Goal: Task Accomplishment & Management: Manage account settings

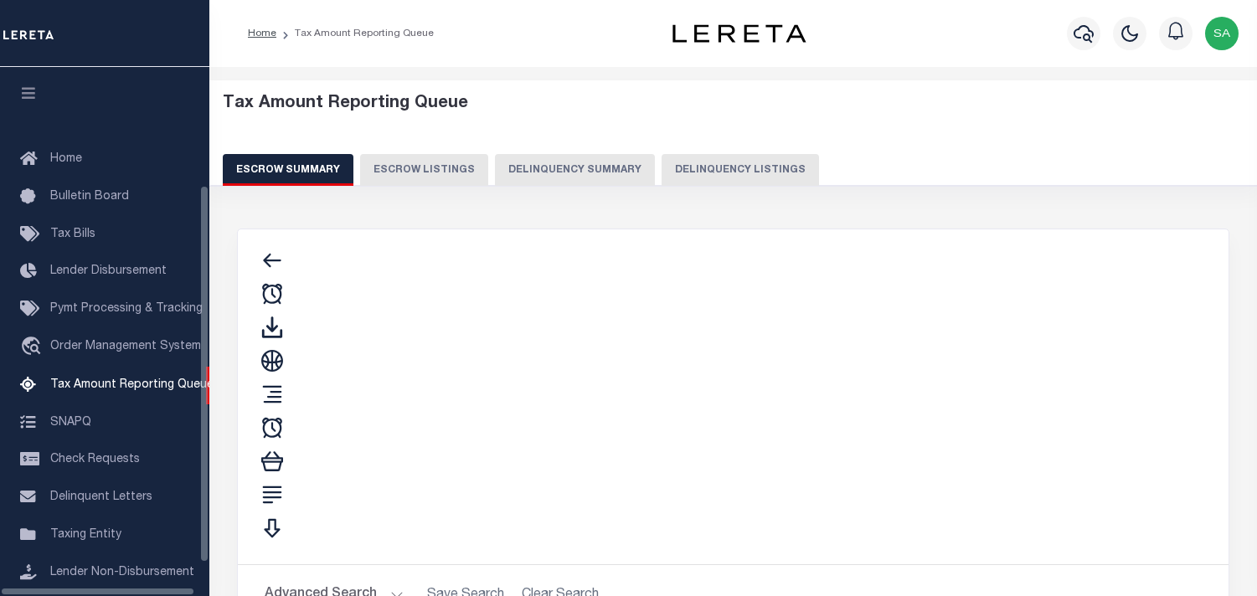
select select "100"
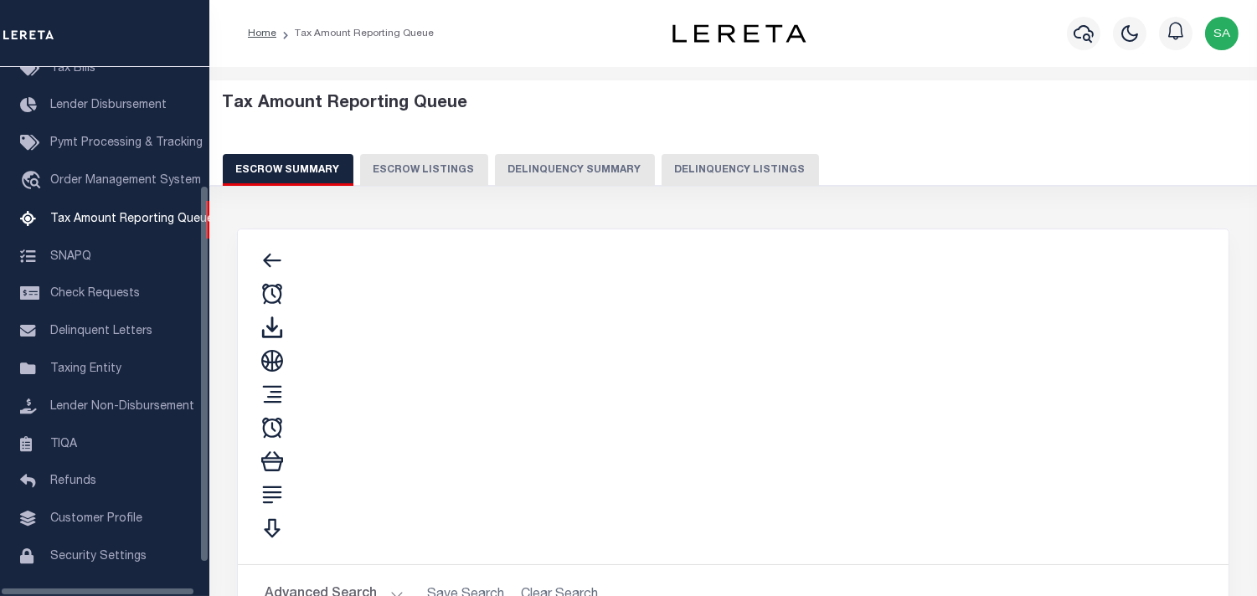
select select "100"
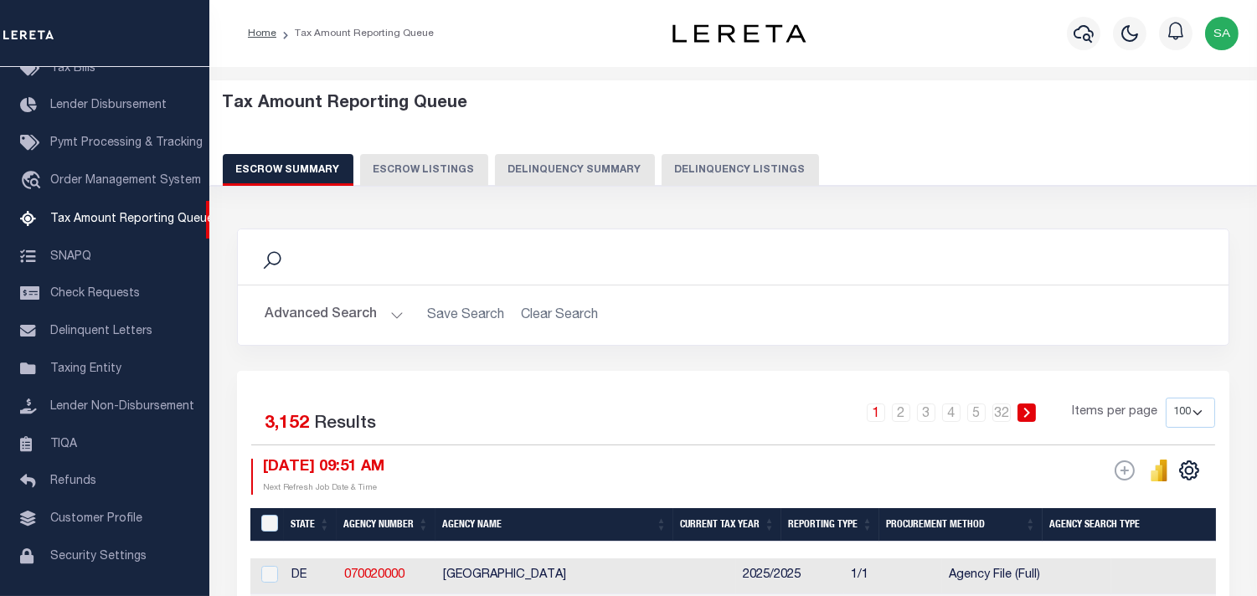
scroll to position [166, 0]
click at [738, 177] on button "Delinquency Listings" at bounding box center [740, 170] width 157 height 32
select select "100"
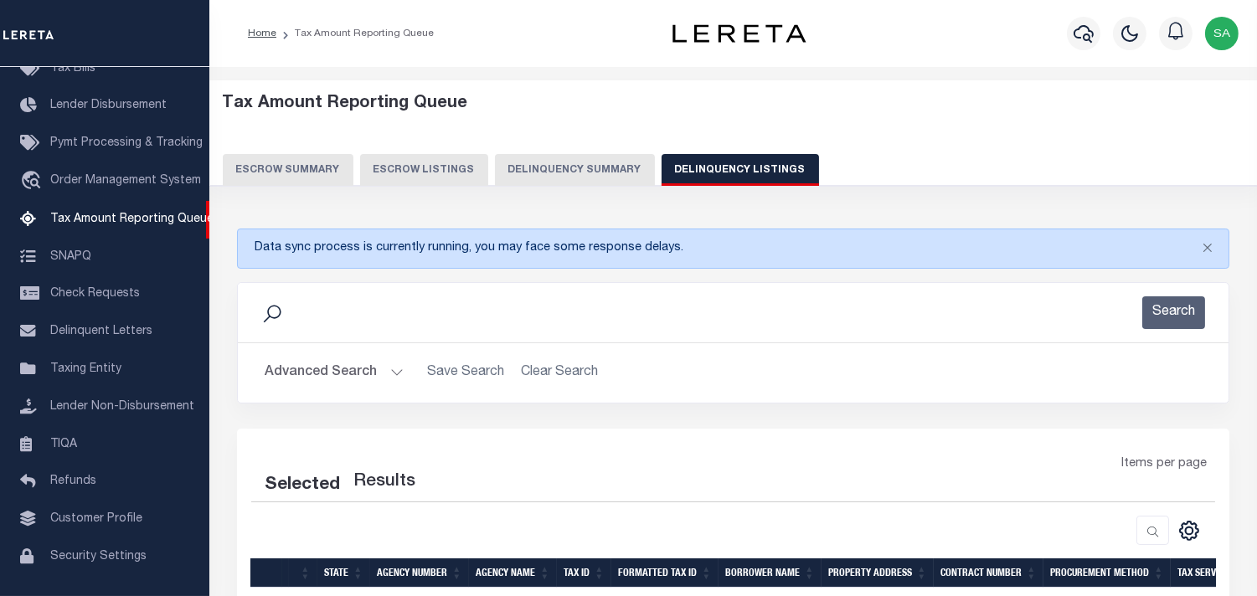
select select "100"
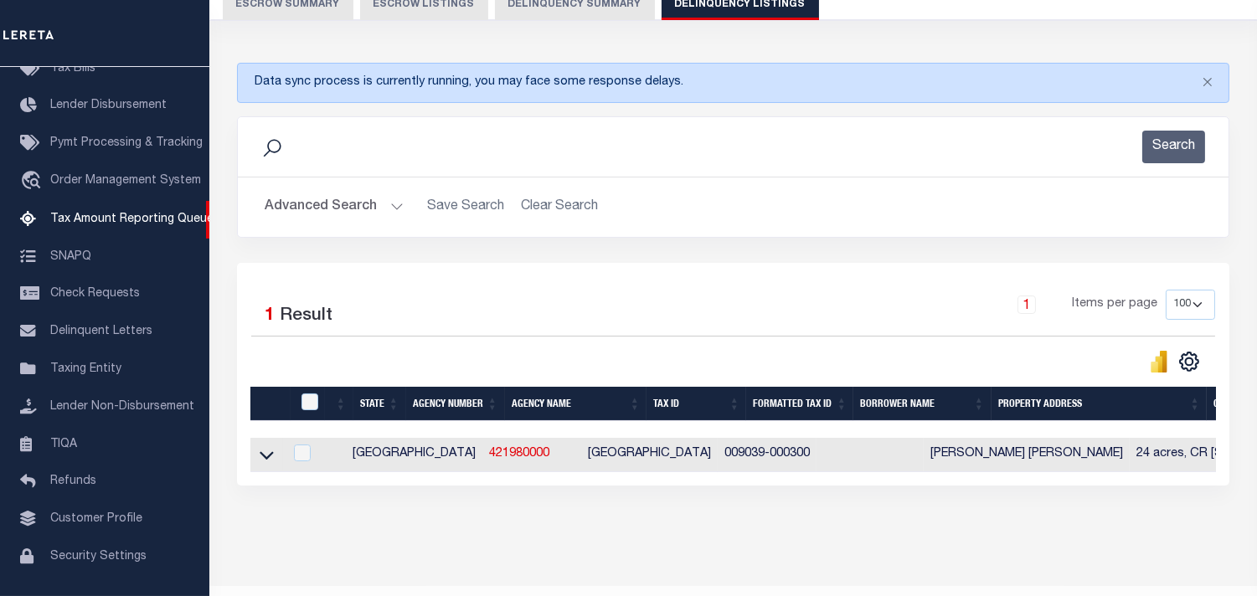
scroll to position [219, 0]
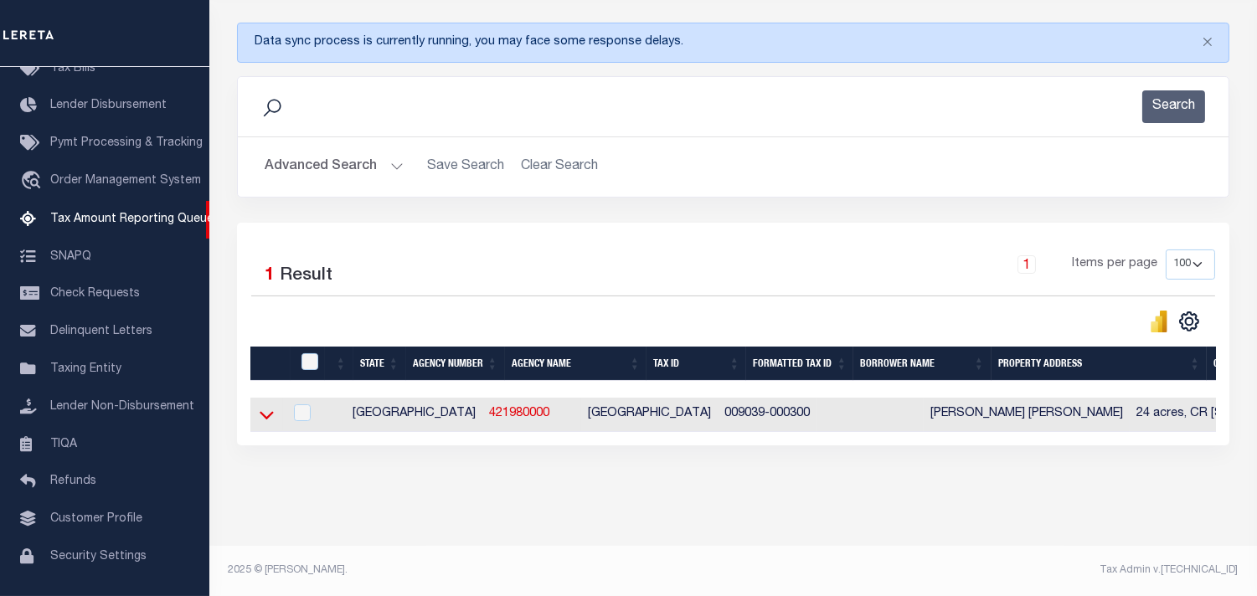
click at [270, 406] on icon at bounding box center [267, 415] width 14 height 18
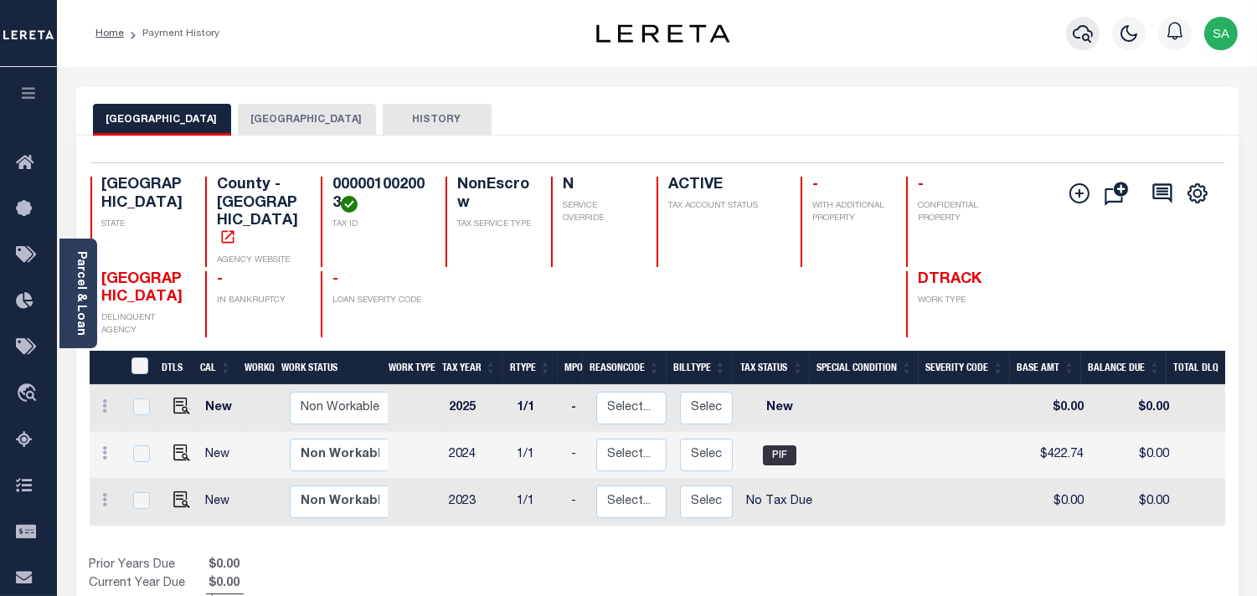
click at [1070, 36] on button "button" at bounding box center [1083, 34] width 34 height 34
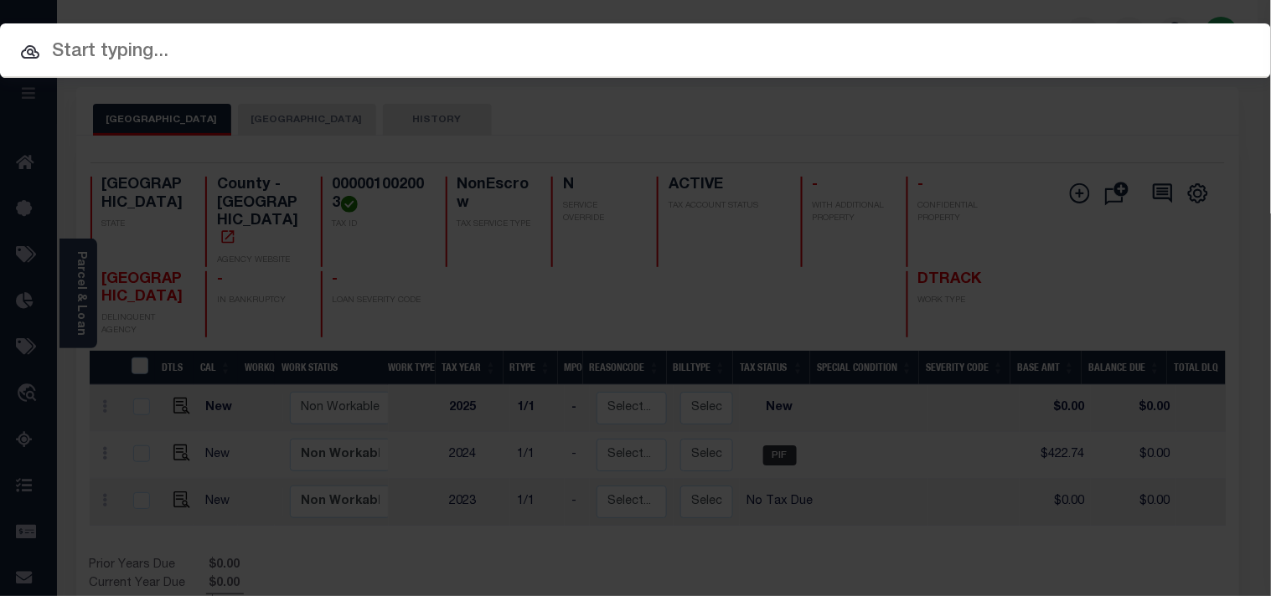
click at [713, 46] on input "text" at bounding box center [635, 52] width 1271 height 29
paste input "61500043098"
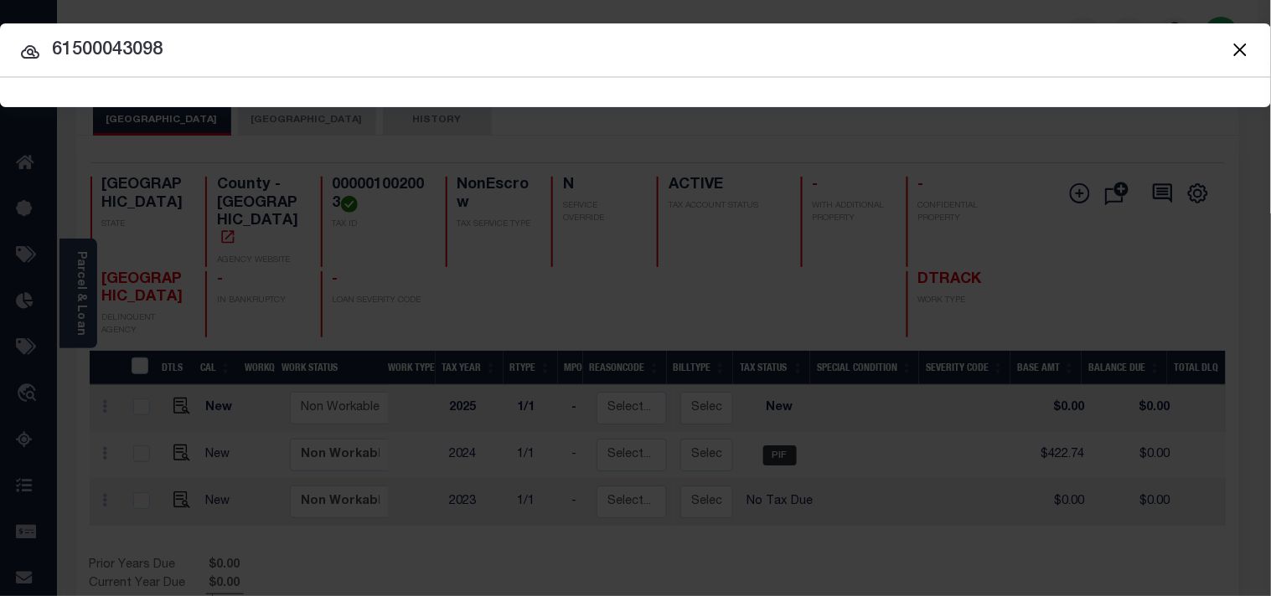
type input "61500043098"
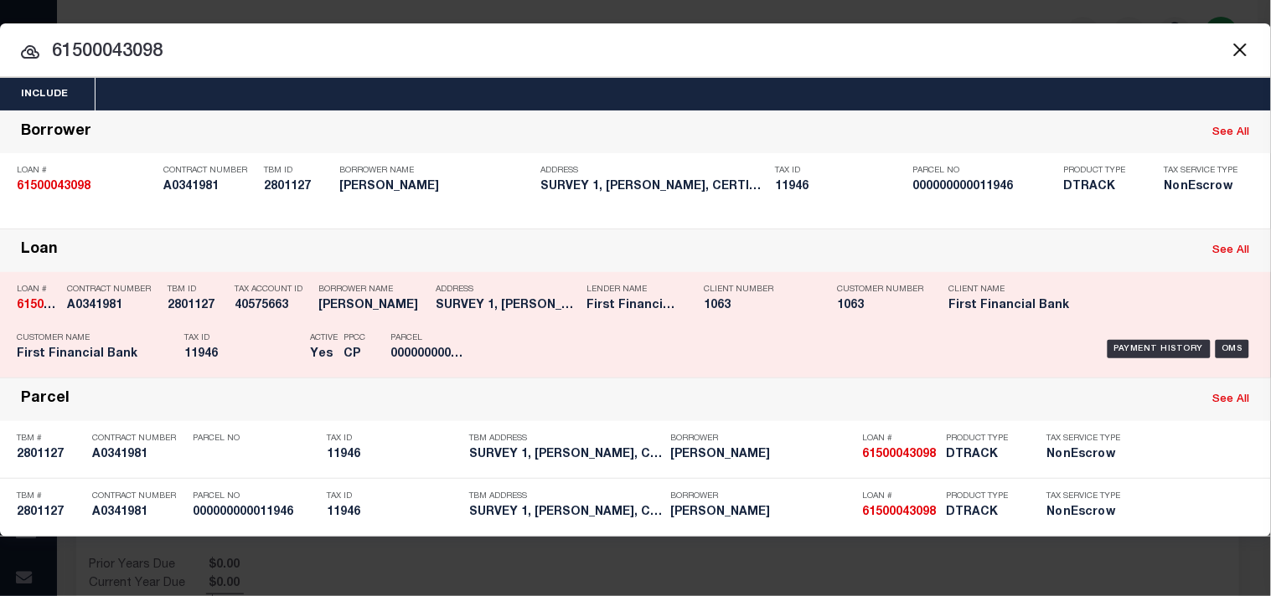
click at [253, 333] on p "Tax ID" at bounding box center [242, 338] width 117 height 10
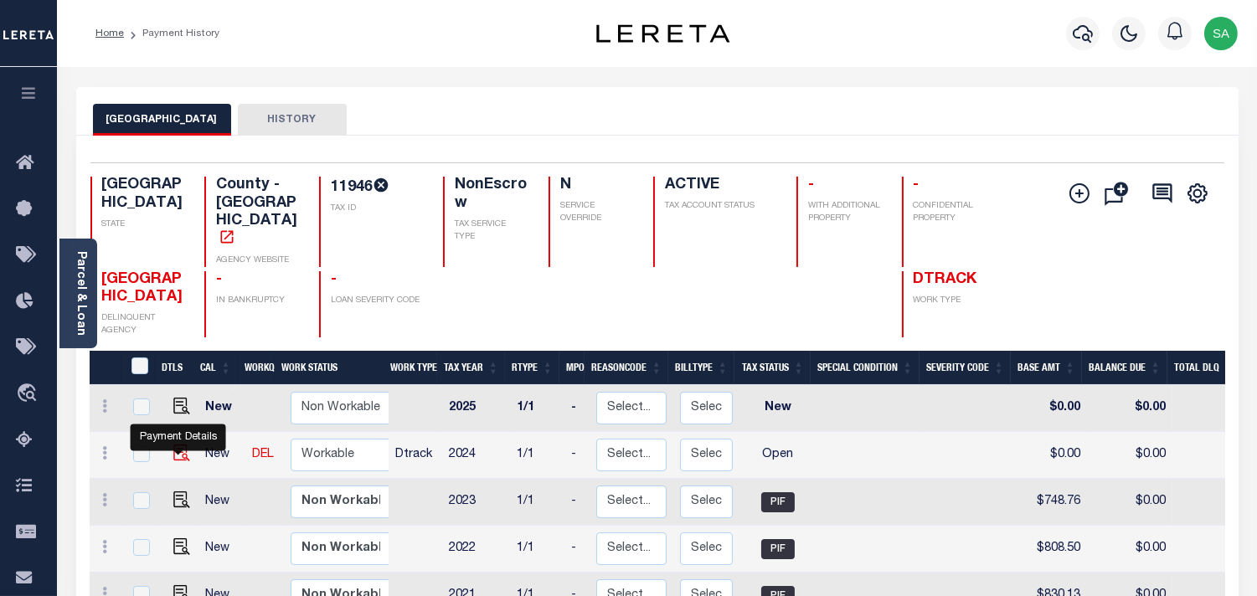
click at [180, 446] on img "" at bounding box center [181, 453] width 17 height 17
checkbox input "true"
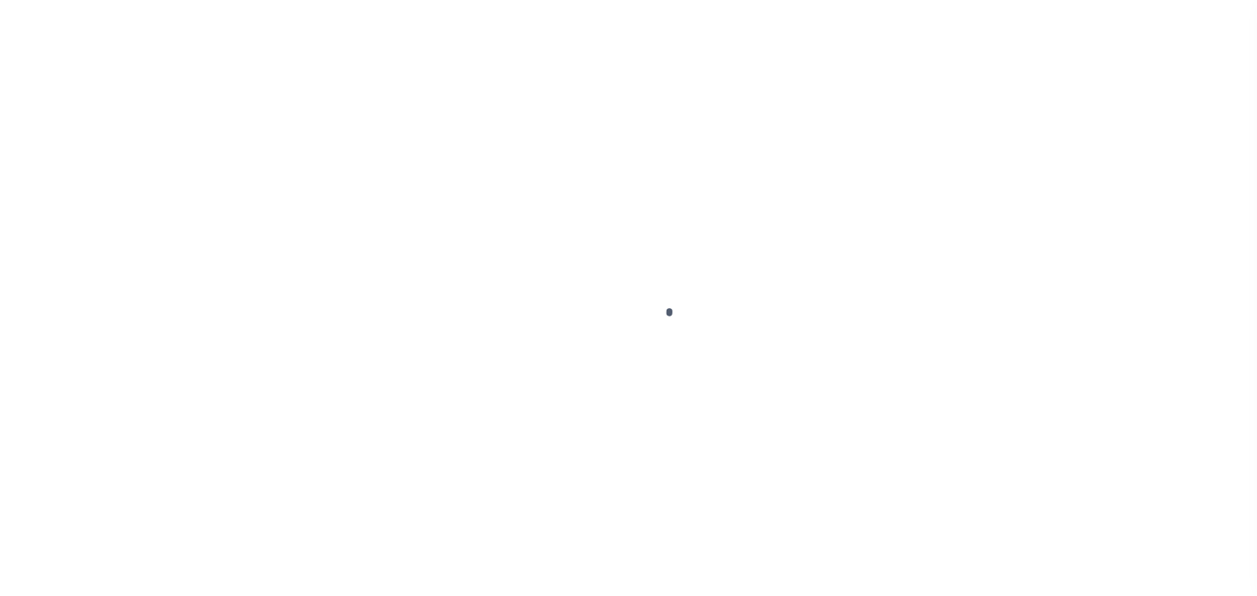
checkbox input "false"
type input "02/01/2025"
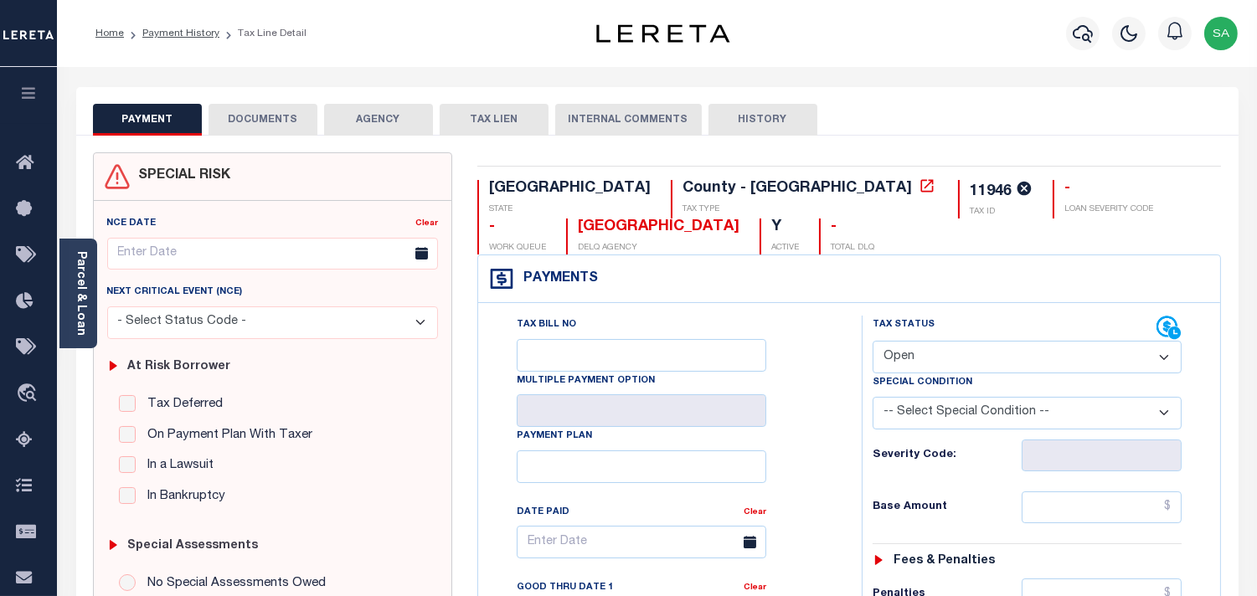
drag, startPoint x: 957, startPoint y: 344, endPoint x: 953, endPoint y: 367, distance: 23.0
click at [957, 345] on select "- Select Status Code - Open Due/Unpaid Paid Incomplete No Tax Due Internal Refu…" at bounding box center [1027, 357] width 309 height 33
select select "PYD"
click at [873, 341] on select "- Select Status Code - Open Due/Unpaid Paid Incomplete No Tax Due Internal Refu…" at bounding box center [1027, 357] width 309 height 33
type input "[DATE]"
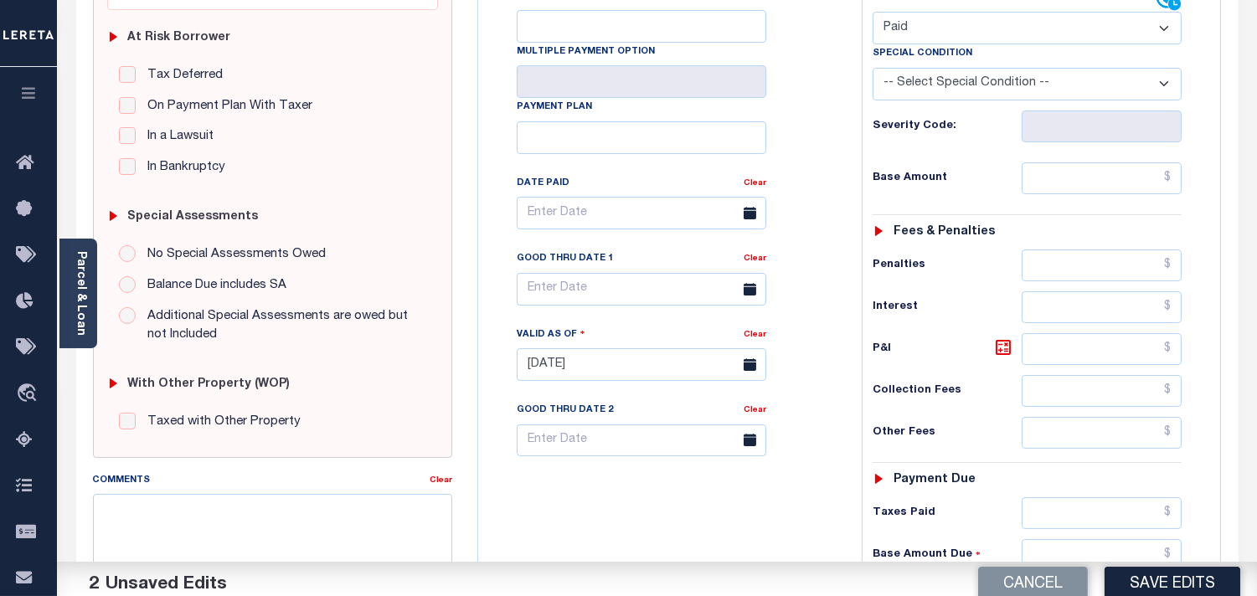
scroll to position [558, 0]
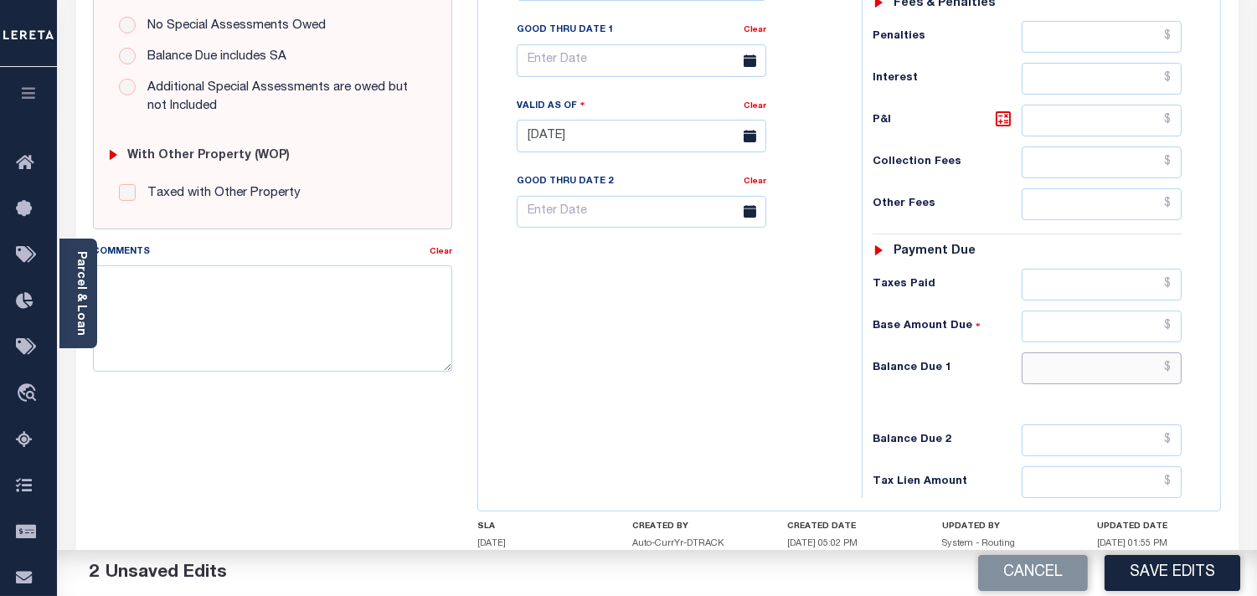
click at [1098, 381] on input "text" at bounding box center [1102, 369] width 160 height 32
type input "$0.00"
click at [786, 362] on div "Tax Bill No Multiple Payment Option Payment Plan Clear" at bounding box center [665, 128] width 367 height 740
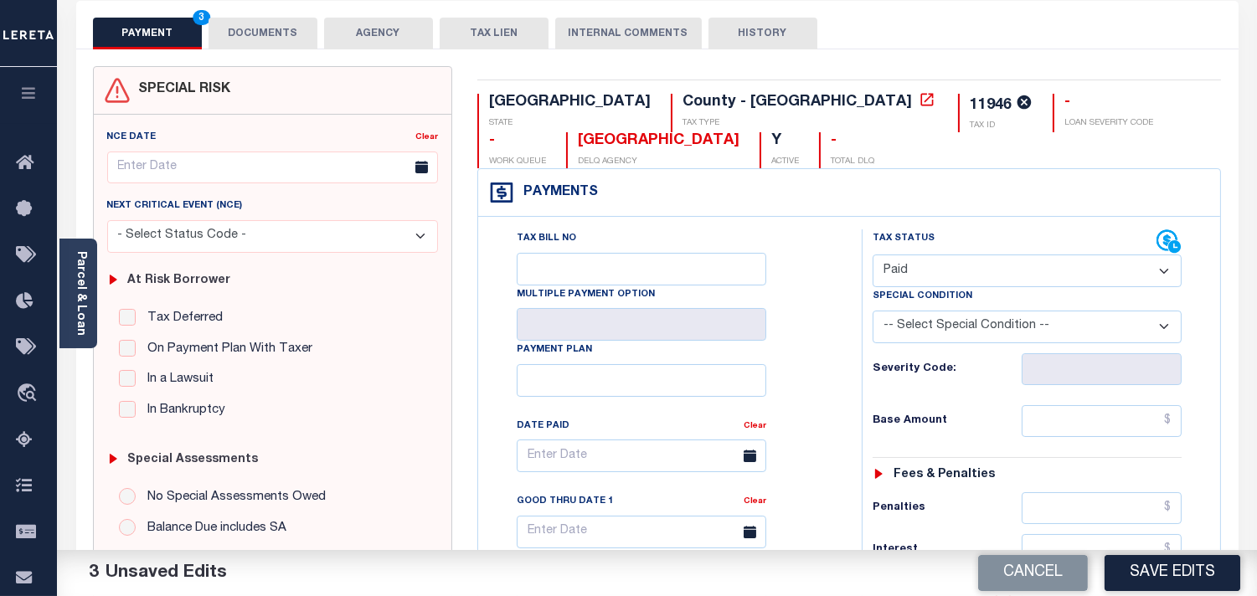
scroll to position [0, 0]
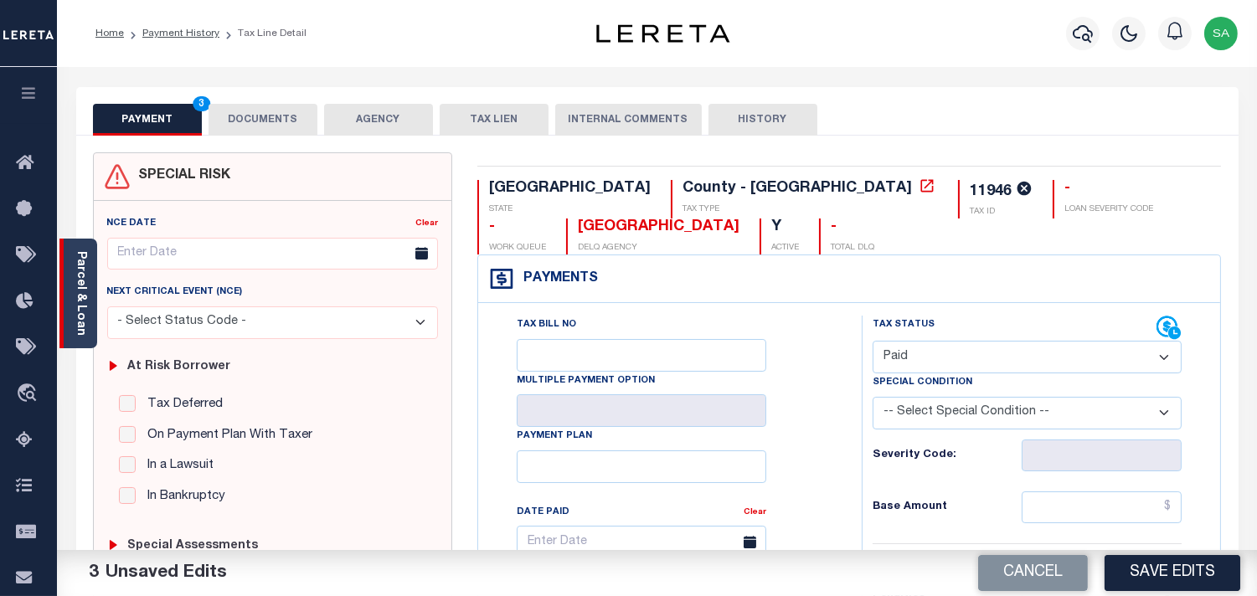
click at [84, 302] on link "Parcel & Loan" at bounding box center [81, 293] width 12 height 85
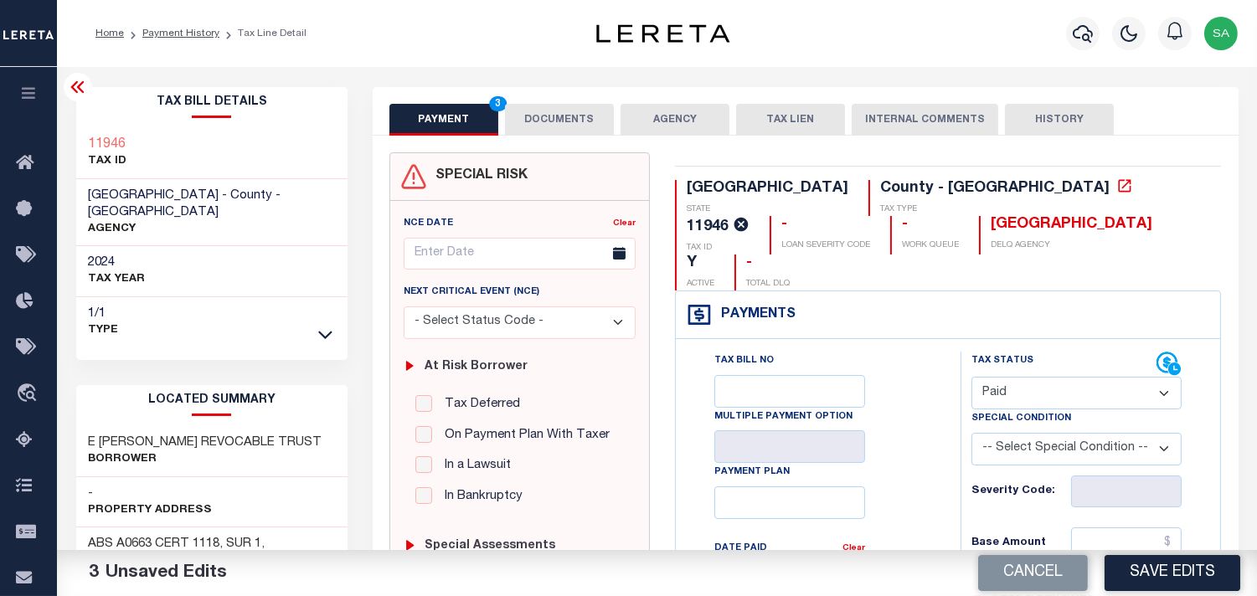
click at [549, 119] on button "DOCUMENTS" at bounding box center [559, 120] width 109 height 32
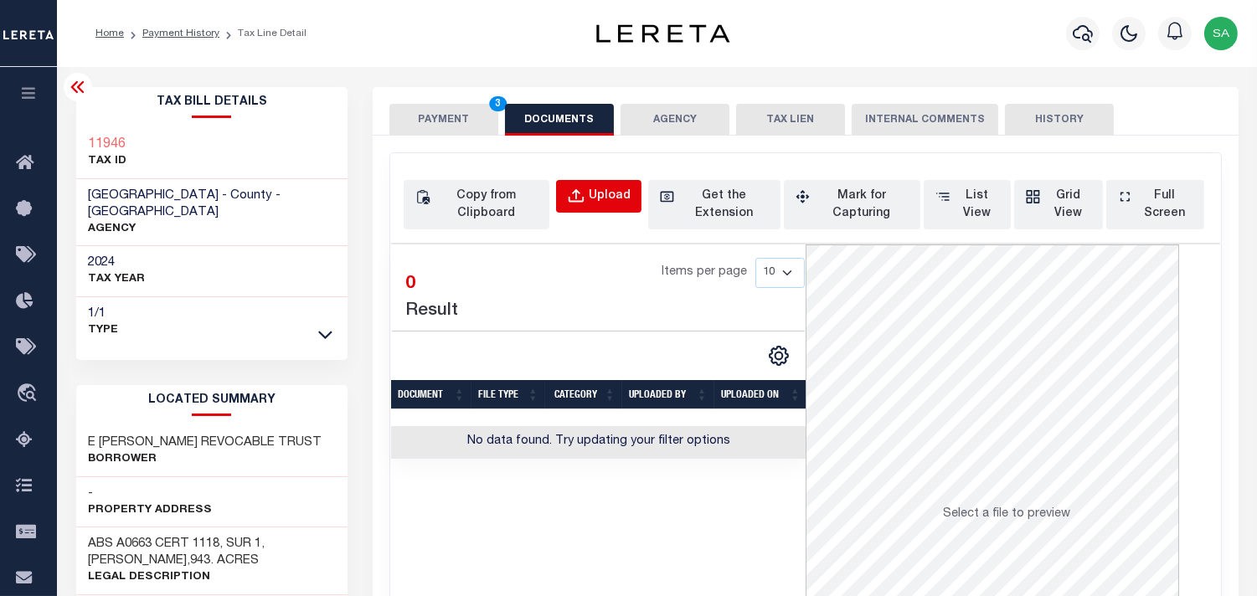
click at [609, 206] on button "Upload" at bounding box center [598, 196] width 85 height 33
select select "POP"
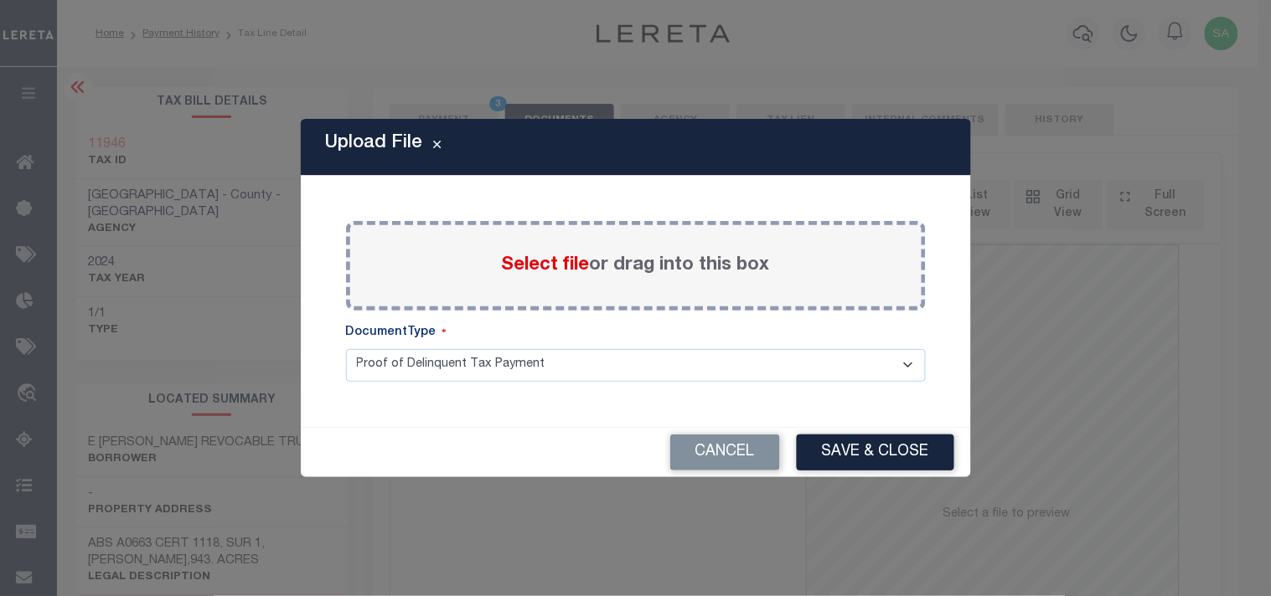
click at [551, 278] on label "Select file or drag into this box" at bounding box center [636, 266] width 268 height 28
click at [0, 0] on input "Select file or drag into this box" at bounding box center [0, 0] width 0 height 0
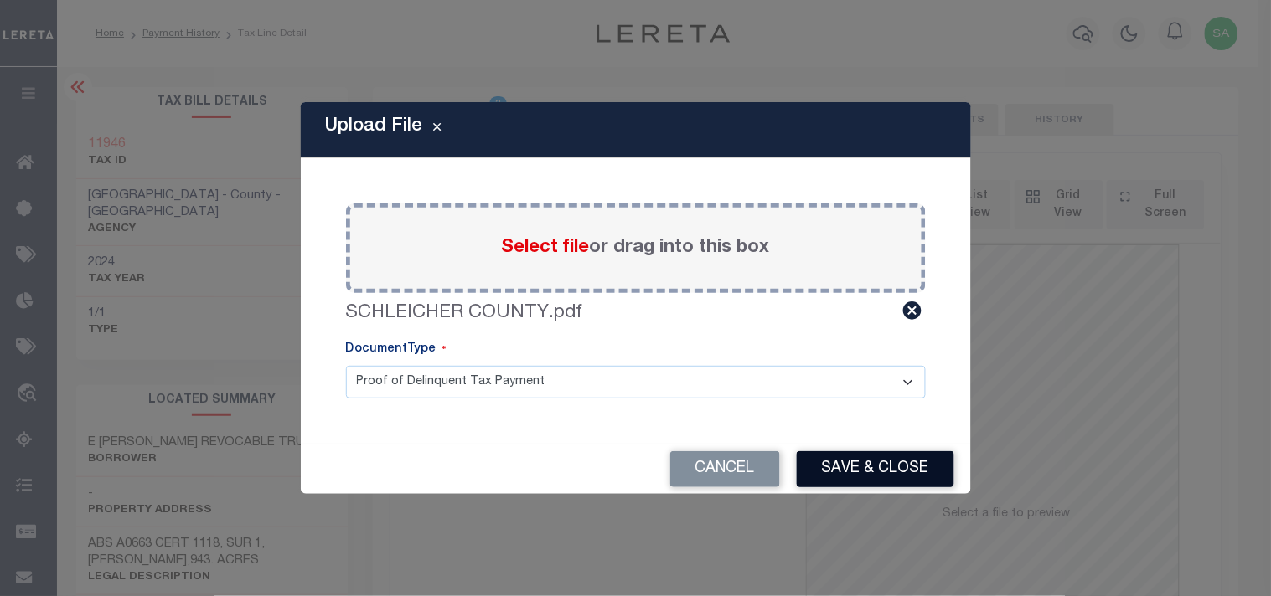
click at [848, 475] on button "Save & Close" at bounding box center [875, 469] width 157 height 36
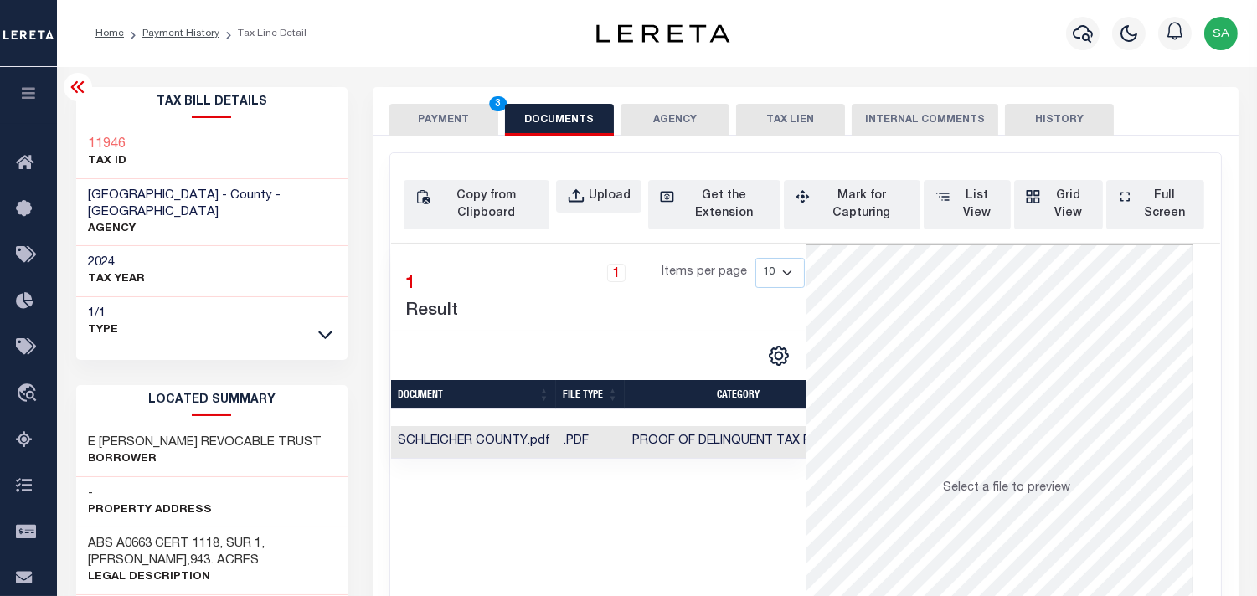
click at [454, 120] on button "PAYMENT 3" at bounding box center [443, 120] width 109 height 32
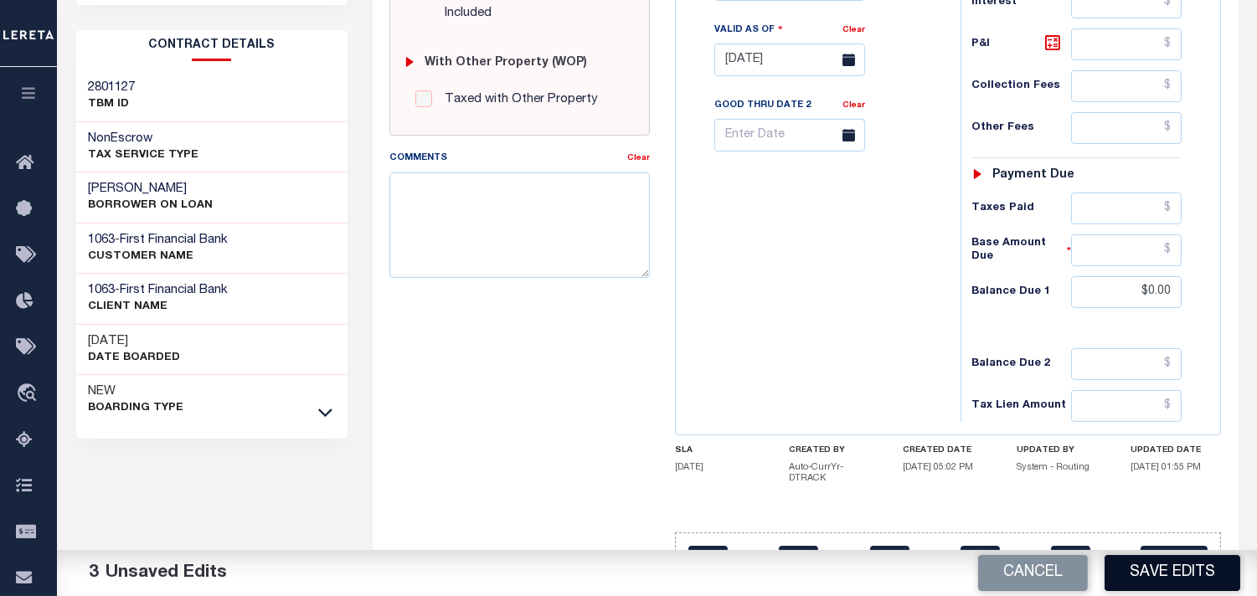
click at [1143, 563] on button "Save Edits" at bounding box center [1173, 573] width 136 height 36
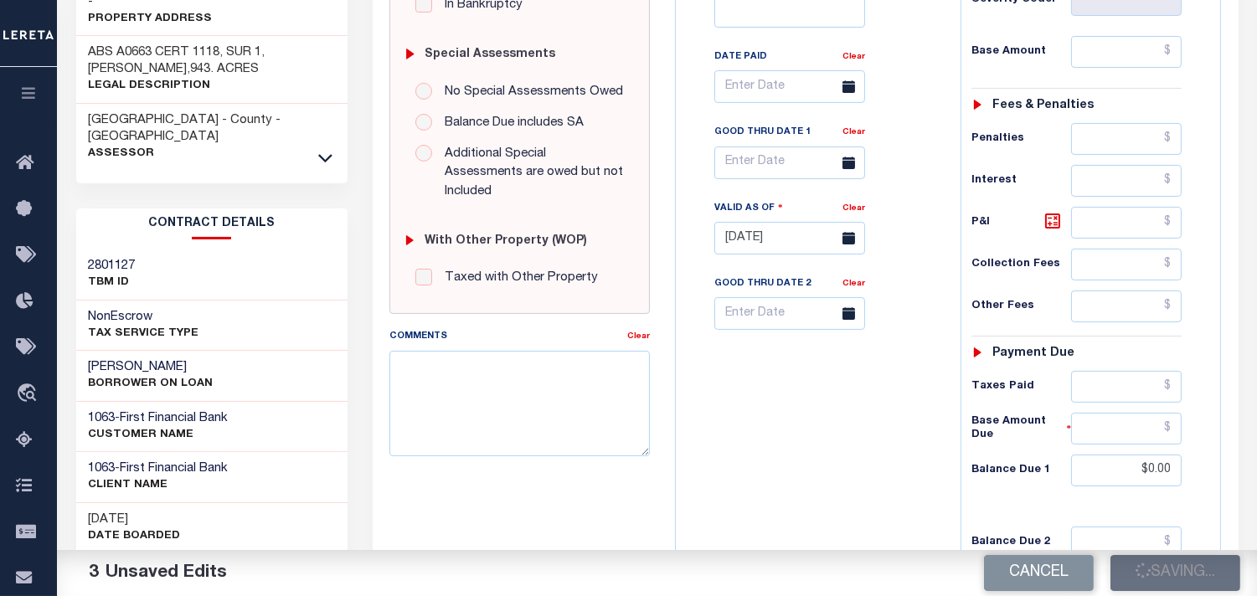
scroll to position [297, 0]
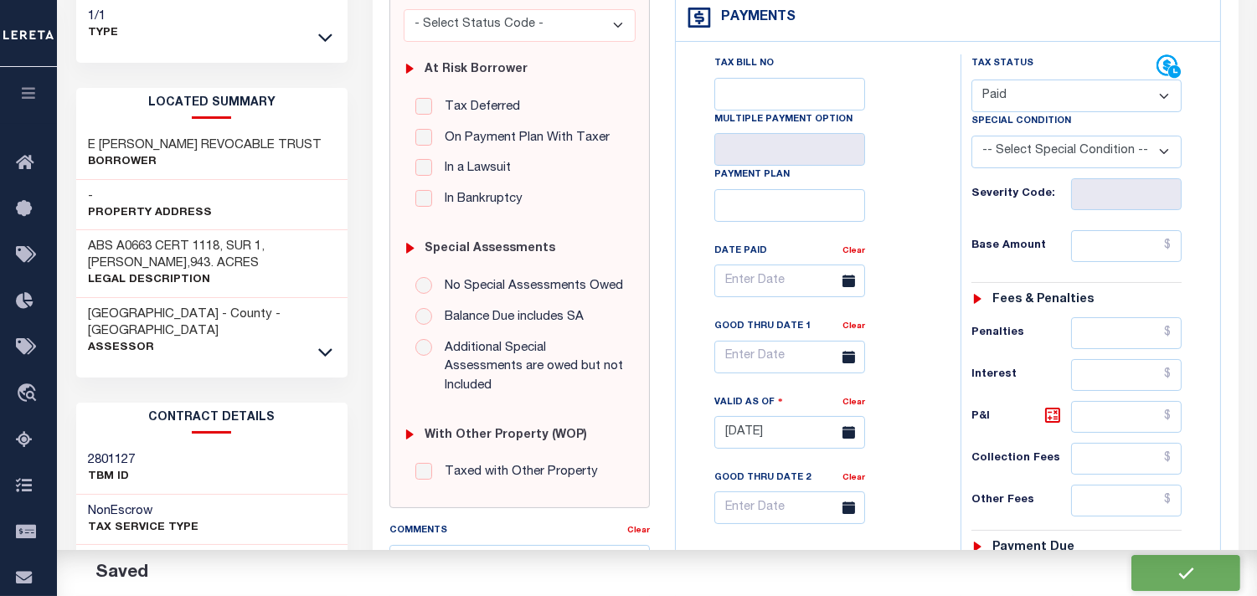
checkbox input "false"
type input "$0"
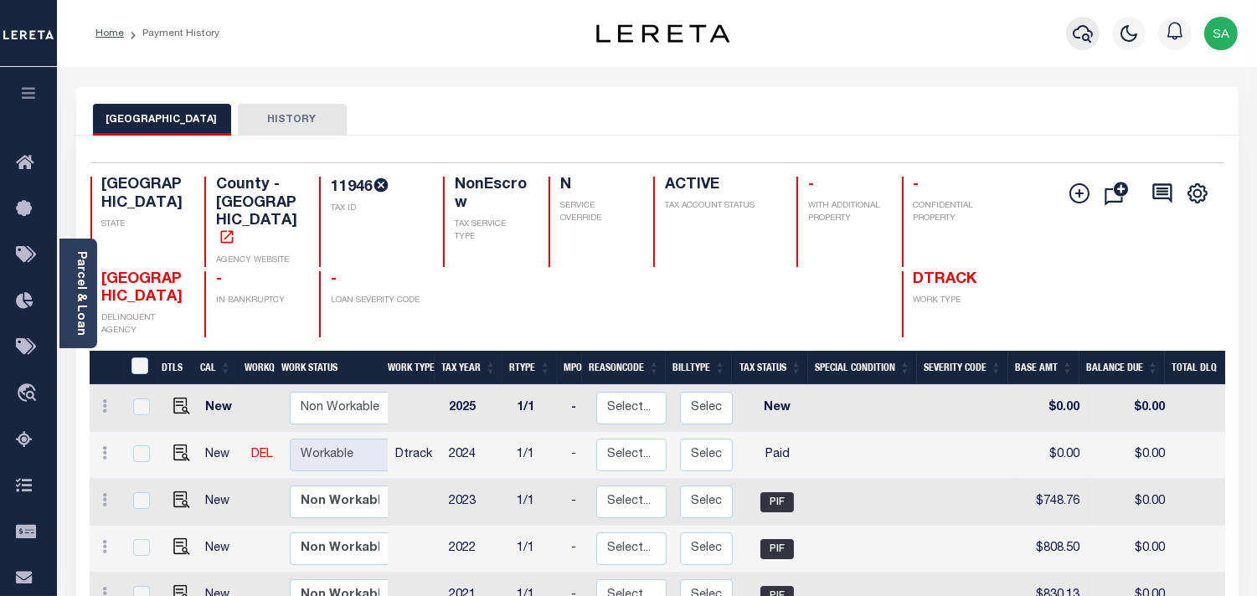
click at [1078, 34] on icon "button" at bounding box center [1083, 33] width 20 height 20
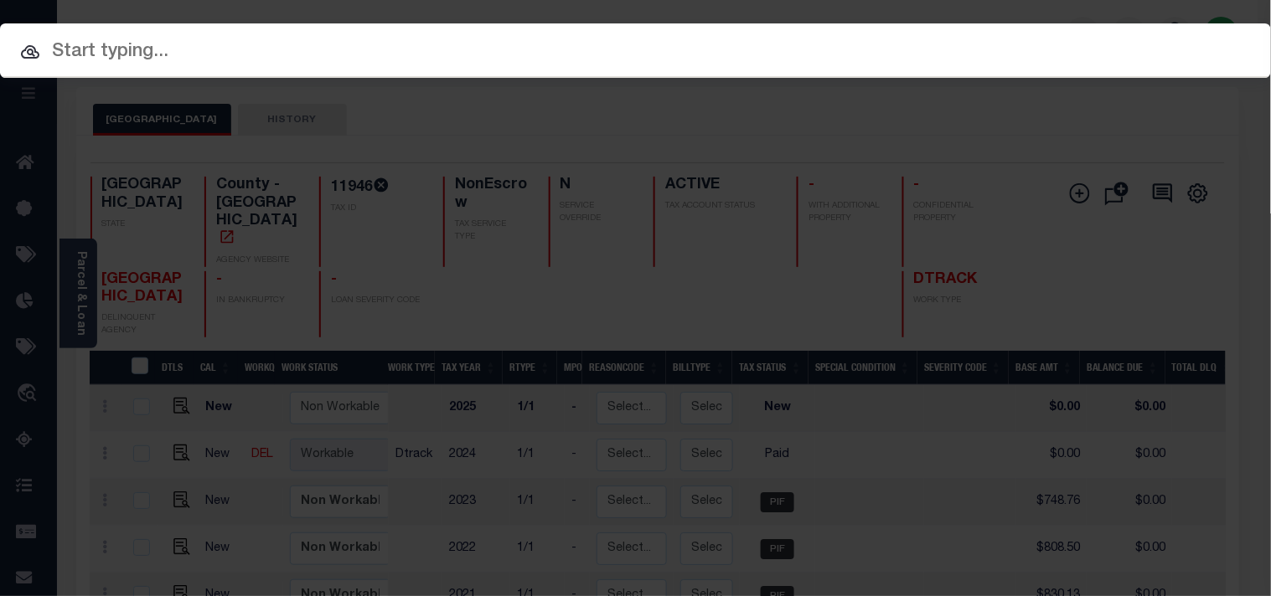
click at [1045, 42] on input "text" at bounding box center [635, 52] width 1271 height 29
paste input "61500082039"
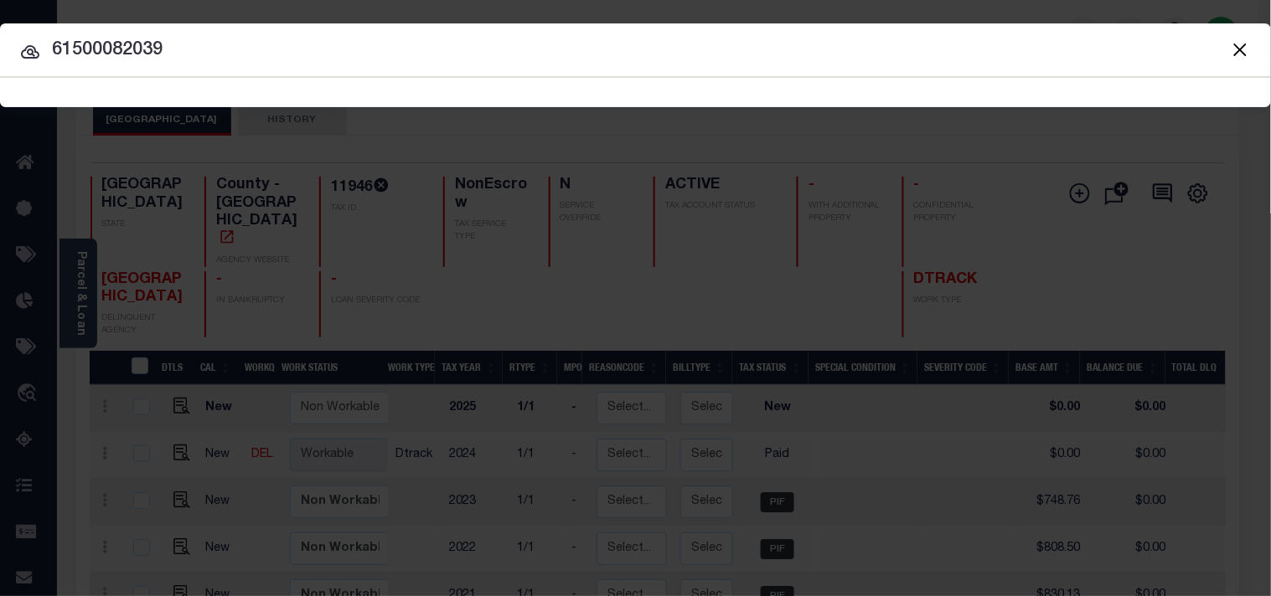
type input "61500082039"
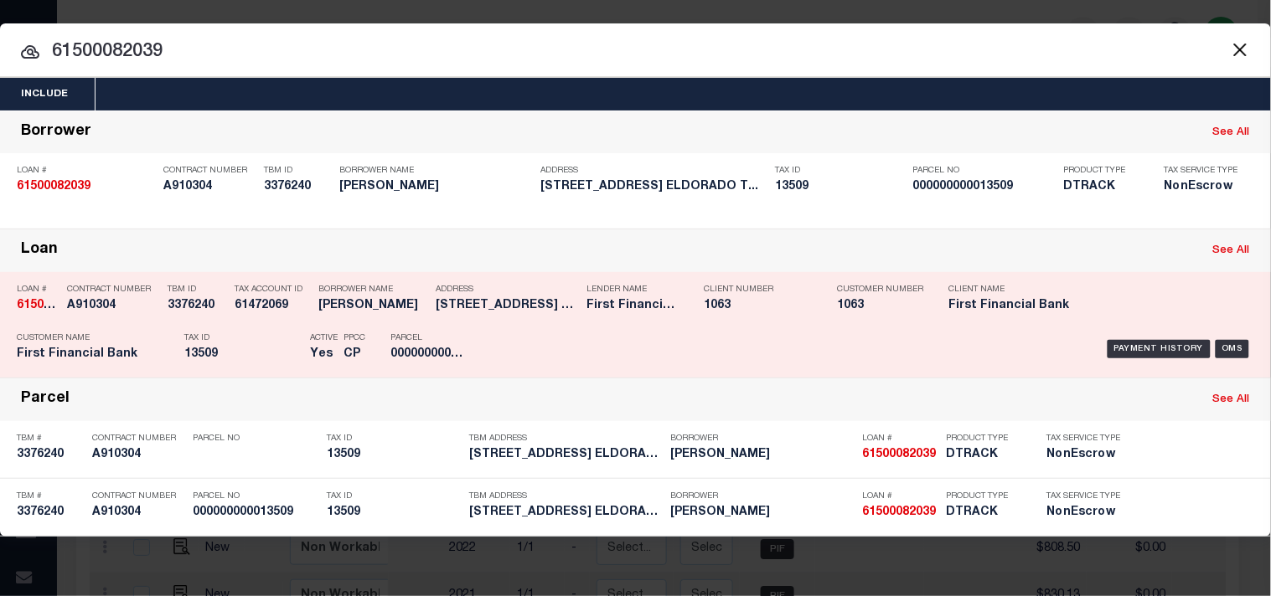
click at [249, 348] on h5 "13509" at bounding box center [242, 355] width 117 height 14
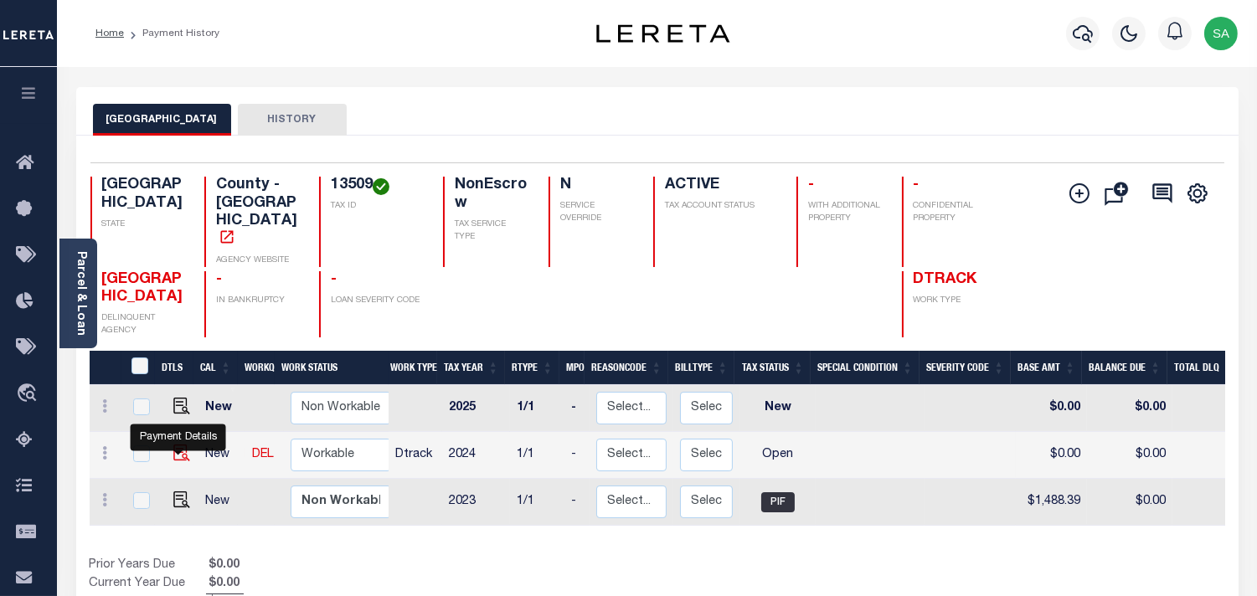
click at [173, 448] on img "" at bounding box center [181, 453] width 17 height 17
checkbox input "true"
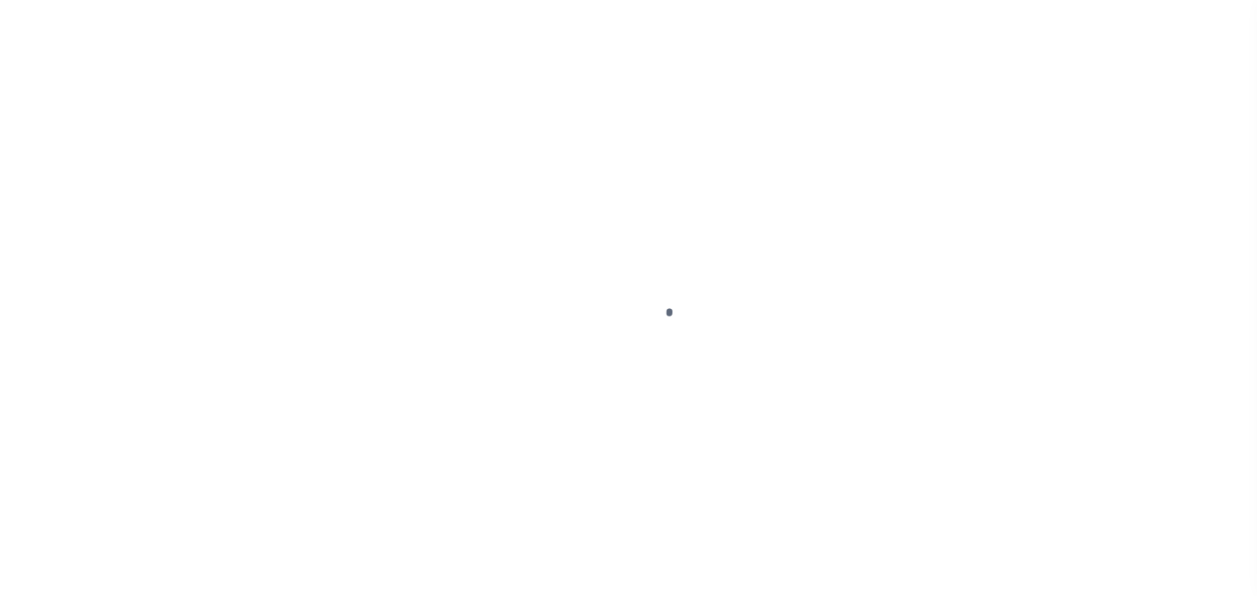
checkbox input "false"
type input "[DATE]"
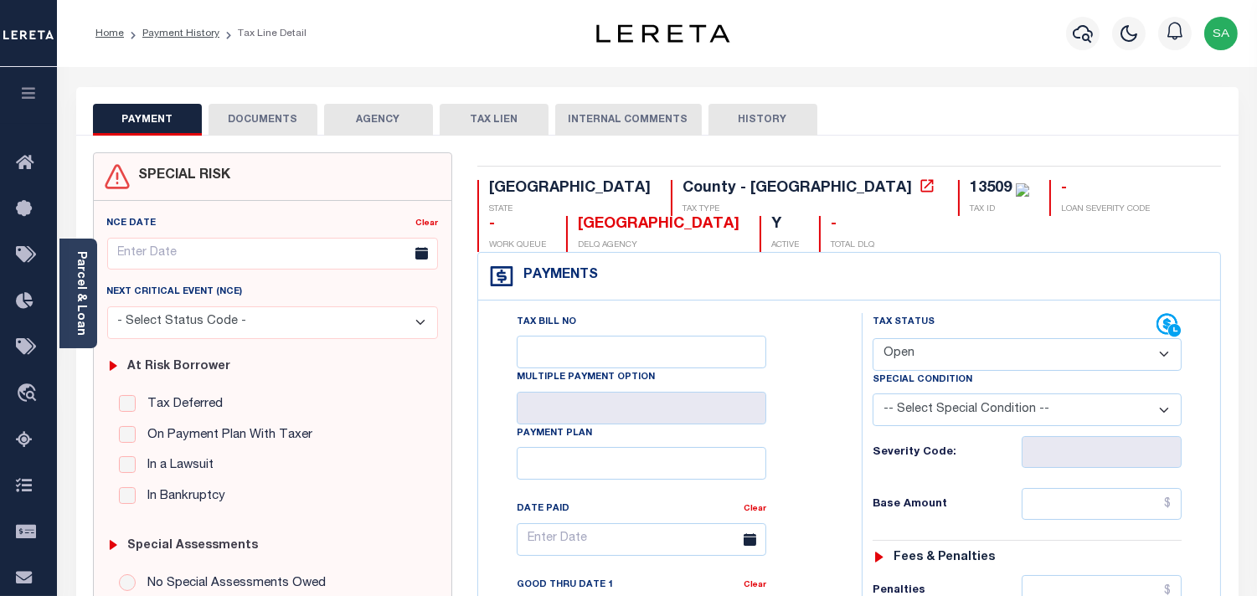
drag, startPoint x: 936, startPoint y: 355, endPoint x: 931, endPoint y: 365, distance: 10.9
click at [933, 358] on select "- Select Status Code - Open Due/Unpaid Paid Incomplete No Tax Due Internal Refu…" at bounding box center [1027, 354] width 309 height 33
select select "PYD"
click at [873, 339] on select "- Select Status Code - Open Due/Unpaid Paid Incomplete No Tax Due Internal Refu…" at bounding box center [1027, 354] width 309 height 33
type input "[DATE]"
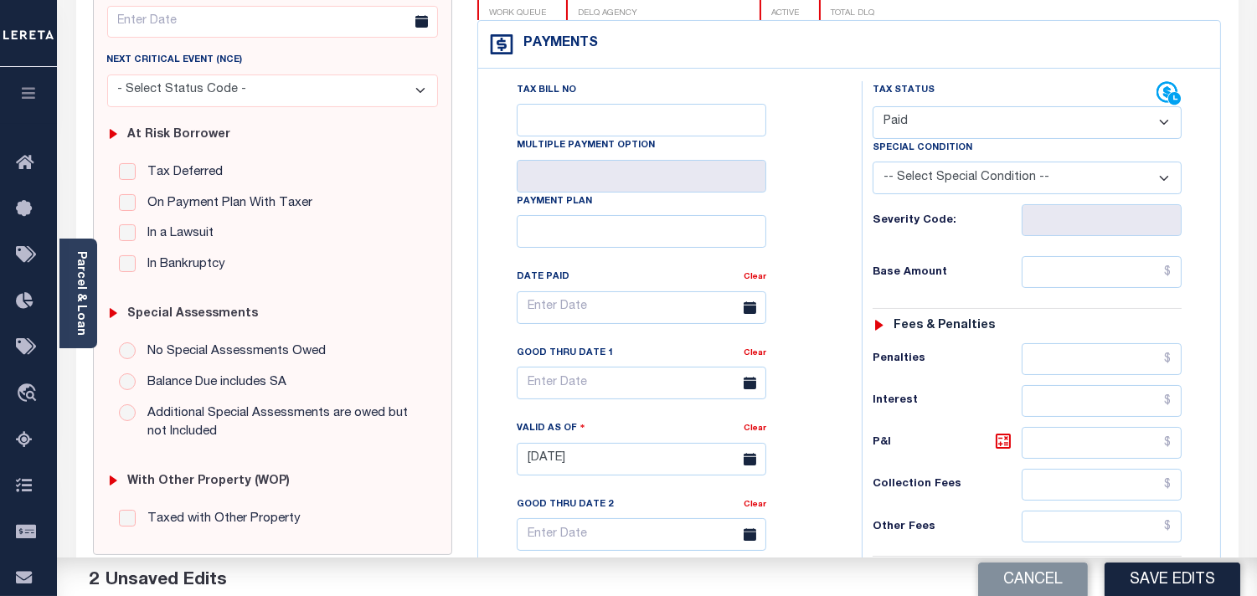
scroll to position [465, 0]
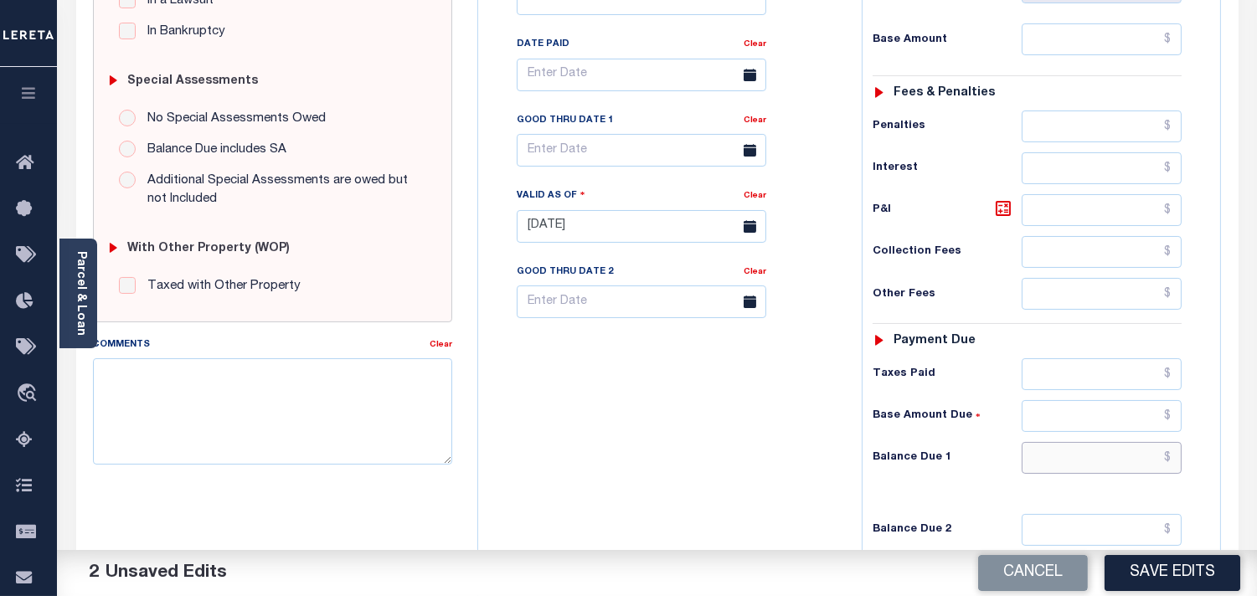
drag, startPoint x: 1086, startPoint y: 448, endPoint x: 1035, endPoint y: 456, distance: 50.9
click at [1086, 448] on input "text" at bounding box center [1102, 458] width 160 height 32
type input "$0.00"
click at [843, 463] on div "Tax Bill No Multiple Payment Option Payment Plan Clear" at bounding box center [665, 218] width 367 height 740
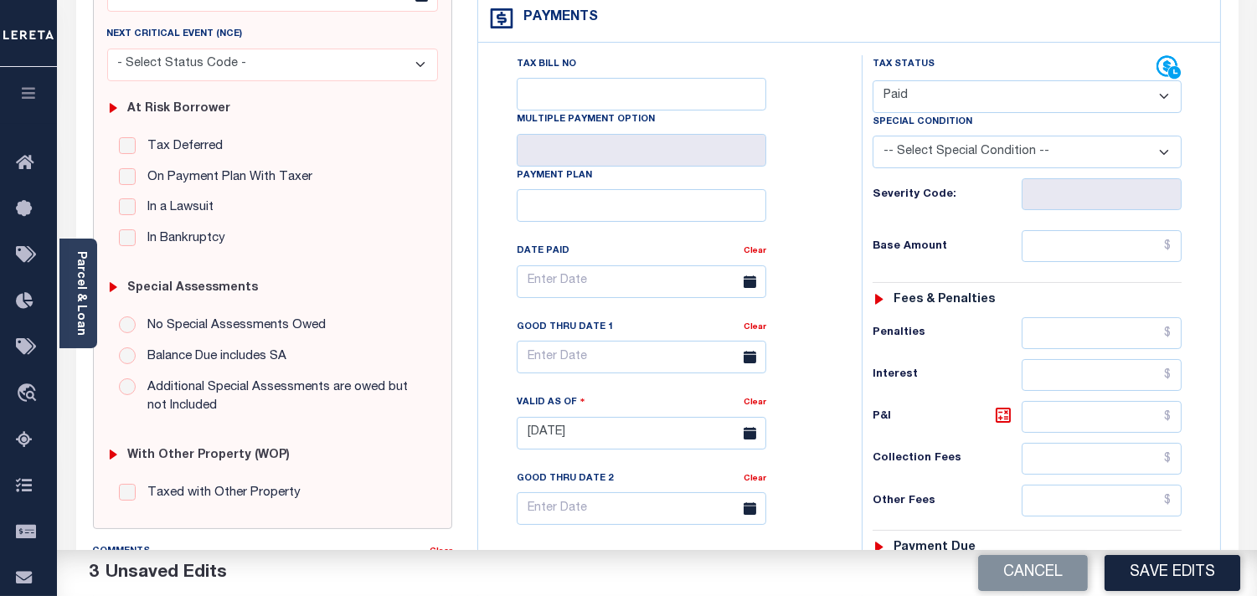
scroll to position [93, 0]
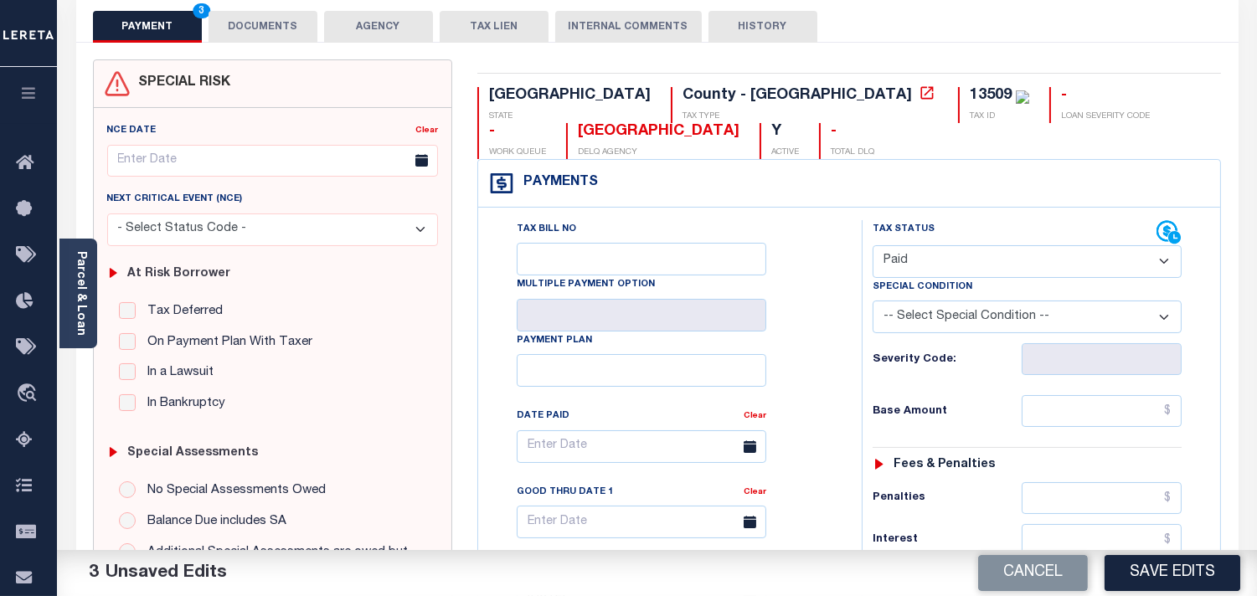
click at [270, 39] on button "DOCUMENTS" at bounding box center [263, 27] width 109 height 32
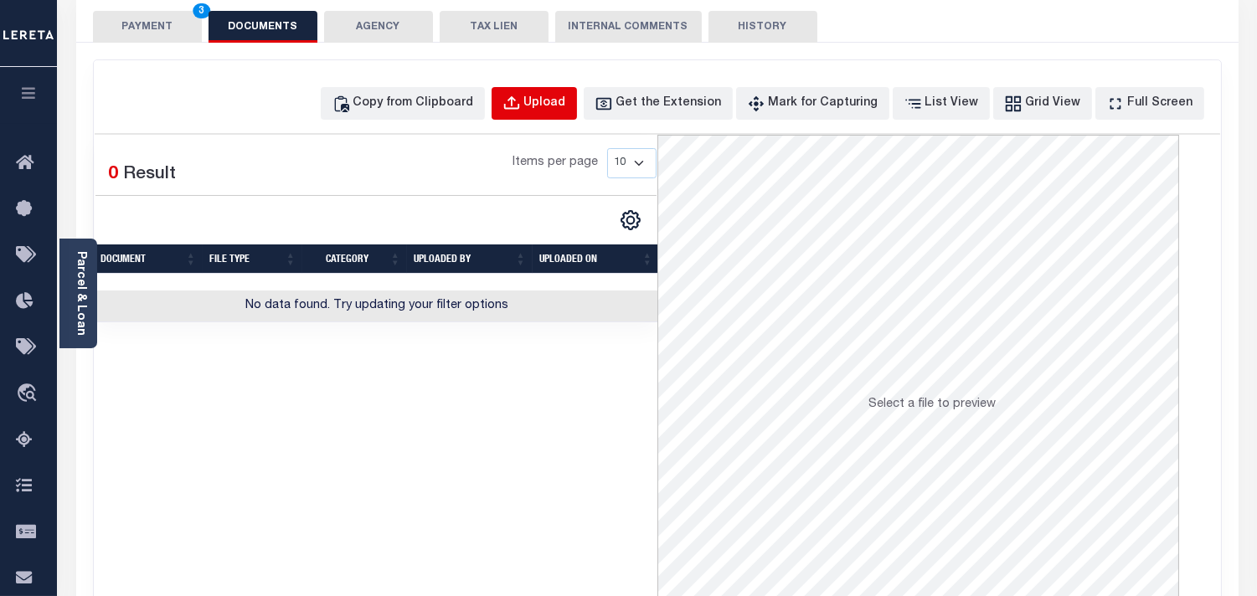
click at [566, 101] on div "Upload" at bounding box center [545, 104] width 42 height 18
select select "POP"
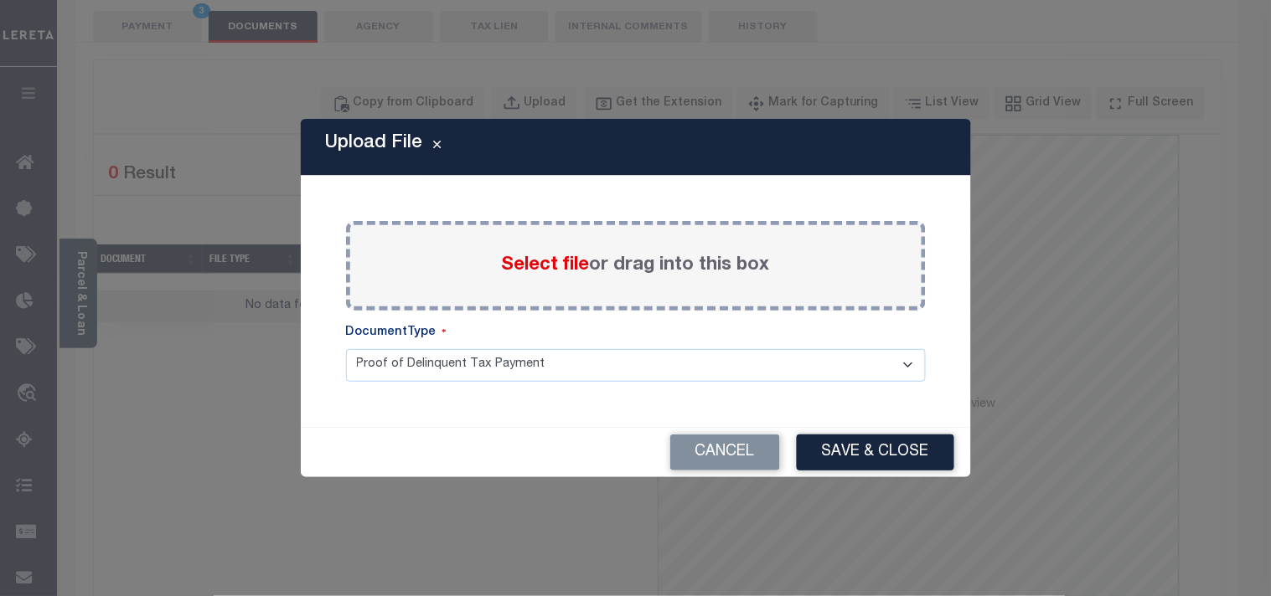
click at [522, 266] on span "Select file" at bounding box center [546, 265] width 88 height 18
click at [0, 0] on input "Select file or drag into this box" at bounding box center [0, 0] width 0 height 0
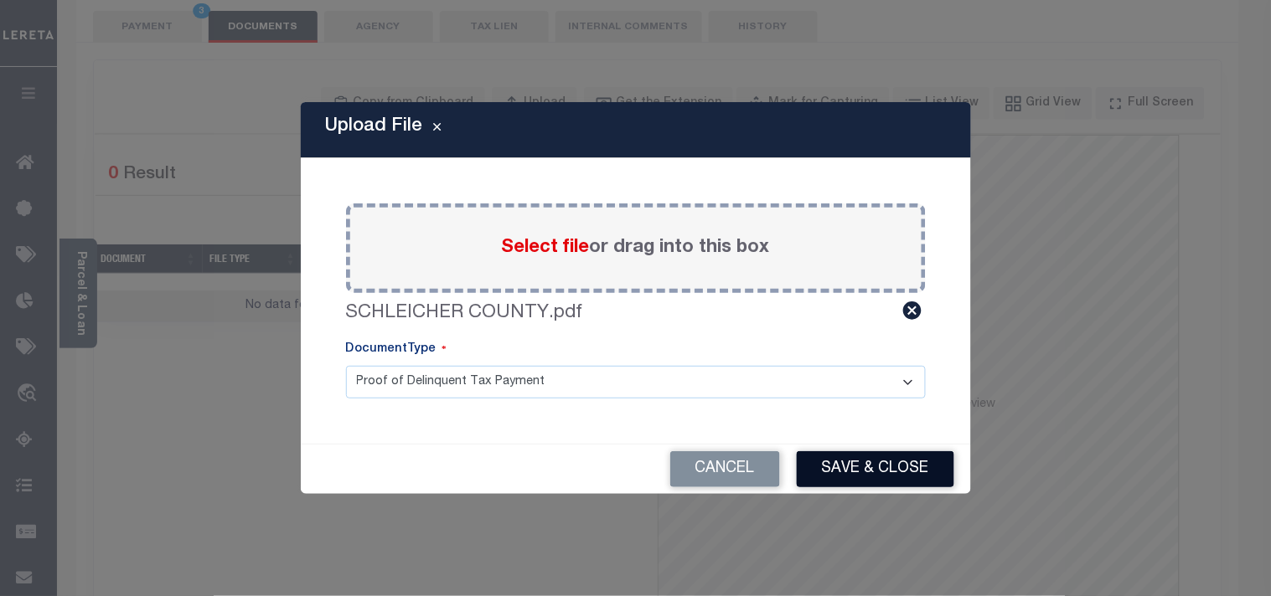
click at [871, 455] on button "Save & Close" at bounding box center [875, 469] width 157 height 36
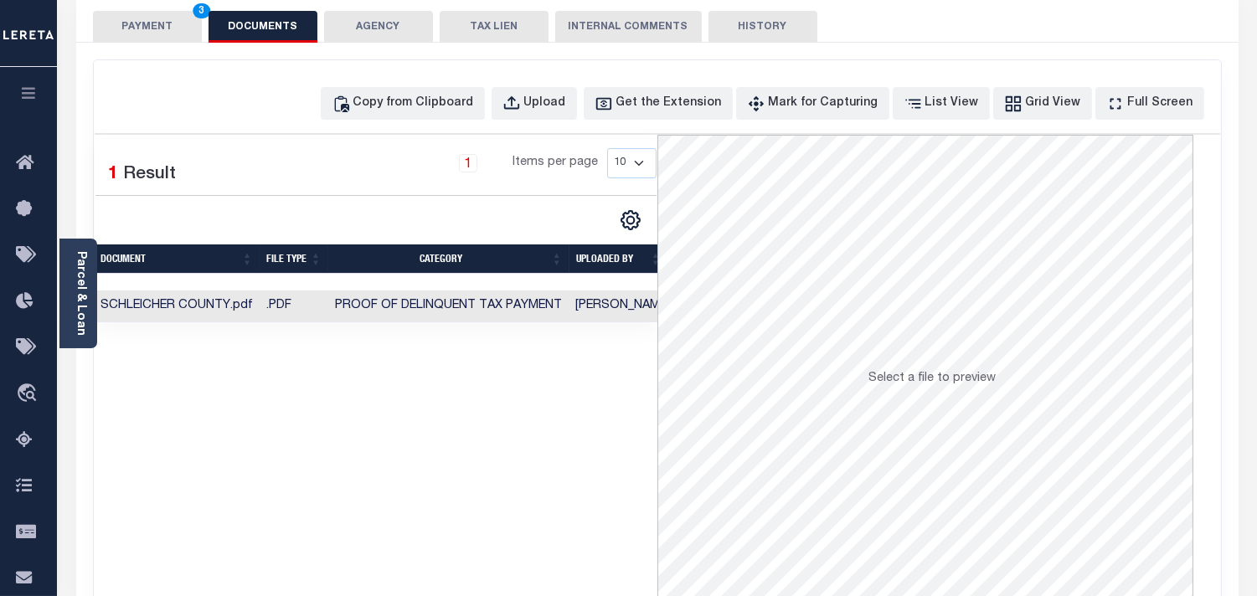
click at [160, 37] on button "PAYMENT 3" at bounding box center [147, 27] width 109 height 32
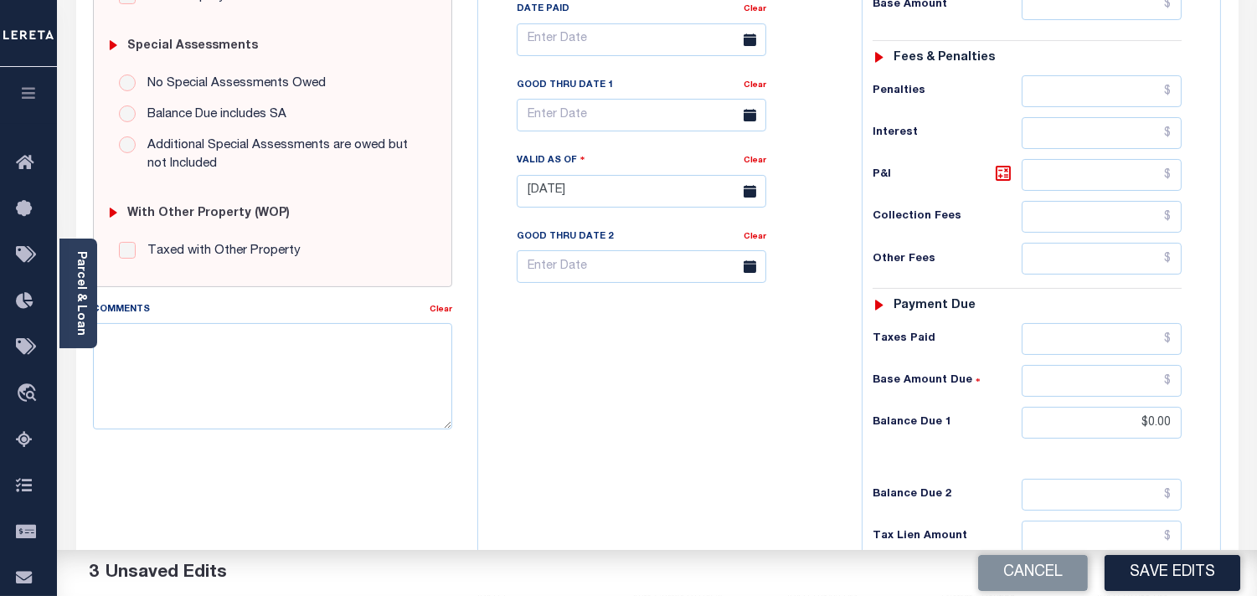
scroll to position [558, 0]
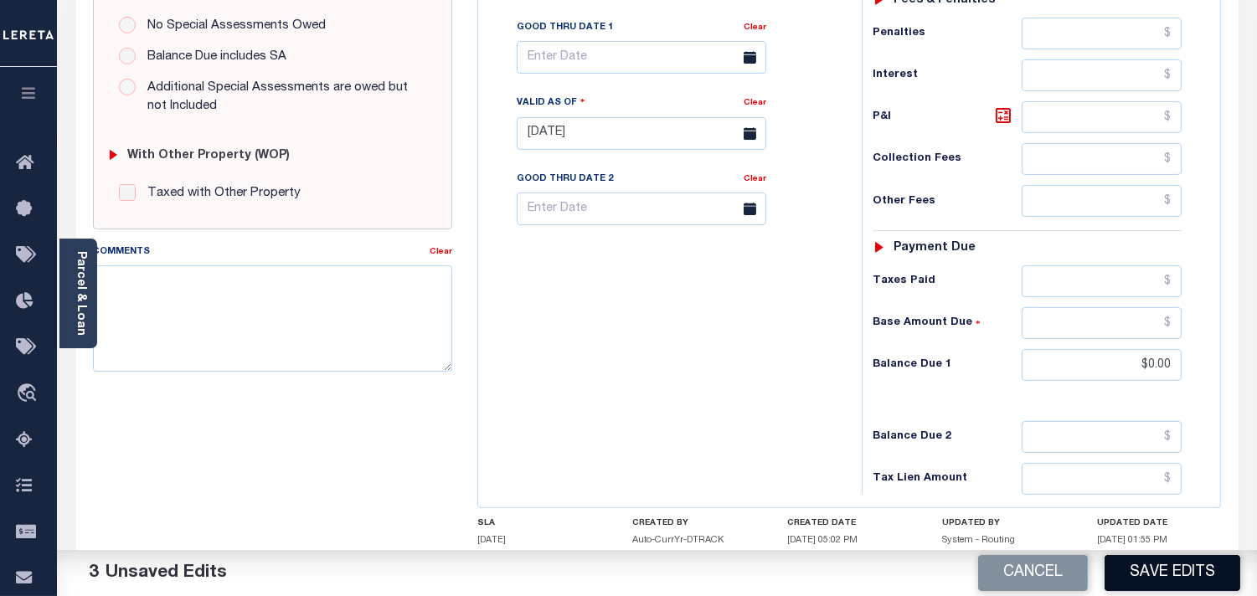
click at [1149, 576] on button "Save Edits" at bounding box center [1173, 573] width 136 height 36
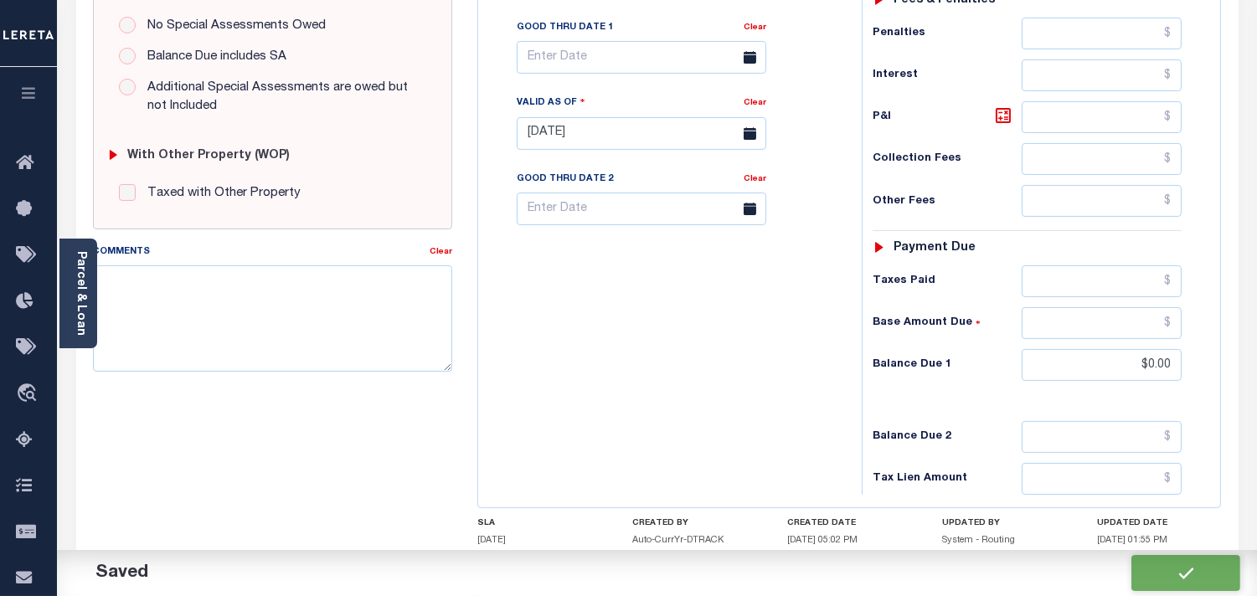
checkbox input "false"
type input "$0"
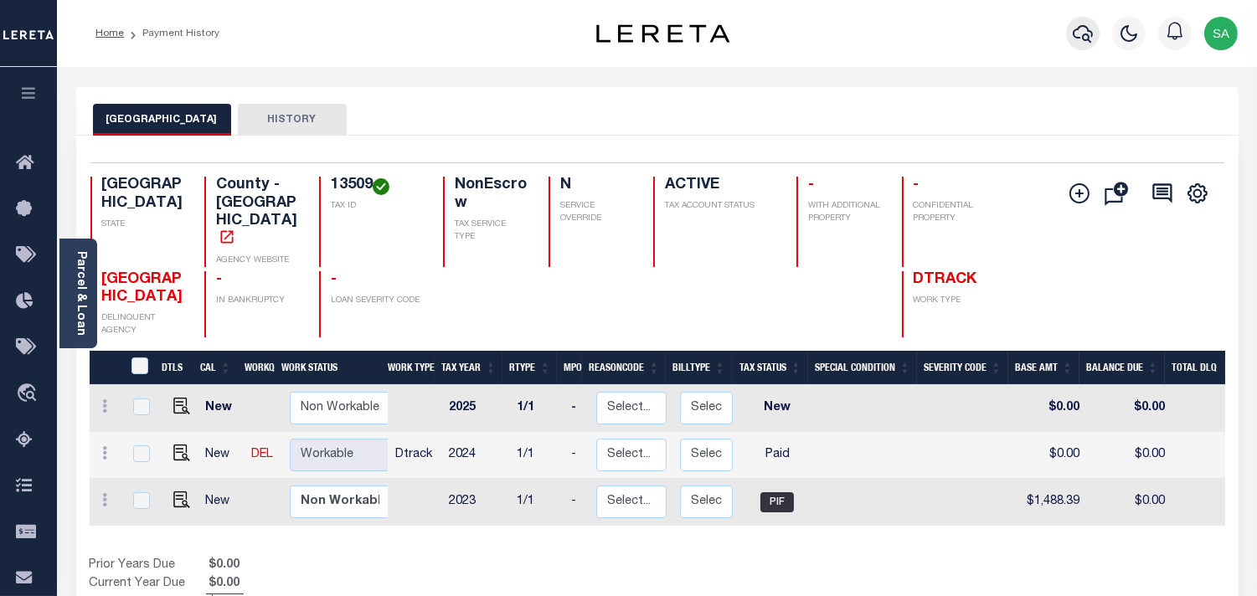
click at [1075, 31] on icon "button" at bounding box center [1083, 34] width 20 height 18
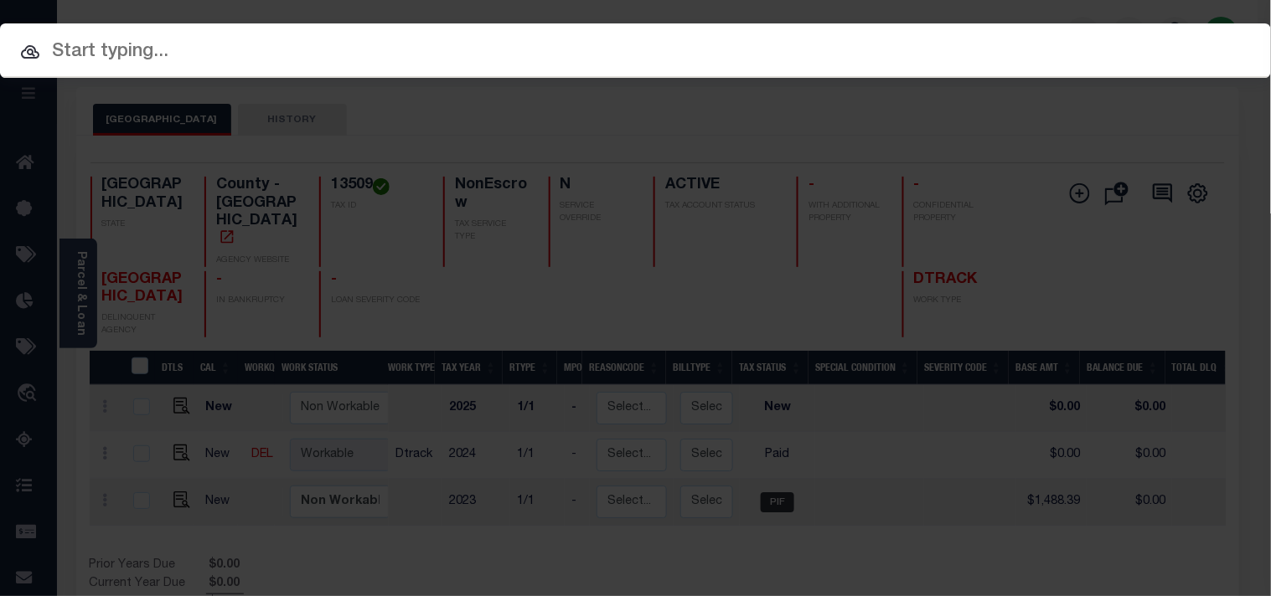
click at [983, 52] on div "Include Loans TBM Customers Borrowers Payments (Lender Non-Disb) Payments (Lend…" at bounding box center [635, 298] width 1271 height 596
paste input "63500042294"
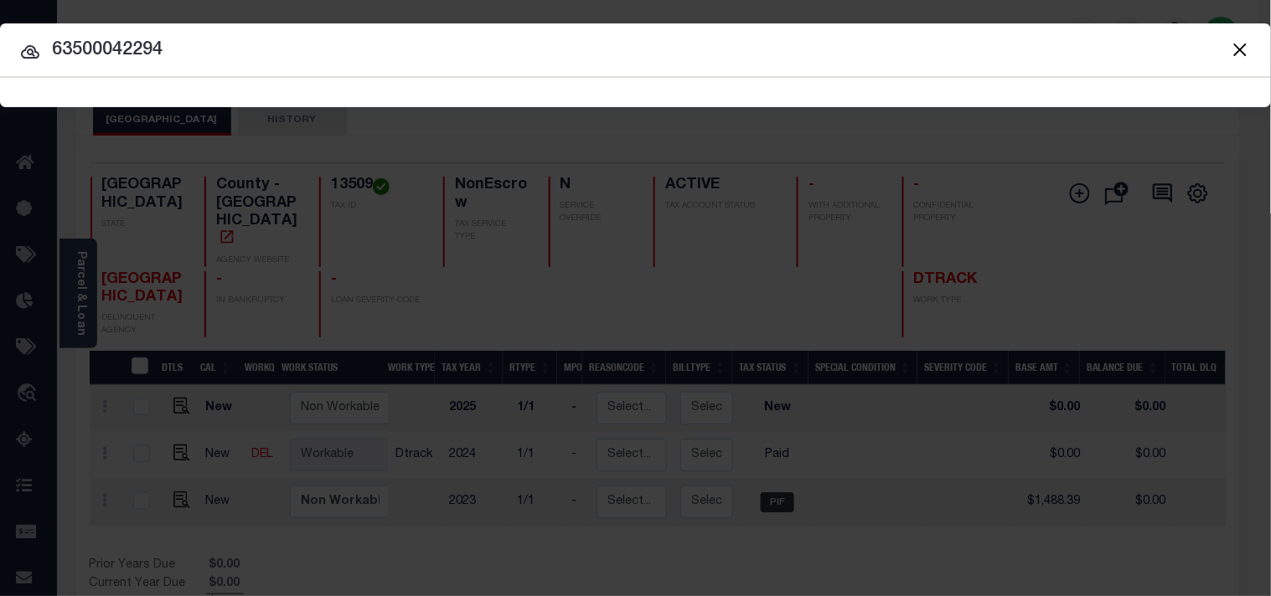
type input "63500042294"
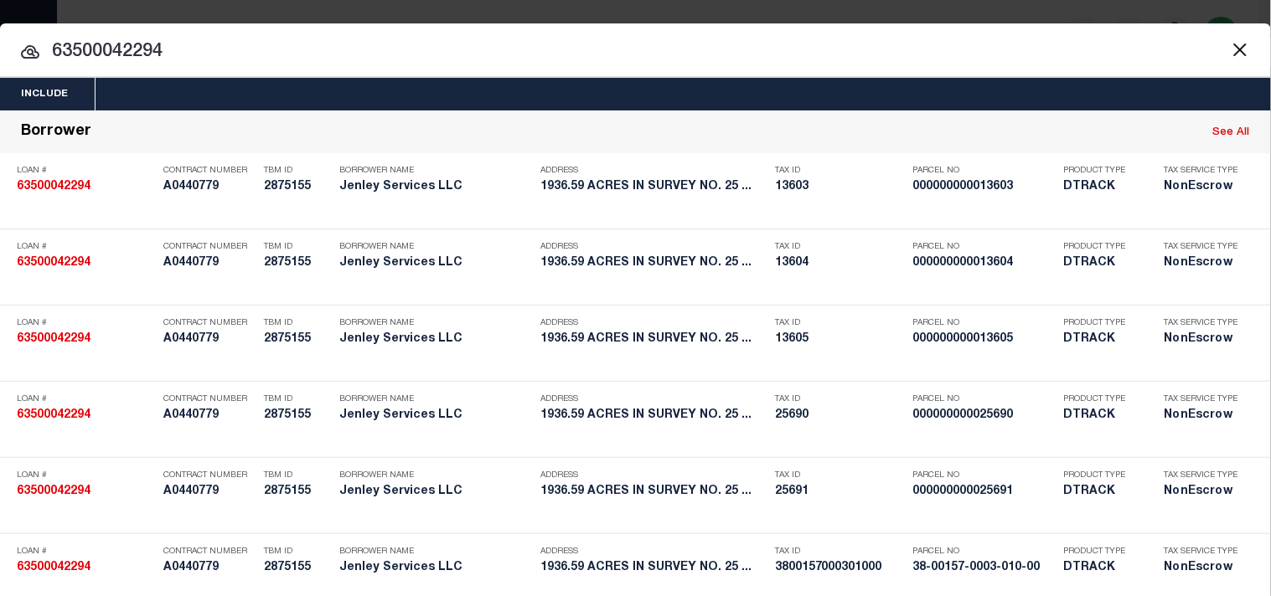
scroll to position [620, 0]
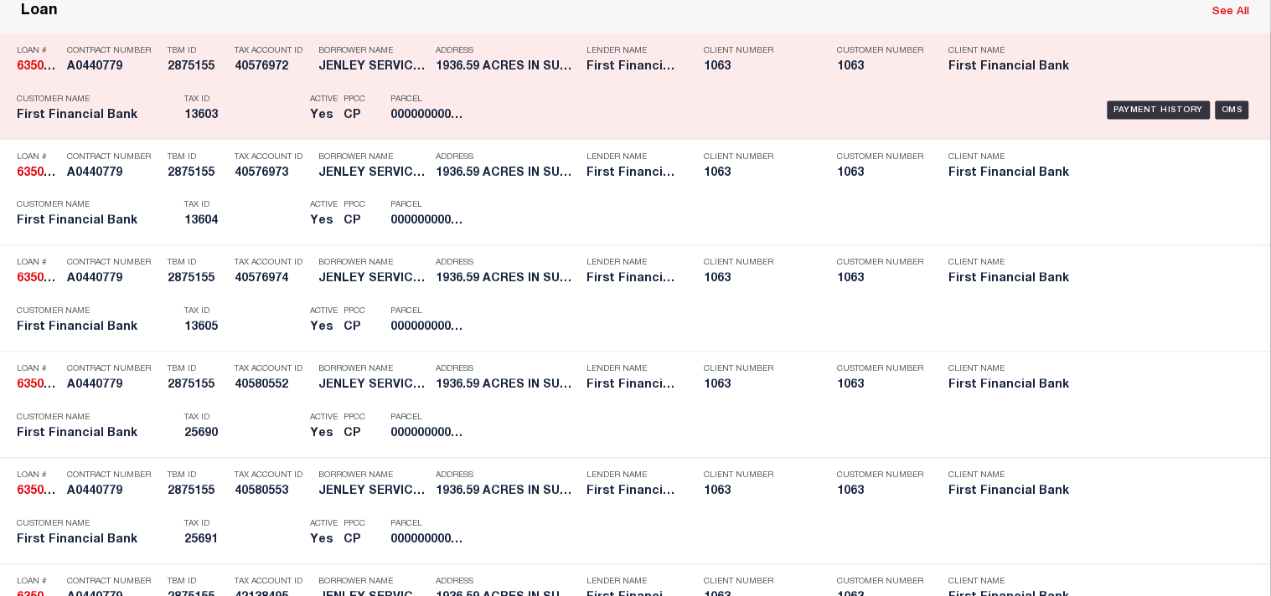
click at [266, 105] on p "Tax ID" at bounding box center [242, 100] width 117 height 10
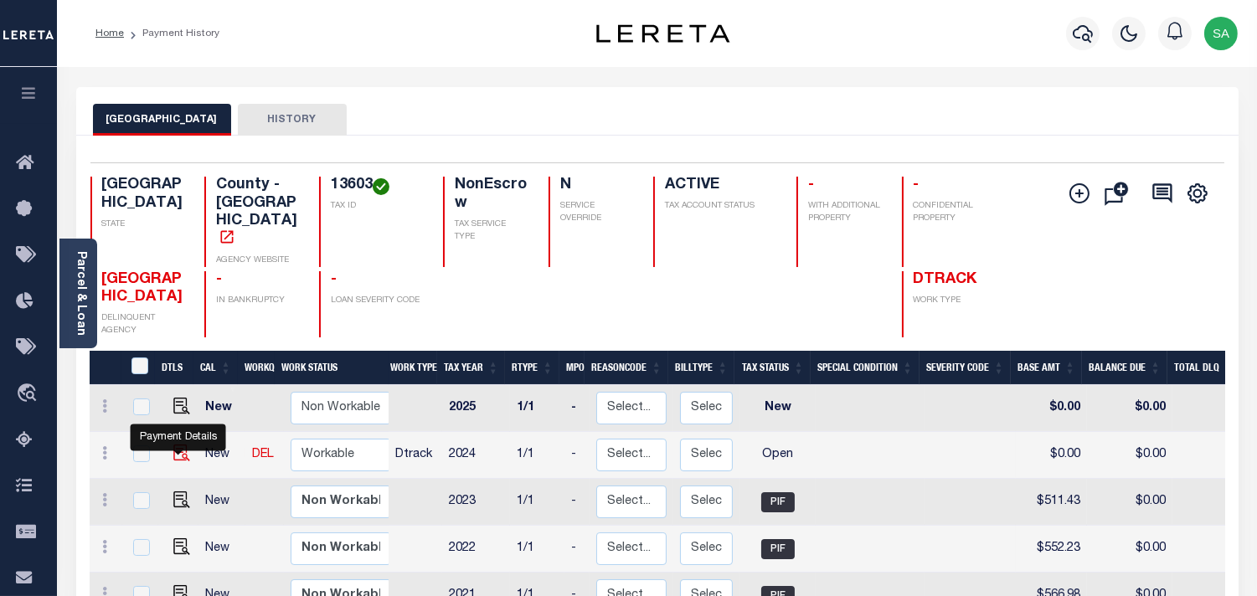
click at [177, 447] on img "" at bounding box center [181, 453] width 17 height 17
checkbox input "true"
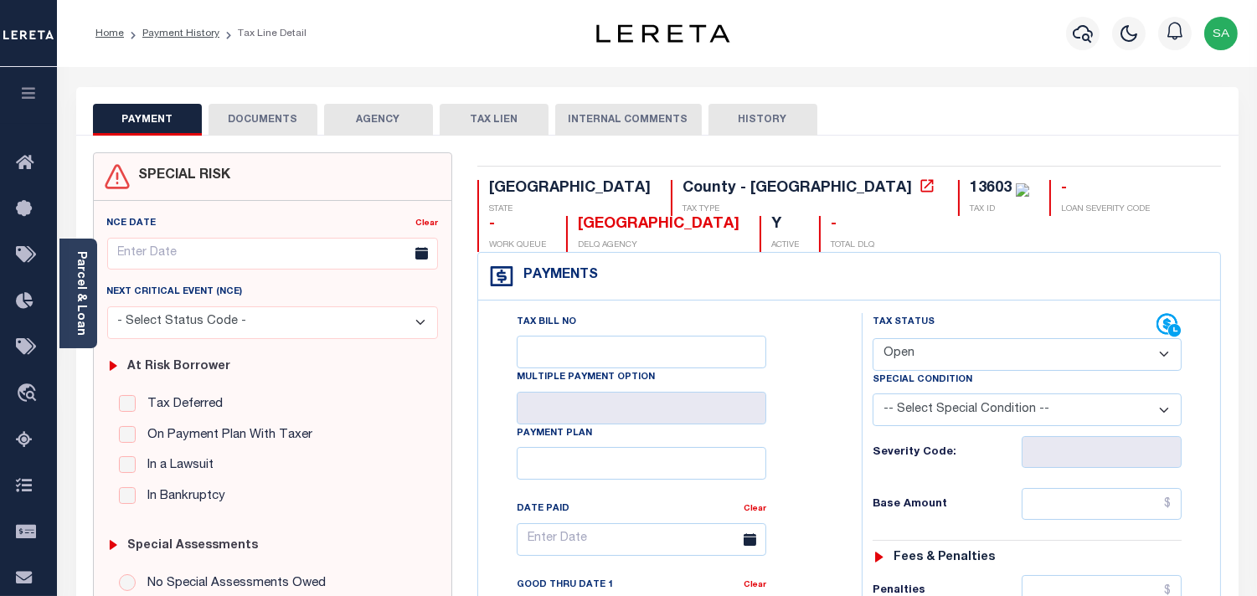
click at [940, 343] on select "- Select Status Code - Open Due/Unpaid Paid Incomplete No Tax Due Internal Refu…" at bounding box center [1027, 354] width 309 height 33
select select "PYD"
click at [873, 339] on select "- Select Status Code - Open Due/Unpaid Paid Incomplete No Tax Due Internal Refu…" at bounding box center [1027, 354] width 309 height 33
type input "[DATE]"
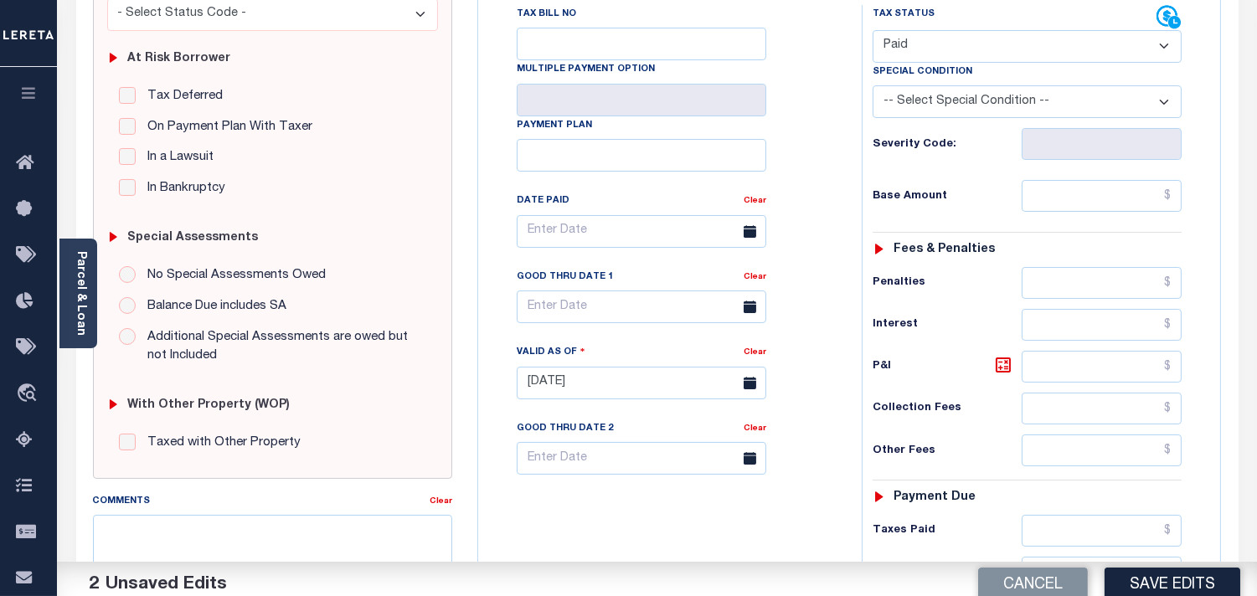
scroll to position [465, 0]
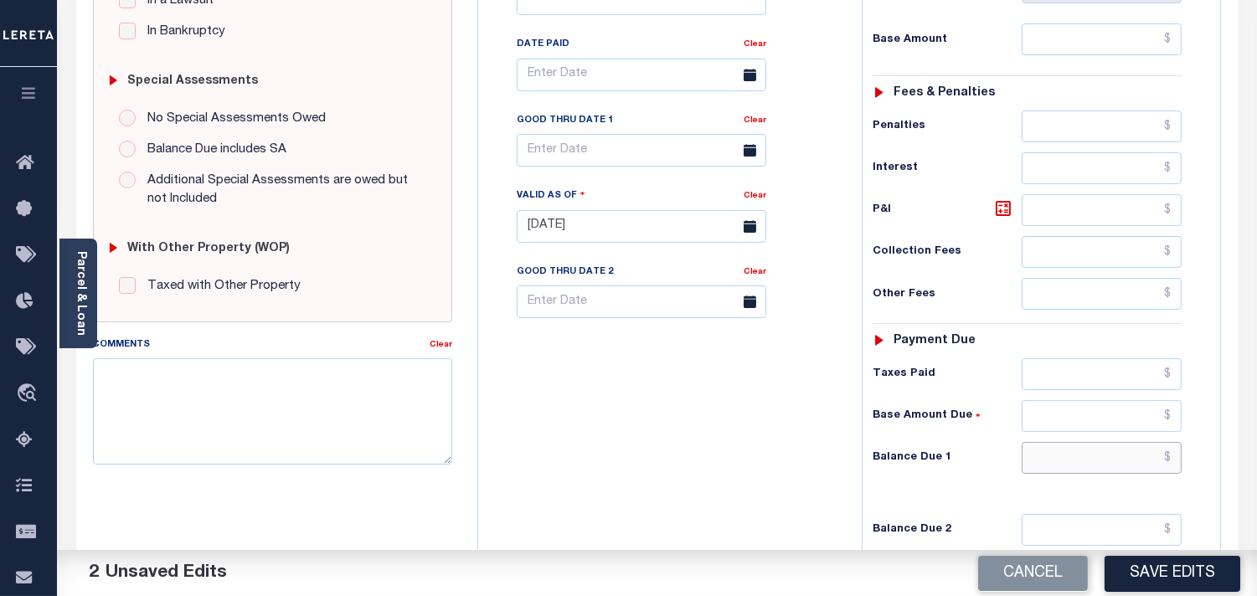
click at [1103, 473] on input "text" at bounding box center [1102, 458] width 160 height 32
type input "$0.00"
click at [766, 451] on div "Tax Bill No Multiple Payment Option Payment Plan Clear" at bounding box center [665, 218] width 367 height 740
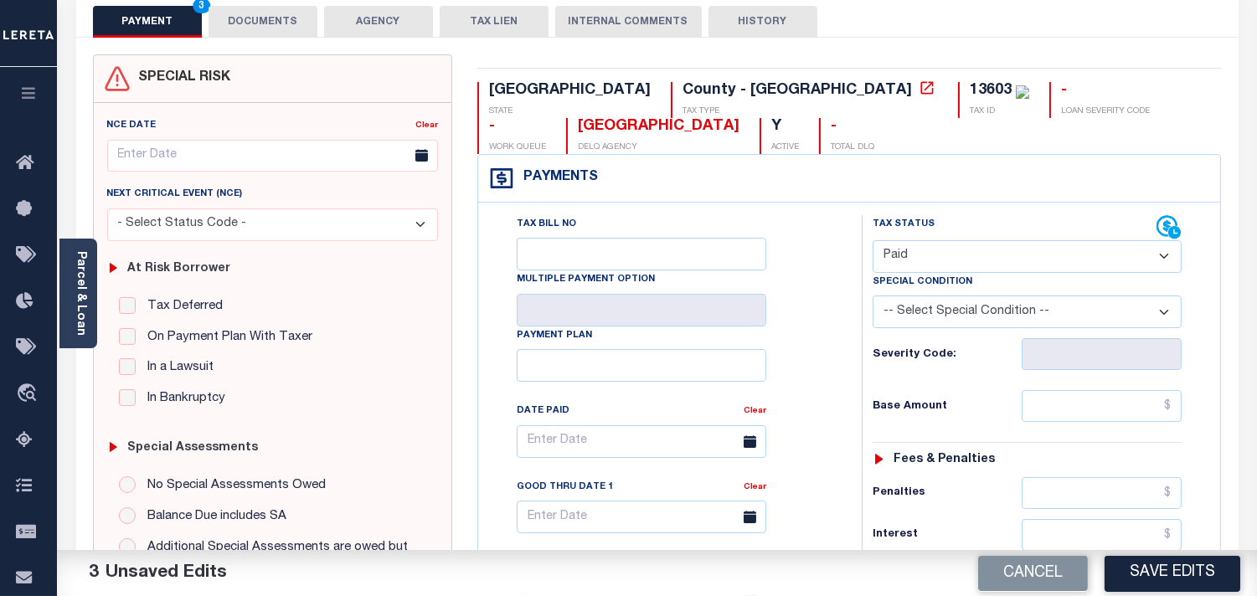
scroll to position [0, 0]
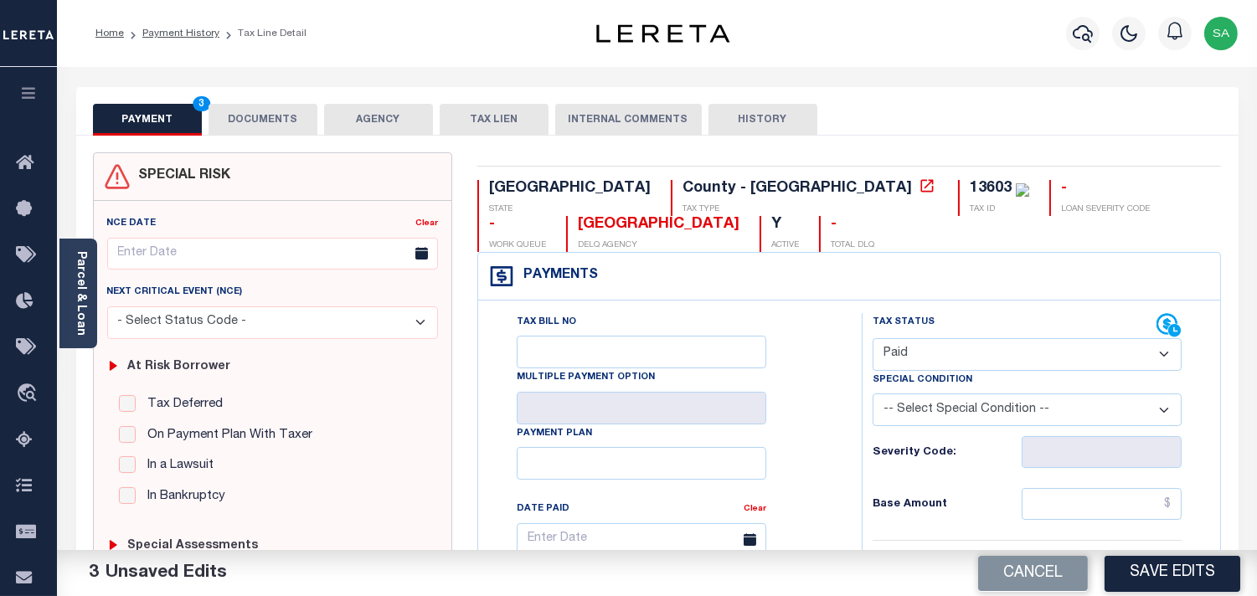
click at [291, 117] on button "DOCUMENTS" at bounding box center [263, 120] width 109 height 32
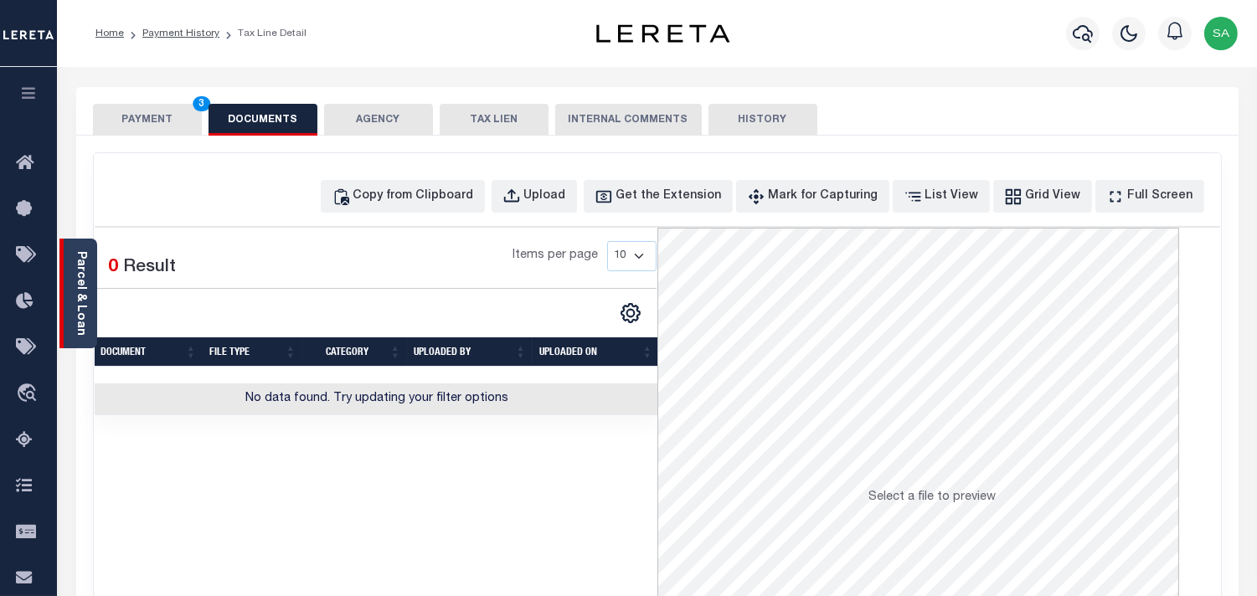
click at [75, 318] on link "Parcel & Loan" at bounding box center [81, 293] width 12 height 85
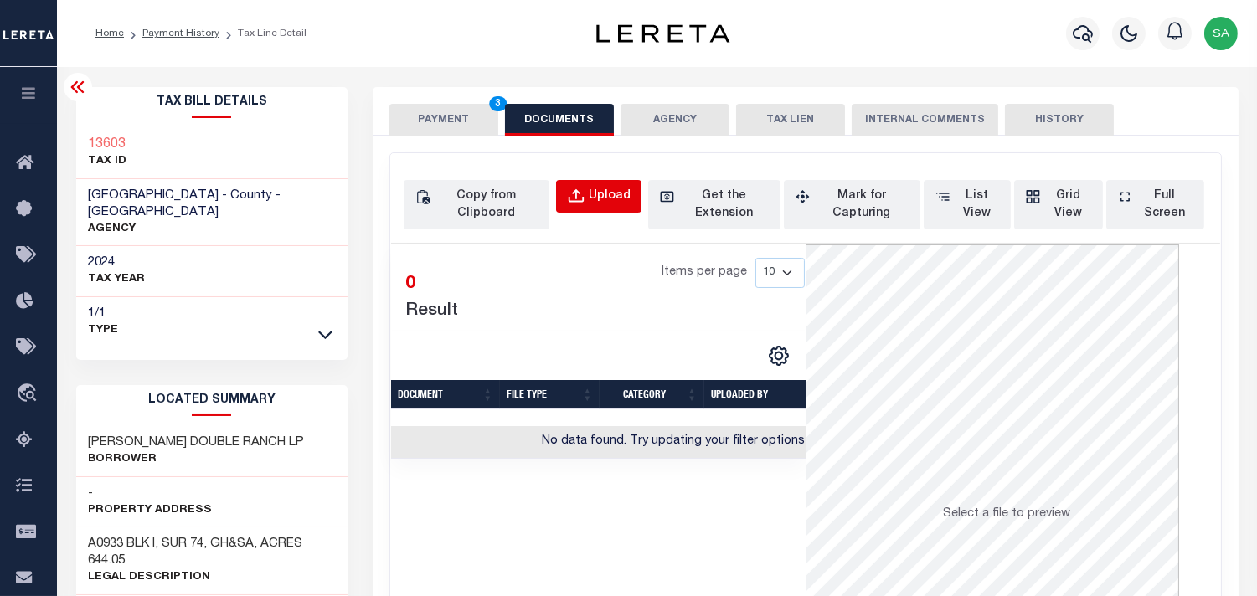
click at [568, 186] on button "Upload" at bounding box center [598, 196] width 85 height 33
select select "POP"
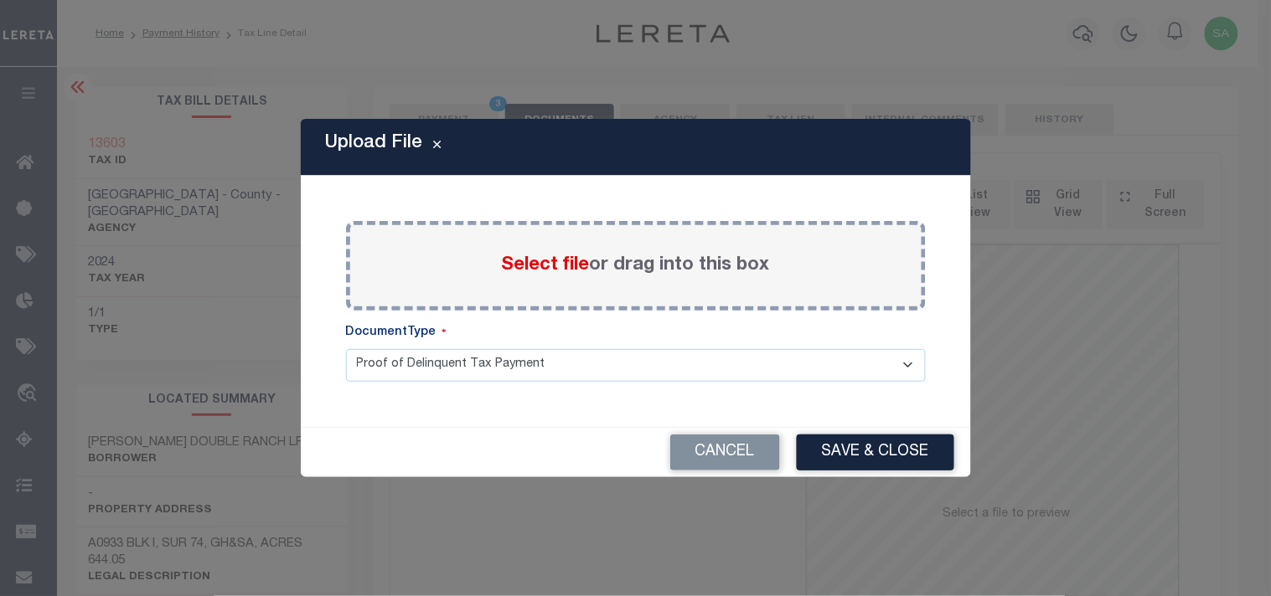
click at [565, 264] on span "Select file" at bounding box center [546, 265] width 88 height 18
click at [0, 0] on input "Select file or drag into this box" at bounding box center [0, 0] width 0 height 0
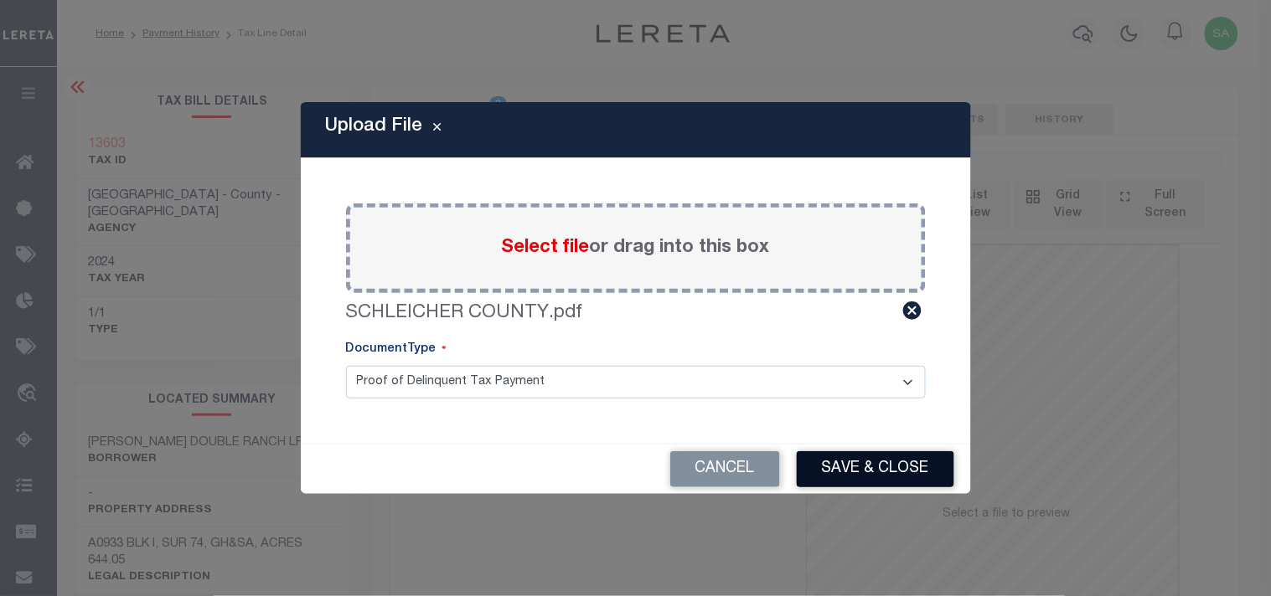
click at [903, 458] on button "Save & Close" at bounding box center [875, 469] width 157 height 36
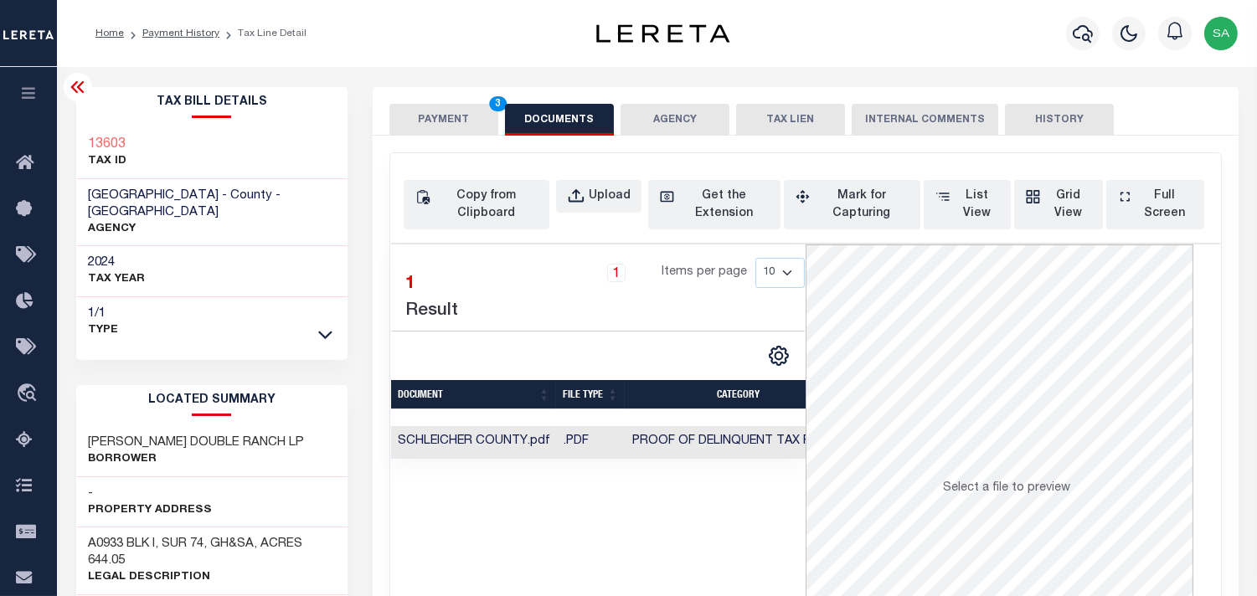
click at [439, 102] on div "PAYMENT 3 DOCUMENTS AGENCY DELINQUENT PAYEE TAX LIEN" at bounding box center [806, 111] width 866 height 49
click at [441, 118] on button "PAYMENT 3" at bounding box center [443, 120] width 109 height 32
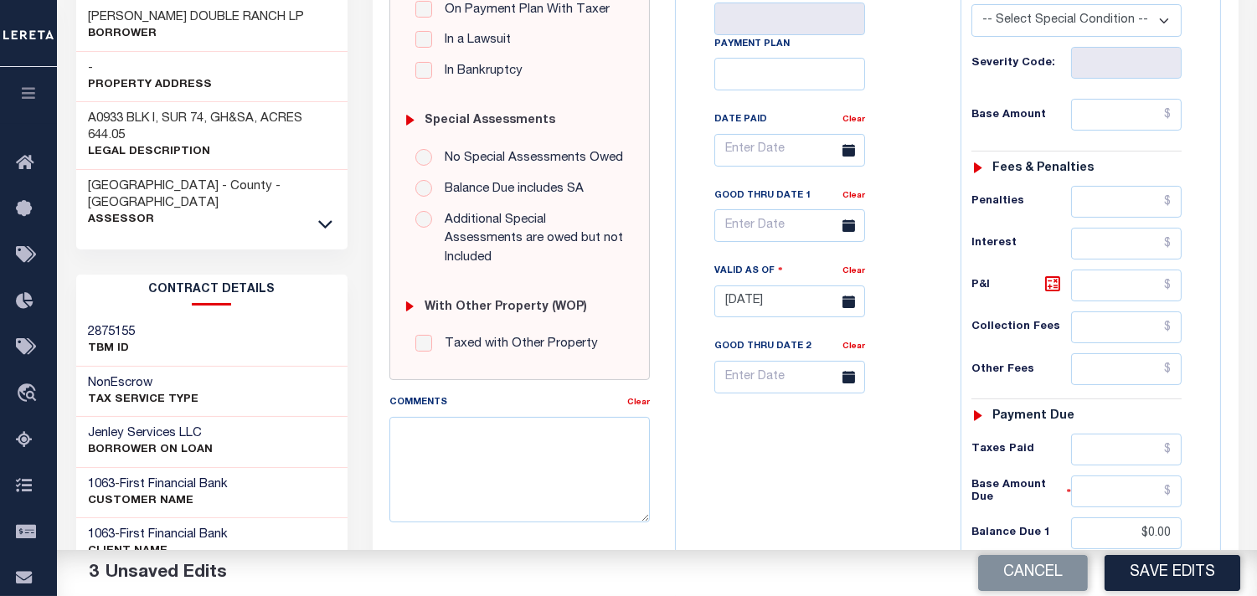
scroll to position [465, 0]
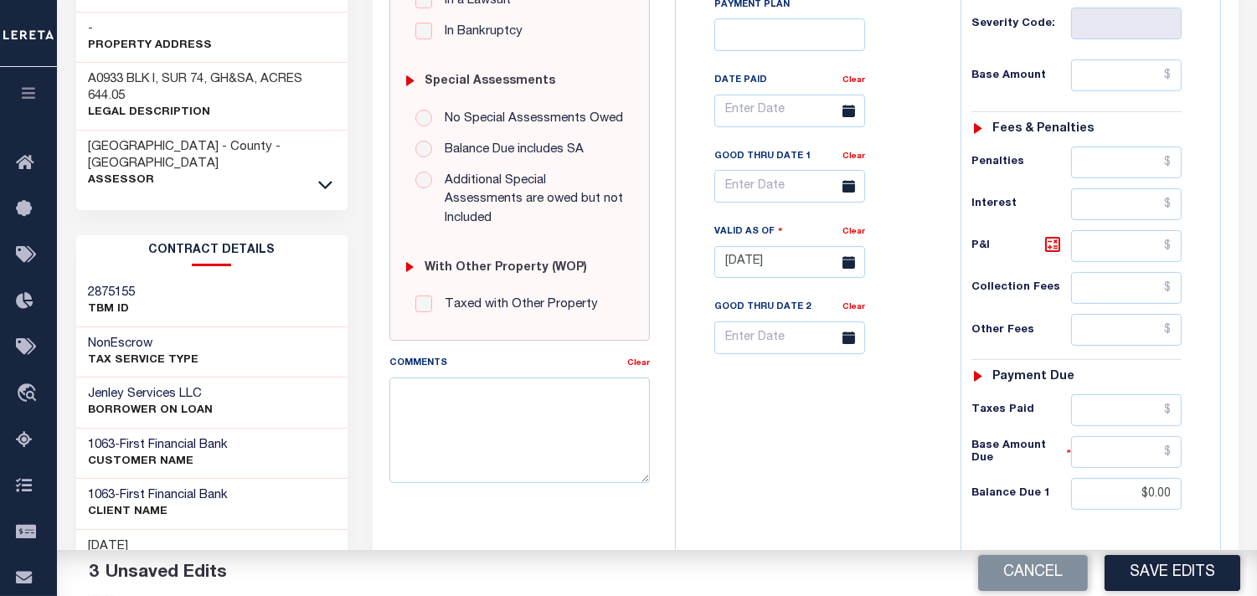
click at [1150, 580] on button "Save Edits" at bounding box center [1173, 573] width 136 height 36
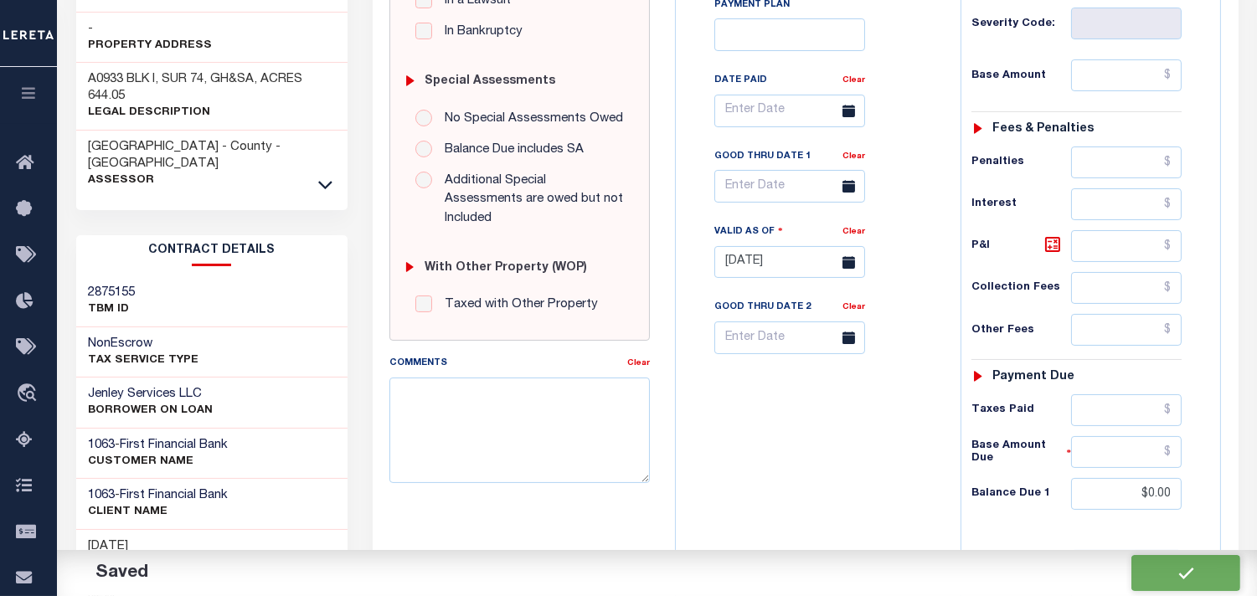
checkbox input "false"
type input "$0"
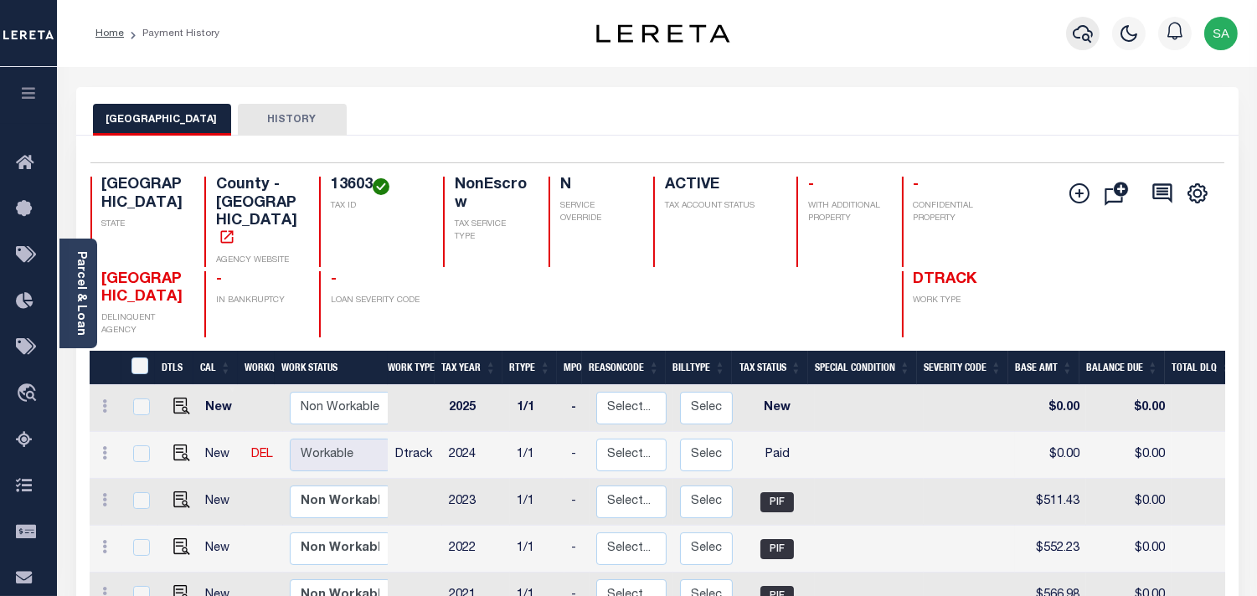
click at [1086, 34] on icon "button" at bounding box center [1083, 33] width 20 height 20
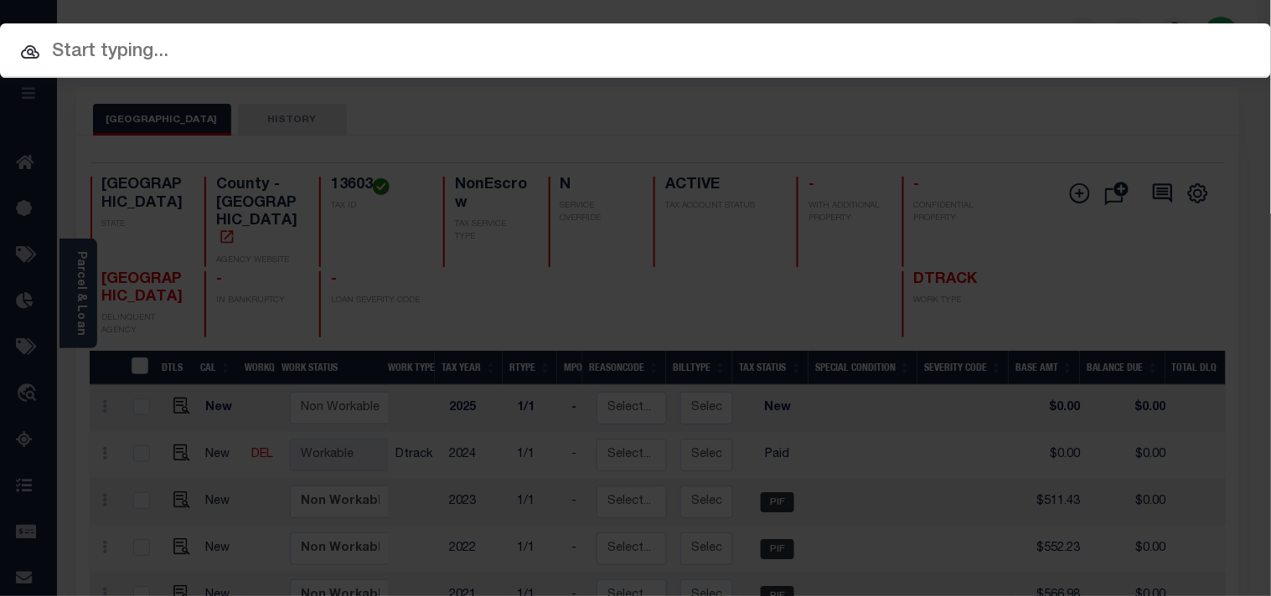
click at [1039, 38] on input "text" at bounding box center [635, 52] width 1271 height 29
paste input "63500042294"
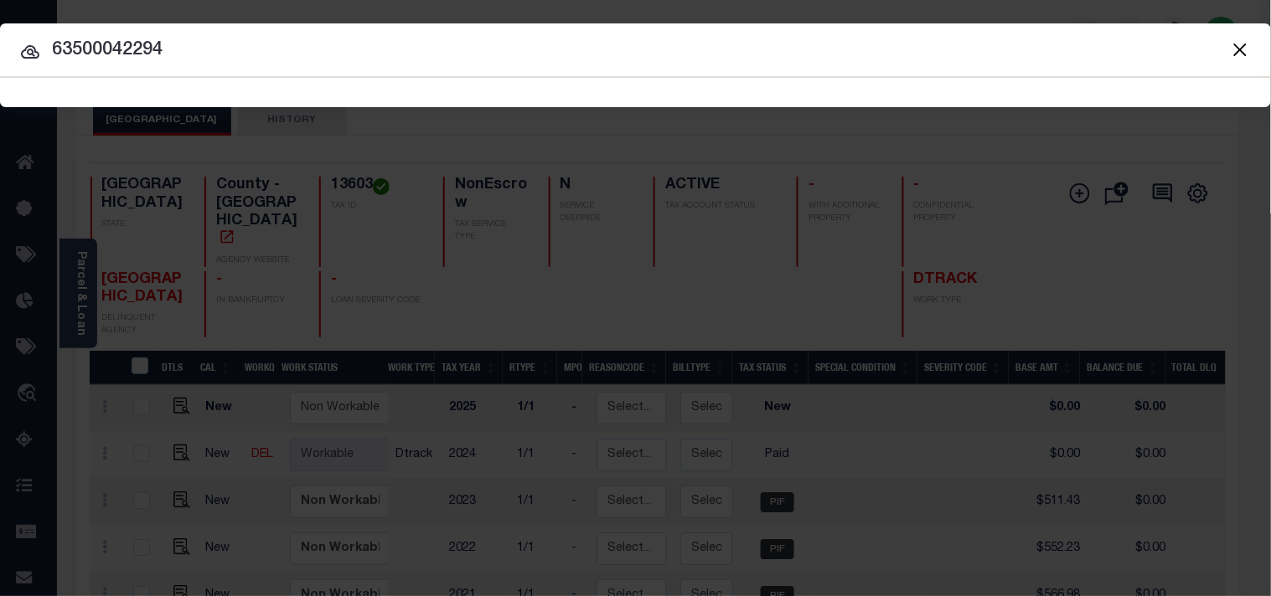
type input "63500042294"
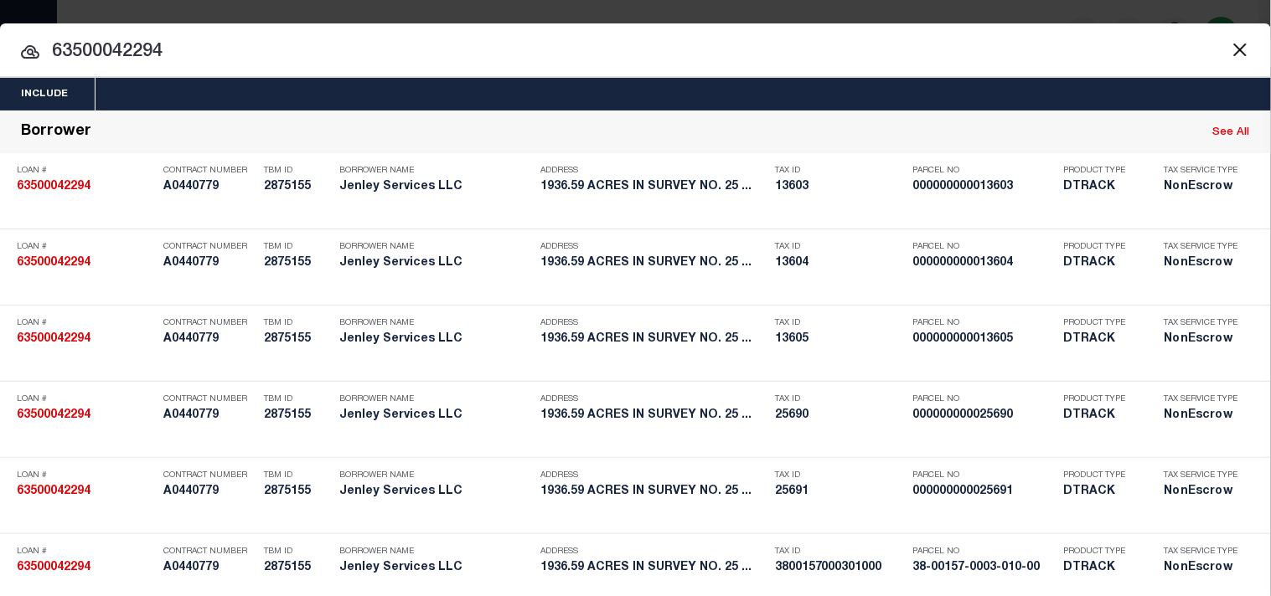
scroll to position [725, 0]
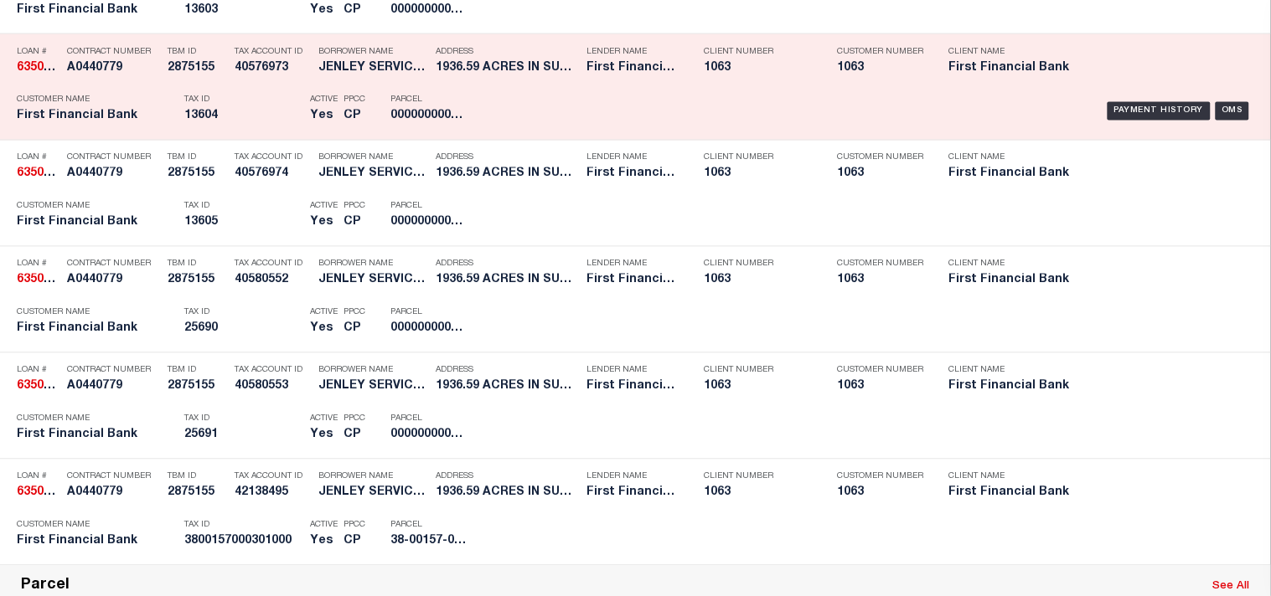
click at [472, 75] on h5 "1936.59 ACRES IN SURVEY NO. 25 ..." at bounding box center [507, 68] width 142 height 14
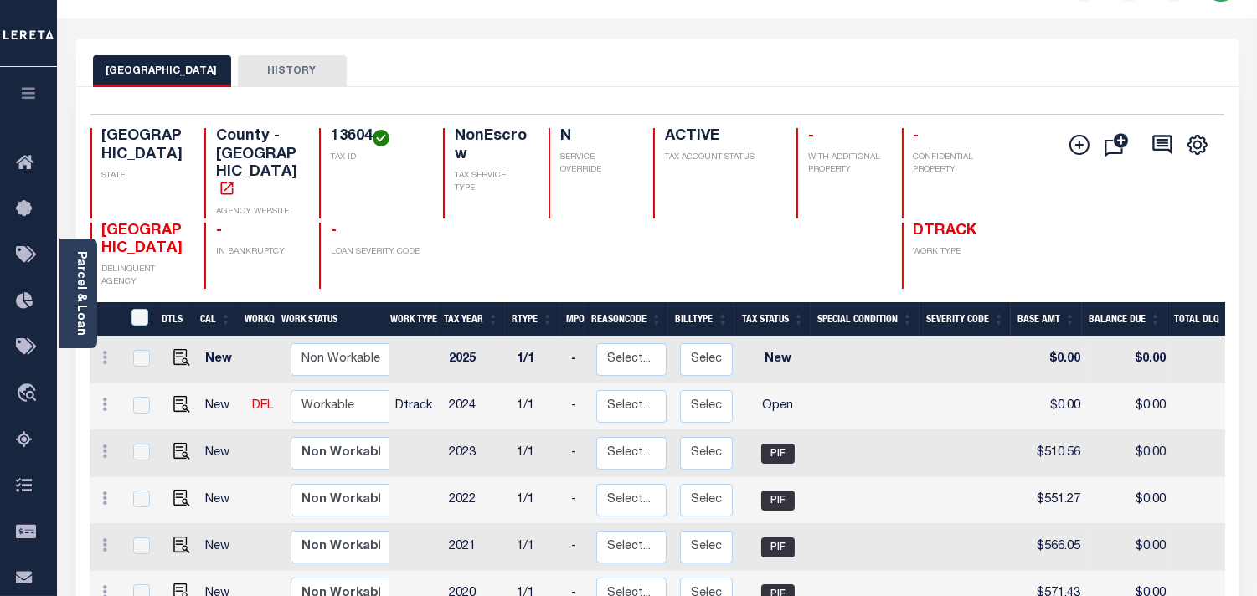
scroll to position [93, 0]
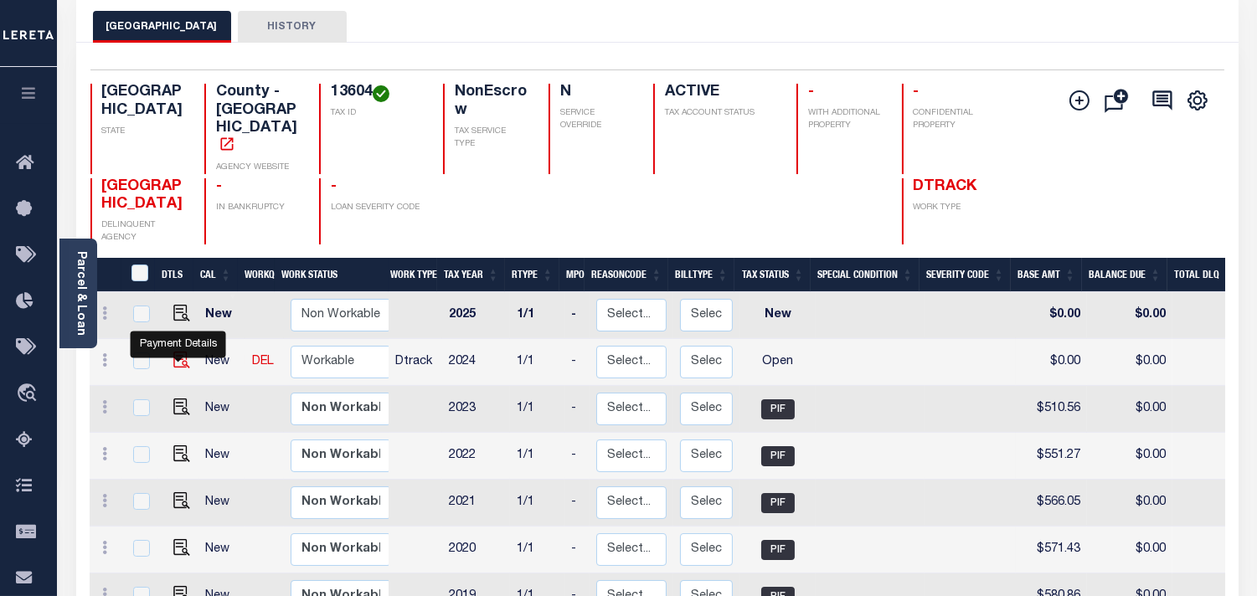
click at [184, 356] on img "" at bounding box center [181, 360] width 17 height 17
checkbox input "true"
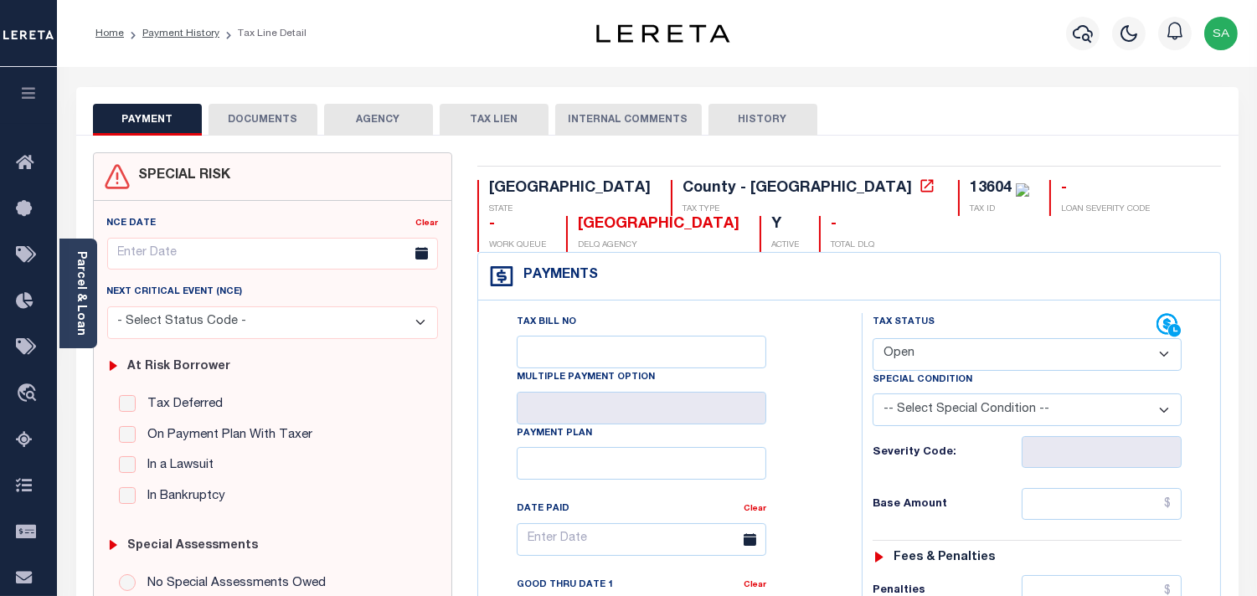
click at [944, 355] on select "- Select Status Code - Open Due/Unpaid Paid Incomplete No Tax Due Internal Refu…" at bounding box center [1027, 354] width 309 height 33
select select "PYD"
click at [873, 339] on select "- Select Status Code - Open Due/Unpaid Paid Incomplete No Tax Due Internal Refu…" at bounding box center [1027, 354] width 309 height 33
type input "[DATE]"
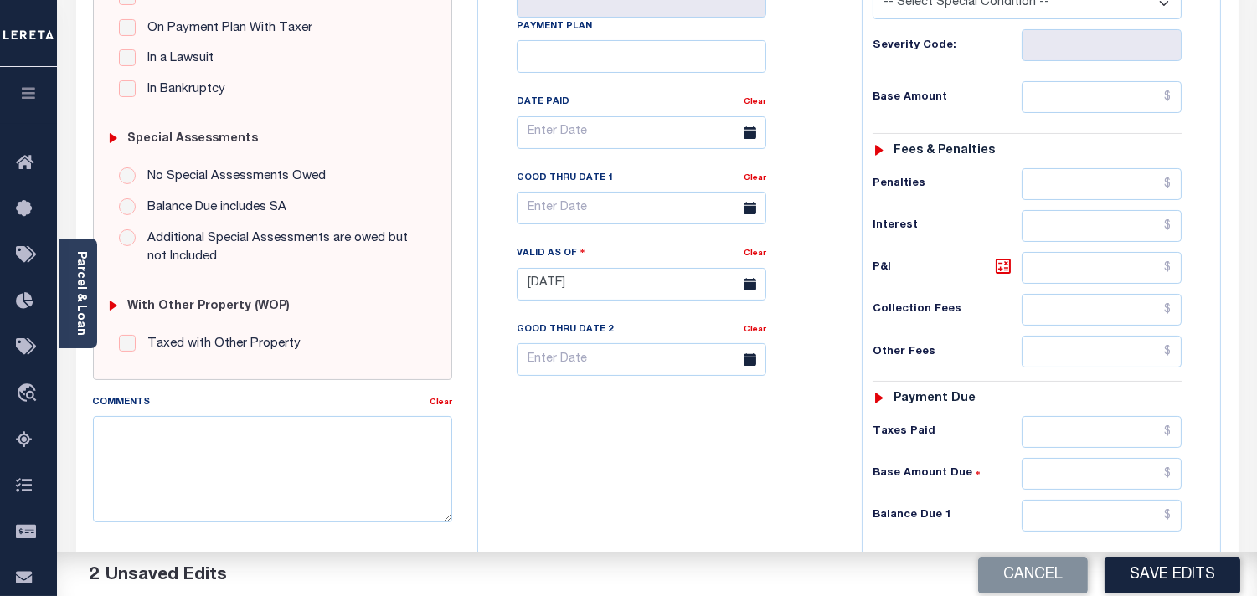
scroll to position [465, 0]
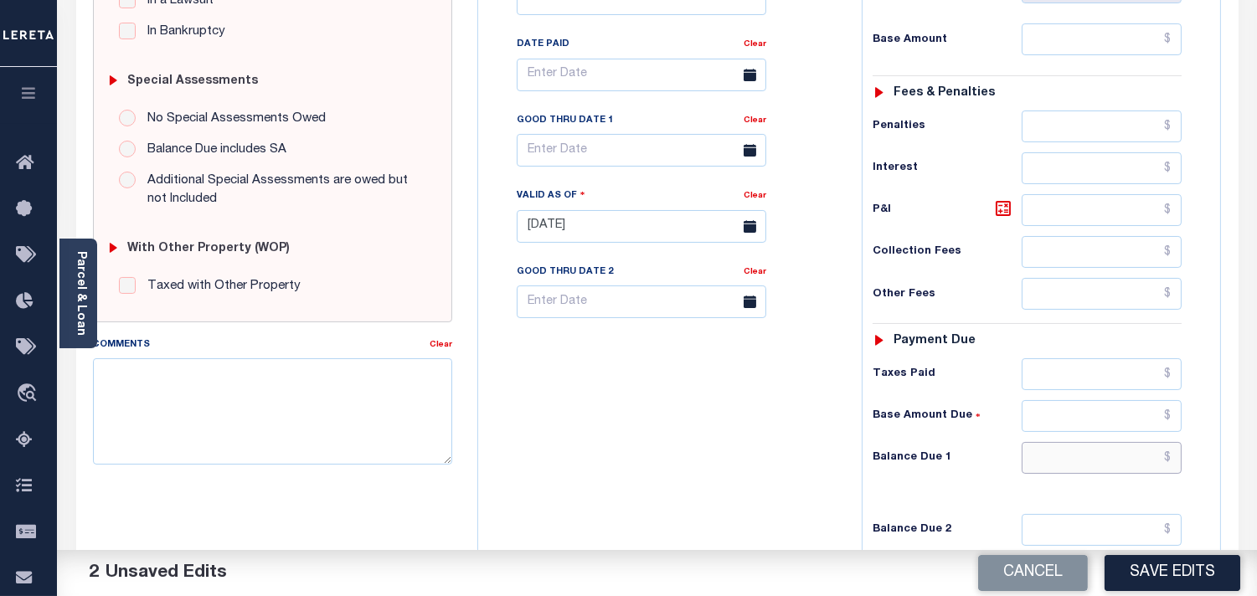
click at [1110, 462] on input "text" at bounding box center [1102, 458] width 160 height 32
type input "$0.00"
click at [687, 428] on div "Tax Bill No Multiple Payment Option Payment Plan Clear" at bounding box center [665, 218] width 367 height 740
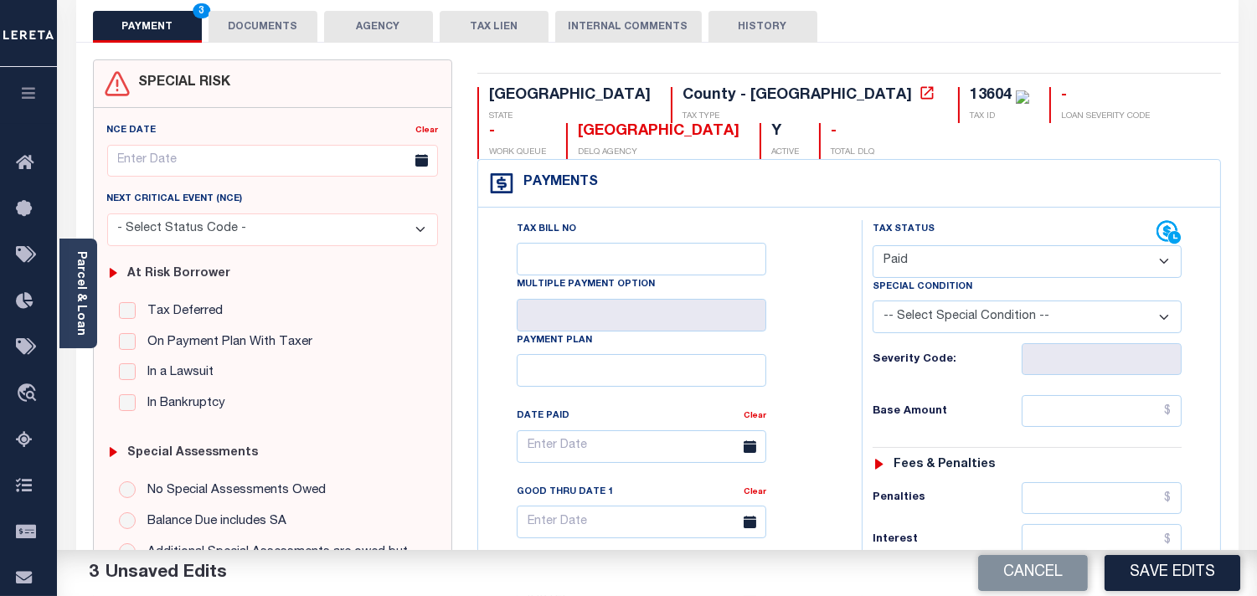
scroll to position [0, 0]
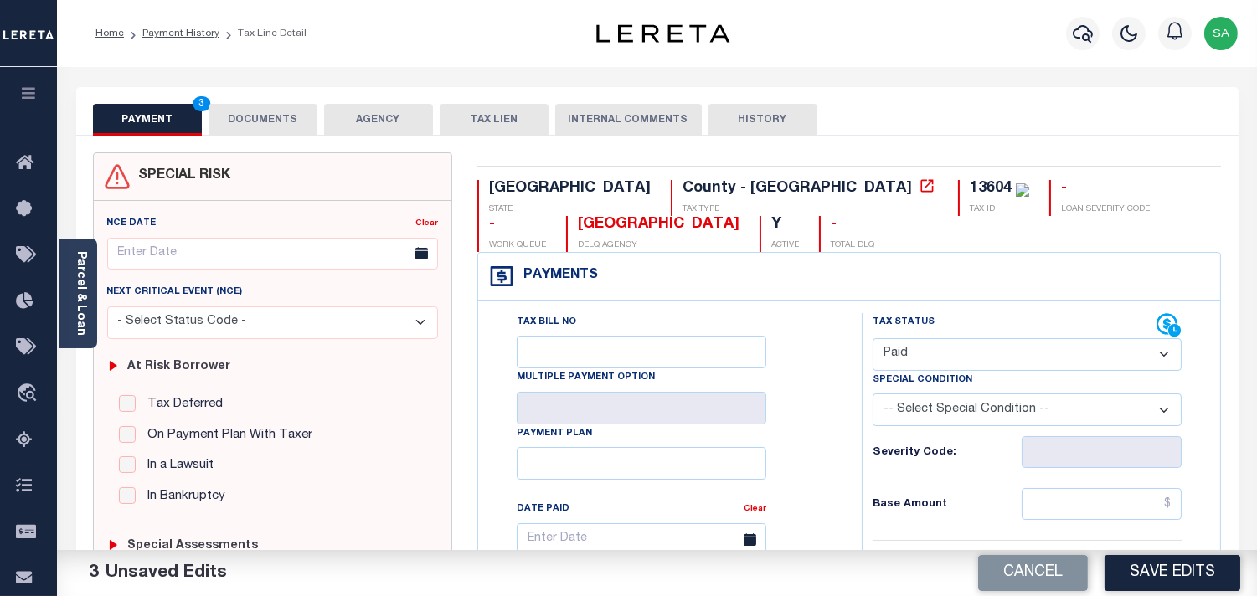
click at [278, 126] on button "DOCUMENTS" at bounding box center [263, 120] width 109 height 32
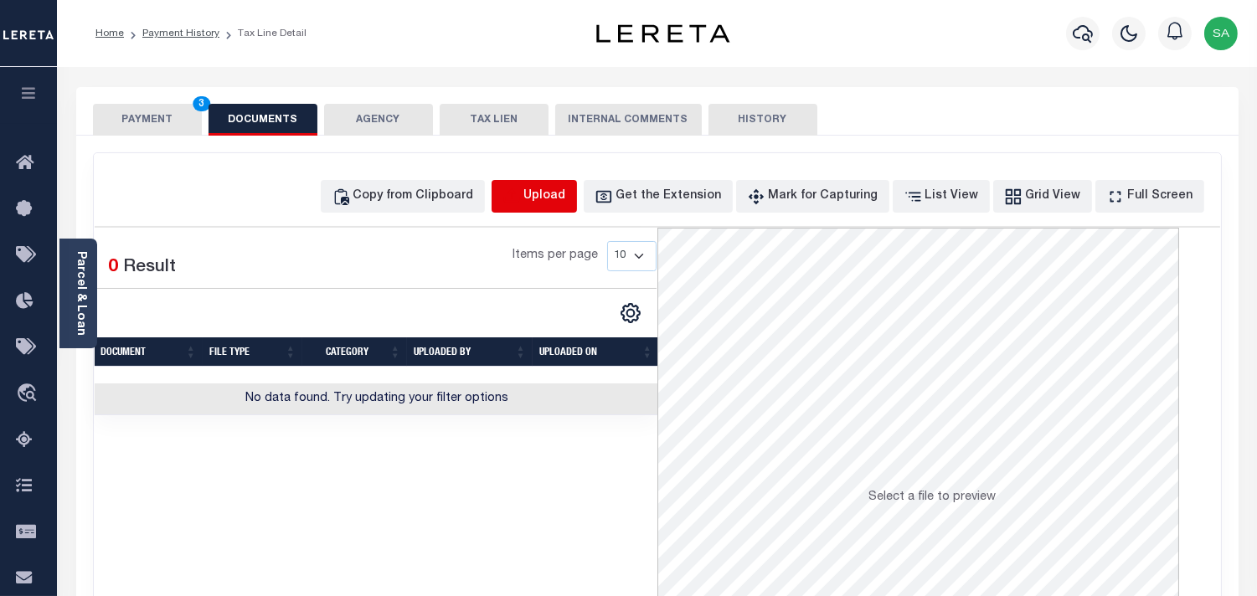
click at [518, 199] on icon "button" at bounding box center [510, 194] width 15 height 13
select select "POP"
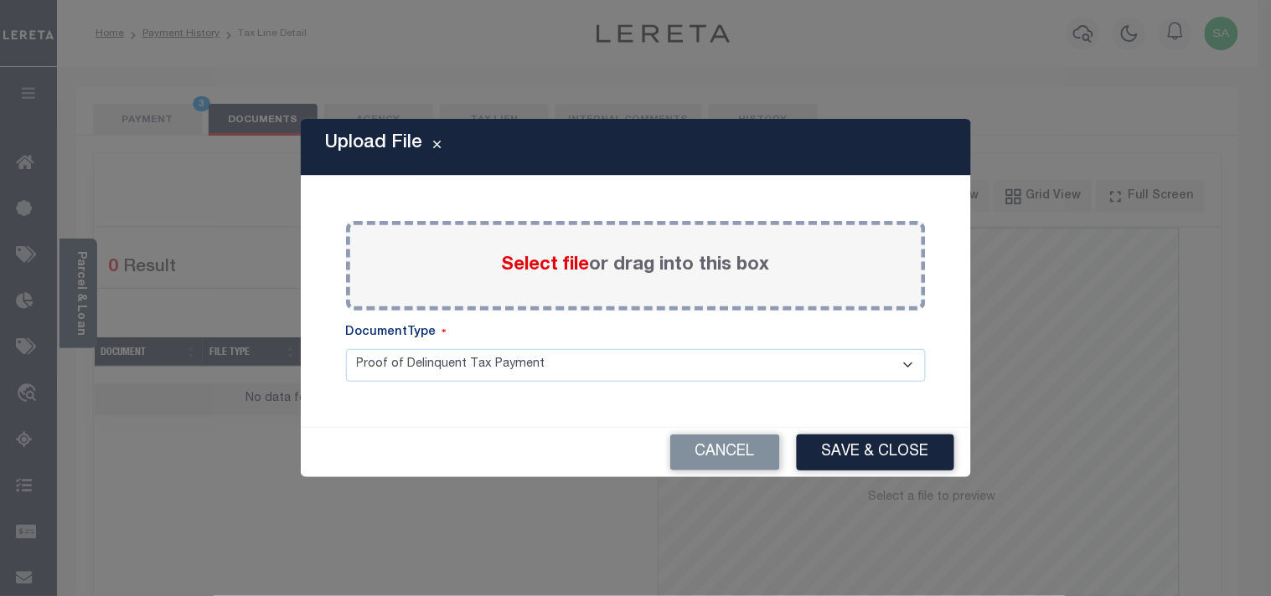
click at [521, 270] on span "Select file" at bounding box center [546, 265] width 88 height 18
click at [0, 0] on input "Select file or drag into this box" at bounding box center [0, 0] width 0 height 0
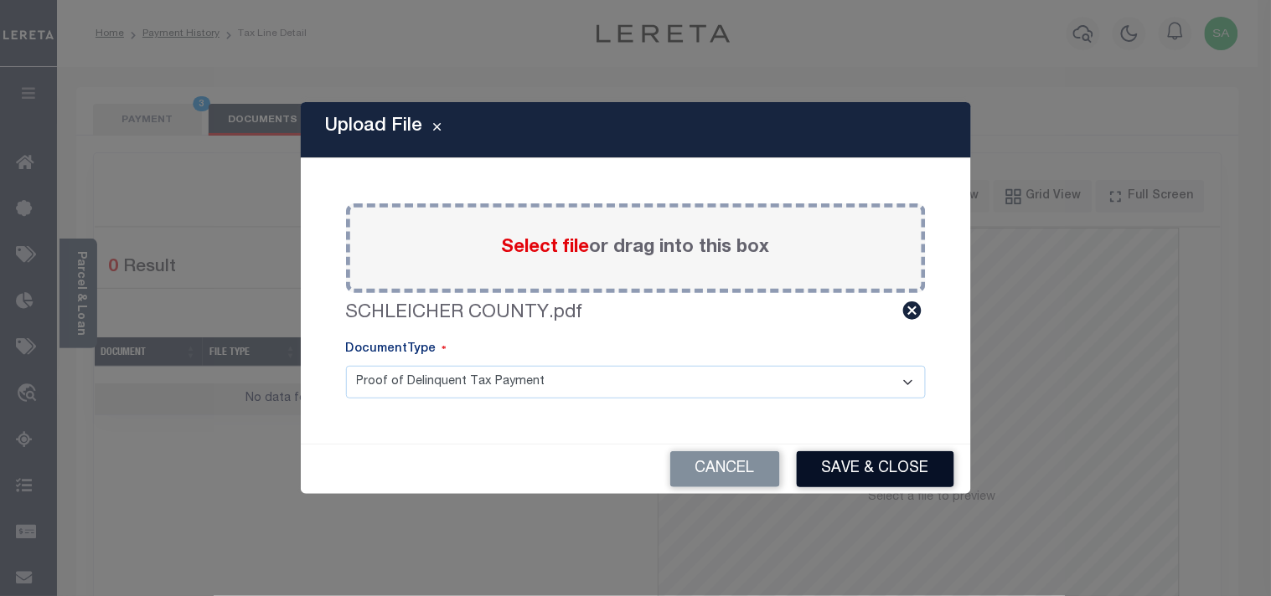
click at [848, 464] on button "Save & Close" at bounding box center [875, 469] width 157 height 36
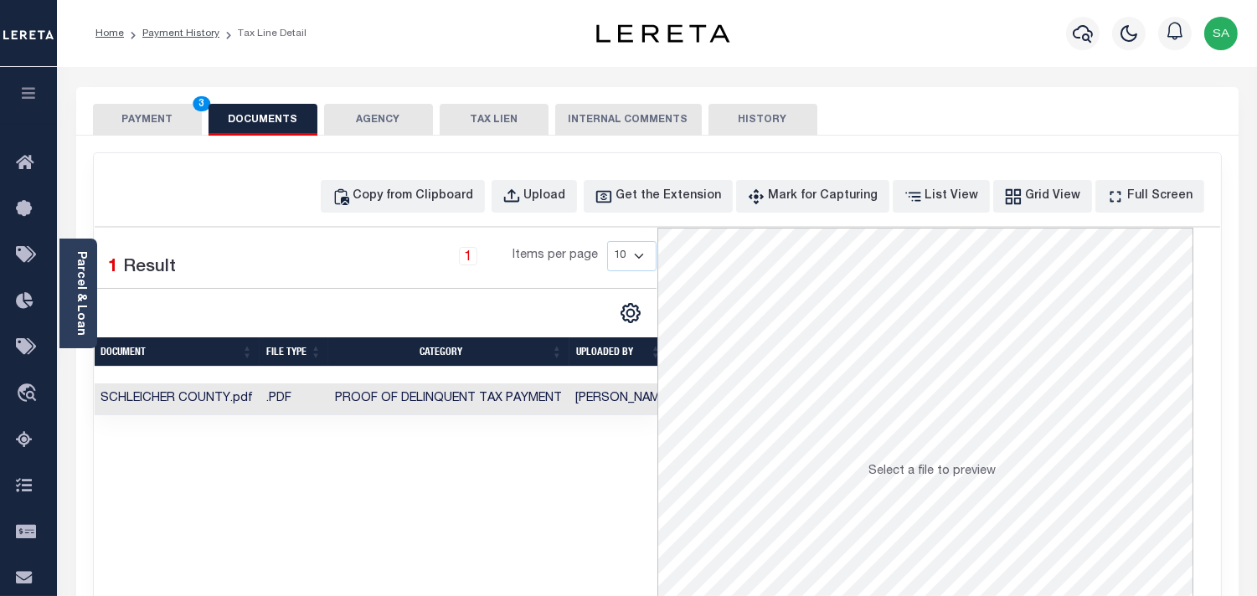
click at [160, 130] on button "PAYMENT 3" at bounding box center [147, 120] width 109 height 32
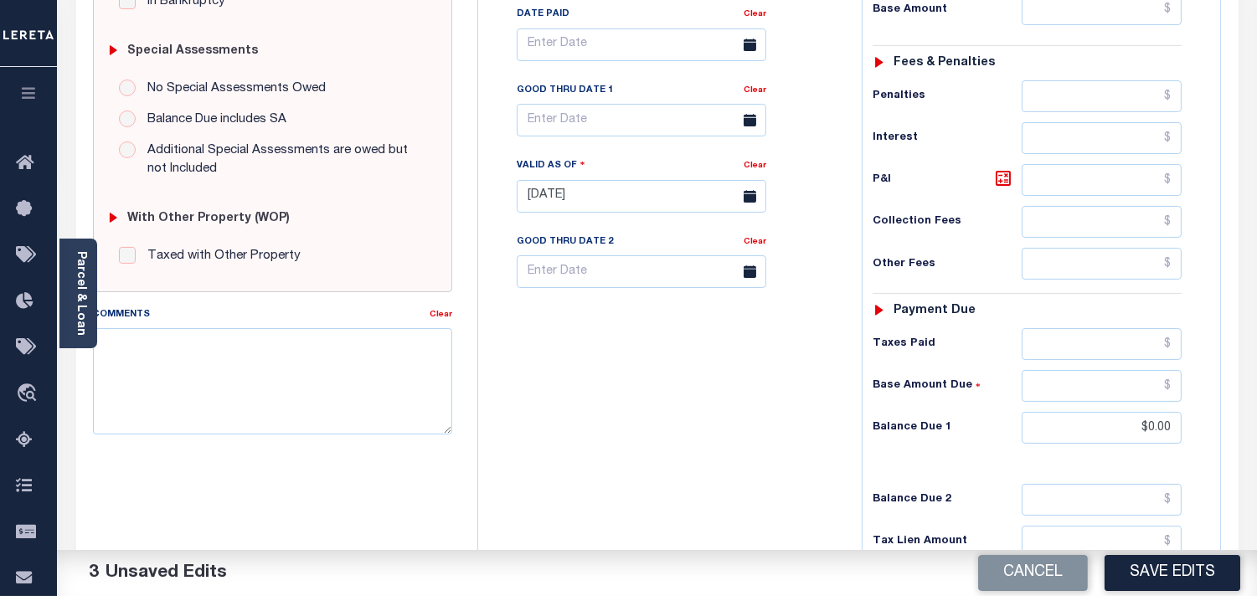
scroll to position [558, 0]
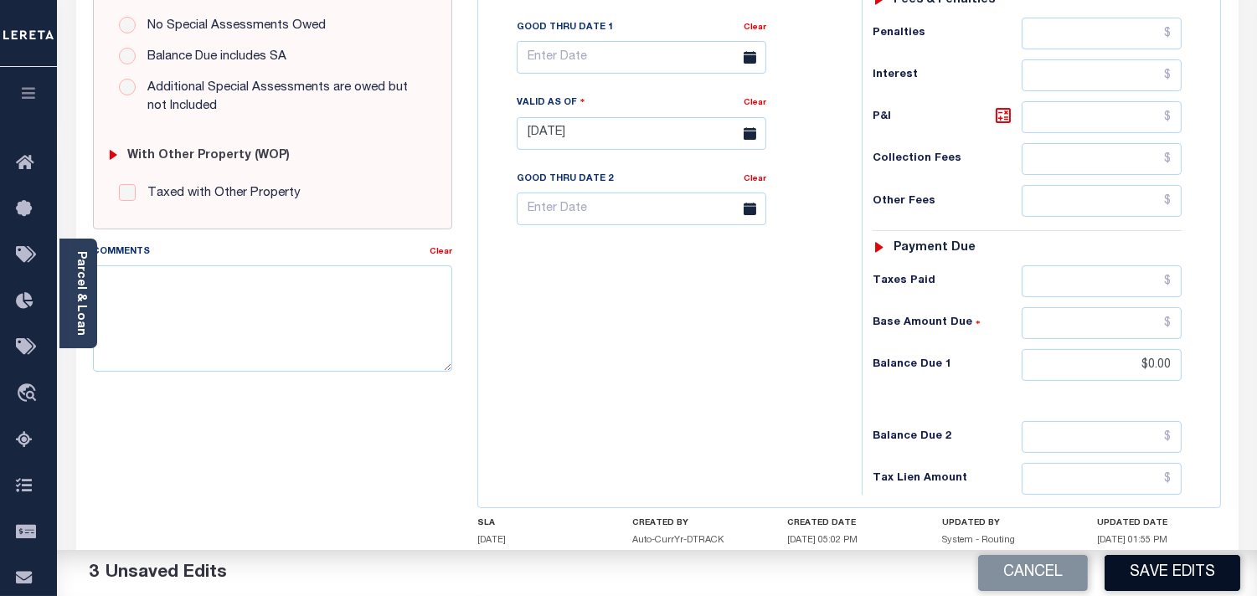
click at [1139, 575] on button "Save Edits" at bounding box center [1173, 573] width 136 height 36
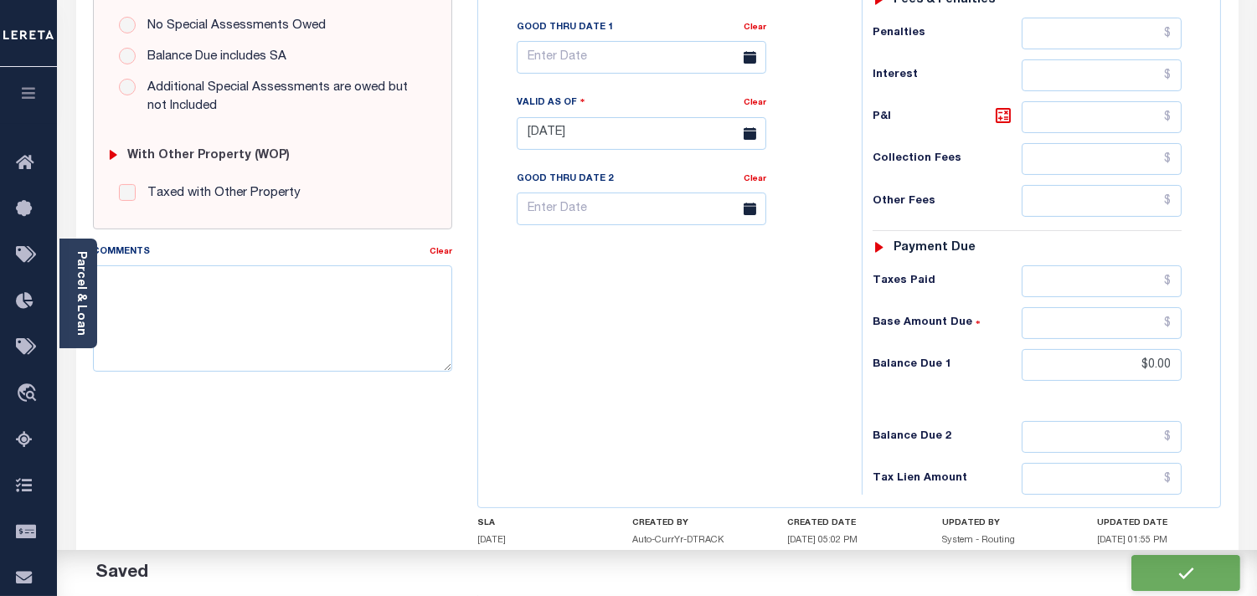
checkbox input "false"
type input "$0"
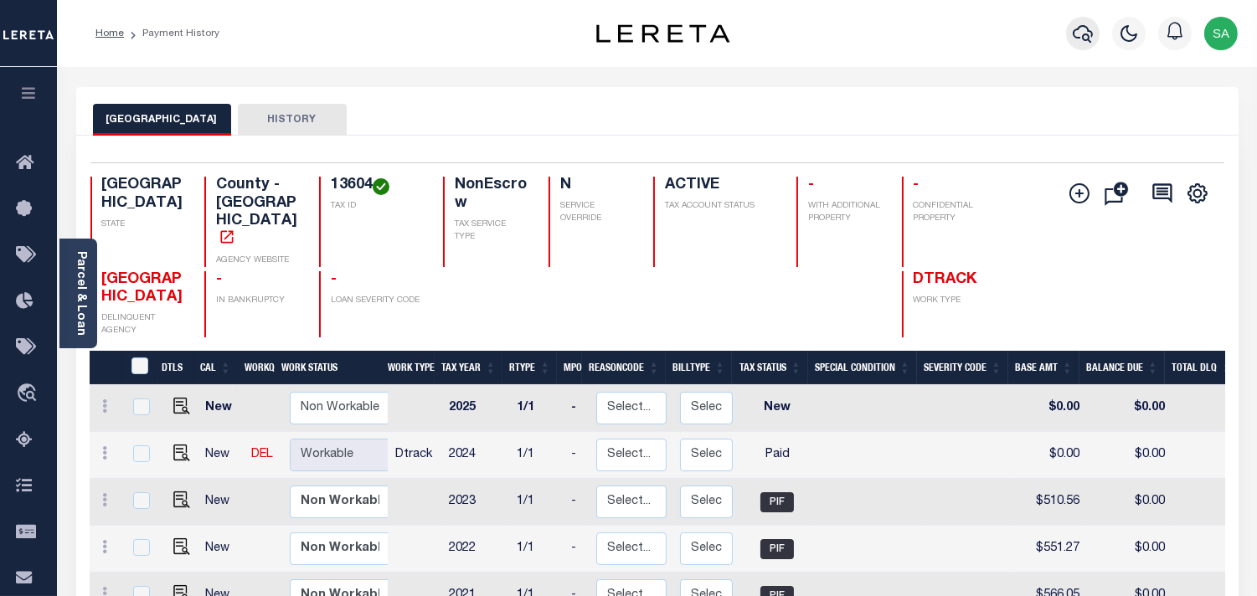
click at [1081, 39] on icon "button" at bounding box center [1083, 33] width 20 height 20
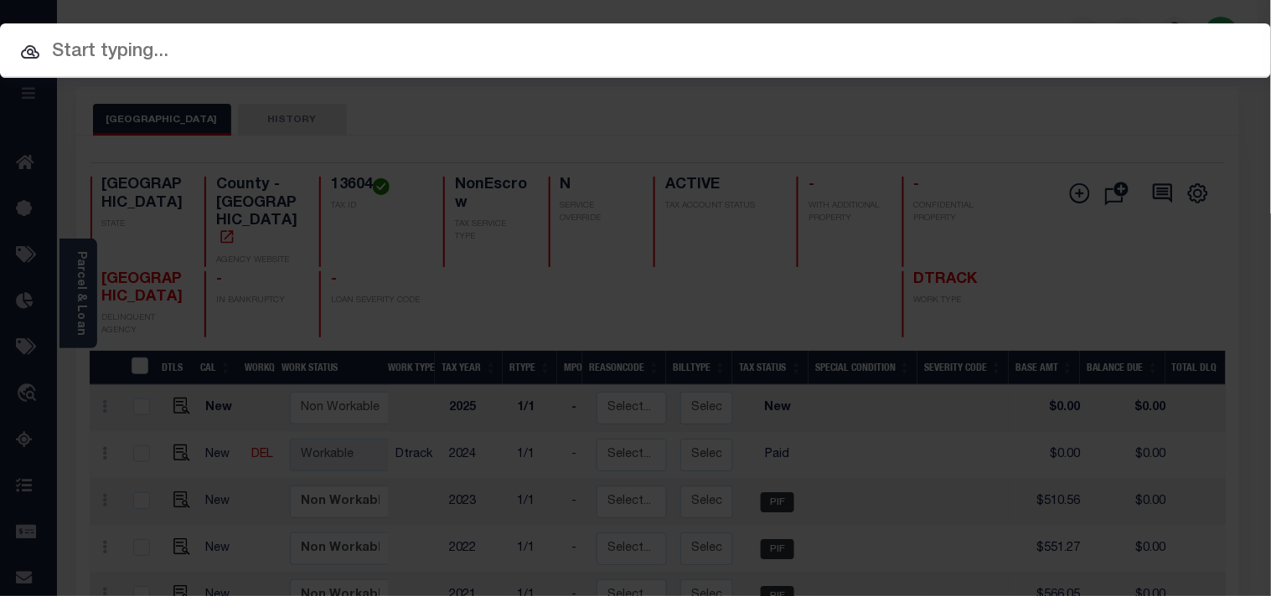
click at [1002, 39] on div "Include Loans TBM Customers Borrowers Payments (Lender Non-Disb) Payments (Lend…" at bounding box center [635, 50] width 1271 height 54
paste input "5366-500"
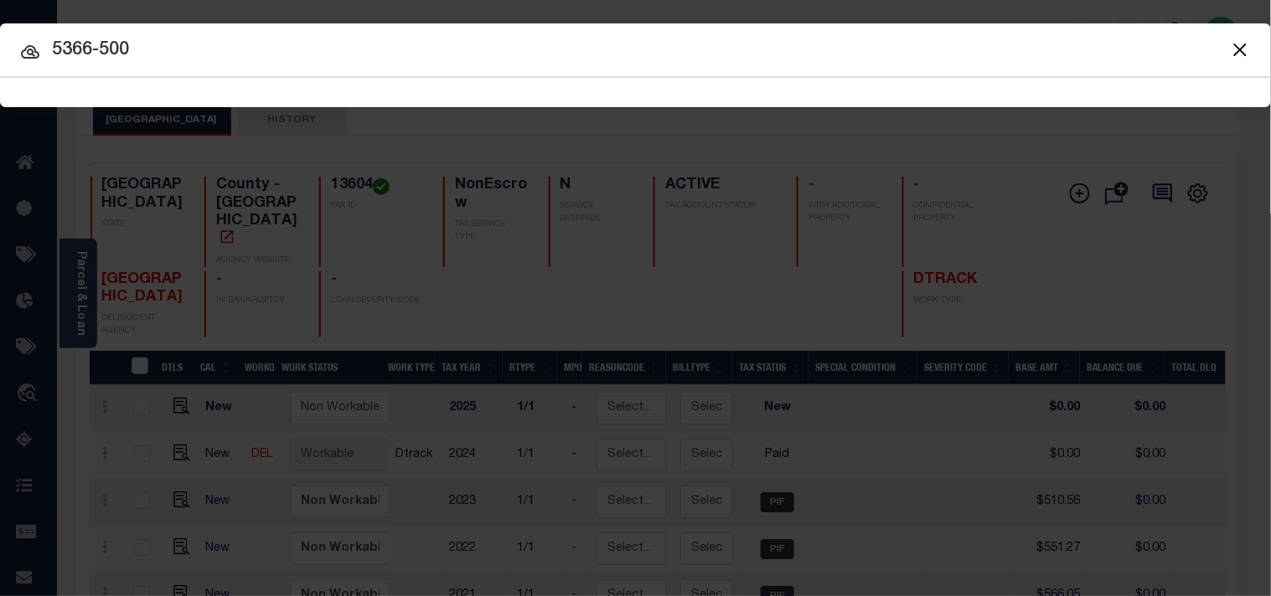
type input "5366-500"
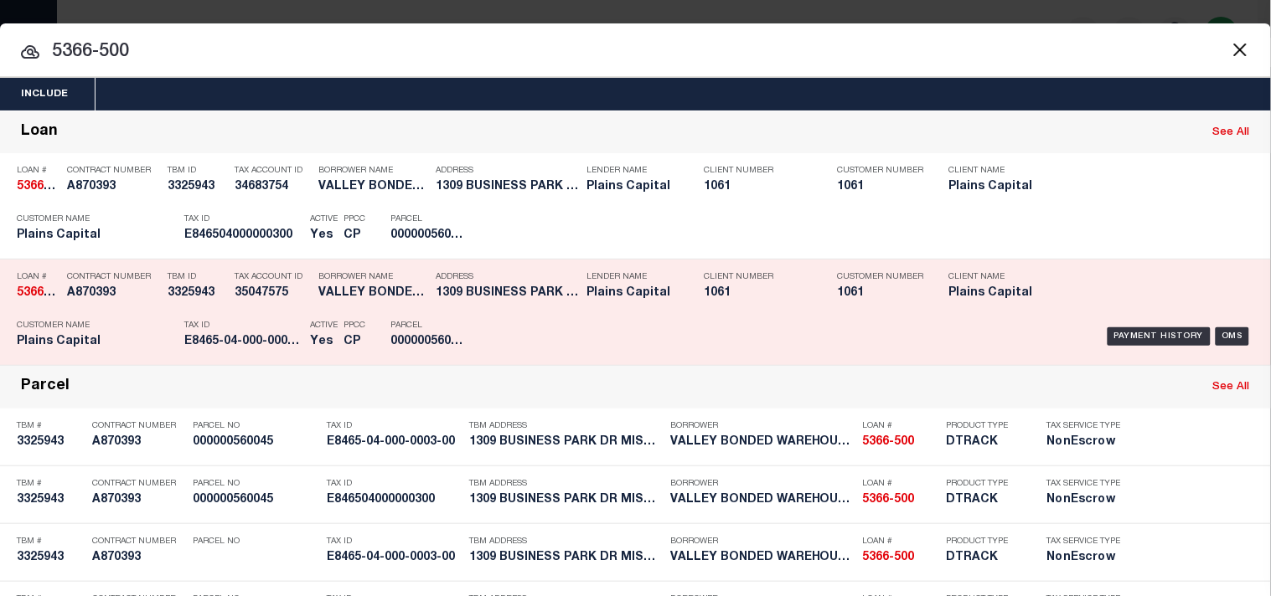
click at [277, 333] on div "Tax ID E8465-04-000-0003-00" at bounding box center [242, 336] width 117 height 49
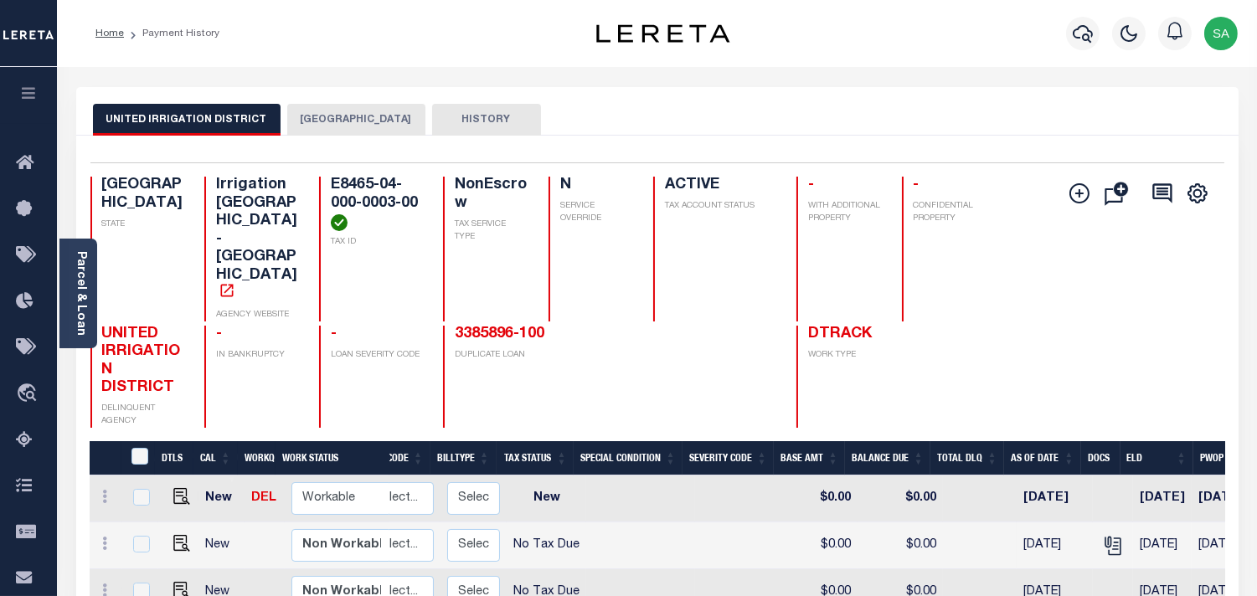
scroll to position [0, 289]
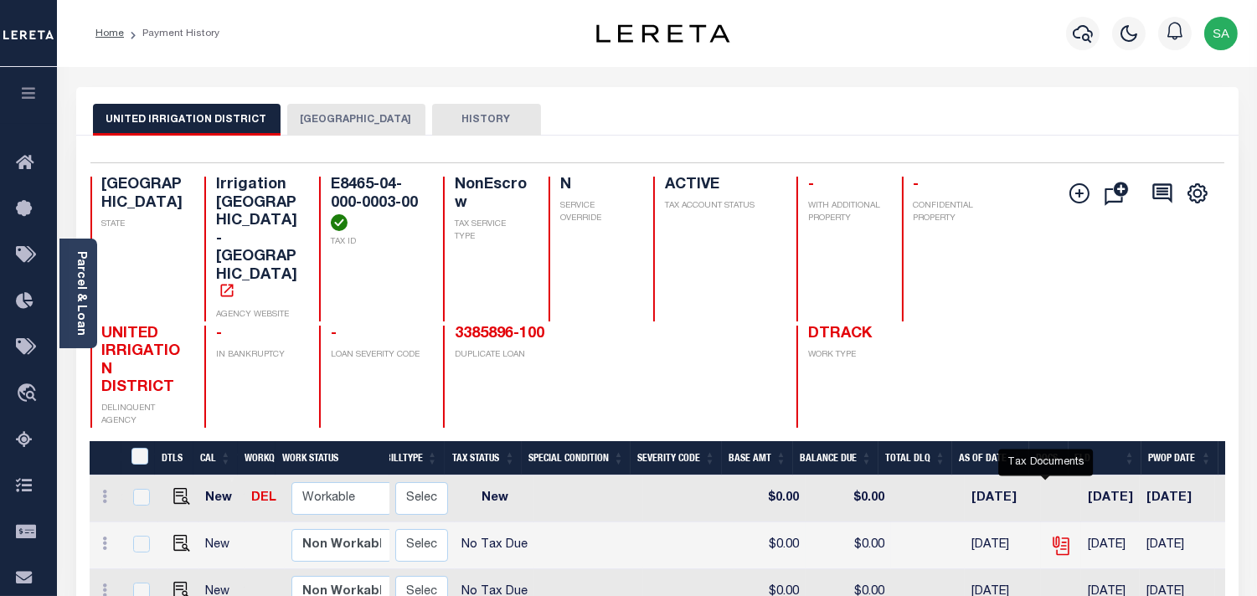
click at [1050, 535] on icon "" at bounding box center [1061, 546] width 22 height 22
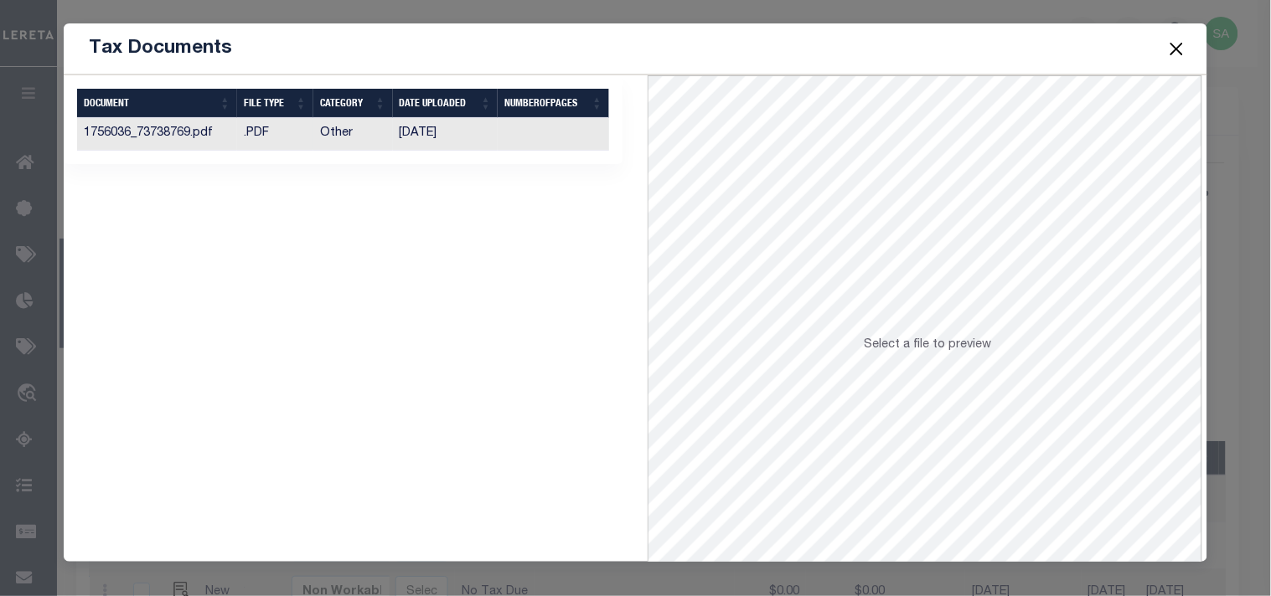
click at [405, 138] on td "12/10/2024" at bounding box center [446, 134] width 106 height 33
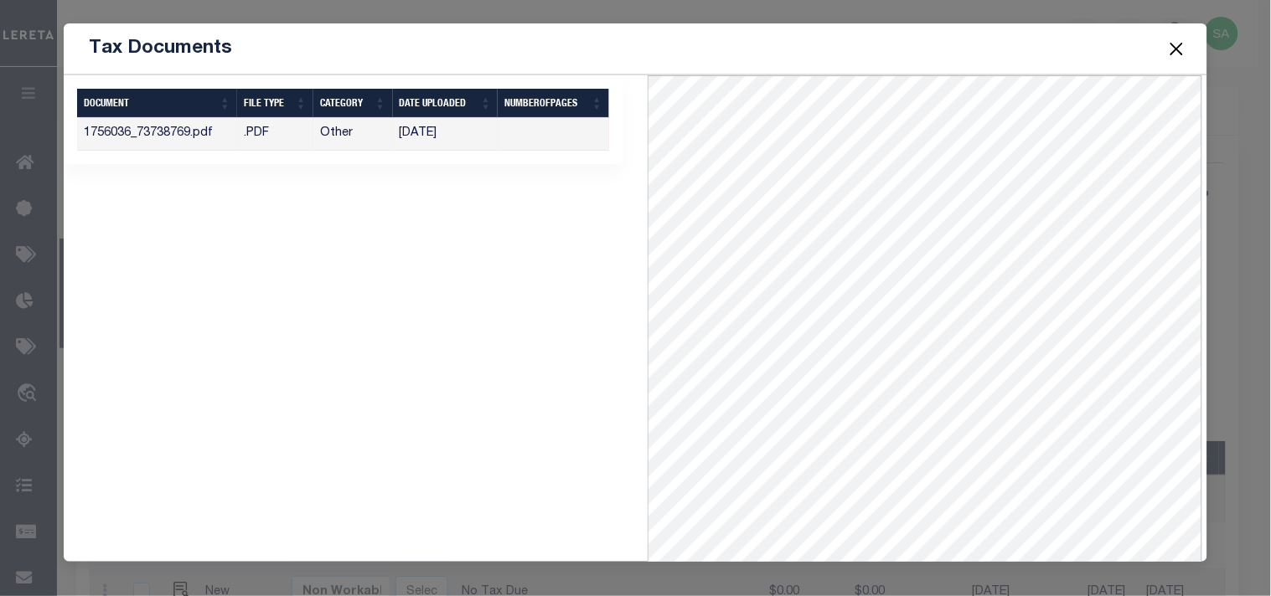
click at [1179, 53] on button "Close" at bounding box center [1176, 49] width 22 height 22
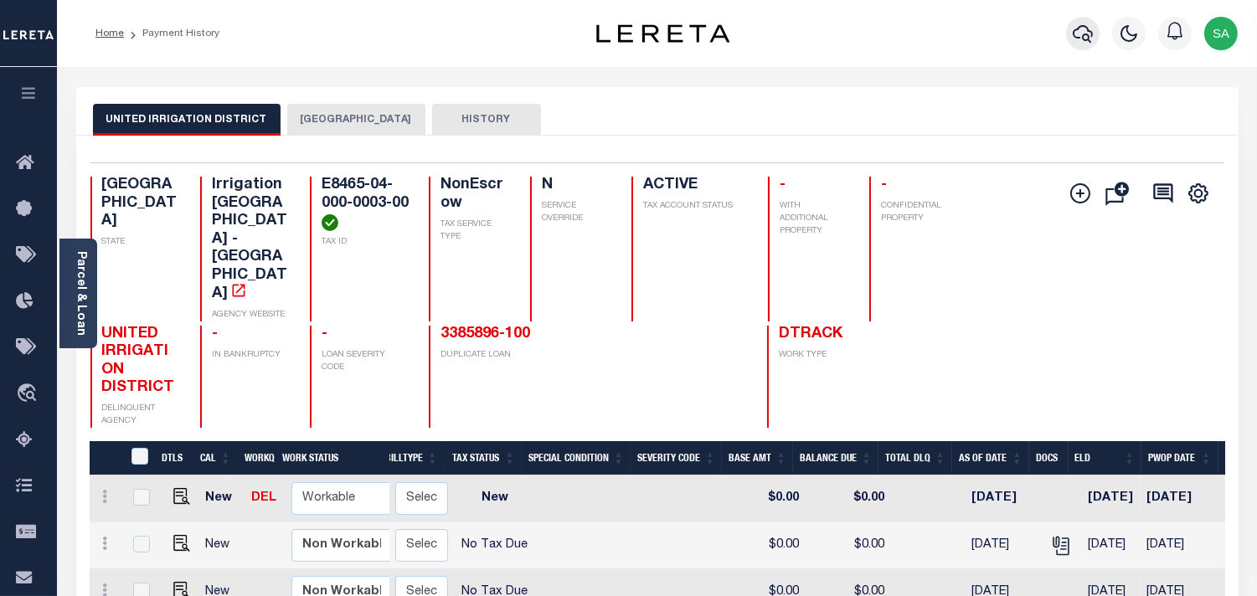
click at [1073, 39] on icon "button" at bounding box center [1083, 33] width 20 height 20
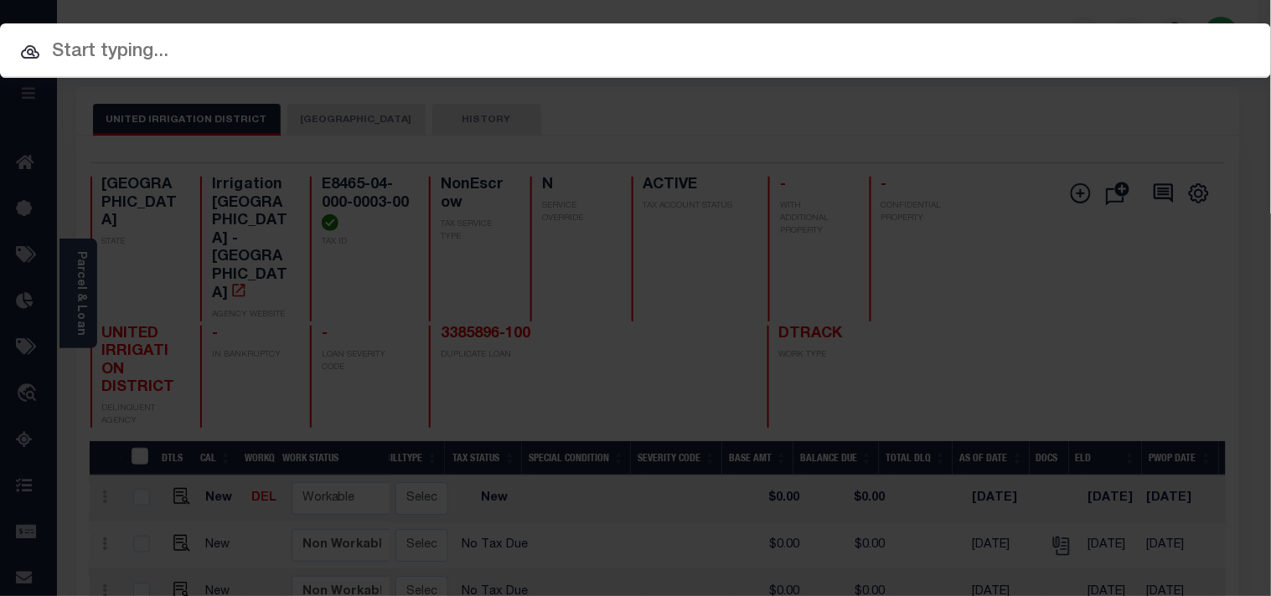
click at [1034, 39] on div "Include Loans TBM Customers Borrowers Payments (Lender Non-Disb) Payments (Lend…" at bounding box center [635, 298] width 1271 height 596
paste input "95000002766"
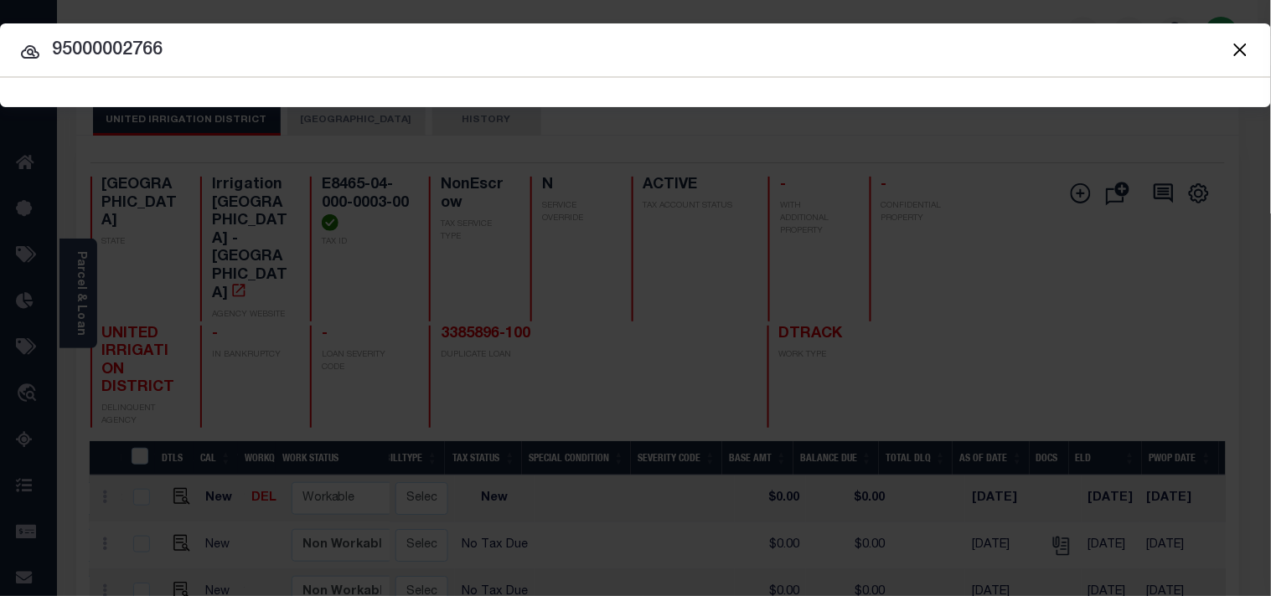
type input "95000002766"
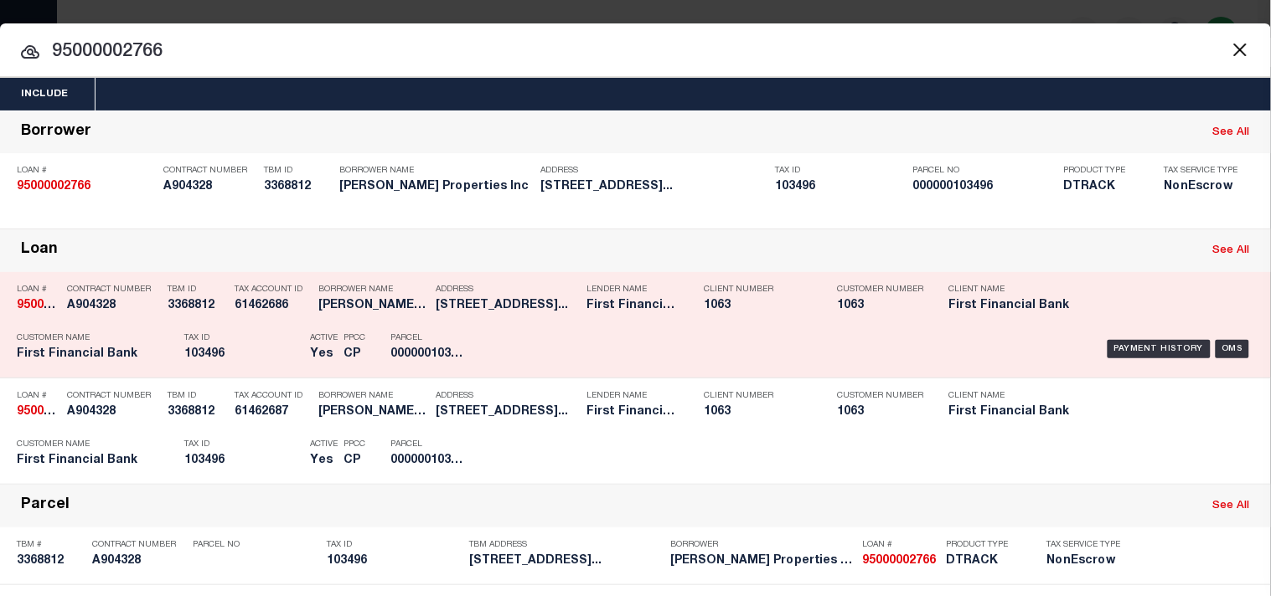
click at [257, 362] on h5 "103496" at bounding box center [242, 355] width 117 height 14
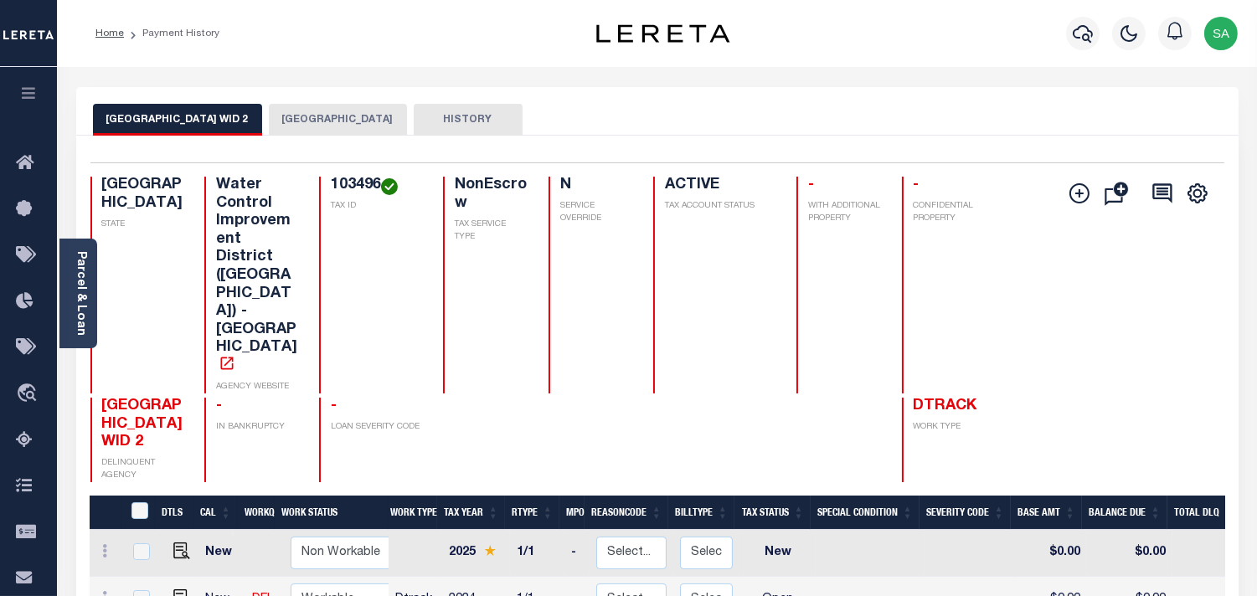
click at [315, 118] on button "[GEOGRAPHIC_DATA]" at bounding box center [338, 120] width 138 height 32
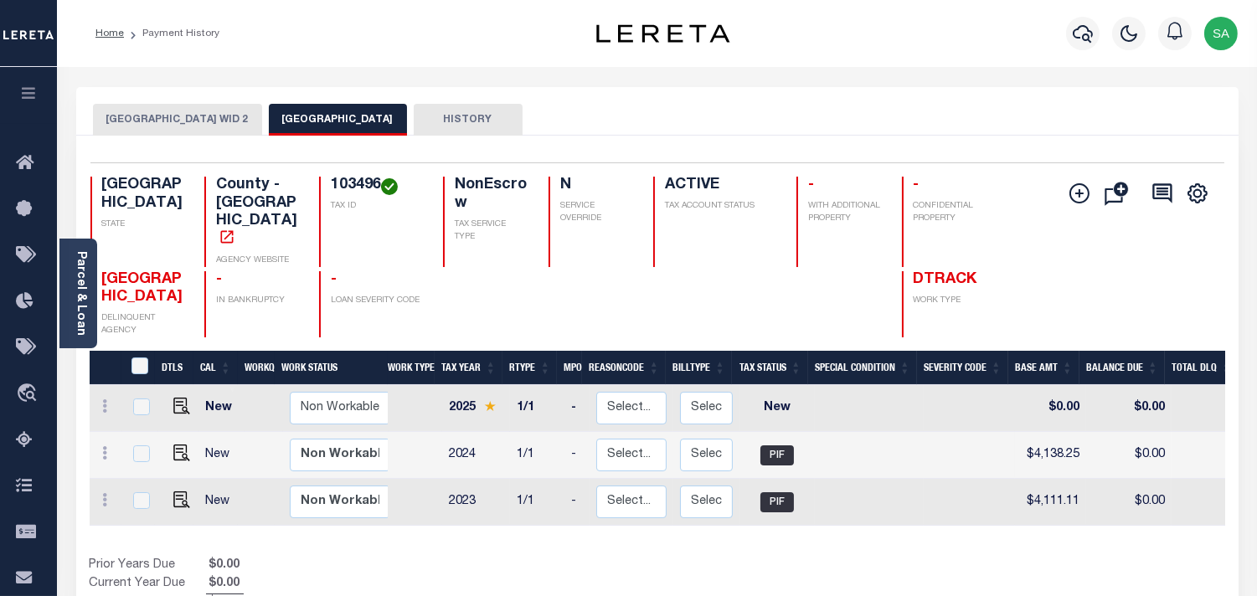
click at [181, 124] on button "[GEOGRAPHIC_DATA] WID 2" at bounding box center [177, 120] width 169 height 32
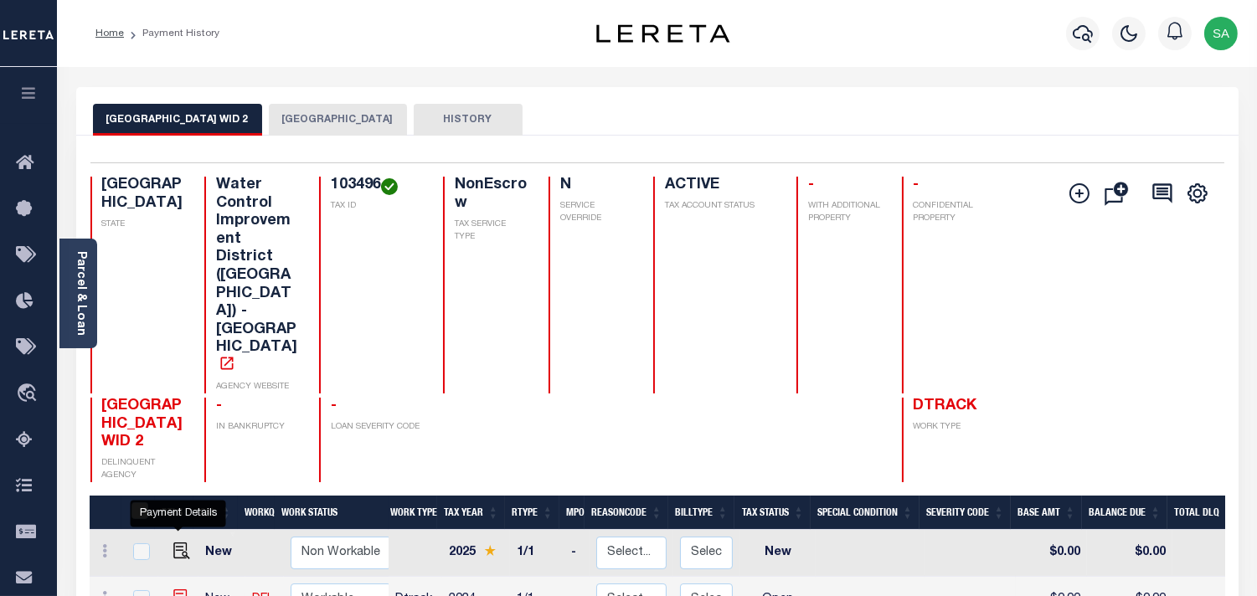
click at [179, 590] on img "" at bounding box center [181, 598] width 17 height 17
checkbox input "true"
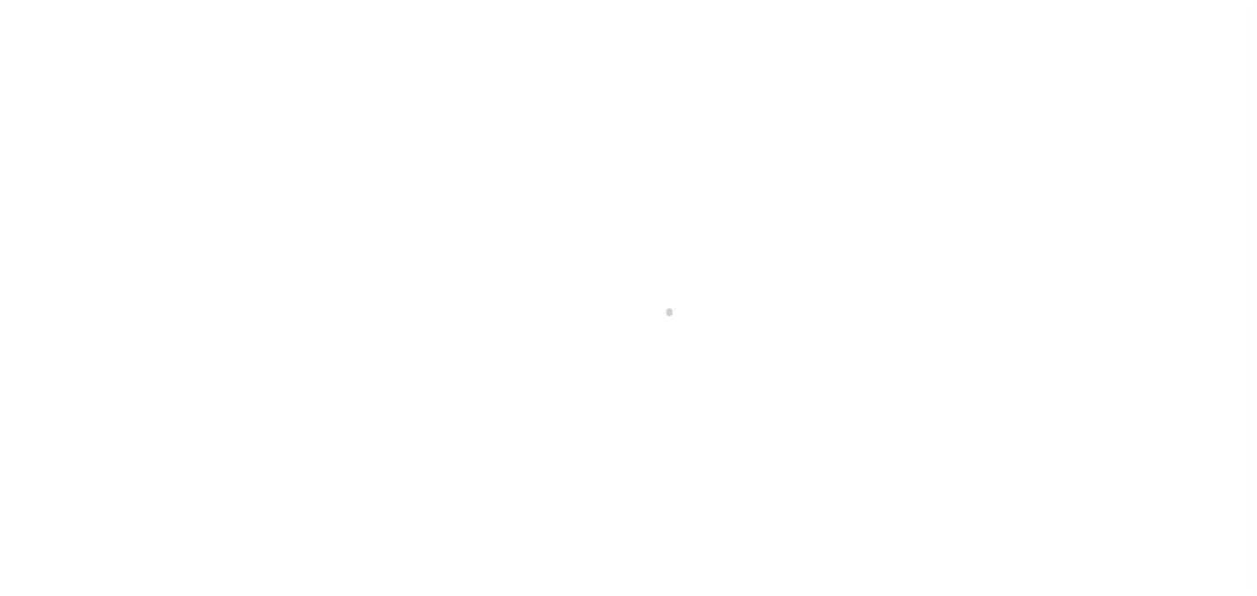
select select "OP2"
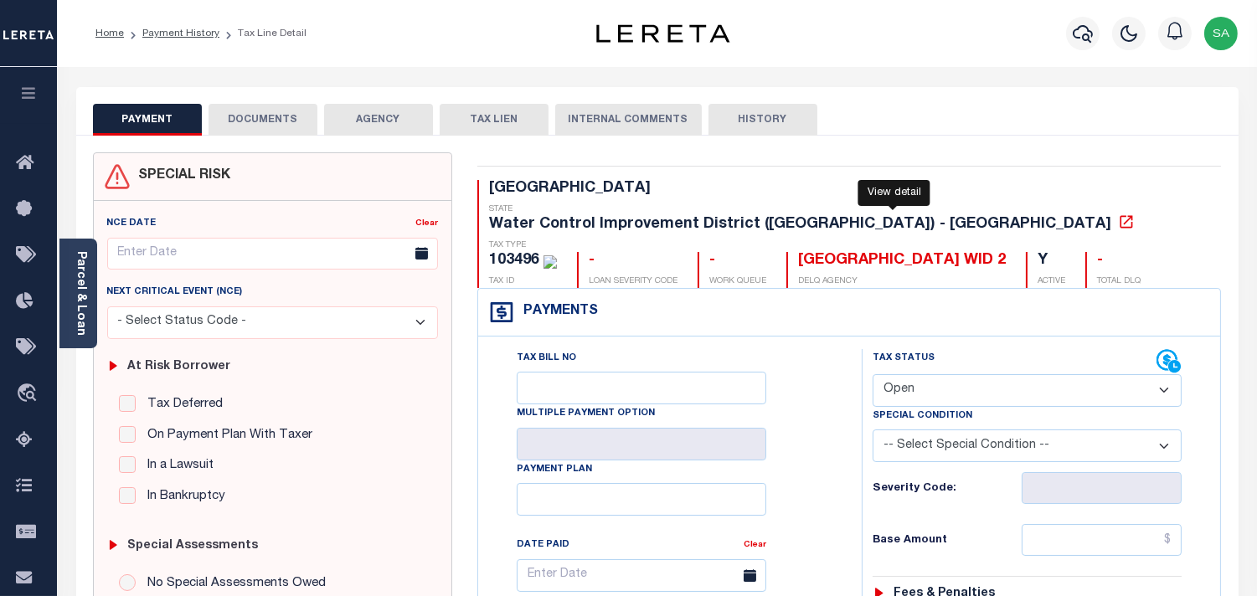
click at [1118, 214] on icon at bounding box center [1126, 222] width 17 height 17
click at [1076, 38] on icon "button" at bounding box center [1083, 34] width 20 height 18
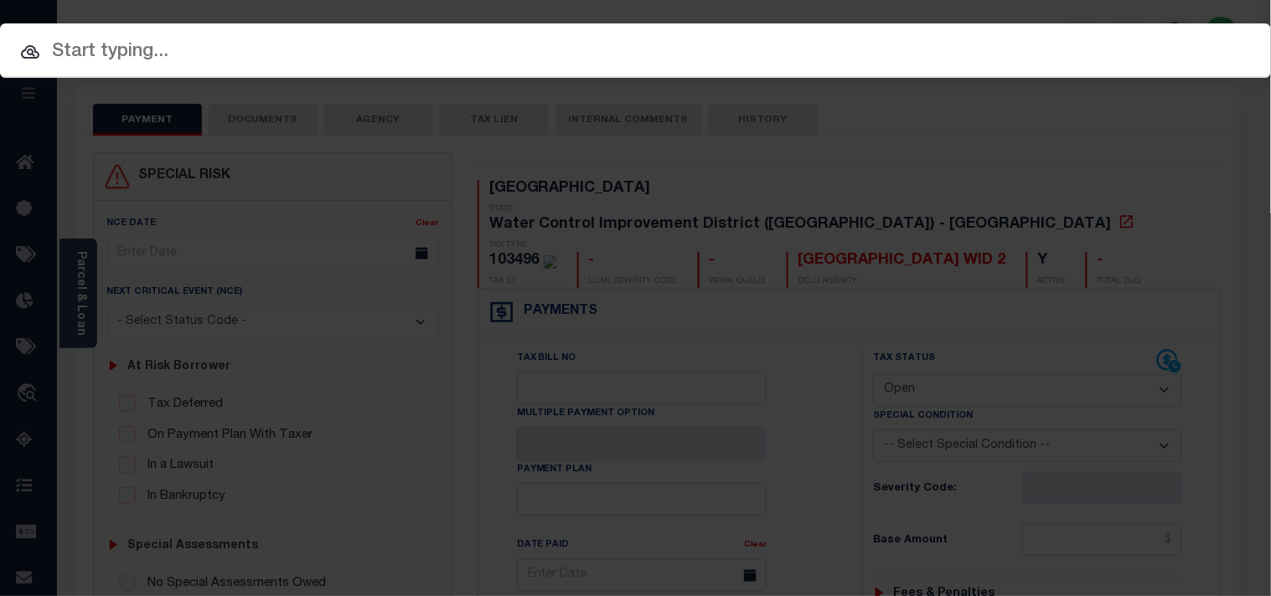
click at [1024, 39] on div "Include Loans TBM Customers Borrowers Payments (Lender Non-Disb) Payments (Lend…" at bounding box center [635, 50] width 1271 height 54
paste input "31500066738"
type input "31500066738"
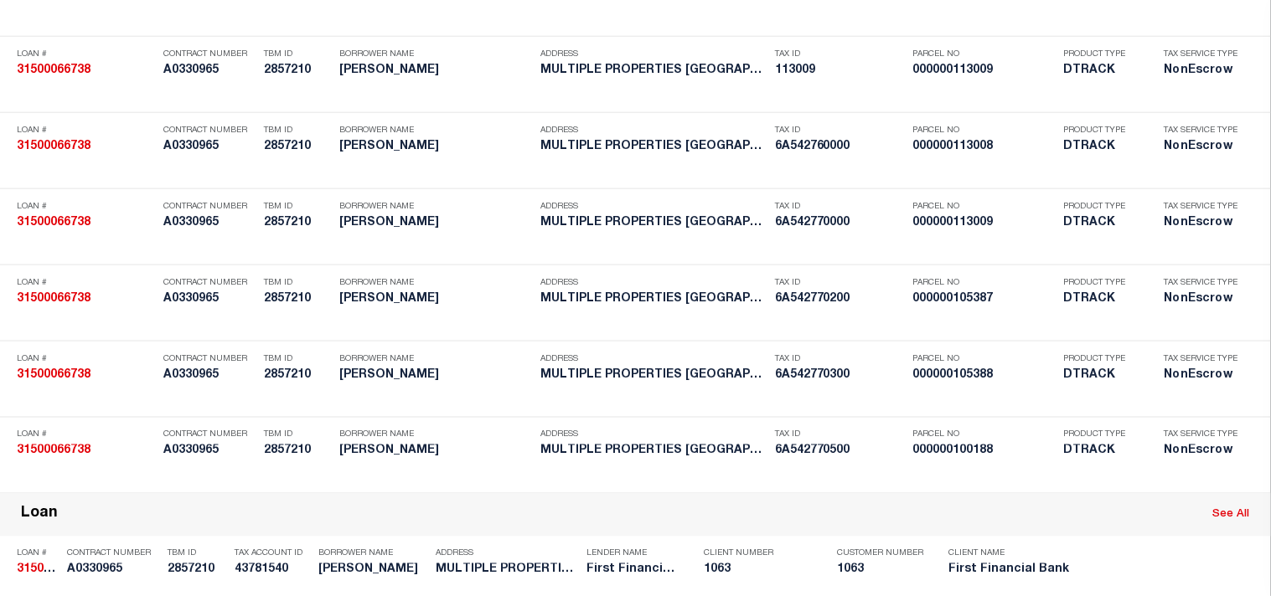
scroll to position [1577, 0]
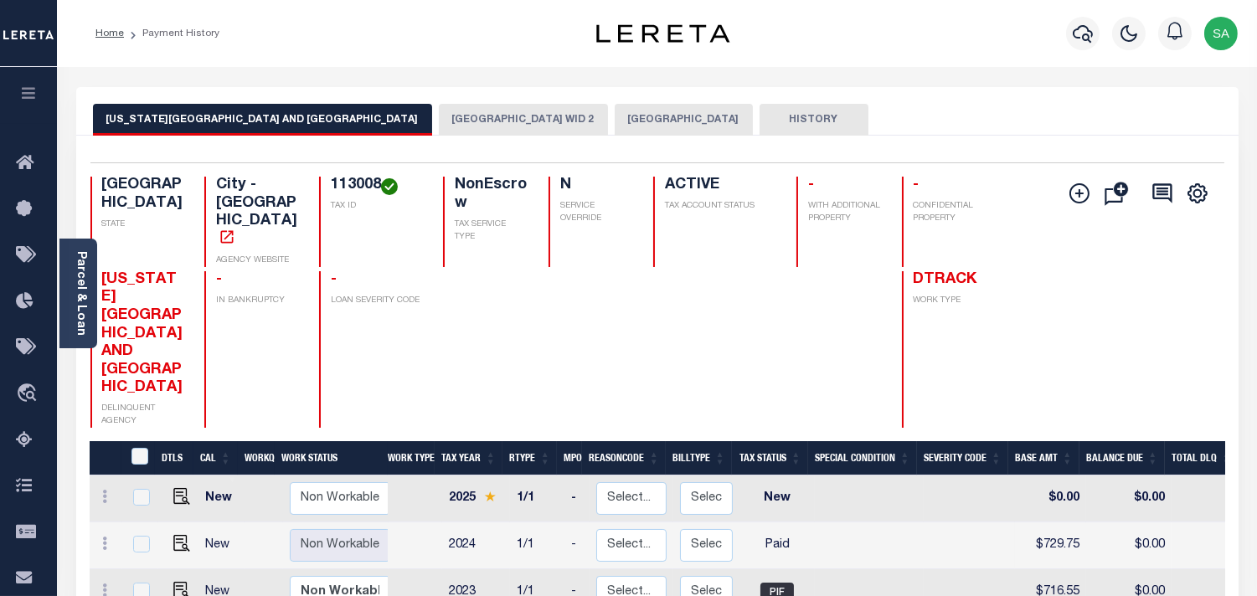
click at [439, 111] on button "[GEOGRAPHIC_DATA] WID 2" at bounding box center [523, 120] width 169 height 32
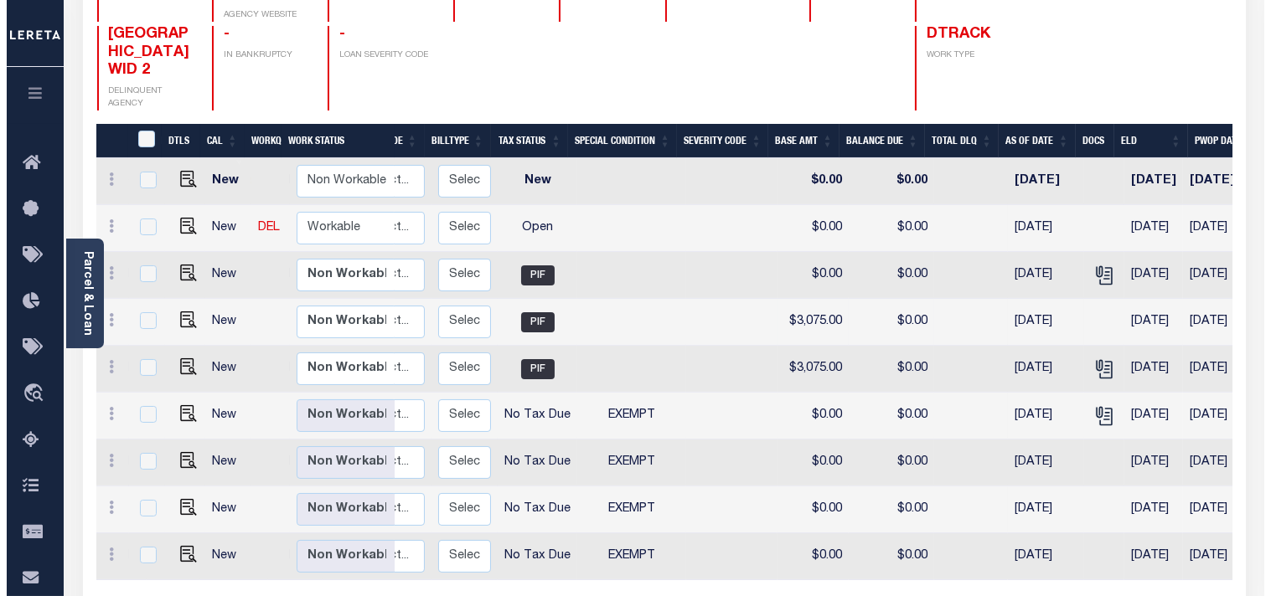
scroll to position [0, 251]
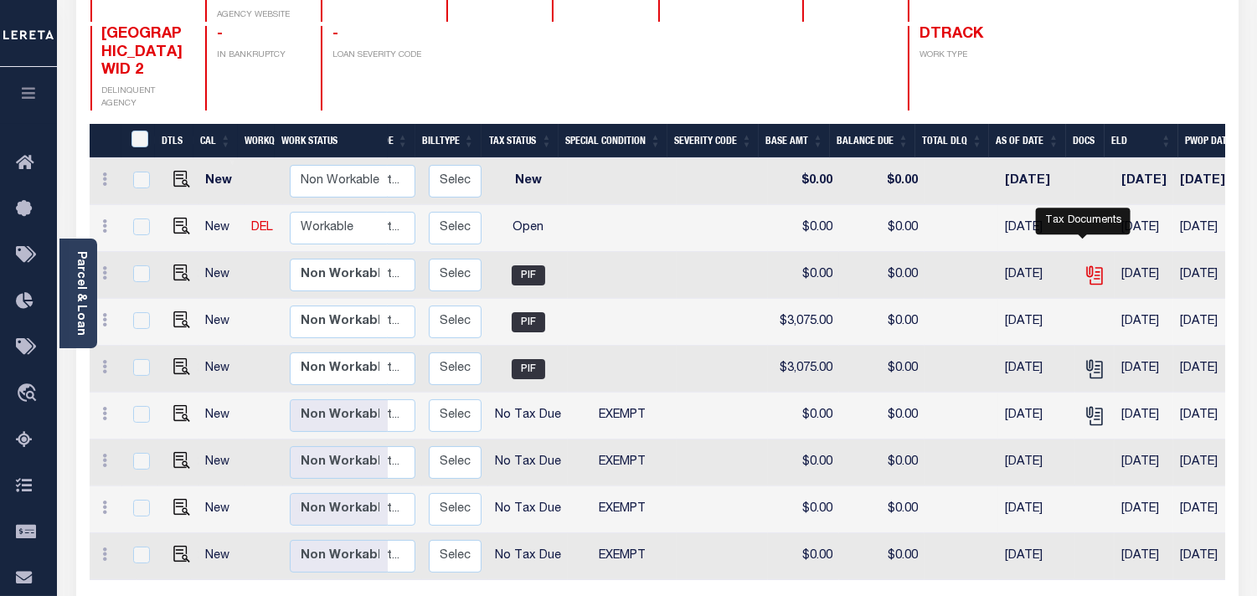
click at [1087, 266] on icon "" at bounding box center [1093, 272] width 13 height 13
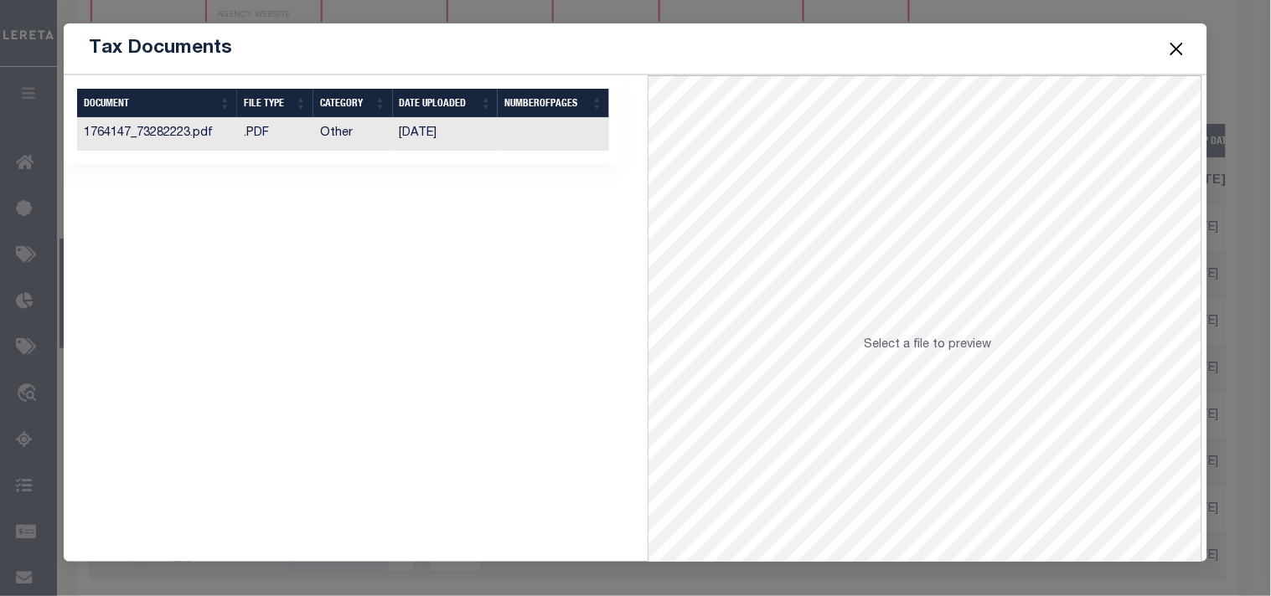
click at [455, 131] on td "[DATE]" at bounding box center [446, 134] width 106 height 33
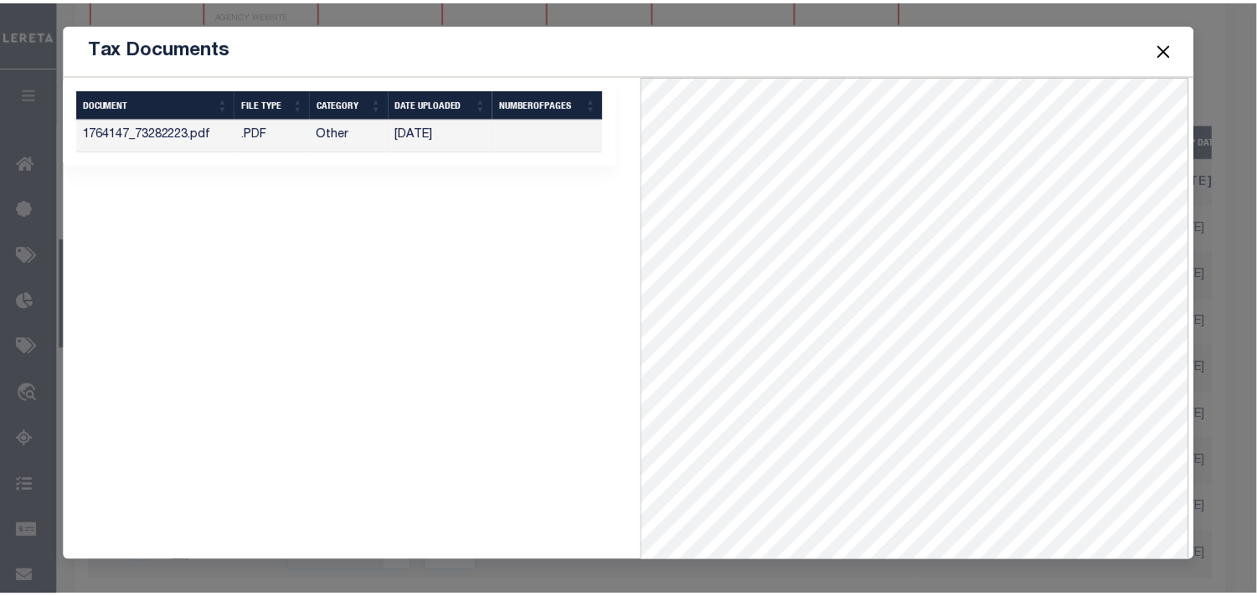
scroll to position [73, 0]
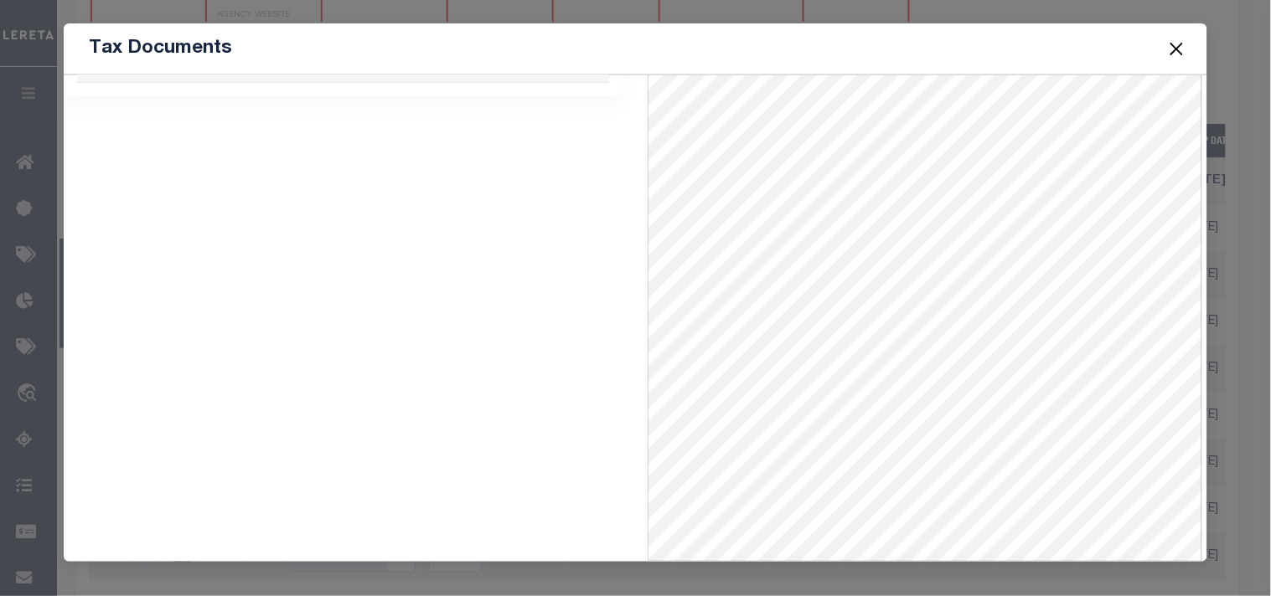
click at [1174, 44] on button "Close" at bounding box center [1176, 49] width 22 height 22
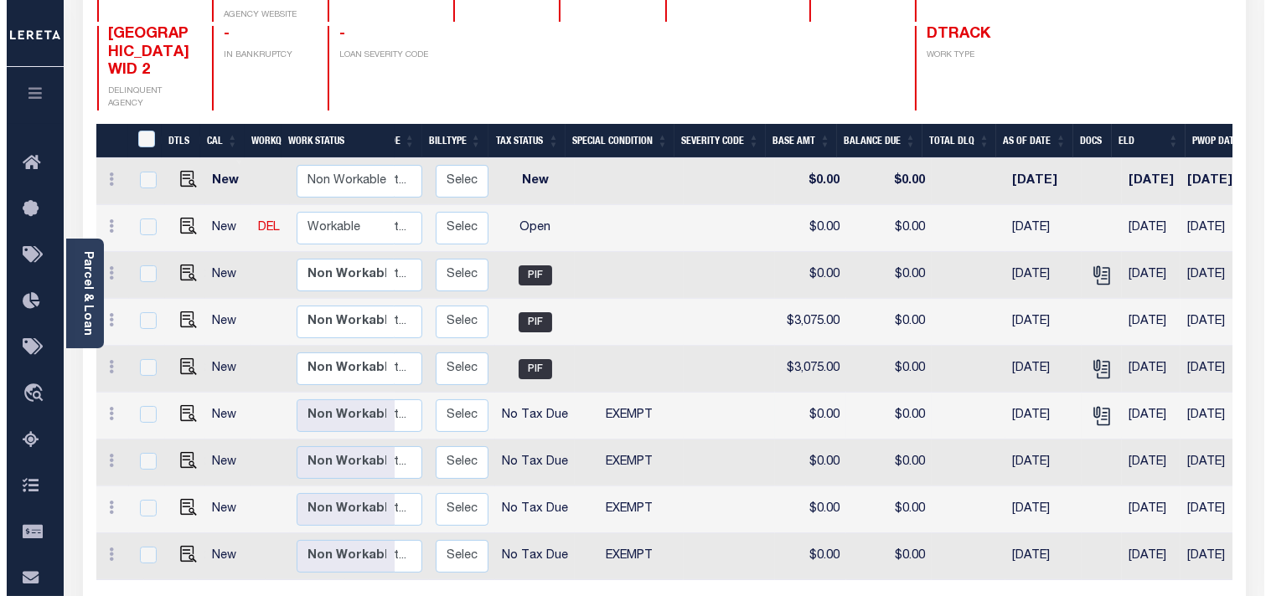
scroll to position [279, 0]
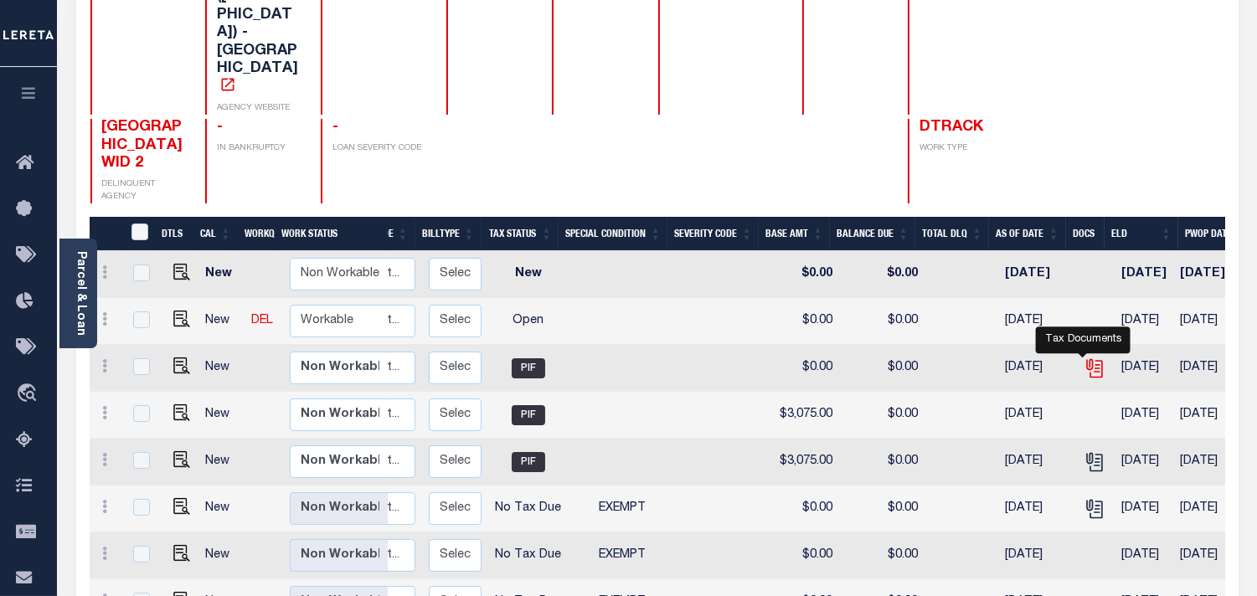
click at [1084, 358] on icon "" at bounding box center [1095, 369] width 22 height 22
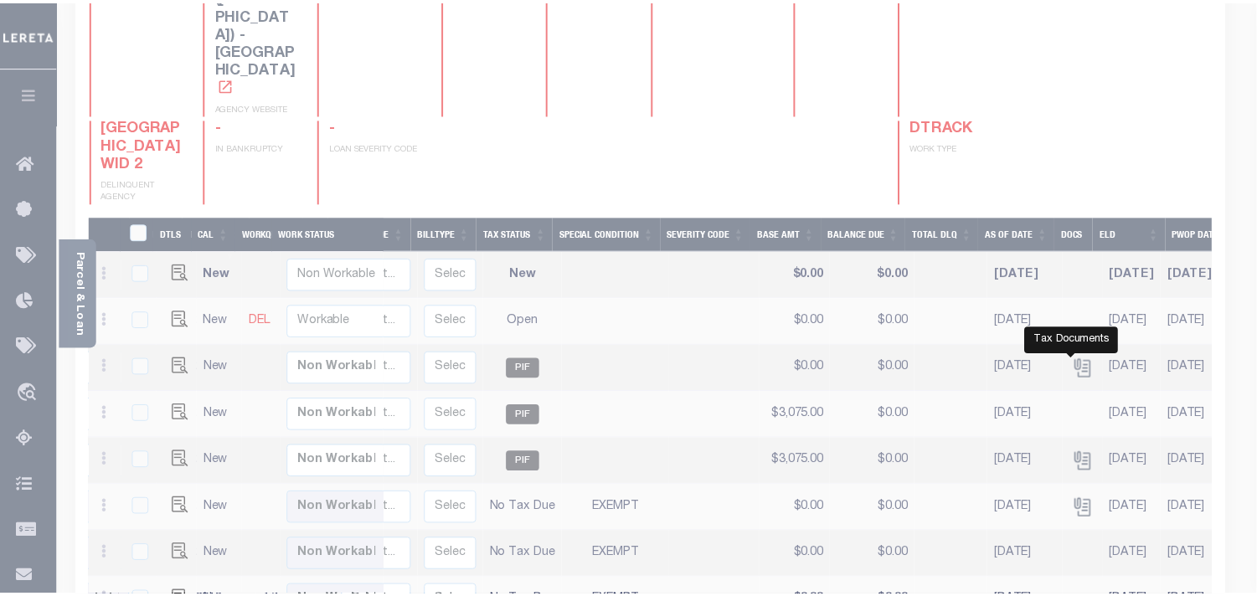
scroll to position [0, 0]
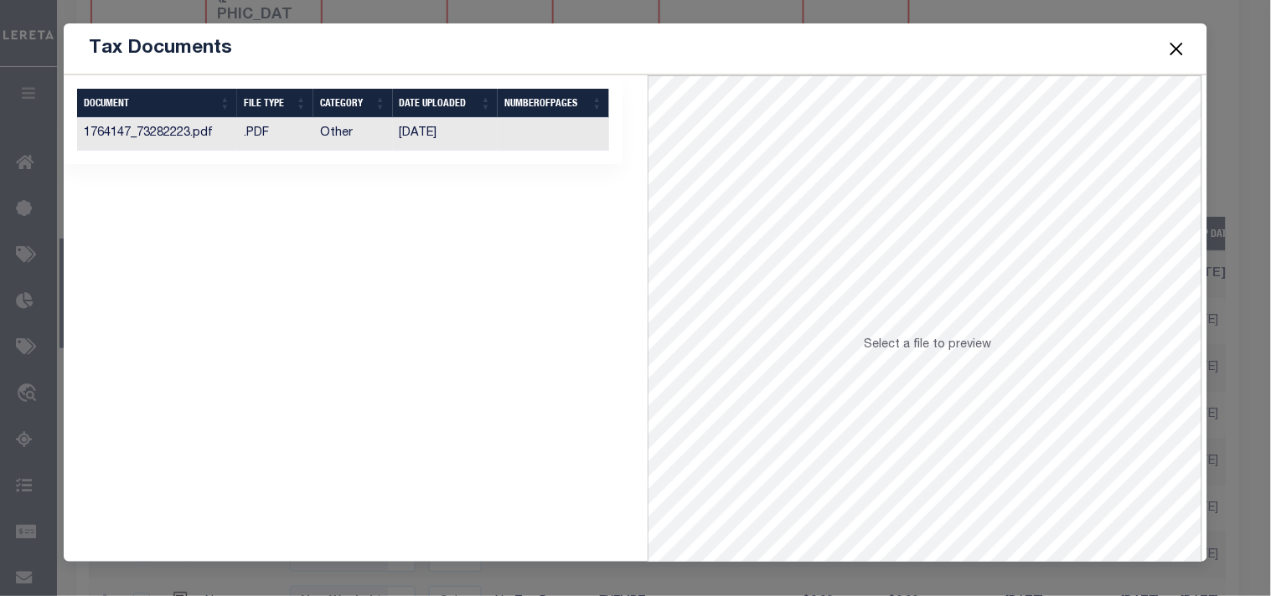
click at [445, 137] on td "[DATE]" at bounding box center [446, 134] width 106 height 33
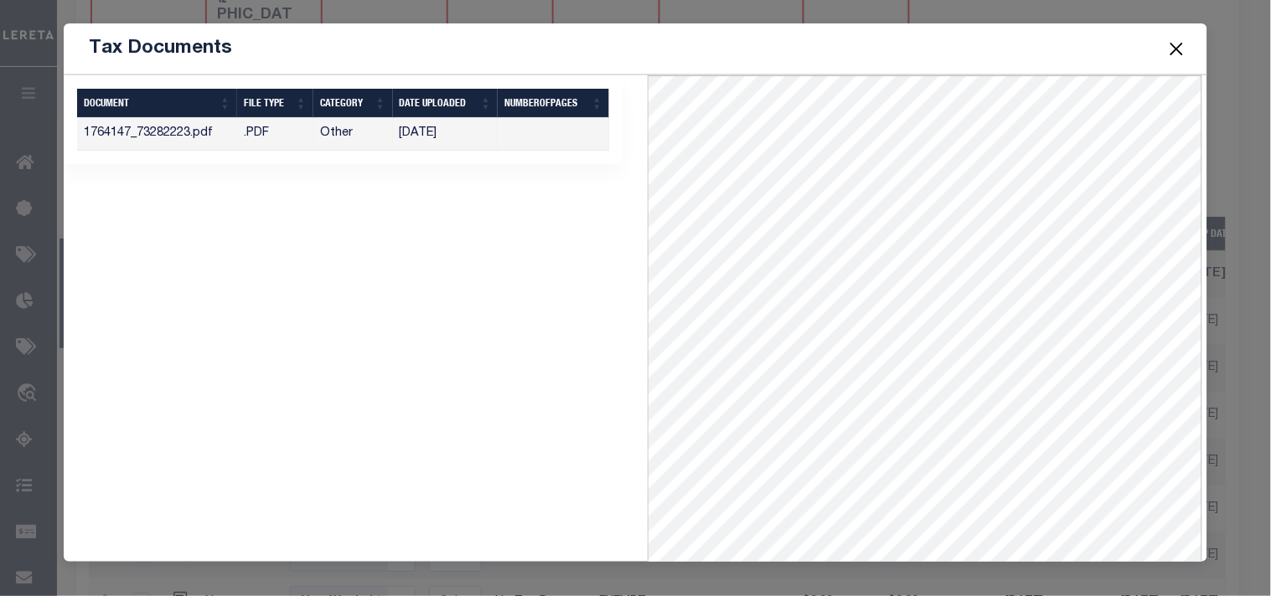
click at [1184, 42] on button "Close" at bounding box center [1176, 49] width 22 height 22
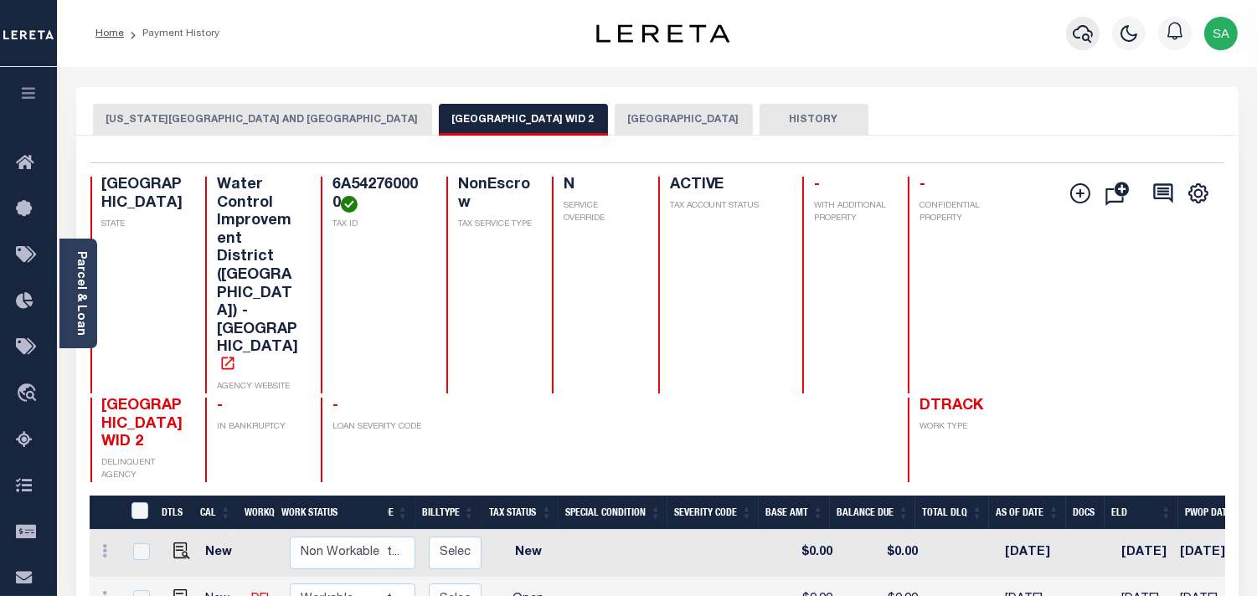
click at [1086, 25] on icon "button" at bounding box center [1083, 33] width 20 height 20
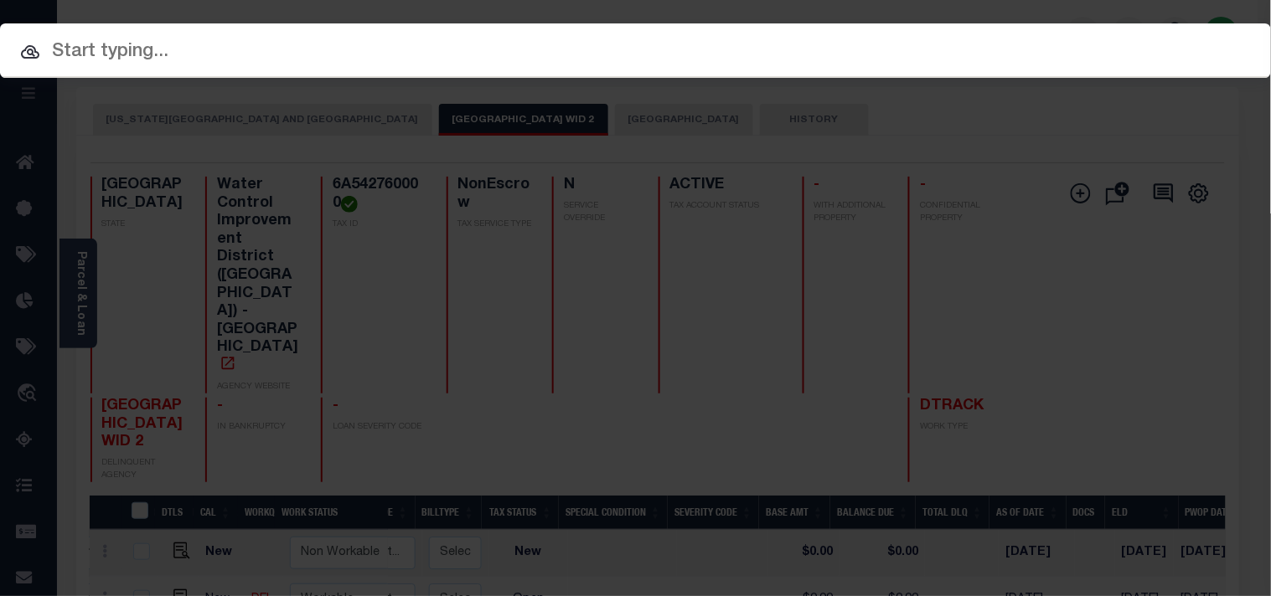
click at [998, 38] on div "Include Loans TBM Customers Borrowers Payments (Lender Non-Disb) Payments (Lend…" at bounding box center [635, 50] width 1271 height 54
click at [720, 52] on input "text" at bounding box center [635, 52] width 1271 height 29
paste input "95000002758"
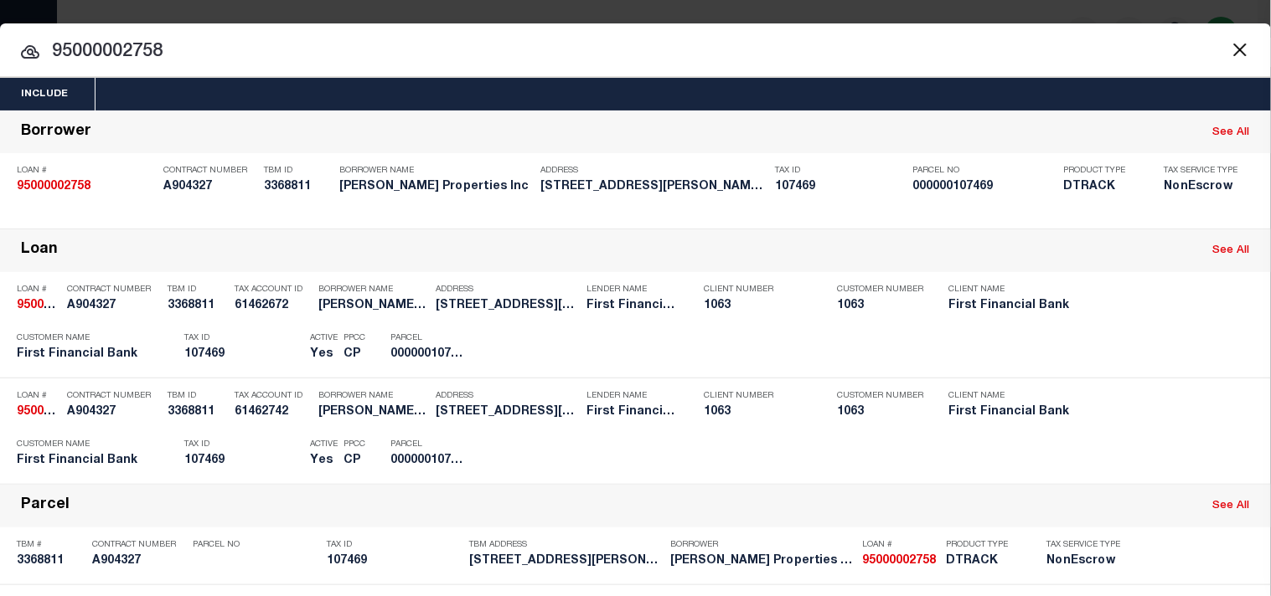
drag, startPoint x: 322, startPoint y: 53, endPoint x: 0, endPoint y: 77, distance: 322.6
click at [0, 78] on div "Include Loans TBM Customers Borrowers Payments (Lender Non-Disb) Payments (Lend…" at bounding box center [635, 418] width 1271 height 681
paste input "74"
drag, startPoint x: 255, startPoint y: 46, endPoint x: 0, endPoint y: 52, distance: 254.7
click at [0, 52] on input "95000002774" at bounding box center [635, 52] width 1271 height 29
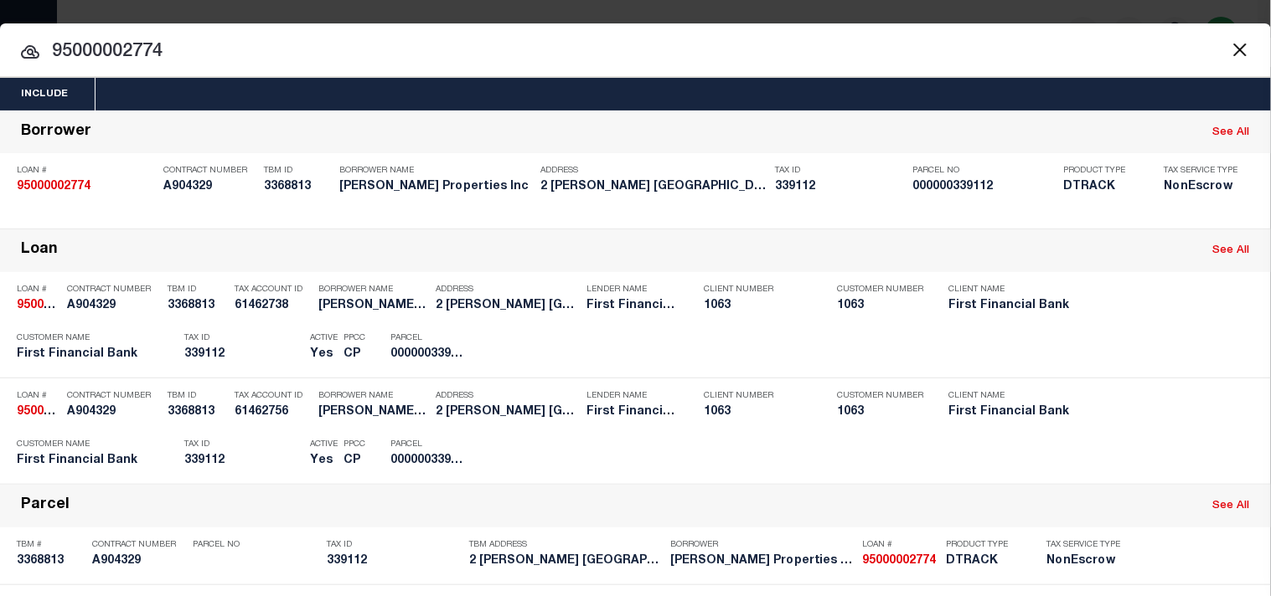
paste input "50001255"
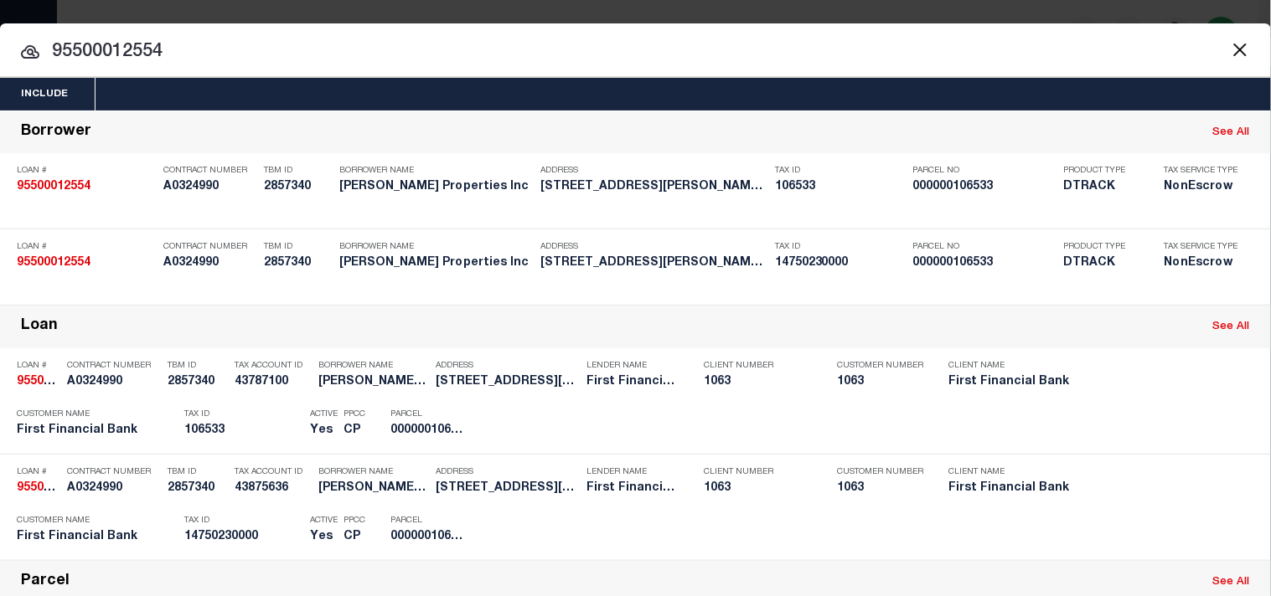
type input "95500012554"
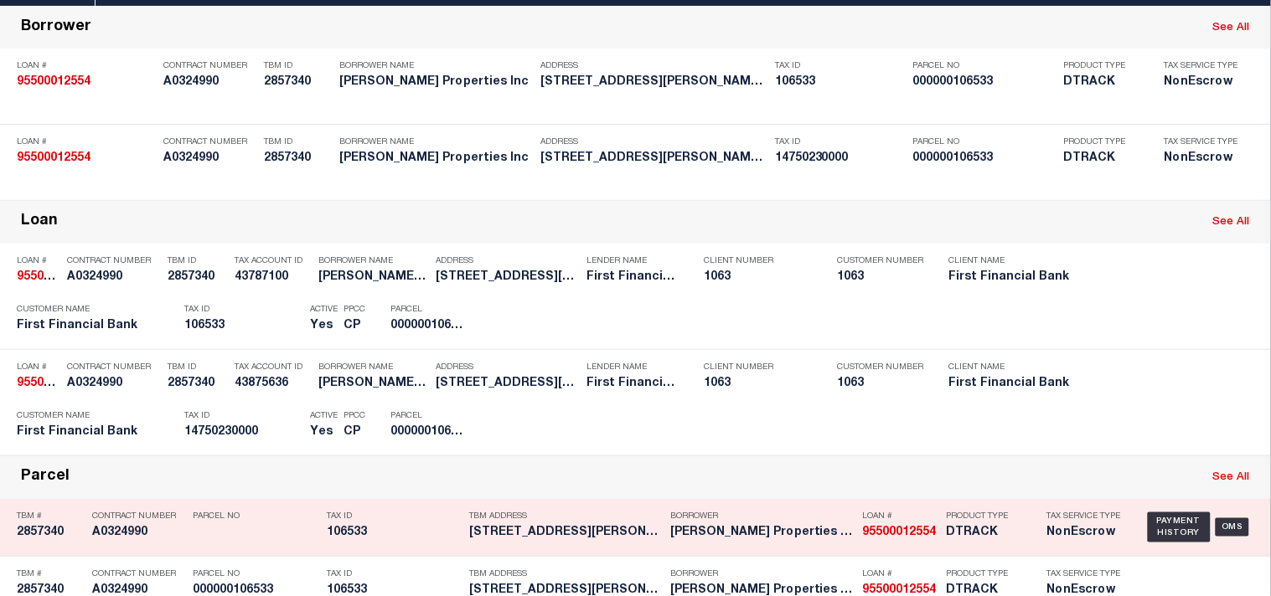
scroll to position [195, 0]
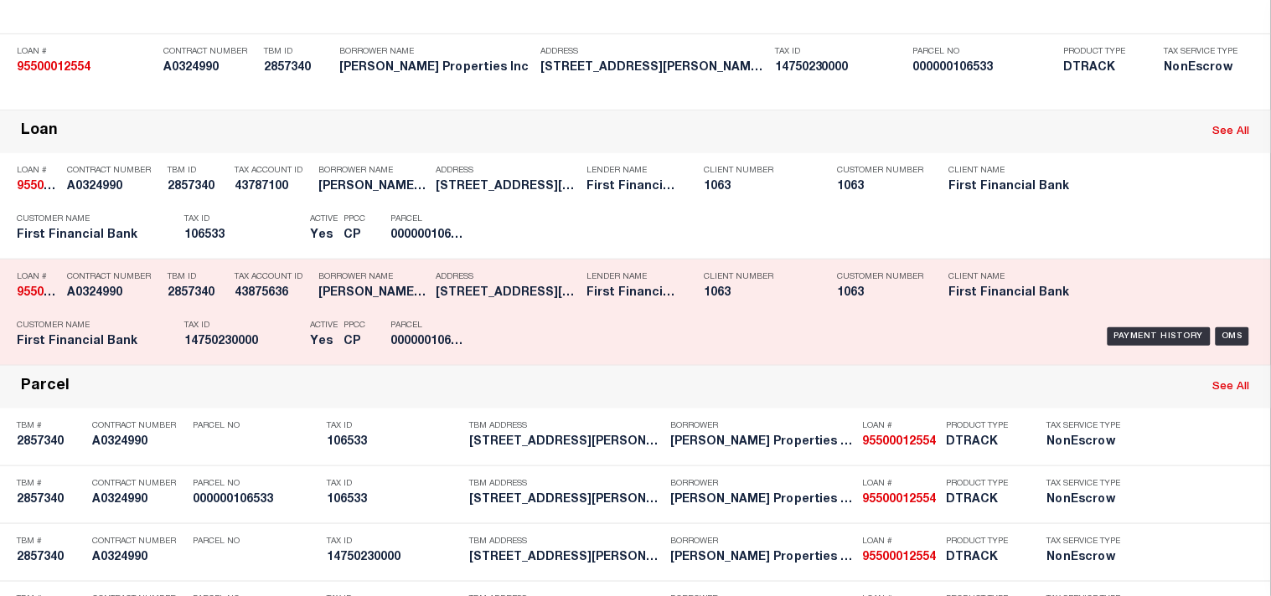
click at [261, 361] on div "Tax ID 14750230000" at bounding box center [242, 336] width 117 height 49
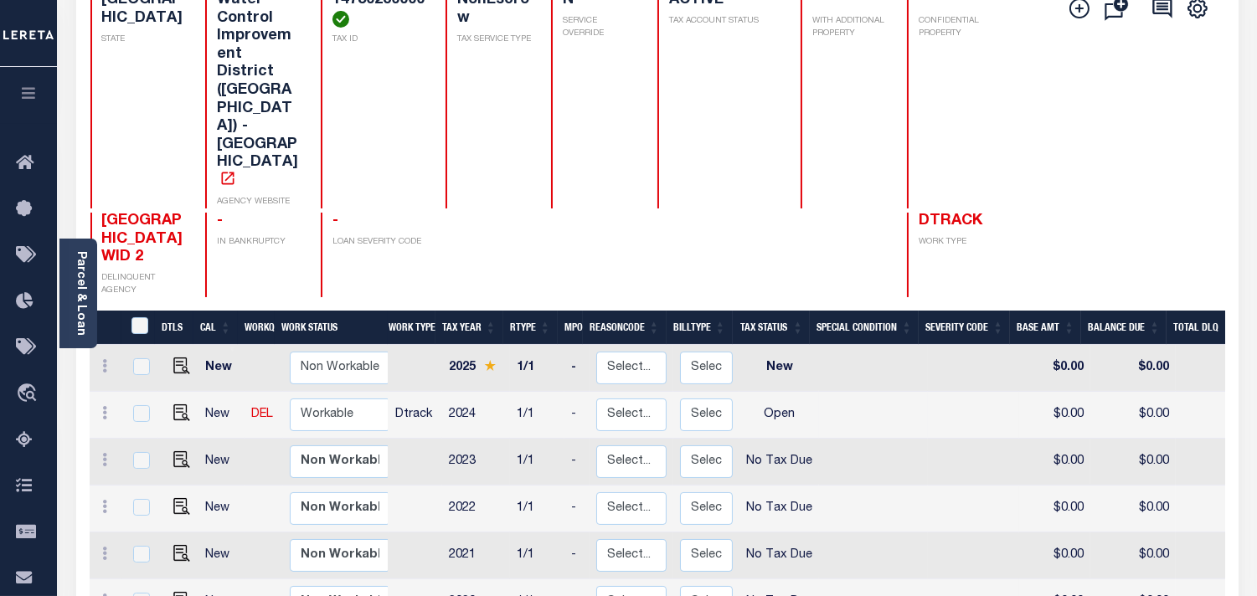
scroll to position [186, 0]
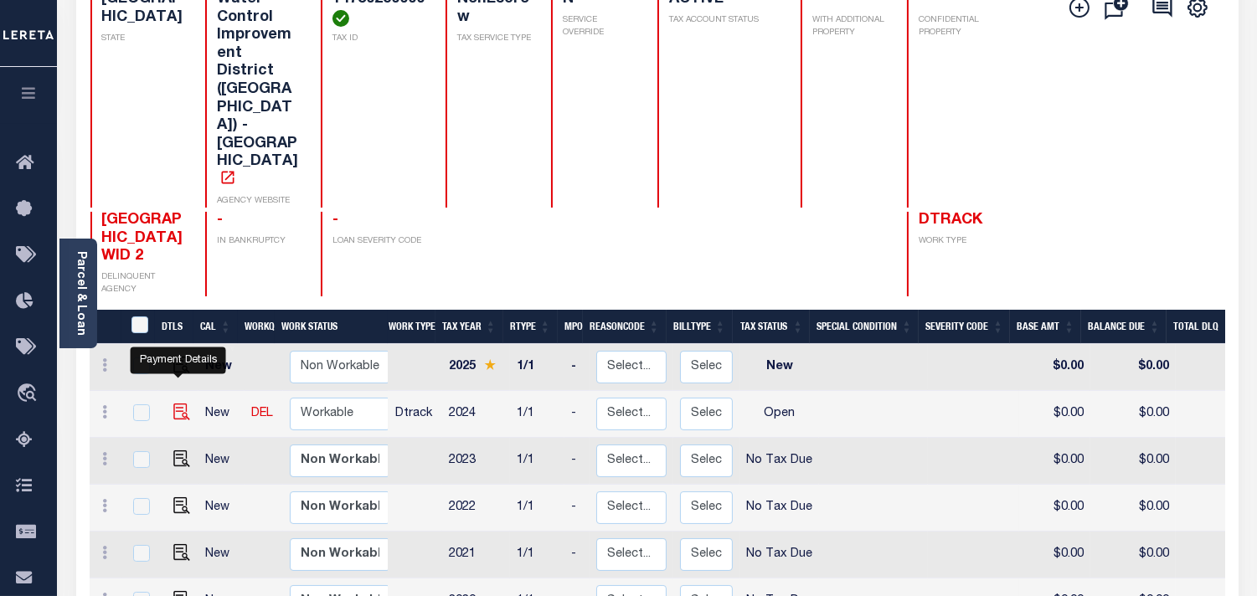
click at [173, 404] on img "" at bounding box center [181, 412] width 17 height 17
checkbox input "true"
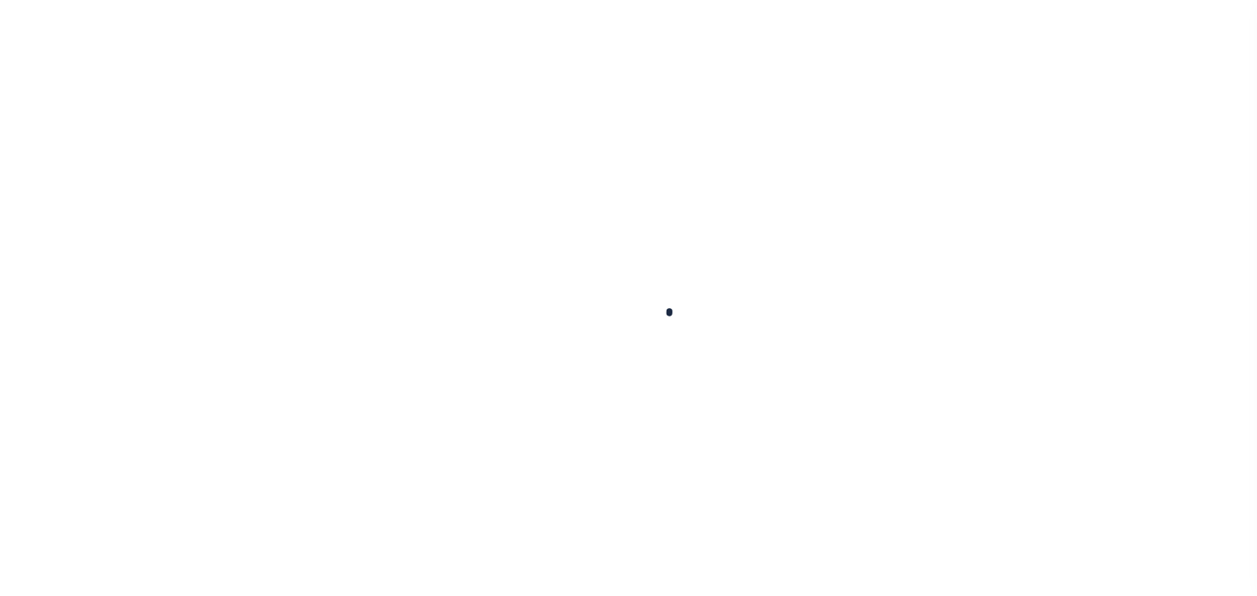
checkbox input "false"
type input "[DATE]"
select select "OP2"
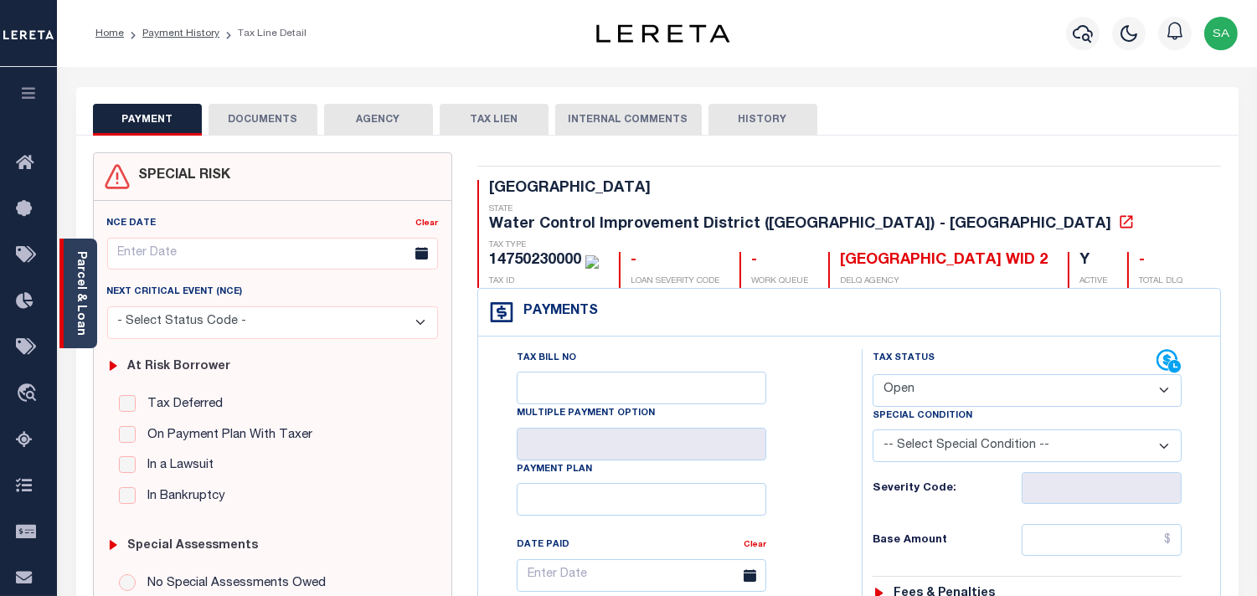
click at [82, 294] on link "Parcel & Loan" at bounding box center [81, 293] width 12 height 85
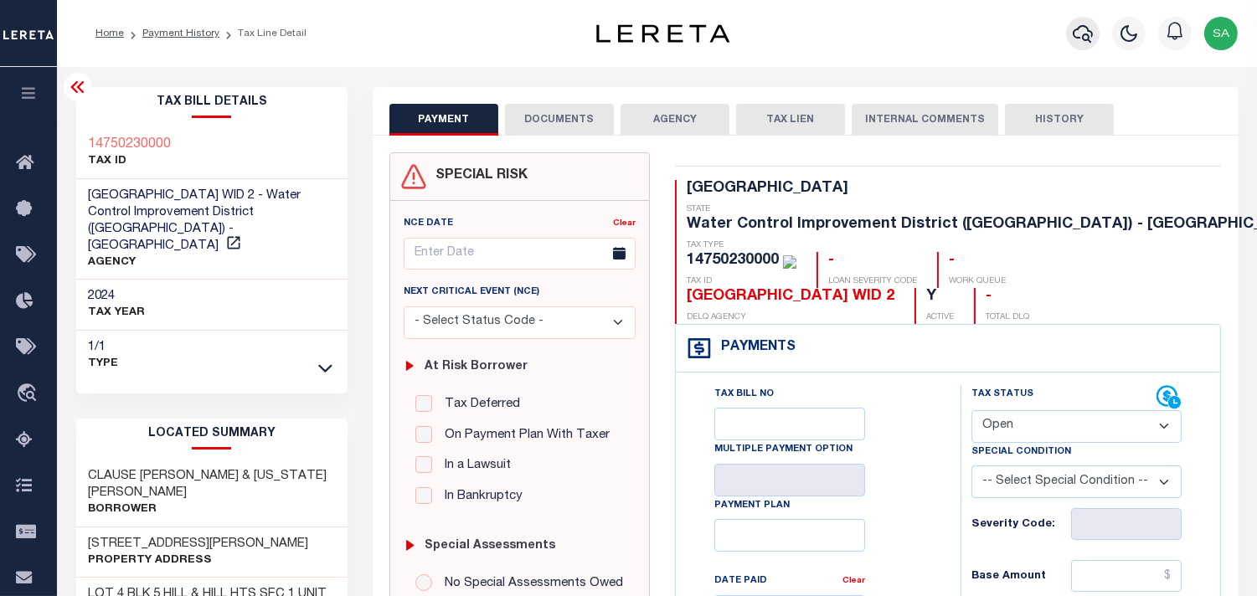
click at [1075, 38] on icon "button" at bounding box center [1083, 34] width 20 height 18
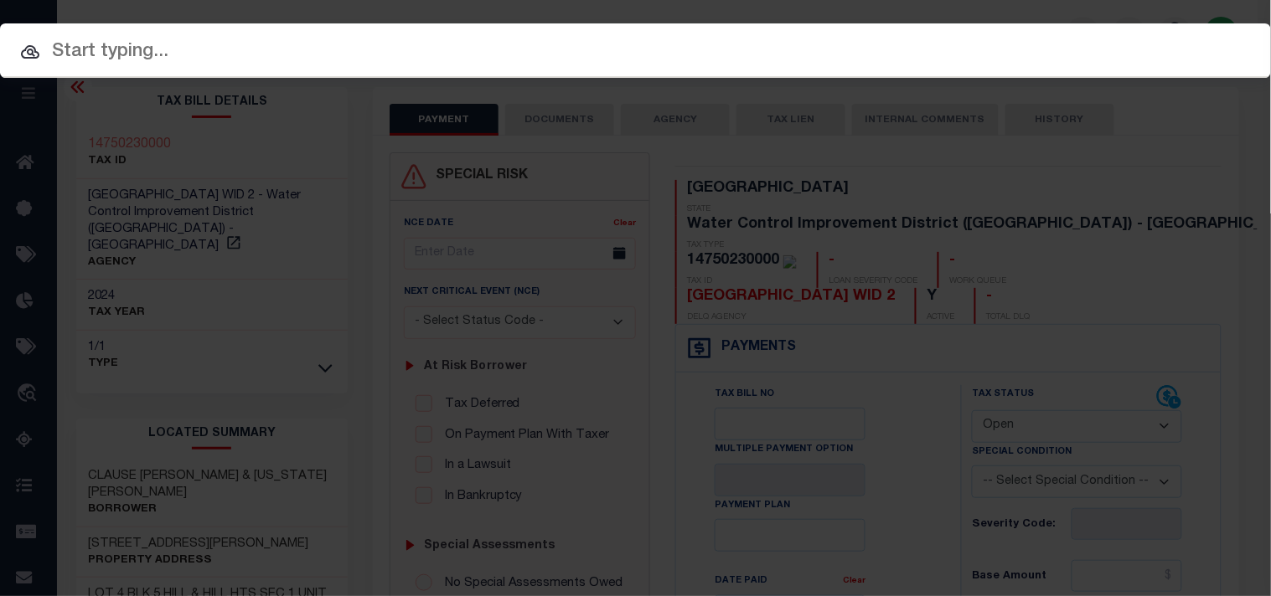
click at [983, 34] on div "Include Loans TBM Customers Borrowers Payments (Lender Non-Disb) Payments (Lend…" at bounding box center [635, 50] width 1271 height 54
paste input "95500013206"
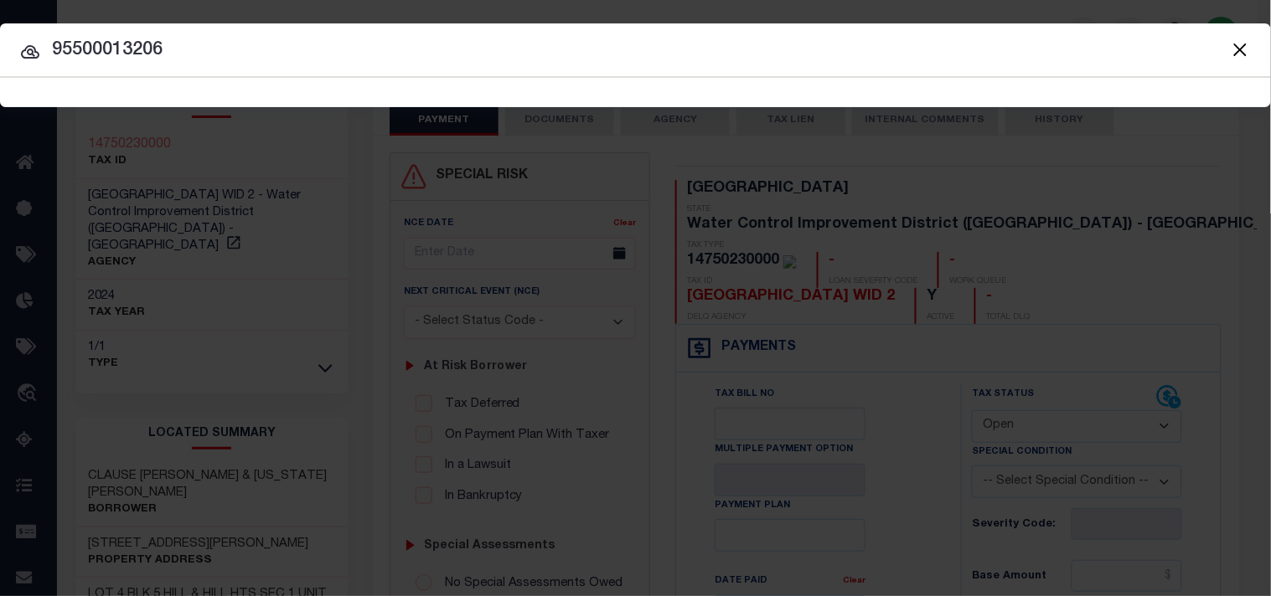
type input "95500013206"
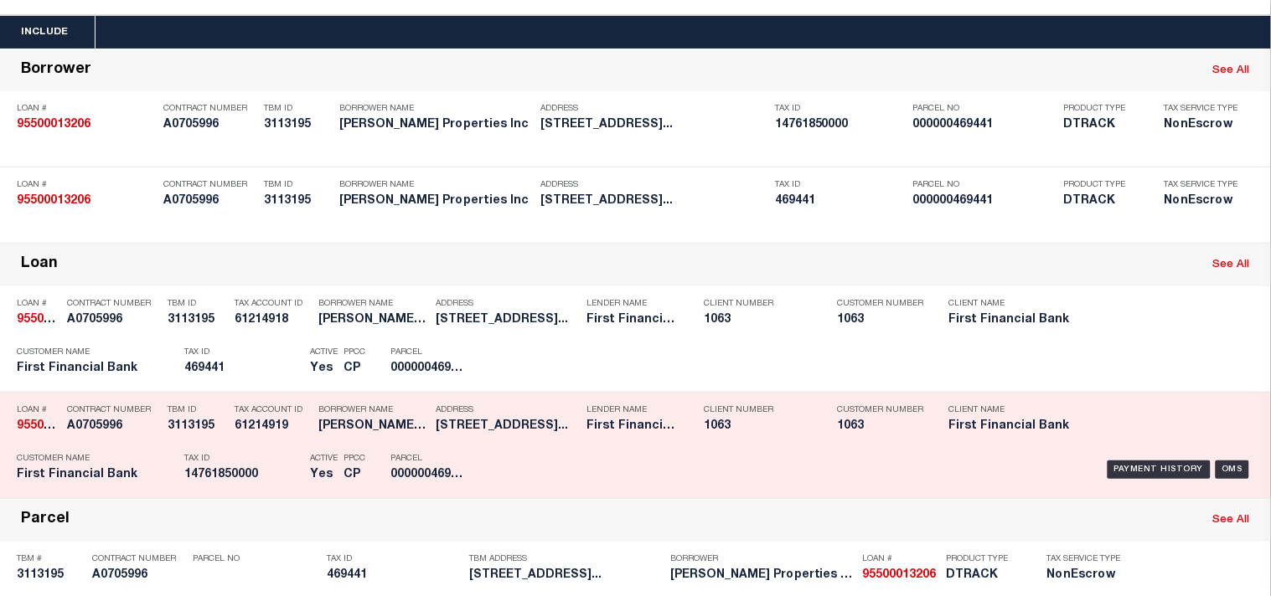
scroll to position [93, 0]
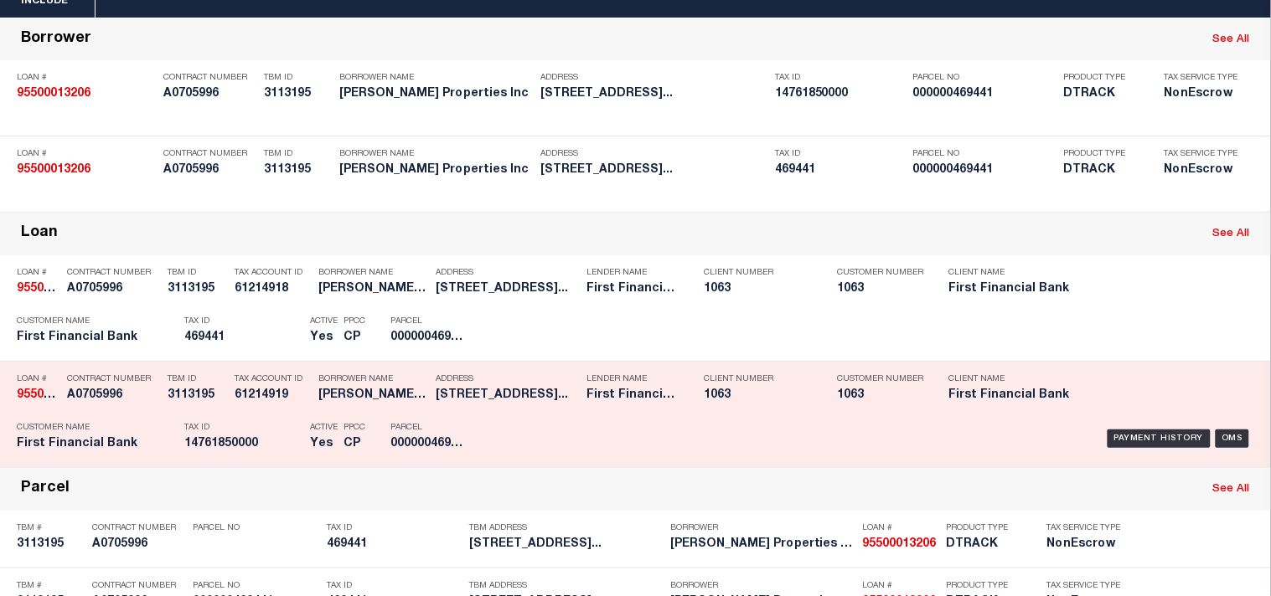
click at [282, 415] on div "Tax Account ID 61214919" at bounding box center [272, 390] width 75 height 49
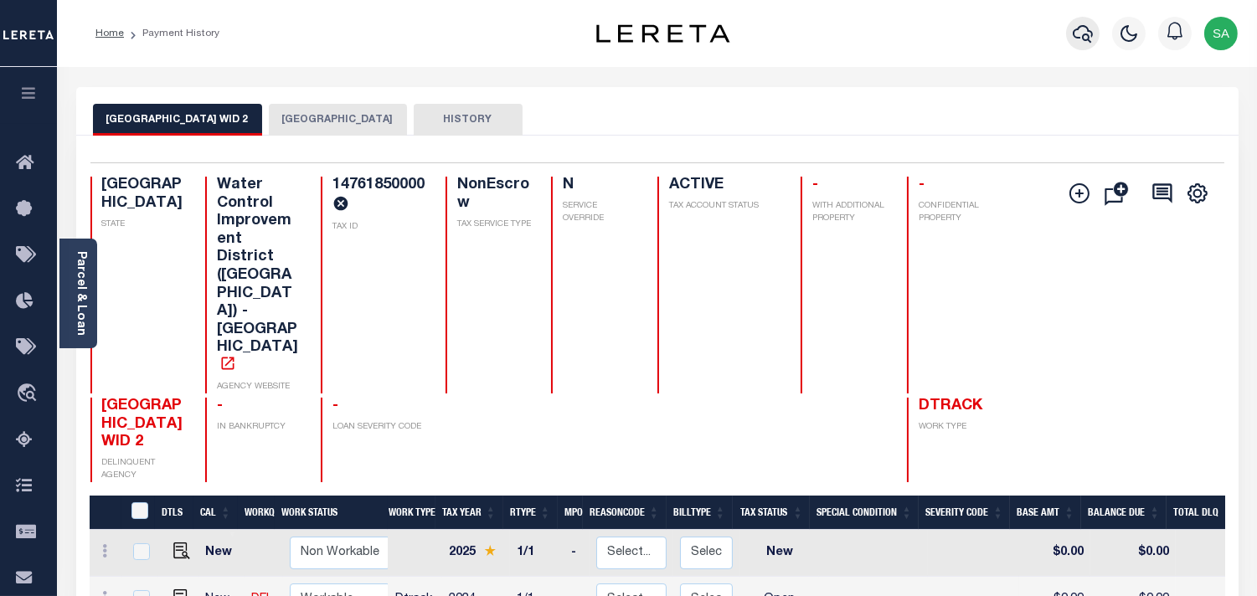
click at [1074, 35] on icon "button" at bounding box center [1083, 34] width 20 height 18
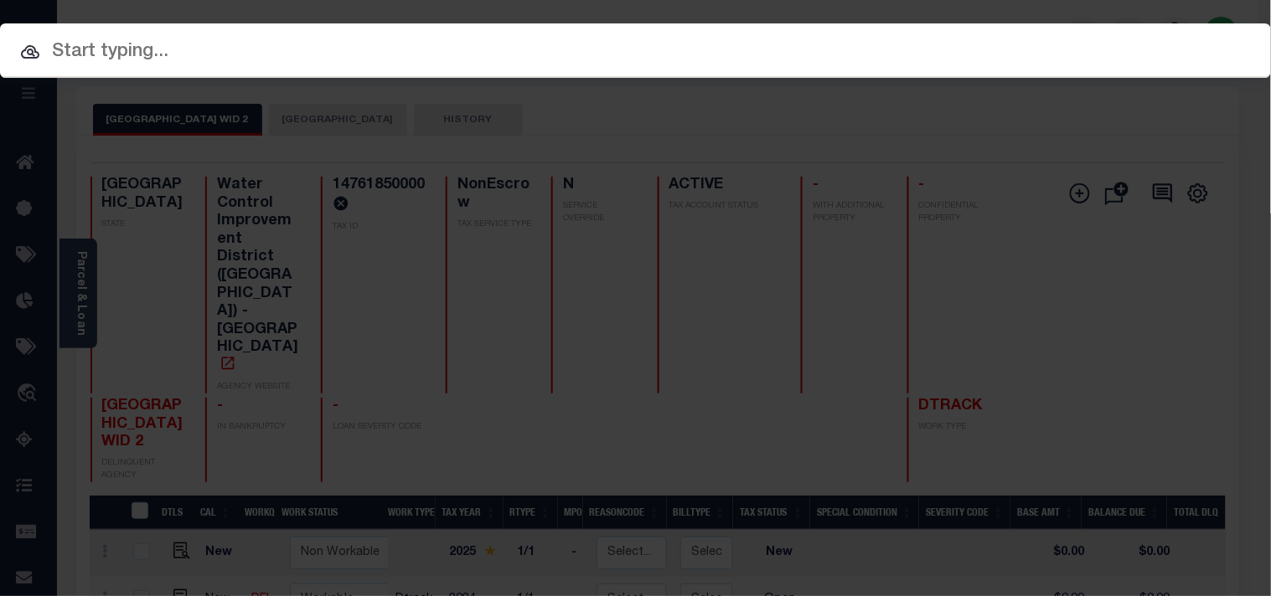
click at [1041, 40] on input "text" at bounding box center [635, 52] width 1271 height 29
paste input "95500010798"
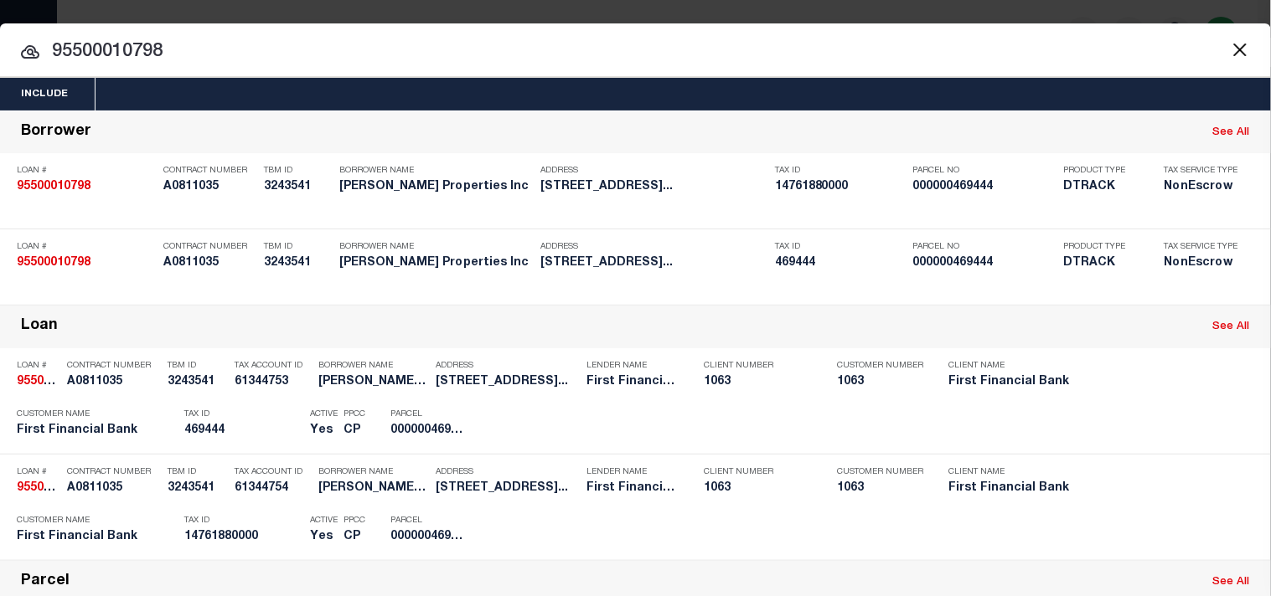
drag, startPoint x: 47, startPoint y: 53, endPoint x: 0, endPoint y: 56, distance: 47.0
click at [0, 55] on input "95500010798" at bounding box center [635, 52] width 1271 height 29
paste input "6266"
drag, startPoint x: 395, startPoint y: 53, endPoint x: 0, endPoint y: 30, distance: 395.2
click at [0, 30] on div "Include Loans TBM Customers Borrowers Payments (Lender Non-Disb) Payments (Lend…" at bounding box center [635, 429] width 1271 height 812
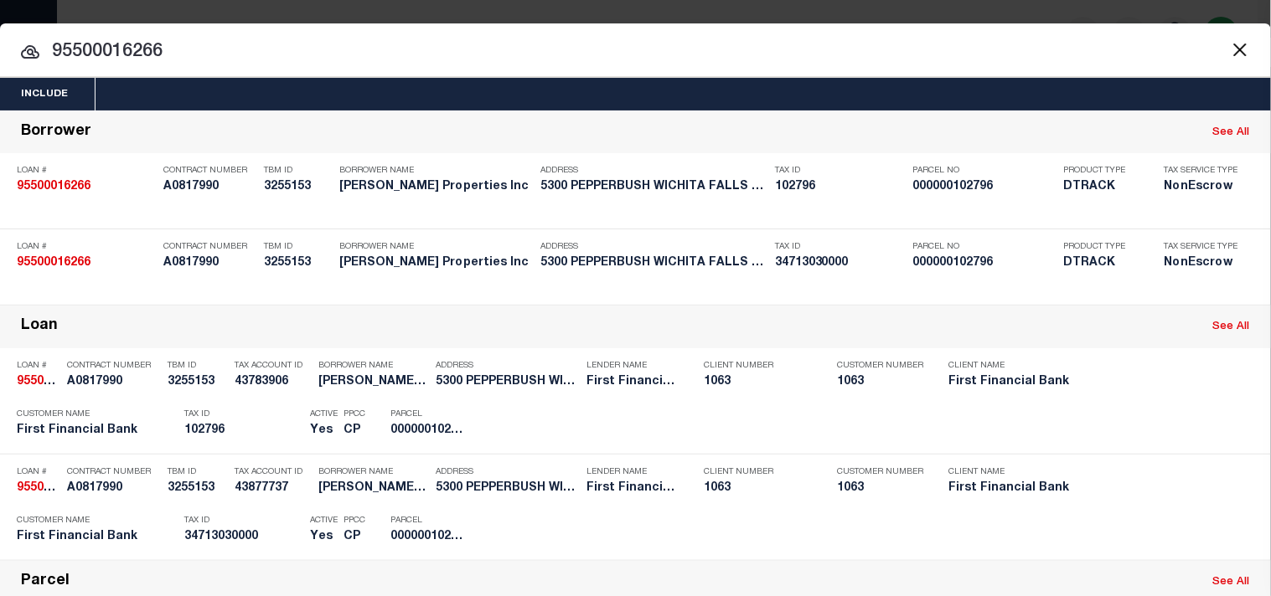
paste input "33"
click at [0, 90] on div "Include Loans TBM Customers Borrowers Payments (Lender Non-Disb) Payments (Lend…" at bounding box center [635, 456] width 1271 height 757
paste input "31500066738"
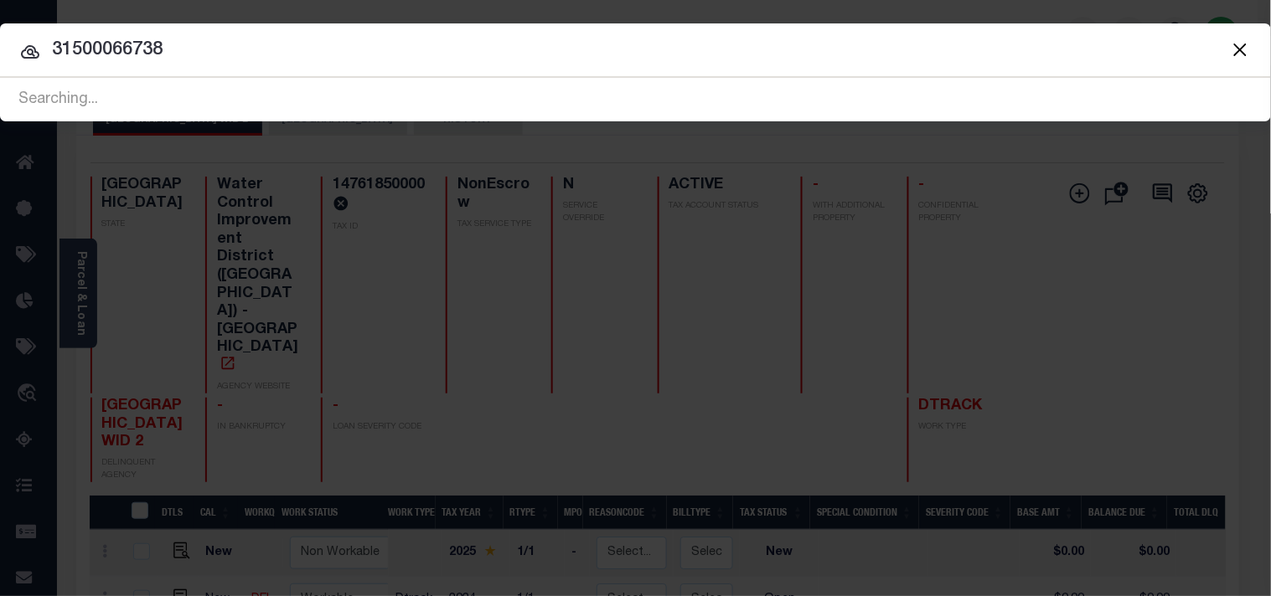
type input "31500066738"
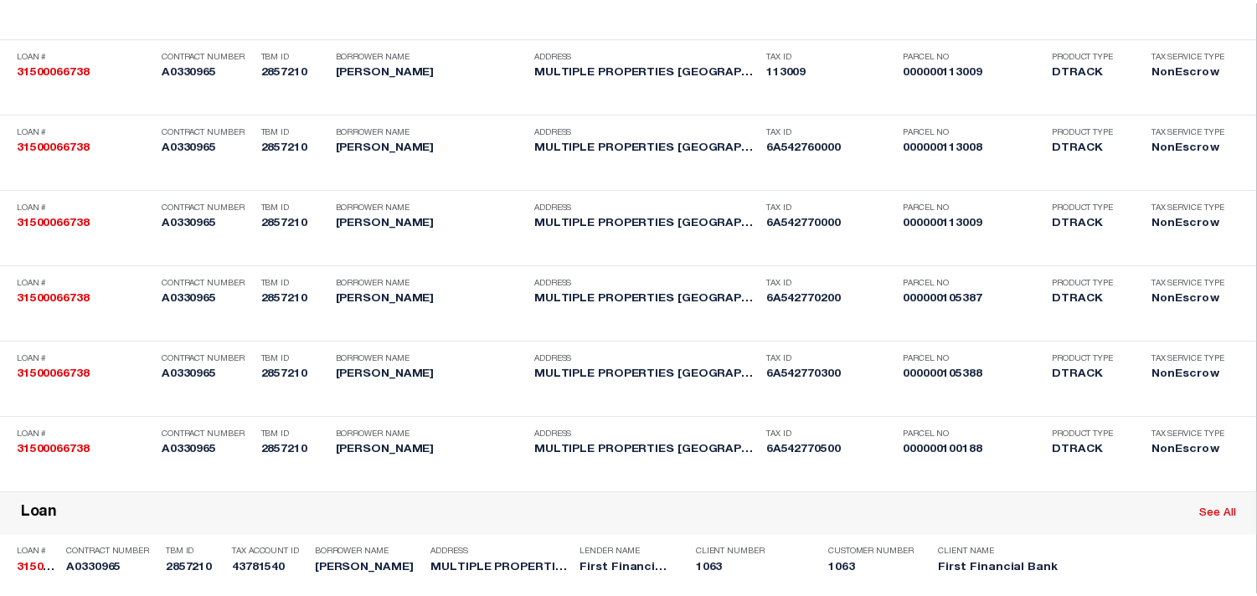
scroll to position [1577, 0]
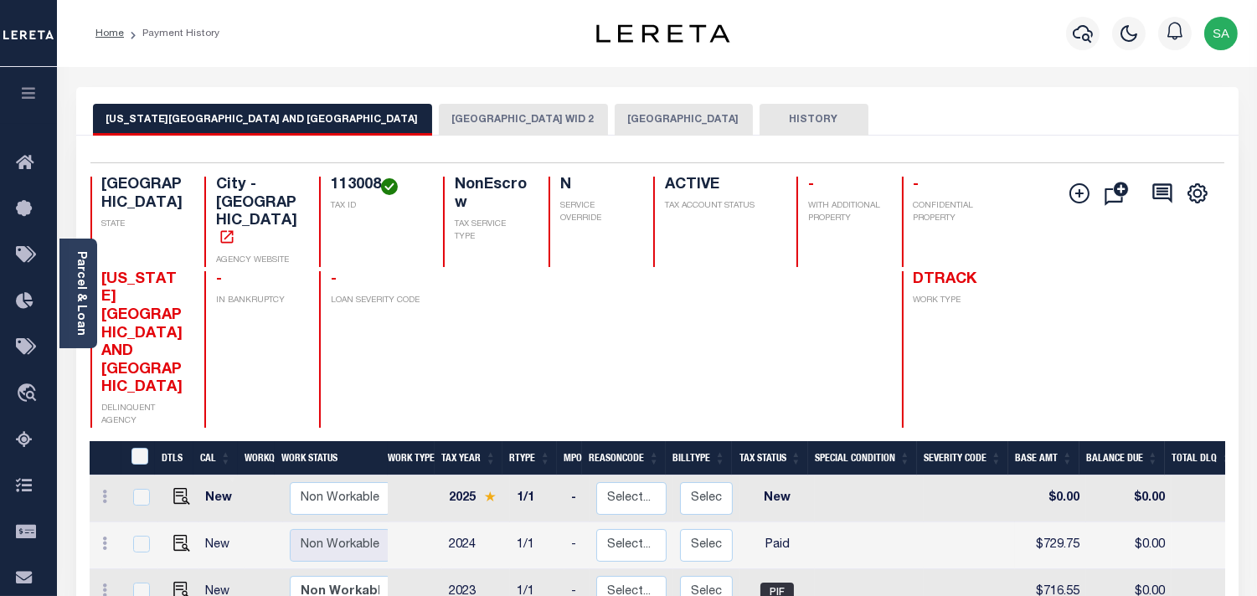
click at [439, 114] on button "[GEOGRAPHIC_DATA] WID 2" at bounding box center [523, 120] width 169 height 32
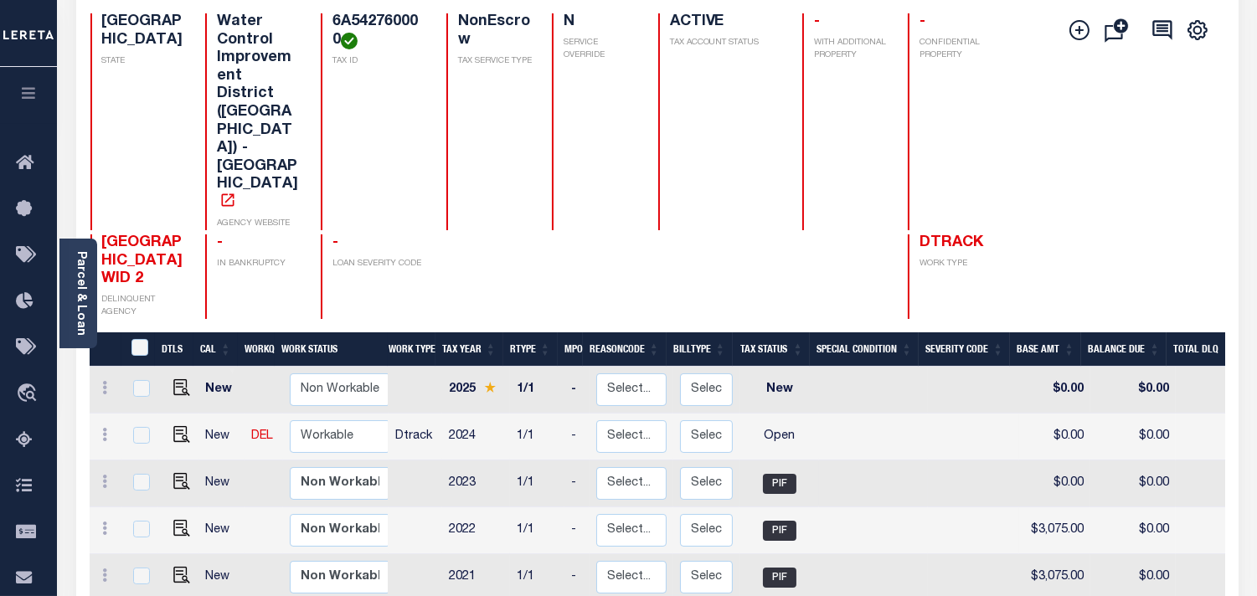
scroll to position [186, 0]
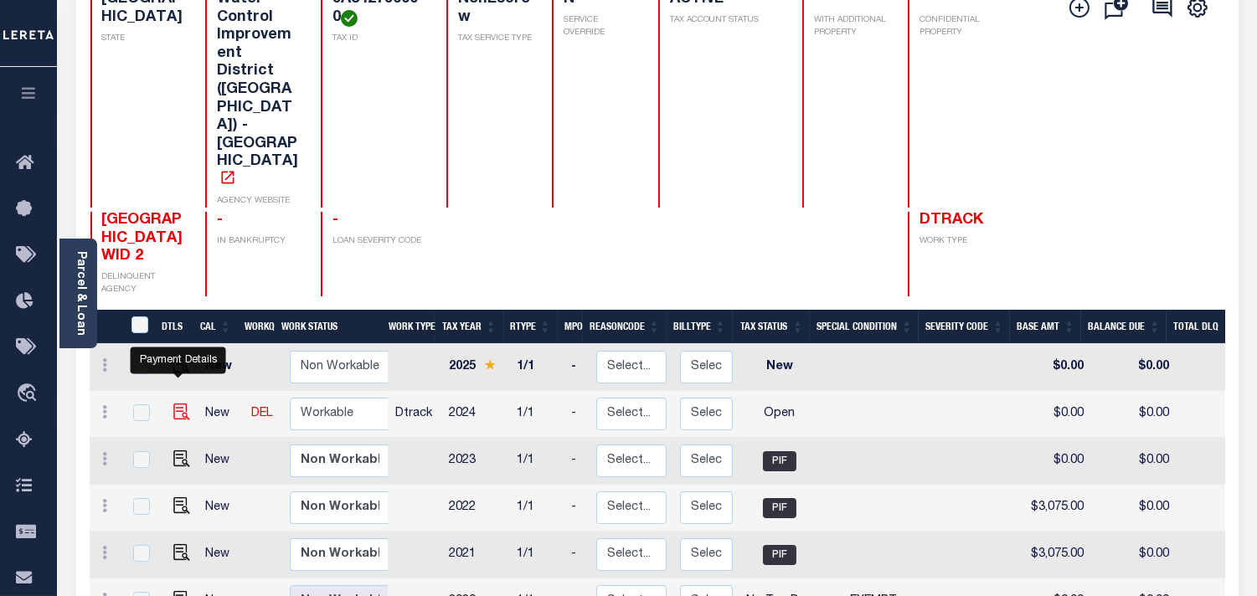
click at [178, 404] on img "" at bounding box center [181, 412] width 17 height 17
checkbox input "true"
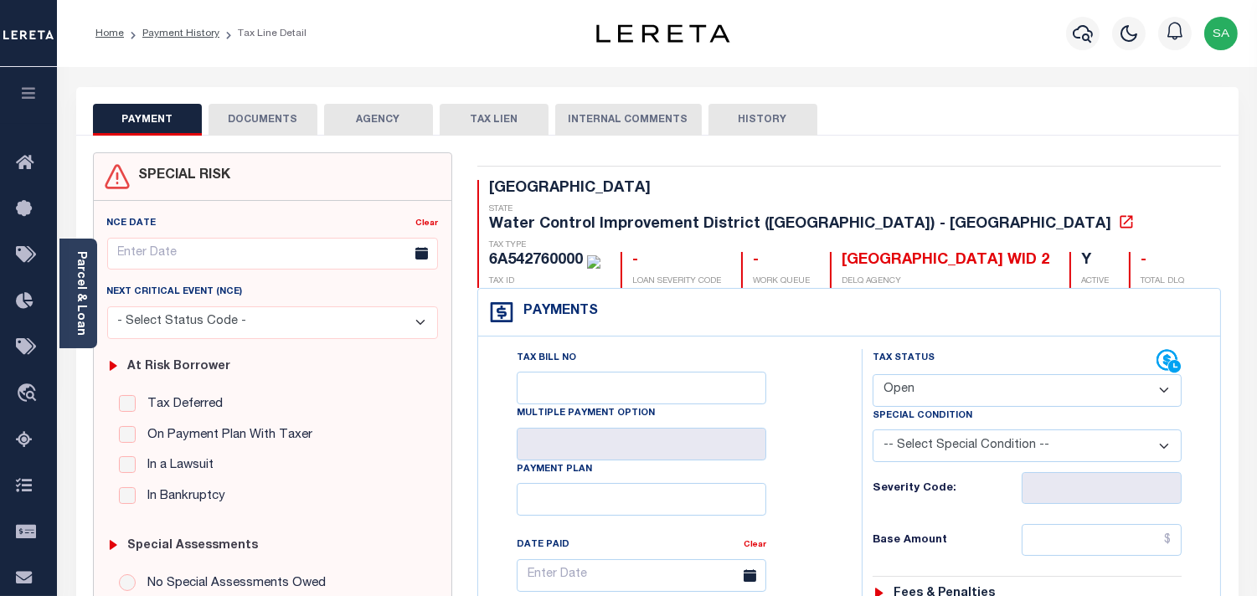
click at [81, 304] on link "Parcel & Loan" at bounding box center [81, 293] width 12 height 85
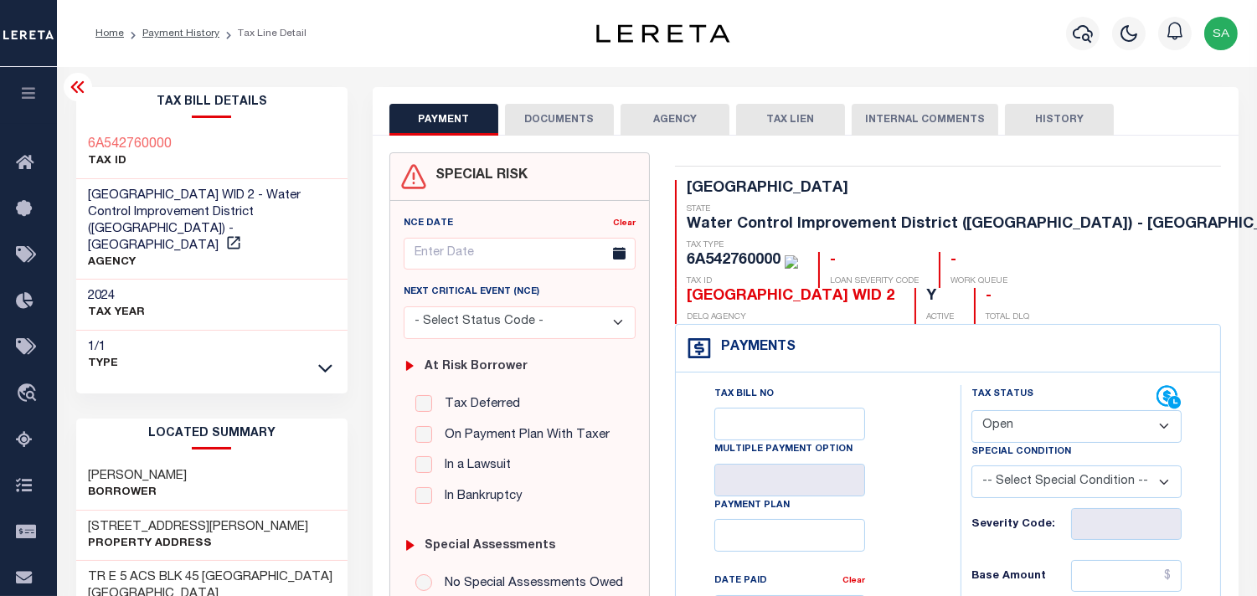
drag, startPoint x: 1026, startPoint y: 388, endPoint x: 1026, endPoint y: 405, distance: 16.8
click at [1026, 410] on select "- Select Status Code - Open Due/Unpaid Paid Incomplete No Tax Due Internal Refu…" at bounding box center [1077, 426] width 210 height 33
select select "PYD"
click at [972, 410] on select "- Select Status Code - Open Due/Unpaid Paid Incomplete No Tax Due Internal Refu…" at bounding box center [1077, 426] width 210 height 33
type input "[DATE]"
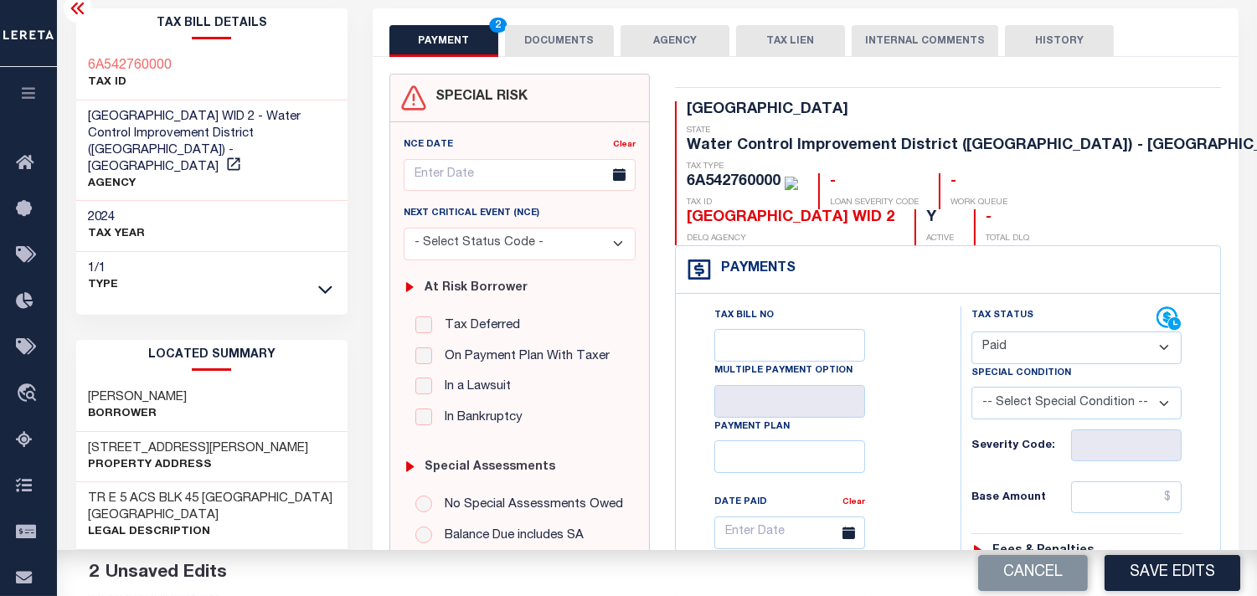
scroll to position [186, 0]
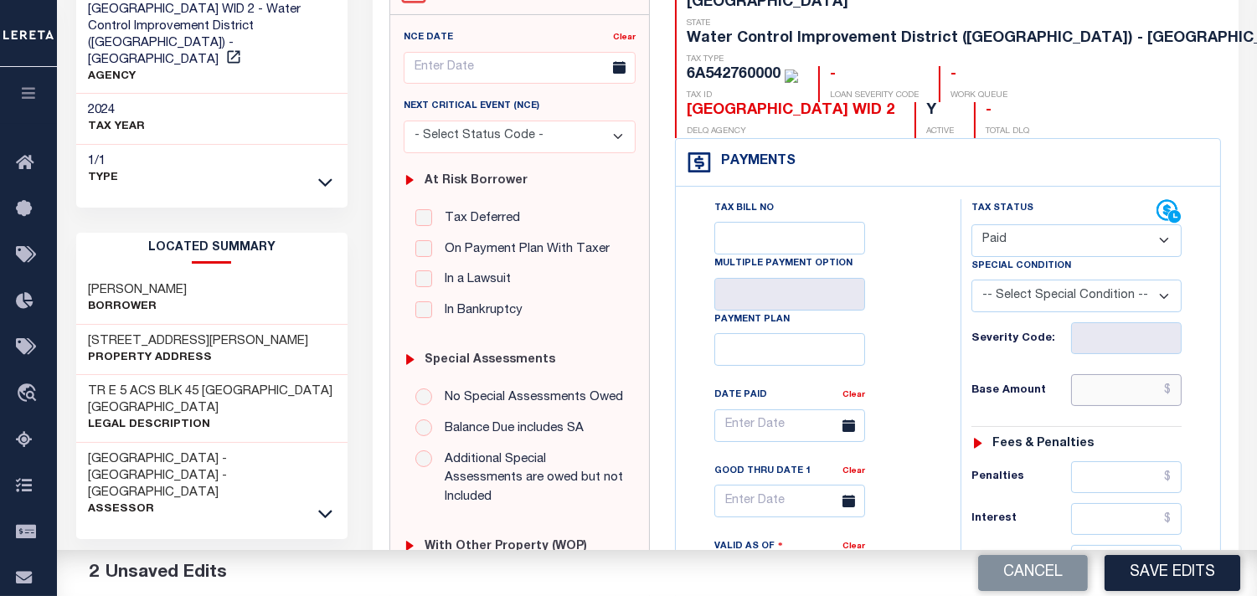
click at [1120, 374] on input "text" at bounding box center [1126, 390] width 111 height 32
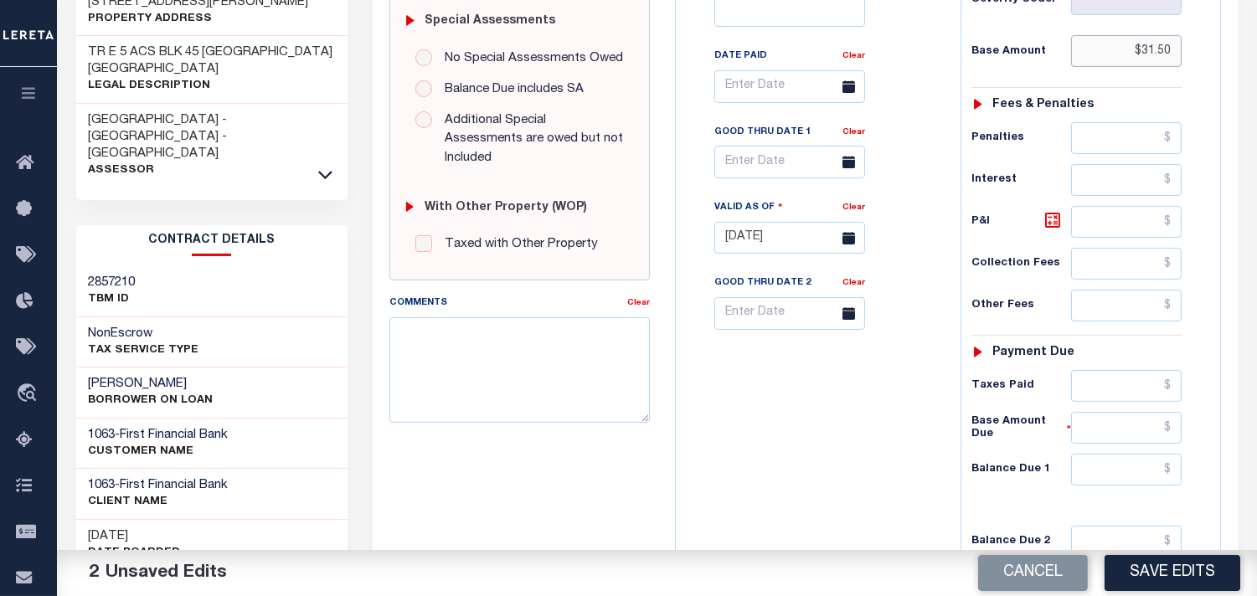
scroll to position [558, 0]
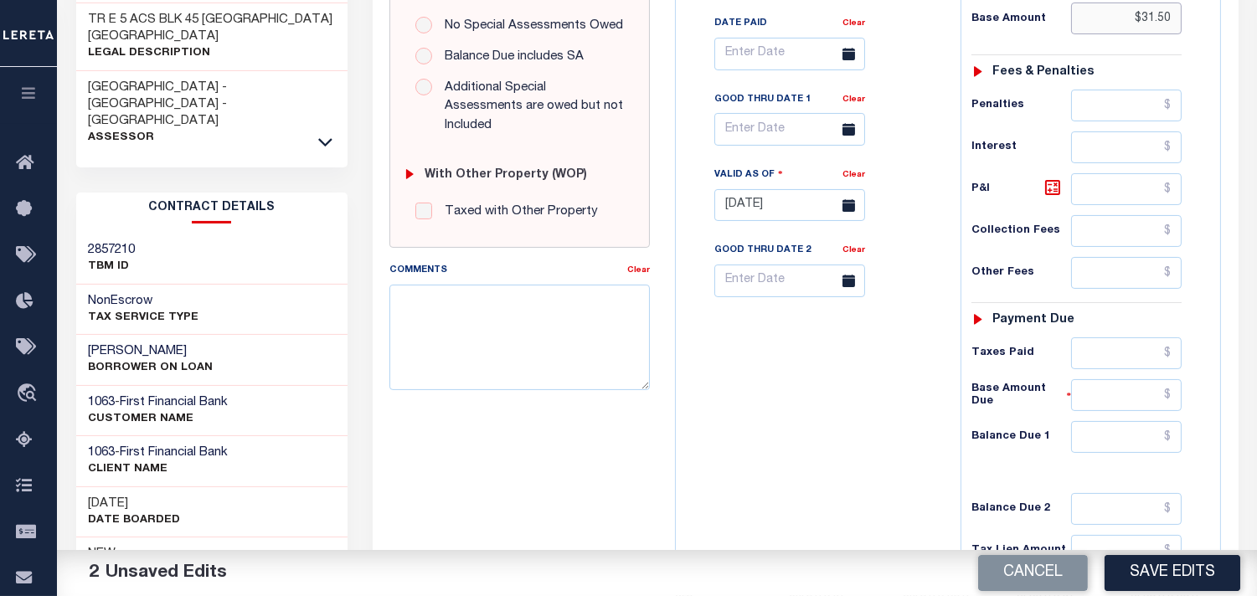
type input "$31.50"
drag, startPoint x: 1142, startPoint y: 409, endPoint x: 1103, endPoint y: 411, distance: 38.6
click at [1142, 421] on input "text" at bounding box center [1126, 437] width 111 height 32
click at [1111, 421] on input "text" at bounding box center [1126, 437] width 111 height 32
type input "$0.00"
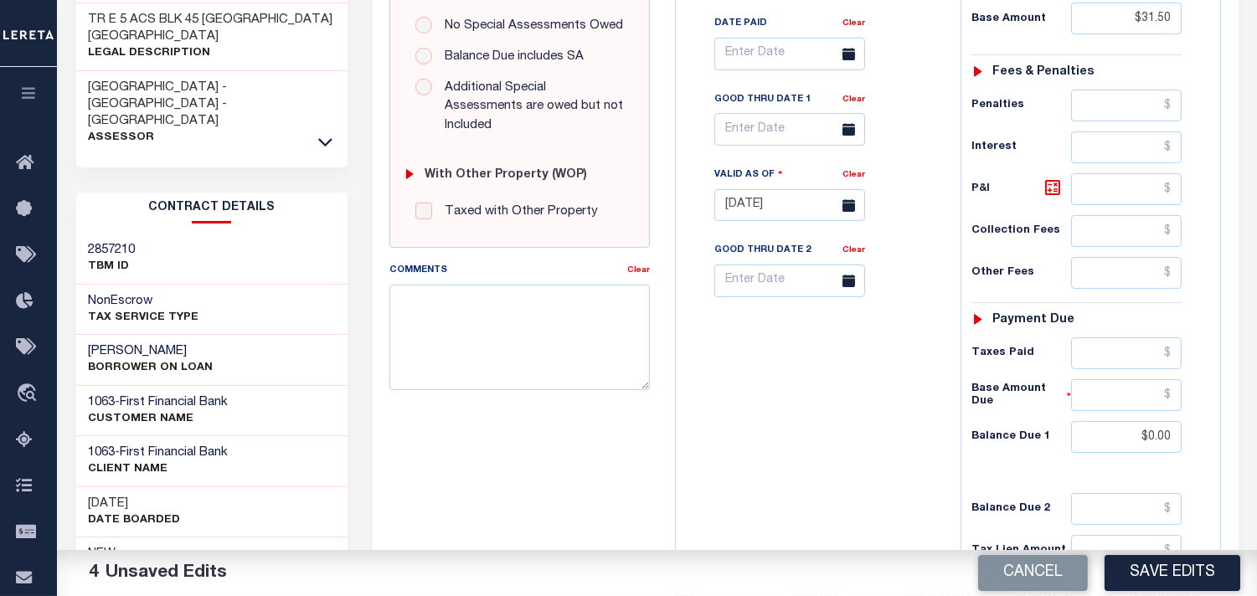
click at [871, 408] on div "Tax Bill No Multiple Payment Option Payment Plan Clear" at bounding box center [814, 197] width 268 height 740
click at [534, 337] on textarea "Comments" at bounding box center [519, 338] width 260 height 106
paste textarea "Information Taken Verbally from Mardee."
type textarea "Information Taken Verbally from Mardee."
drag, startPoint x: 734, startPoint y: 339, endPoint x: 809, endPoint y: 383, distance: 87.1
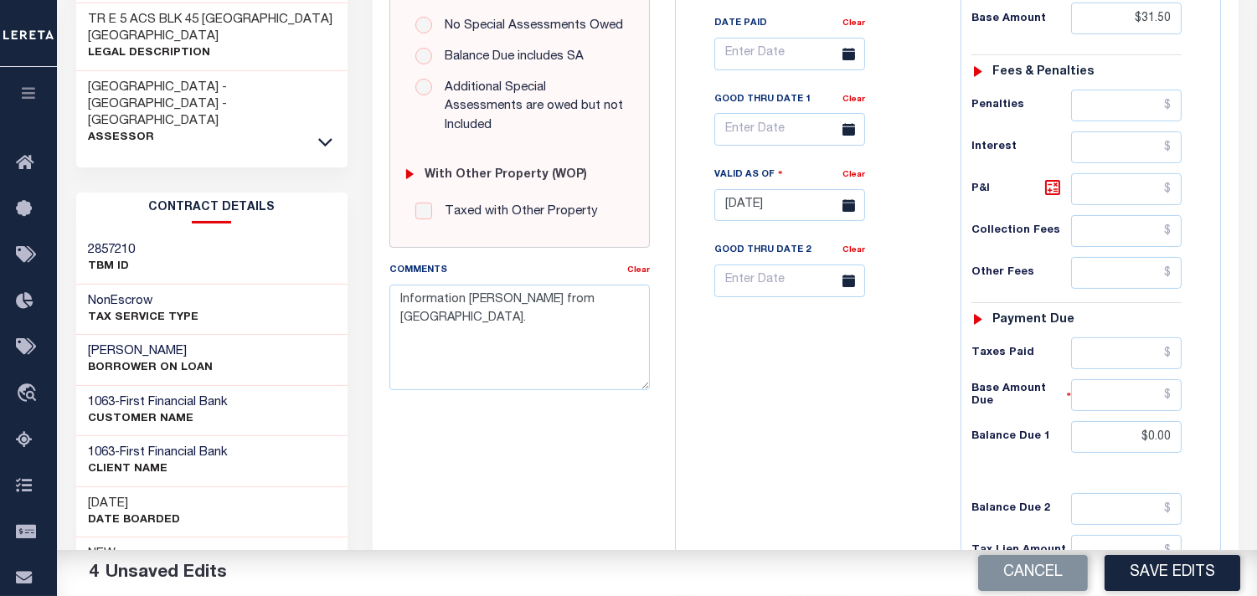
click at [746, 343] on div "Tax Bill No Multiple Payment Option Payment Plan Clear" at bounding box center [814, 197] width 268 height 740
click at [1127, 560] on button "Save Edits" at bounding box center [1173, 573] width 136 height 36
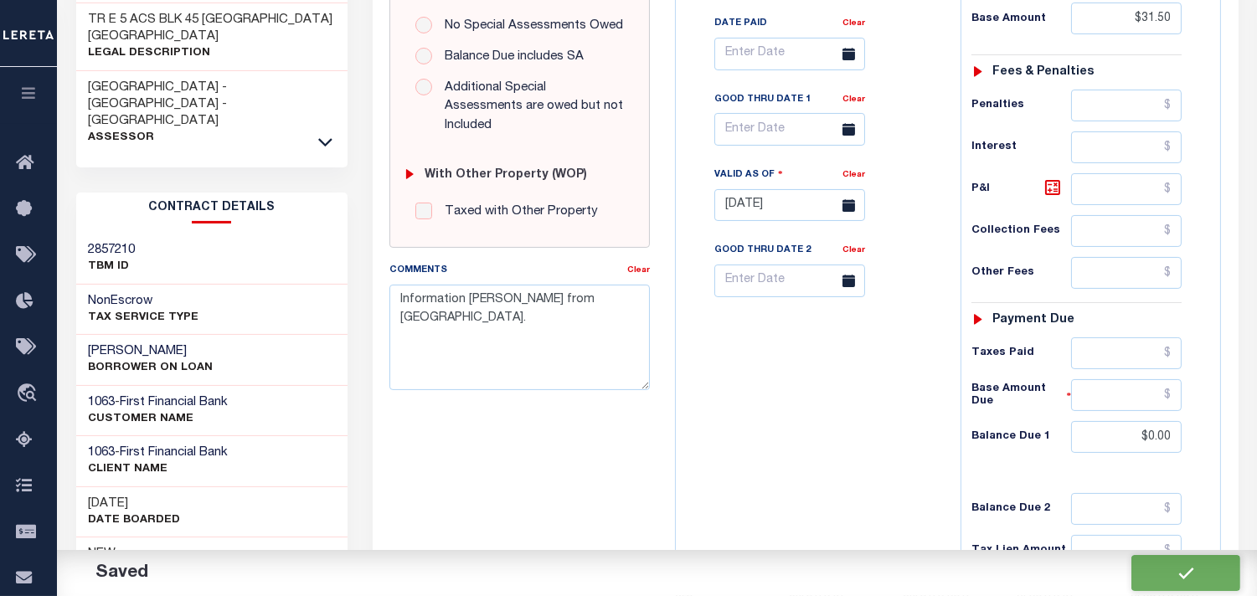
checkbox input "false"
type input "$31.5"
type input "$0"
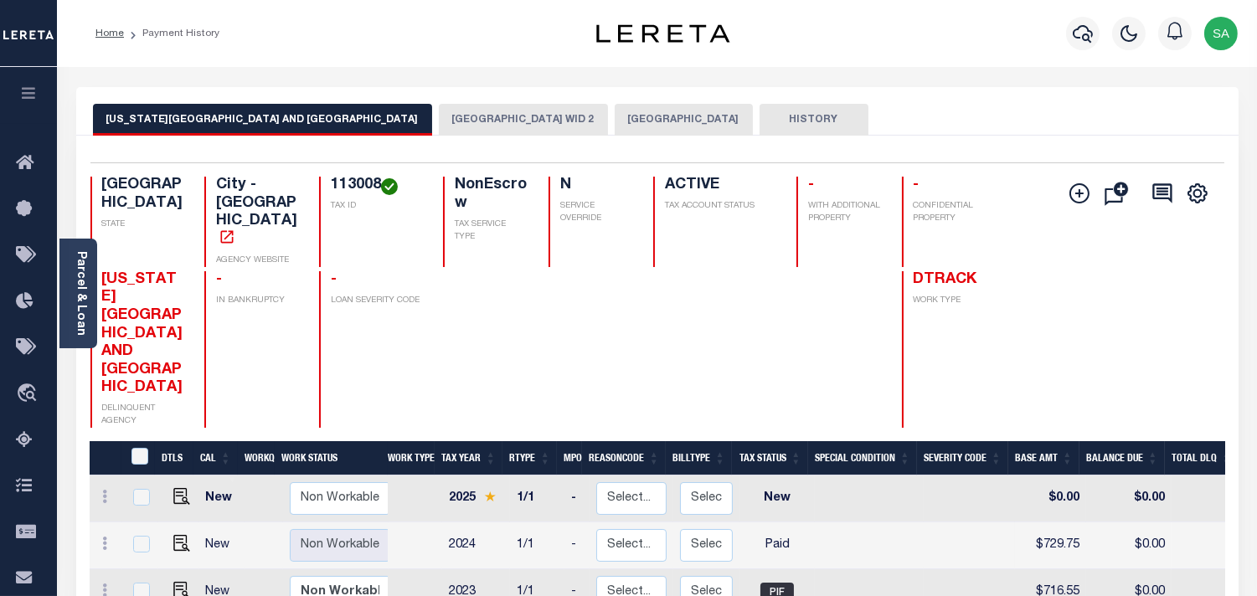
drag, startPoint x: 325, startPoint y: 121, endPoint x: 838, endPoint y: 112, distance: 513.5
click at [439, 120] on button "[GEOGRAPHIC_DATA] WID 2" at bounding box center [523, 120] width 169 height 32
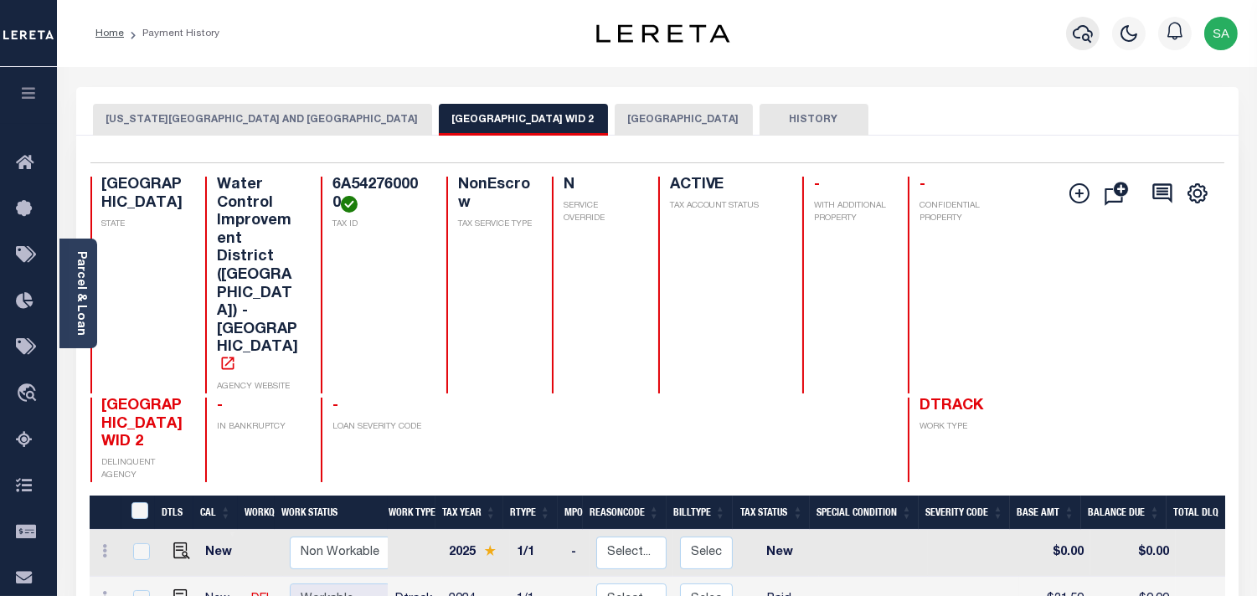
click at [1085, 32] on icon "button" at bounding box center [1083, 33] width 20 height 20
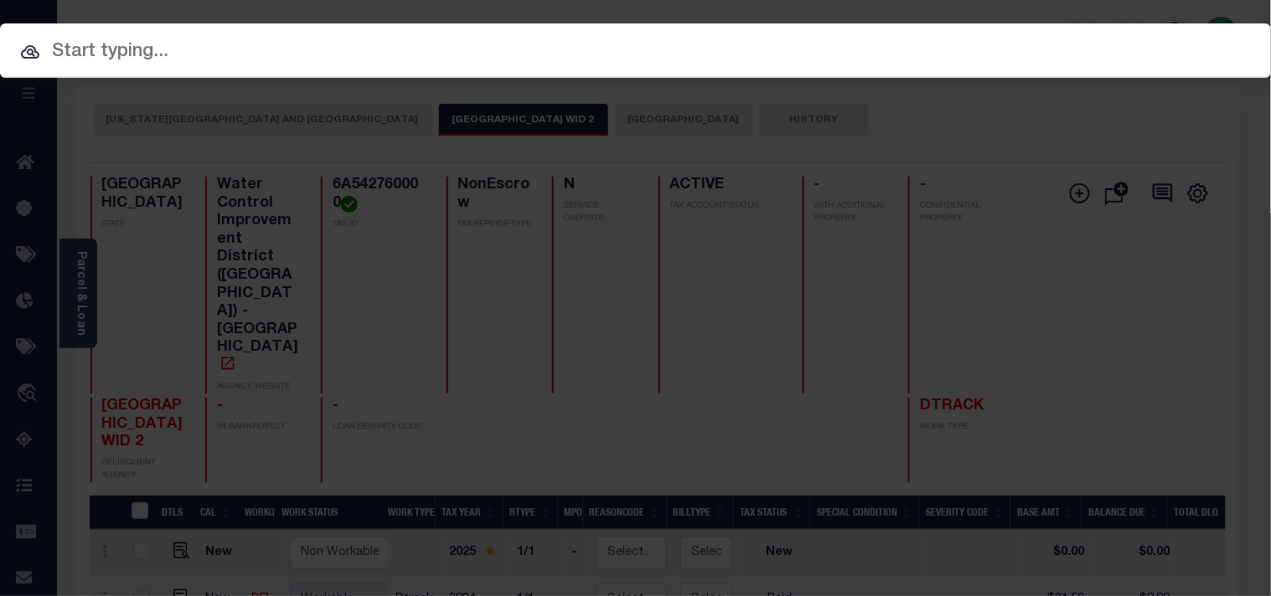
click at [1005, 38] on input "text" at bounding box center [635, 52] width 1271 height 29
paste input "31500066738"
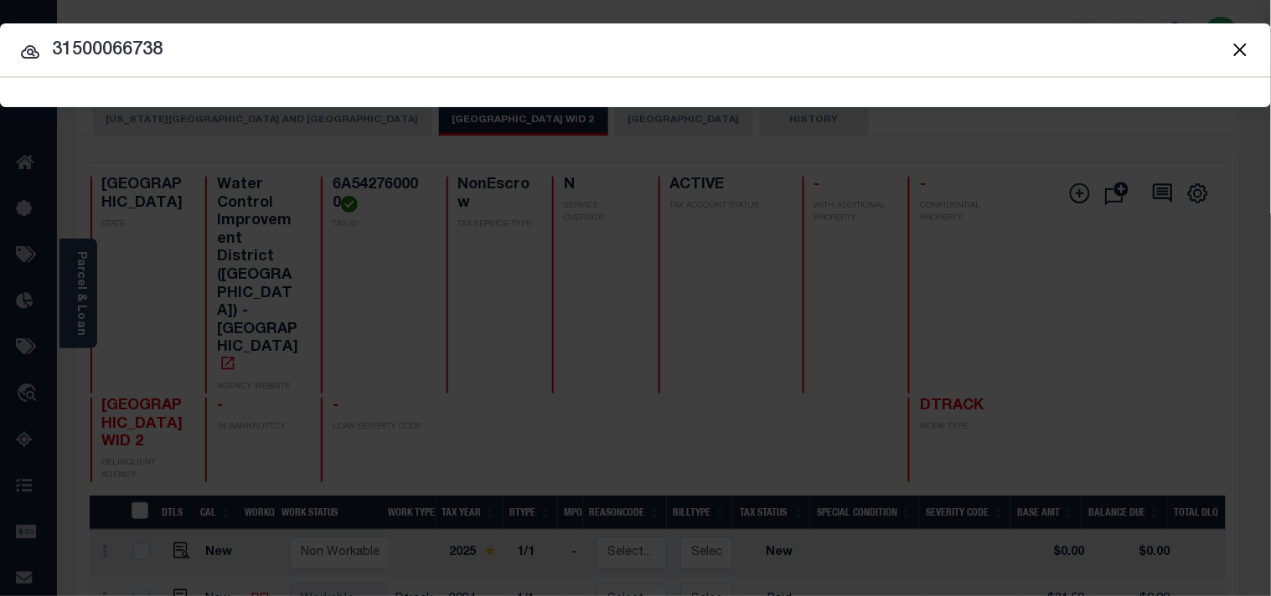
type input "31500066738"
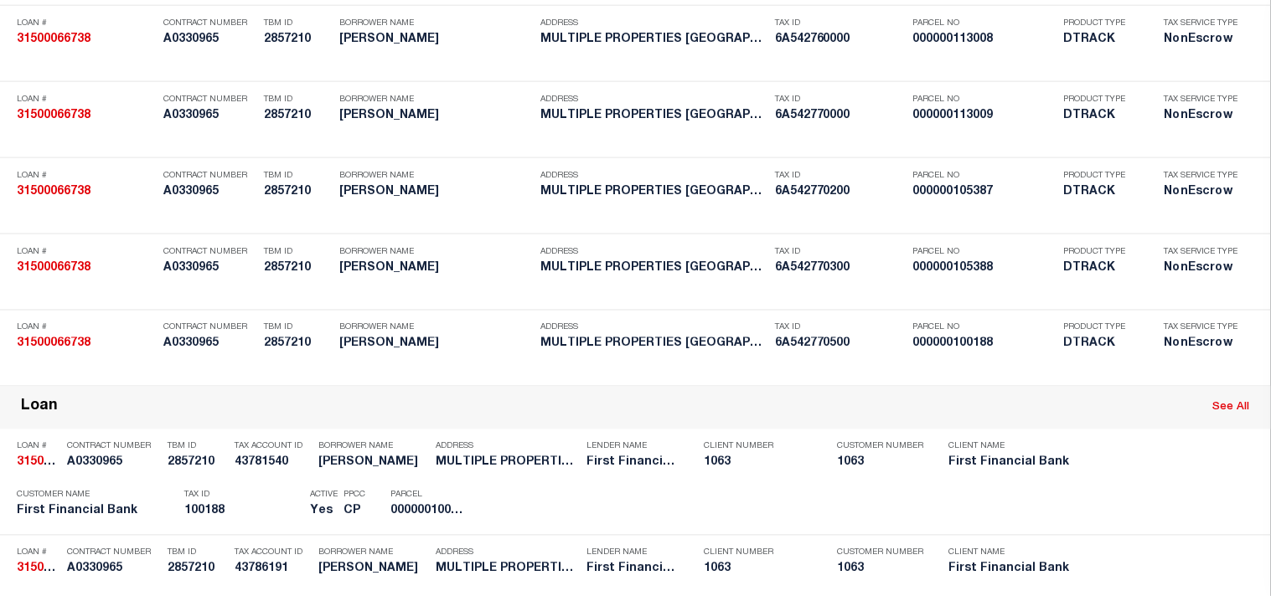
scroll to position [1684, 0]
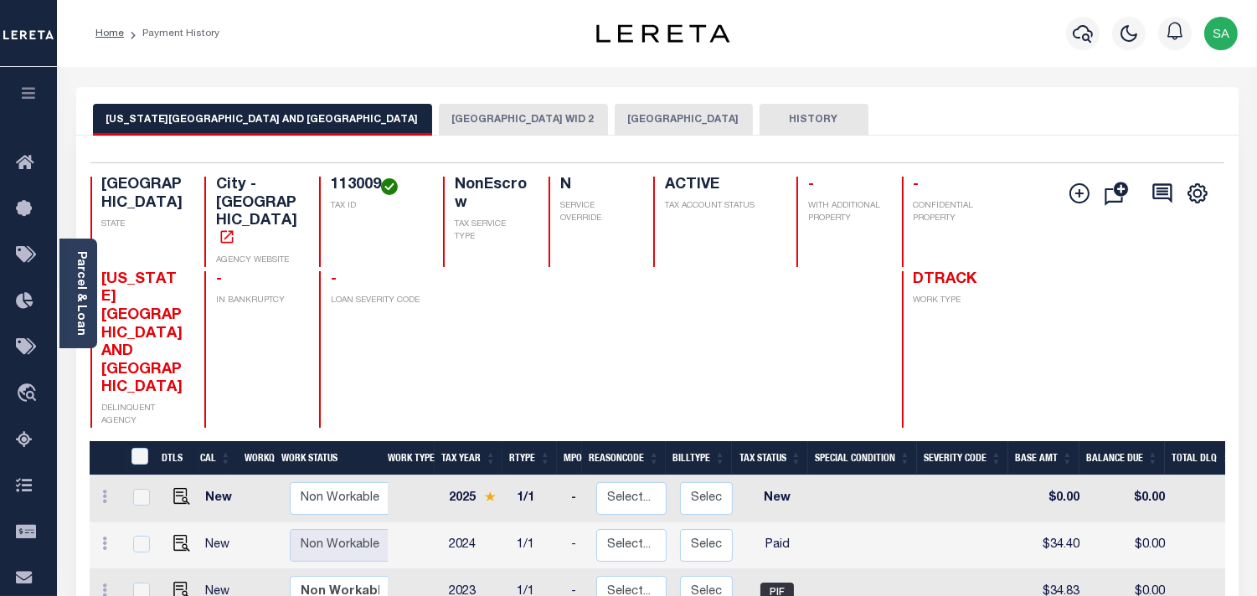
click at [439, 111] on button "[GEOGRAPHIC_DATA] WID 2" at bounding box center [523, 120] width 169 height 32
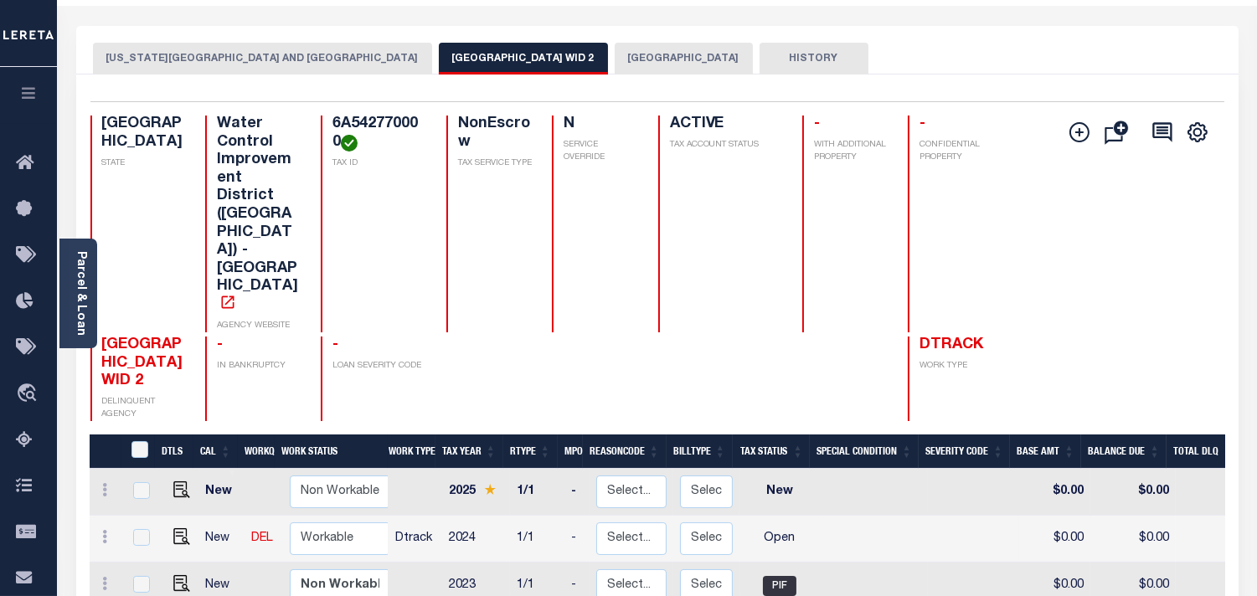
scroll to position [186, 0]
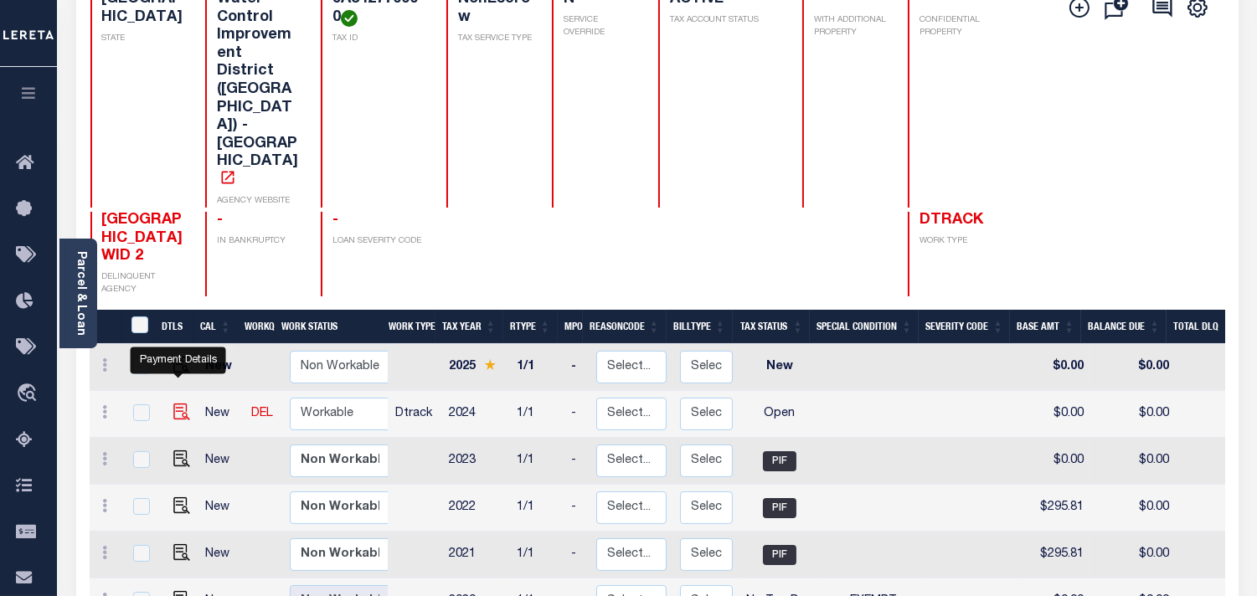
click at [183, 404] on img "" at bounding box center [181, 412] width 17 height 17
checkbox input "true"
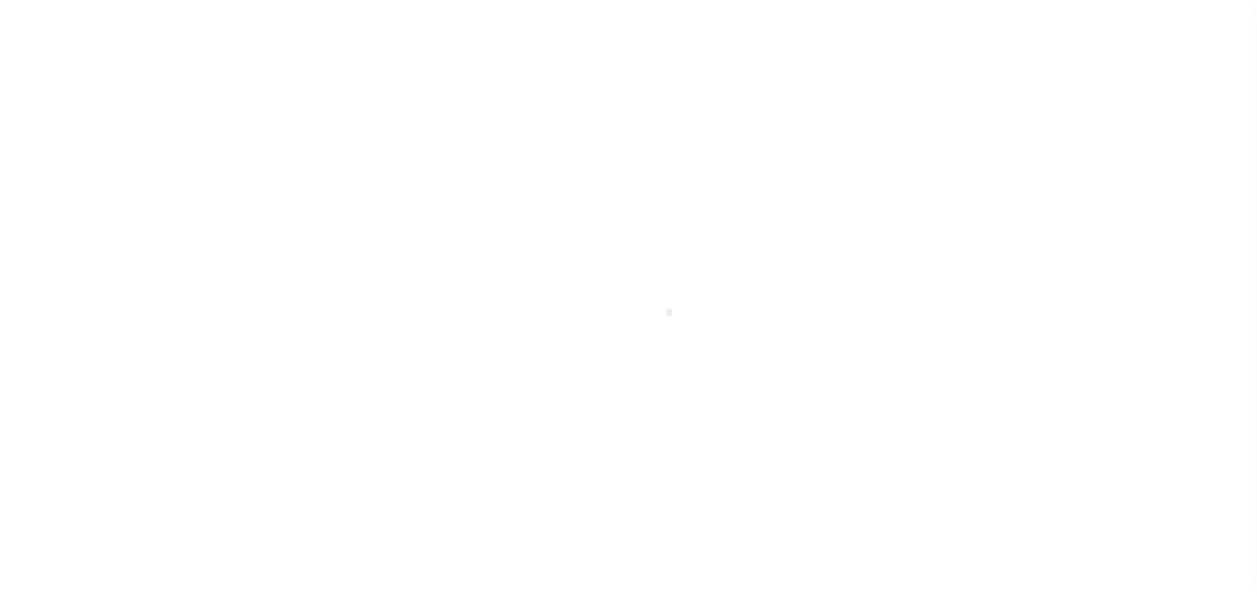
select select "OP2"
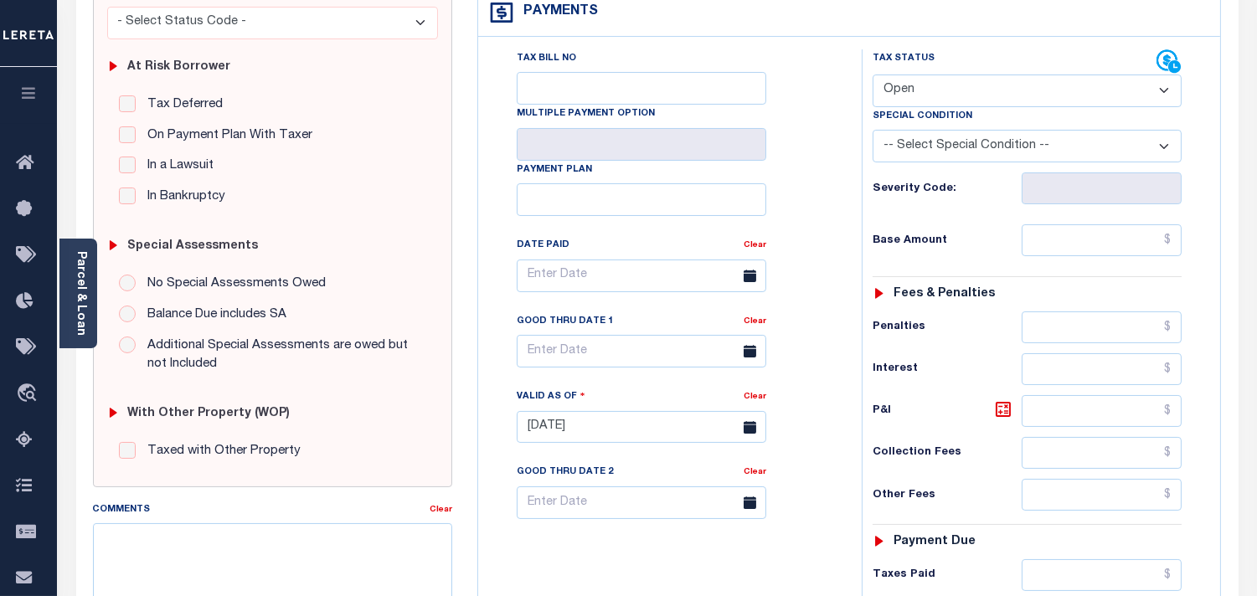
scroll to position [465, 0]
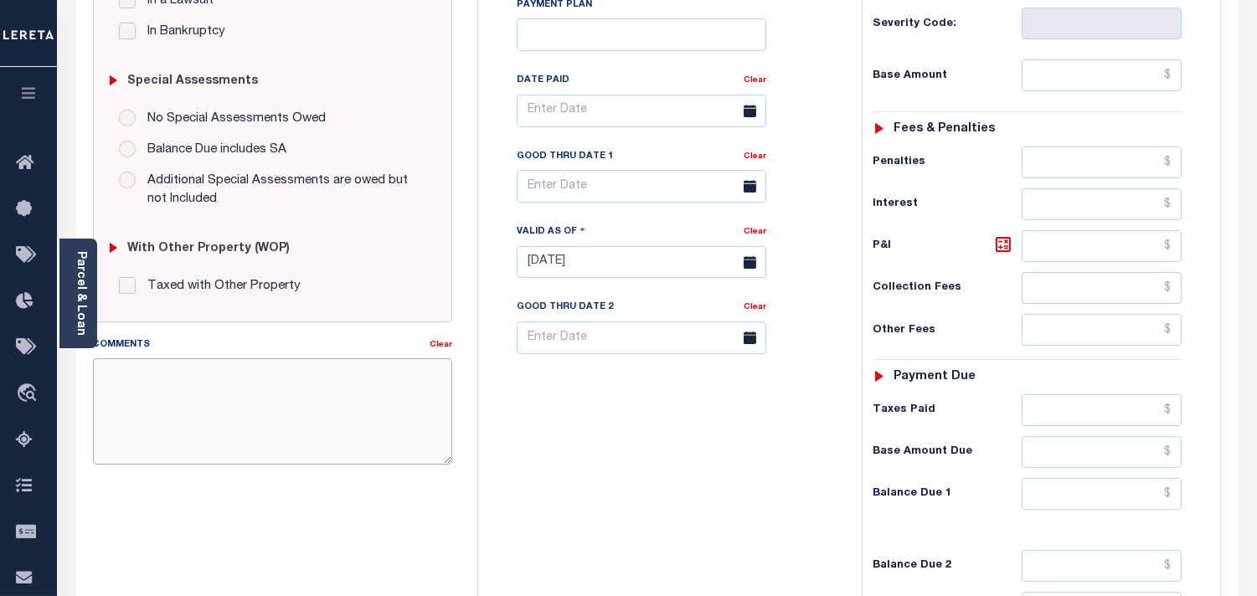
click at [360, 428] on textarea "Comments" at bounding box center [272, 411] width 359 height 106
paste textarea "Information [PERSON_NAME] from [GEOGRAPHIC_DATA]."
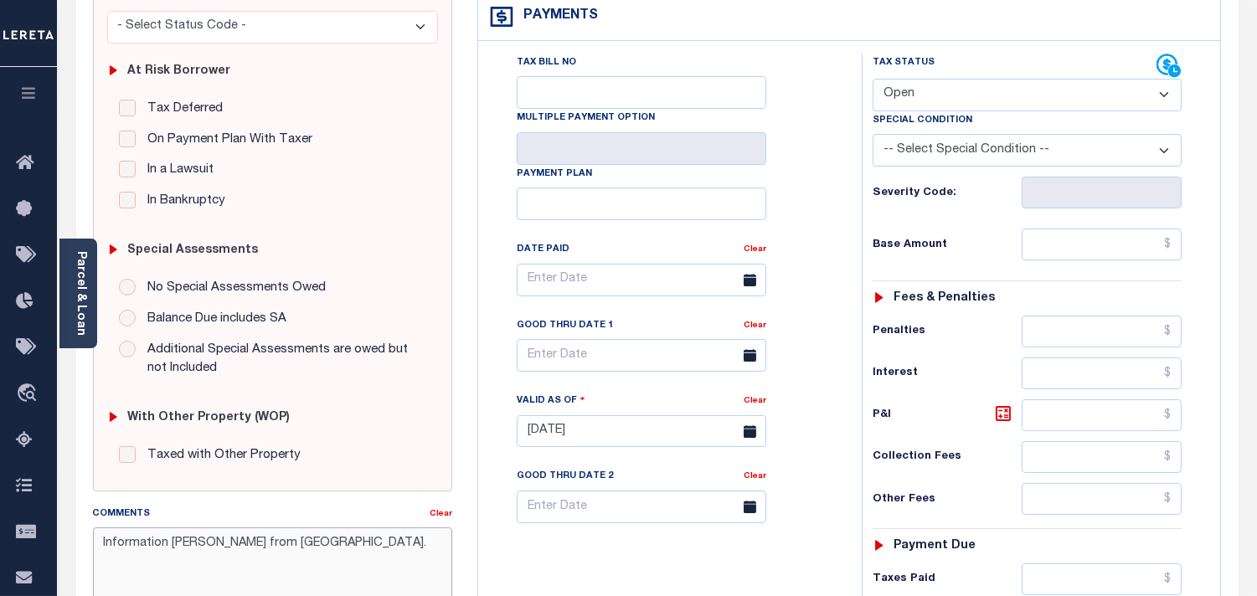
scroll to position [186, 0]
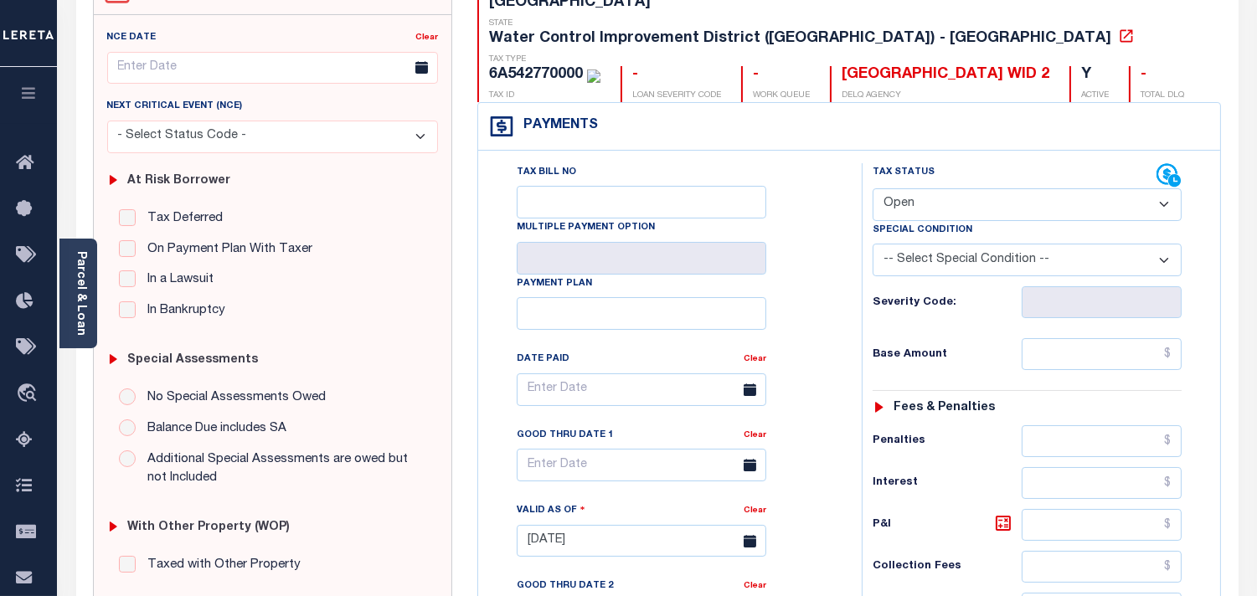
type textarea "Information [PERSON_NAME] from [GEOGRAPHIC_DATA]."
type input "[DATE]"
click at [961, 188] on select "- Select Status Code - Open Due/Unpaid Paid Incomplete No Tax Due Internal Refu…" at bounding box center [1027, 204] width 309 height 33
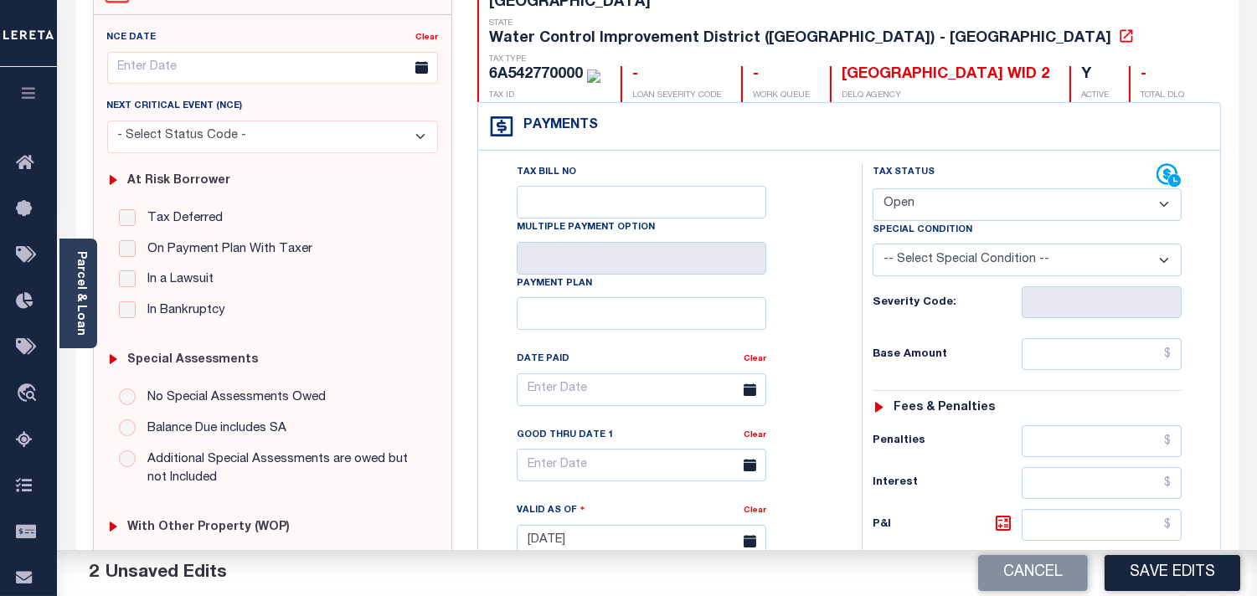
select select "PYD"
click at [873, 188] on select "- Select Status Code - Open Due/Unpaid Paid Incomplete No Tax Due Internal Refu…" at bounding box center [1027, 204] width 309 height 33
click at [89, 297] on div "Parcel & Loan" at bounding box center [78, 294] width 38 height 110
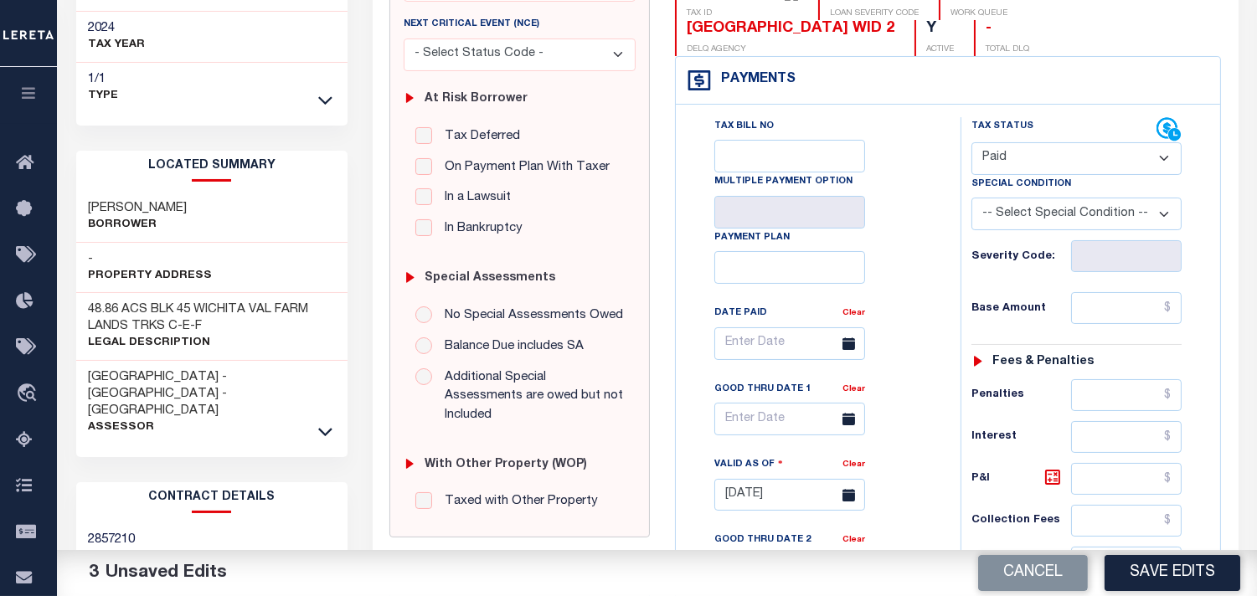
scroll to position [279, 0]
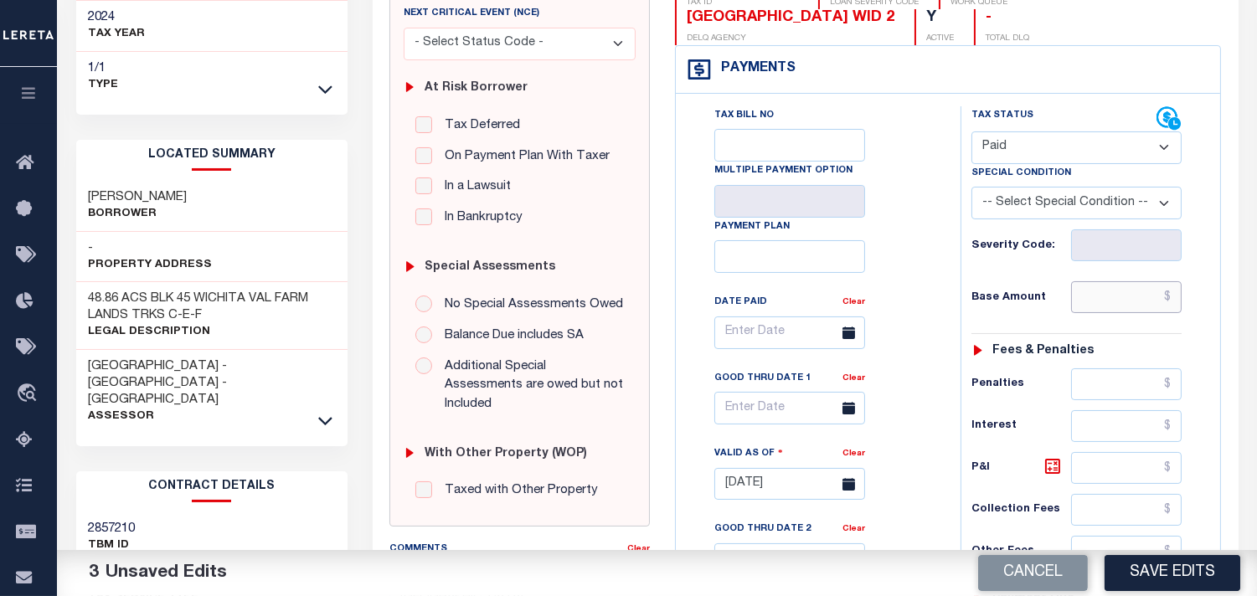
click at [1120, 281] on input "text" at bounding box center [1126, 297] width 111 height 32
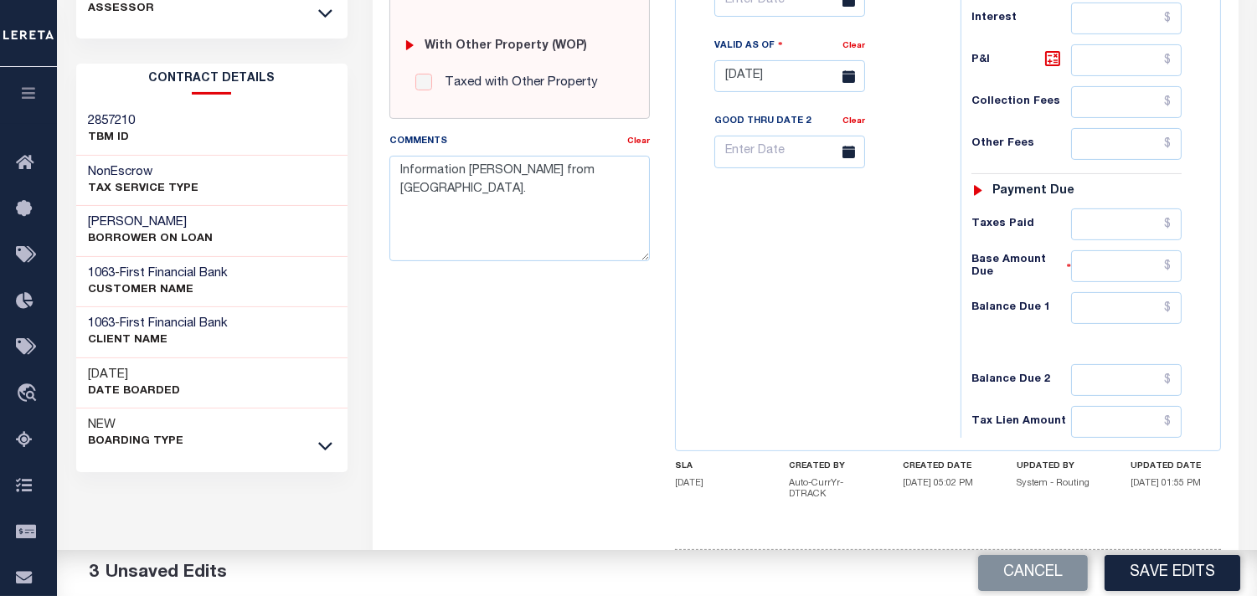
scroll to position [710, 0]
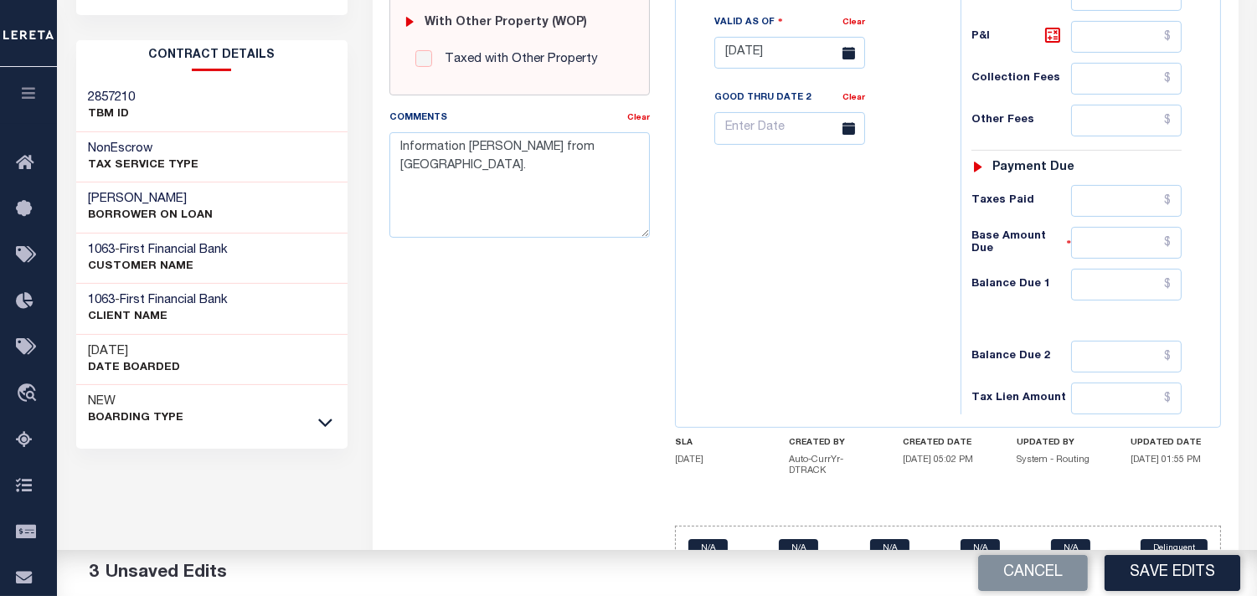
type input "$303.03"
click at [1127, 269] on input "text" at bounding box center [1126, 285] width 111 height 32
type input "$0.00"
click at [926, 250] on div "Tax Bill No Multiple Payment Option Payment Plan Clear" at bounding box center [814, 45] width 268 height 740
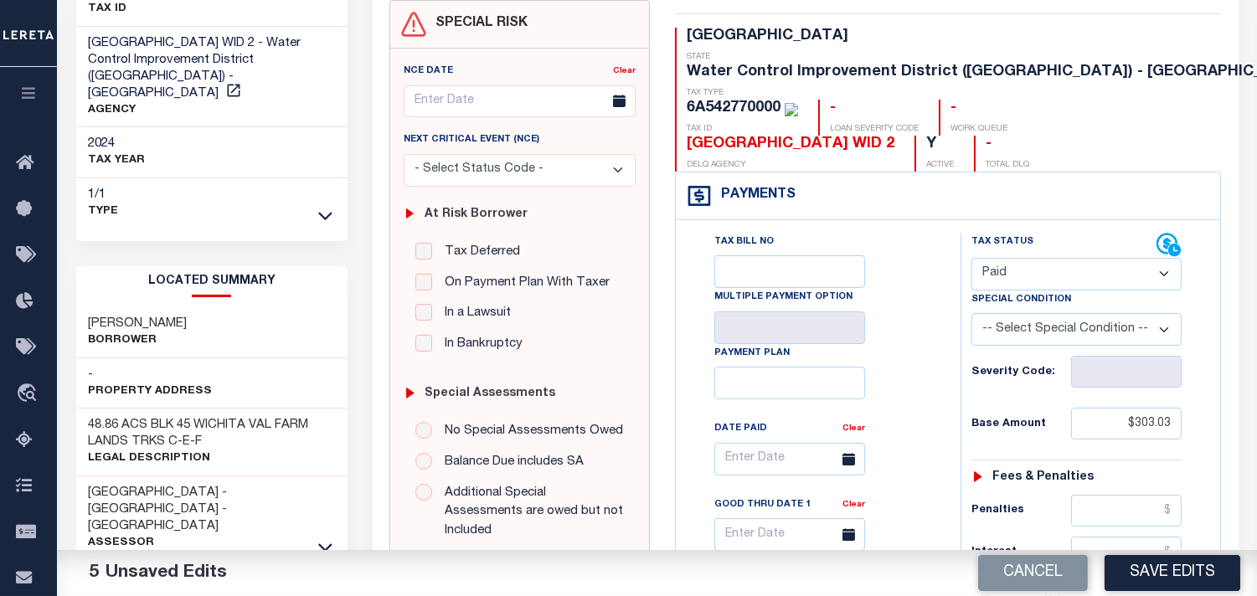
click at [1176, 580] on button "Save Edits" at bounding box center [1173, 573] width 136 height 36
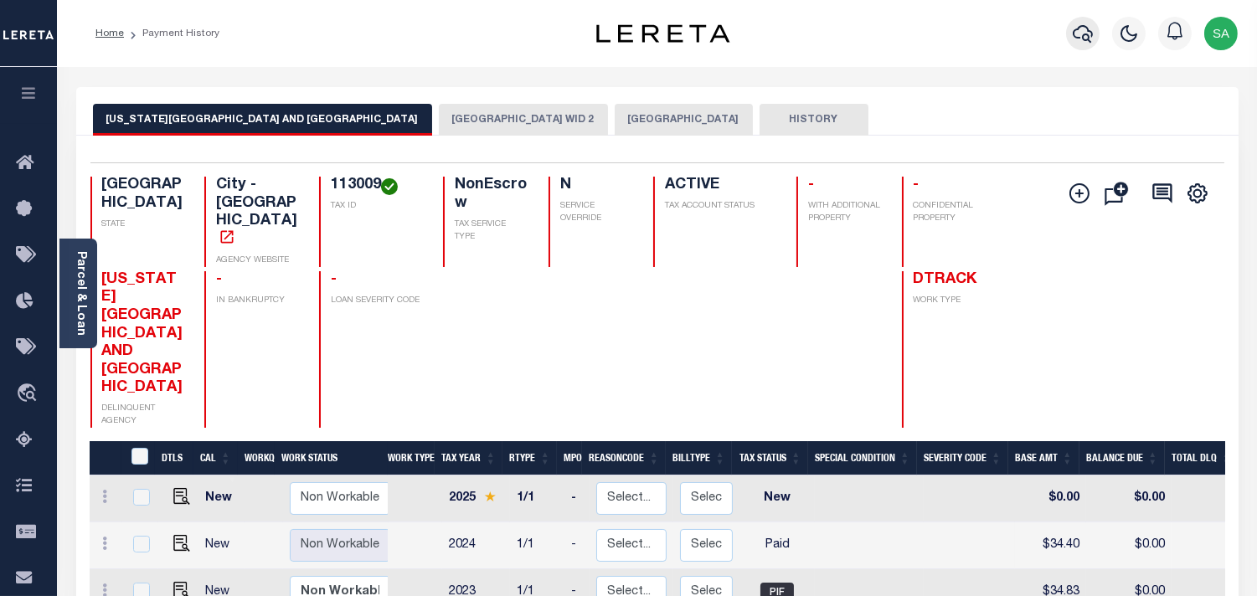
click at [1070, 39] on button "button" at bounding box center [1083, 34] width 34 height 34
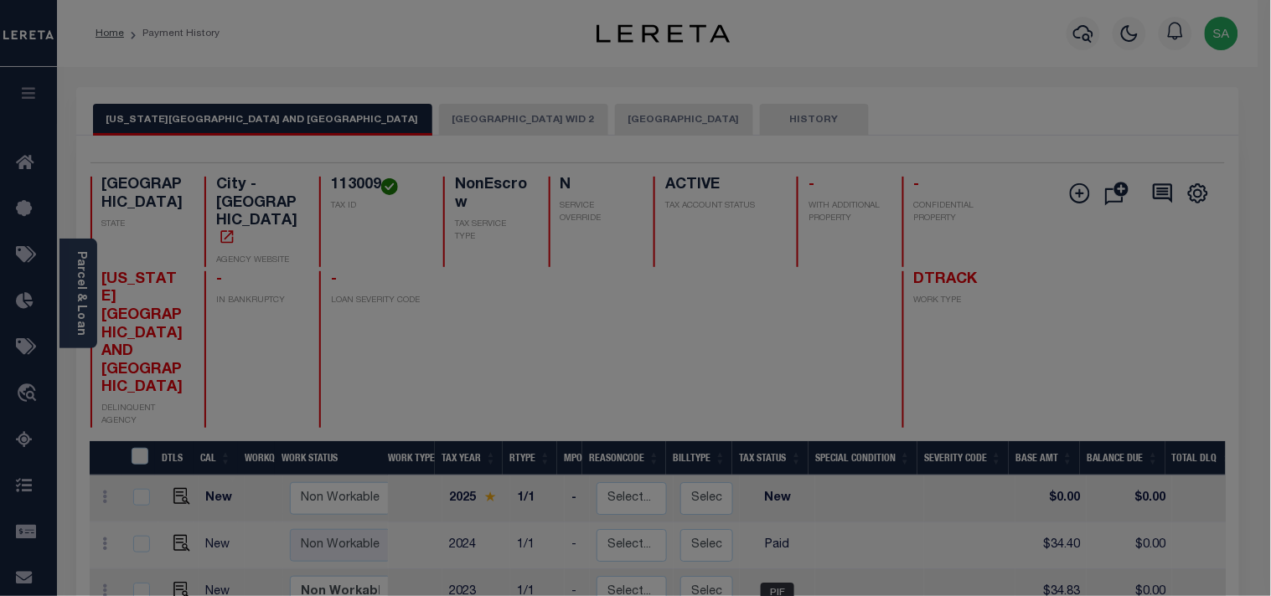
click at [0, 0] on div "Include Loans TBM Customers Borrowers Payments (Lender Non-Disb) Payments (Lend…" at bounding box center [0, 0] width 0 height 0
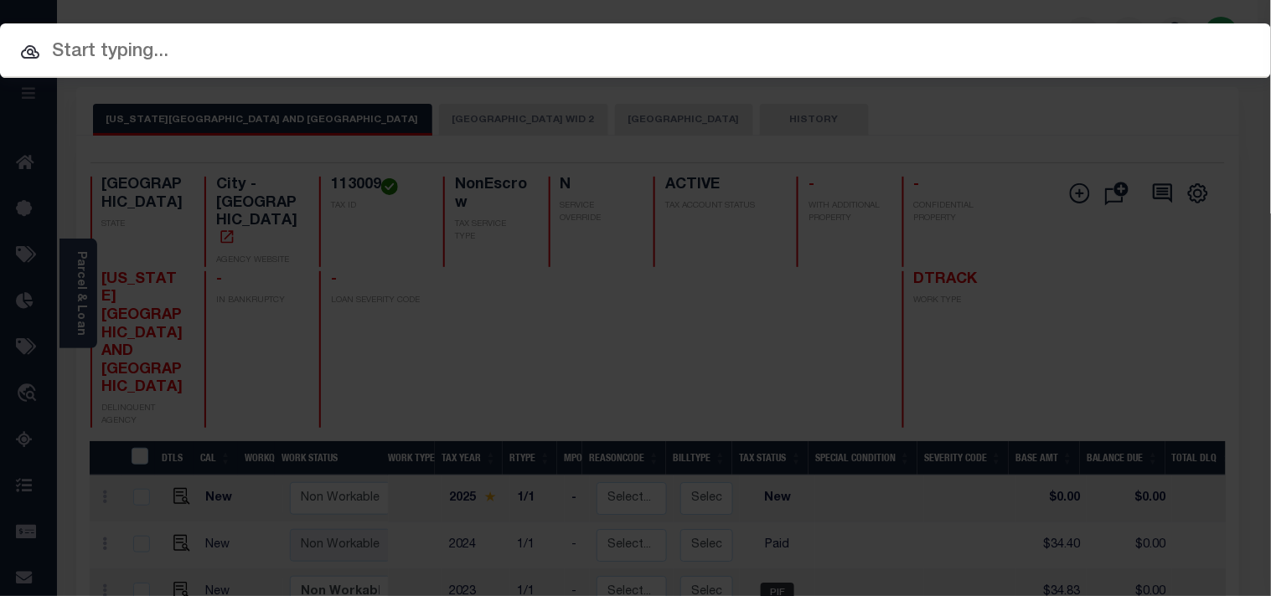
paste input "31500066738"
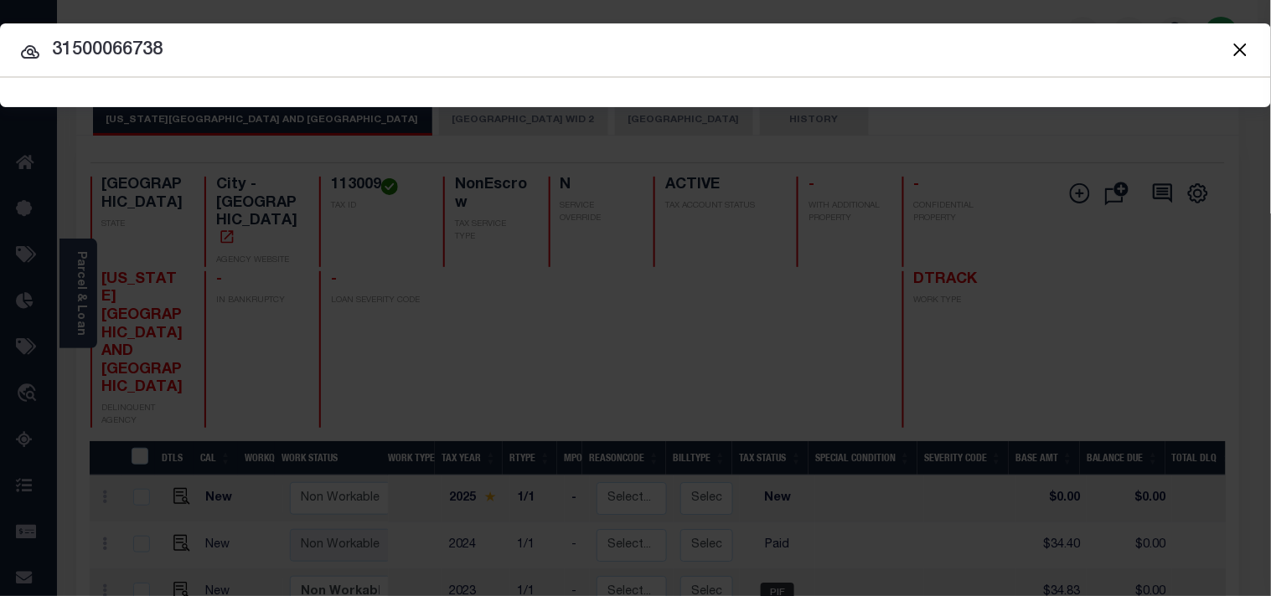
type input "31500066738"
click at [1244, 52] on button "Close" at bounding box center [1240, 50] width 22 height 22
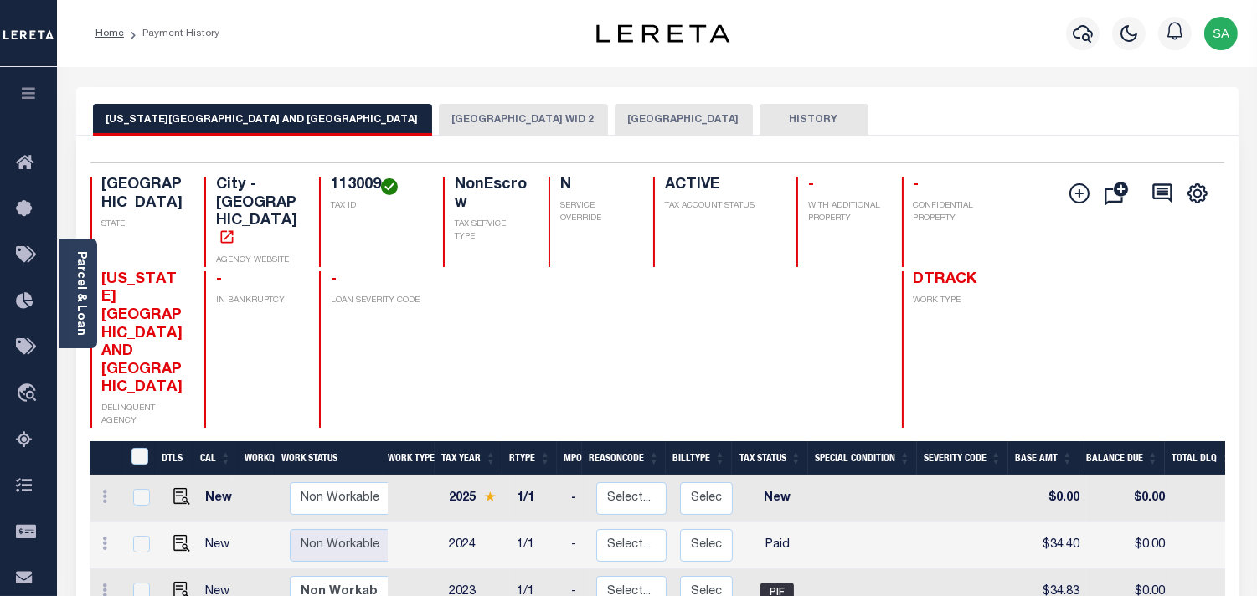
click at [615, 120] on button "[GEOGRAPHIC_DATA]" at bounding box center [684, 120] width 138 height 32
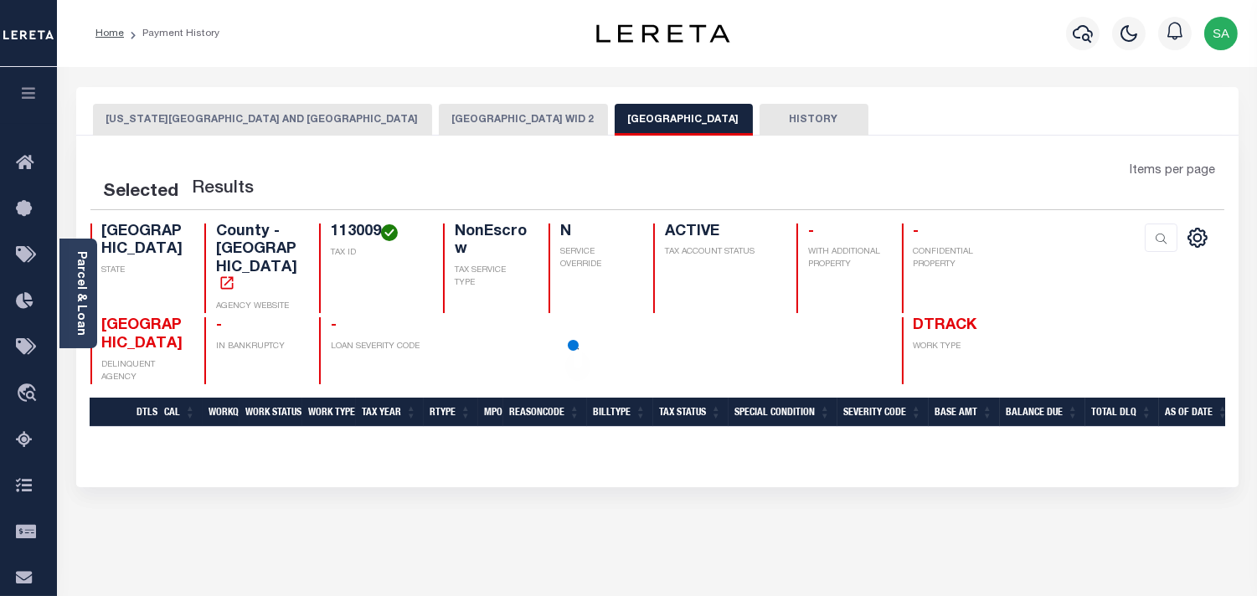
click at [439, 120] on button "[GEOGRAPHIC_DATA] WID 2" at bounding box center [523, 120] width 169 height 32
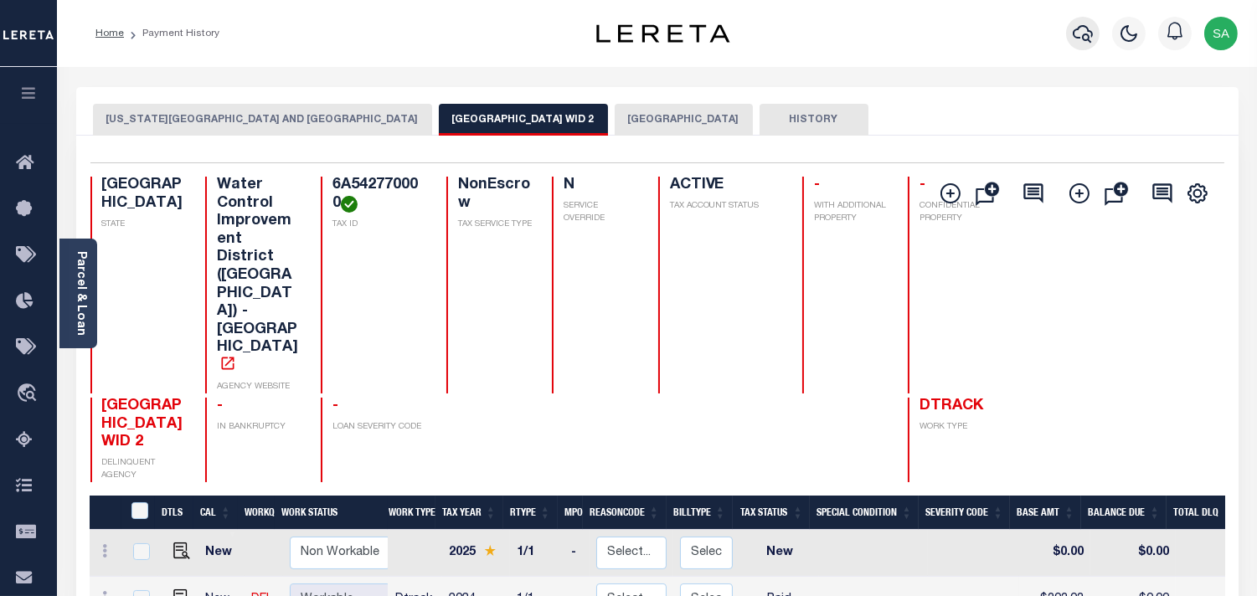
click at [1082, 37] on icon "button" at bounding box center [1083, 33] width 20 height 20
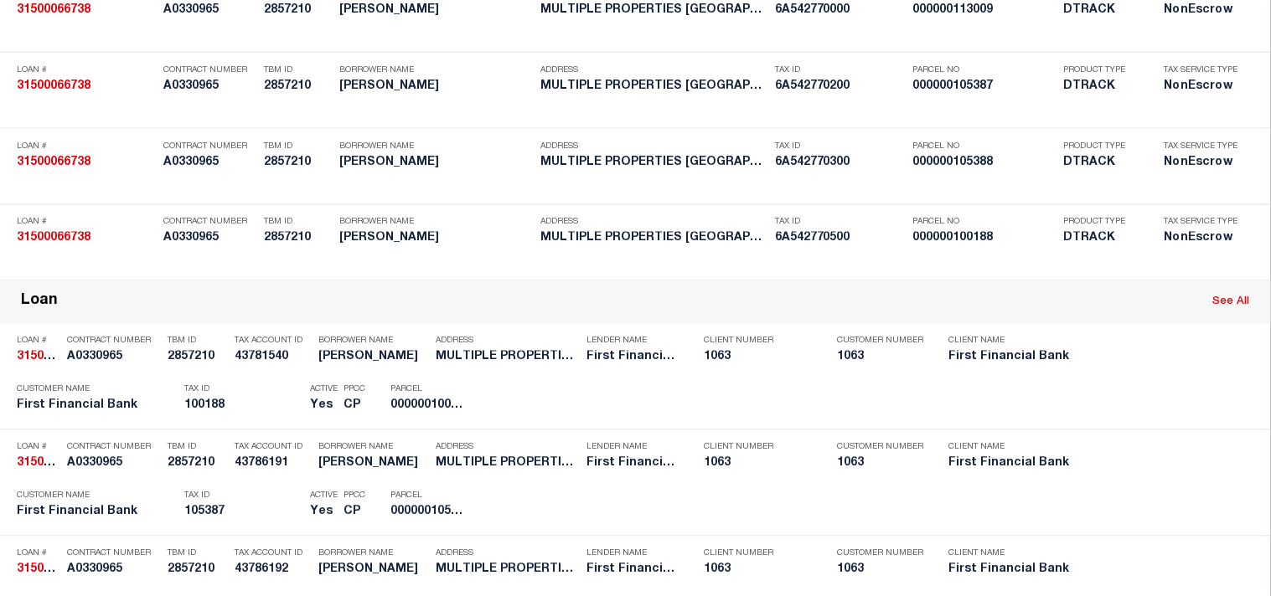
scroll to position [1790, 0]
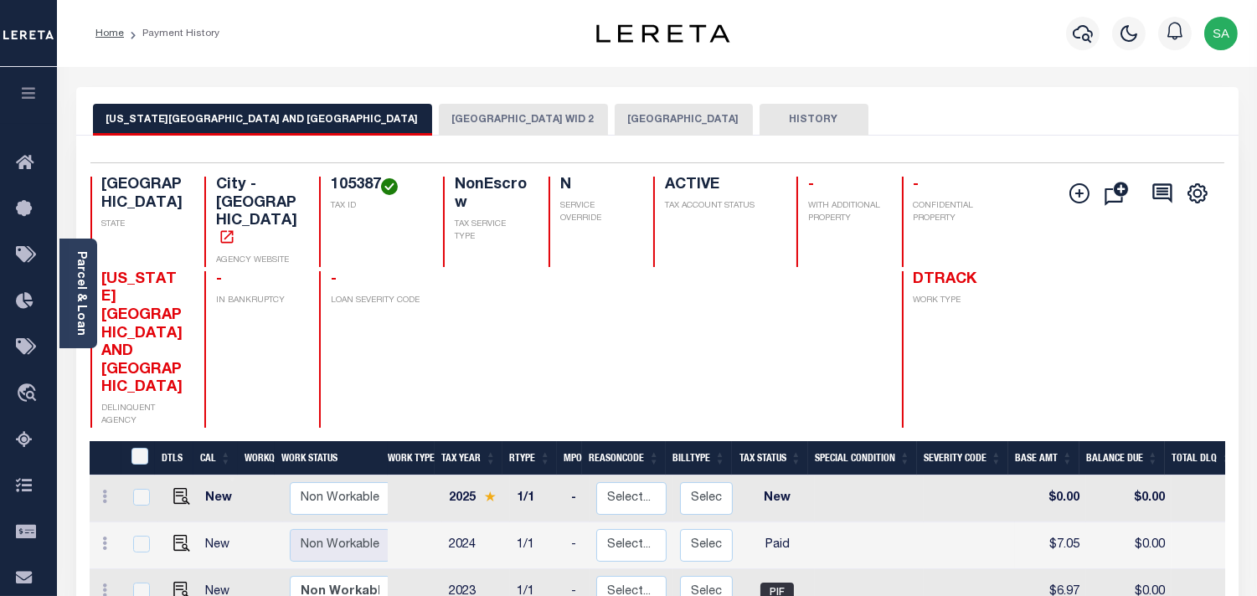
click at [439, 121] on button "[GEOGRAPHIC_DATA] WID 2" at bounding box center [523, 120] width 169 height 32
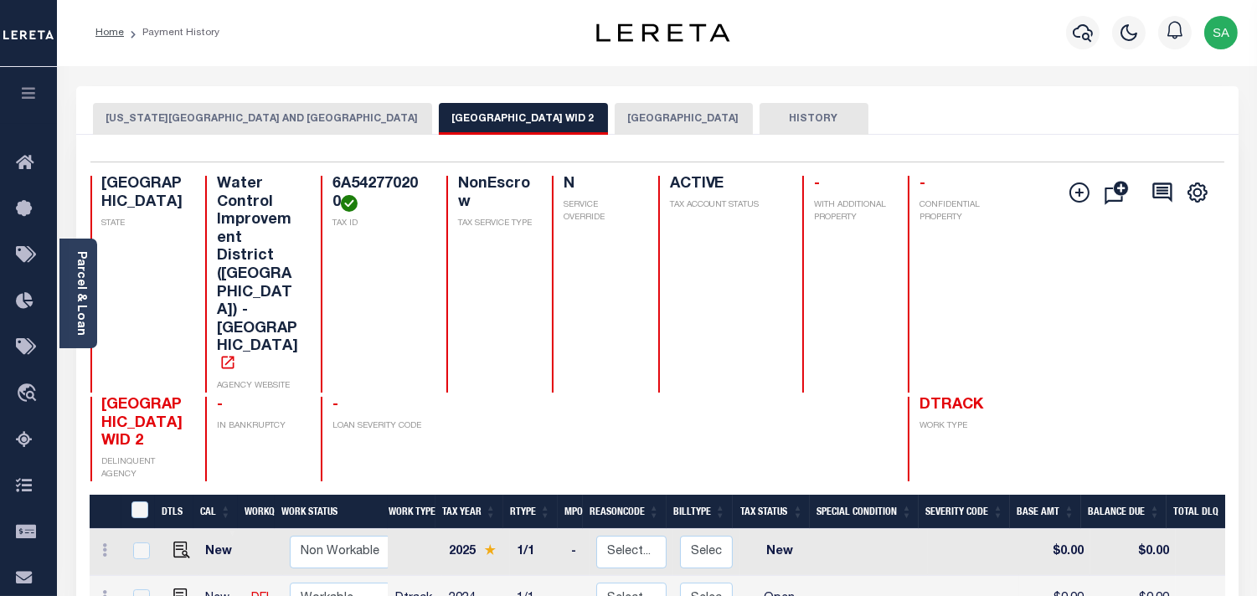
scroll to position [279, 0]
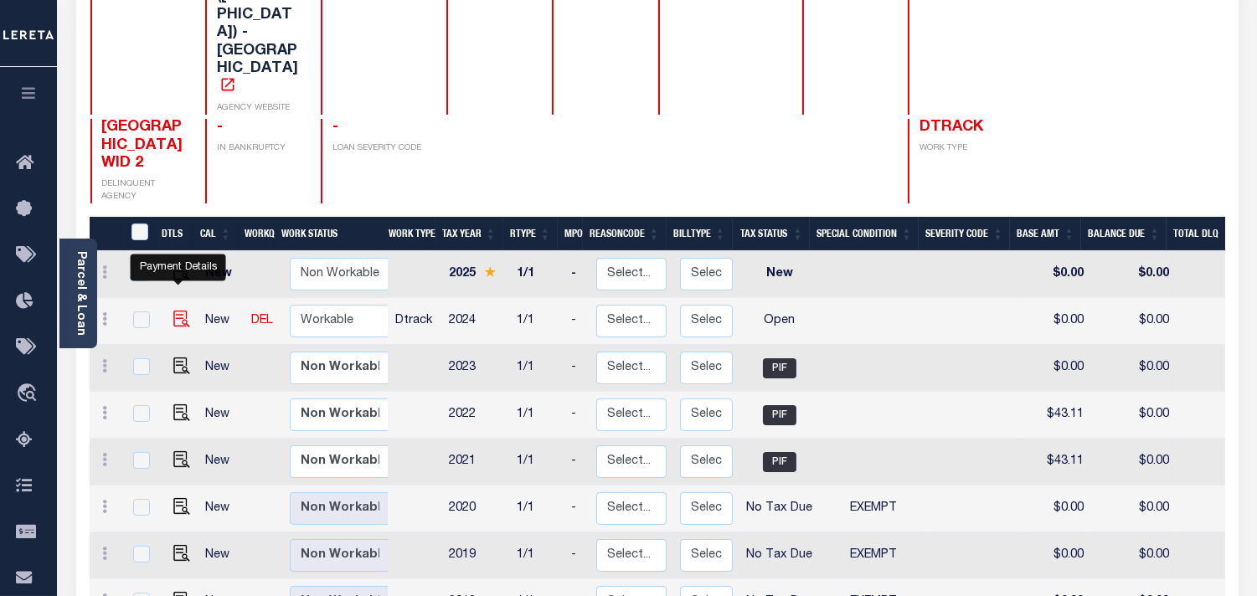
click at [178, 311] on img "" at bounding box center [181, 319] width 17 height 17
checkbox input "true"
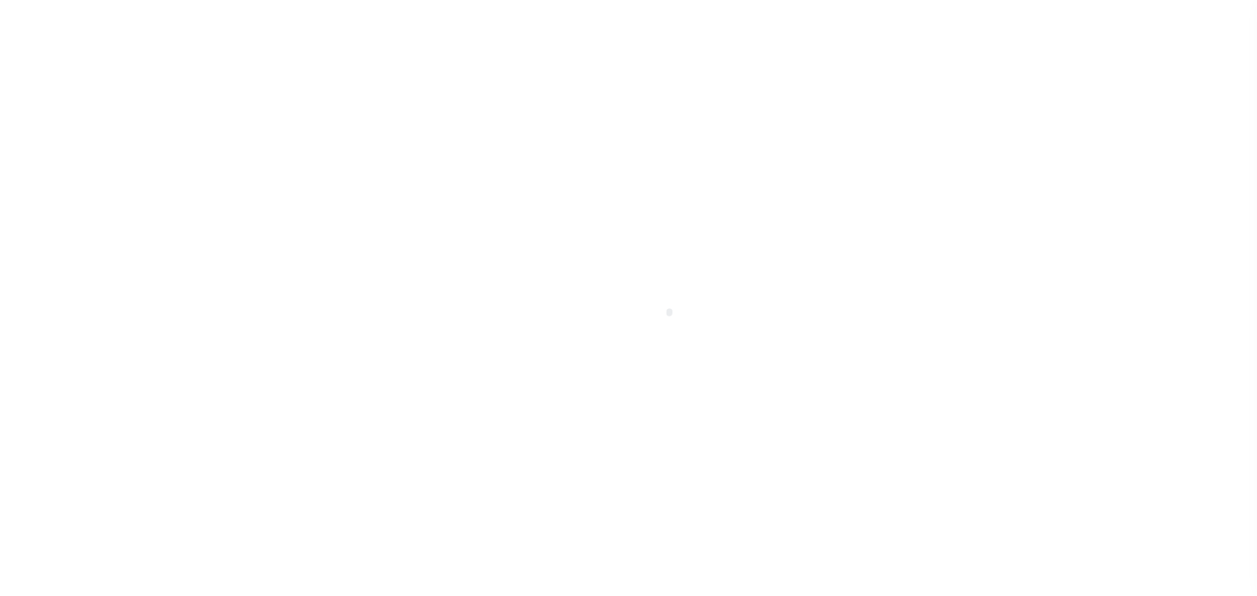
select select "OP2"
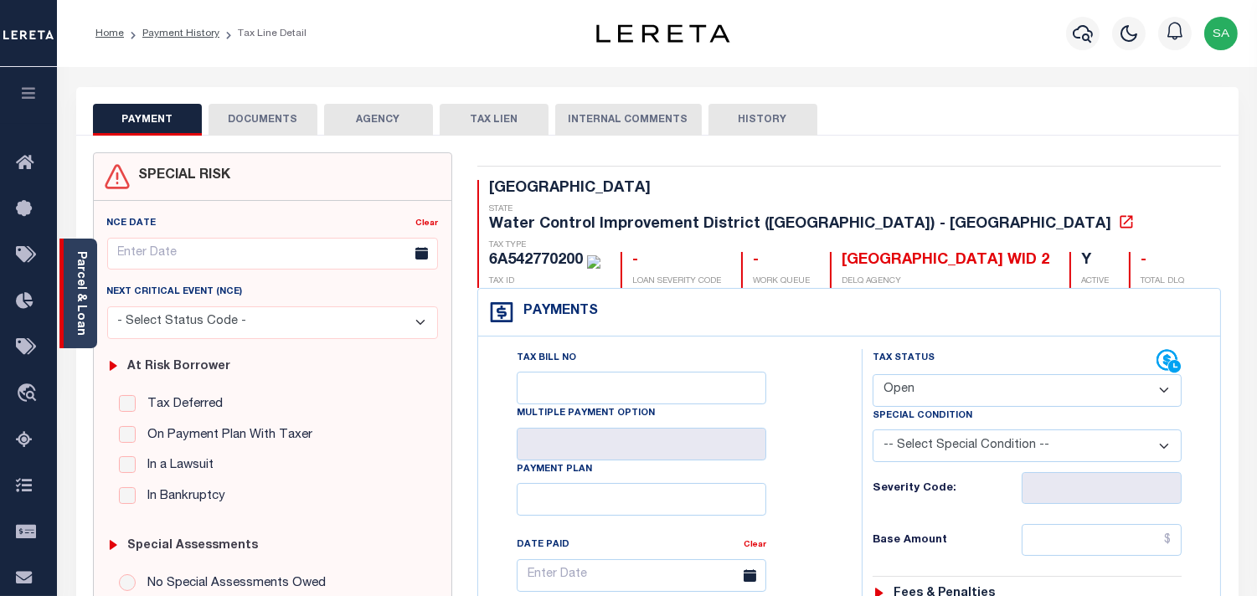
click at [90, 322] on div "Parcel & Loan" at bounding box center [78, 294] width 38 height 110
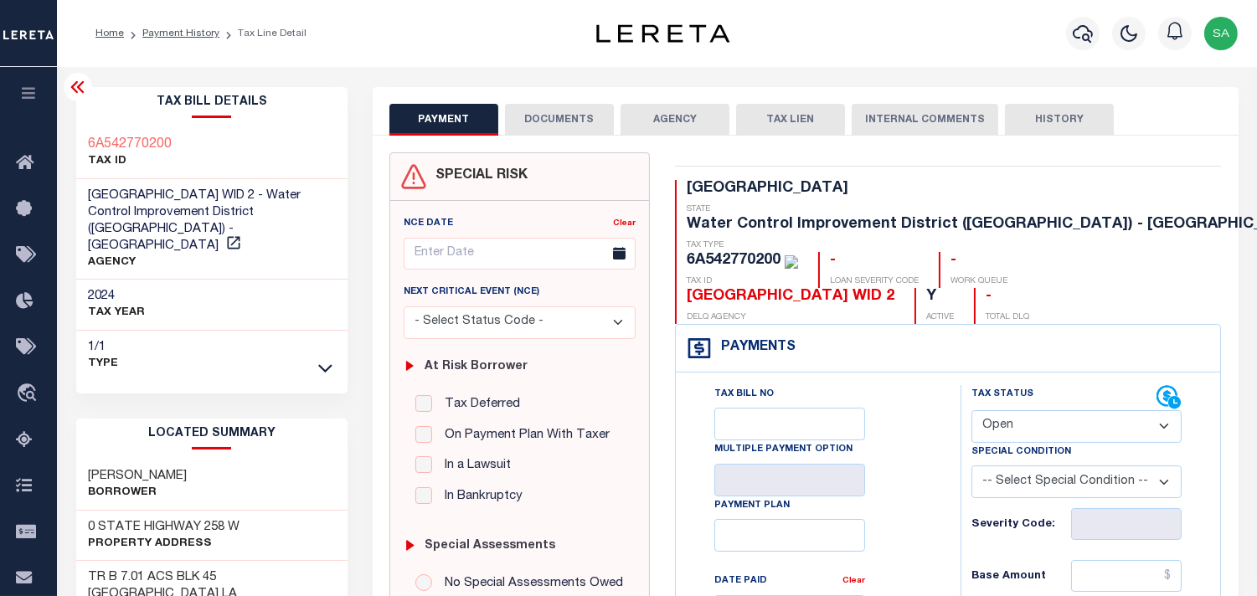
scroll to position [372, 0]
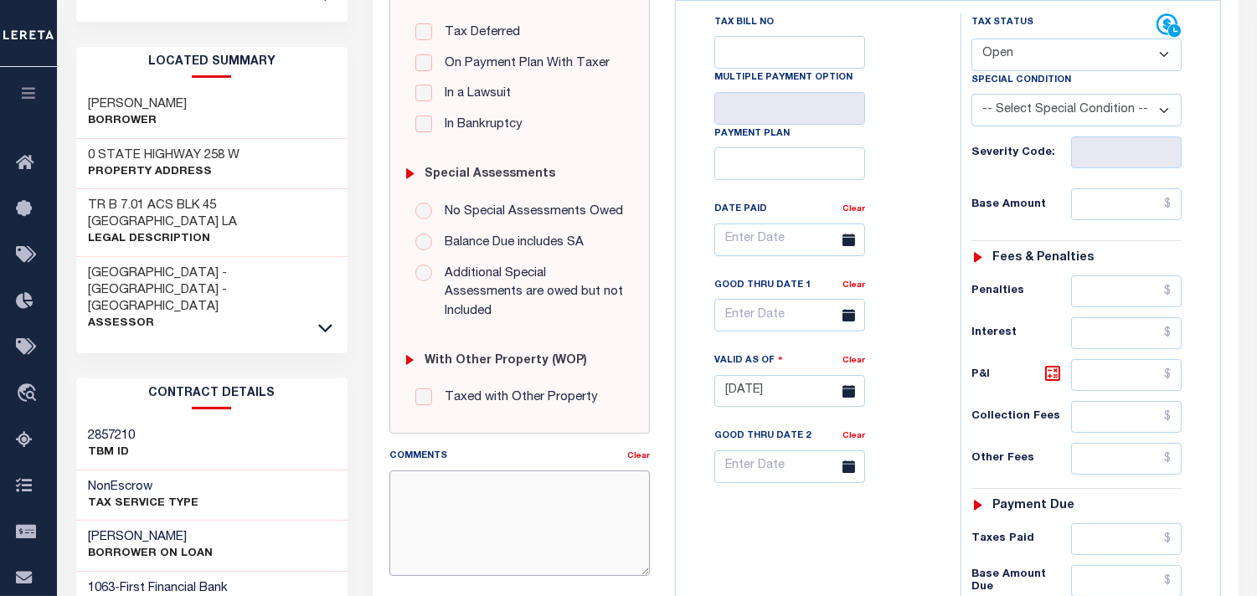
click at [561, 481] on textarea "Comments" at bounding box center [519, 524] width 260 height 106
paste textarea "Information [PERSON_NAME] from [GEOGRAPHIC_DATA]."
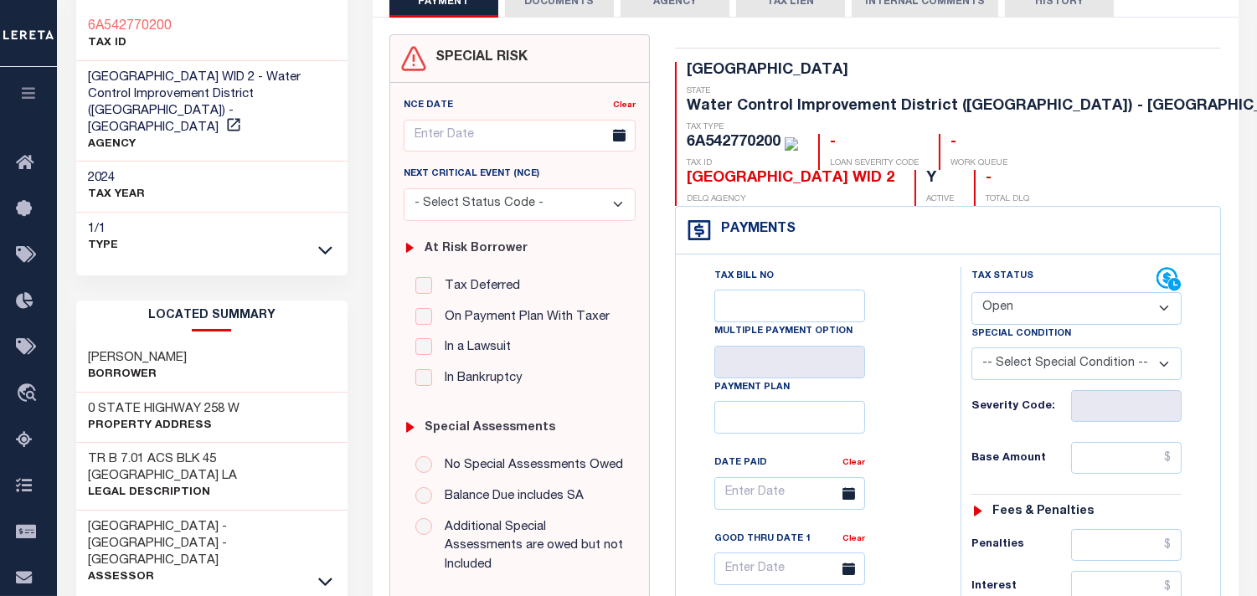
scroll to position [93, 0]
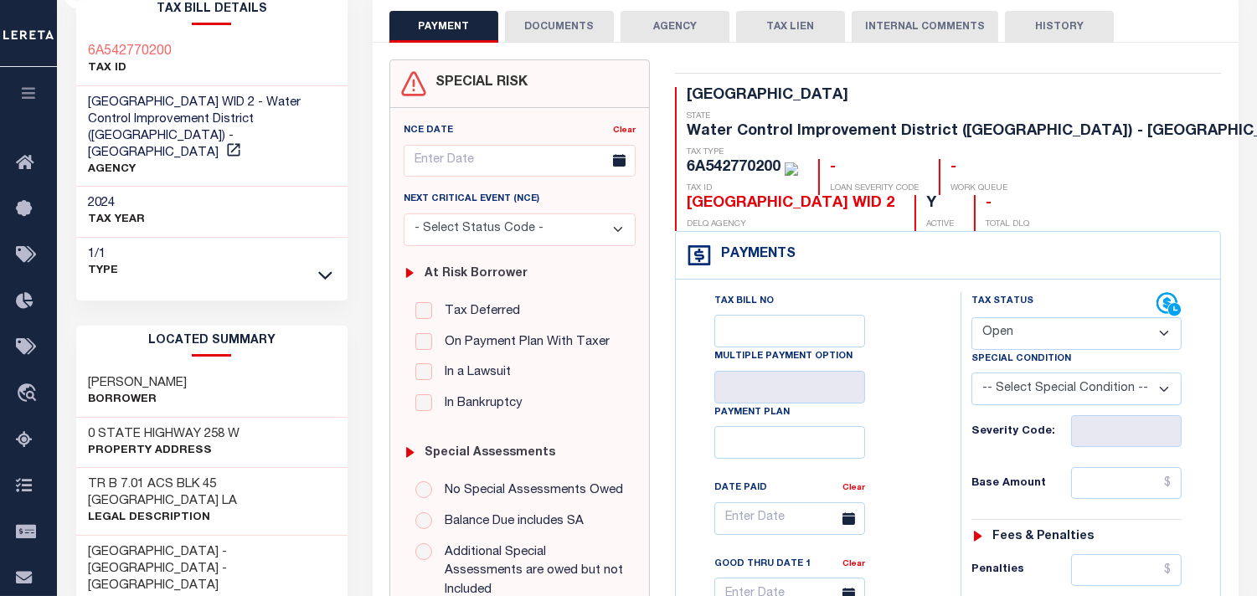
type textarea "Information [PERSON_NAME] from [GEOGRAPHIC_DATA]."
type input "[DATE]"
drag, startPoint x: 999, startPoint y: 300, endPoint x: 1003, endPoint y: 313, distance: 13.8
click at [999, 317] on select "- Select Status Code - Open Due/Unpaid Paid Incomplete No Tax Due Internal Refu…" at bounding box center [1077, 333] width 210 height 33
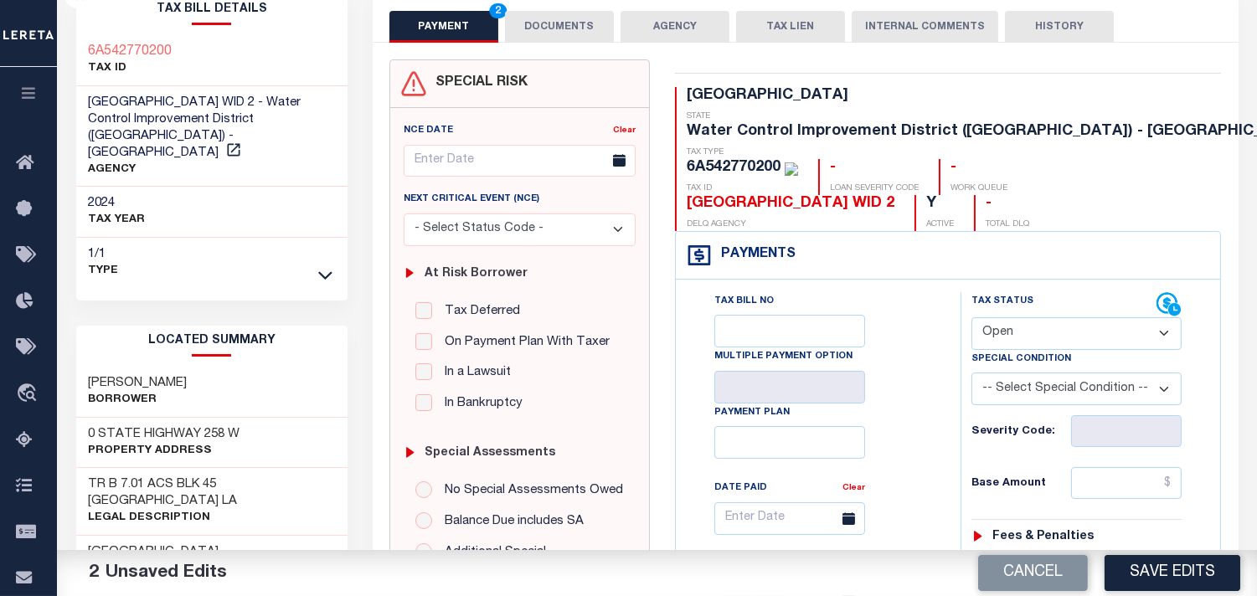
select select "PYD"
click at [972, 317] on select "- Select Status Code - Open Due/Unpaid Paid Incomplete No Tax Due Internal Refu…" at bounding box center [1077, 333] width 210 height 33
click at [1140, 467] on input "text" at bounding box center [1126, 483] width 111 height 32
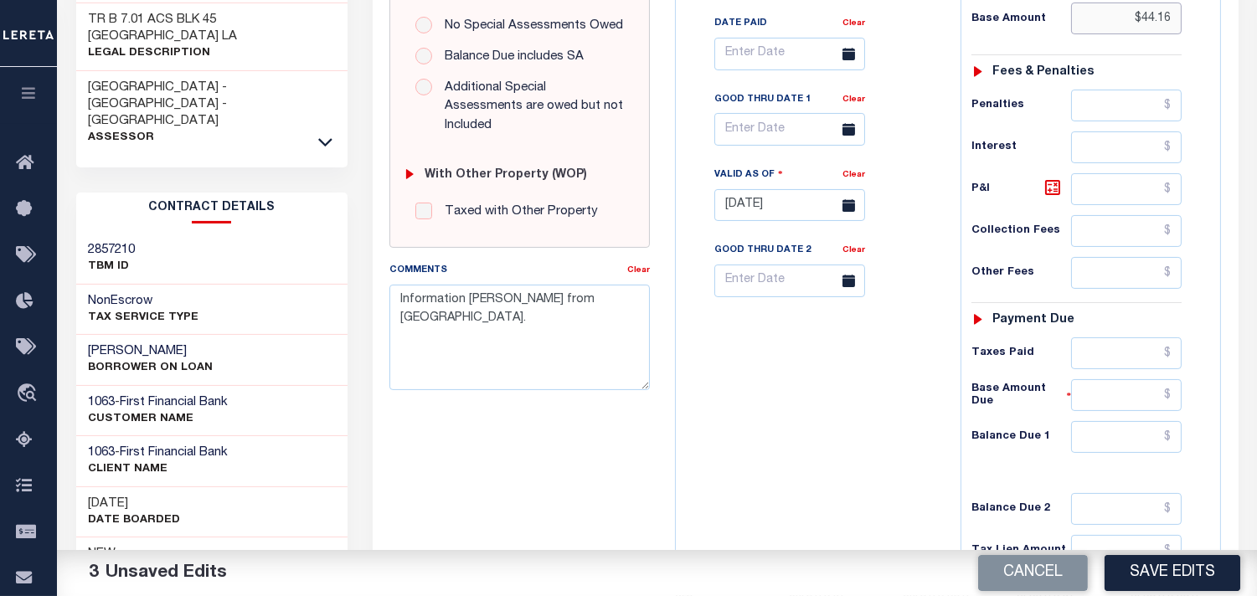
type input "$44.16"
click at [1154, 421] on input "text" at bounding box center [1126, 437] width 111 height 32
type input "$0.00"
click at [931, 414] on div "Tax Bill No Multiple Payment Option Payment Plan Clear" at bounding box center [814, 197] width 268 height 740
click at [1148, 574] on button "Save Edits" at bounding box center [1173, 573] width 136 height 36
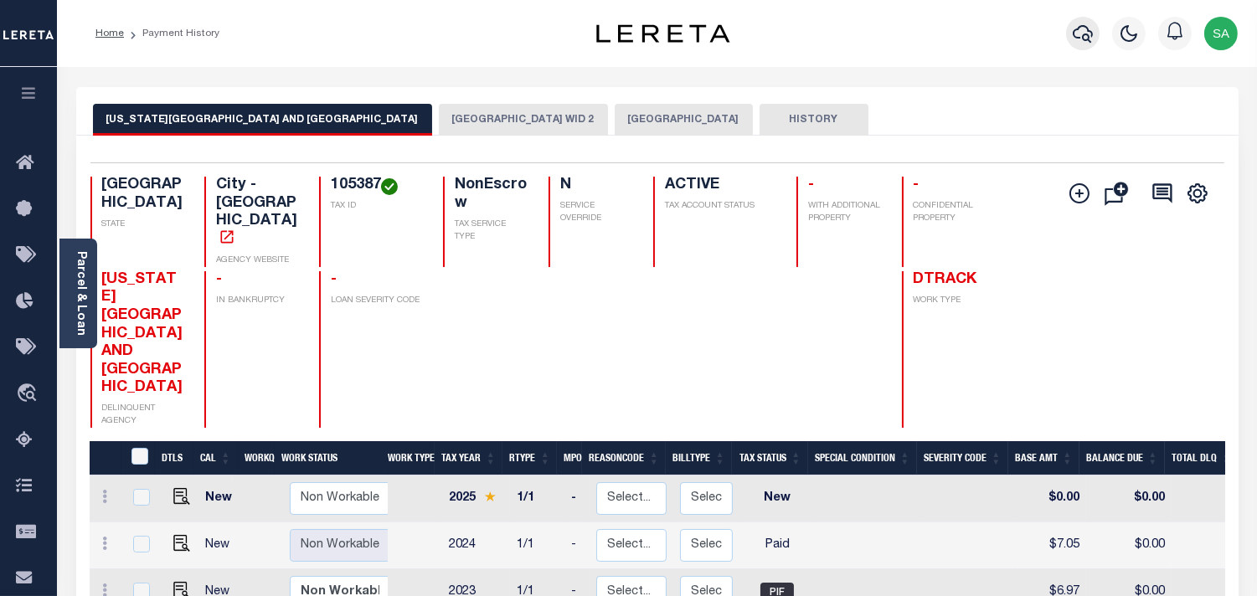
click at [1081, 27] on icon "button" at bounding box center [1083, 34] width 20 height 18
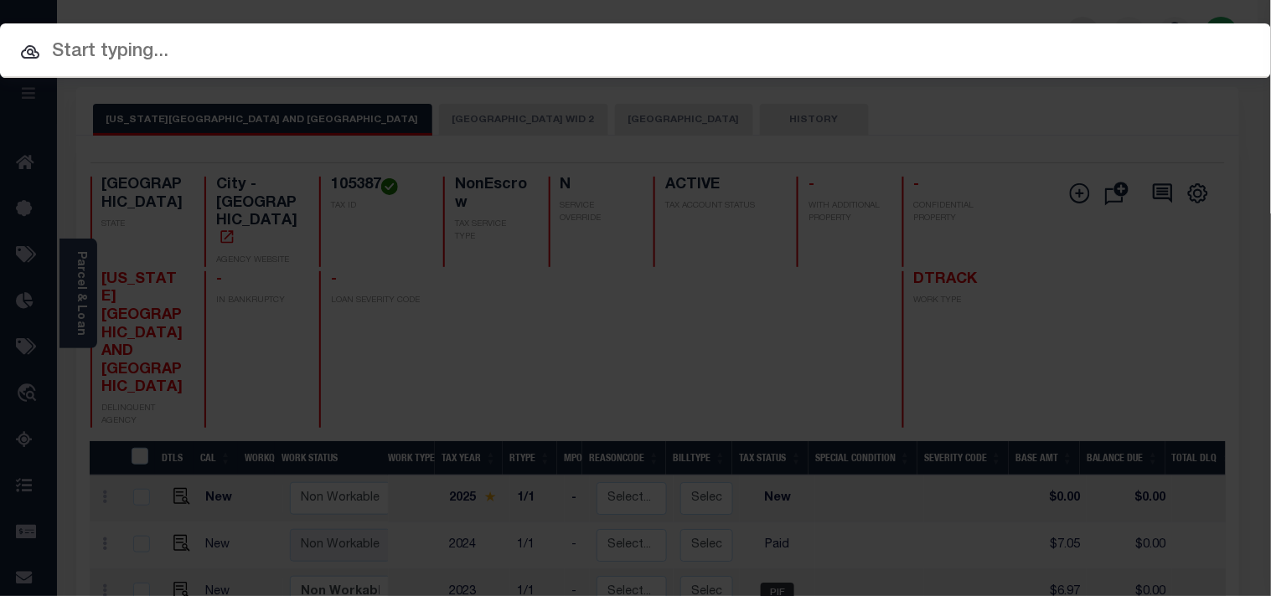
click at [992, 47] on div "Include Loans TBM Customers Borrowers Payments (Lender Non-Disb) Payments (Lend…" at bounding box center [635, 298] width 1271 height 596
paste input "31500066738"
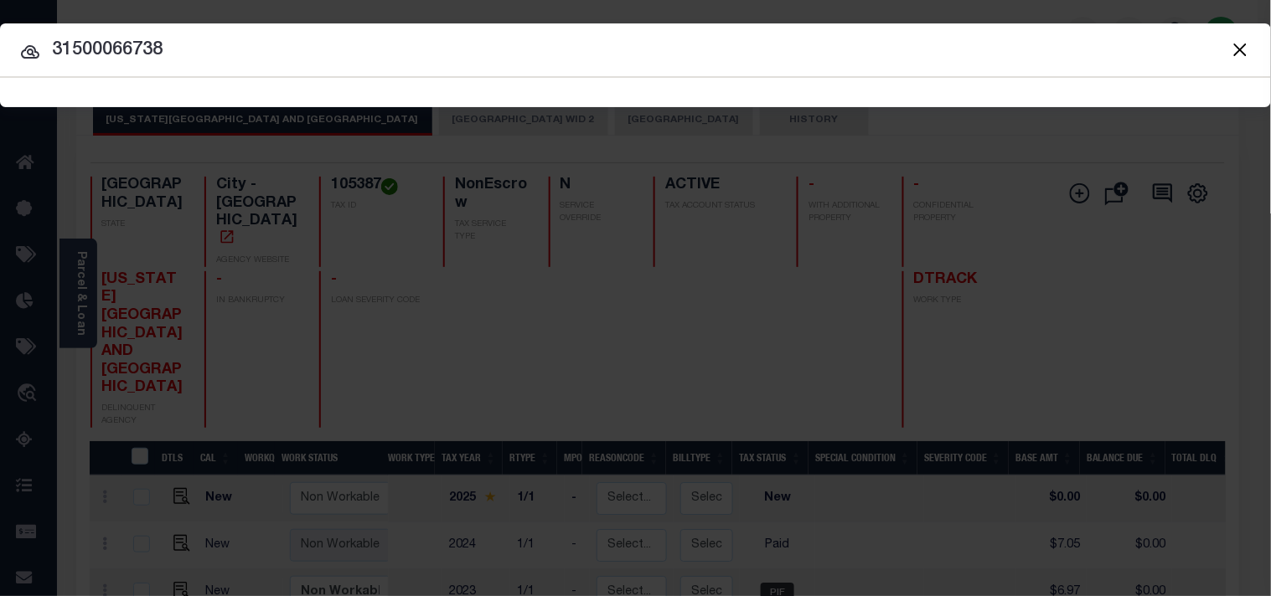
type input "31500066738"
click at [1249, 47] on button "Close" at bounding box center [1240, 50] width 22 height 22
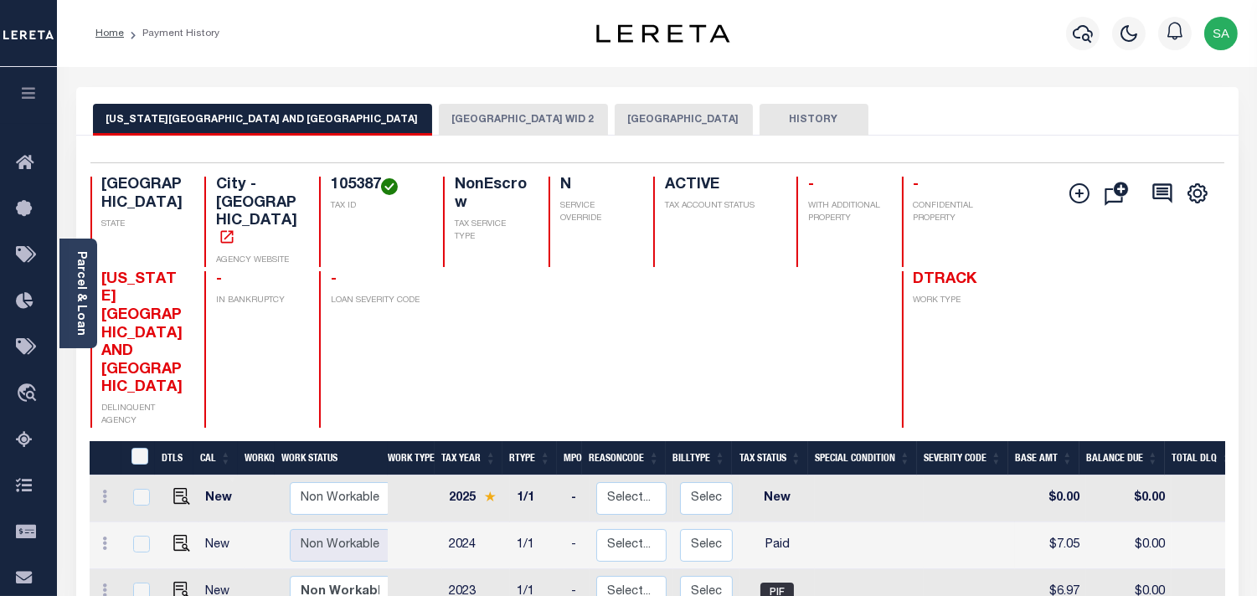
click at [439, 126] on button "[GEOGRAPHIC_DATA] WID 2" at bounding box center [523, 120] width 169 height 32
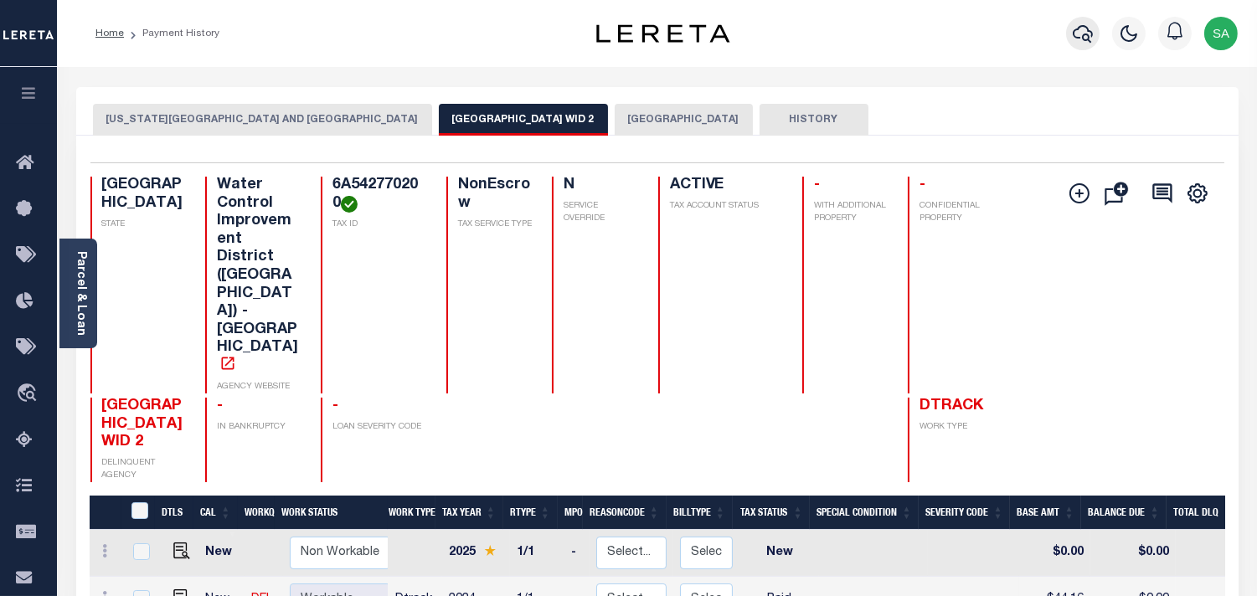
click at [1079, 35] on icon "button" at bounding box center [1083, 33] width 20 height 20
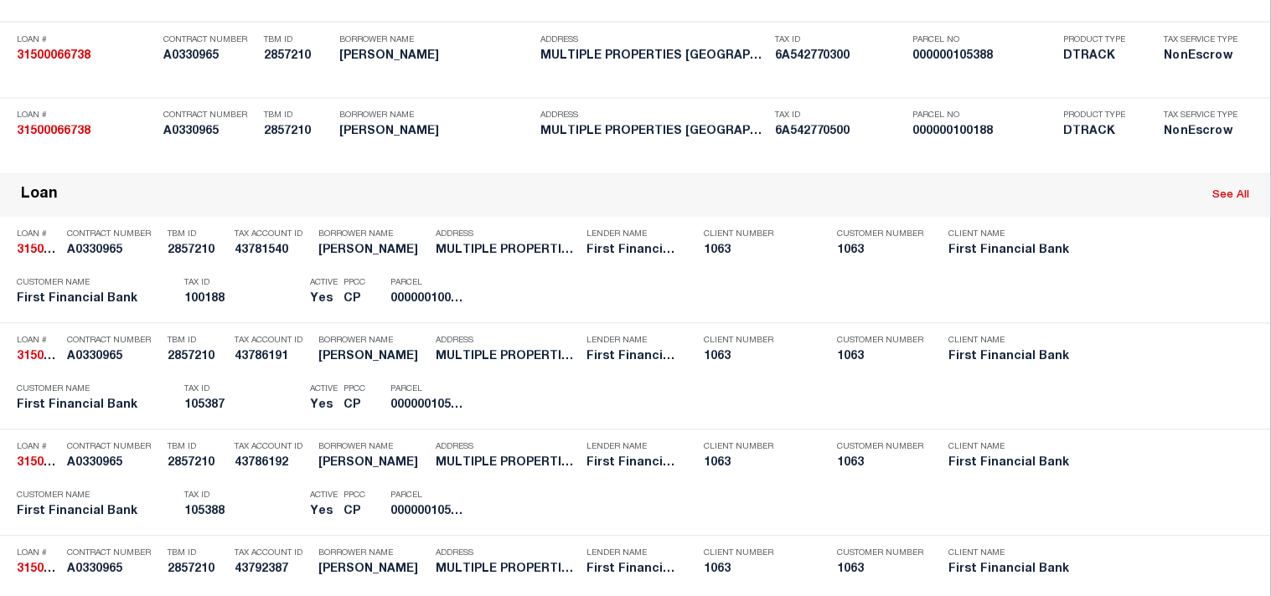
scroll to position [1896, 0]
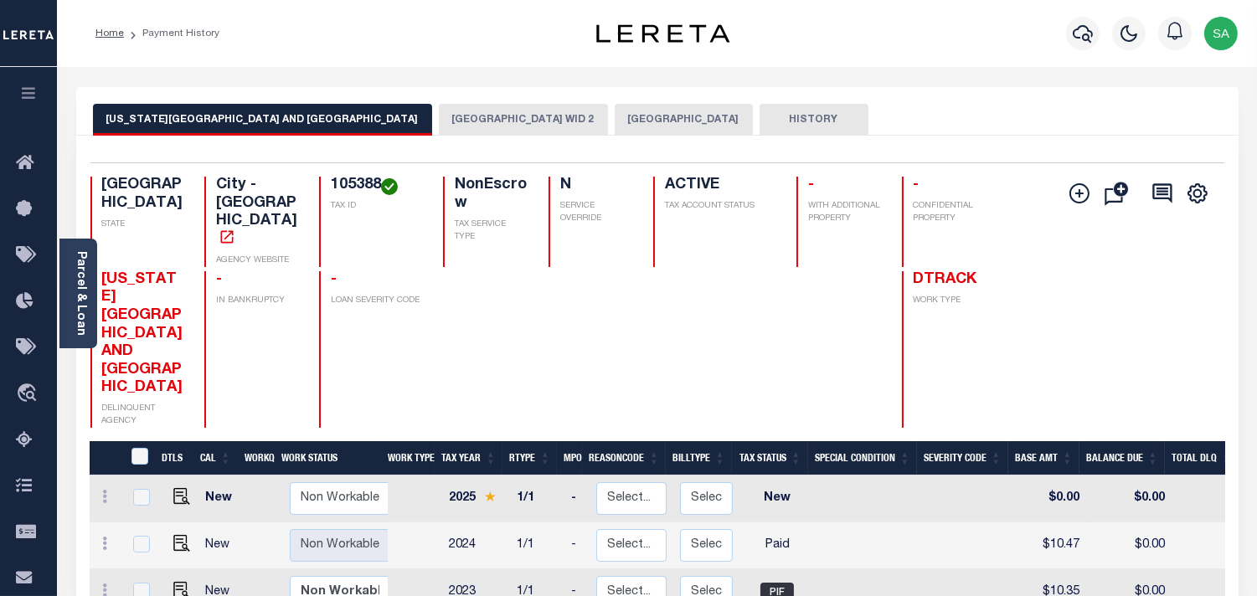
click at [439, 117] on button "[GEOGRAPHIC_DATA] WID 2" at bounding box center [523, 120] width 169 height 32
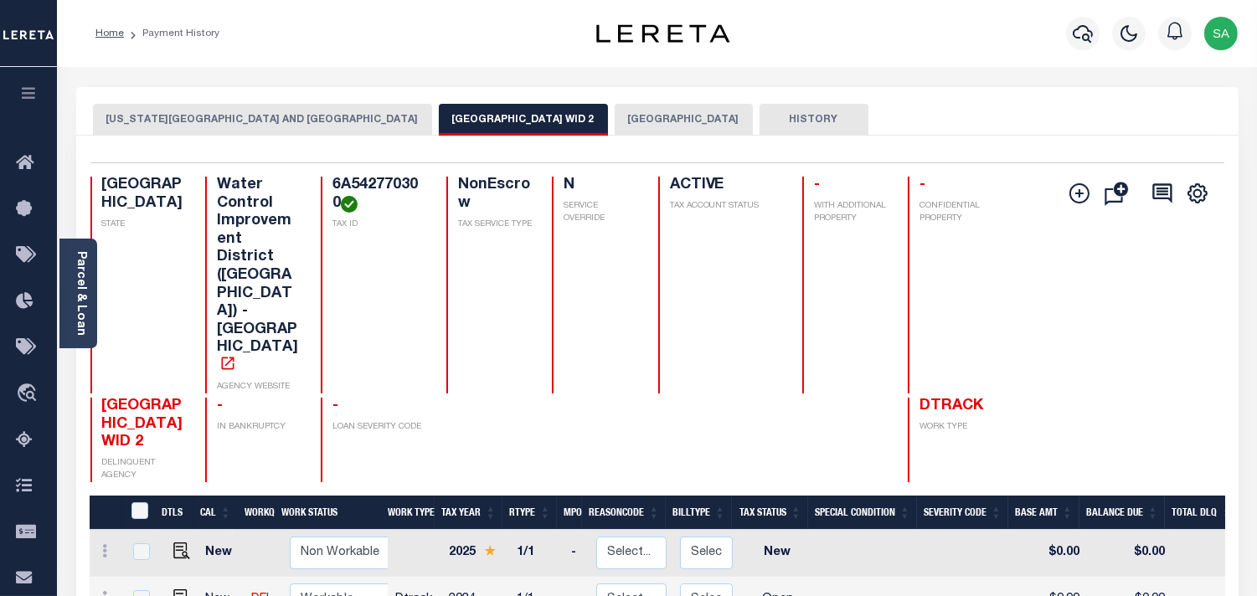
scroll to position [93, 0]
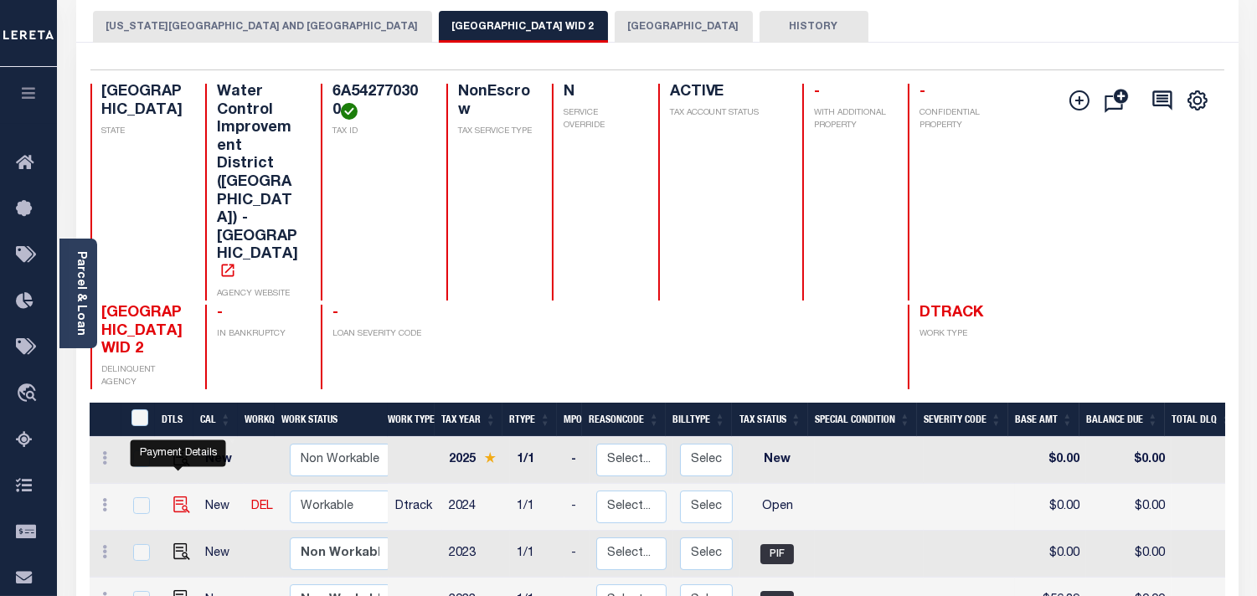
click at [183, 497] on img "" at bounding box center [181, 505] width 17 height 17
checkbox input "true"
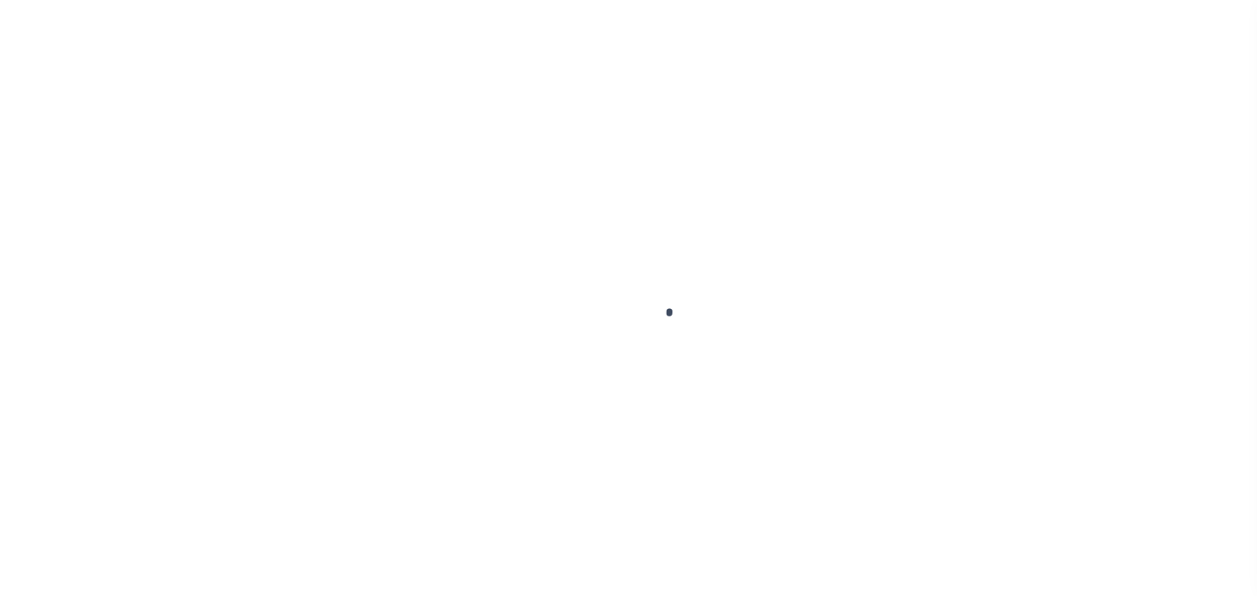
checkbox input "false"
type input "[DATE]"
select select "OP2"
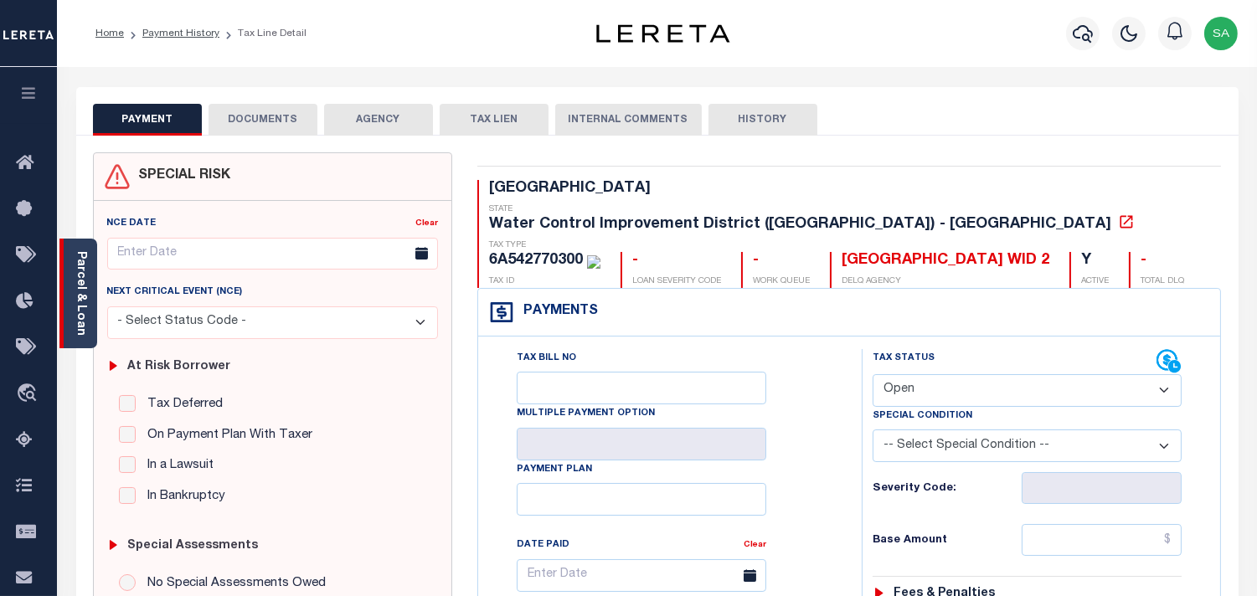
click at [86, 307] on link "Parcel & Loan" at bounding box center [81, 293] width 12 height 85
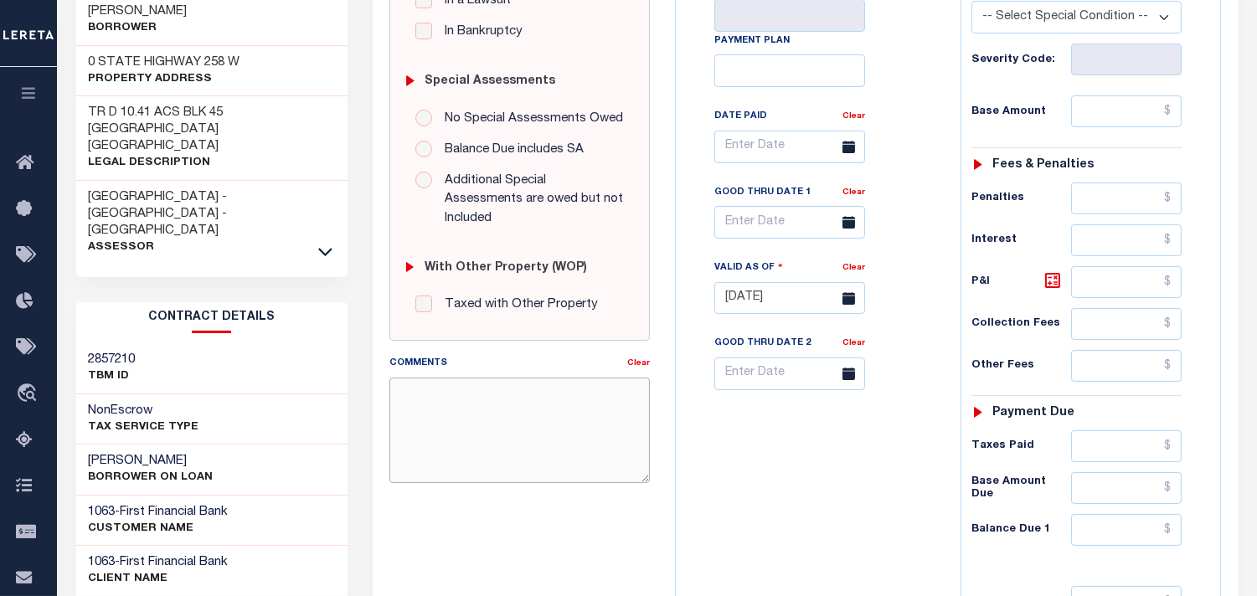
click at [513, 421] on textarea "Comments" at bounding box center [519, 431] width 260 height 106
paste textarea "Information [PERSON_NAME] from [GEOGRAPHIC_DATA]."
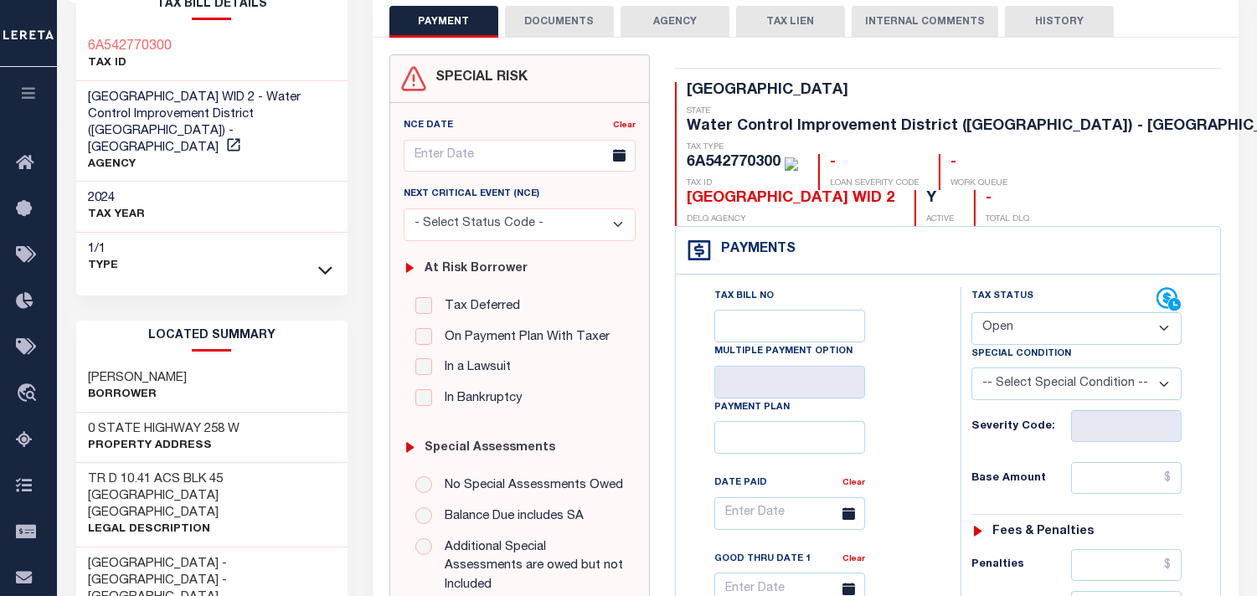
scroll to position [93, 0]
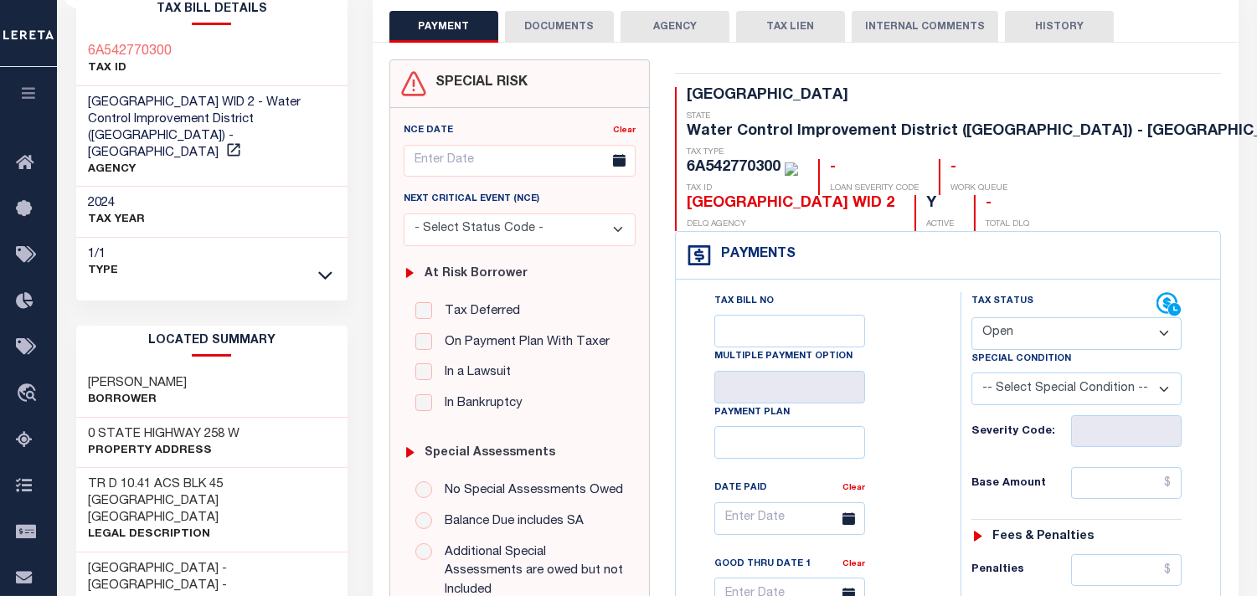
type textarea "Information [PERSON_NAME] from [GEOGRAPHIC_DATA]."
type input "[DATE]"
click at [1173, 467] on input "text" at bounding box center [1126, 483] width 111 height 32
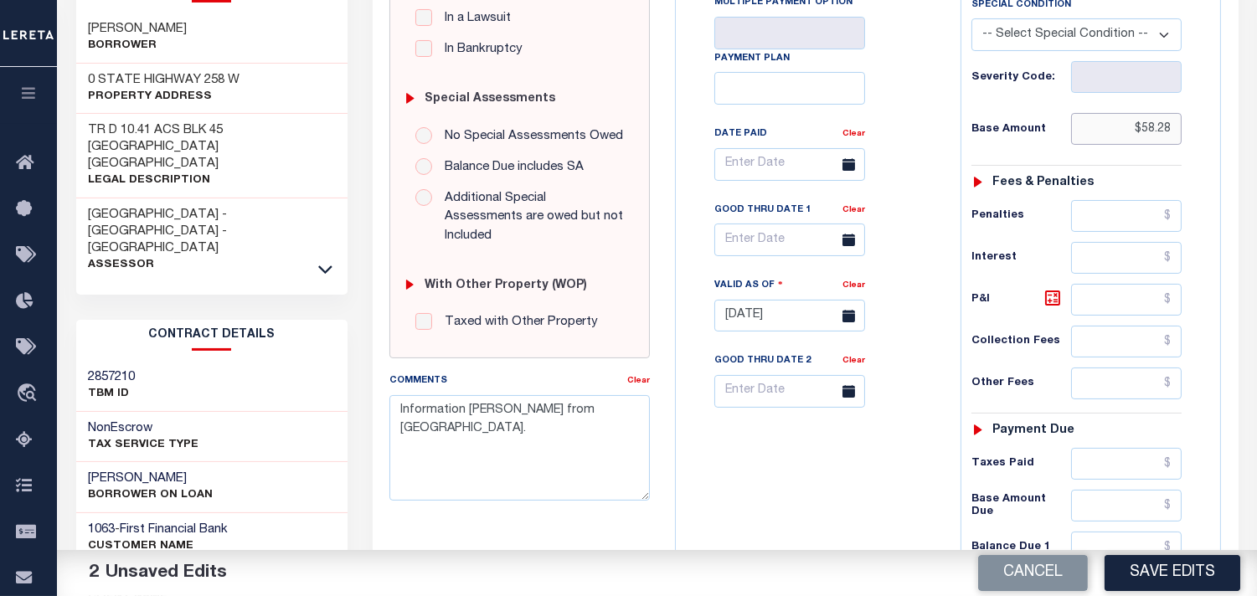
scroll to position [558, 0]
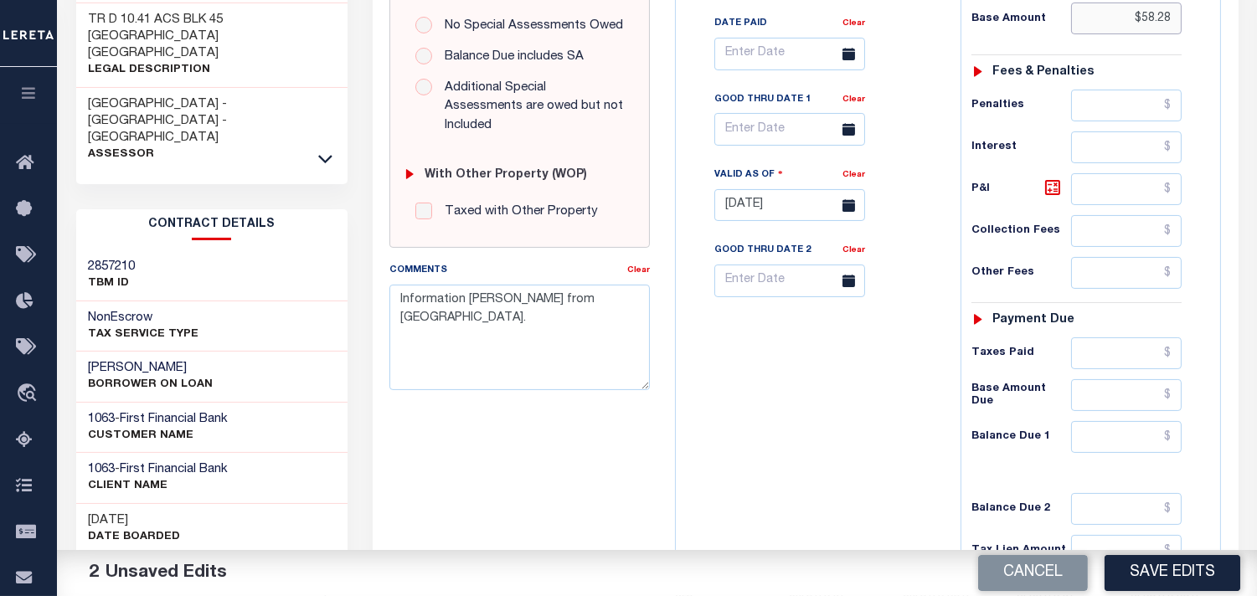
type input "$58.28"
drag, startPoint x: 1150, startPoint y: 406, endPoint x: 1139, endPoint y: 406, distance: 10.9
click at [1150, 421] on input "text" at bounding box center [1126, 437] width 111 height 32
type input "$0.00"
click at [922, 405] on div "Tax Bill No Multiple Payment Option Payment Plan Clear" at bounding box center [814, 197] width 268 height 740
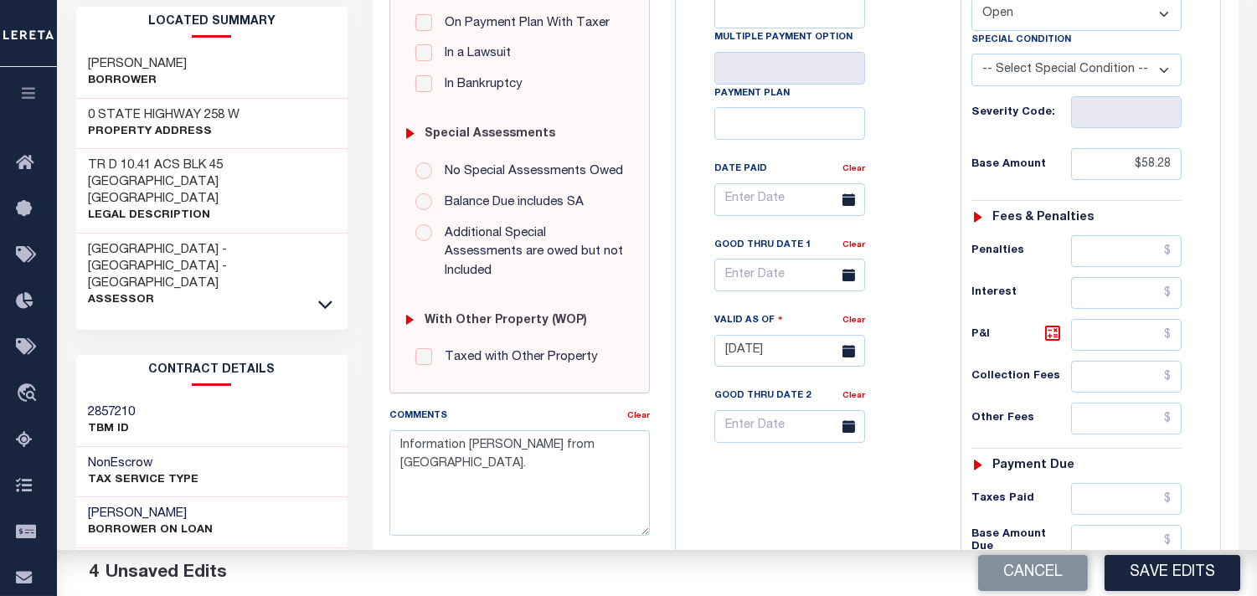
scroll to position [186, 0]
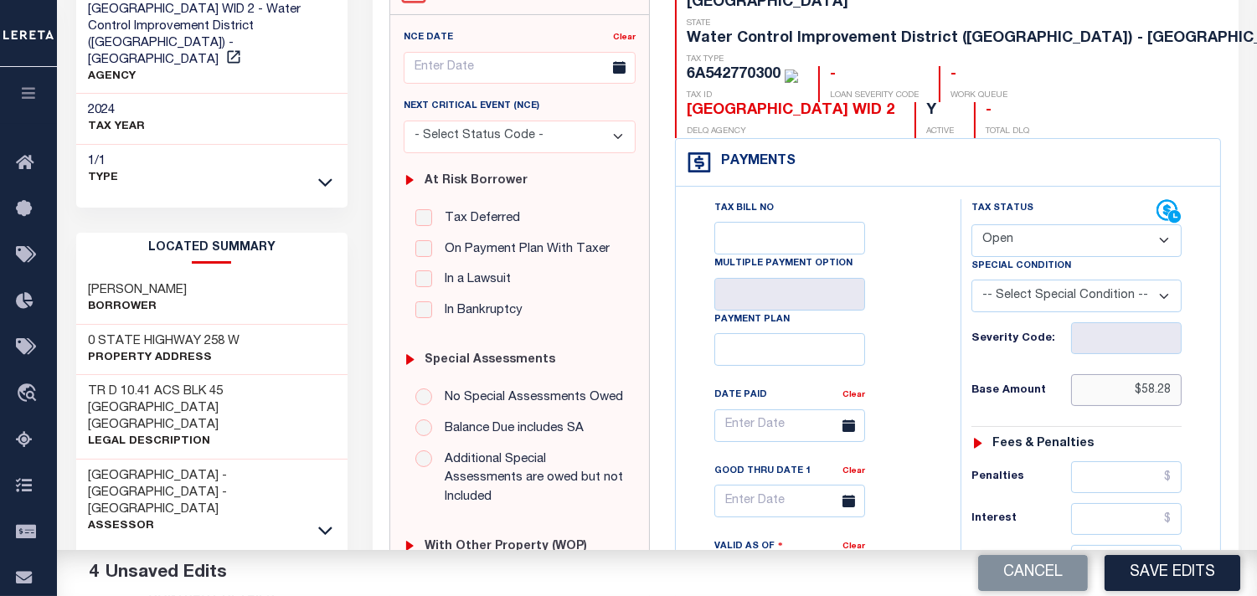
click at [1151, 374] on input "$58.28" at bounding box center [1126, 390] width 111 height 32
drag, startPoint x: 1163, startPoint y: 357, endPoint x: 1178, endPoint y: 357, distance: 15.1
click at [1178, 374] on input "$58.28" at bounding box center [1126, 390] width 111 height 32
type input "$58.27"
click at [961, 398] on div "Tax Status Status - Select Status Code -" at bounding box center [1082, 569] width 243 height 740
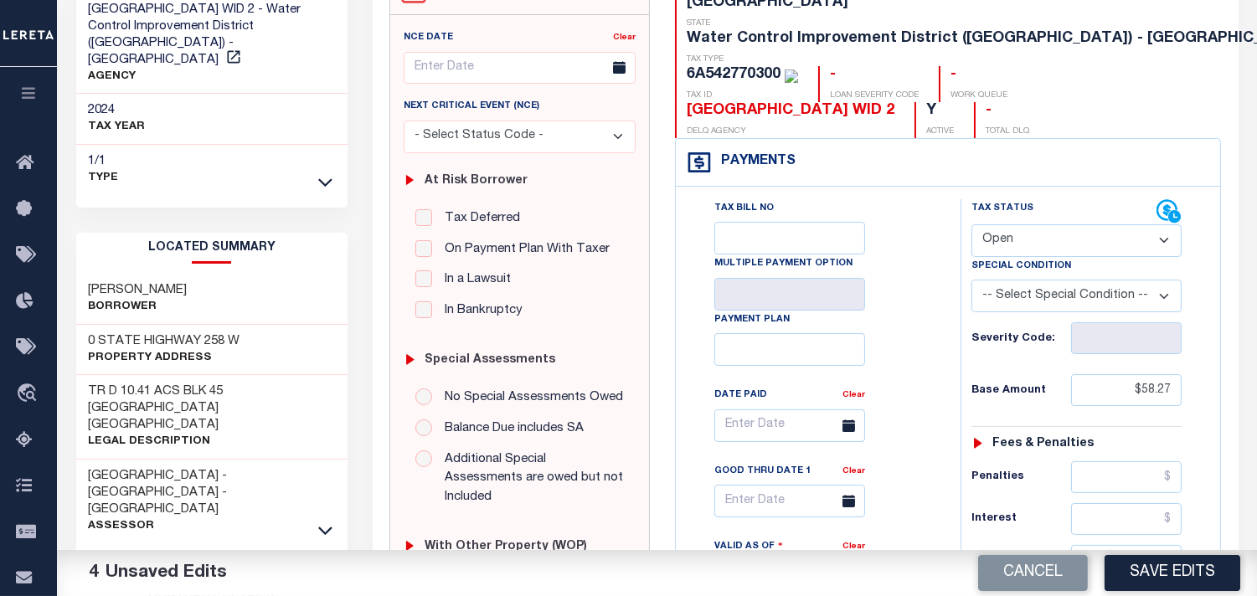
click at [1055, 224] on select "- Select Status Code - Open Due/Unpaid Paid Incomplete No Tax Due Internal Refu…" at bounding box center [1077, 240] width 210 height 33
select select "PYD"
click at [972, 224] on select "- Select Status Code - Open Due/Unpaid Paid Incomplete No Tax Due Internal Refu…" at bounding box center [1077, 240] width 210 height 33
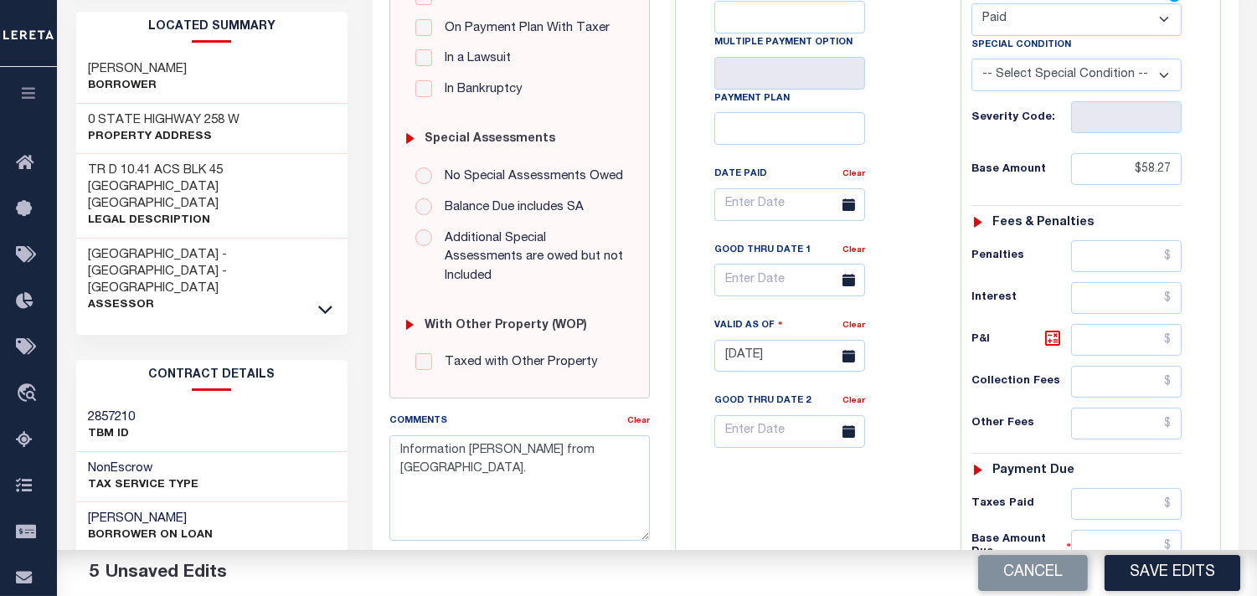
scroll to position [651, 0]
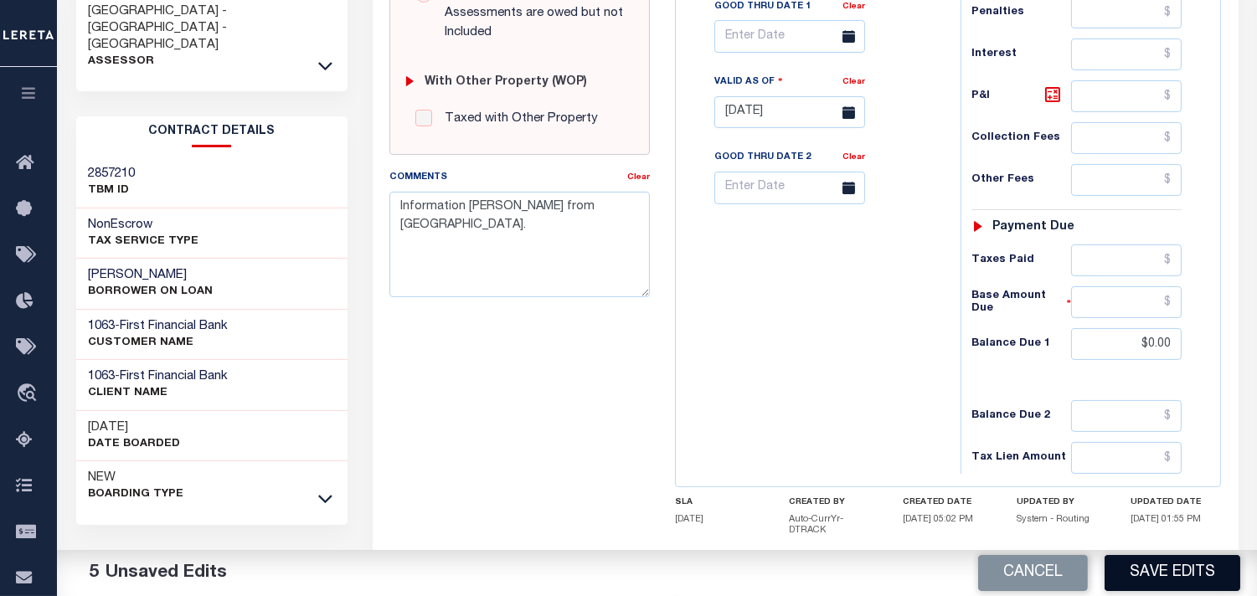
click at [1188, 568] on button "Save Edits" at bounding box center [1173, 573] width 136 height 36
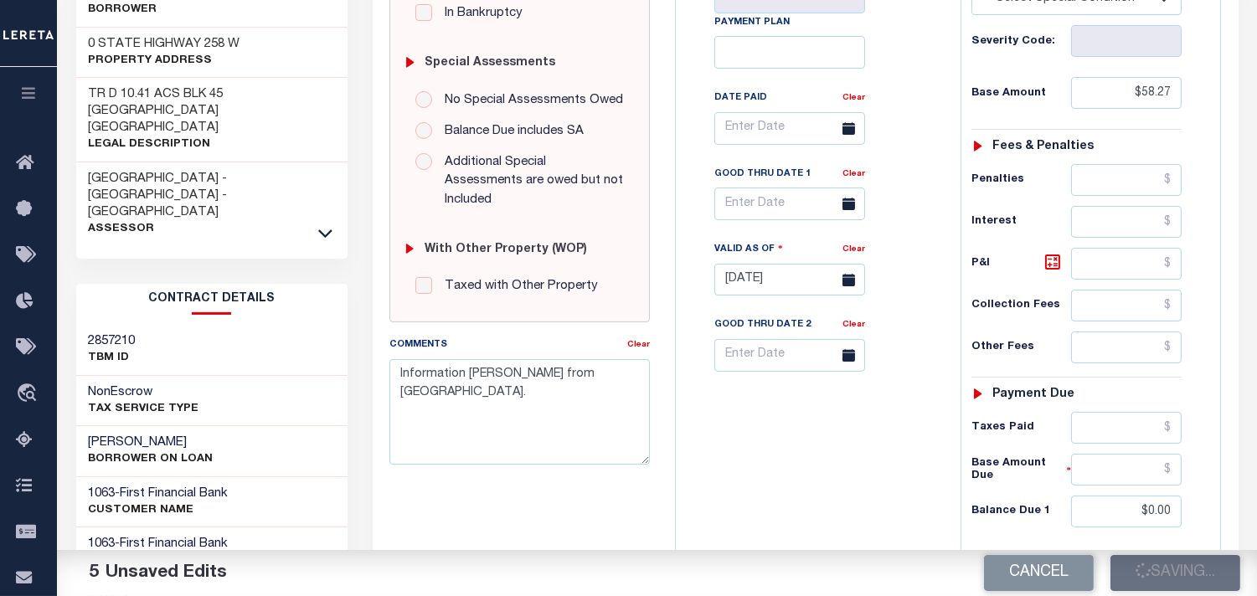
scroll to position [279, 0]
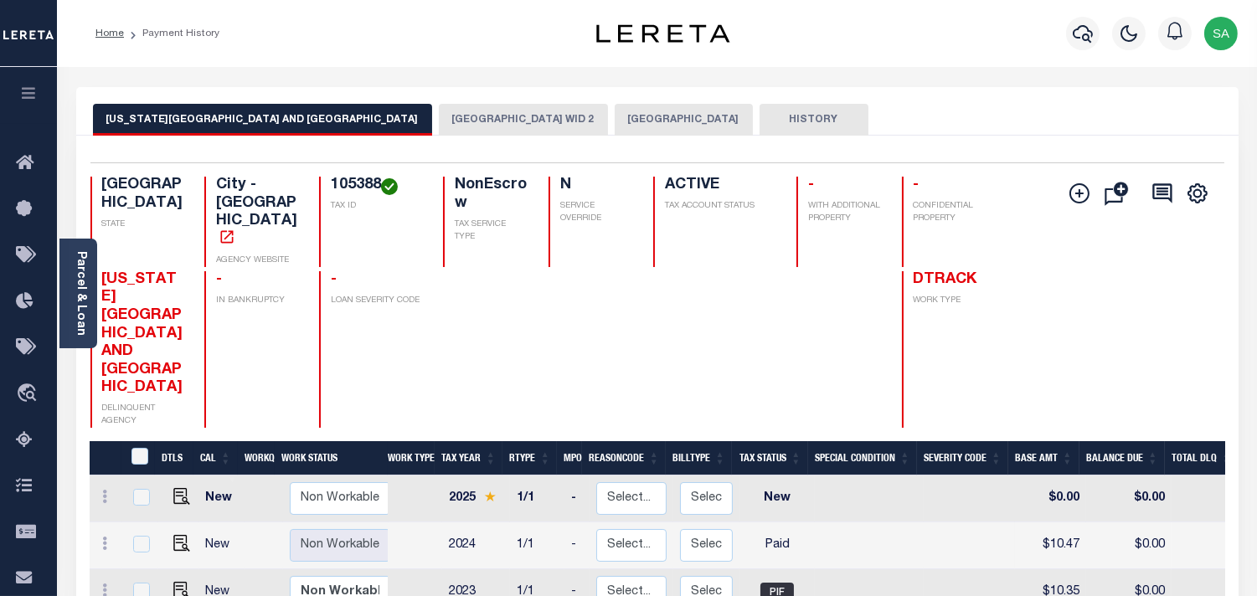
drag, startPoint x: 325, startPoint y: 127, endPoint x: 467, endPoint y: 107, distance: 143.8
click at [439, 127] on button "[GEOGRAPHIC_DATA] WID 2" at bounding box center [523, 120] width 169 height 32
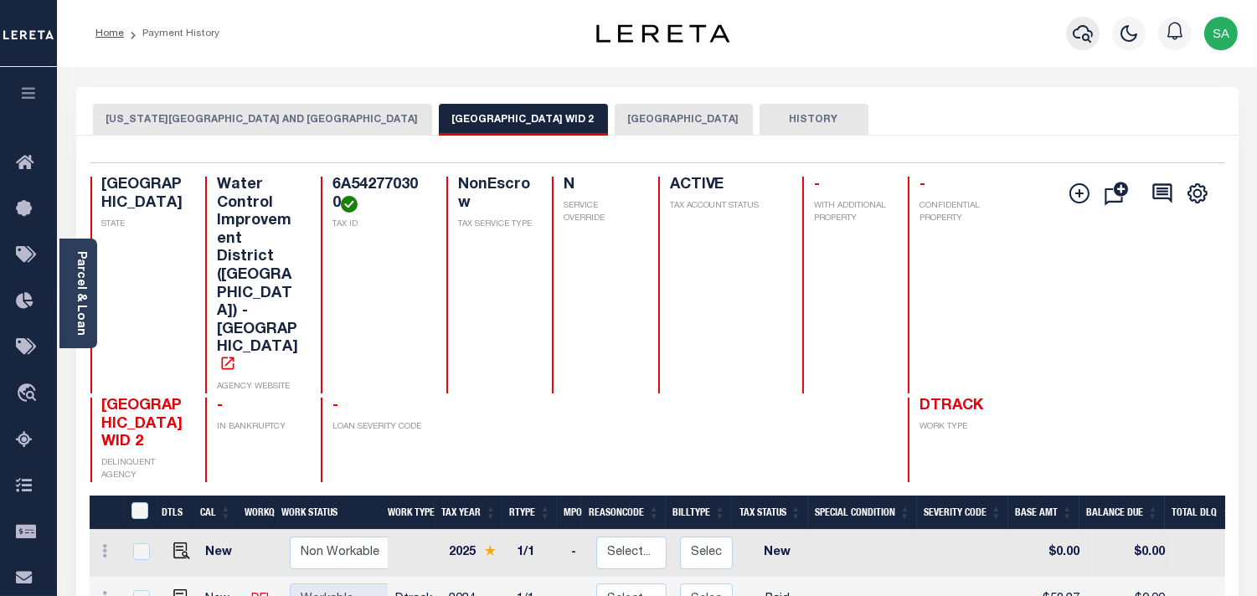
click at [1084, 31] on icon "button" at bounding box center [1083, 33] width 20 height 20
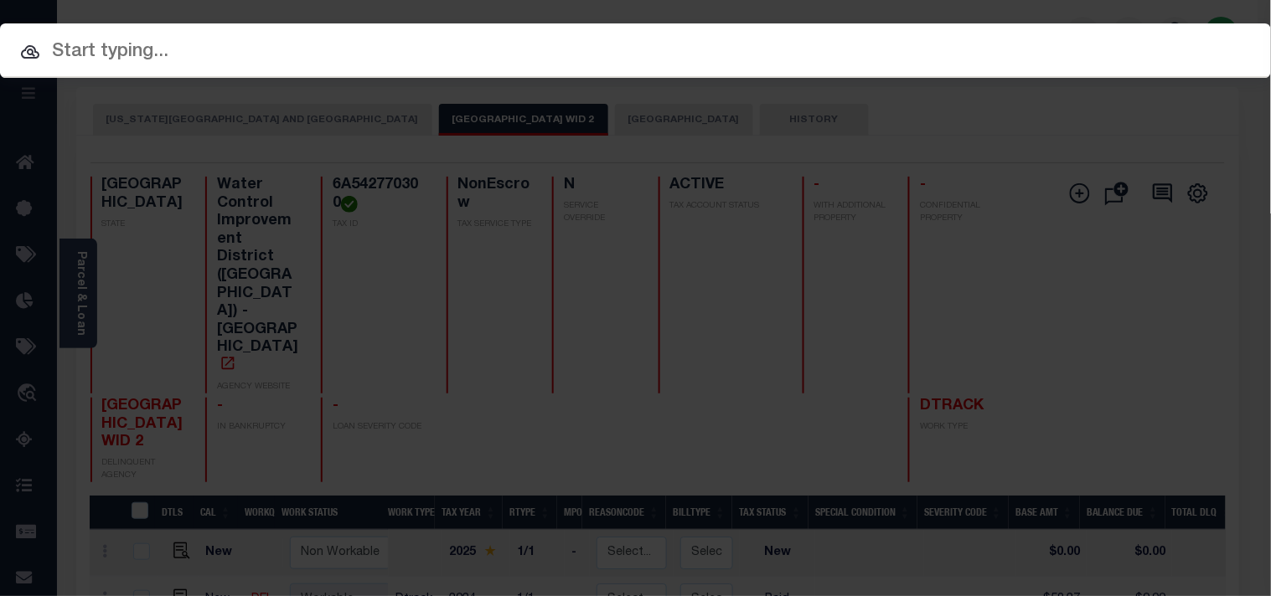
click at [968, 38] on input "text" at bounding box center [635, 52] width 1271 height 29
paste input "31500066738"
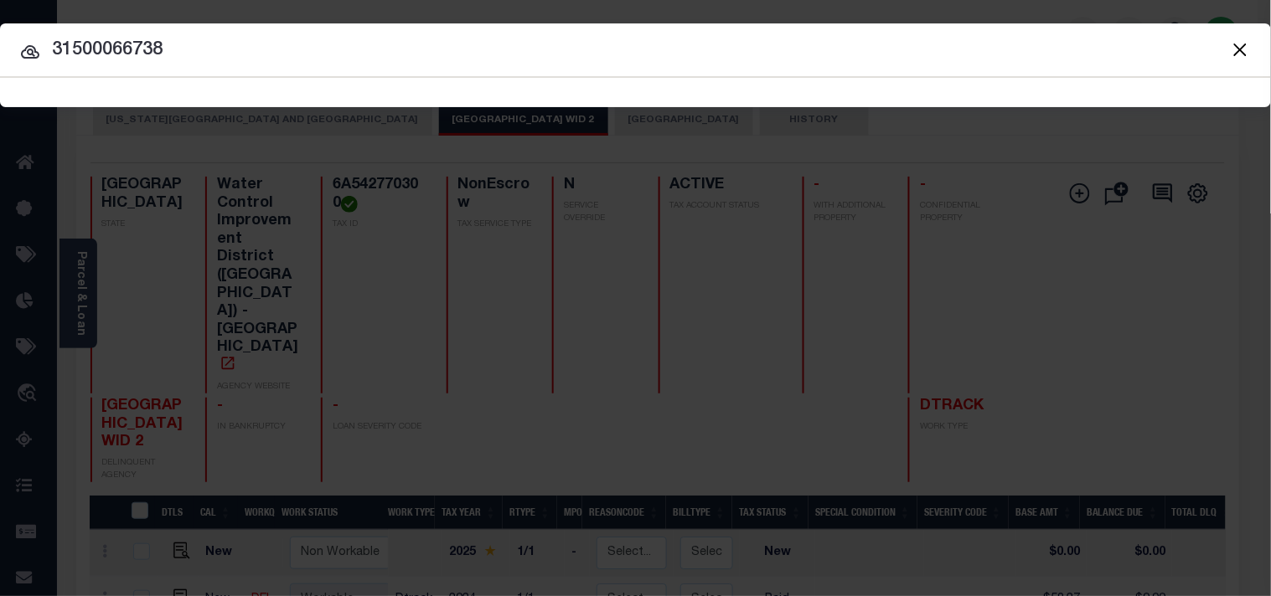
type input "31500066738"
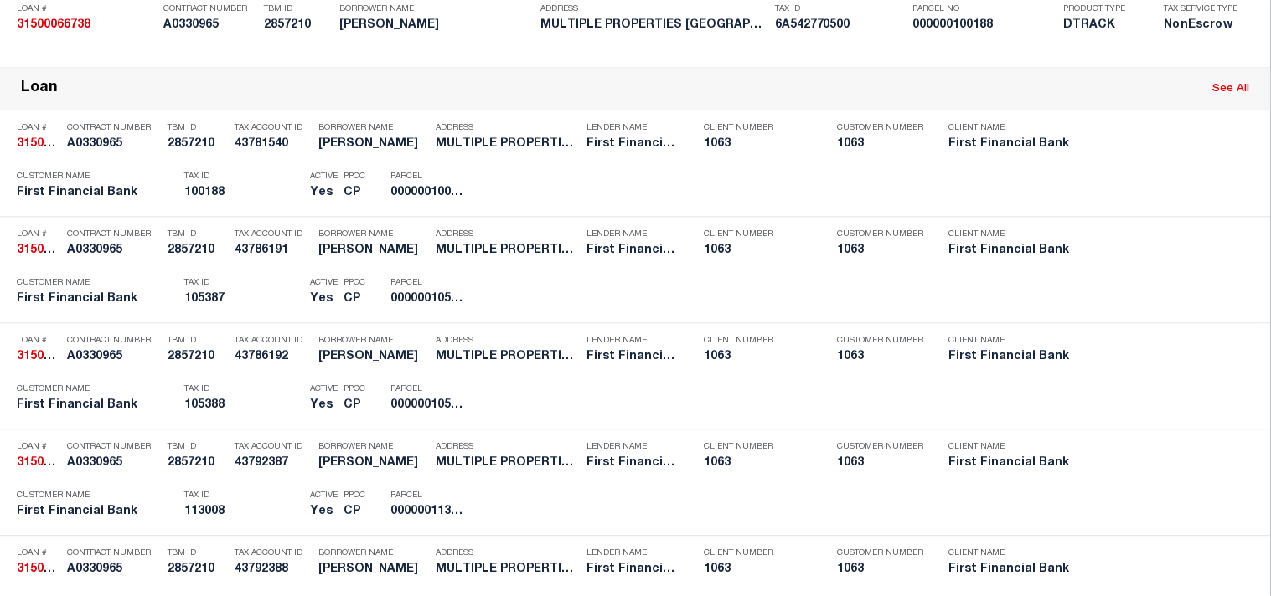
scroll to position [2004, 0]
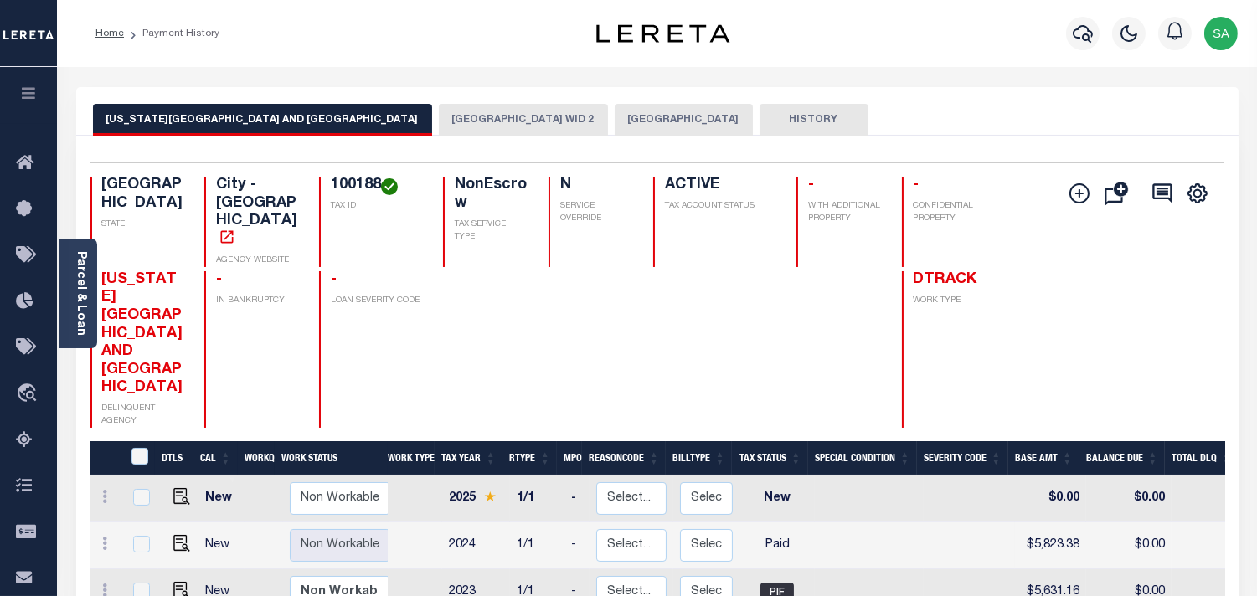
click at [439, 117] on button "[GEOGRAPHIC_DATA] WID 2" at bounding box center [523, 120] width 169 height 32
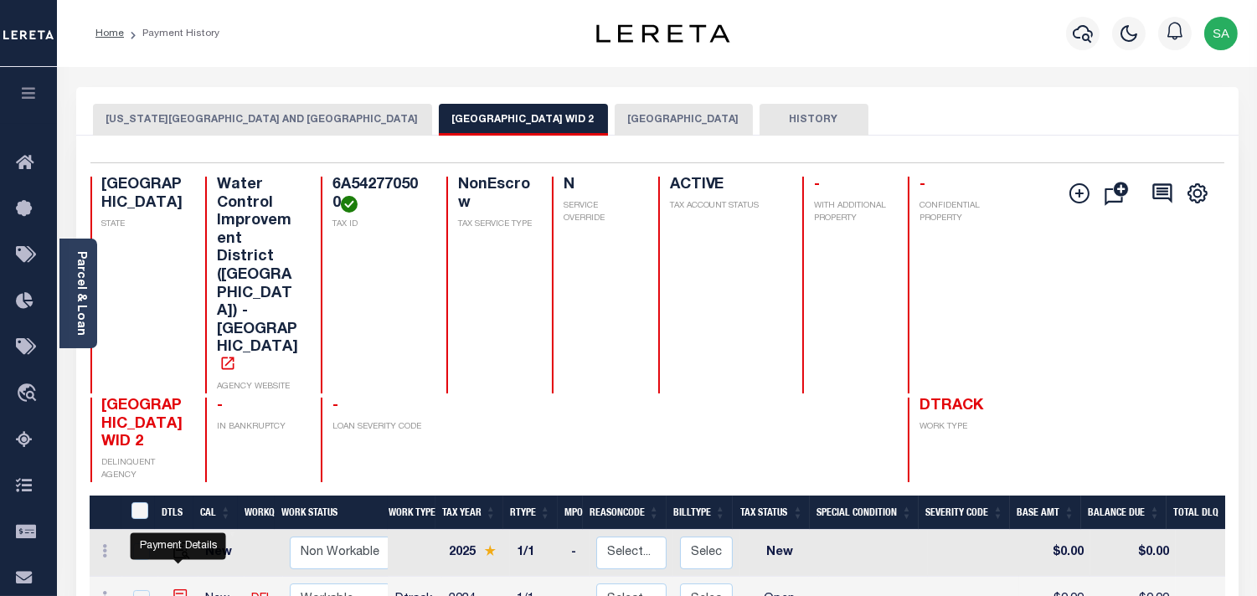
click at [183, 590] on img "" at bounding box center [181, 598] width 17 height 17
checkbox input "true"
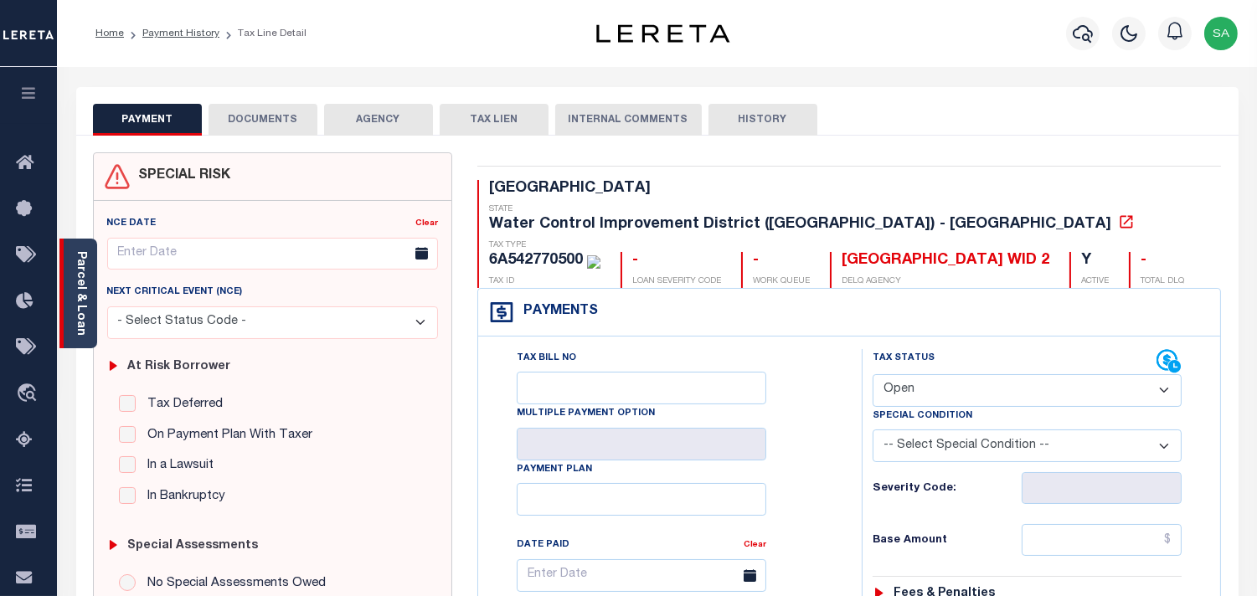
click at [82, 311] on link "Parcel & Loan" at bounding box center [81, 293] width 12 height 85
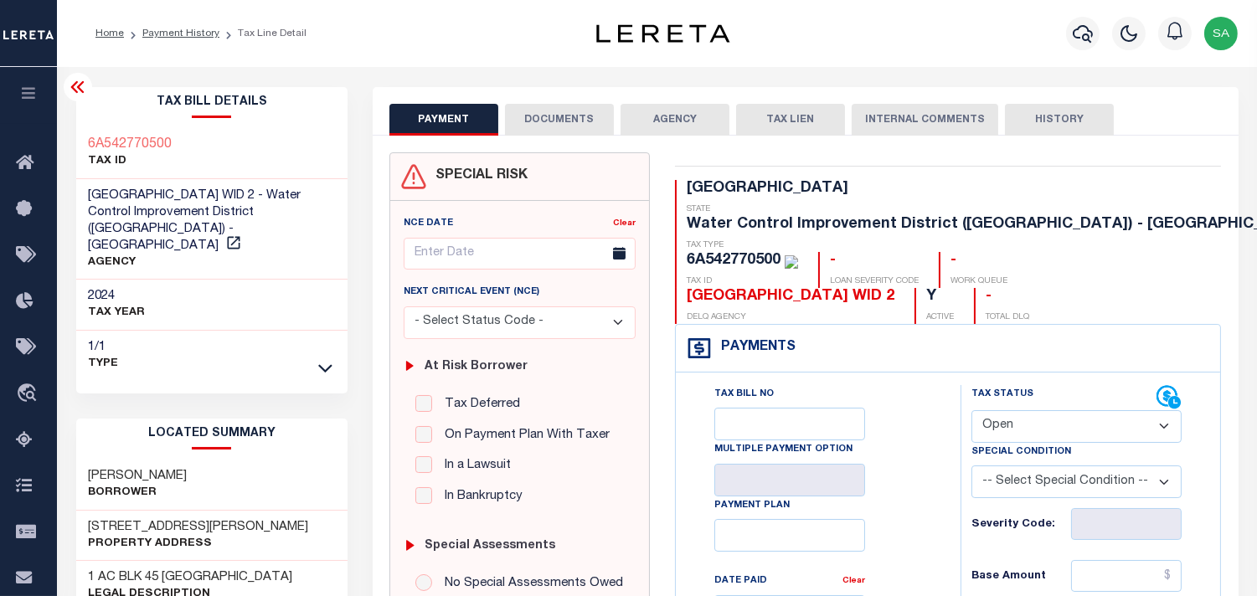
drag, startPoint x: 992, startPoint y: 385, endPoint x: 994, endPoint y: 403, distance: 17.8
click at [992, 410] on select "- Select Status Code - Open Due/Unpaid Paid Incomplete No Tax Due Internal Refu…" at bounding box center [1077, 426] width 210 height 33
select select "PYD"
click at [972, 410] on select "- Select Status Code - Open Due/Unpaid Paid Incomplete No Tax Due Internal Refu…" at bounding box center [1077, 426] width 210 height 33
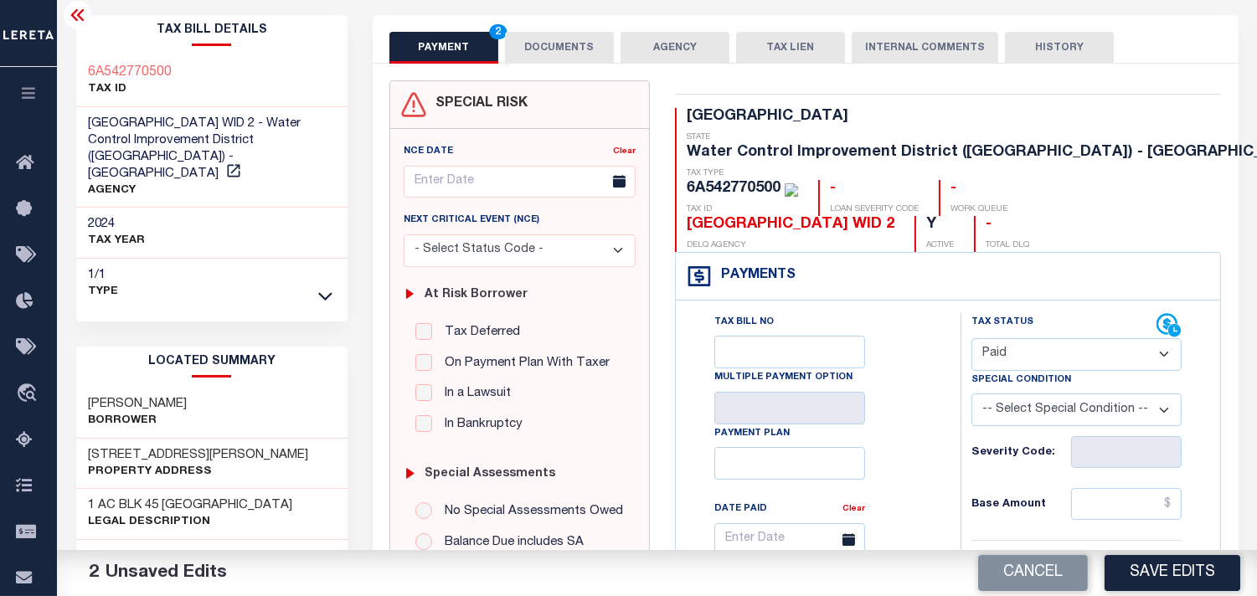
scroll to position [93, 0]
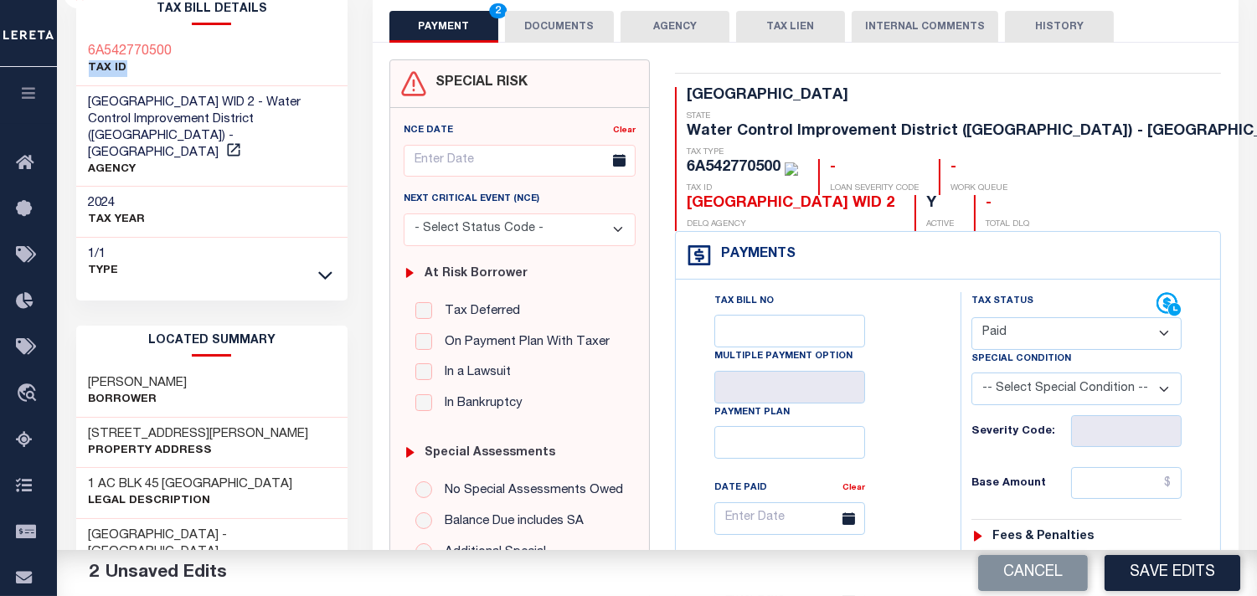
drag, startPoint x: 178, startPoint y: 50, endPoint x: 173, endPoint y: 59, distance: 10.9
click at [173, 59] on div "6A542770500 TAX ID" at bounding box center [212, 60] width 272 height 51
click at [1009, 565] on button "Cancel" at bounding box center [1033, 573] width 110 height 36
type input "[DATE]"
select select "OP2"
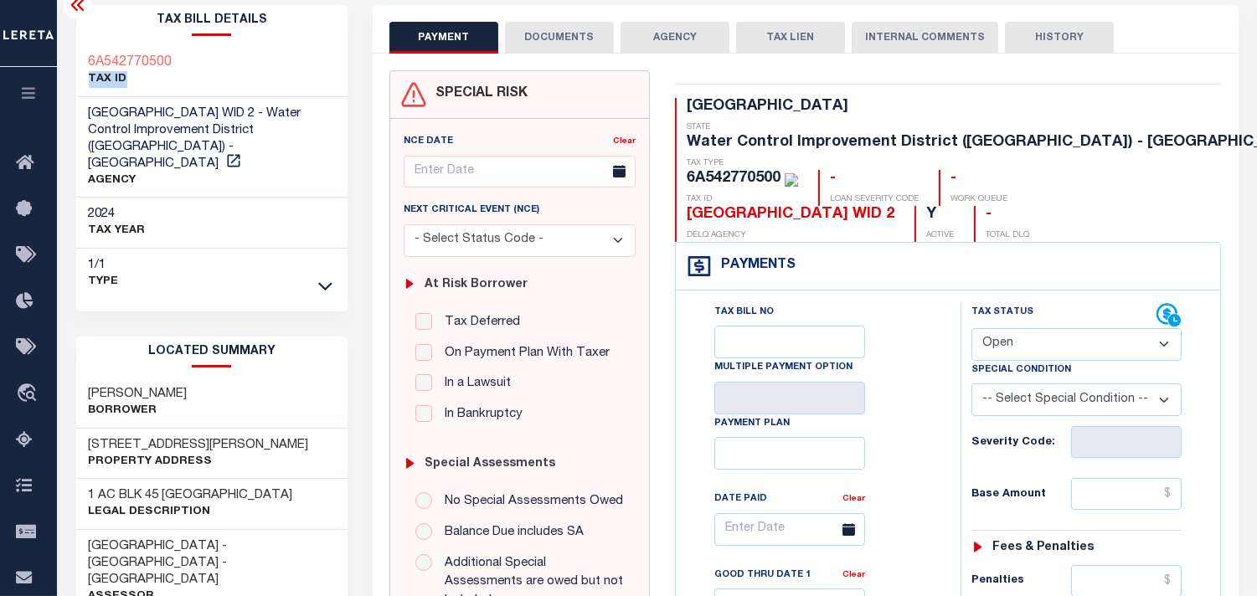
scroll to position [0, 0]
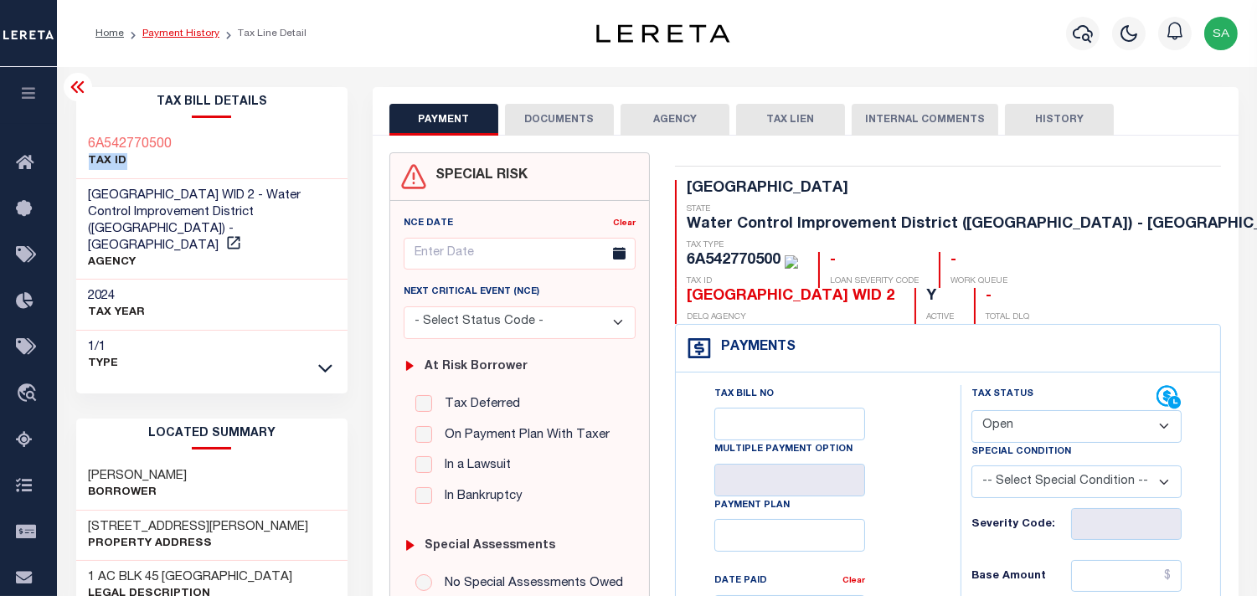
click at [196, 31] on link "Payment History" at bounding box center [180, 33] width 77 height 10
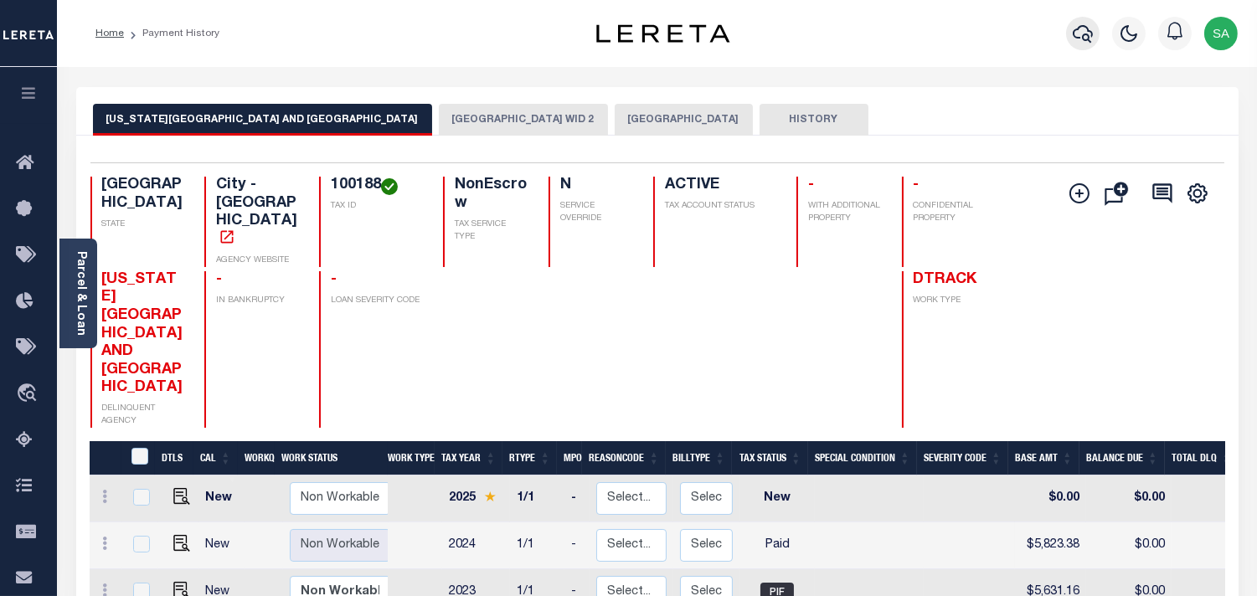
click at [1072, 39] on button "button" at bounding box center [1083, 34] width 34 height 34
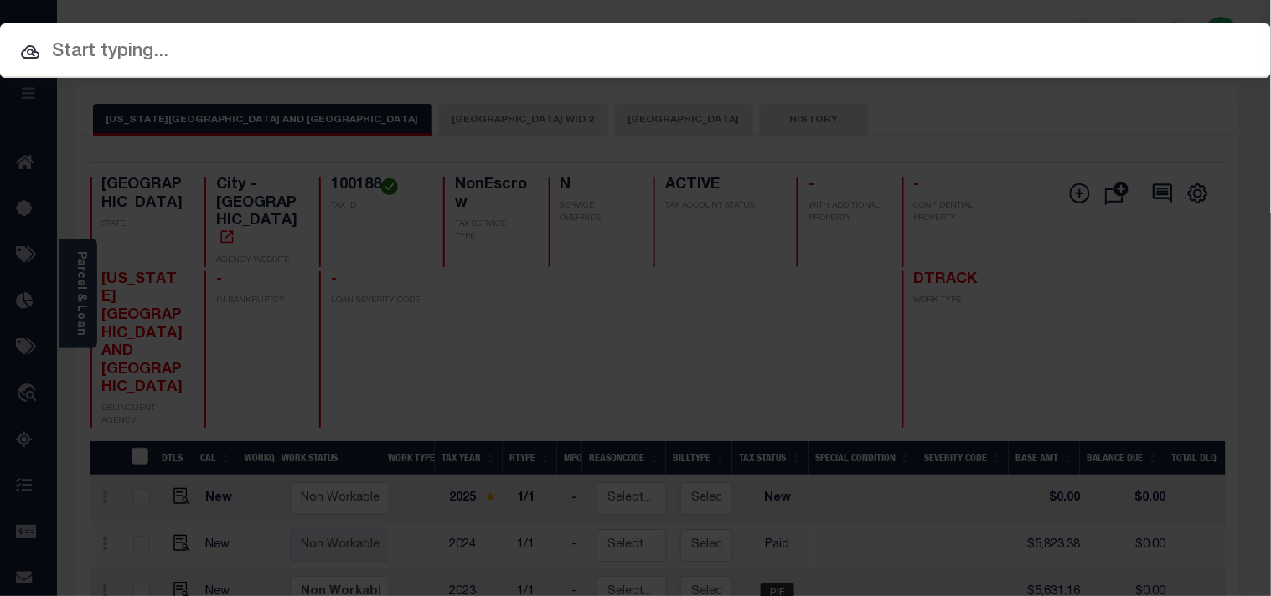
click at [998, 38] on input "text" at bounding box center [635, 52] width 1271 height 29
paste input "71500086823"
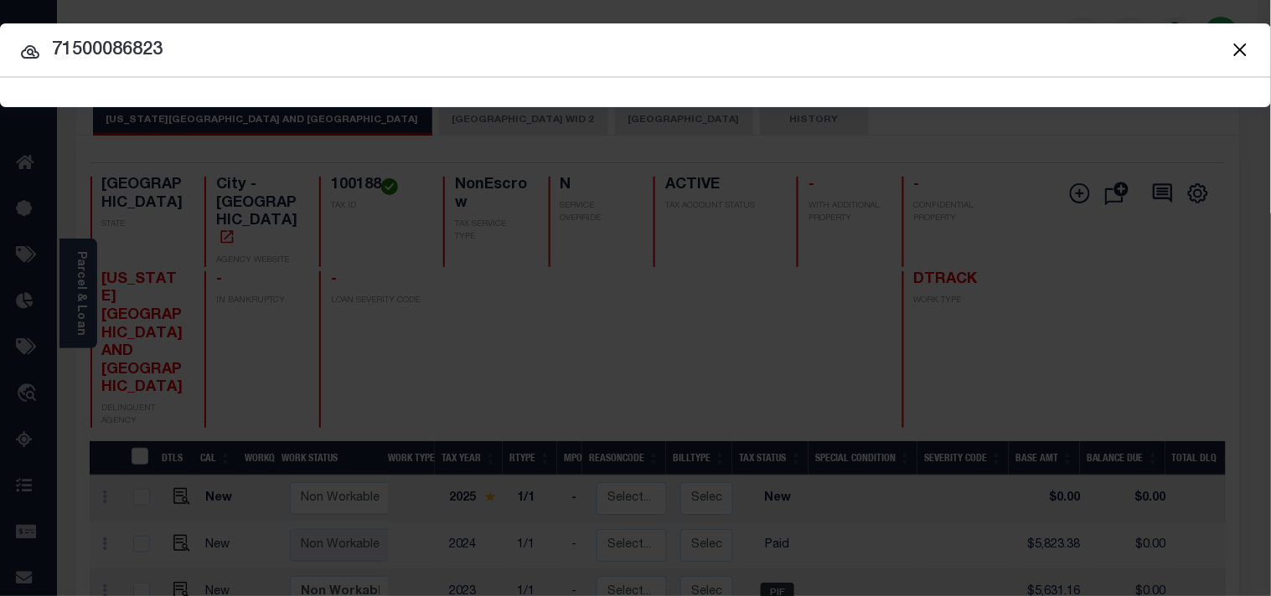
type input "71500086823"
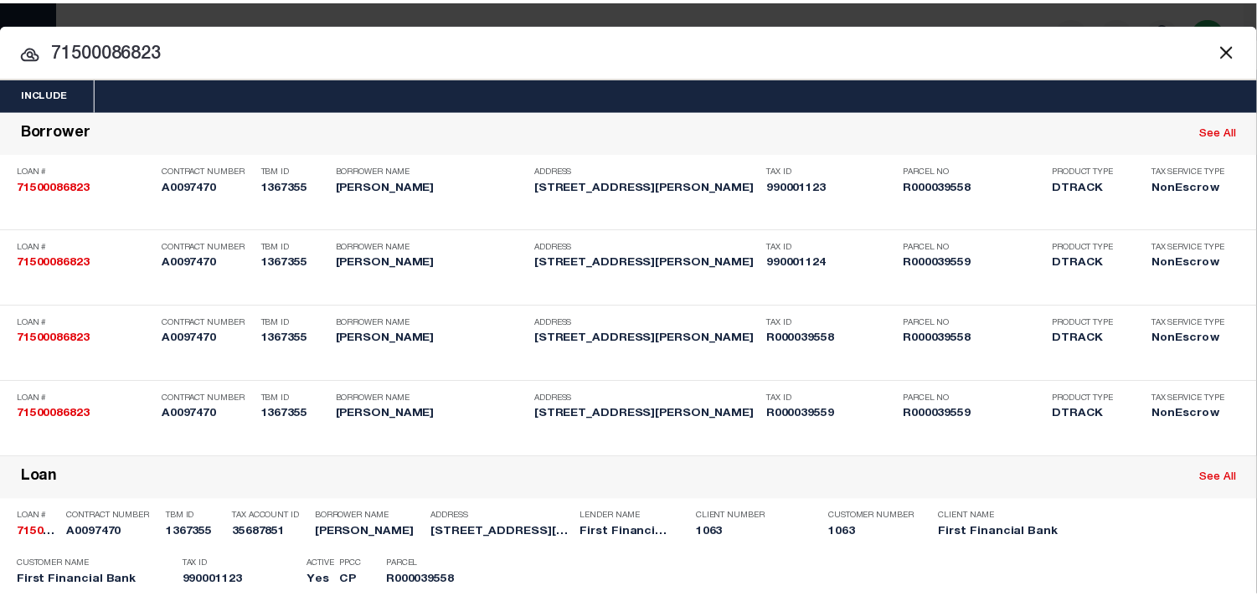
scroll to position [406, 0]
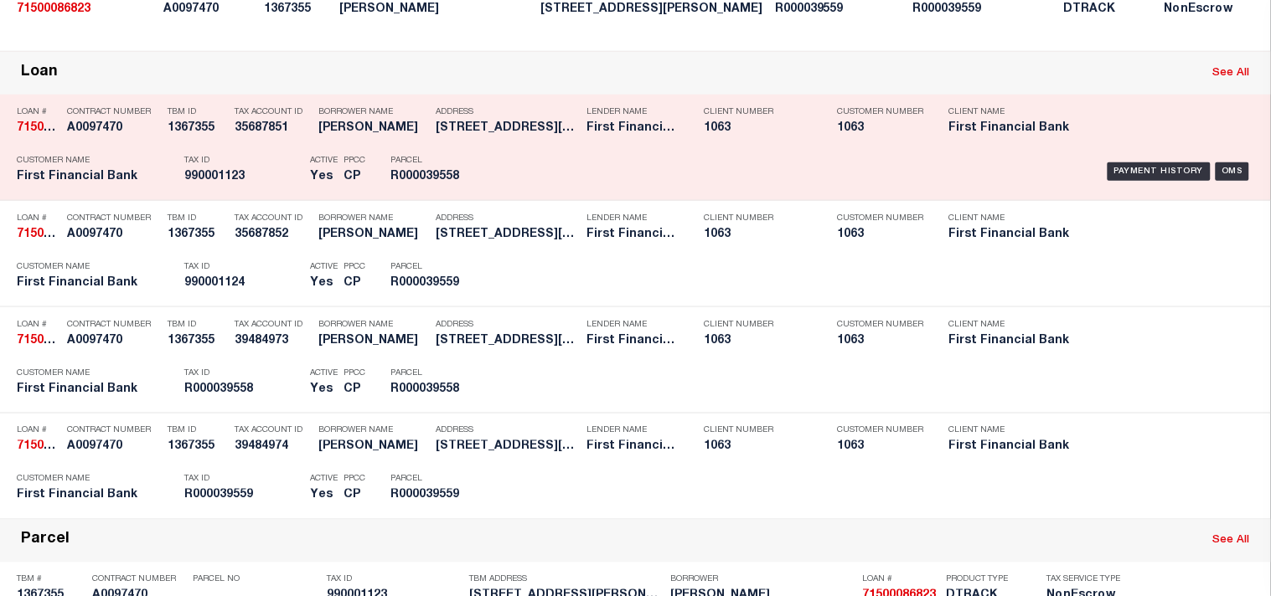
click at [245, 166] on p "Tax ID" at bounding box center [242, 161] width 117 height 10
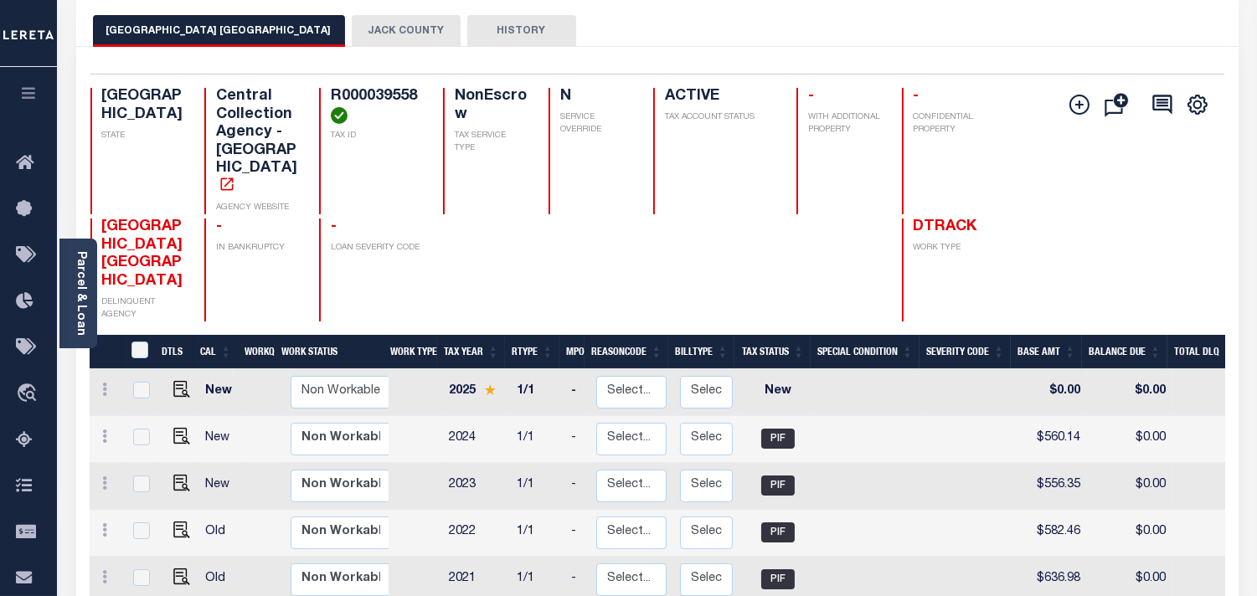
scroll to position [93, 0]
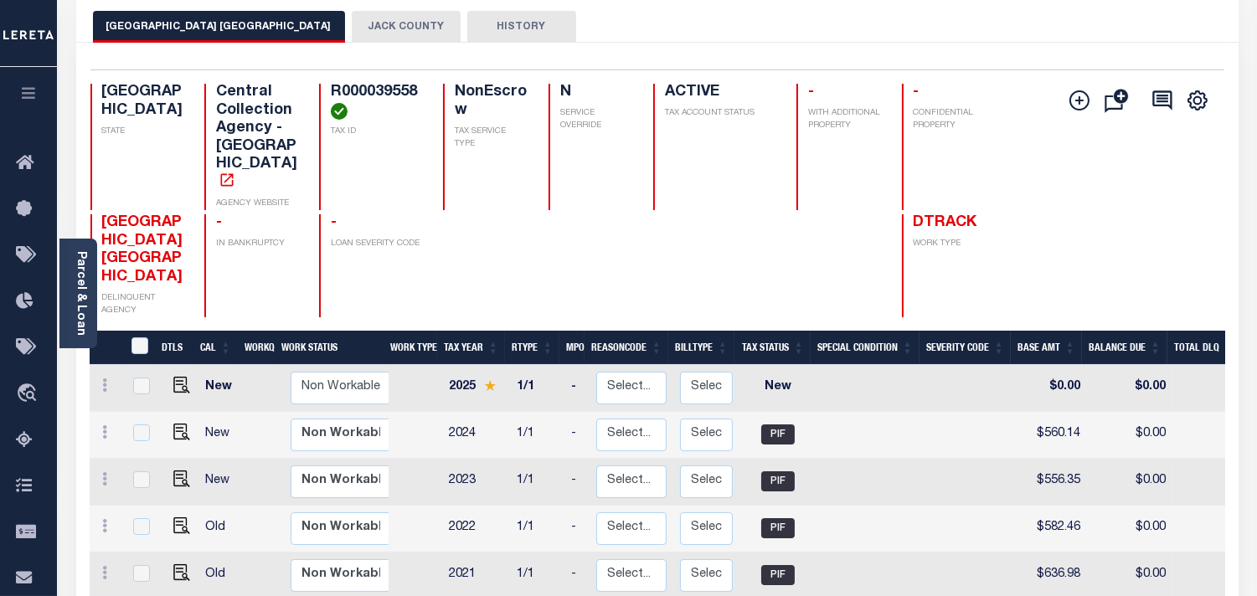
click at [373, 30] on button "JACK COUNTY" at bounding box center [406, 27] width 109 height 32
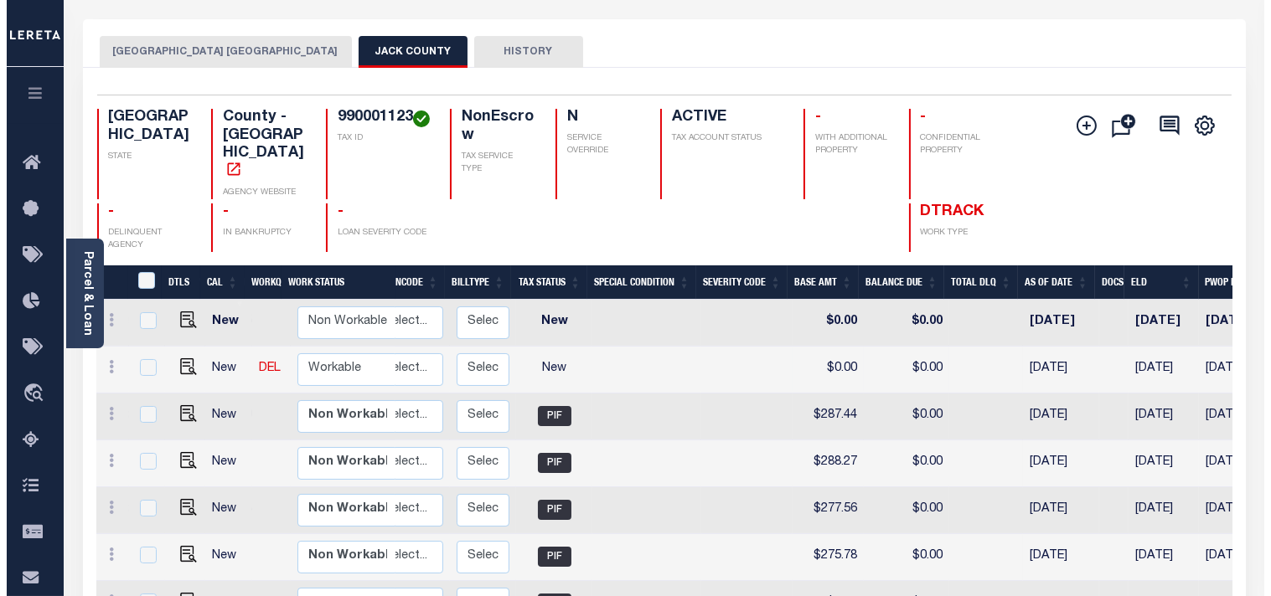
scroll to position [0, 0]
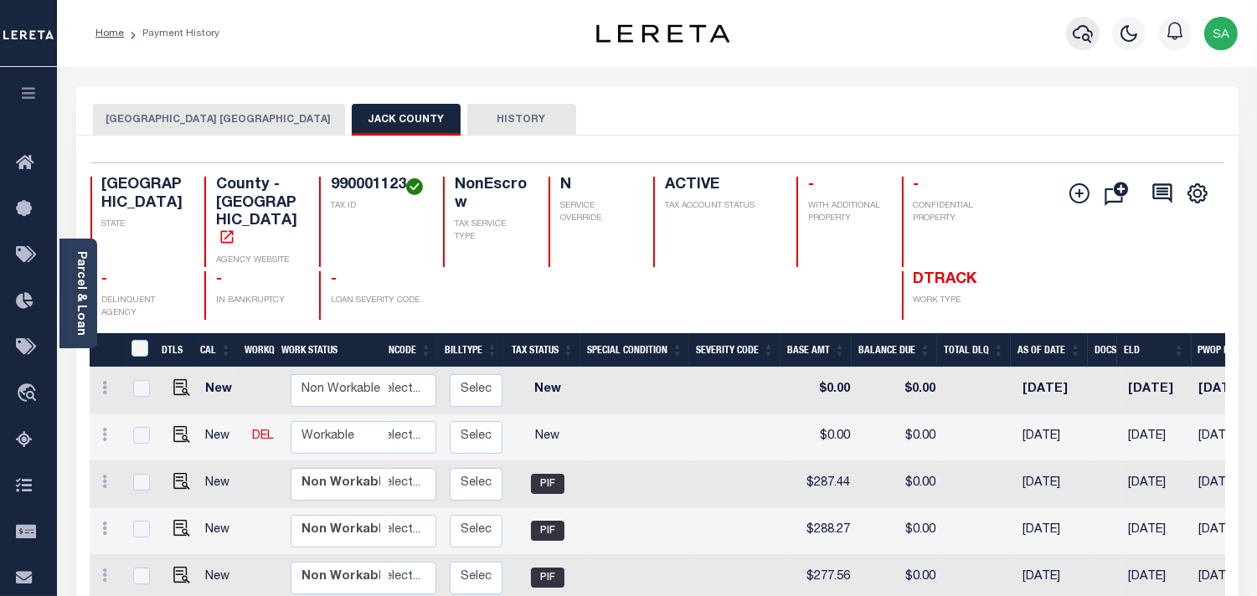
click at [1067, 38] on button "button" at bounding box center [1083, 34] width 34 height 34
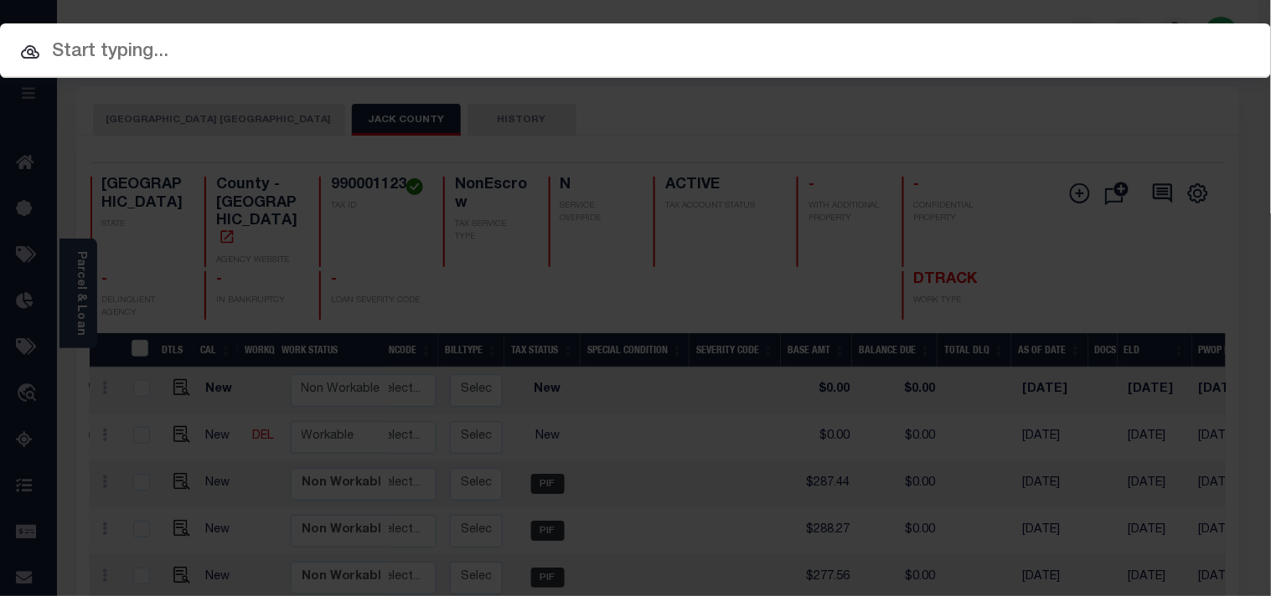
click at [989, 45] on div "Include Loans TBM Customers Borrowers Payments (Lender Non-Disb) Payments (Lend…" at bounding box center [635, 50] width 1271 height 54
paste input "63500042294"
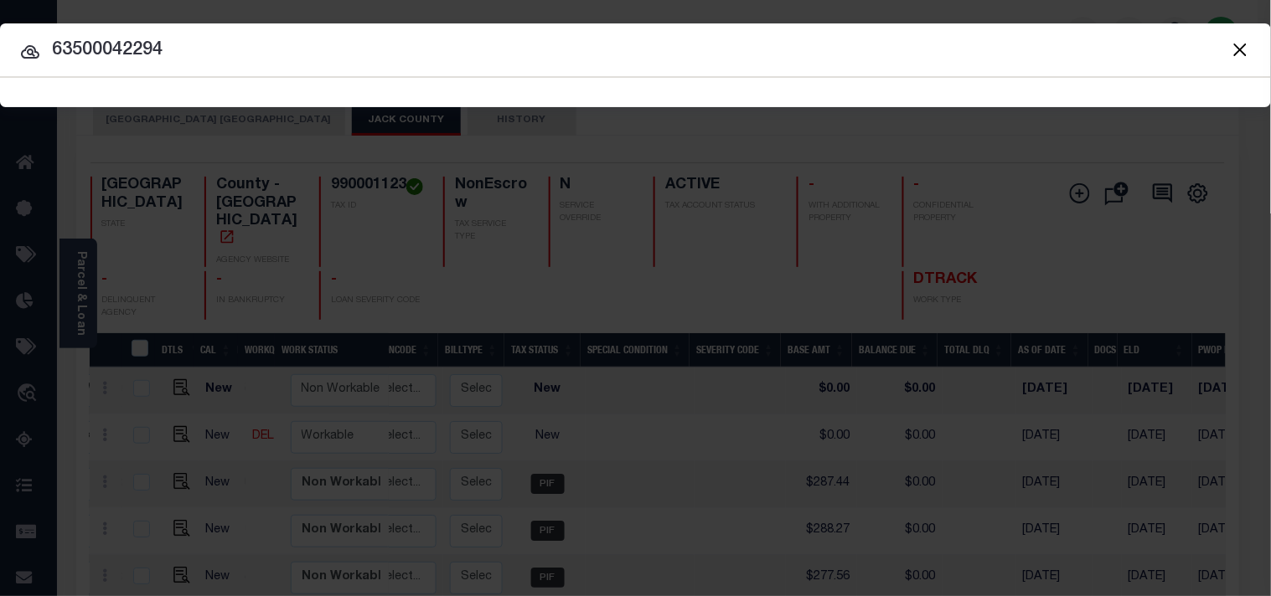
type input "63500042294"
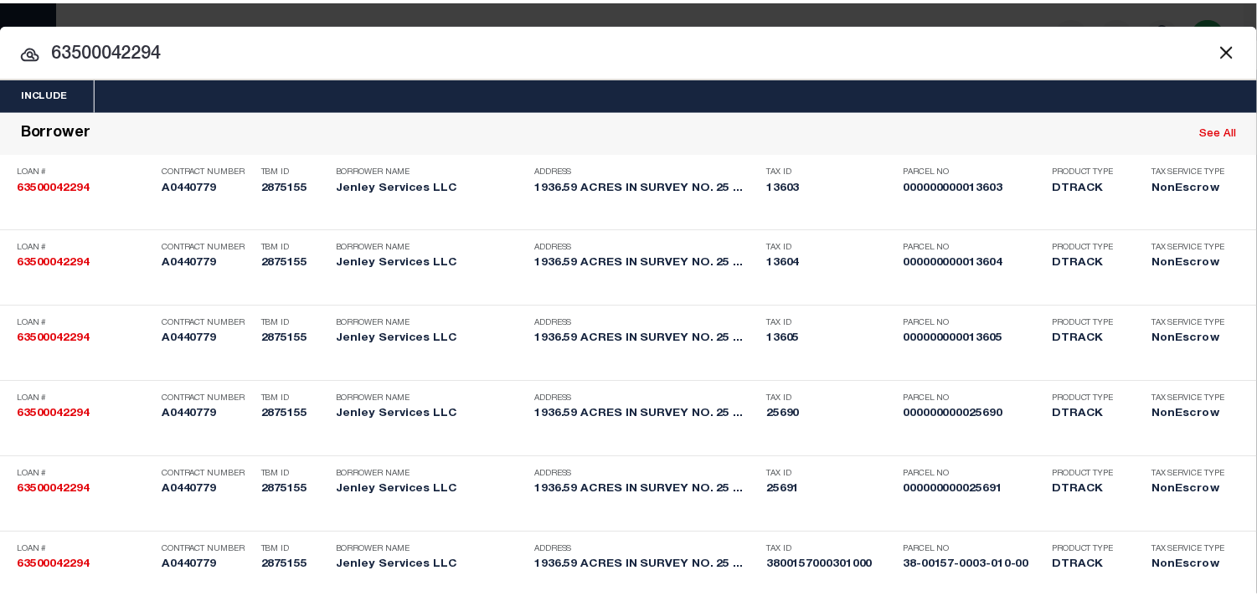
scroll to position [725, 0]
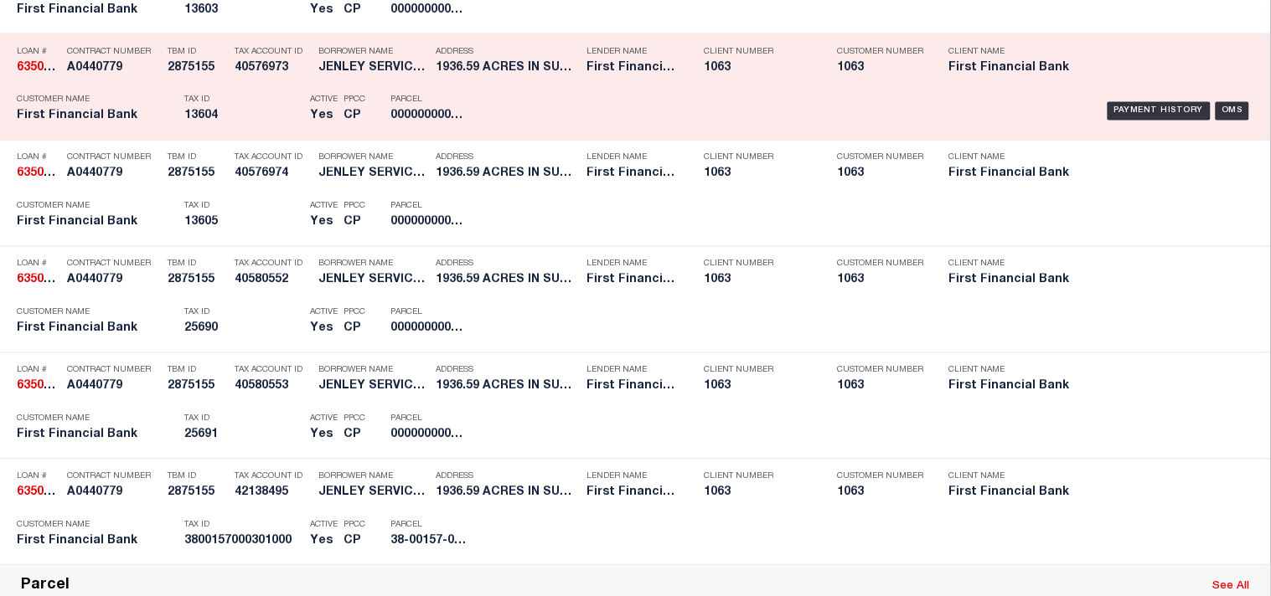
click at [295, 106] on p "Tax ID" at bounding box center [242, 100] width 117 height 10
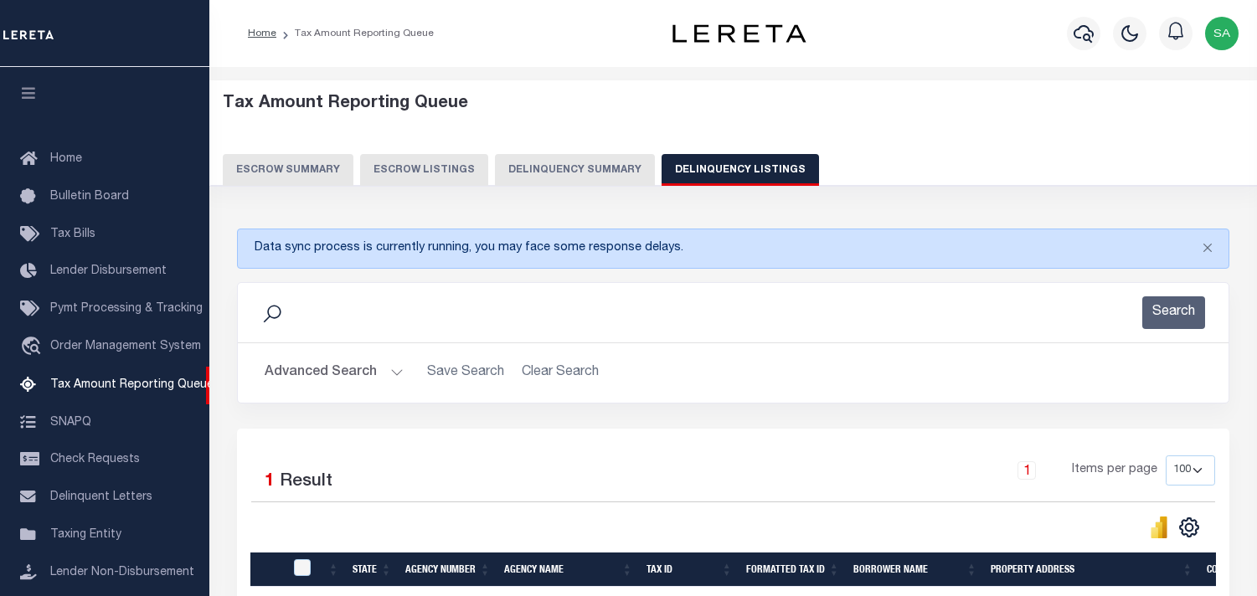
select select "100"
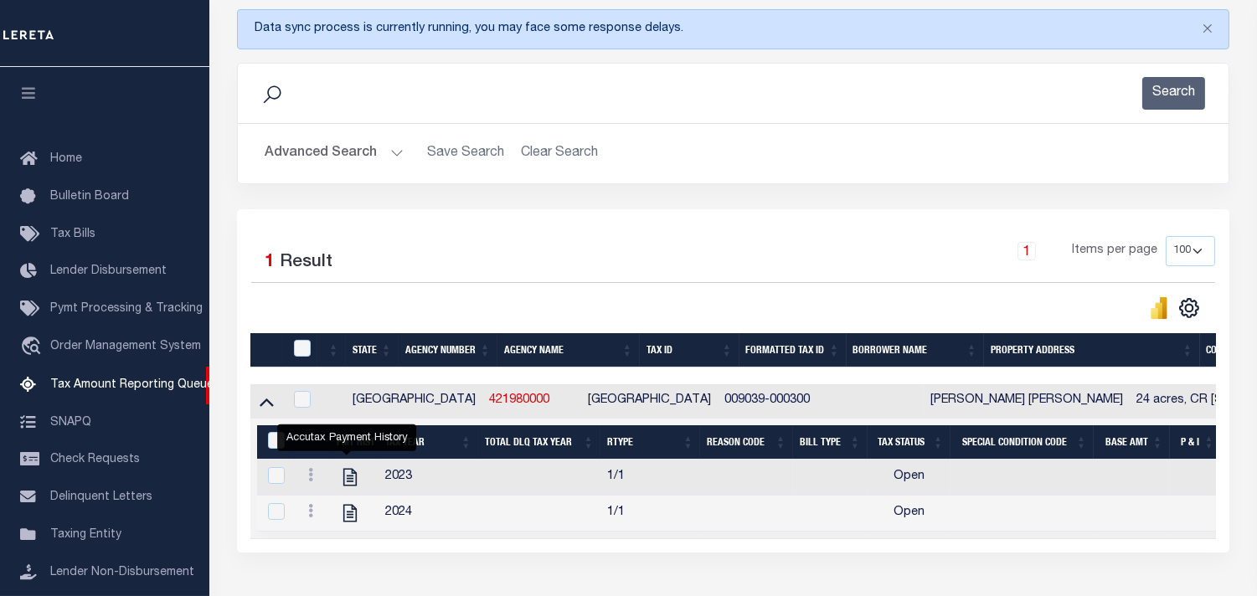
scroll to position [166, 0]
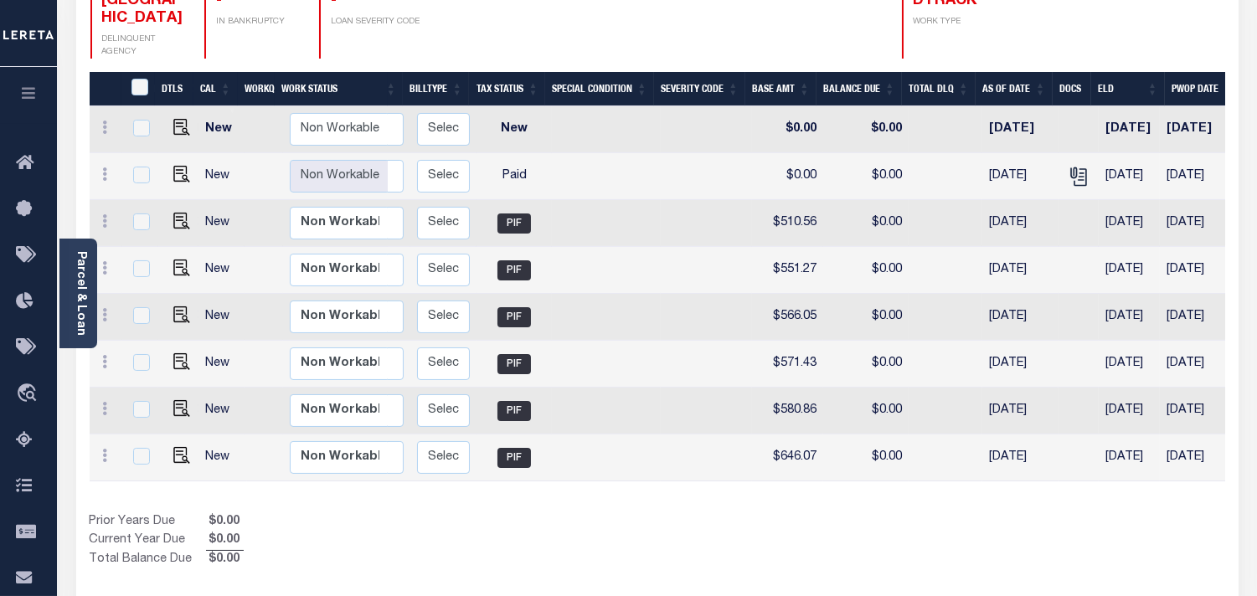
scroll to position [0, 264]
click at [1070, 177] on icon "" at bounding box center [1078, 177] width 22 height 22
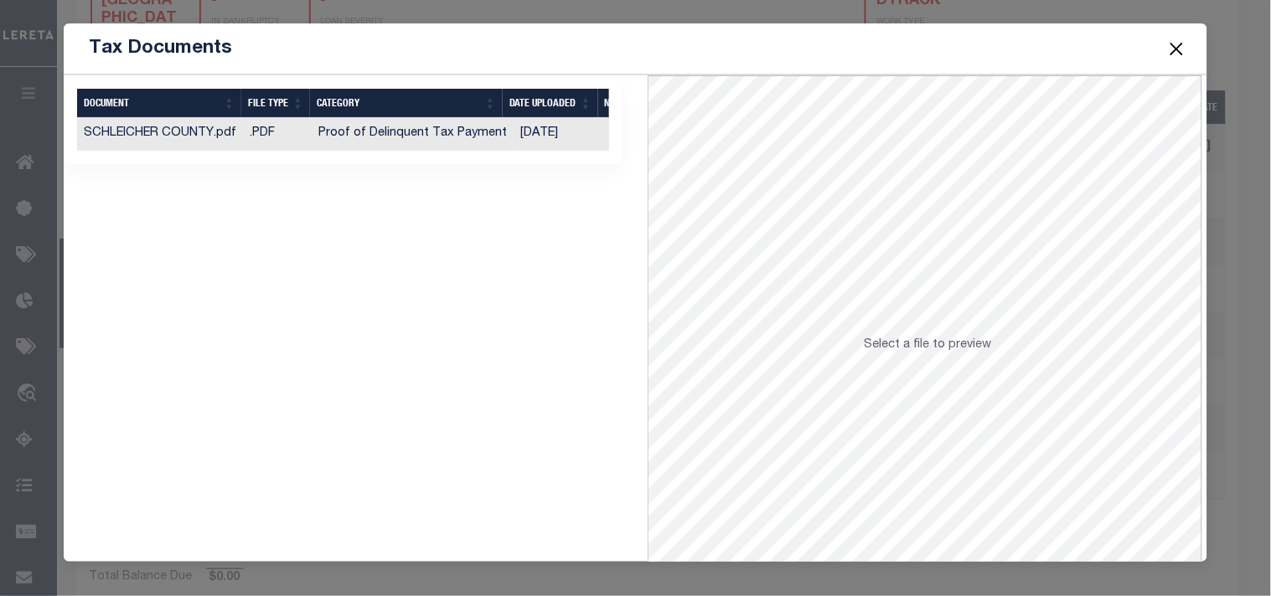
click at [580, 130] on td "09/29/2025" at bounding box center [560, 134] width 95 height 33
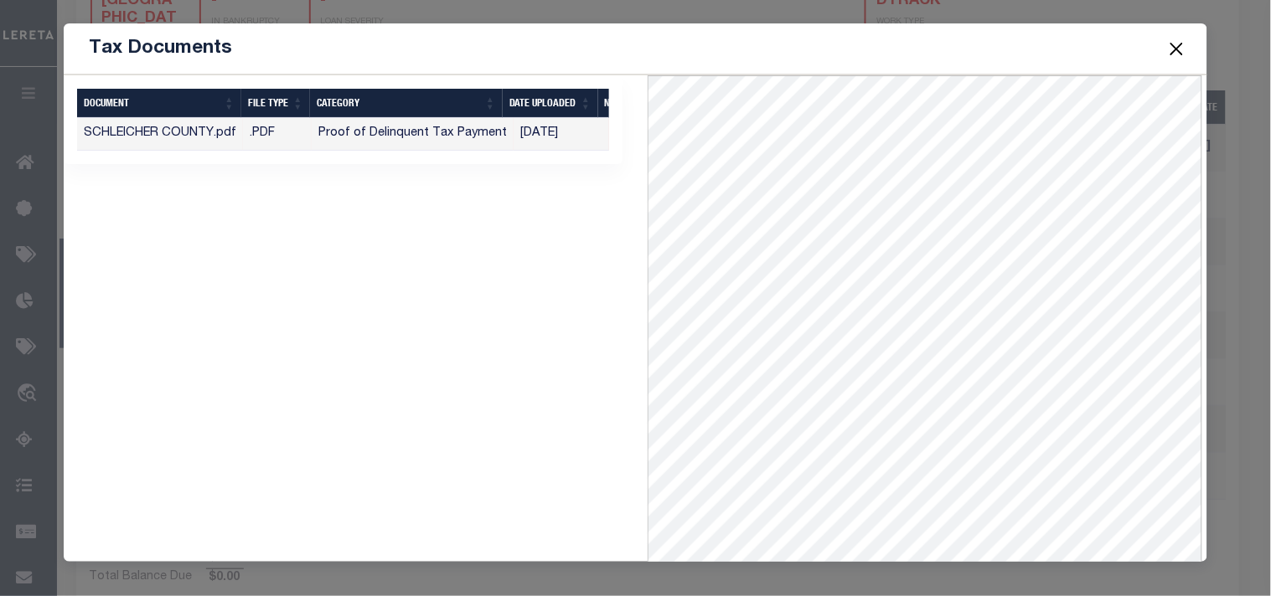
click at [1184, 44] on button "Close" at bounding box center [1176, 49] width 22 height 22
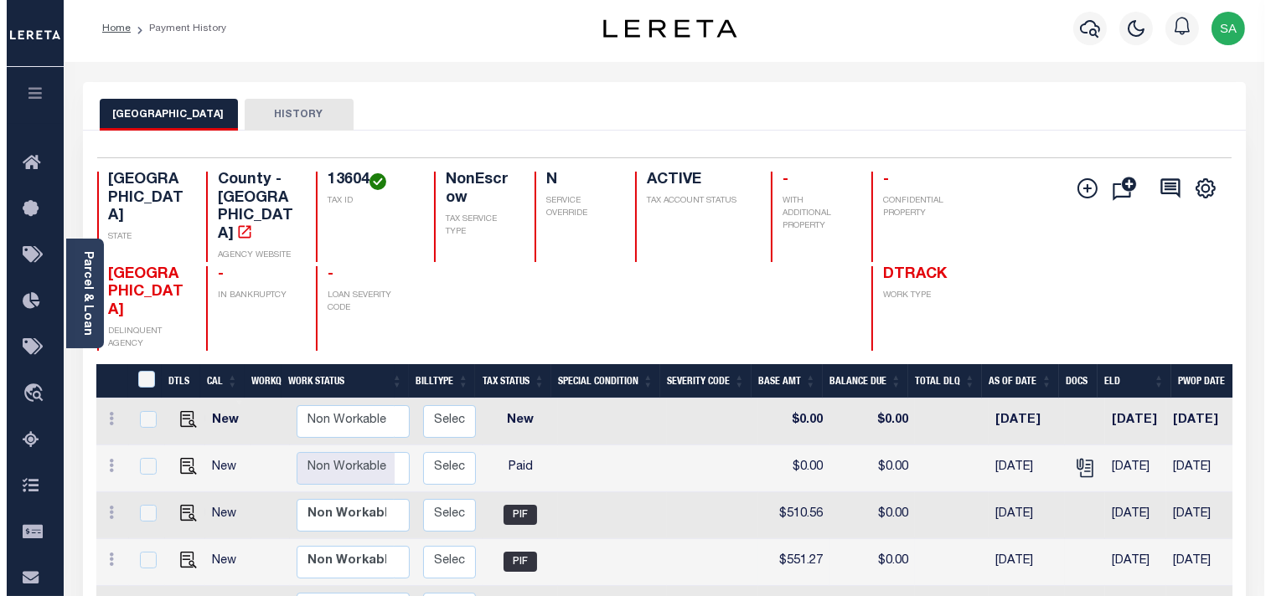
scroll to position [0, 0]
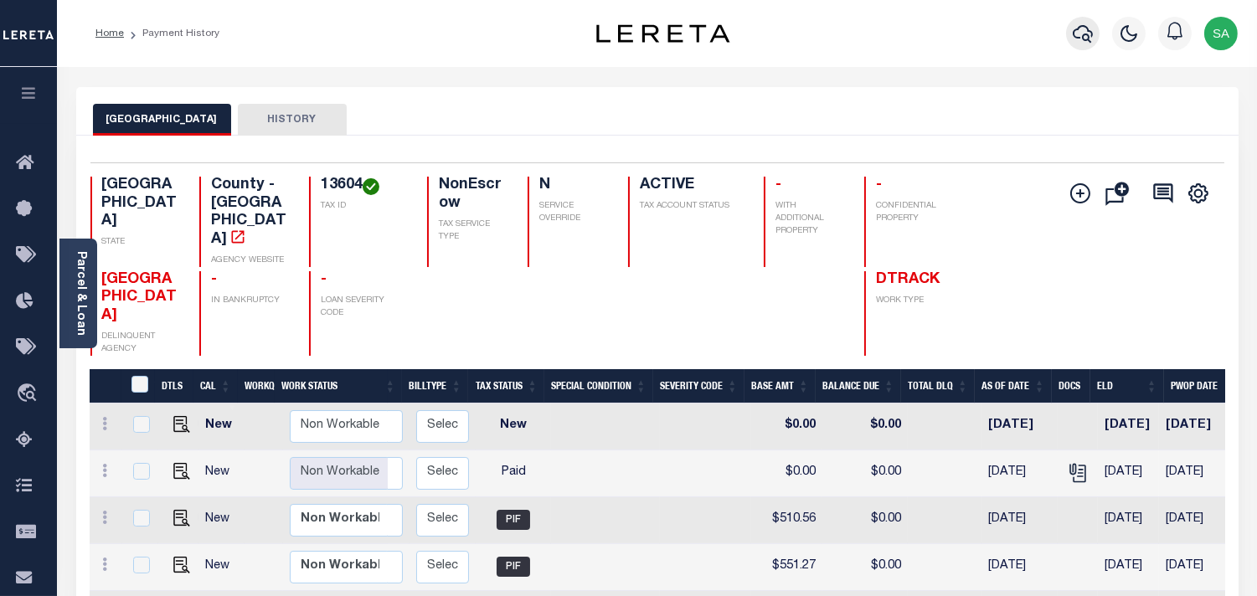
click at [1070, 38] on button "button" at bounding box center [1083, 34] width 34 height 34
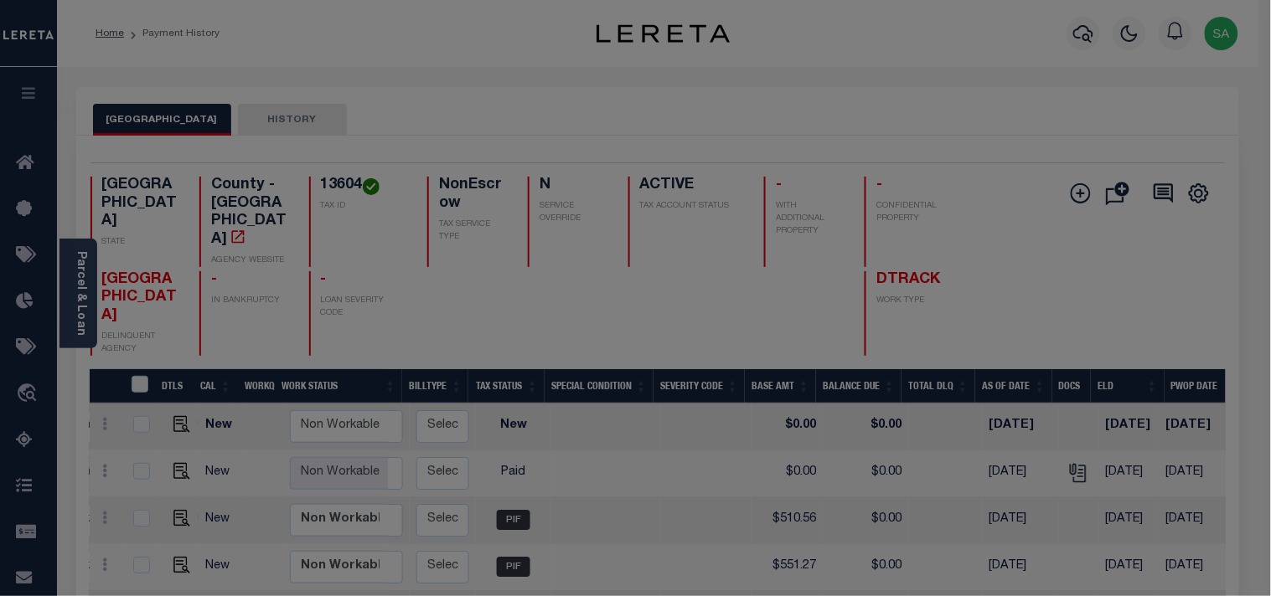
click at [1016, 37] on body "Home Payment History Profile Sign out" at bounding box center [635, 525] width 1271 height 1050
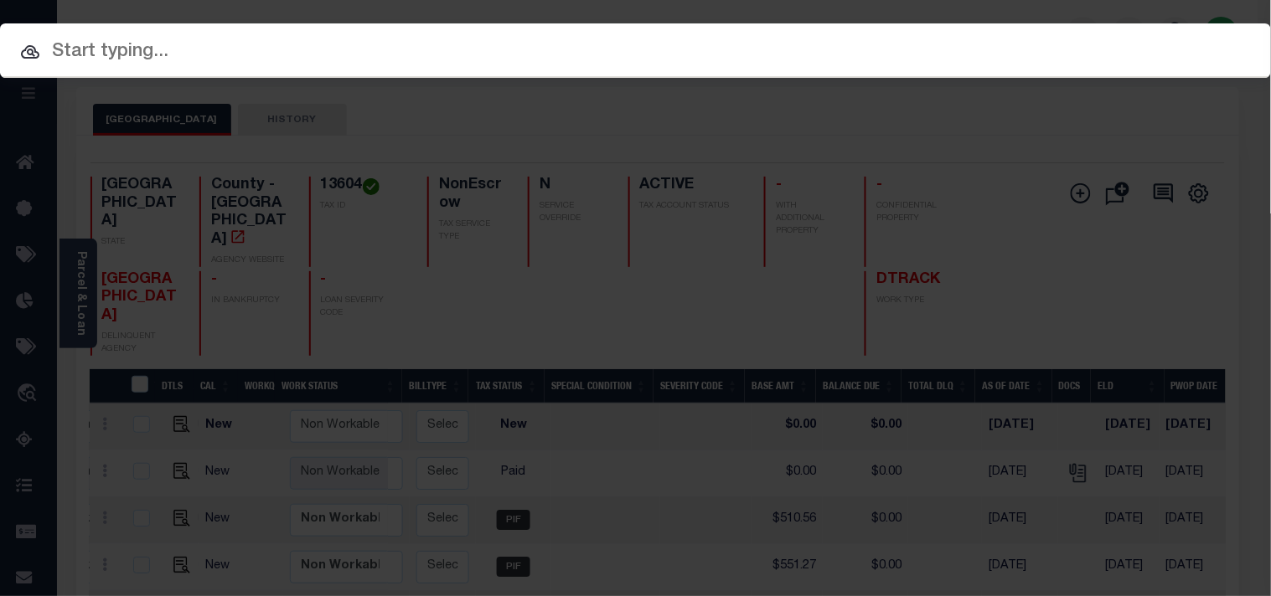
paste input "63500042294"
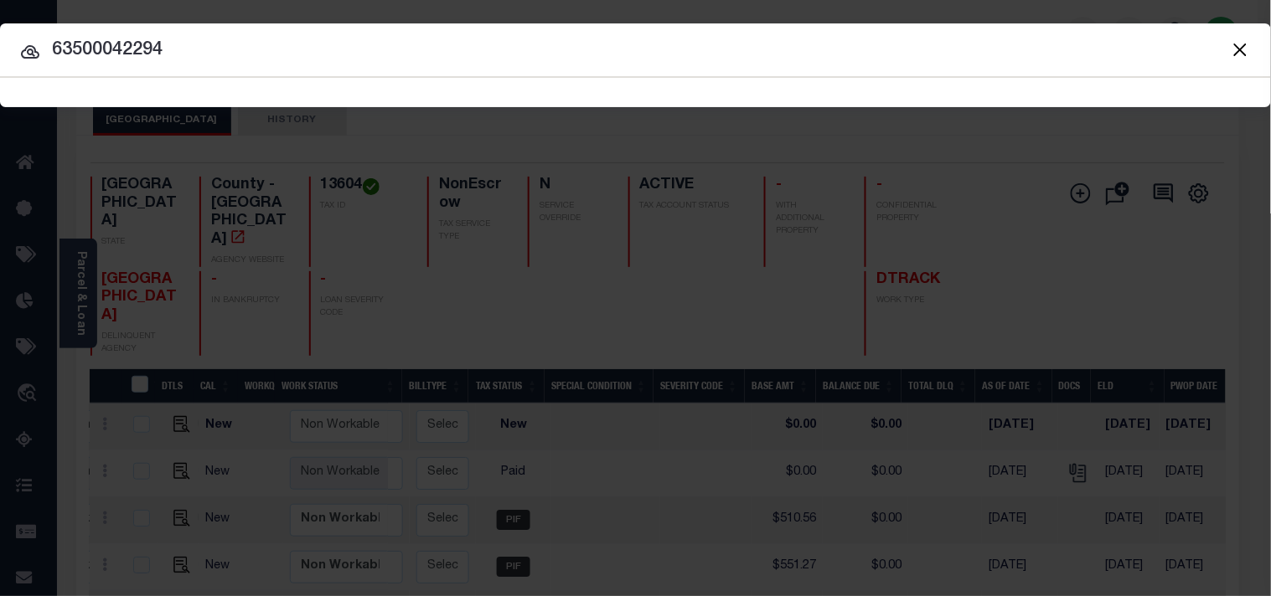
type input "63500042294"
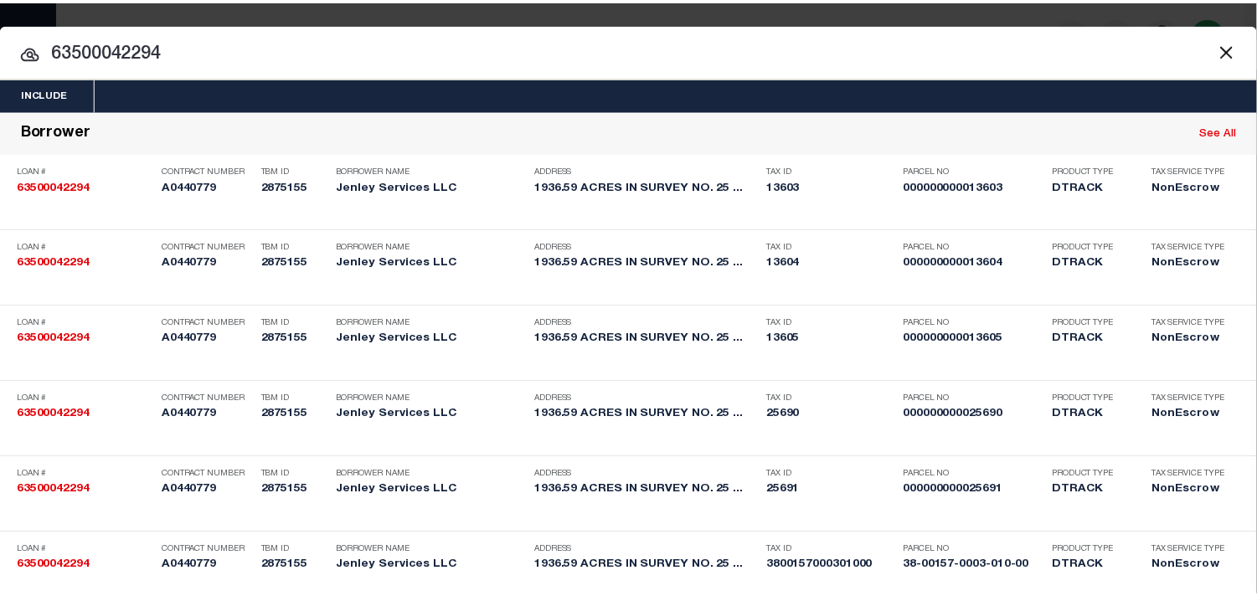
scroll to position [833, 0]
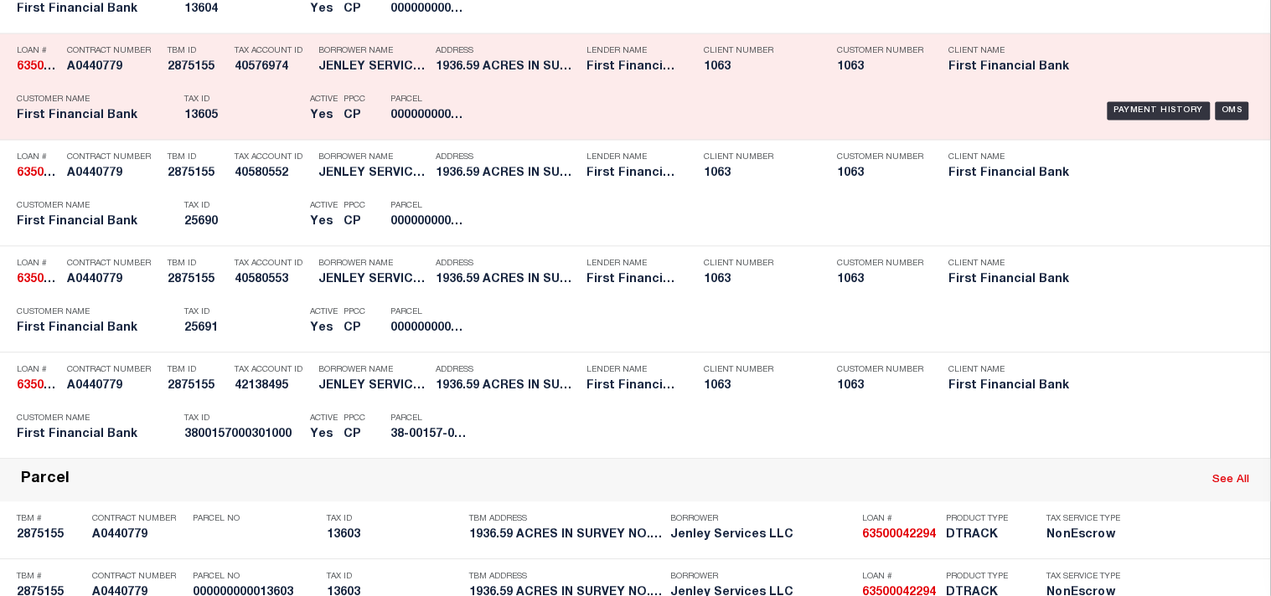
click at [255, 105] on p "Tax ID" at bounding box center [242, 100] width 117 height 10
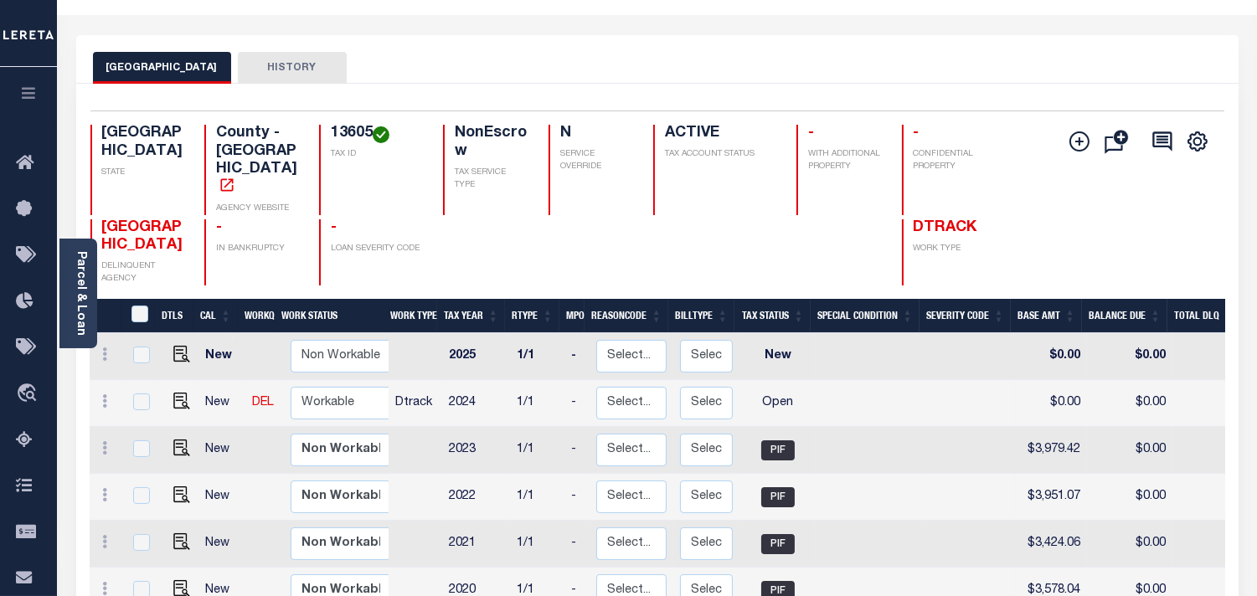
scroll to position [93, 0]
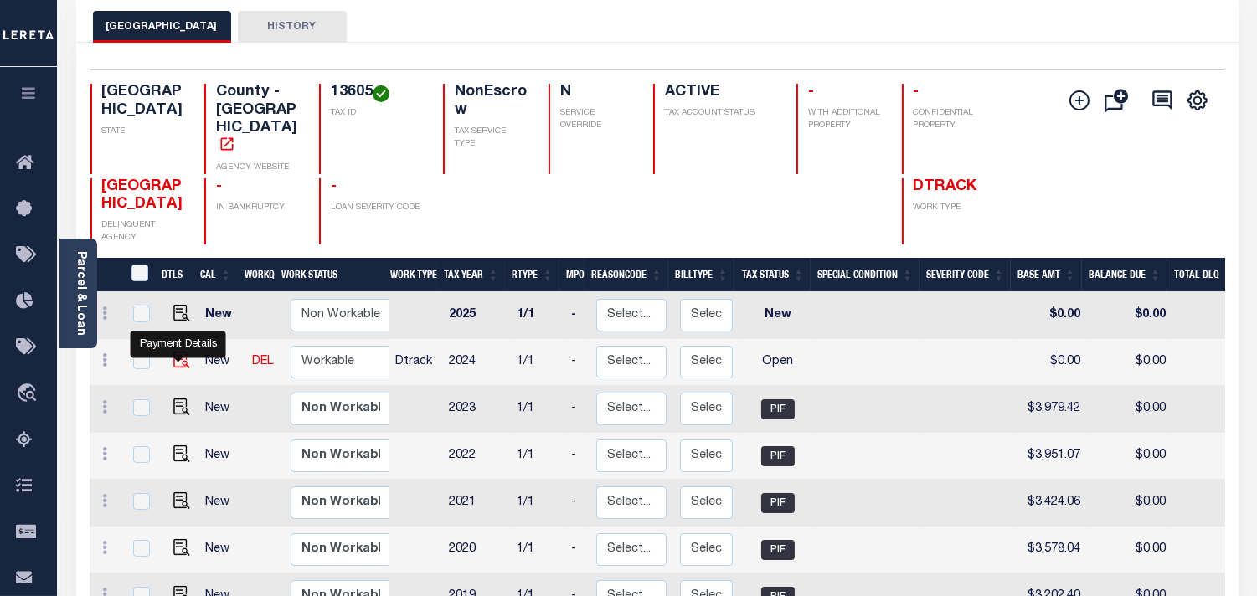
click at [181, 358] on img "" at bounding box center [181, 360] width 17 height 17
checkbox input "true"
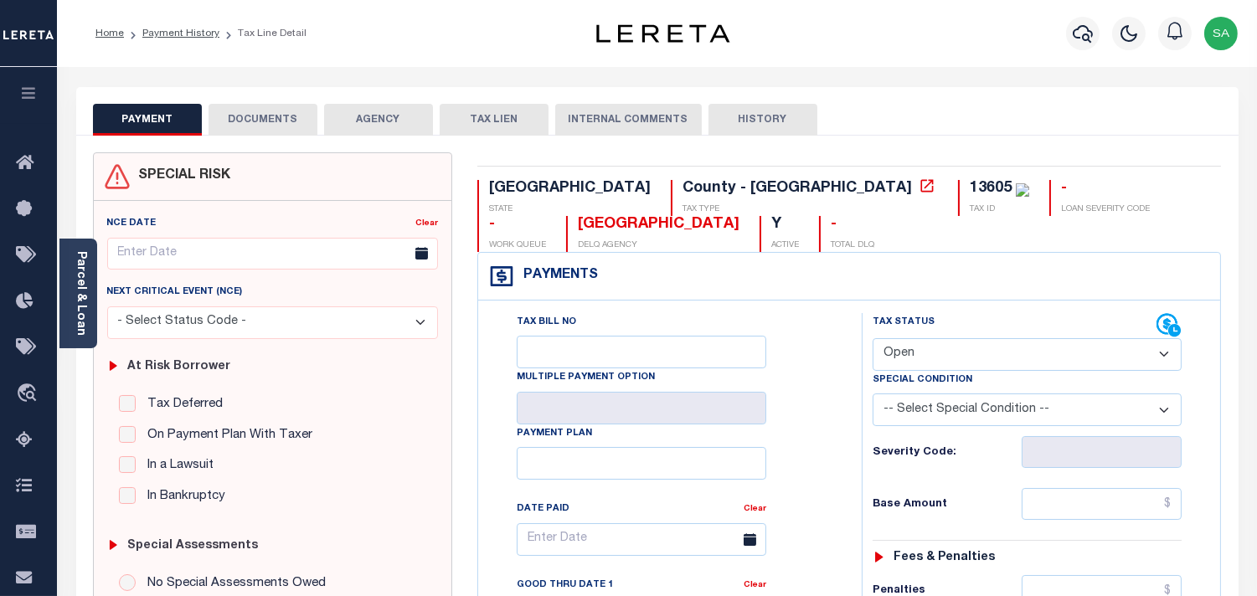
drag, startPoint x: 974, startPoint y: 348, endPoint x: 972, endPoint y: 362, distance: 13.5
click at [974, 348] on select "- Select Status Code - Open Due/Unpaid Paid Incomplete No Tax Due Internal Refu…" at bounding box center [1027, 354] width 309 height 33
select select "PYD"
click at [873, 339] on select "- Select Status Code - Open Due/Unpaid Paid Incomplete No Tax Due Internal Refu…" at bounding box center [1027, 354] width 309 height 33
type input "[DATE]"
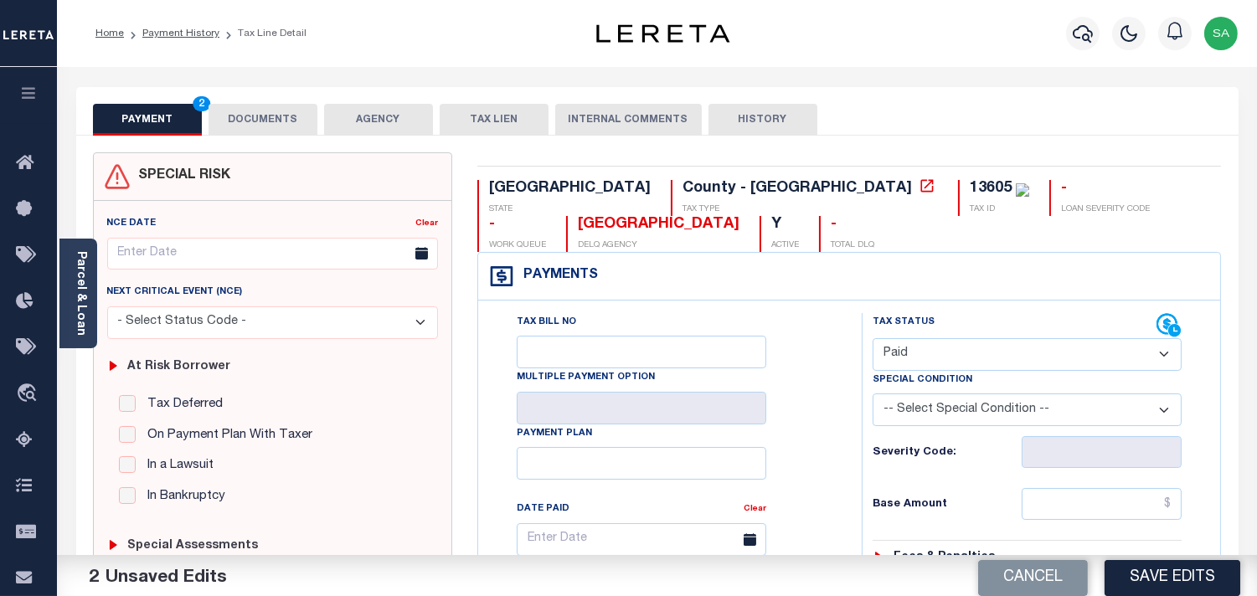
scroll to position [465, 0]
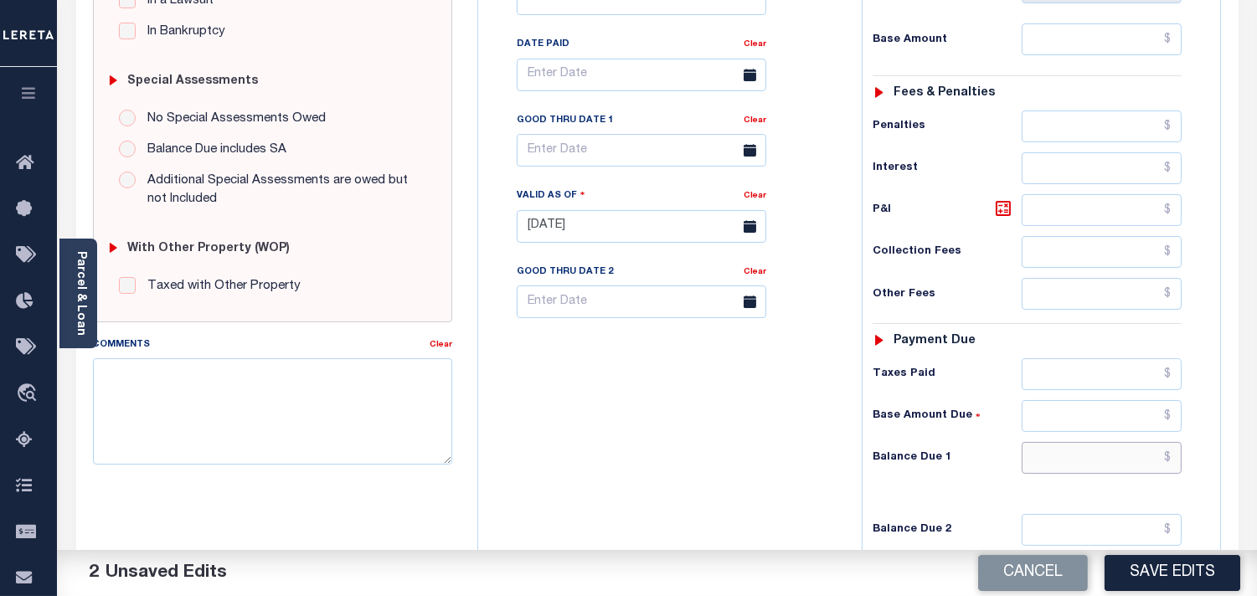
click at [1120, 456] on input "text" at bounding box center [1102, 458] width 160 height 32
type input "$0.00"
drag, startPoint x: 848, startPoint y: 450, endPoint x: 779, endPoint y: 410, distance: 79.2
click at [848, 450] on div "Tax Bill No Multiple Payment Option Payment Plan Clear" at bounding box center [665, 218] width 367 height 740
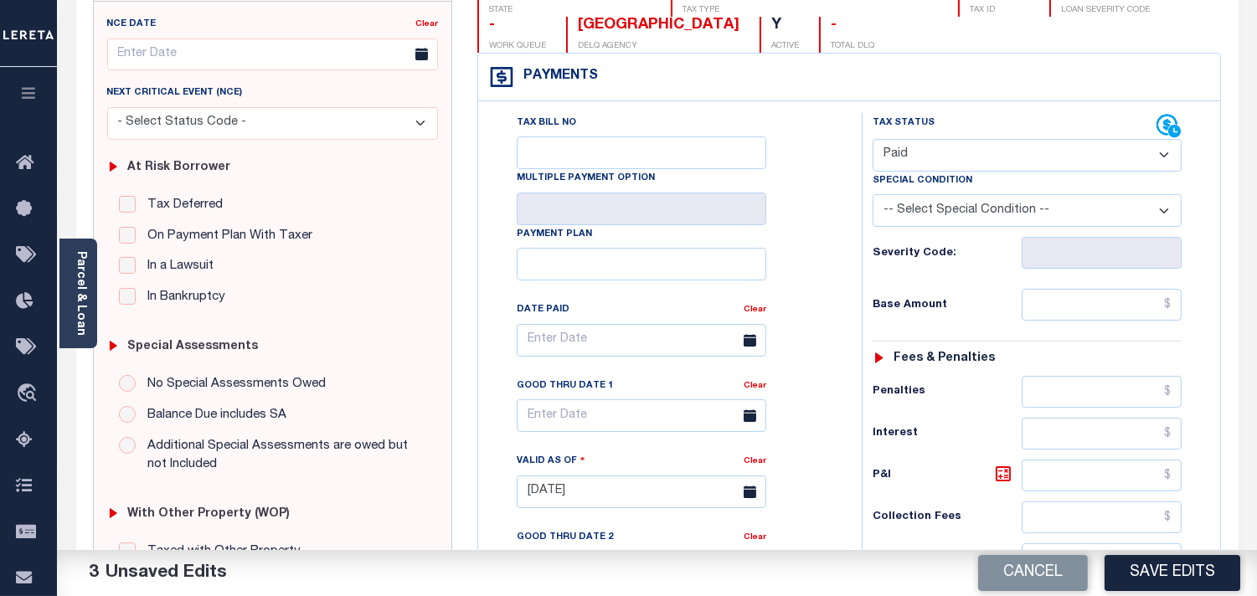
scroll to position [0, 0]
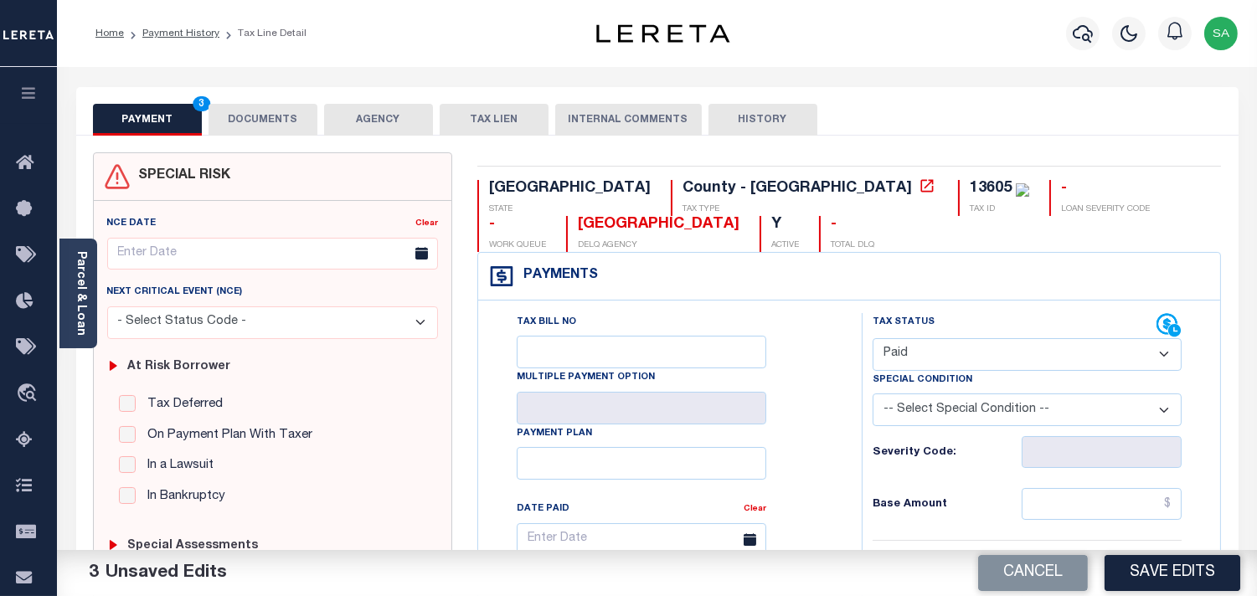
drag, startPoint x: 278, startPoint y: 121, endPoint x: 226, endPoint y: 154, distance: 61.8
click at [288, 121] on button "DOCUMENTS" at bounding box center [263, 120] width 109 height 32
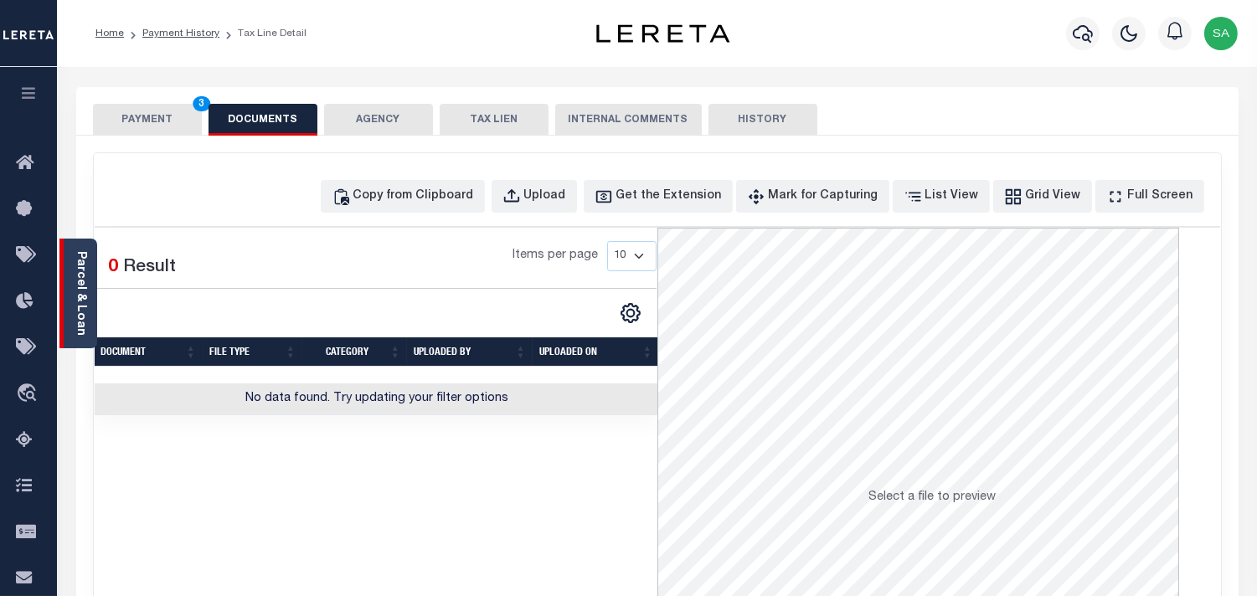
click at [78, 295] on link "Parcel & Loan" at bounding box center [81, 293] width 12 height 85
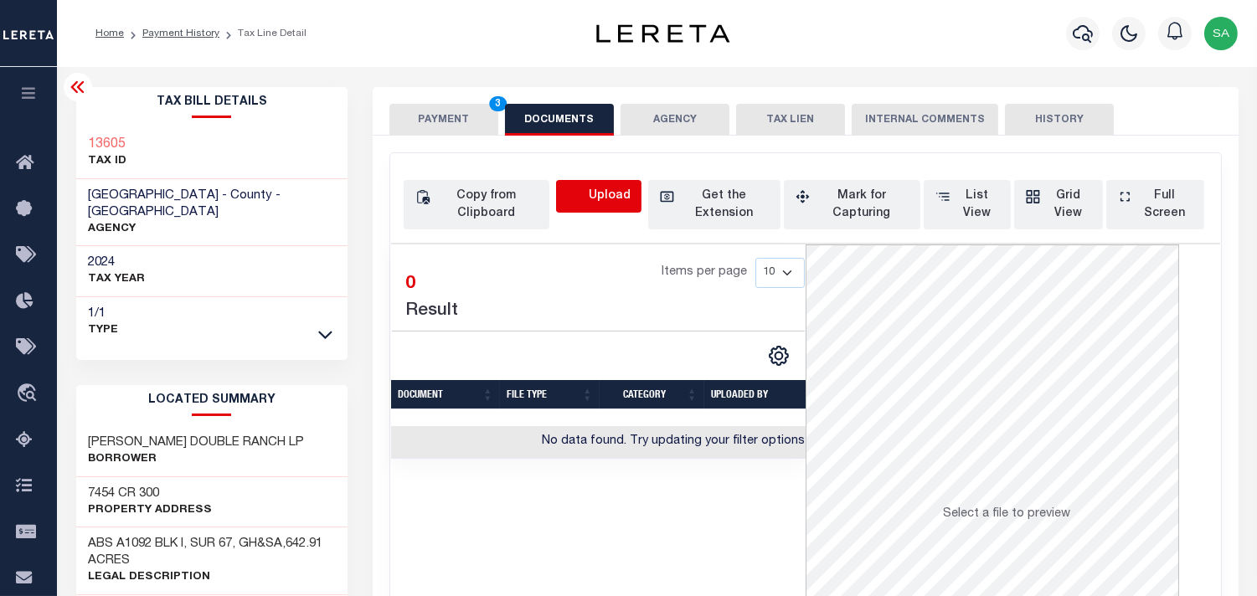
click at [585, 199] on icon "button" at bounding box center [576, 197] width 18 height 18
select select "POP"
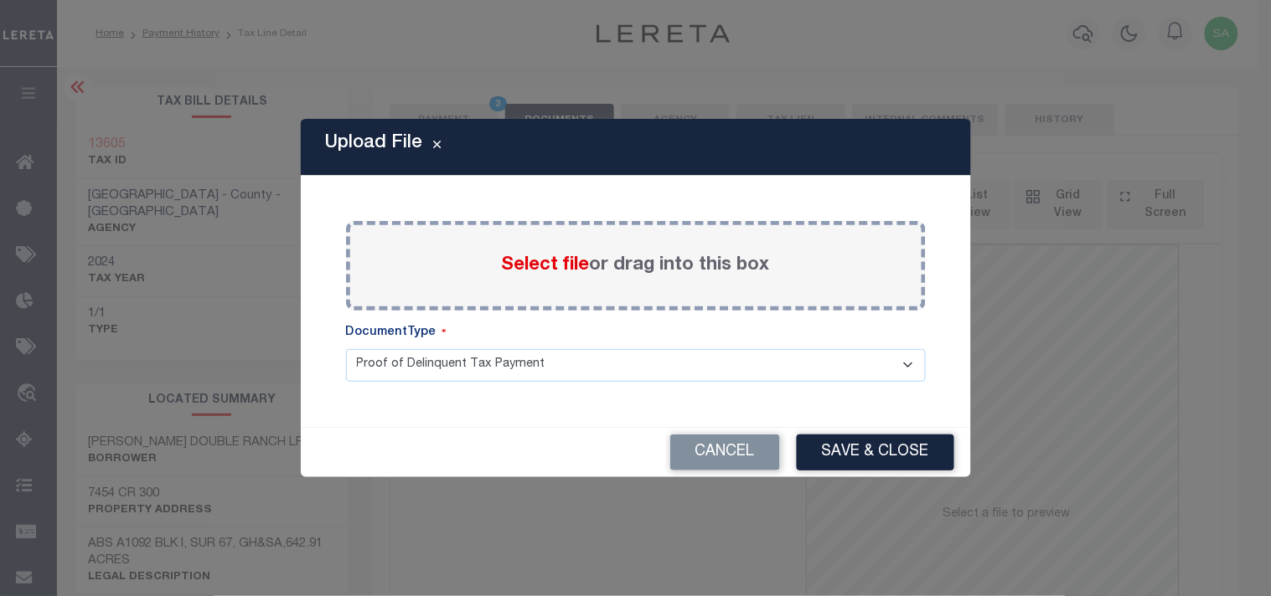
click at [549, 274] on span "Select file" at bounding box center [546, 265] width 88 height 18
click at [0, 0] on input "Select file or drag into this box" at bounding box center [0, 0] width 0 height 0
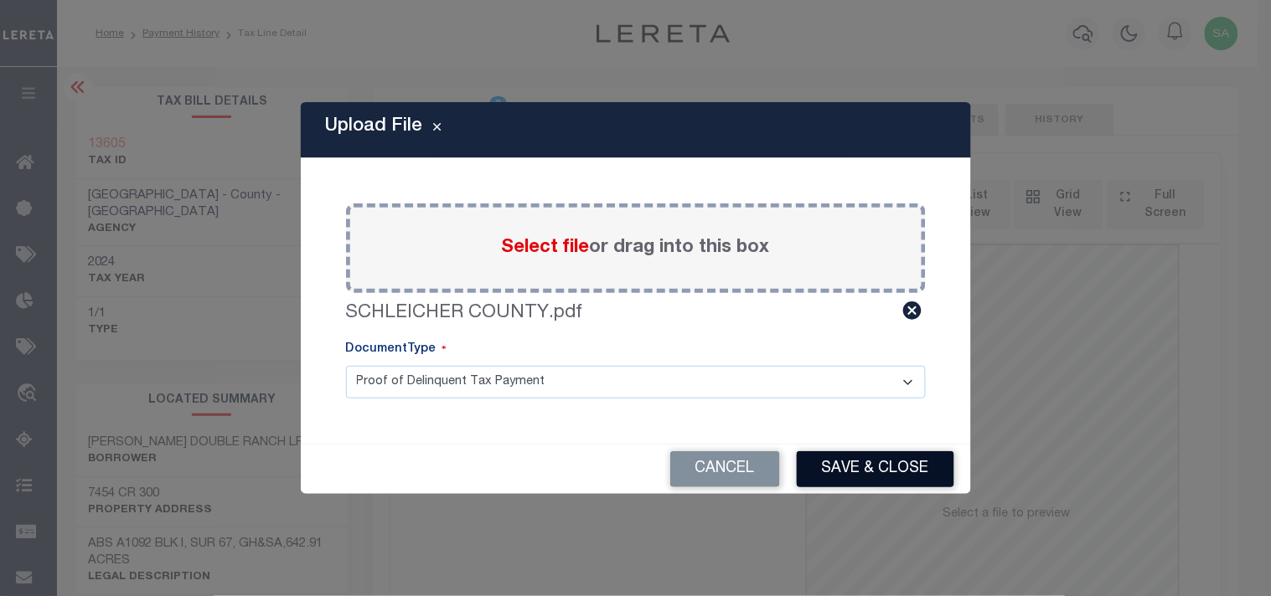
click at [910, 482] on button "Save & Close" at bounding box center [875, 469] width 157 height 36
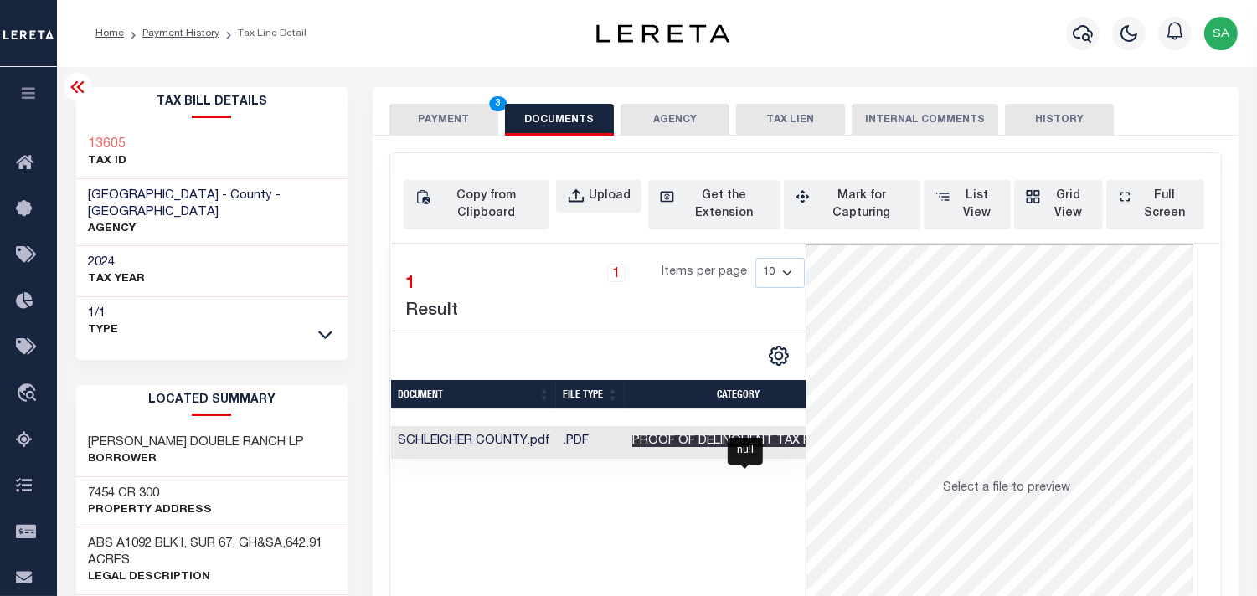
click at [742, 441] on span "Proof of Delinquent Tax Payment" at bounding box center [745, 442] width 227 height 12
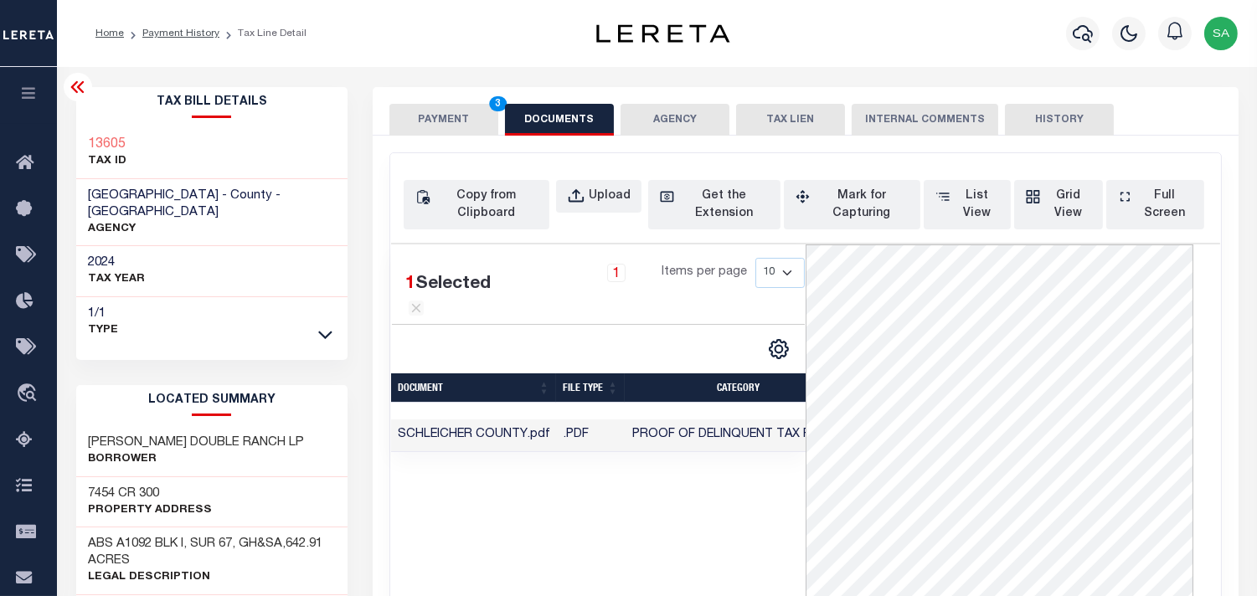
scroll to position [0, 245]
click at [477, 135] on button "PAYMENT 3" at bounding box center [443, 120] width 109 height 32
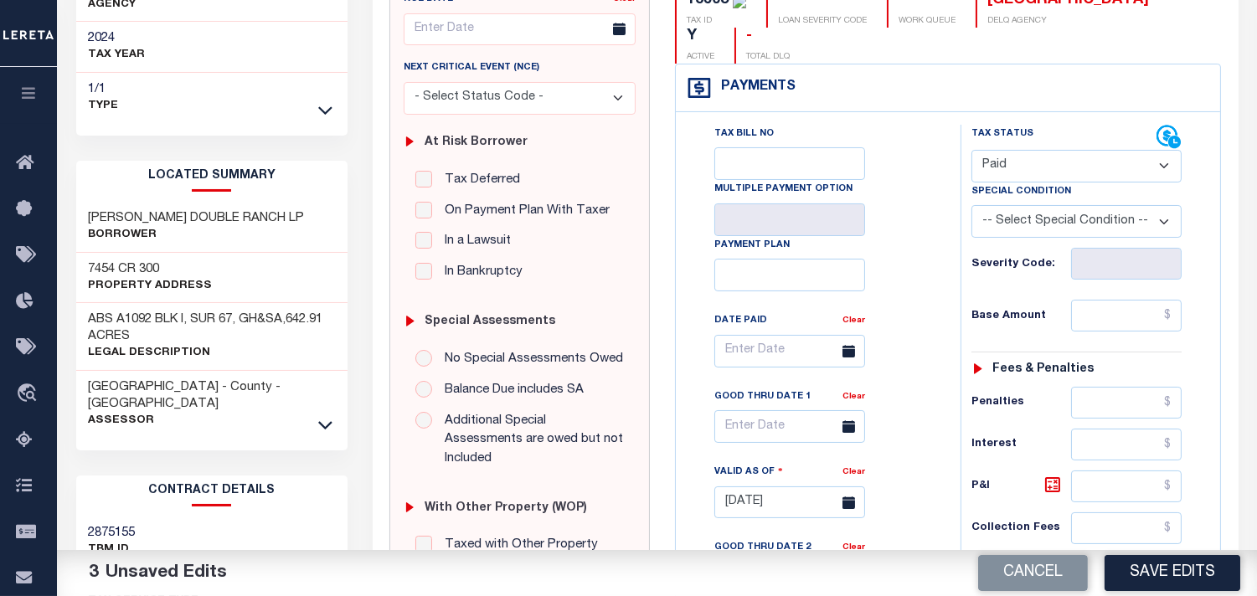
scroll to position [558, 0]
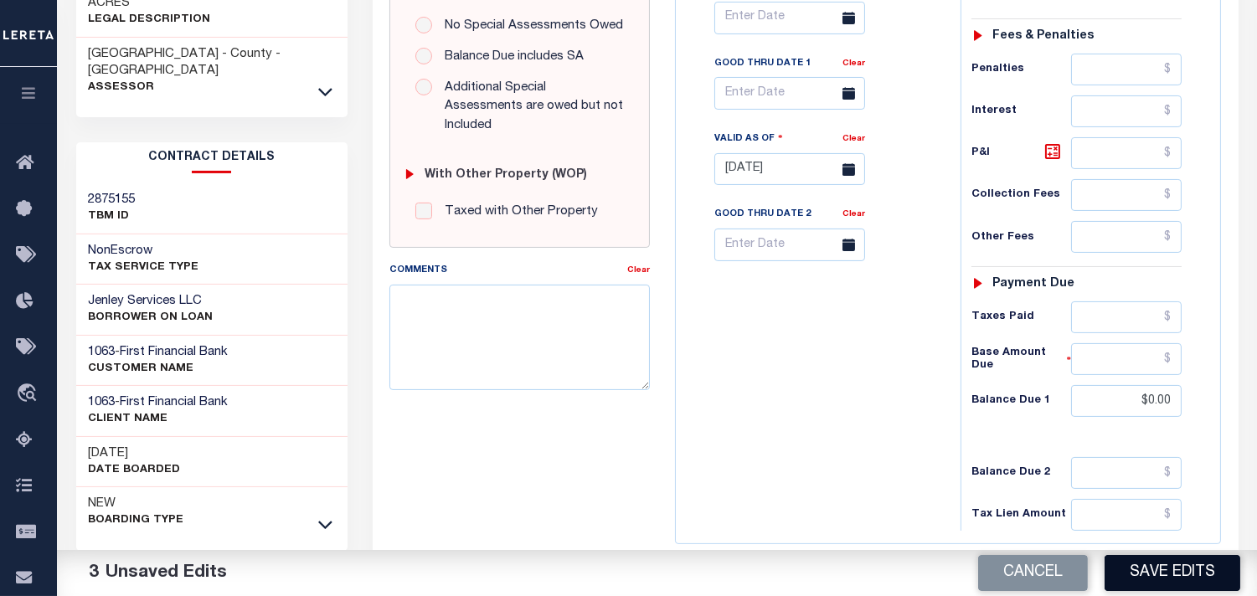
click at [1181, 565] on button "Save Edits" at bounding box center [1173, 573] width 136 height 36
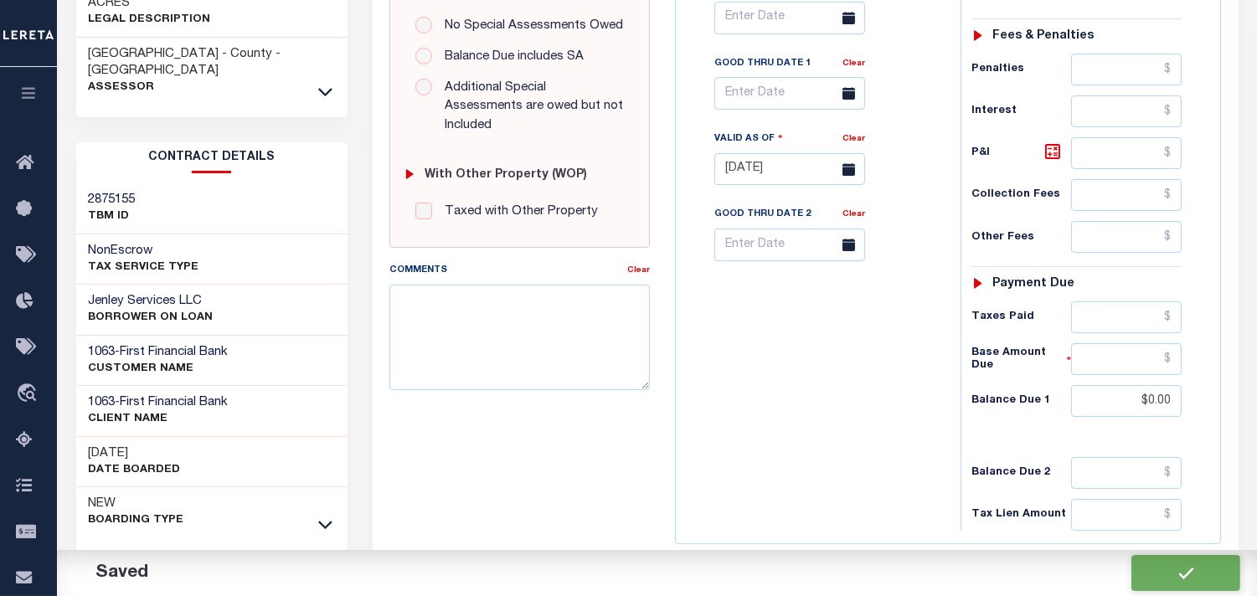
checkbox input "false"
type input "$0"
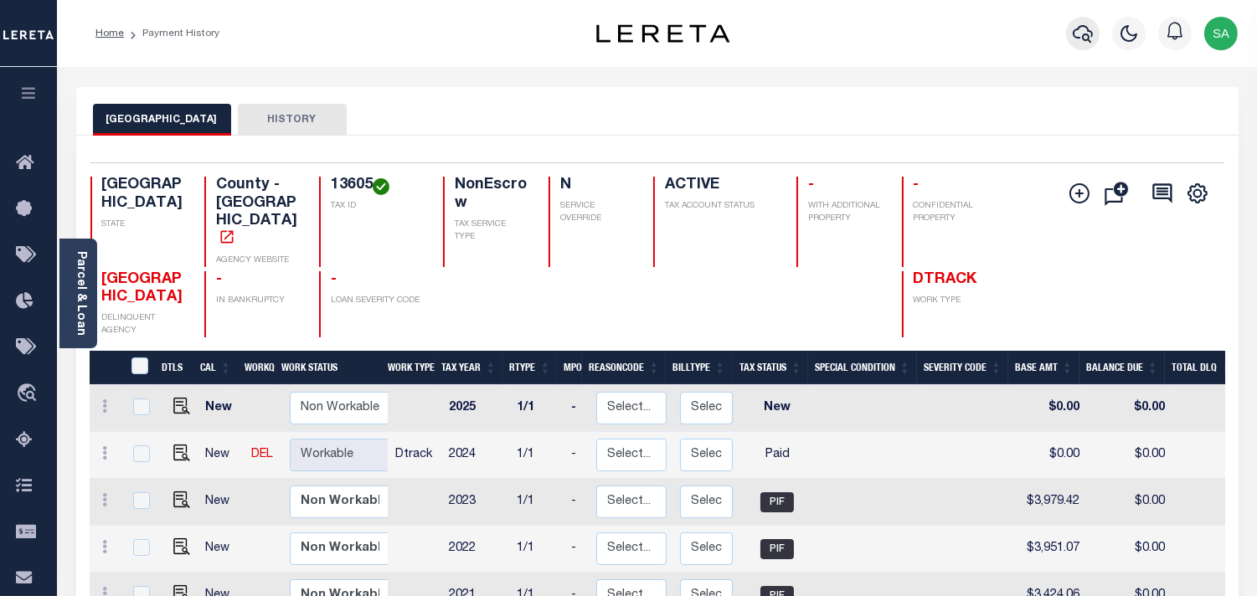
click at [1068, 30] on button "button" at bounding box center [1083, 34] width 34 height 34
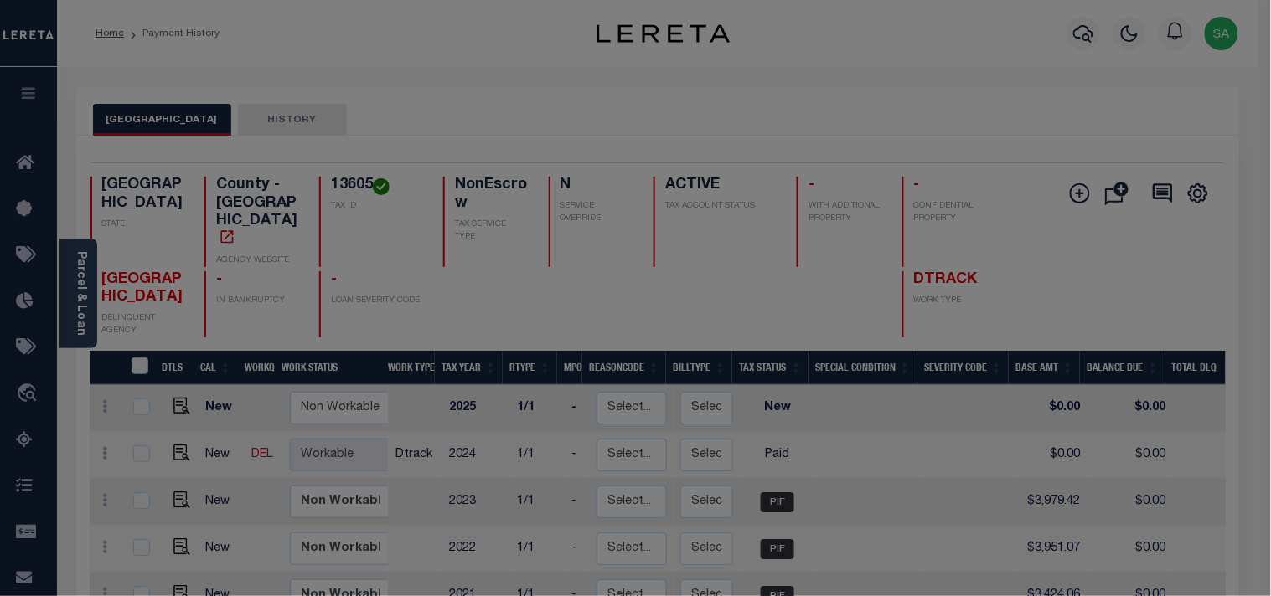
click at [0, 0] on input "text" at bounding box center [0, 0] width 0 height 0
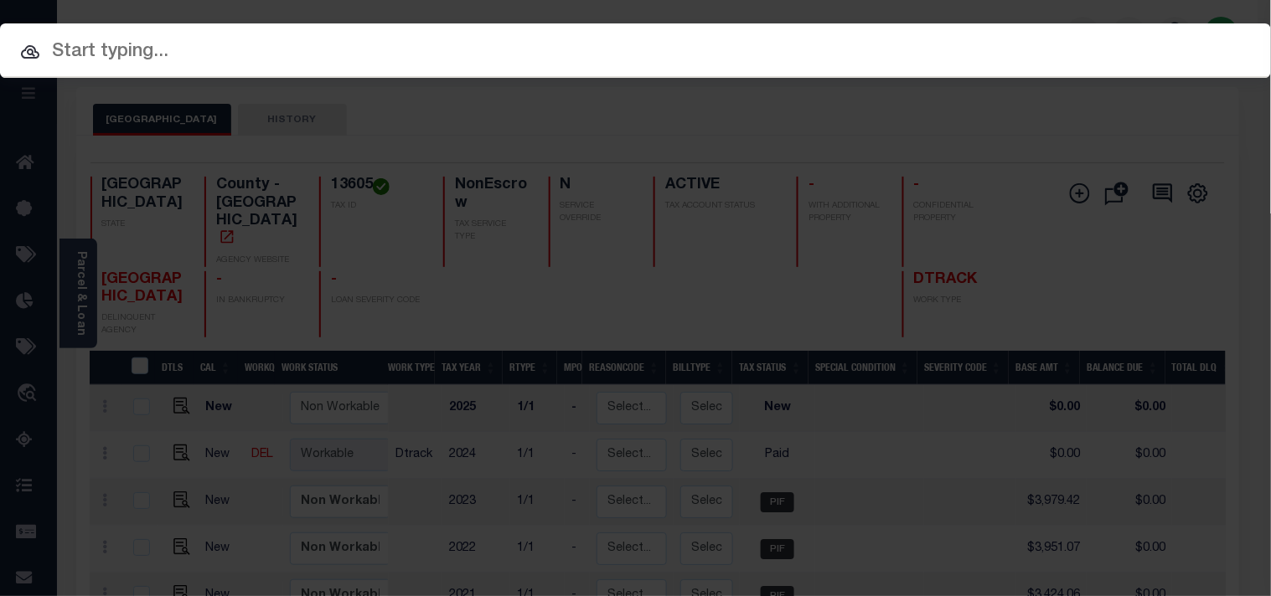
paste input "63500042294"
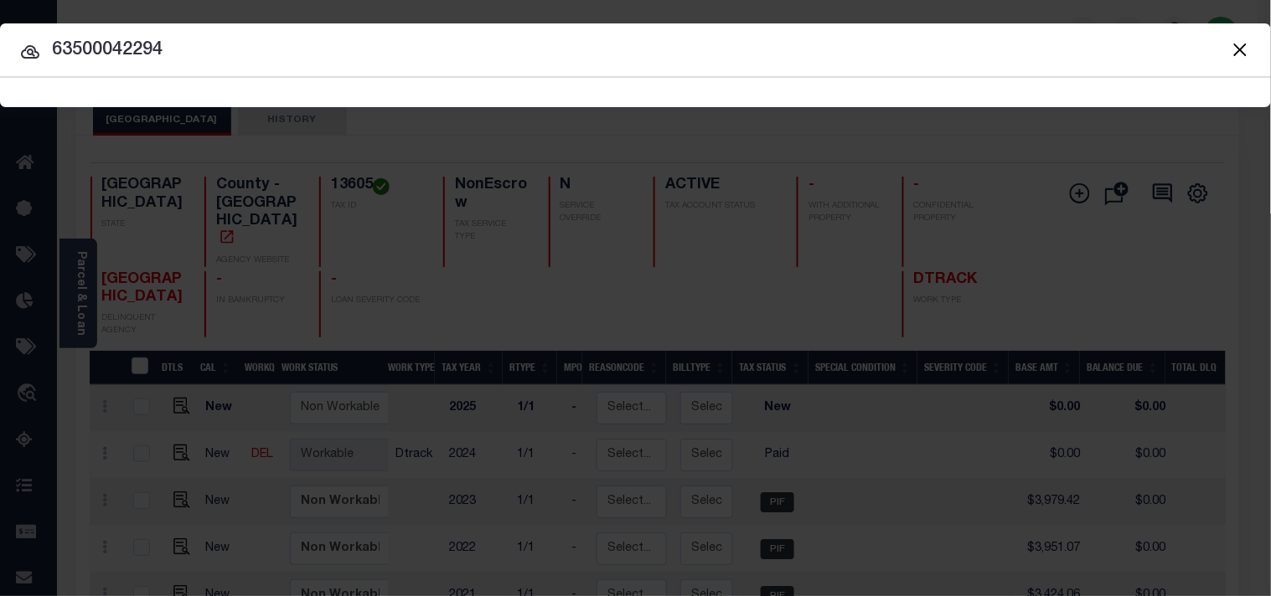
type input "63500042294"
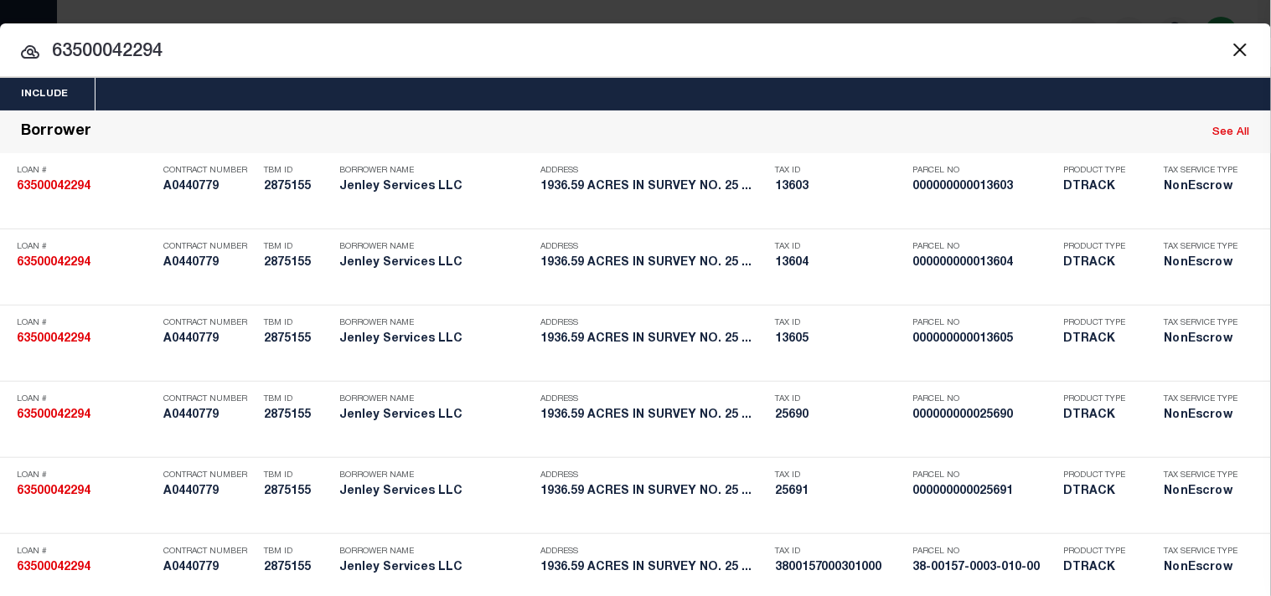
scroll to position [939, 0]
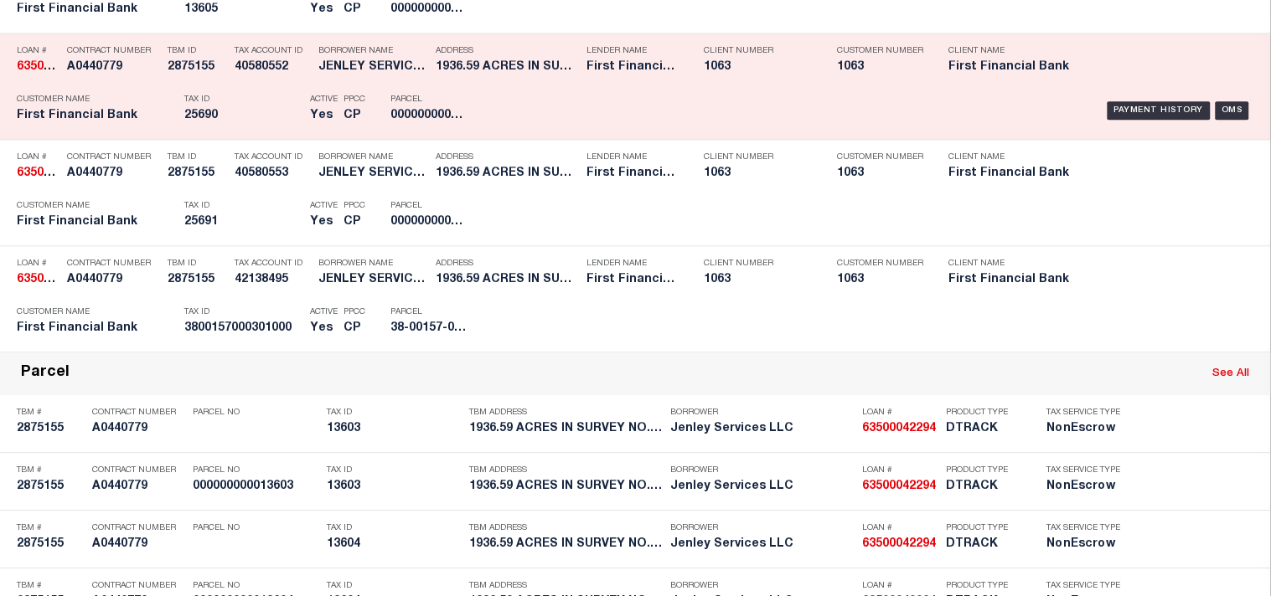
click at [243, 123] on h5 "25690" at bounding box center [242, 116] width 117 height 14
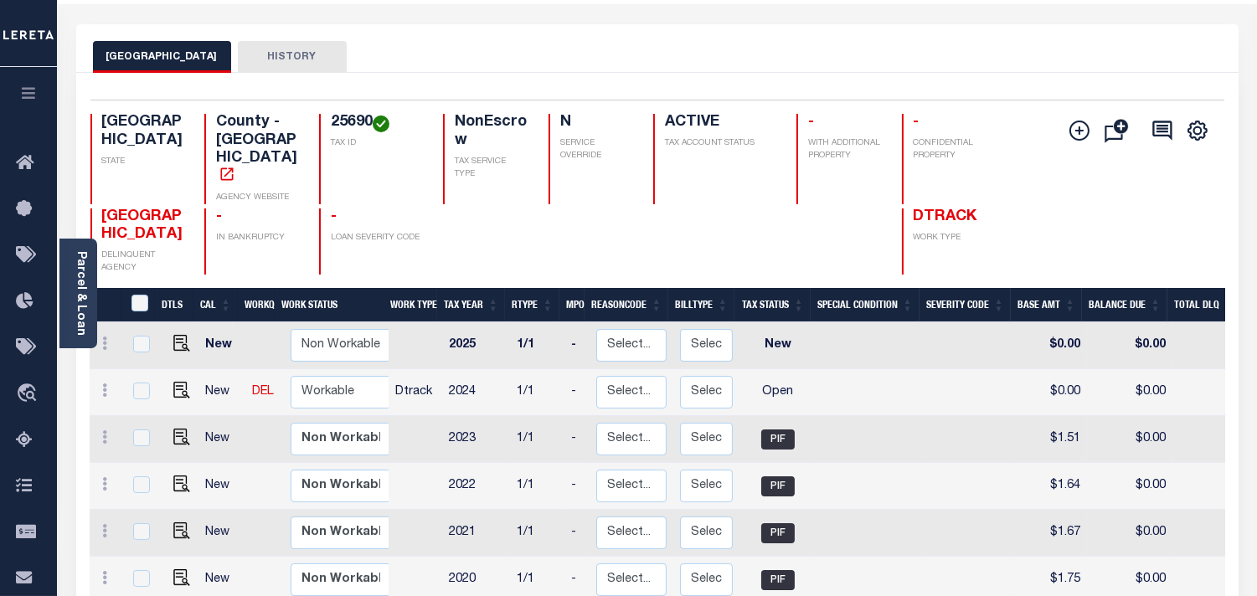
scroll to position [93, 0]
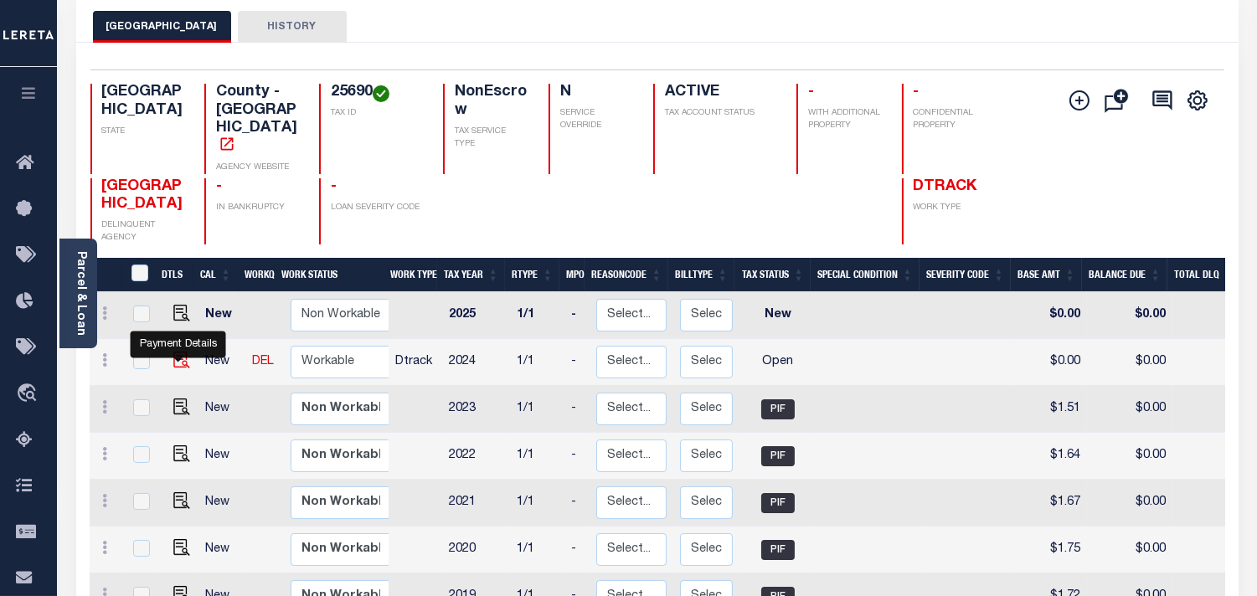
click at [173, 352] on img "" at bounding box center [181, 360] width 17 height 17
checkbox input "true"
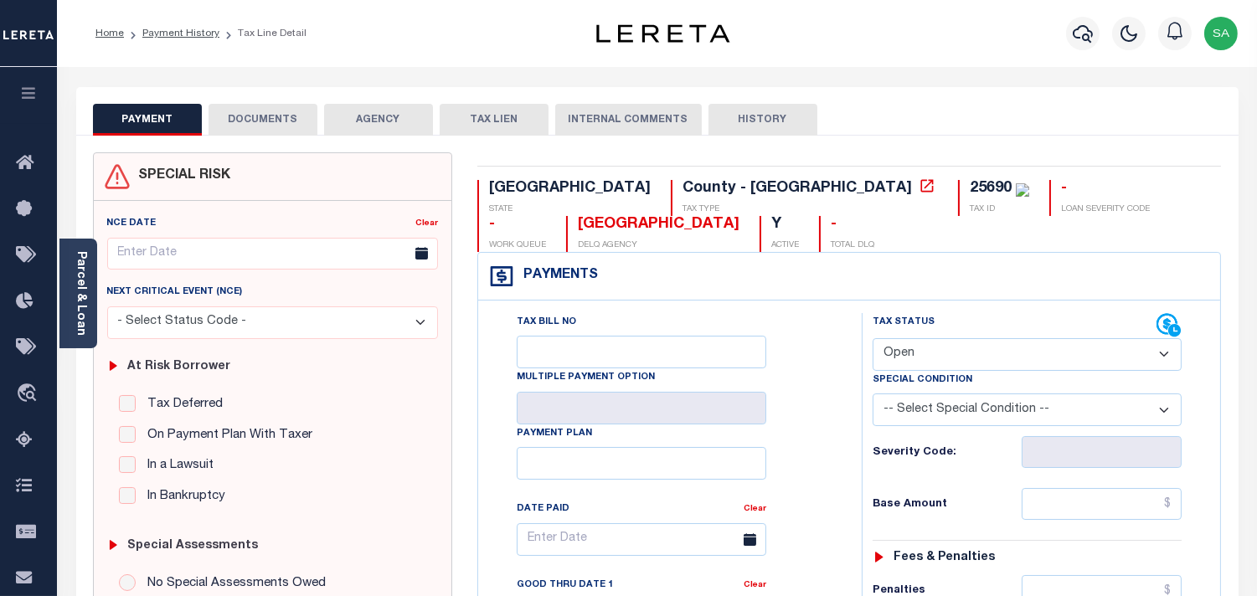
drag, startPoint x: 941, startPoint y: 360, endPoint x: 936, endPoint y: 371, distance: 11.7
click at [941, 360] on select "- Select Status Code - Open Due/Unpaid Paid Incomplete No Tax Due Internal Refu…" at bounding box center [1027, 354] width 309 height 33
select select "PYD"
click at [873, 339] on select "- Select Status Code - Open Due/Unpaid Paid Incomplete No Tax Due Internal Refu…" at bounding box center [1027, 354] width 309 height 33
type input "[DATE]"
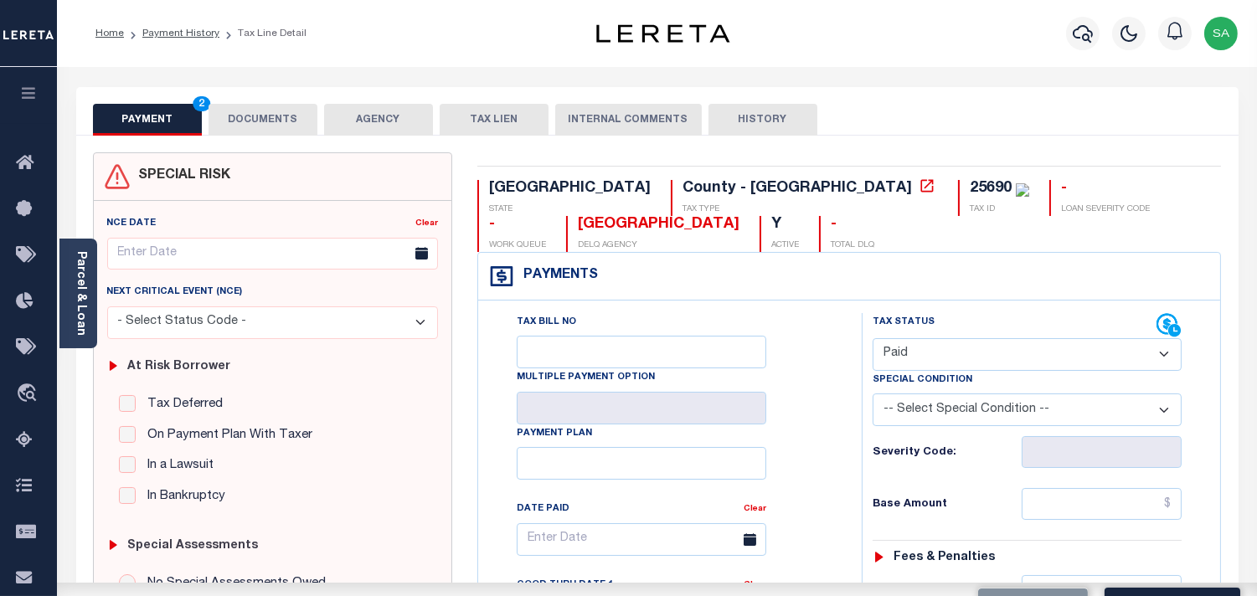
click at [262, 123] on button "DOCUMENTS" at bounding box center [263, 120] width 109 height 32
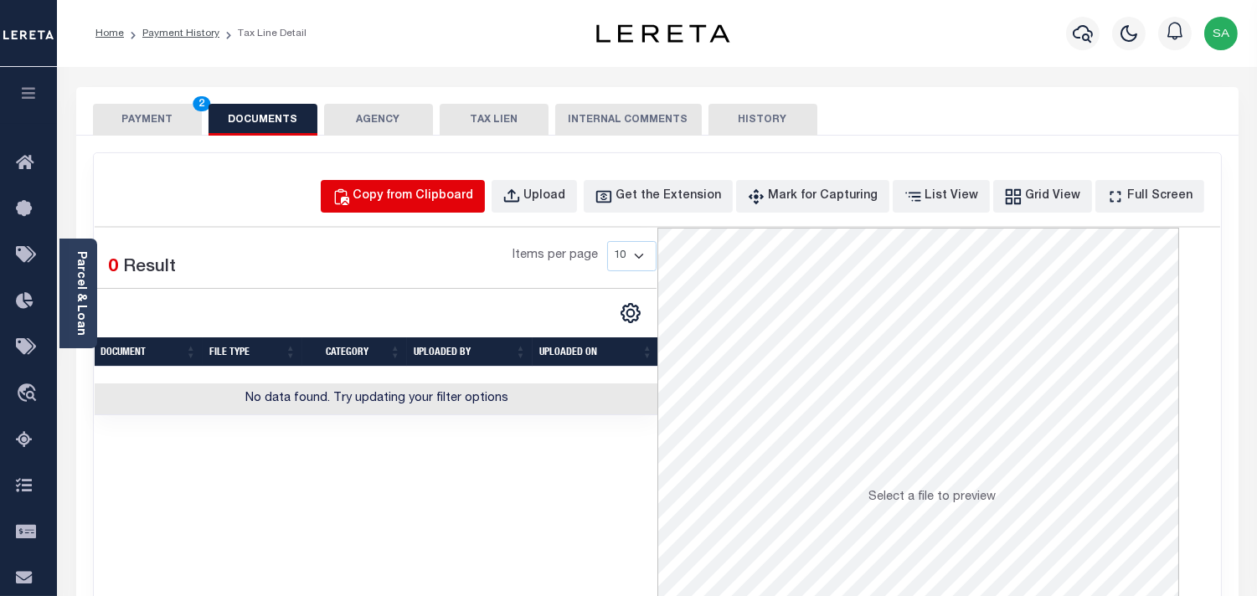
click at [459, 205] on div "Copy from Clipboard" at bounding box center [413, 197] width 121 height 18
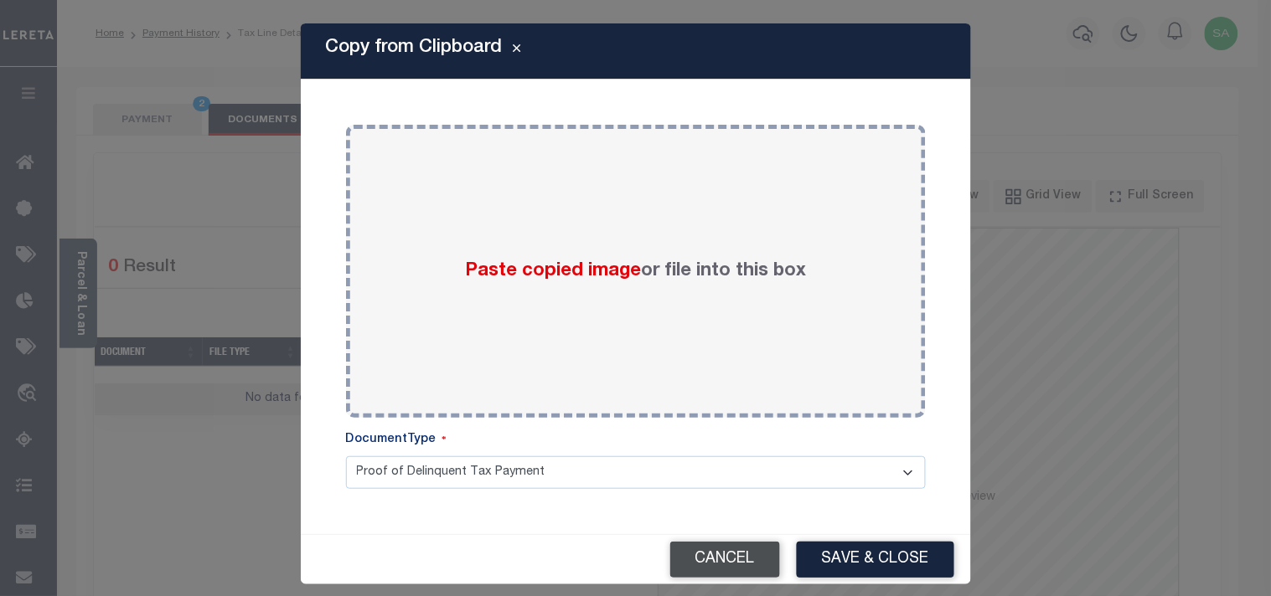
click at [735, 565] on button "Cancel" at bounding box center [725, 560] width 110 height 36
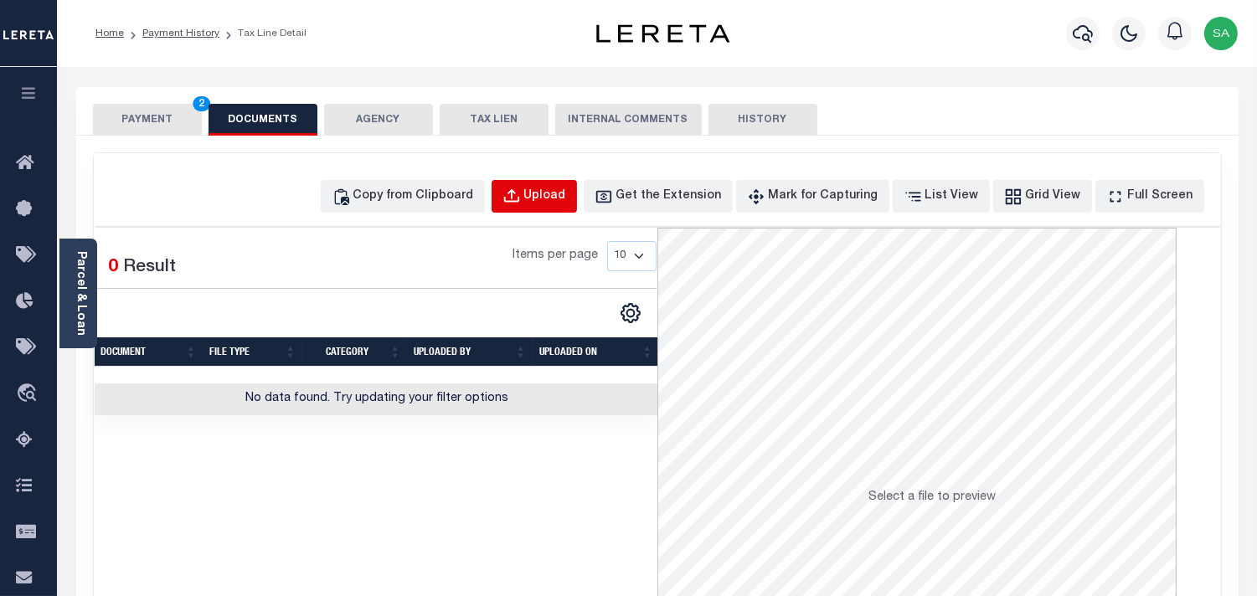
click at [568, 208] on button "Upload" at bounding box center [534, 196] width 85 height 33
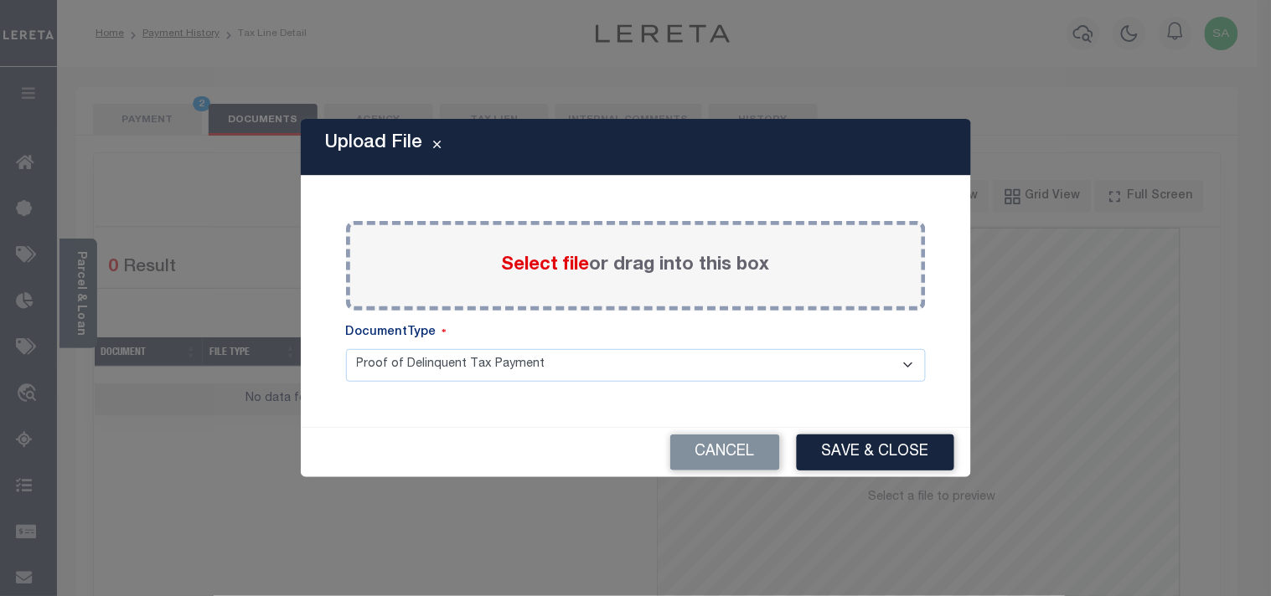
click at [578, 253] on label "Select file or drag into this box" at bounding box center [636, 266] width 268 height 28
click at [0, 0] on input "Select file or drag into this box" at bounding box center [0, 0] width 0 height 0
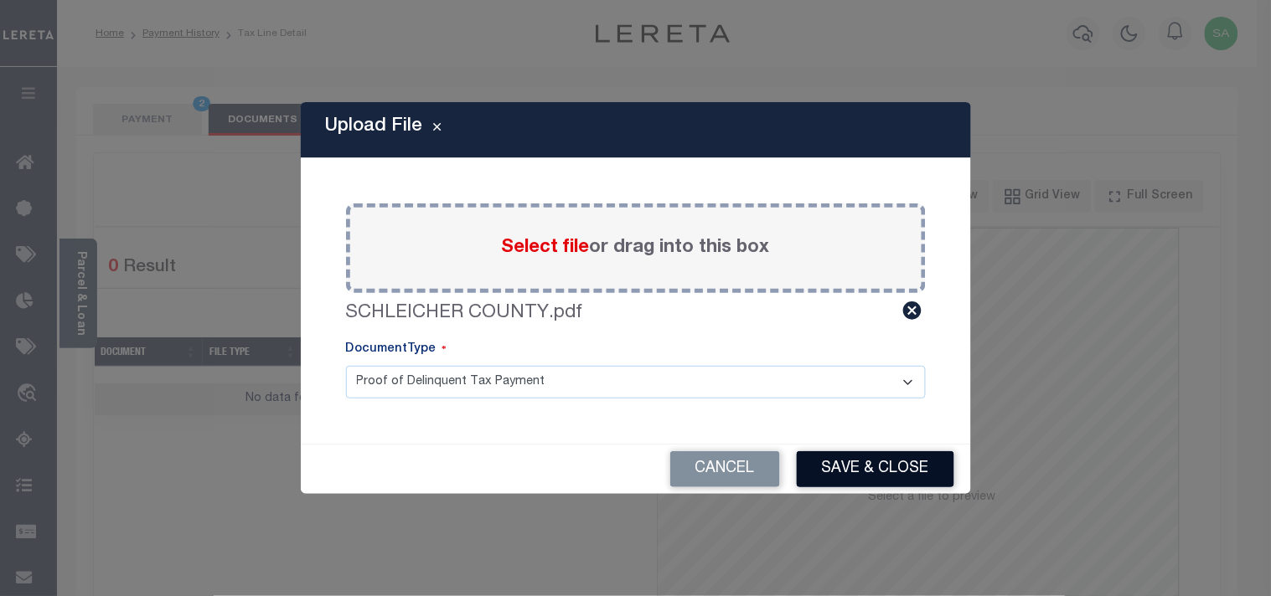
click at [875, 472] on button "Save & Close" at bounding box center [875, 469] width 157 height 36
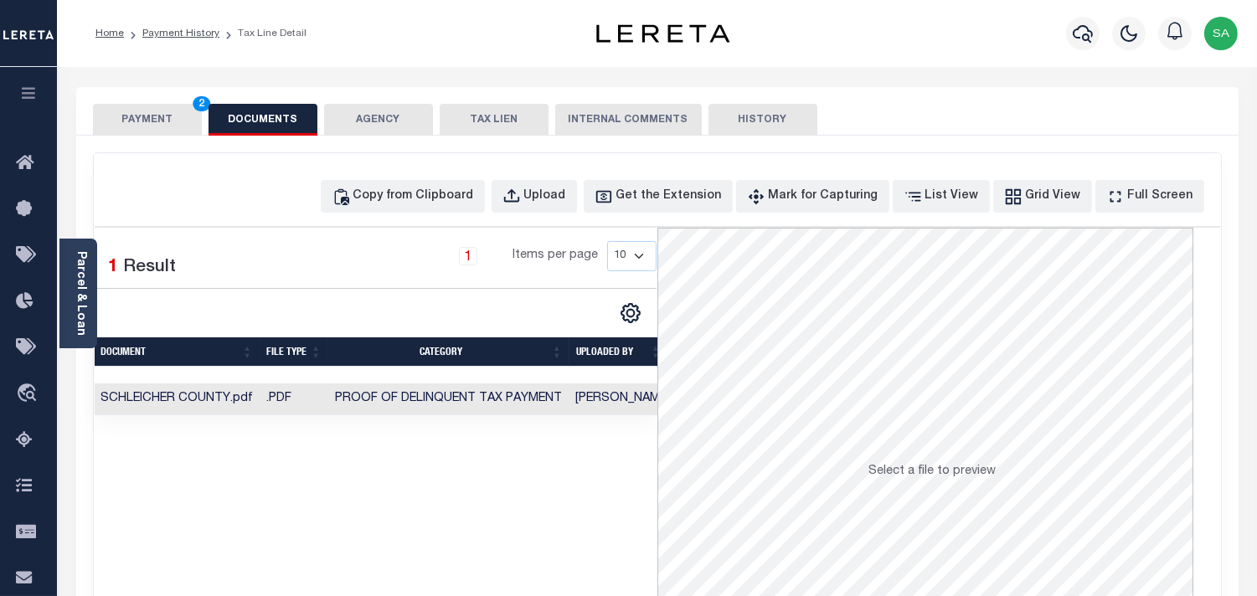
click at [627, 405] on td "[PERSON_NAME]" at bounding box center [624, 400] width 108 height 33
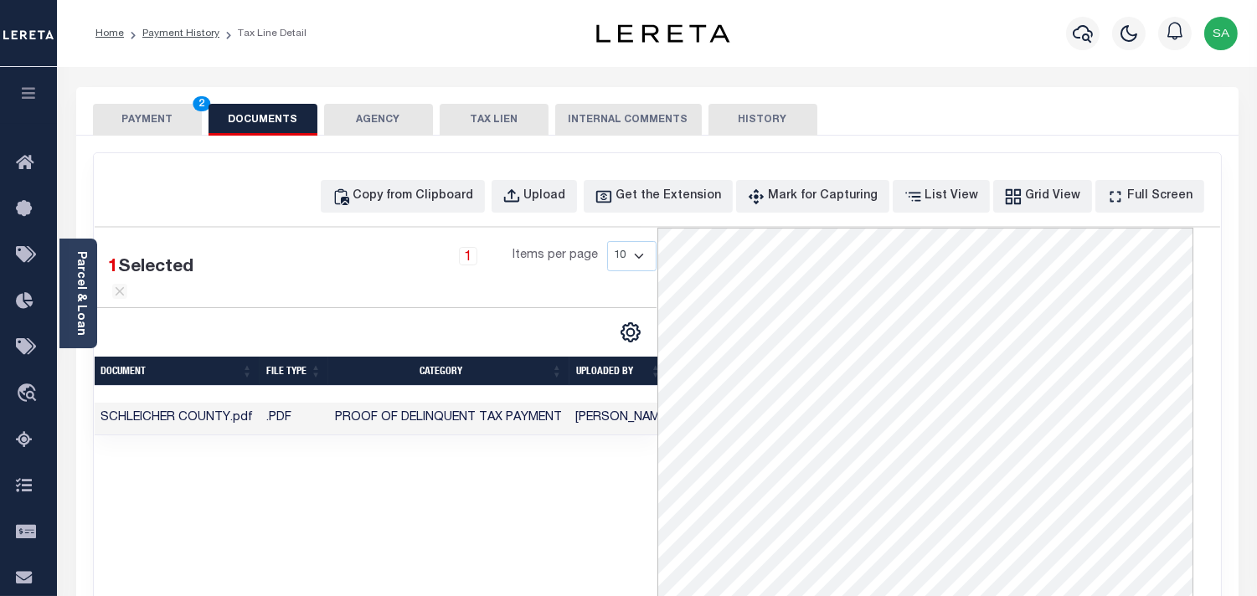
click at [137, 115] on button "PAYMENT 2" at bounding box center [147, 120] width 109 height 32
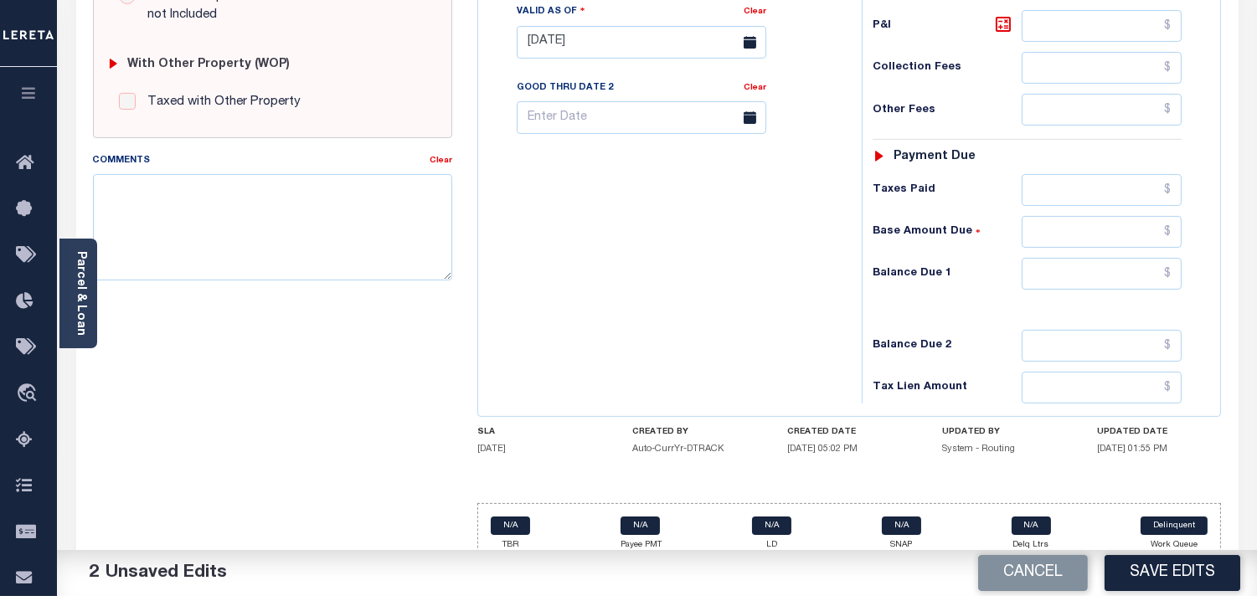
scroll to position [651, 0]
click at [1133, 297] on div "Tax Status Status - Select Status Code -" at bounding box center [1033, 32] width 342 height 740
click at [1134, 277] on input "text" at bounding box center [1102, 272] width 160 height 32
type input "$0.00"
drag, startPoint x: 851, startPoint y: 240, endPoint x: 853, endPoint y: 249, distance: 8.5
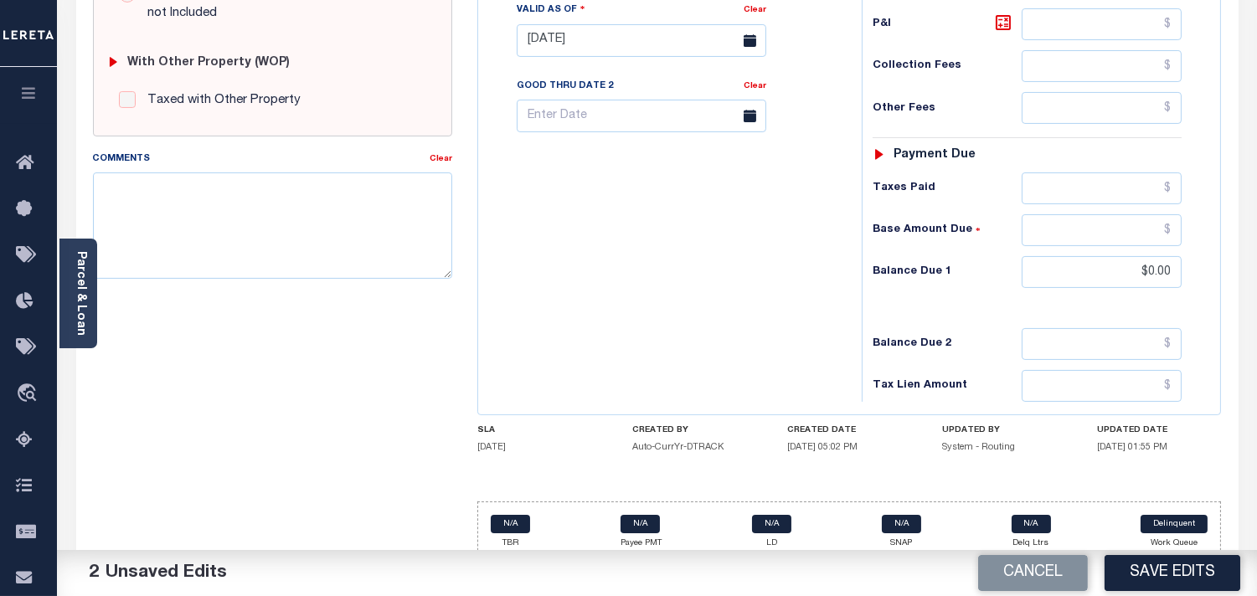
click at [851, 240] on div "Tax Status Status" at bounding box center [1032, 32] width 367 height 740
click at [1194, 567] on button "Save Edits" at bounding box center [1173, 573] width 136 height 36
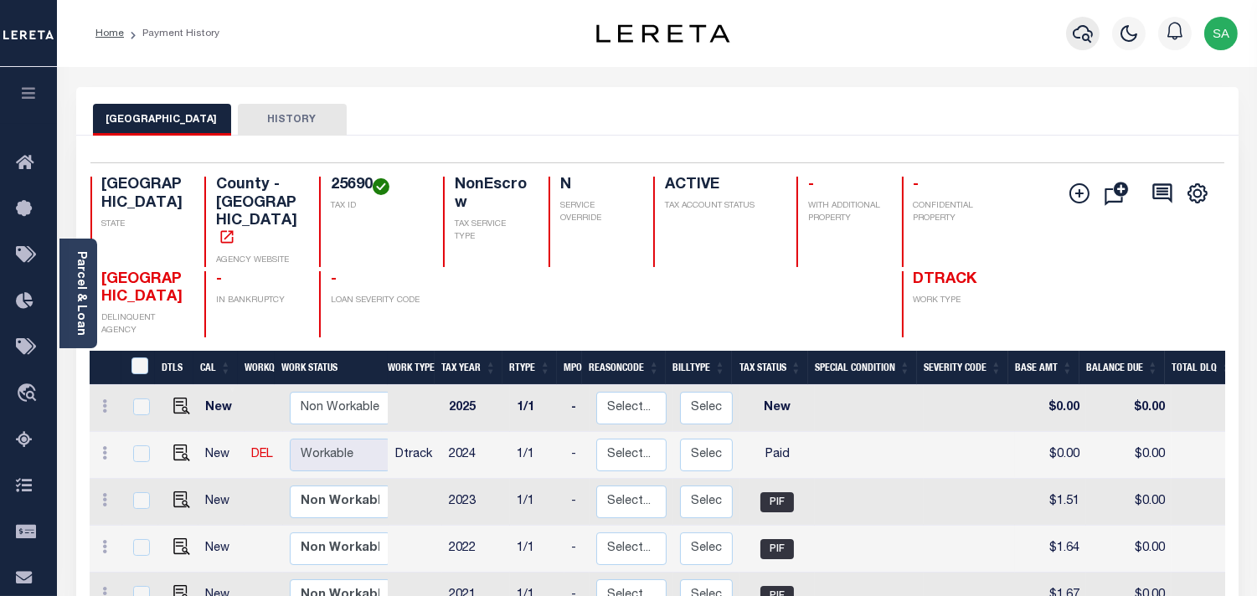
click at [1079, 35] on icon "button" at bounding box center [1083, 33] width 20 height 20
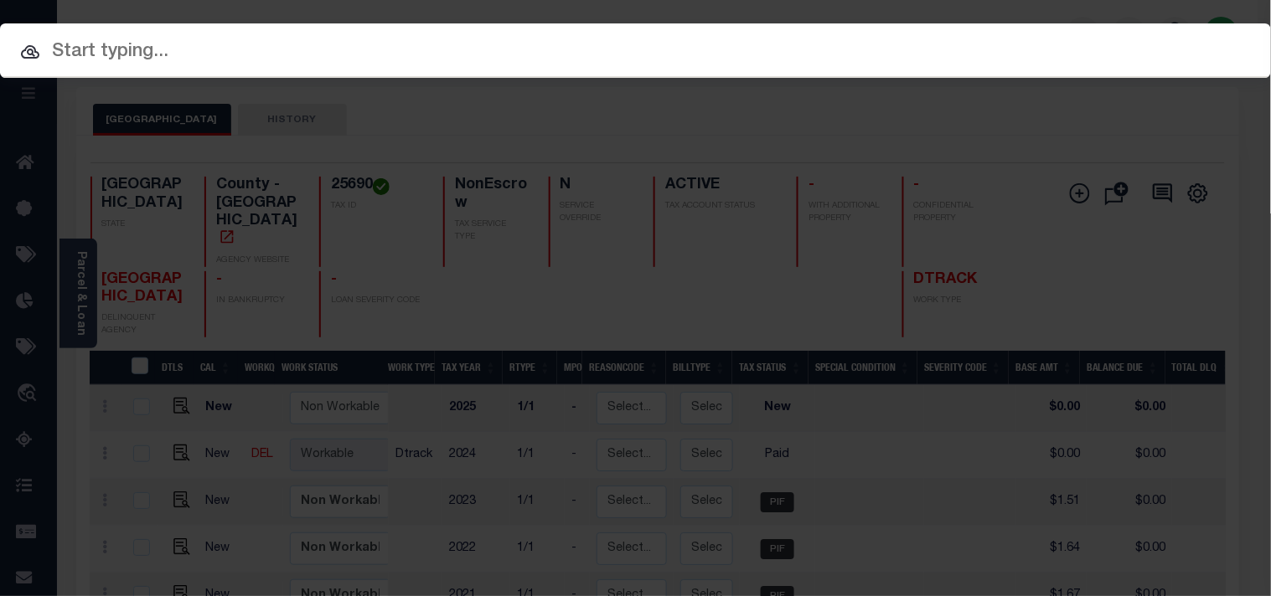
click at [748, 54] on input "text" at bounding box center [635, 52] width 1271 height 29
paste input "63500042294"
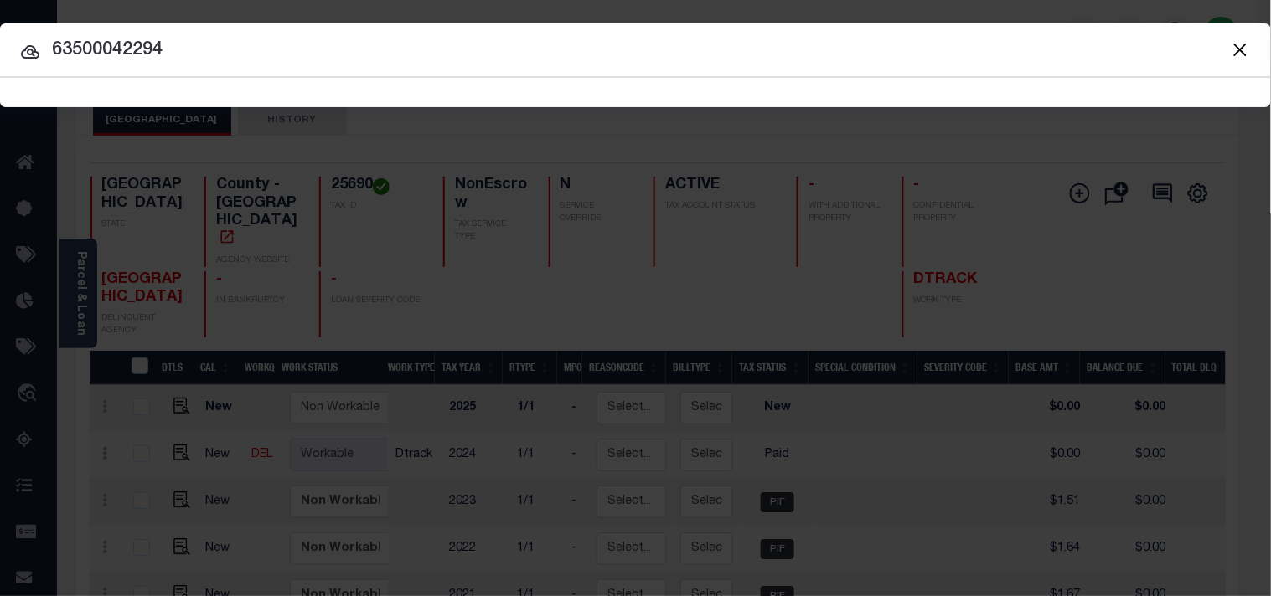
type input "63500042294"
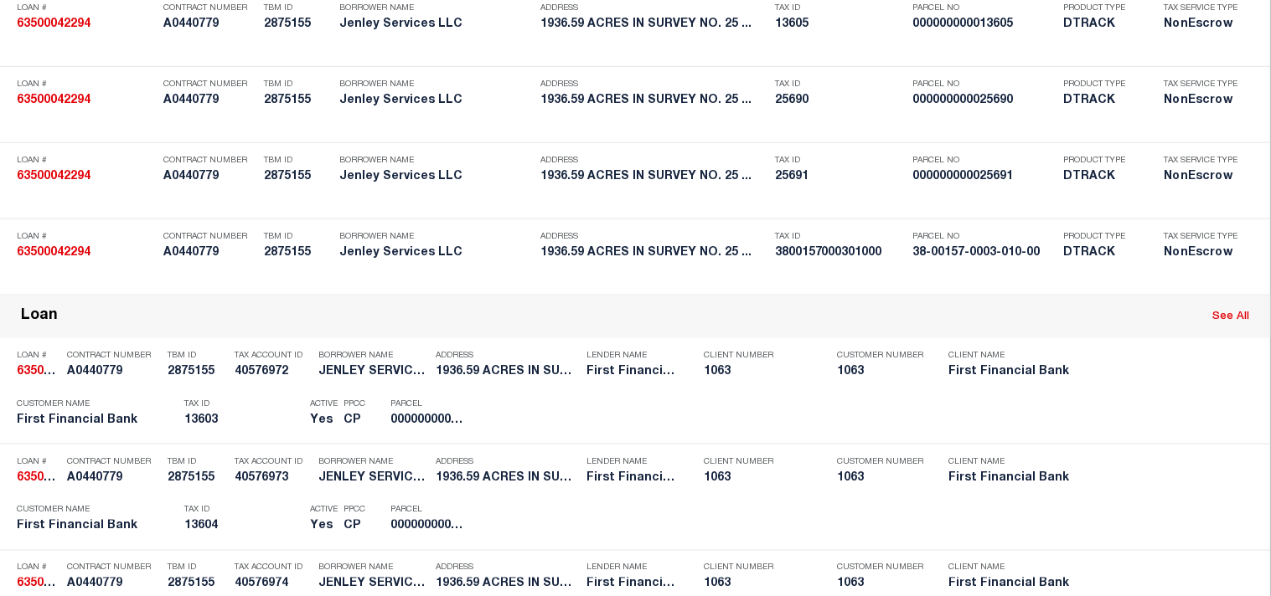
scroll to position [1045, 0]
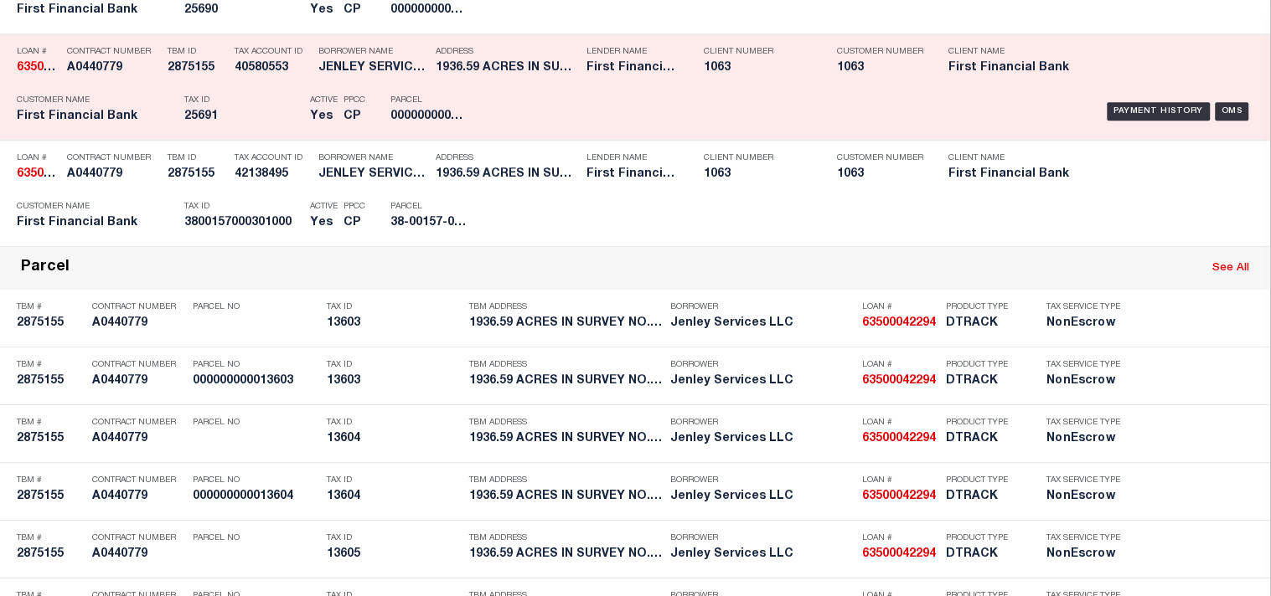
click at [232, 106] on p "Tax ID" at bounding box center [242, 100] width 117 height 10
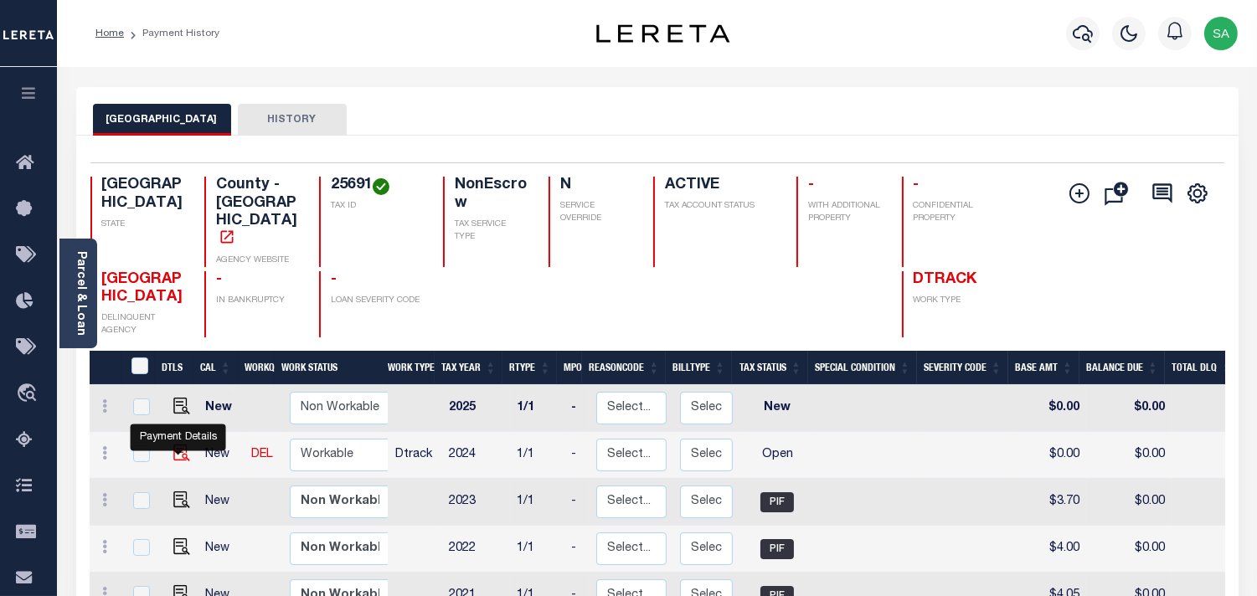
click at [177, 449] on img "" at bounding box center [181, 453] width 17 height 17
checkbox input "true"
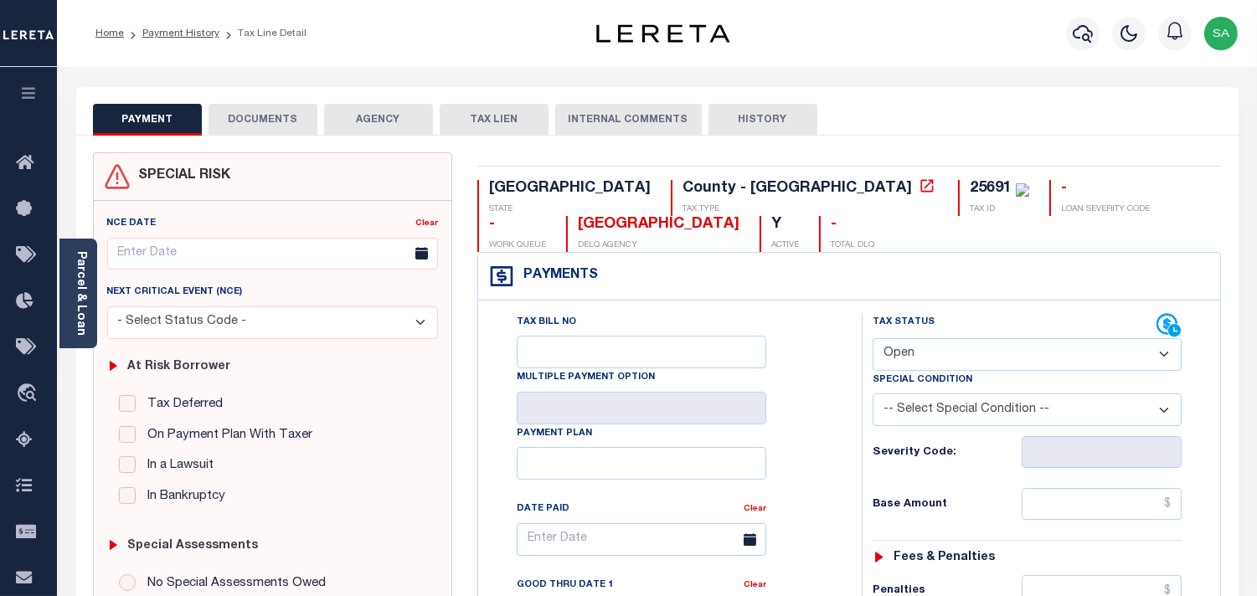
drag, startPoint x: 961, startPoint y: 348, endPoint x: 958, endPoint y: 369, distance: 21.9
click at [961, 348] on select "- Select Status Code - Open Due/Unpaid Paid Incomplete No Tax Due Internal Refu…" at bounding box center [1027, 354] width 309 height 33
select select "PYD"
click at [873, 338] on select "- Select Status Code - Open Due/Unpaid Paid Incomplete No Tax Due Internal Refu…" at bounding box center [1027, 354] width 309 height 33
type input "[DATE]"
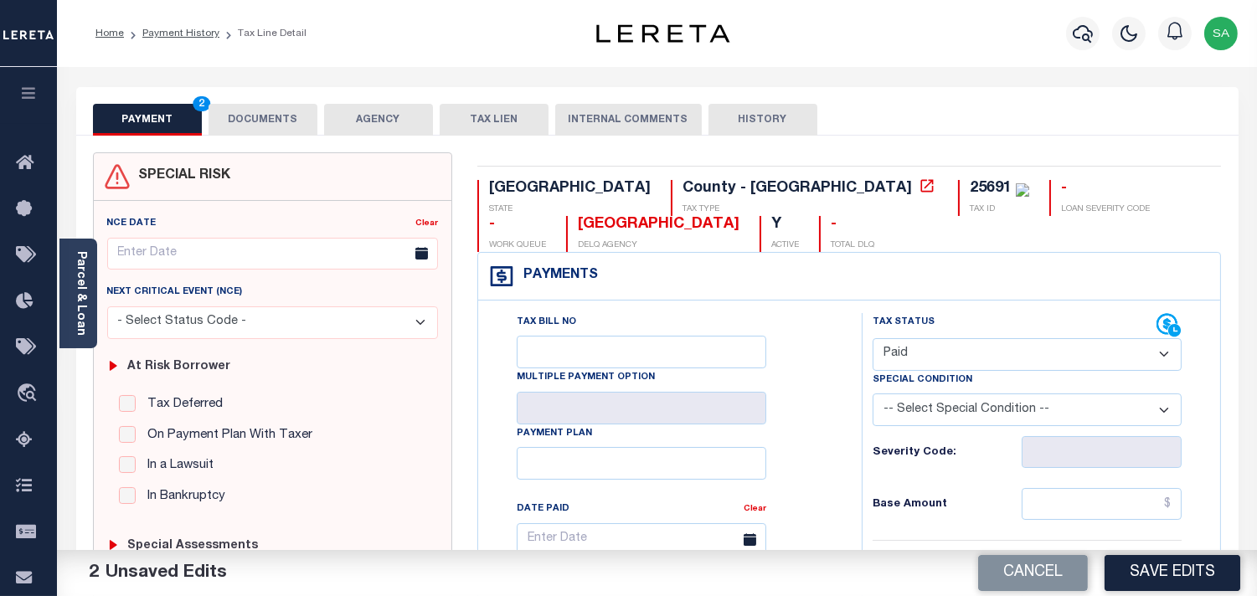
scroll to position [558, 0]
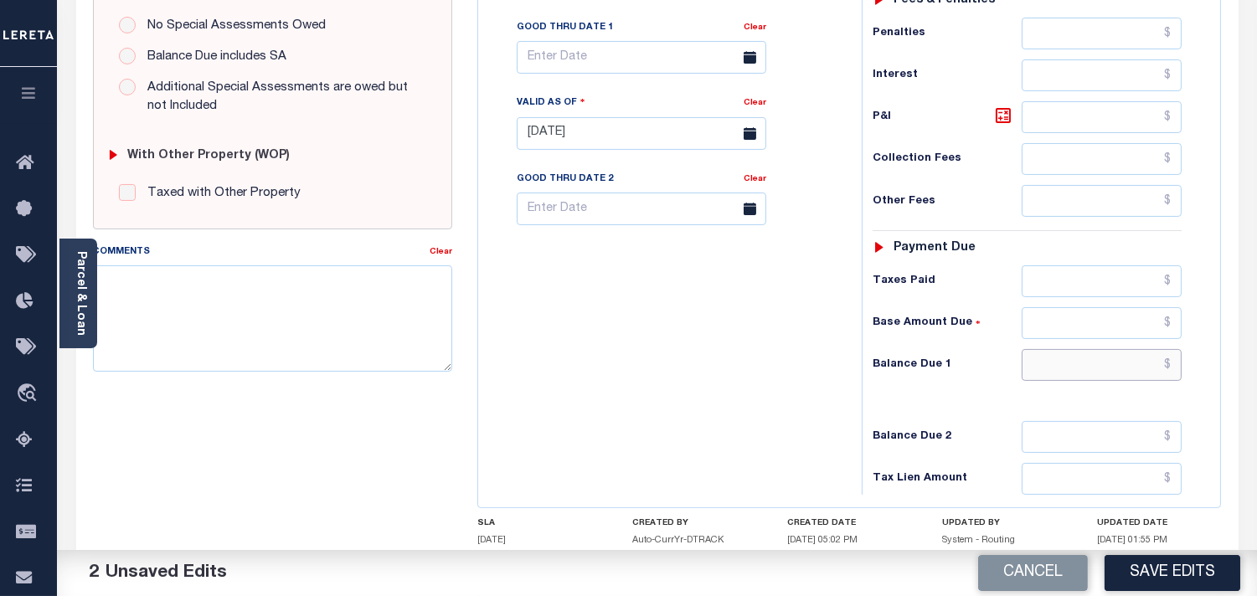
click at [1143, 361] on input "text" at bounding box center [1102, 365] width 160 height 32
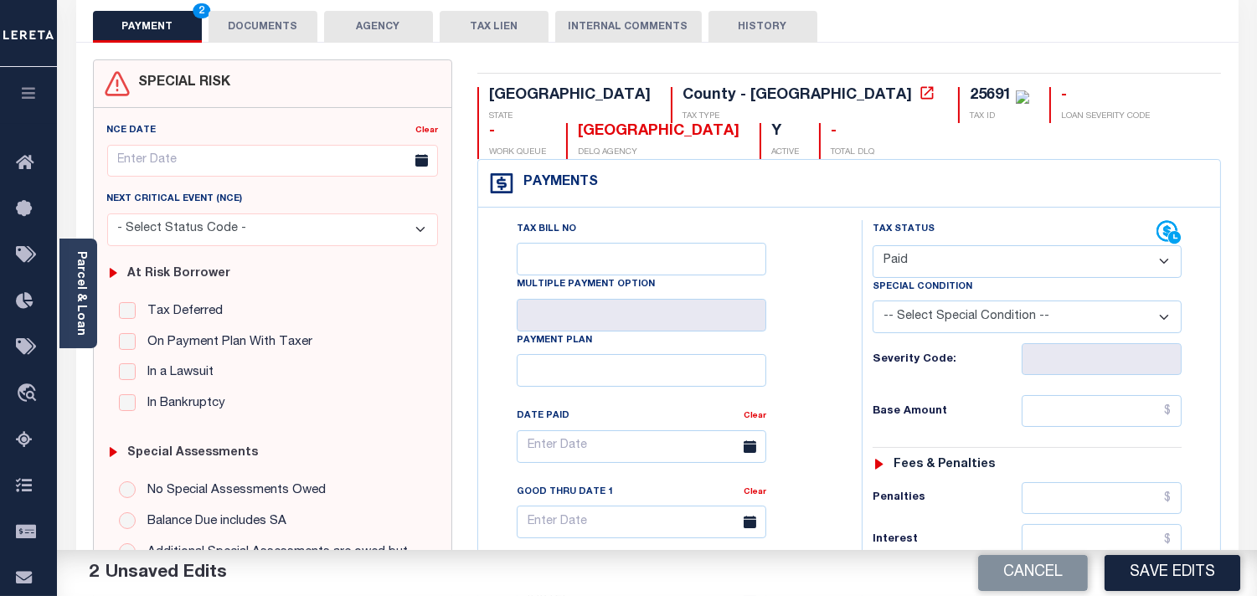
scroll to position [0, 0]
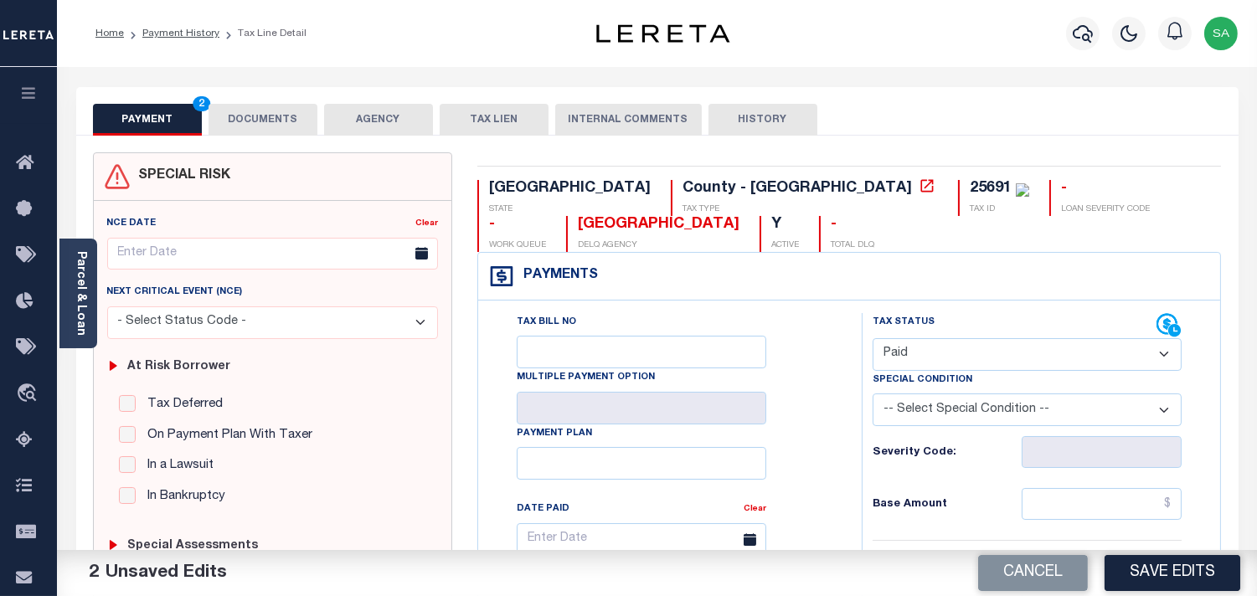
type input "$0.00"
click at [244, 110] on button "DOCUMENTS" at bounding box center [263, 120] width 109 height 32
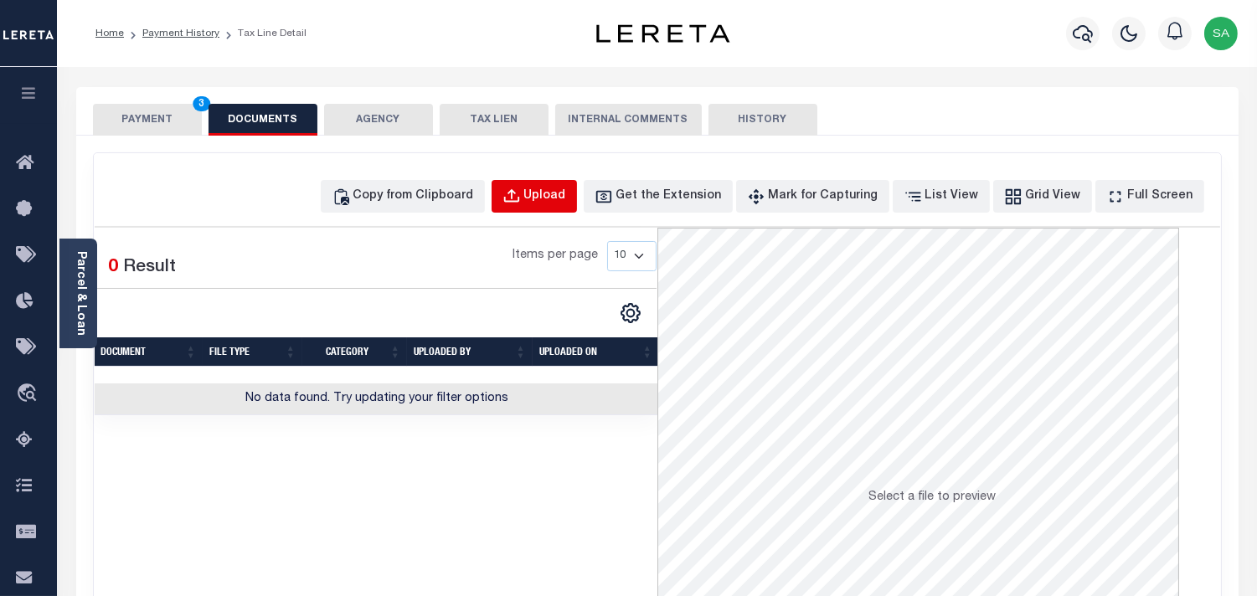
click at [558, 199] on div "Upload" at bounding box center [545, 197] width 42 height 18
select select "POP"
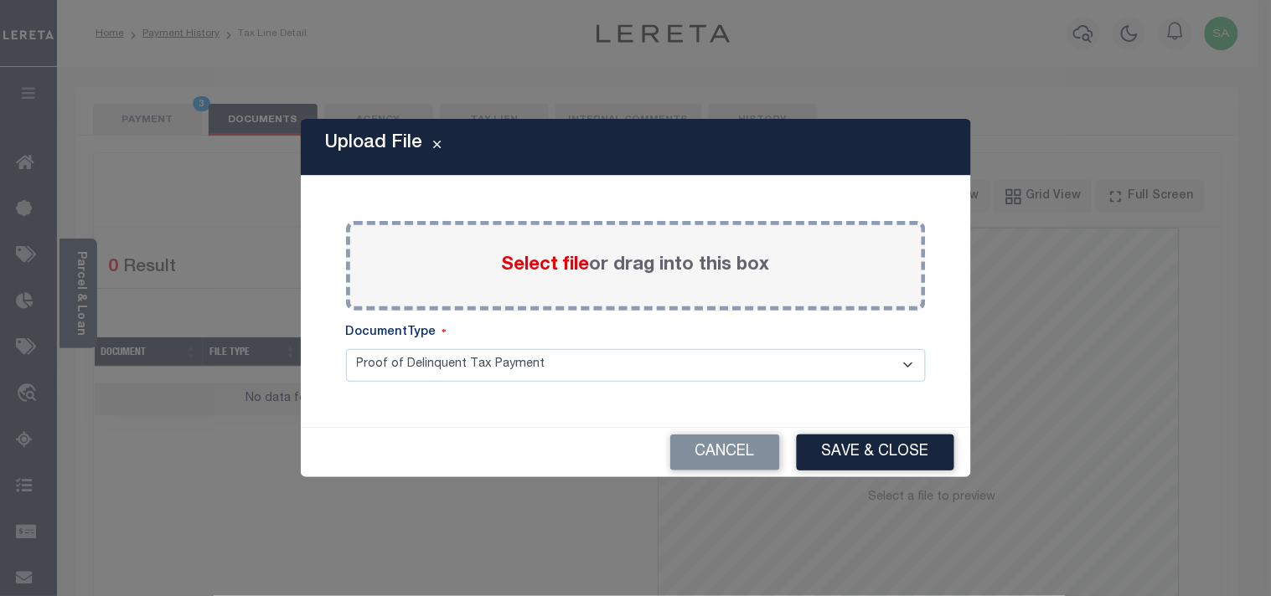
click at [549, 265] on span "Select file" at bounding box center [546, 265] width 88 height 18
click at [0, 0] on input "Select file or drag into this box" at bounding box center [0, 0] width 0 height 0
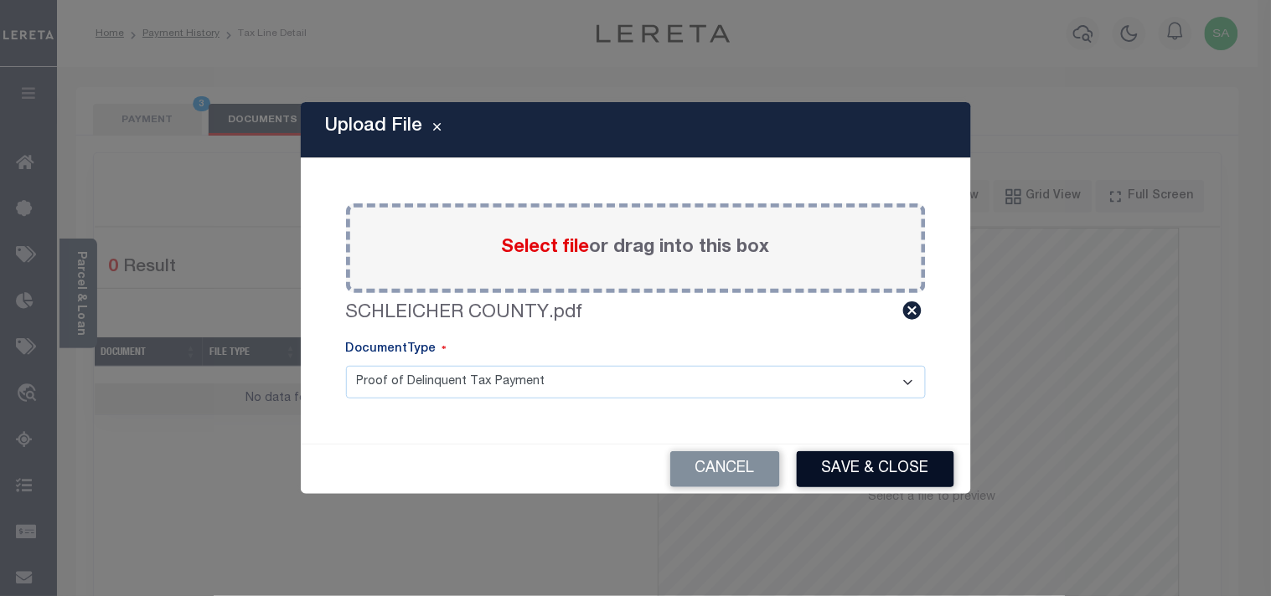
click at [833, 454] on button "Save & Close" at bounding box center [875, 469] width 157 height 36
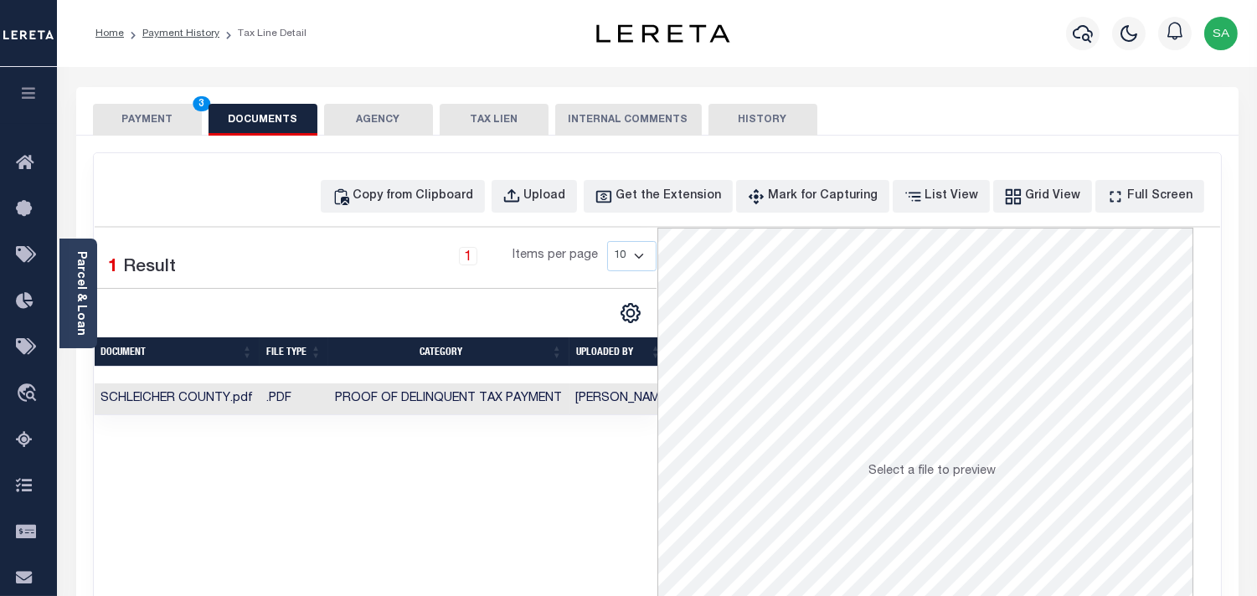
click at [182, 126] on button "PAYMENT 3" at bounding box center [147, 120] width 109 height 32
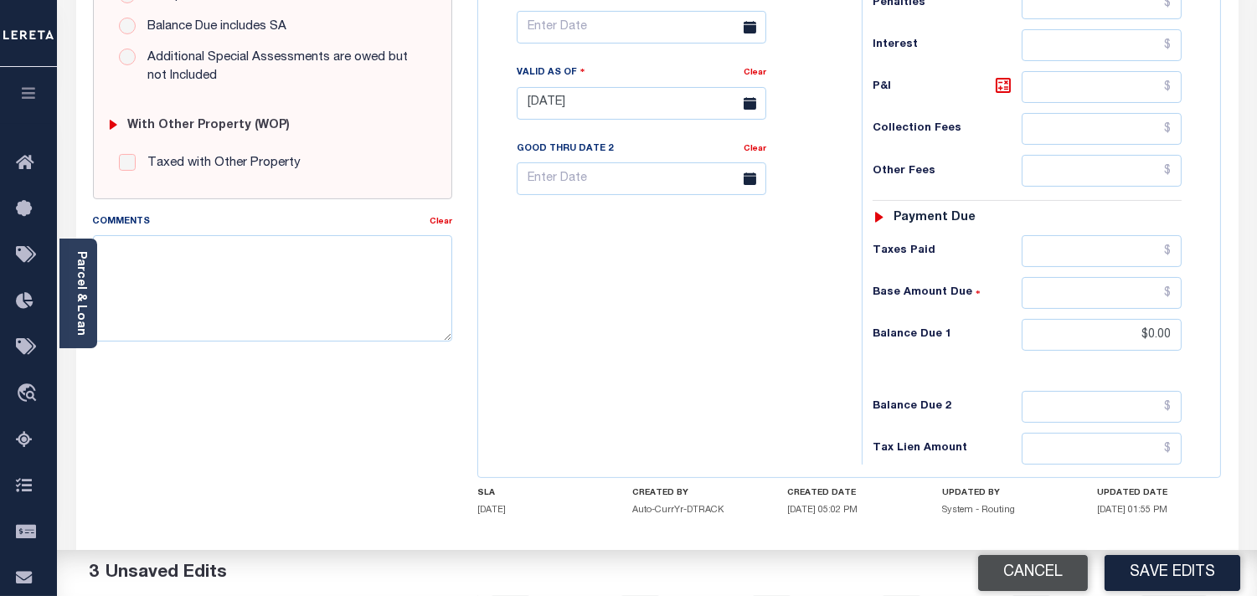
scroll to position [651, 0]
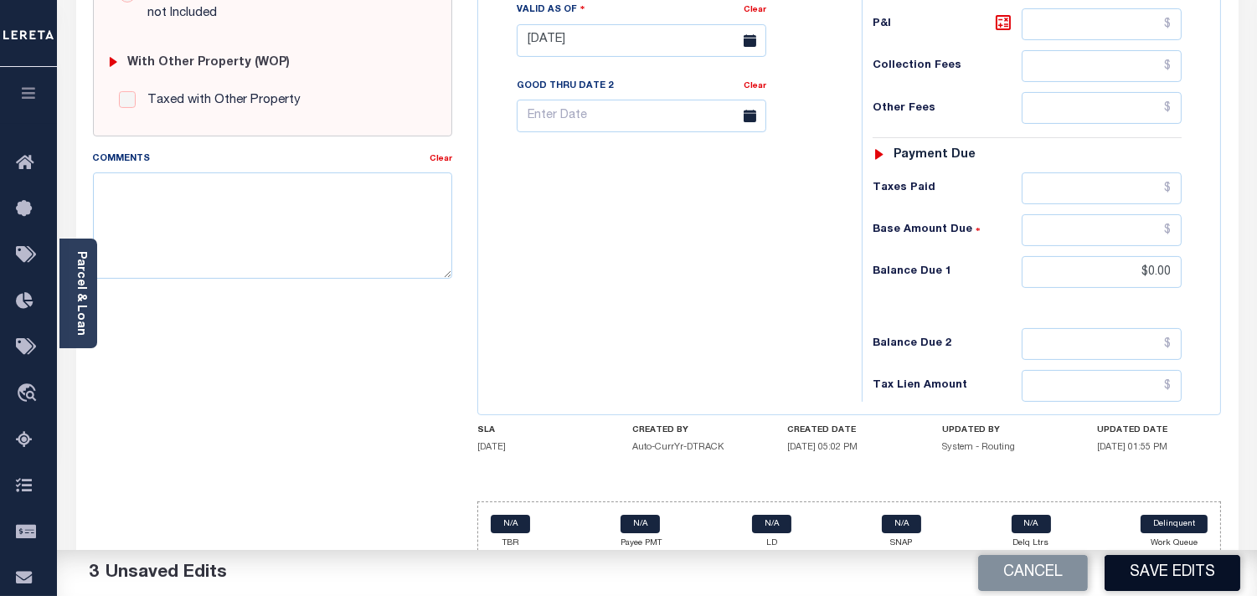
click at [1176, 586] on button "Save Edits" at bounding box center [1173, 573] width 136 height 36
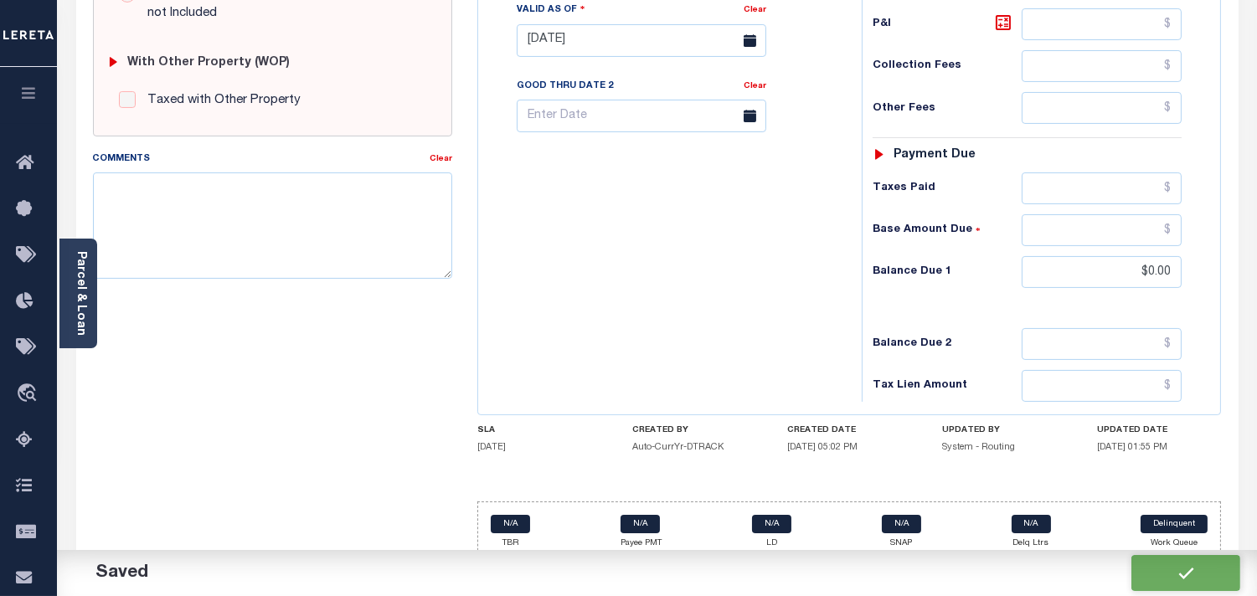
checkbox input "false"
type input "$0"
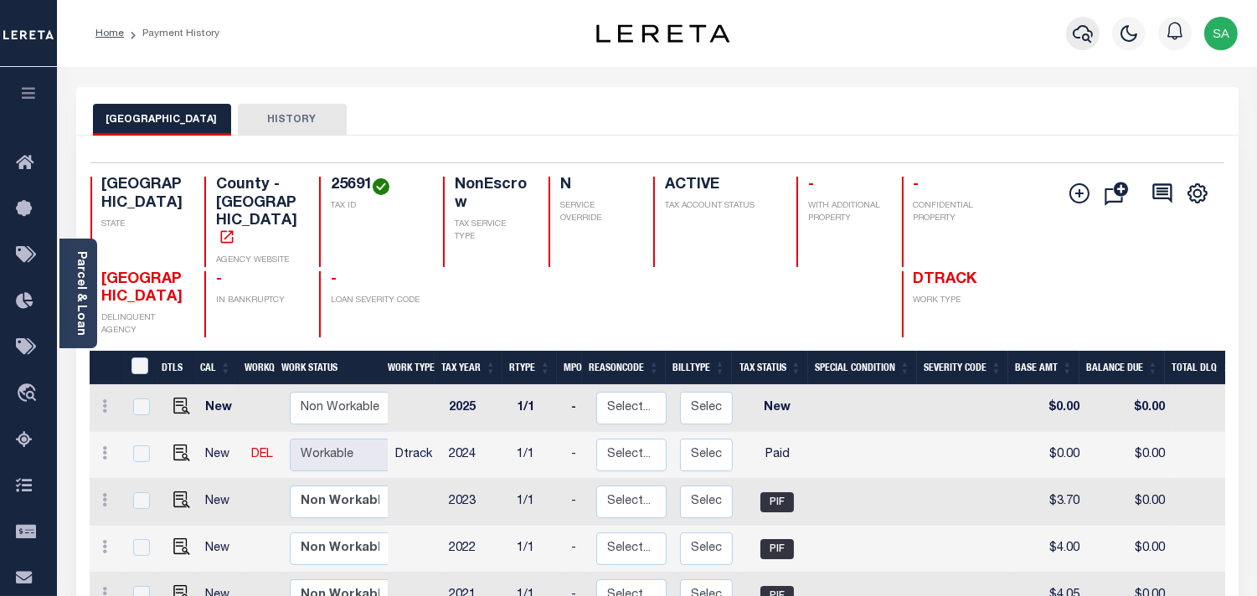
click at [1083, 34] on icon "button" at bounding box center [1083, 33] width 20 height 20
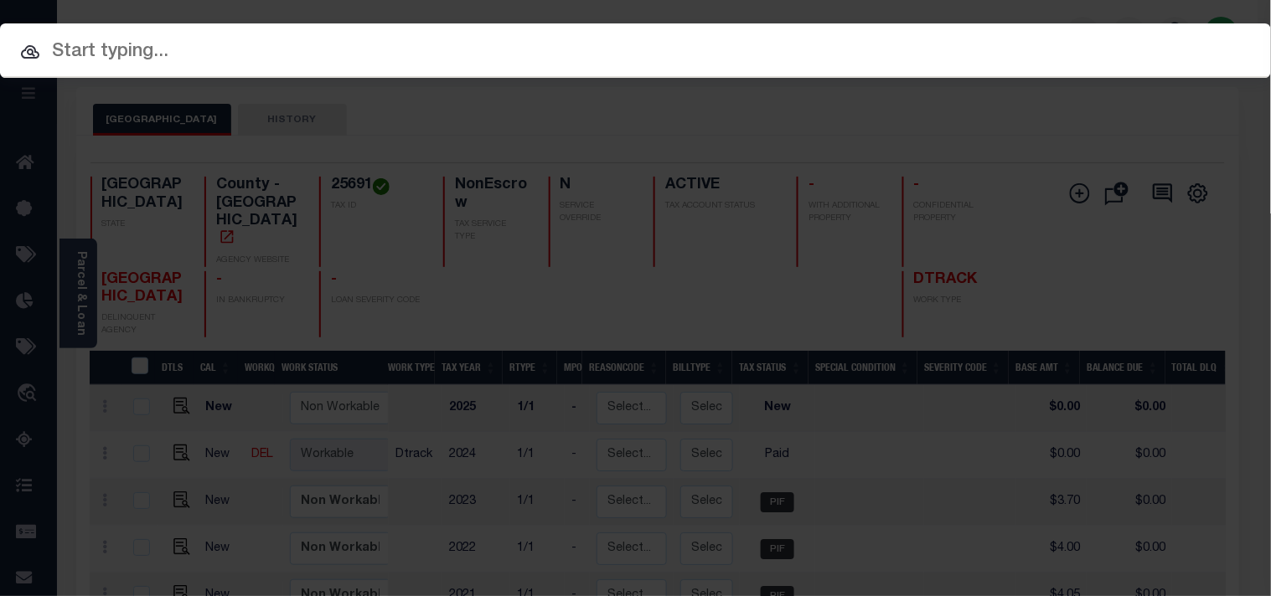
click at [1008, 44] on div "Include Loans TBM Customers Borrowers Payments (Lender Non-Disb) Payments (Lend…" at bounding box center [635, 50] width 1271 height 54
paste input "63500044423"
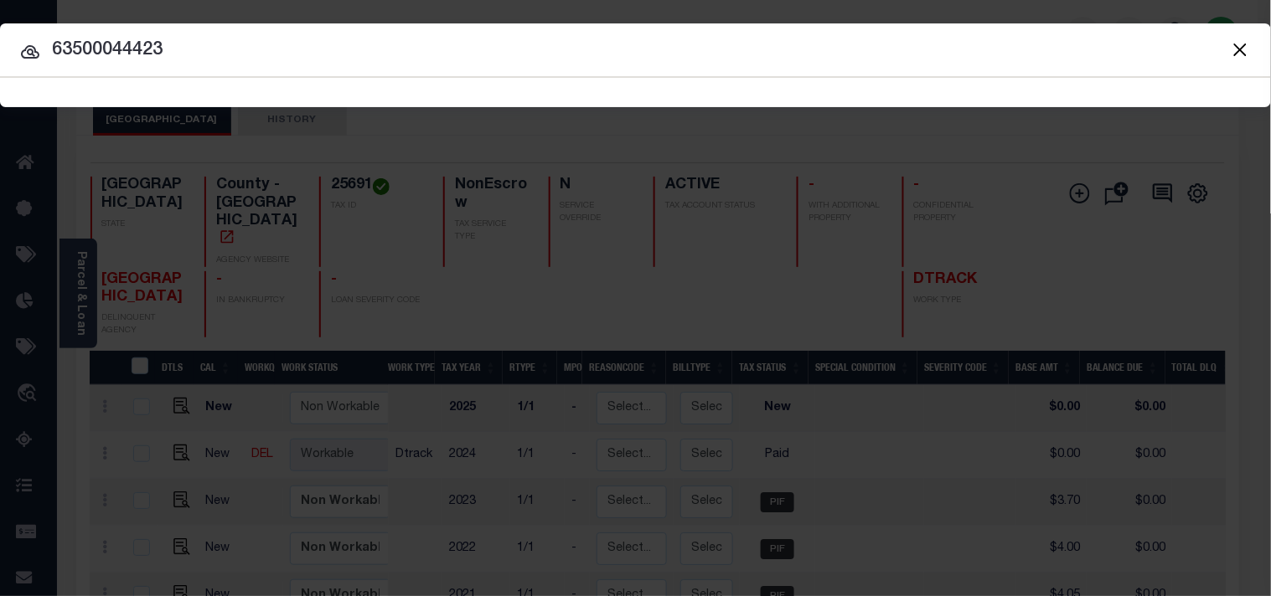
type input "63500044423"
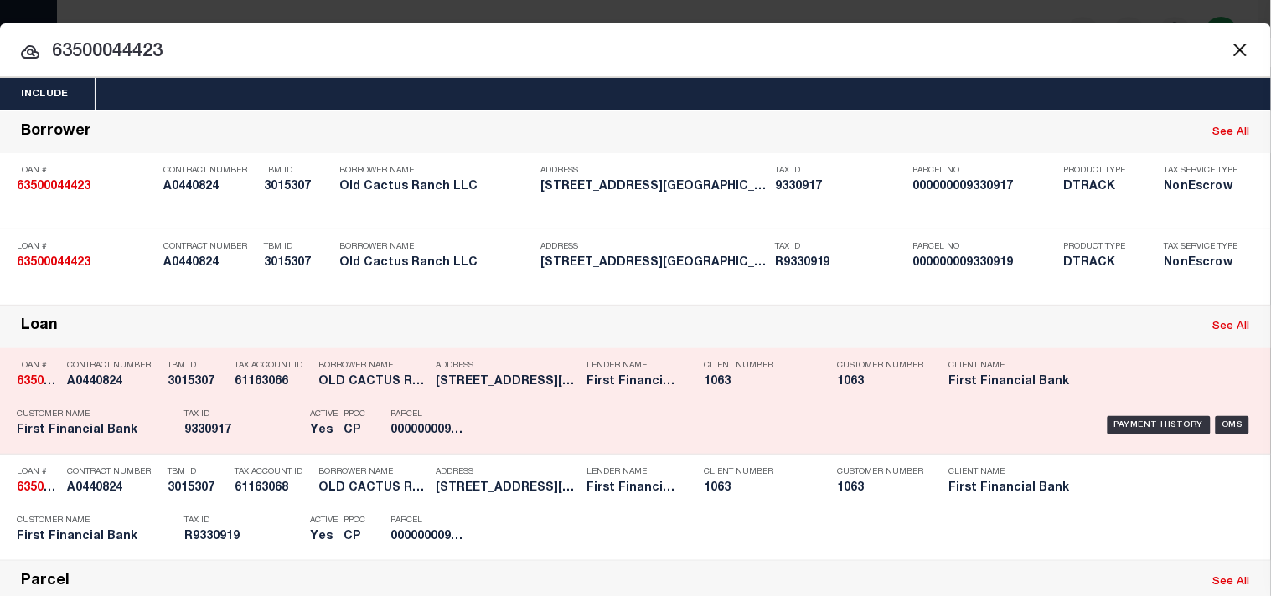
click at [265, 450] on div "Tax ID 9330917" at bounding box center [242, 425] width 117 height 49
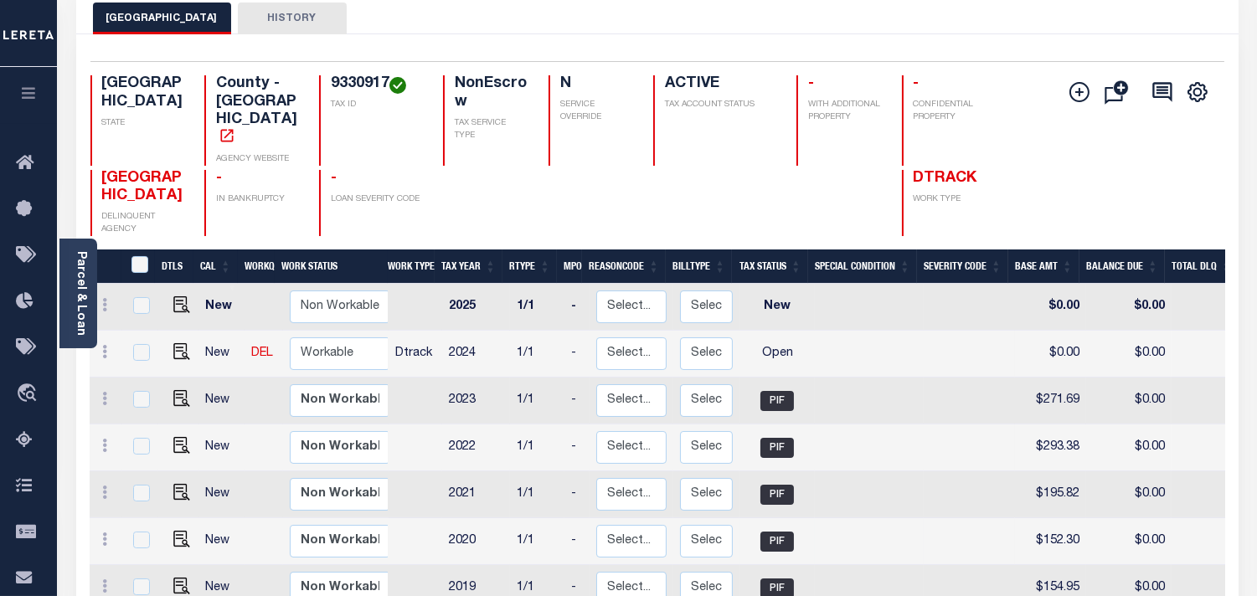
scroll to position [79, 0]
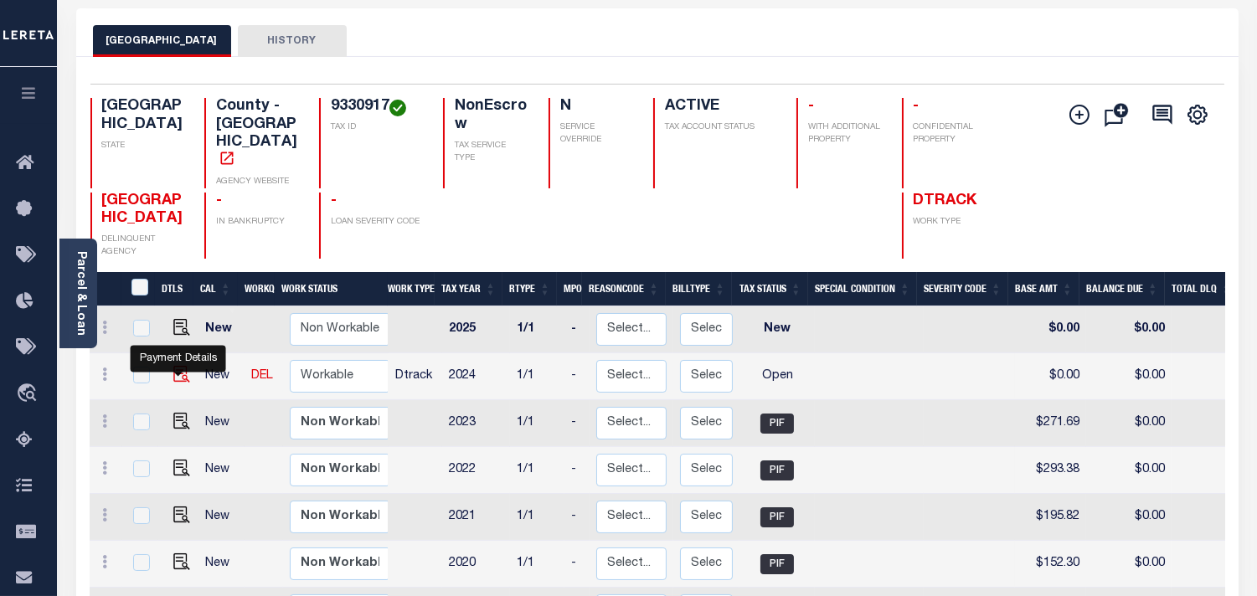
click at [177, 367] on img "" at bounding box center [181, 374] width 17 height 17
checkbox input "true"
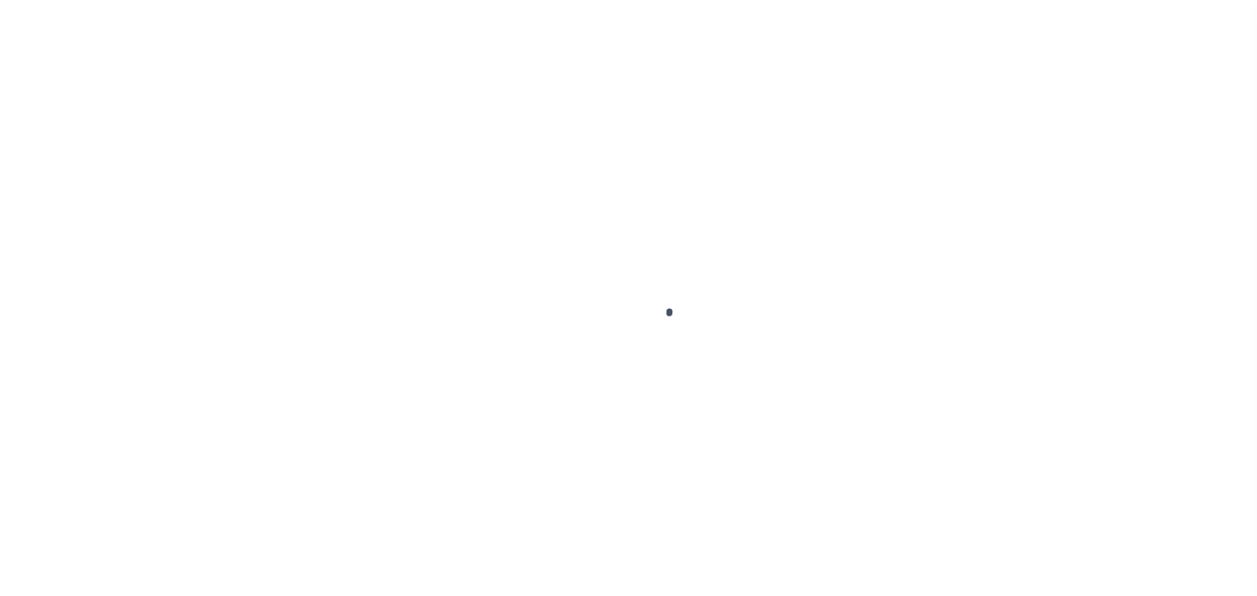
checkbox input "false"
type input "[DATE]"
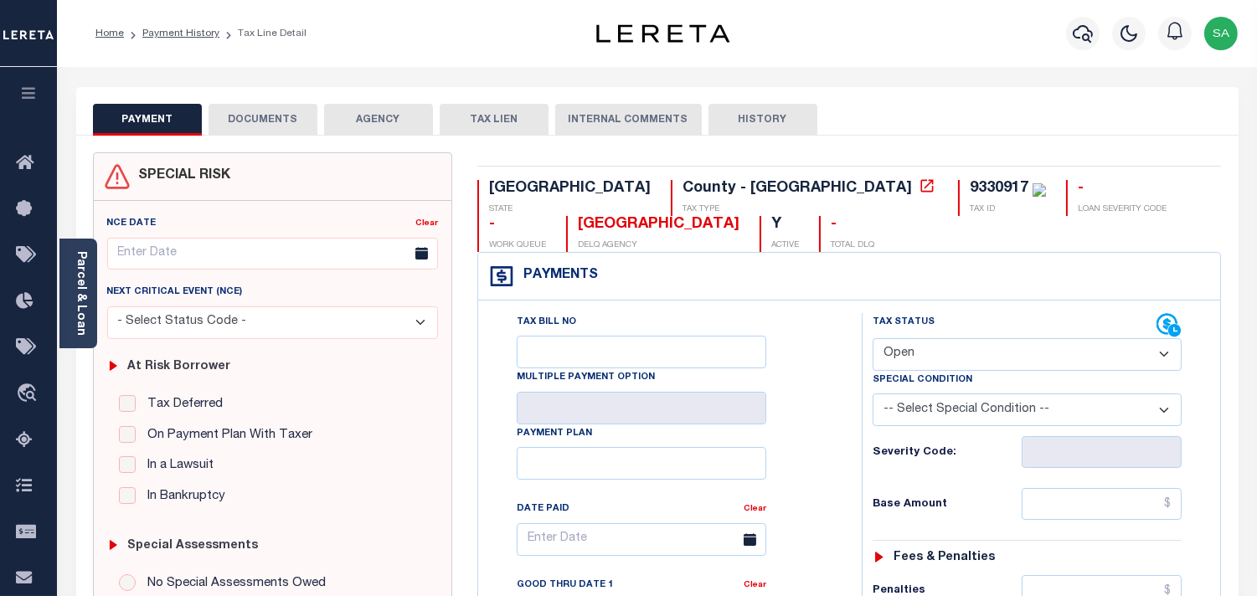
drag, startPoint x: 905, startPoint y: 350, endPoint x: 905, endPoint y: 362, distance: 11.7
click at [905, 350] on select "- Select Status Code - Open Due/Unpaid Paid Incomplete No Tax Due Internal Refu…" at bounding box center [1027, 354] width 309 height 33
select select "PYD"
click at [873, 339] on select "- Select Status Code - Open Due/Unpaid Paid Incomplete No Tax Due Internal Refu…" at bounding box center [1027, 354] width 309 height 33
type input "09/29/2025"
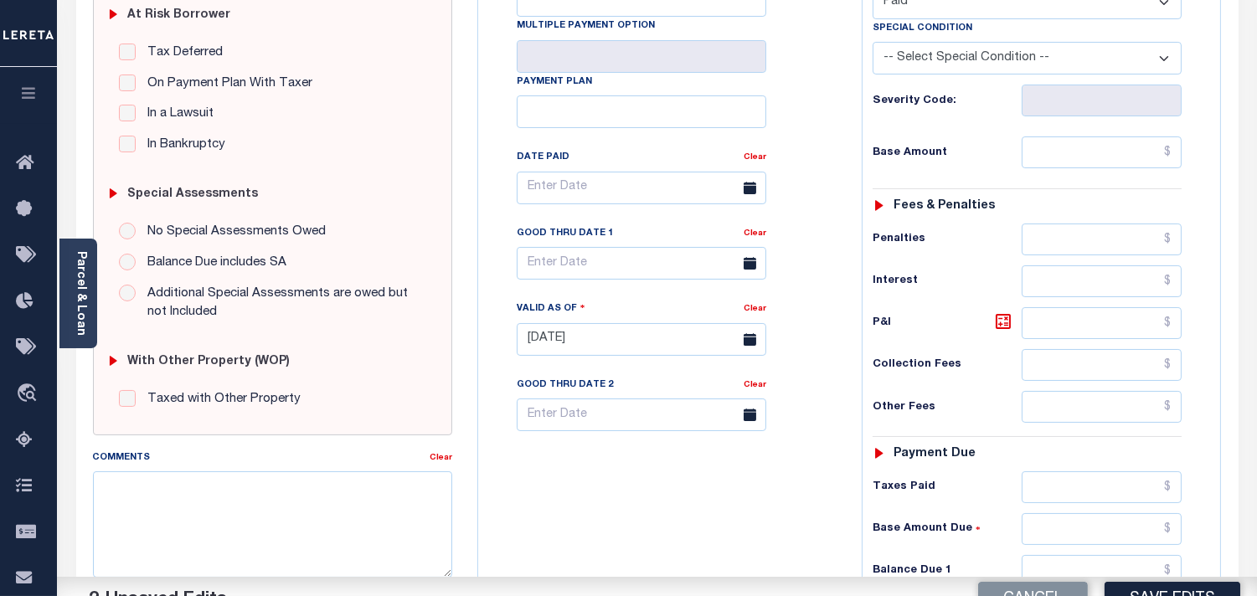
scroll to position [465, 0]
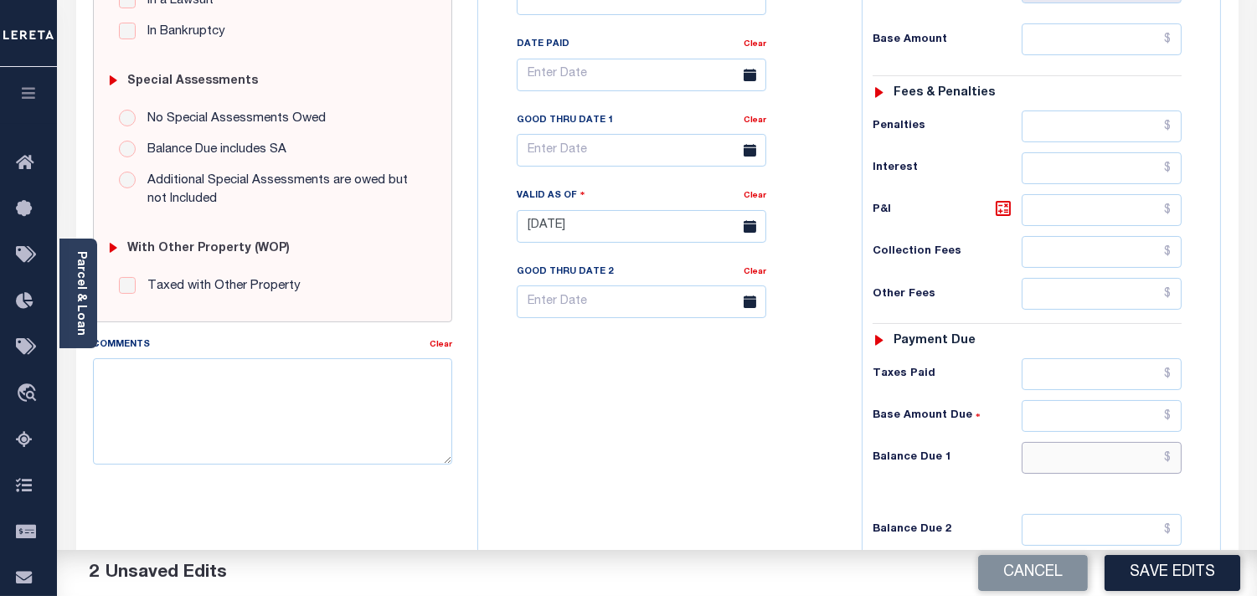
click at [1127, 469] on input "text" at bounding box center [1102, 458] width 160 height 32
type input "$0.00"
click at [790, 434] on div "Tax Bill No Multiple Payment Option Payment Plan Clear" at bounding box center [665, 218] width 367 height 740
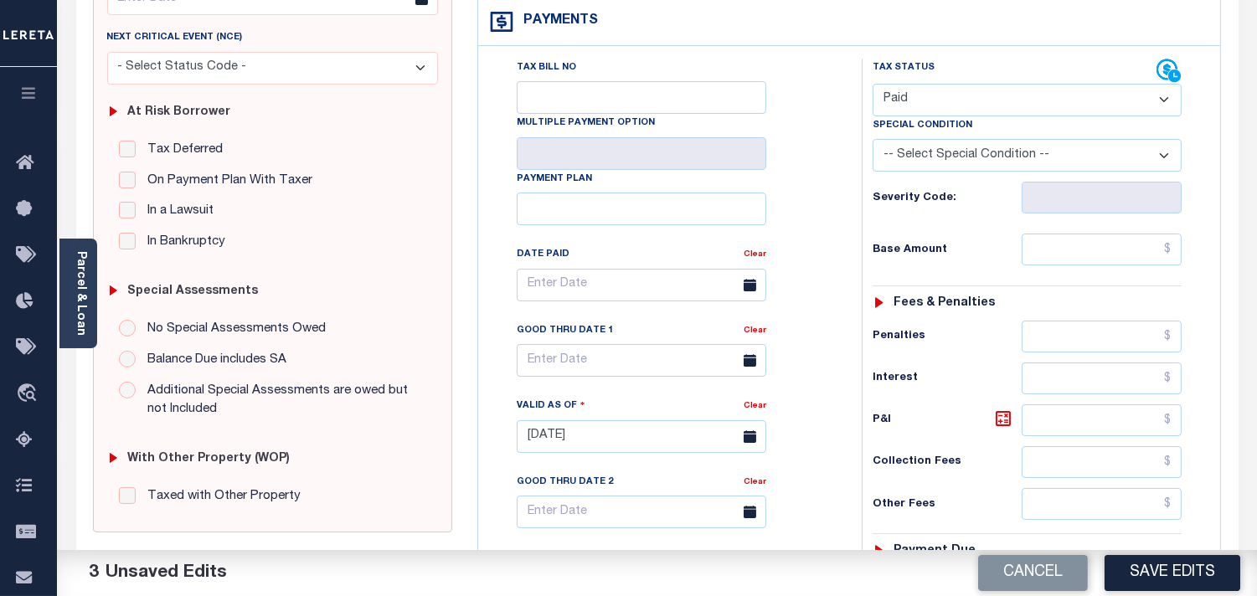
scroll to position [0, 0]
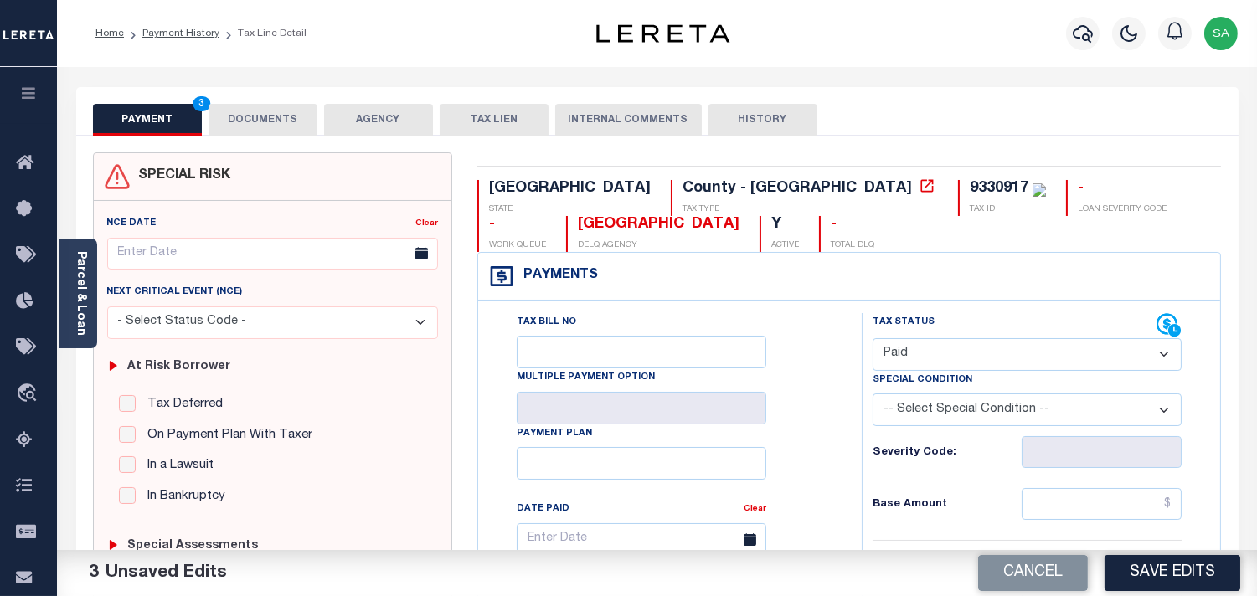
click at [253, 117] on button "DOCUMENTS" at bounding box center [263, 120] width 109 height 32
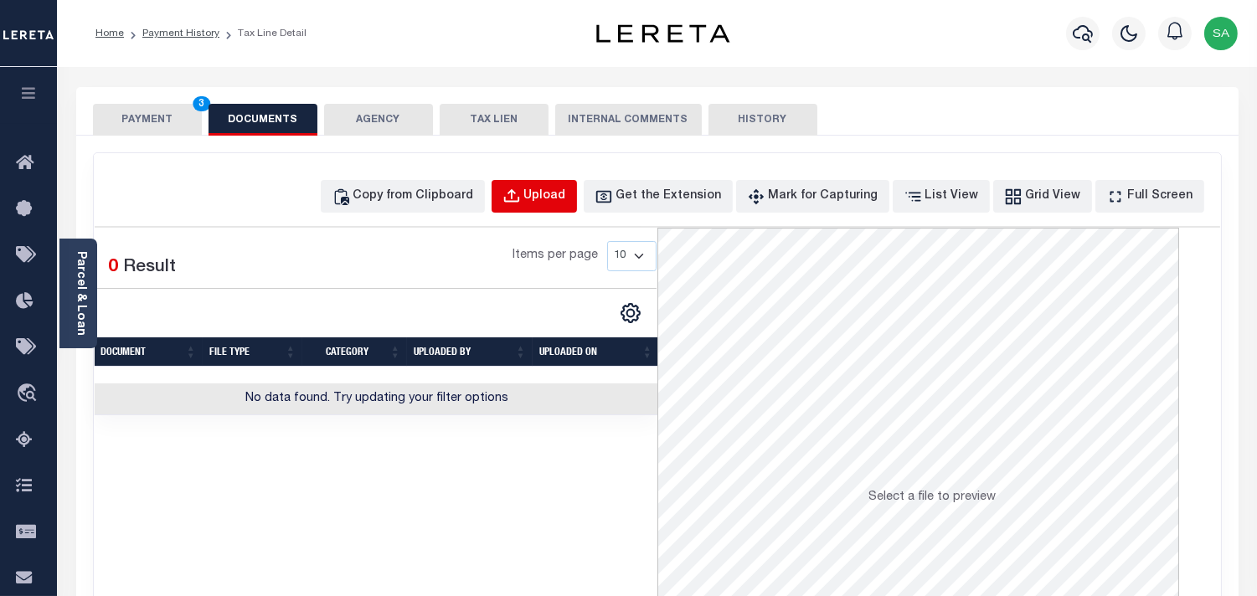
click at [557, 202] on div "Upload" at bounding box center [545, 197] width 42 height 18
select select "POP"
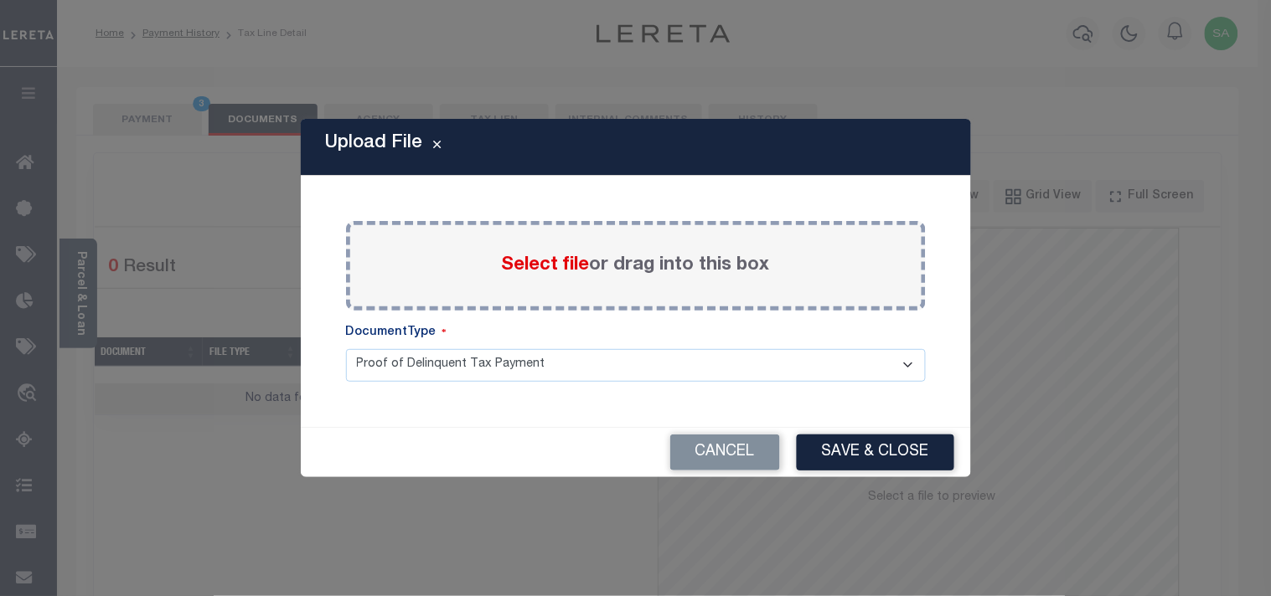
click at [513, 272] on span "Select file" at bounding box center [546, 265] width 88 height 18
click at [0, 0] on input "Select file or drag into this box" at bounding box center [0, 0] width 0 height 0
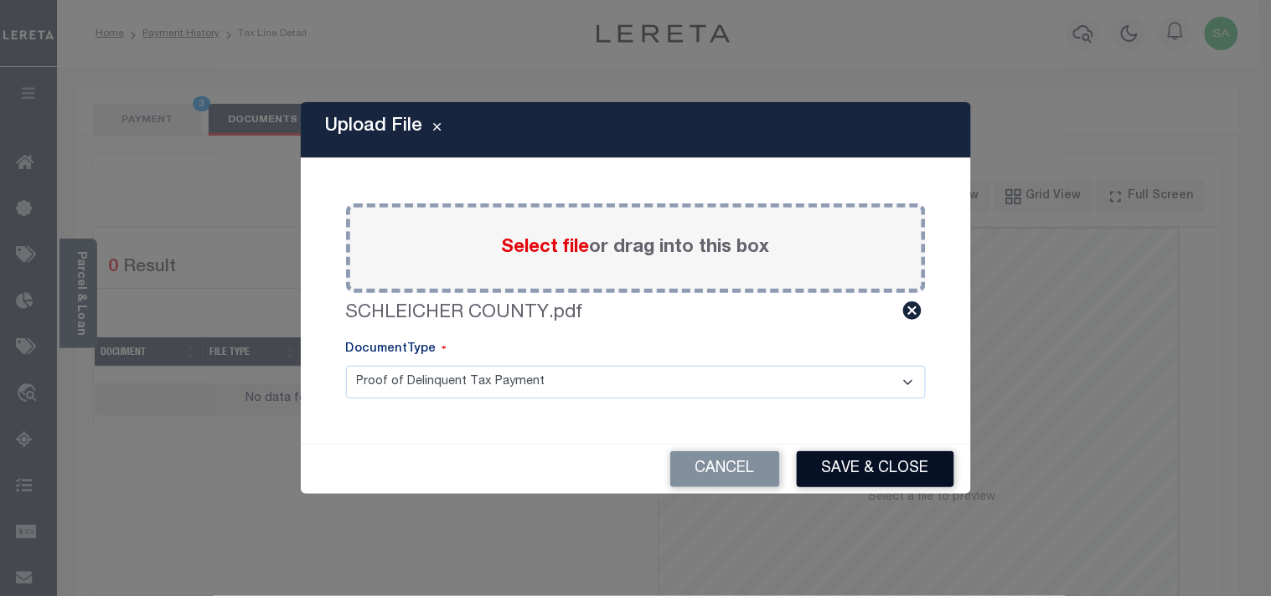
click at [839, 476] on button "Save & Close" at bounding box center [875, 469] width 157 height 36
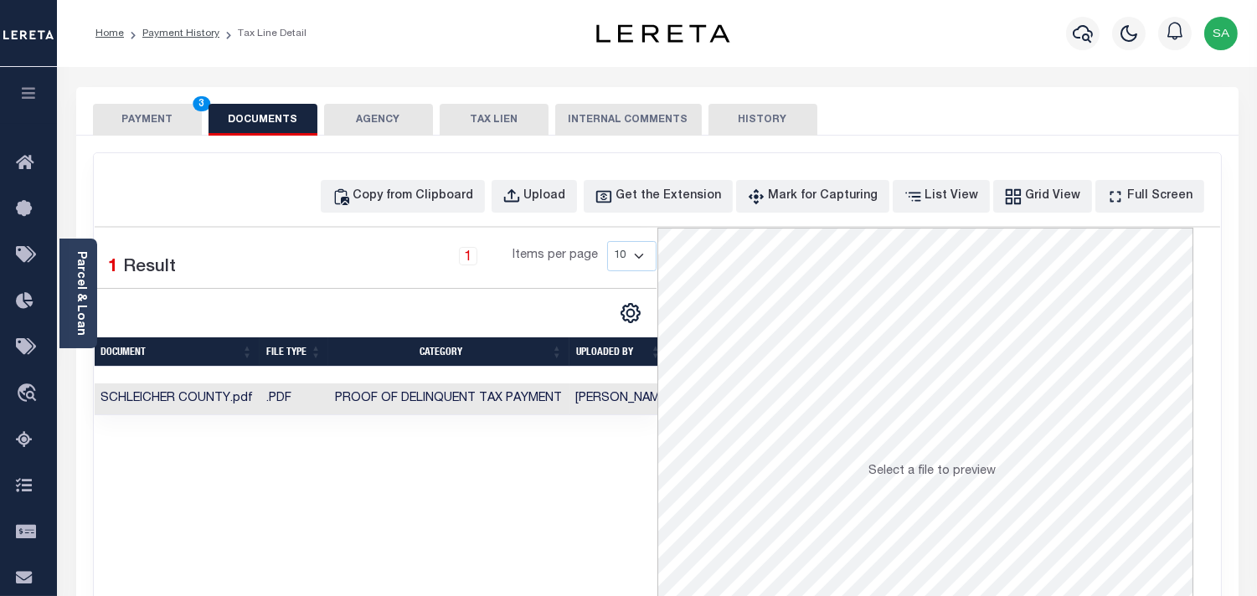
click at [197, 120] on button "PAYMENT 3" at bounding box center [147, 120] width 109 height 32
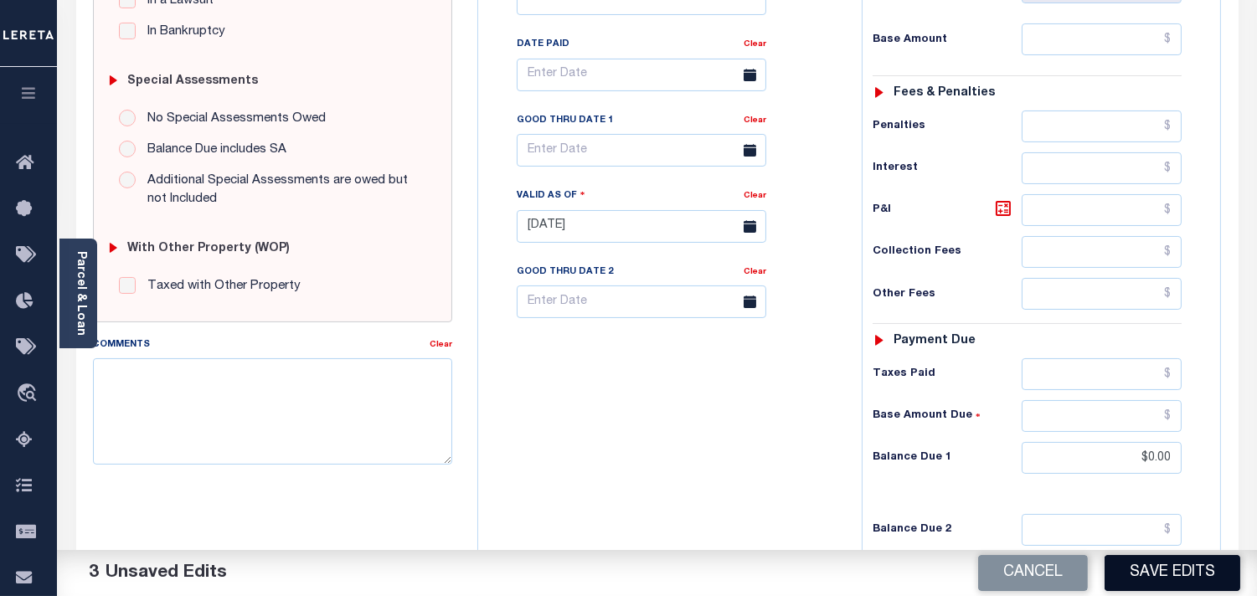
click at [1146, 570] on button "Save Edits" at bounding box center [1173, 573] width 136 height 36
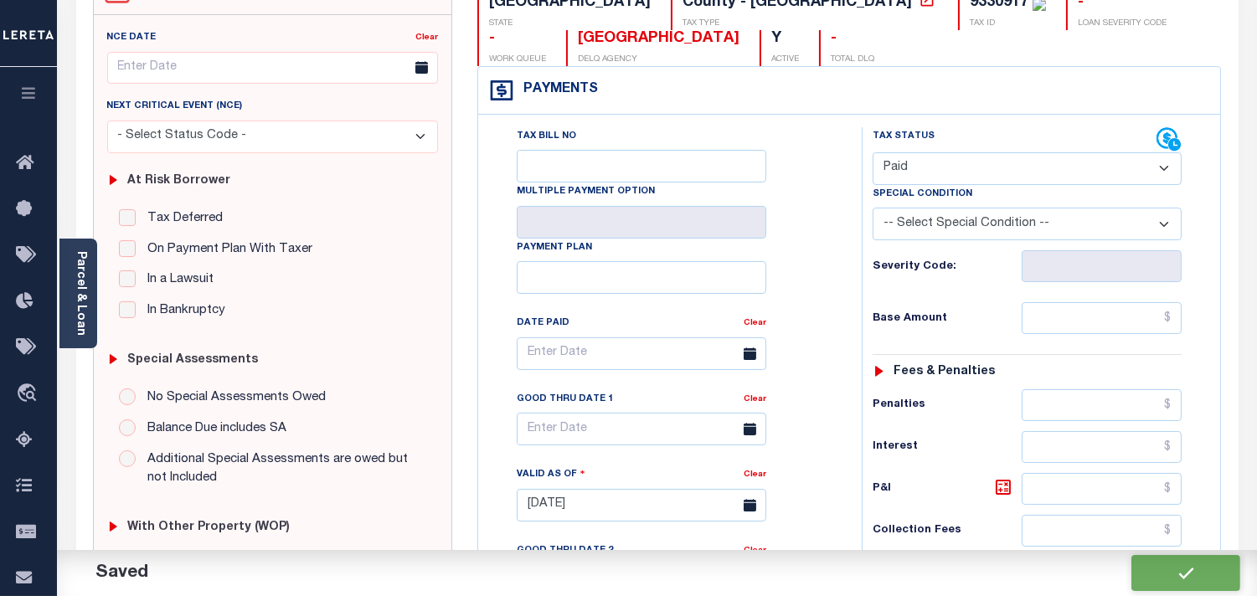
checkbox input "false"
type input "$0"
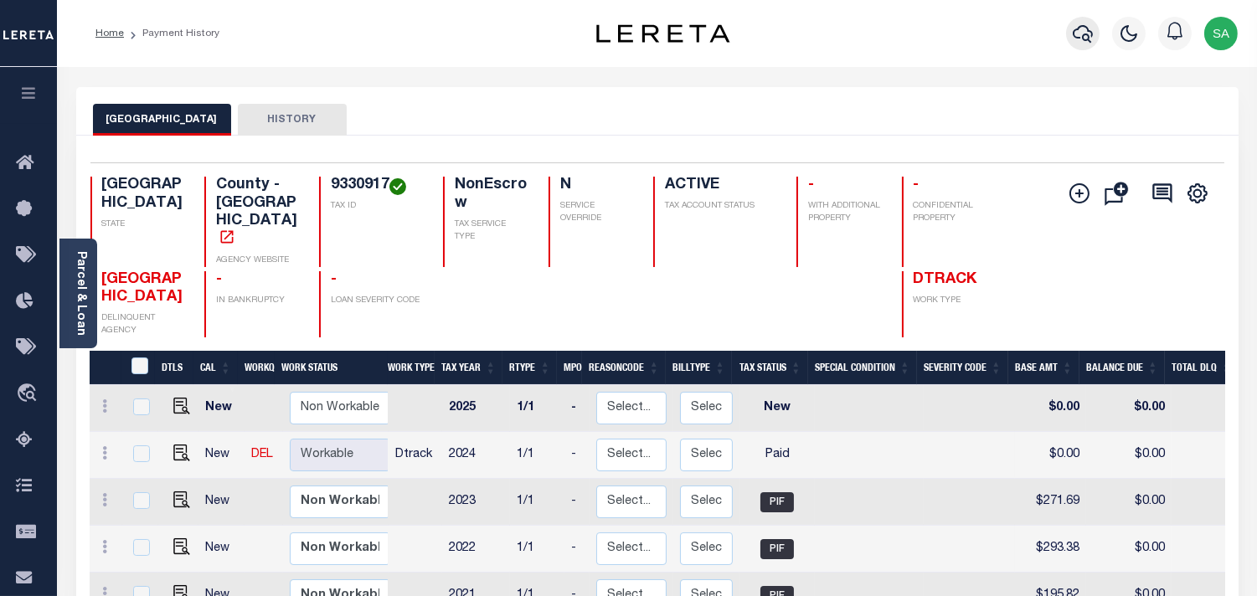
click at [1090, 36] on icon "button" at bounding box center [1083, 34] width 20 height 18
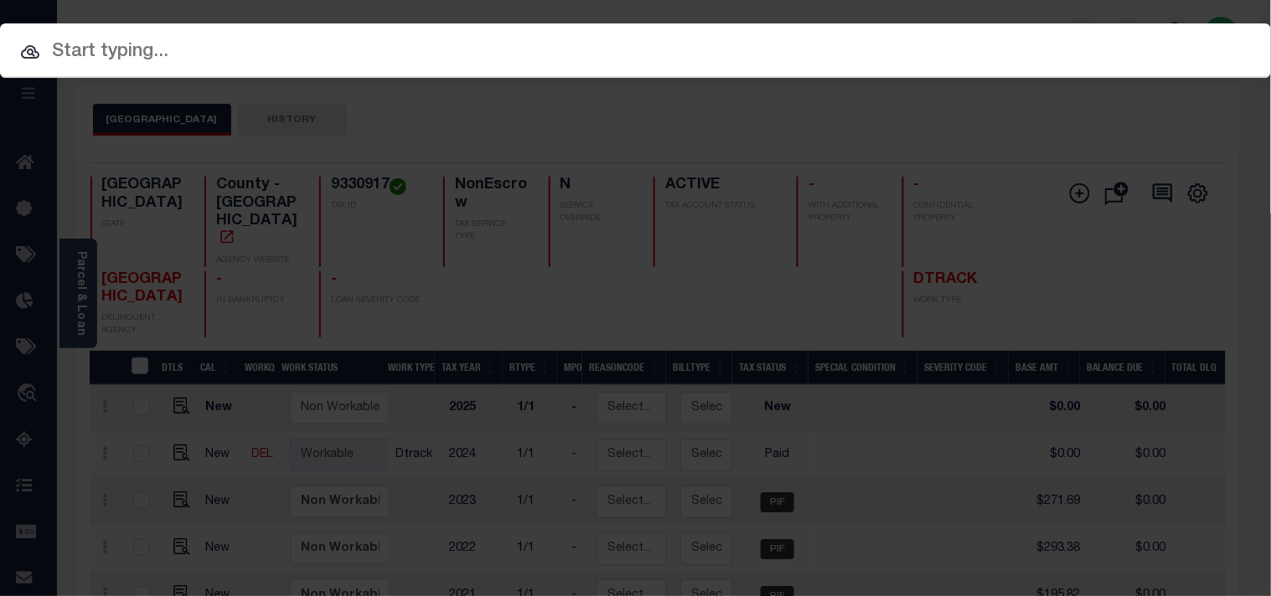
click at [1012, 43] on div "Include Loans TBM Customers Borrowers Payments (Lender Non-Disb) Payments (Lend…" at bounding box center [635, 50] width 1271 height 54
paste input "61500082708"
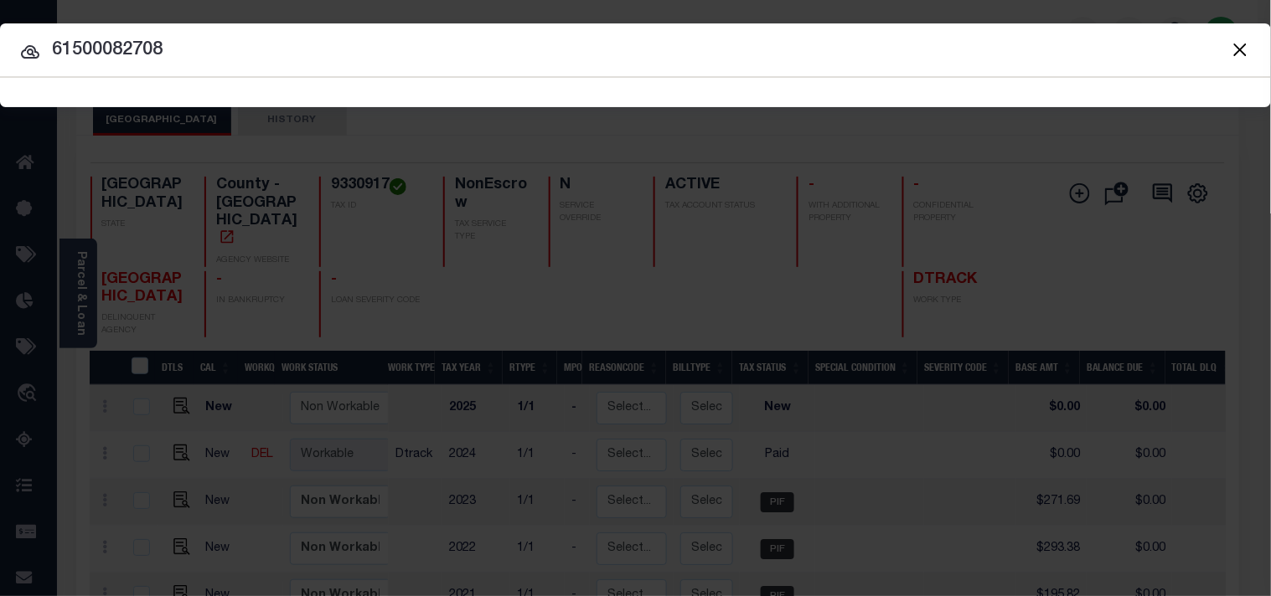
type input "61500082708"
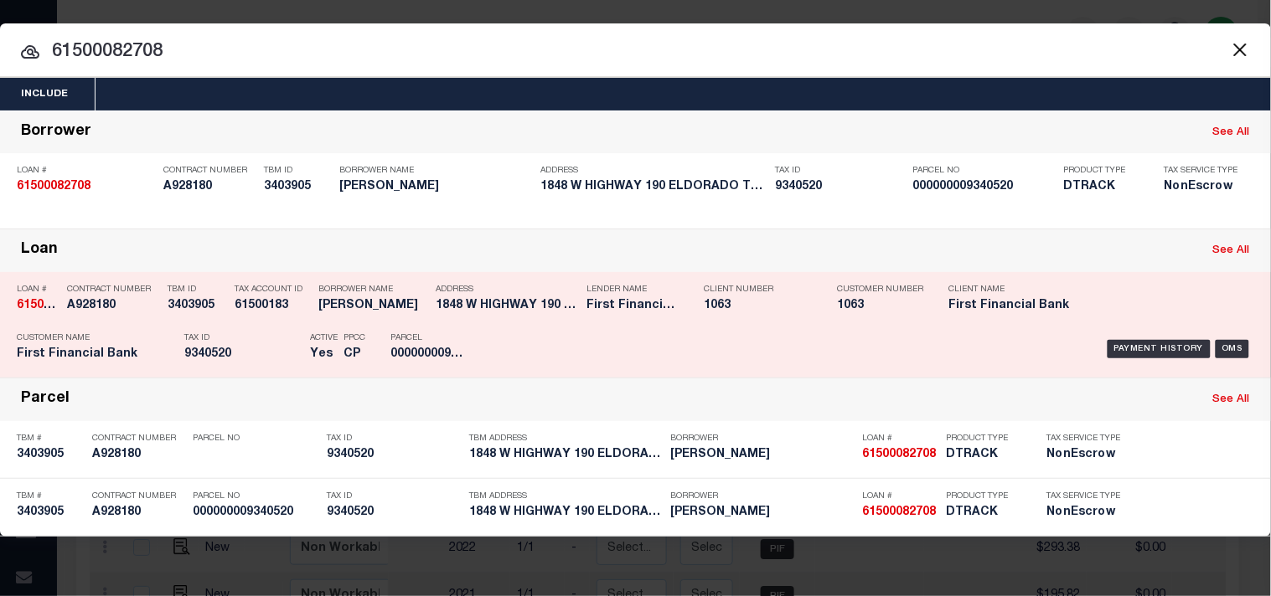
click at [279, 325] on div "Tax ID 9340520" at bounding box center [242, 349] width 117 height 49
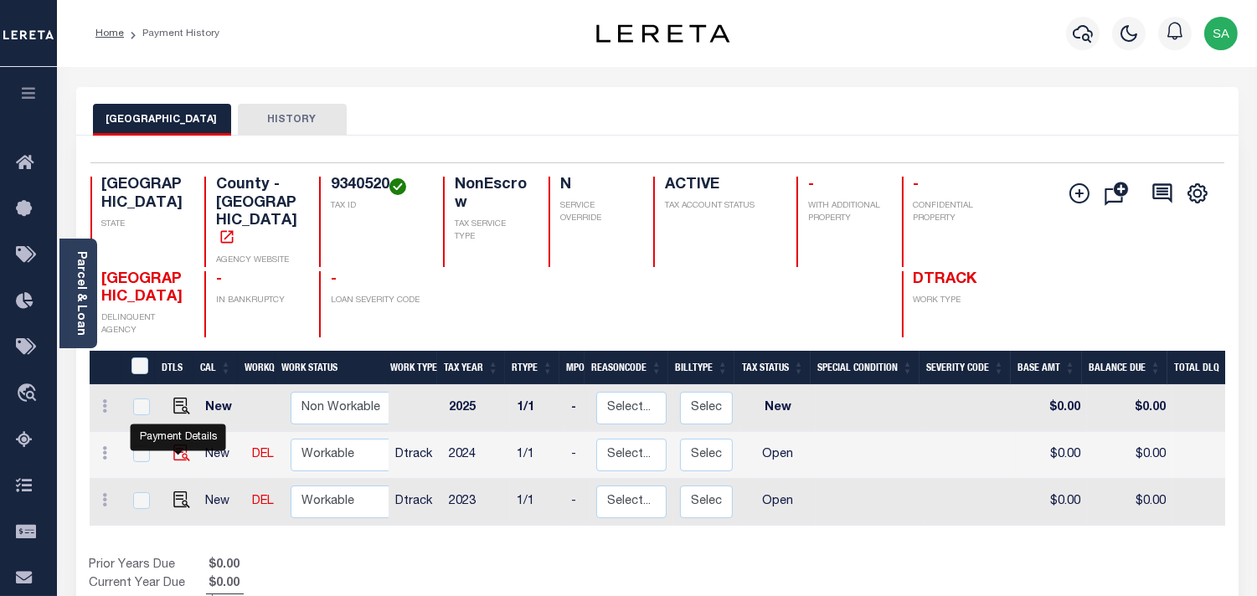
click at [173, 448] on img "" at bounding box center [181, 453] width 17 height 17
checkbox input "true"
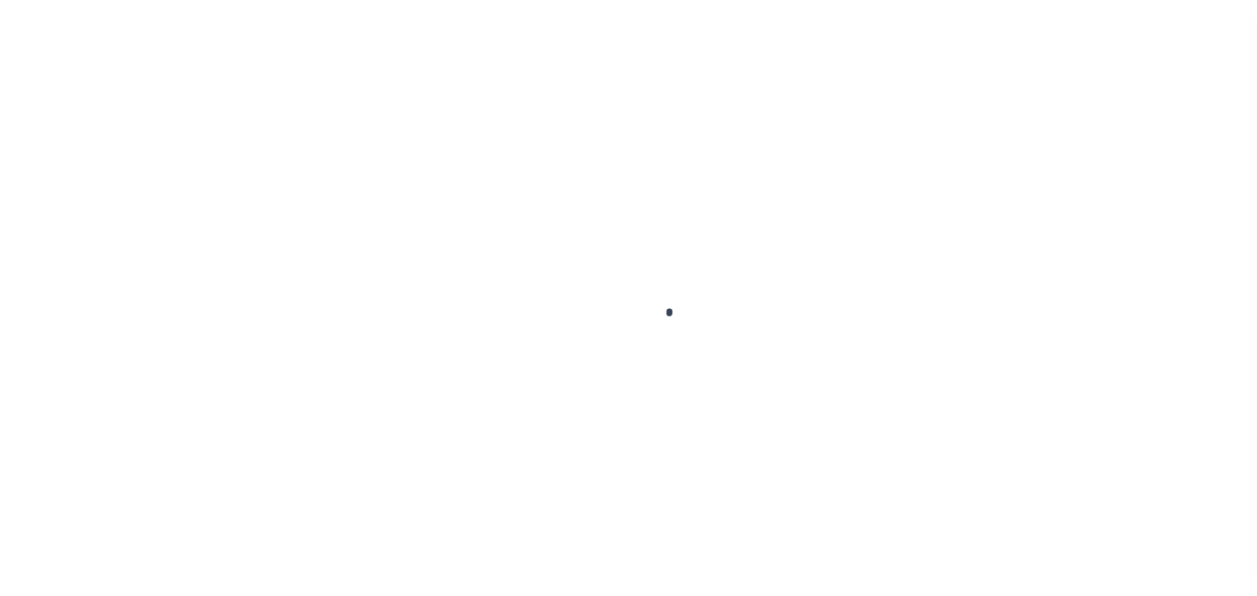
checkbox input "false"
type input "[DATE]"
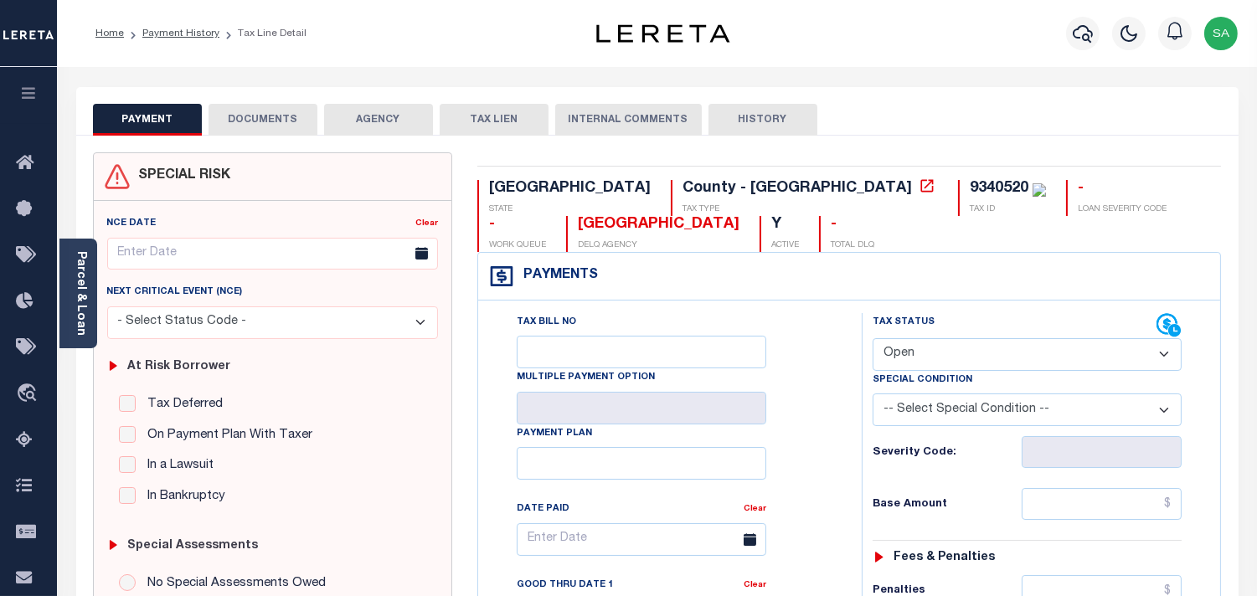
click at [951, 328] on div "Tax Status Status" at bounding box center [1015, 325] width 284 height 25
drag, startPoint x: 945, startPoint y: 343, endPoint x: 947, endPoint y: 370, distance: 26.9
click at [945, 343] on select "- Select Status Code - Open Due/Unpaid Paid Incomplete No Tax Due Internal Refu…" at bounding box center [1027, 354] width 309 height 33
select select "PYD"
click at [873, 339] on select "- Select Status Code - Open Due/Unpaid Paid Incomplete No Tax Due Internal Refu…" at bounding box center [1027, 354] width 309 height 33
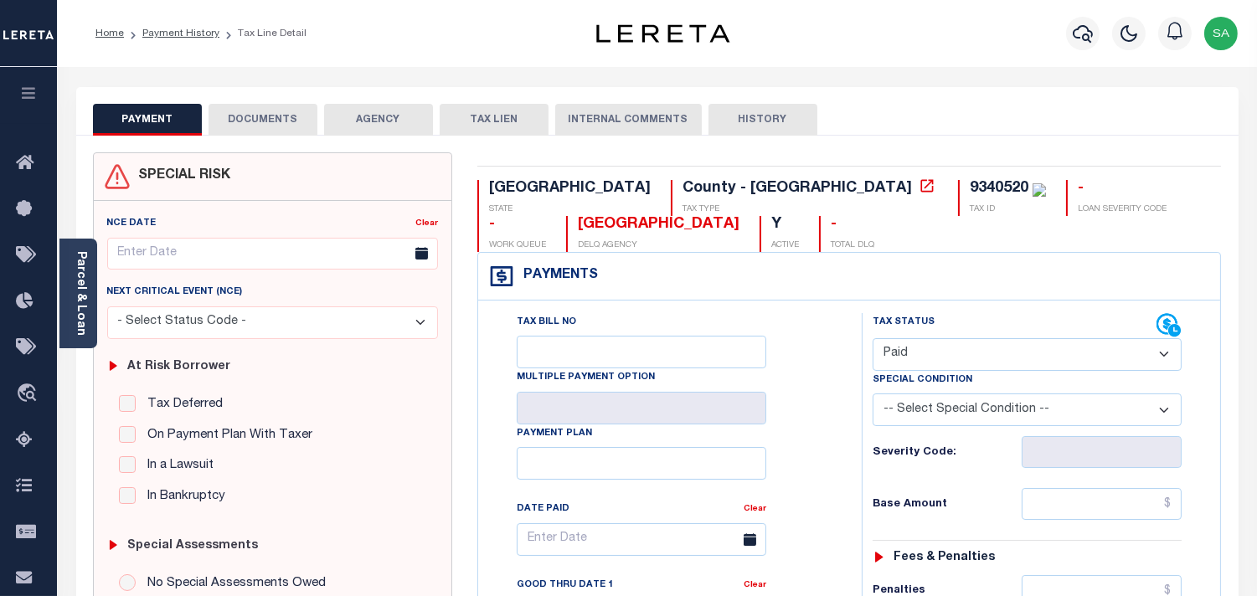
type input "09/29/2025"
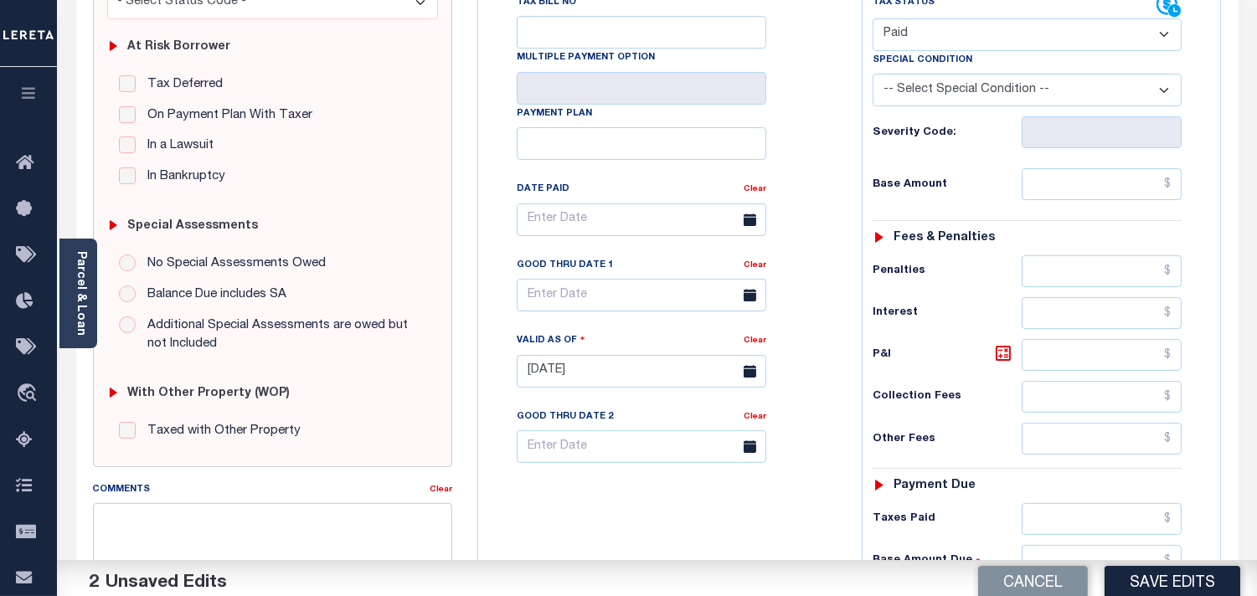
scroll to position [465, 0]
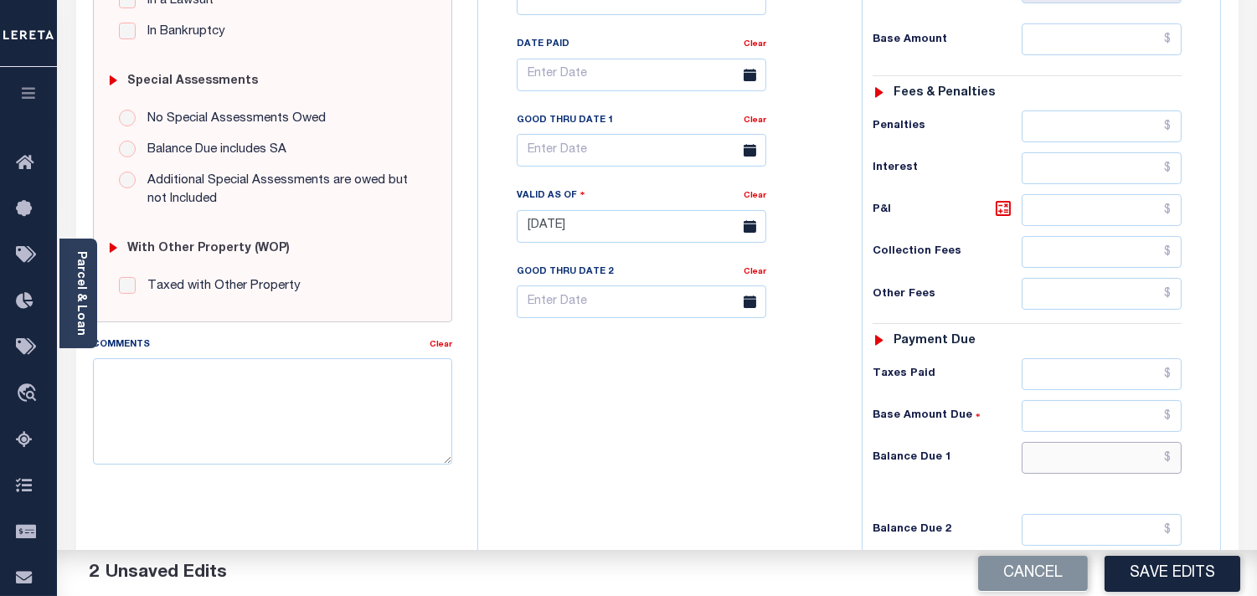
click at [1135, 473] on input "text" at bounding box center [1102, 458] width 160 height 32
type input "$0.00"
click at [806, 482] on div "Tax Bill No Multiple Payment Option Payment Plan Clear" at bounding box center [665, 218] width 367 height 740
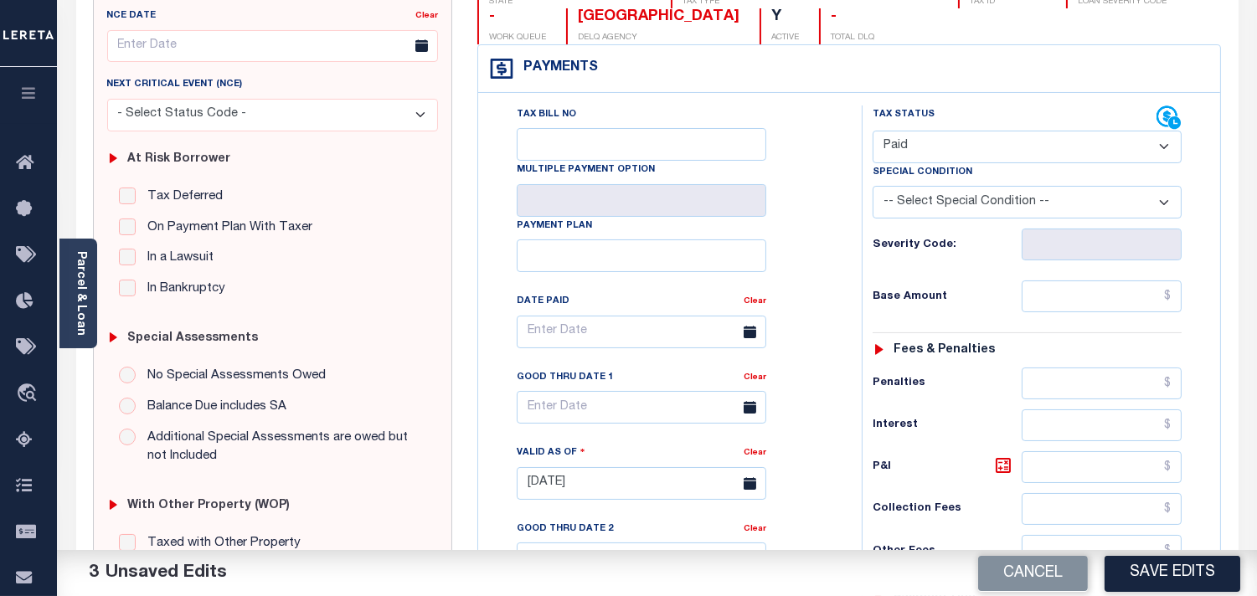
scroll to position [0, 0]
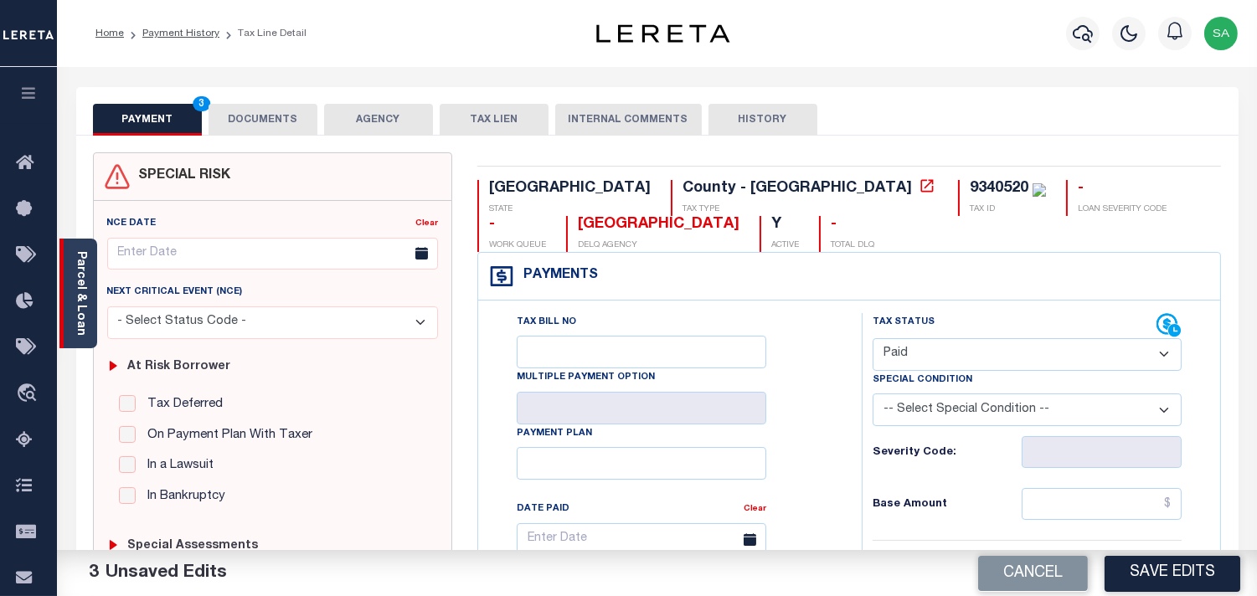
click at [80, 291] on link "Parcel & Loan" at bounding box center [81, 293] width 12 height 85
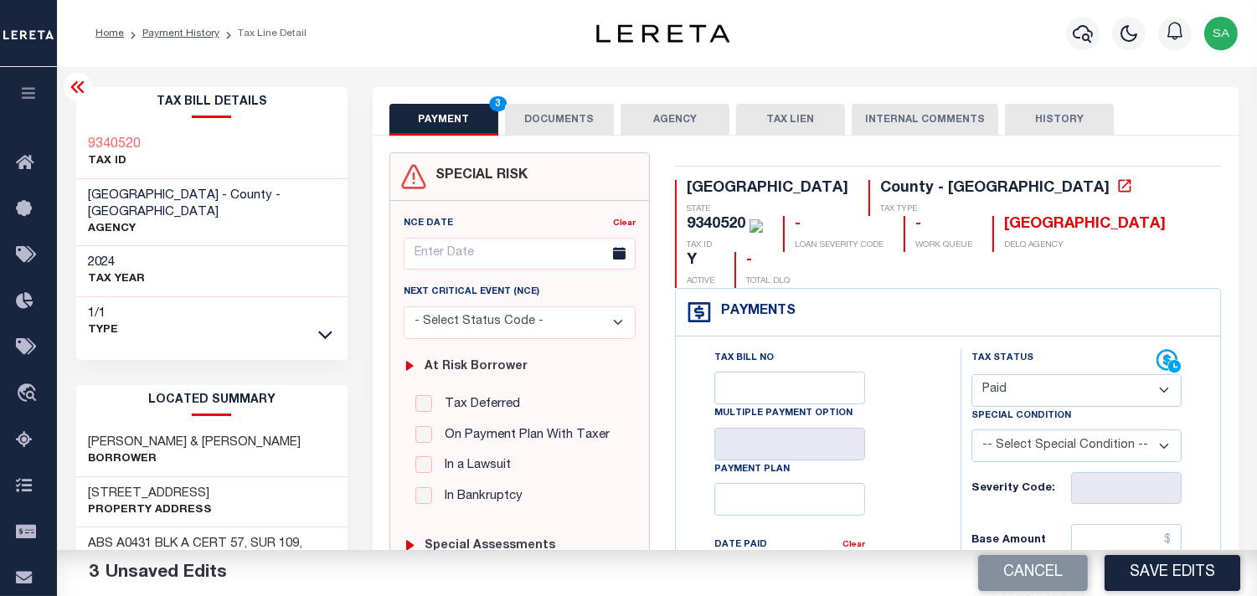
click at [570, 112] on button "DOCUMENTS" at bounding box center [559, 120] width 109 height 32
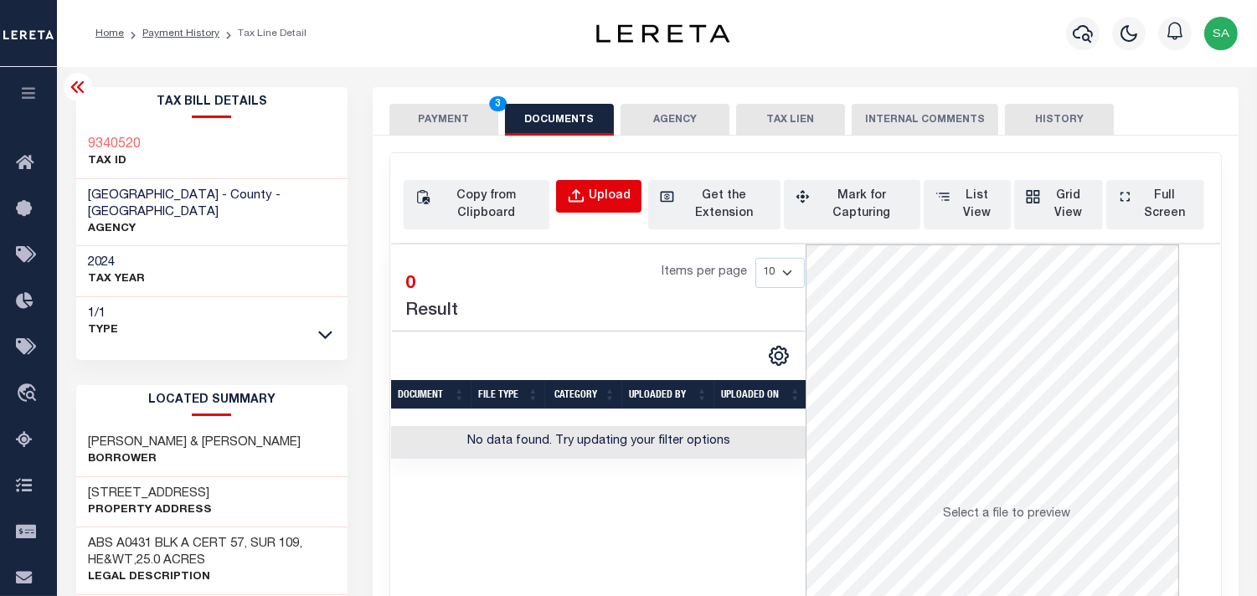
click at [601, 196] on div "Upload" at bounding box center [610, 197] width 42 height 18
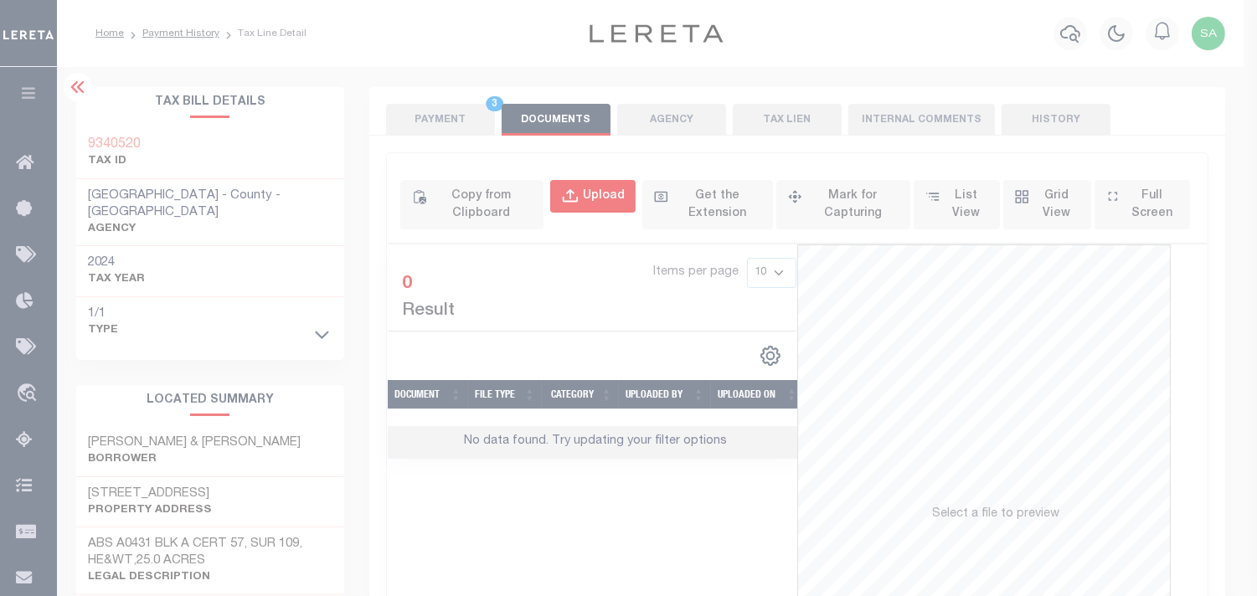
select select "POP"
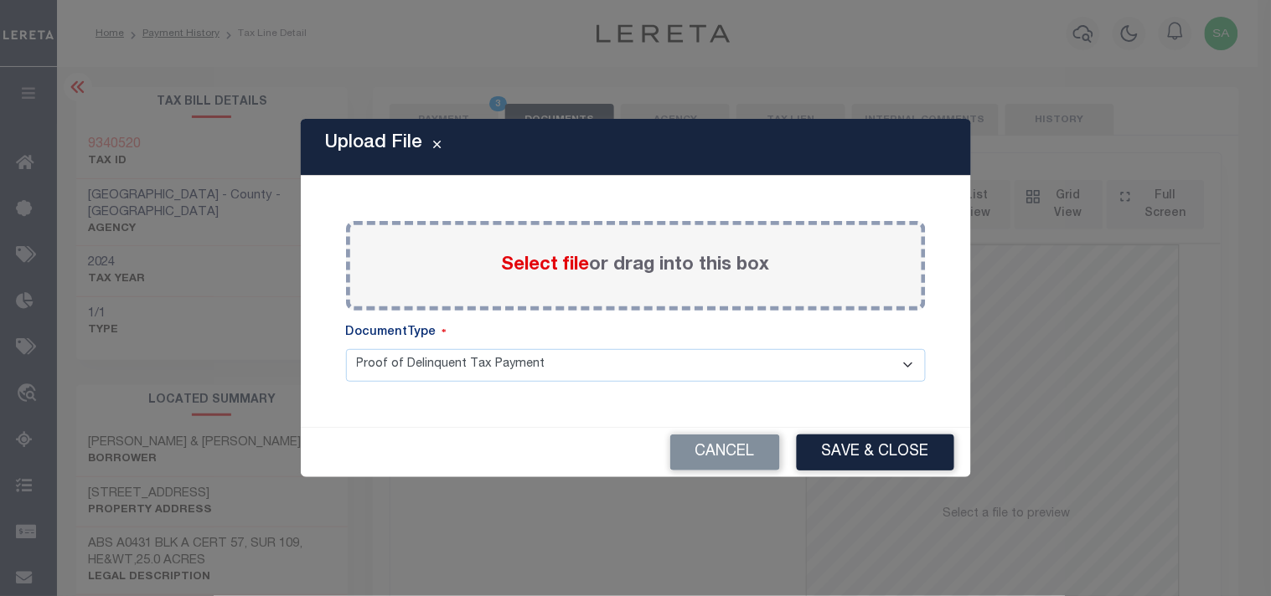
click at [551, 271] on span "Select file" at bounding box center [546, 265] width 88 height 18
click at [0, 0] on input "Select file or drag into this box" at bounding box center [0, 0] width 0 height 0
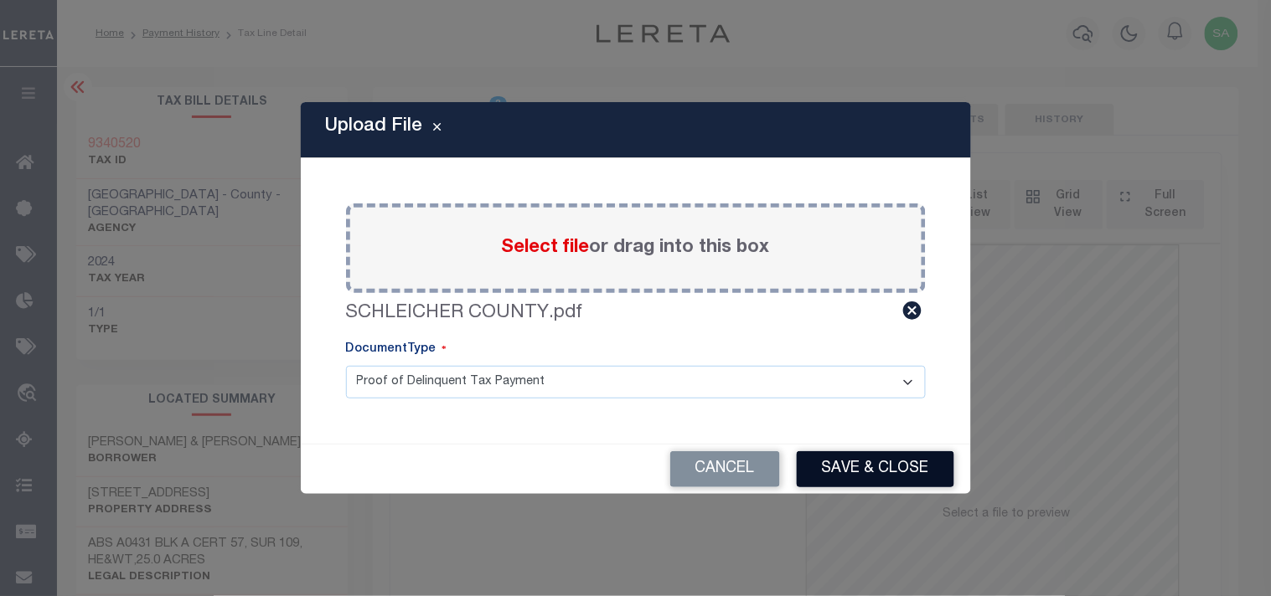
click at [869, 467] on button "Save & Close" at bounding box center [875, 469] width 157 height 36
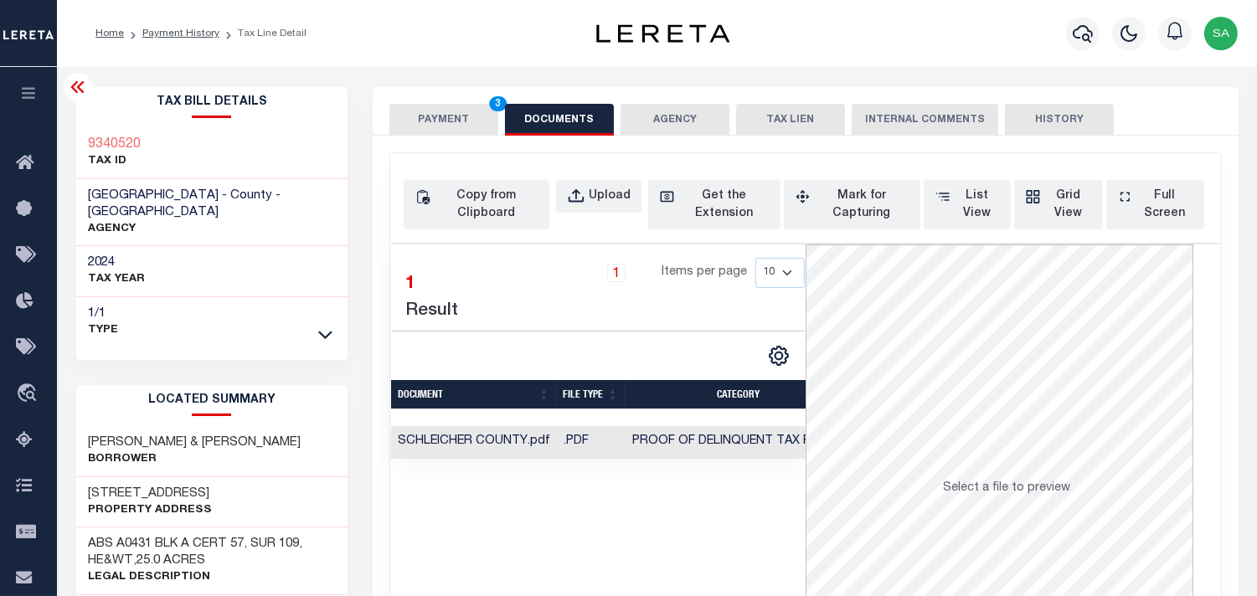
click at [458, 128] on button "PAYMENT 3" at bounding box center [443, 120] width 109 height 32
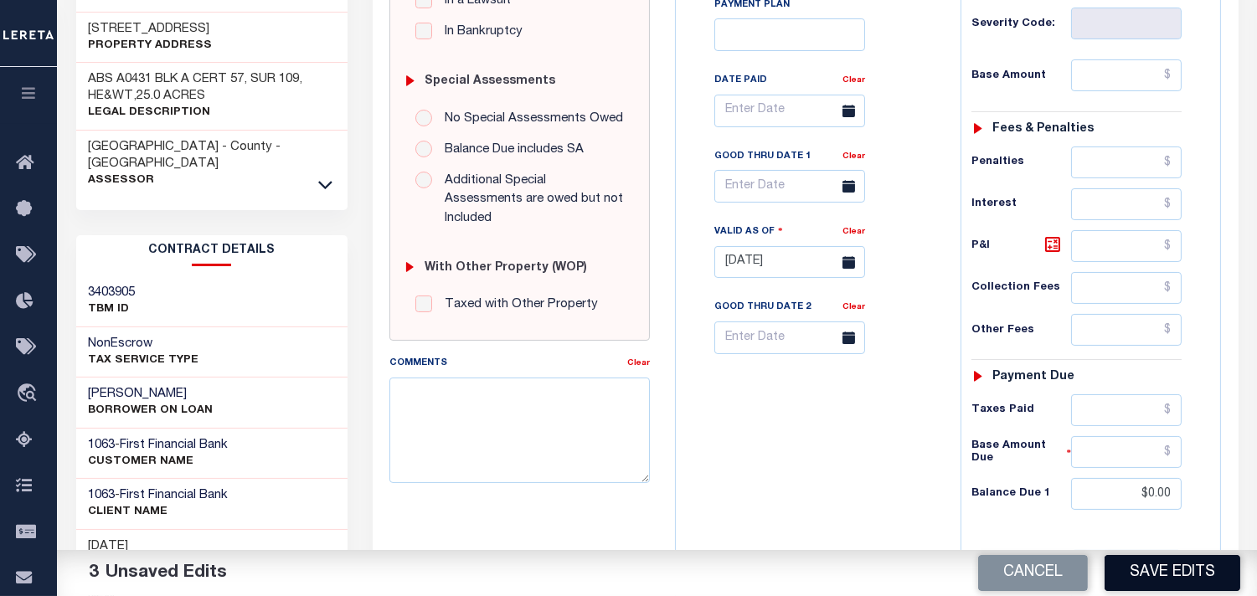
click at [1168, 583] on button "Save Edits" at bounding box center [1173, 573] width 136 height 36
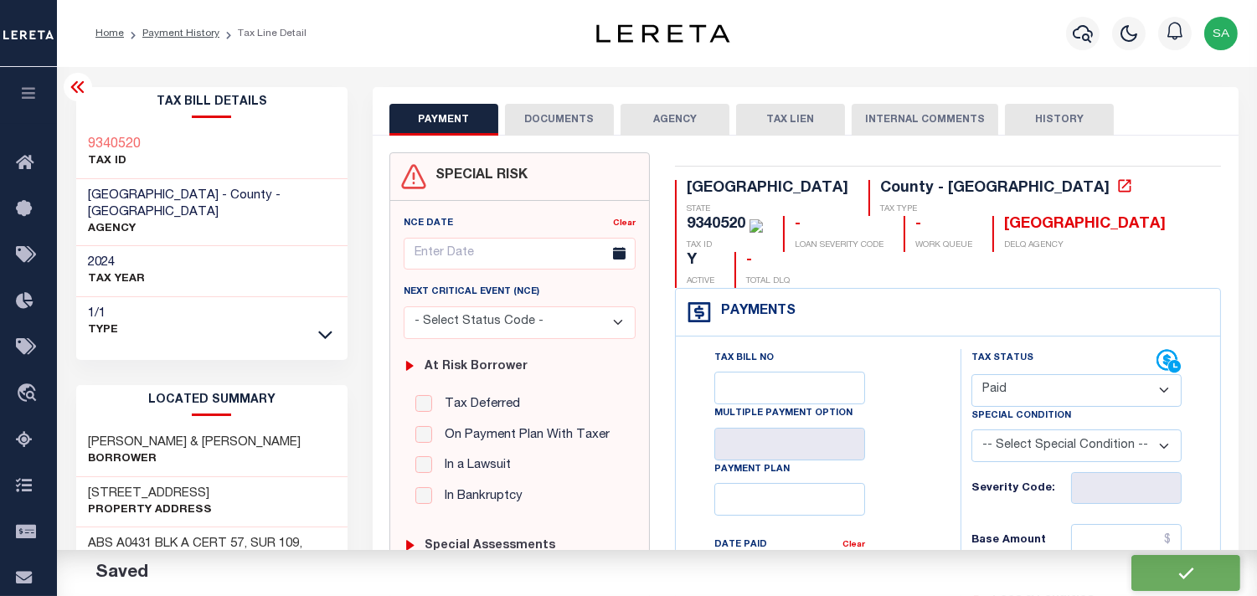
checkbox input "false"
type input "$0"
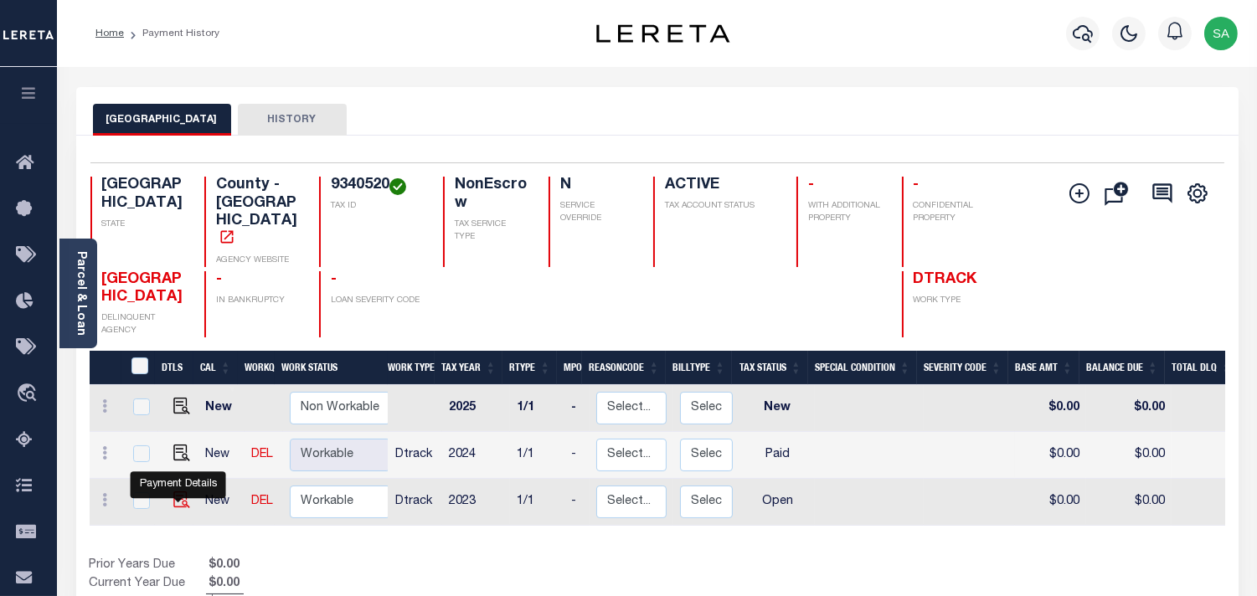
click at [177, 498] on img "" at bounding box center [181, 500] width 17 height 17
checkbox input "true"
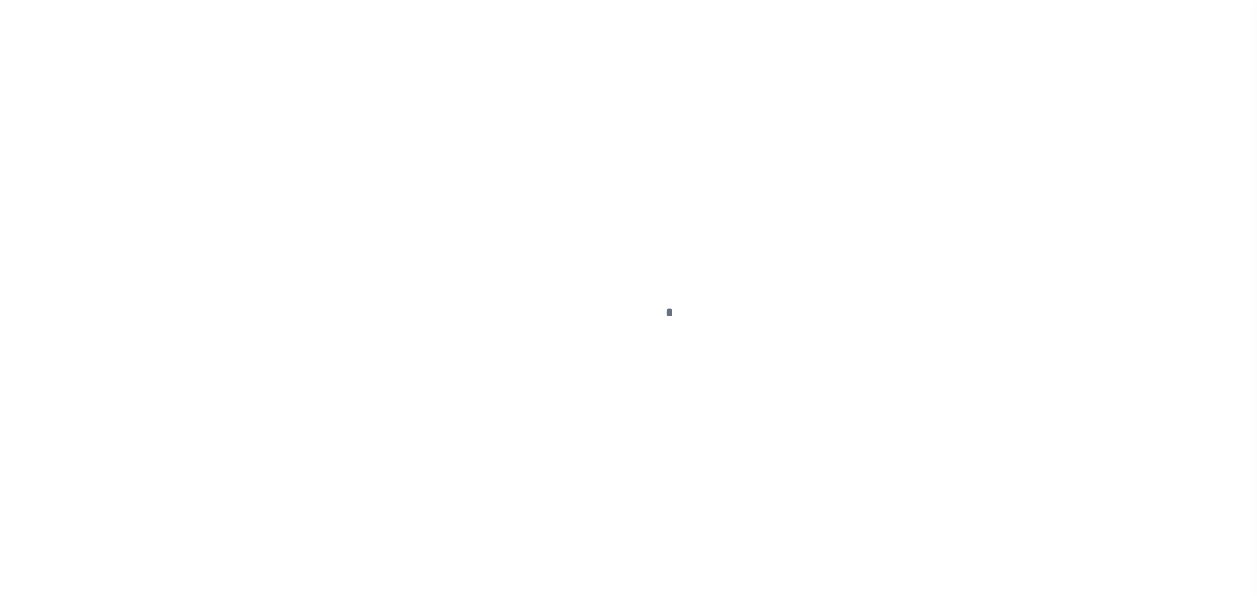
checkbox input "false"
type input "[DATE]"
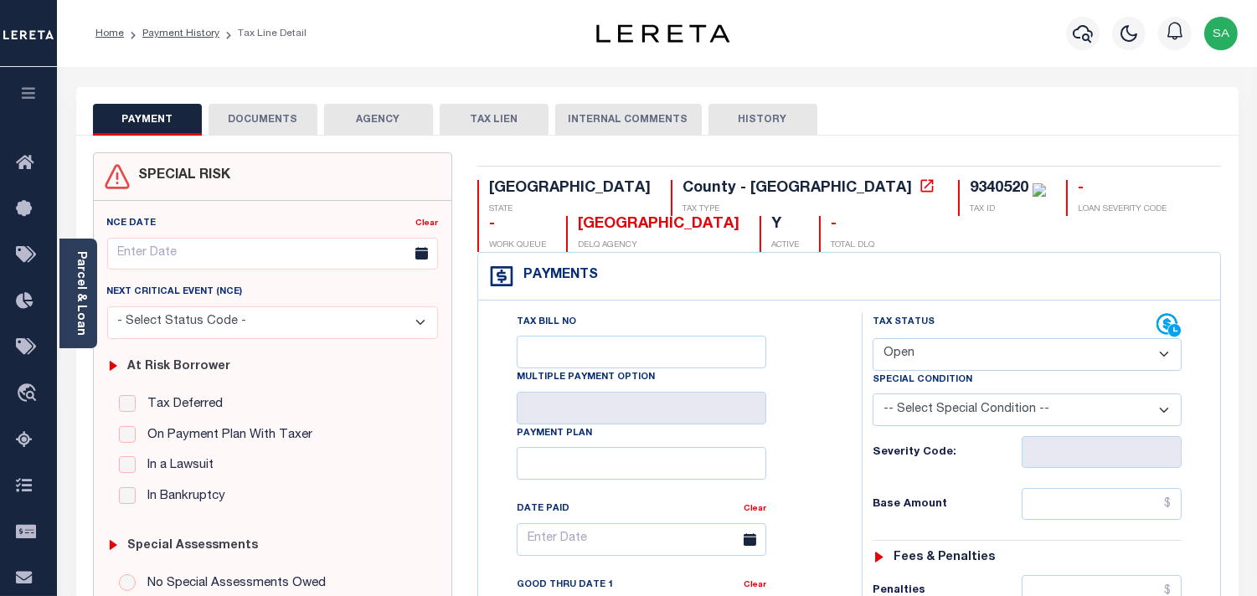
click at [925, 354] on select "- Select Status Code - Open Due/Unpaid Paid Incomplete No Tax Due Internal Refu…" at bounding box center [1027, 354] width 309 height 33
select select "PYD"
click at [873, 339] on select "- Select Status Code - Open Due/Unpaid Paid Incomplete No Tax Due Internal Refu…" at bounding box center [1027, 354] width 309 height 33
type input "[DATE]"
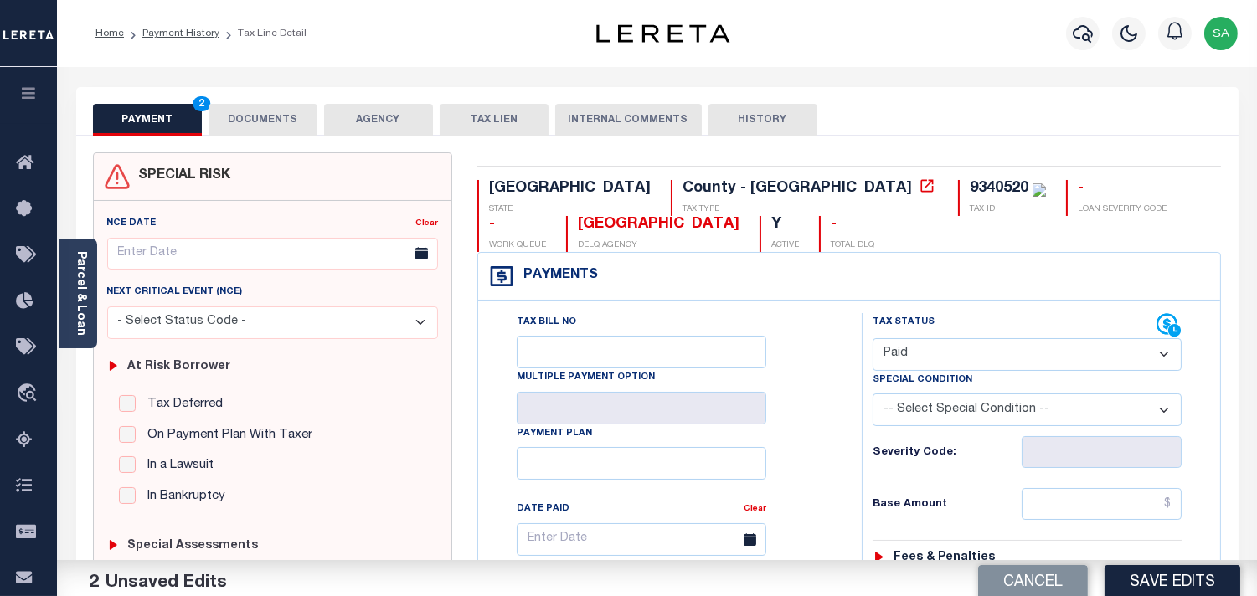
scroll to position [372, 0]
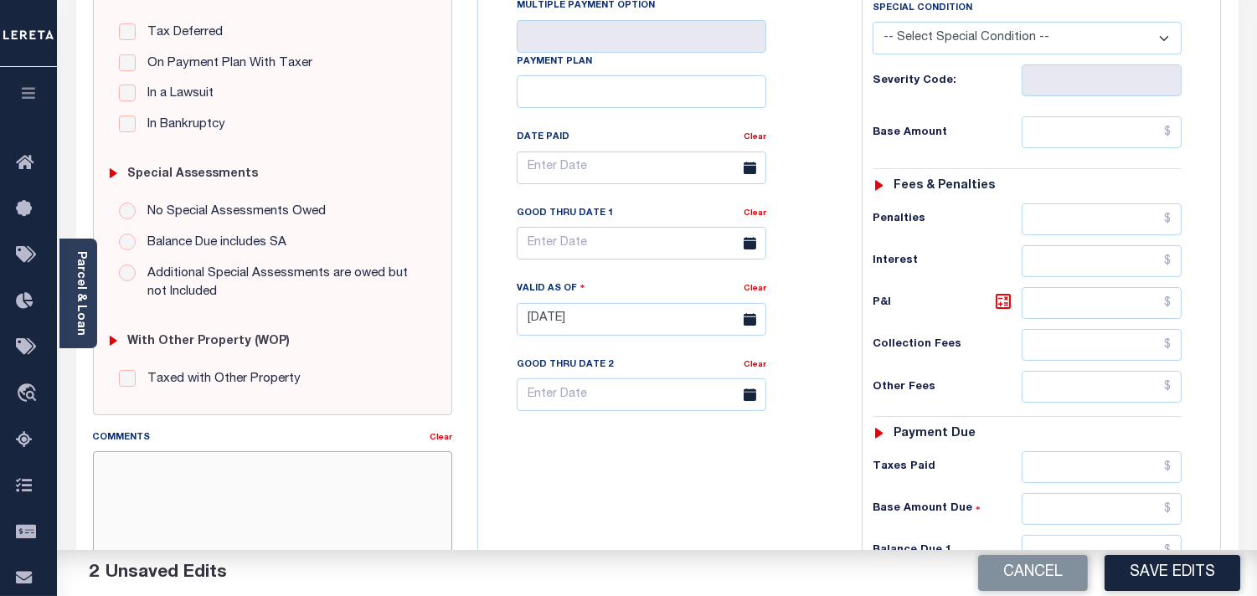
click at [344, 499] on textarea "Comments" at bounding box center [272, 504] width 359 height 106
paste textarea "Refer 2024 1/1 line for document."
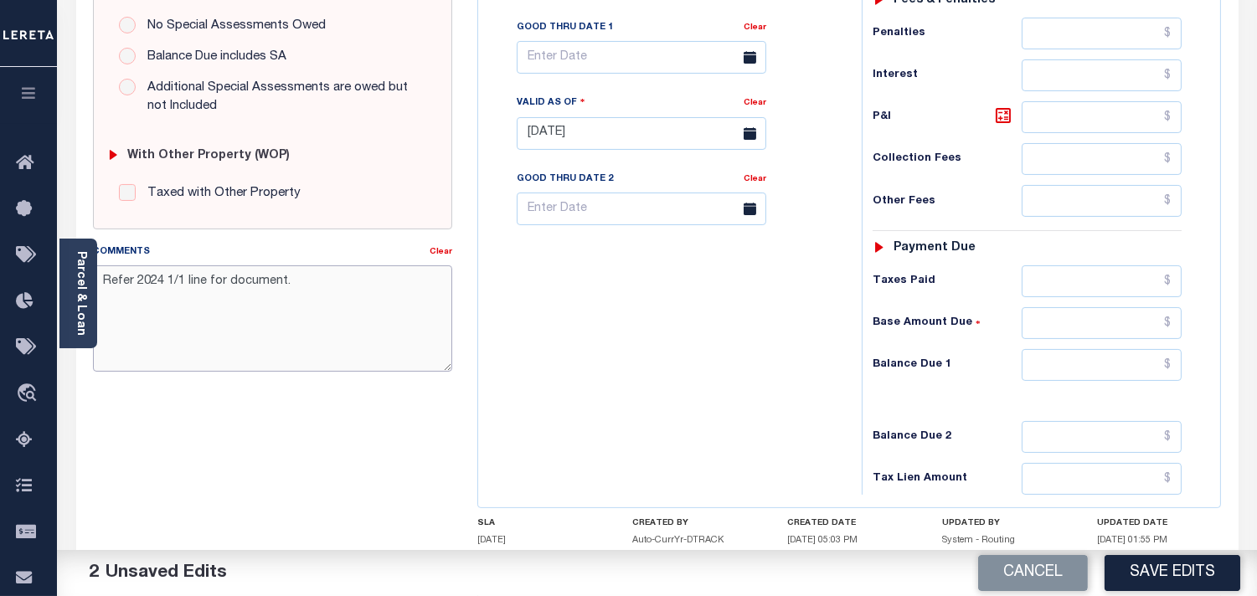
type textarea "Refer 2024 1/1 line for document."
drag, startPoint x: 1136, startPoint y: 379, endPoint x: 1002, endPoint y: 379, distance: 134.0
click at [1136, 379] on input "text" at bounding box center [1102, 365] width 160 height 32
type input "$0.00"
click at [756, 369] on div "Tax Bill No Multiple Payment Option Payment Plan Clear" at bounding box center [665, 125] width 367 height 740
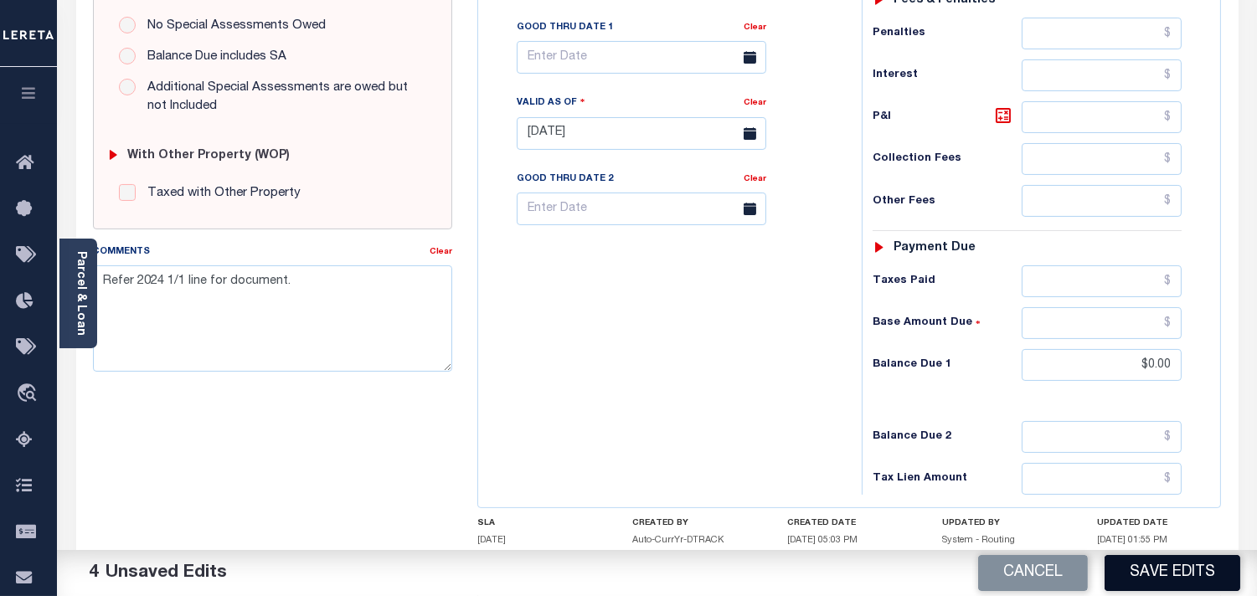
click at [1151, 578] on button "Save Edits" at bounding box center [1173, 573] width 136 height 36
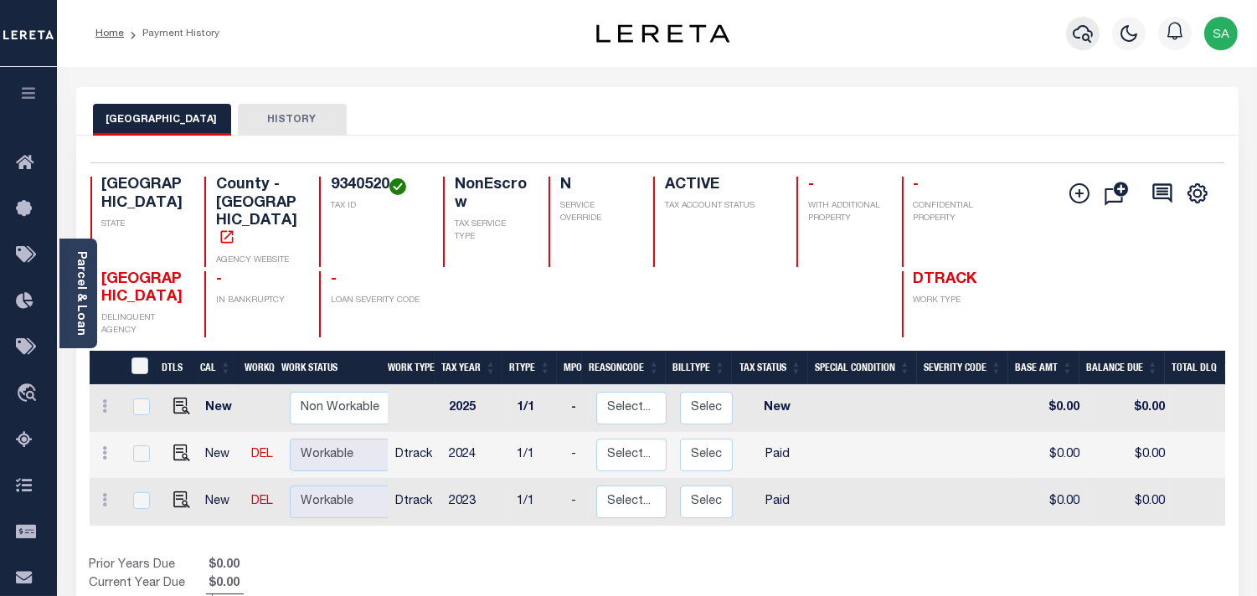
click at [1082, 32] on icon "button" at bounding box center [1083, 33] width 20 height 20
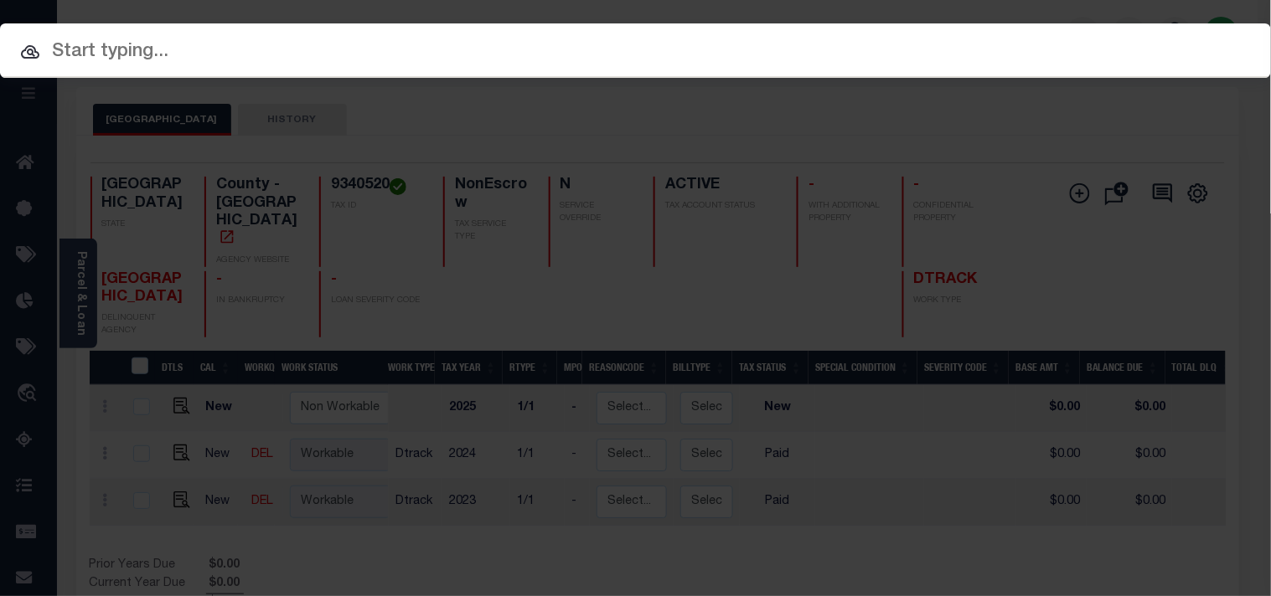
click at [1032, 34] on div "Include Loans TBM Customers Borrowers Payments (Lender Non-Disb) Payments (Lend…" at bounding box center [635, 50] width 1271 height 54
paste input "63500044423"
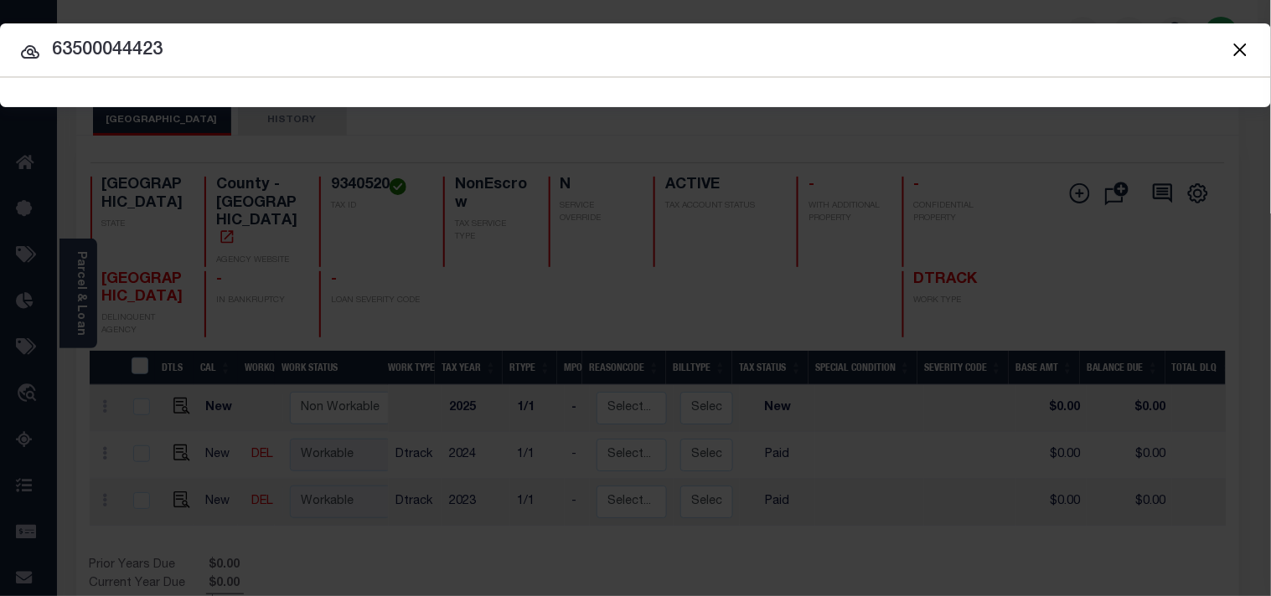
type input "63500044423"
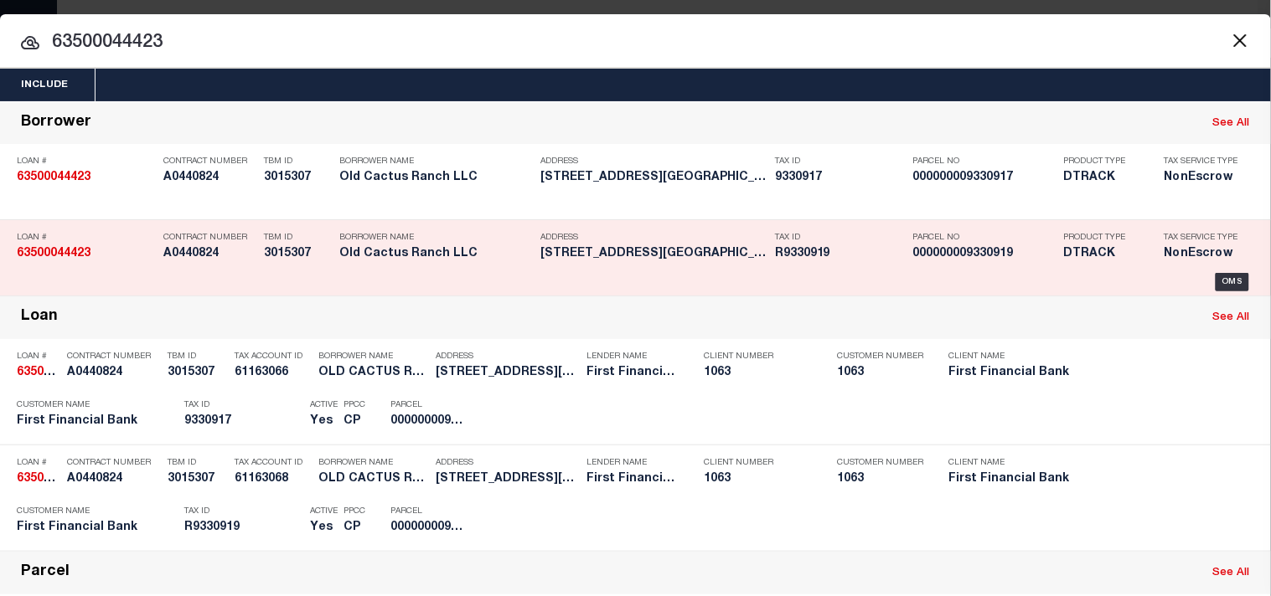
scroll to position [195, 0]
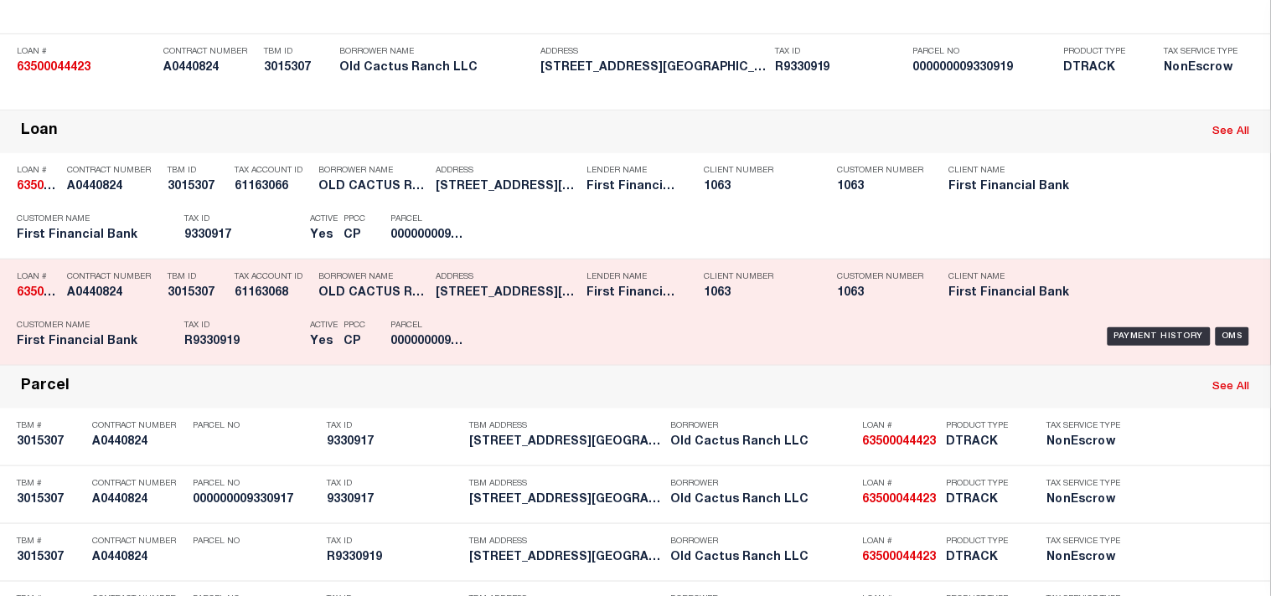
click at [255, 361] on div "Tax ID R9330919" at bounding box center [242, 336] width 117 height 49
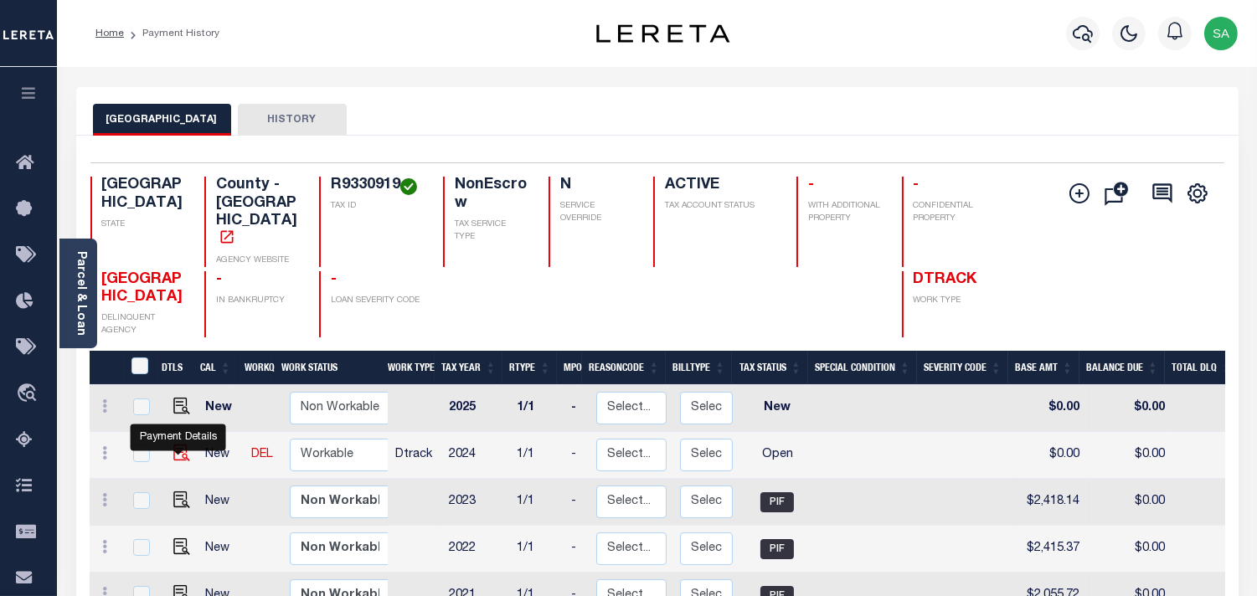
click at [178, 448] on img "" at bounding box center [181, 453] width 17 height 17
checkbox input "true"
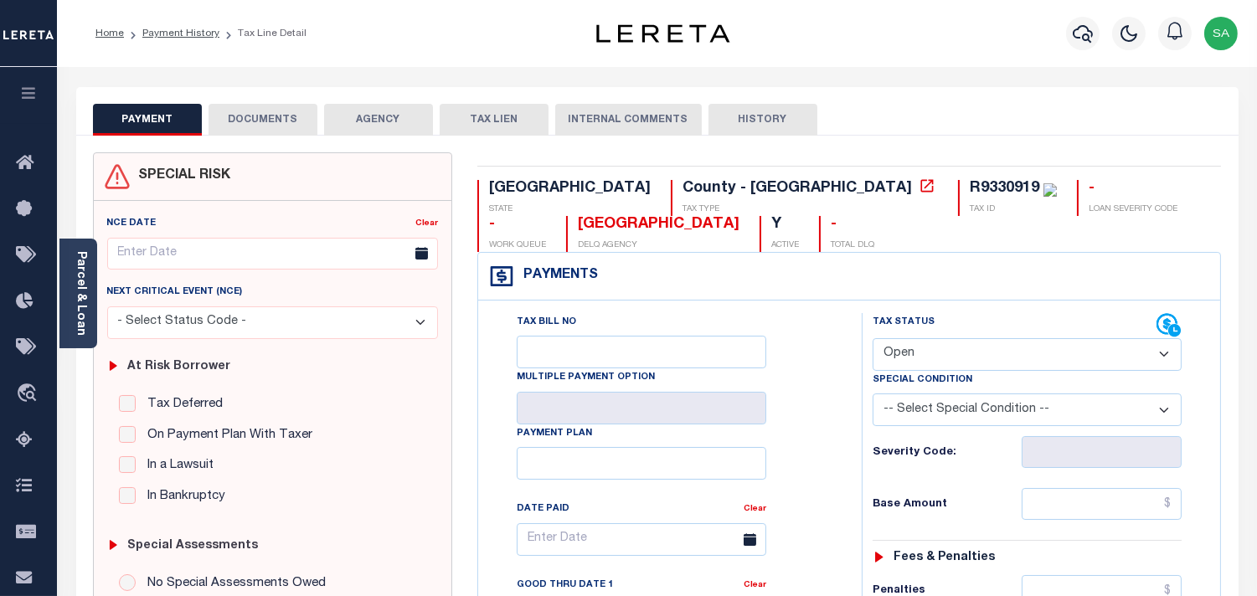
drag, startPoint x: 940, startPoint y: 338, endPoint x: 938, endPoint y: 367, distance: 28.5
click at [940, 338] on select "- Select Status Code - Open Due/Unpaid Paid Incomplete No Tax Due Internal Refu…" at bounding box center [1027, 354] width 309 height 33
select select "PYD"
click at [873, 339] on select "- Select Status Code - Open Due/Unpaid Paid Incomplete No Tax Due Internal Refu…" at bounding box center [1027, 354] width 309 height 33
type input "[DATE]"
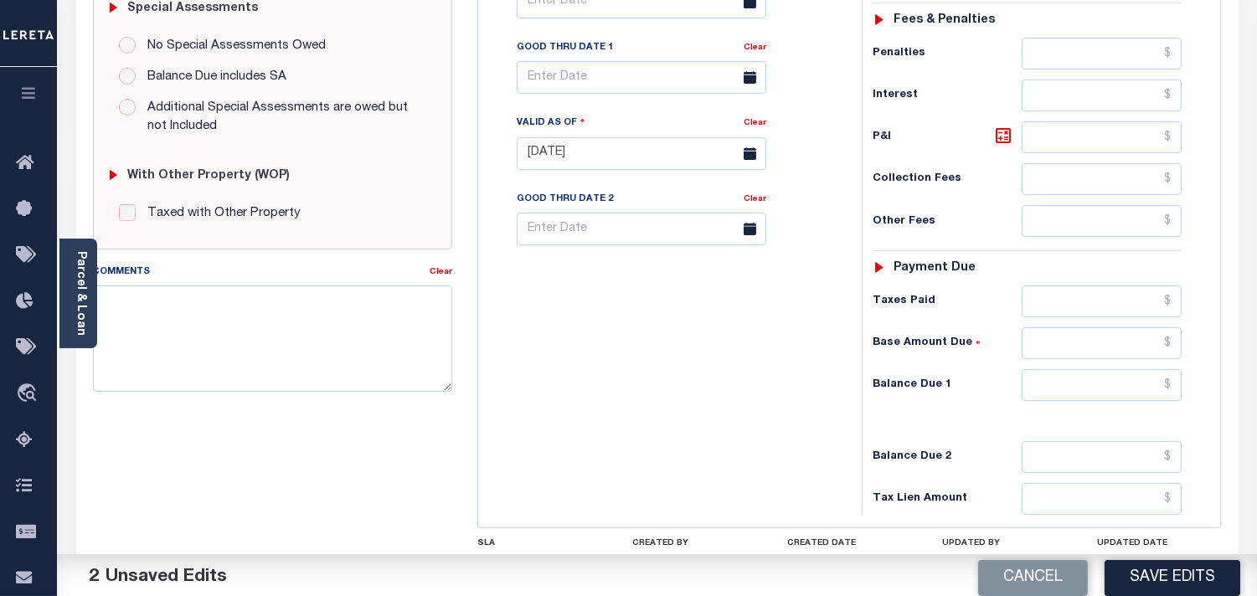
scroll to position [651, 0]
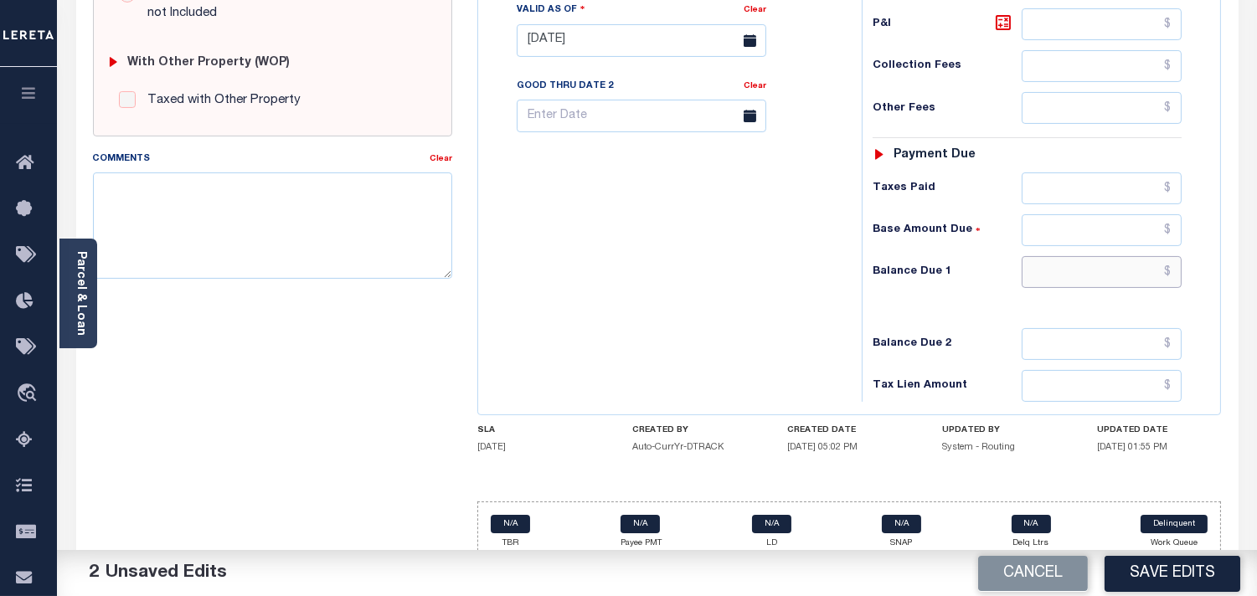
click at [1129, 264] on input "text" at bounding box center [1102, 272] width 160 height 32
type input "$0.00"
click at [791, 278] on div "Tax Bill No Multiple Payment Option Payment Plan Clear" at bounding box center [665, 32] width 367 height 740
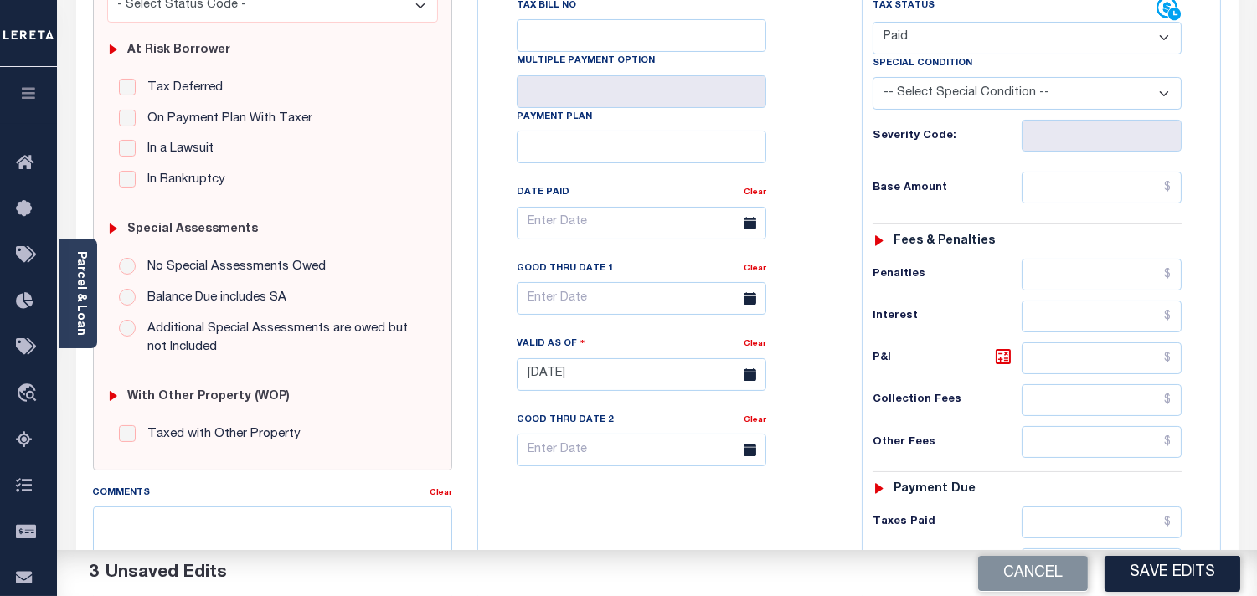
scroll to position [93, 0]
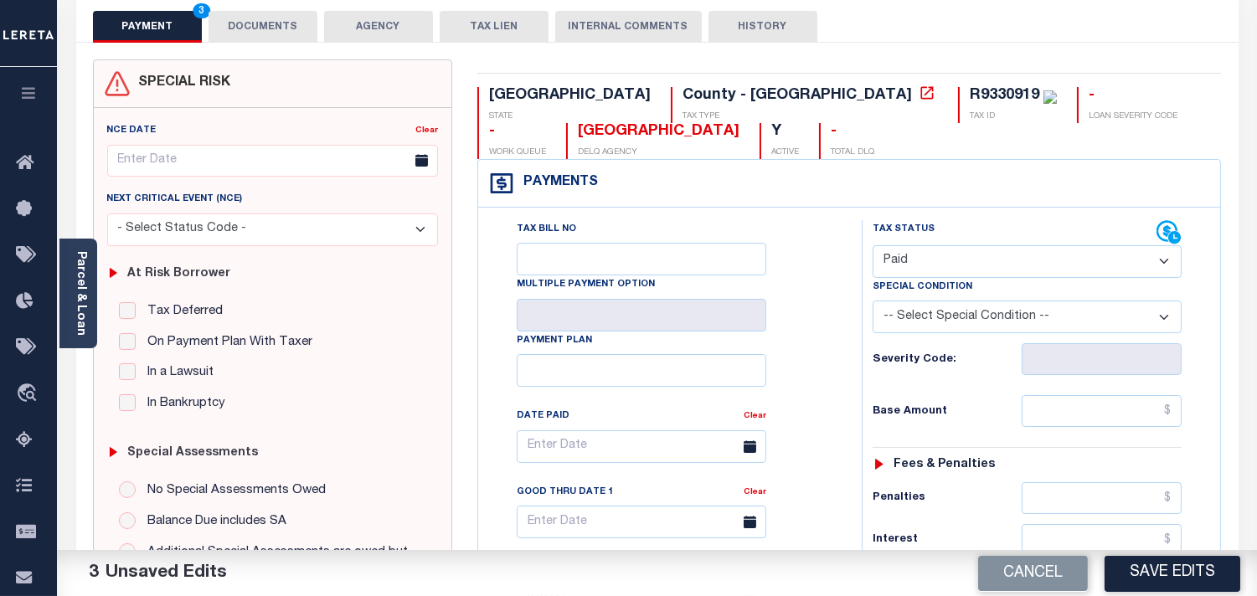
click at [254, 38] on button "DOCUMENTS" at bounding box center [263, 27] width 109 height 32
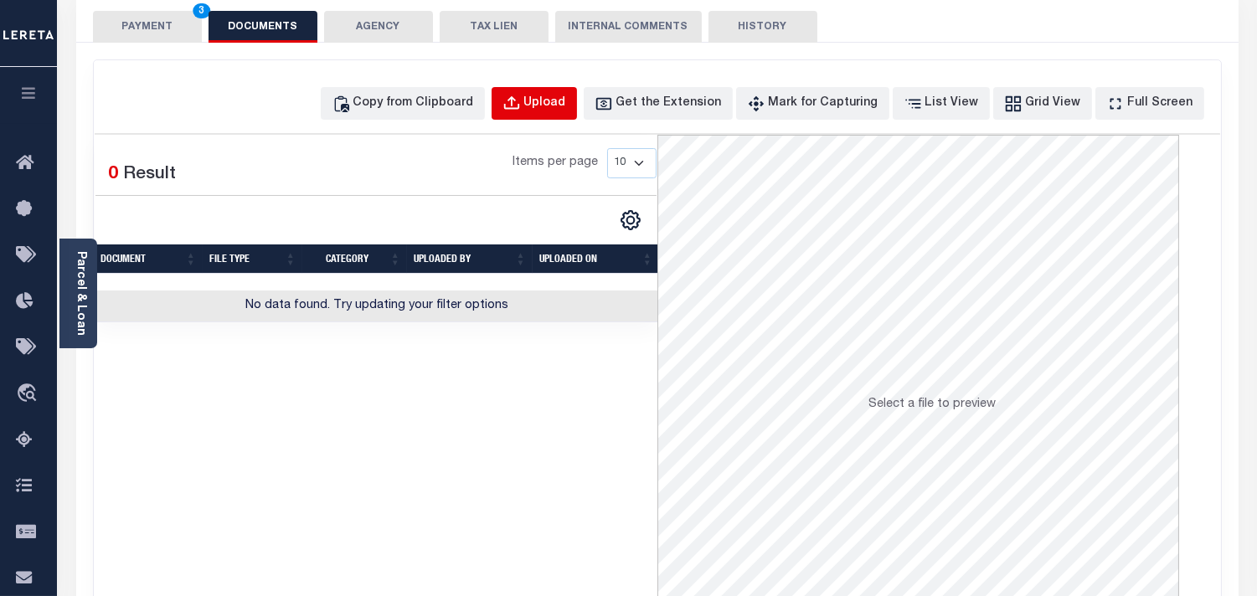
click at [560, 104] on div "Upload" at bounding box center [545, 104] width 42 height 18
select select "POP"
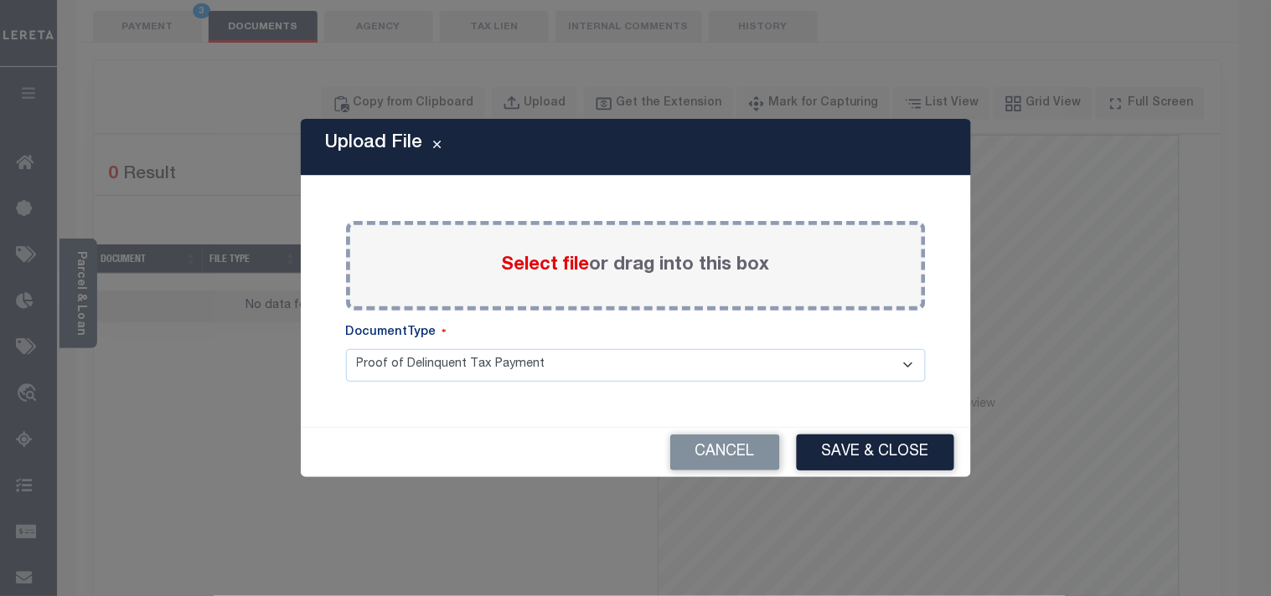
click at [548, 263] on span "Select file" at bounding box center [546, 265] width 88 height 18
click at [0, 0] on input "Select file or drag into this box" at bounding box center [0, 0] width 0 height 0
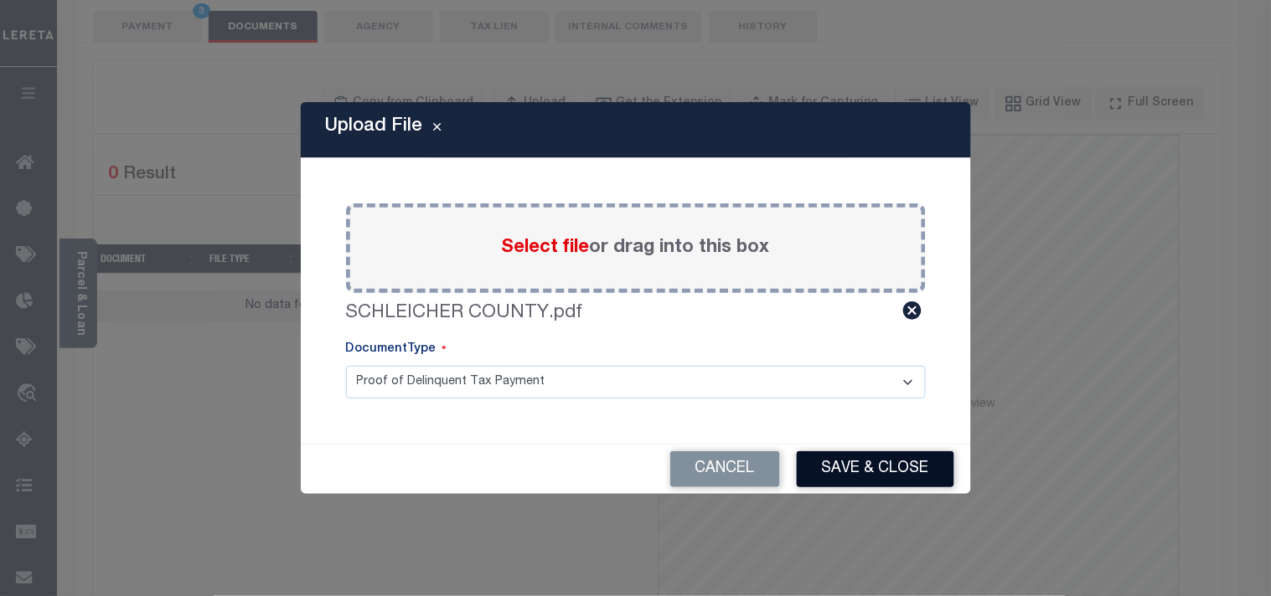
click at [848, 469] on button "Save & Close" at bounding box center [875, 469] width 157 height 36
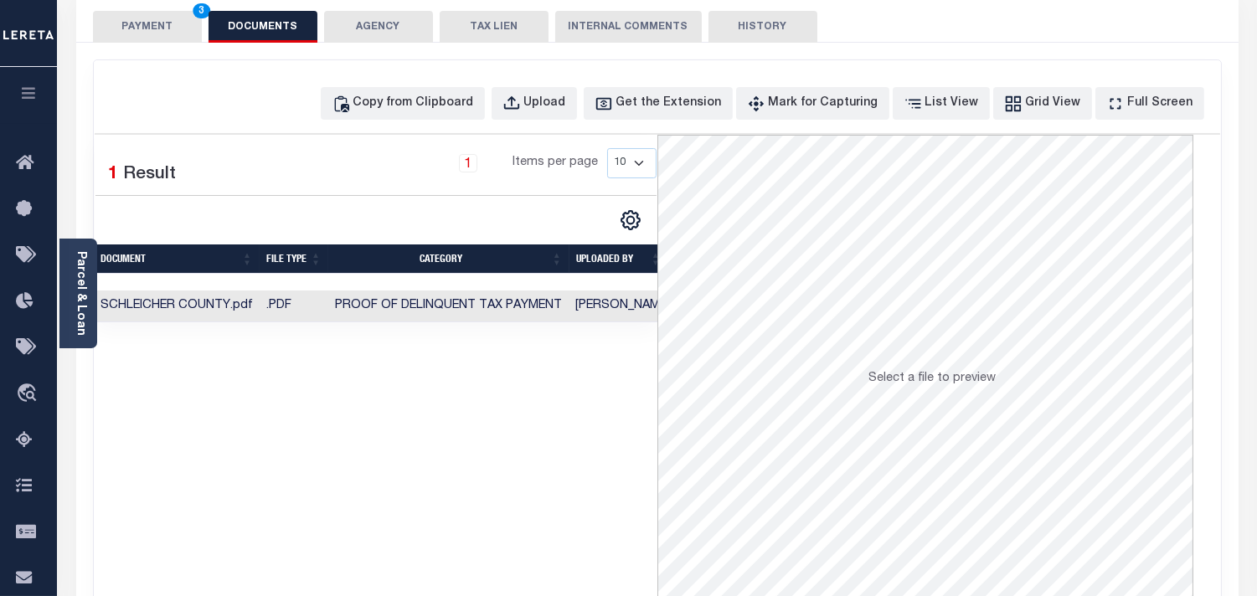
click at [173, 28] on button "PAYMENT 3" at bounding box center [147, 27] width 109 height 32
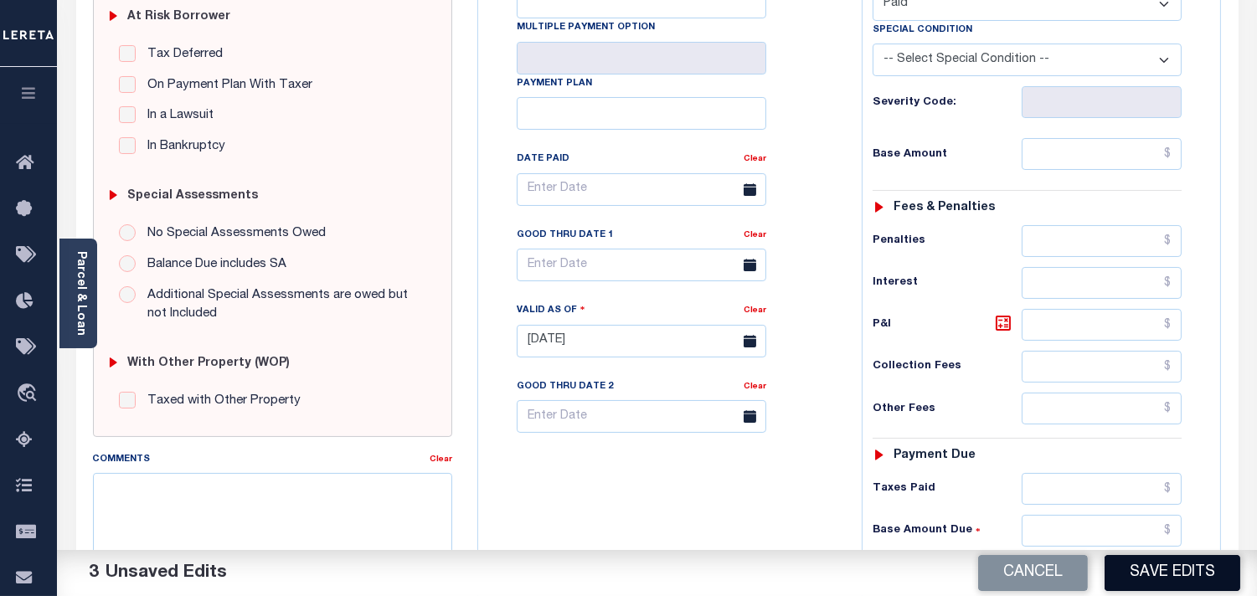
scroll to position [465, 0]
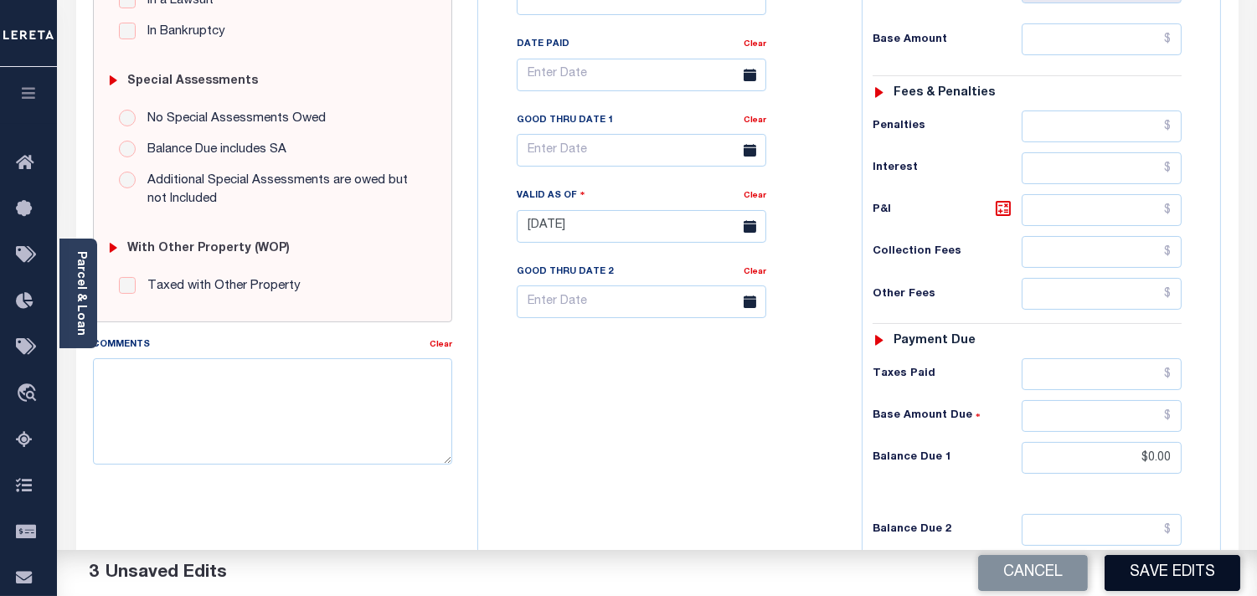
click at [1174, 566] on button "Save Edits" at bounding box center [1173, 573] width 136 height 36
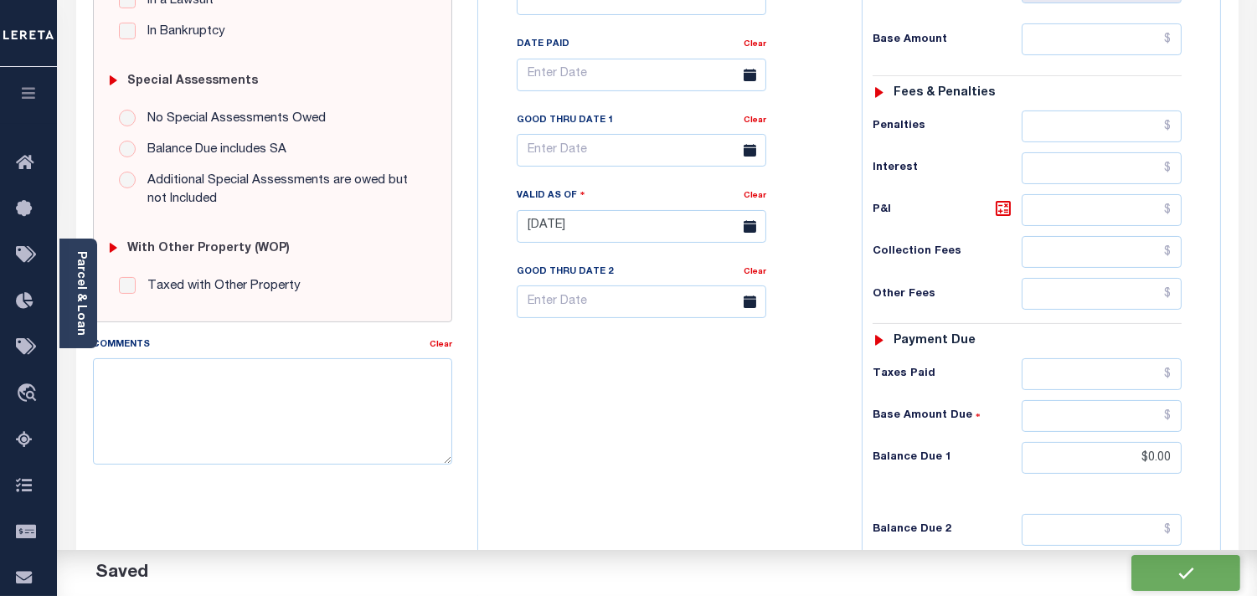
checkbox input "false"
type input "$0"
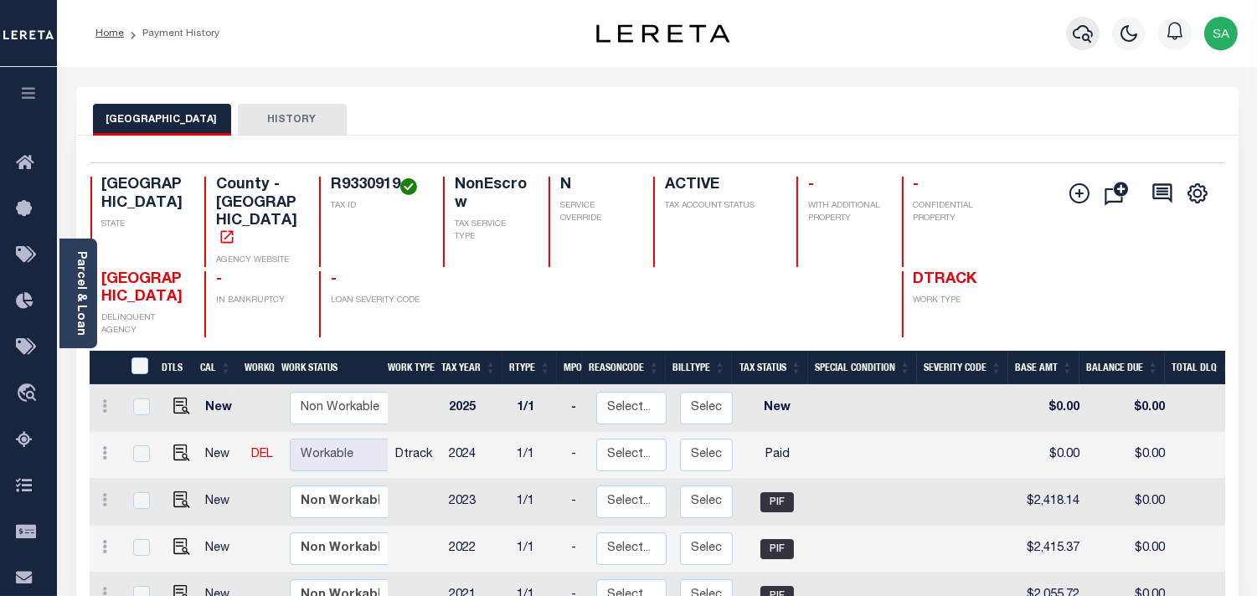
click at [1075, 39] on icon "button" at bounding box center [1083, 33] width 20 height 20
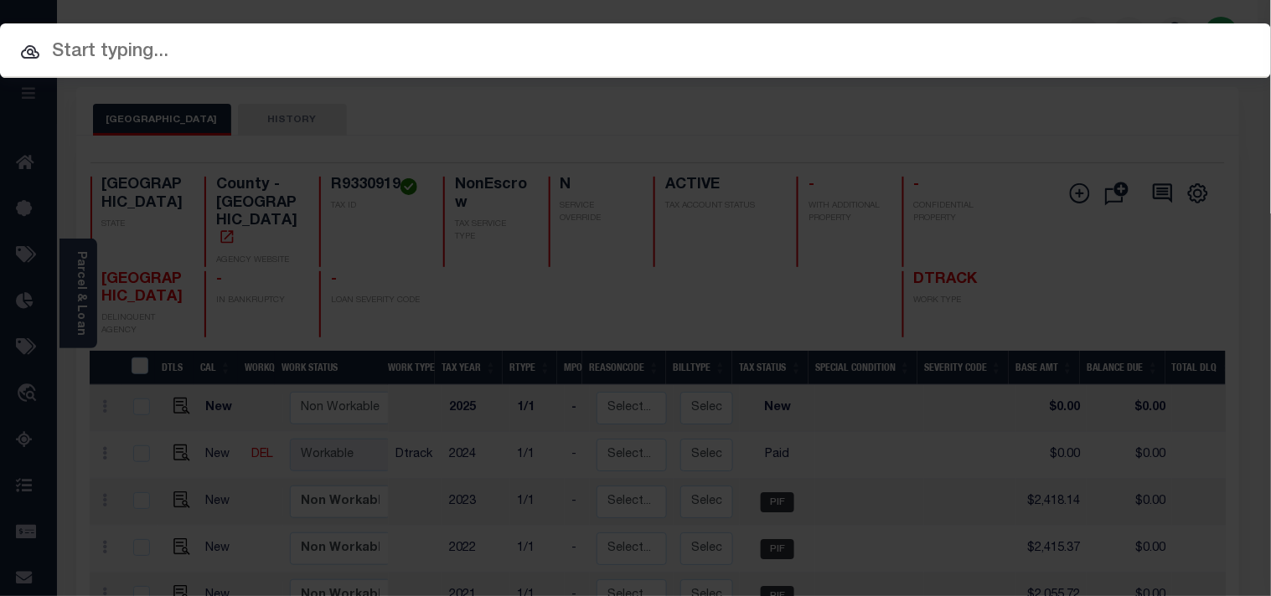
click at [997, 55] on div "Include Loans TBM Customers Borrowers Payments (Lender Non-Disb) Payments (Lend…" at bounding box center [635, 298] width 1271 height 596
paste input "21500097031"
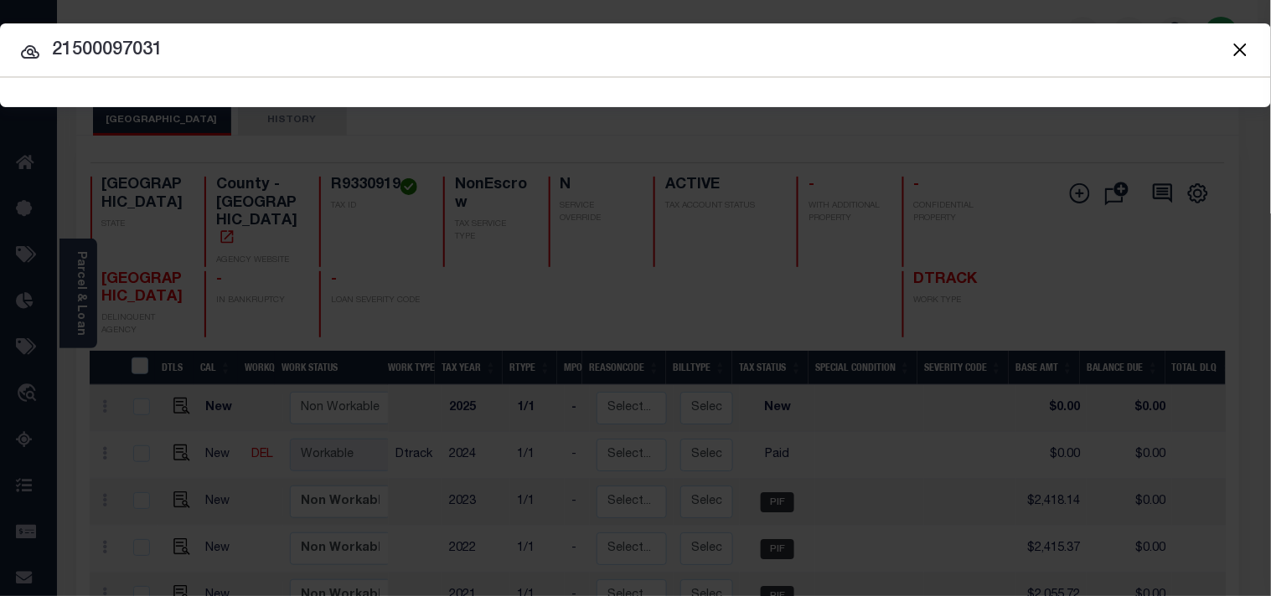
type input "21500097031"
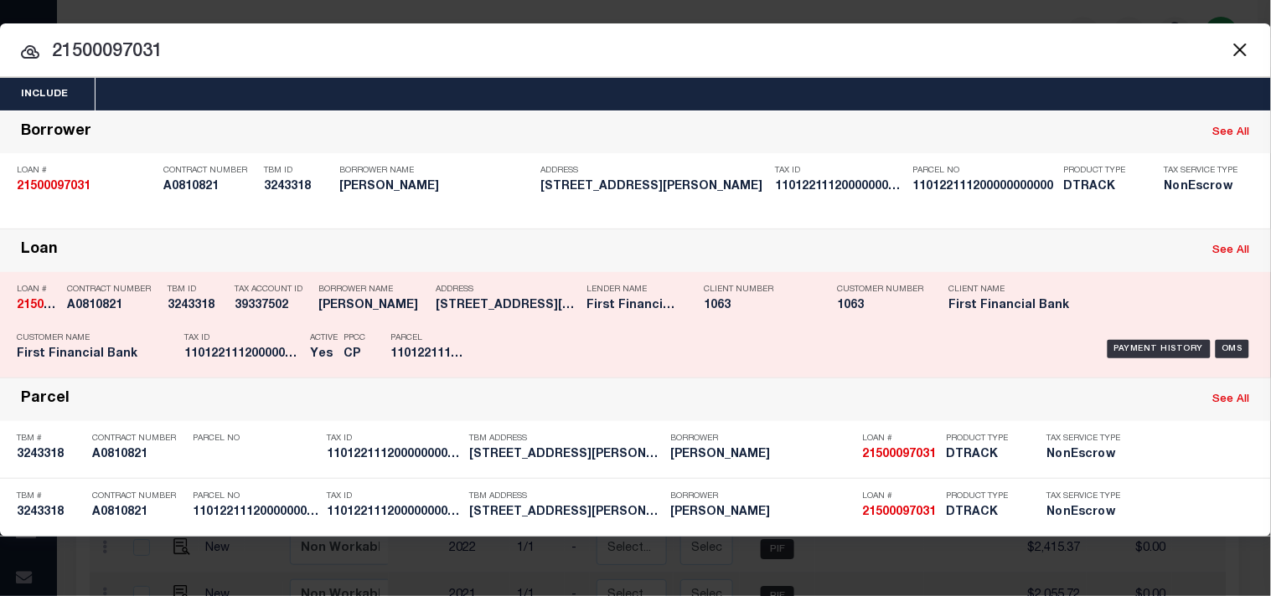
click at [312, 343] on p "Active" at bounding box center [324, 338] width 28 height 10
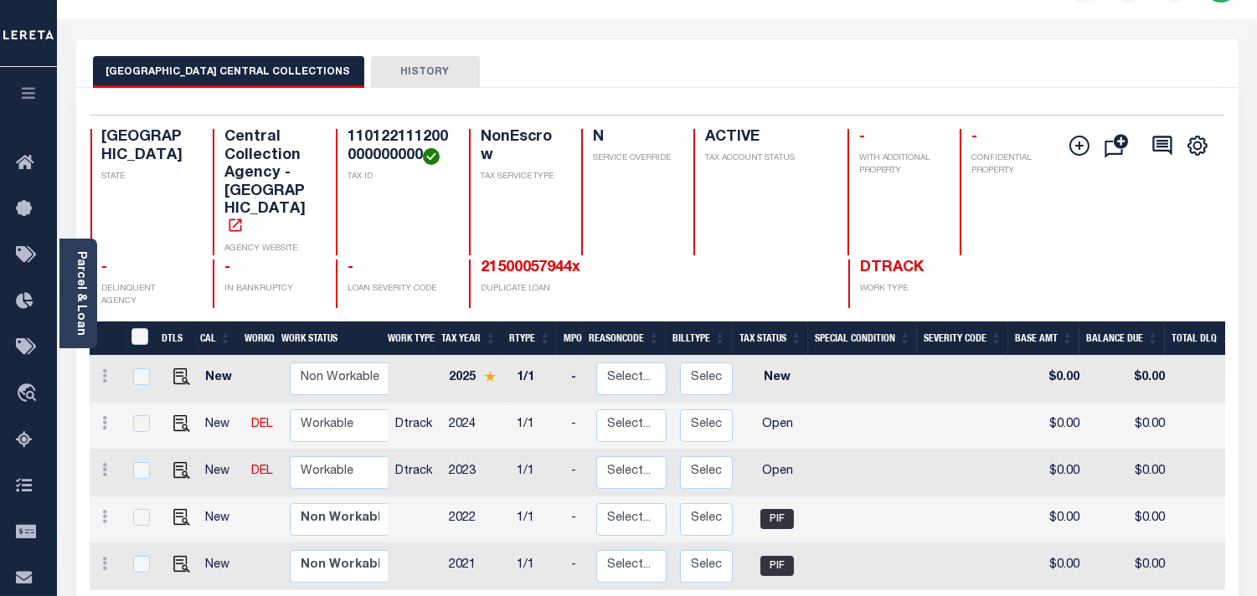
scroll to position [93, 0]
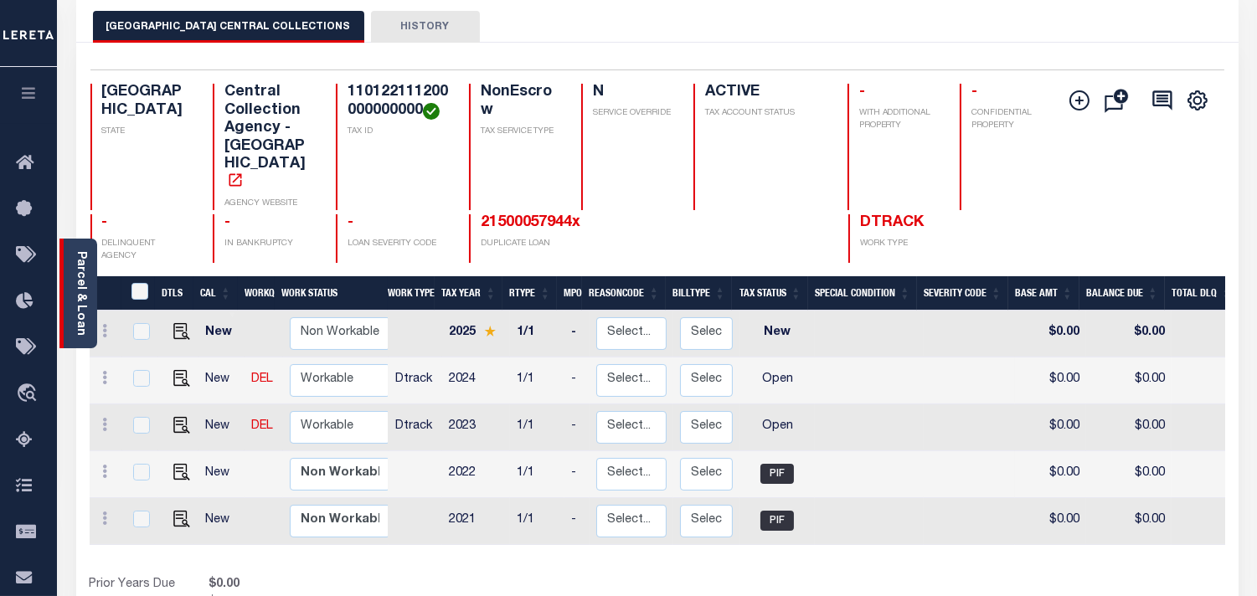
click at [79, 317] on link "Parcel & Loan" at bounding box center [81, 293] width 12 height 85
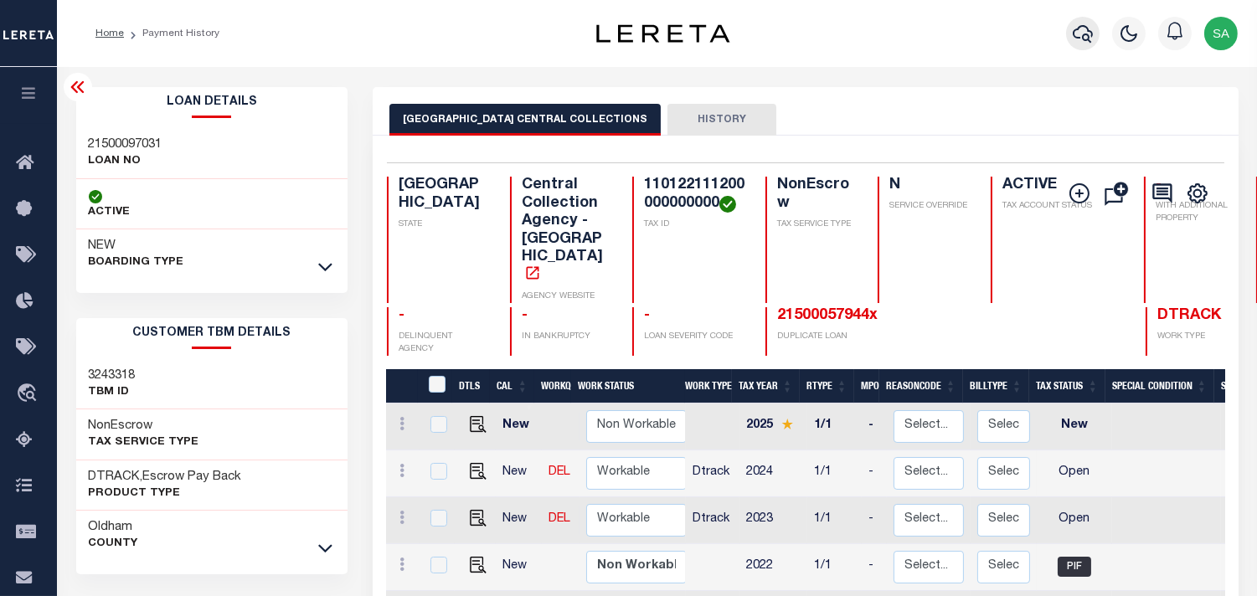
click at [1090, 42] on icon "button" at bounding box center [1083, 34] width 20 height 18
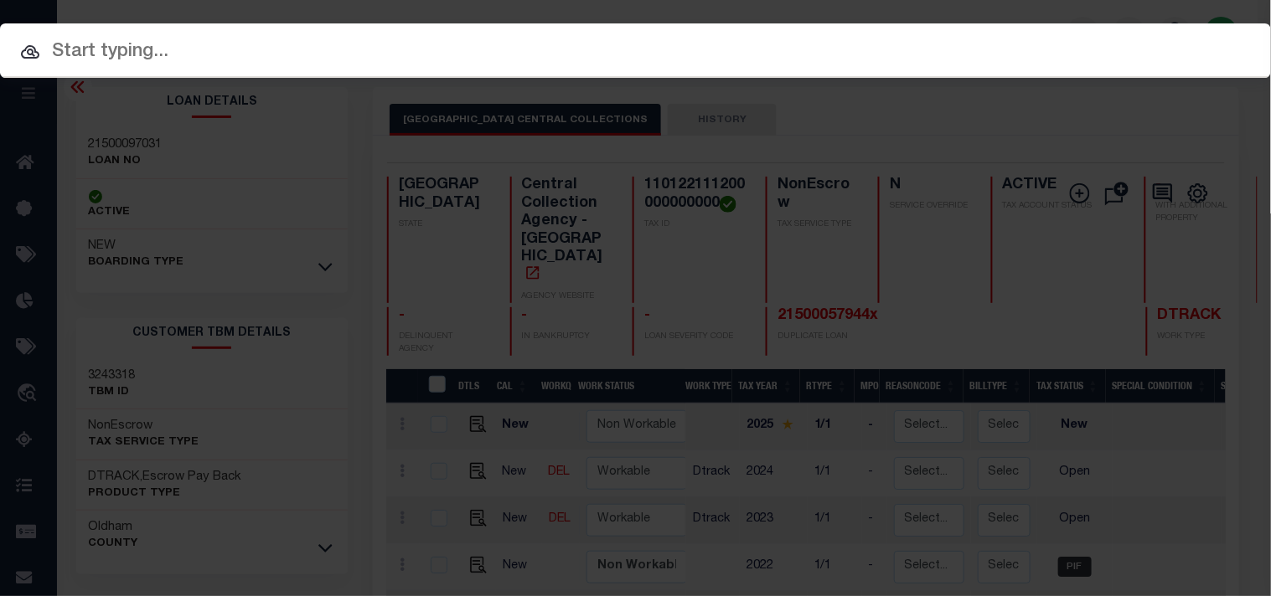
click at [1002, 32] on div "Include Loans TBM Customers Borrowers Payments (Lender Non-Disb) Payments (Lend…" at bounding box center [635, 50] width 1271 height 54
paste input "21500087958"
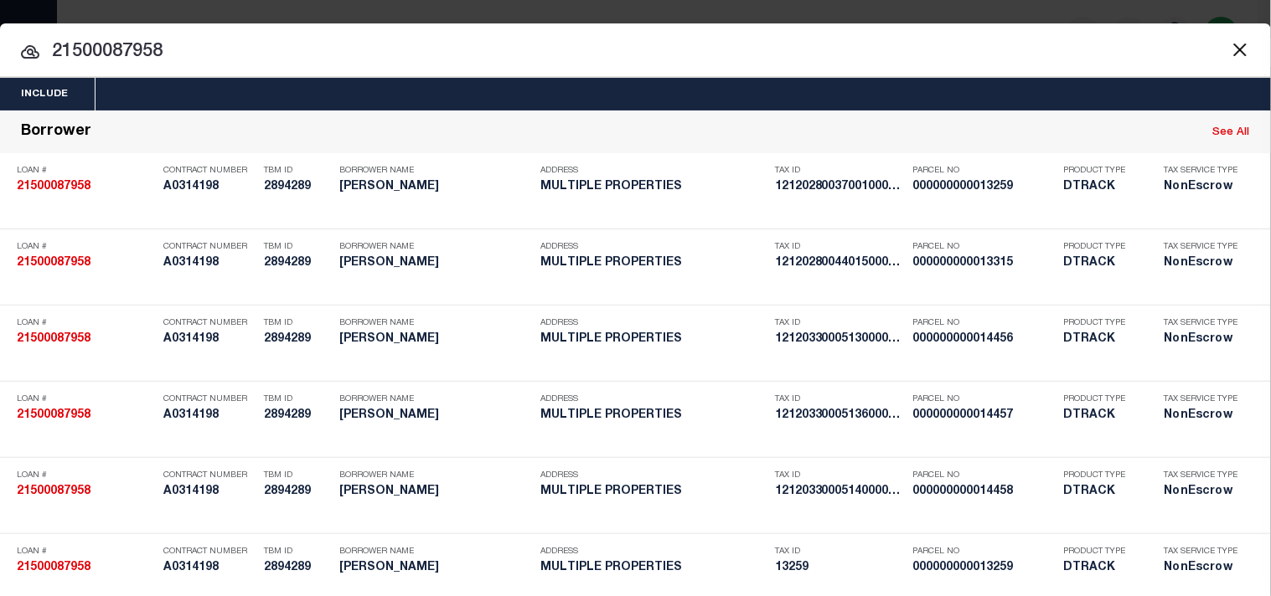
drag, startPoint x: 294, startPoint y: 53, endPoint x: 0, endPoint y: 54, distance: 294.0
click at [0, 54] on input "21500087958" at bounding box center [635, 52] width 1271 height 29
paste input "10927"
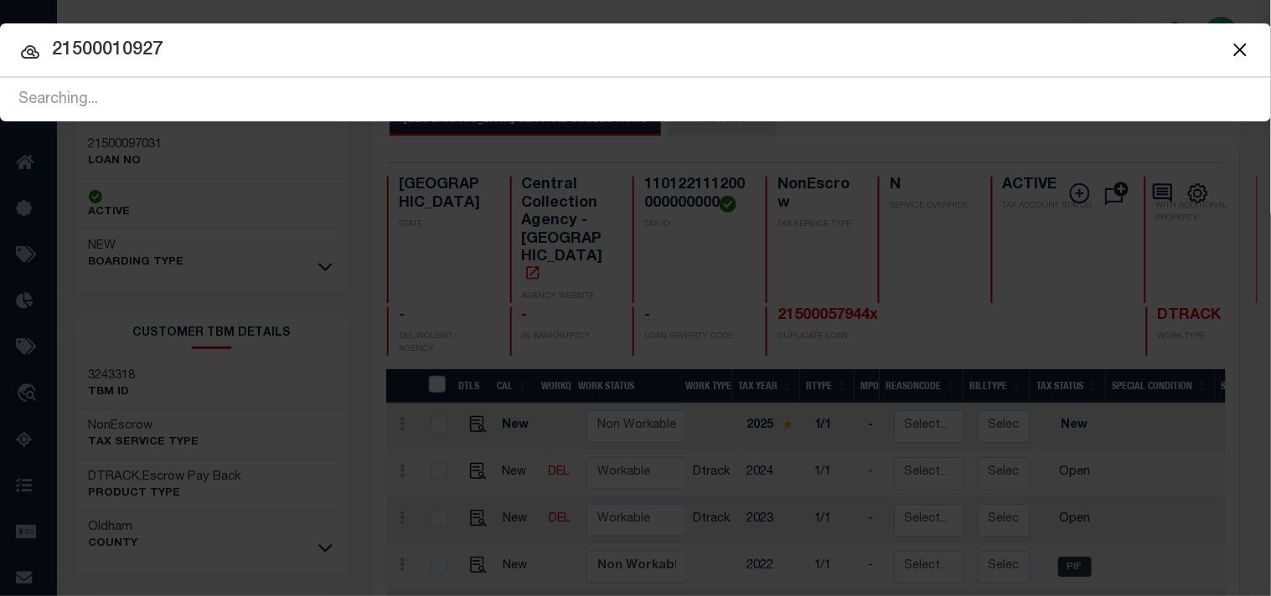
type input "21500010927"
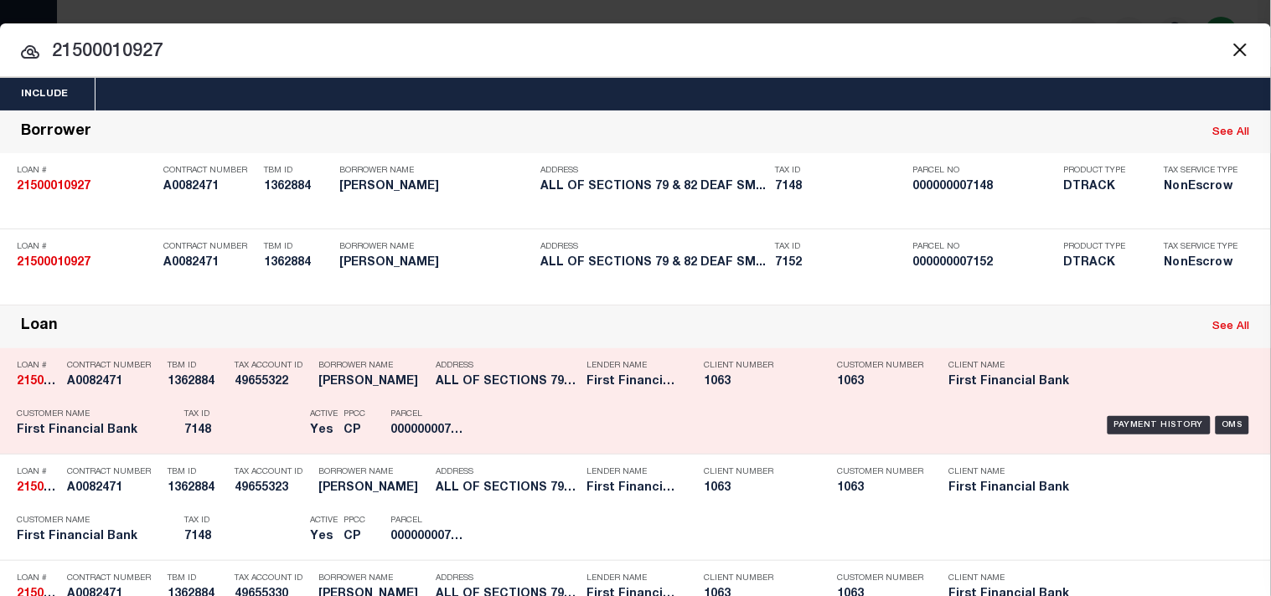
click at [265, 420] on p "Tax ID" at bounding box center [242, 415] width 117 height 10
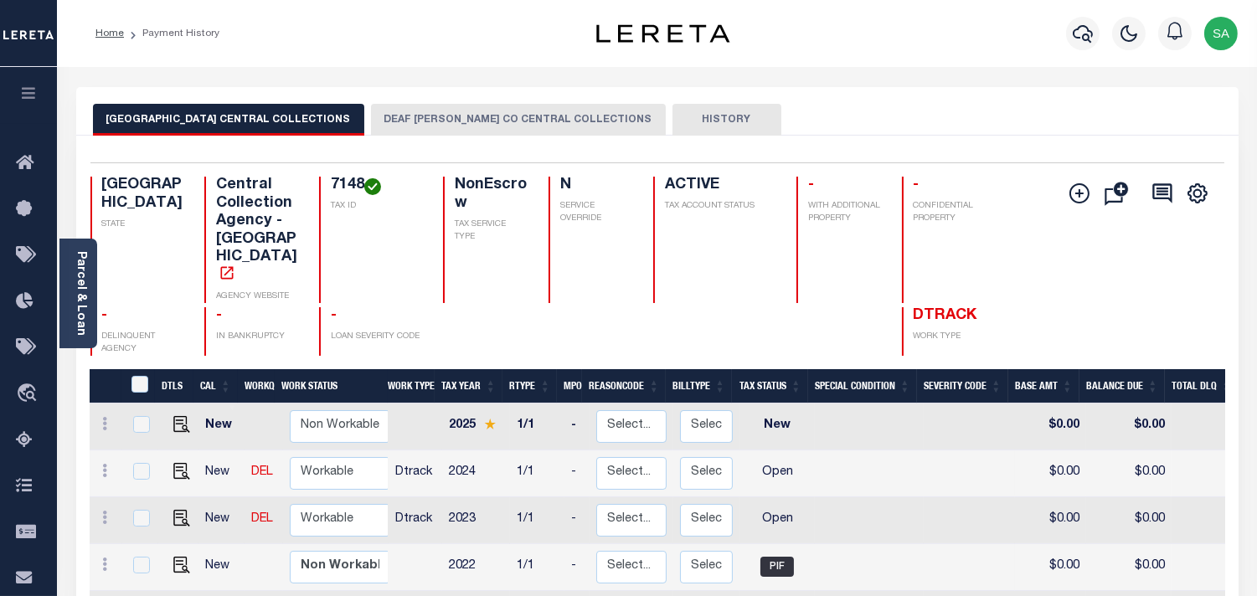
click at [395, 122] on button "DEAF SMITH CO CENTRAL COLLECTIONS" at bounding box center [518, 120] width 295 height 32
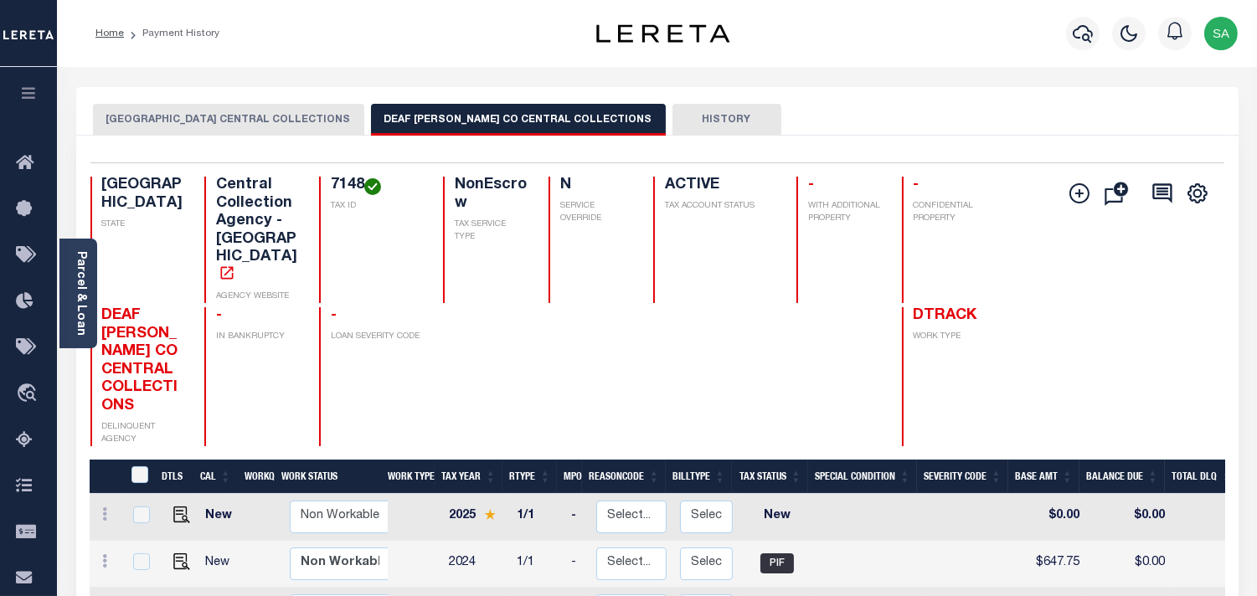
click at [274, 126] on button "OLDHAM COUNTY CENTRAL COLLECTIONS" at bounding box center [228, 120] width 271 height 32
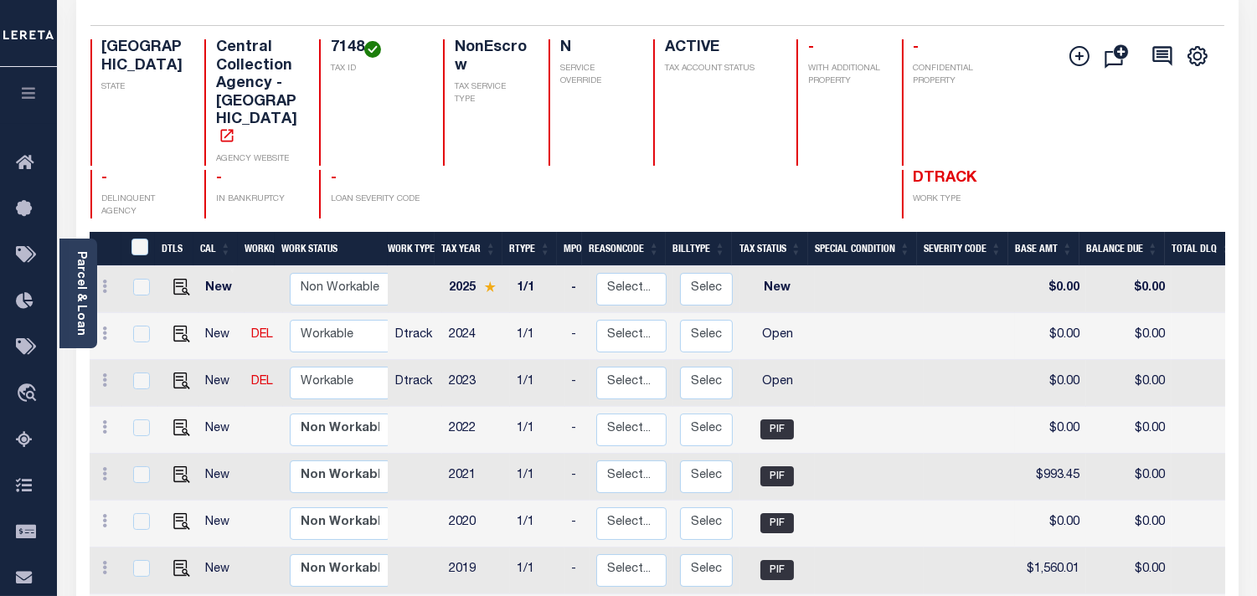
scroll to position [186, 0]
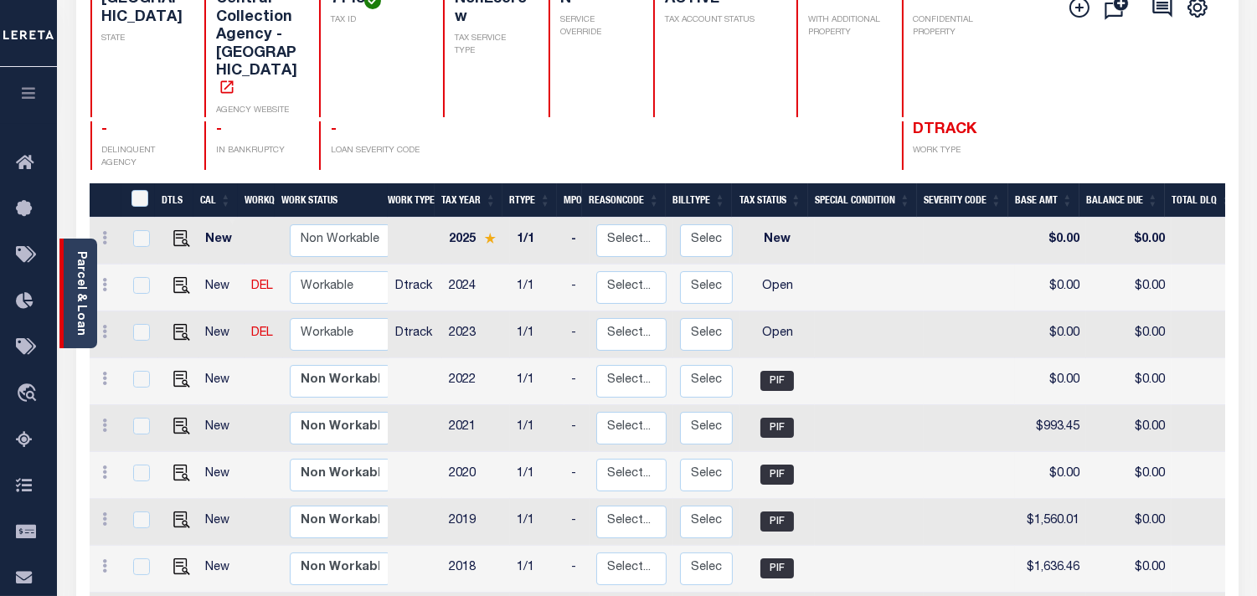
click at [84, 290] on link "Parcel & Loan" at bounding box center [81, 293] width 12 height 85
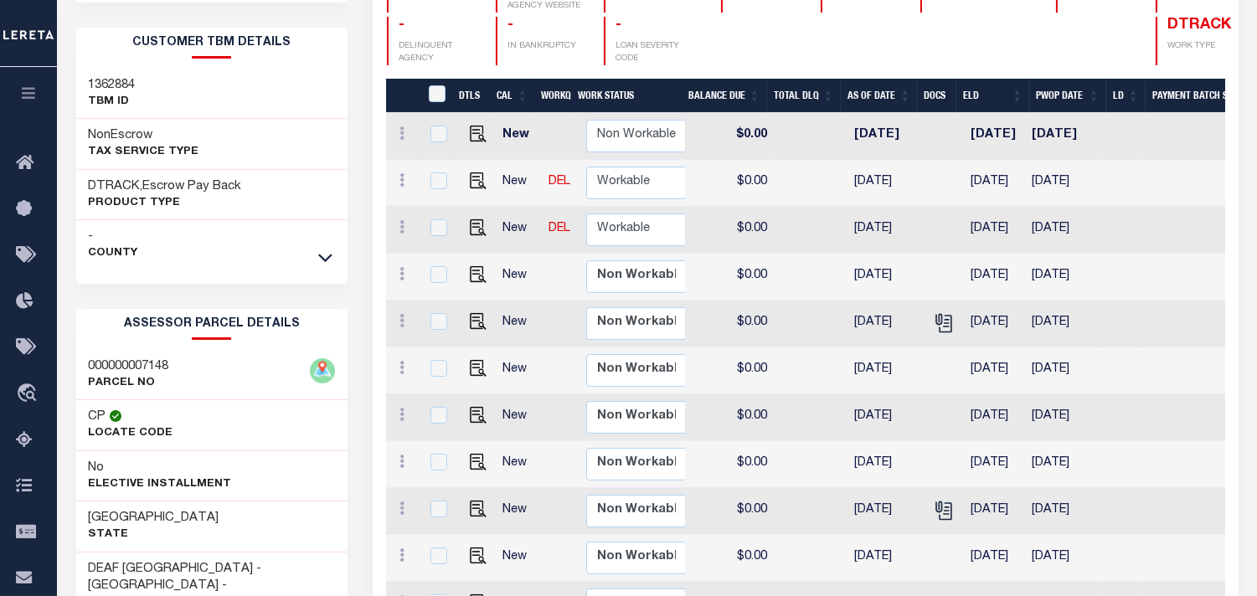
scroll to position [186, 0]
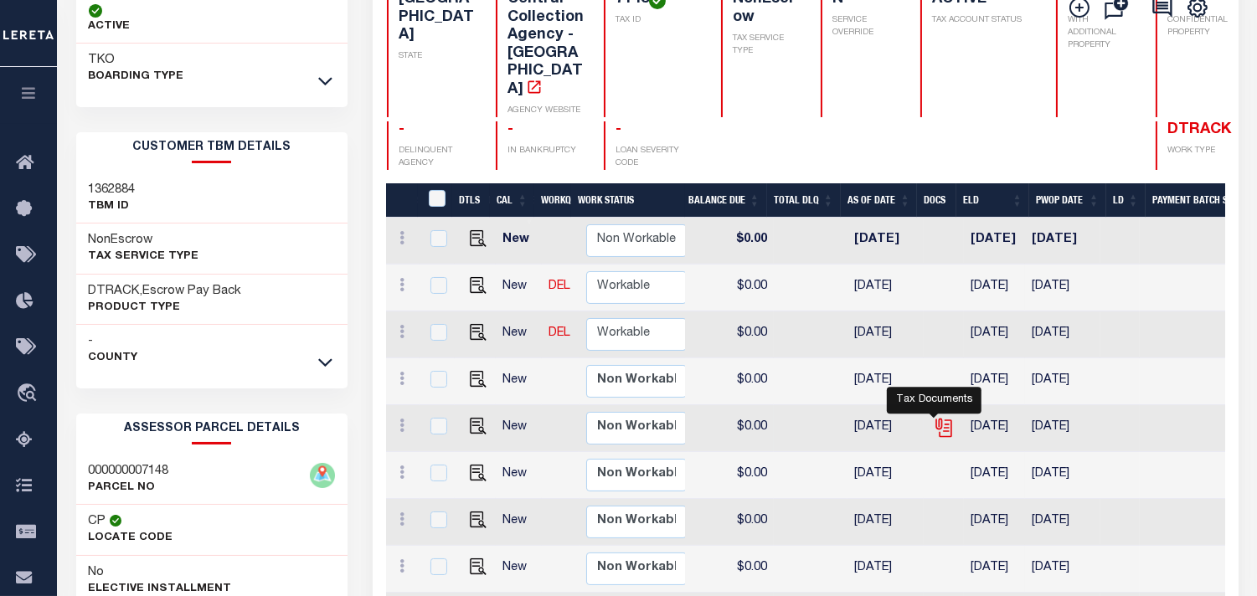
click at [935, 422] on icon "" at bounding box center [944, 428] width 22 height 22
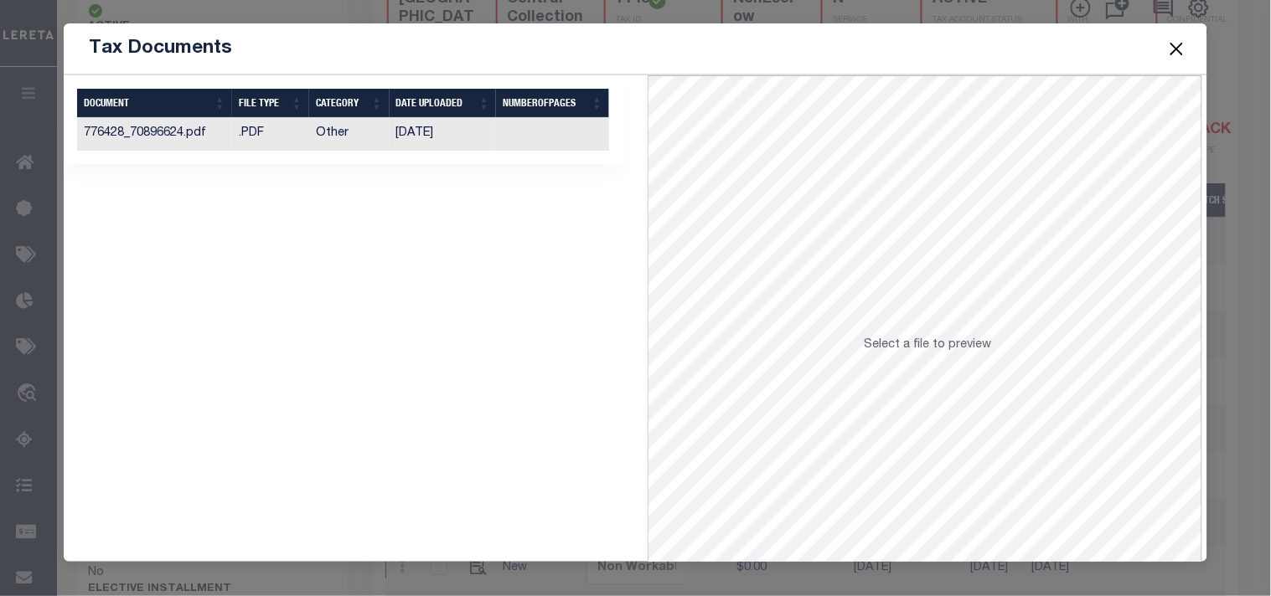
click at [437, 140] on td "07/28/2022" at bounding box center [442, 134] width 107 height 33
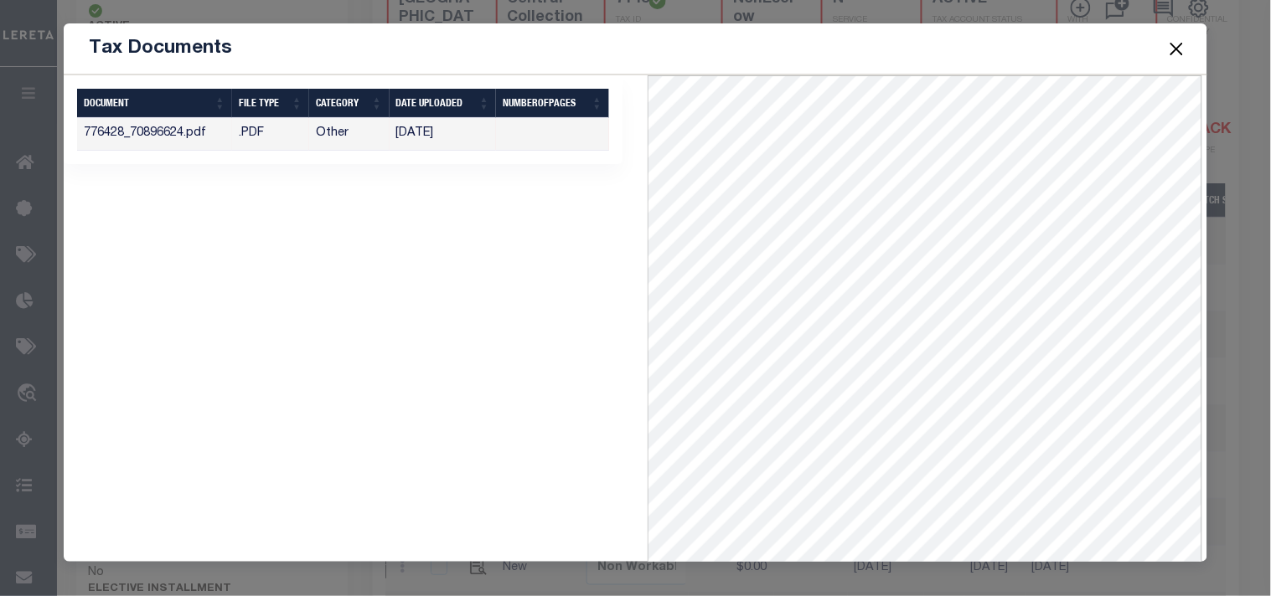
click at [1170, 46] on button "Close" at bounding box center [1176, 49] width 22 height 22
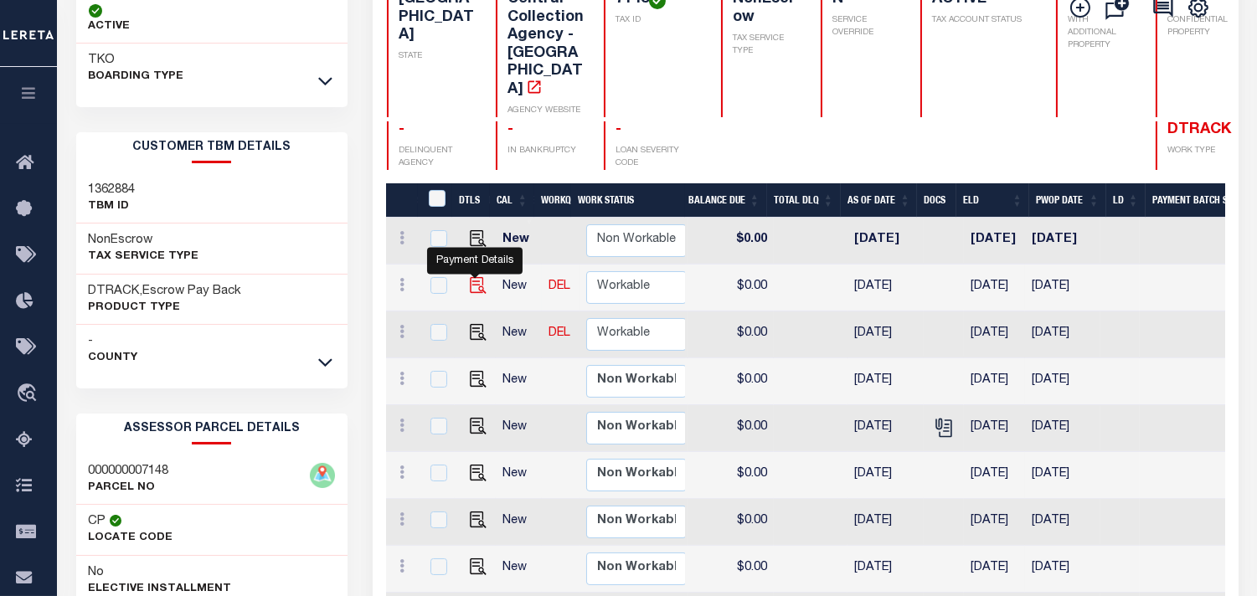
click at [473, 291] on img "" at bounding box center [478, 285] width 17 height 17
checkbox input "true"
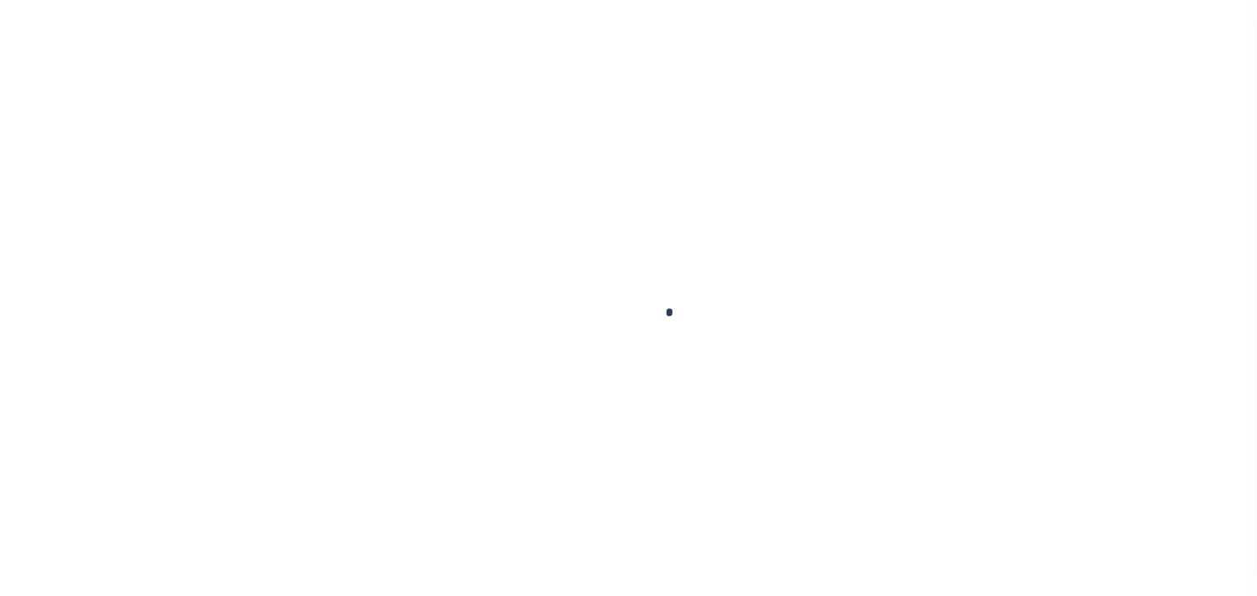
checkbox input "false"
type input "[DATE]"
select select "OP2"
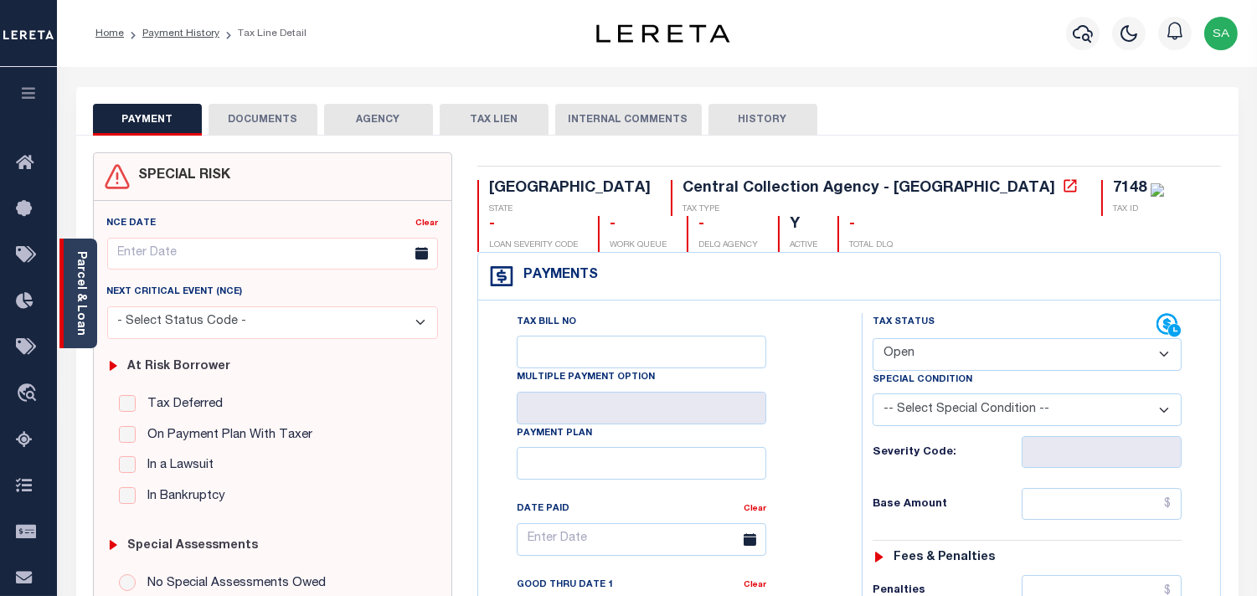
click at [81, 328] on link "Parcel & Loan" at bounding box center [81, 293] width 12 height 85
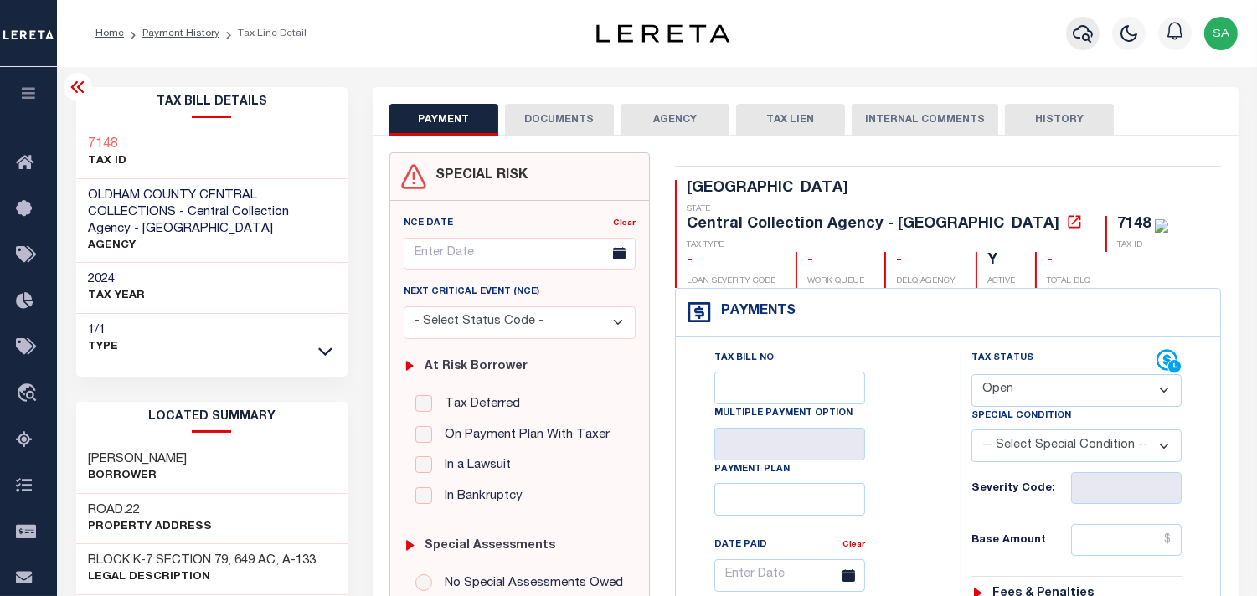
click at [1098, 25] on button "button" at bounding box center [1083, 34] width 34 height 34
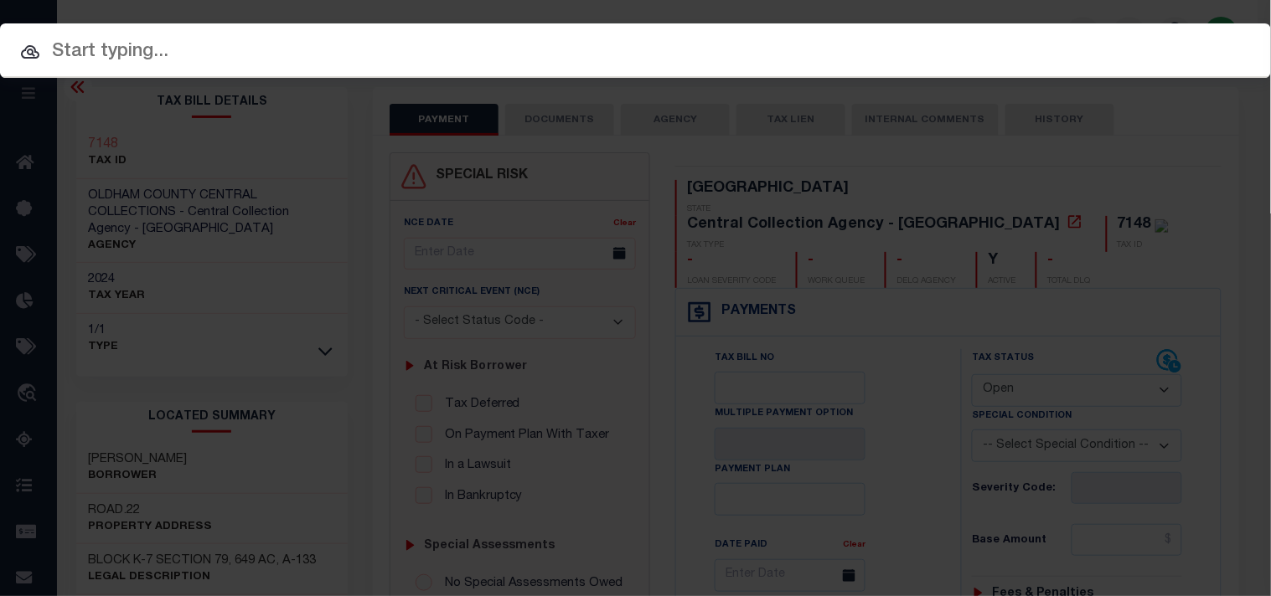
click at [1028, 78] on span at bounding box center [635, 92] width 1271 height 29
paste input "21500010935"
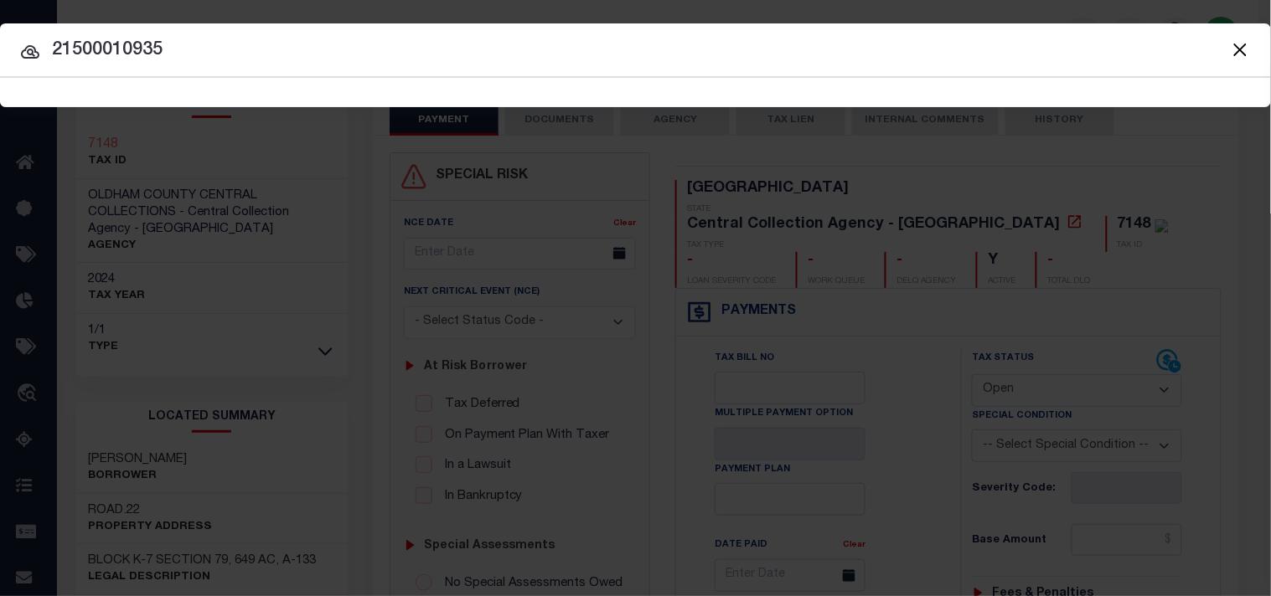
type input "21500010935"
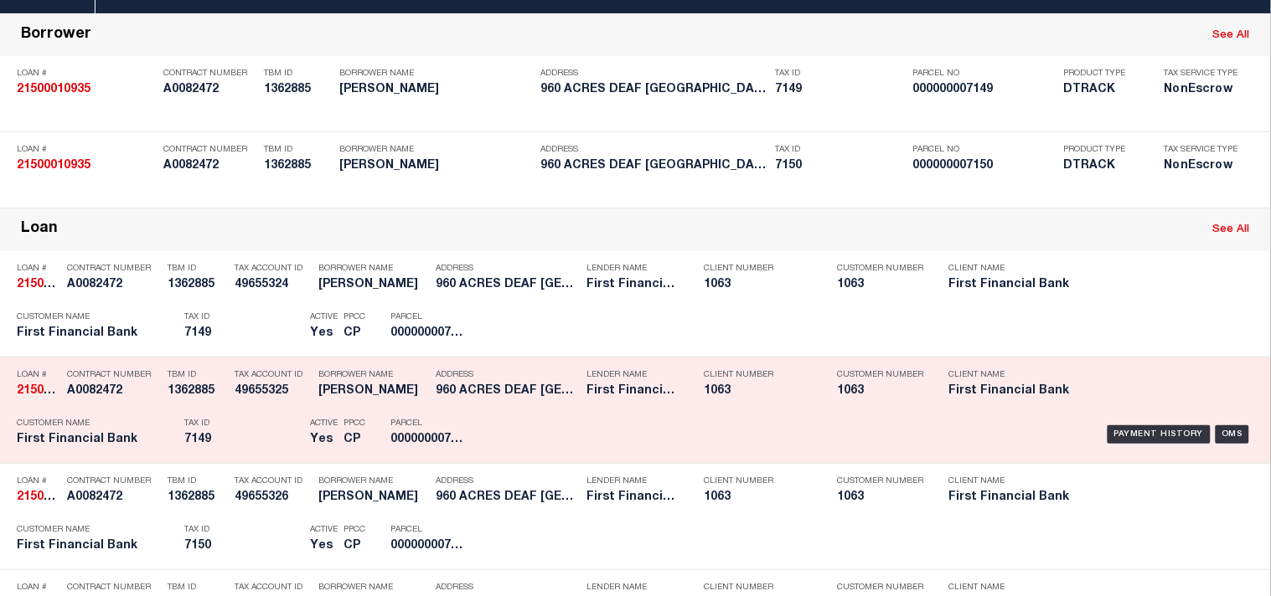
scroll to position [186, 0]
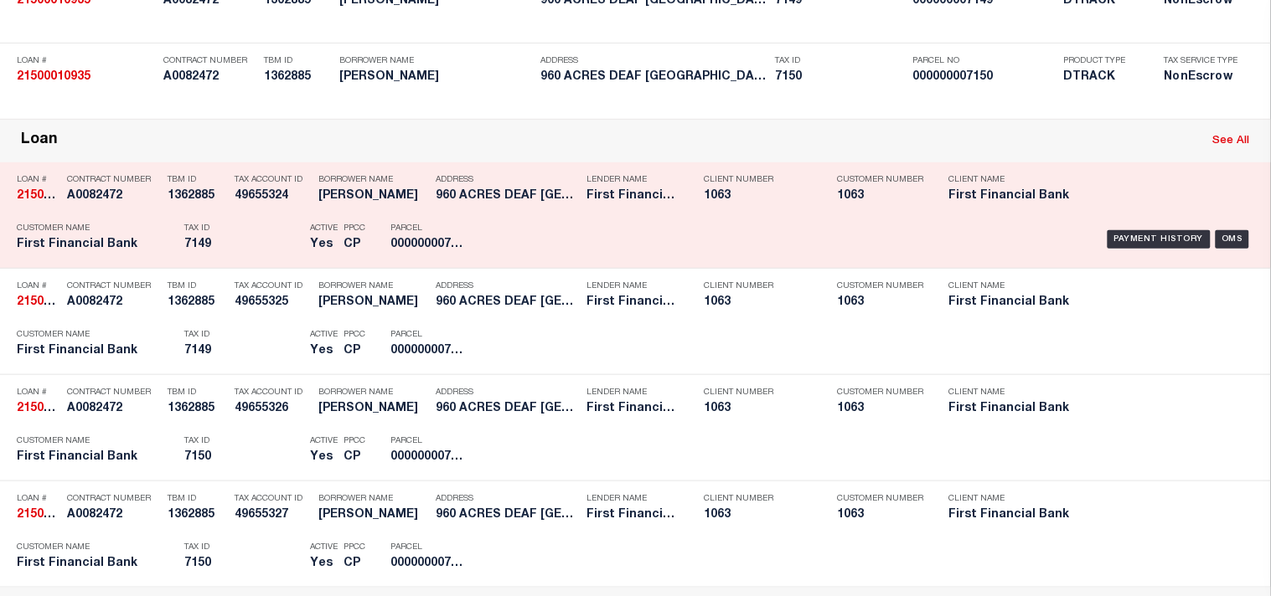
click at [226, 215] on div "Tax Account ID 49655324" at bounding box center [264, 191] width 84 height 49
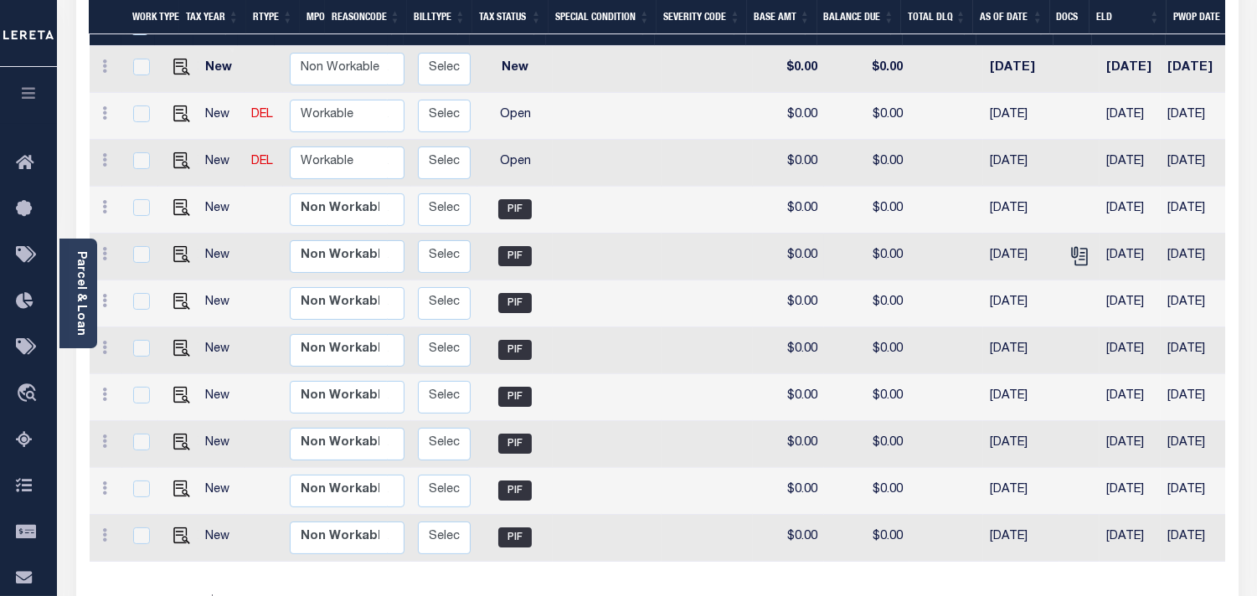
scroll to position [252, 0]
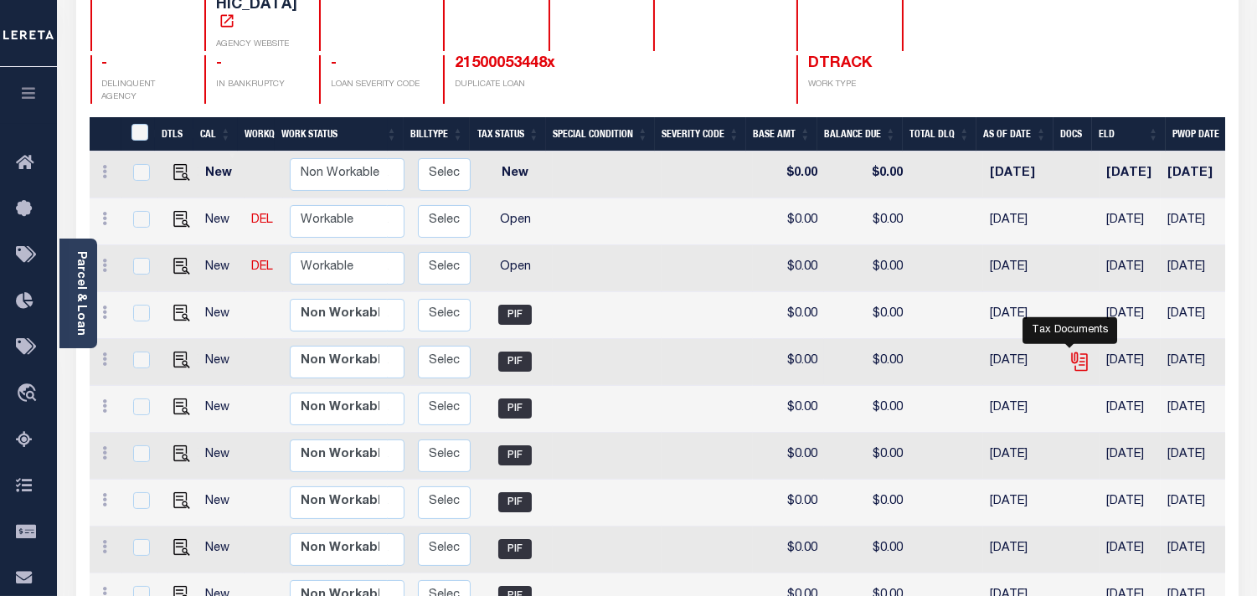
click at [1069, 351] on icon "" at bounding box center [1080, 362] width 22 height 22
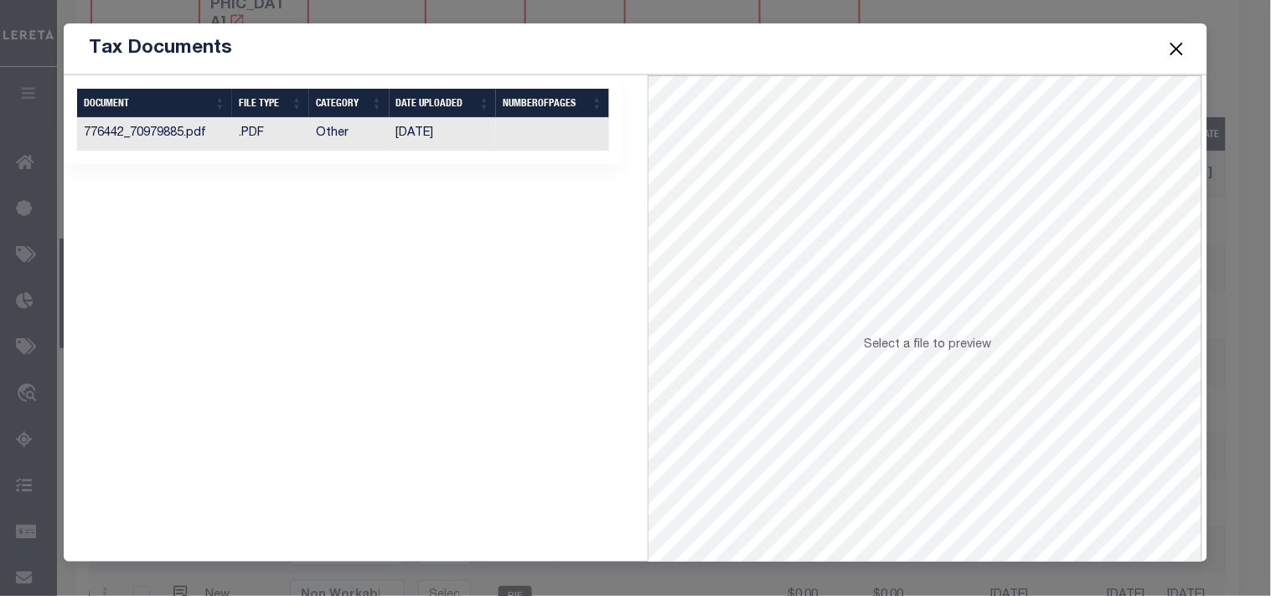
click at [431, 138] on td "07/28/2022" at bounding box center [442, 134] width 107 height 33
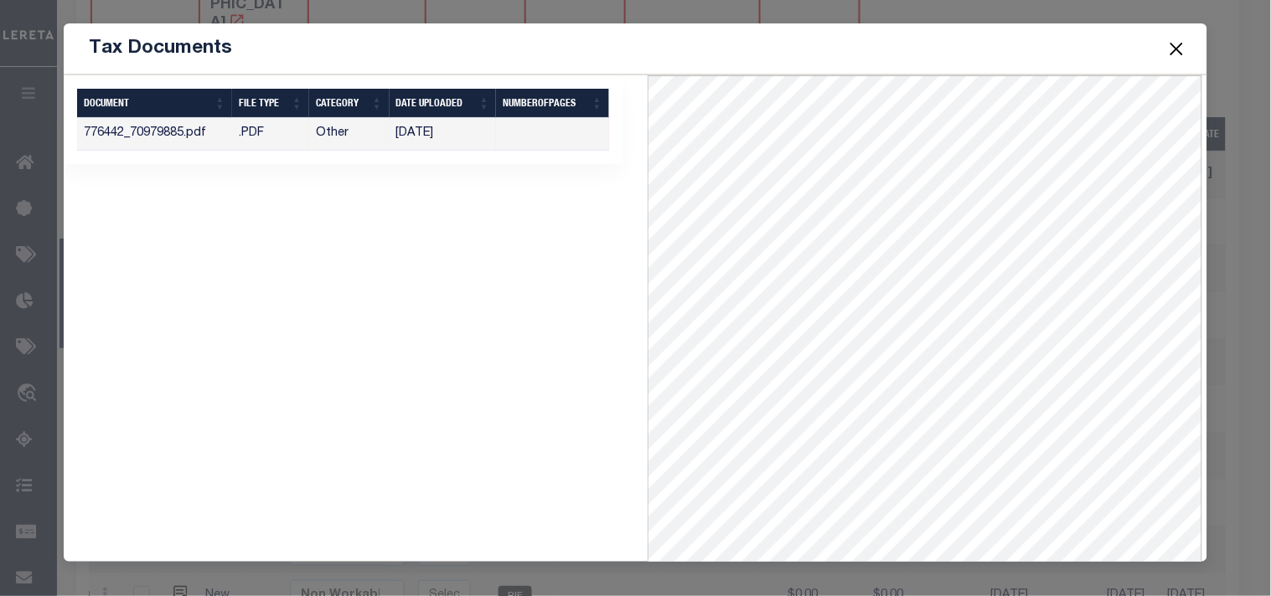
click at [1179, 52] on button "Close" at bounding box center [1176, 49] width 22 height 22
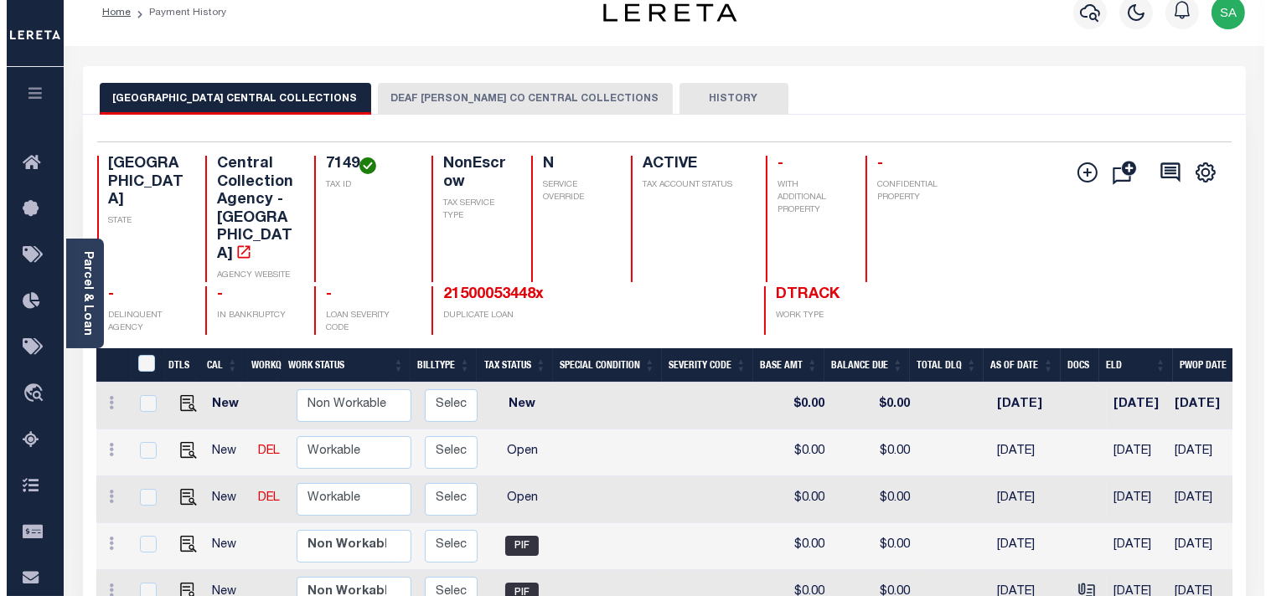
scroll to position [0, 0]
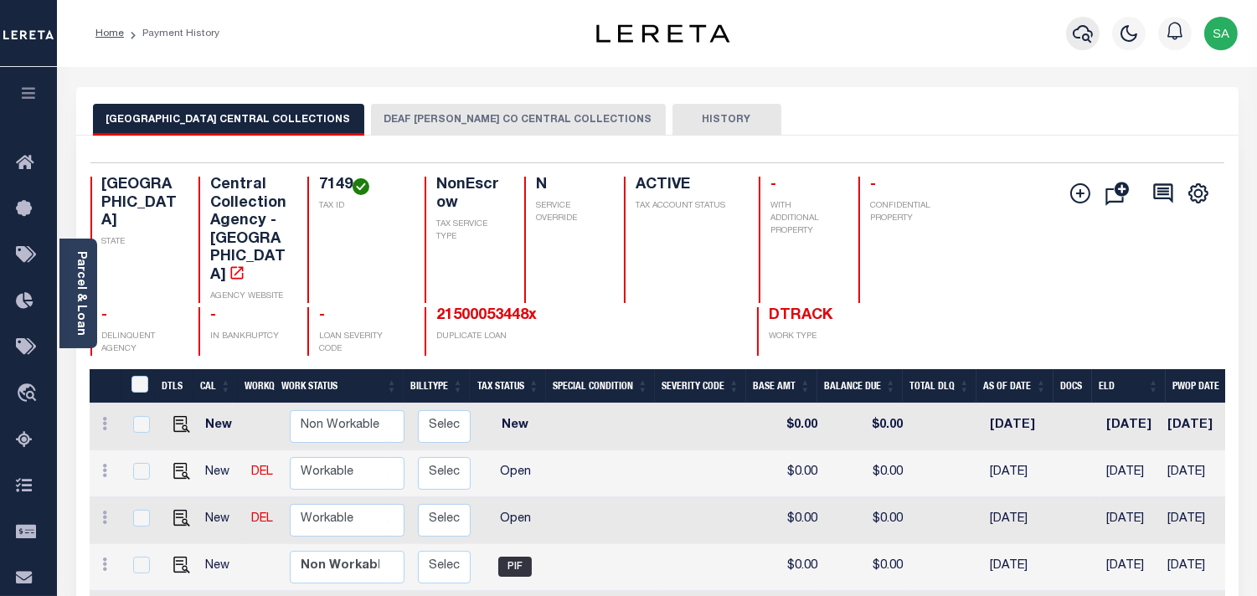
click at [1074, 40] on icon "button" at bounding box center [1083, 33] width 20 height 20
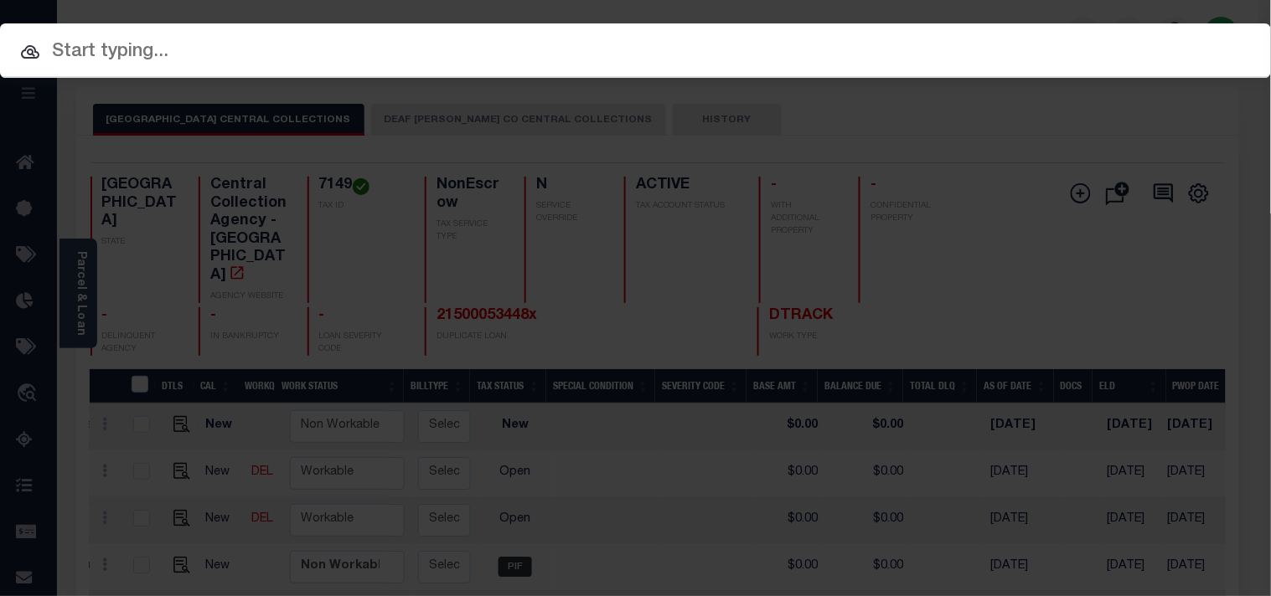
click at [1034, 44] on div "Include Loans TBM Customers Borrowers Payments (Lender Non-Disb) Payments (Lend…" at bounding box center [635, 50] width 1271 height 54
paste input "21500010935"
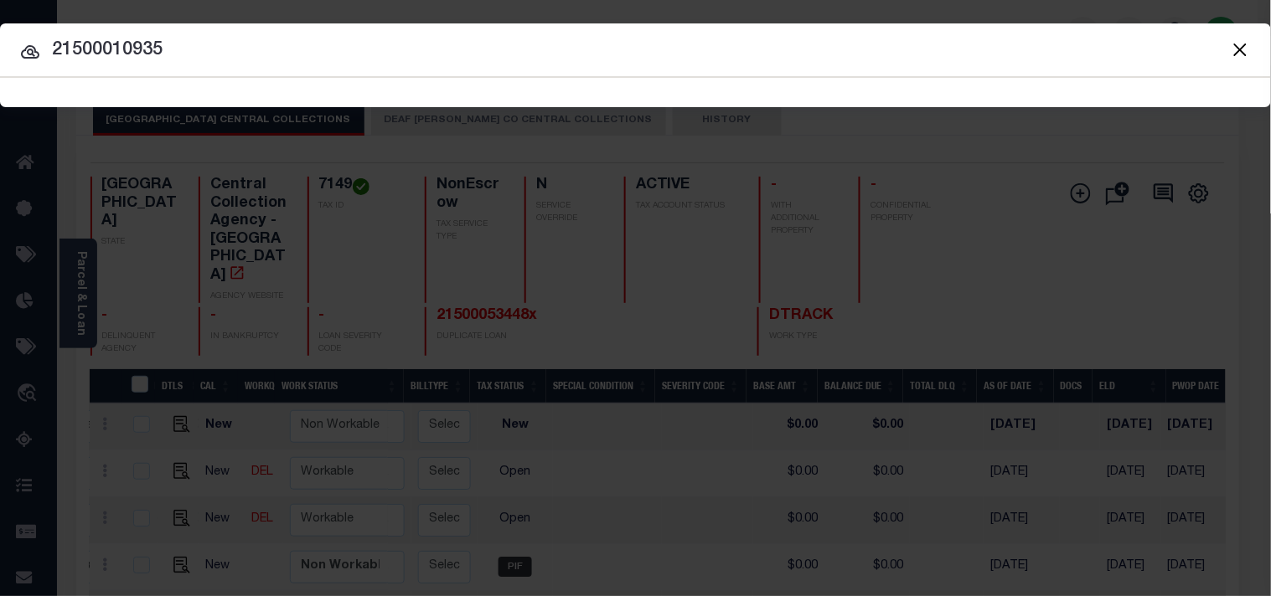
type input "21500010935"
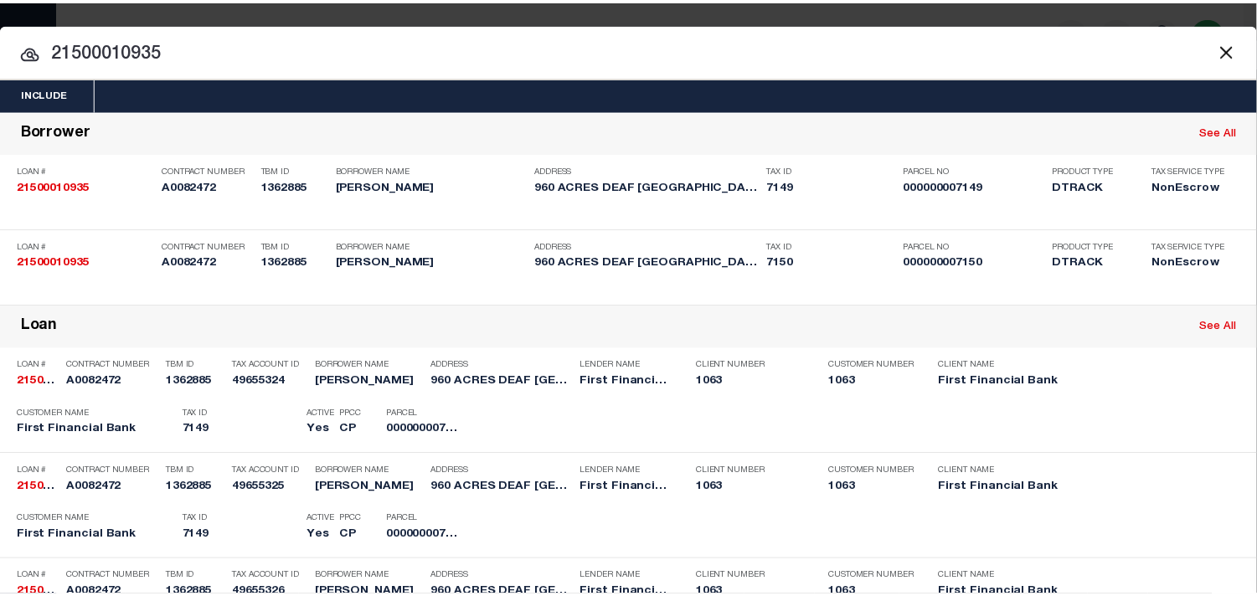
scroll to position [406, 0]
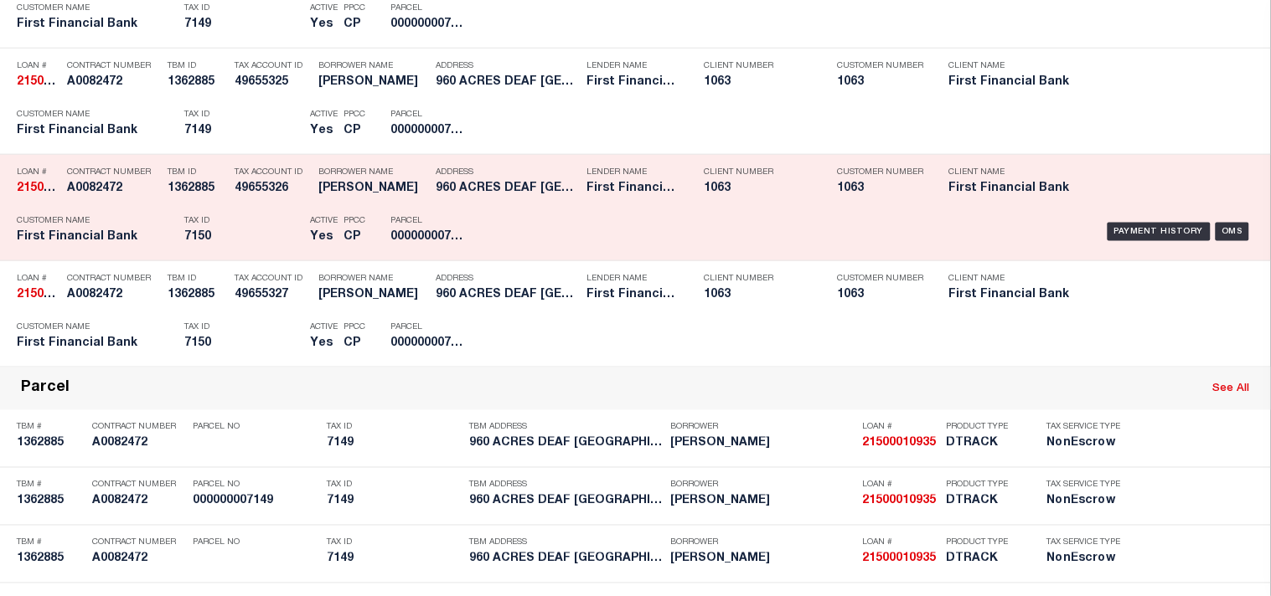
click at [239, 226] on p "Tax ID" at bounding box center [242, 221] width 117 height 10
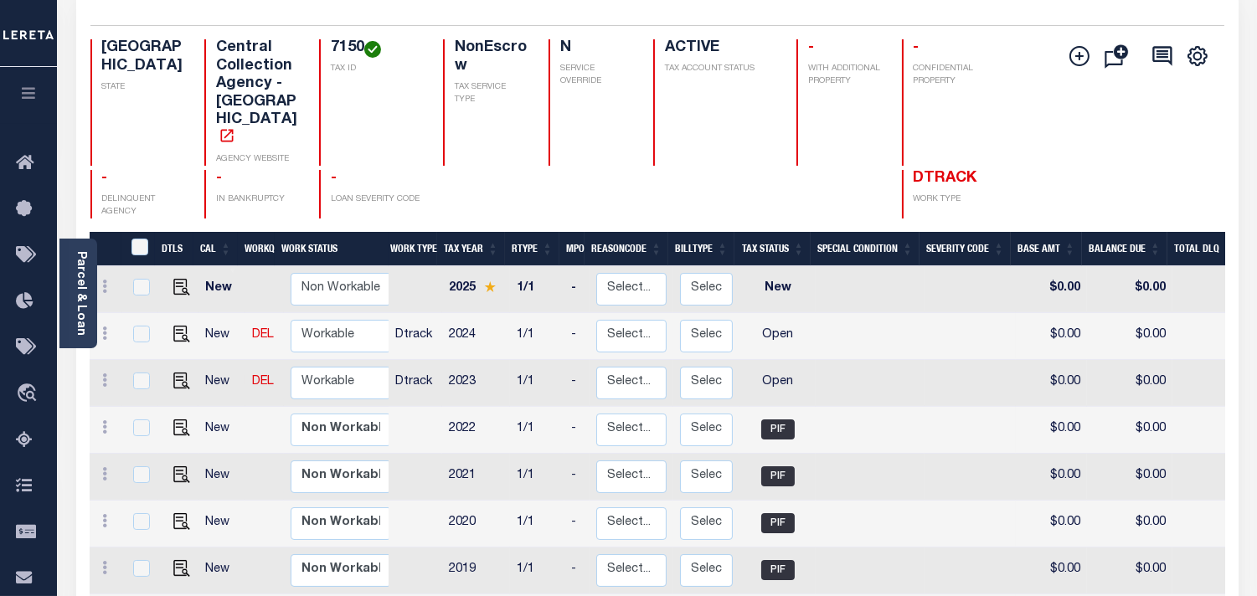
scroll to position [186, 0]
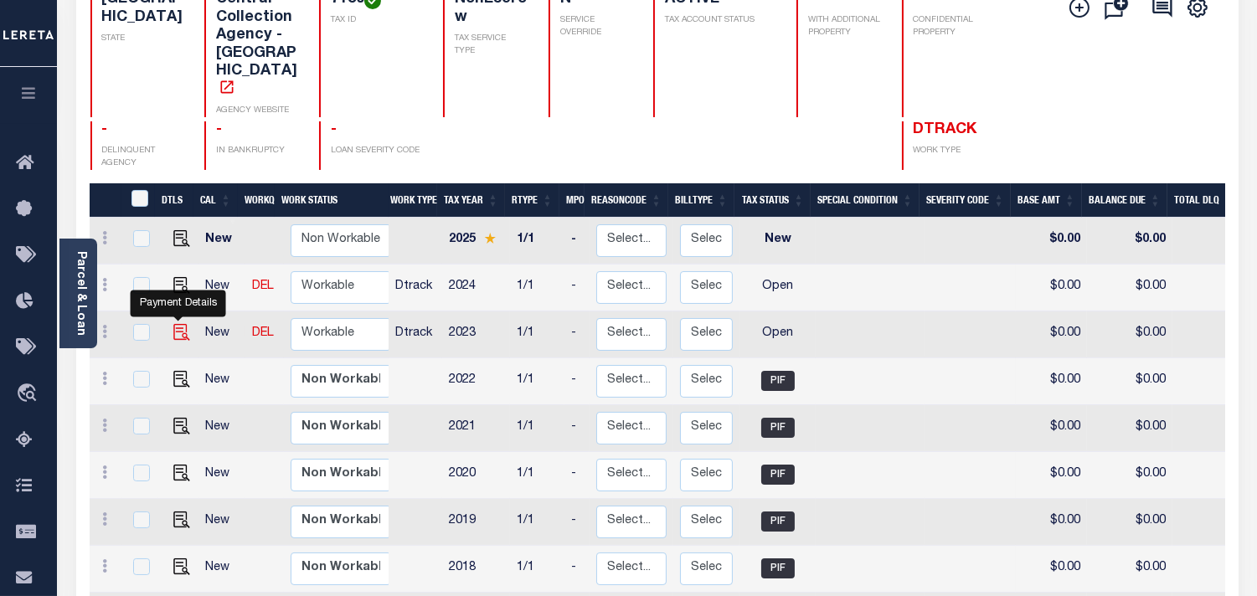
click at [185, 324] on img "" at bounding box center [181, 332] width 17 height 17
checkbox input "true"
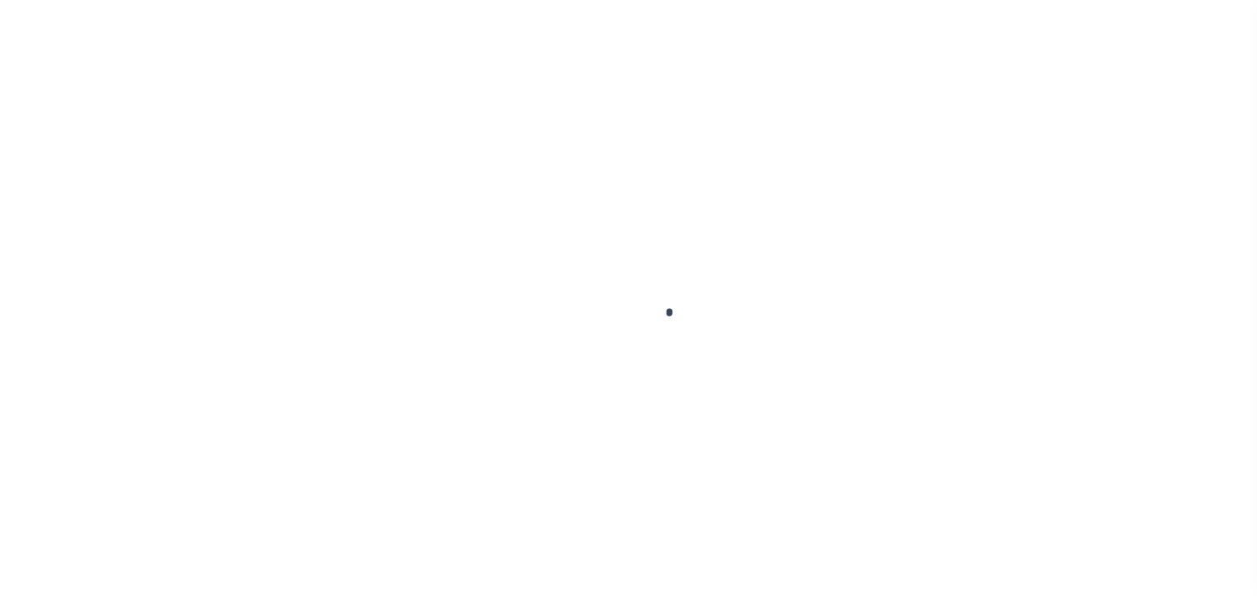
checkbox input "false"
type input "[DATE]"
select select "OP2"
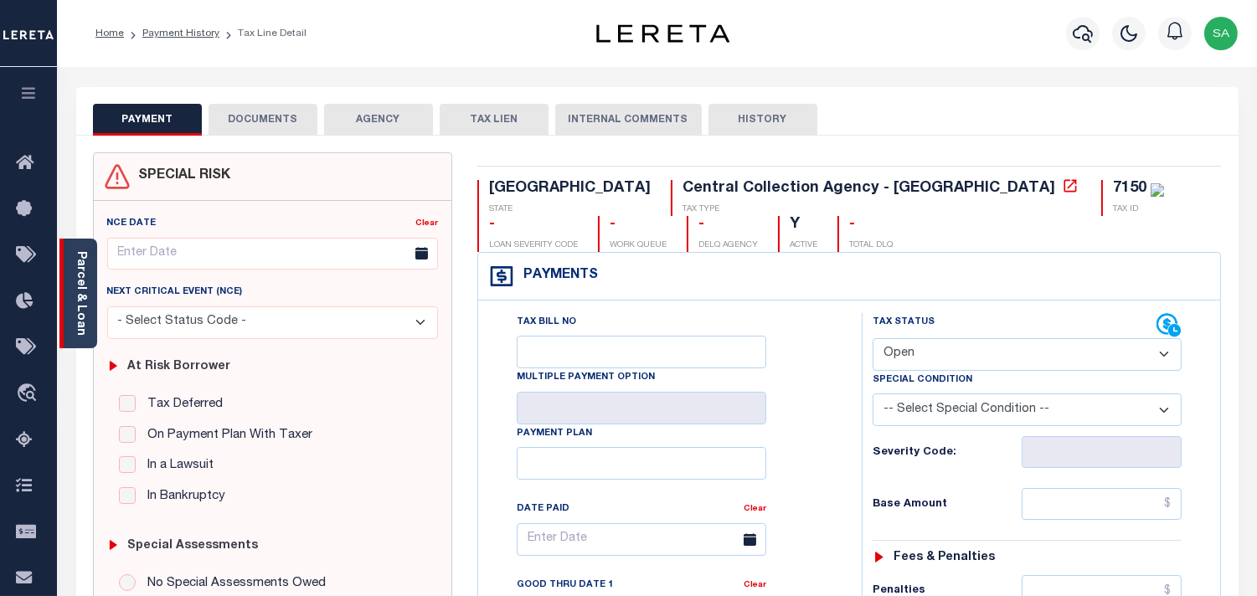
click at [88, 297] on div "Parcel & Loan" at bounding box center [78, 294] width 38 height 110
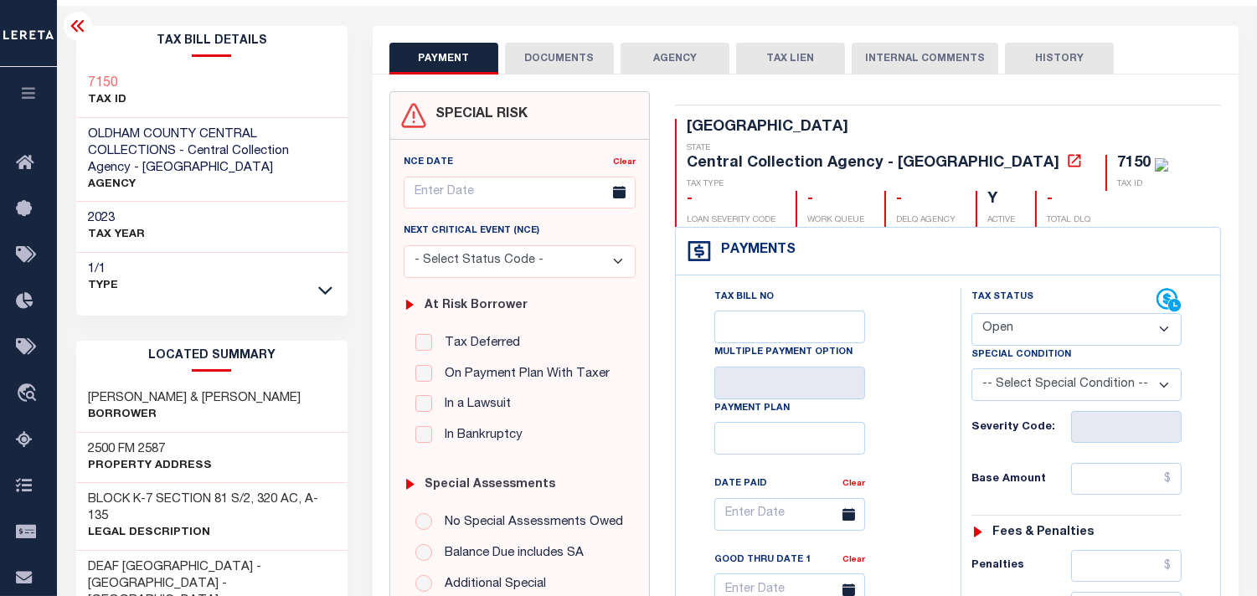
scroll to position [93, 0]
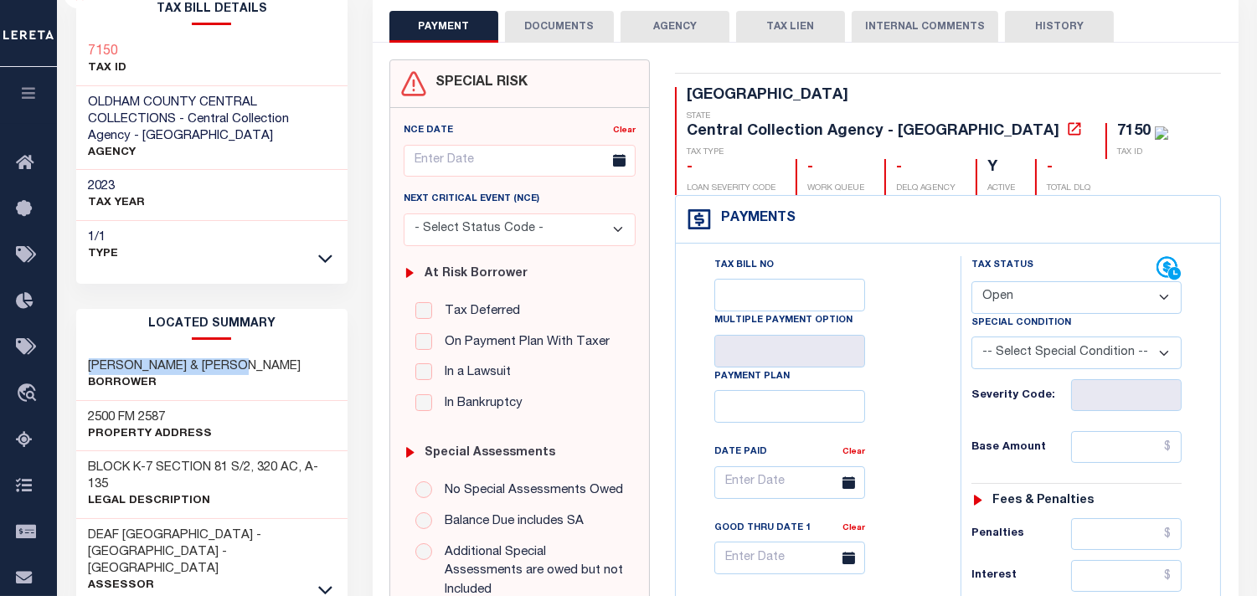
drag, startPoint x: 90, startPoint y: 365, endPoint x: 264, endPoint y: 364, distance: 174.2
click at [264, 364] on div "BRORMAN, TOM & SHANNON Borrower" at bounding box center [212, 375] width 272 height 51
copy h3 "BRORMAN, TOM & SHANNON"
drag, startPoint x: 115, startPoint y: 476, endPoint x: 89, endPoint y: 472, distance: 26.3
click at [89, 472] on h3 "BLOCK K-7 SECTION 81 S/2, 320 AC, A-135" at bounding box center [212, 477] width 247 height 34
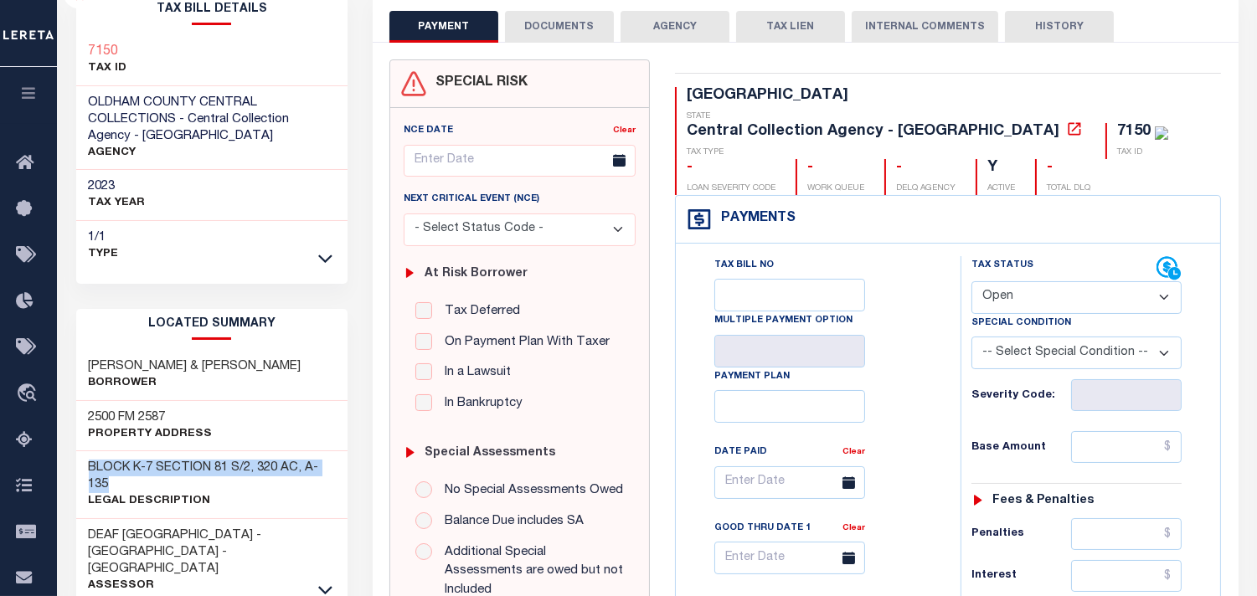
copy h3 "BLOCK K-7 SECTION 81 S/2, 320 AC, A-135"
click at [915, 302] on div "Tax Bill No Multiple Payment Option Payment Plan Clear" at bounding box center [814, 491] width 243 height 470
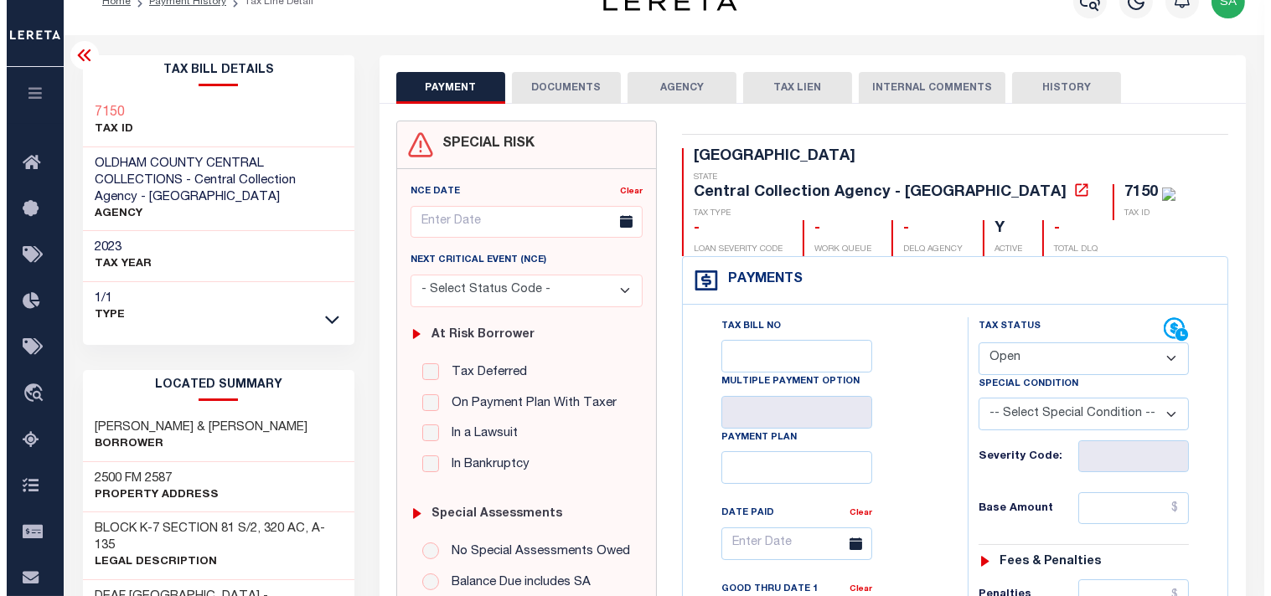
scroll to position [0, 0]
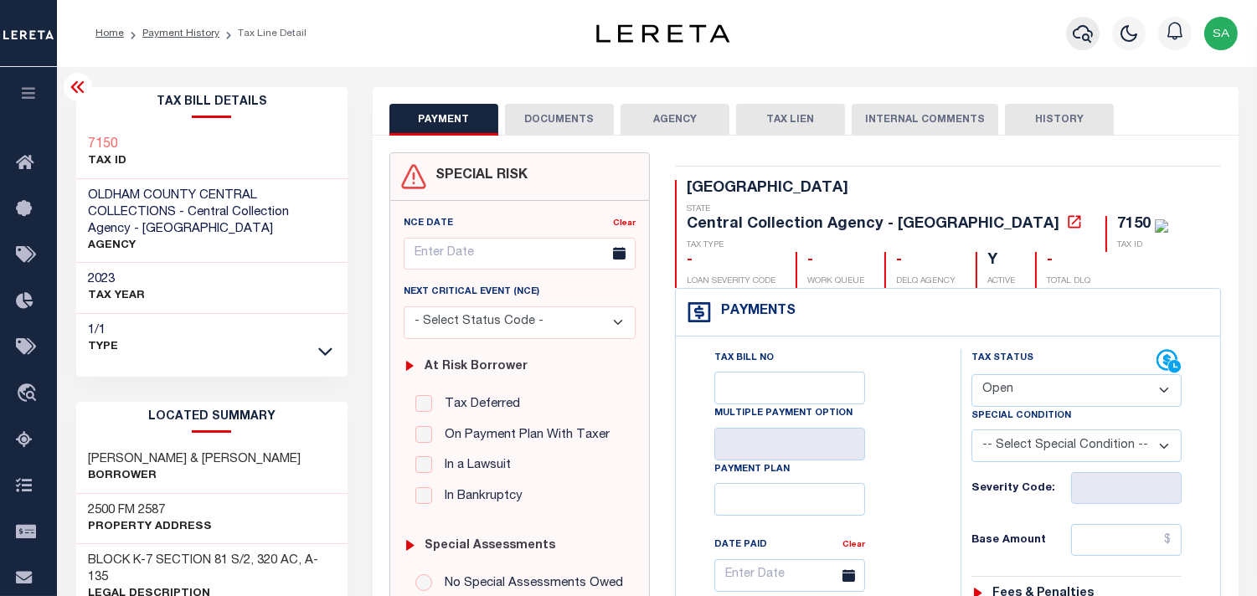
click at [1078, 34] on icon "button" at bounding box center [1083, 33] width 20 height 20
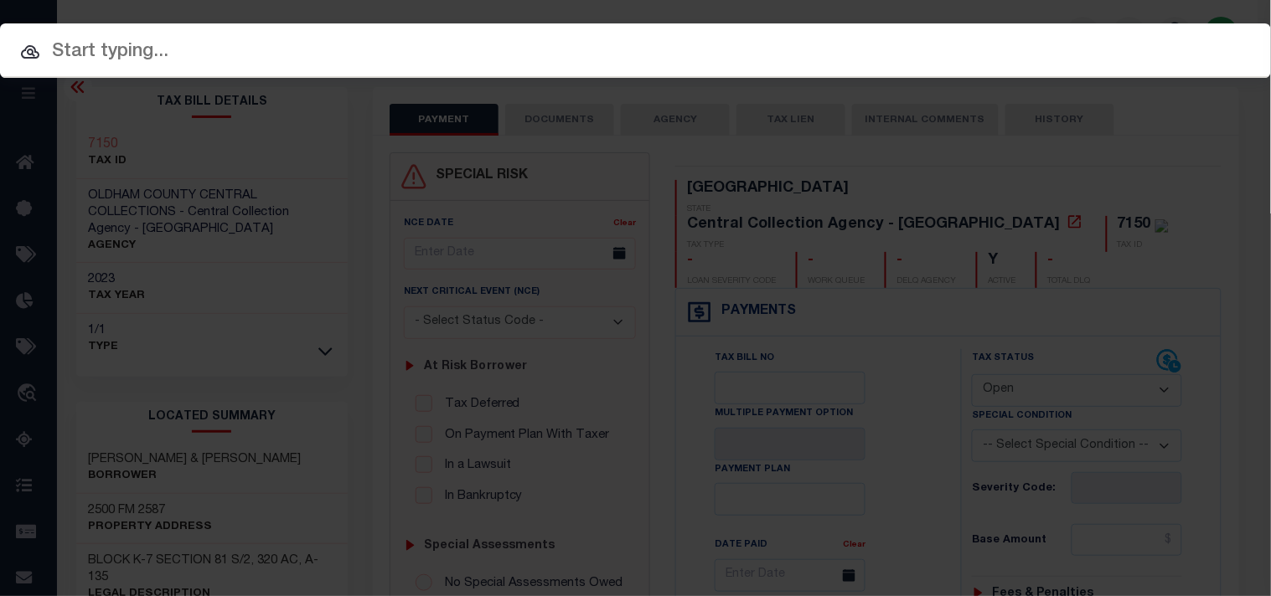
click at [961, 54] on div "Include Loans TBM Customers Borrowers Payments (Lender Non-Disb) Payments (Lend…" at bounding box center [635, 298] width 1271 height 596
paste input "21500010927"
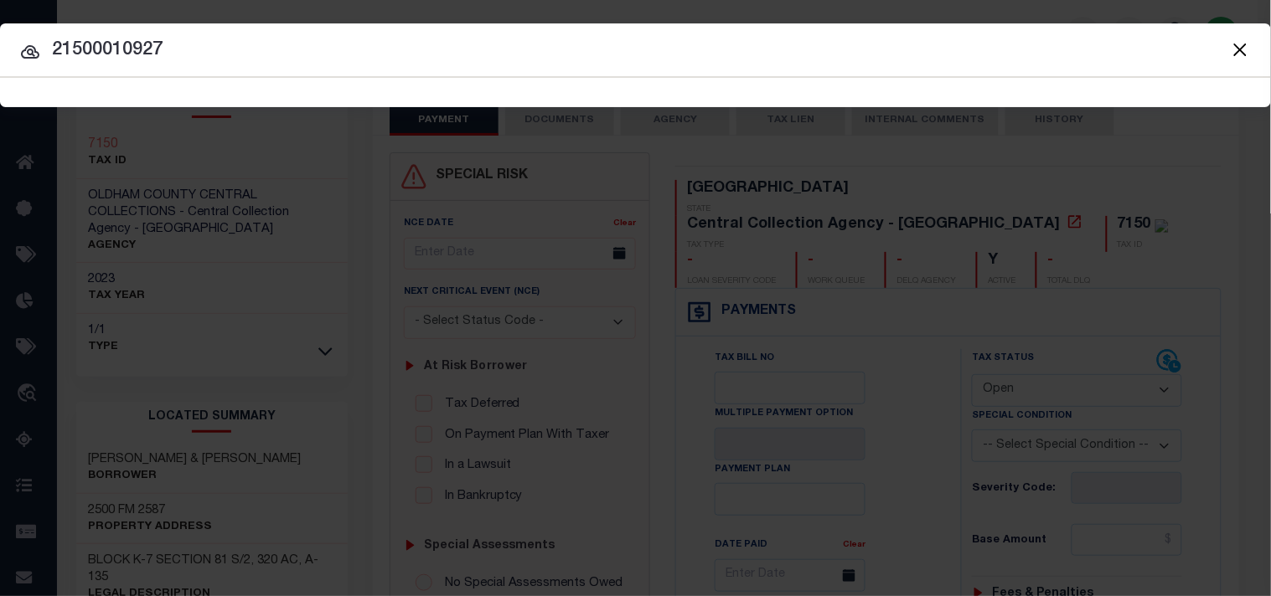
type input "21500010927"
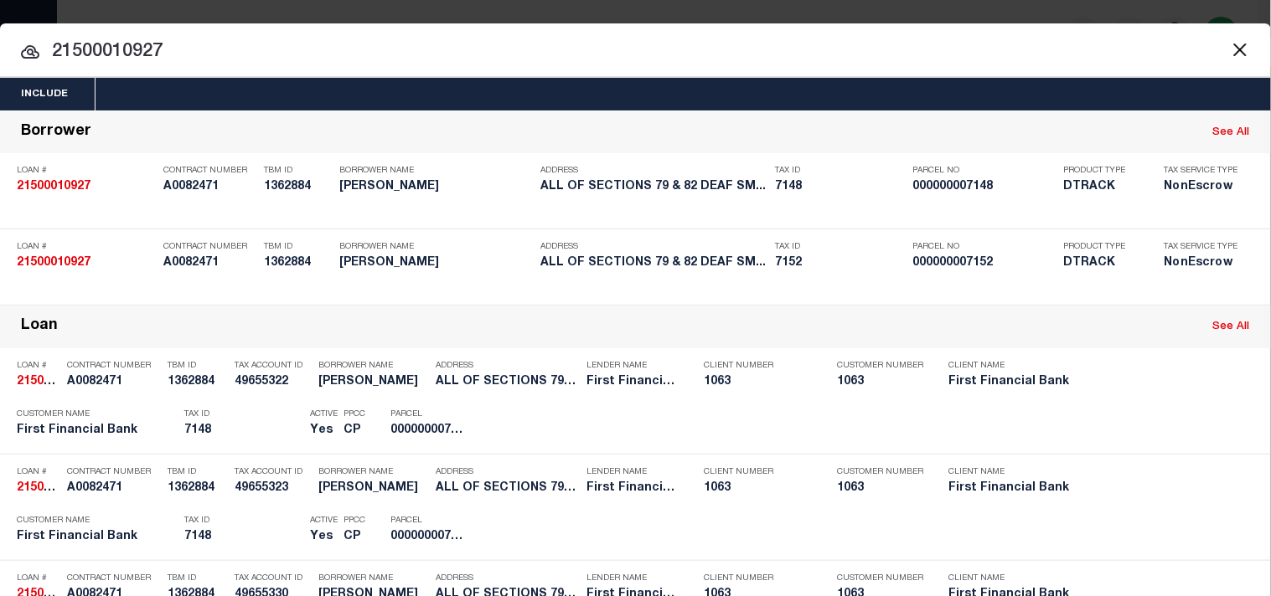
scroll to position [406, 0]
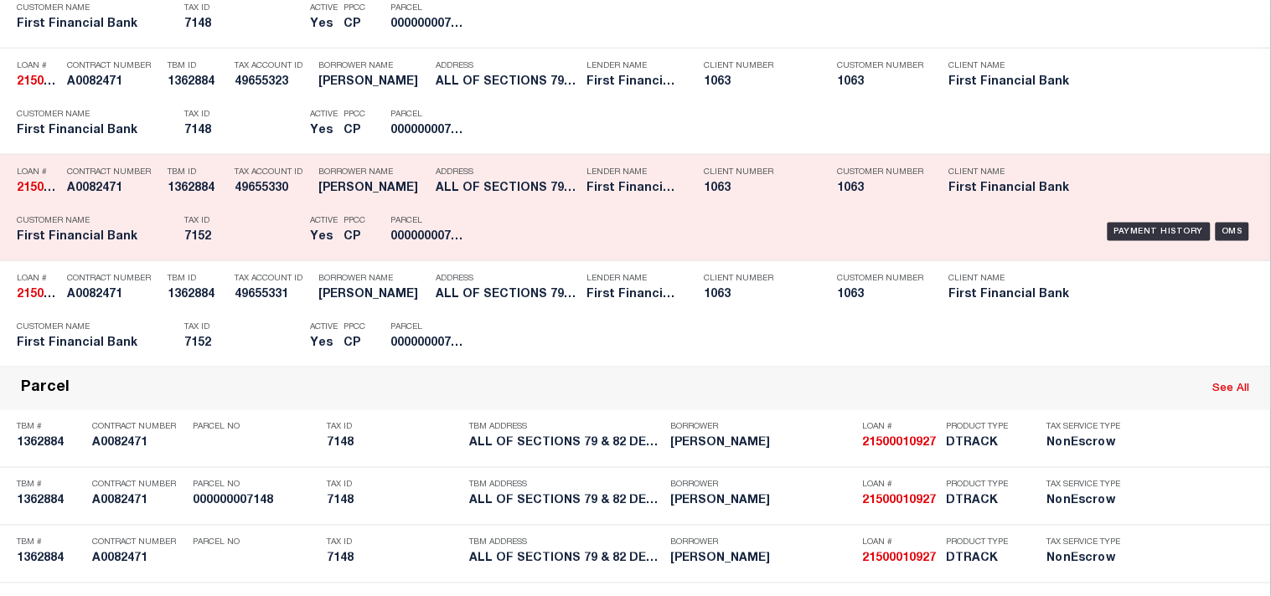
click at [226, 256] on div "Tax ID 7152" at bounding box center [242, 232] width 117 height 49
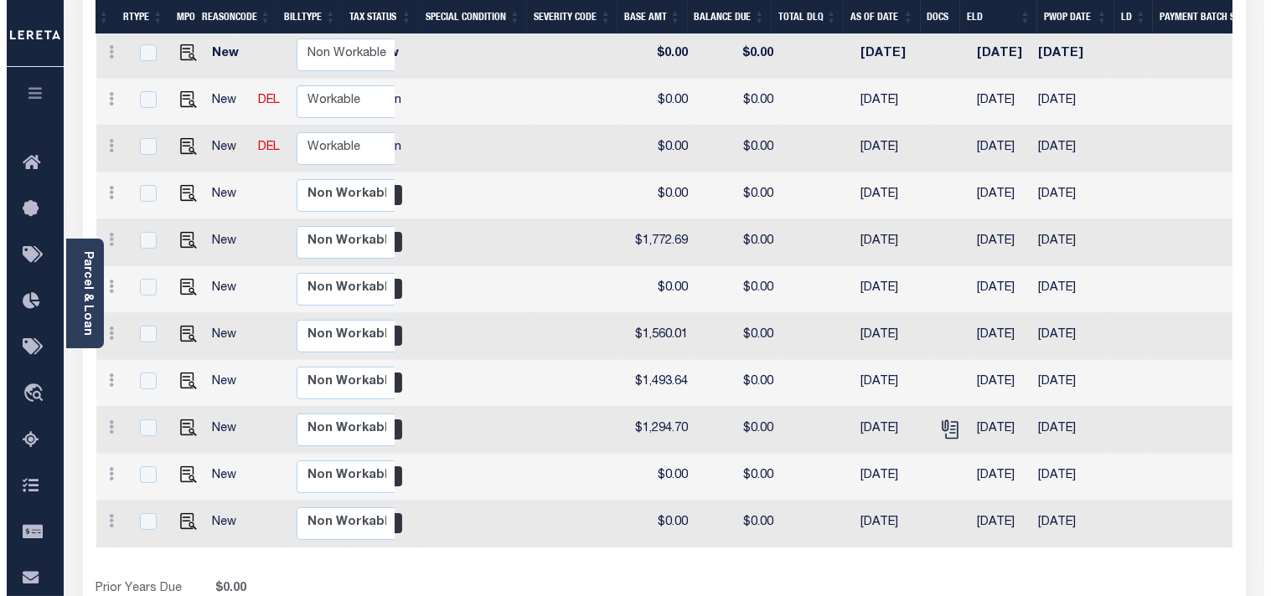
scroll to position [0, 422]
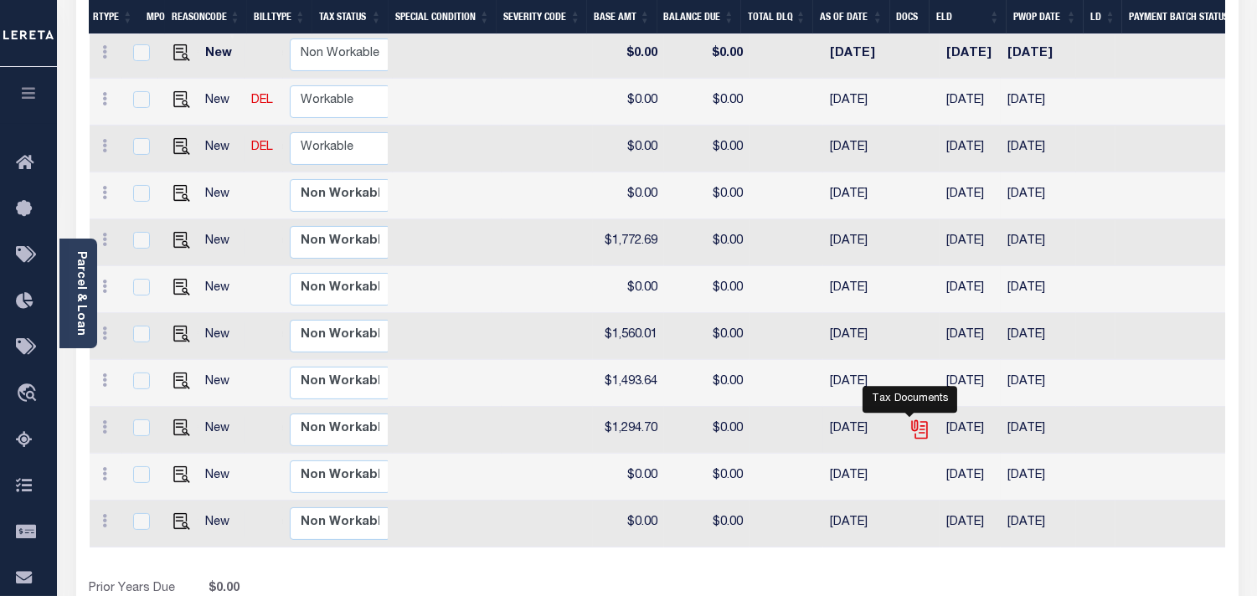
click at [909, 419] on icon "" at bounding box center [920, 430] width 22 height 22
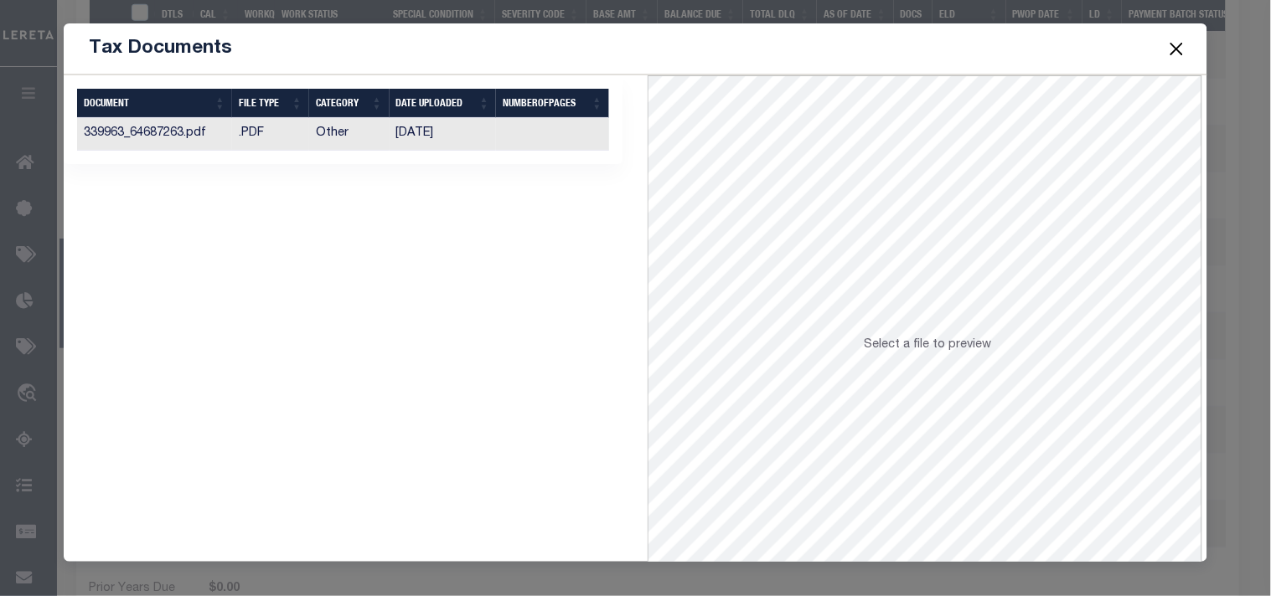
click at [451, 124] on td "09/13/2018" at bounding box center [442, 134] width 107 height 33
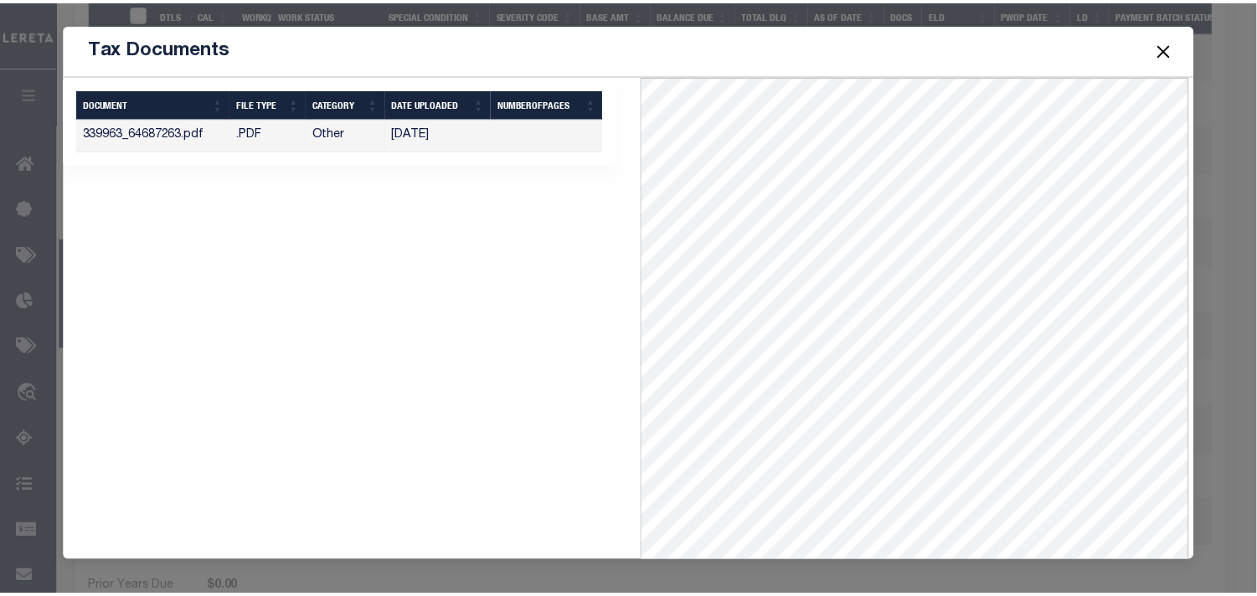
scroll to position [73, 0]
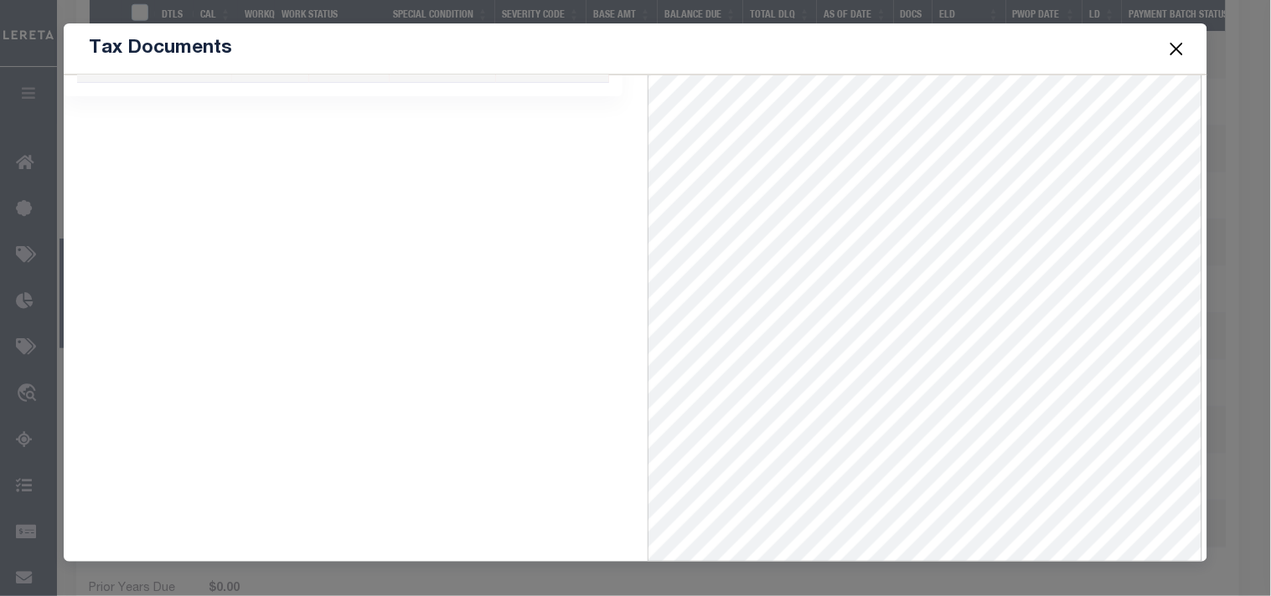
click at [1179, 44] on button "Close" at bounding box center [1176, 49] width 22 height 22
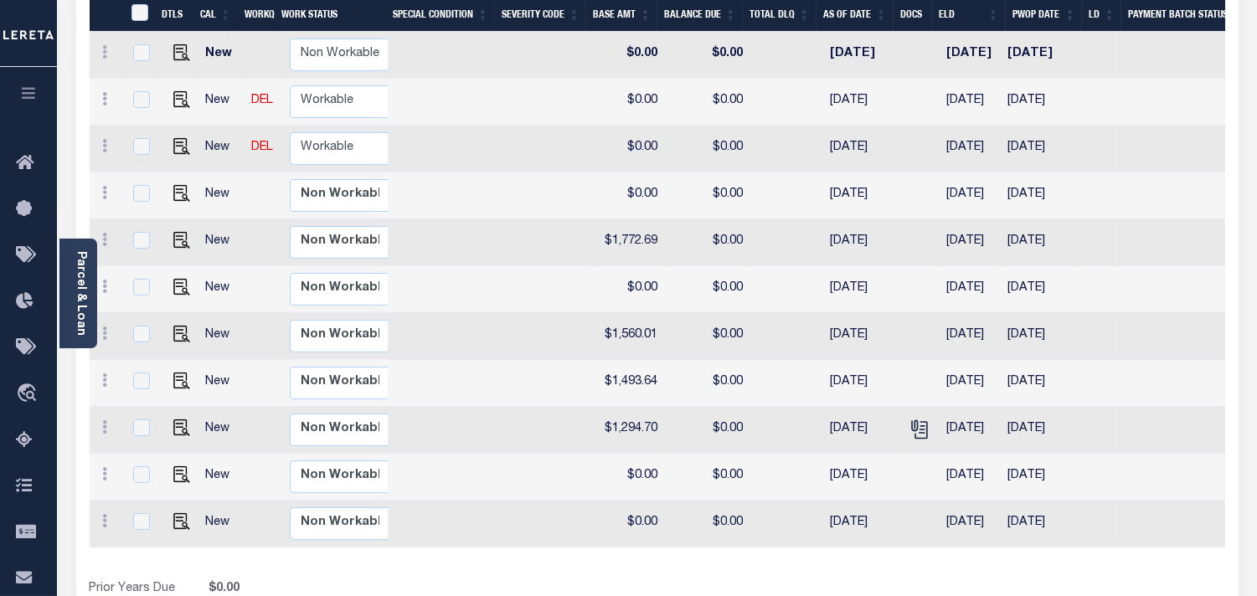
scroll to position [93, 0]
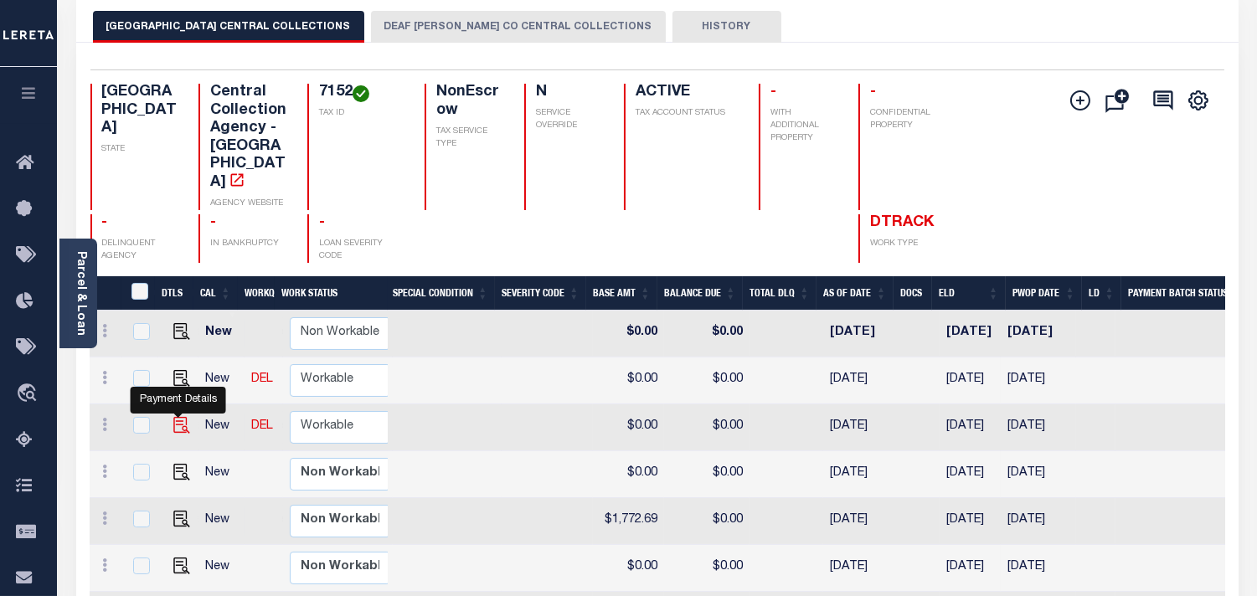
click at [178, 433] on img "" at bounding box center [181, 425] width 17 height 17
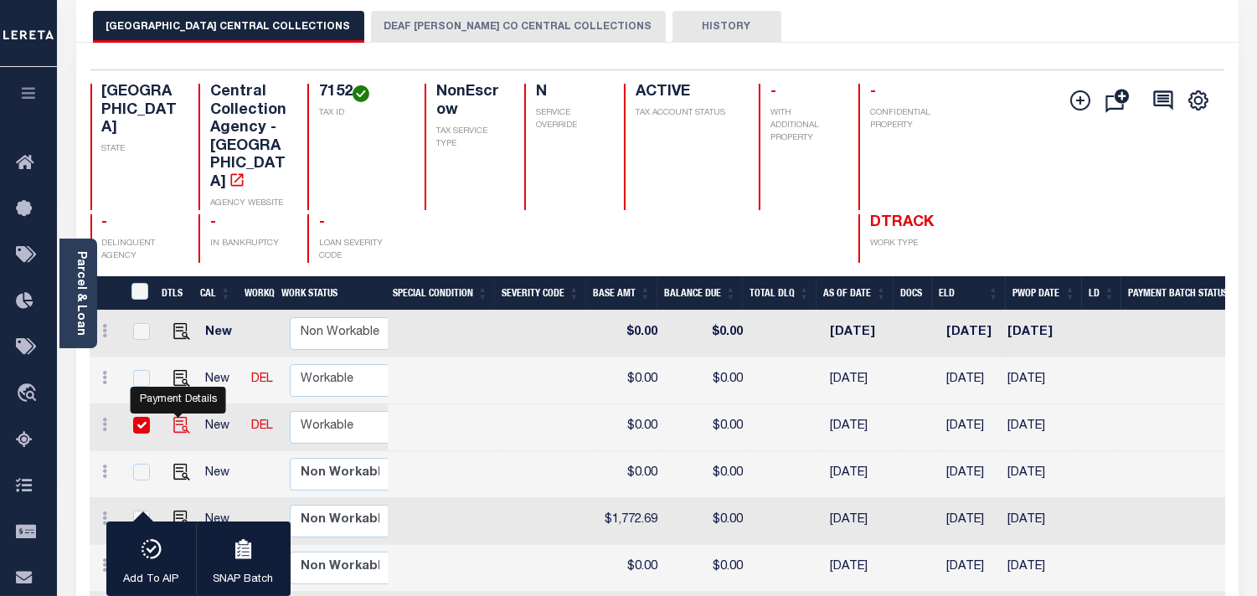
checkbox input "true"
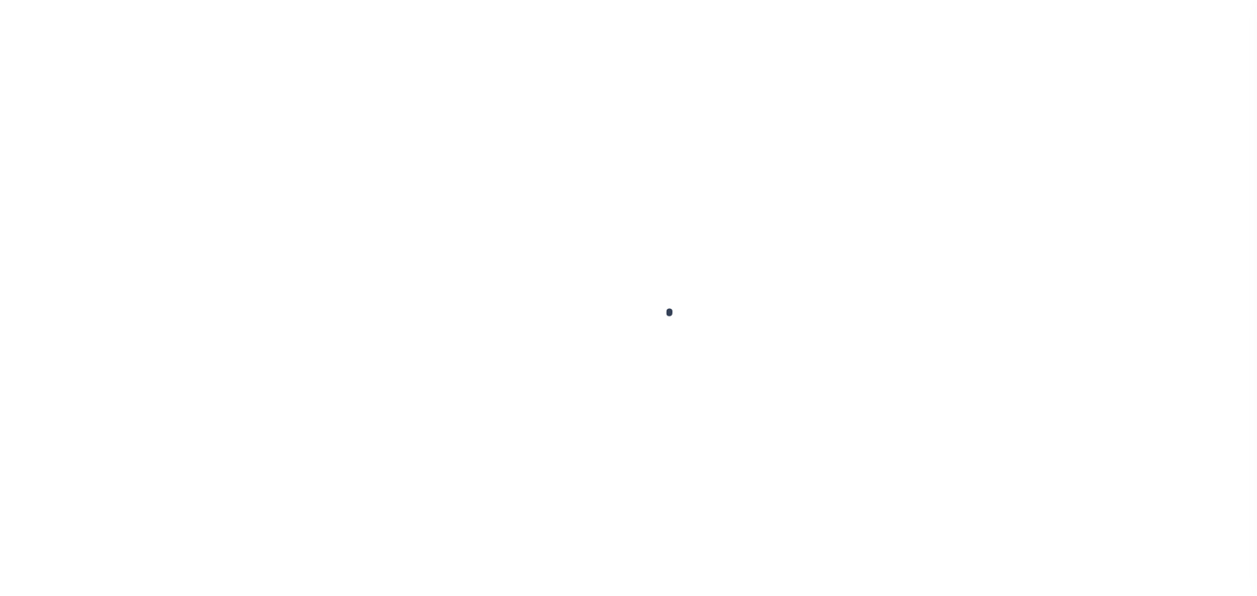
checkbox input "false"
type input "[DATE]"
select select "OP2"
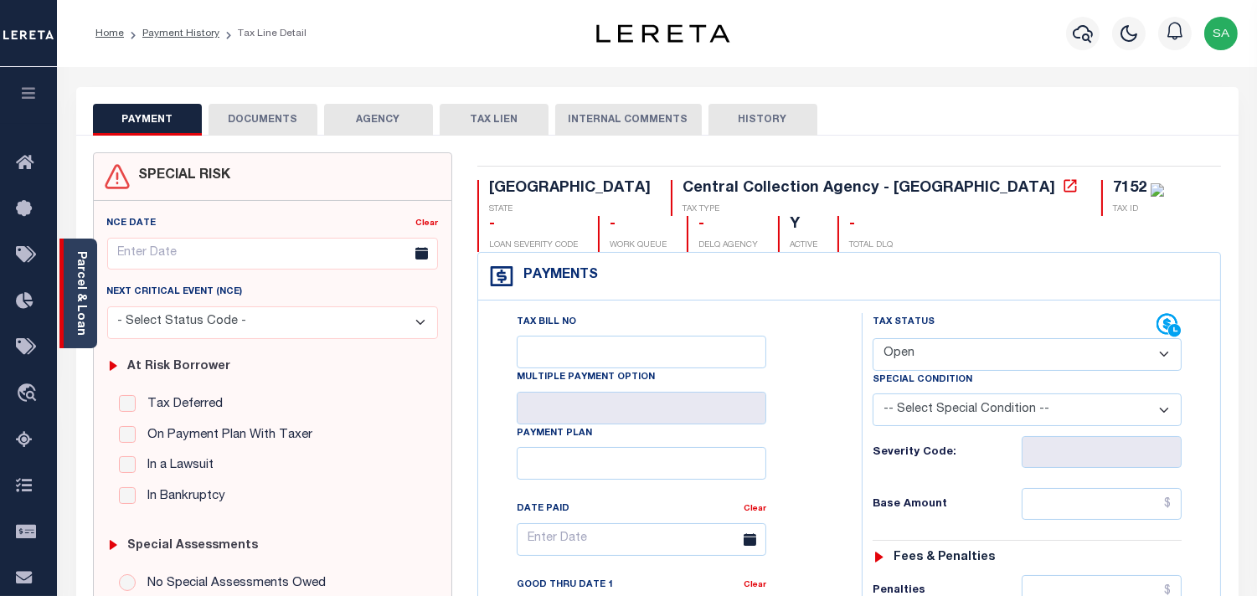
click at [80, 316] on link "Parcel & Loan" at bounding box center [81, 293] width 12 height 85
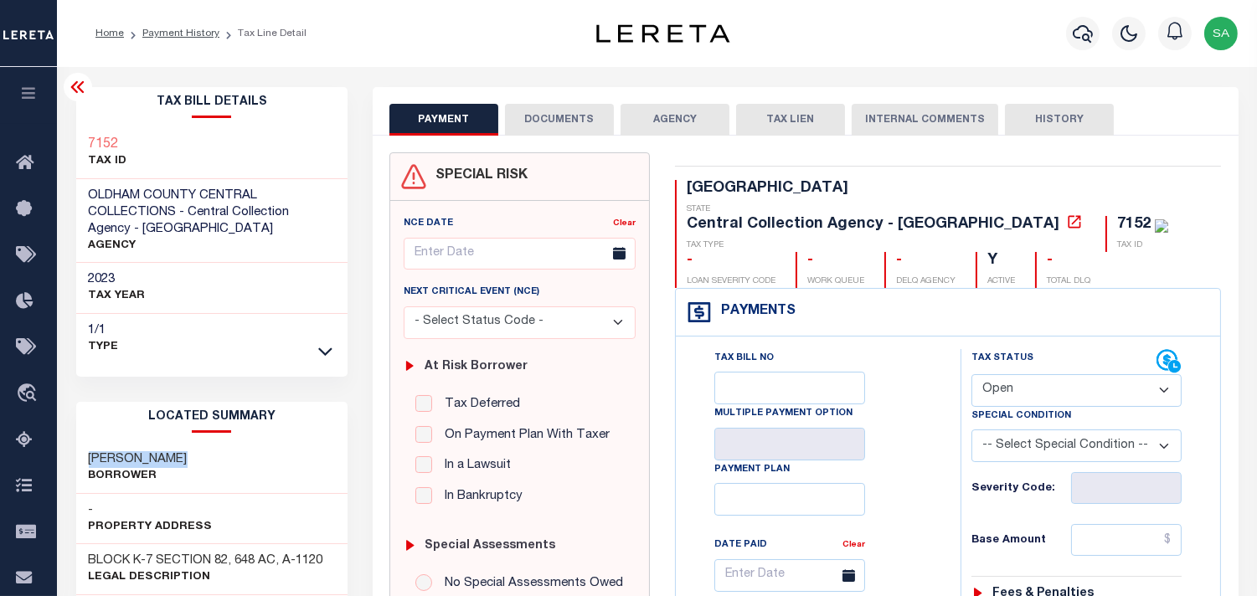
drag, startPoint x: 196, startPoint y: 456, endPoint x: 88, endPoint y: 458, distance: 108.1
click at [88, 458] on div "[PERSON_NAME]" at bounding box center [212, 468] width 272 height 51
copy h3 "[PERSON_NAME]"
click at [186, 465] on h3 "[PERSON_NAME]" at bounding box center [138, 459] width 99 height 17
drag, startPoint x: 199, startPoint y: 457, endPoint x: 92, endPoint y: 458, distance: 107.2
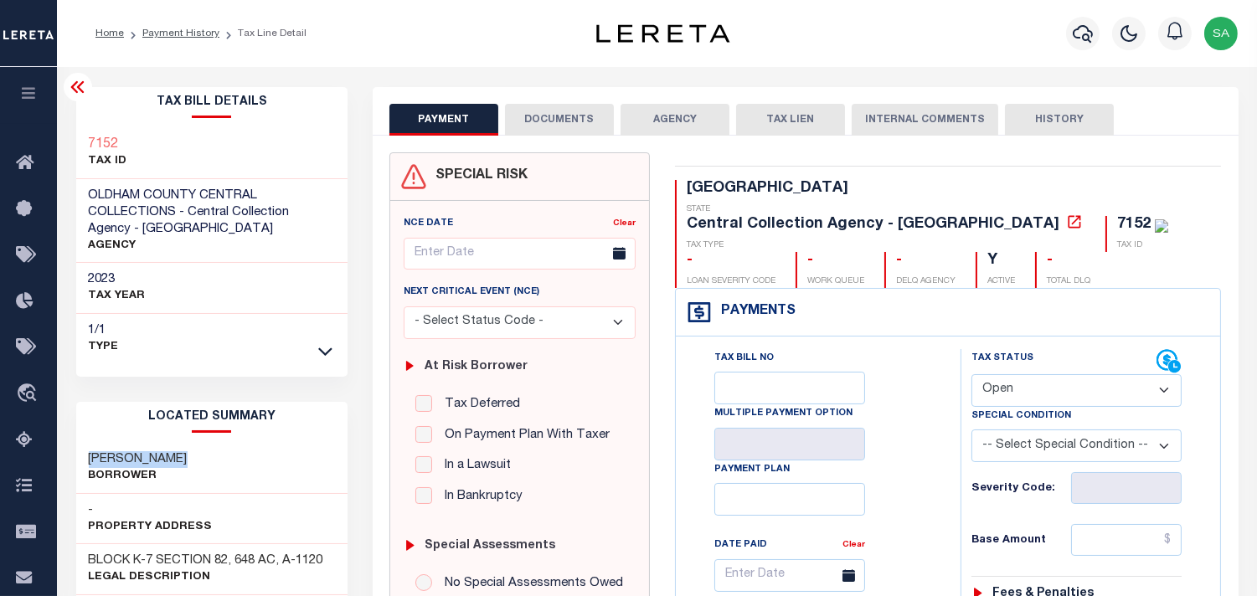
click at [92, 458] on div "[PERSON_NAME]" at bounding box center [212, 468] width 272 height 51
copy h3 "[PERSON_NAME]"
drag, startPoint x: 88, startPoint y: 561, endPoint x: 342, endPoint y: 563, distance: 253.8
click at [342, 563] on div "BLOCK K-7 SECTION 82, 648 AC, A-1120 Legal Description" at bounding box center [212, 569] width 272 height 51
copy h3 "BLOCK K-7 SECTION 82, 648 AC, A-1120"
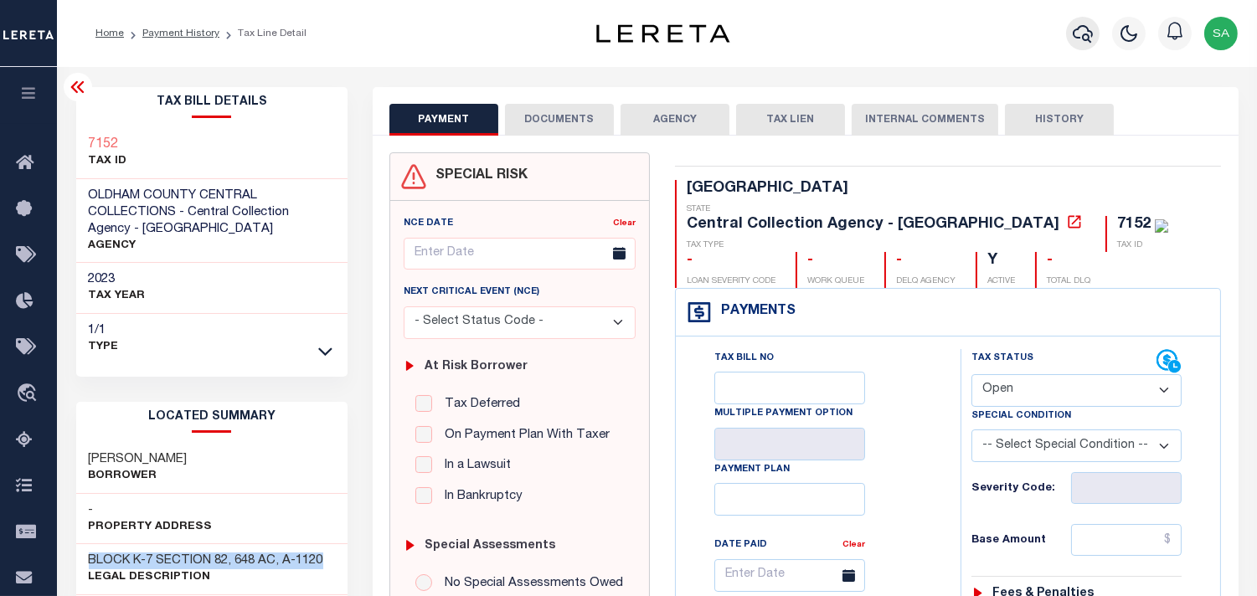
click at [1068, 40] on button "button" at bounding box center [1083, 34] width 34 height 34
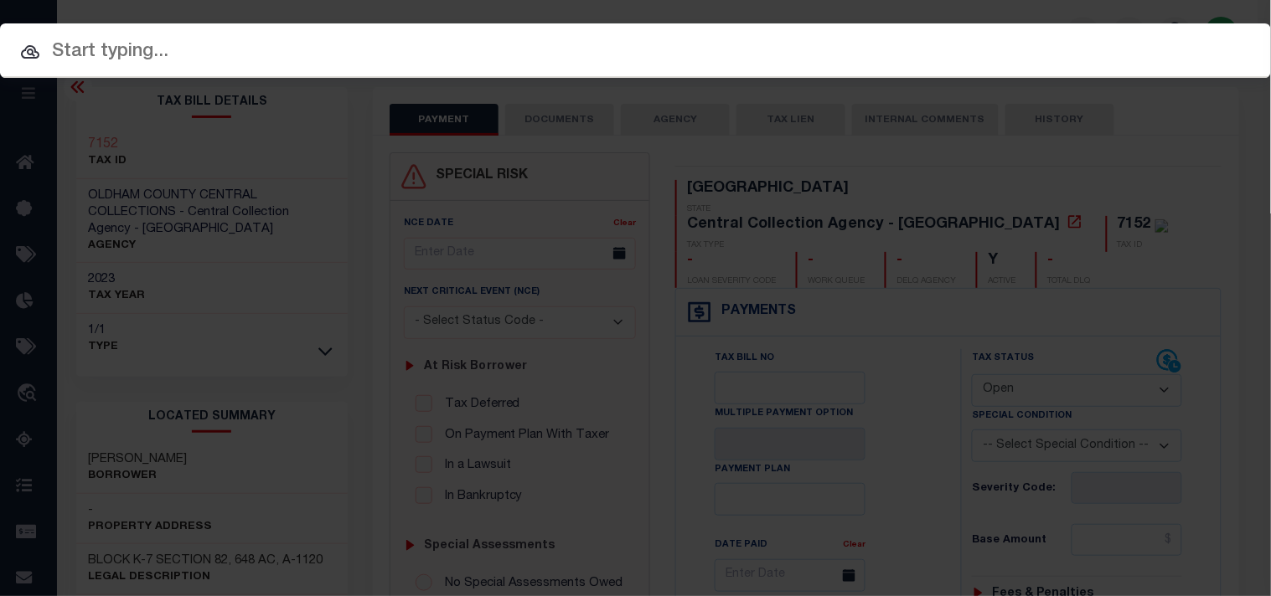
click at [1005, 77] on div "Include Loans TBM Customers Borrowers Payments (Lender Non-Disb) Payments (Lend…" at bounding box center [635, 92] width 1271 height 30
paste input "21500087800"
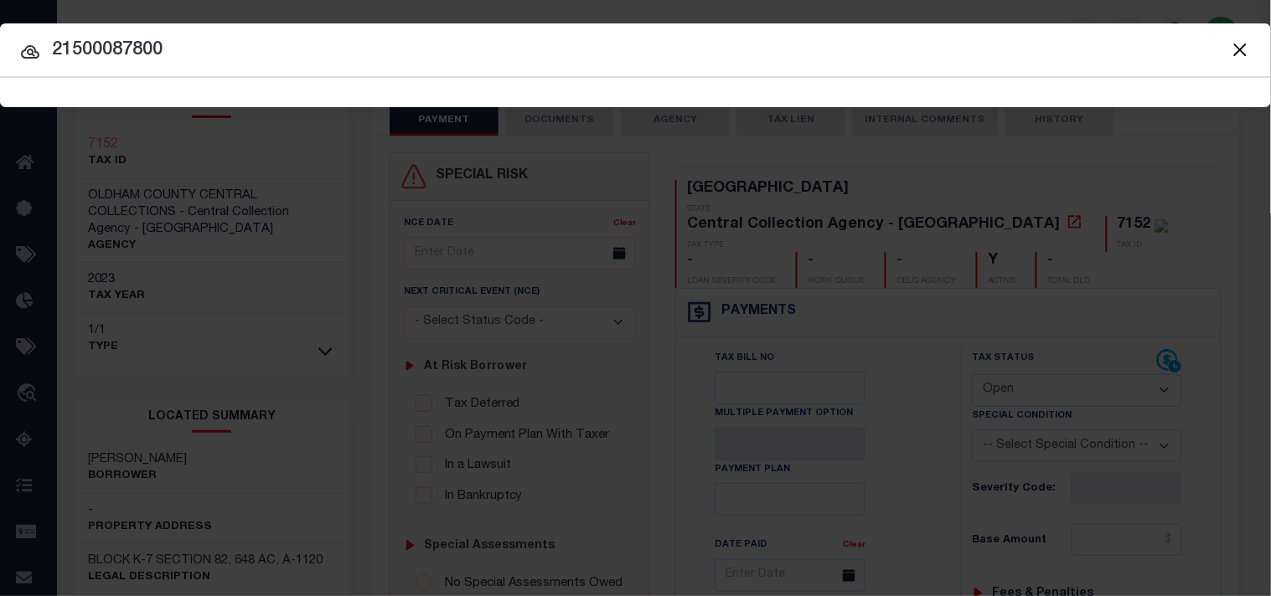
type input "21500087800"
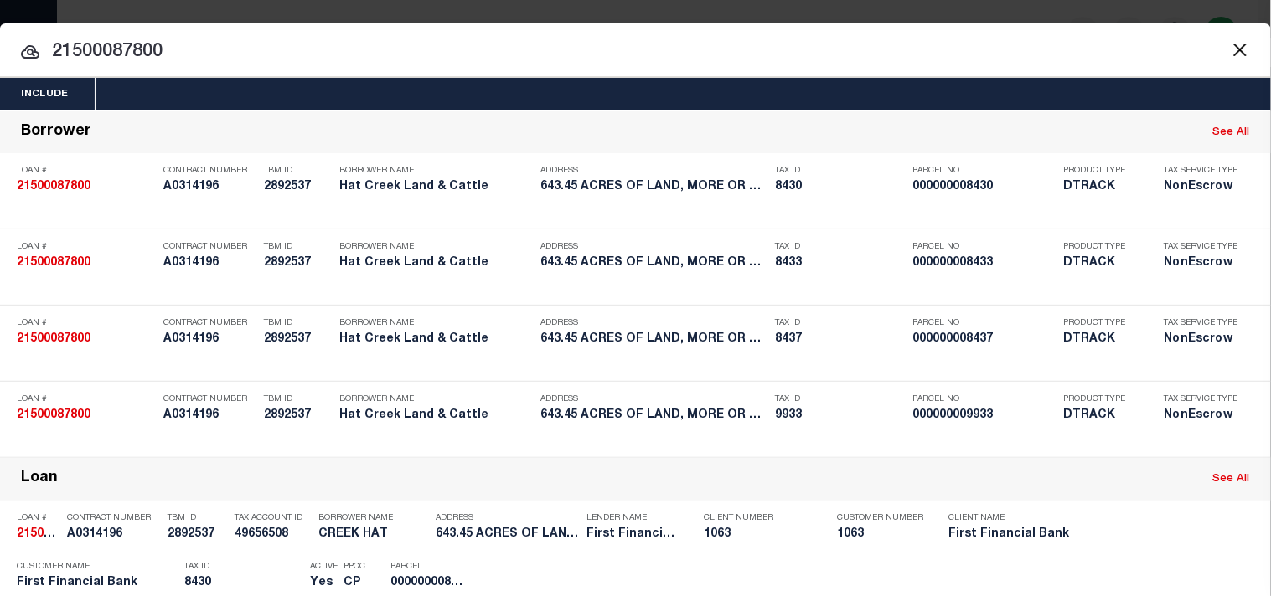
scroll to position [406, 0]
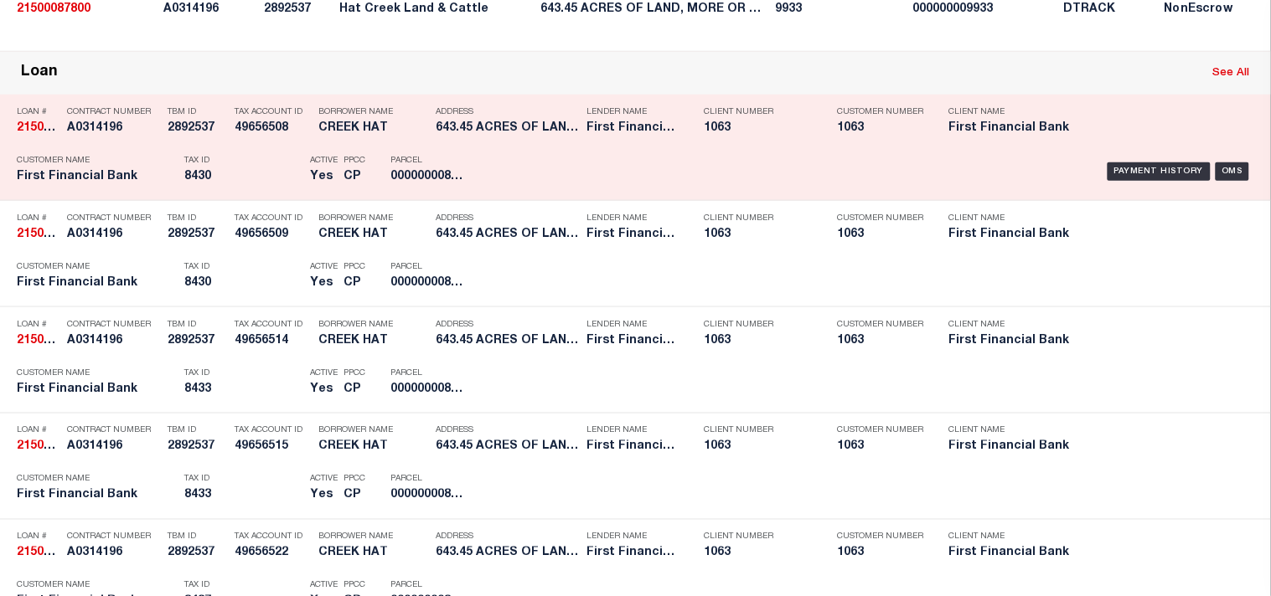
click at [227, 166] on p "Tax ID" at bounding box center [242, 161] width 117 height 10
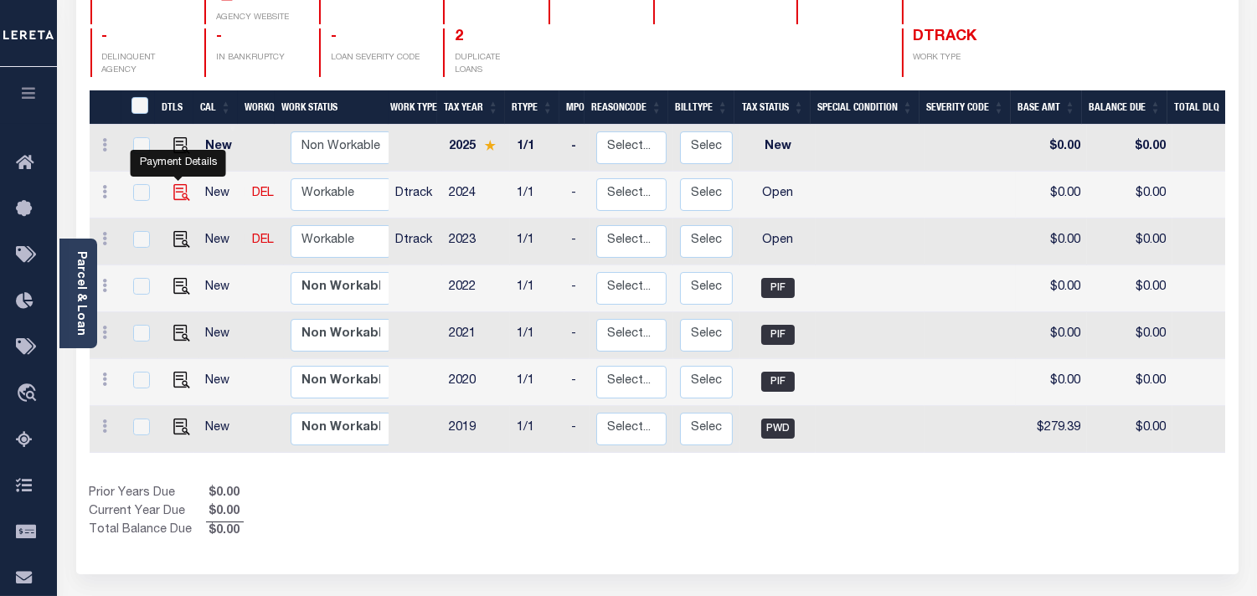
click at [173, 184] on img "" at bounding box center [181, 192] width 17 height 17
checkbox input "true"
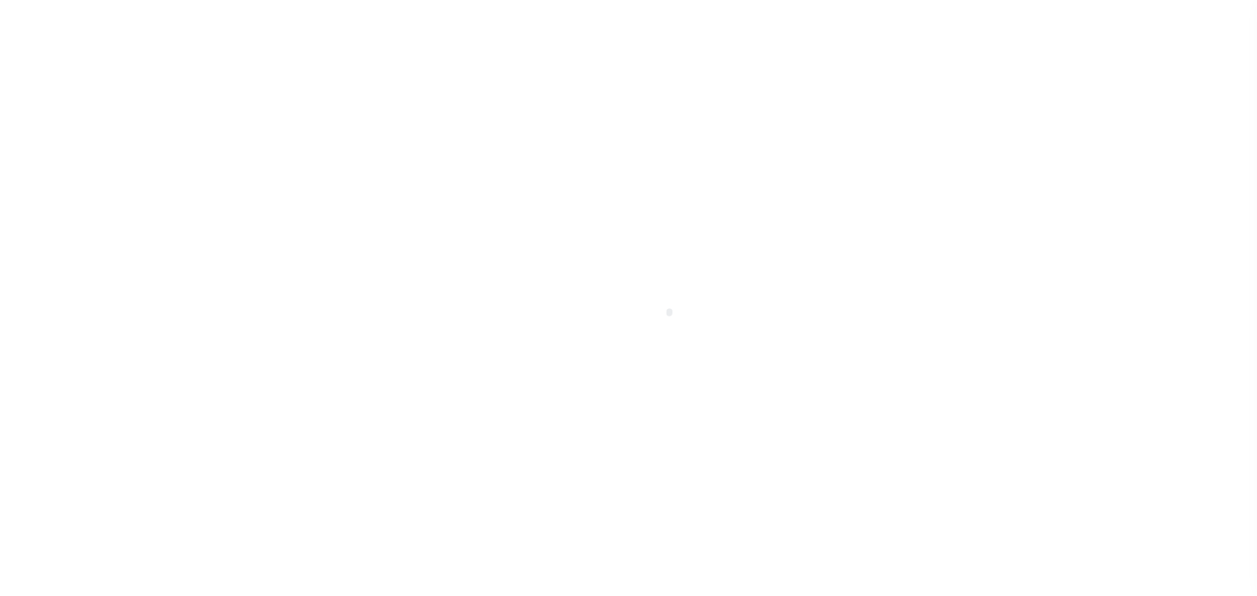
select select "OP2"
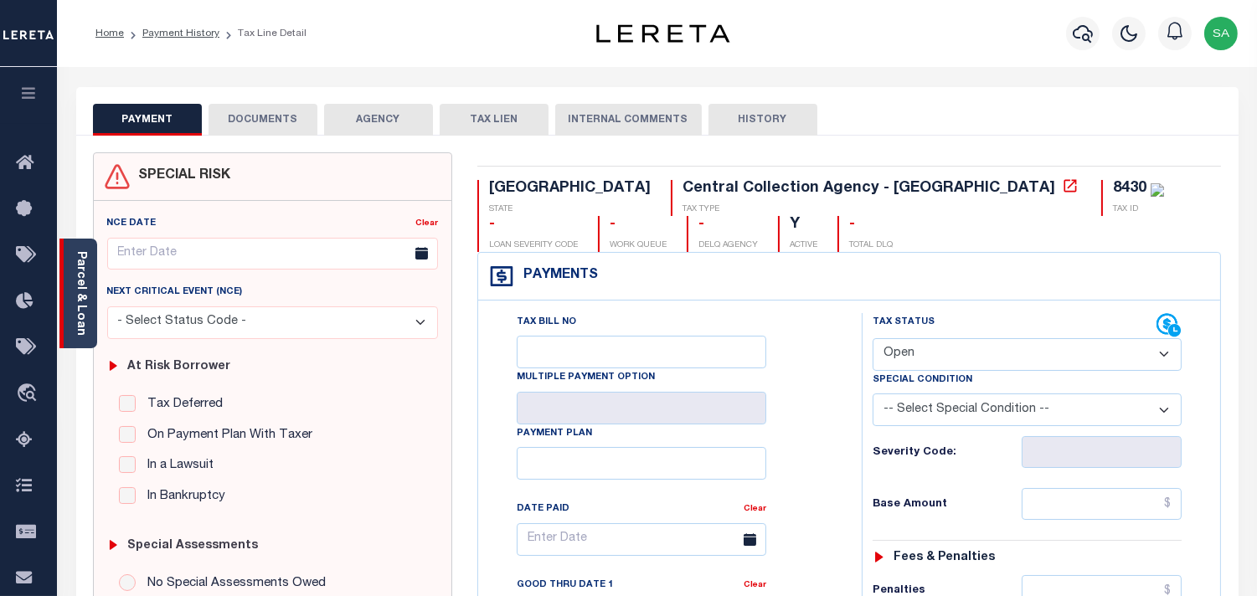
click at [88, 302] on div "Parcel & Loan" at bounding box center [78, 294] width 38 height 110
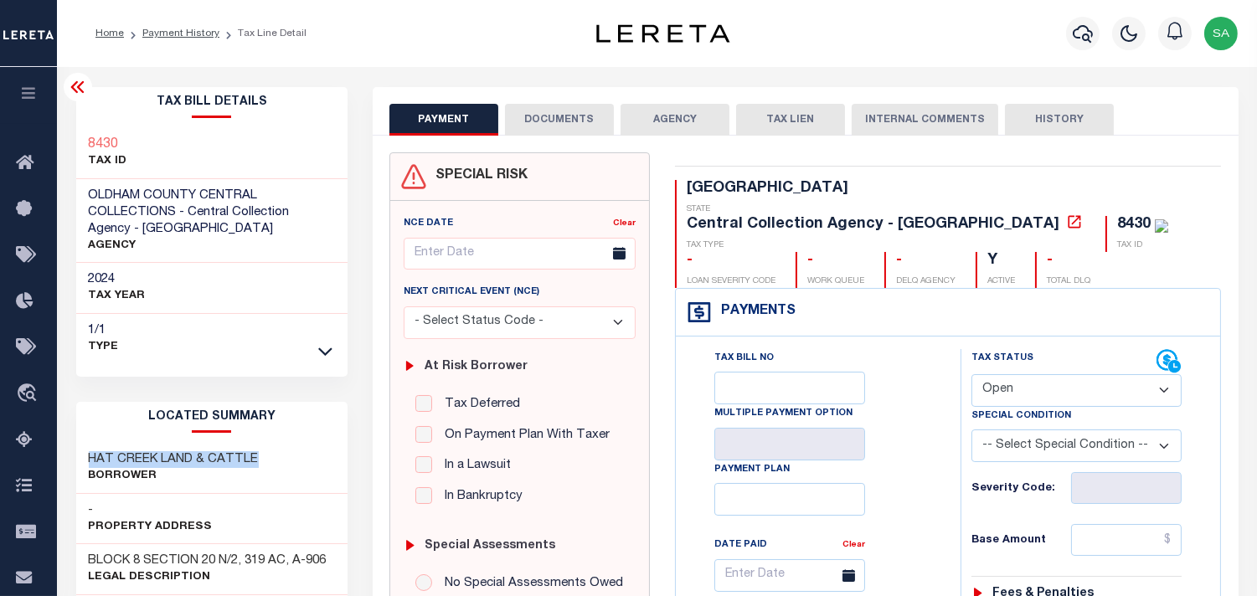
drag, startPoint x: 266, startPoint y: 456, endPoint x: 90, endPoint y: 456, distance: 175.9
click at [90, 456] on div "HAT CREEK LAND & CATTLE Borrower" at bounding box center [212, 468] width 272 height 51
copy h3 "HAT CREEK LAND & CATTLE"
click at [230, 516] on div "- Property Address" at bounding box center [212, 519] width 272 height 51
click at [221, 557] on h3 "BLOCK 8 SECTION 20 N/2, 319 AC, A-906" at bounding box center [208, 561] width 238 height 17
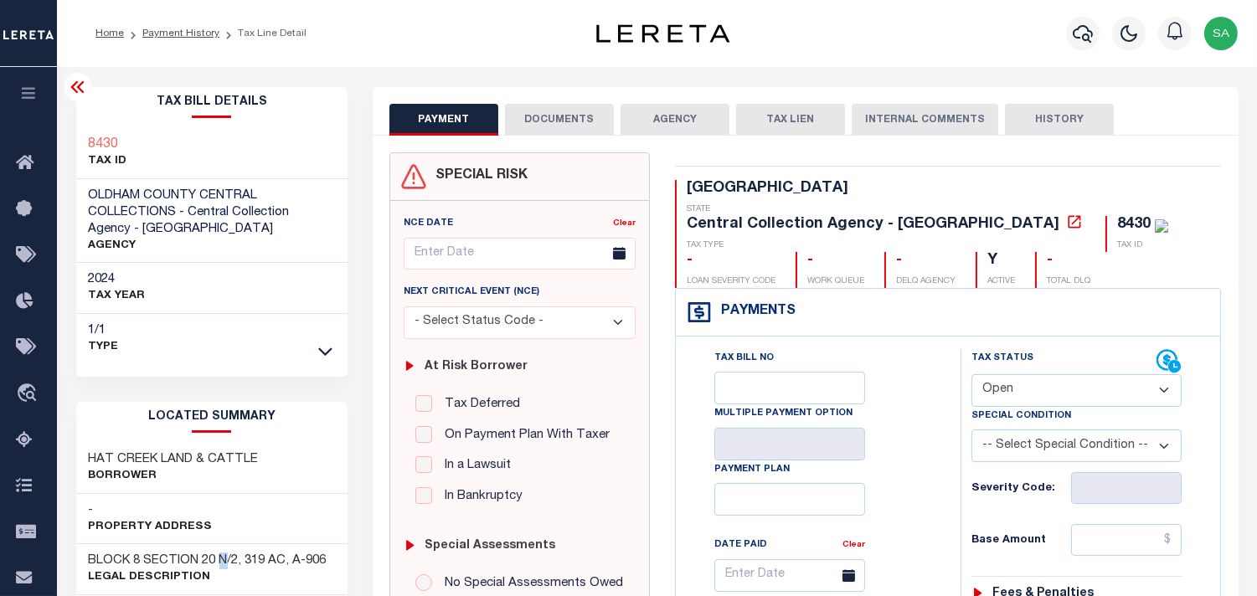
click at [221, 557] on h3 "BLOCK 8 SECTION 20 N/2, 319 AC, A-906" at bounding box center [208, 561] width 238 height 17
copy div "BLOCK 8 SECTION 20 N/2, 319 AC, A-906"
click at [1086, 40] on icon "button" at bounding box center [1083, 34] width 20 height 18
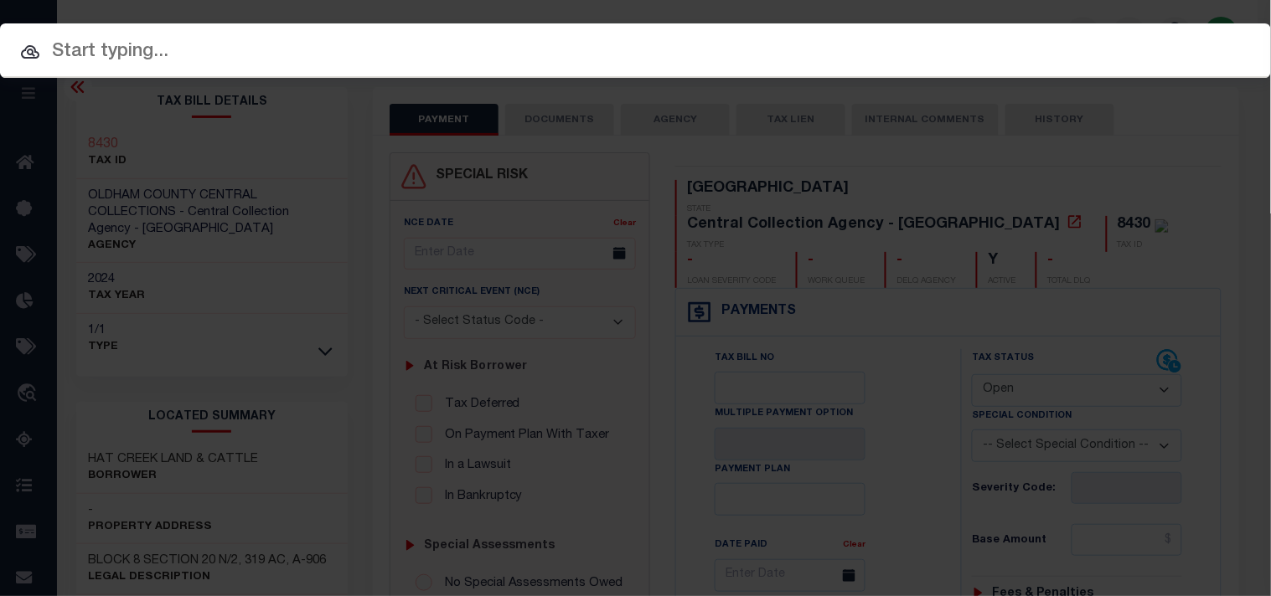
click at [981, 47] on div "Include Loans TBM Customers Borrowers Payments (Lender Non-Disb) Payments (Lend…" at bounding box center [635, 50] width 1271 height 54
paste input "21500087800"
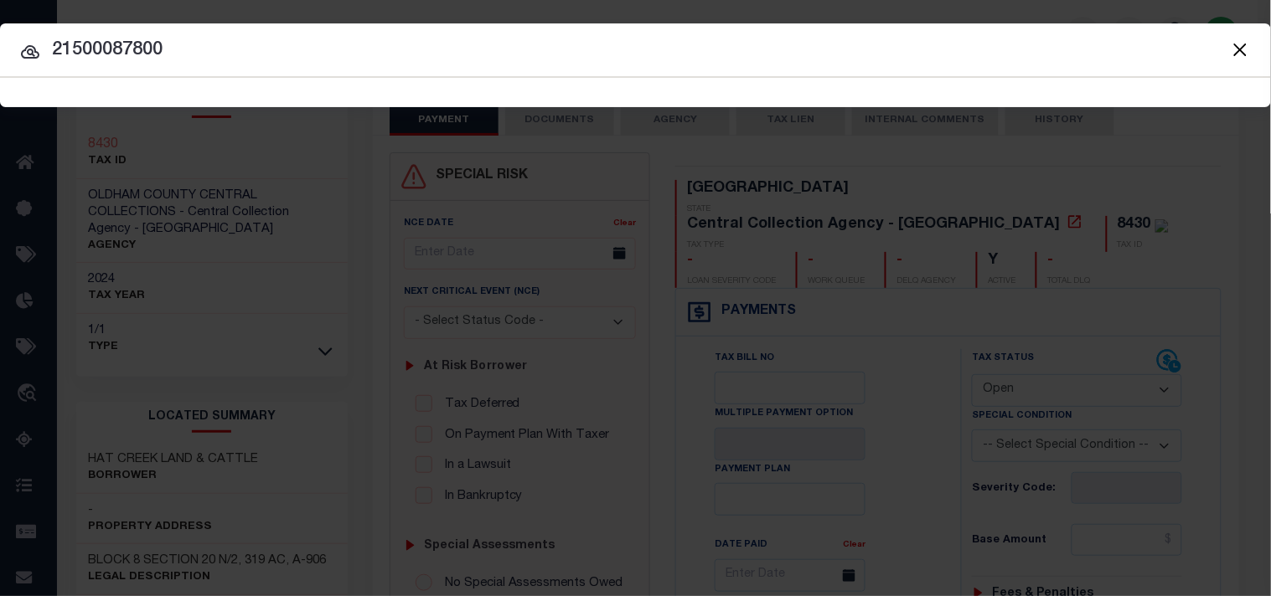
type input "21500087800"
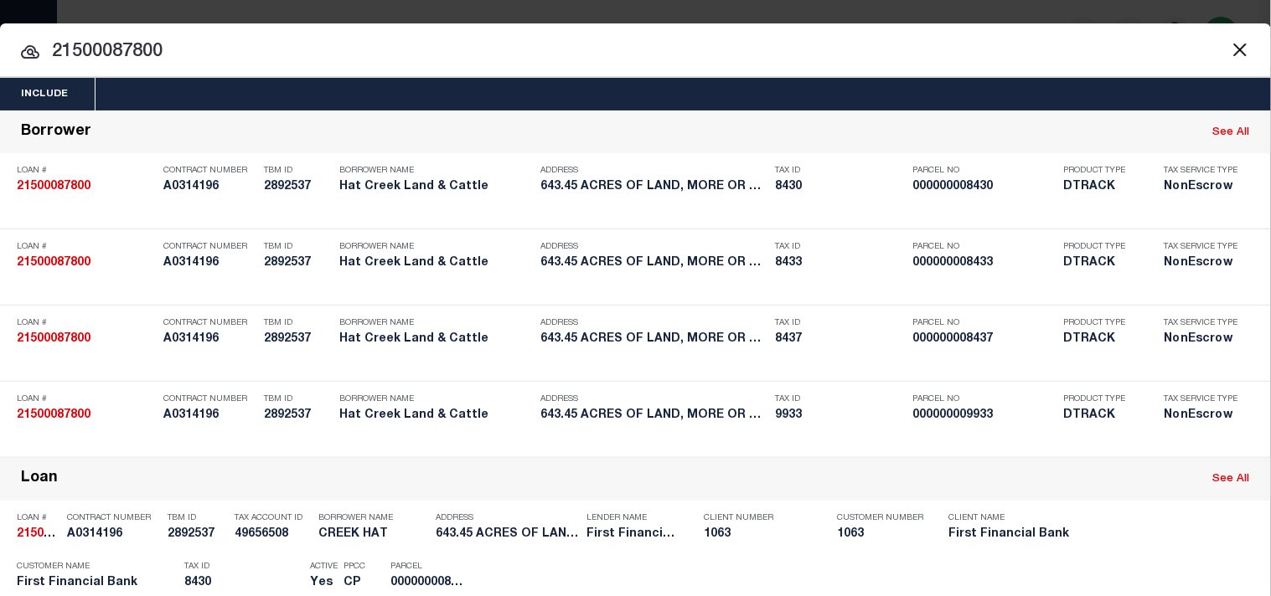
scroll to position [620, 0]
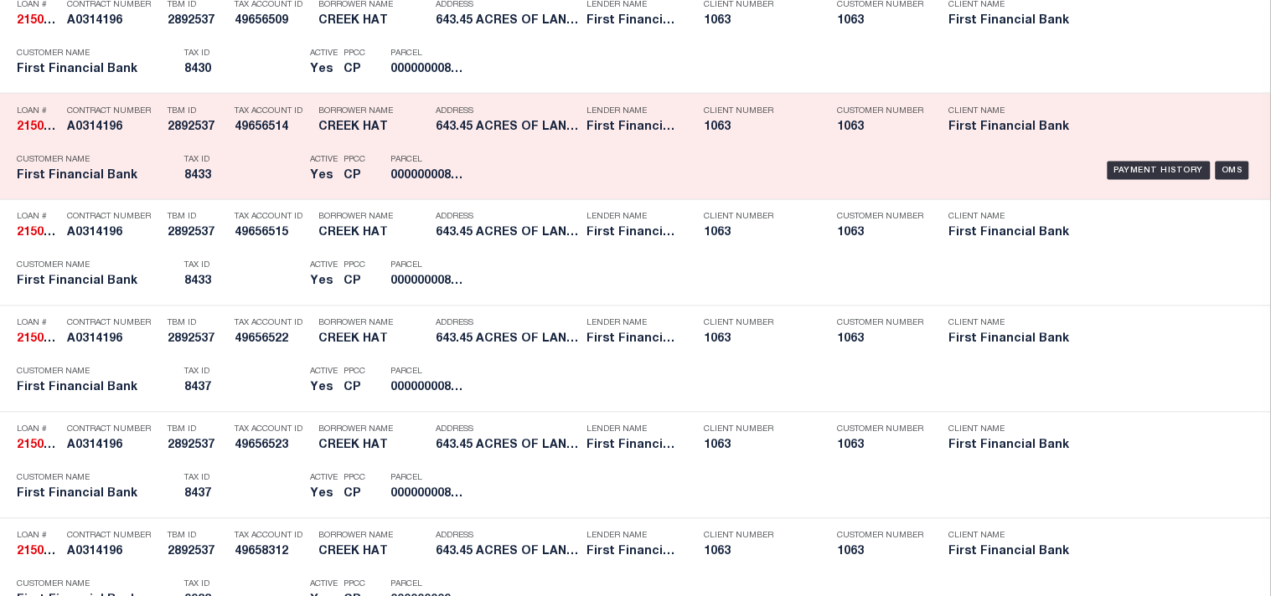
click at [240, 165] on p "Tax ID" at bounding box center [242, 160] width 117 height 10
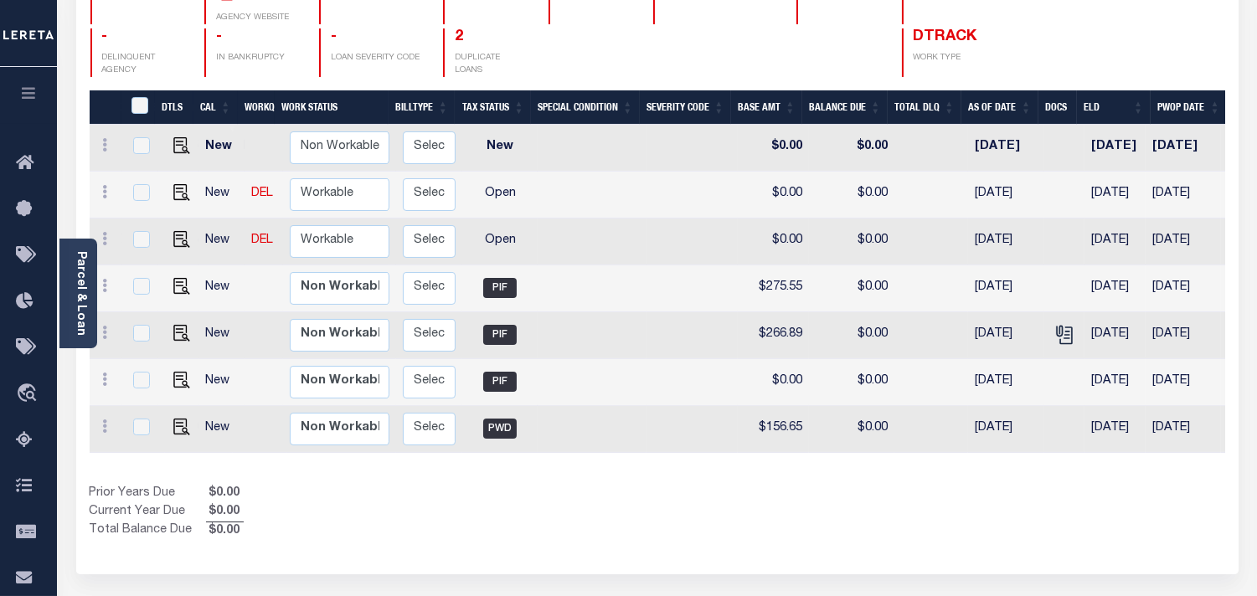
scroll to position [0, 311]
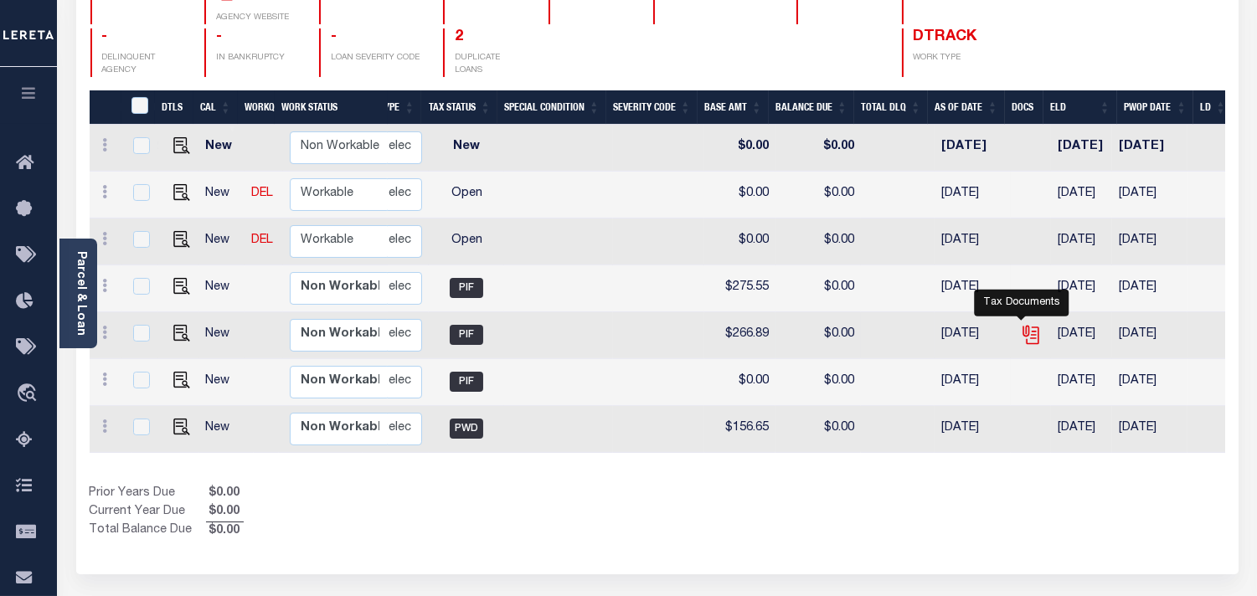
click at [1024, 324] on icon "" at bounding box center [1031, 335] width 22 height 22
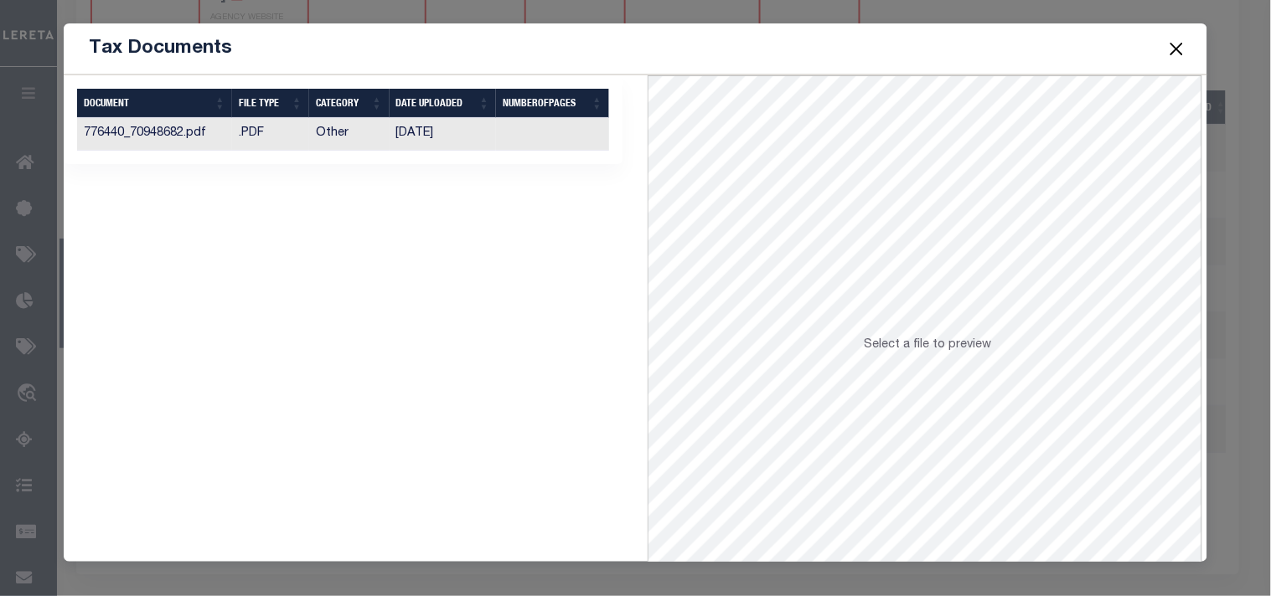
click at [430, 135] on td "[DATE]" at bounding box center [442, 134] width 107 height 33
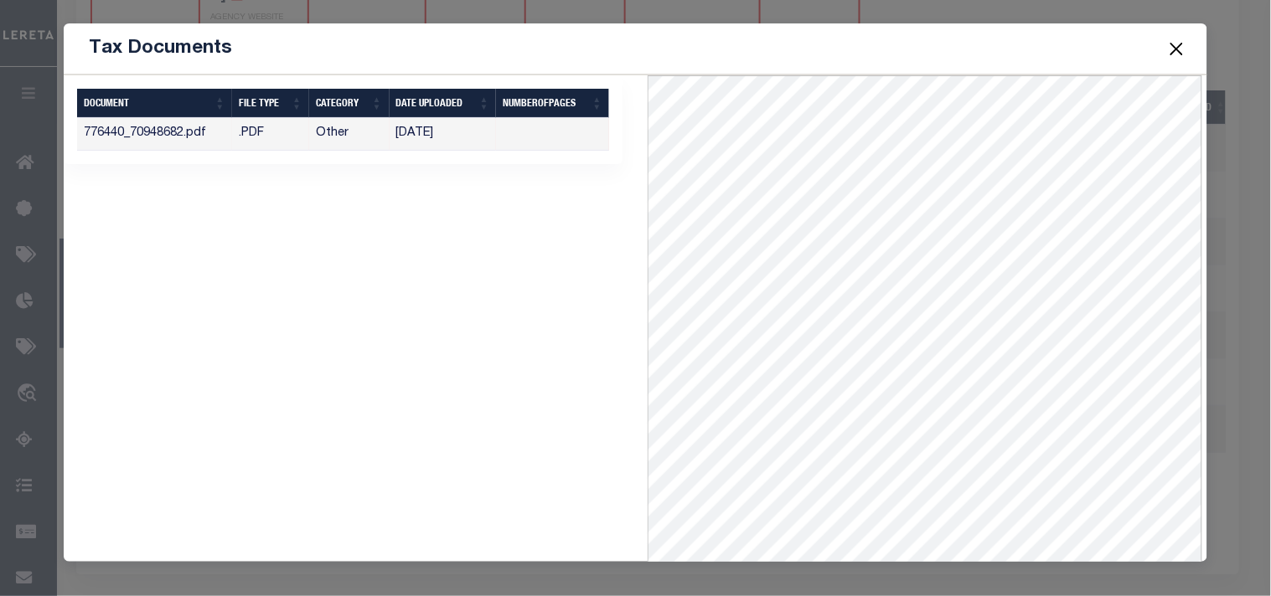
click at [1171, 49] on button "Close" at bounding box center [1176, 49] width 22 height 22
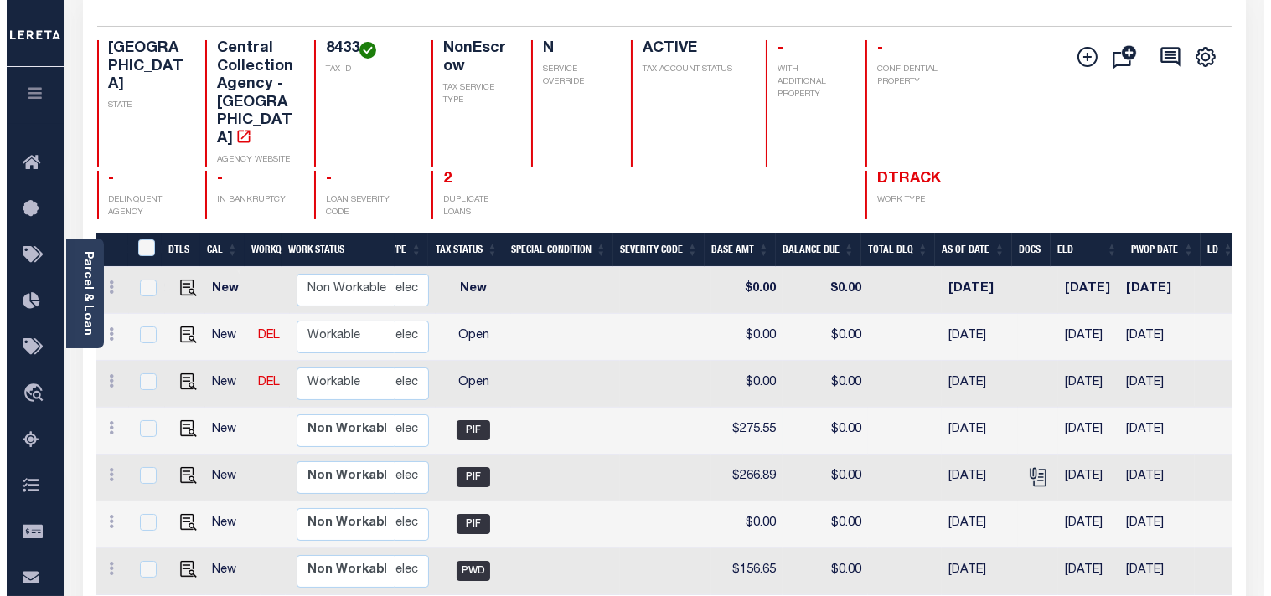
scroll to position [0, 0]
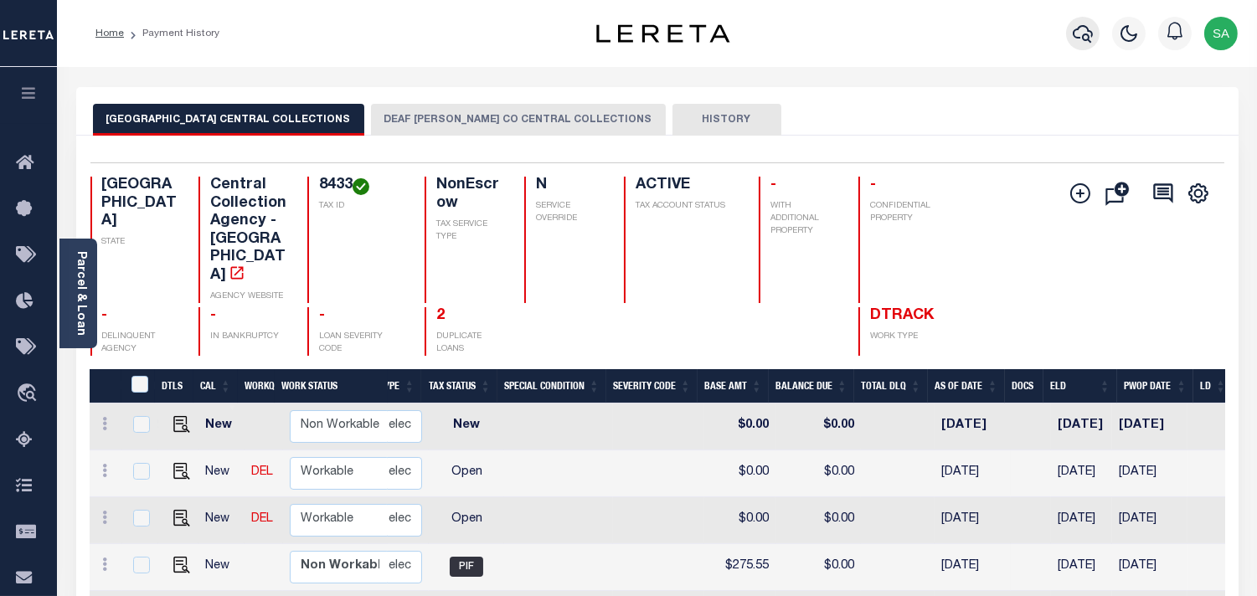
click at [1086, 45] on button "button" at bounding box center [1083, 34] width 34 height 34
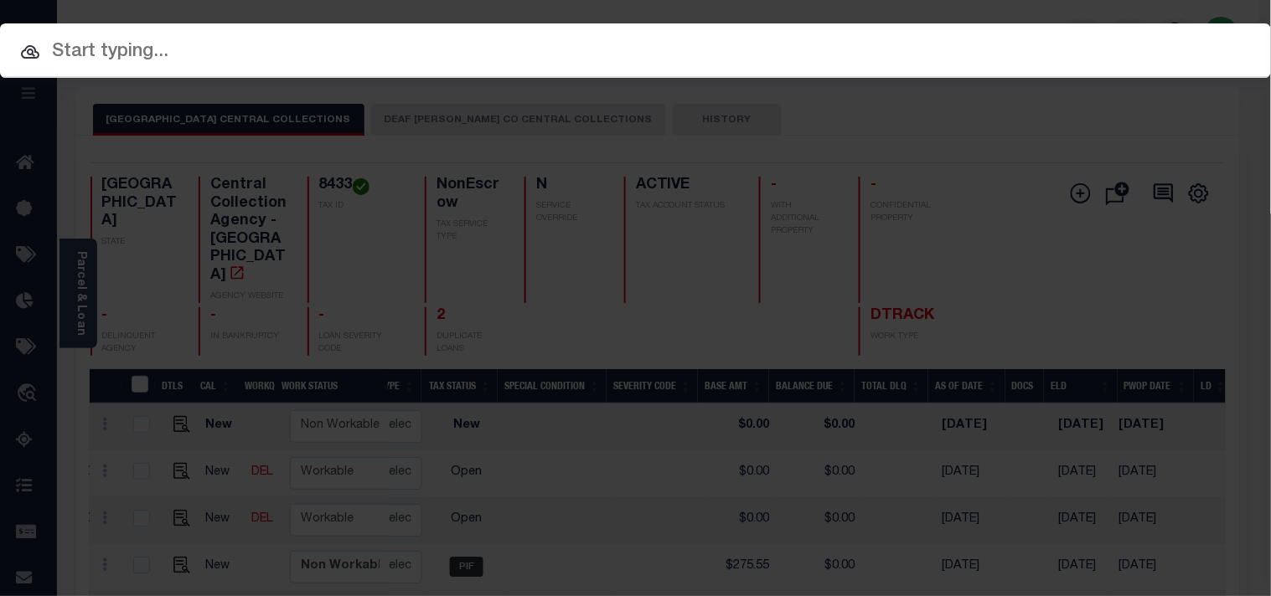
click at [983, 45] on div "Include Loans TBM Customers Borrowers Payments (Lender Non-Disb) Payments (Lend…" at bounding box center [635, 50] width 1271 height 54
paste input "21500087800"
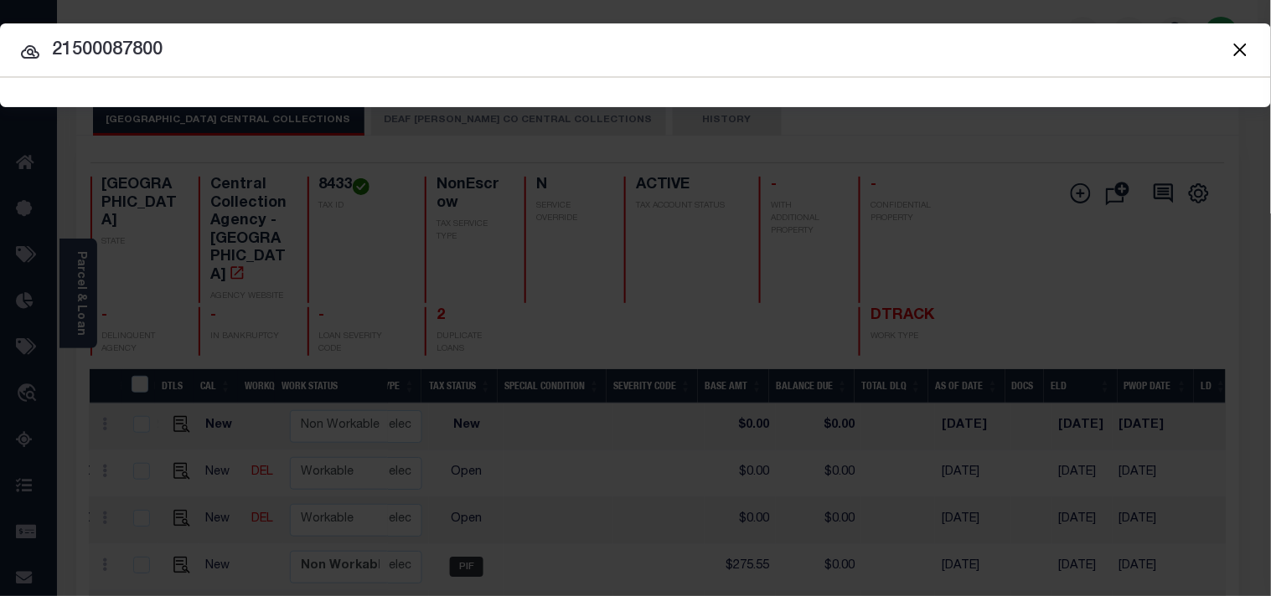
type input "21500087800"
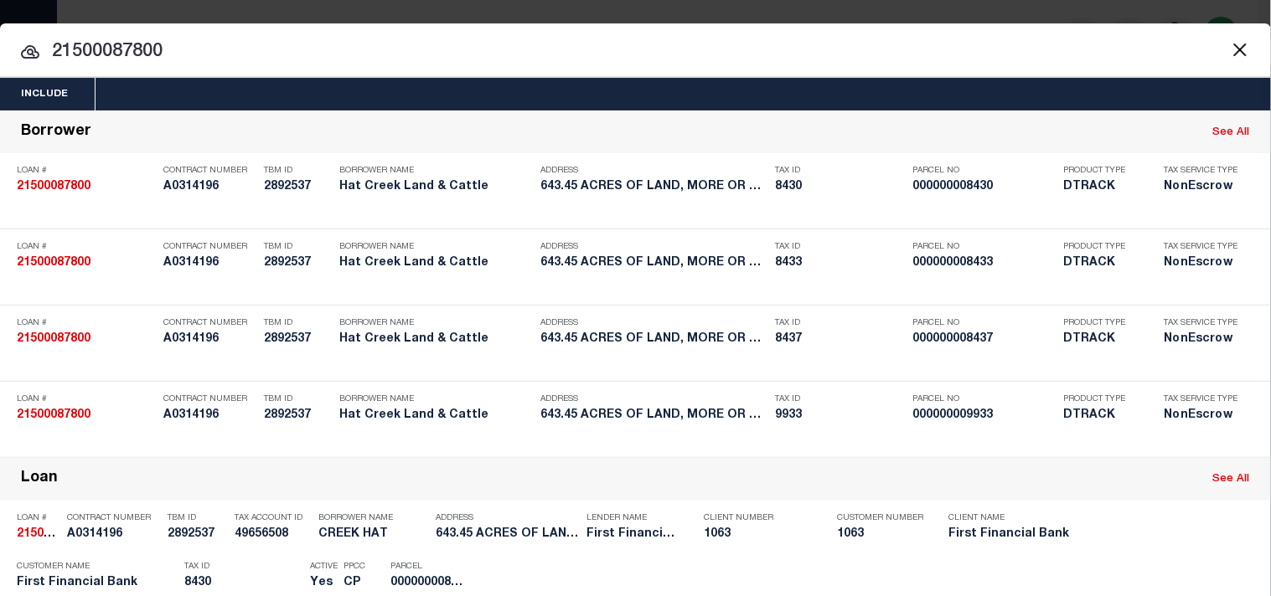
scroll to position [833, 0]
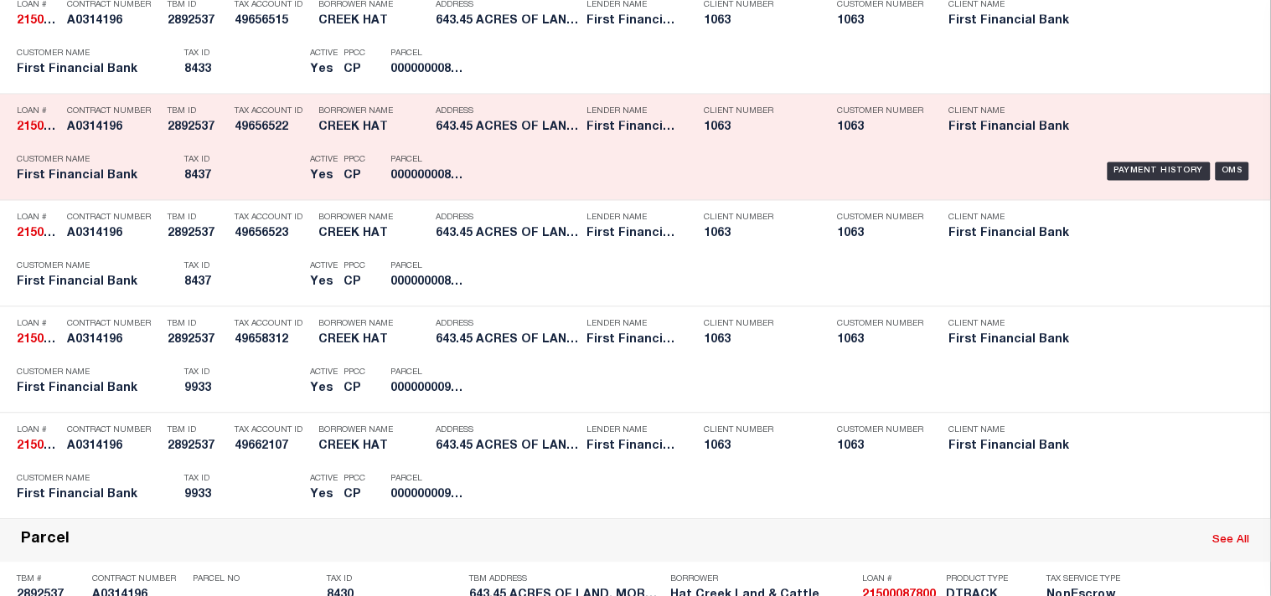
click at [257, 183] on h5 "8437" at bounding box center [242, 176] width 117 height 14
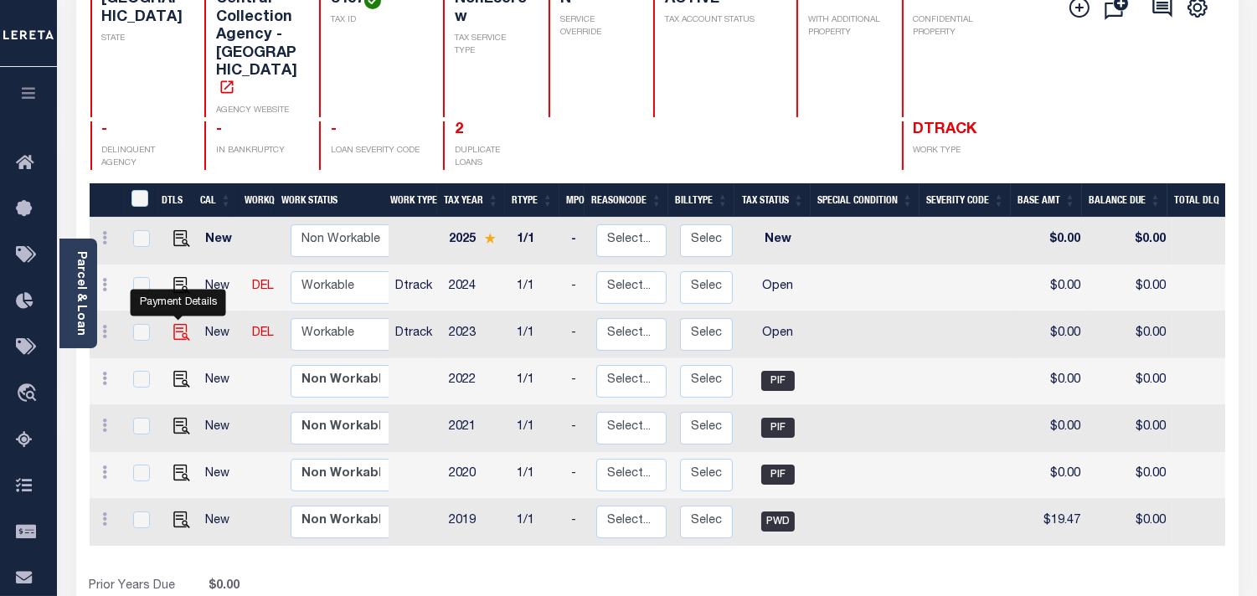
click at [173, 324] on img "" at bounding box center [181, 332] width 17 height 17
checkbox input "true"
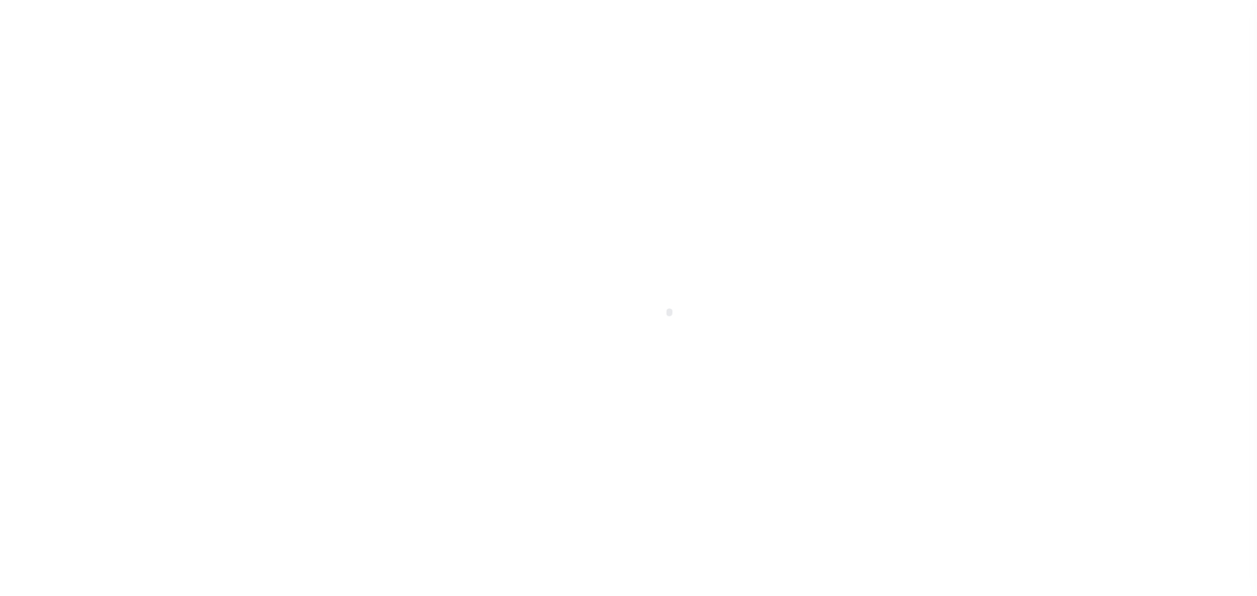
select select "OP2"
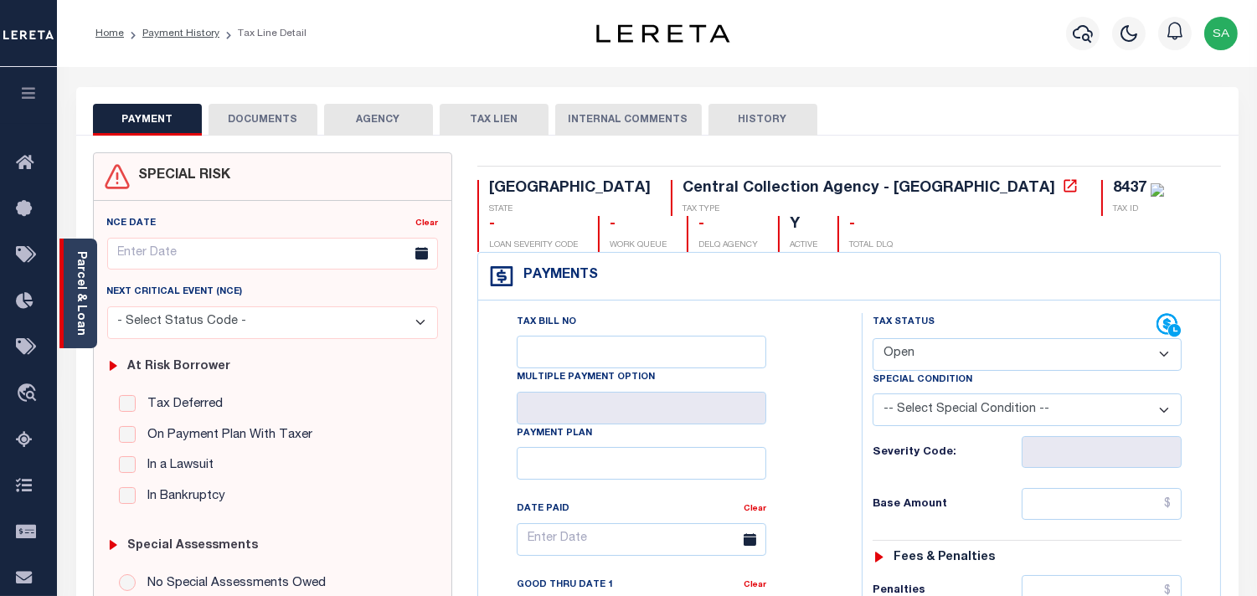
click at [81, 294] on link "Parcel & Loan" at bounding box center [81, 293] width 12 height 85
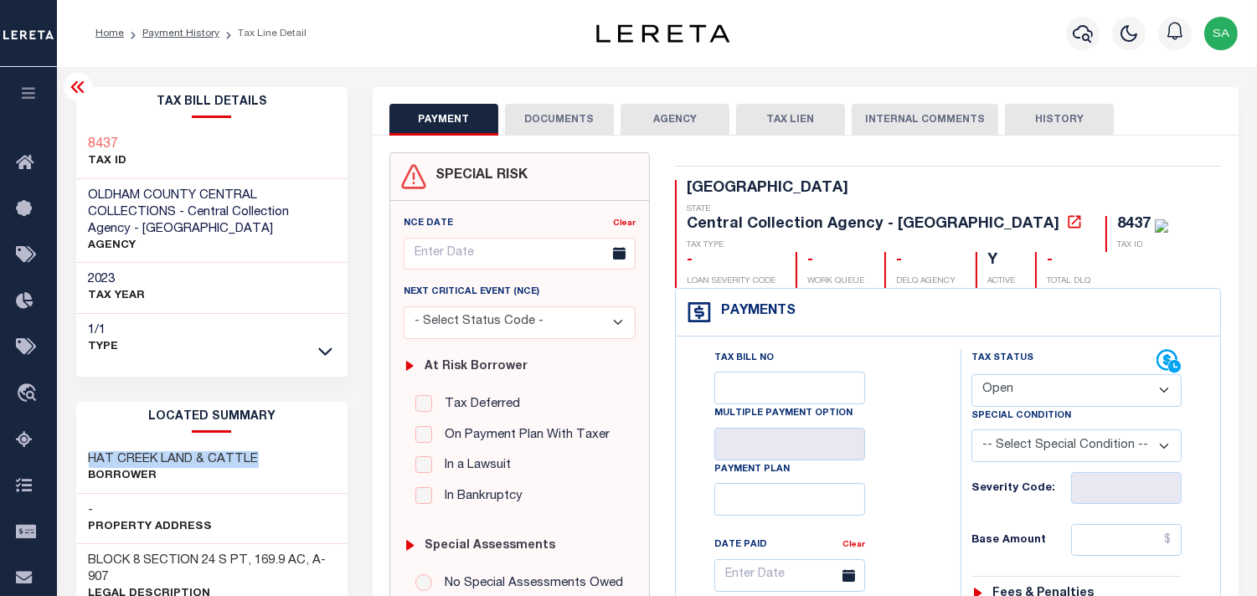
drag, startPoint x: 263, startPoint y: 461, endPoint x: 87, endPoint y: 462, distance: 175.9
click at [87, 462] on div "HAT CREEK LAND & CATTLE Borrower" at bounding box center [212, 468] width 272 height 51
copy h3 "HAT CREEK LAND & CATTLE"
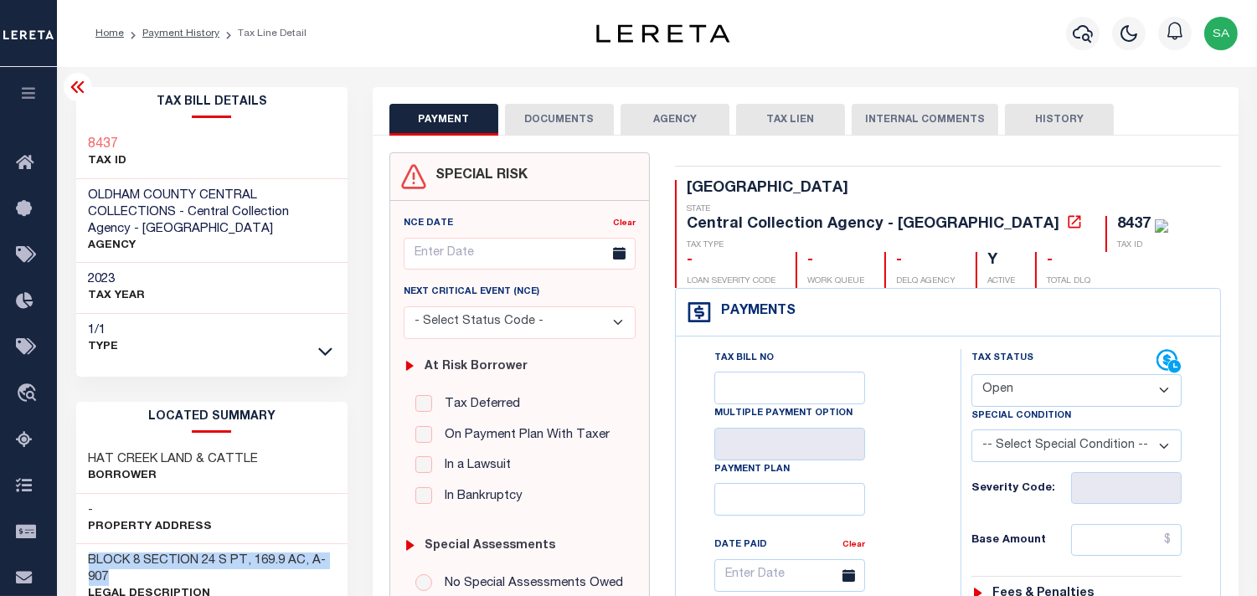
drag, startPoint x: 111, startPoint y: 573, endPoint x: 85, endPoint y: 563, distance: 27.1
click at [85, 563] on div "BLOCK 8 SECTION 24 S PT, 169.9 AC, A-907 Legal Description" at bounding box center [212, 578] width 272 height 68
copy h3 "BLOCK 8 SECTION 24 S PT, 169.9 AC, A-907"
click at [1084, 26] on icon "button" at bounding box center [1083, 34] width 20 height 18
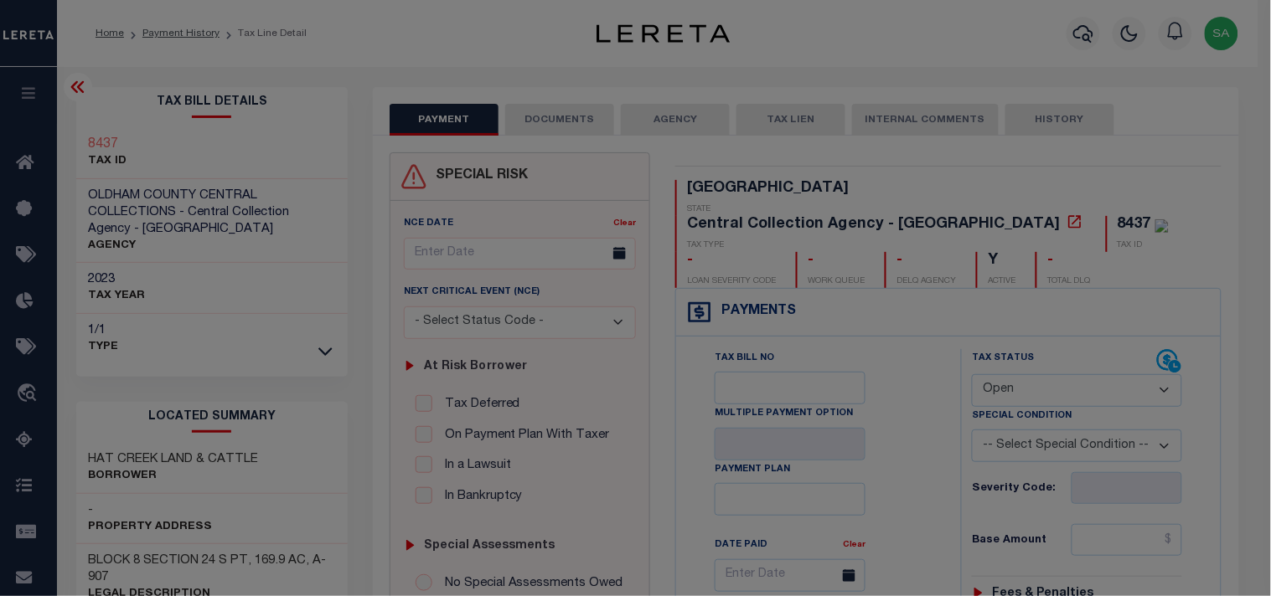
click at [0, 0] on div "Include Loans TBM Customers Borrowers Payments (Lender Non-Disb) Payments (Lend…" at bounding box center [0, 0] width 0 height 0
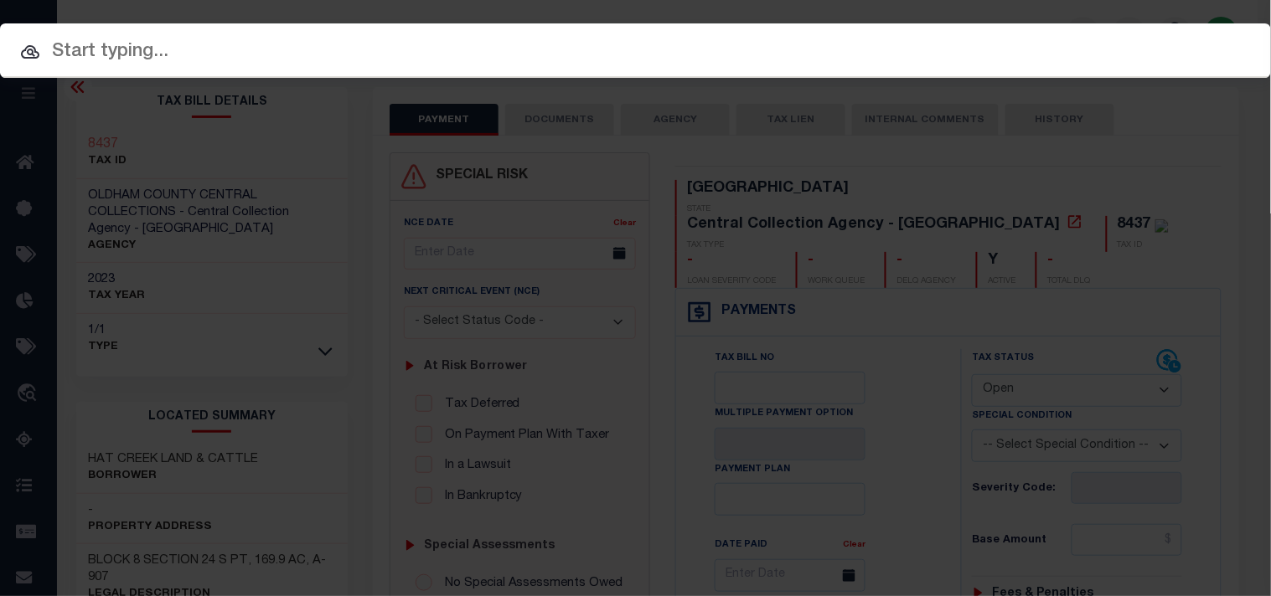
paste input "21500100272"
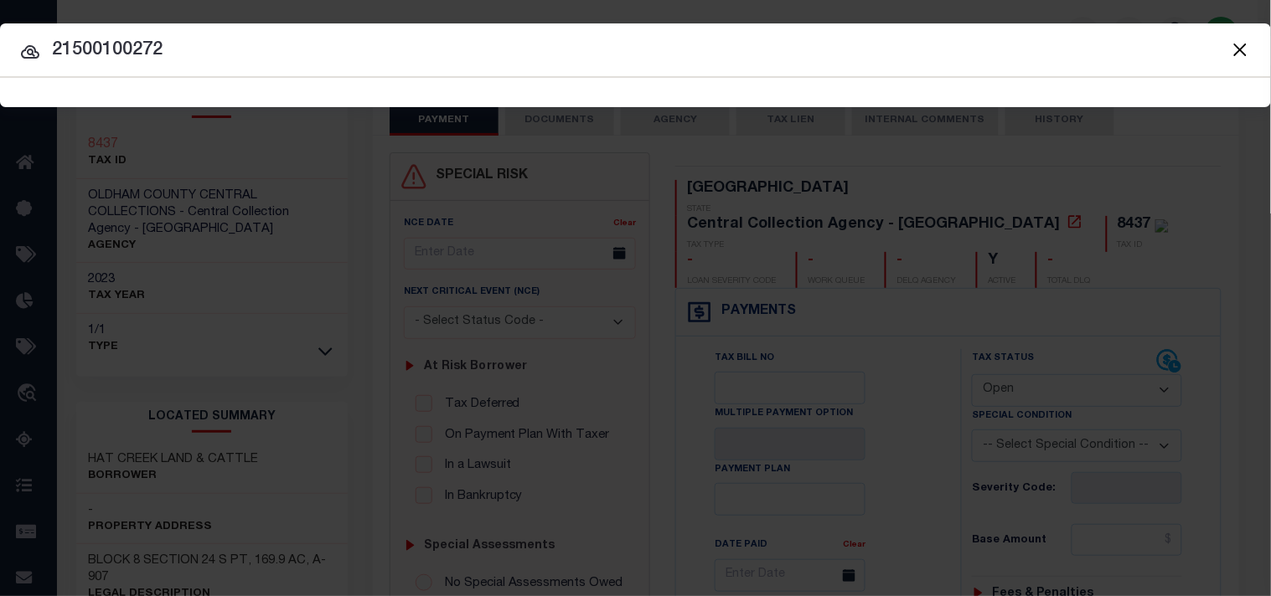
type input "21500100272"
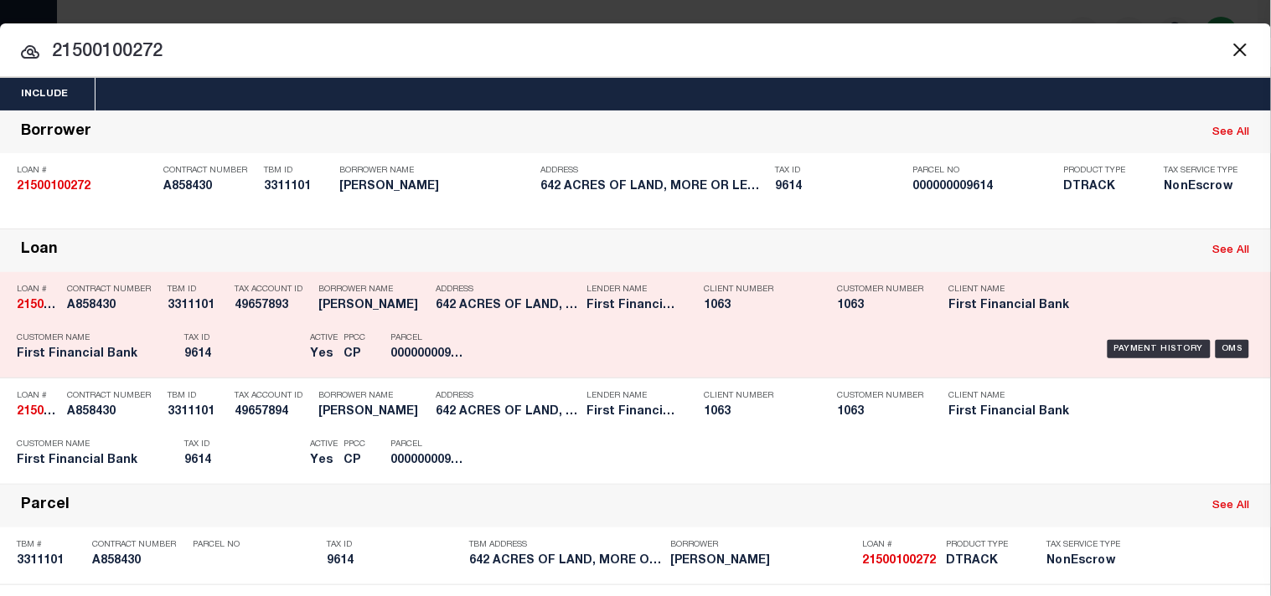
click at [240, 362] on h5 "9614" at bounding box center [242, 355] width 117 height 14
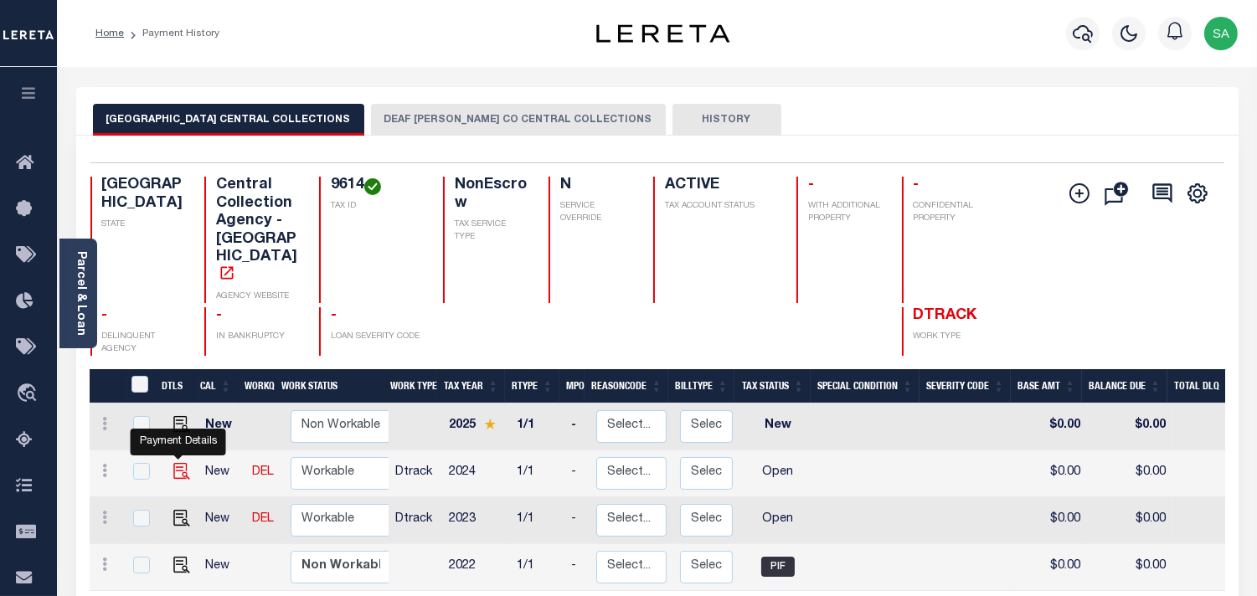
click at [178, 463] on img "" at bounding box center [181, 471] width 17 height 17
checkbox input "true"
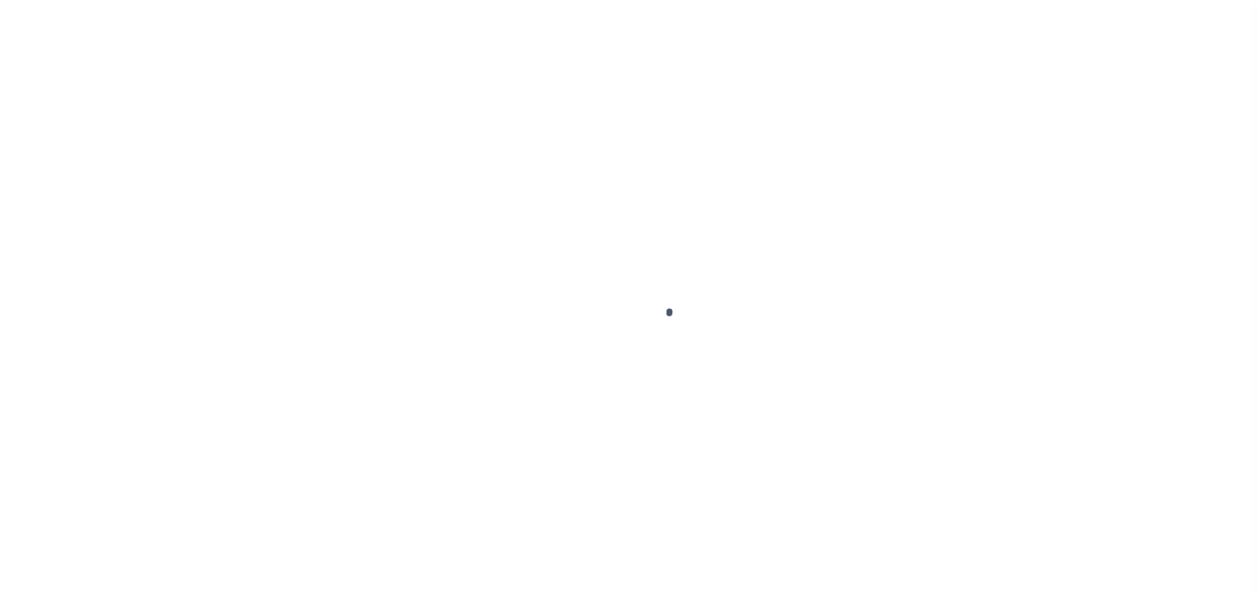
checkbox input "false"
type input "[DATE]"
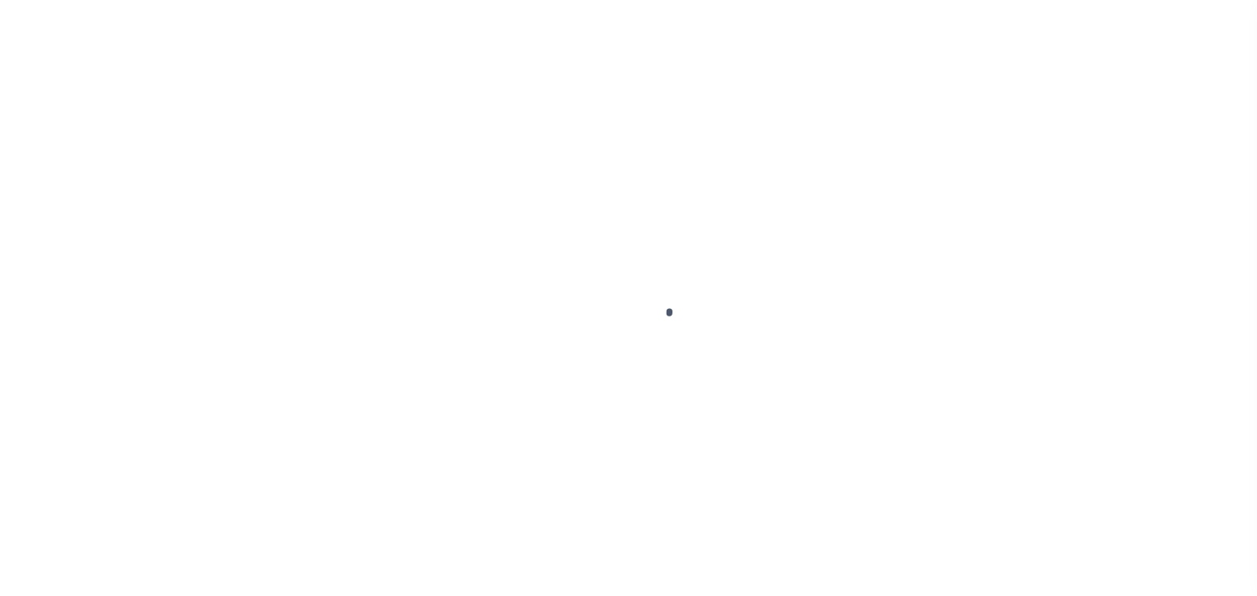
select select "OP2"
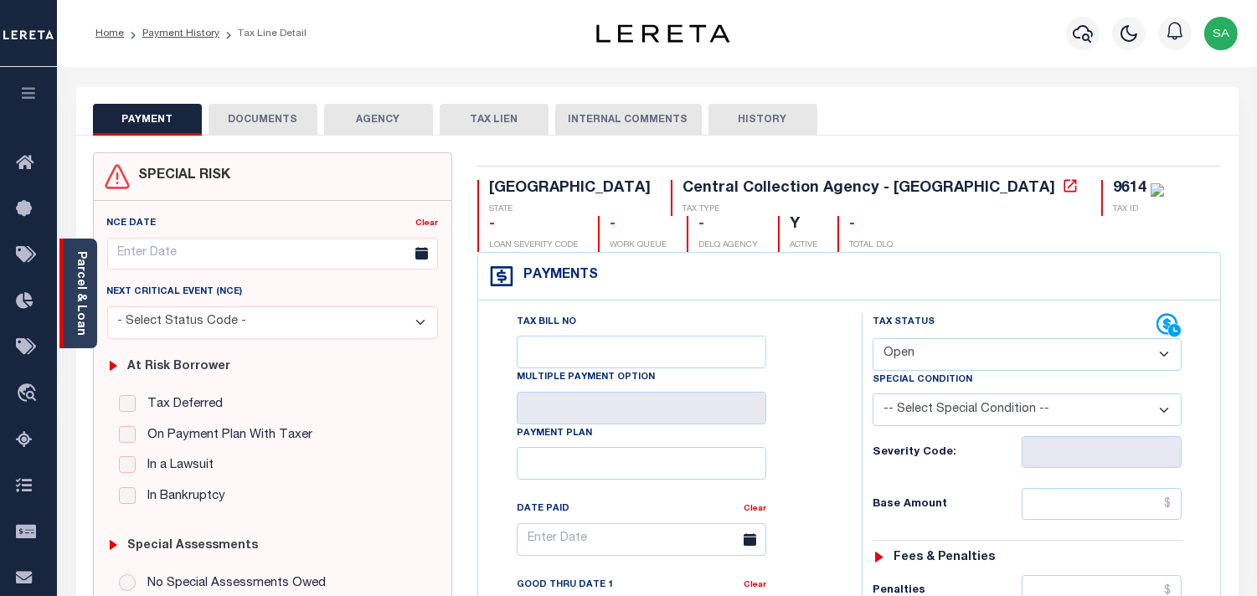
click at [85, 304] on link "Parcel & Loan" at bounding box center [81, 293] width 12 height 85
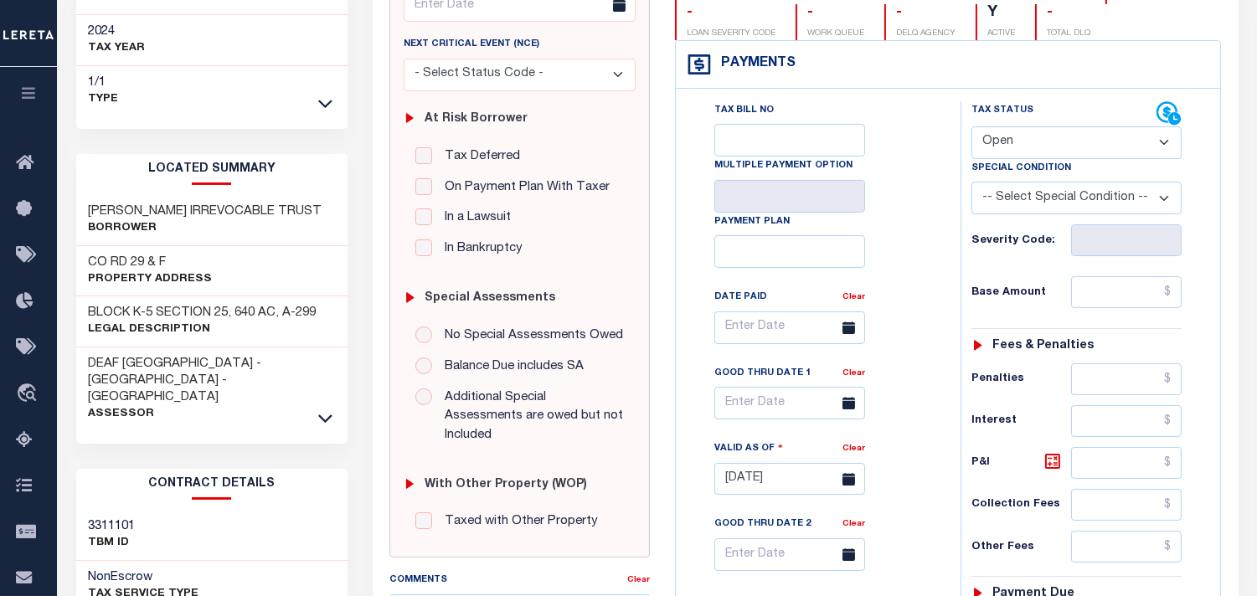
scroll to position [279, 0]
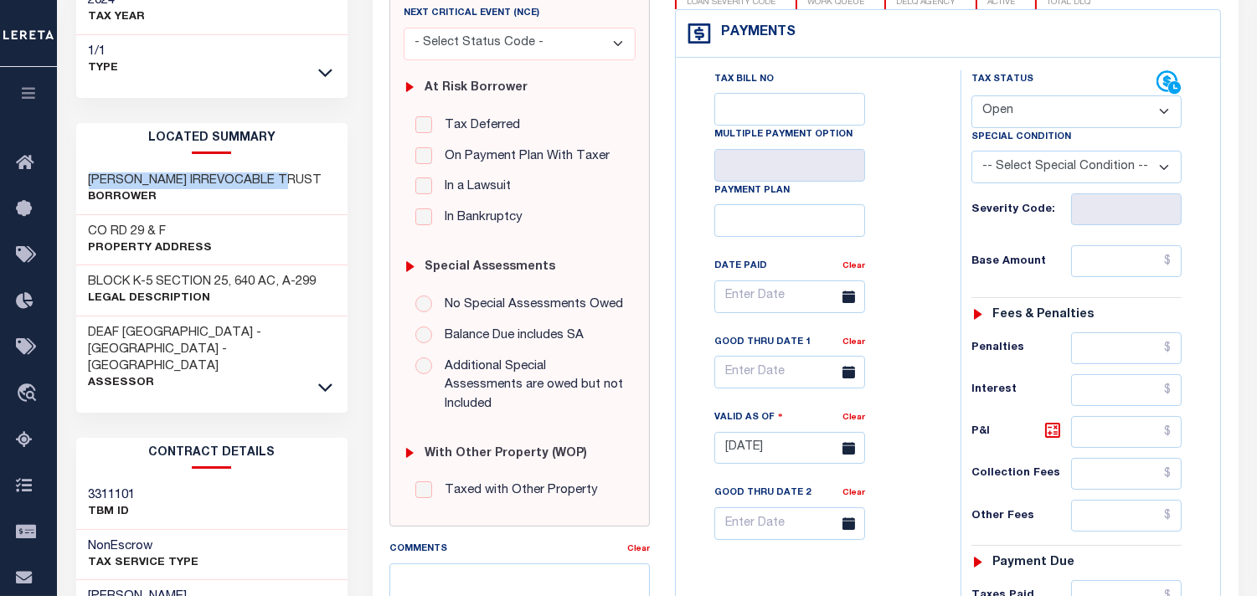
drag, startPoint x: 294, startPoint y: 173, endPoint x: 89, endPoint y: 182, distance: 205.4
click at [89, 182] on h3 "MOORE, WR IRREVOCABLE TRUST" at bounding box center [206, 181] width 234 height 17
copy h3 "MOORE, WR IRREVOCABLE TRUST"
click at [237, 270] on div "BLOCK K-5 SECTION 25, 640 AC, A-299 Legal Description" at bounding box center [212, 291] width 272 height 51
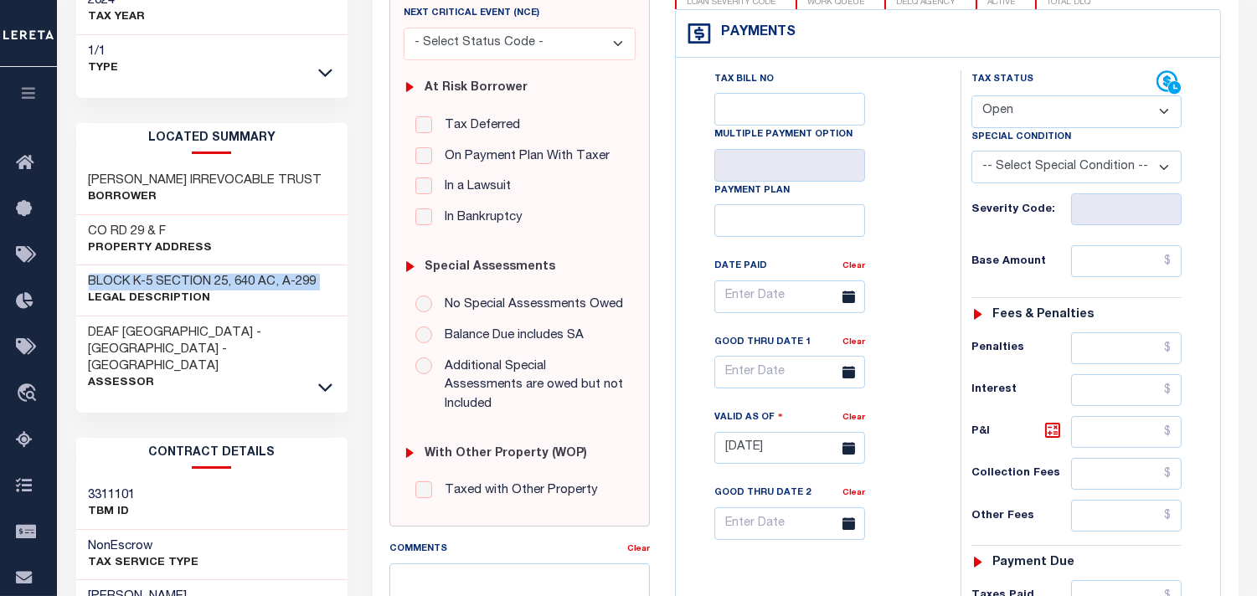
click at [237, 270] on div "BLOCK K-5 SECTION 25, 640 AC, A-299 Legal Description" at bounding box center [212, 291] width 272 height 51
copy div "BLOCK K-5 SECTION 25, 640 AC, A-299"
click at [914, 312] on div "Tax Bill No Multiple Payment Option Payment Plan Clear" at bounding box center [814, 305] width 243 height 470
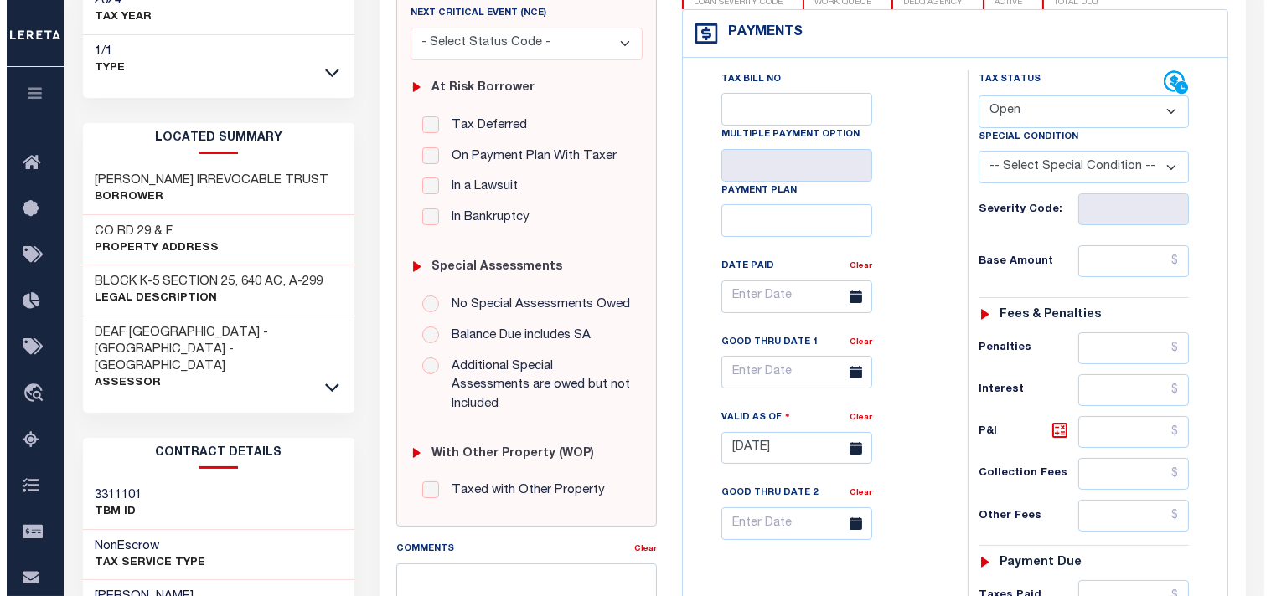
scroll to position [0, 0]
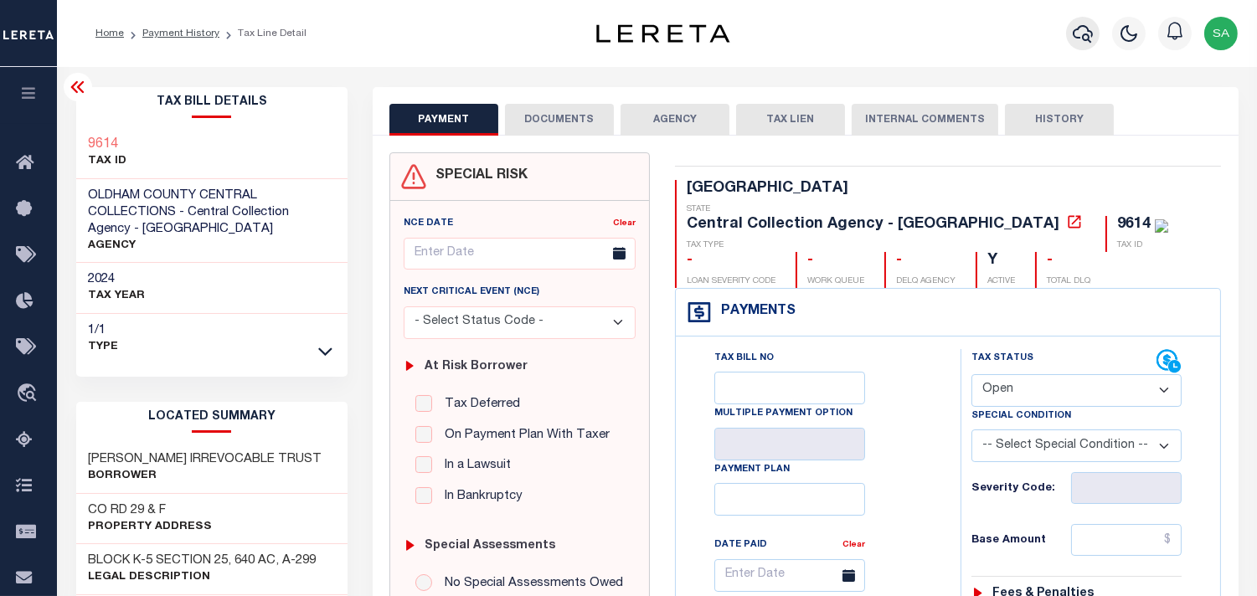
click at [1072, 28] on button "button" at bounding box center [1083, 34] width 34 height 34
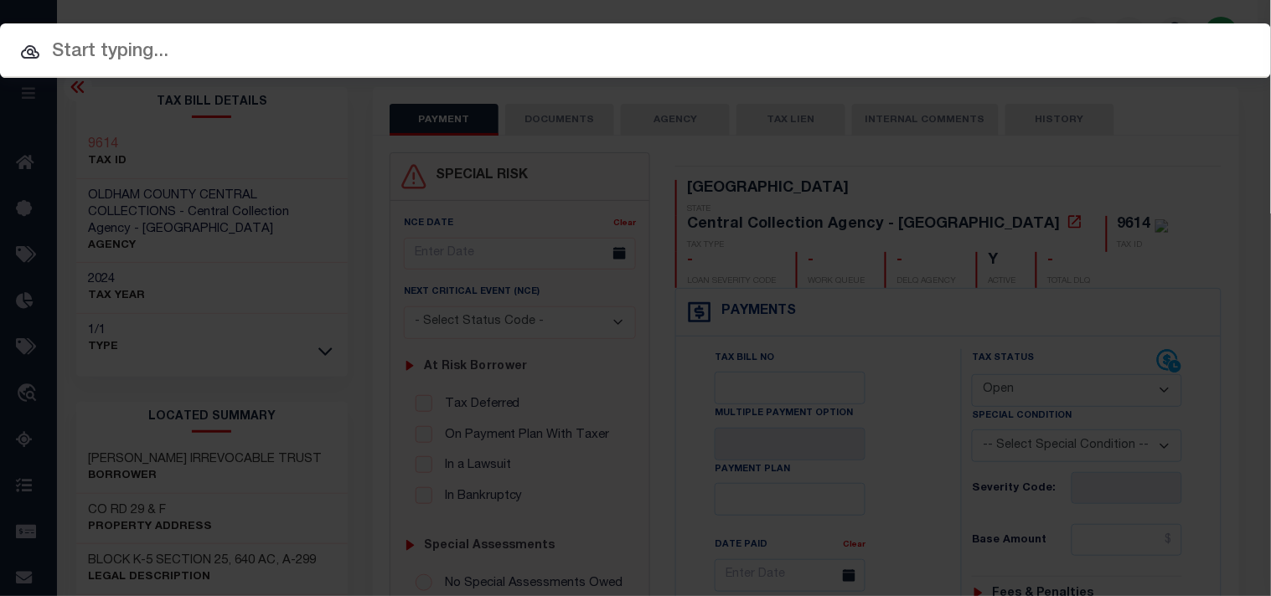
click at [968, 38] on input "text" at bounding box center [635, 52] width 1271 height 29
paste input "21500095100"
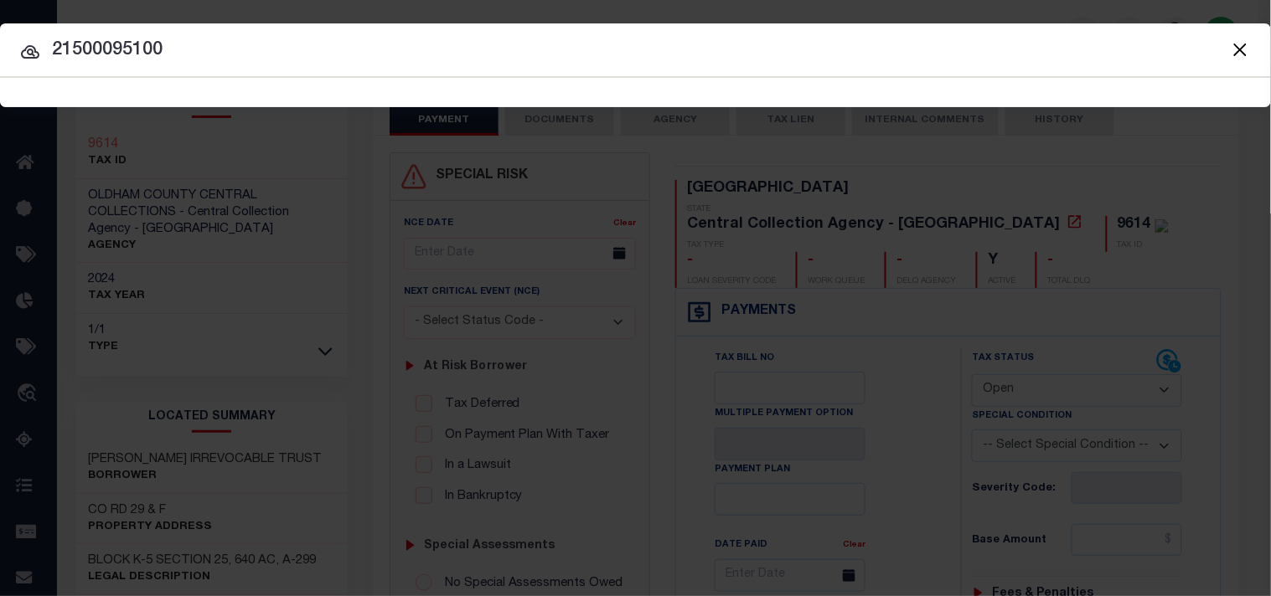
type input "21500095100"
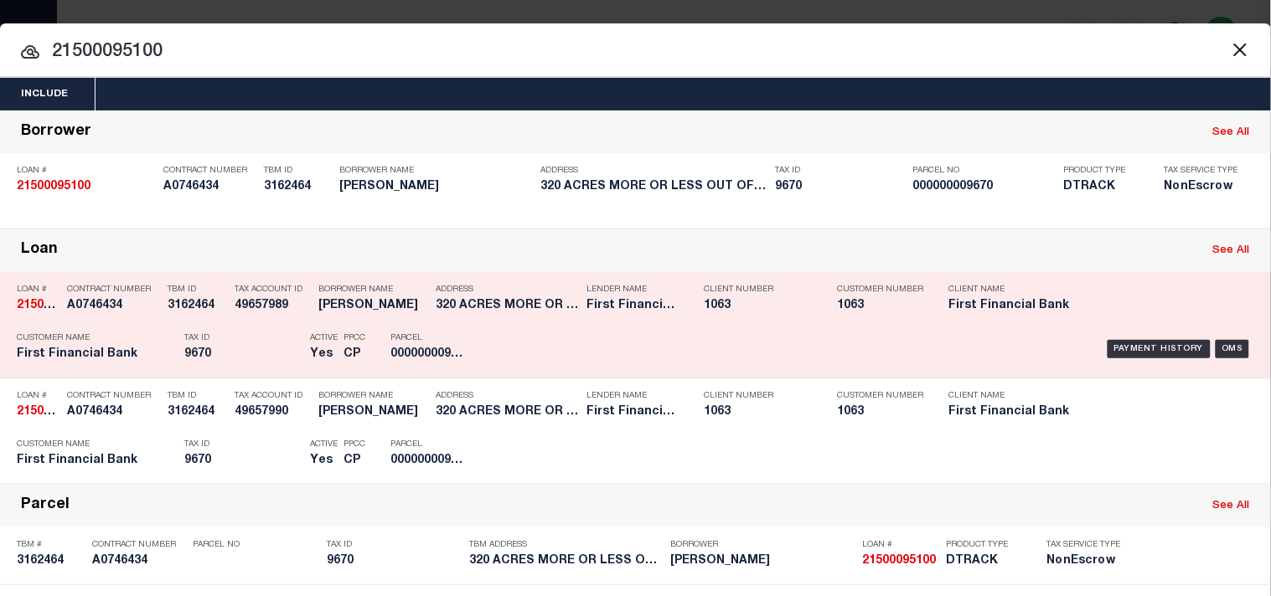
click at [266, 343] on p "Tax ID" at bounding box center [242, 338] width 117 height 10
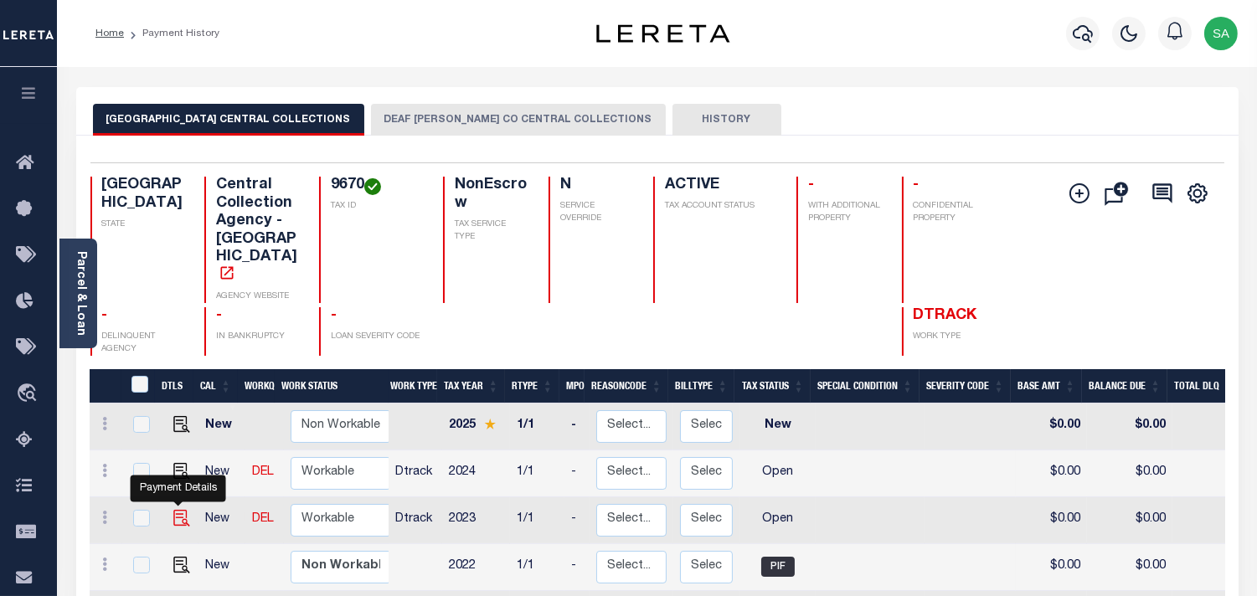
click at [179, 510] on img "" at bounding box center [181, 518] width 17 height 17
checkbox input "true"
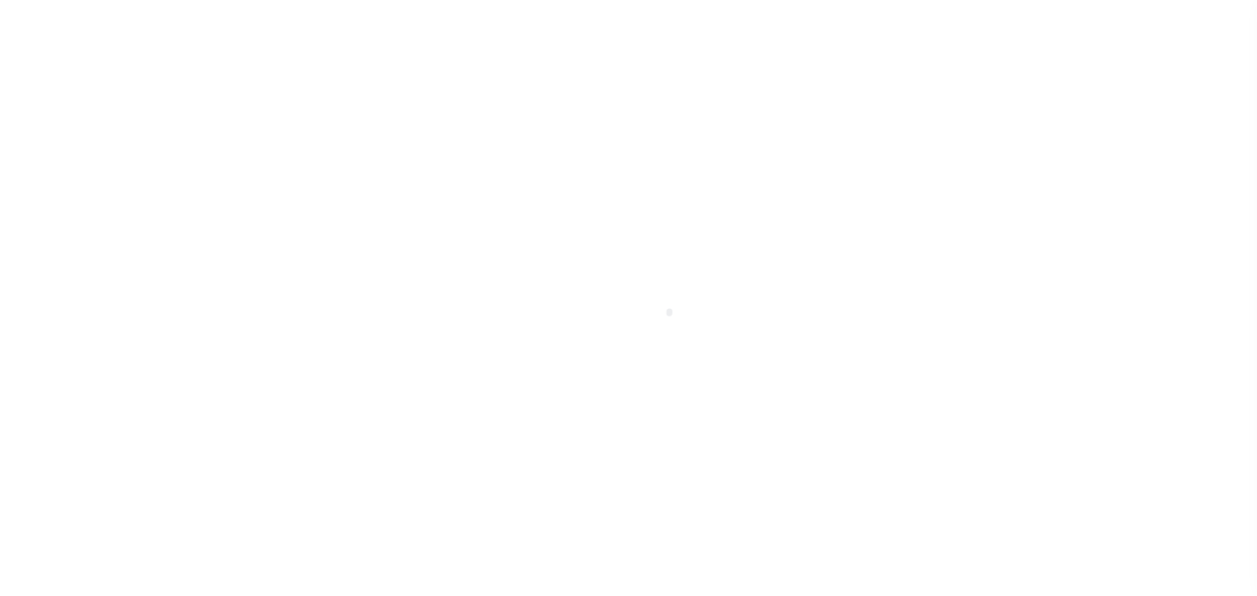
select select "OP2"
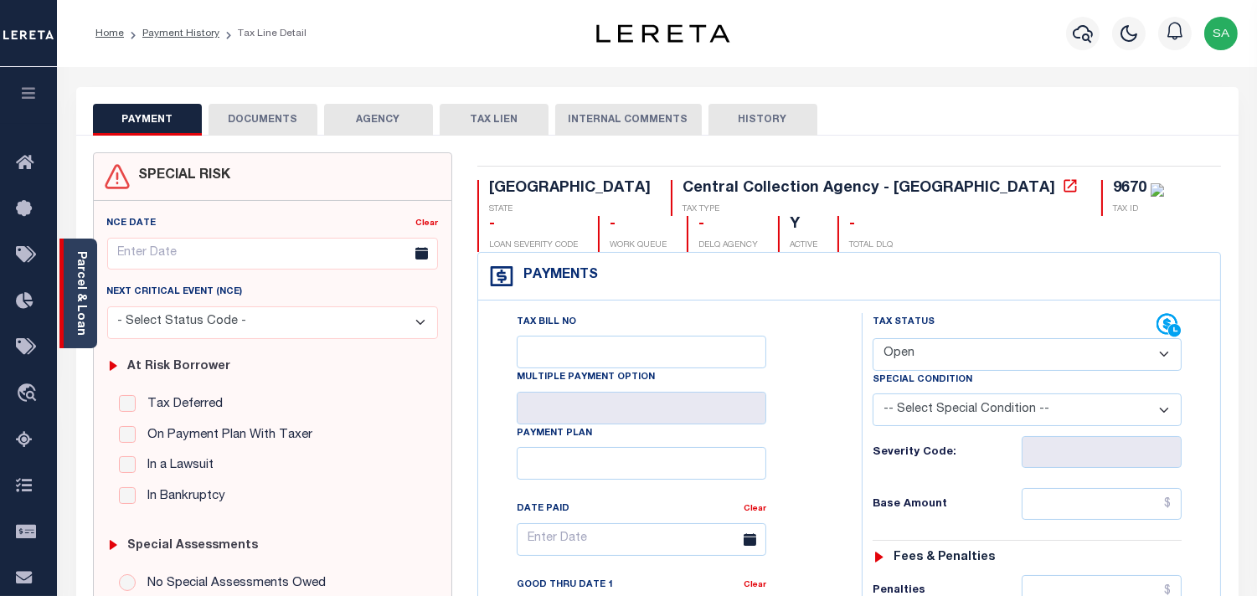
click at [89, 297] on div "Parcel & Loan" at bounding box center [78, 294] width 38 height 110
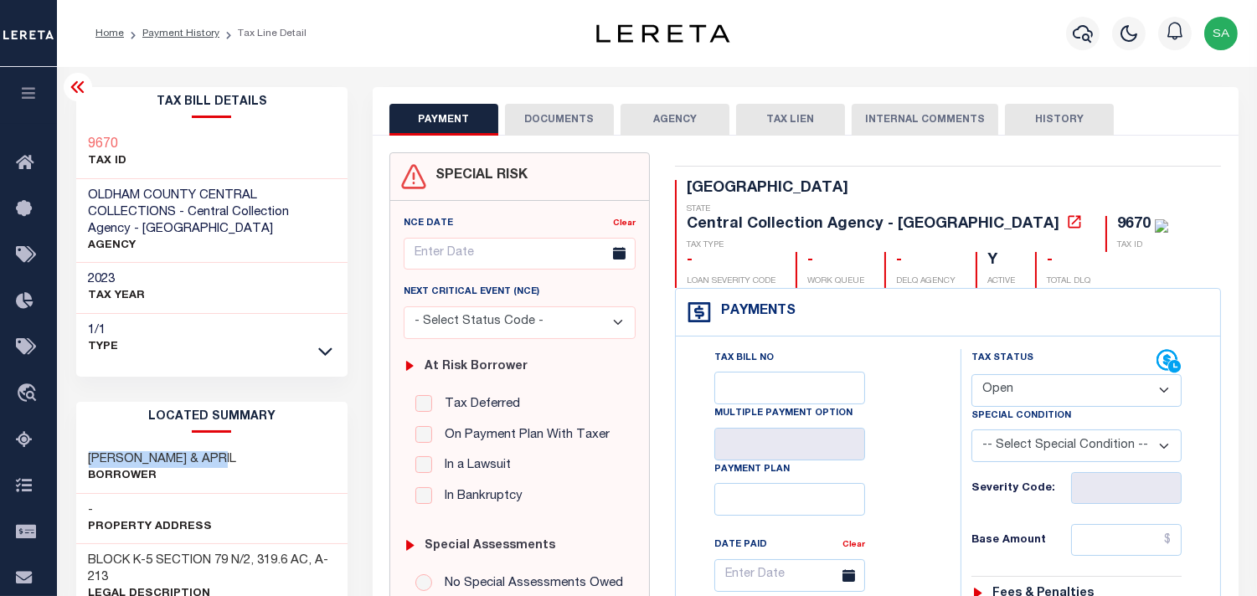
drag, startPoint x: 90, startPoint y: 456, endPoint x: 228, endPoint y: 456, distance: 138.2
click at [228, 456] on div "[PERSON_NAME] & [PERSON_NAME]" at bounding box center [212, 468] width 272 height 51
copy h3 "[PERSON_NAME] & APRIL"
click at [153, 549] on div "BLOCK K-5 SECTION 79 N/2, 319.6 AC, A-213 Legal Description" at bounding box center [212, 578] width 272 height 68
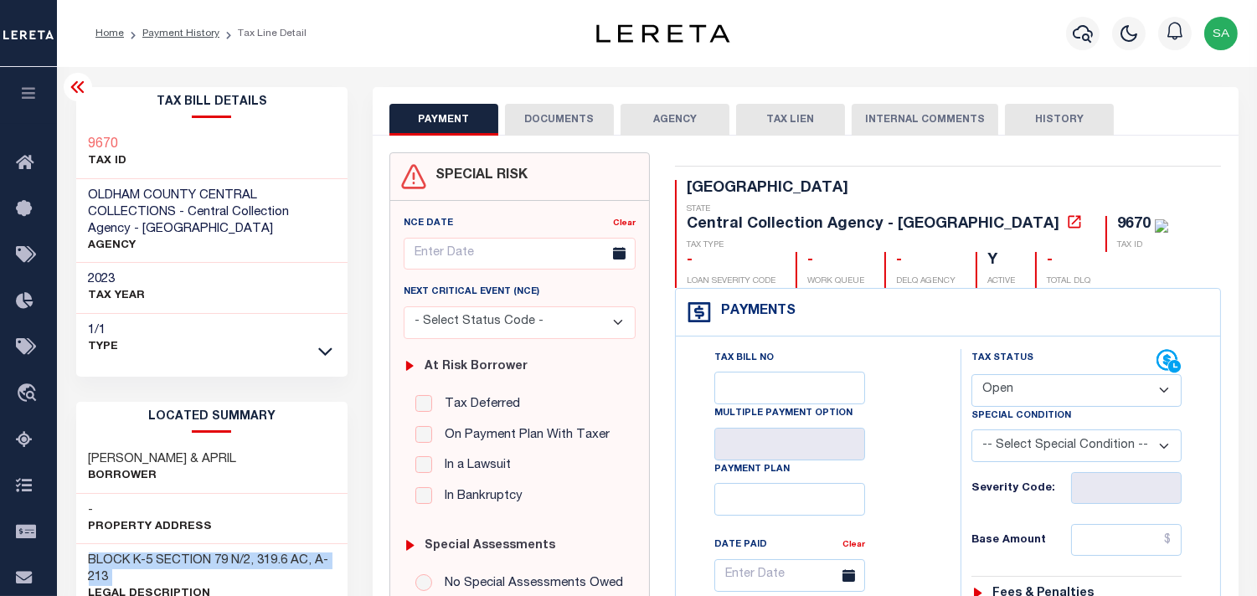
click at [153, 549] on div "BLOCK K-5 SECTION 79 N/2, 319.6 AC, A-213 Legal Description" at bounding box center [212, 578] width 272 height 68
copy div "BLOCK K-5 SECTION 79 N/2, 319.6 AC, A-213"
click at [1084, 28] on icon "button" at bounding box center [1083, 33] width 20 height 20
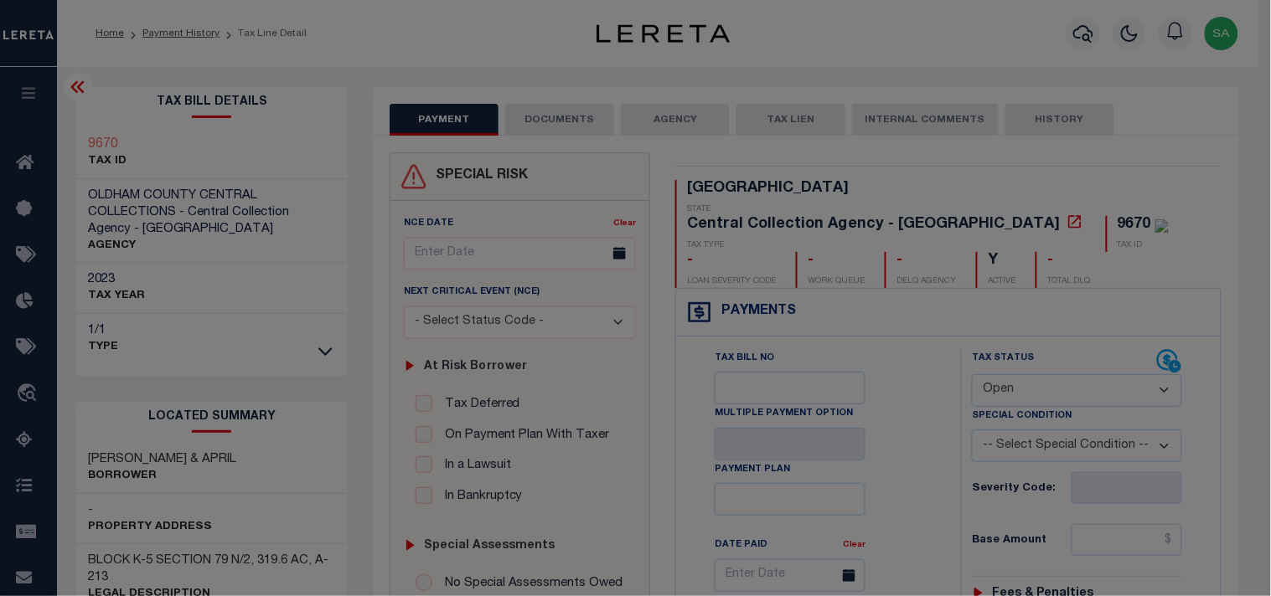
click at [0, 0] on span at bounding box center [0, 0] width 0 height 0
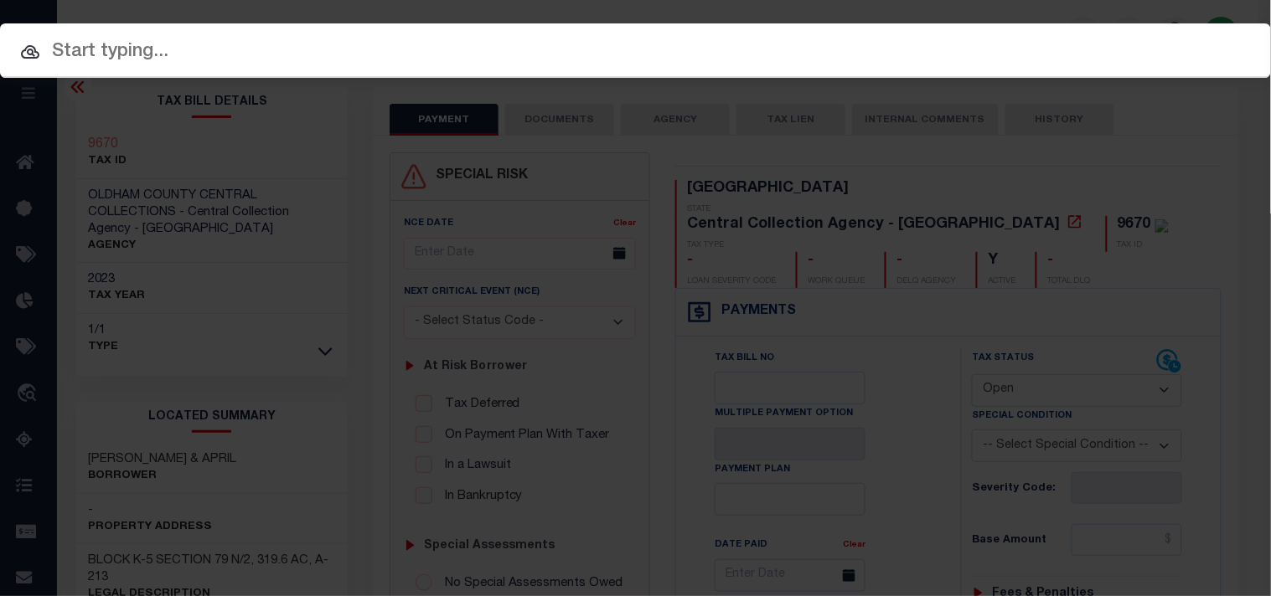
paste input "21500087800"
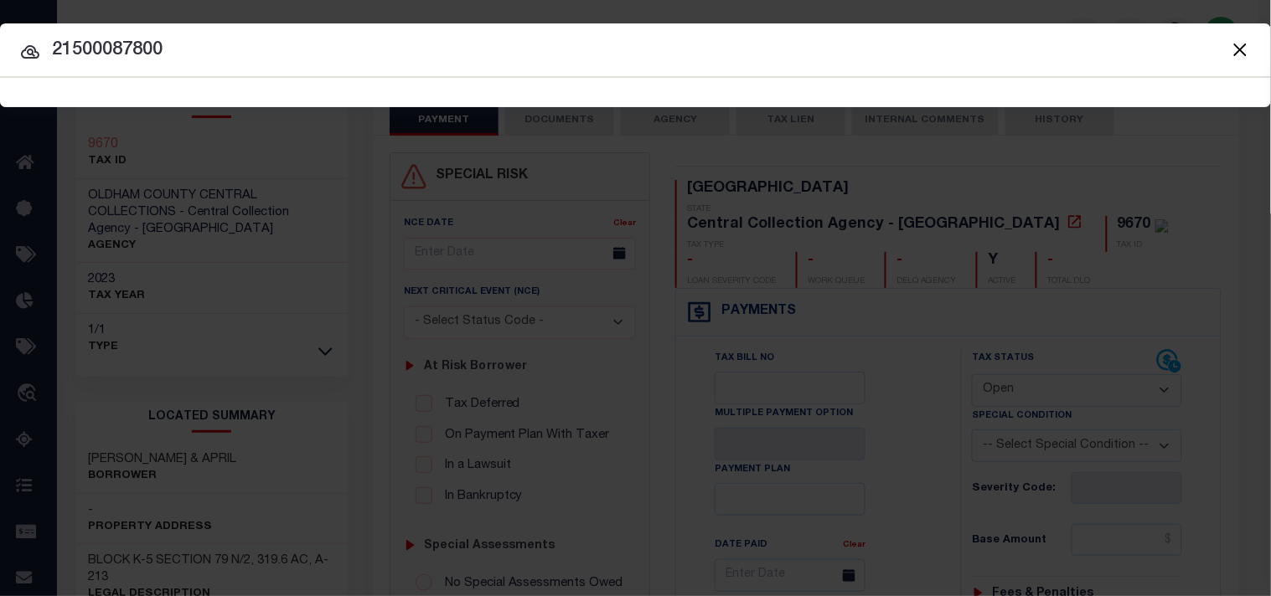
type input "21500087800"
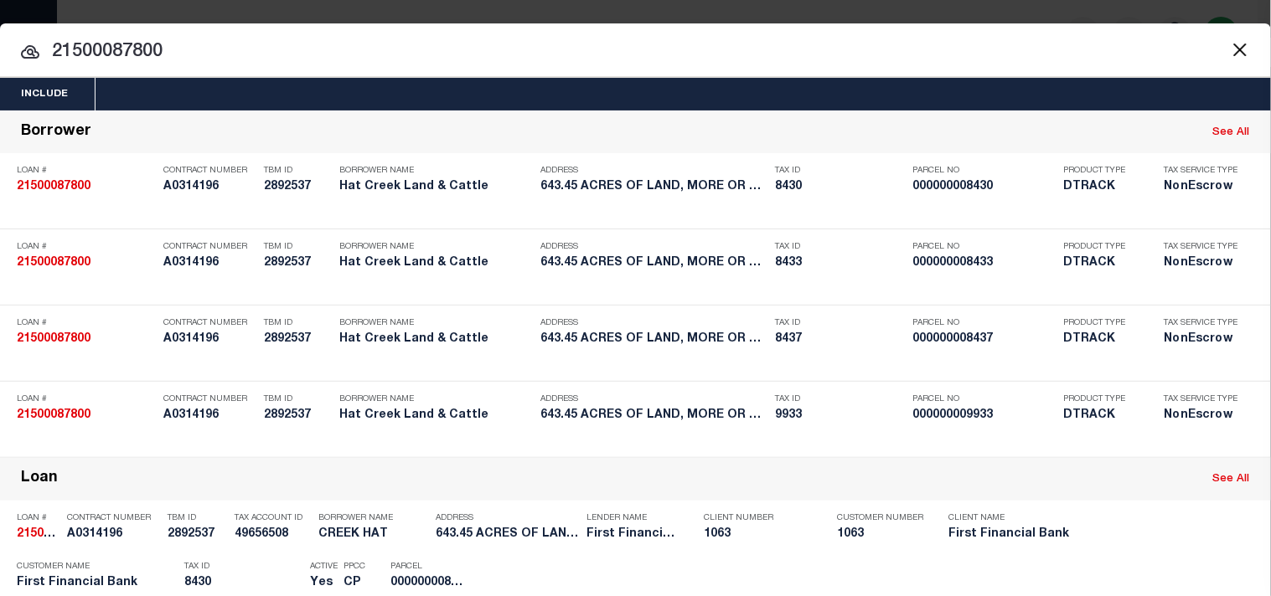
scroll to position [1045, 0]
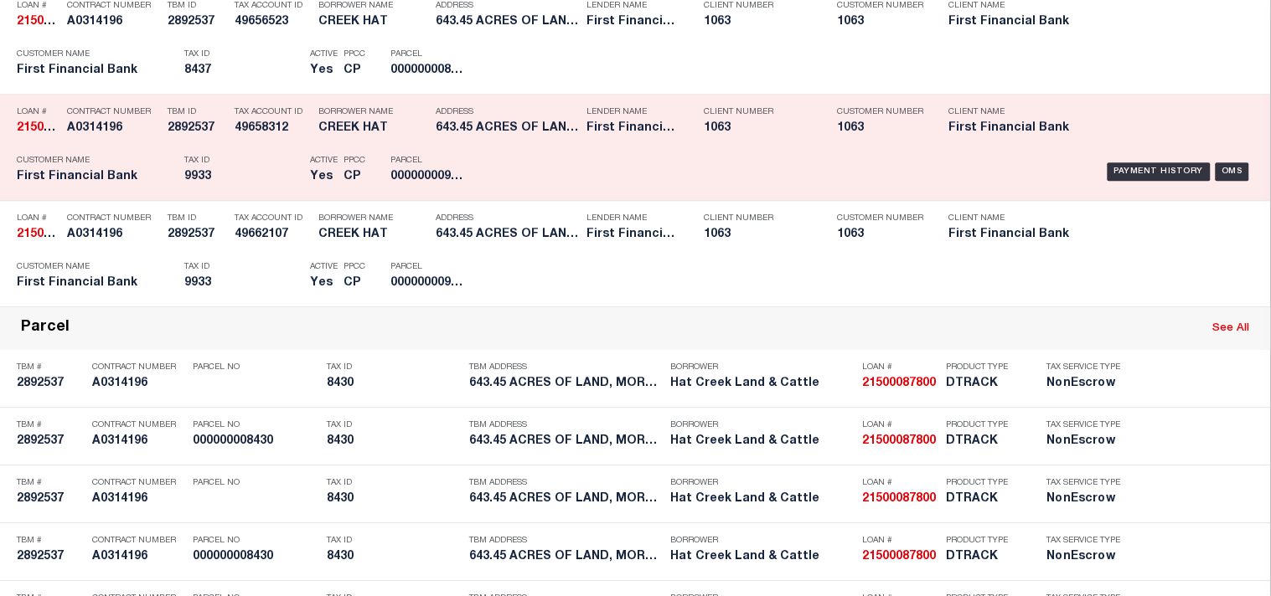
click at [268, 196] on div "Tax ID 9933" at bounding box center [242, 171] width 117 height 49
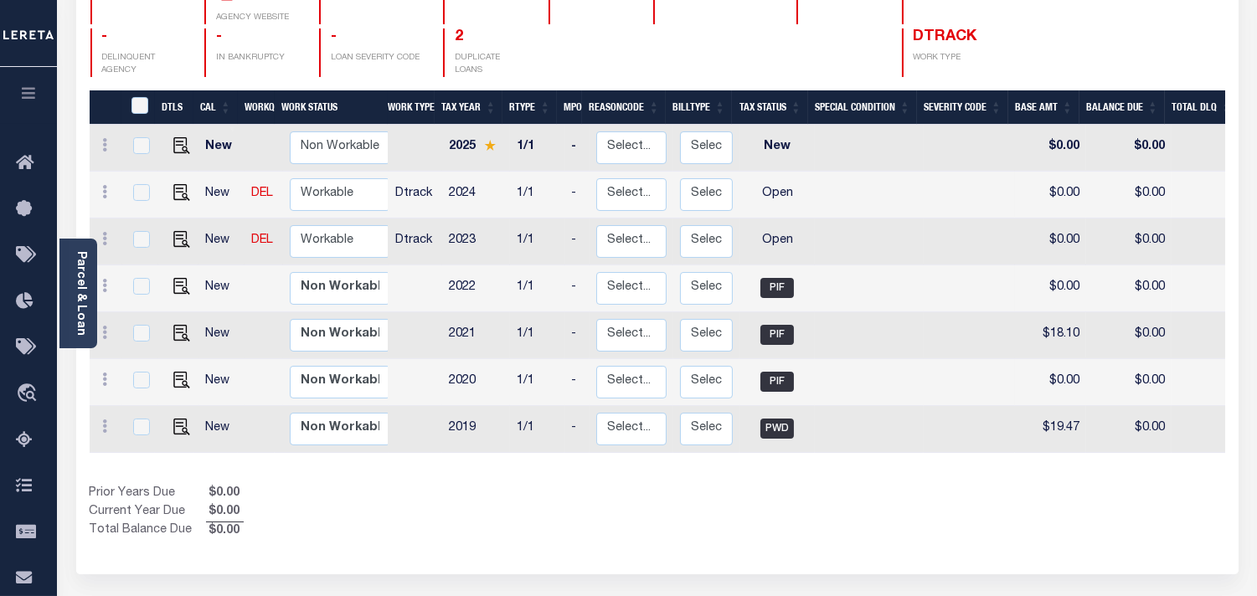
scroll to position [0, 230]
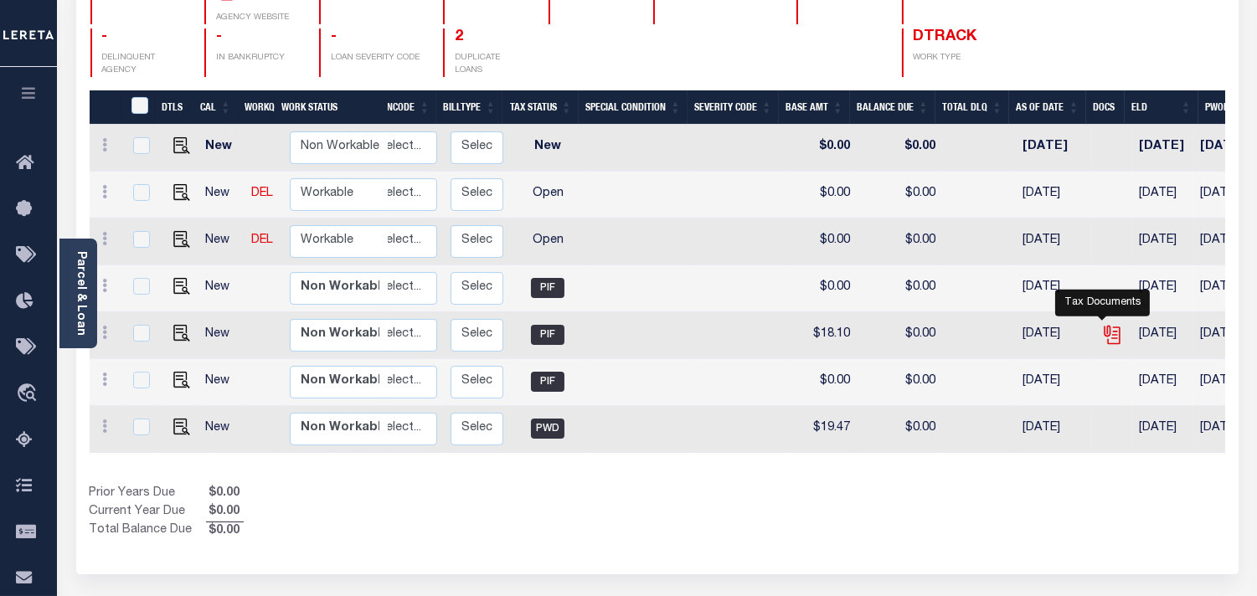
click at [1105, 326] on icon "" at bounding box center [1111, 332] width 13 height 13
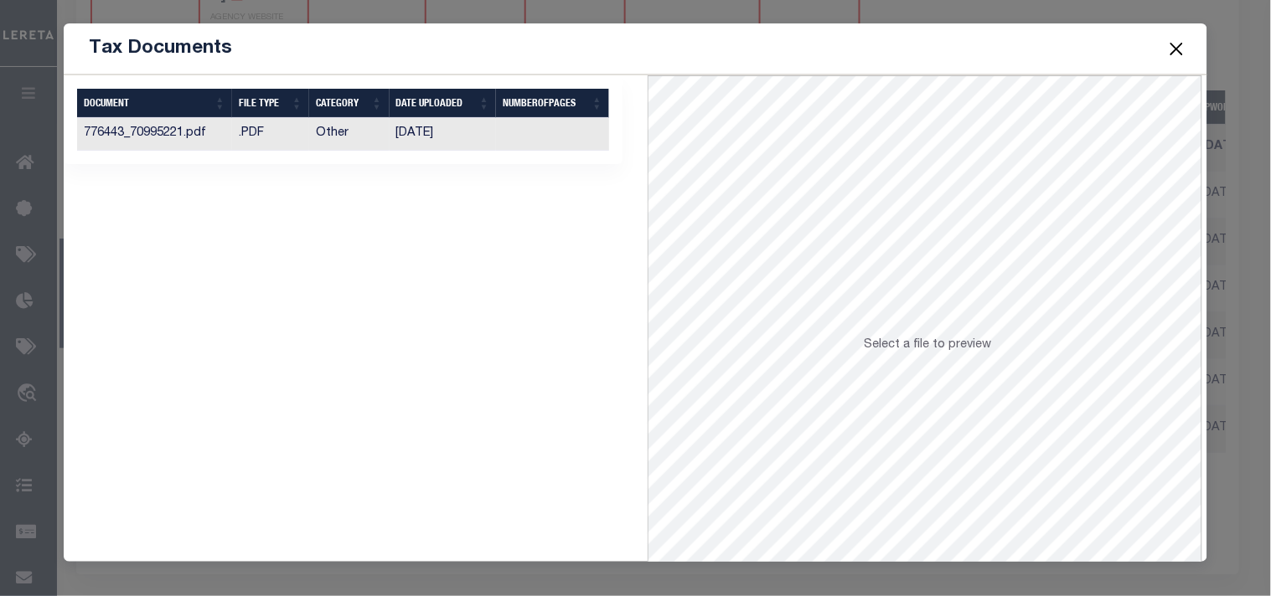
click at [426, 136] on td "07/28/2022" at bounding box center [442, 134] width 107 height 33
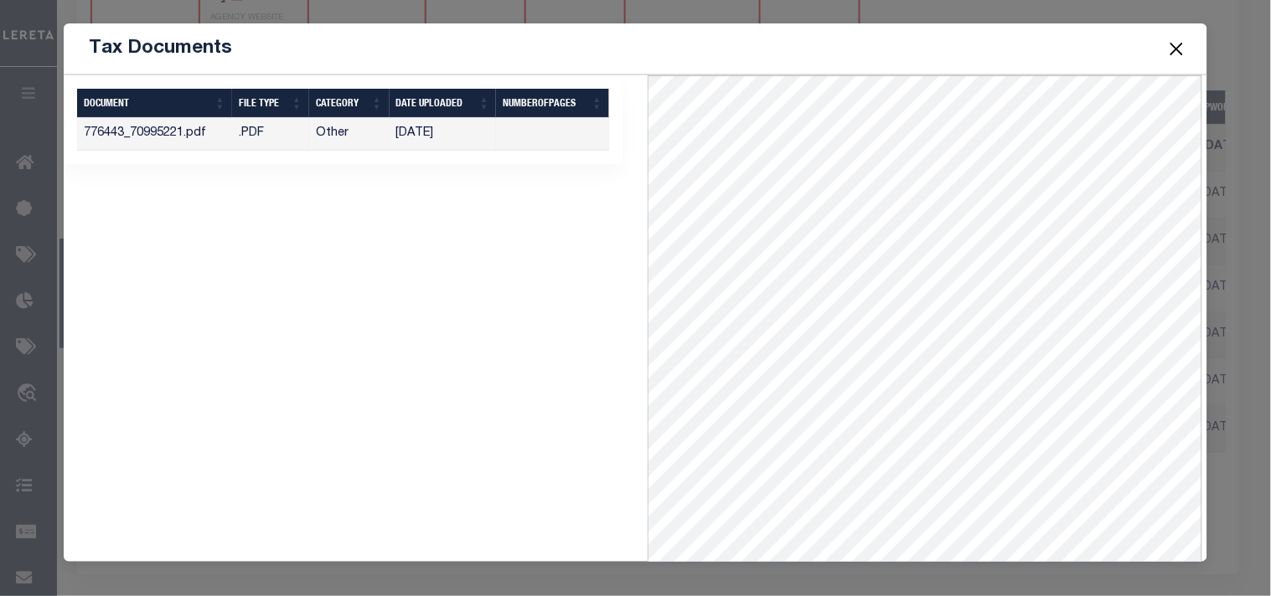
click at [1171, 54] on button "Close" at bounding box center [1176, 49] width 22 height 22
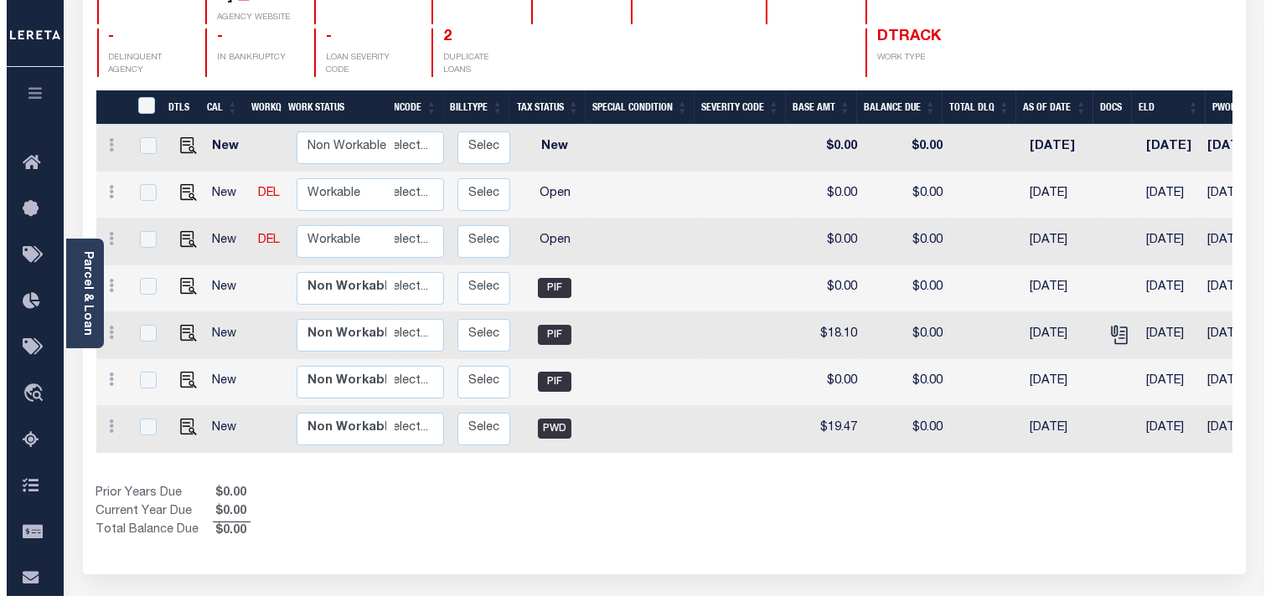
scroll to position [0, 0]
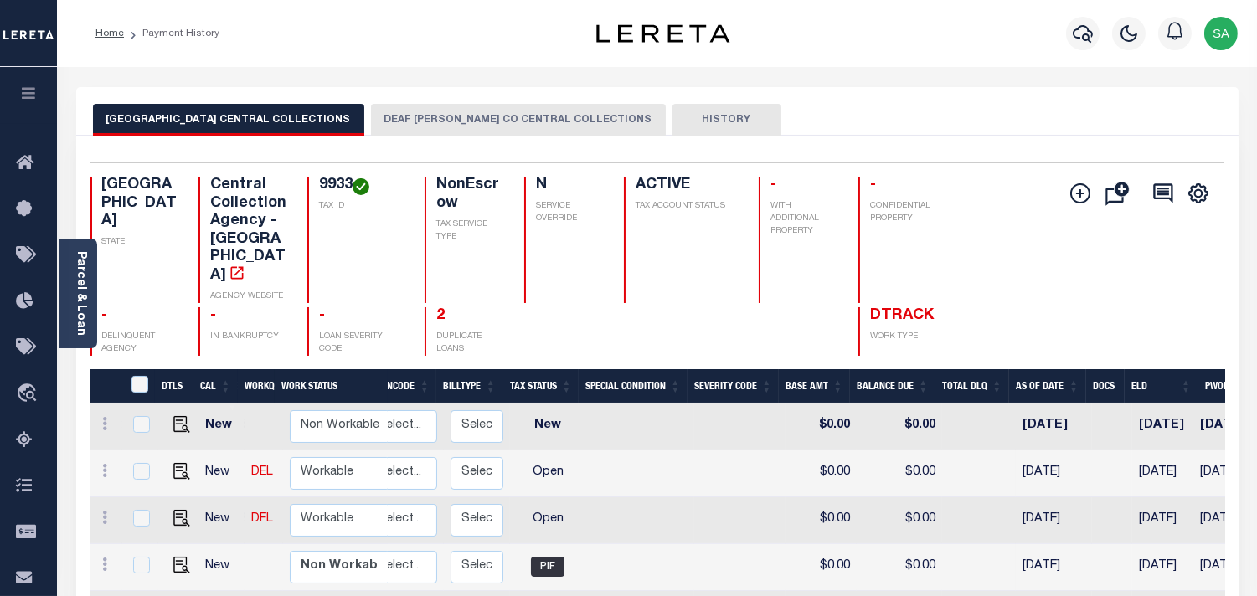
click at [482, 340] on div "- DELINQUENT AGENCY - IN BANKRUPTCY - LOAN SEVERITY CODE 2 DUPLICATE LOANS DTRA…" at bounding box center [532, 331] width 885 height 49
click at [442, 126] on button "DEAF SMITH CO CENTRAL COLLECTIONS" at bounding box center [518, 120] width 295 height 32
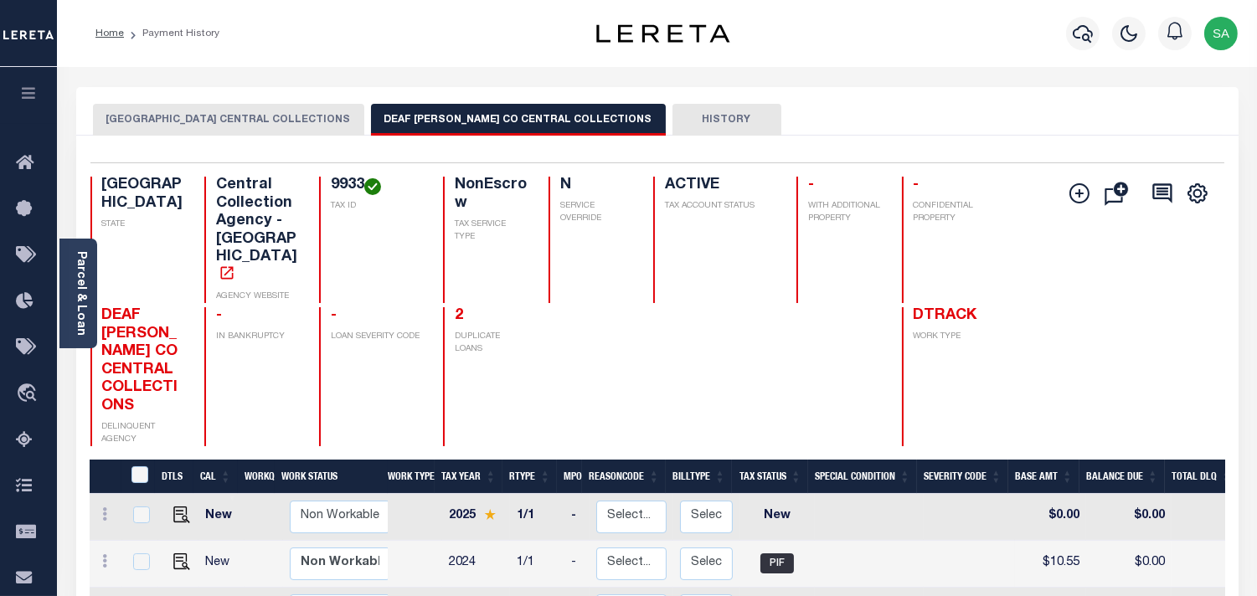
click at [275, 123] on button "OLDHAM COUNTY CENTRAL COLLECTIONS" at bounding box center [228, 120] width 271 height 32
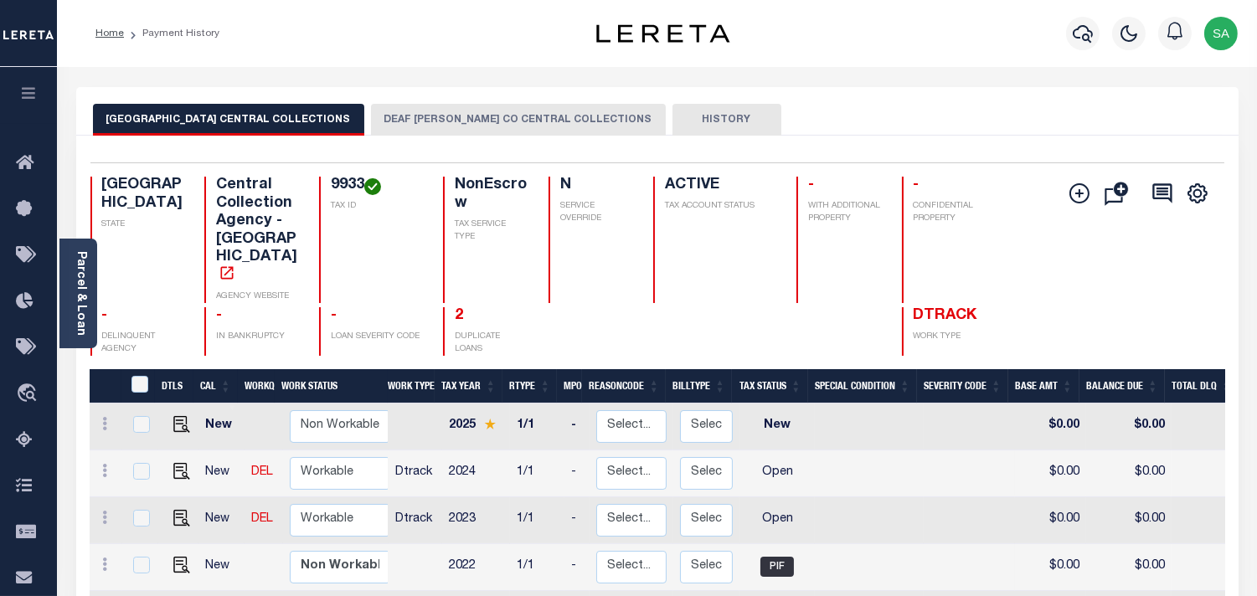
click at [405, 119] on button "DEAF SMITH CO CENTRAL COLLECTIONS" at bounding box center [518, 120] width 295 height 32
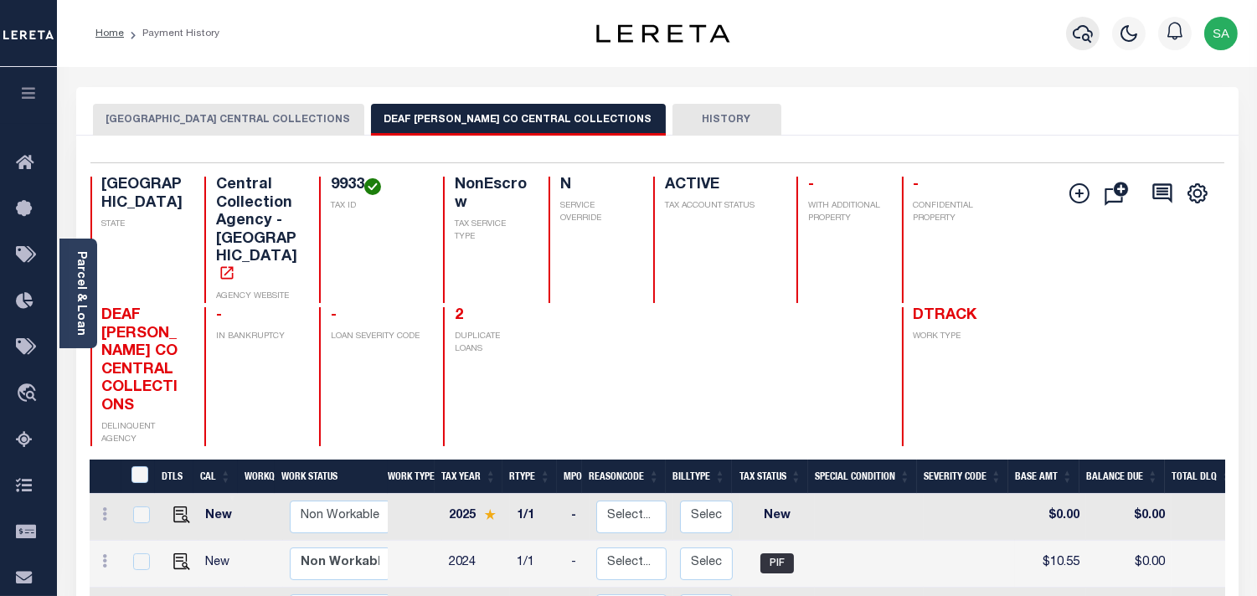
click at [1091, 30] on icon "button" at bounding box center [1083, 33] width 20 height 20
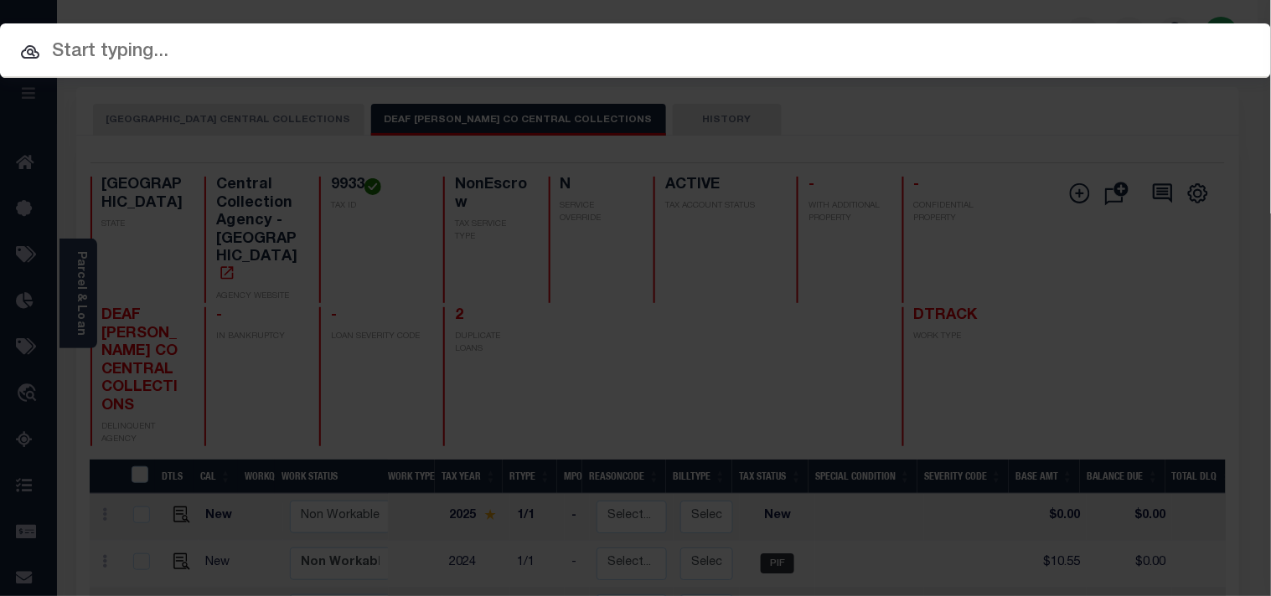
click at [1037, 34] on div "Include Loans TBM Customers Borrowers Payments (Lender Non-Disb) Payments (Lend…" at bounding box center [635, 50] width 1271 height 54
paste input "31500054486"
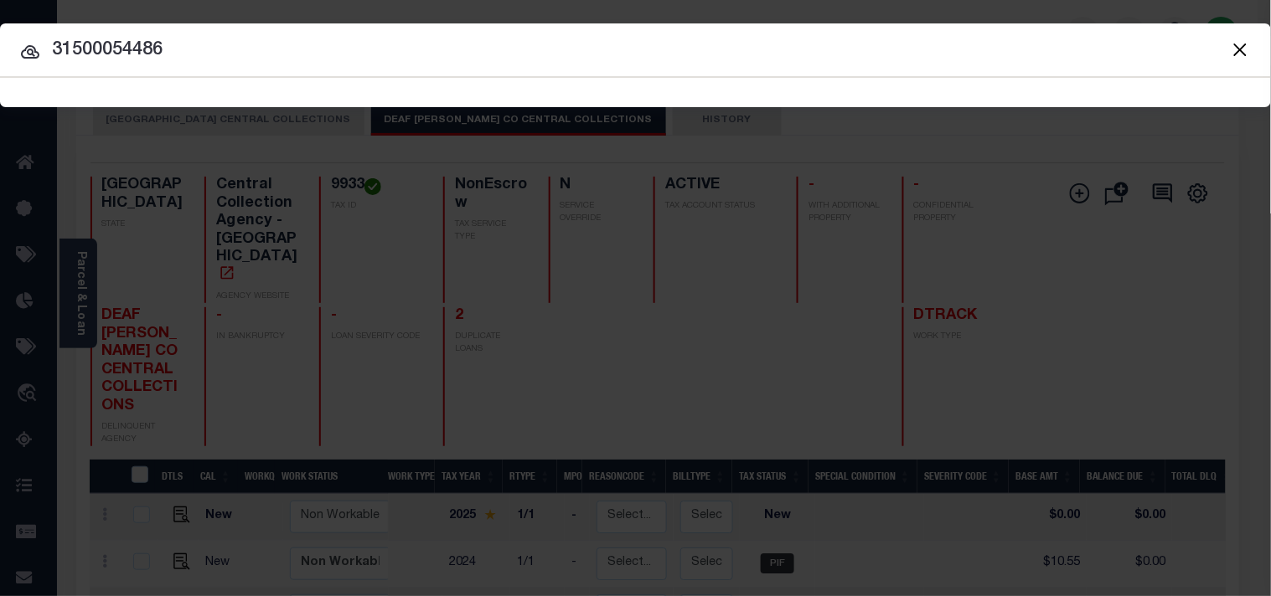
type input "31500054486"
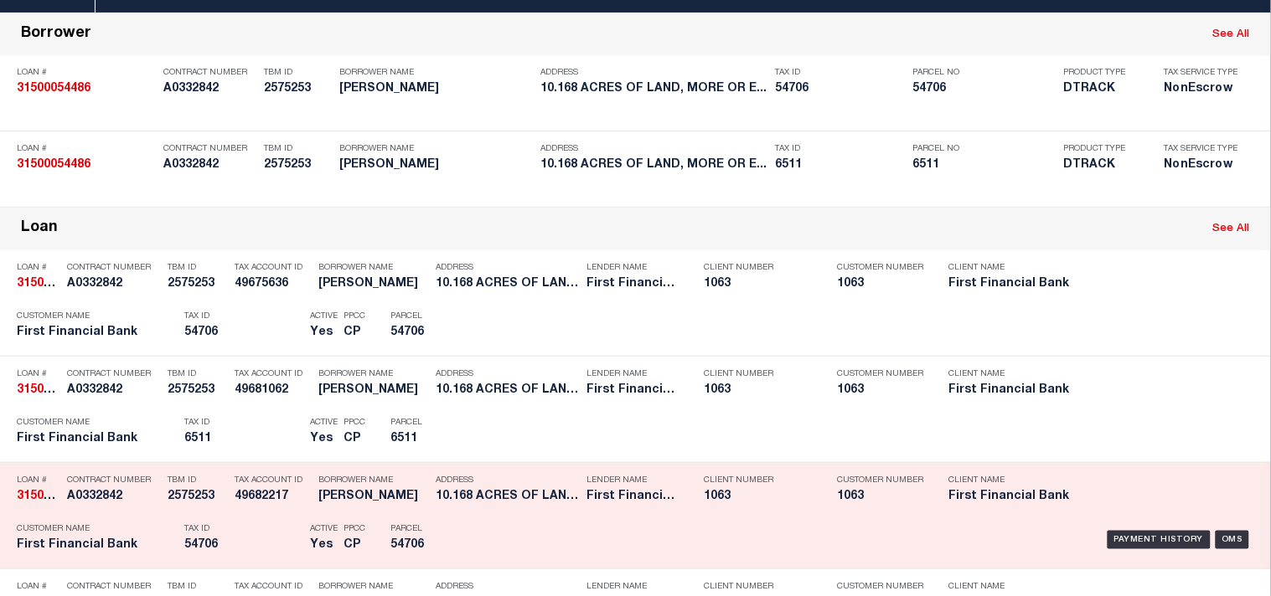
scroll to position [195, 0]
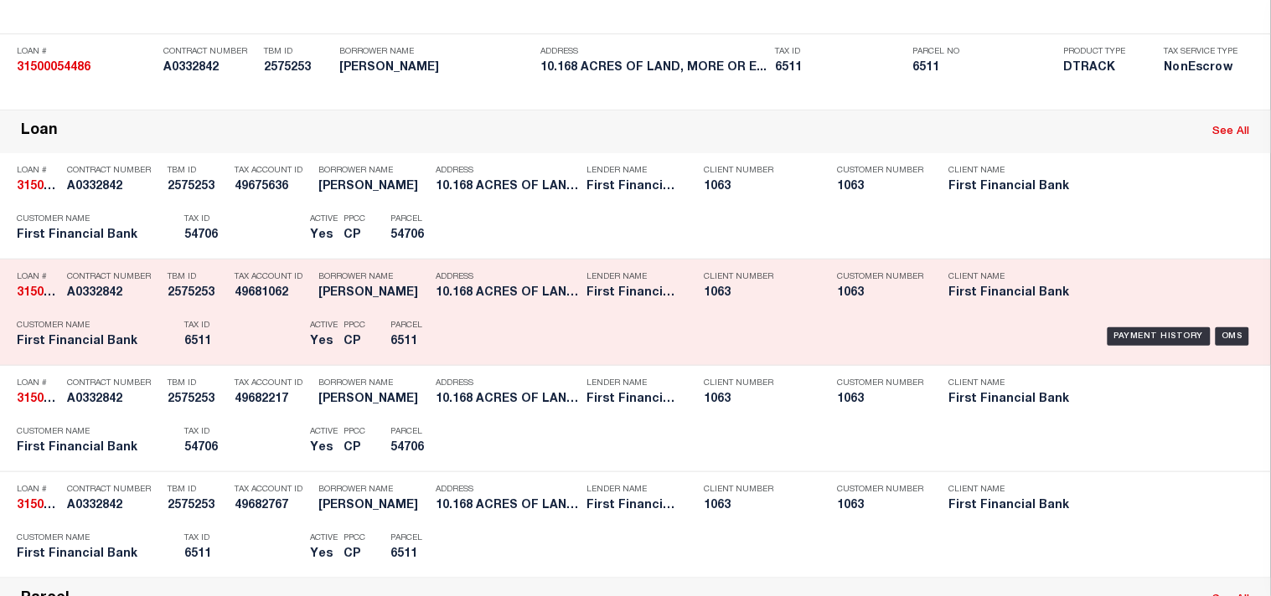
click at [479, 361] on div "Payment History OMS" at bounding box center [872, 336] width 788 height 49
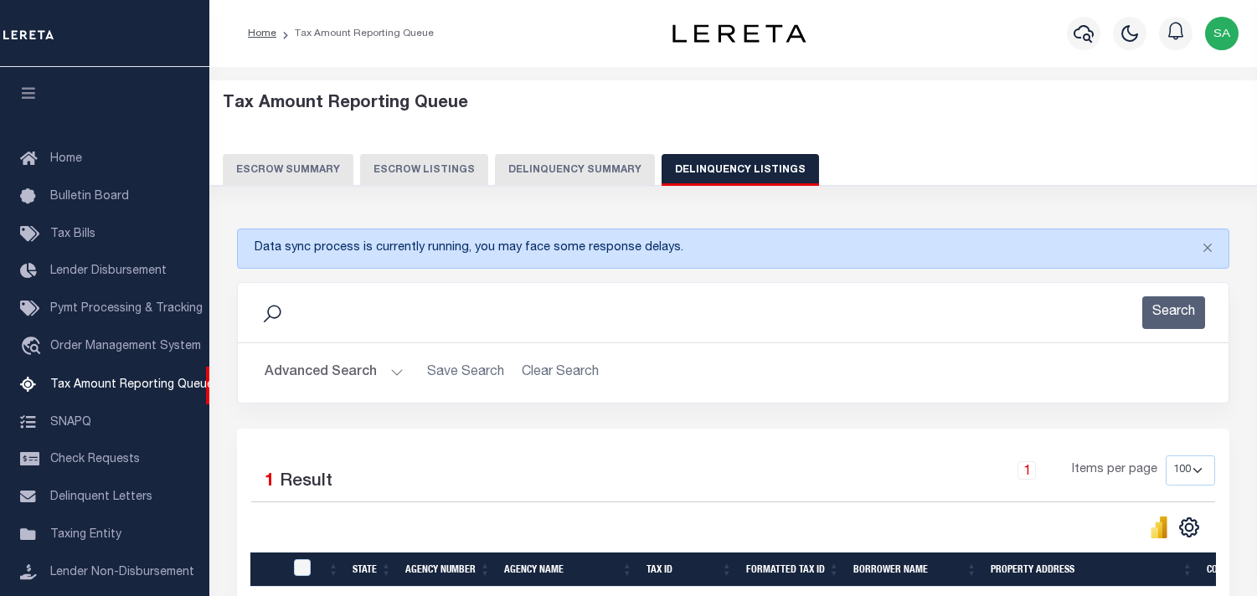
select select "100"
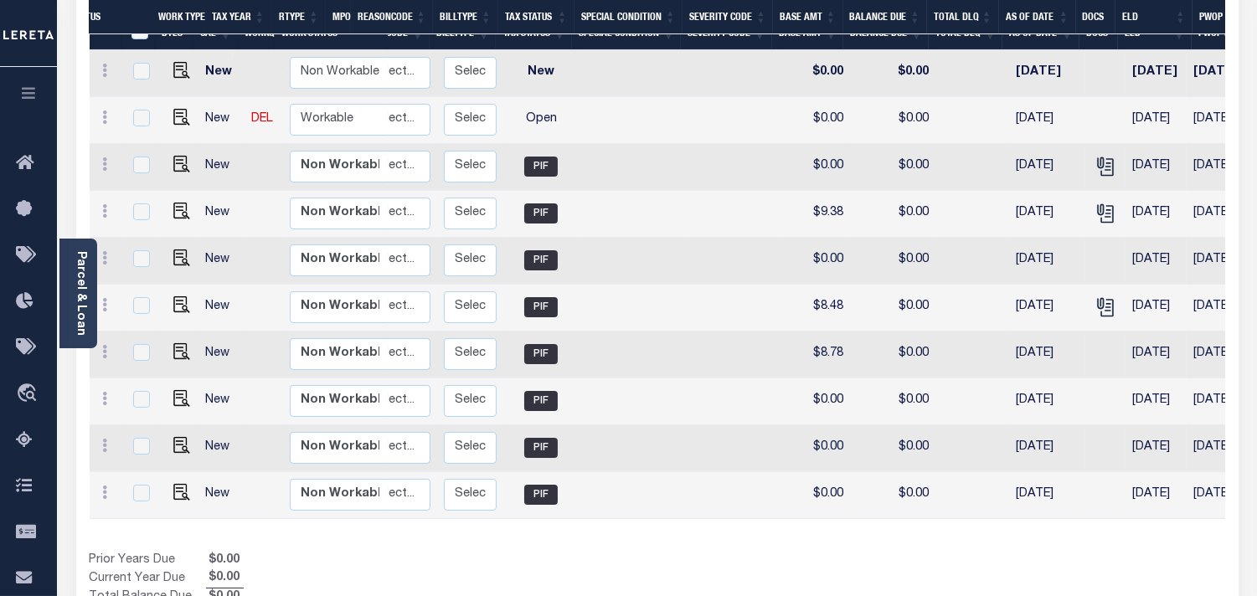
scroll to position [0, 297]
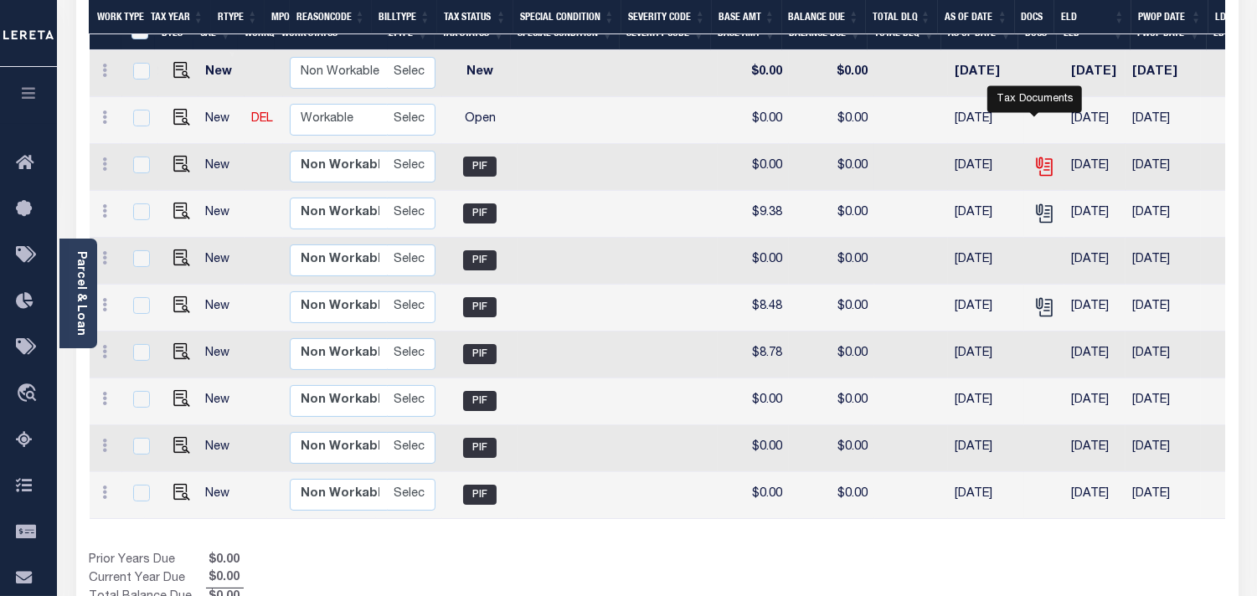
click at [1037, 157] on icon "" at bounding box center [1043, 163] width 13 height 13
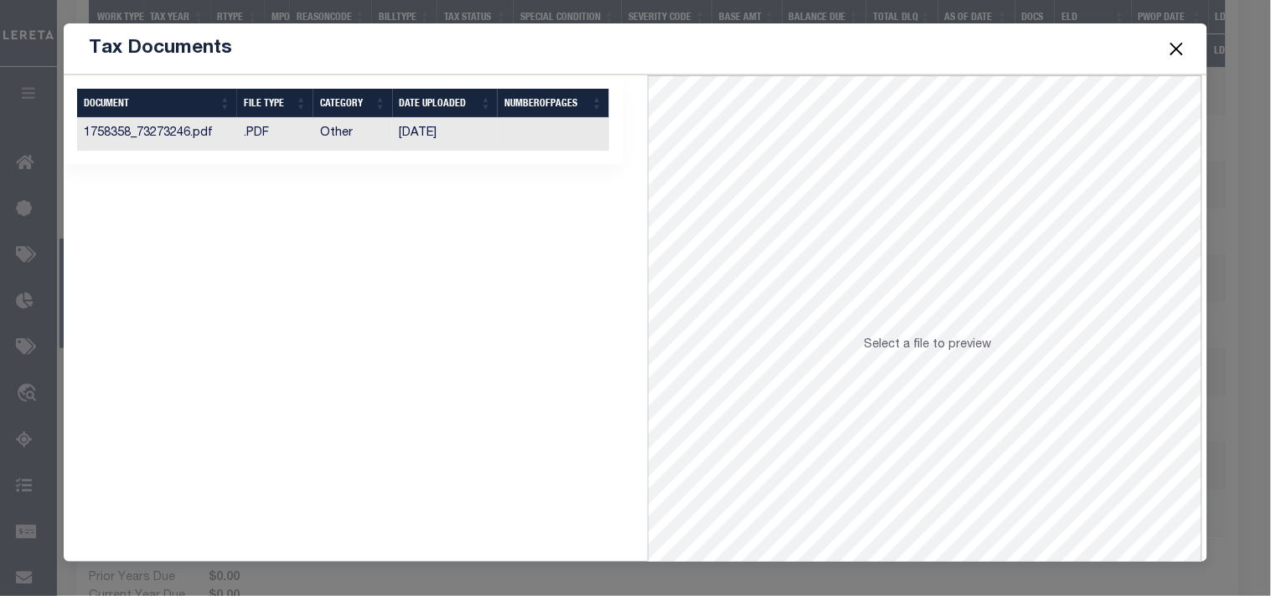
click at [436, 139] on td "12/12/2024" at bounding box center [446, 134] width 106 height 33
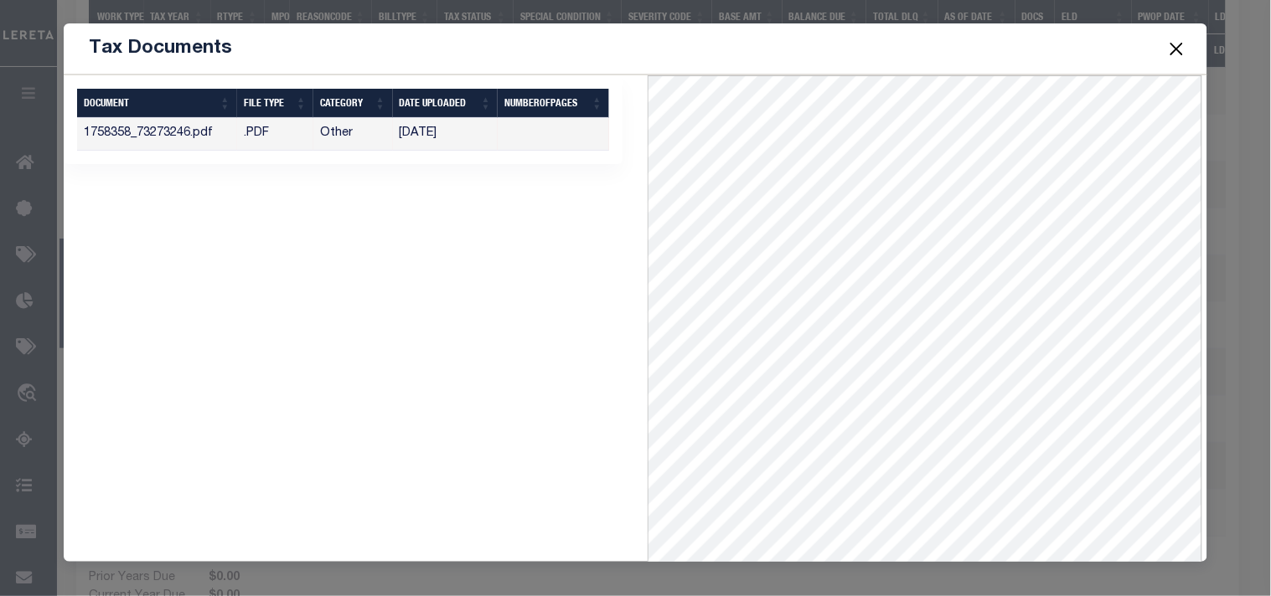
click at [1173, 51] on button "Close" at bounding box center [1176, 49] width 22 height 22
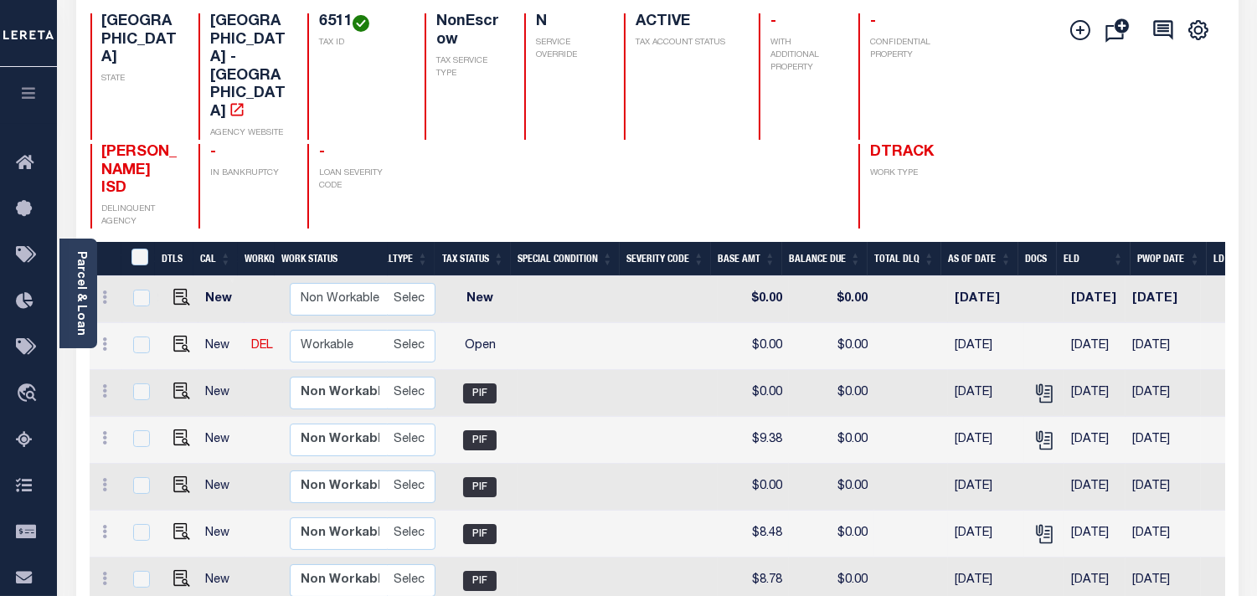
scroll to position [279, 0]
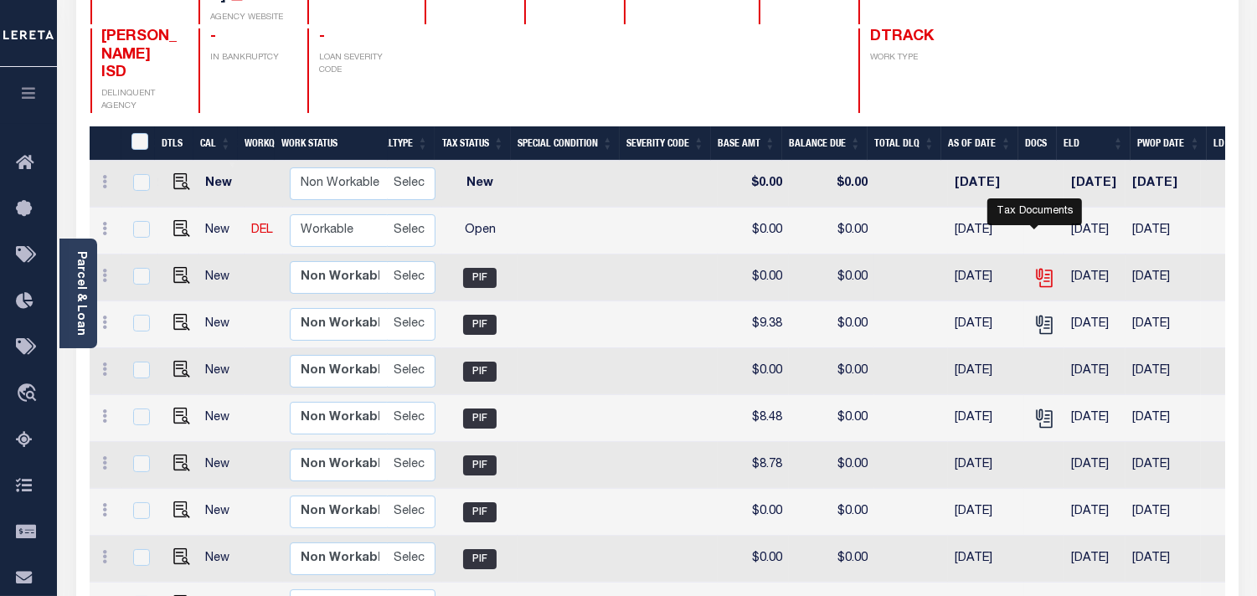
click at [1034, 267] on icon "" at bounding box center [1045, 278] width 22 height 22
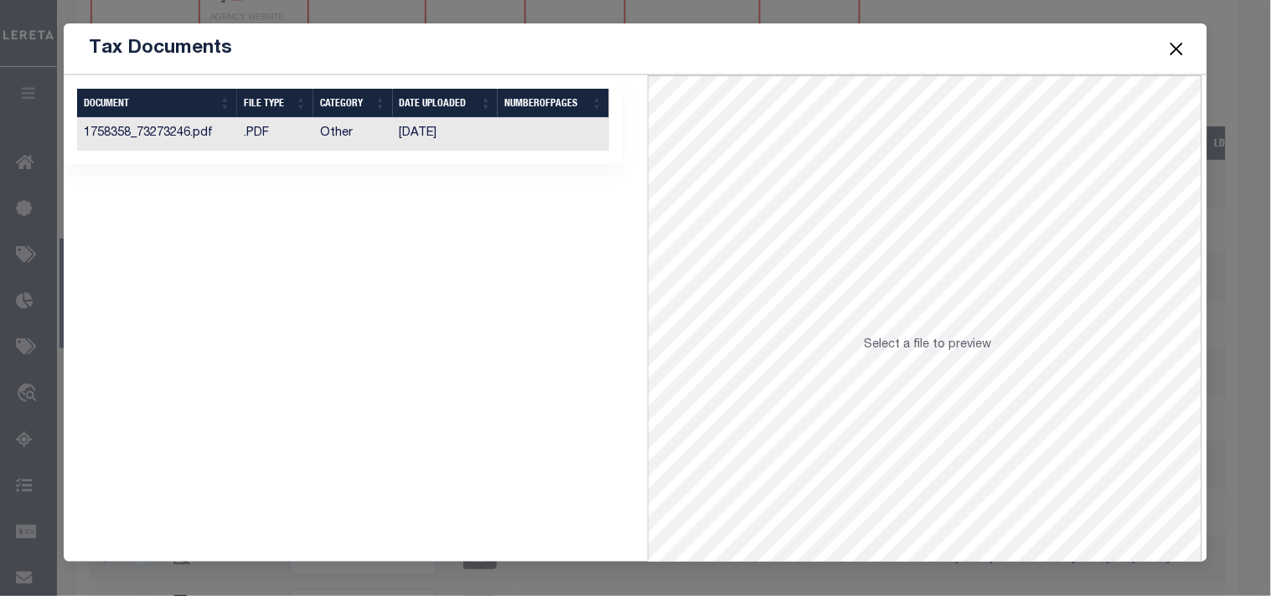
click at [439, 129] on td "[DATE]" at bounding box center [446, 134] width 106 height 33
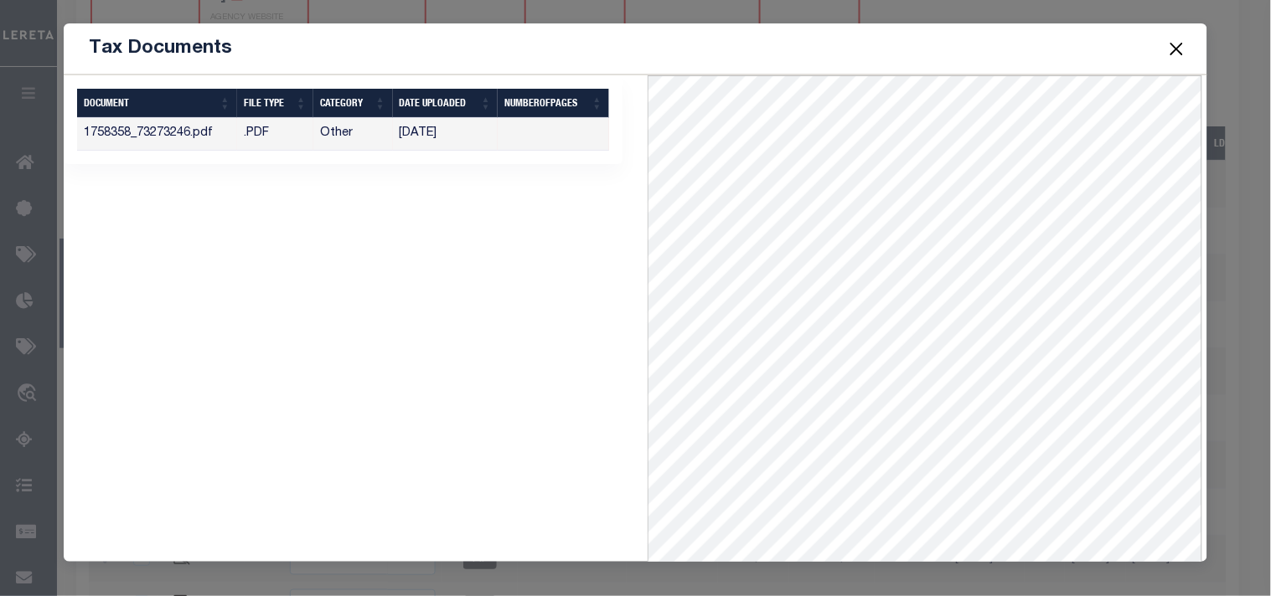
click at [1179, 51] on button "Close" at bounding box center [1176, 49] width 22 height 22
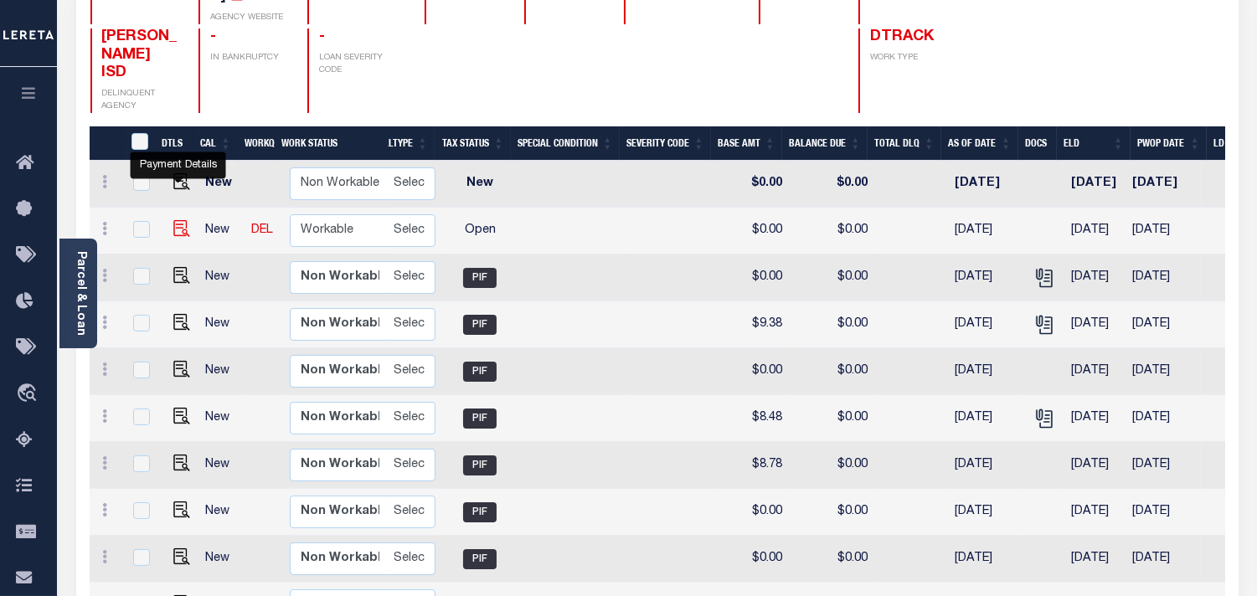
click at [173, 220] on img "" at bounding box center [181, 228] width 17 height 17
checkbox input "true"
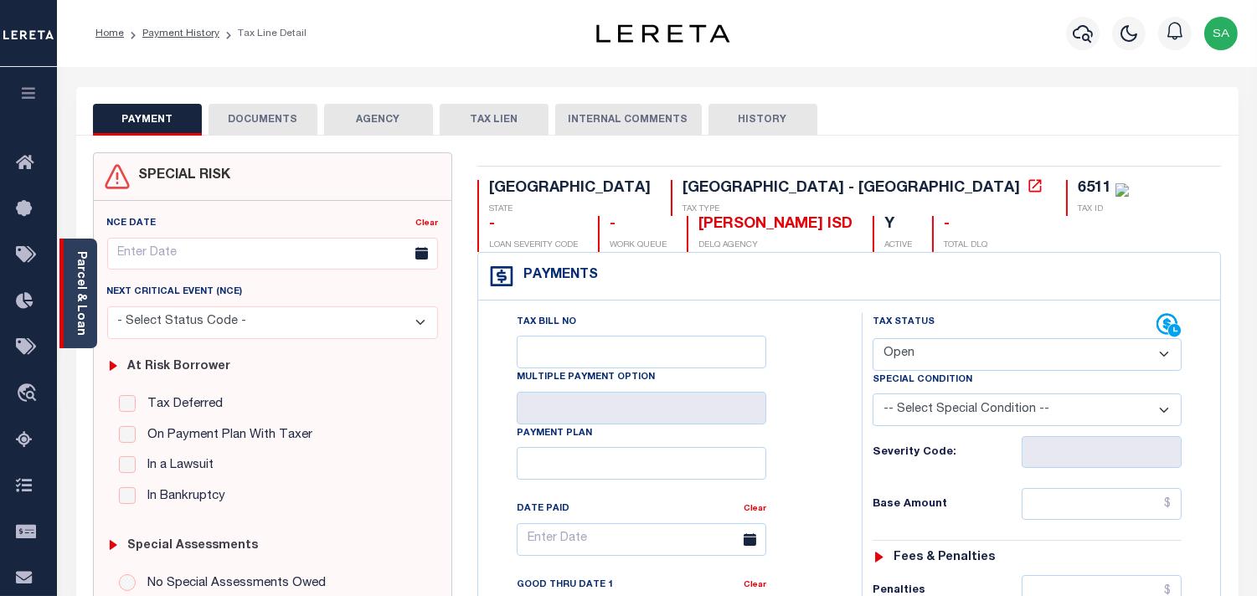
click at [72, 302] on div "Parcel & Loan" at bounding box center [78, 294] width 38 height 110
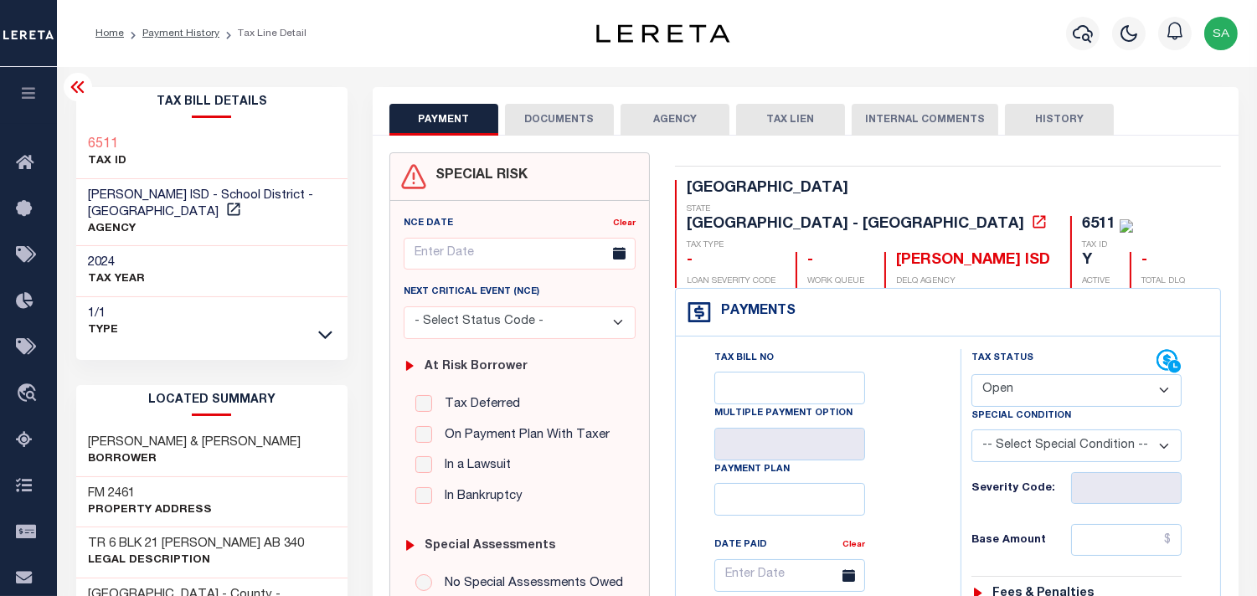
drag, startPoint x: 1010, startPoint y: 349, endPoint x: 1009, endPoint y: 367, distance: 17.6
click at [1009, 374] on select "- Select Status Code - Open Due/Unpaid Paid Incomplete No Tax Due Internal Refu…" at bounding box center [1077, 390] width 210 height 33
select select "PYD"
click at [972, 374] on select "- Select Status Code - Open Due/Unpaid Paid Incomplete No Tax Due Internal Refu…" at bounding box center [1077, 390] width 210 height 33
type input "[DATE]"
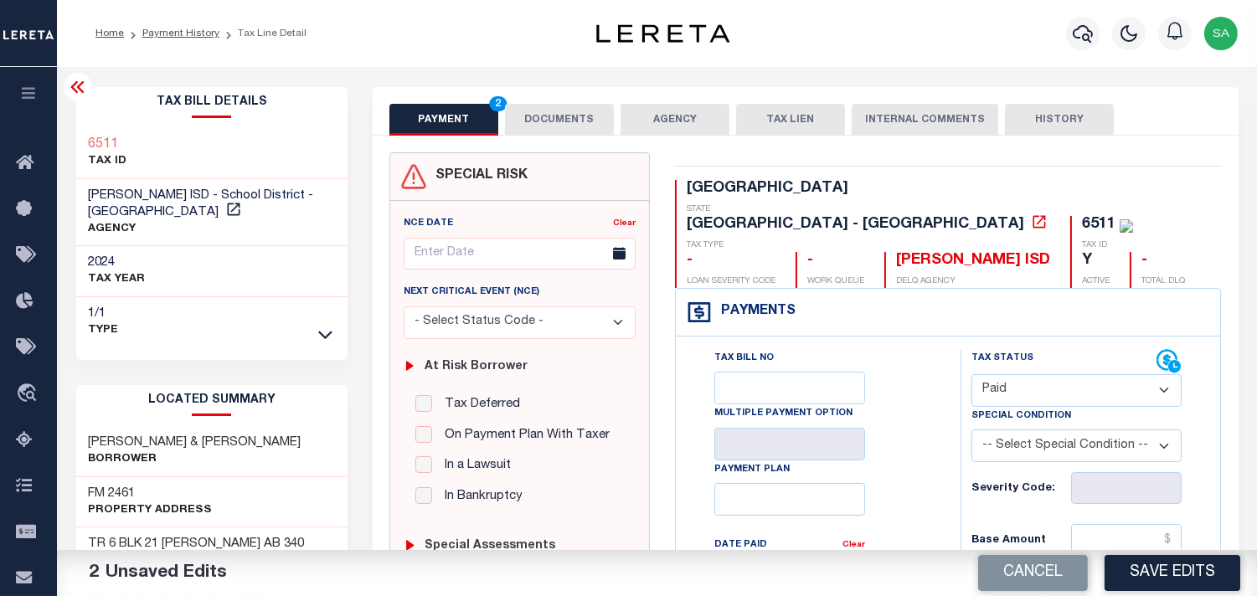
click at [560, 126] on button "DOCUMENTS" at bounding box center [559, 120] width 109 height 32
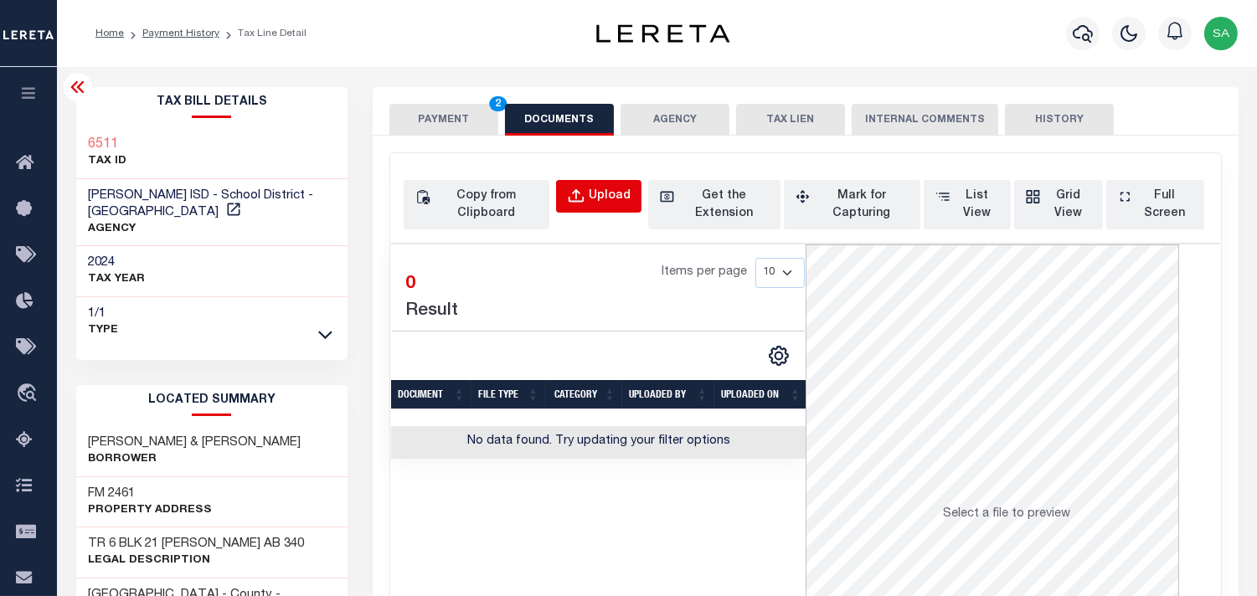
click at [614, 201] on div "Upload" at bounding box center [610, 197] width 42 height 18
select select "POP"
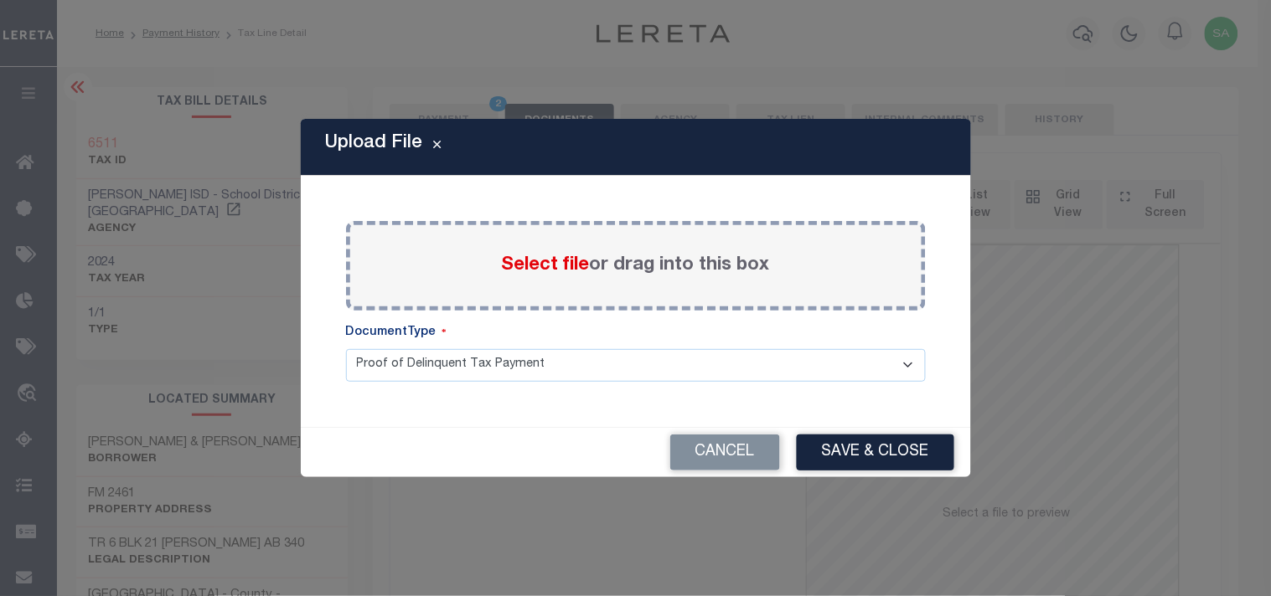
click at [570, 270] on span "Select file" at bounding box center [546, 265] width 88 height 18
click at [0, 0] on input "Select file or drag into this box" at bounding box center [0, 0] width 0 height 0
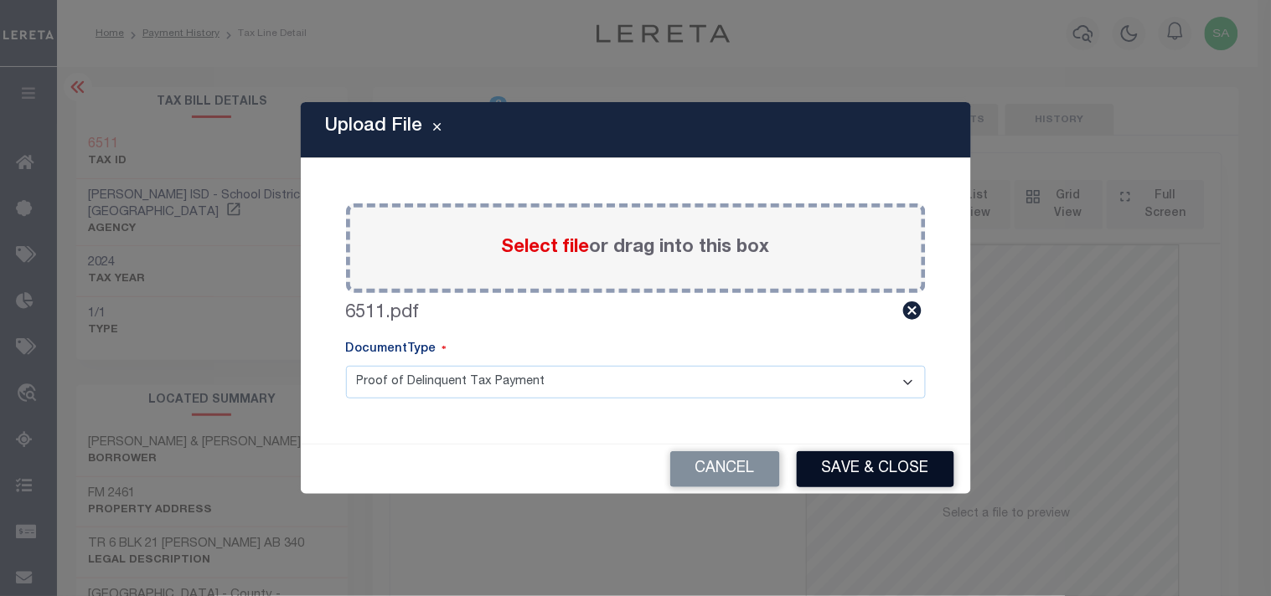
click at [864, 484] on button "Save & Close" at bounding box center [875, 469] width 157 height 36
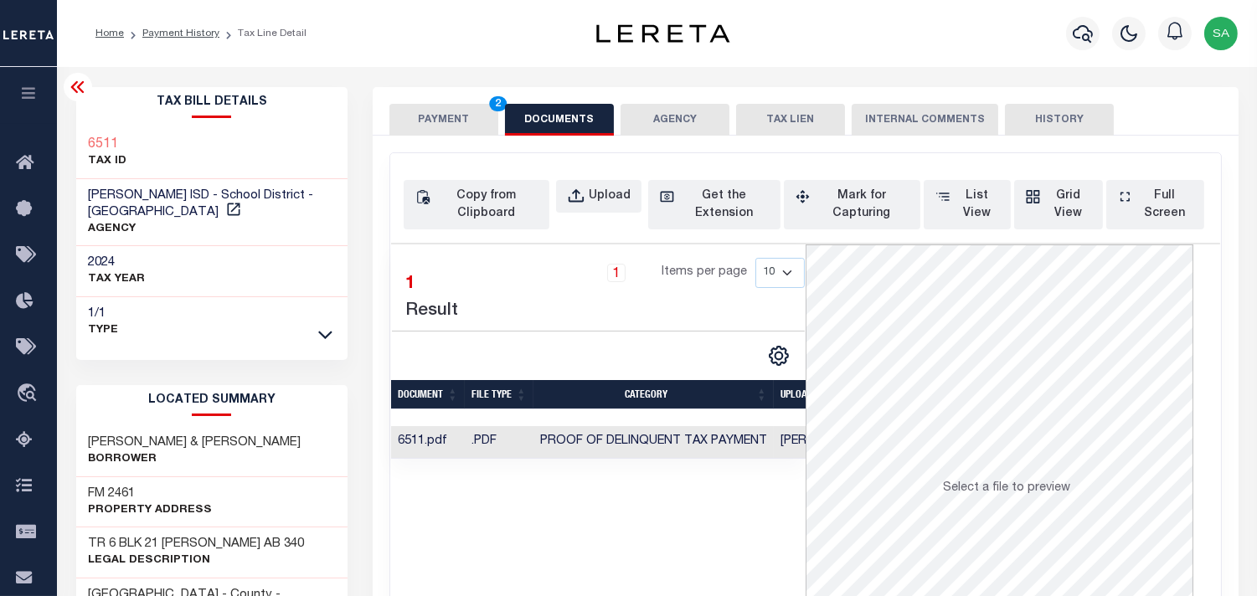
click at [417, 111] on button "PAYMENT 2" at bounding box center [443, 120] width 109 height 32
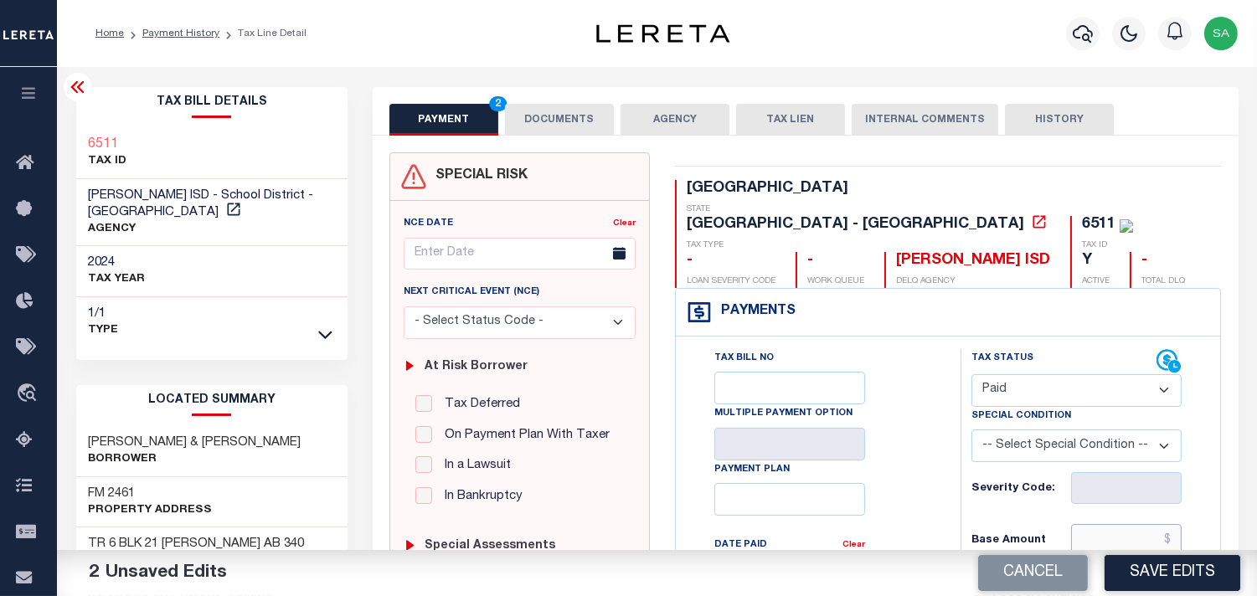
click at [1131, 524] on input "text" at bounding box center [1126, 540] width 111 height 32
paste input "9.24"
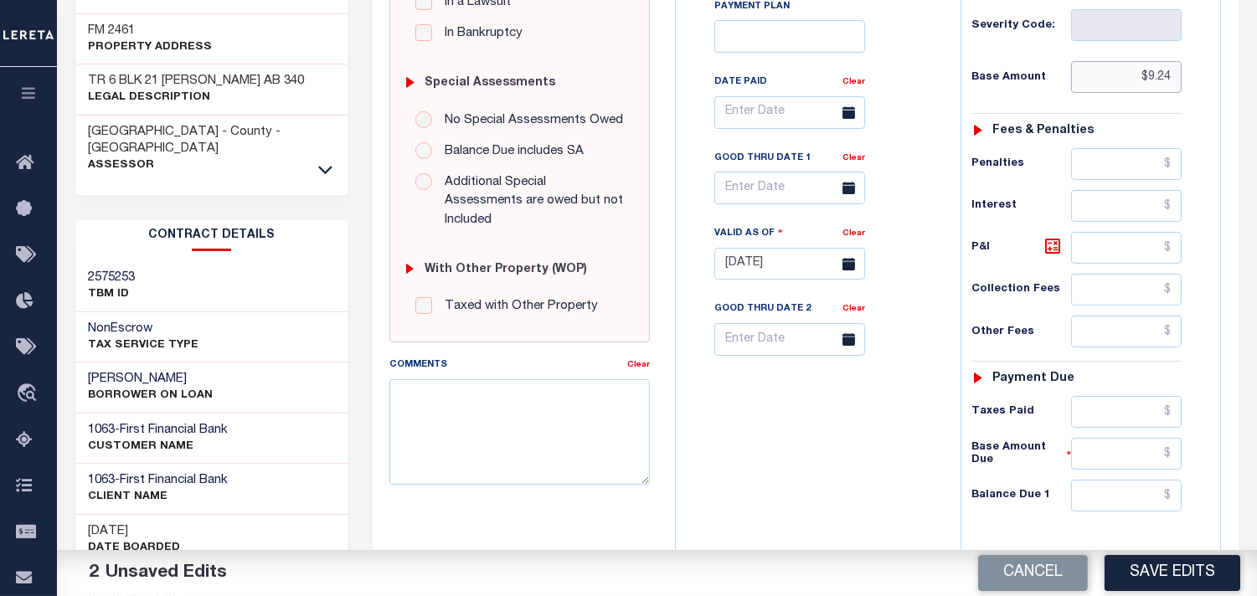
scroll to position [465, 0]
type input "$9.24"
drag, startPoint x: 1119, startPoint y: 379, endPoint x: 1070, endPoint y: 379, distance: 49.4
click at [1119, 395] on input "text" at bounding box center [1126, 411] width 111 height 32
paste input "9.24"
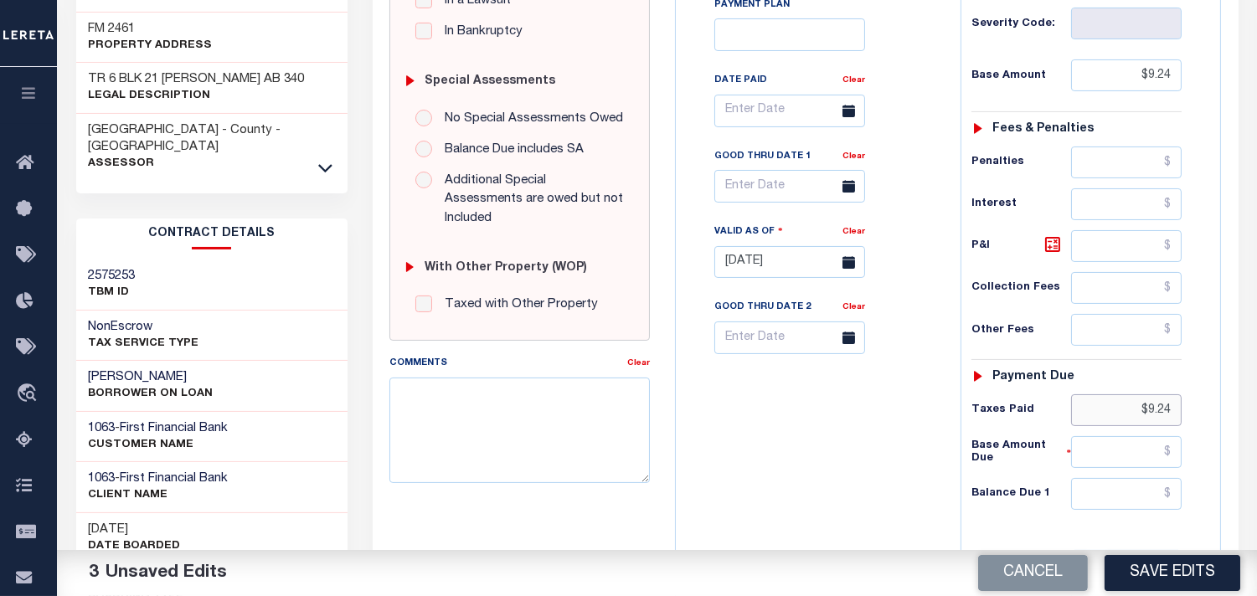
type input "$9.24"
click at [1133, 478] on input "text" at bounding box center [1126, 494] width 111 height 32
type input "$0.00"
drag, startPoint x: 843, startPoint y: 416, endPoint x: 1003, endPoint y: 490, distance: 176.1
click at [843, 416] on div "Tax Bill No Multiple Payment Option Payment Plan Clear" at bounding box center [814, 254] width 268 height 740
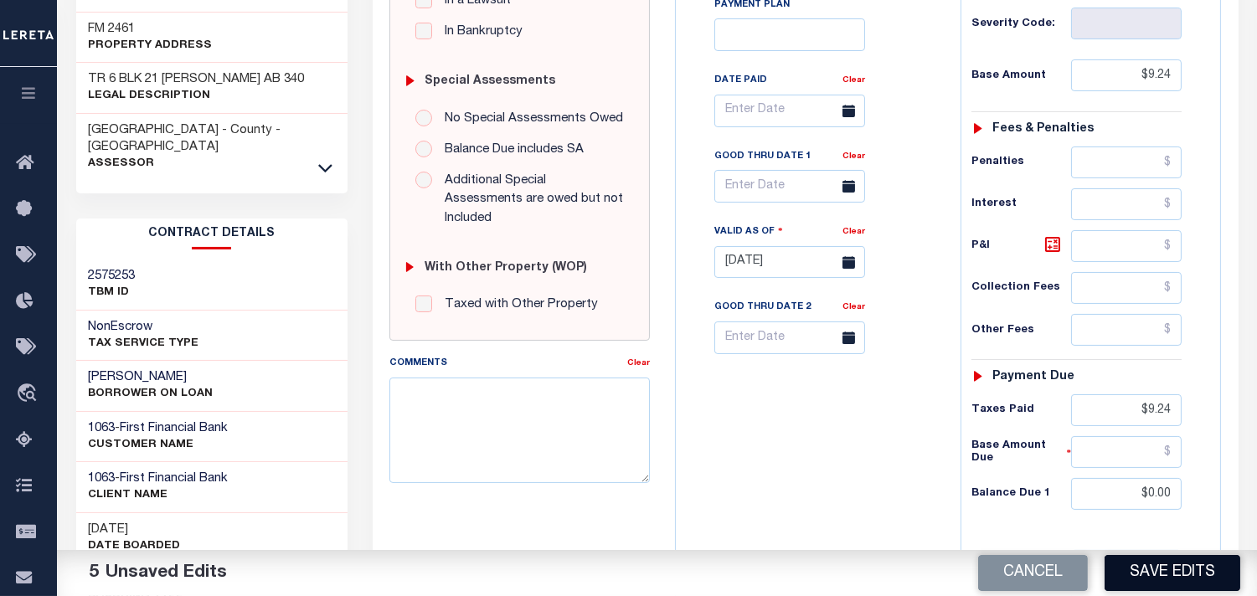
click at [1158, 580] on button "Save Edits" at bounding box center [1173, 573] width 136 height 36
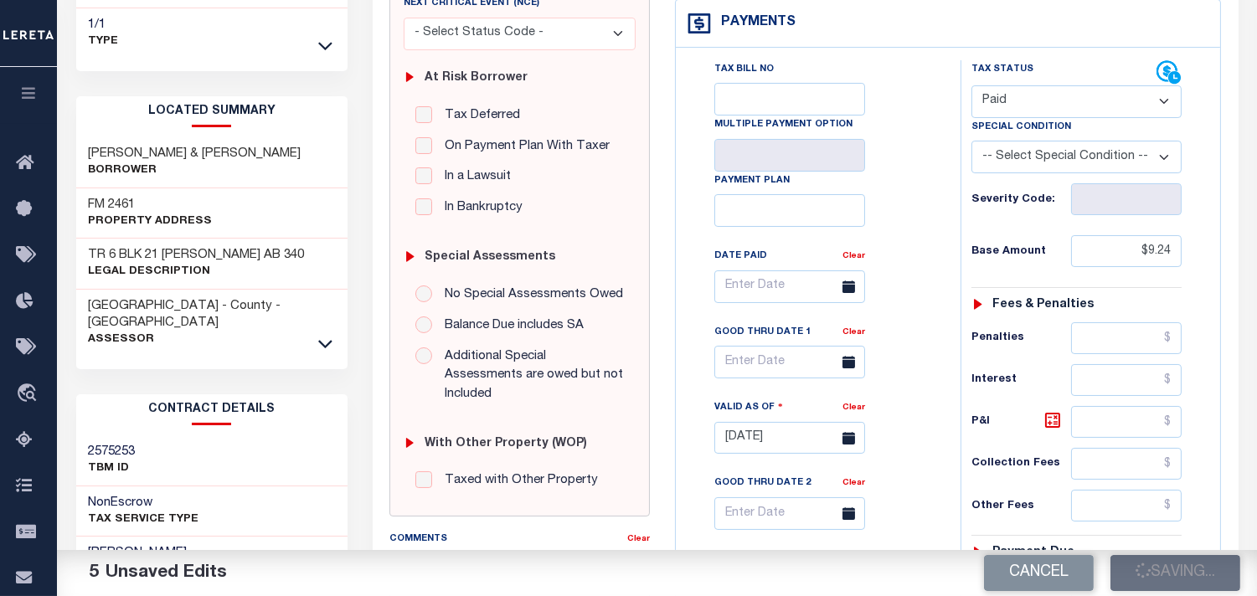
scroll to position [93, 0]
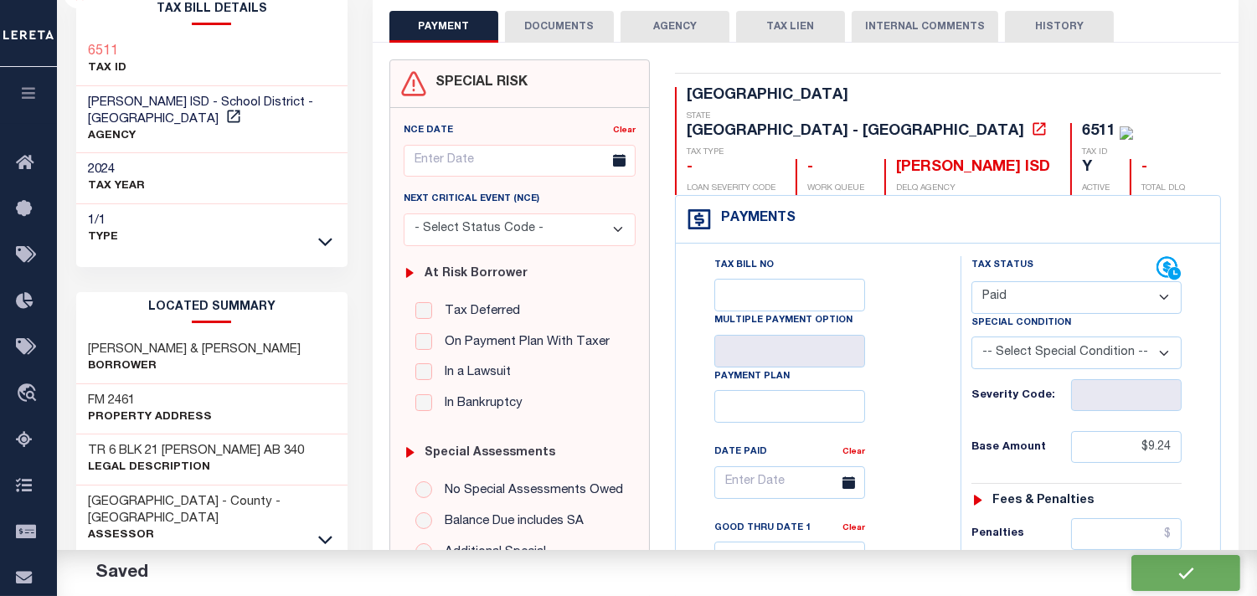
checkbox input "false"
type input "$9.24"
type input "$0"
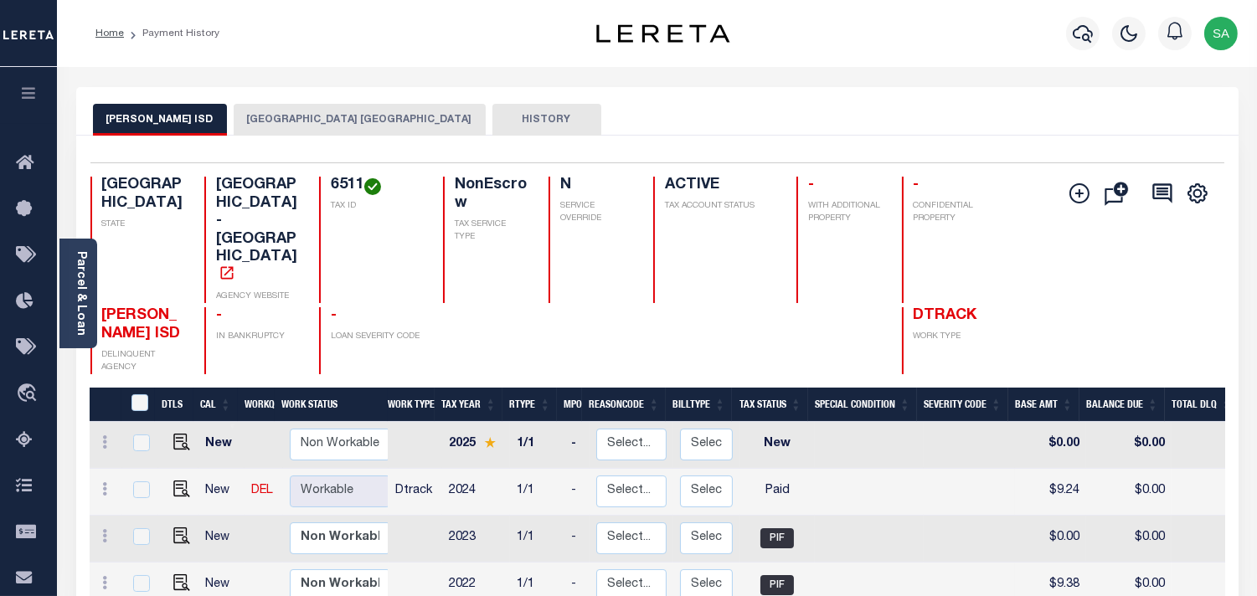
click at [413, 121] on button "[GEOGRAPHIC_DATA] [GEOGRAPHIC_DATA]" at bounding box center [360, 120] width 252 height 32
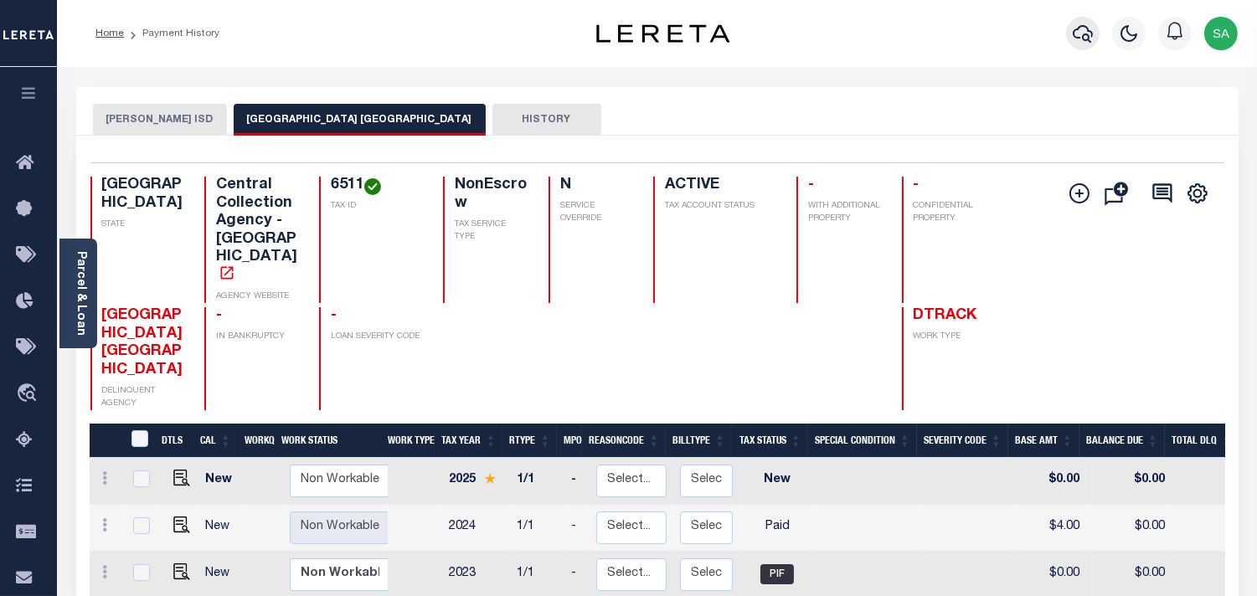
click at [1097, 34] on button "button" at bounding box center [1083, 34] width 34 height 34
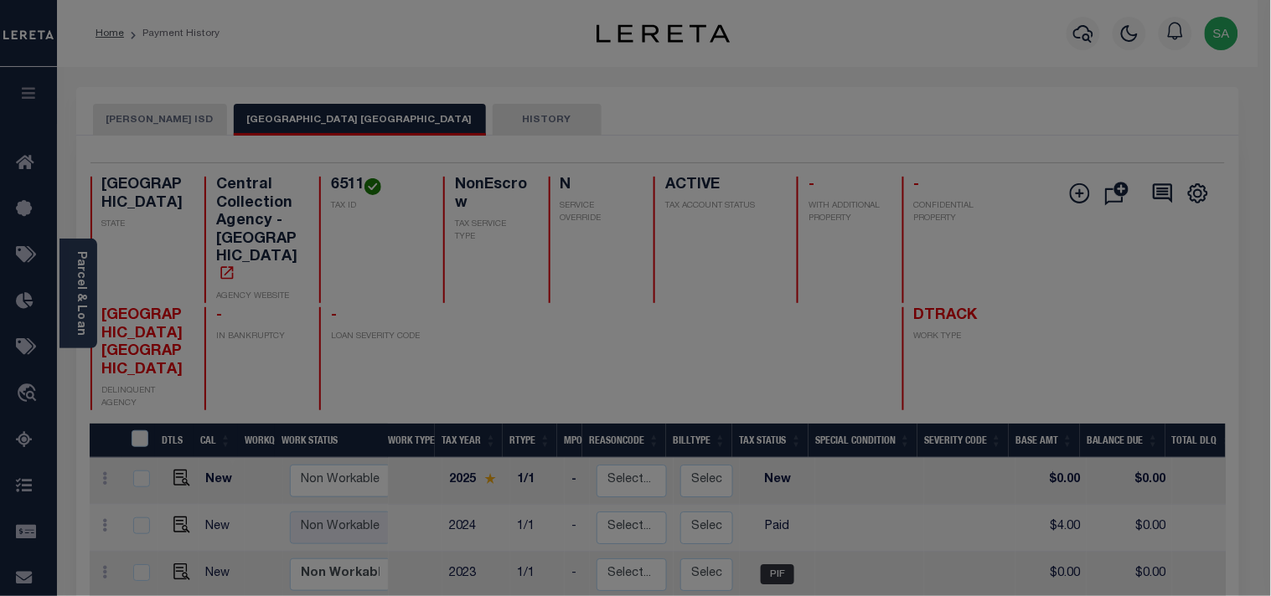
click at [0, 0] on div "Include Loans TBM Customers Borrowers Payments (Lender Non-Disb) Payments (Lend…" at bounding box center [0, 0] width 0 height 0
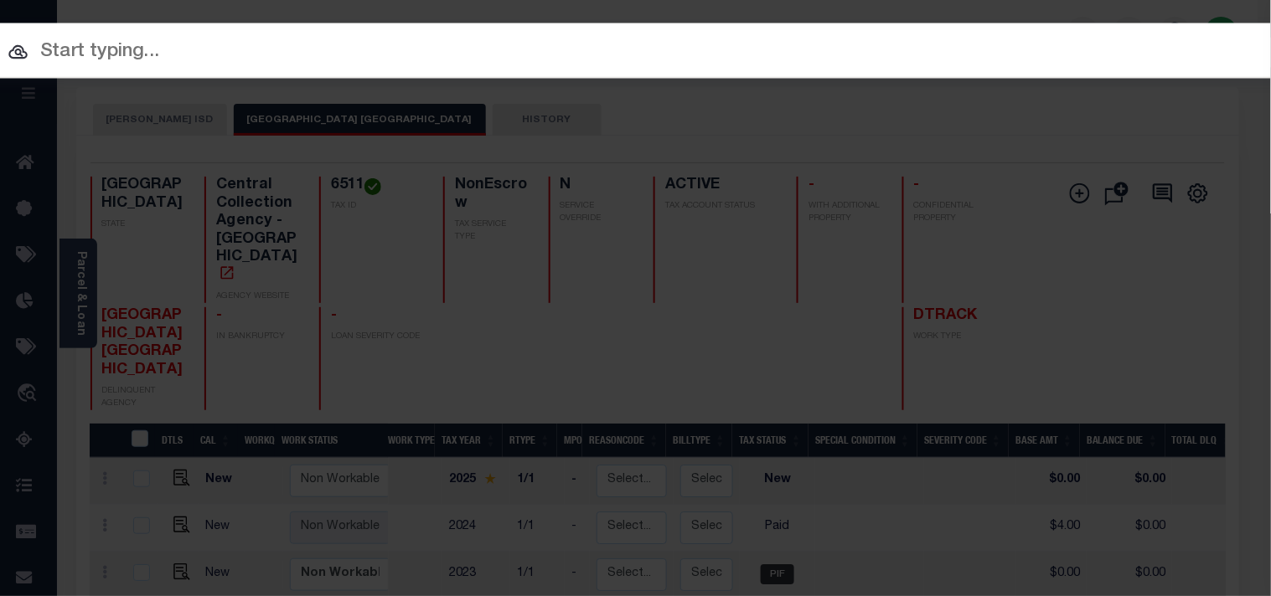
paste input "55500033273"
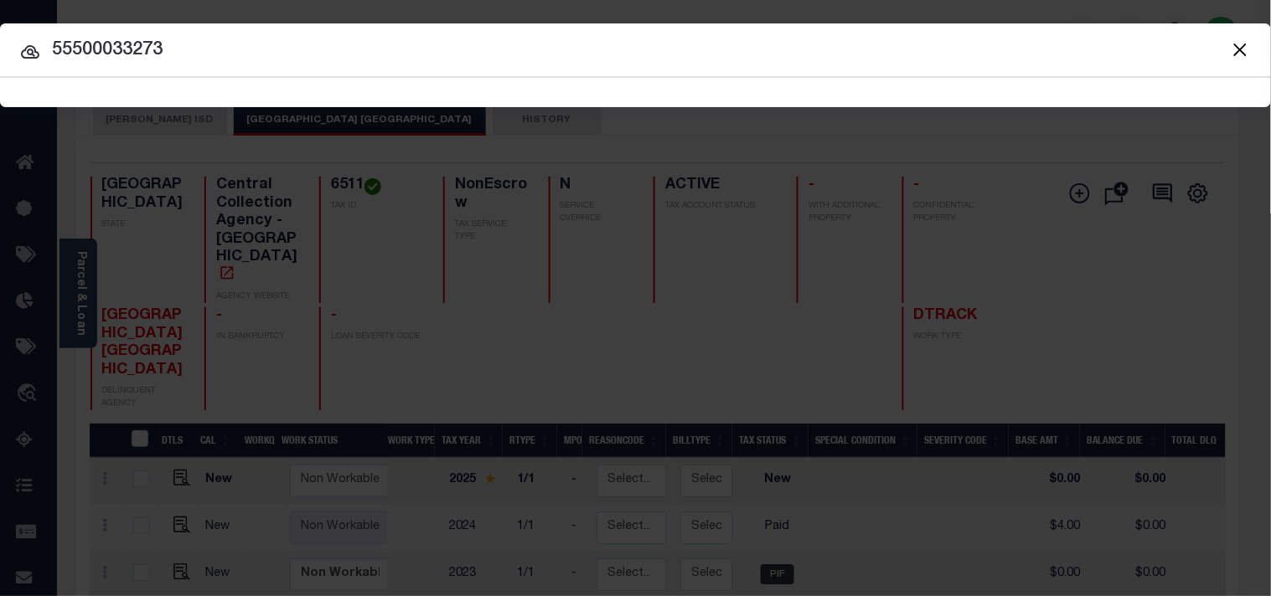
type input "55500033273"
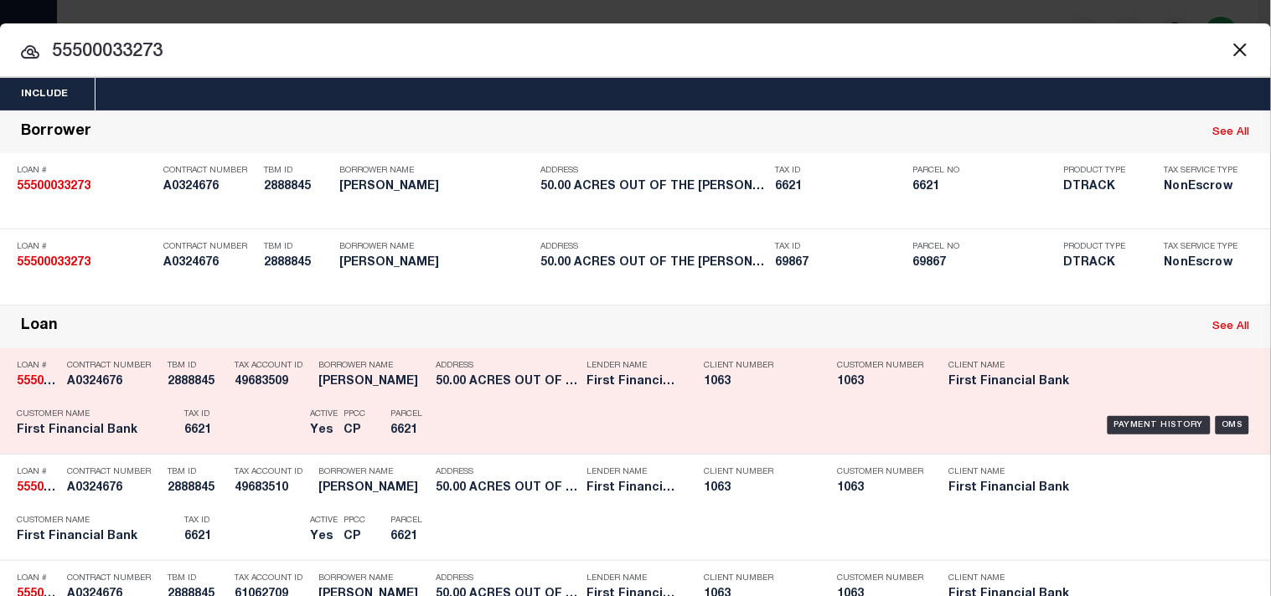
click at [523, 450] on div "Payment History OMS" at bounding box center [872, 425] width 763 height 49
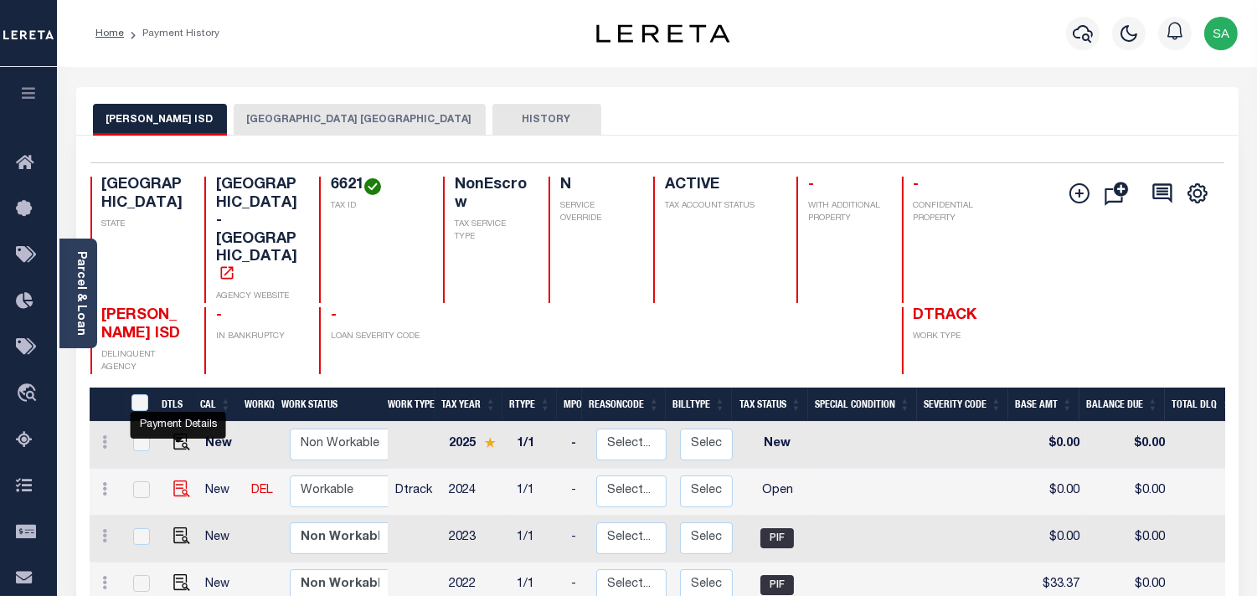
click at [183, 481] on img "" at bounding box center [181, 489] width 17 height 17
checkbox input "true"
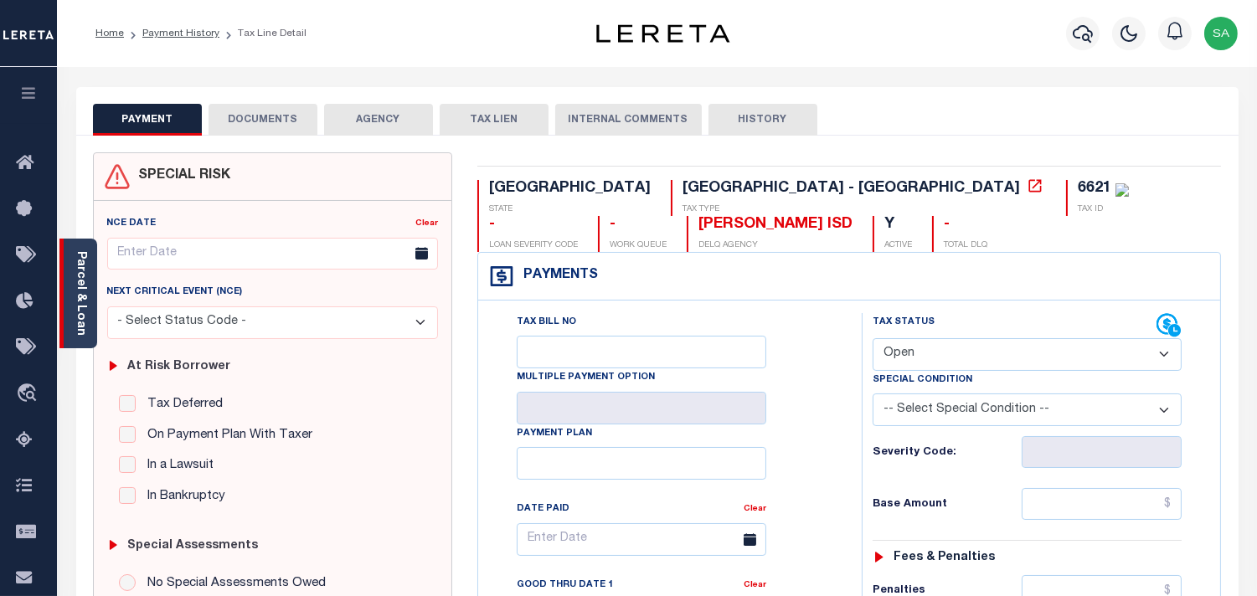
click at [80, 312] on link "Parcel & Loan" at bounding box center [81, 293] width 12 height 85
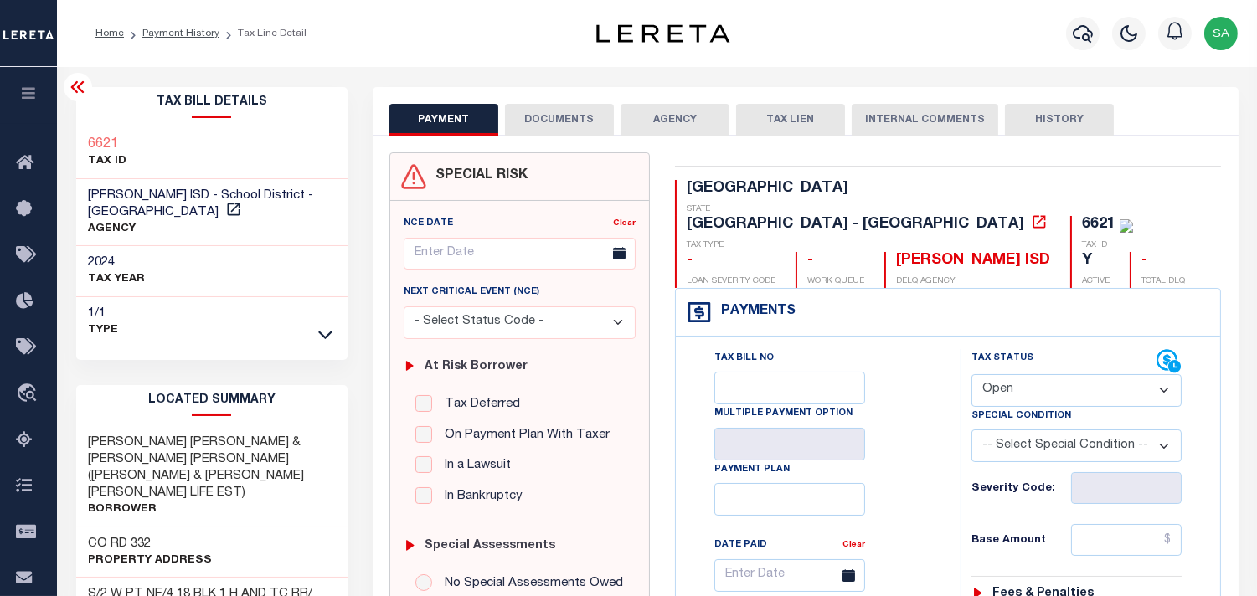
drag, startPoint x: 1035, startPoint y: 348, endPoint x: 1034, endPoint y: 363, distance: 14.3
click at [1035, 374] on select "- Select Status Code - Open Due/Unpaid Paid Incomplete No Tax Due Internal Refu…" at bounding box center [1077, 390] width 210 height 33
select select "PYD"
click at [972, 374] on select "- Select Status Code - Open Due/Unpaid Paid Incomplete No Tax Due Internal Refu…" at bounding box center [1077, 390] width 210 height 33
type input "[DATE]"
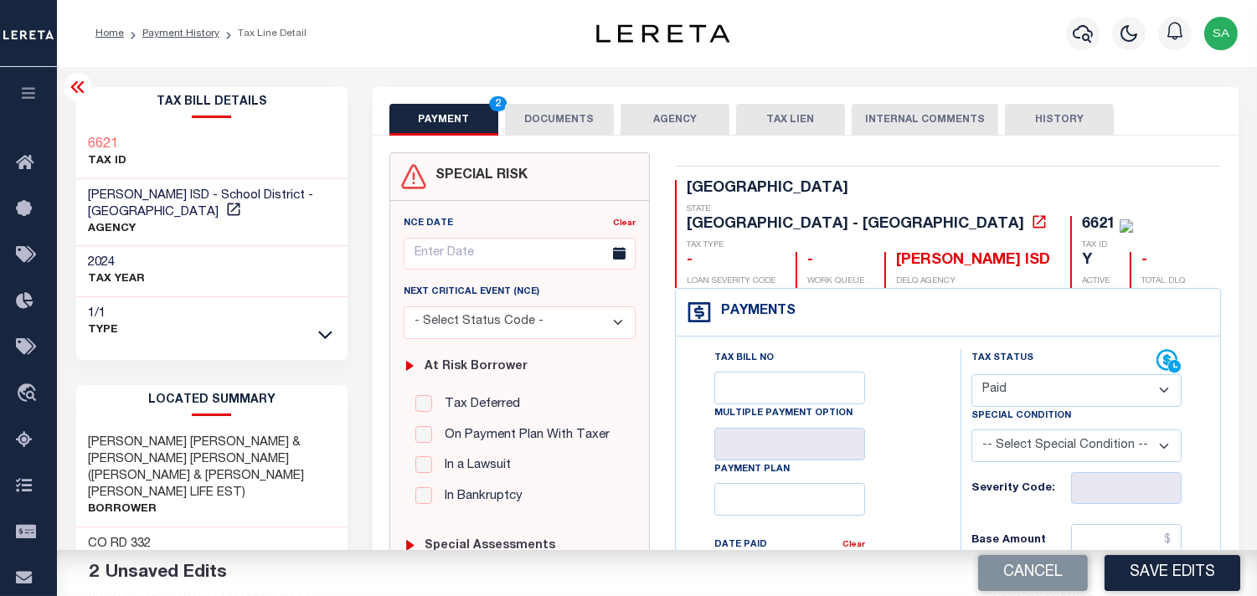
click at [581, 122] on button "DOCUMENTS" at bounding box center [559, 120] width 109 height 32
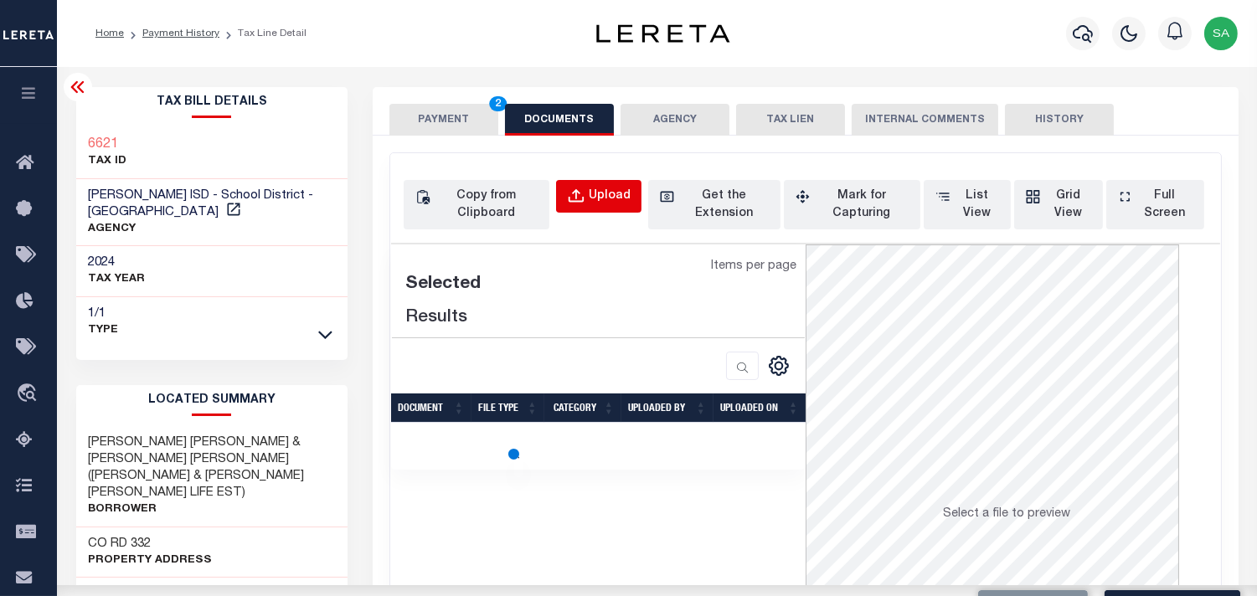
click at [606, 181] on button "Upload" at bounding box center [598, 196] width 85 height 33
select select "POP"
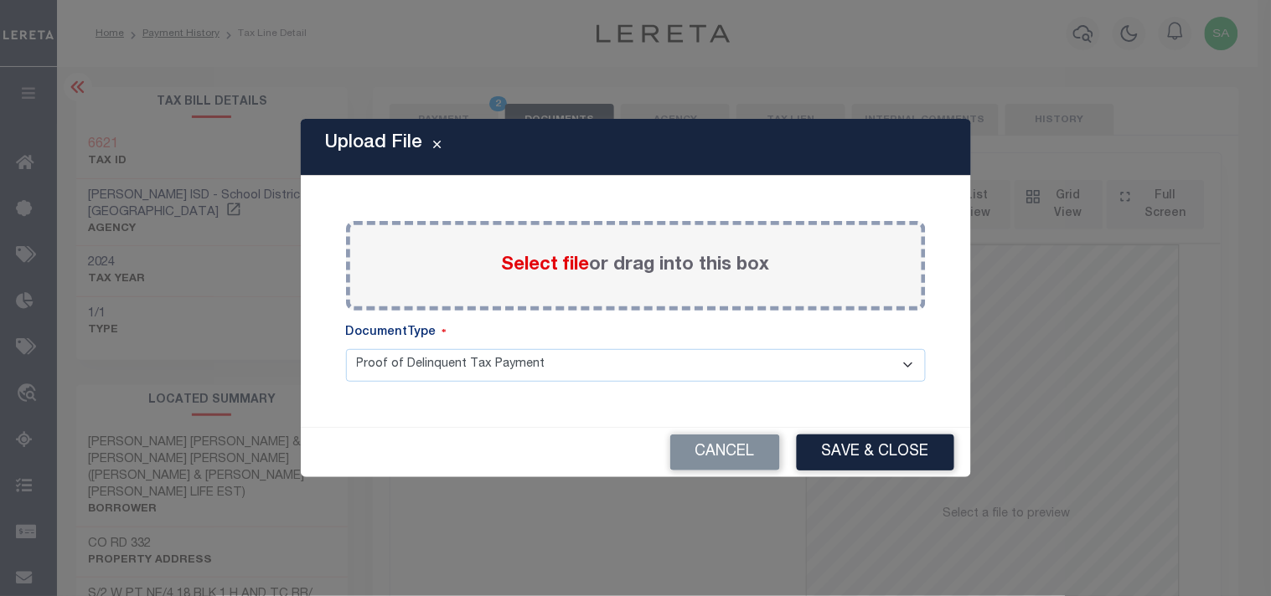
click at [543, 271] on span "Select file" at bounding box center [546, 265] width 88 height 18
click at [0, 0] on input "Select file or drag into this box" at bounding box center [0, 0] width 0 height 0
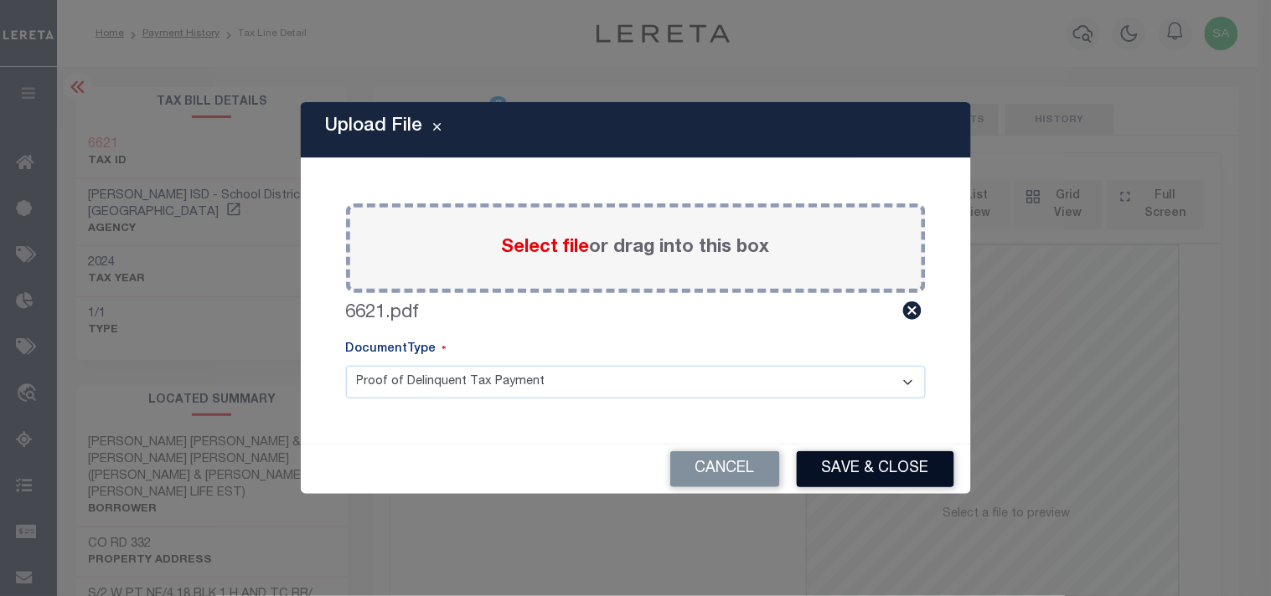
click at [895, 475] on button "Save & Close" at bounding box center [875, 469] width 157 height 36
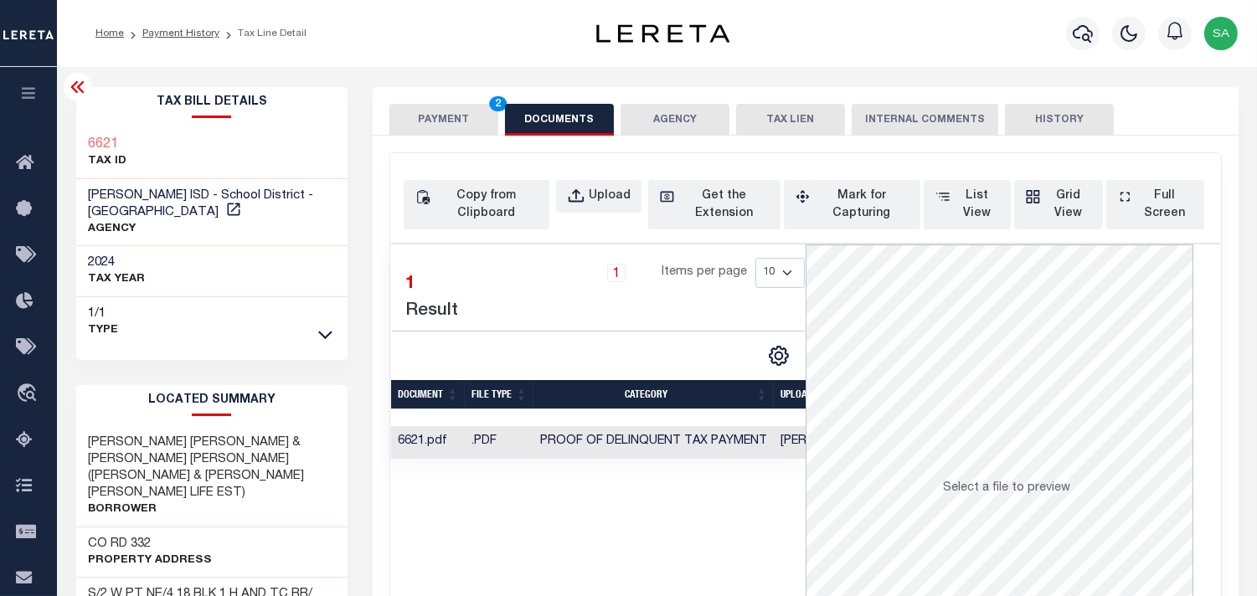
click at [446, 124] on button "PAYMENT 2" at bounding box center [443, 120] width 109 height 32
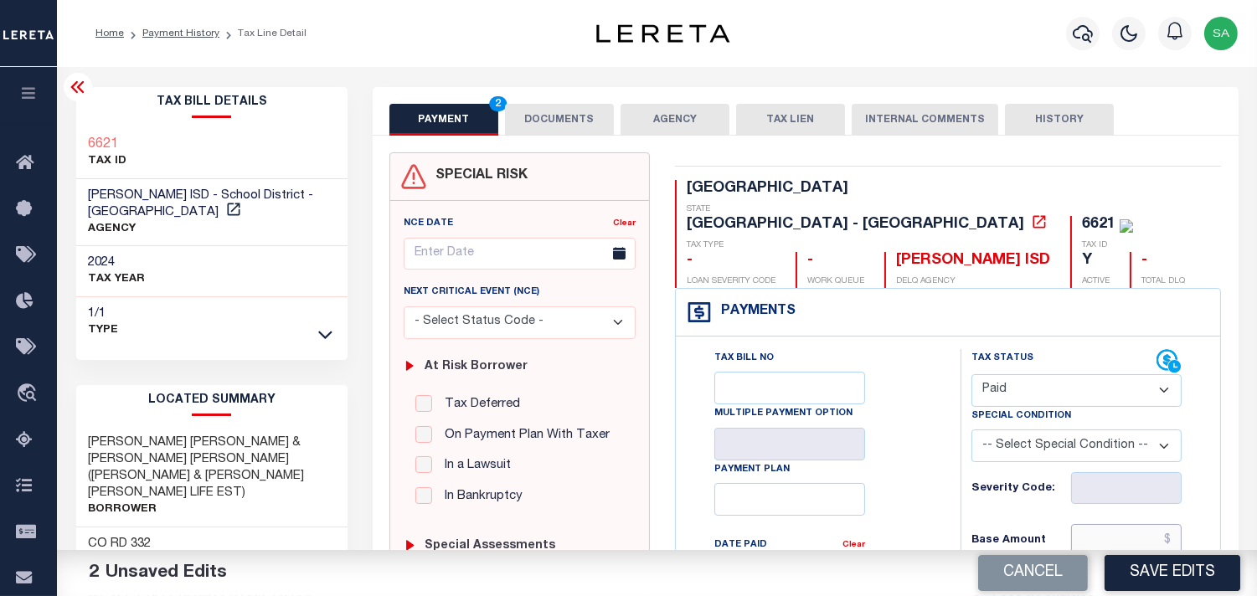
drag, startPoint x: 1125, startPoint y: 505, endPoint x: 939, endPoint y: 487, distance: 186.9
click at [1124, 524] on input "text" at bounding box center [1126, 540] width 111 height 32
paste input "551.22"
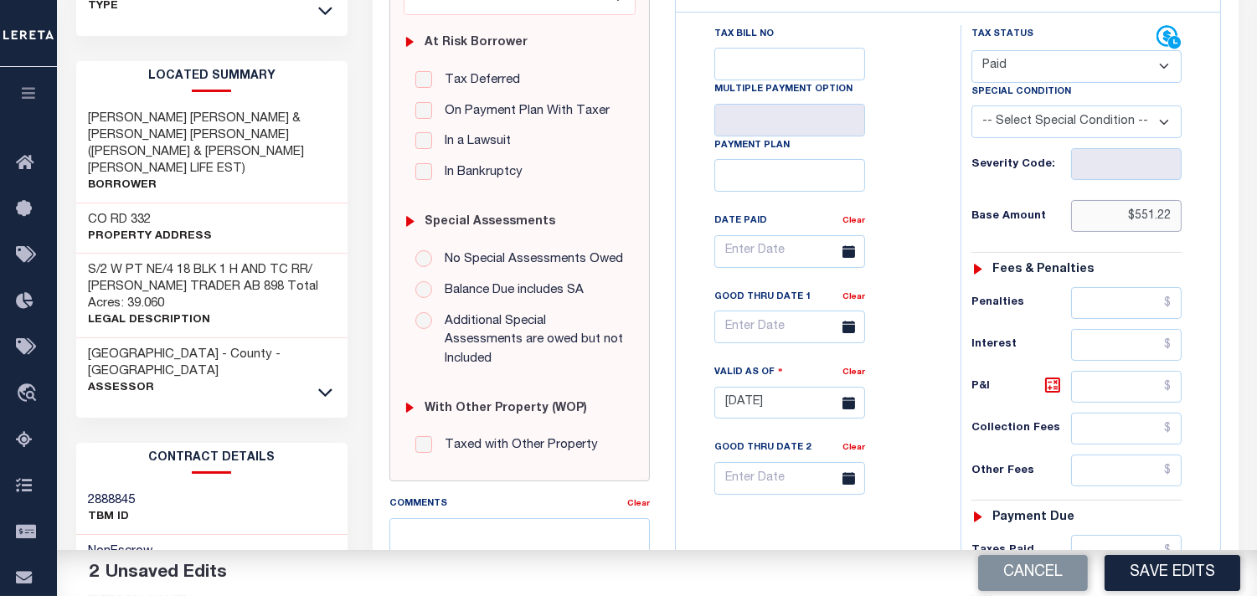
scroll to position [558, 0]
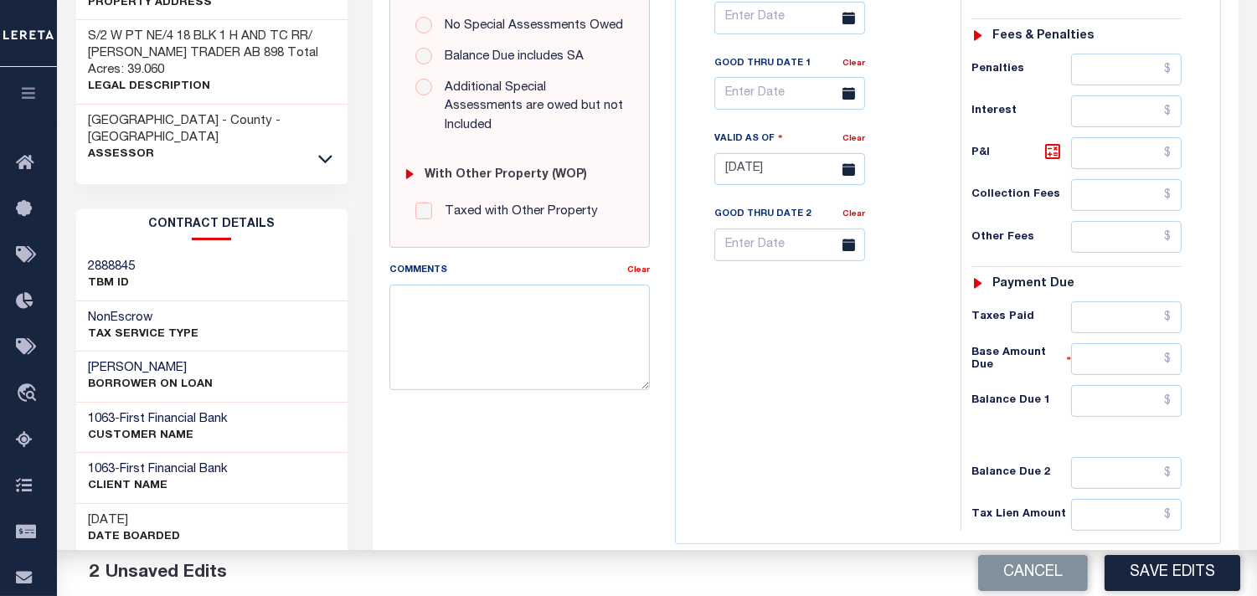
type input "$551.22"
click at [1115, 302] on input "text" at bounding box center [1126, 318] width 111 height 32
paste input "551.22"
type input "$551.22"
drag, startPoint x: 847, startPoint y: 332, endPoint x: 953, endPoint y: 354, distance: 108.8
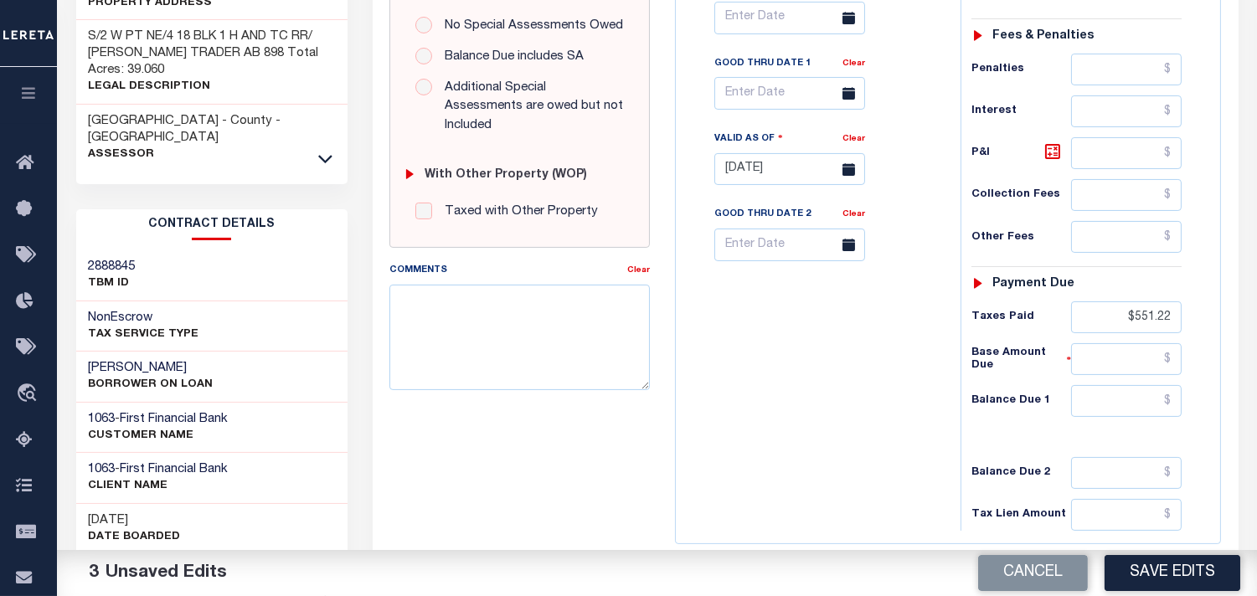
click at [847, 332] on div "Tax Bill No Multiple Payment Option Payment Plan Clear" at bounding box center [814, 161] width 268 height 740
click at [1158, 385] on input "text" at bounding box center [1126, 401] width 111 height 32
type input "$0.00"
click at [839, 354] on div "Tax Bill No Multiple Payment Option Payment Plan Clear" at bounding box center [814, 161] width 268 height 740
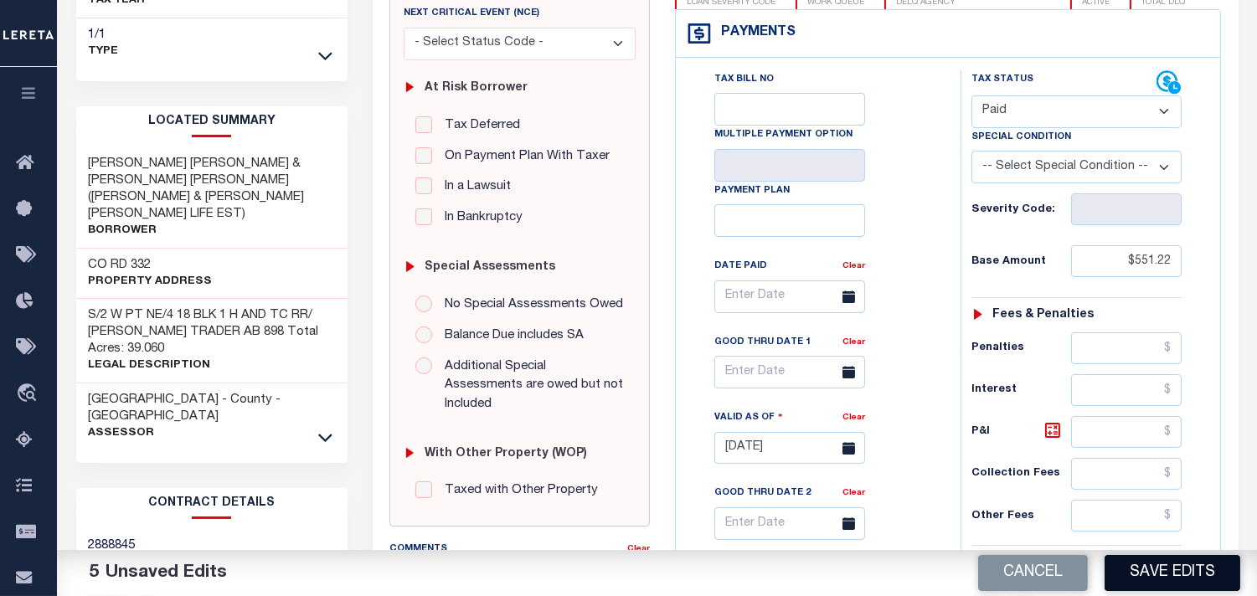
click at [1168, 567] on button "Save Edits" at bounding box center [1173, 573] width 136 height 36
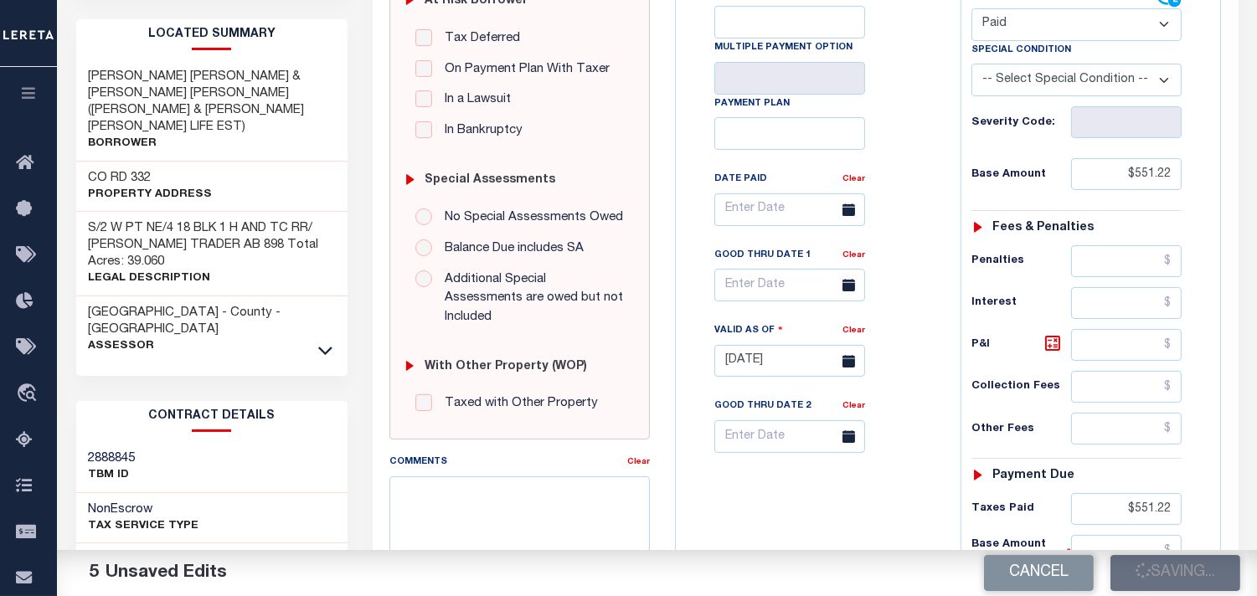
scroll to position [465, 0]
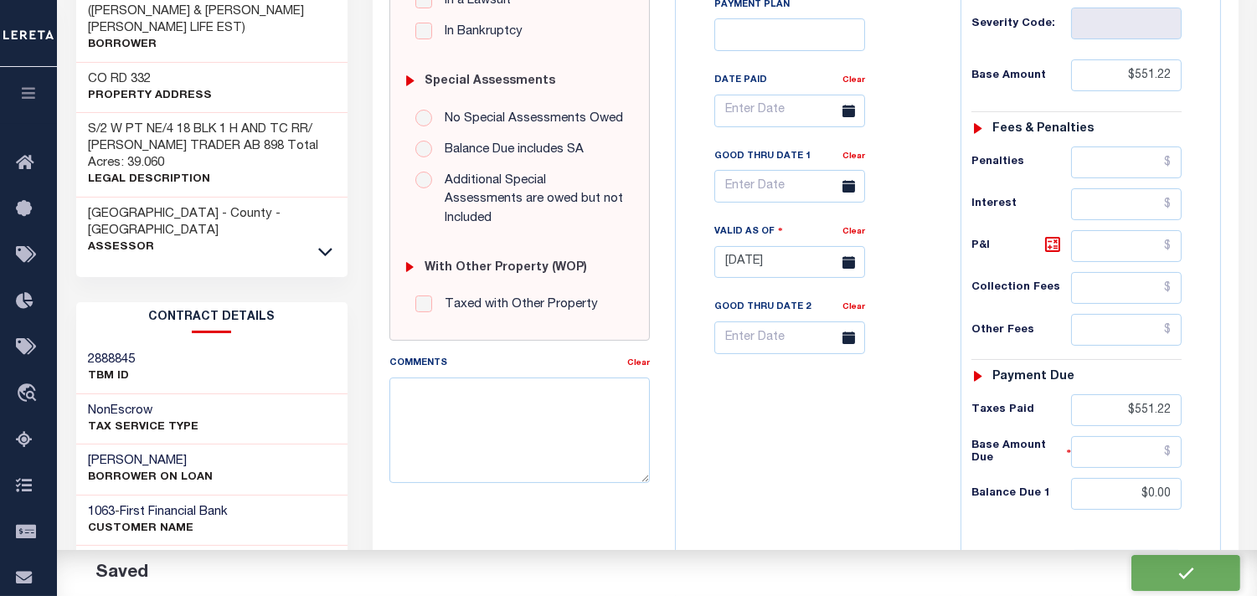
checkbox input "false"
type input "$551.22"
type input "$0"
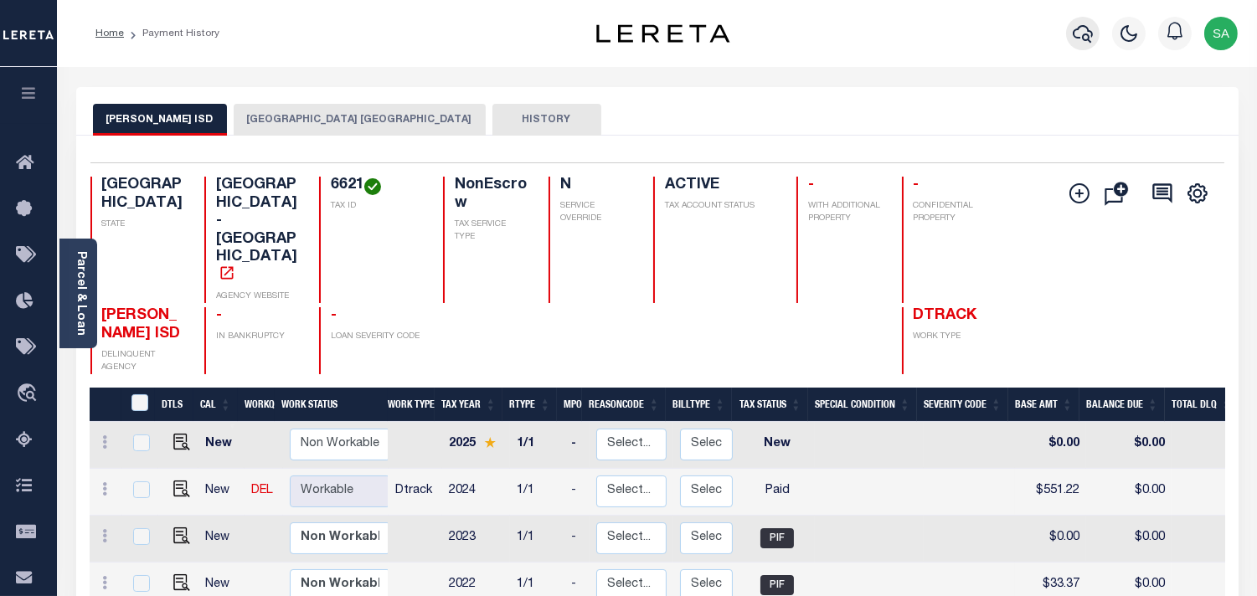
click at [1086, 25] on icon "button" at bounding box center [1083, 33] width 20 height 20
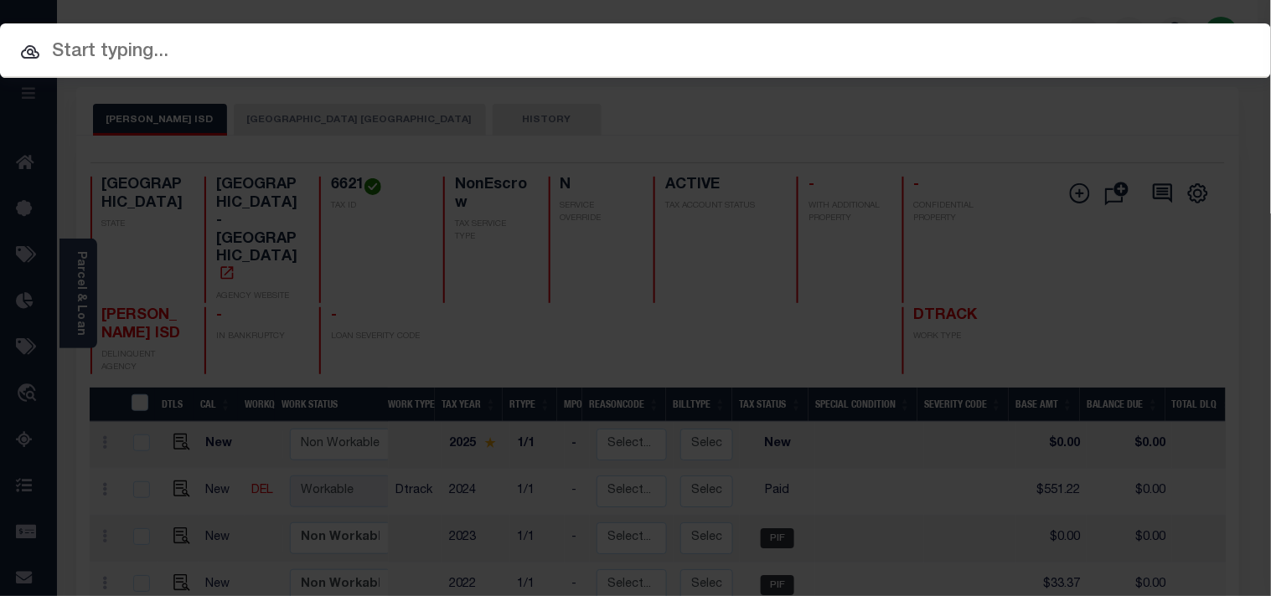
click at [976, 40] on input "text" at bounding box center [635, 52] width 1271 height 29
paste input "53500047260"
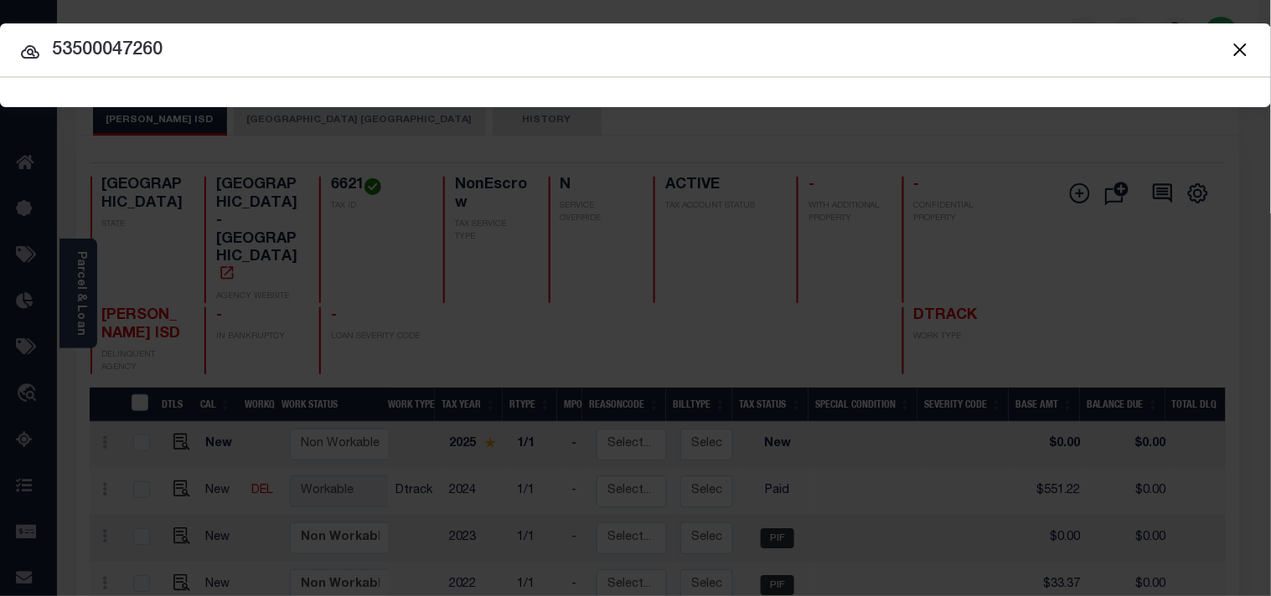
type input "53500047260"
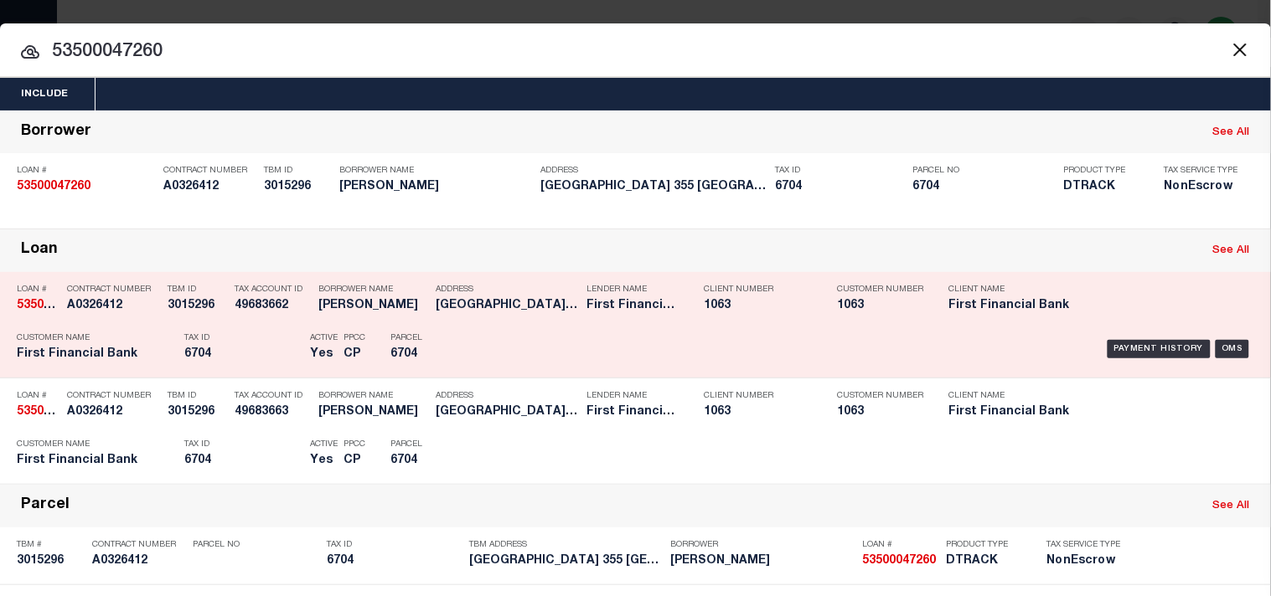
click at [431, 343] on p "Parcel" at bounding box center [427, 338] width 75 height 10
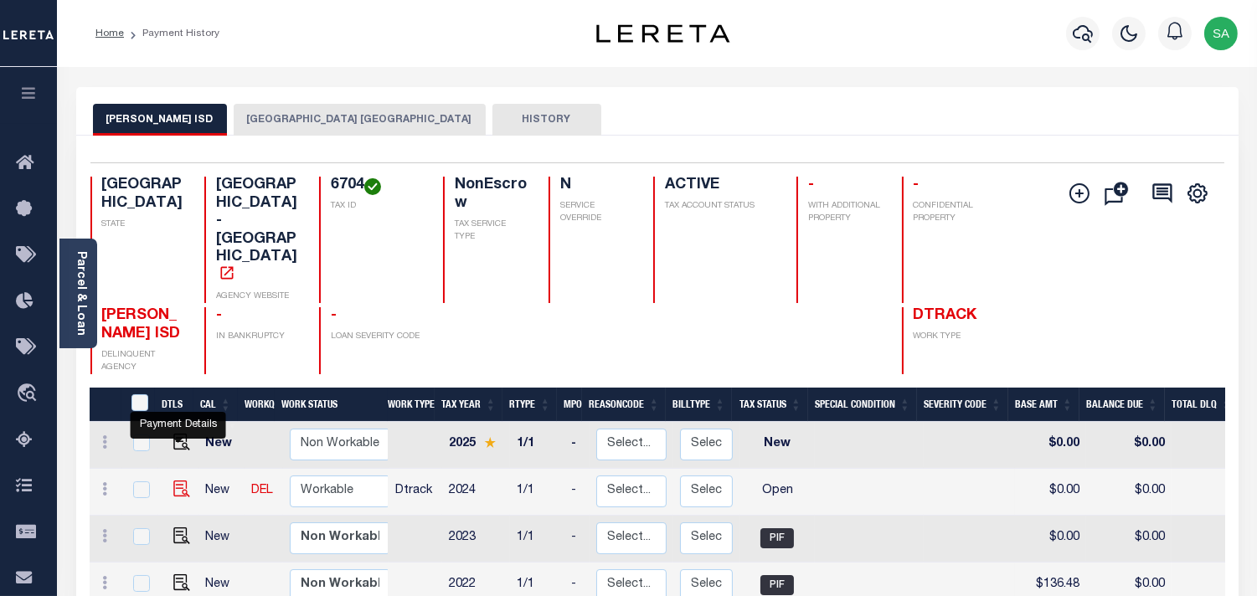
click at [177, 481] on img "" at bounding box center [181, 489] width 17 height 17
checkbox input "true"
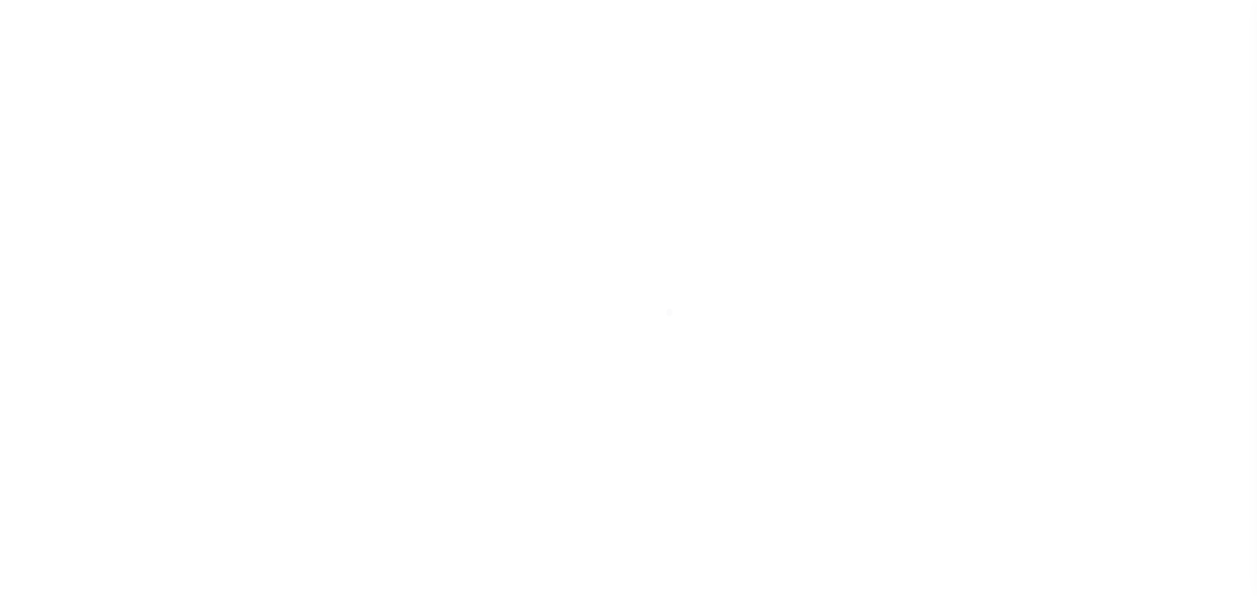
select select "OP2"
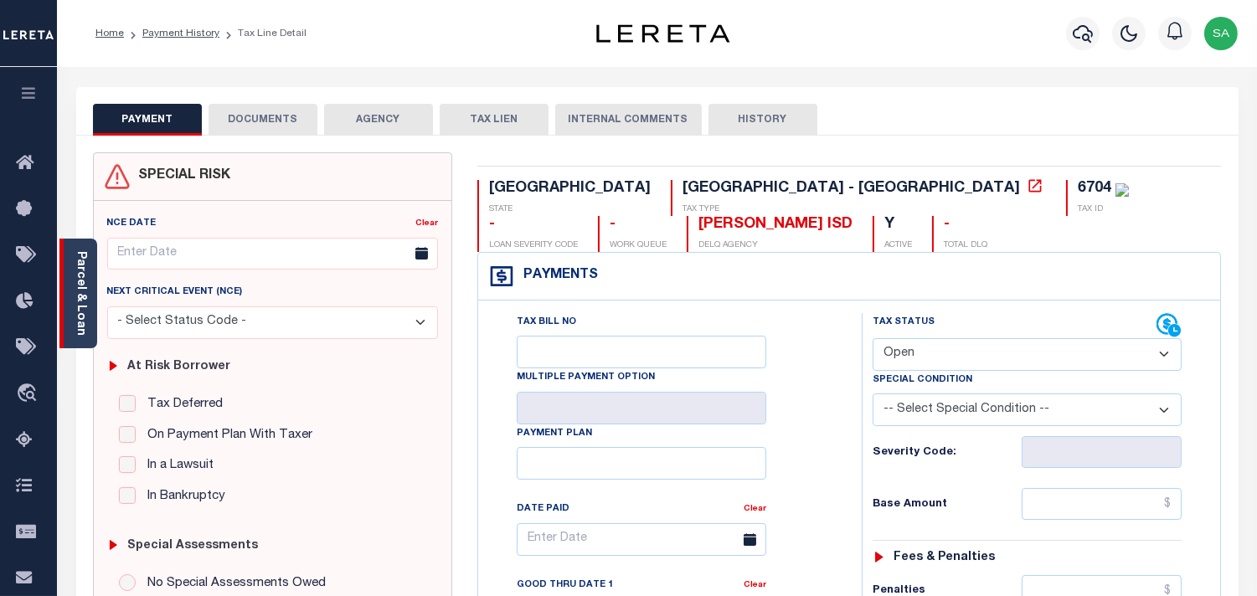
click at [79, 300] on link "Parcel & Loan" at bounding box center [81, 293] width 12 height 85
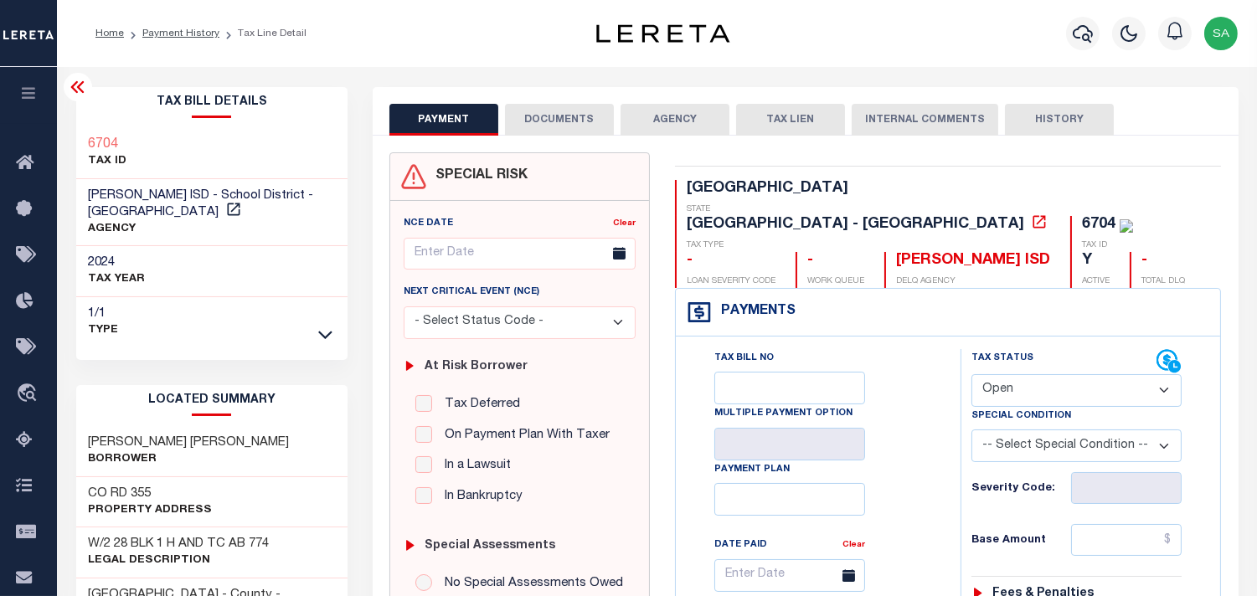
click at [551, 121] on button "DOCUMENTS" at bounding box center [559, 120] width 109 height 32
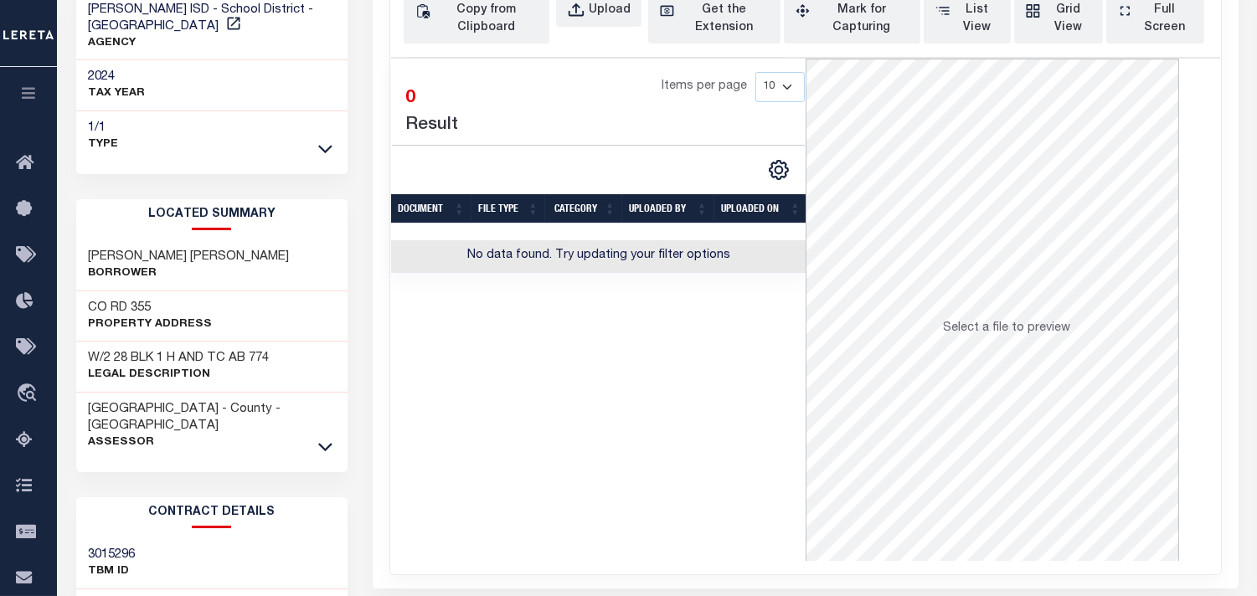
scroll to position [93, 0]
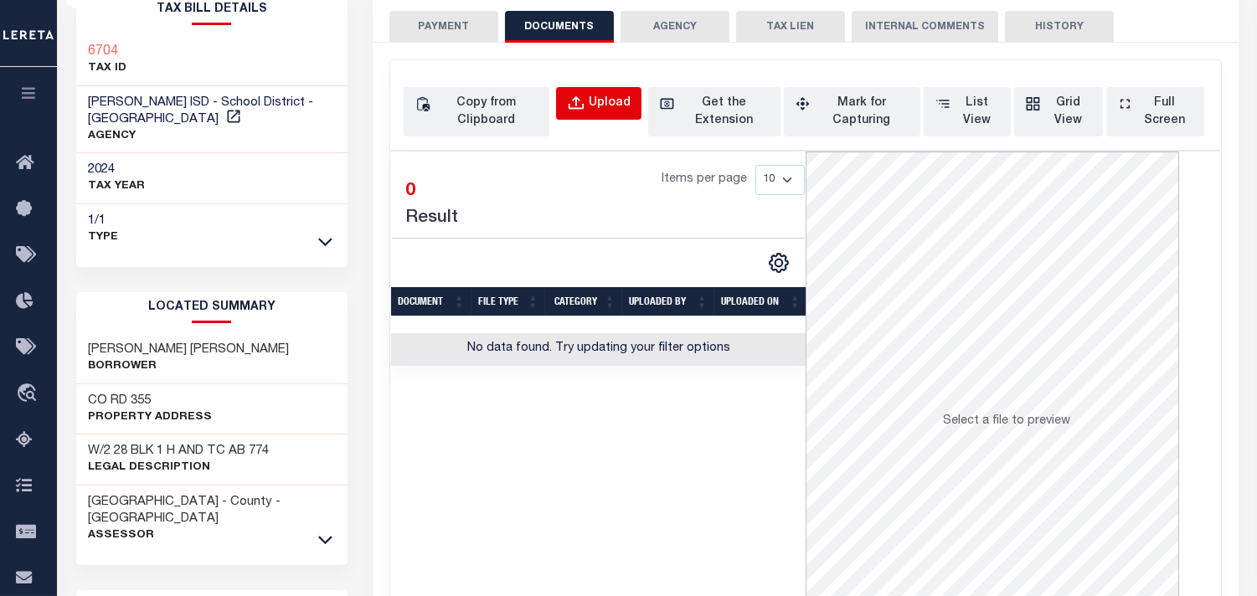
click at [601, 97] on div "Upload" at bounding box center [610, 104] width 42 height 18
select select "POP"
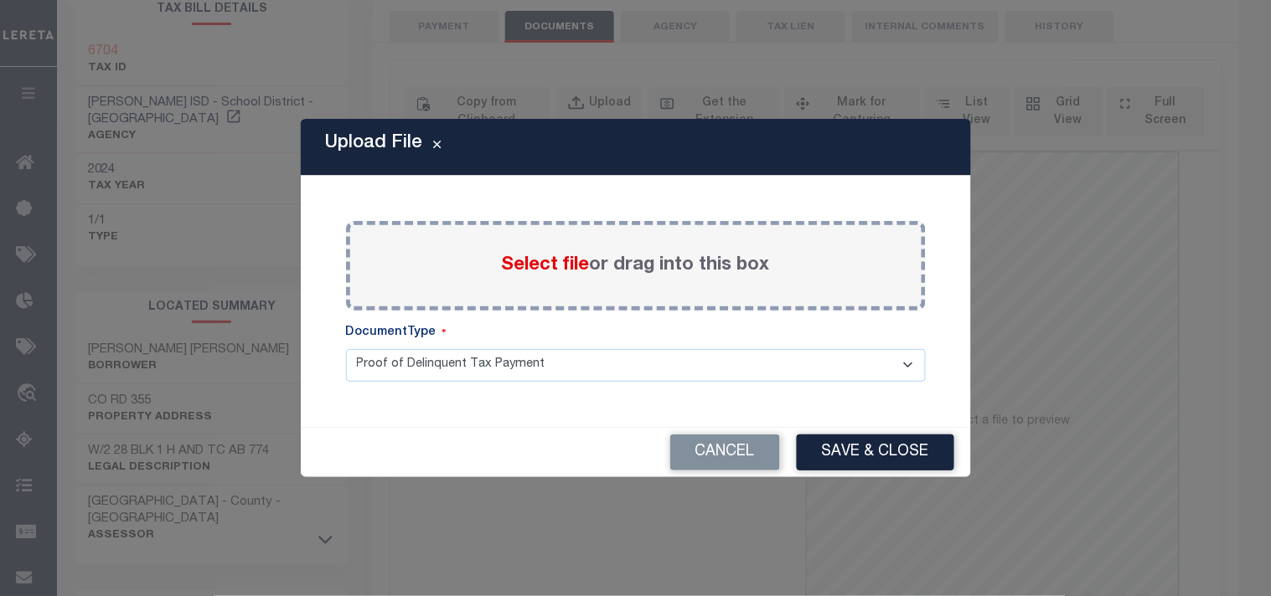
click at [555, 261] on span "Select file" at bounding box center [546, 265] width 88 height 18
click at [0, 0] on input "Select file or drag into this box" at bounding box center [0, 0] width 0 height 0
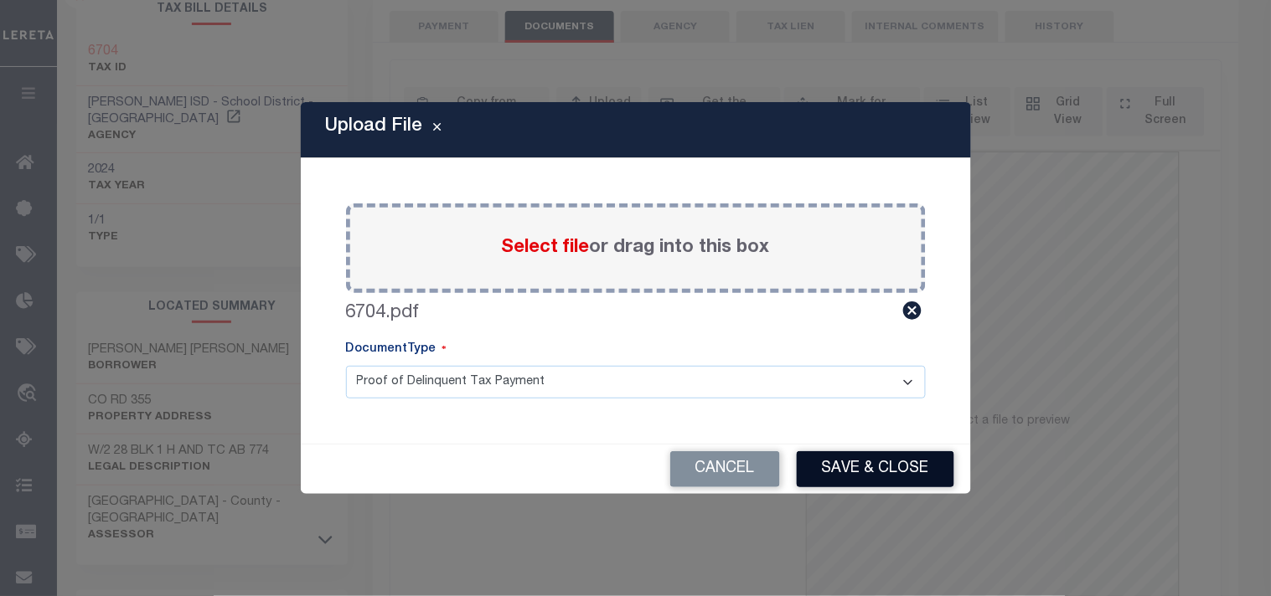
click at [858, 475] on button "Save & Close" at bounding box center [875, 469] width 157 height 36
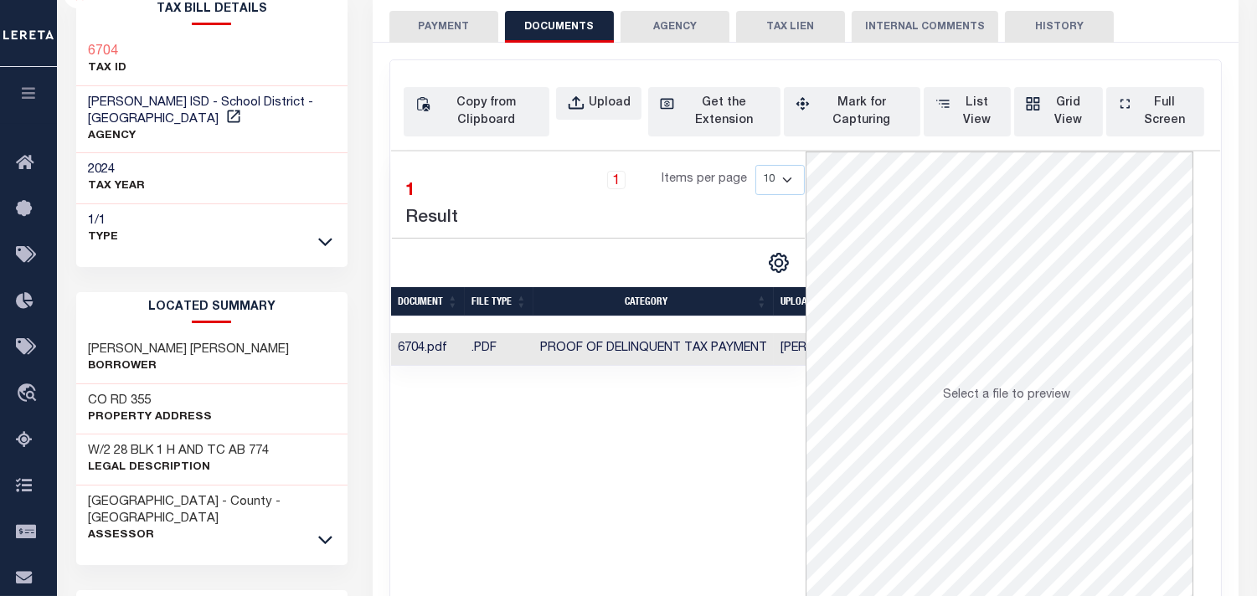
click at [472, 32] on button "PAYMENT" at bounding box center [443, 27] width 109 height 32
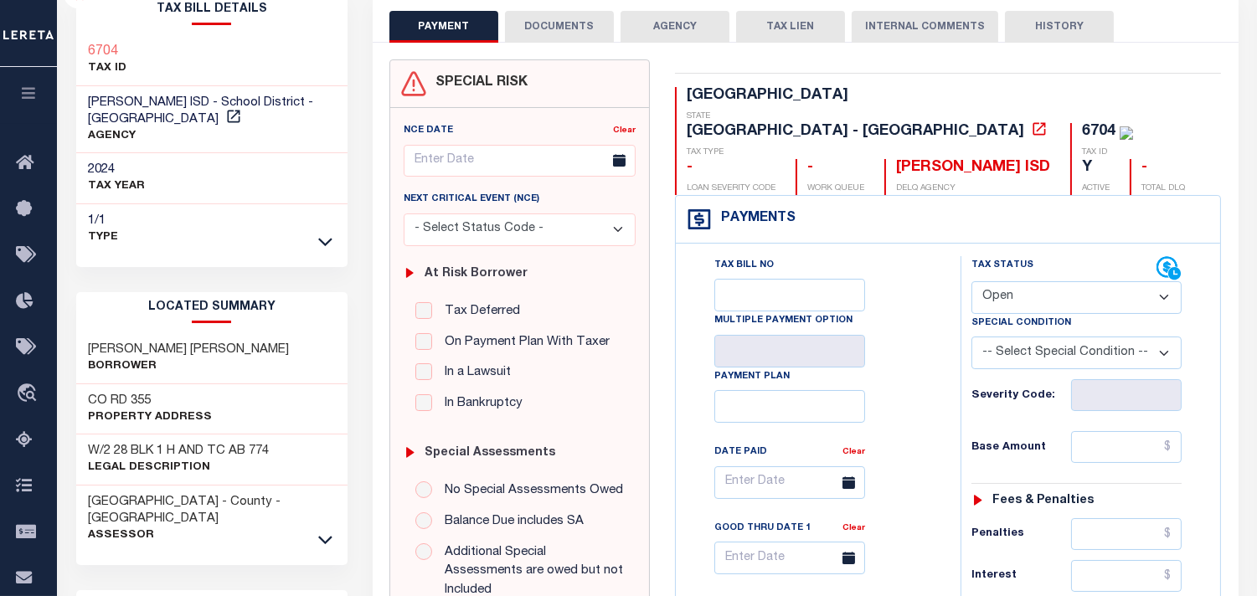
click at [1064, 281] on select "- Select Status Code - Open Due/Unpaid Paid Incomplete No Tax Due Internal Refu…" at bounding box center [1077, 297] width 210 height 33
select select "PYD"
click at [972, 281] on select "- Select Status Code - Open Due/Unpaid Paid Incomplete No Tax Due Internal Refu…" at bounding box center [1077, 297] width 210 height 33
type input "09/29/2025"
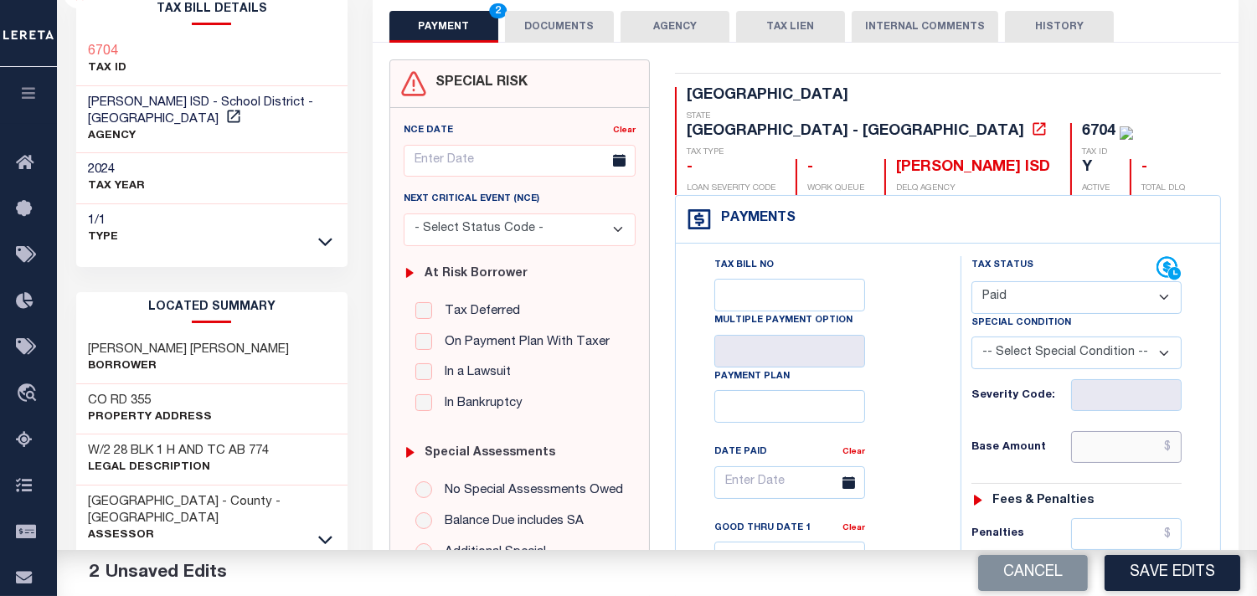
click at [1111, 431] on input "text" at bounding box center [1126, 447] width 111 height 32
paste input "128.41"
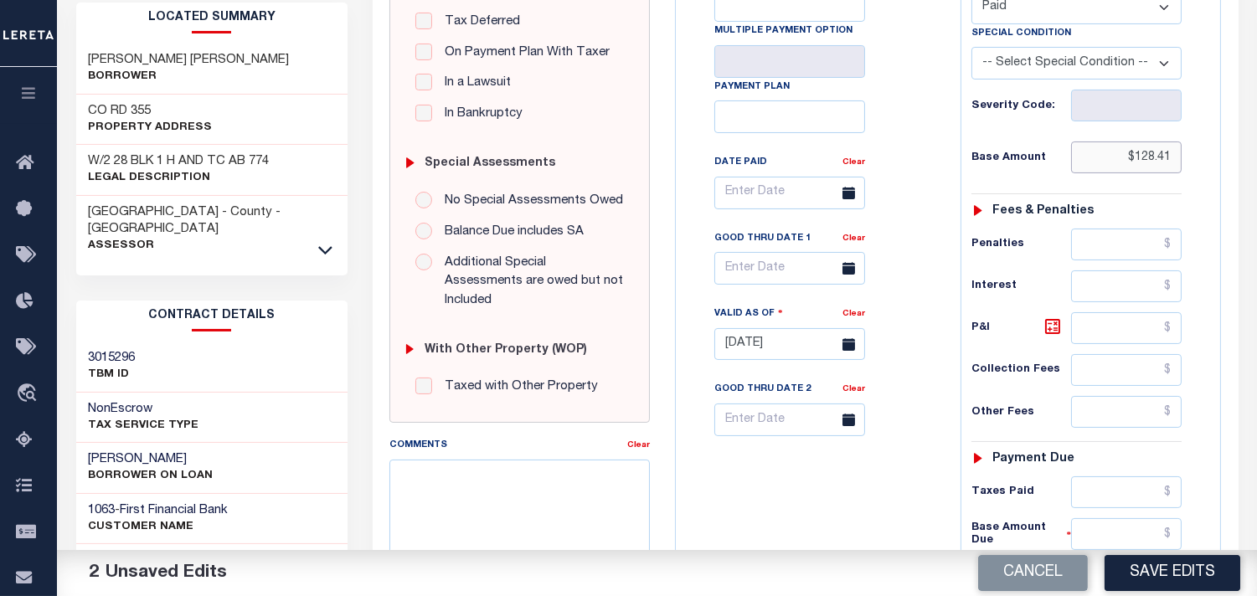
scroll to position [558, 0]
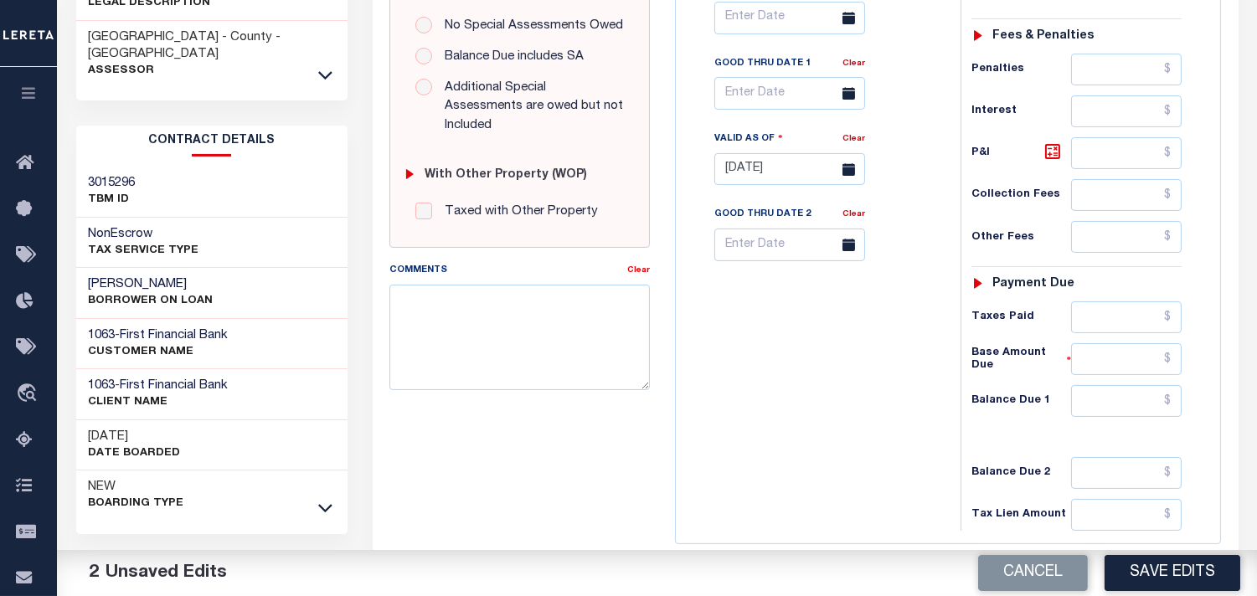
type input "$128.41"
click at [1133, 385] on input "text" at bounding box center [1126, 401] width 111 height 32
type input "$0.00"
click at [801, 378] on div "Tax Bill No Multiple Payment Option Payment Plan Clear" at bounding box center [814, 161] width 268 height 740
click at [1164, 575] on button "Save Edits" at bounding box center [1173, 573] width 136 height 36
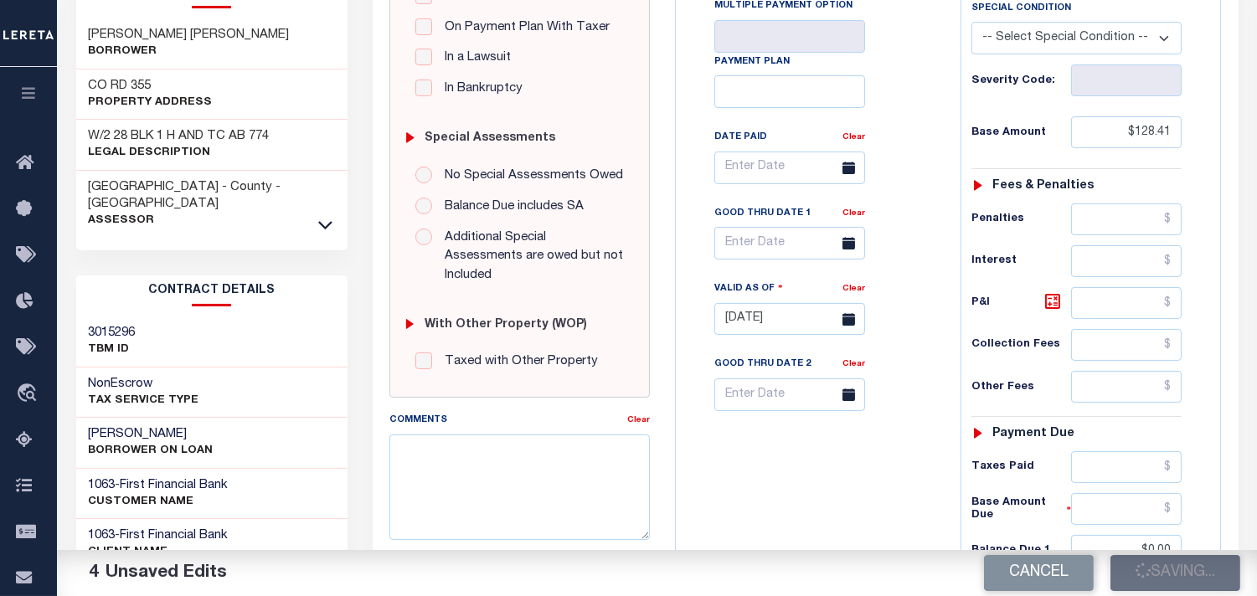
scroll to position [186, 0]
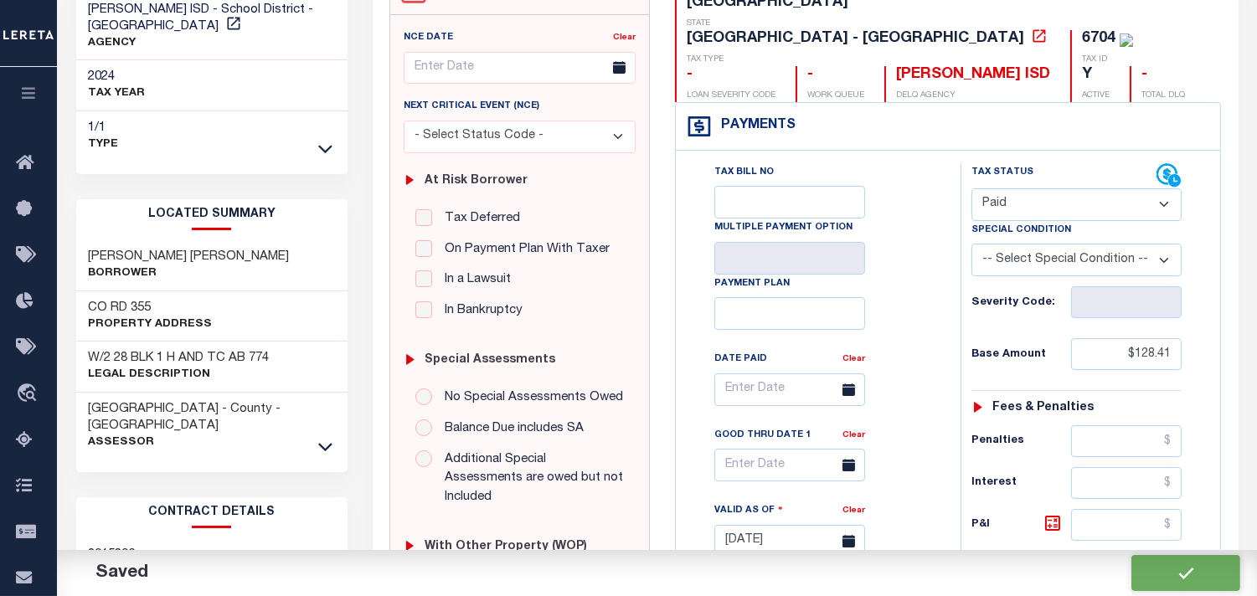
checkbox input "false"
type input "$128.41"
type input "$0"
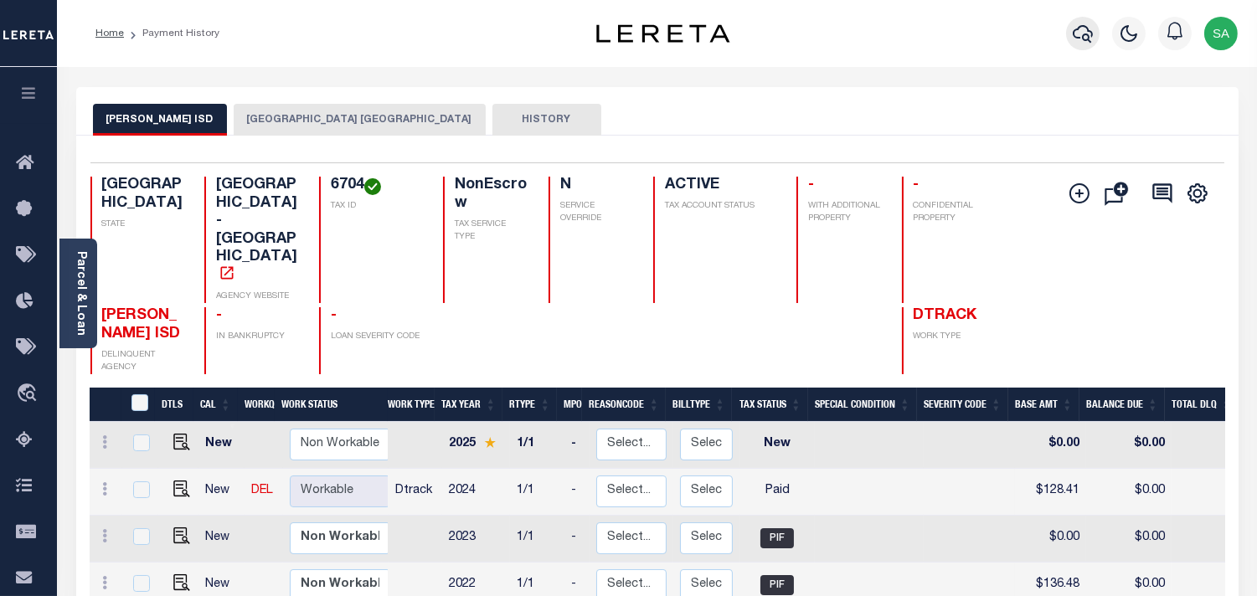
click at [1081, 28] on icon "button" at bounding box center [1083, 33] width 20 height 20
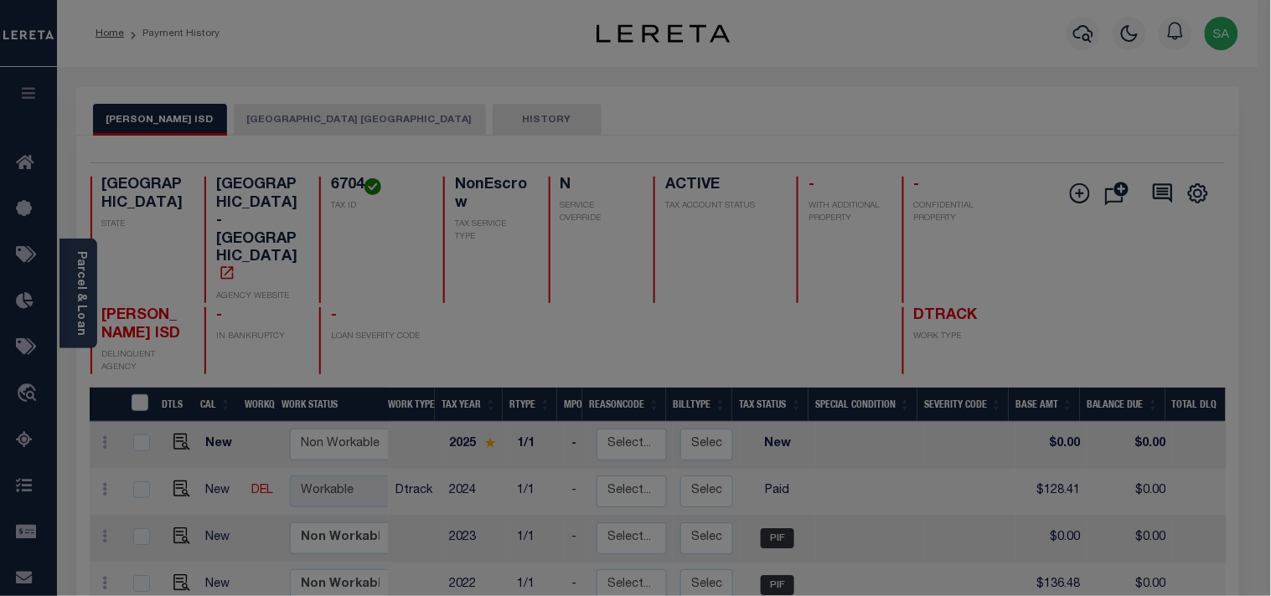
click at [0, 0] on div "Include Loans TBM Customers Borrowers Payments (Lender Non-Disb) Payments (Lend…" at bounding box center [0, 0] width 0 height 0
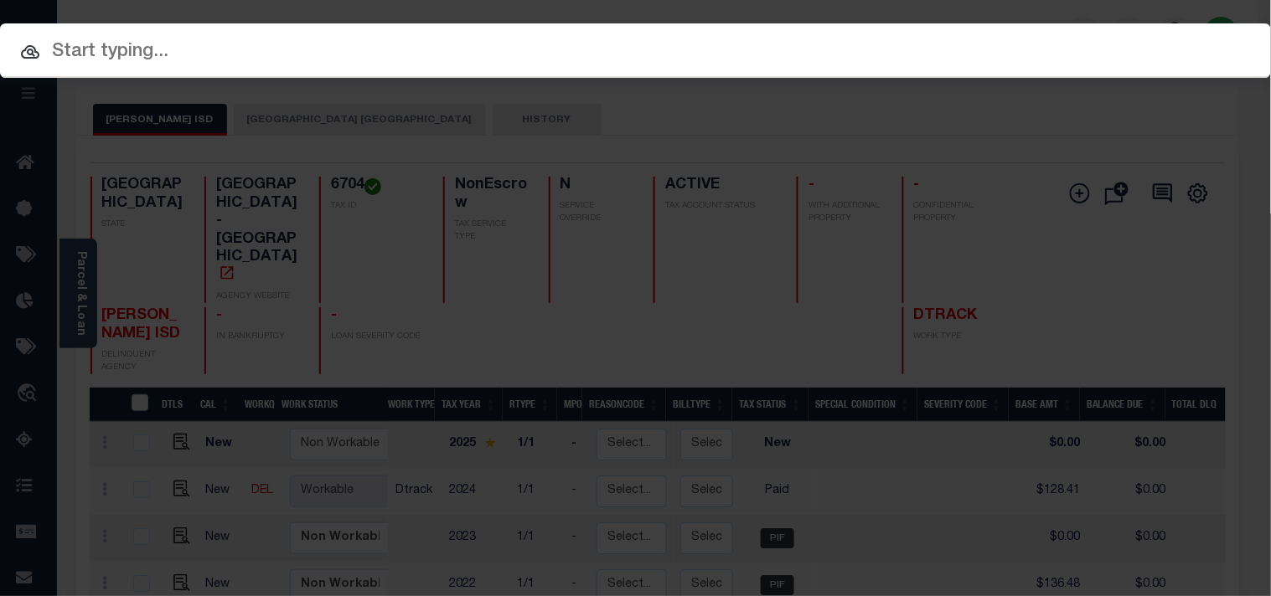
paste input "31500053397"
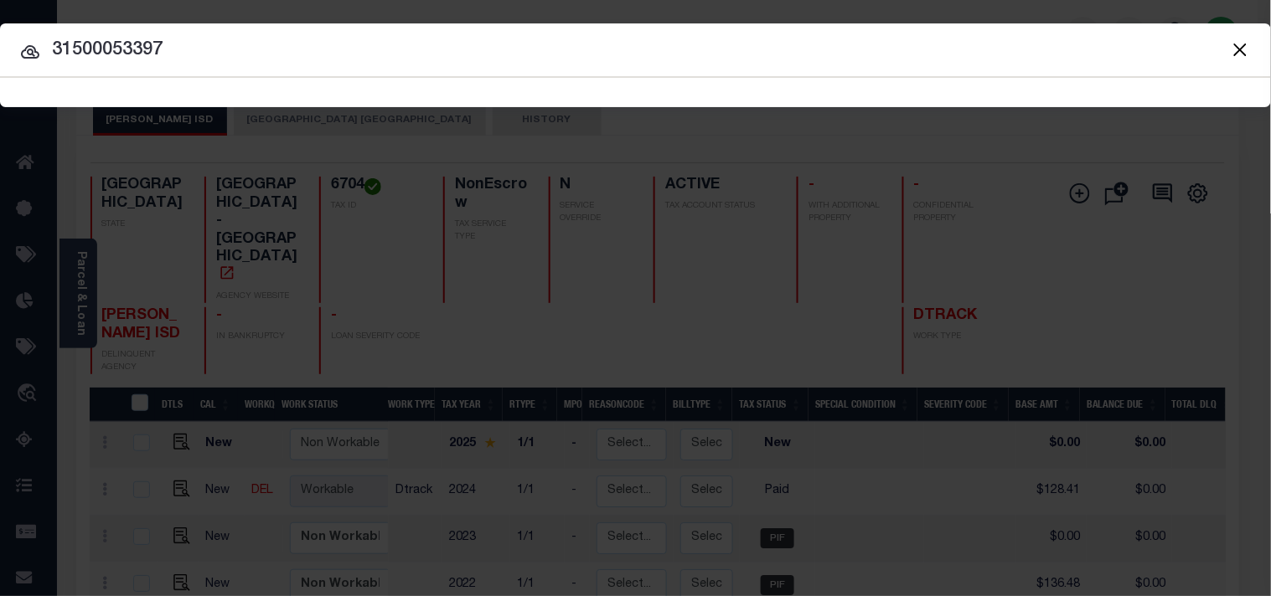
type input "31500053397"
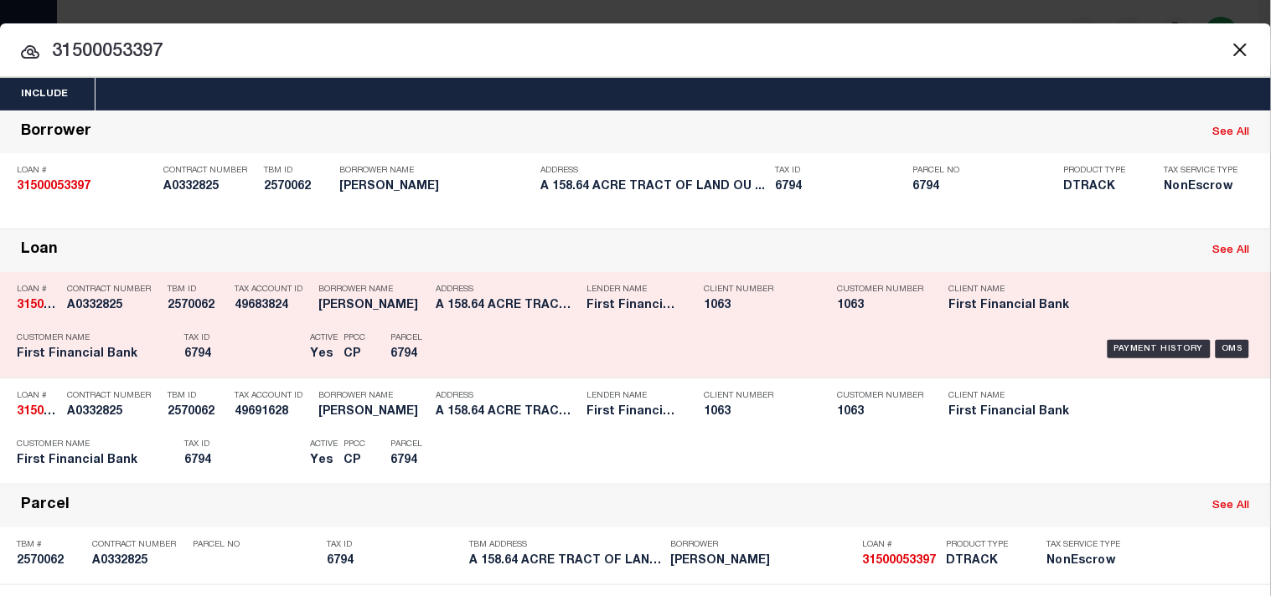
click at [458, 362] on h5 "6794" at bounding box center [427, 355] width 75 height 14
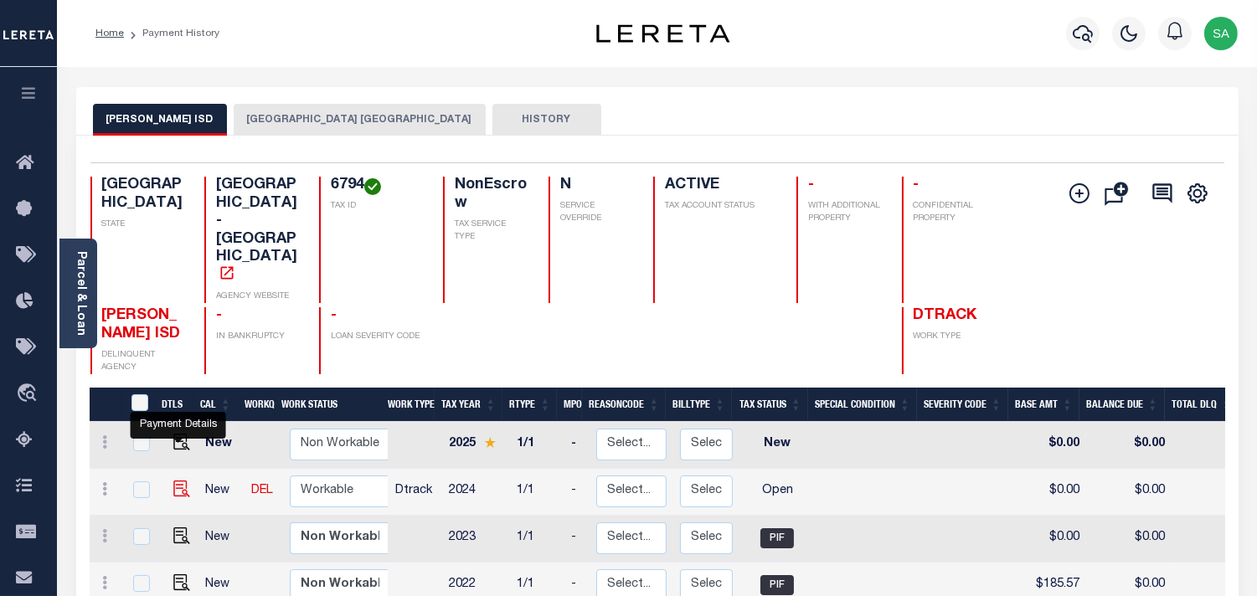
click at [182, 481] on img "" at bounding box center [181, 489] width 17 height 17
checkbox input "true"
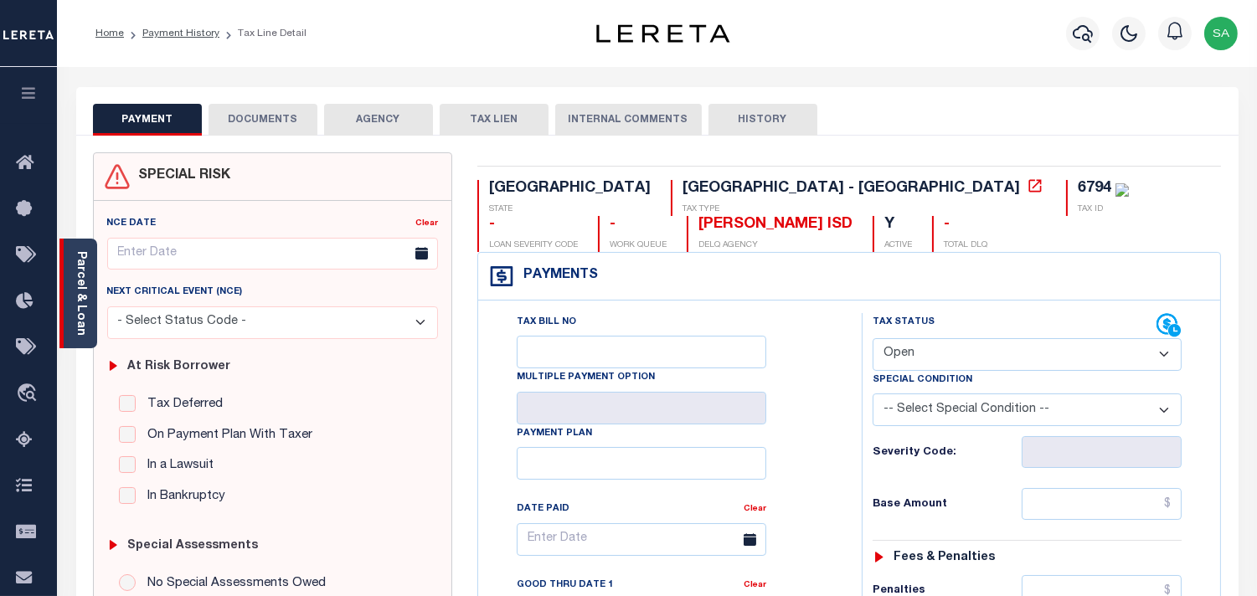
click at [76, 310] on link "Parcel & Loan" at bounding box center [81, 293] width 12 height 85
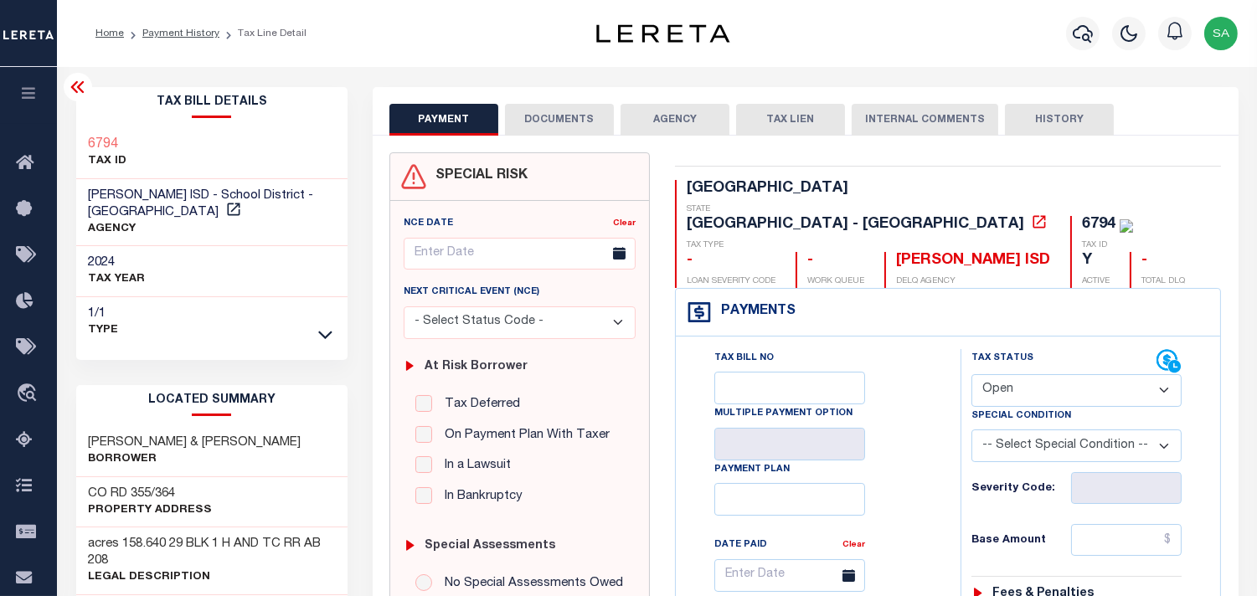
drag, startPoint x: 980, startPoint y: 352, endPoint x: 978, endPoint y: 364, distance: 12.7
click at [980, 374] on select "- Select Status Code - Open Due/Unpaid Paid Incomplete No Tax Due Internal Refu…" at bounding box center [1077, 390] width 210 height 33
select select "PYD"
click at [972, 374] on select "- Select Status Code - Open Due/Unpaid Paid Incomplete No Tax Due Internal Refu…" at bounding box center [1077, 390] width 210 height 33
type input "[DATE]"
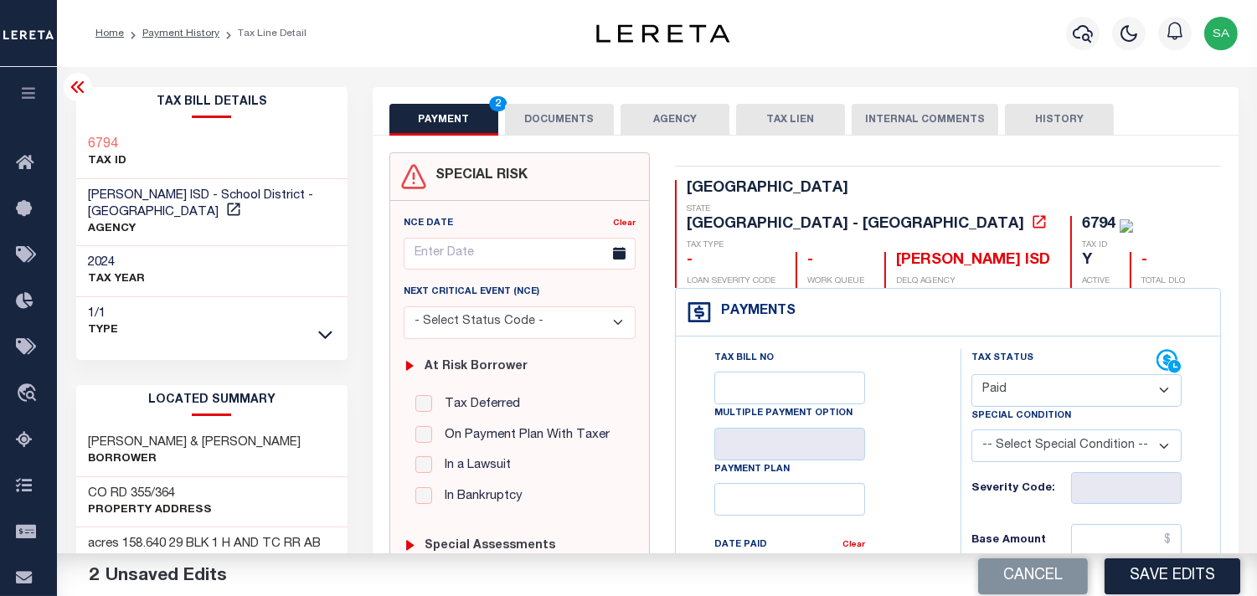
click at [568, 120] on button "DOCUMENTS" at bounding box center [559, 120] width 109 height 32
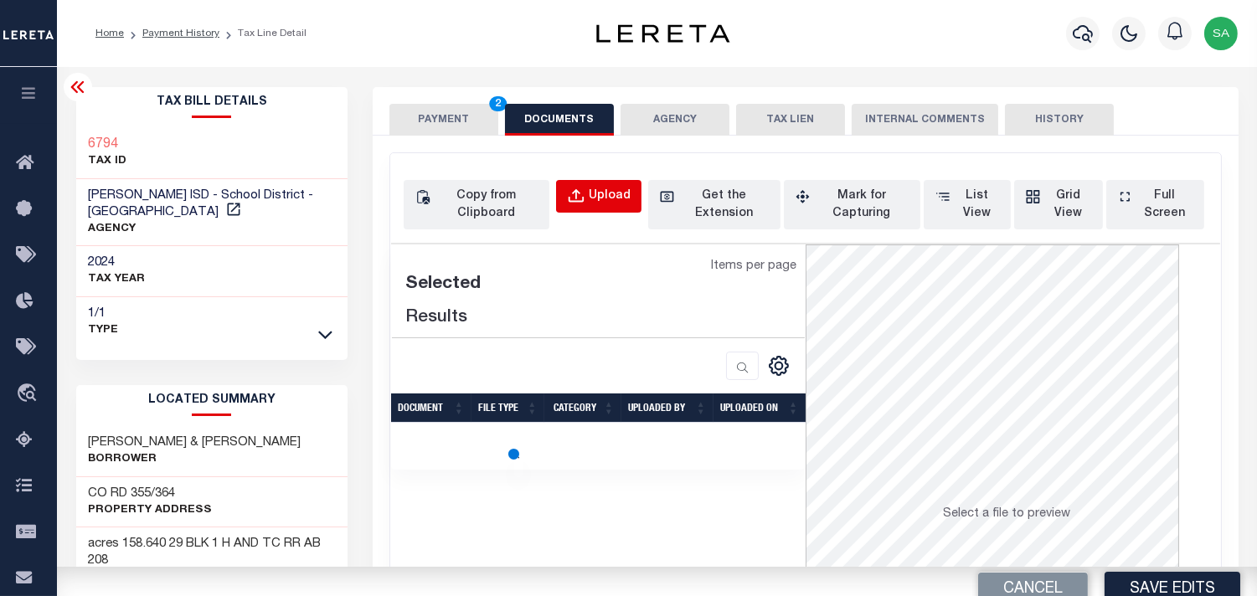
click at [632, 205] on button "Upload" at bounding box center [598, 196] width 85 height 33
select select "POP"
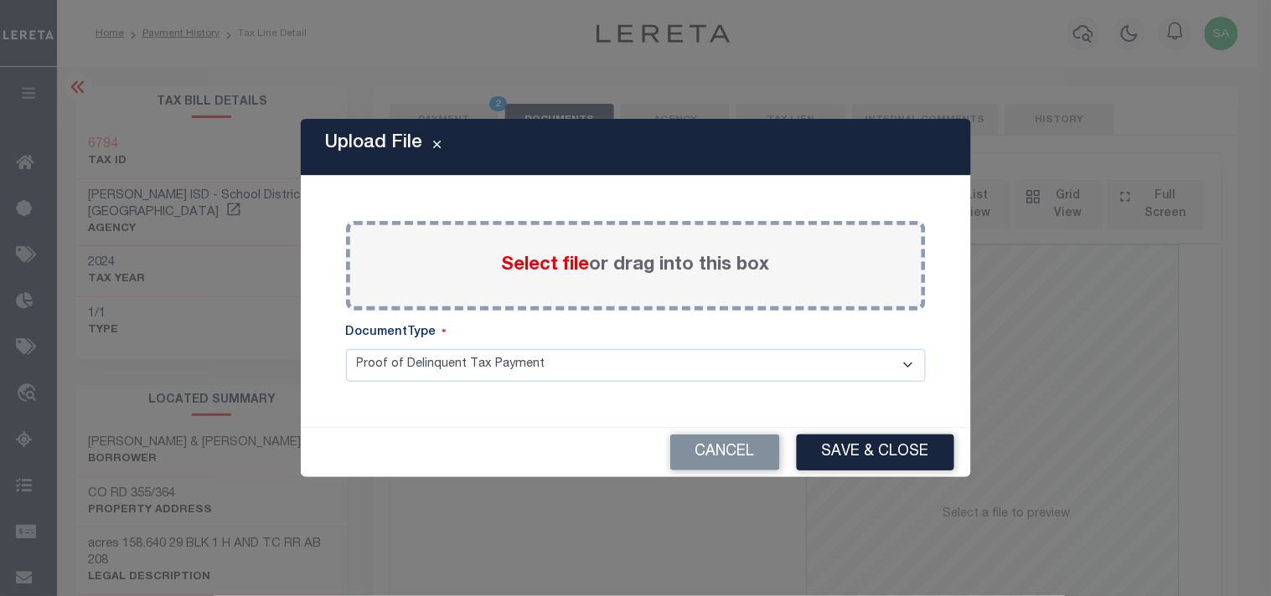
click at [525, 271] on span "Select file" at bounding box center [546, 265] width 88 height 18
click at [0, 0] on input "Select file or drag into this box" at bounding box center [0, 0] width 0 height 0
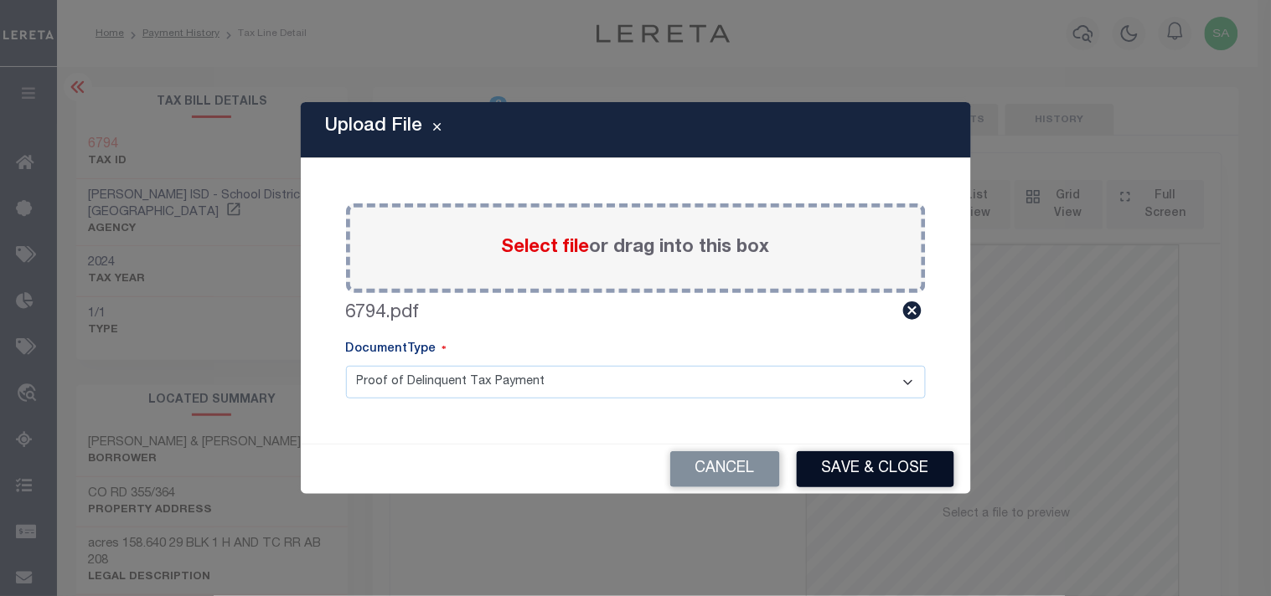
click at [885, 456] on button "Save & Close" at bounding box center [875, 469] width 157 height 36
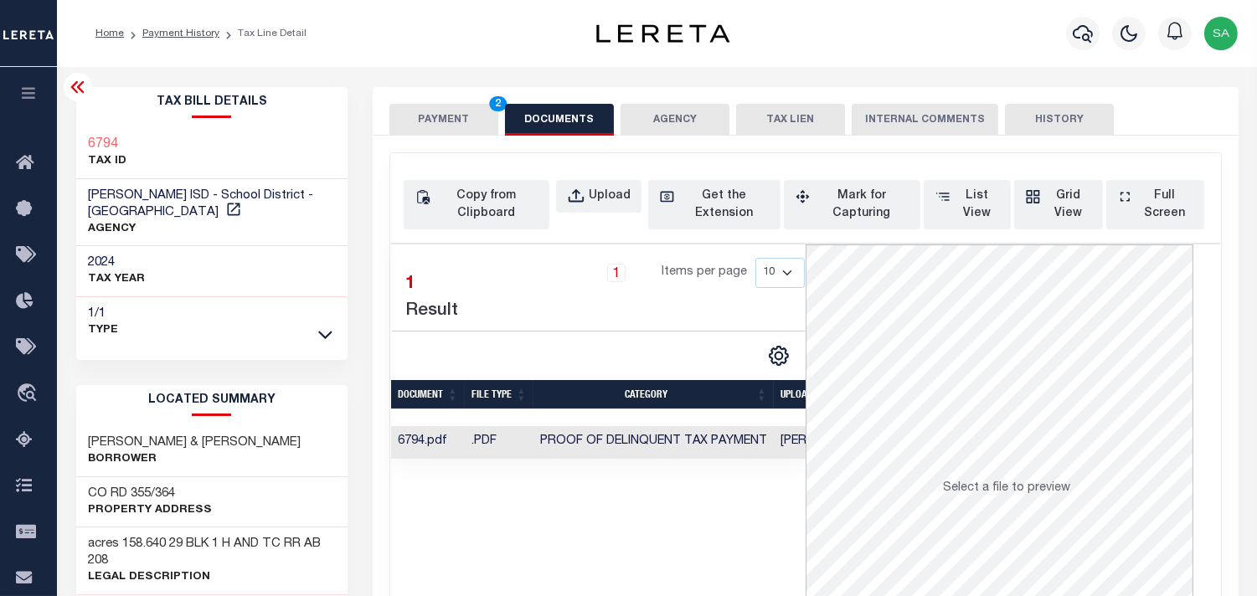
click at [454, 121] on button "PAYMENT 2" at bounding box center [443, 120] width 109 height 32
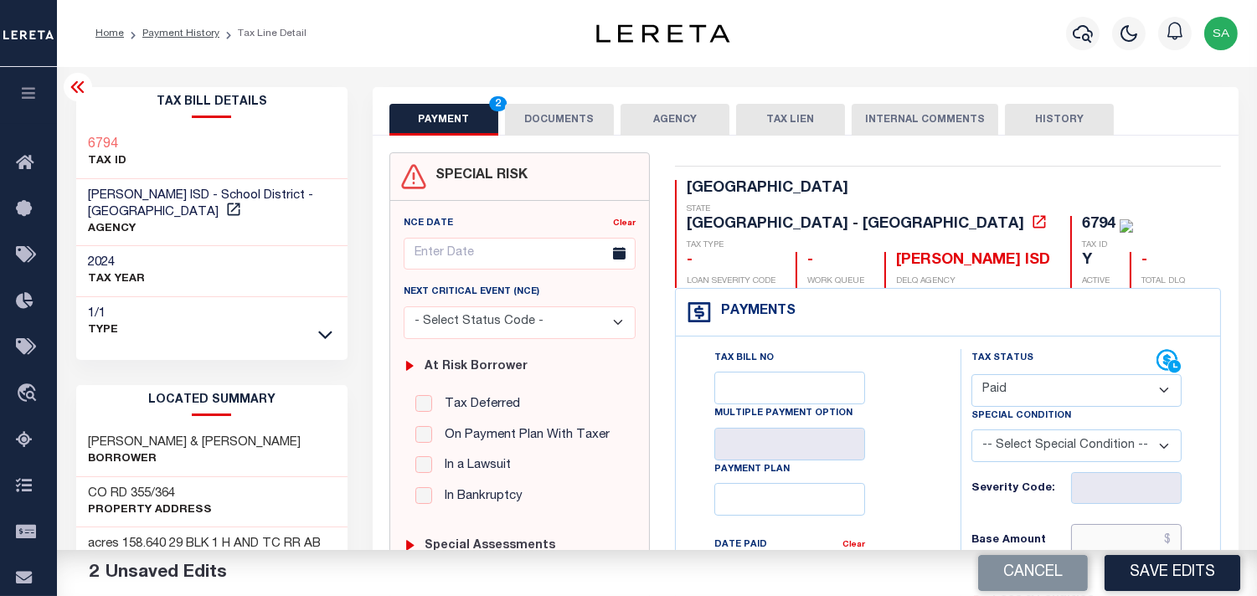
drag, startPoint x: 1091, startPoint y: 513, endPoint x: 1017, endPoint y: 506, distance: 74.8
click at [1091, 524] on input "text" at bounding box center [1126, 540] width 111 height 32
paste input "173.95"
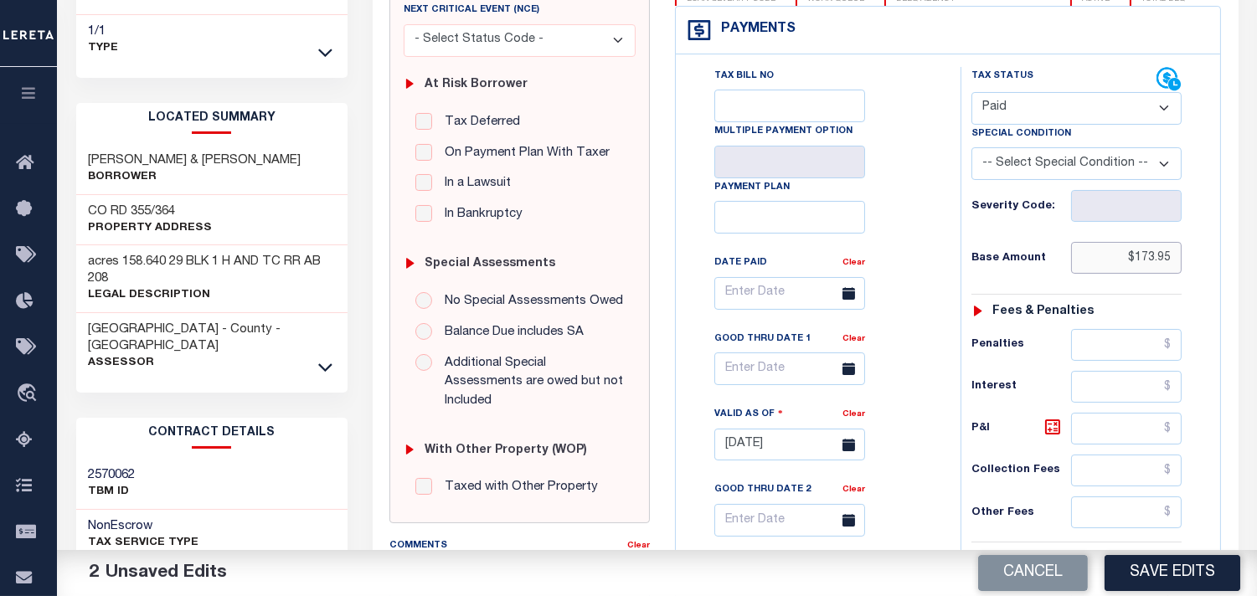
scroll to position [558, 0]
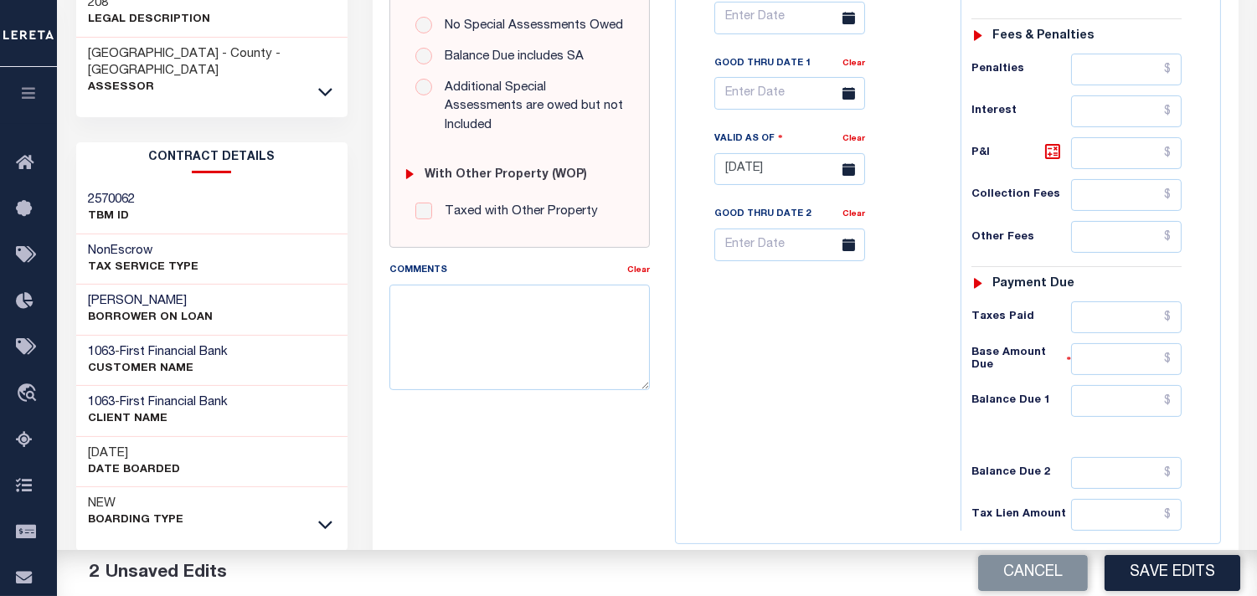
type input "$173.95"
click at [1112, 385] on input "text" at bounding box center [1126, 401] width 111 height 32
type input "$0.00"
click at [1131, 264] on div "Tax Status Status - Select Status Code -" at bounding box center [1082, 161] width 243 height 740
drag, startPoint x: 1125, startPoint y: 278, endPoint x: 1082, endPoint y: 300, distance: 47.9
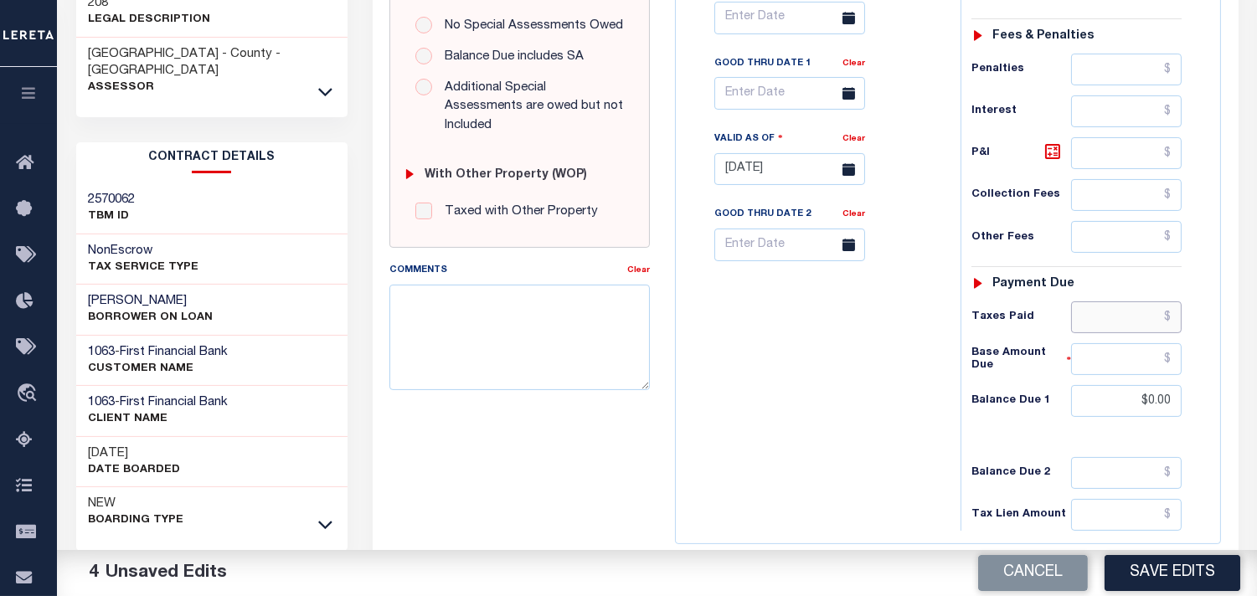
click at [1125, 302] on input "text" at bounding box center [1126, 318] width 111 height 32
paste input "173.95"
type input "$173.95"
click at [903, 389] on div "Tax Bill No Multiple Payment Option Payment Plan Clear" at bounding box center [814, 161] width 268 height 740
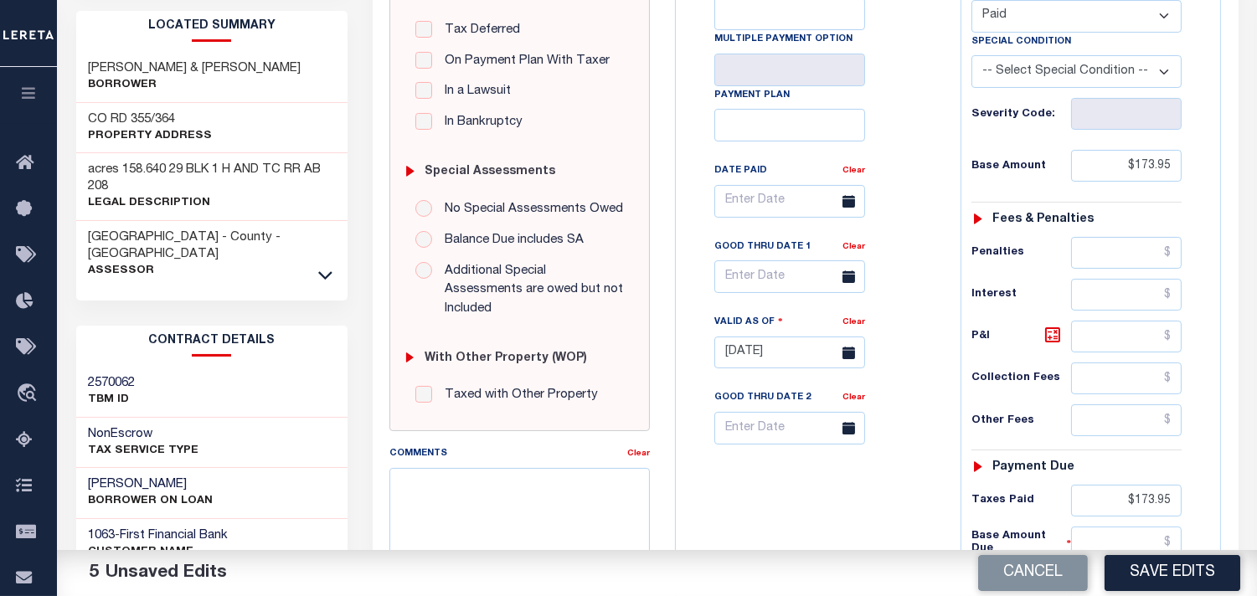
scroll to position [93, 0]
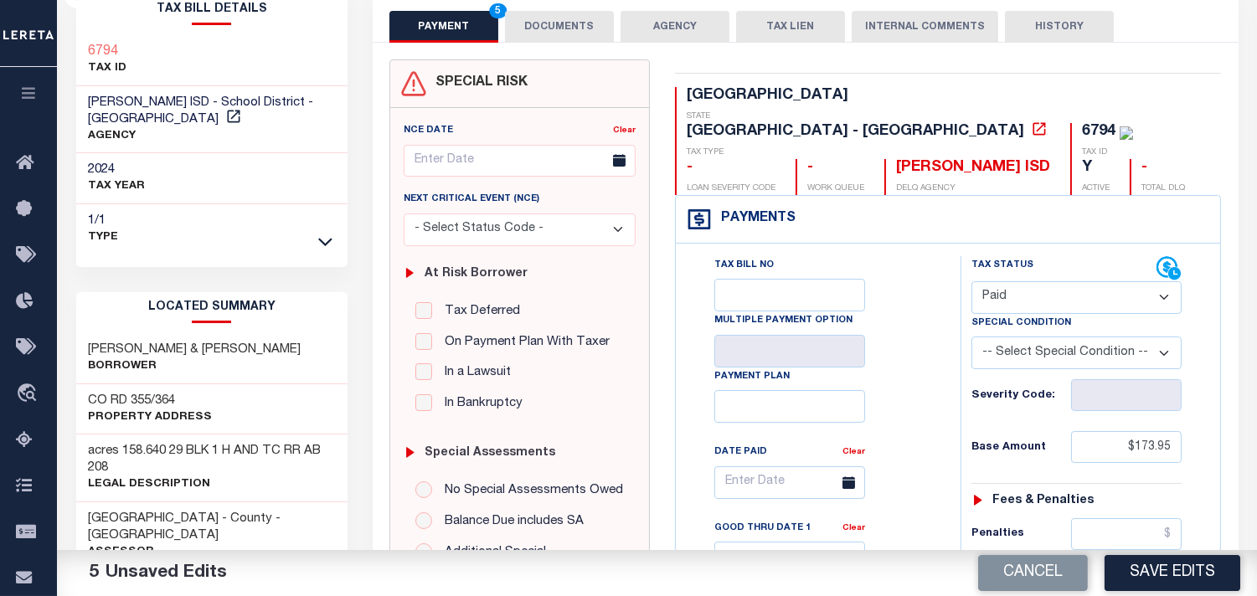
click at [579, 29] on button "DOCUMENTS" at bounding box center [559, 27] width 109 height 32
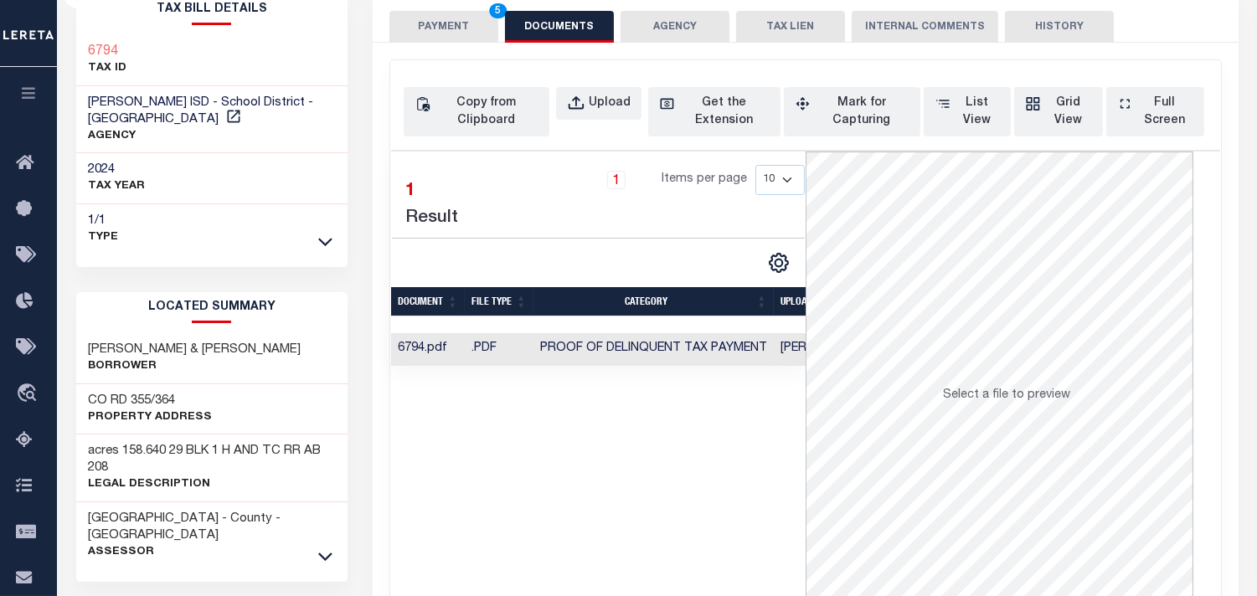
click at [447, 26] on button "PAYMENT 5" at bounding box center [443, 27] width 109 height 32
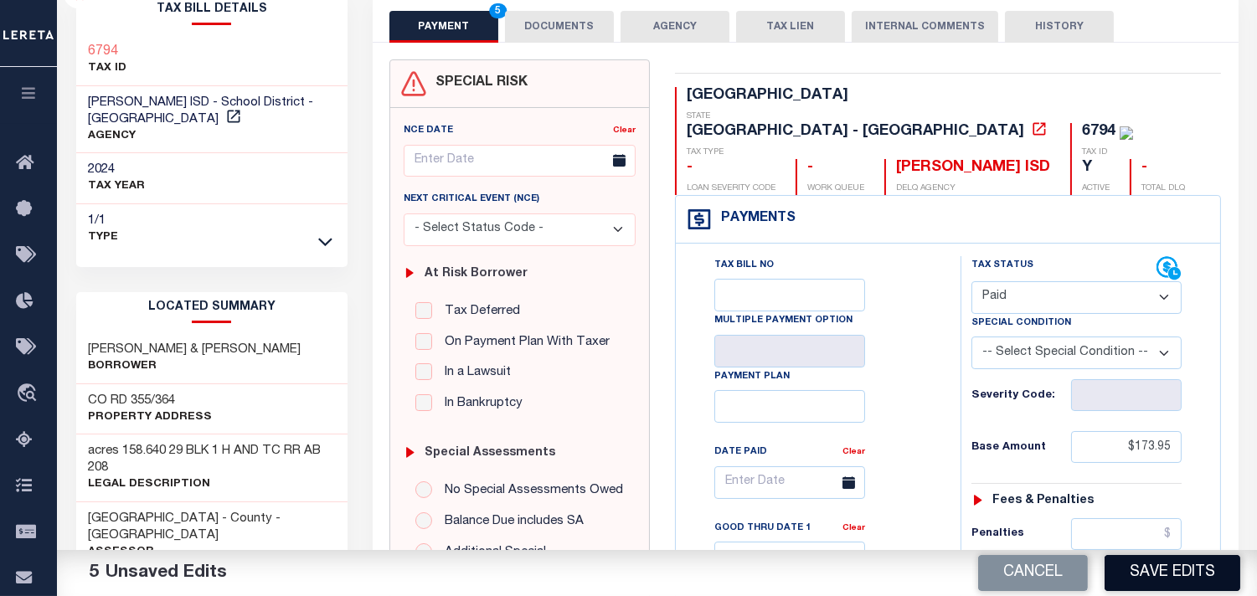
click at [1122, 575] on button "Save Edits" at bounding box center [1173, 573] width 136 height 36
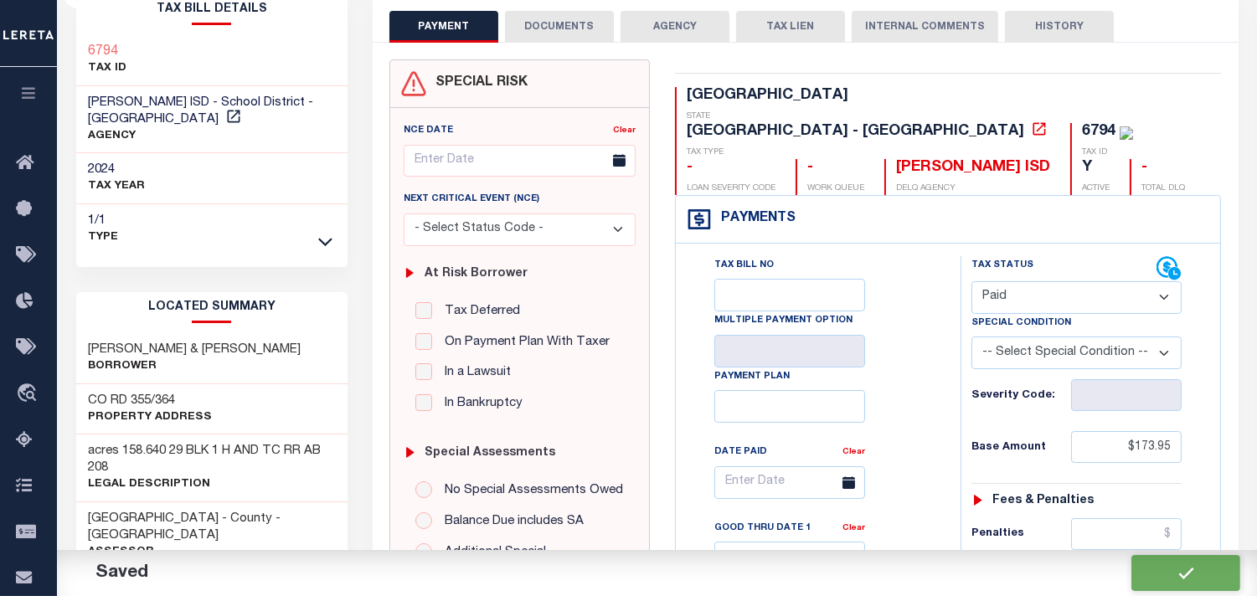
checkbox input "false"
type input "$173.95"
type input "$0"
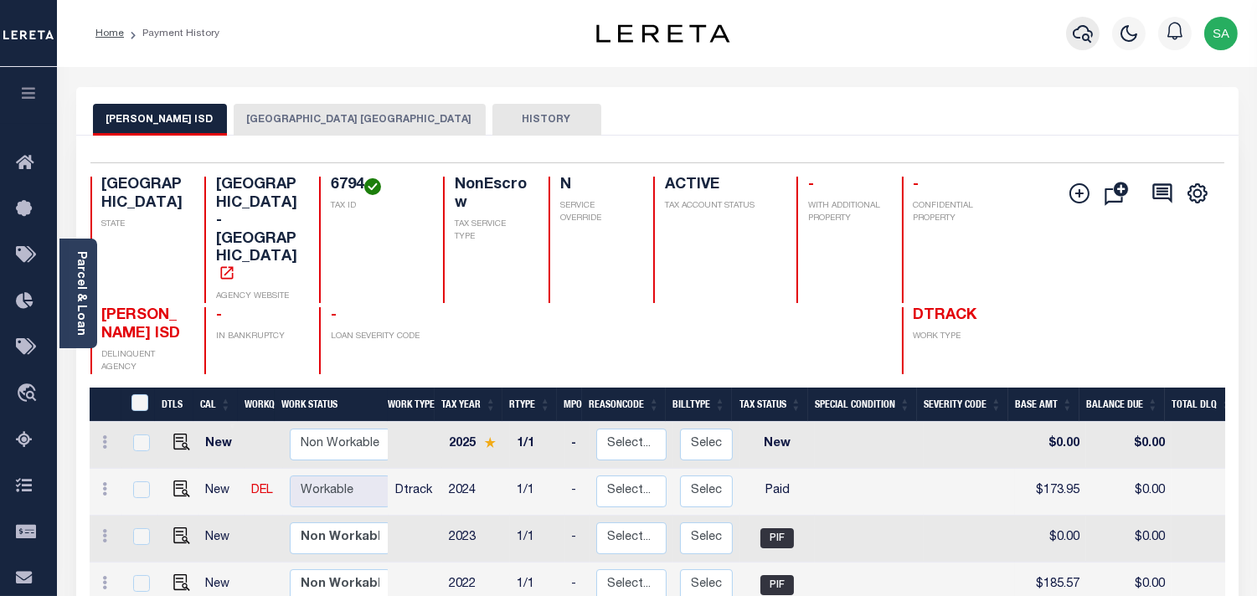
click at [1083, 34] on icon "button" at bounding box center [1083, 33] width 20 height 20
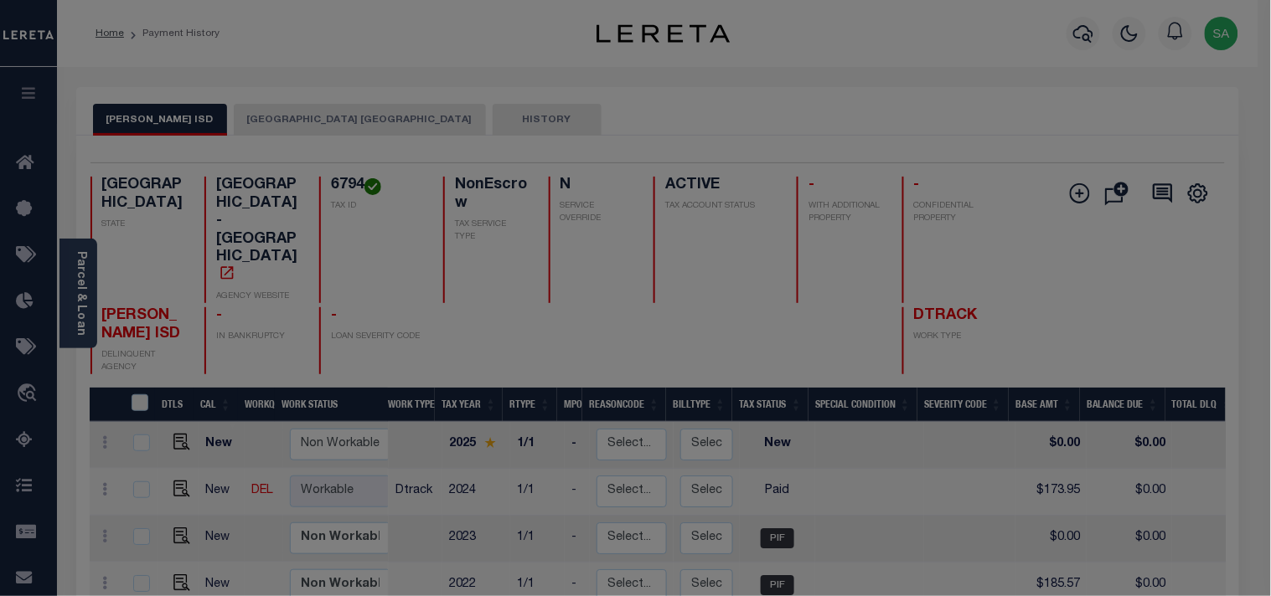
click at [0, 0] on div "Include Loans TBM Customers Borrowers Payments (Lender Non-Disb) Payments (Lend…" at bounding box center [0, 0] width 0 height 0
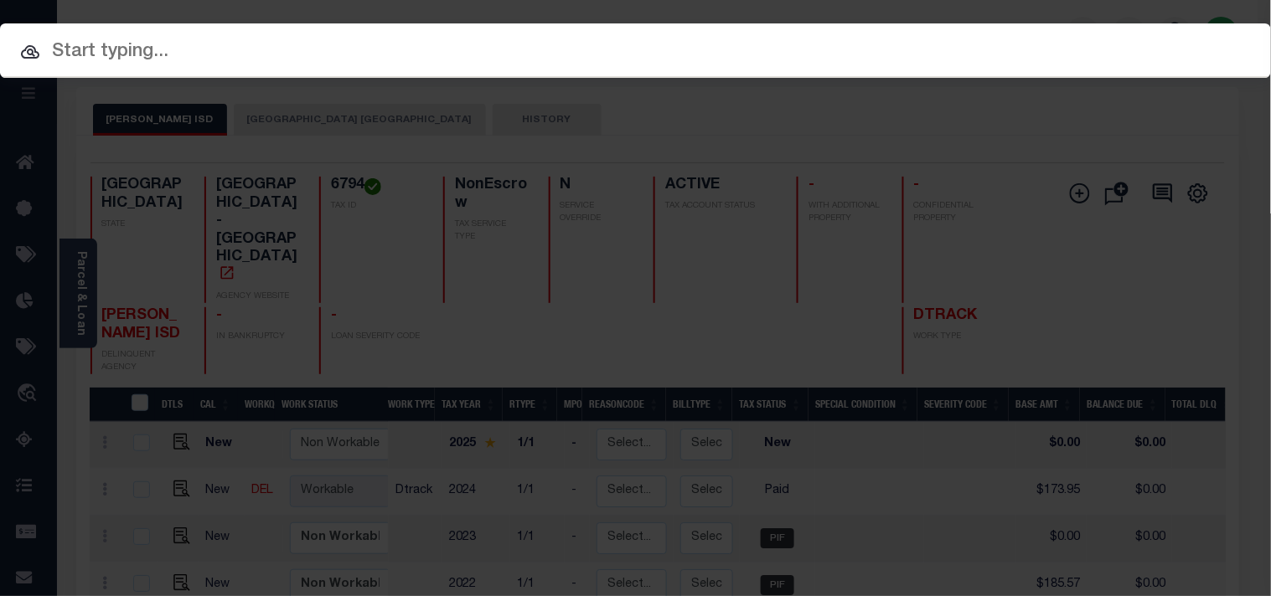
paste input "33500014890"
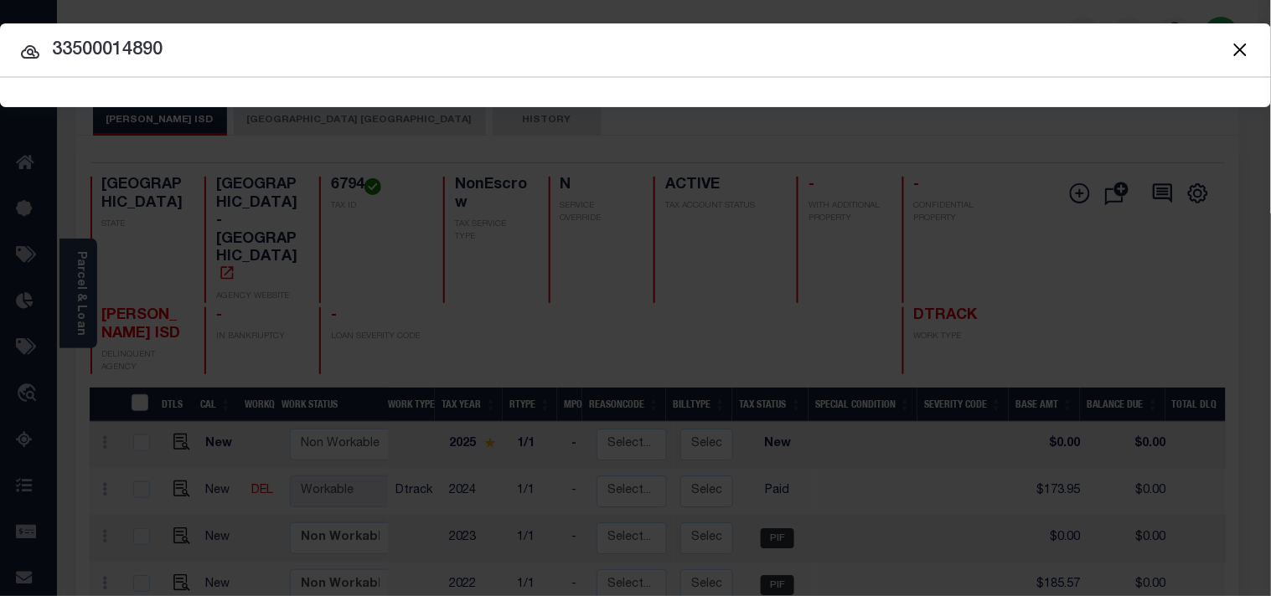
type input "33500014890"
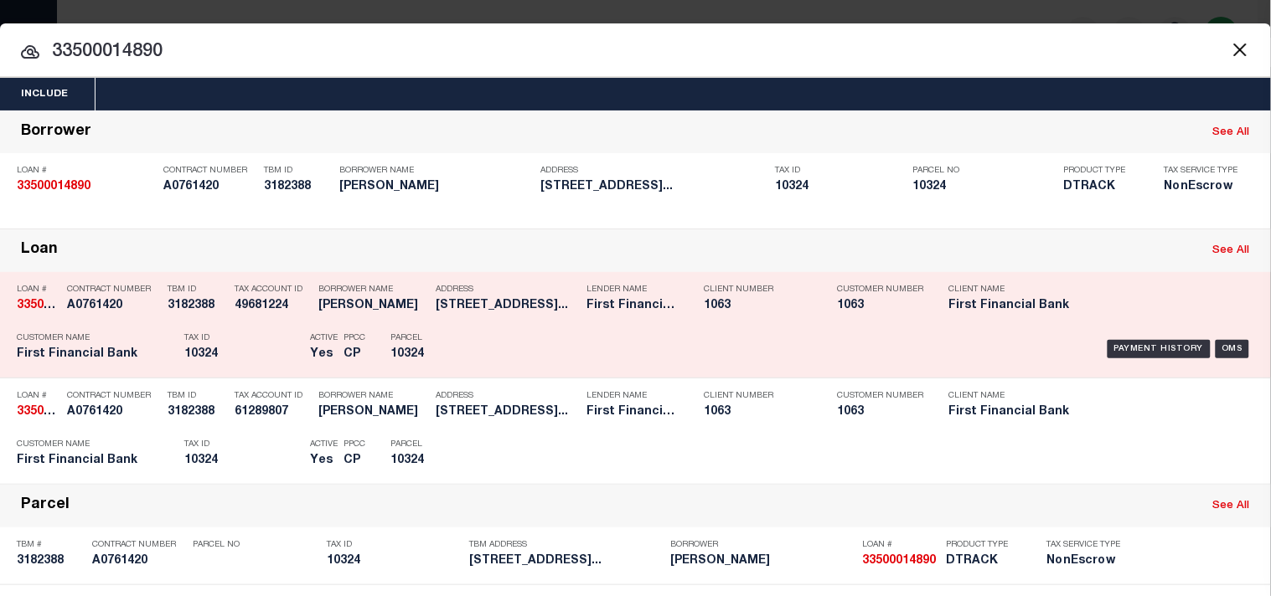
click at [432, 360] on div "Parcel 10324" at bounding box center [427, 349] width 75 height 49
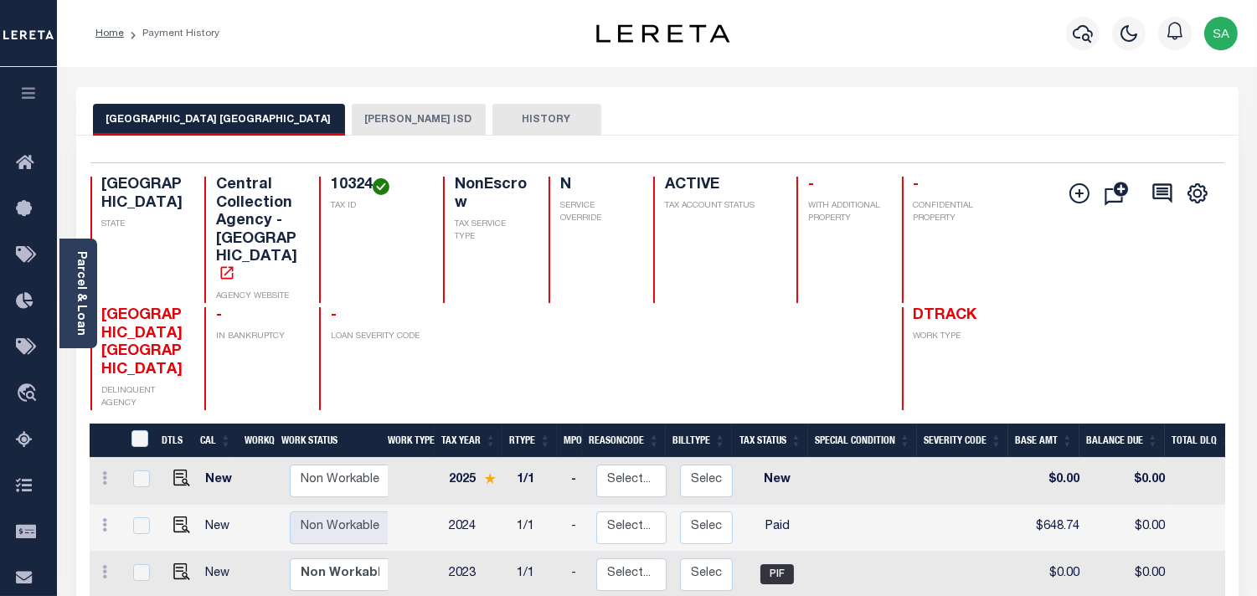
click at [395, 124] on button "[PERSON_NAME] ISD" at bounding box center [419, 120] width 134 height 32
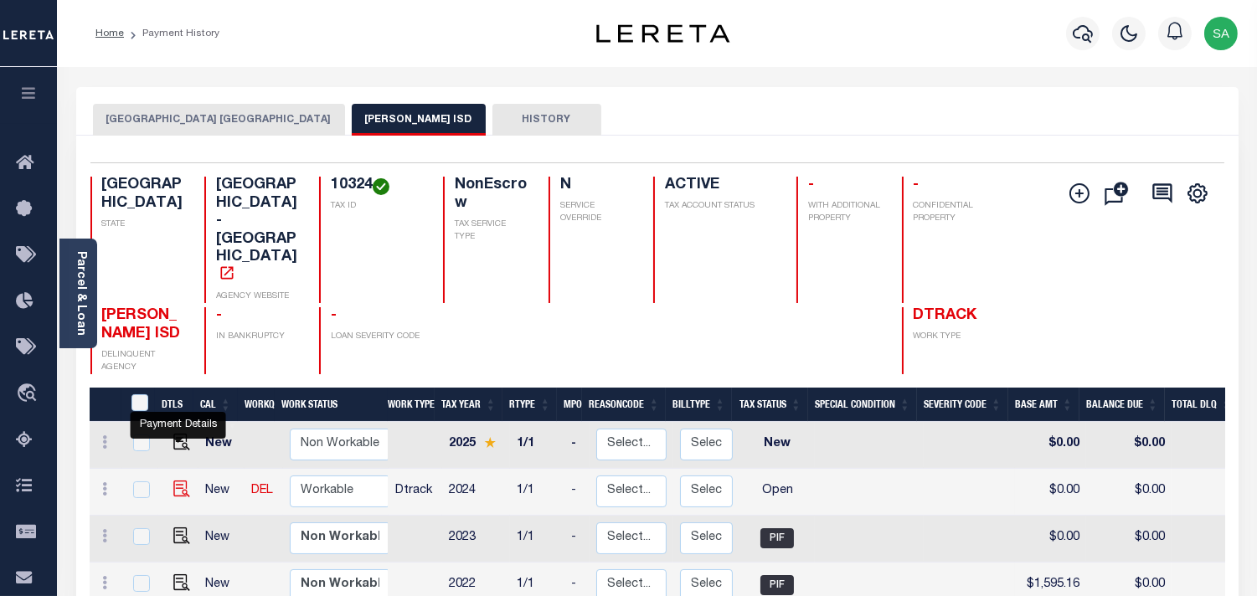
click at [179, 481] on img "" at bounding box center [181, 489] width 17 height 17
checkbox input "true"
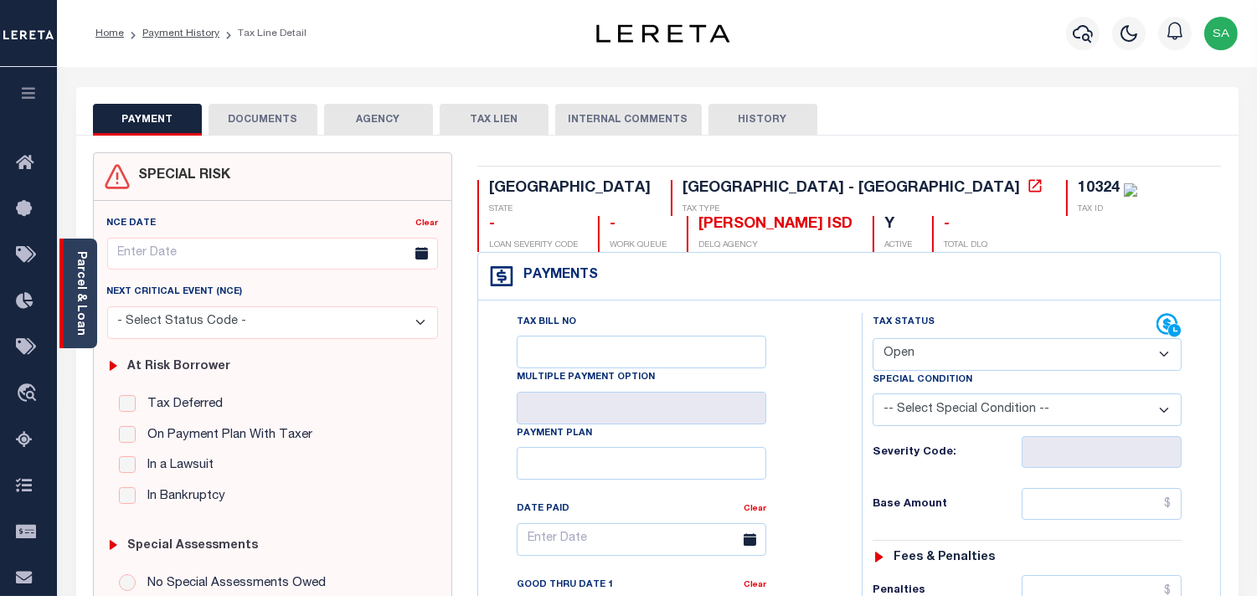
click at [90, 307] on div "Parcel & Loan" at bounding box center [78, 294] width 38 height 110
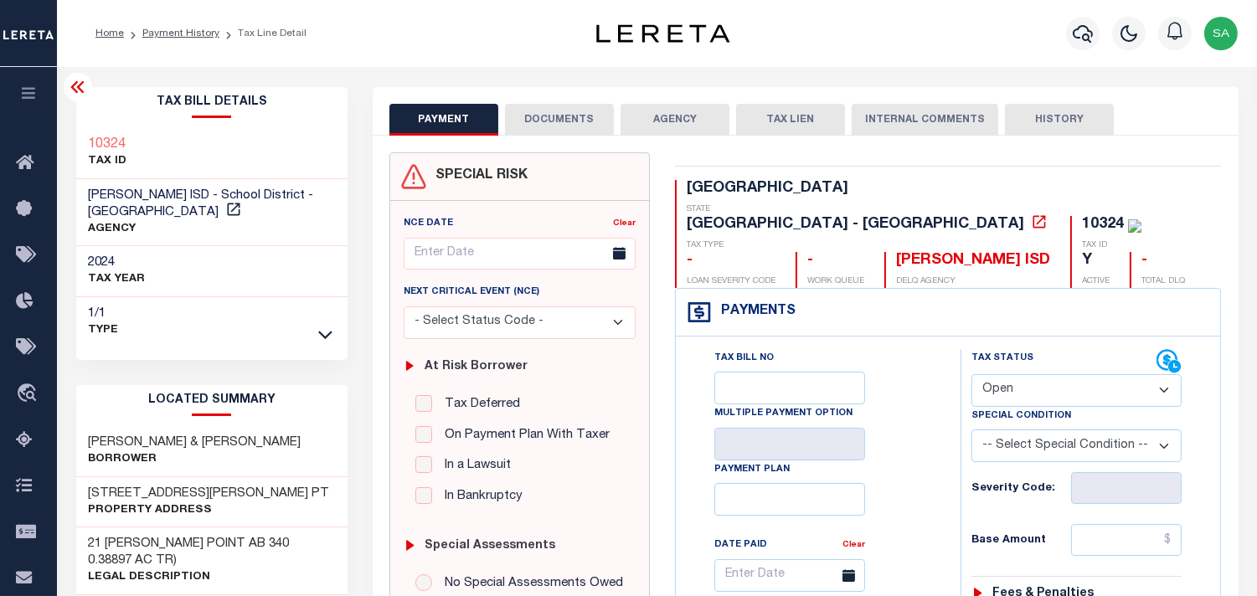
click at [1015, 374] on select "- Select Status Code - Open Due/Unpaid Paid Incomplete No Tax Due Internal Refu…" at bounding box center [1077, 390] width 210 height 33
select select "PYD"
click at [972, 374] on select "- Select Status Code - Open Due/Unpaid Paid Incomplete No Tax Due Internal Refu…" at bounding box center [1077, 390] width 210 height 33
type input "[DATE]"
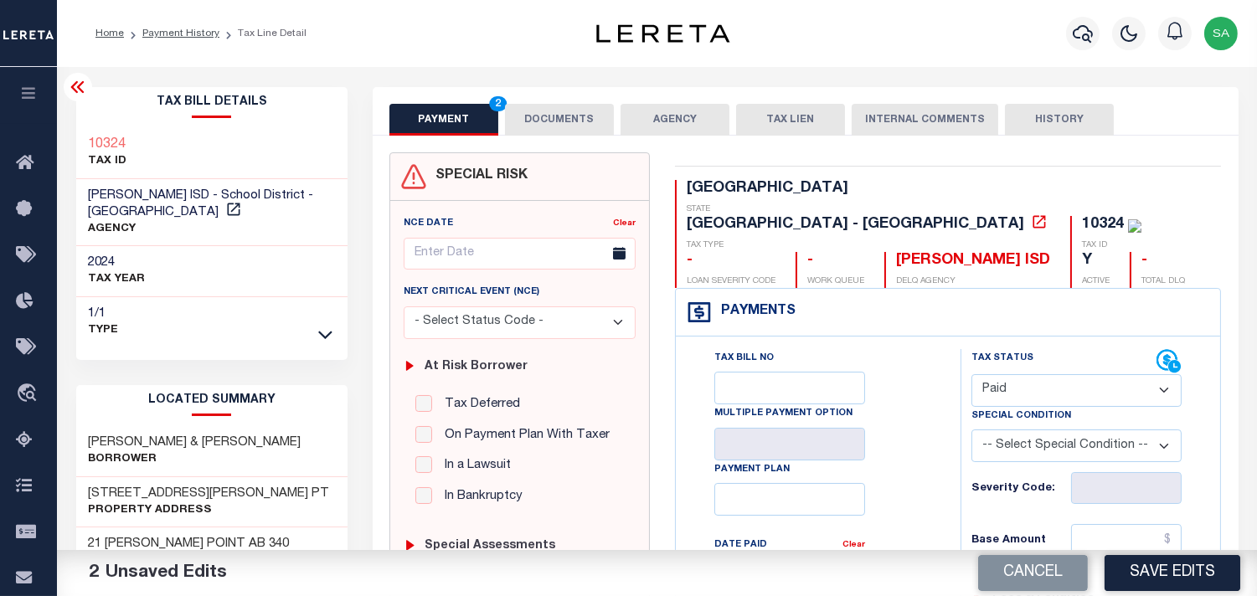
click at [549, 114] on button "DOCUMENTS" at bounding box center [559, 120] width 109 height 32
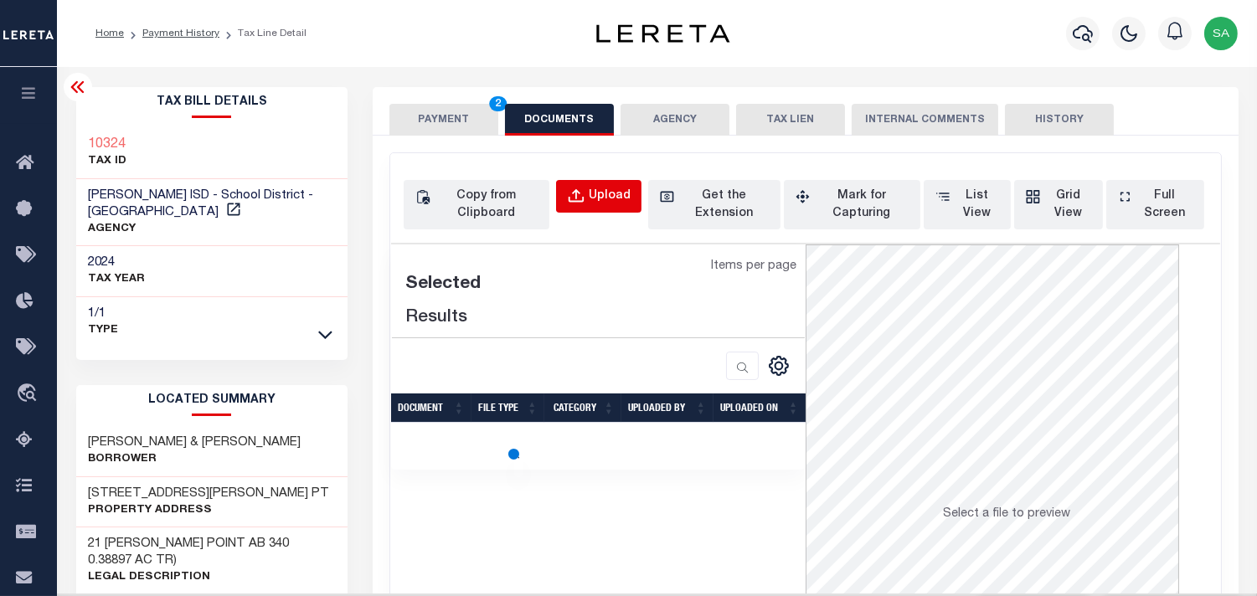
click at [591, 188] on div "Upload" at bounding box center [610, 197] width 42 height 18
select select "POP"
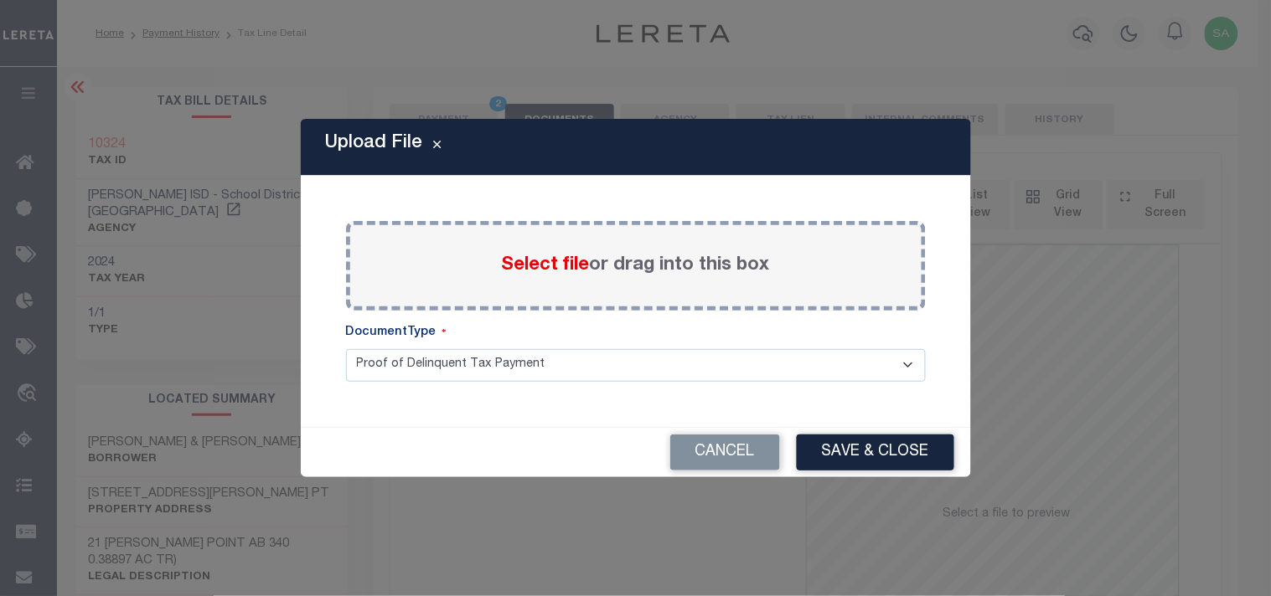
click at [553, 272] on span "Select file" at bounding box center [546, 265] width 88 height 18
click at [0, 0] on input "Select file or drag into this box" at bounding box center [0, 0] width 0 height 0
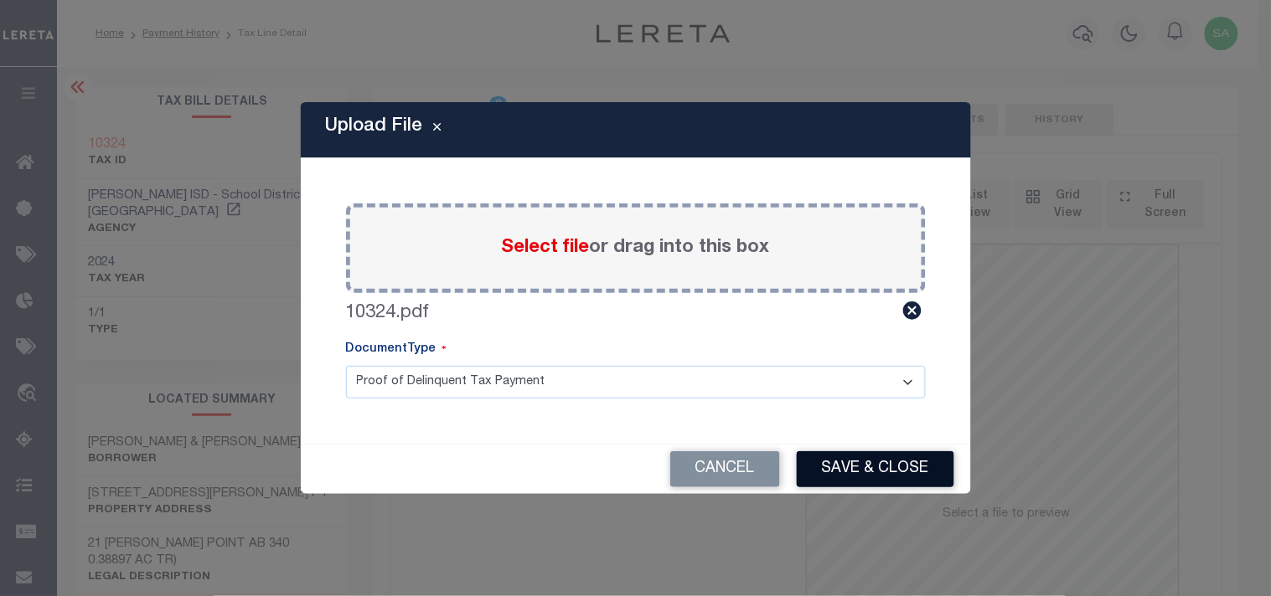
click at [892, 475] on button "Save & Close" at bounding box center [875, 469] width 157 height 36
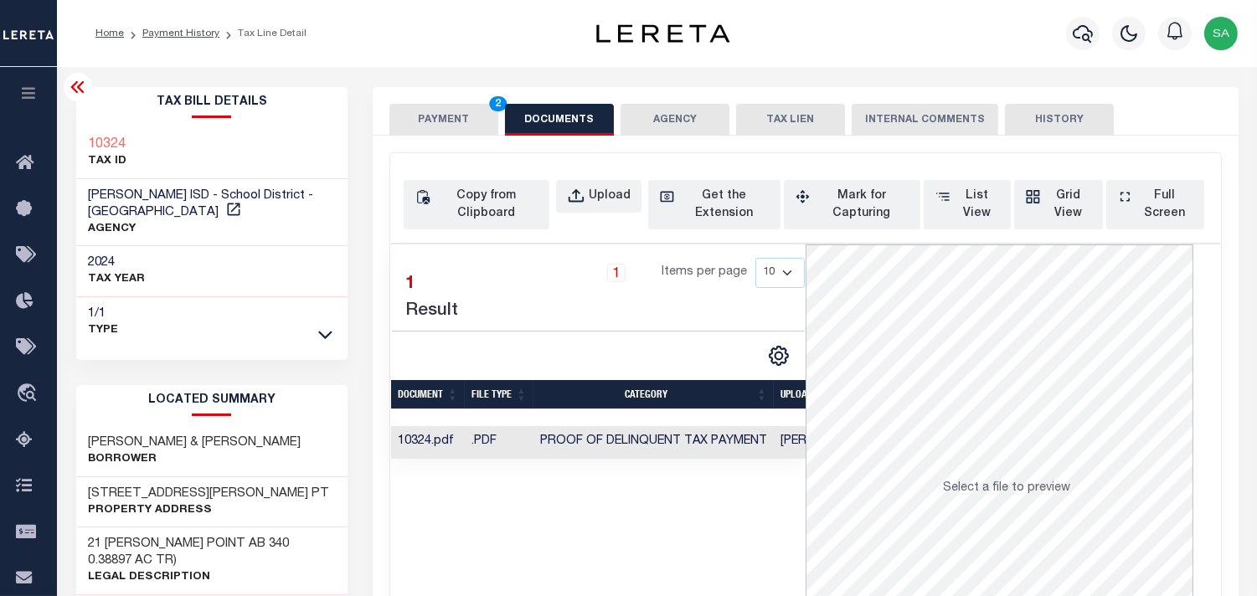
click at [432, 127] on button "PAYMENT 2" at bounding box center [443, 120] width 109 height 32
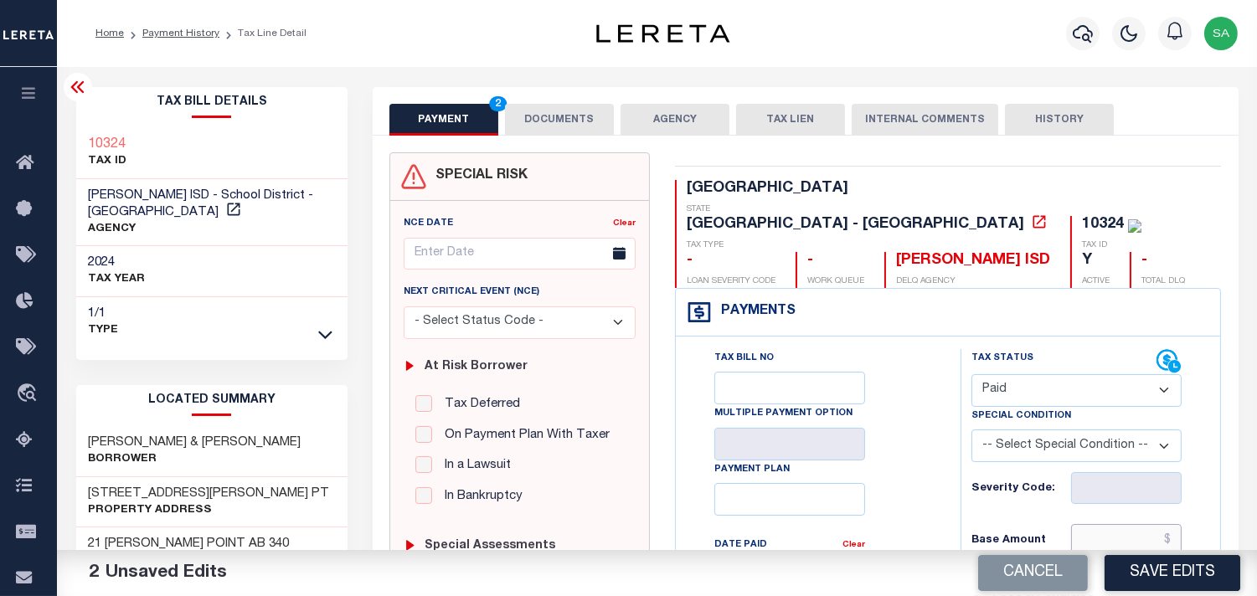
drag, startPoint x: 1120, startPoint y: 516, endPoint x: 1058, endPoint y: 505, distance: 62.9
click at [1119, 524] on input "text" at bounding box center [1126, 540] width 111 height 32
paste input "1,496.99"
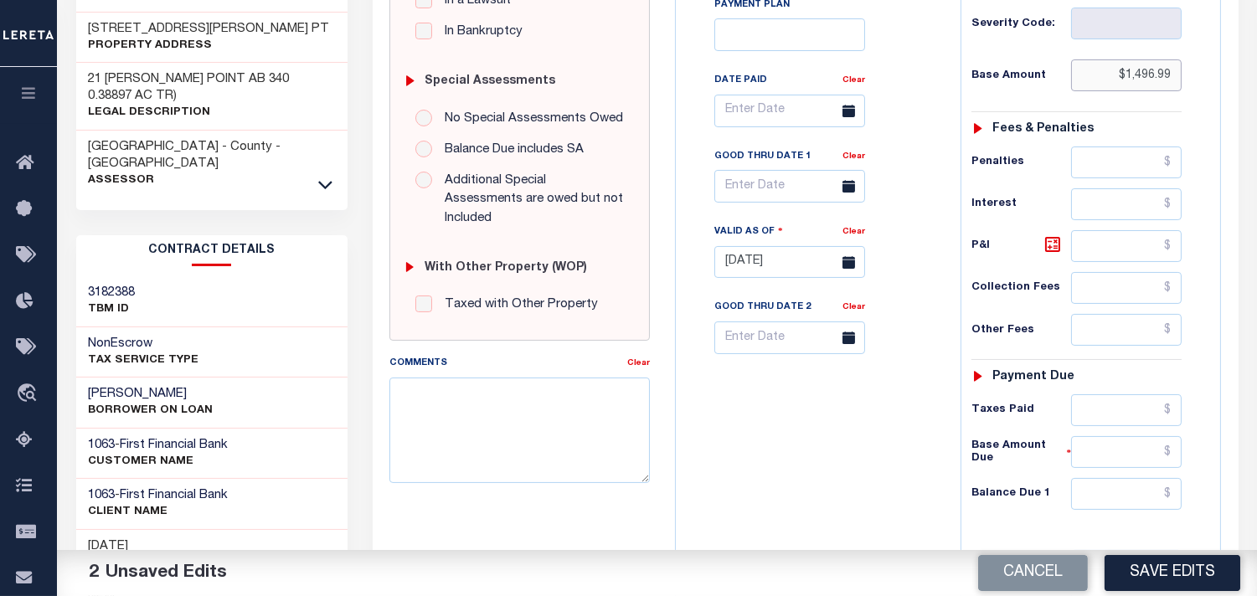
type input "$1,496.99"
click at [1106, 395] on input "text" at bounding box center [1126, 411] width 111 height 32
paste input "1,496.99"
type input "$1,496.99"
click at [1086, 478] on input "text" at bounding box center [1126, 494] width 111 height 32
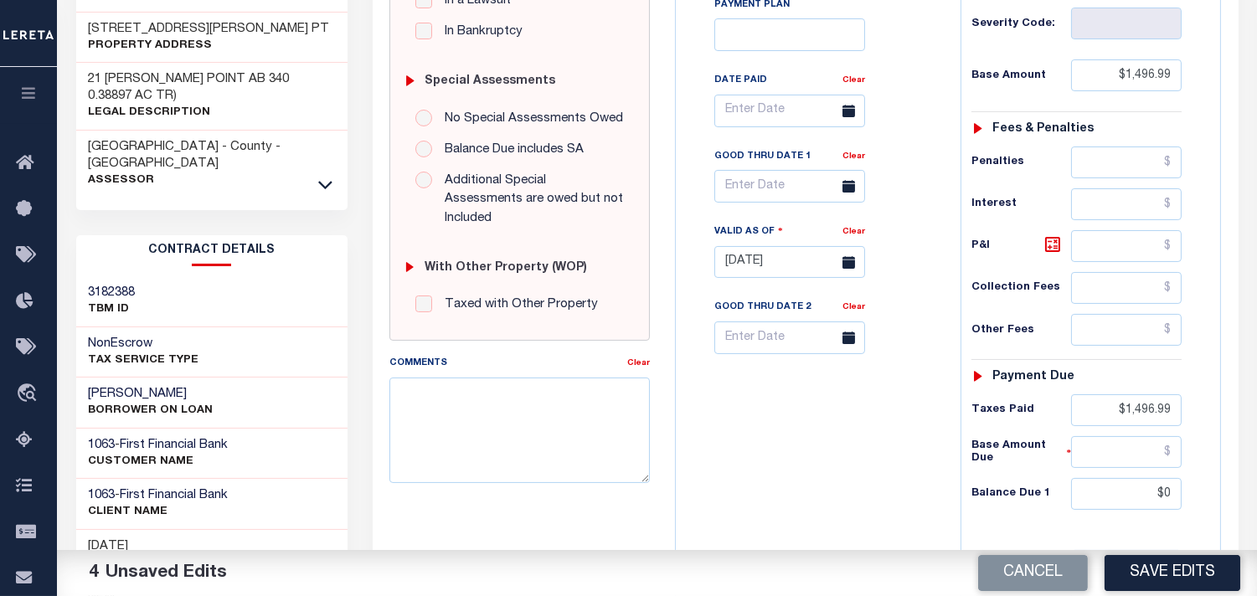
type input "$0.00"
click at [847, 444] on div "Tax Bill No Multiple Payment Option Payment Plan Clear" at bounding box center [814, 254] width 268 height 740
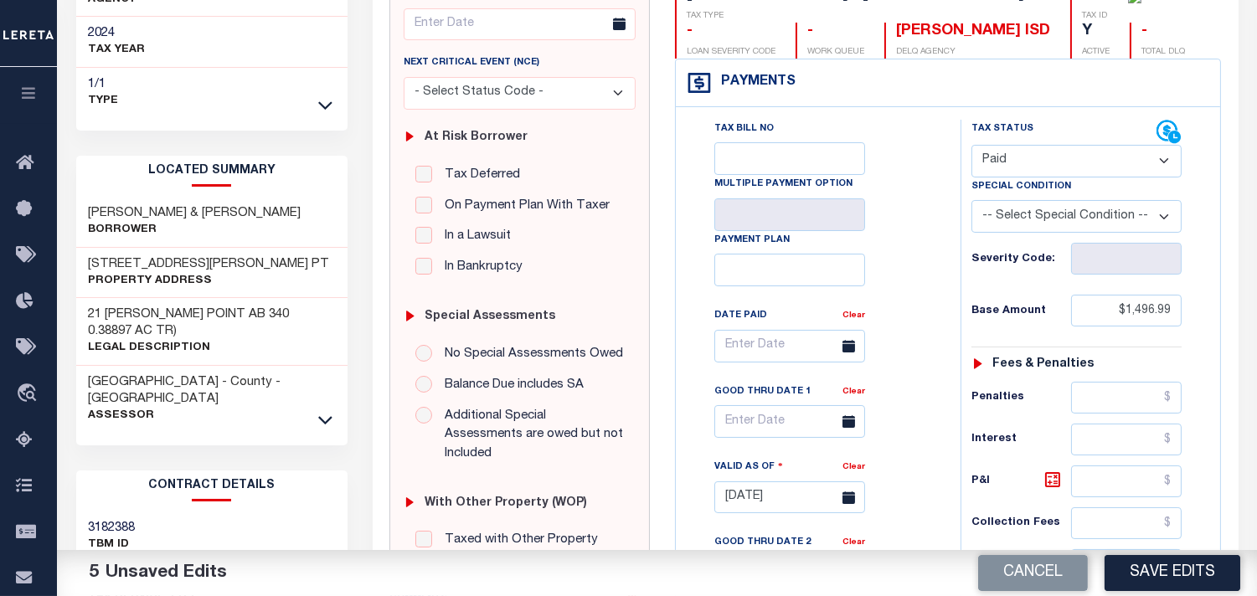
scroll to position [0, 0]
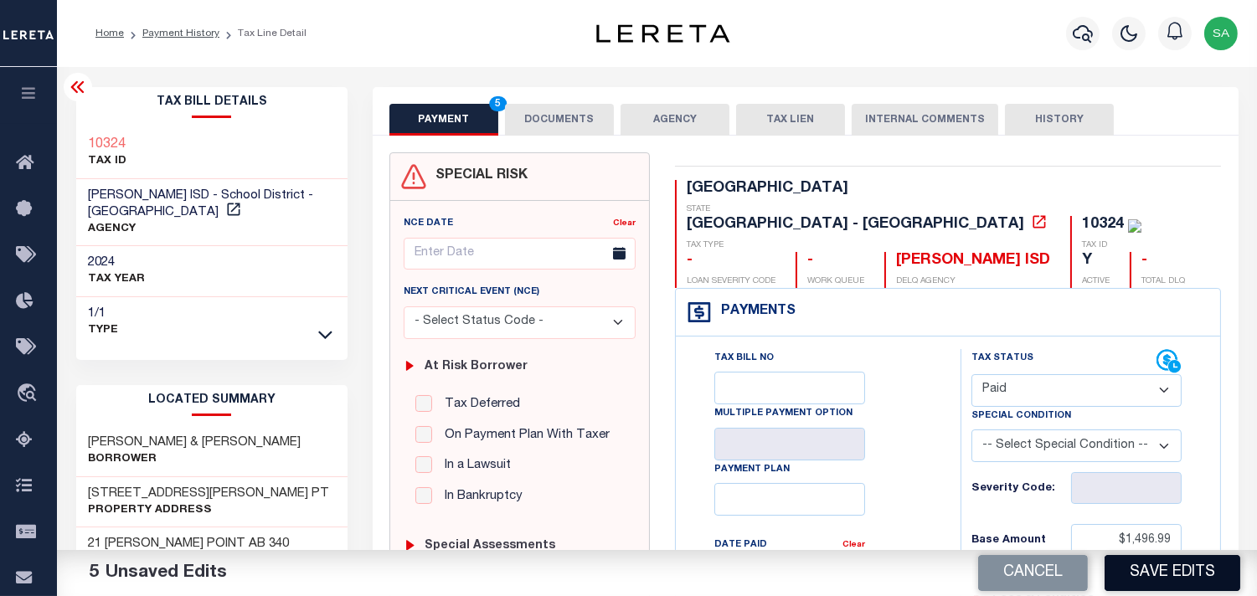
click at [1158, 568] on button "Save Edits" at bounding box center [1173, 573] width 136 height 36
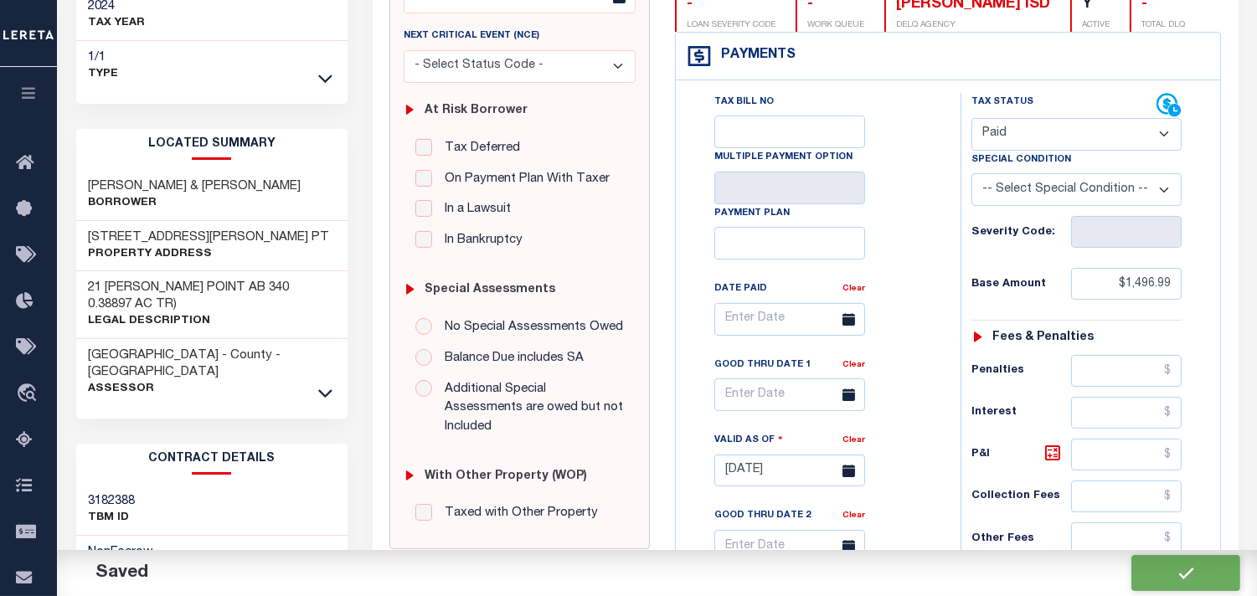
checkbox input "false"
type input "$1,496.99"
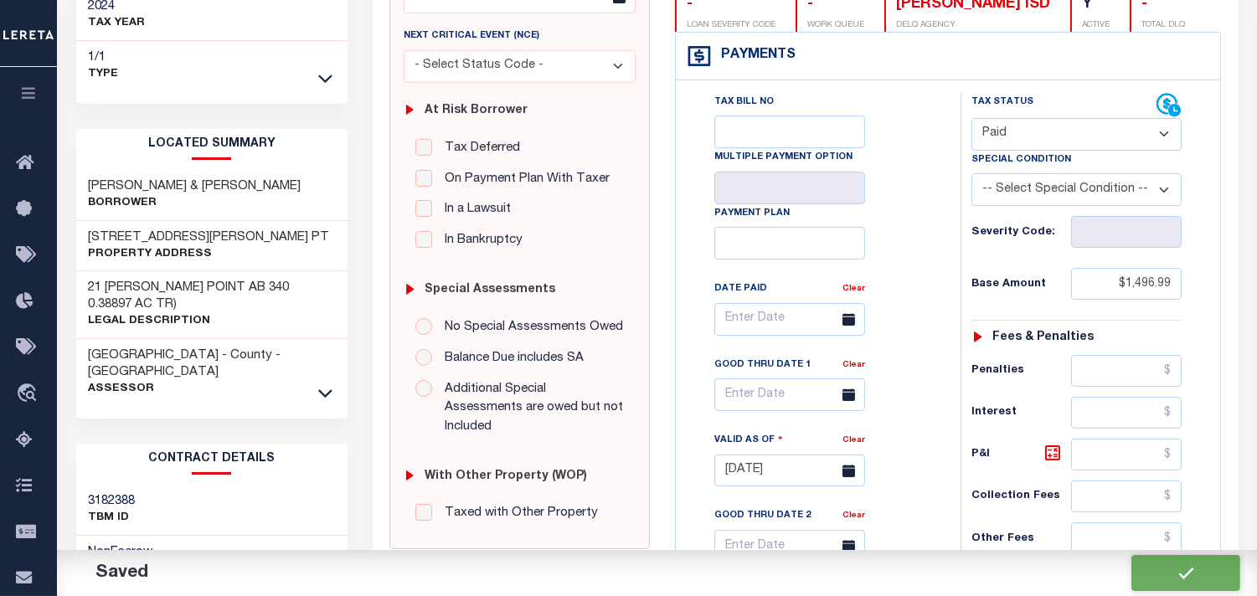
type input "$0"
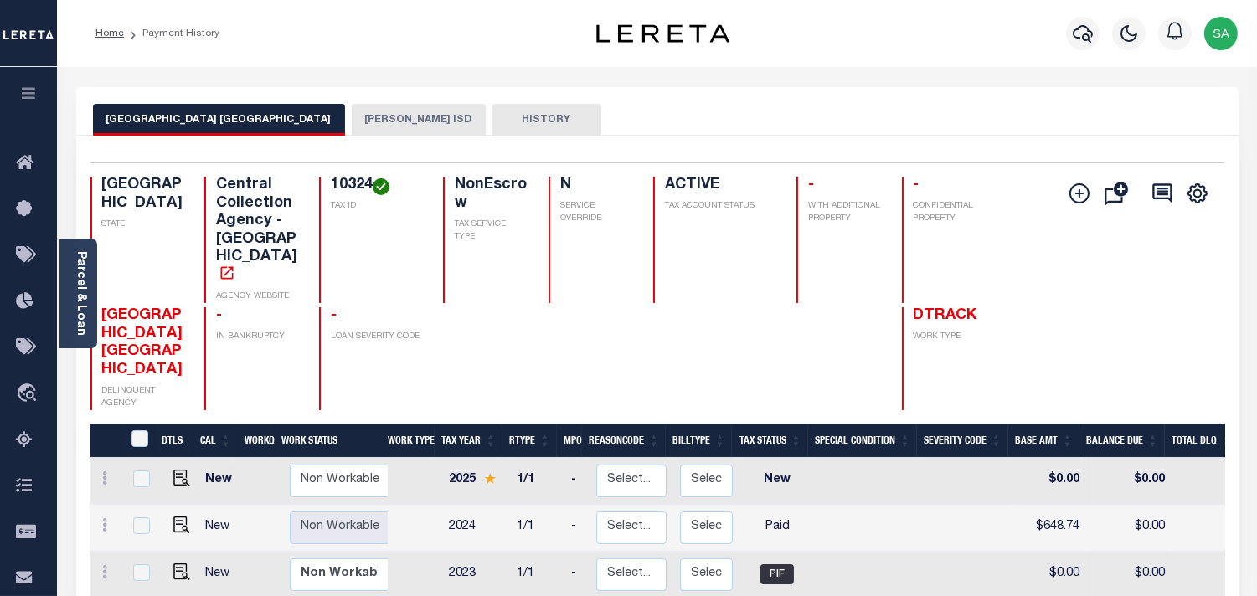
click at [405, 126] on button "[PERSON_NAME] ISD" at bounding box center [419, 120] width 134 height 32
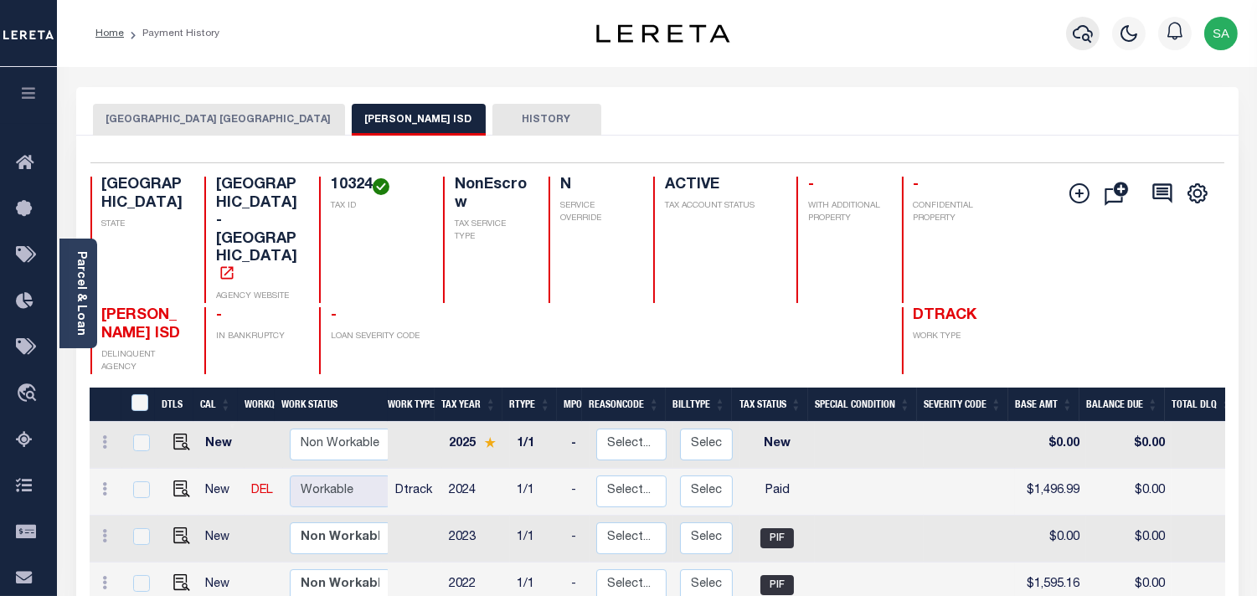
click at [1082, 40] on icon "button" at bounding box center [1083, 33] width 20 height 20
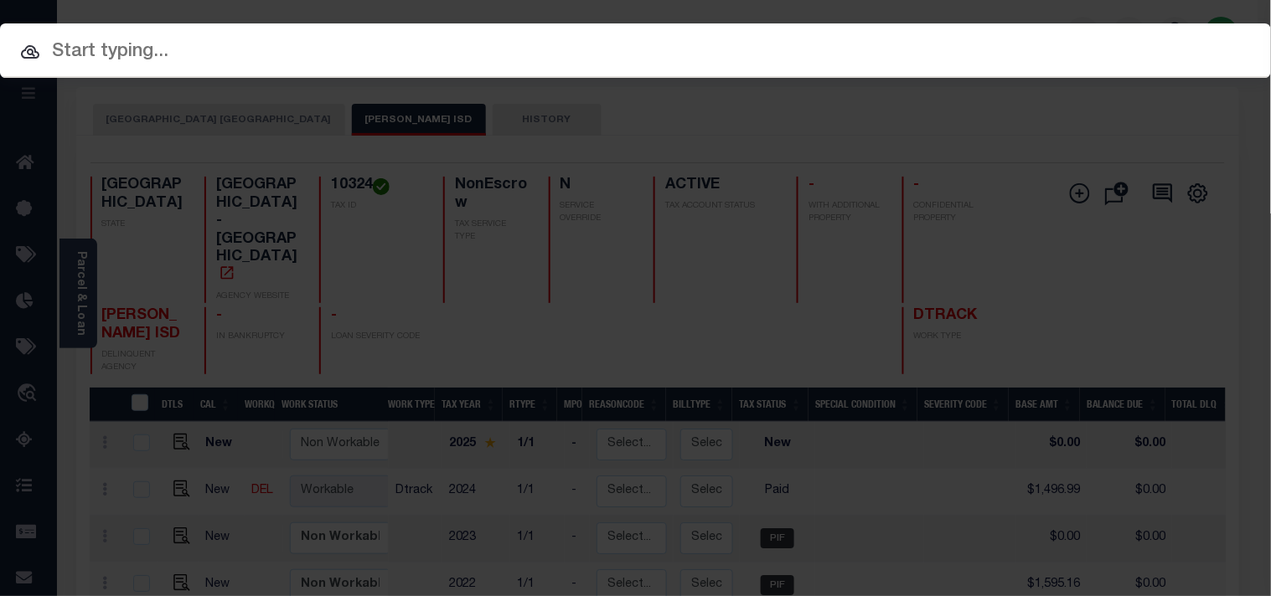
click at [1009, 46] on div "Include Loans TBM Customers Borrowers Payments (Lender Non-Disb) Payments (Lend…" at bounding box center [635, 50] width 1271 height 54
paste input "51500075661"
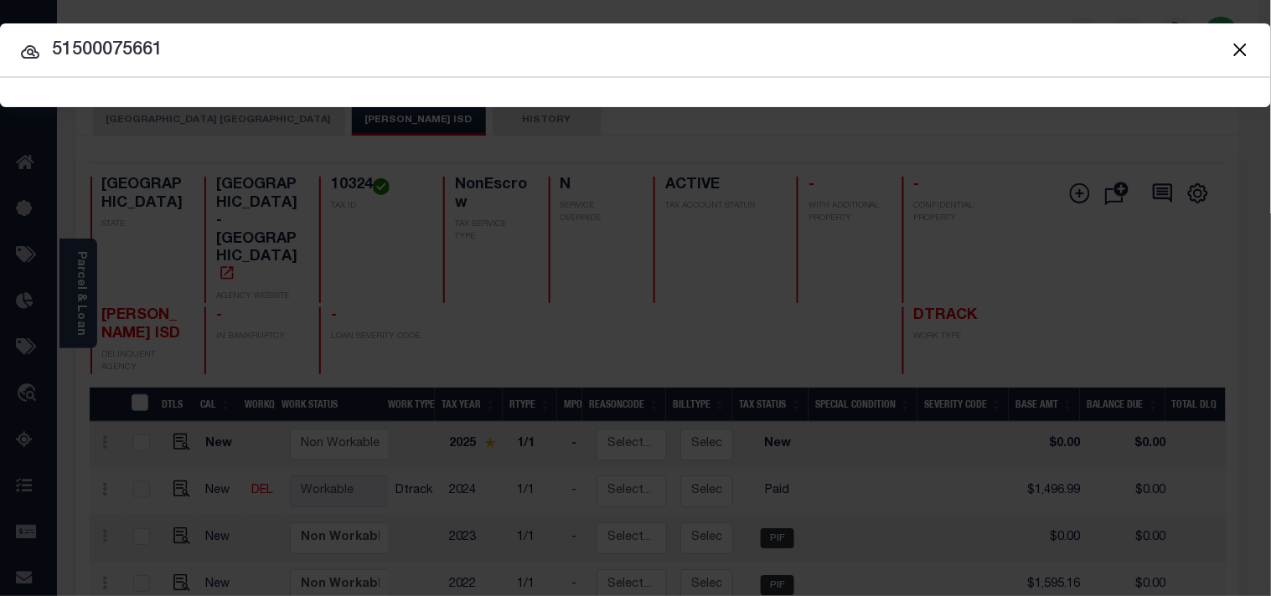
type input "51500075661"
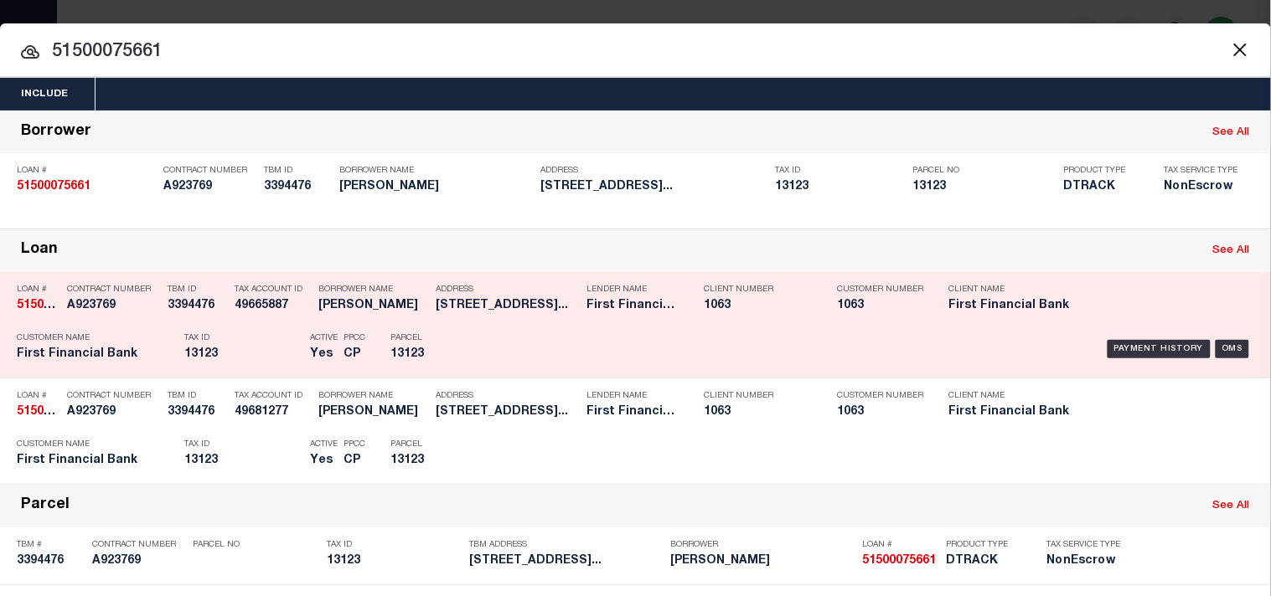
click at [423, 343] on p "Parcel" at bounding box center [427, 338] width 75 height 10
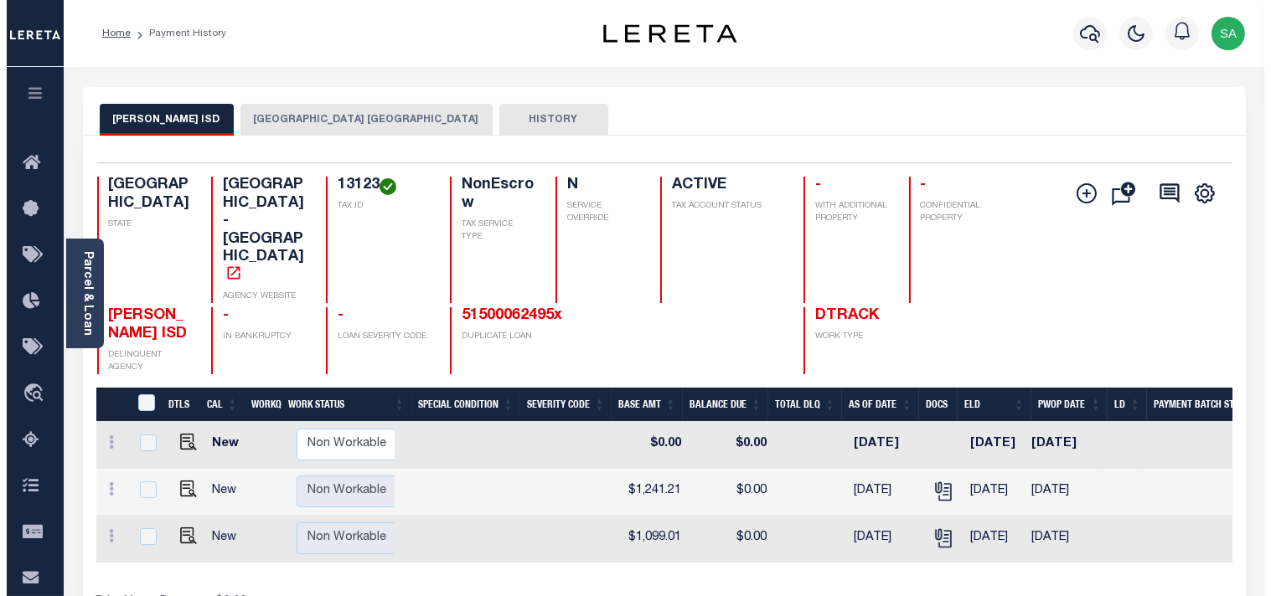
scroll to position [0, 405]
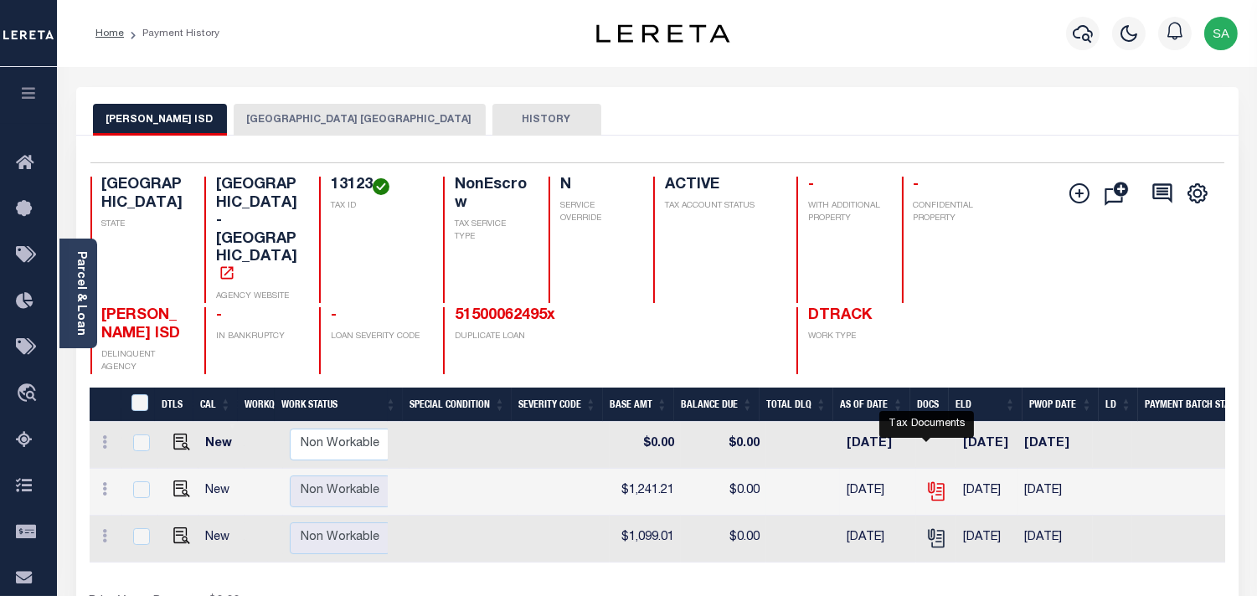
click at [926, 481] on icon "" at bounding box center [937, 492] width 22 height 22
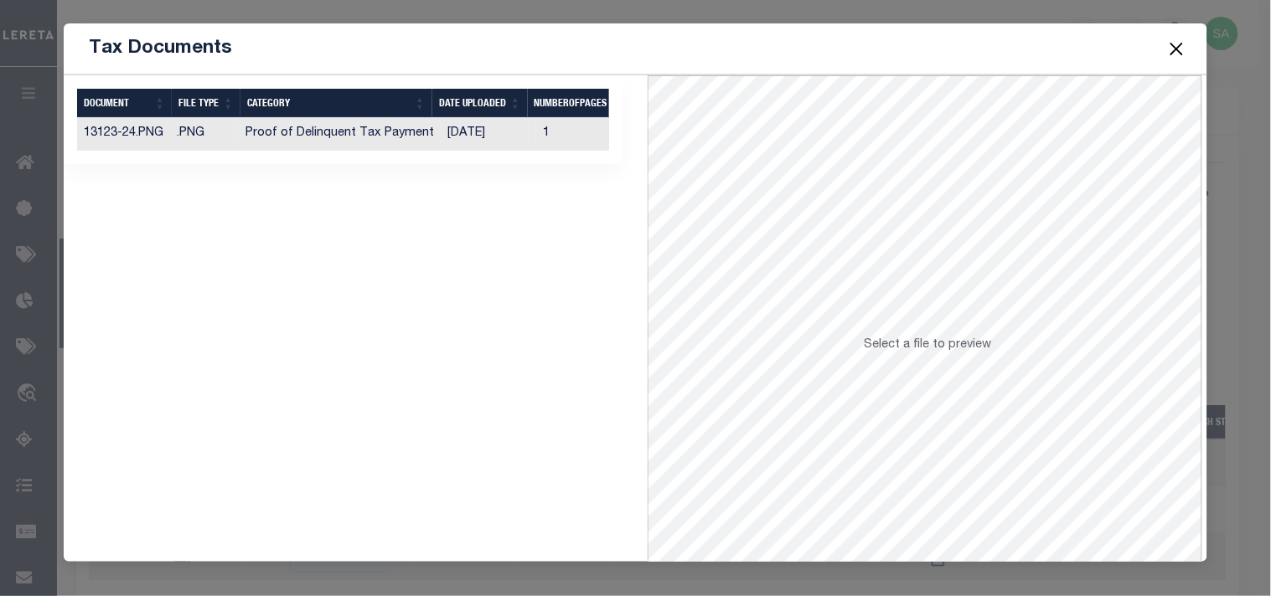
click at [395, 139] on td "Proof of Delinquent Tax Payment" at bounding box center [340, 134] width 202 height 33
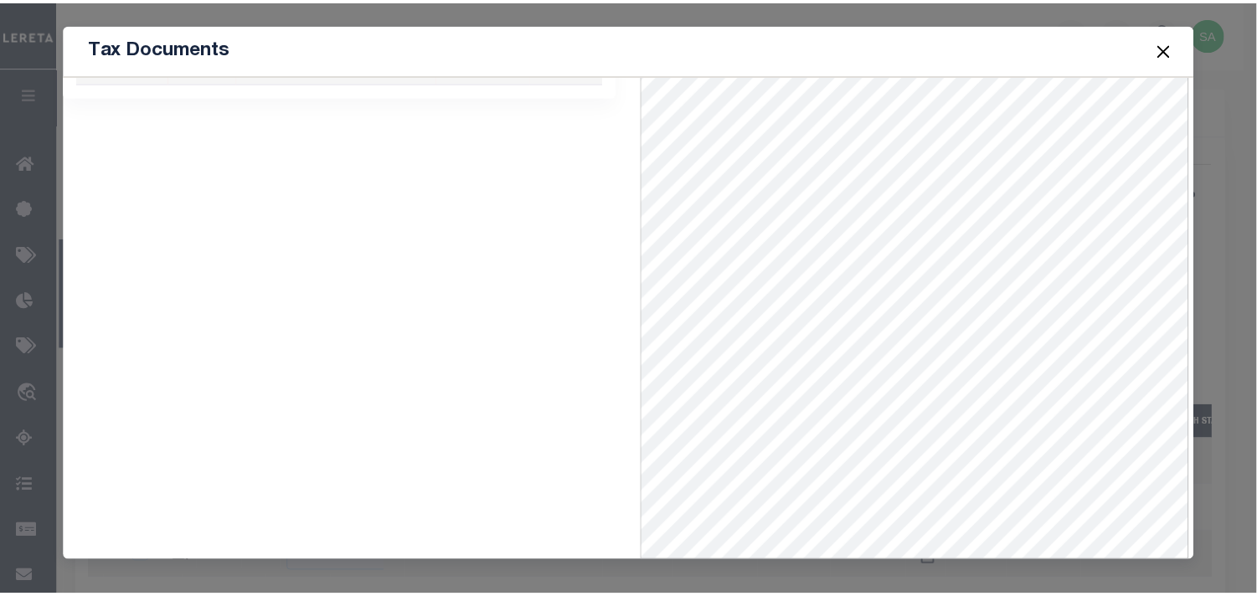
scroll to position [0, 0]
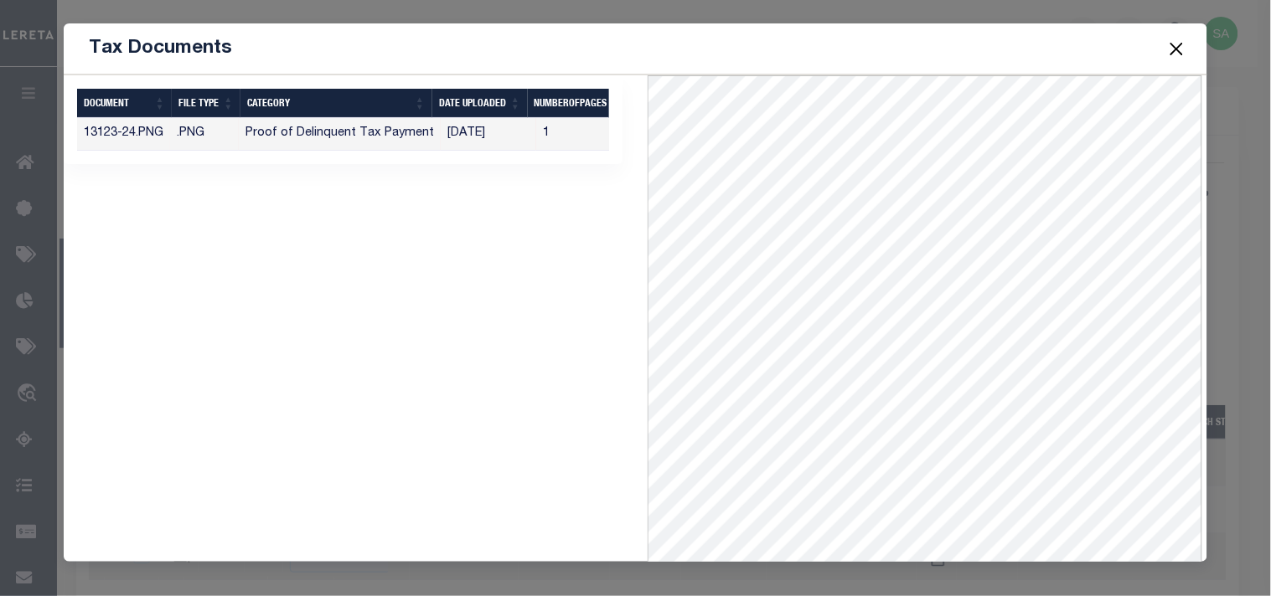
click at [1174, 50] on button "Close" at bounding box center [1176, 49] width 22 height 22
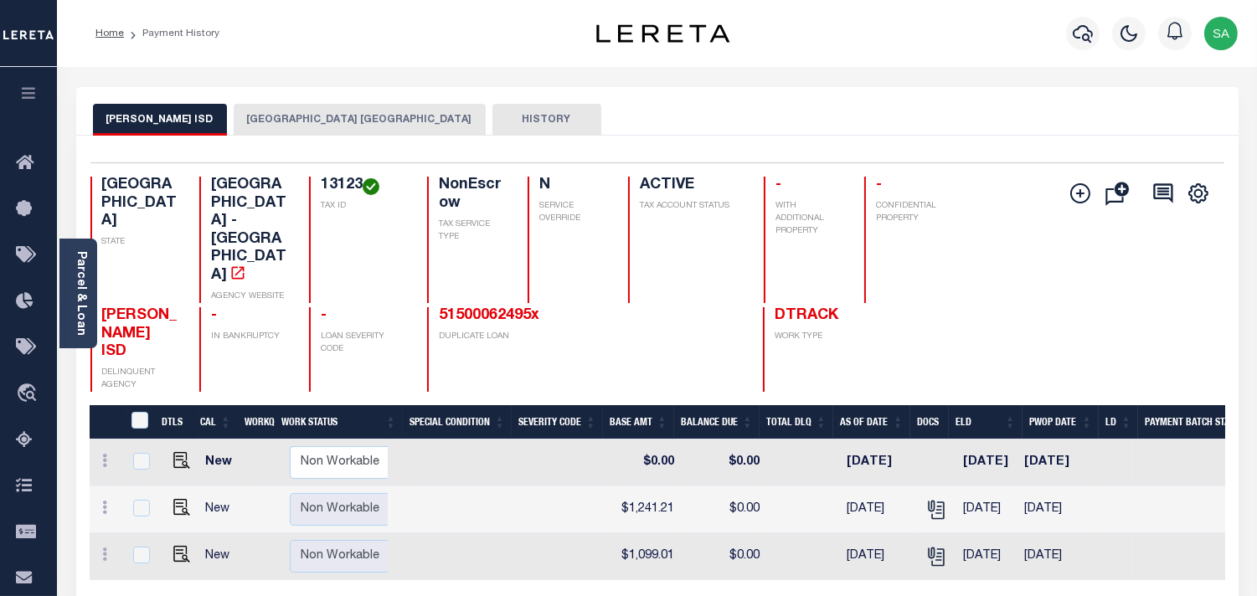
click at [345, 119] on button "EASTLAND COUNTY APPRAISAL DISTRICT" at bounding box center [360, 120] width 252 height 32
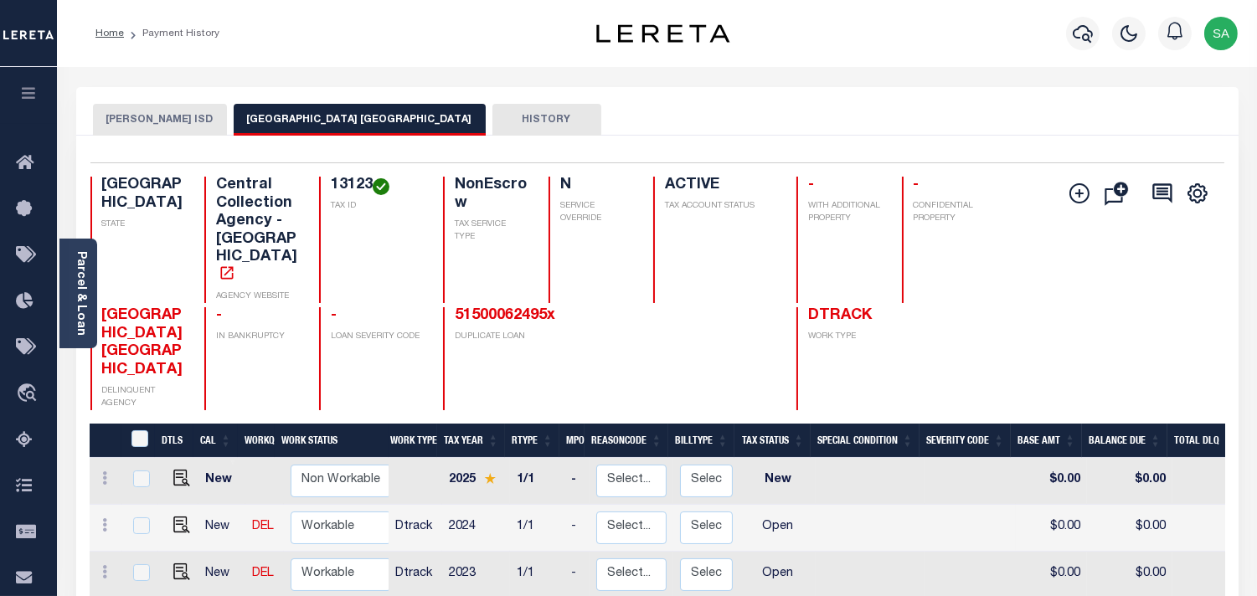
click at [170, 126] on button "[PERSON_NAME] ISD" at bounding box center [160, 120] width 134 height 32
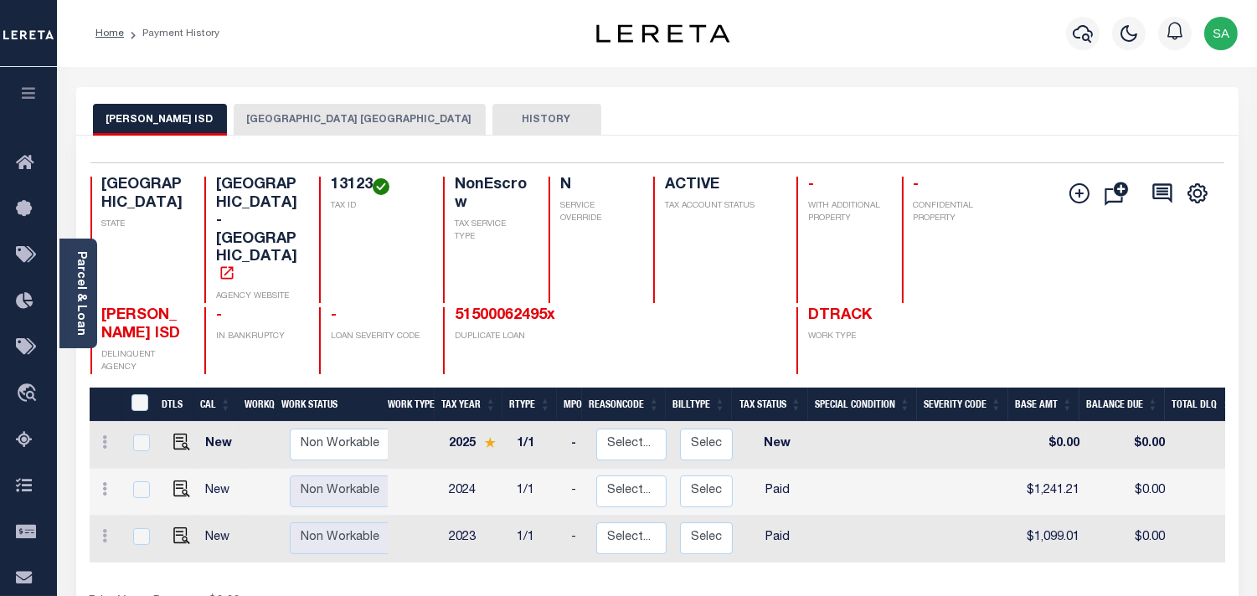
scroll to position [93, 0]
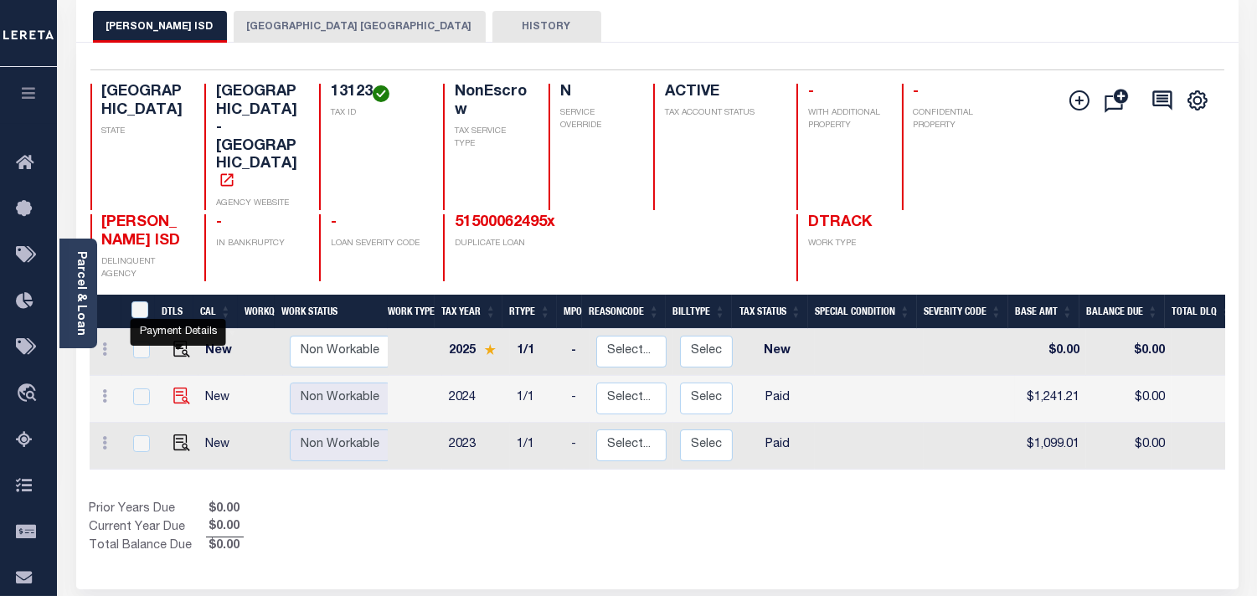
click at [173, 388] on img "" at bounding box center [181, 396] width 17 height 17
checkbox input "true"
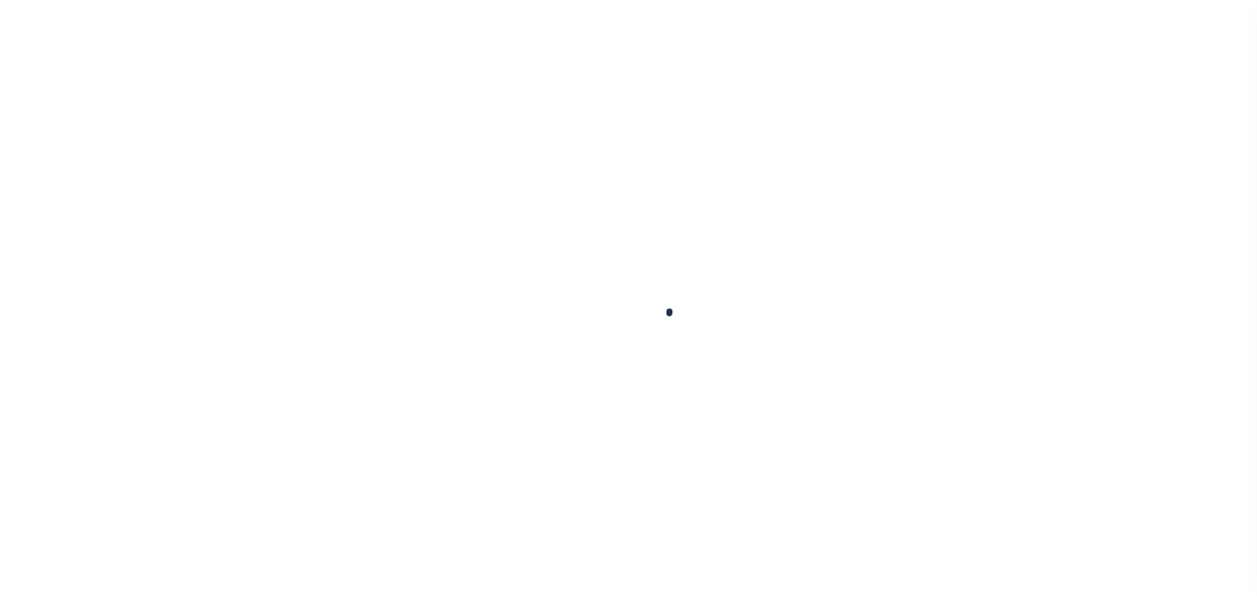
checkbox input "false"
type input "[DATE]"
select select "PYD"
type input "$1,241.21"
type input "$0"
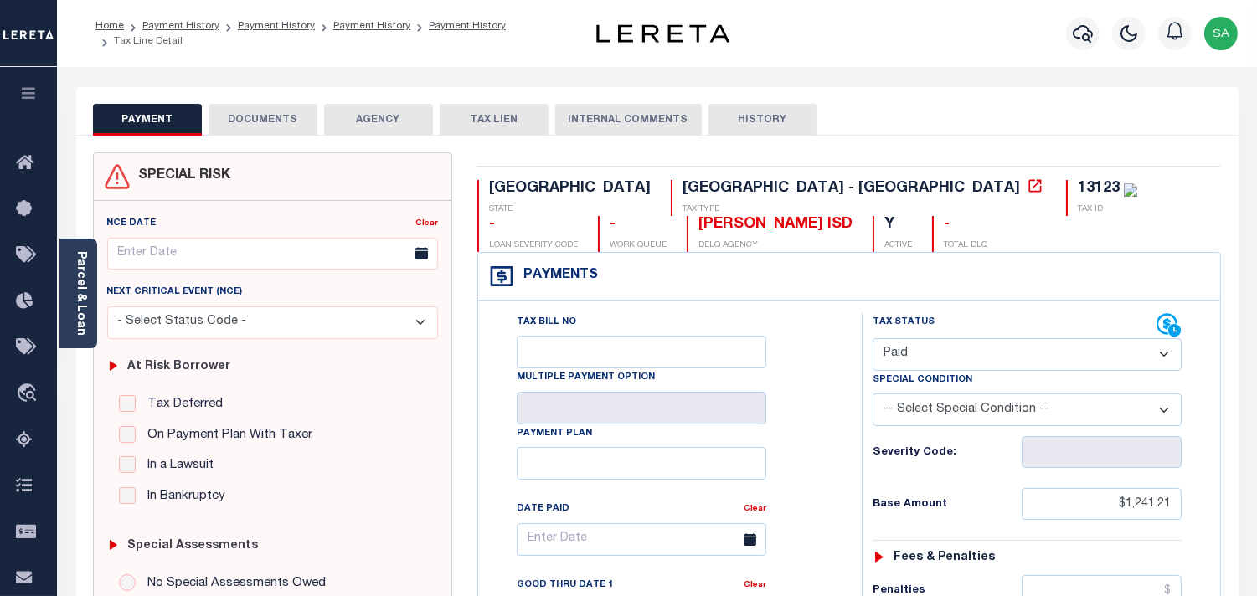
click at [275, 120] on button "DOCUMENTS" at bounding box center [263, 120] width 109 height 32
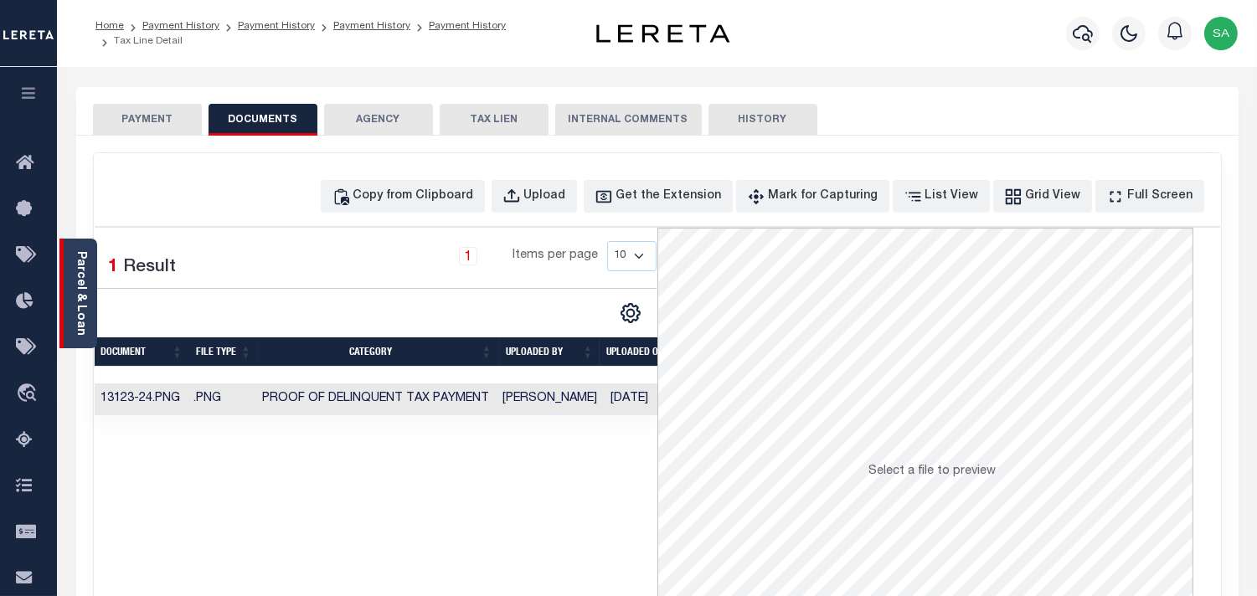
click at [78, 317] on link "Parcel & Loan" at bounding box center [81, 293] width 12 height 85
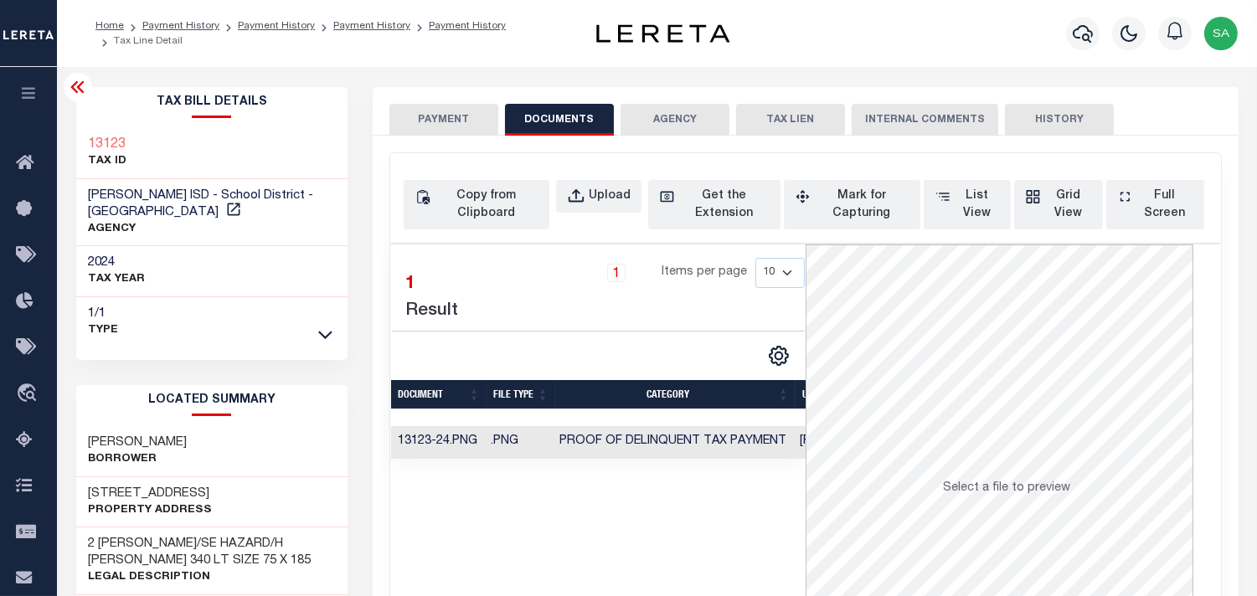
click at [477, 97] on div "PAYMENT DOCUMENTS AGENCY DELINQUENT PAYEE TAX LIEN" at bounding box center [806, 111] width 866 height 49
click at [462, 114] on button "PAYMENT" at bounding box center [443, 120] width 109 height 32
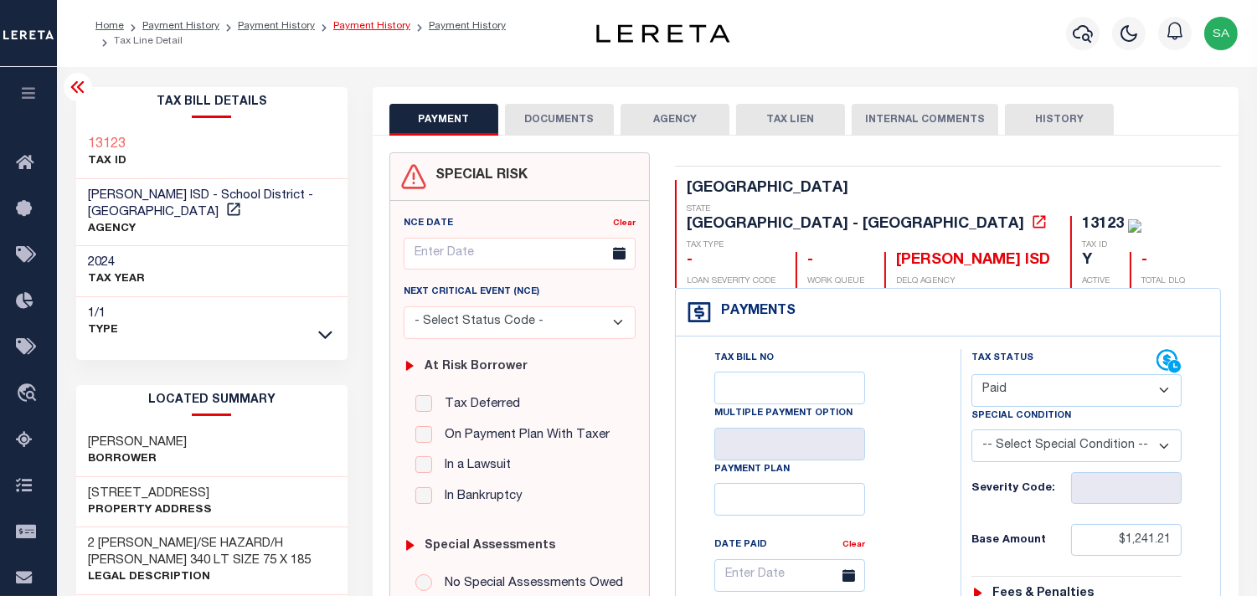
click at [379, 27] on link "Payment History" at bounding box center [371, 26] width 77 height 10
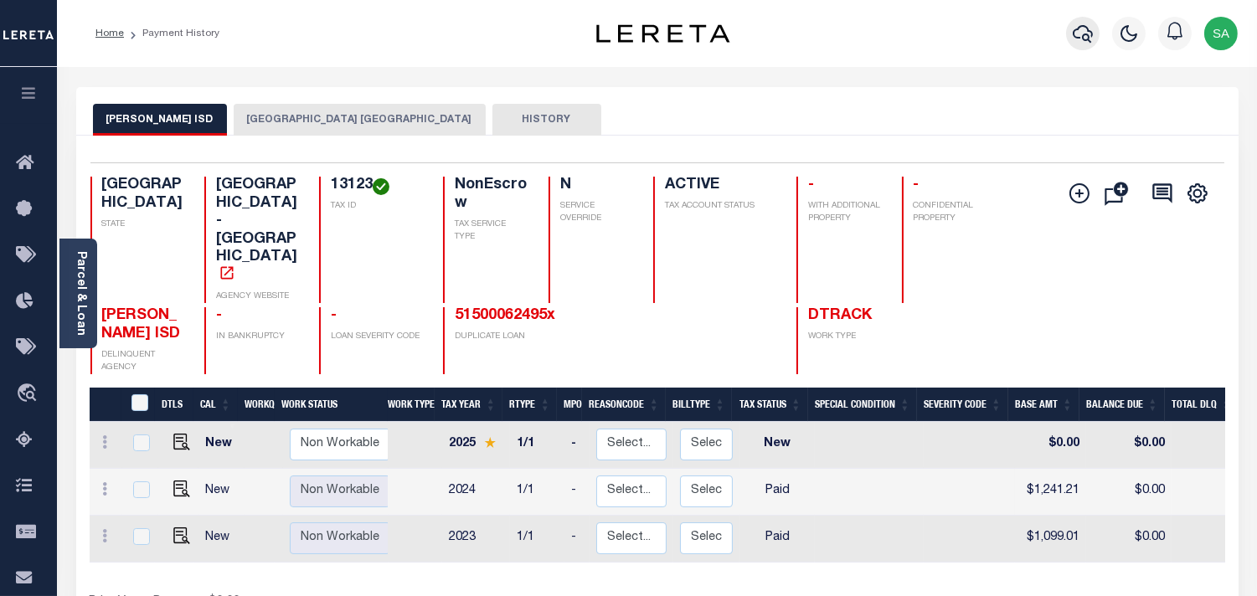
click at [1077, 39] on icon "button" at bounding box center [1083, 33] width 20 height 20
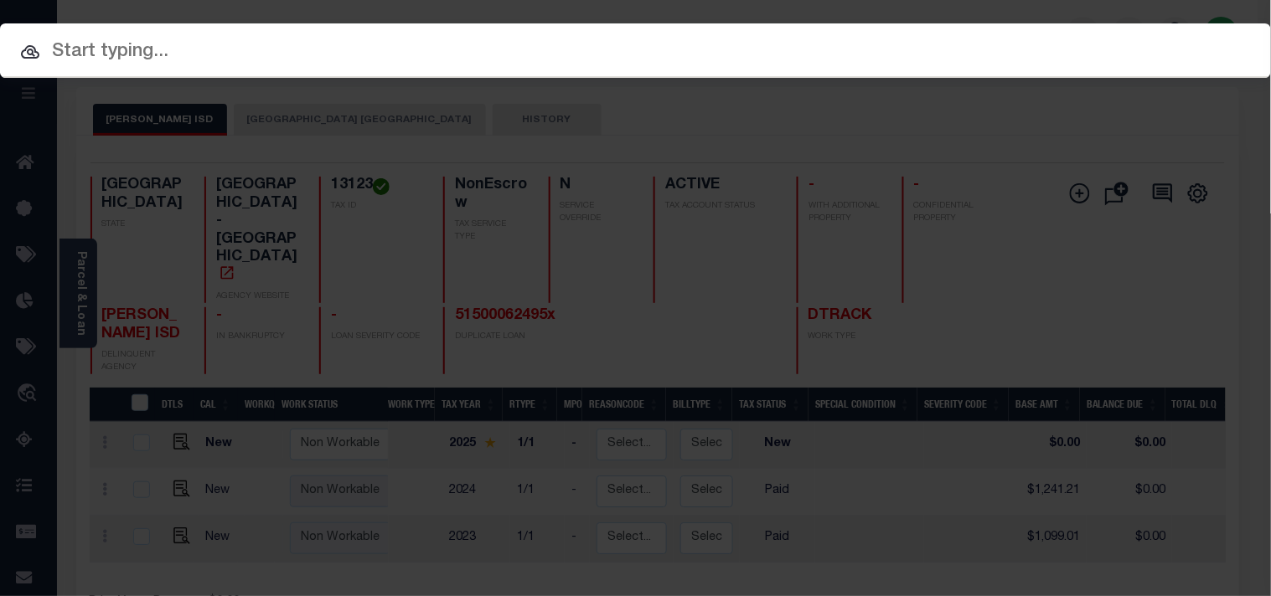
click at [1039, 43] on div "Include Loans TBM Customers Borrowers Payments (Lender Non-Disb) Payments (Lend…" at bounding box center [635, 50] width 1271 height 54
paste input "31500072512"
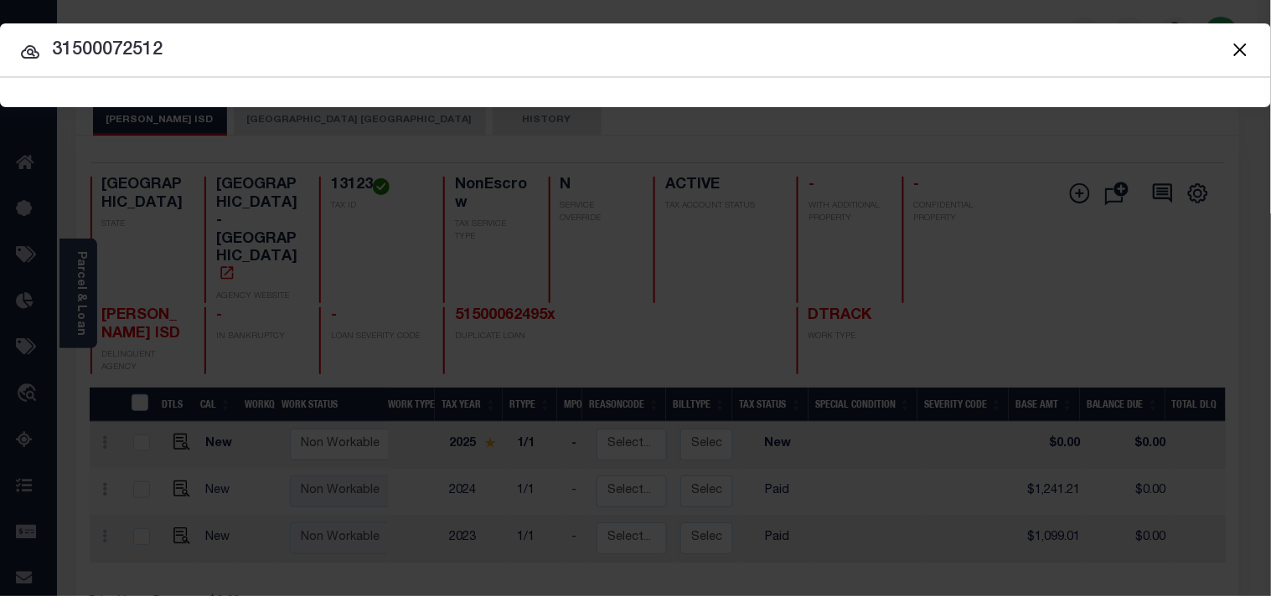
type input "31500072512"
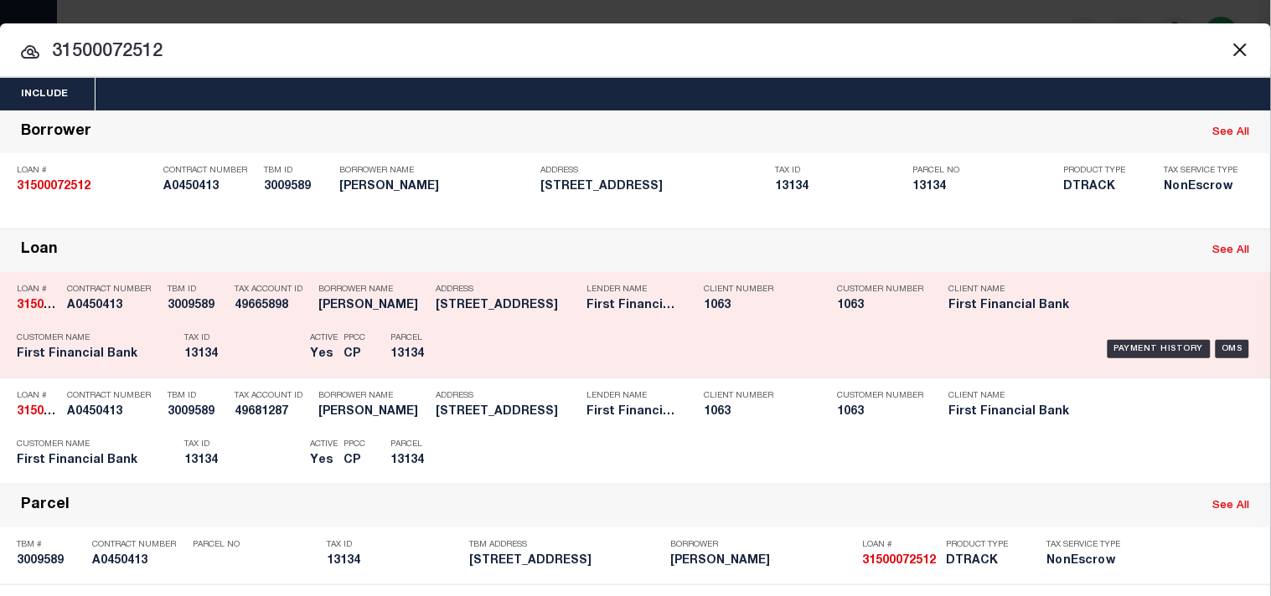
click at [276, 343] on p "Tax ID" at bounding box center [242, 338] width 117 height 10
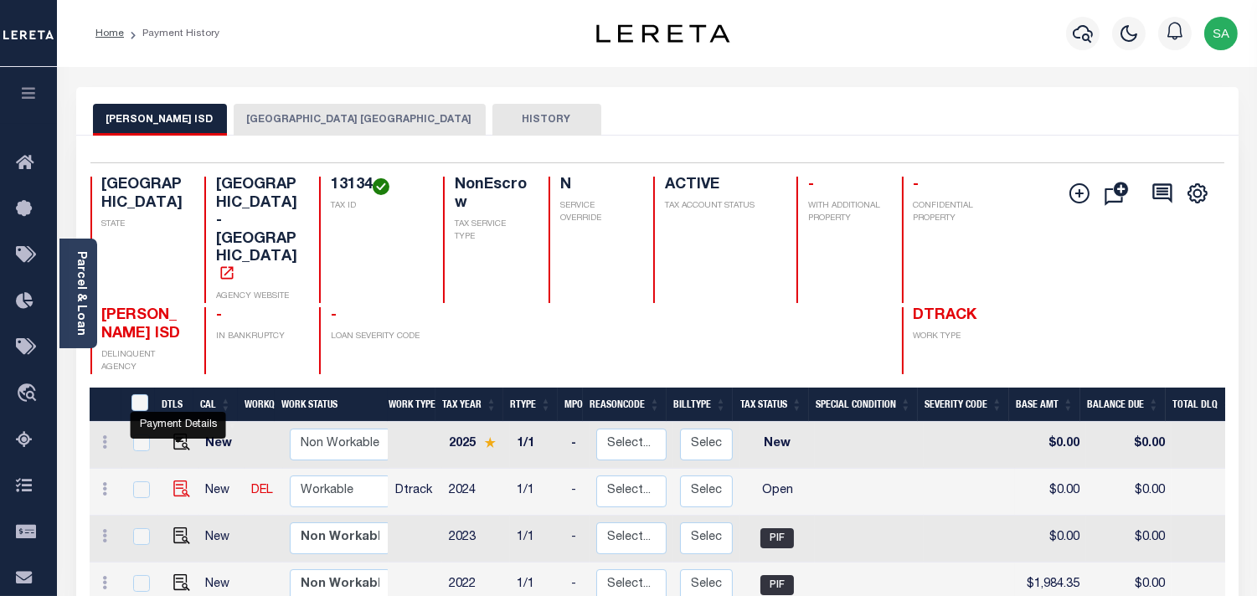
click at [179, 481] on img "" at bounding box center [181, 489] width 17 height 17
checkbox input "true"
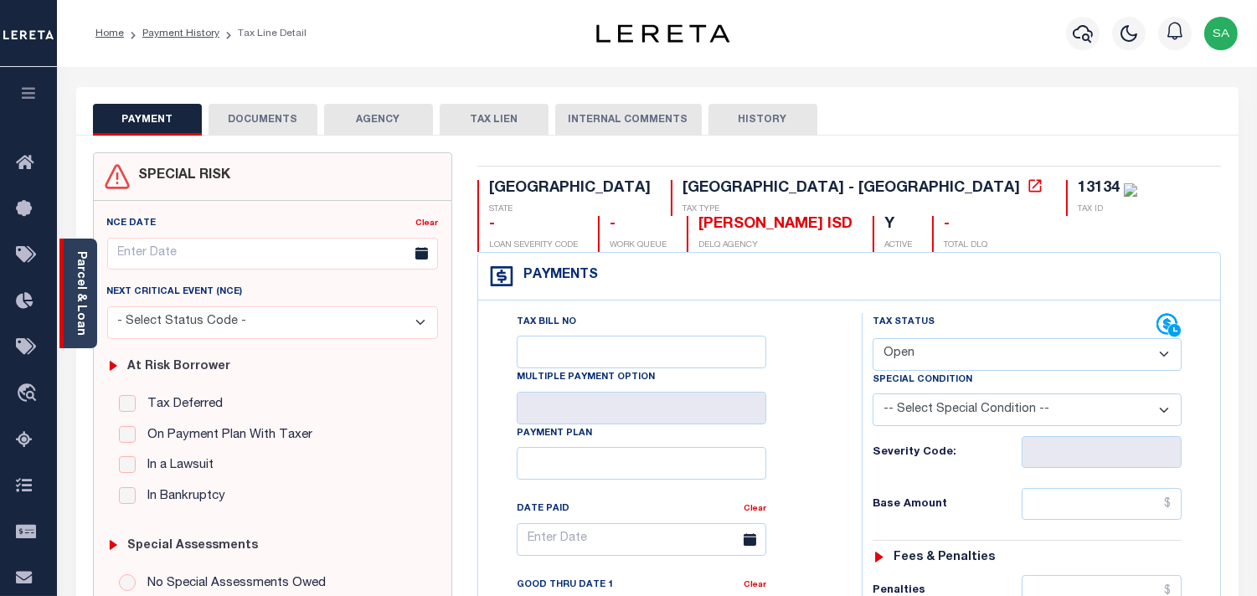
click at [82, 260] on link "Parcel & Loan" at bounding box center [81, 293] width 12 height 85
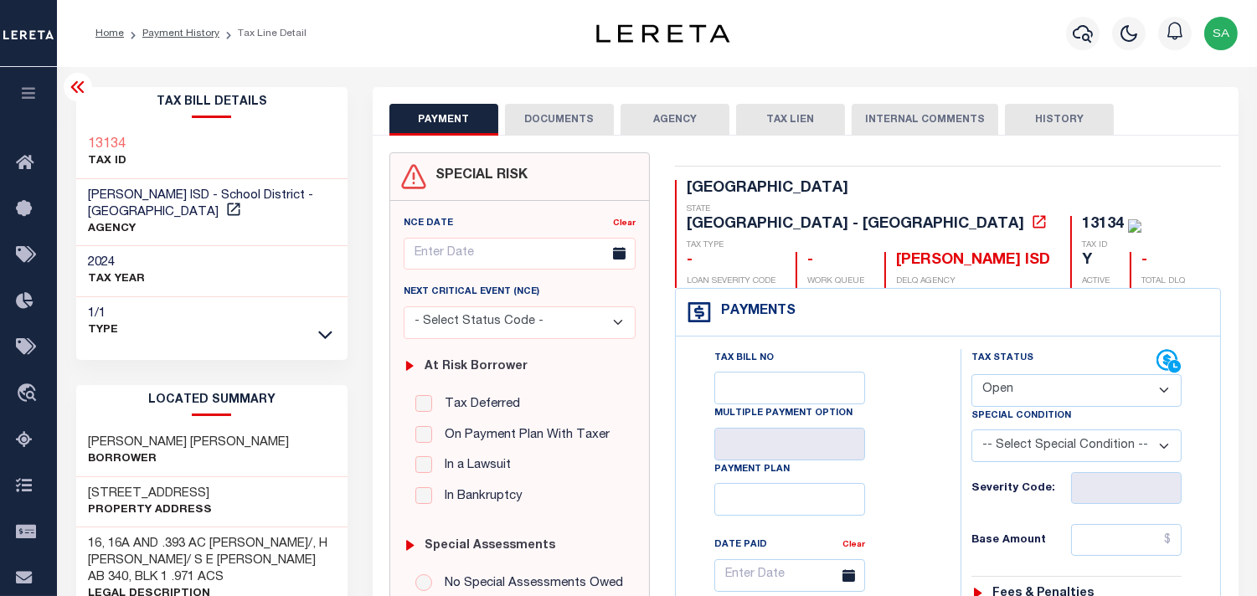
drag, startPoint x: 978, startPoint y: 348, endPoint x: 984, endPoint y: 366, distance: 19.3
click at [978, 374] on select "- Select Status Code - Open Due/Unpaid Paid Incomplete No Tax Due Internal Refu…" at bounding box center [1077, 390] width 210 height 33
select select "PYD"
click at [972, 374] on select "- Select Status Code - Open Due/Unpaid Paid Incomplete No Tax Due Internal Refu…" at bounding box center [1077, 390] width 210 height 33
type input "09/29/2025"
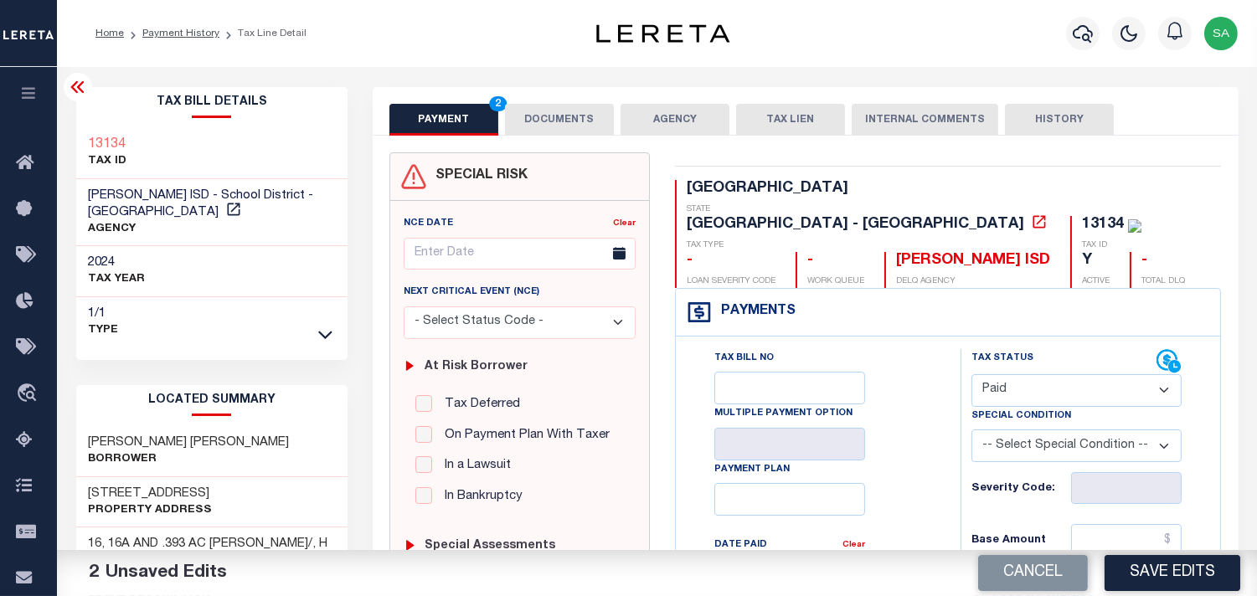
click at [570, 127] on button "DOCUMENTS" at bounding box center [559, 120] width 109 height 32
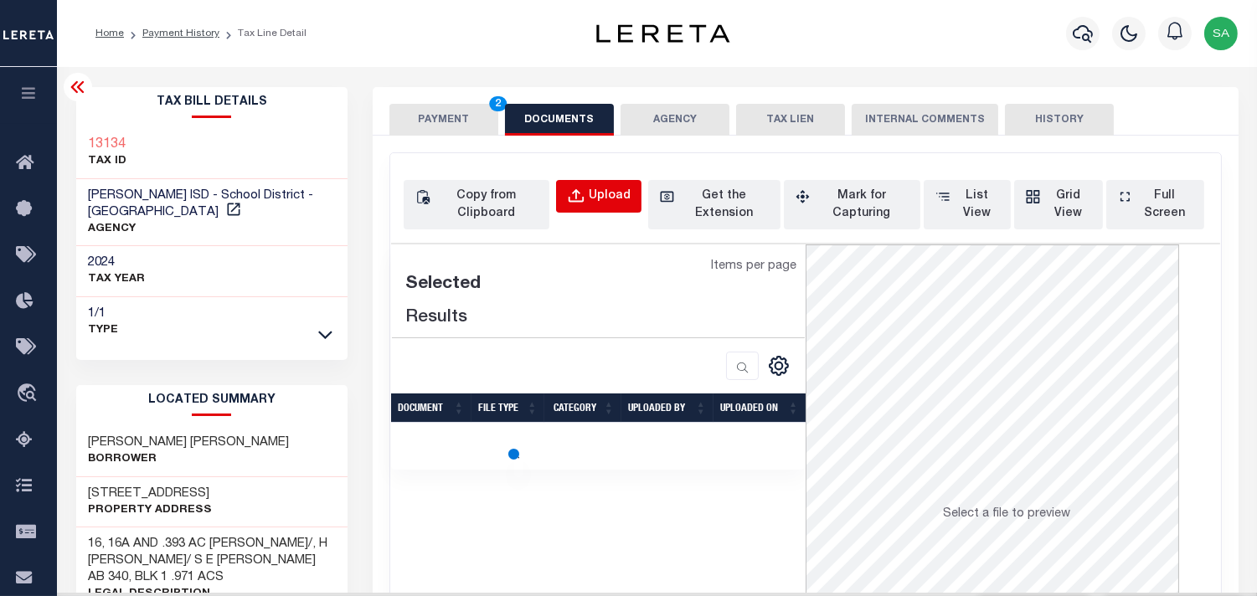
click at [590, 185] on button "Upload" at bounding box center [598, 196] width 85 height 33
select select "POP"
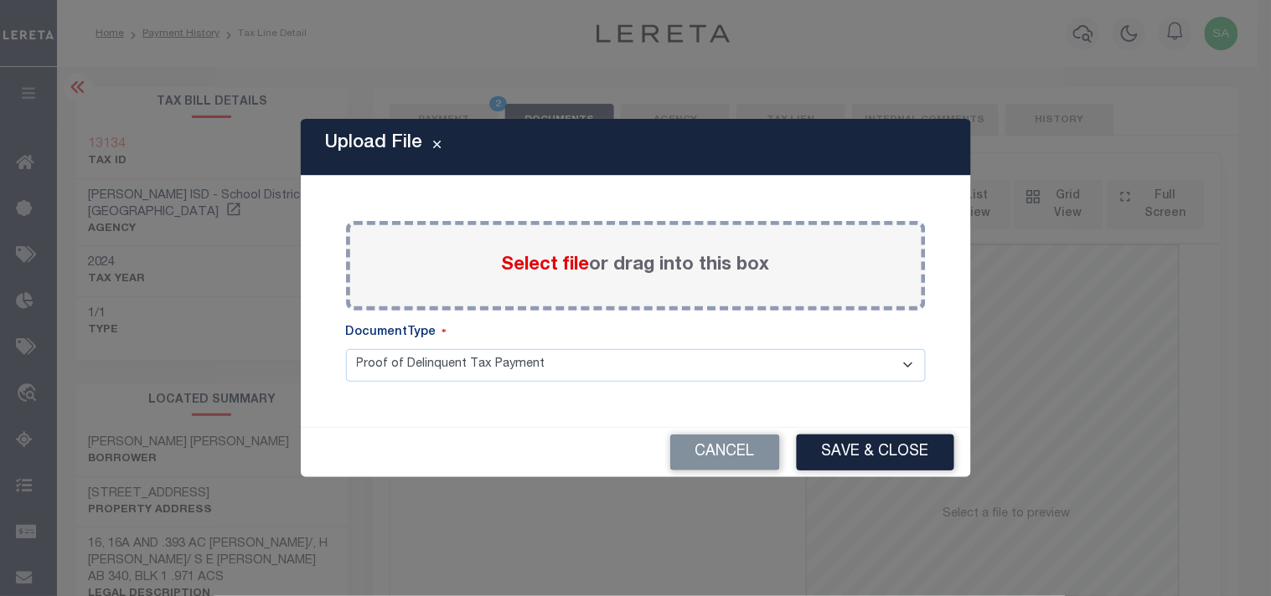
click at [556, 266] on span "Select file" at bounding box center [546, 265] width 88 height 18
click at [0, 0] on input "Select file or drag into this box" at bounding box center [0, 0] width 0 height 0
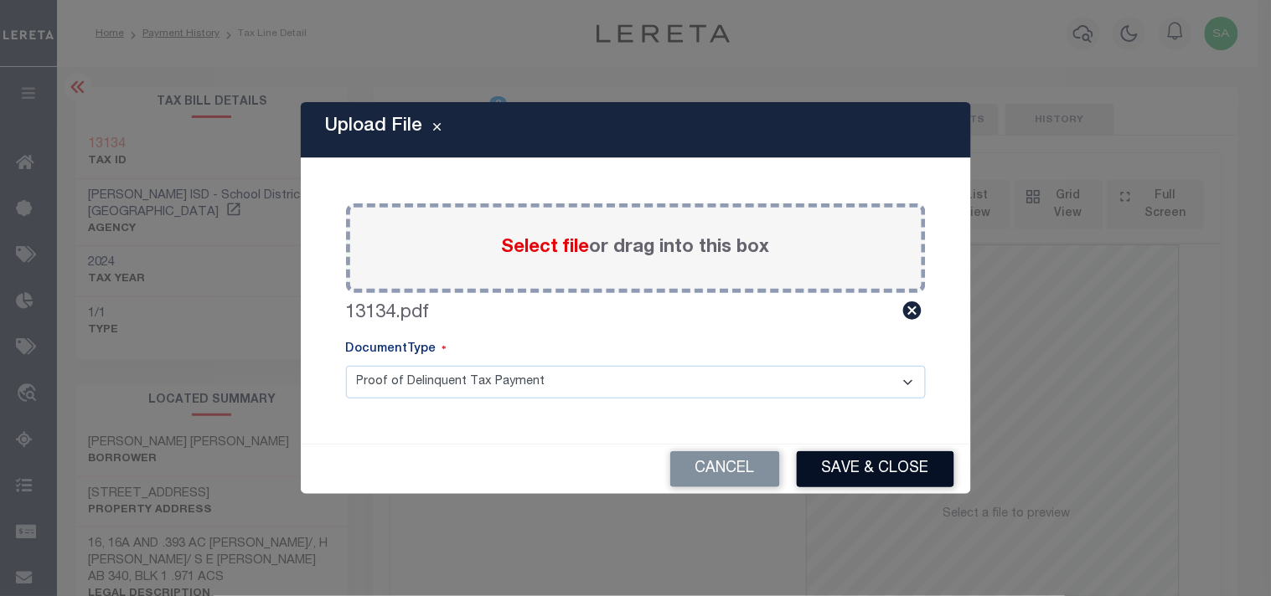
click at [846, 467] on button "Save & Close" at bounding box center [875, 469] width 157 height 36
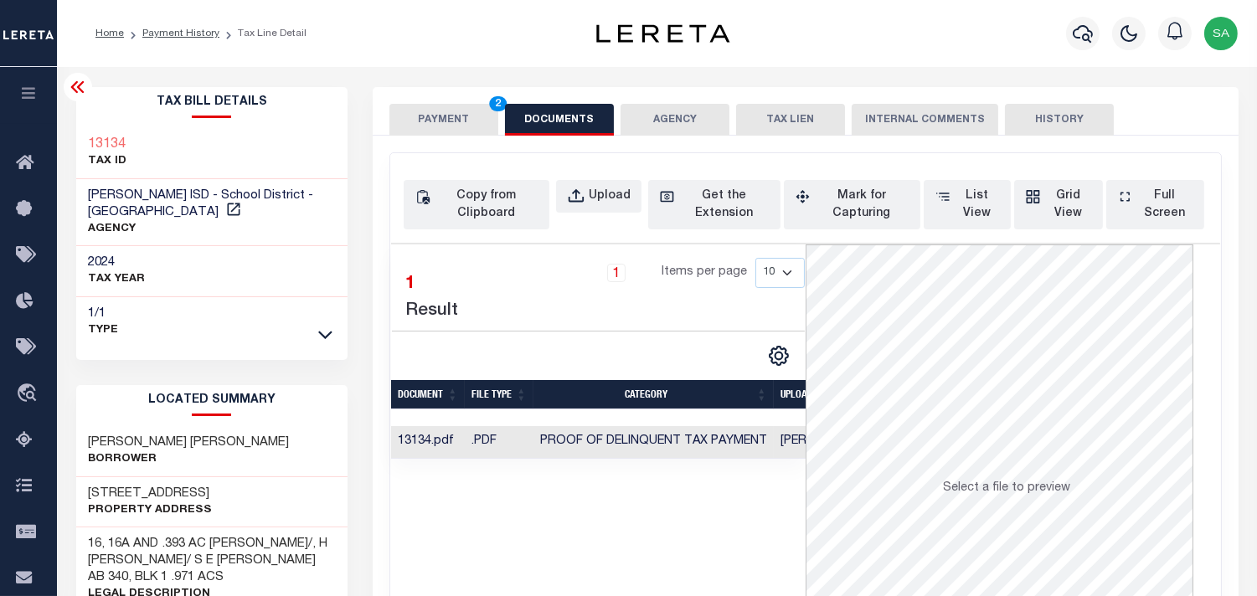
click at [464, 114] on button "PAYMENT 2" at bounding box center [443, 120] width 109 height 32
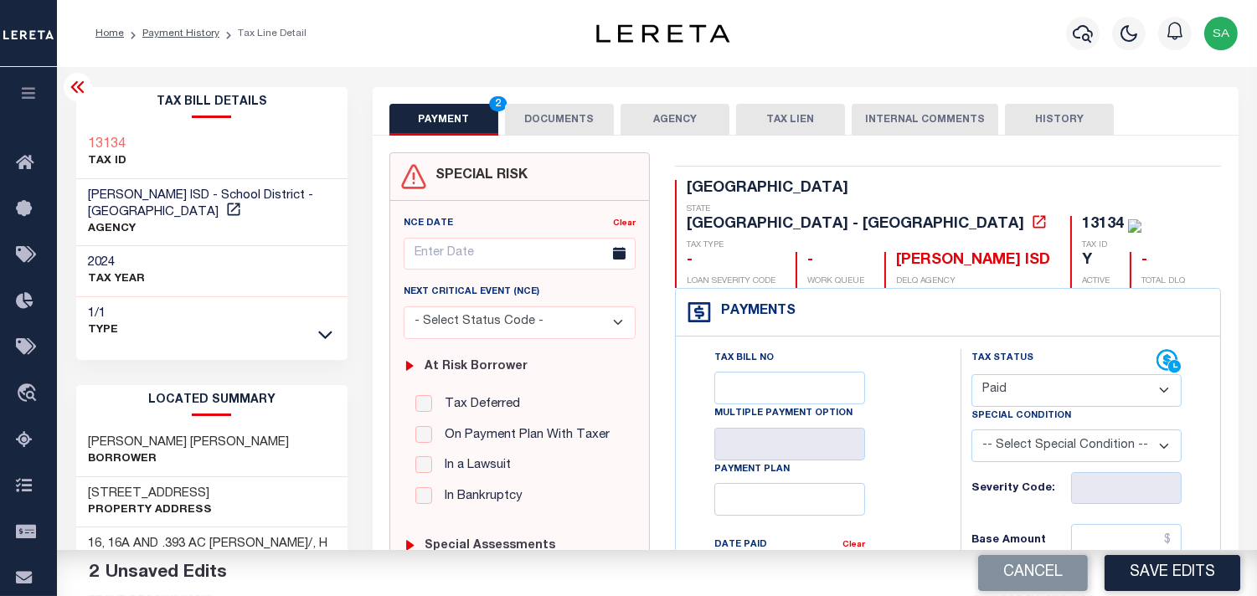
scroll to position [93, 0]
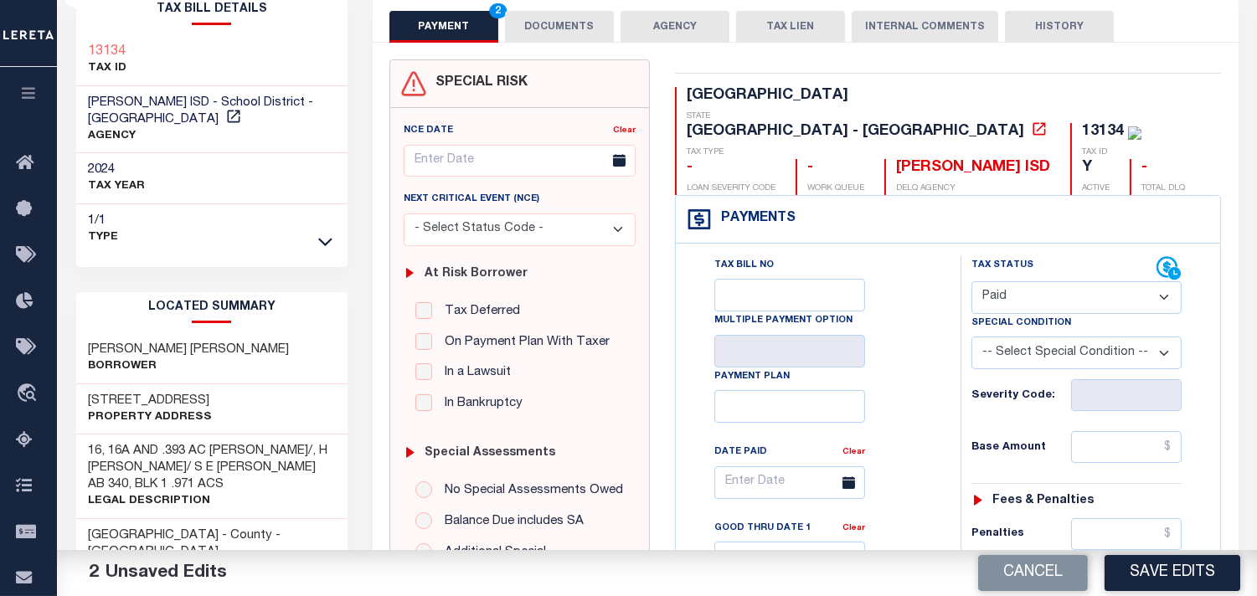
drag, startPoint x: 1077, startPoint y: 266, endPoint x: 1072, endPoint y: 276, distance: 11.2
click at [1077, 281] on select "- Select Status Code - Open Due/Unpaid Paid Incomplete No Tax Due Internal Refu…" at bounding box center [1077, 297] width 210 height 33
select select "NTX"
click at [972, 281] on select "- Select Status Code - Open Due/Unpaid Paid Incomplete No Tax Due Internal Refu…" at bounding box center [1077, 297] width 210 height 33
click at [1003, 337] on select "-- Select Special Condition -- 3RD PARTY TAX LIEN AGENCY TAX LIEN (A.K.A Inside…" at bounding box center [1077, 353] width 210 height 33
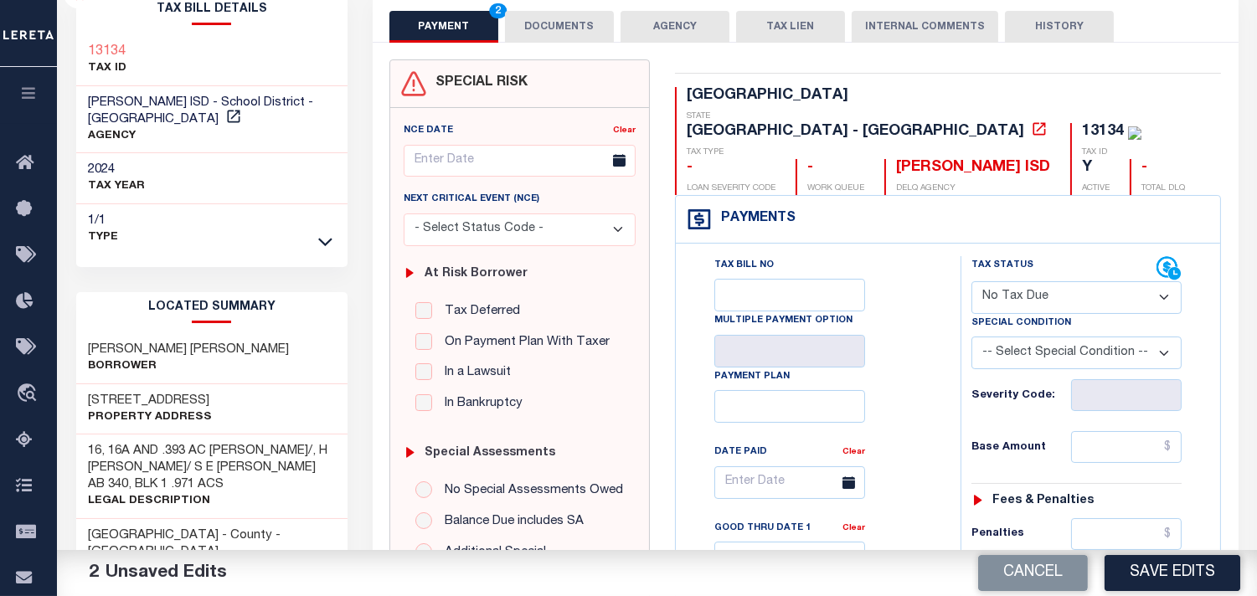
select select "5"
click at [972, 337] on select "-- Select Special Condition -- 3RD PARTY TAX LIEN AGENCY TAX LIEN (A.K.A Inside…" at bounding box center [1077, 353] width 210 height 33
drag, startPoint x: 540, startPoint y: 6, endPoint x: 541, endPoint y: 17, distance: 10.9
click at [540, 7] on div "PAYMENT 3 DOCUMENTS AGENCY DELINQUENT PAYEE TAX LIEN" at bounding box center [806, 18] width 866 height 49
click at [541, 34] on button "DOCUMENTS" at bounding box center [559, 27] width 109 height 32
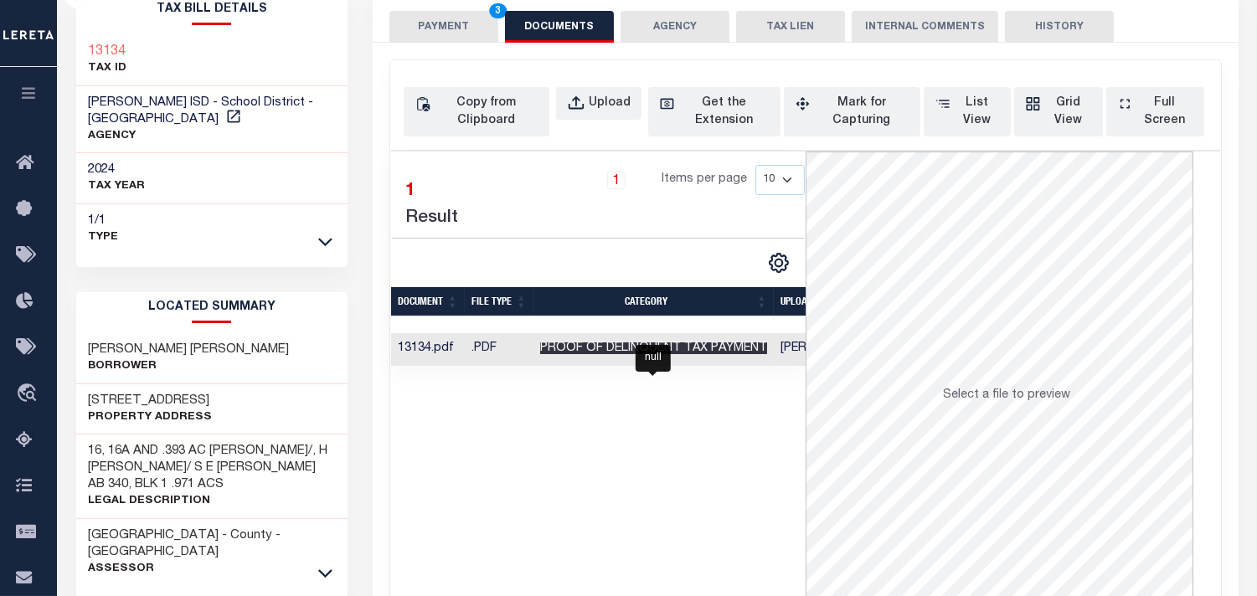
click at [631, 344] on span "Proof of Delinquent Tax Payment" at bounding box center [653, 349] width 227 height 12
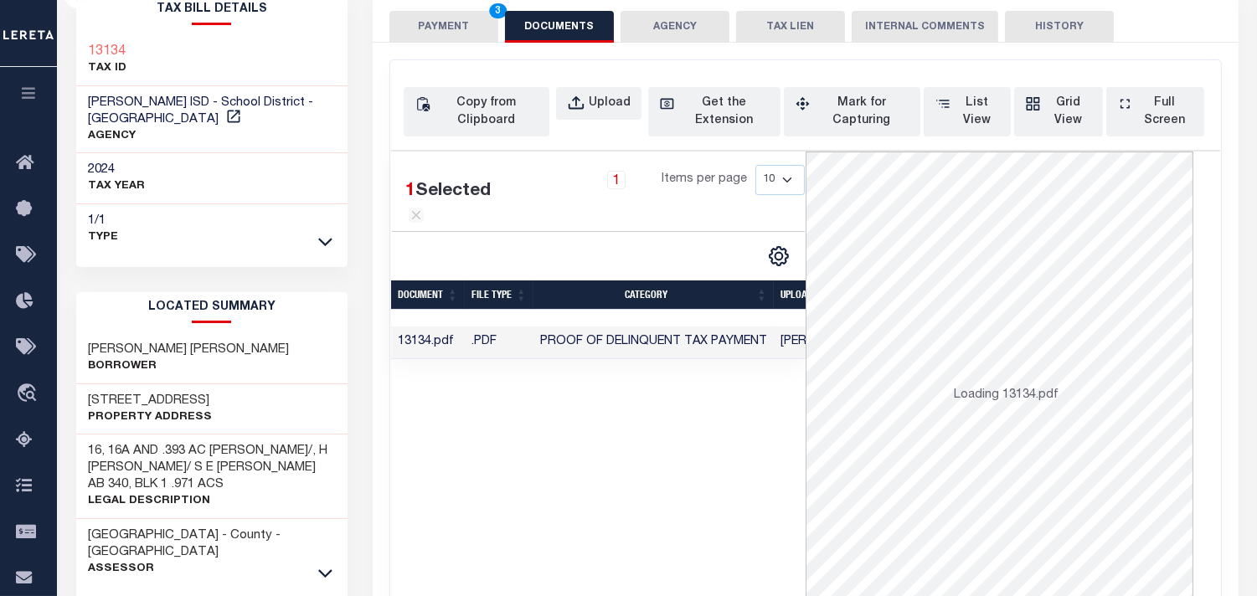
scroll to position [0, 153]
click at [447, 30] on button "PAYMENT 3" at bounding box center [443, 27] width 109 height 32
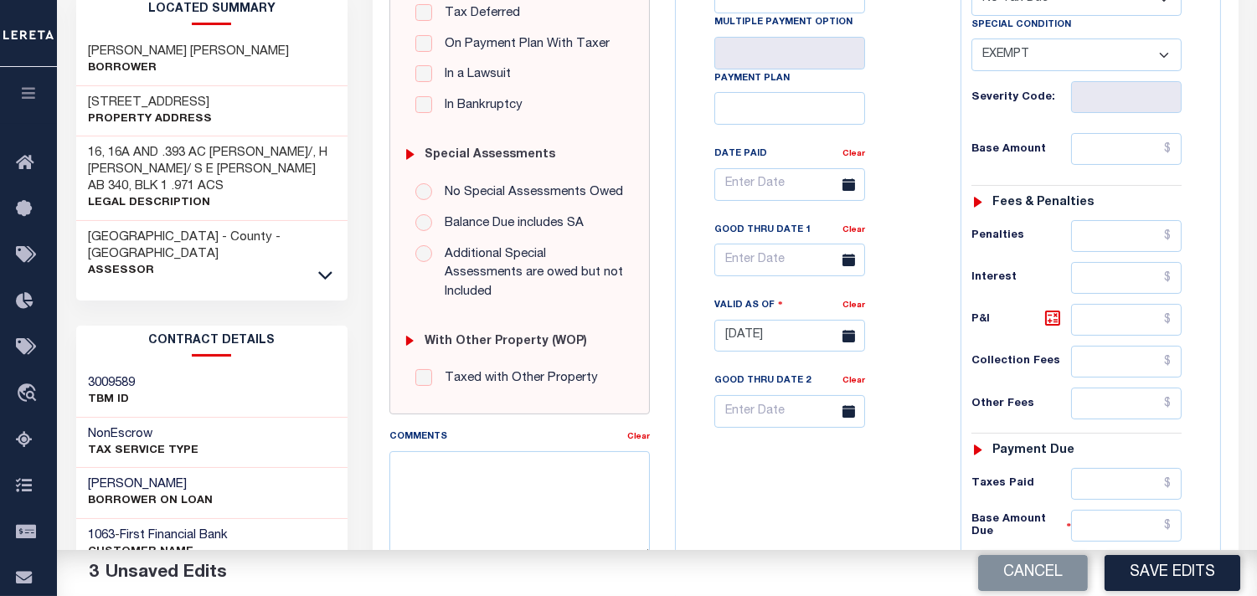
scroll to position [465, 0]
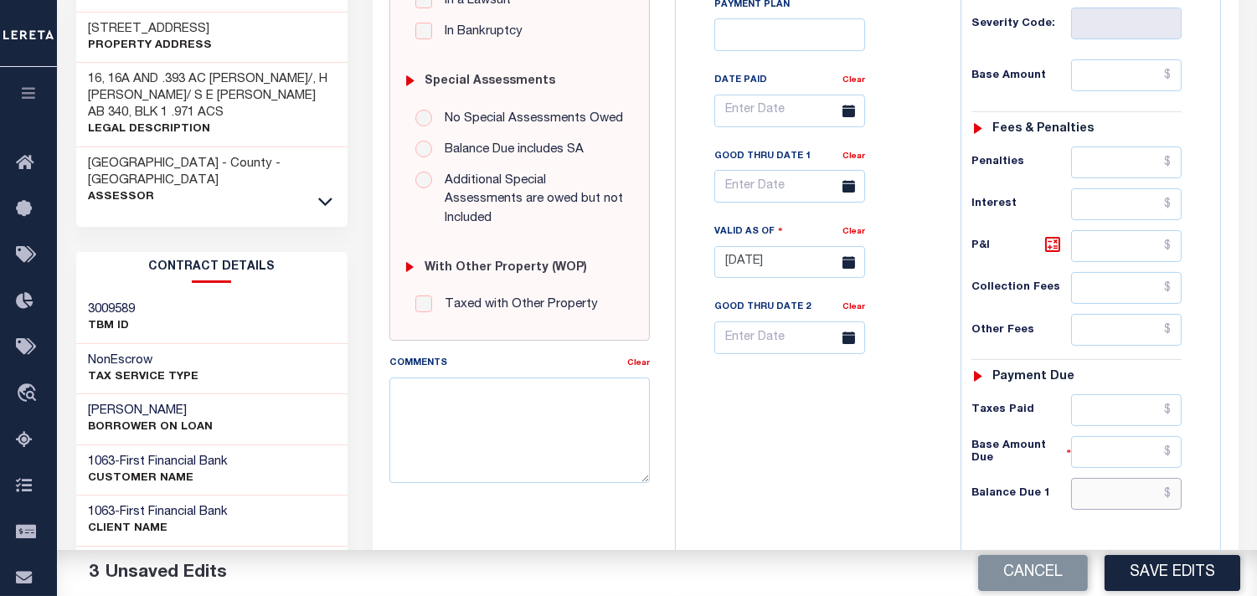
click at [1123, 478] on input "text" at bounding box center [1126, 494] width 111 height 32
type input "$0.00"
click at [839, 417] on div "Tax Bill No Multiple Payment Option Payment Plan Clear" at bounding box center [814, 254] width 268 height 740
click at [1182, 582] on button "Save Edits" at bounding box center [1173, 573] width 136 height 36
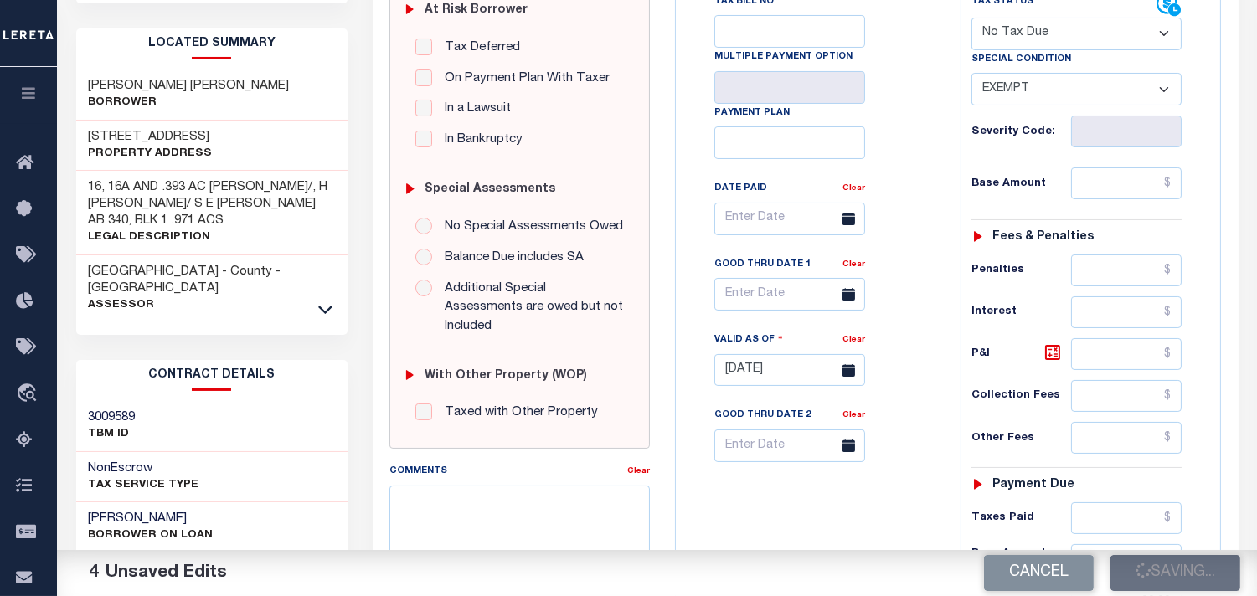
scroll to position [186, 0]
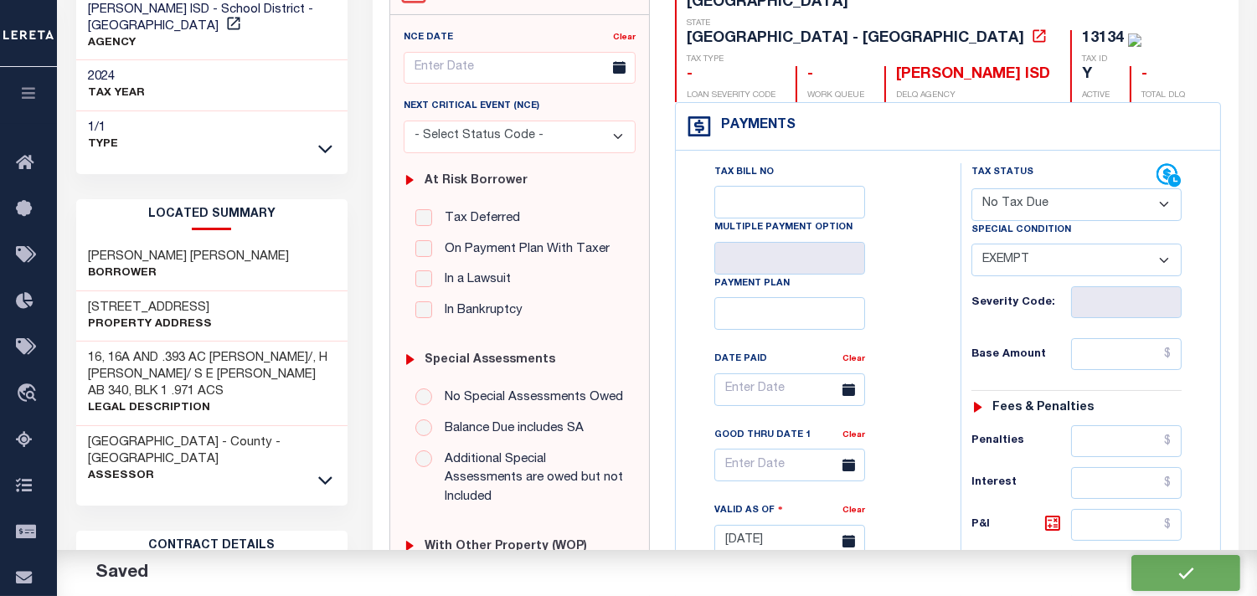
checkbox input "false"
type input "$0"
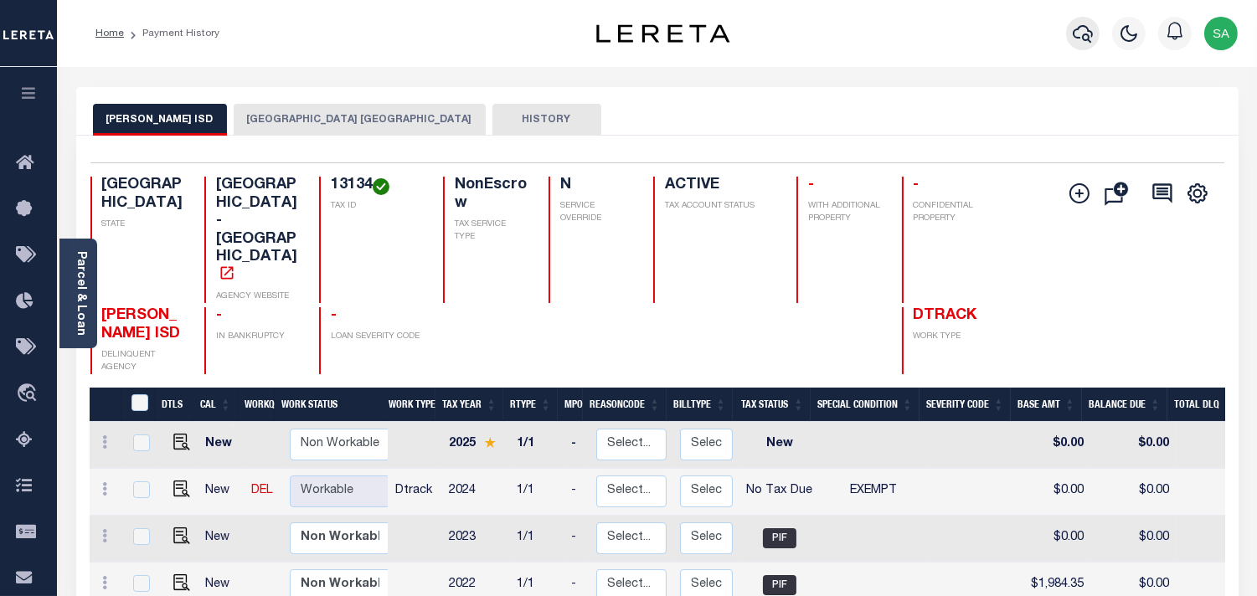
click at [1076, 35] on icon "button" at bounding box center [1083, 33] width 20 height 20
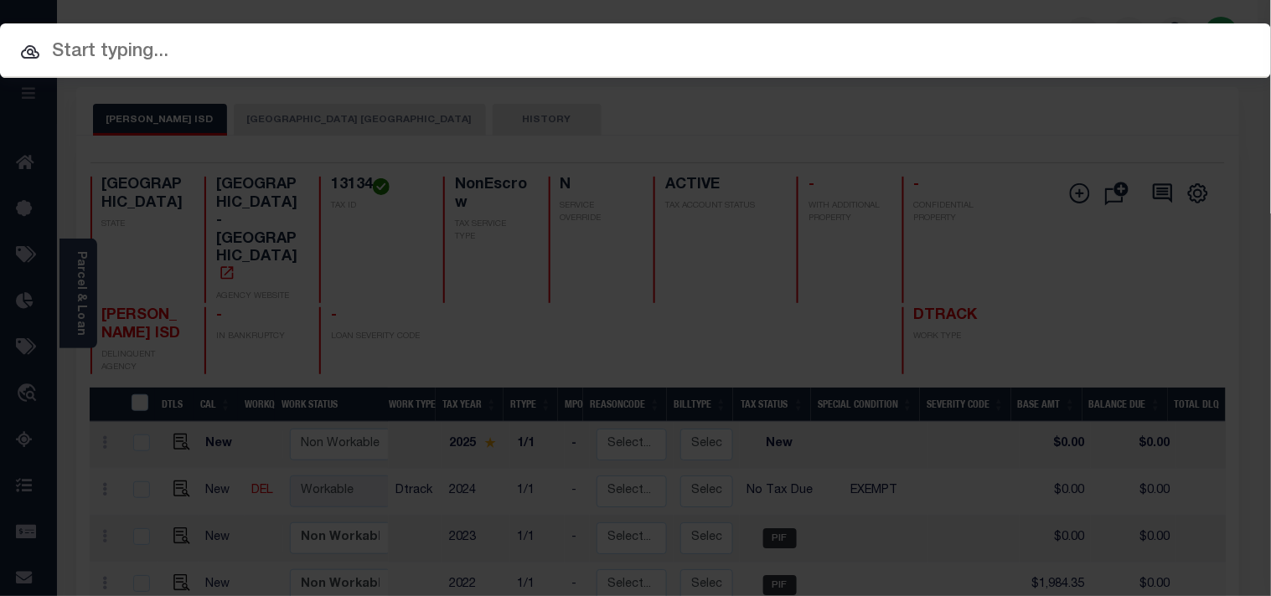
click at [955, 38] on input "text" at bounding box center [635, 52] width 1271 height 29
paste input "31500070680"
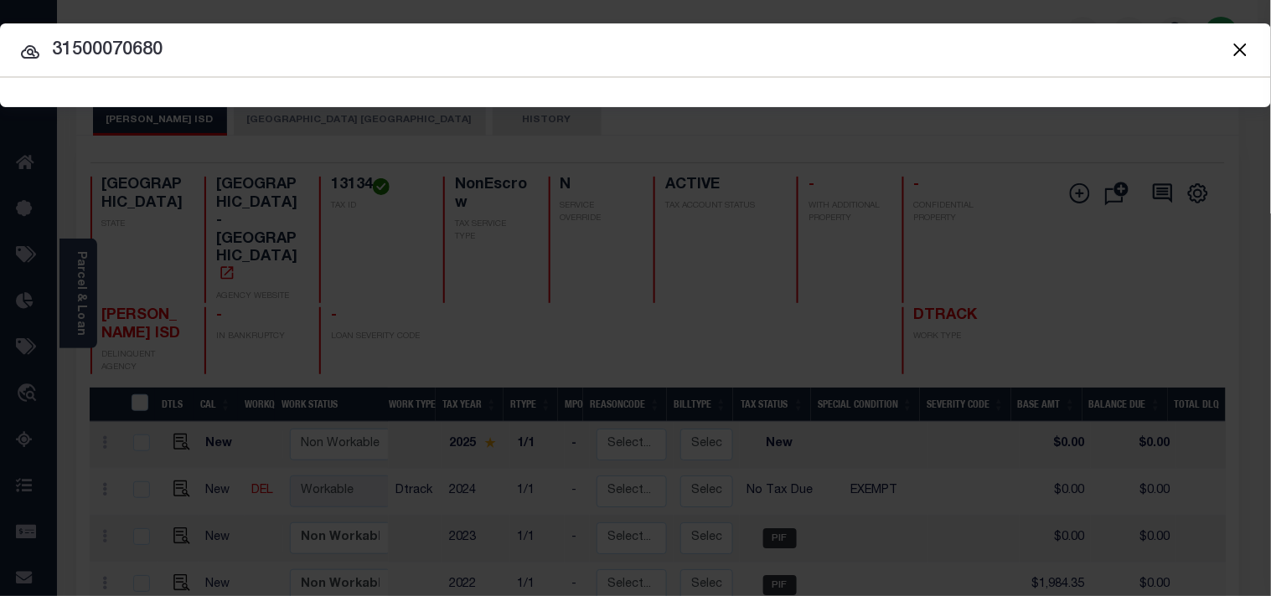
type input "31500070680"
click at [1241, 40] on button "Close" at bounding box center [1240, 50] width 22 height 22
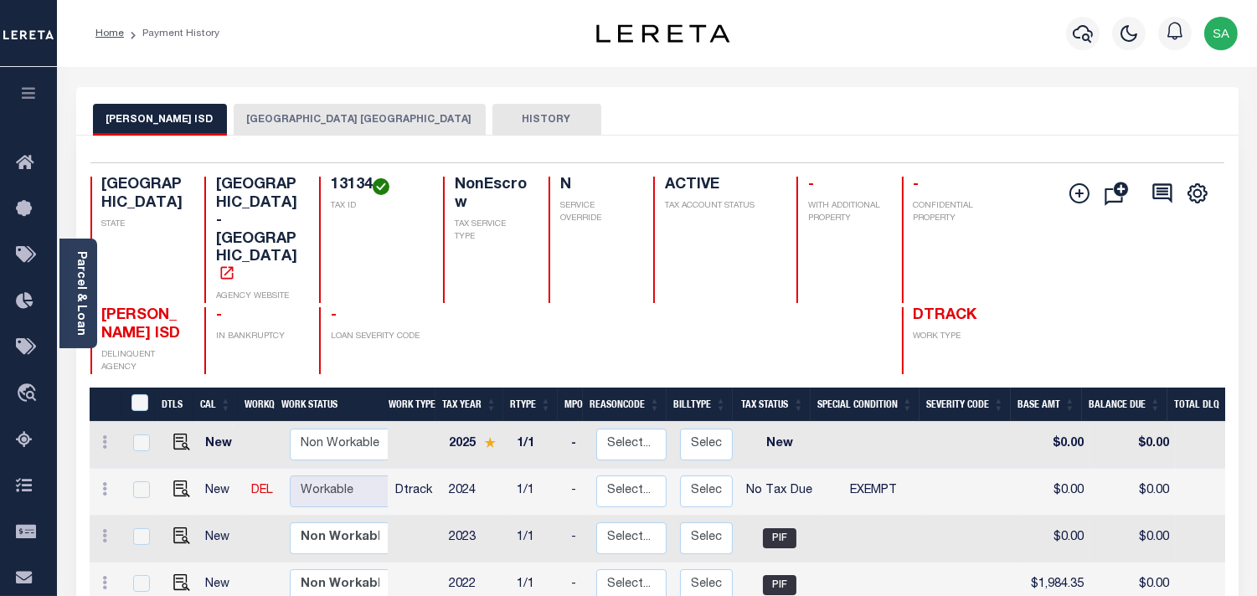
click at [389, 132] on button "[GEOGRAPHIC_DATA] [GEOGRAPHIC_DATA]" at bounding box center [360, 120] width 252 height 32
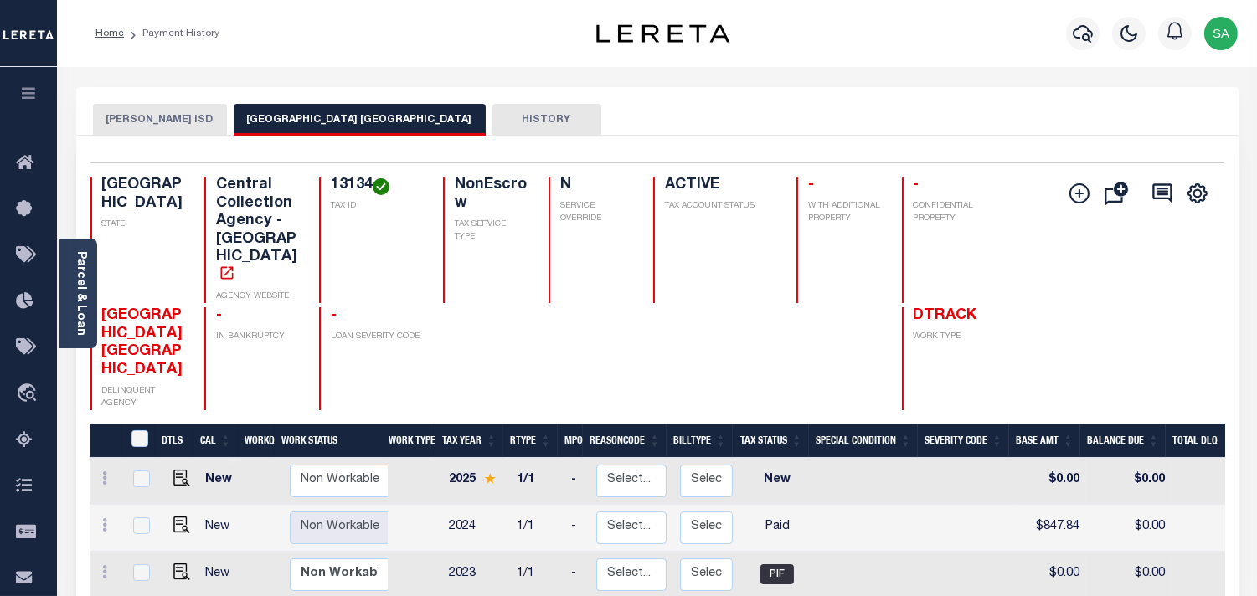
click at [157, 122] on button "[PERSON_NAME] ISD" at bounding box center [160, 120] width 134 height 32
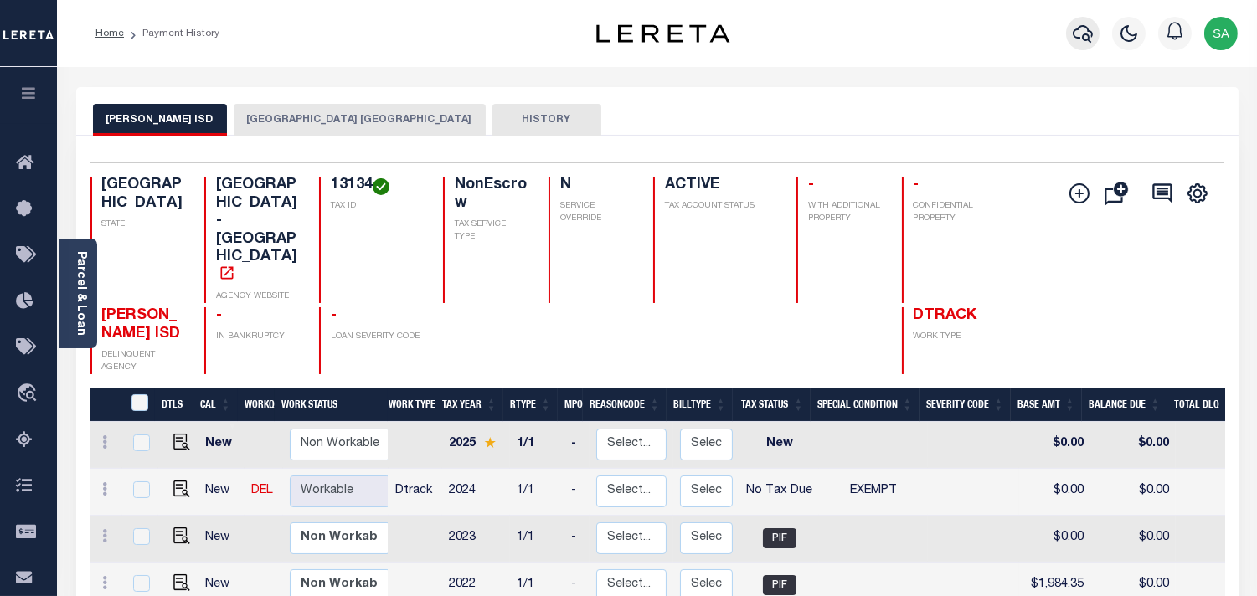
click at [1090, 39] on icon "button" at bounding box center [1083, 33] width 20 height 20
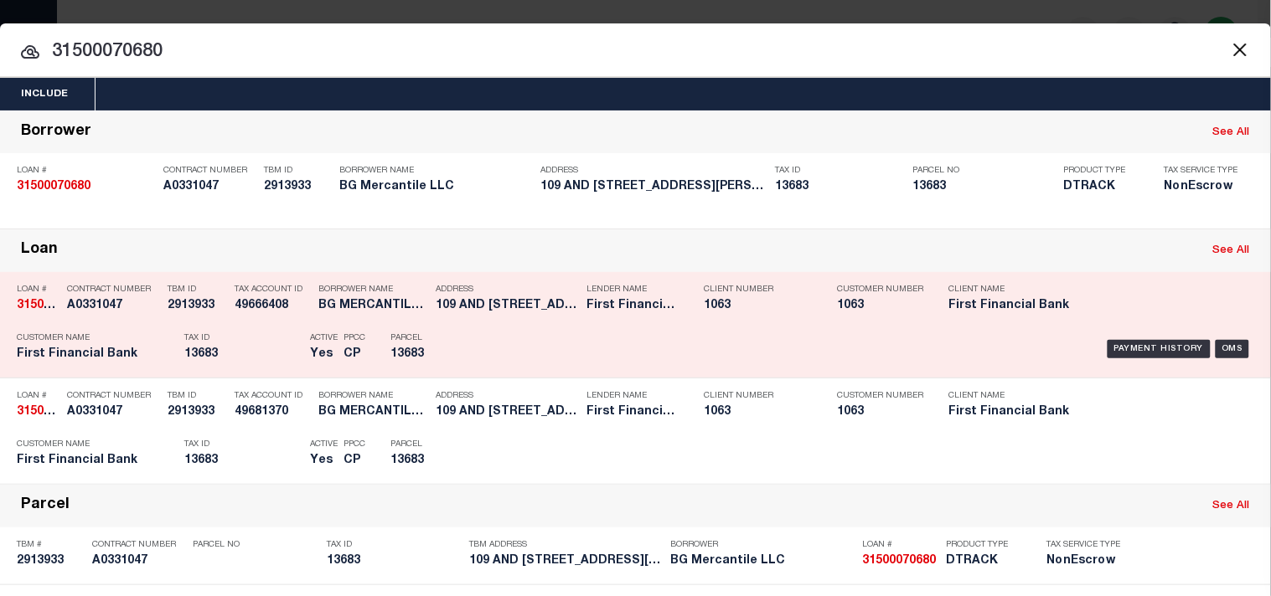
click at [484, 371] on div "Payment History OMS" at bounding box center [872, 349] width 788 height 49
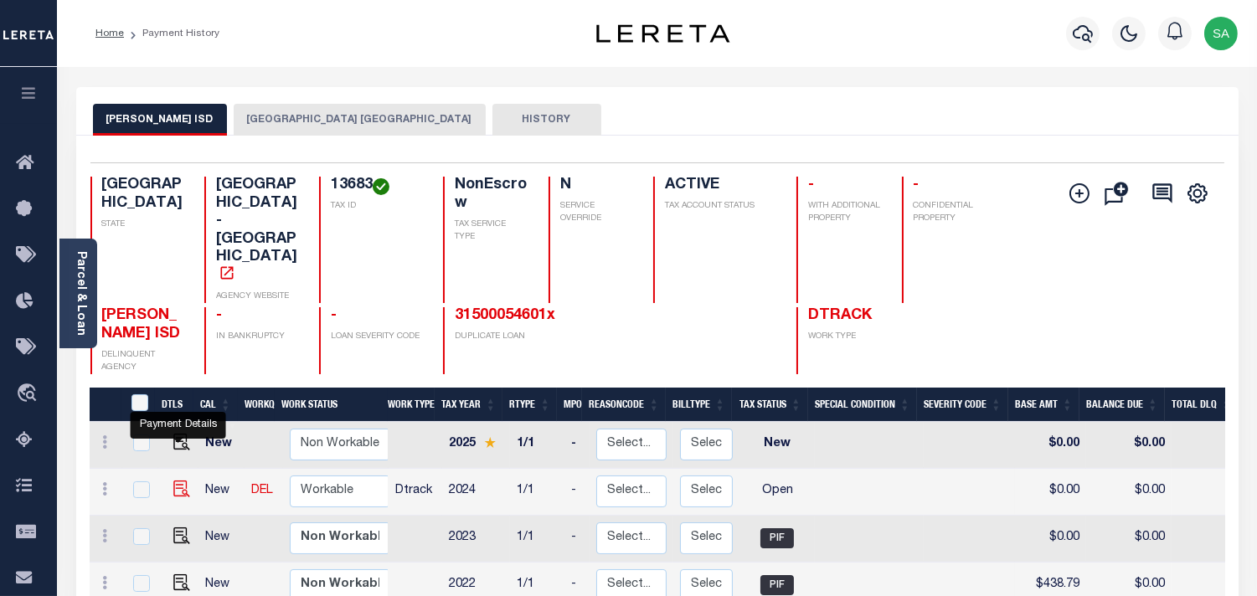
click at [176, 481] on img "" at bounding box center [181, 489] width 17 height 17
checkbox input "true"
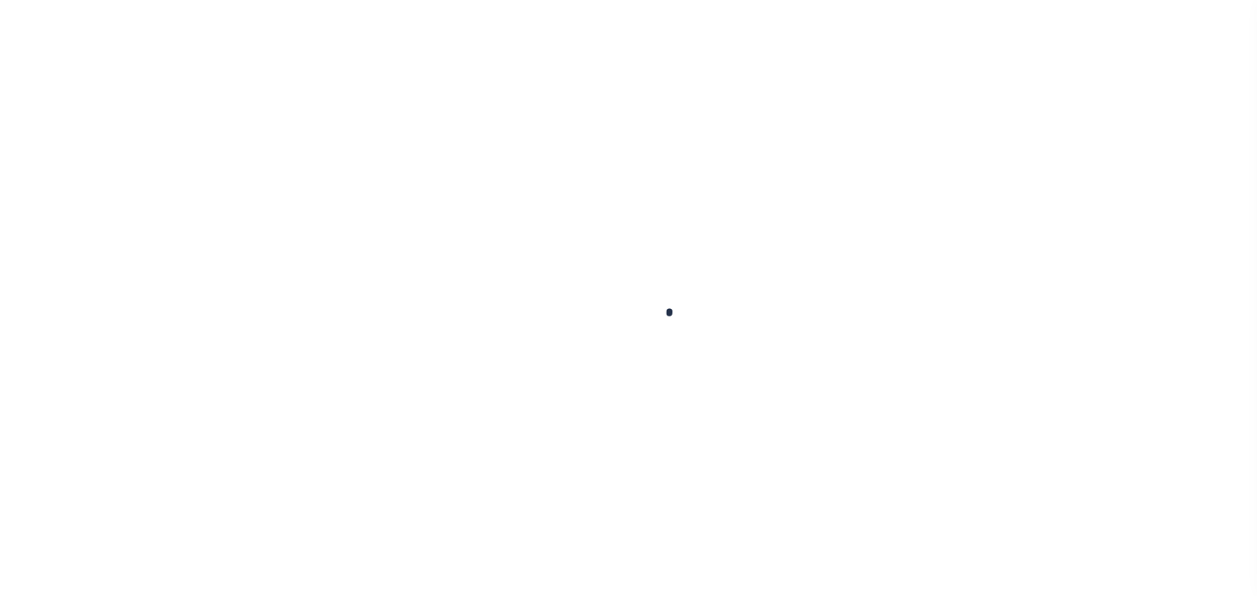
checkbox input "false"
type input "[DATE]"
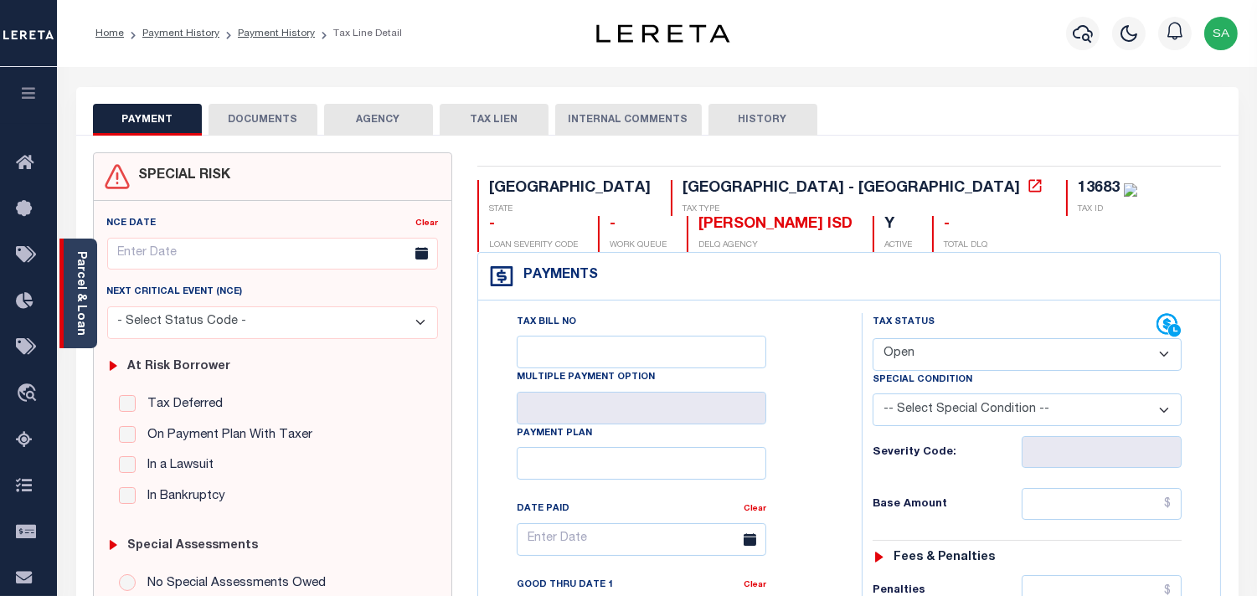
click at [90, 289] on div "Parcel & Loan" at bounding box center [78, 294] width 38 height 110
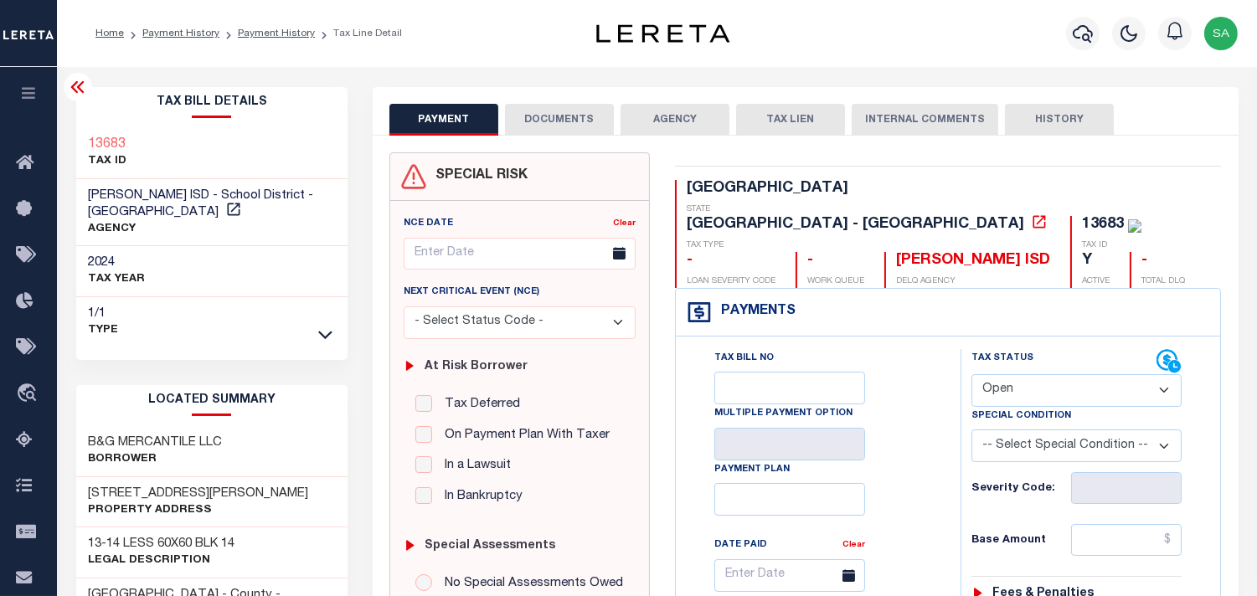
drag, startPoint x: 1024, startPoint y: 347, endPoint x: 1024, endPoint y: 364, distance: 16.8
click at [1024, 374] on select "- Select Status Code - Open Due/Unpaid Paid Incomplete No Tax Due Internal Refu…" at bounding box center [1077, 390] width 210 height 33
select select "PYD"
click at [972, 374] on select "- Select Status Code - Open Due/Unpaid Paid Incomplete No Tax Due Internal Refu…" at bounding box center [1077, 390] width 210 height 33
type input "09/29/2025"
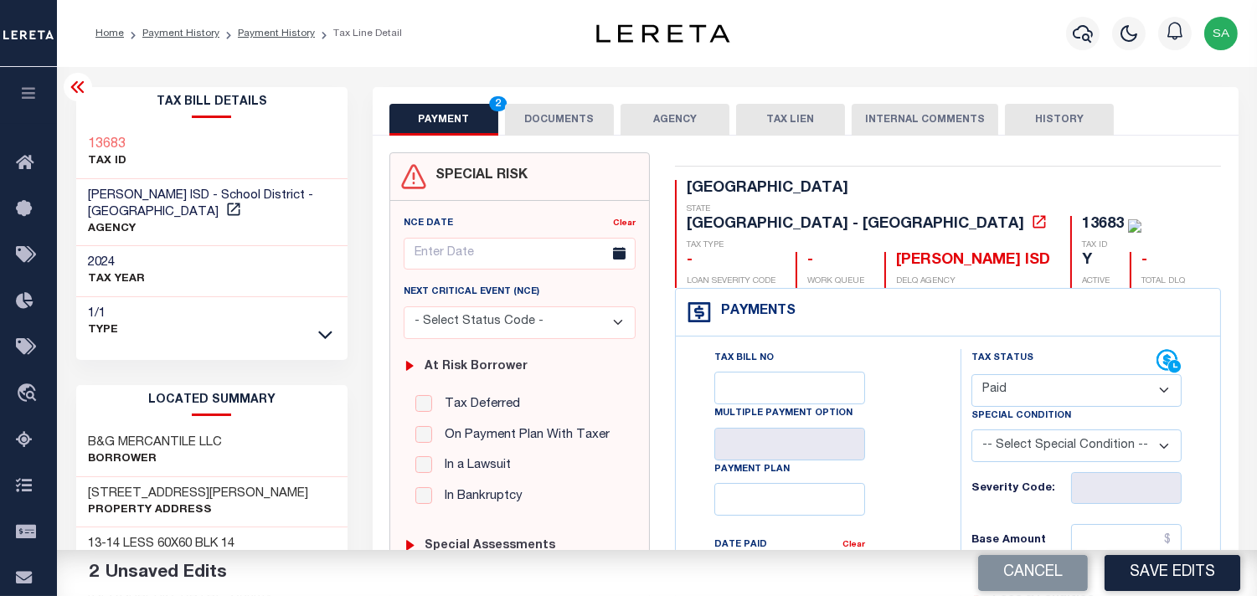
click at [529, 122] on button "DOCUMENTS" at bounding box center [559, 120] width 109 height 32
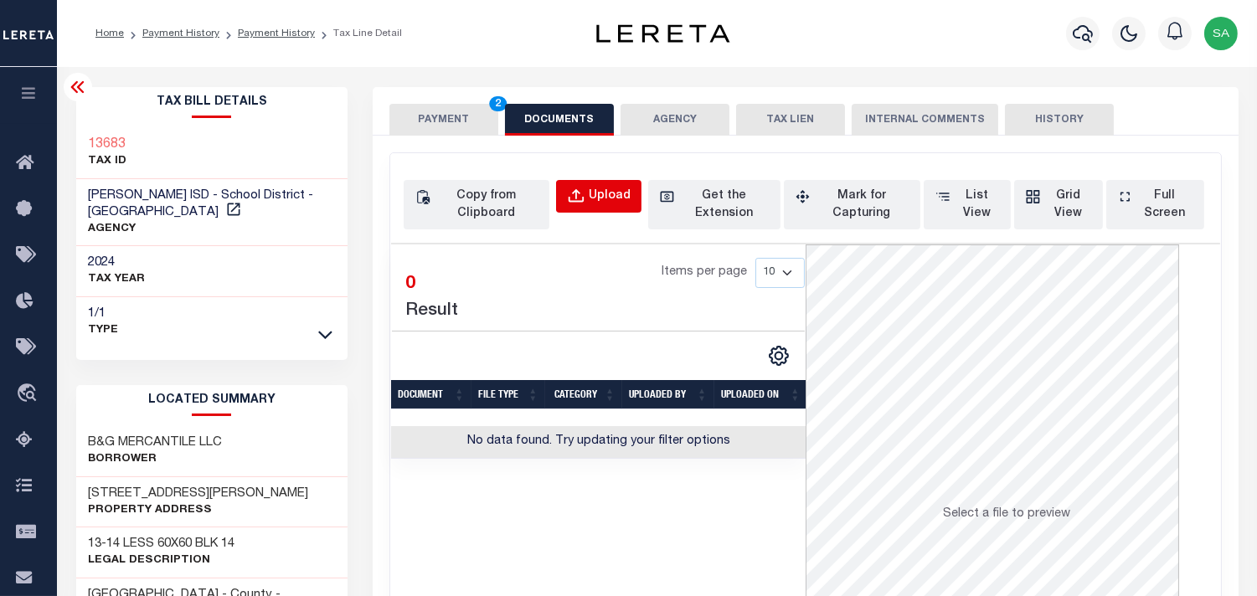
click at [611, 188] on div "Upload" at bounding box center [610, 197] width 42 height 18
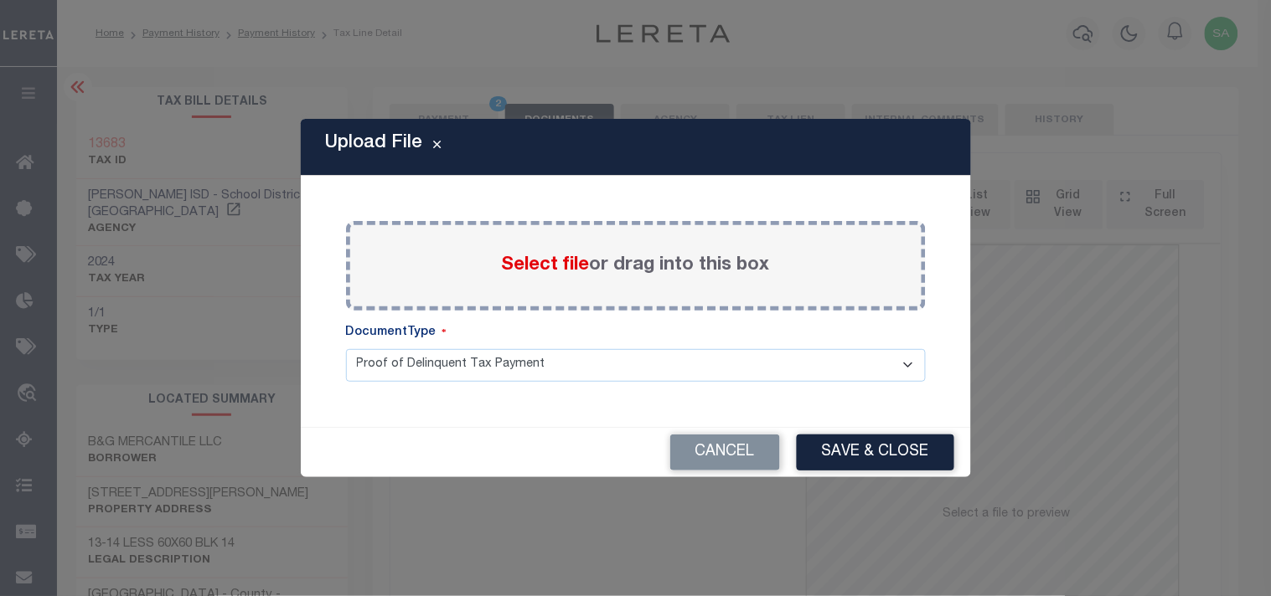
click at [570, 269] on span "Select file" at bounding box center [546, 265] width 88 height 18
click at [0, 0] on input "Select file or drag into this box" at bounding box center [0, 0] width 0 height 0
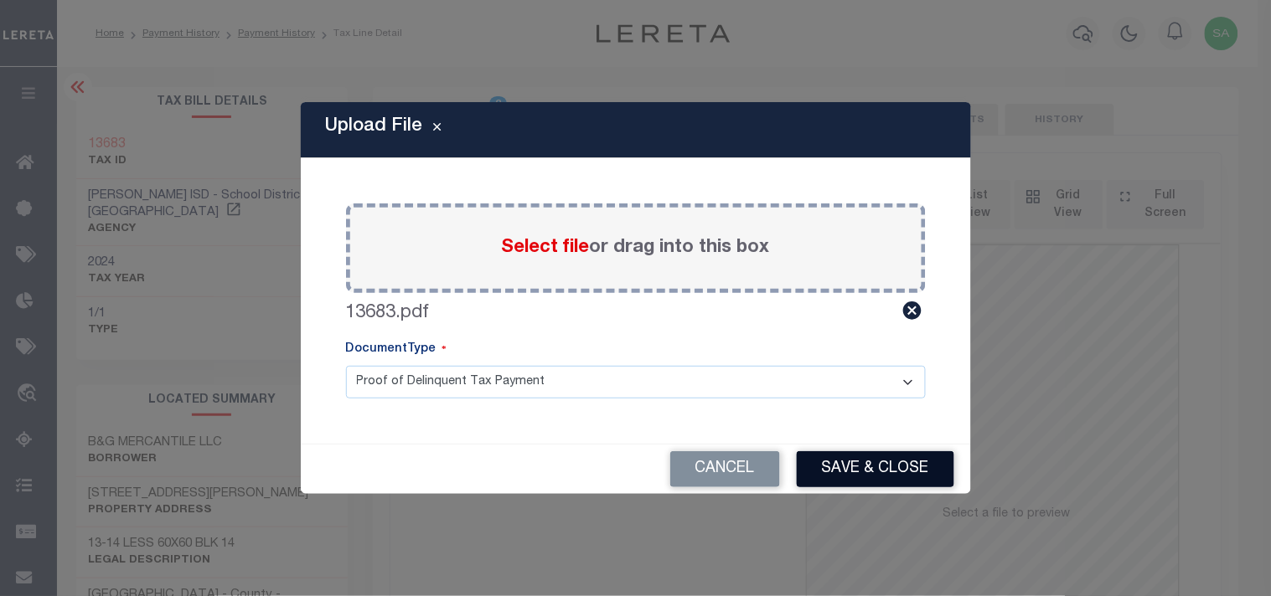
click at [931, 474] on button "Save & Close" at bounding box center [875, 469] width 157 height 36
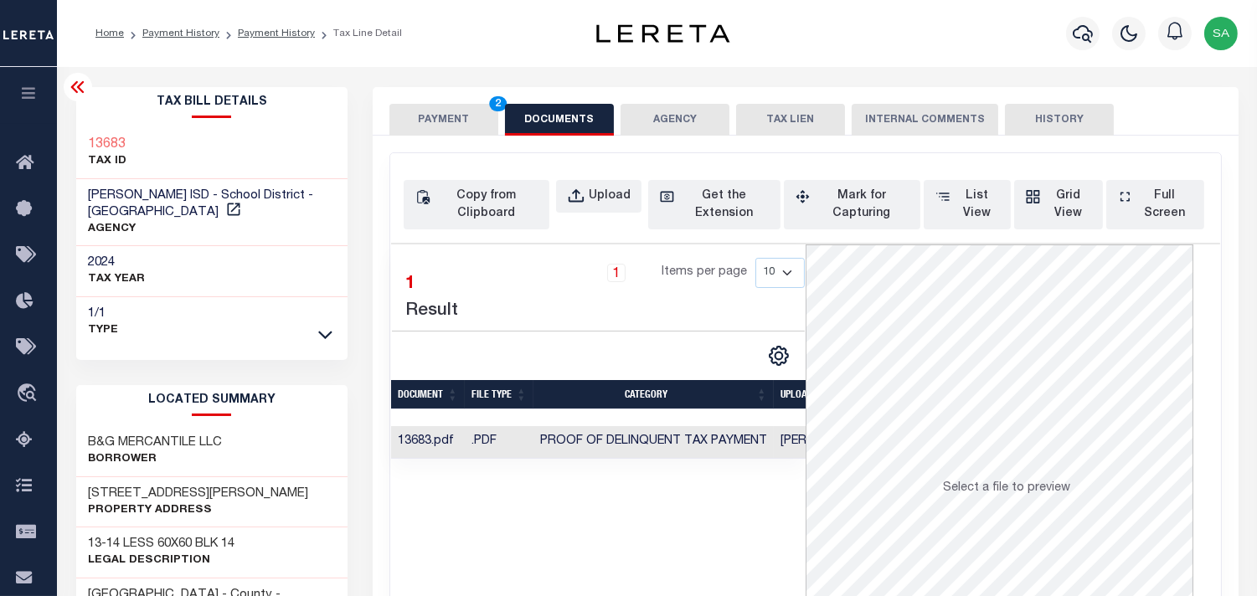
click at [459, 119] on button "PAYMENT 2" at bounding box center [443, 120] width 109 height 32
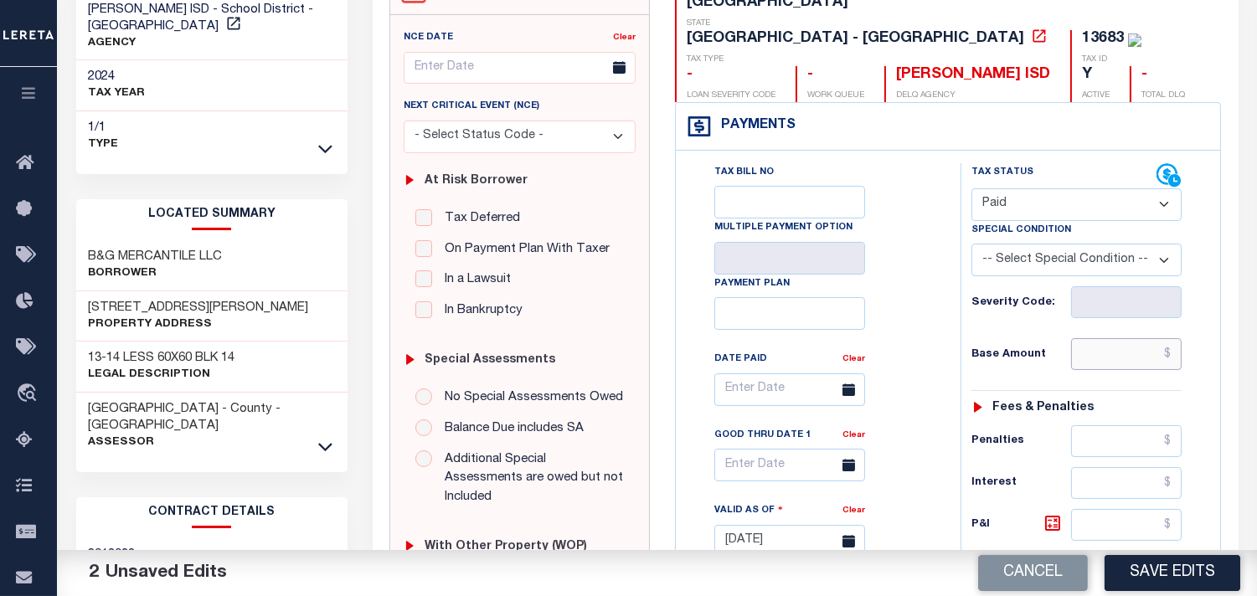
drag, startPoint x: 1137, startPoint y: 317, endPoint x: 1033, endPoint y: 316, distance: 103.9
click at [1137, 338] on input "text" at bounding box center [1126, 354] width 111 height 32
paste input "$346.54"
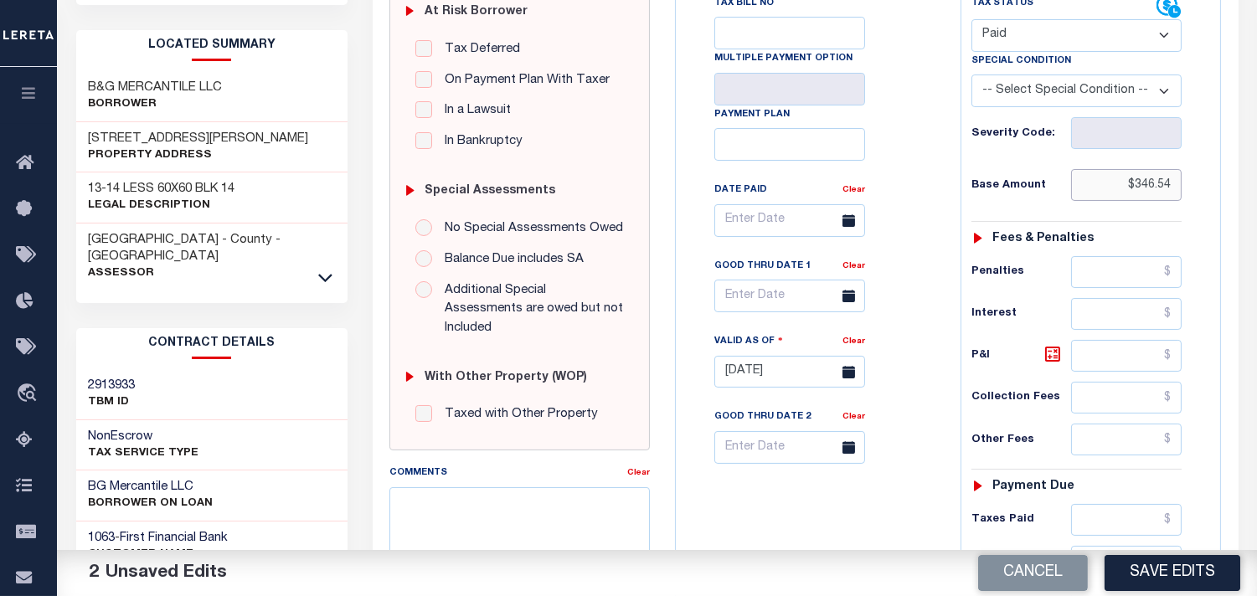
scroll to position [558, 0]
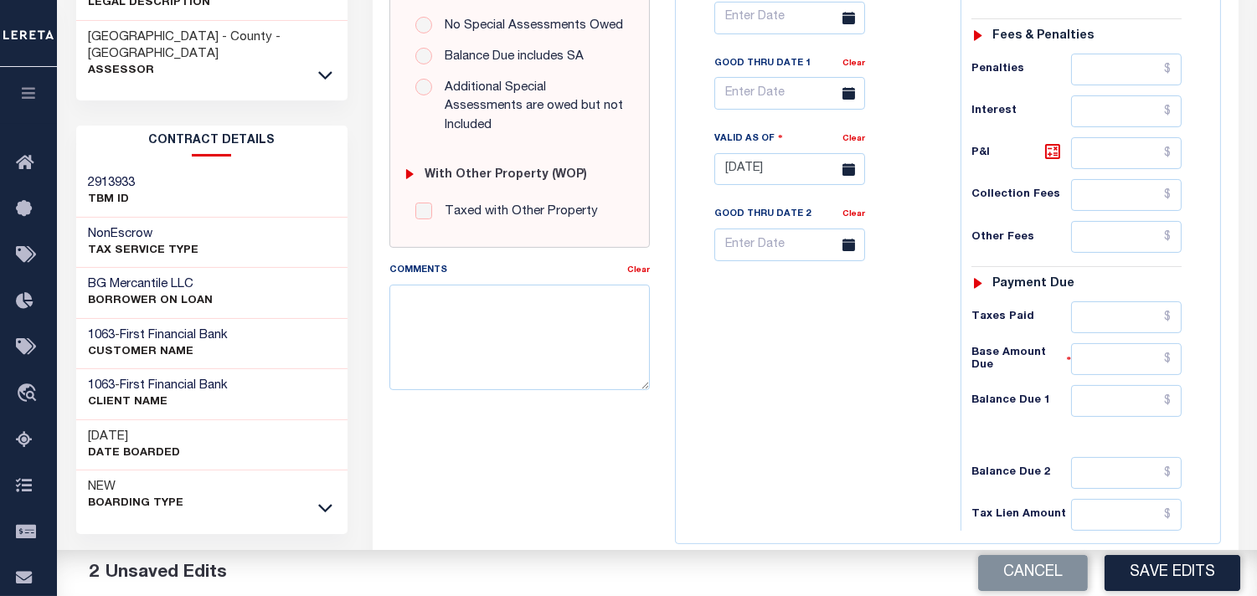
type input "$346.54"
click at [1140, 302] on input "text" at bounding box center [1126, 318] width 111 height 32
paste input "$346.54"
type input "$346.54"
drag, startPoint x: 1173, startPoint y: 426, endPoint x: 1173, endPoint y: 379, distance: 46.9
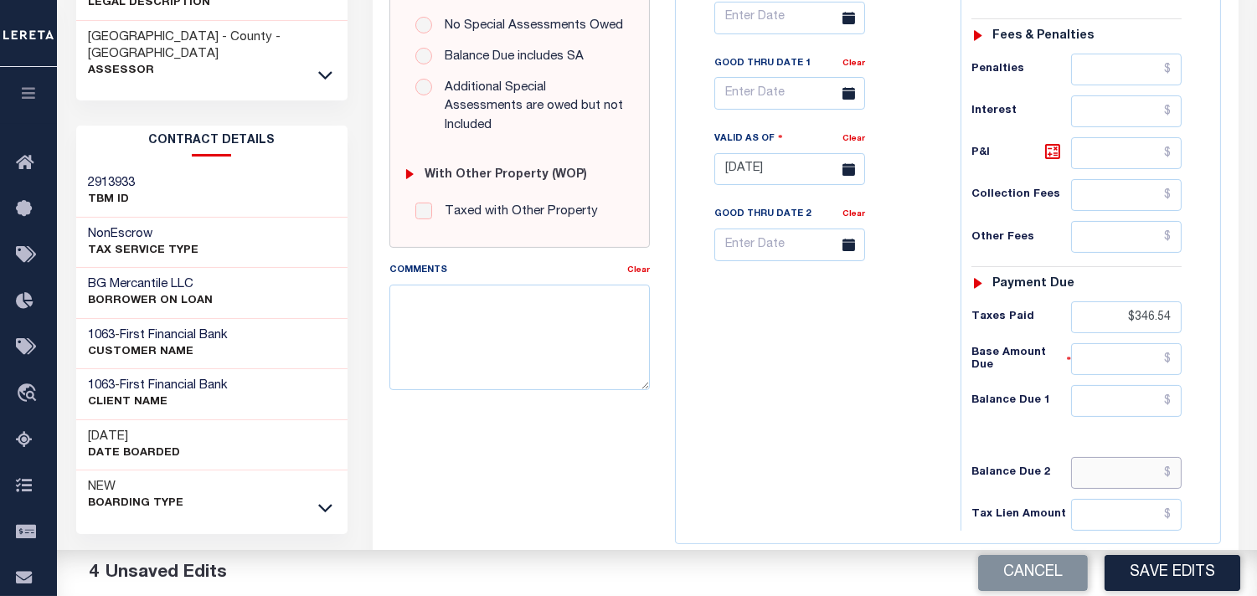
click at [1174, 457] on input "text" at bounding box center [1126, 473] width 111 height 32
click at [1173, 385] on input "text" at bounding box center [1126, 401] width 111 height 32
type input "$0.00"
click at [869, 341] on div "Tax Bill No Multiple Payment Option Payment Plan Clear" at bounding box center [814, 161] width 268 height 740
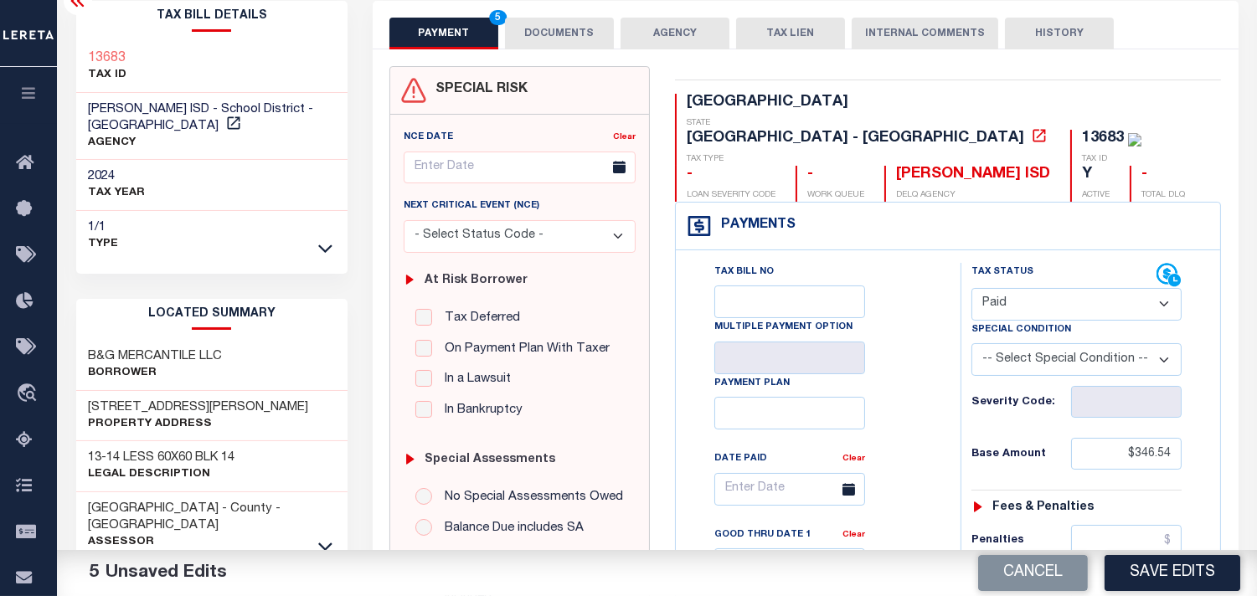
scroll to position [0, 0]
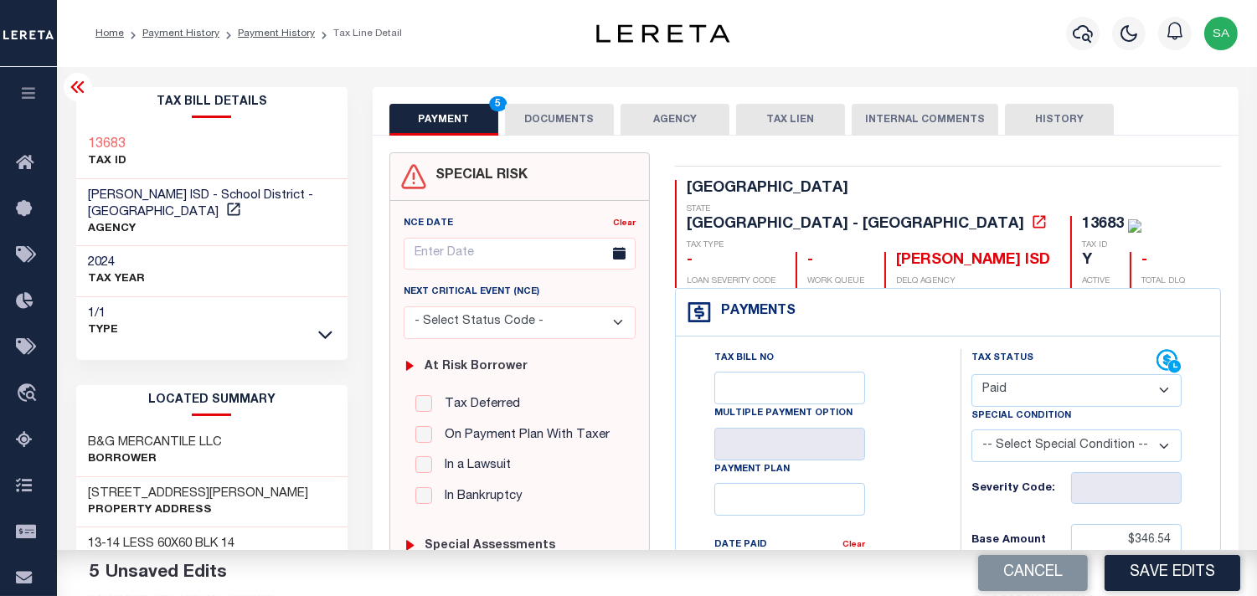
click at [553, 110] on button "DOCUMENTS" at bounding box center [559, 120] width 109 height 32
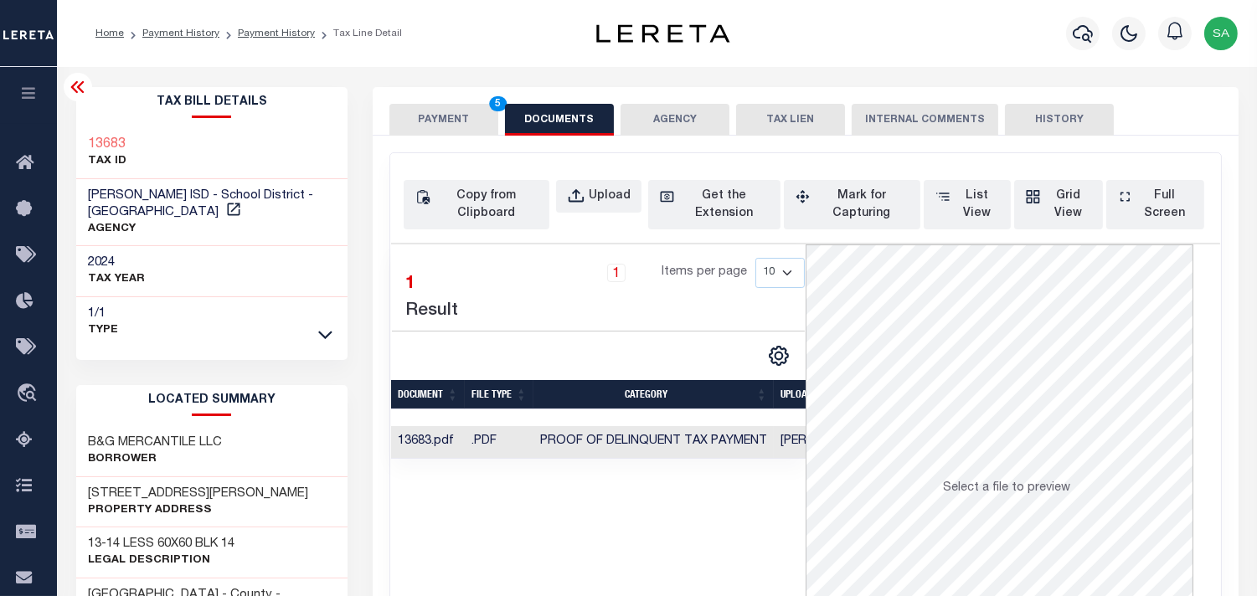
click at [473, 118] on button "PAYMENT 5" at bounding box center [443, 120] width 109 height 32
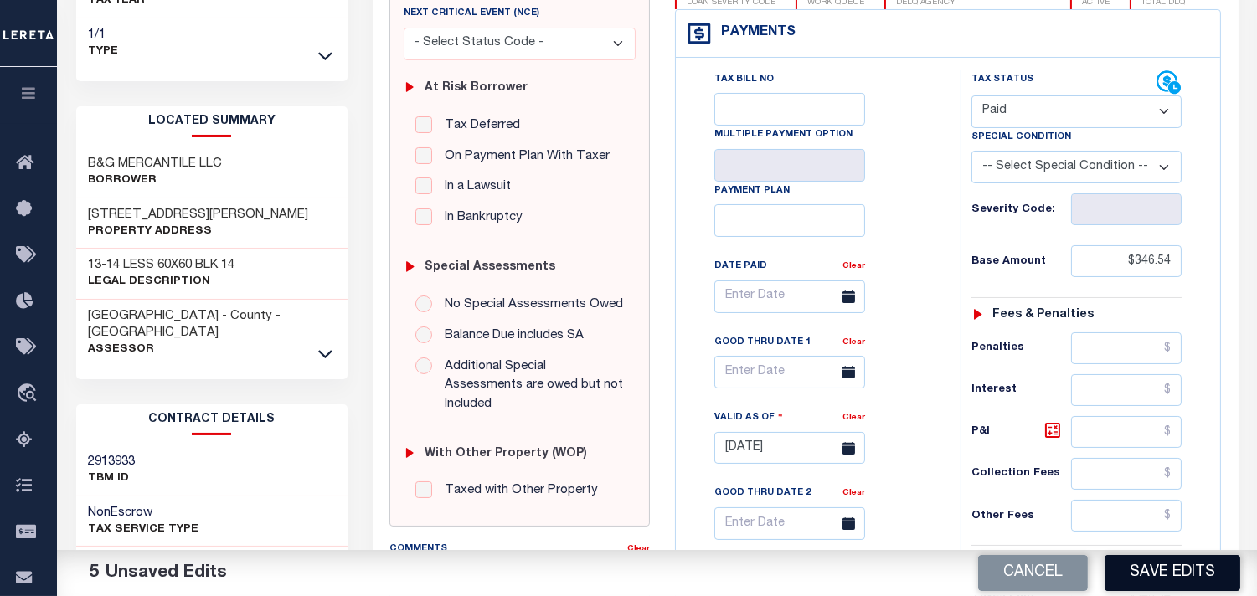
click at [1159, 576] on button "Save Edits" at bounding box center [1173, 573] width 136 height 36
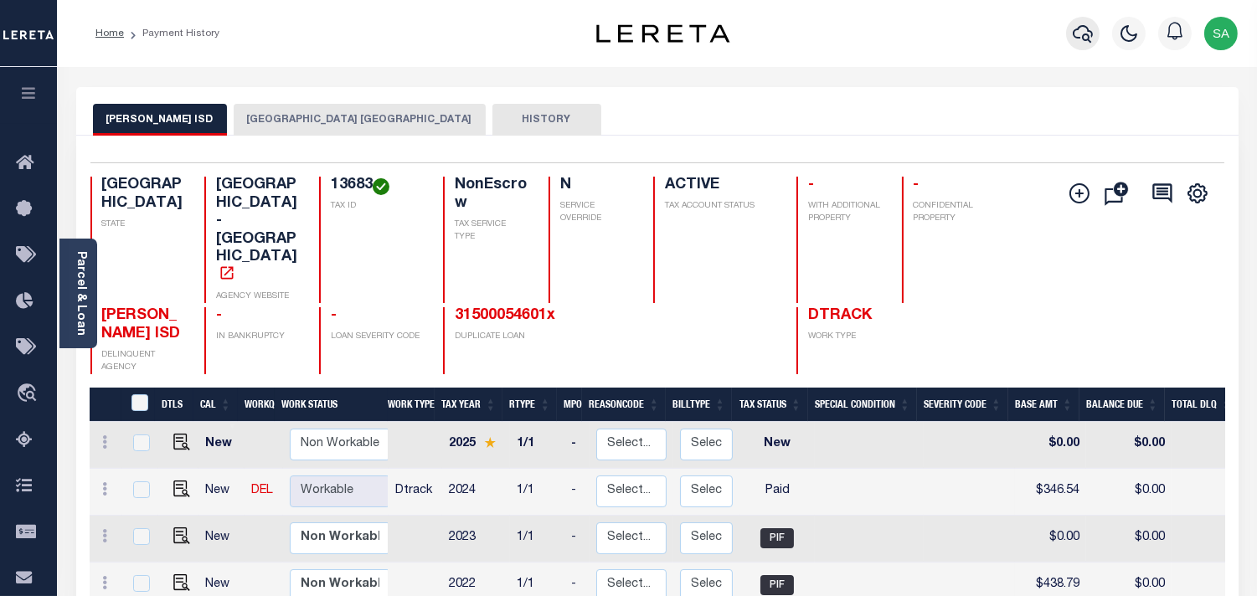
click at [1074, 34] on icon "button" at bounding box center [1083, 34] width 20 height 18
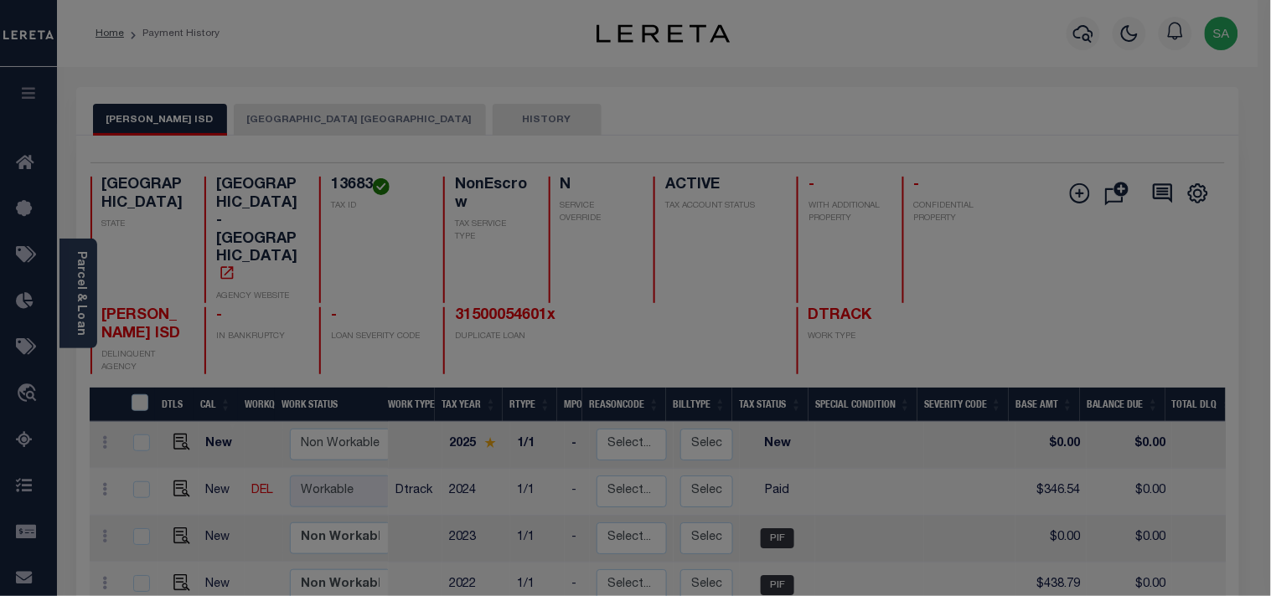
click at [0, 0] on div "Include Loans TBM Customers Borrowers Payments (Lender Non-Disb) Payments (Lend…" at bounding box center [0, 0] width 0 height 0
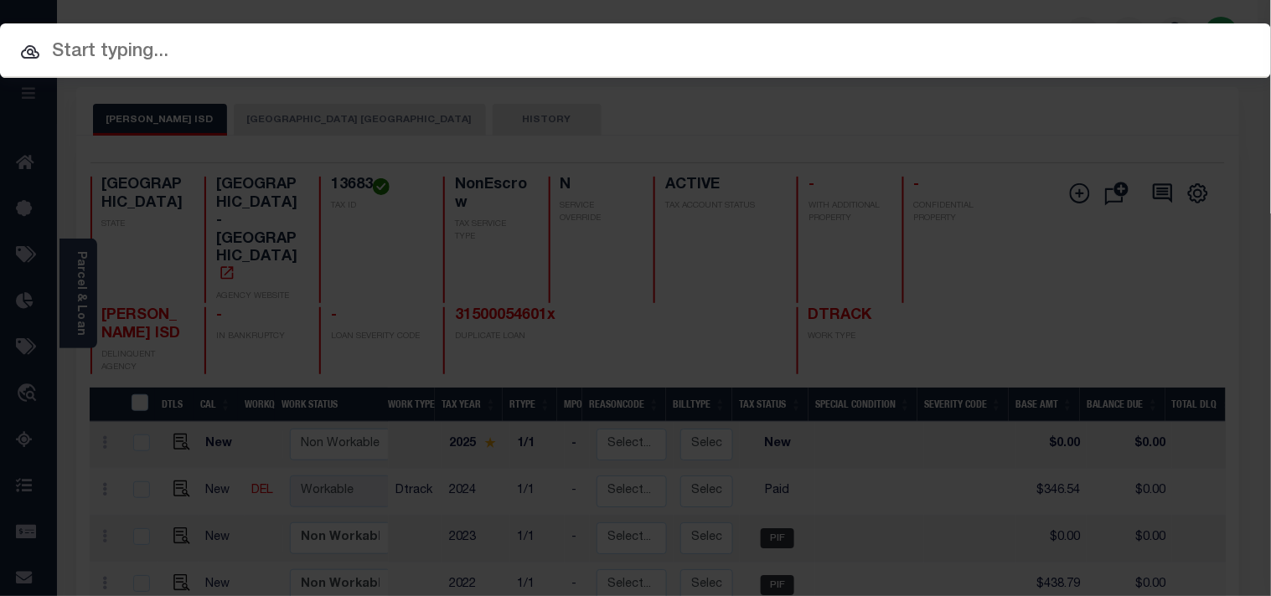
paste input "31500072074"
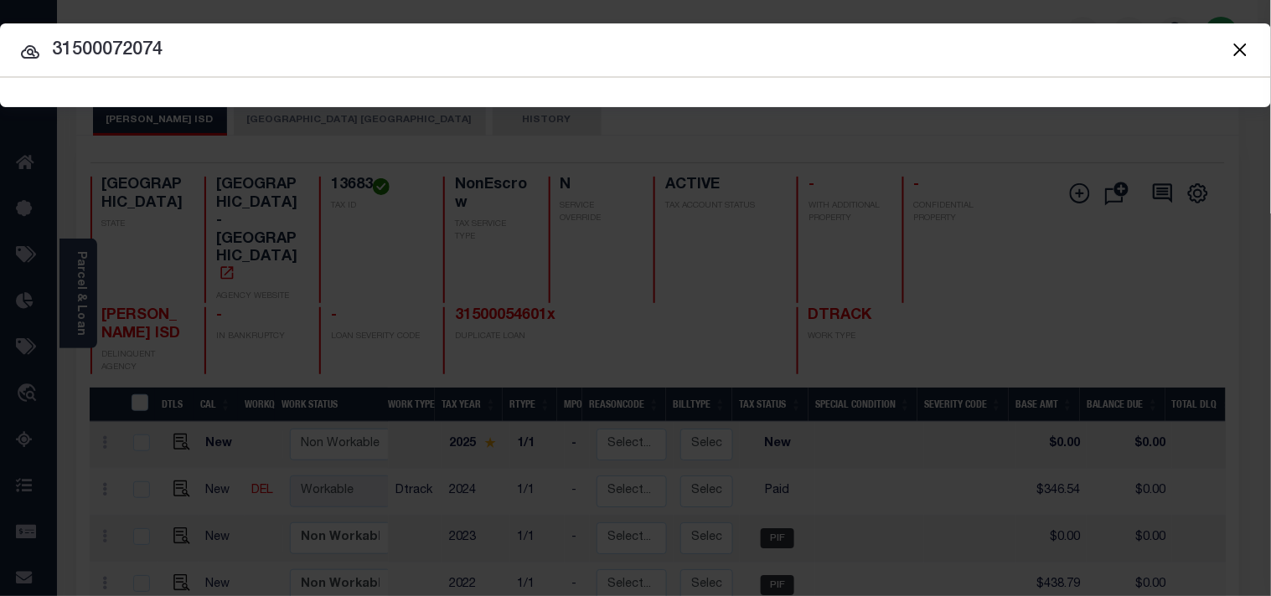
type input "31500072074"
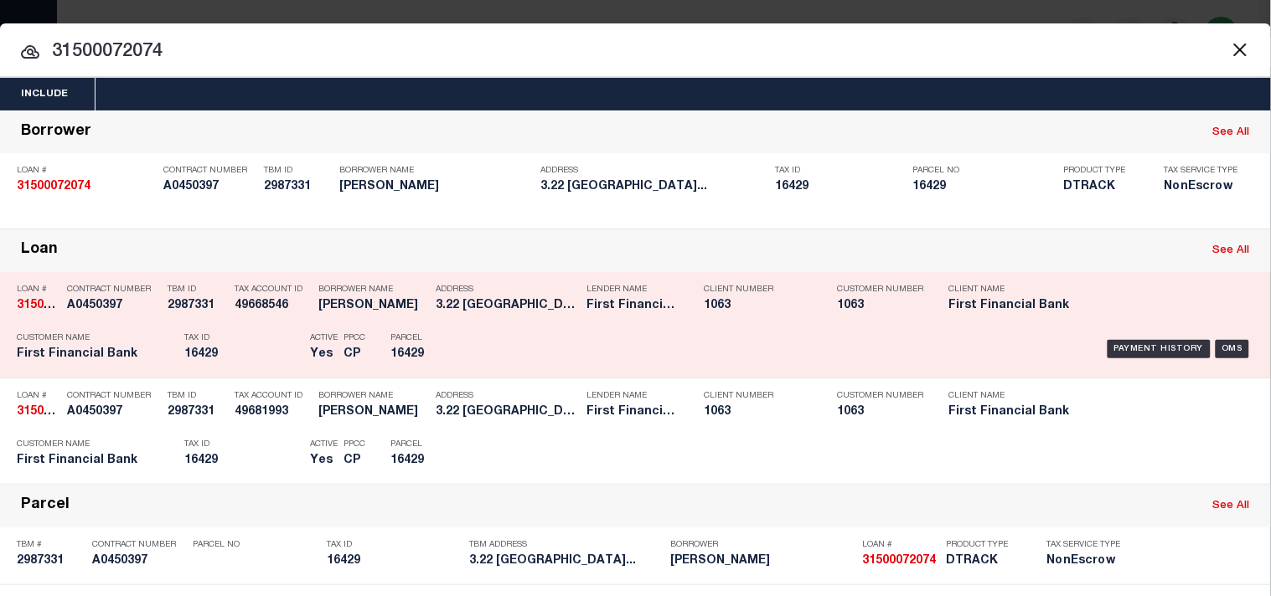
click at [473, 369] on div "Parcel 16429" at bounding box center [428, 349] width 101 height 49
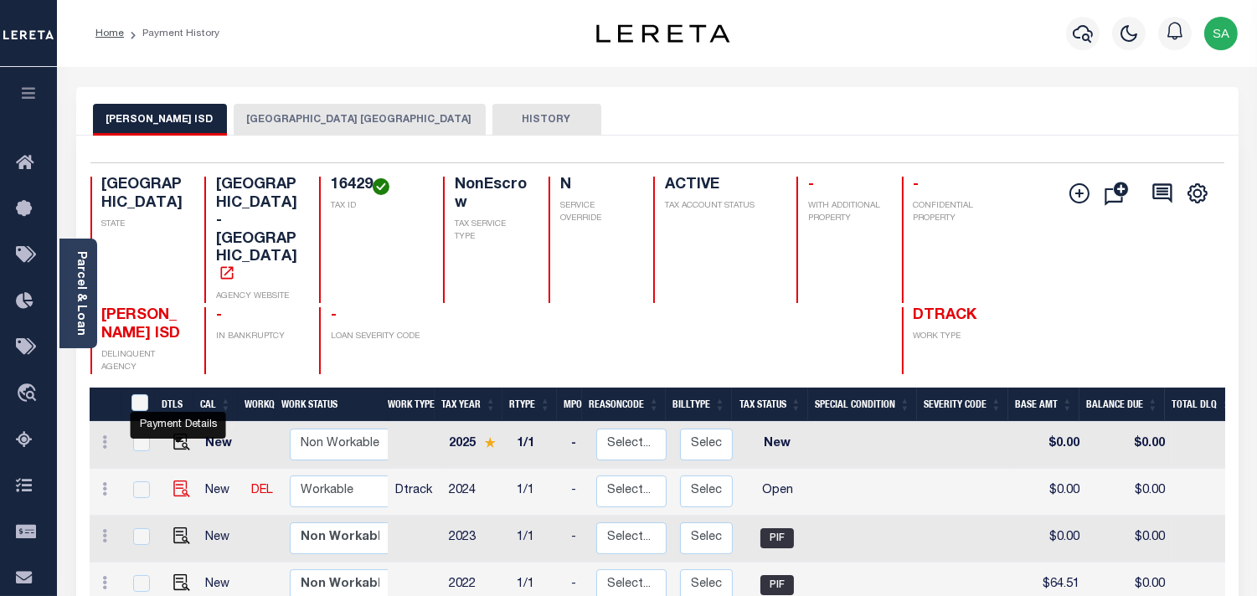
click at [181, 481] on img "" at bounding box center [181, 489] width 17 height 17
checkbox input "true"
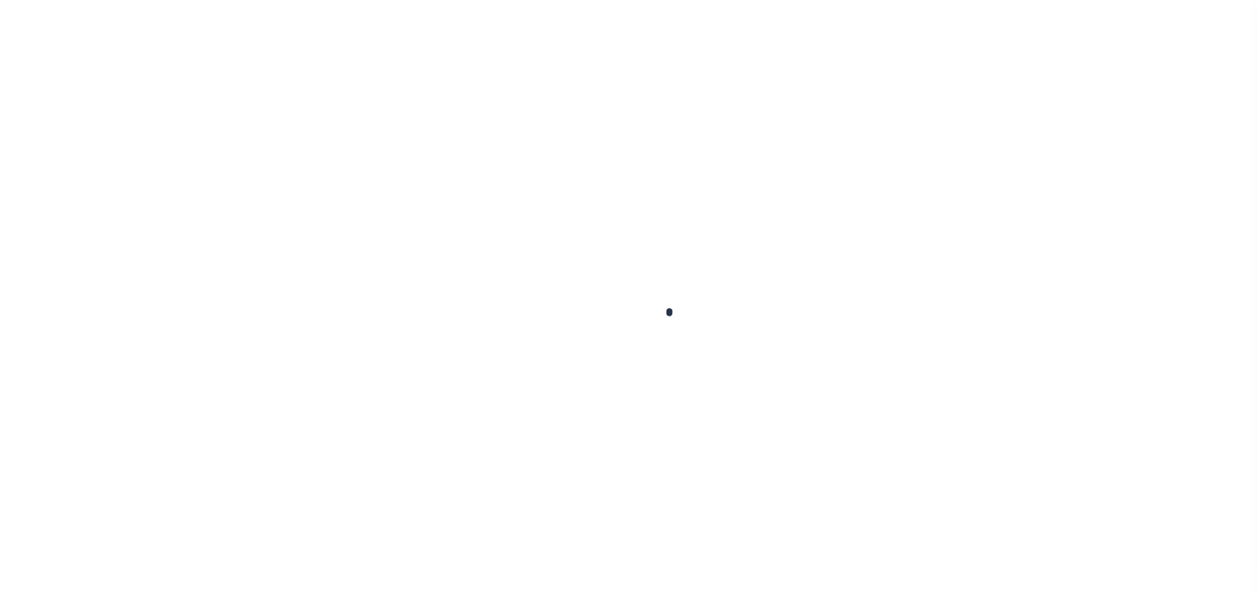
checkbox input "false"
type input "[DATE]"
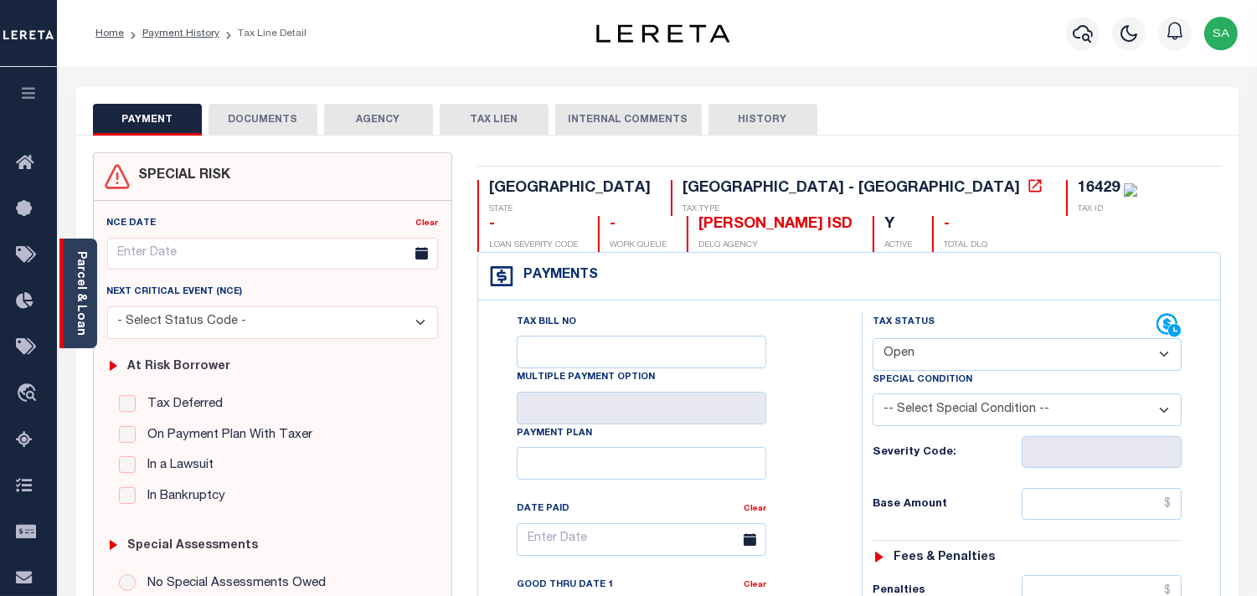
click at [80, 291] on link "Parcel & Loan" at bounding box center [81, 293] width 12 height 85
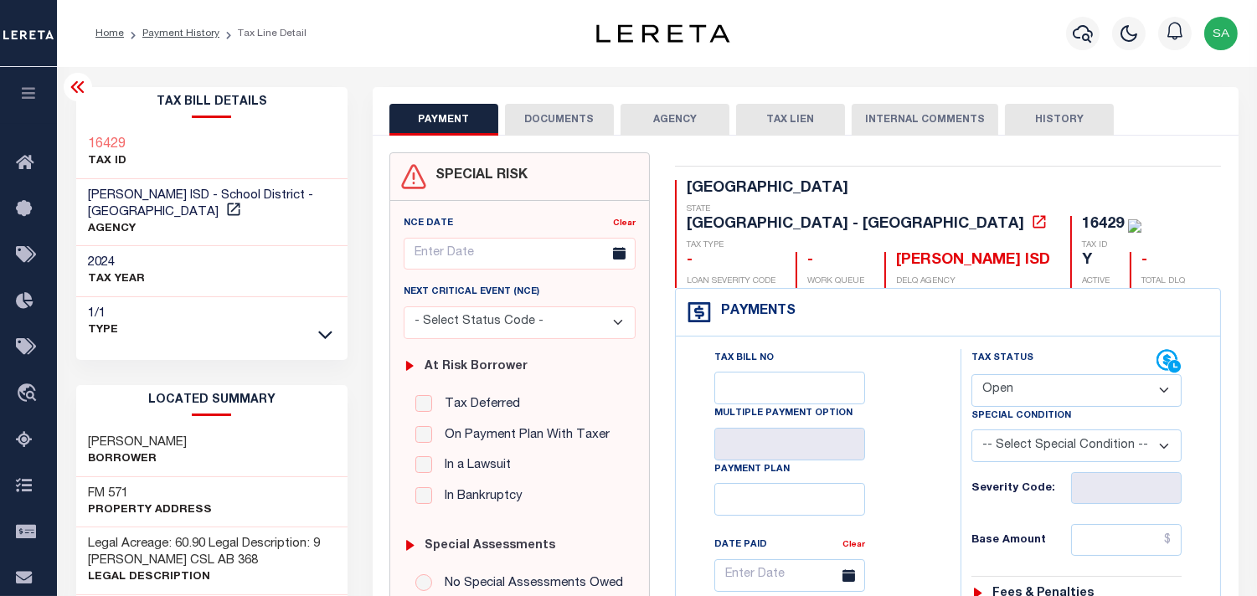
click at [1020, 374] on select "- Select Status Code - Open Due/Unpaid Paid Incomplete No Tax Due Internal Refu…" at bounding box center [1077, 390] width 210 height 33
select select "PYD"
click at [972, 374] on select "- Select Status Code - Open Due/Unpaid Paid Incomplete No Tax Due Internal Refu…" at bounding box center [1077, 390] width 210 height 33
type input "[DATE]"
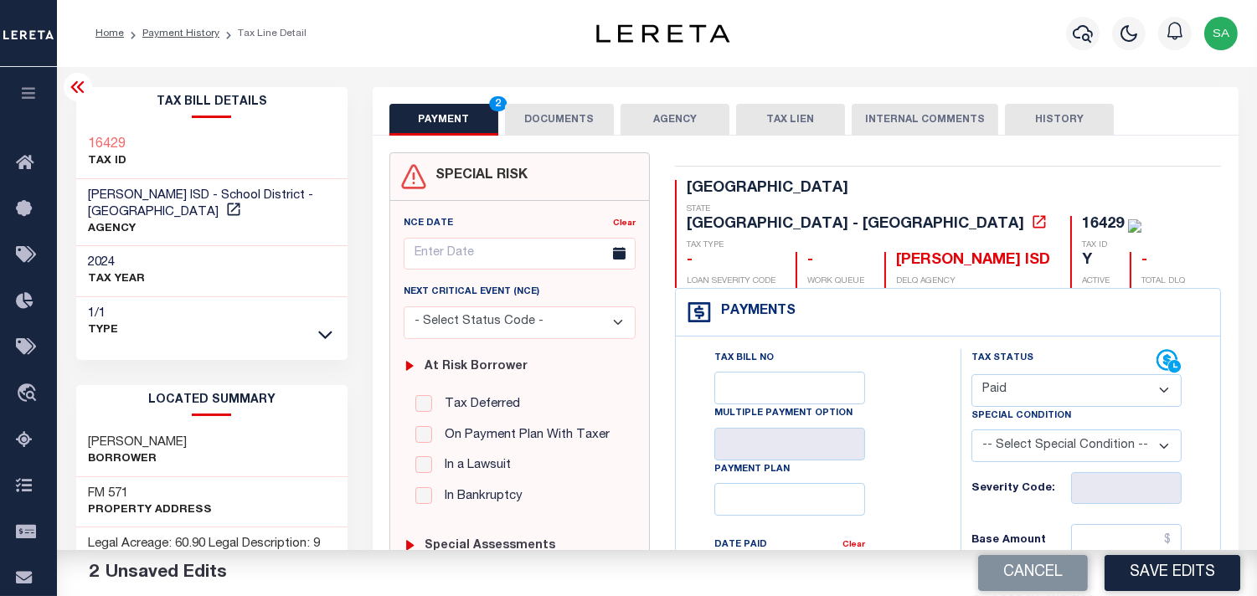
click at [546, 121] on button "DOCUMENTS" at bounding box center [559, 120] width 109 height 32
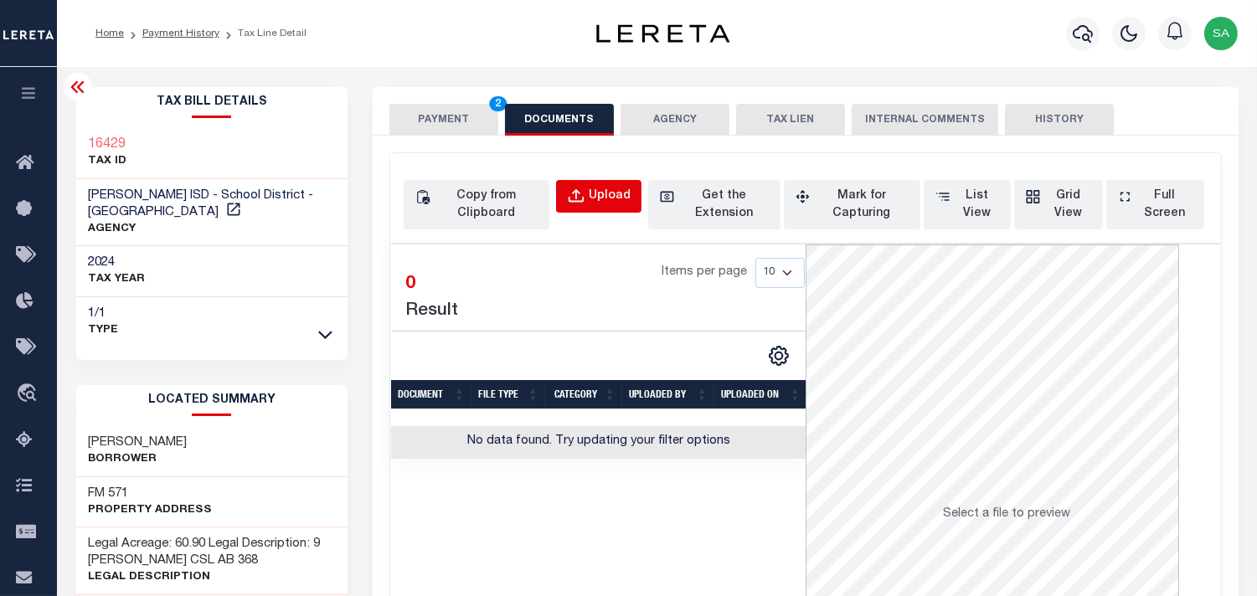
click at [635, 204] on button "Upload" at bounding box center [598, 196] width 85 height 33
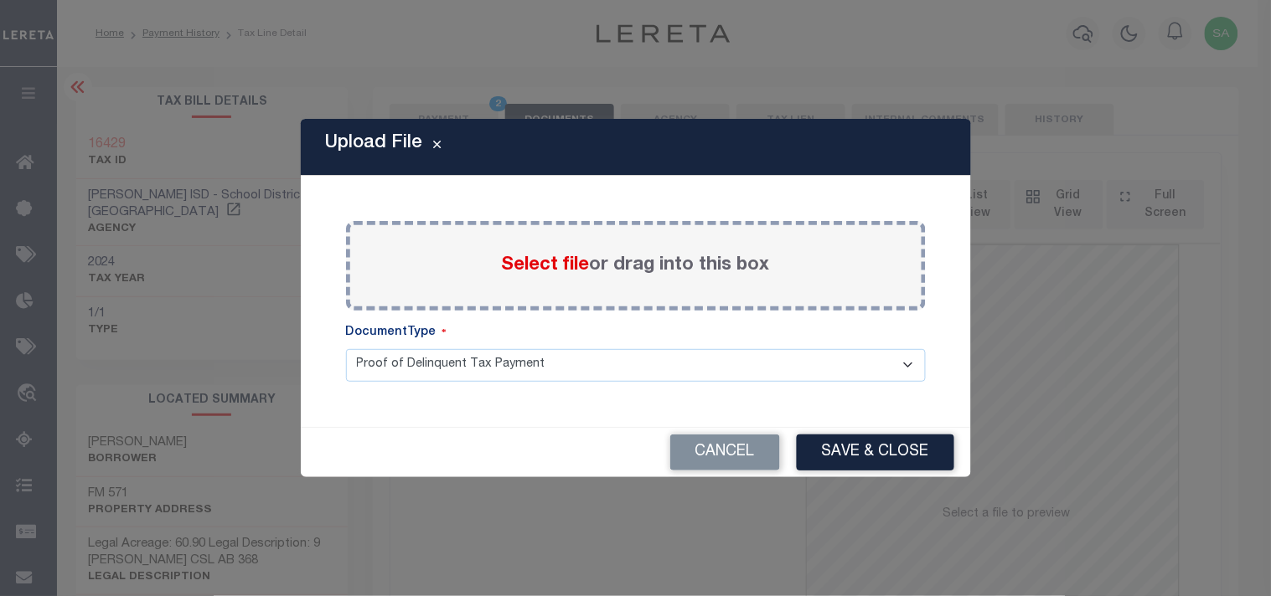
click at [562, 264] on span "Select file" at bounding box center [546, 265] width 88 height 18
click at [0, 0] on input "Select file or drag into this box" at bounding box center [0, 0] width 0 height 0
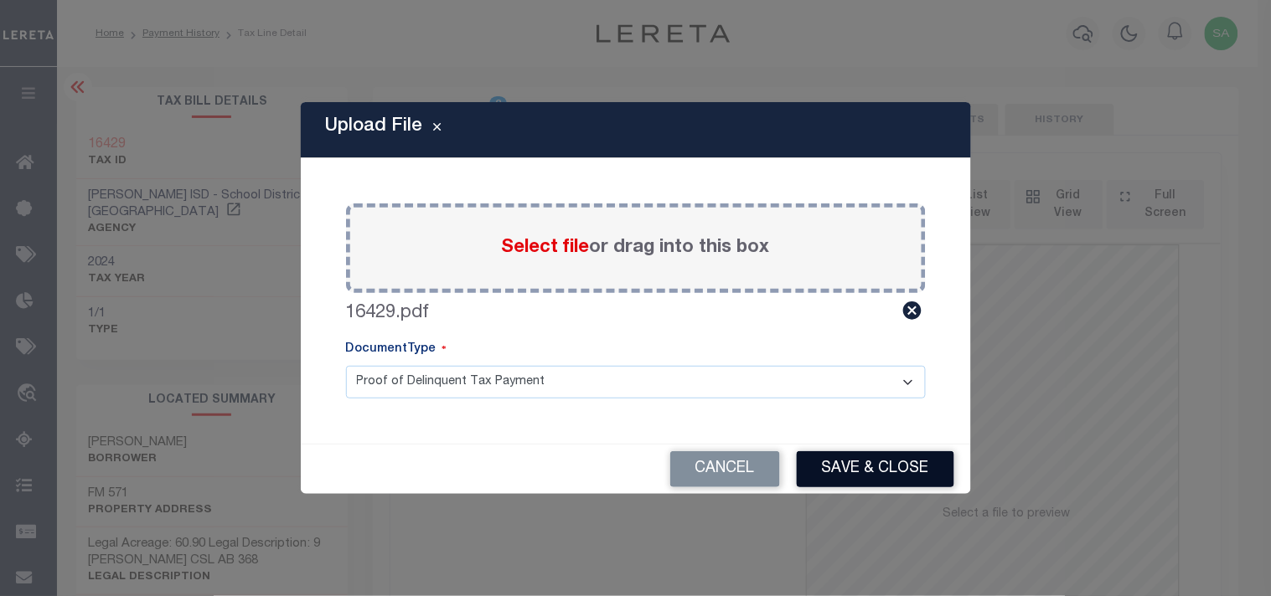
click at [834, 474] on button "Save & Close" at bounding box center [875, 469] width 157 height 36
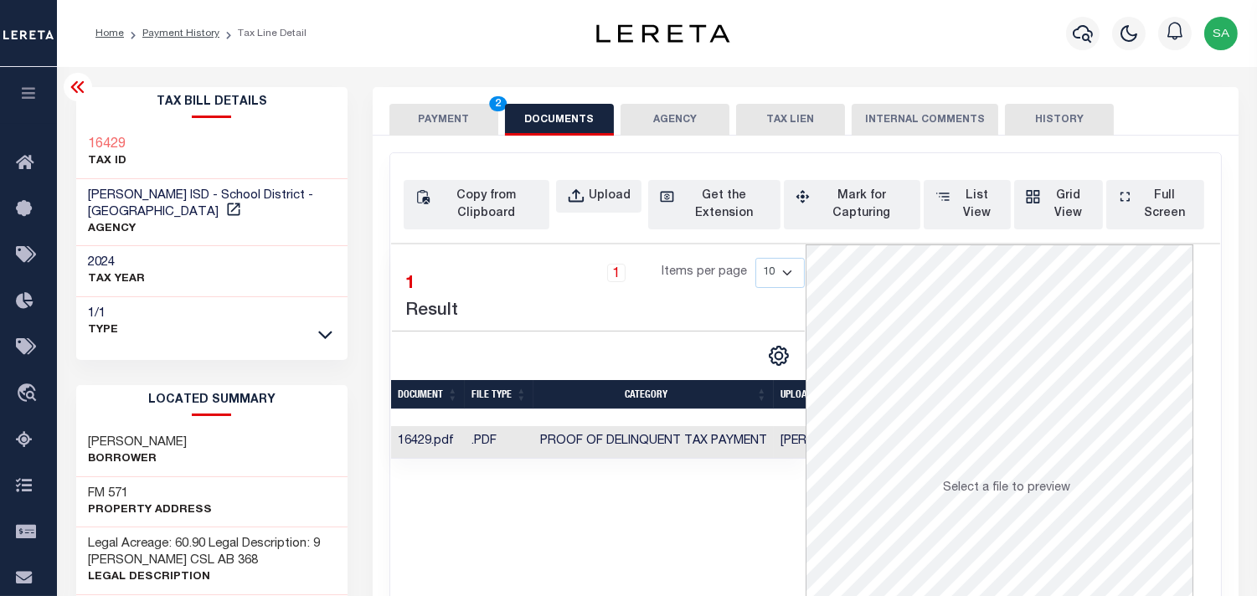
click at [427, 123] on button "PAYMENT 2" at bounding box center [443, 120] width 109 height 32
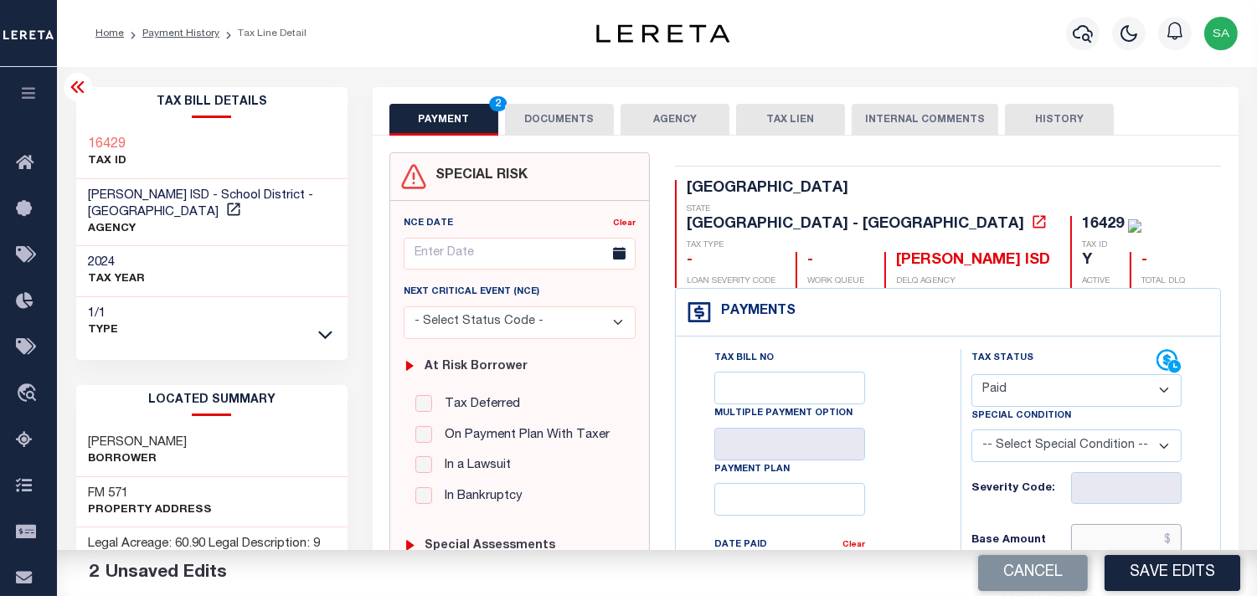
click at [1128, 524] on input "text" at bounding box center [1126, 540] width 111 height 32
paste input "61.14"
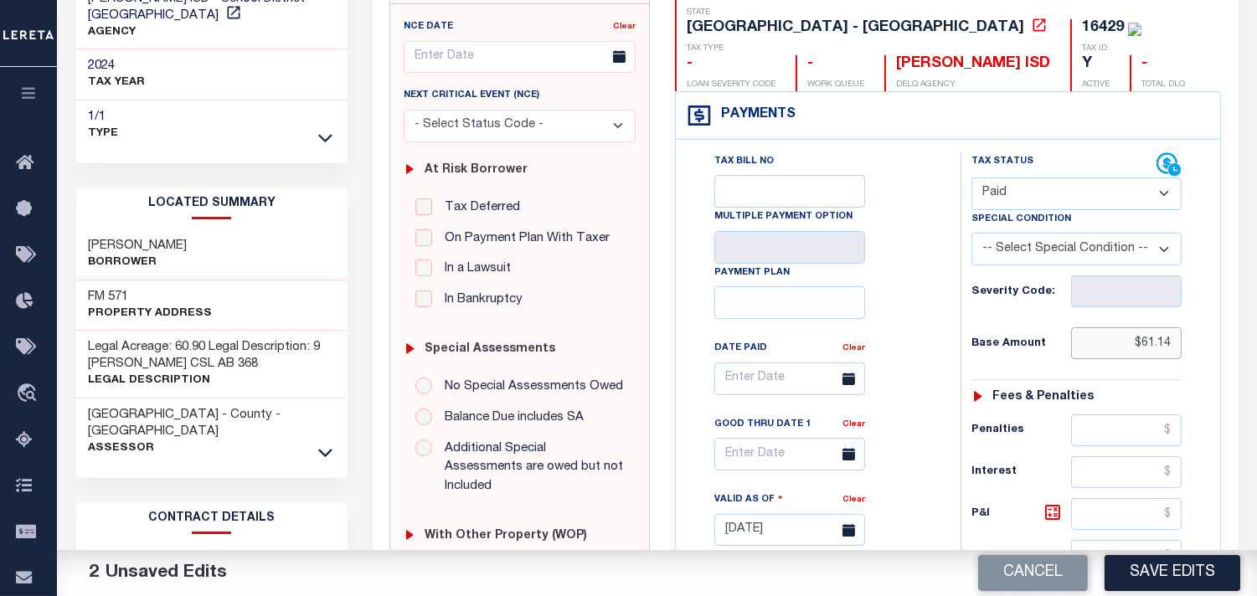
scroll to position [372, 0]
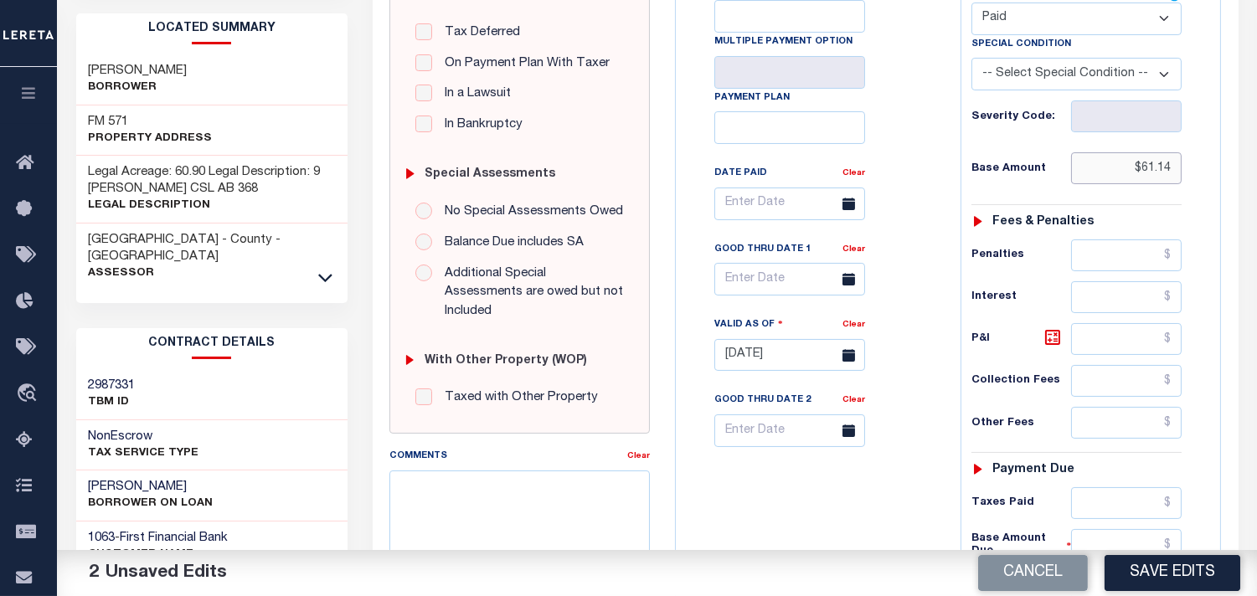
type input "$61.14"
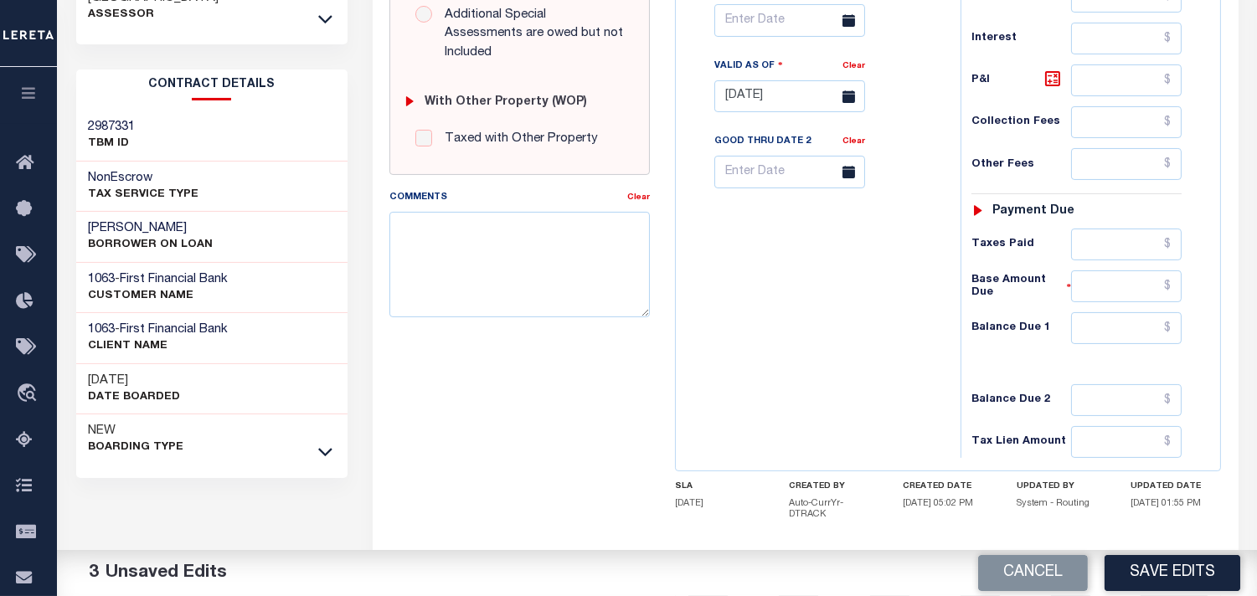
scroll to position [651, 0]
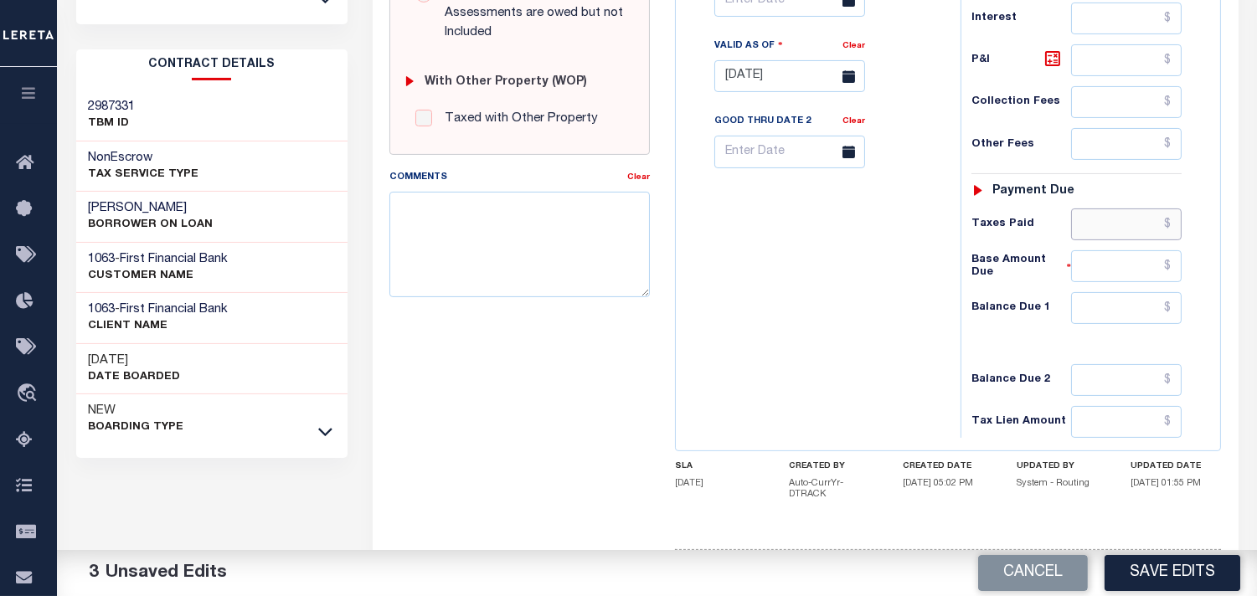
click at [1109, 209] on input "text" at bounding box center [1126, 225] width 111 height 32
paste input "66.64"
type input "$66.64"
click at [1137, 292] on input "text" at bounding box center [1126, 308] width 111 height 32
type input "$0.00"
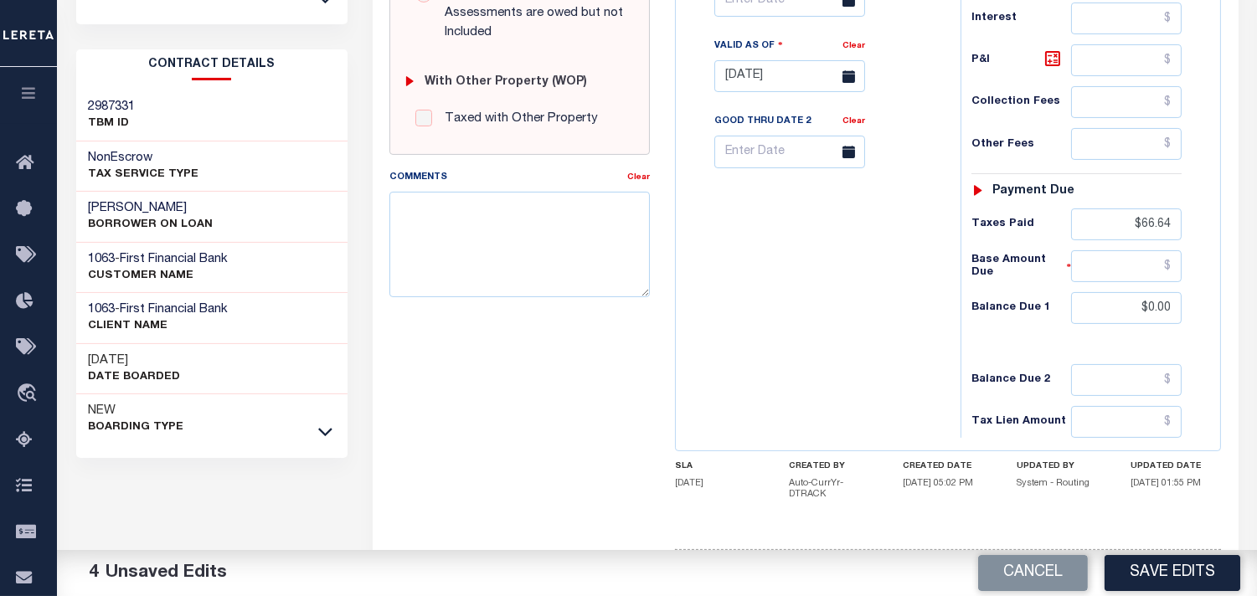
click at [717, 332] on div "Tax Bill No Multiple Payment Option Payment Plan Clear" at bounding box center [814, 68] width 268 height 740
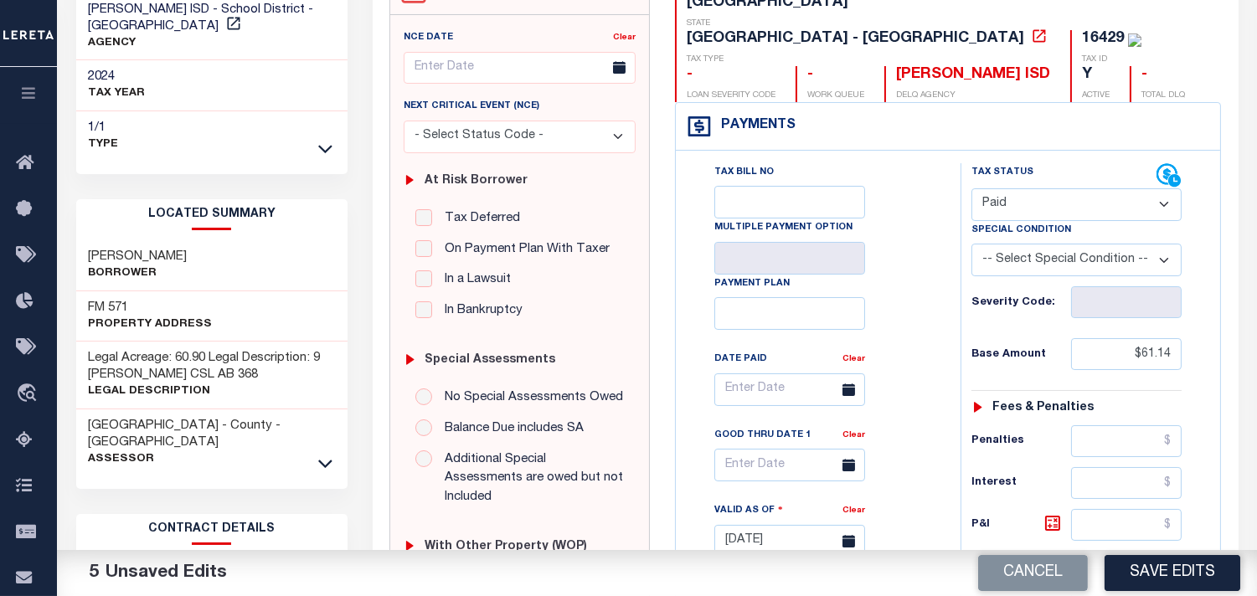
scroll to position [0, 0]
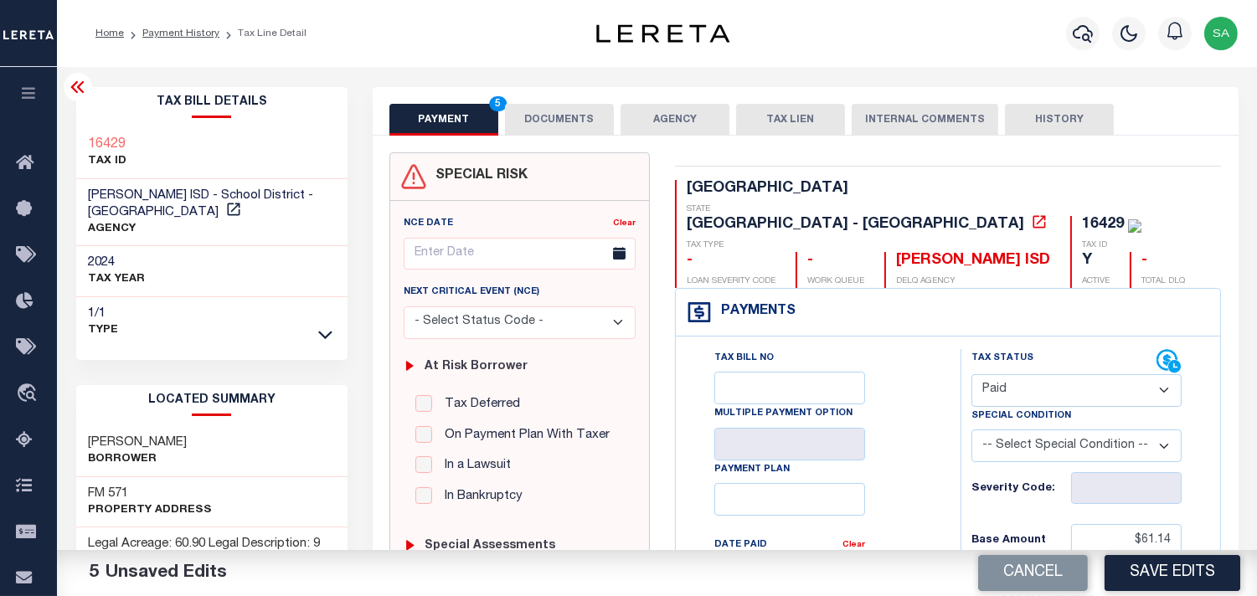
click at [585, 120] on button "DOCUMENTS" at bounding box center [559, 120] width 109 height 32
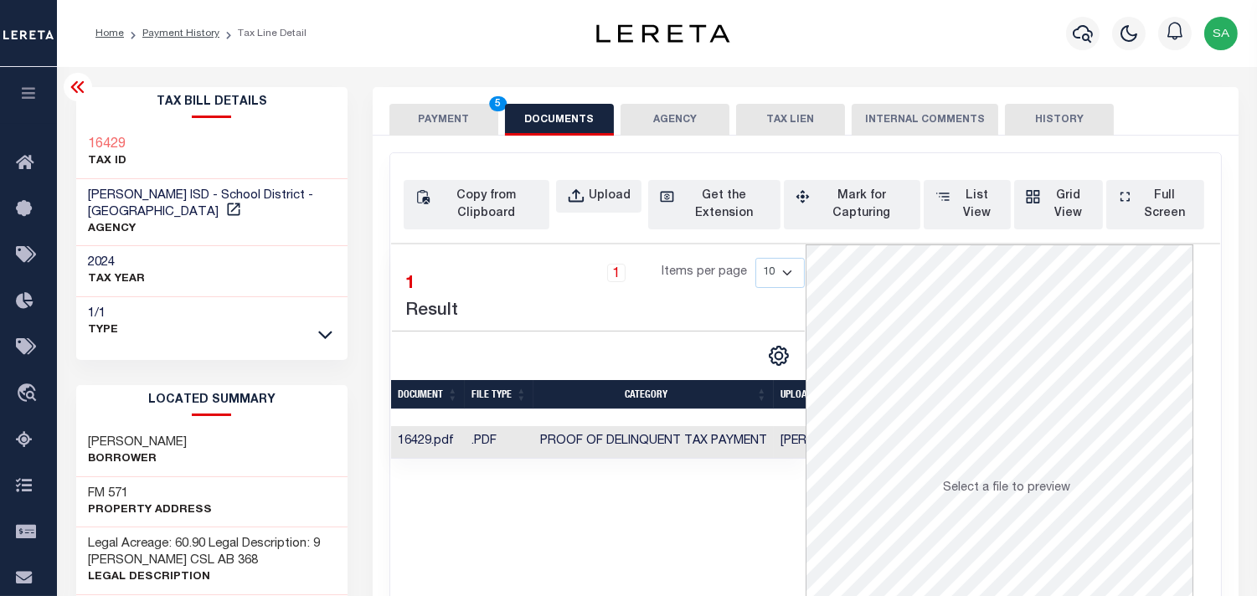
click at [462, 121] on button "PAYMENT 5" at bounding box center [443, 120] width 109 height 32
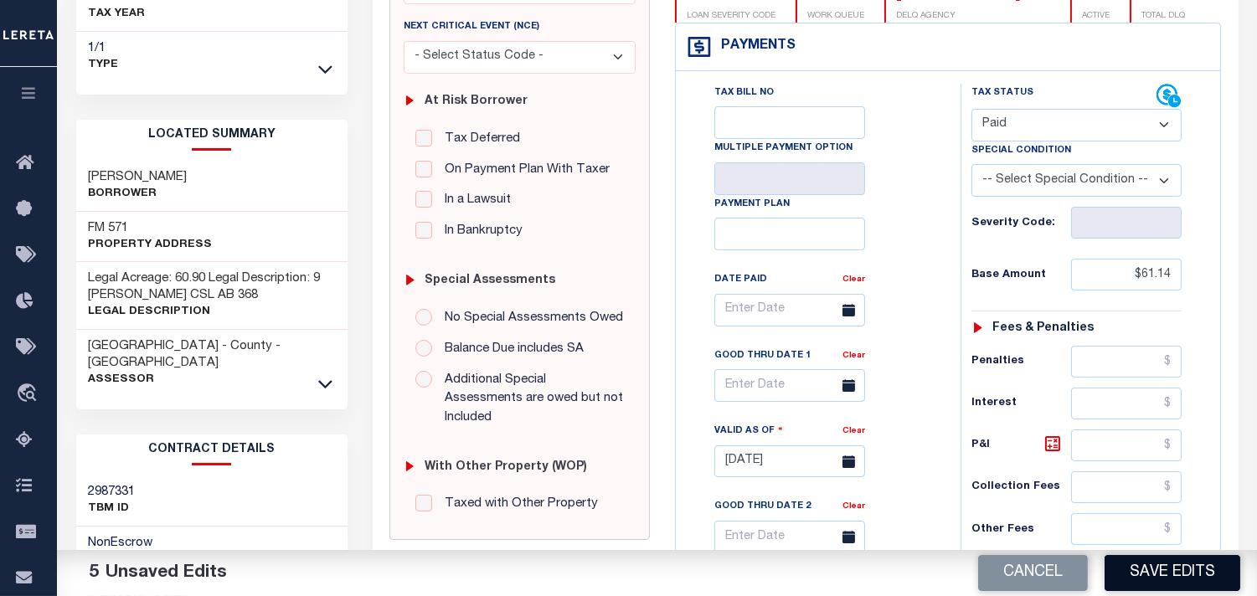
scroll to position [279, 0]
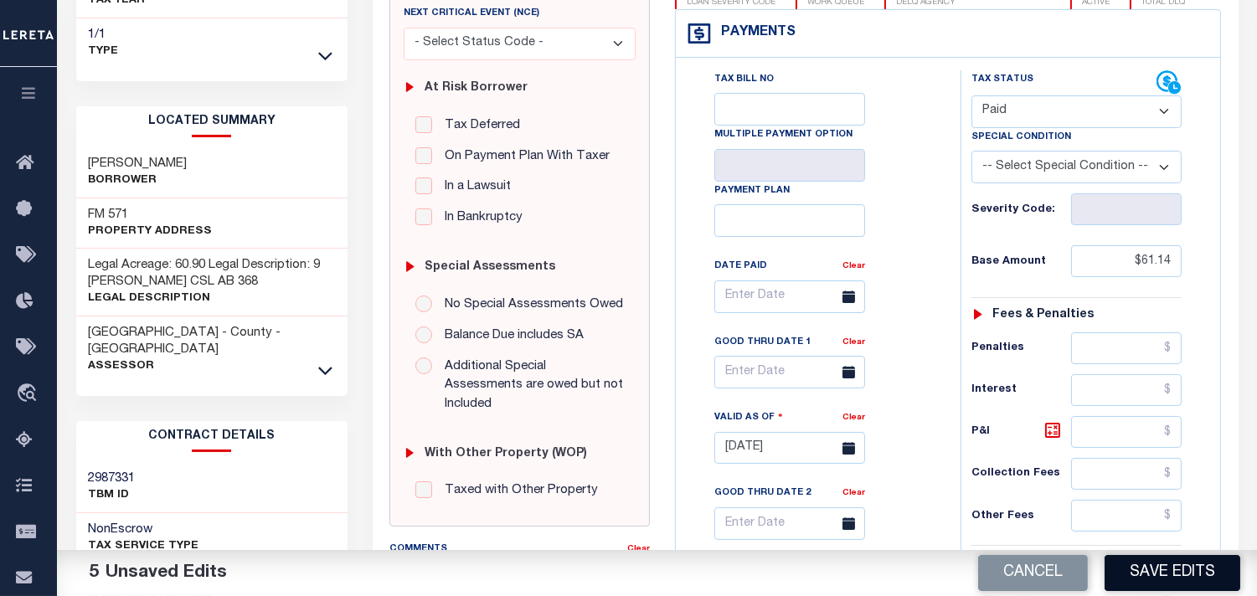
click at [1150, 566] on button "Save Edits" at bounding box center [1173, 573] width 136 height 36
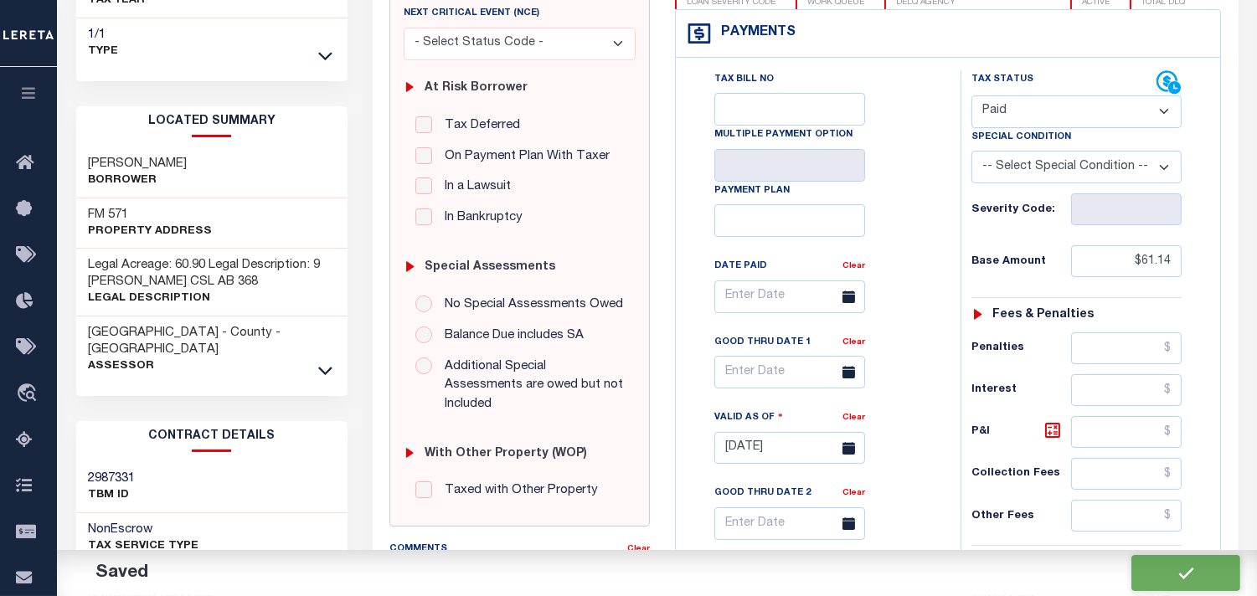
checkbox input "false"
type input "$61.14"
type input "$66.64"
type input "$0"
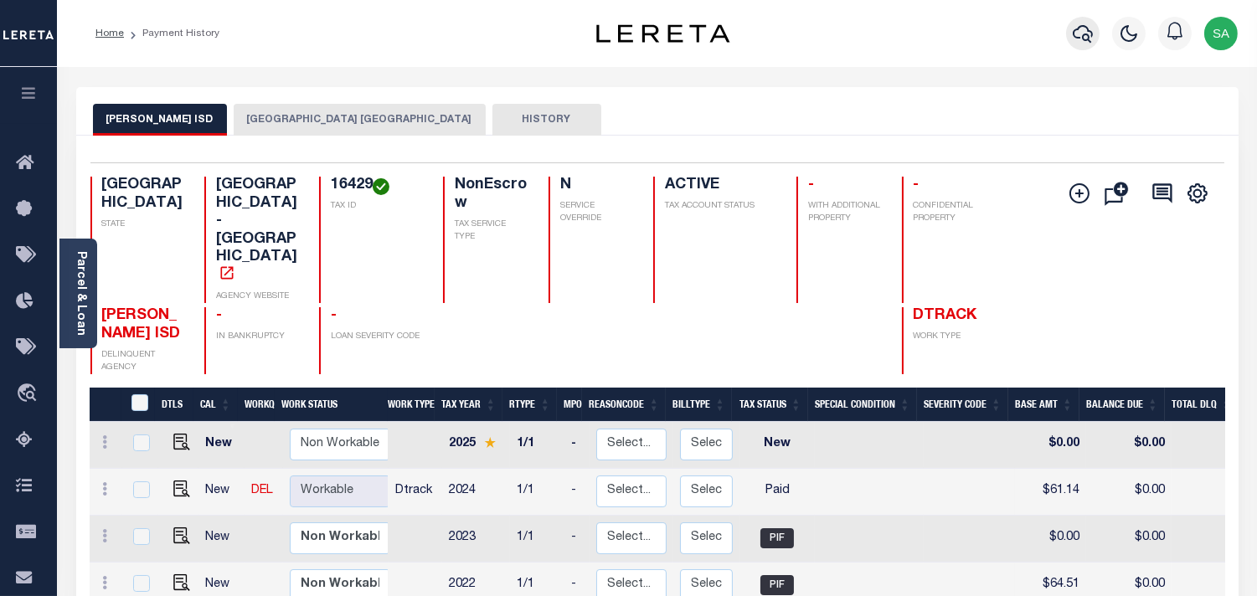
click at [1085, 37] on icon "button" at bounding box center [1083, 33] width 20 height 20
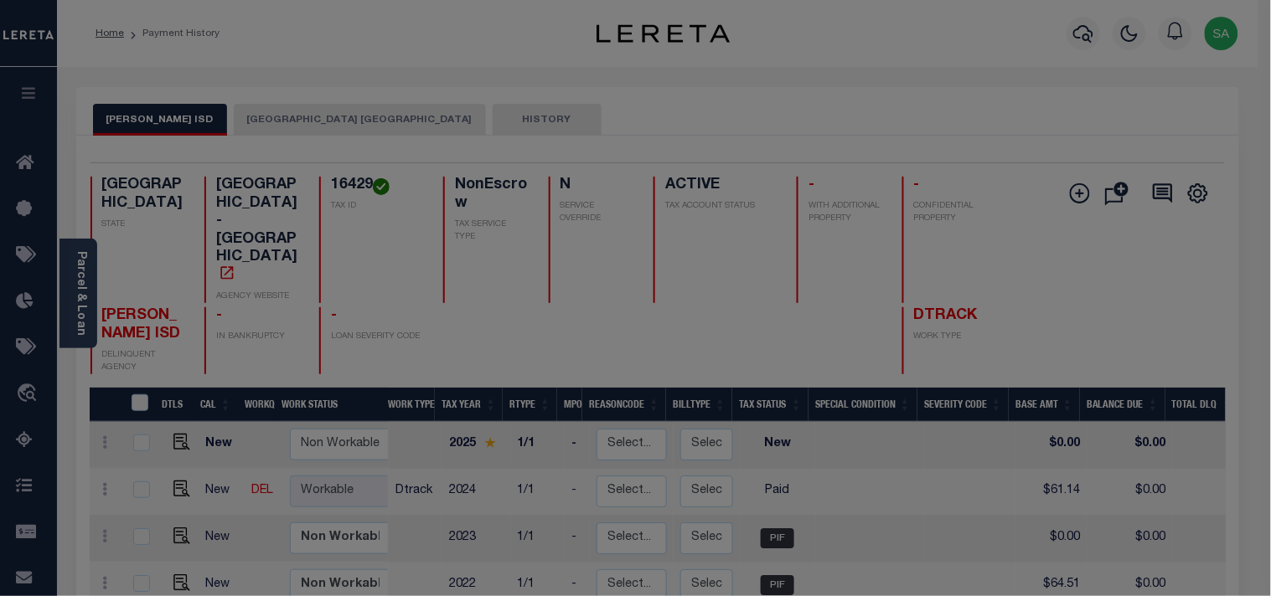
click at [0, 0] on div "Include Loans TBM Customers Borrowers Payments (Lender Non-Disb) Payments (Lend…" at bounding box center [0, 0] width 0 height 0
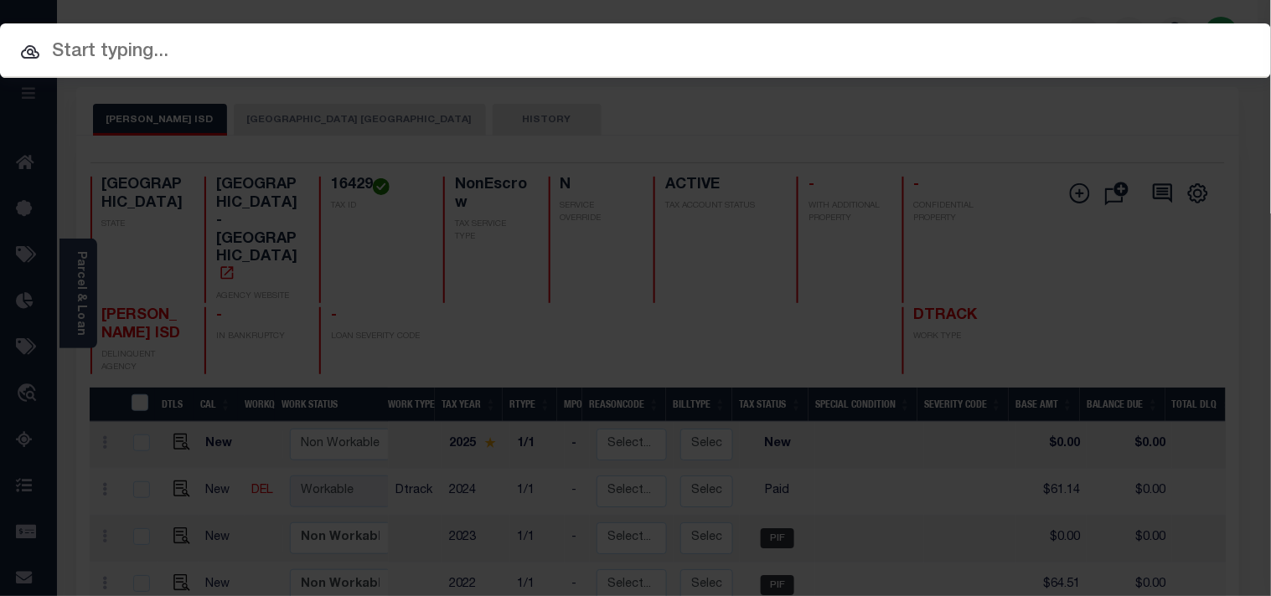
paste input "31500076620"
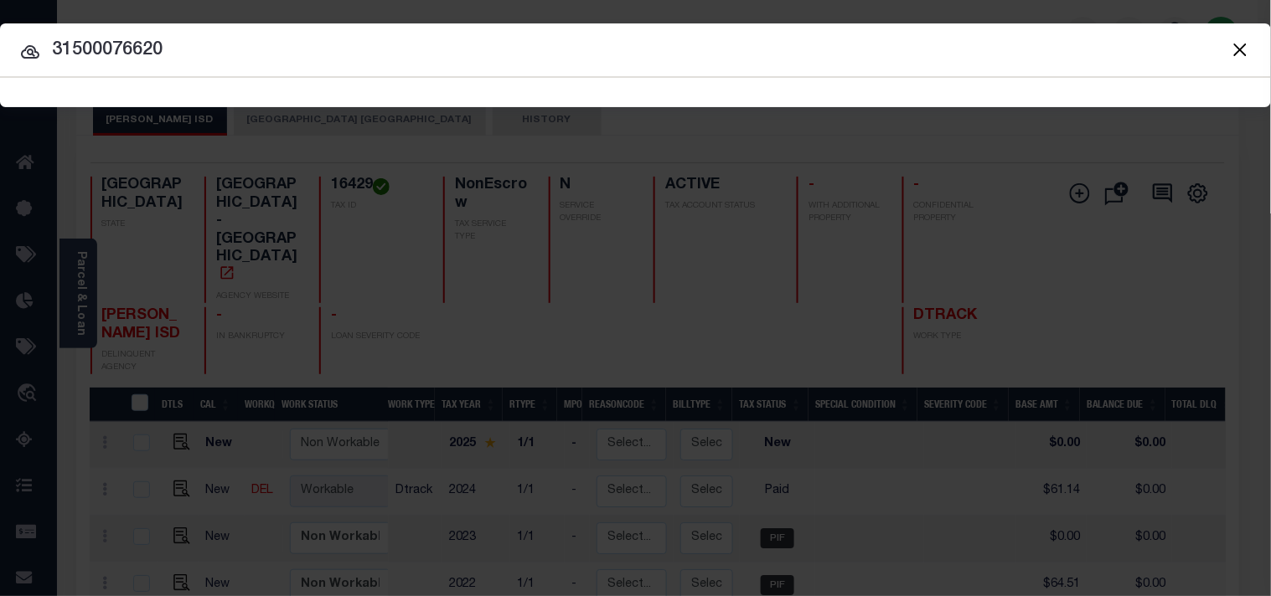
type input "31500076620"
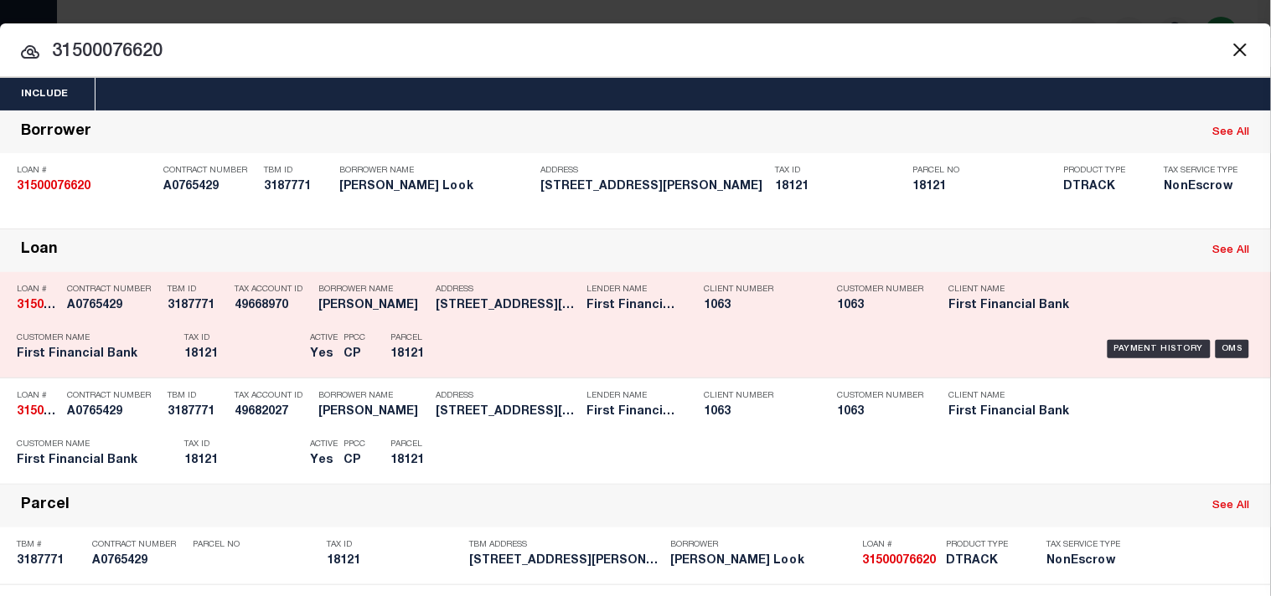
click at [444, 343] on p "Parcel" at bounding box center [427, 338] width 75 height 10
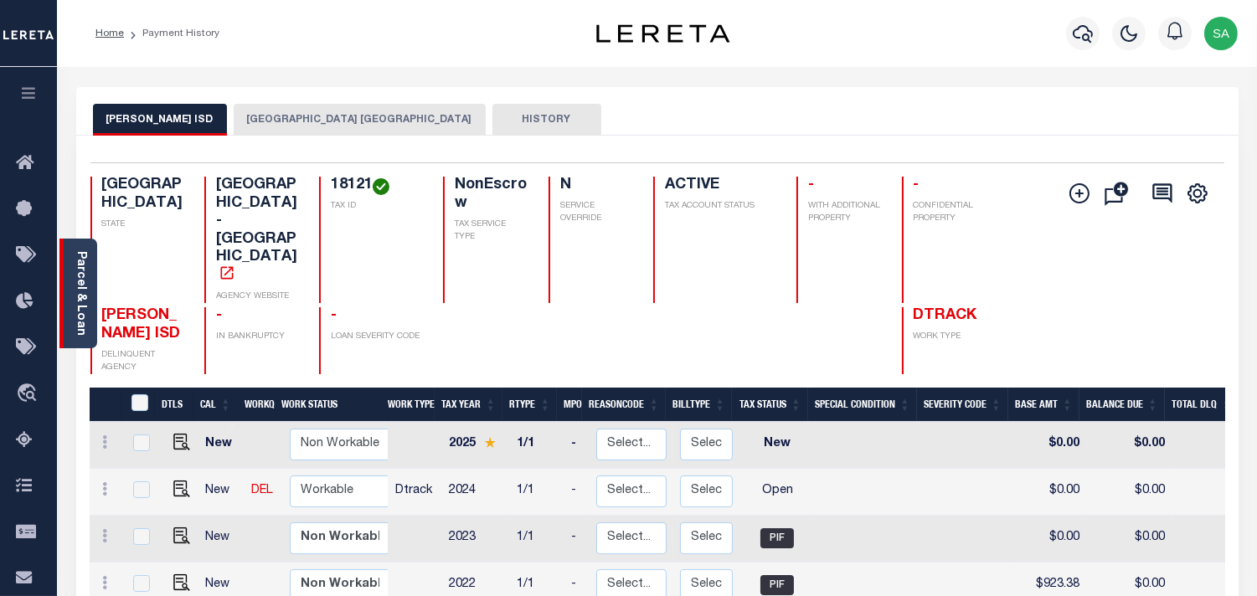
click at [70, 300] on div "Parcel & Loan" at bounding box center [78, 294] width 38 height 110
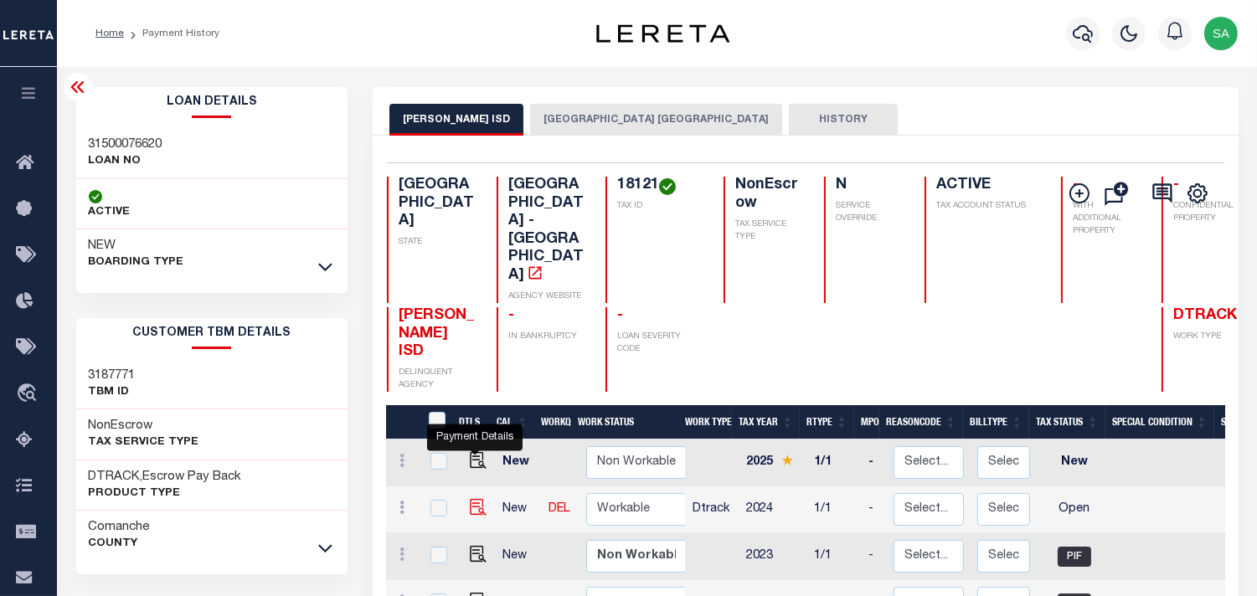
click at [476, 499] on img "" at bounding box center [478, 507] width 17 height 17
checkbox input "true"
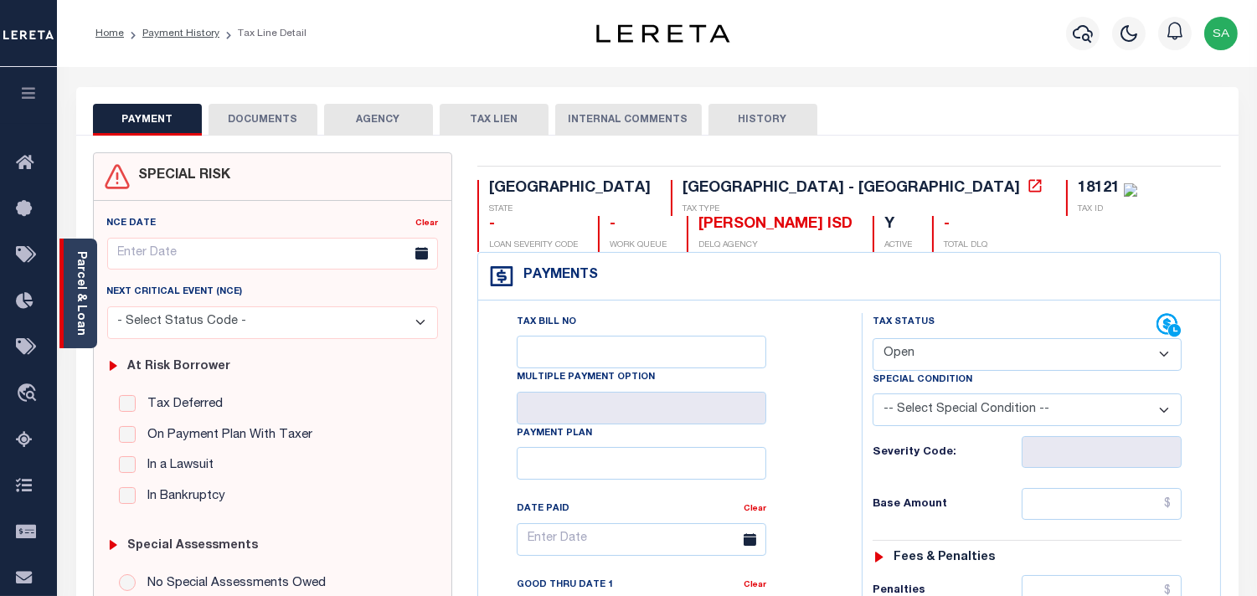
click at [86, 291] on link "Parcel & Loan" at bounding box center [81, 293] width 12 height 85
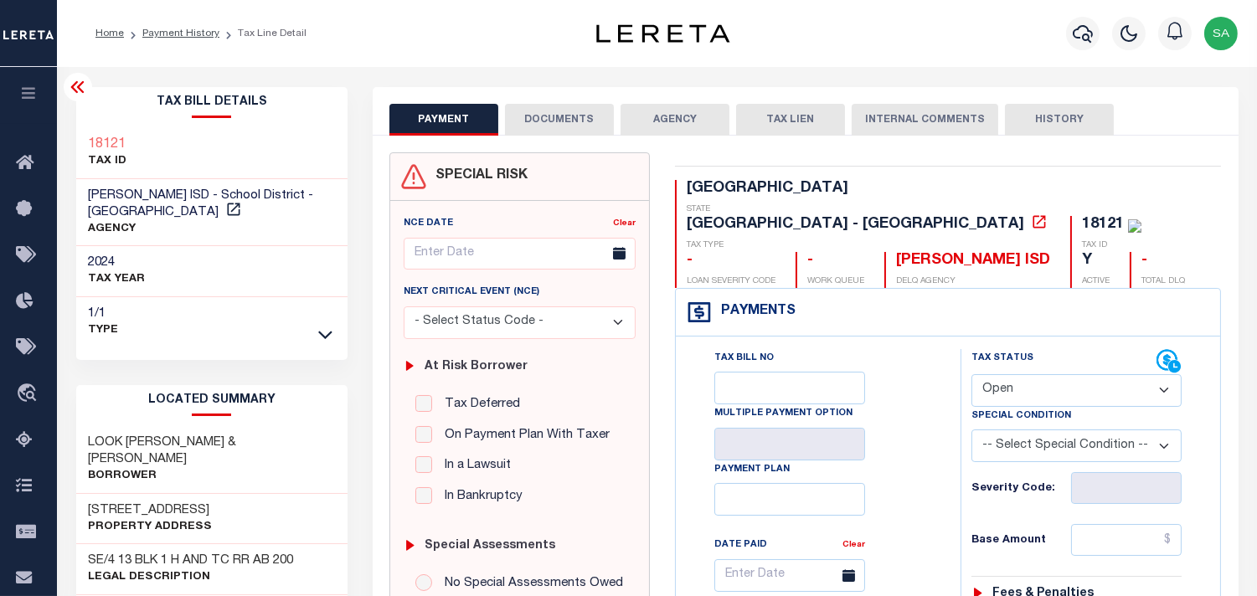
drag, startPoint x: 1009, startPoint y: 357, endPoint x: 1011, endPoint y: 365, distance: 8.5
click at [1009, 374] on select "- Select Status Code - Open Due/Unpaid Paid Incomplete No Tax Due Internal Refu…" at bounding box center [1077, 390] width 210 height 33
select select "PYD"
click at [972, 374] on select "- Select Status Code - Open Due/Unpaid Paid Incomplete No Tax Due Internal Refu…" at bounding box center [1077, 390] width 210 height 33
type input "[DATE]"
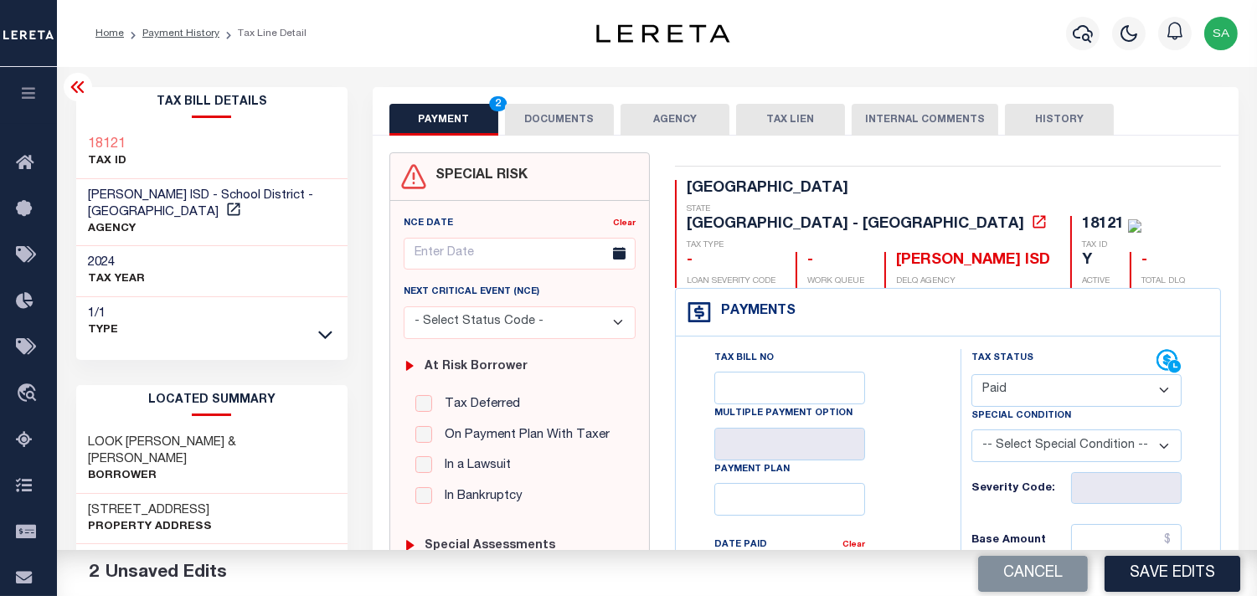
click at [575, 113] on button "DOCUMENTS" at bounding box center [559, 120] width 109 height 32
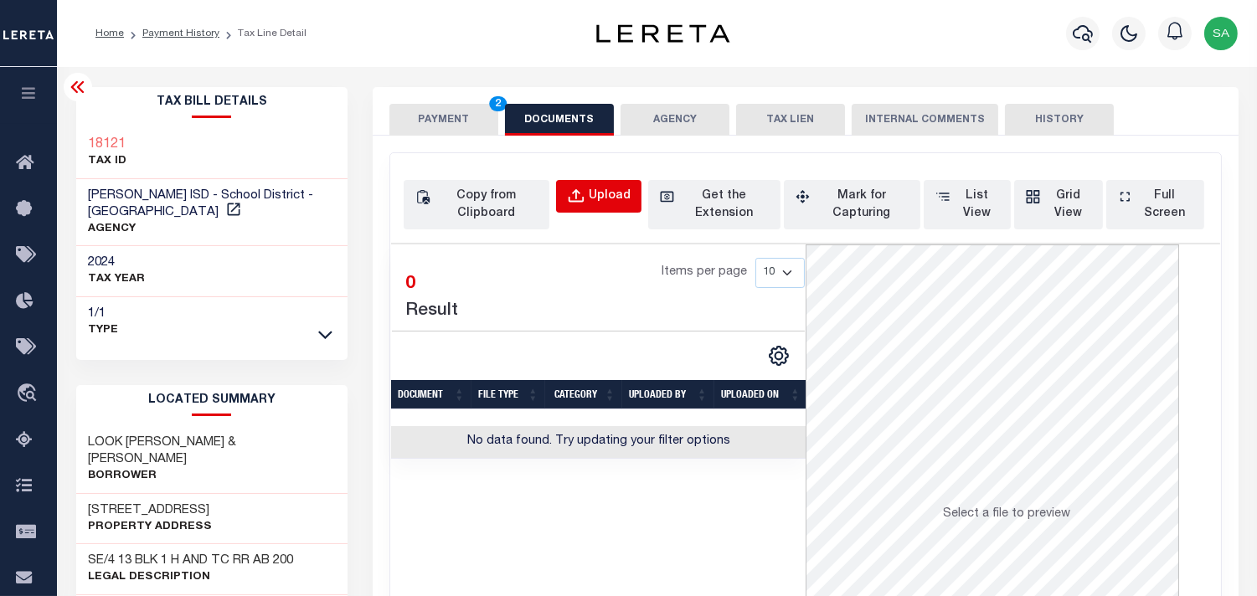
click at [604, 199] on div "Upload" at bounding box center [610, 197] width 42 height 18
select select "POP"
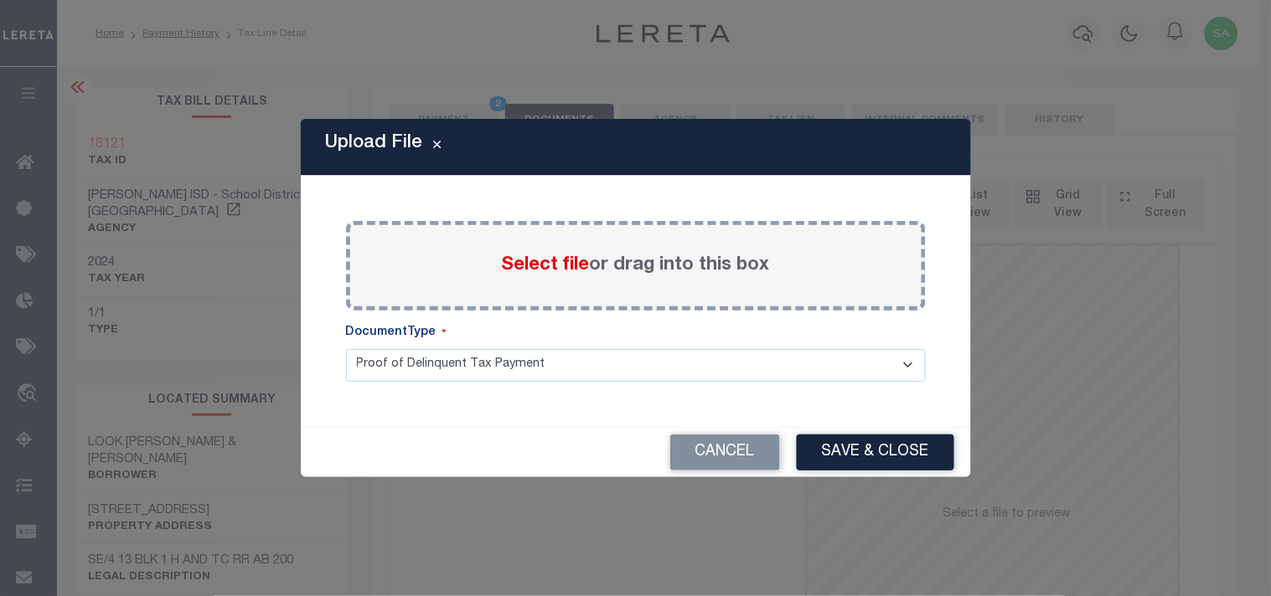
click at [553, 268] on span "Select file" at bounding box center [546, 265] width 88 height 18
click at [0, 0] on input "Select file or drag into this box" at bounding box center [0, 0] width 0 height 0
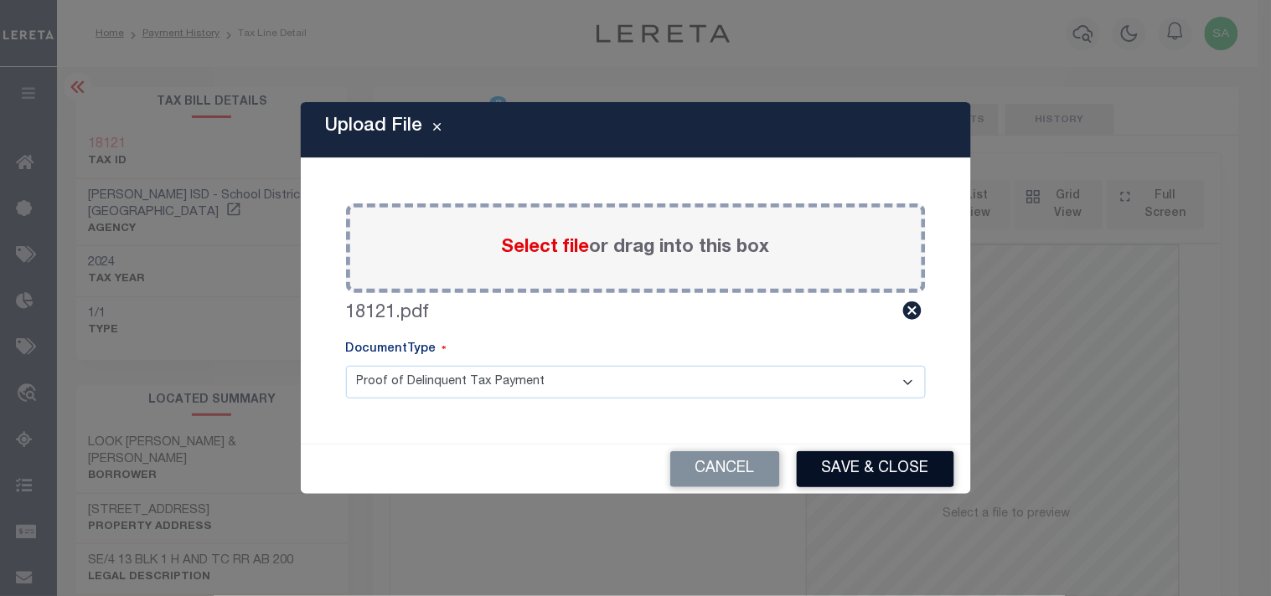
click at [902, 472] on button "Save & Close" at bounding box center [875, 469] width 157 height 36
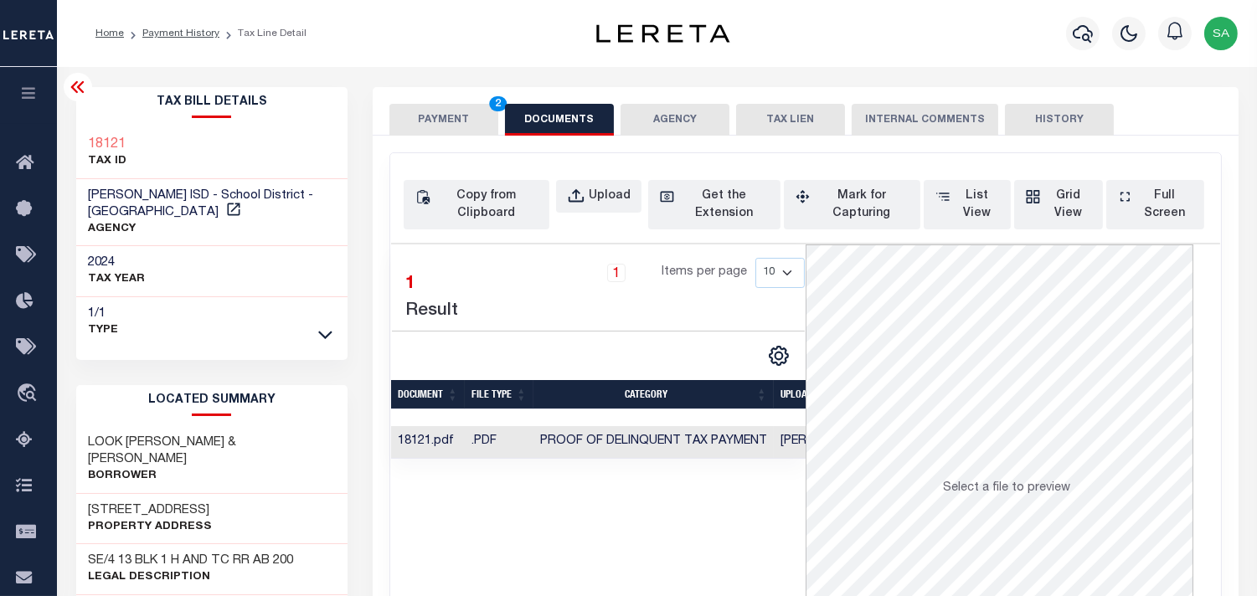
click at [698, 434] on td "Proof of Delinquent Tax Payment" at bounding box center [654, 442] width 240 height 33
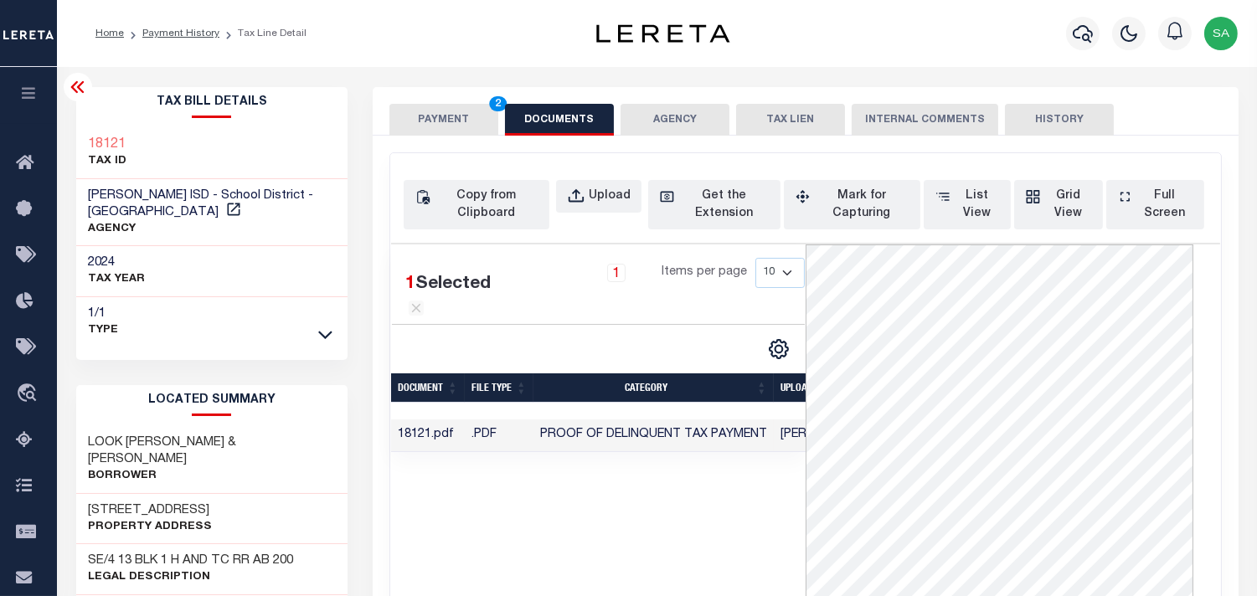
scroll to position [0, 153]
click at [467, 122] on button "PAYMENT 2" at bounding box center [443, 120] width 109 height 32
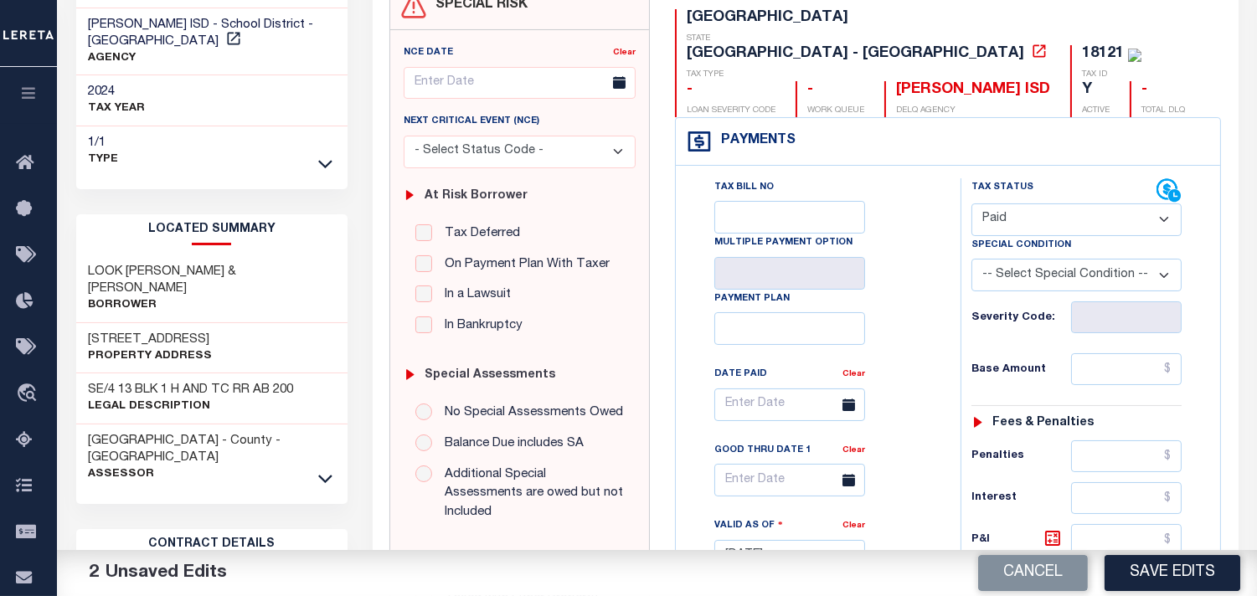
scroll to position [186, 0]
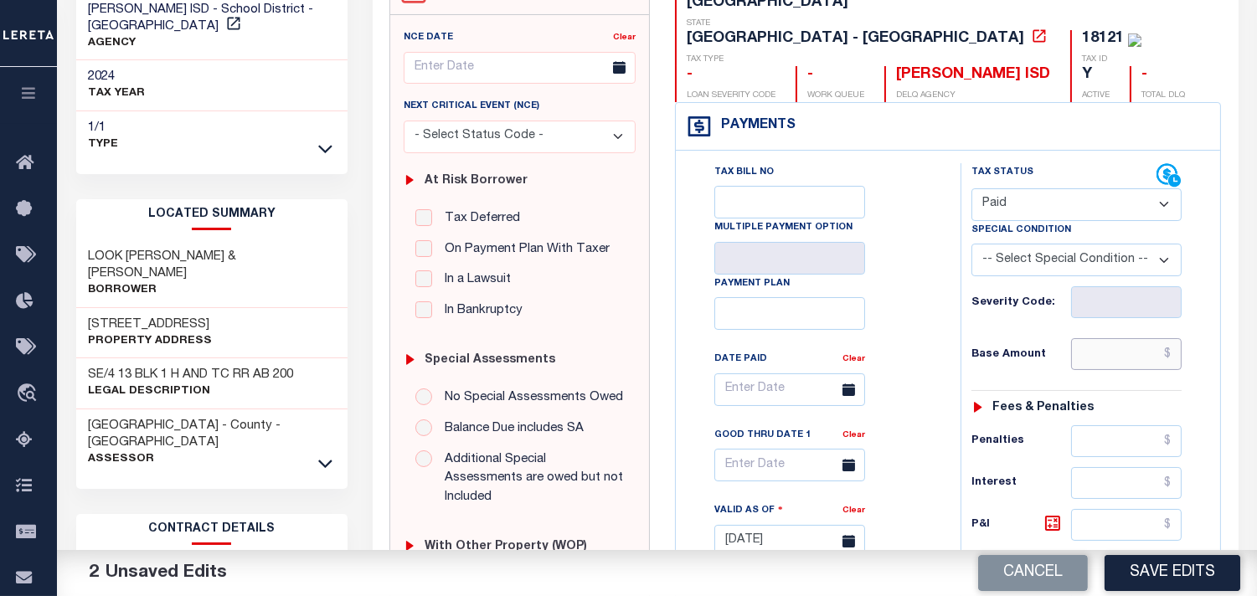
click at [1135, 338] on input "text" at bounding box center [1126, 354] width 111 height 32
paste input "93.84"
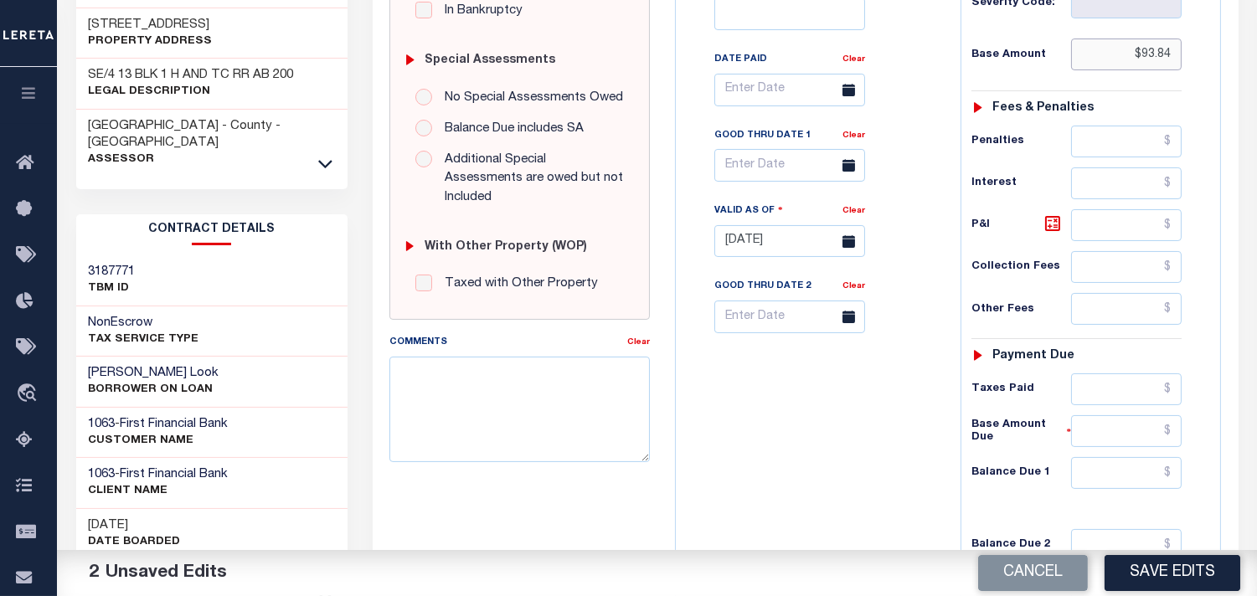
scroll to position [651, 0]
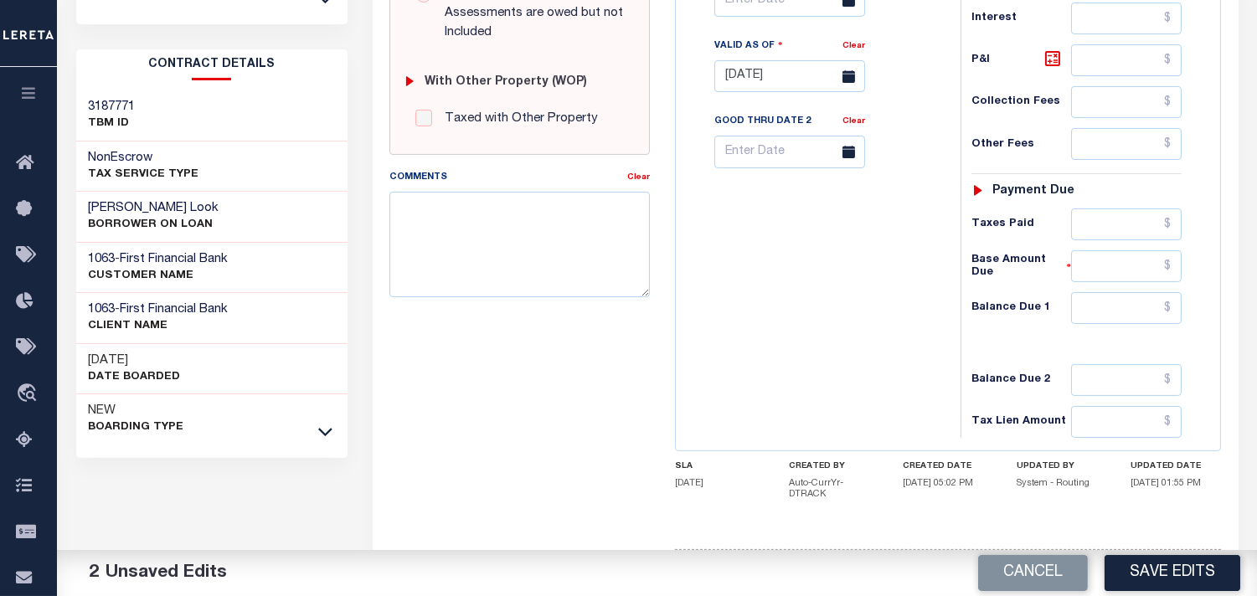
type input "$93.84"
click at [1126, 209] on input "text" at bounding box center [1126, 225] width 111 height 32
paste input "93.84"
type input "$93.84"
click at [1104, 292] on input "text" at bounding box center [1126, 308] width 111 height 32
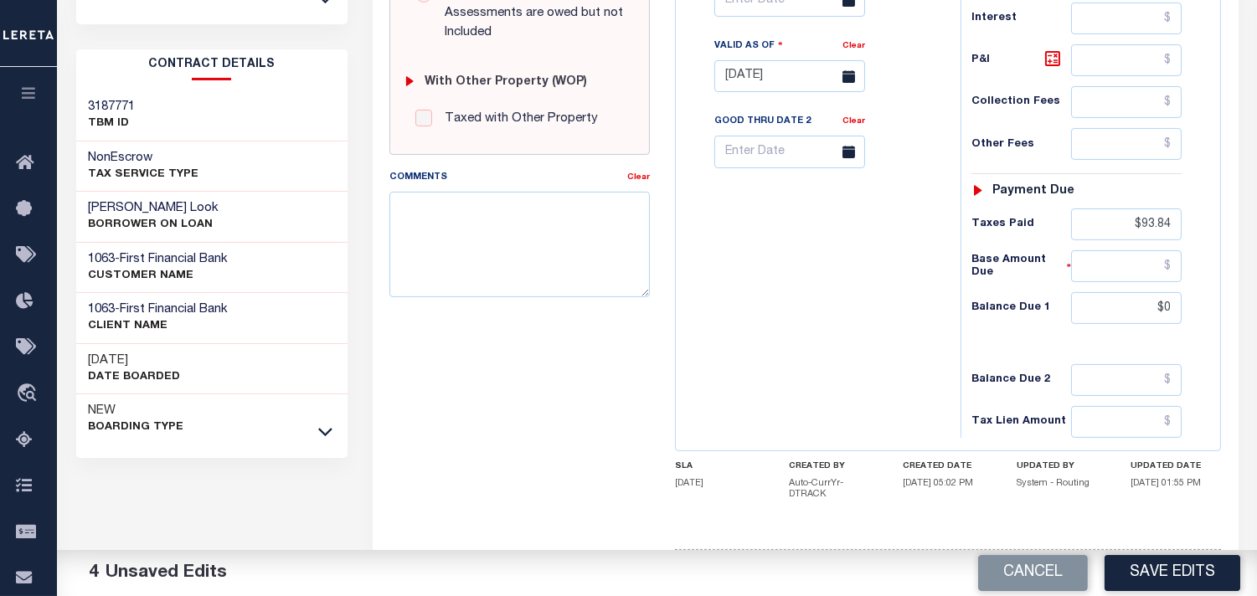
type input "$0.00"
click at [794, 281] on div "Tax Bill No Multiple Payment Option Payment Plan Clear" at bounding box center [814, 68] width 268 height 740
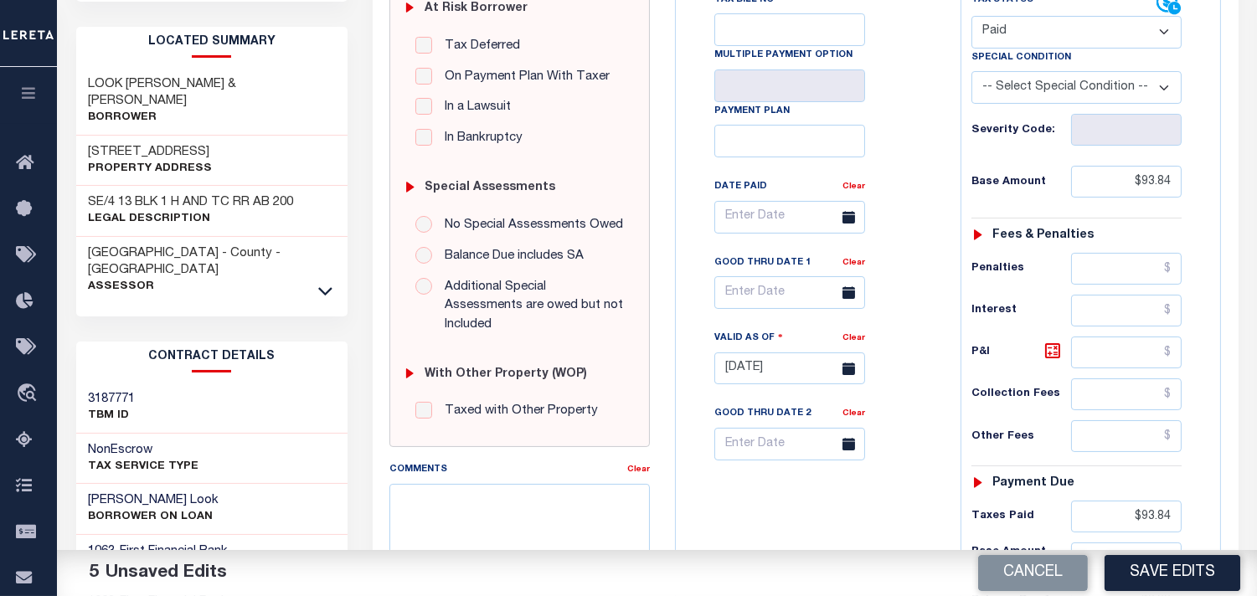
scroll to position [93, 0]
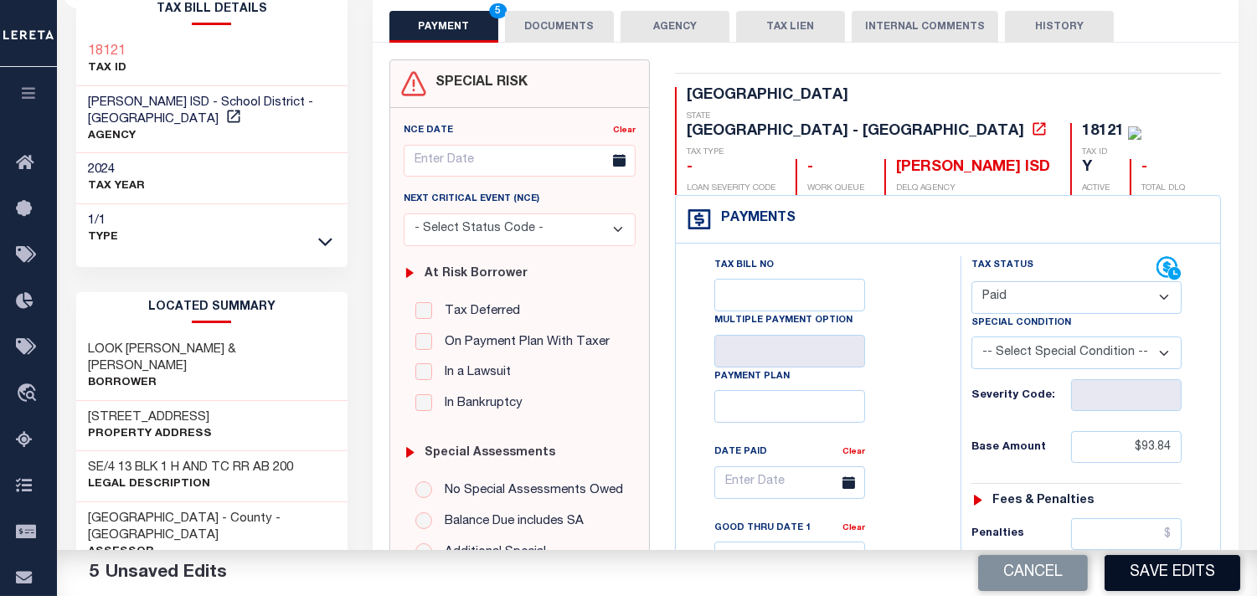
click at [1195, 575] on button "Save Edits" at bounding box center [1173, 573] width 136 height 36
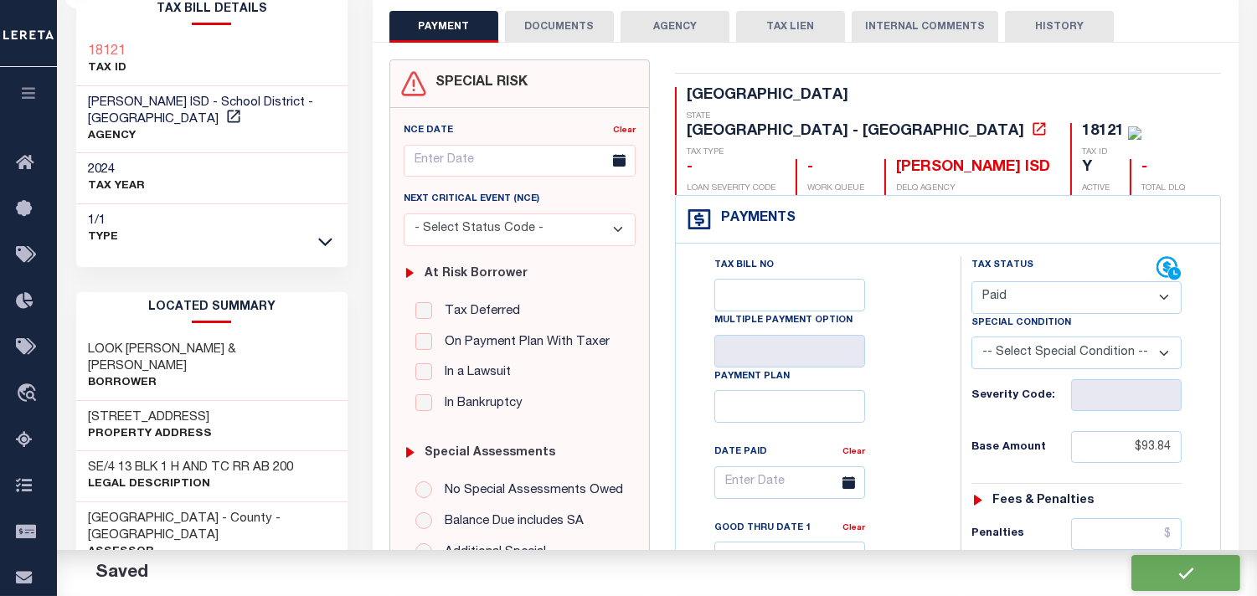
checkbox input "false"
type input "$93.84"
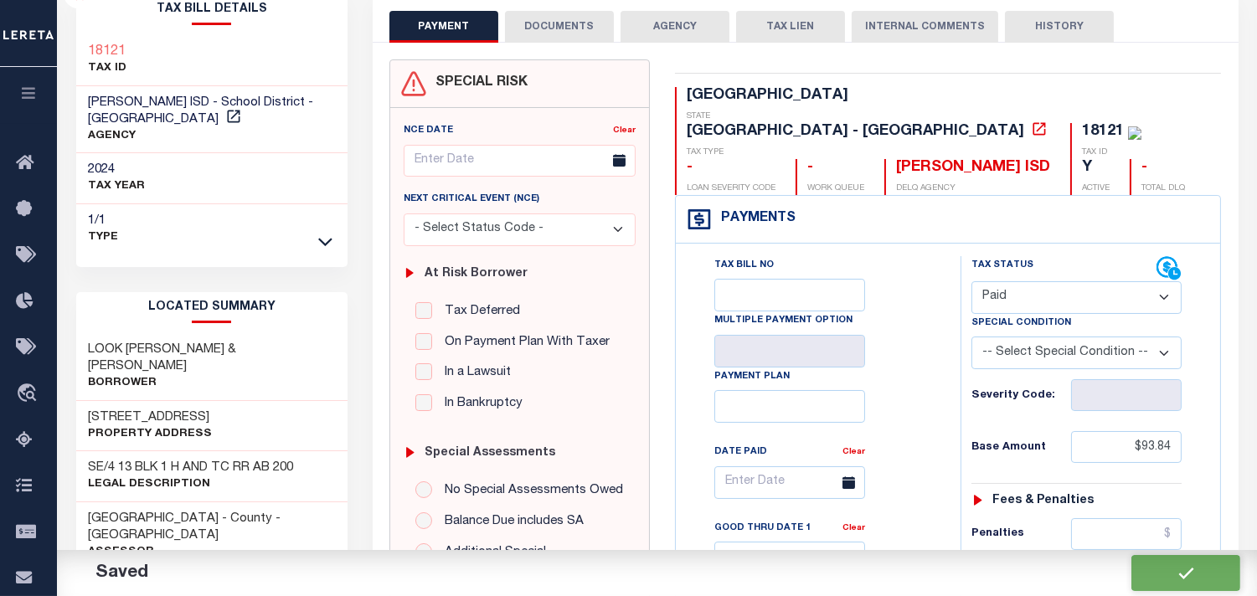
type input "$93.84"
type input "$0"
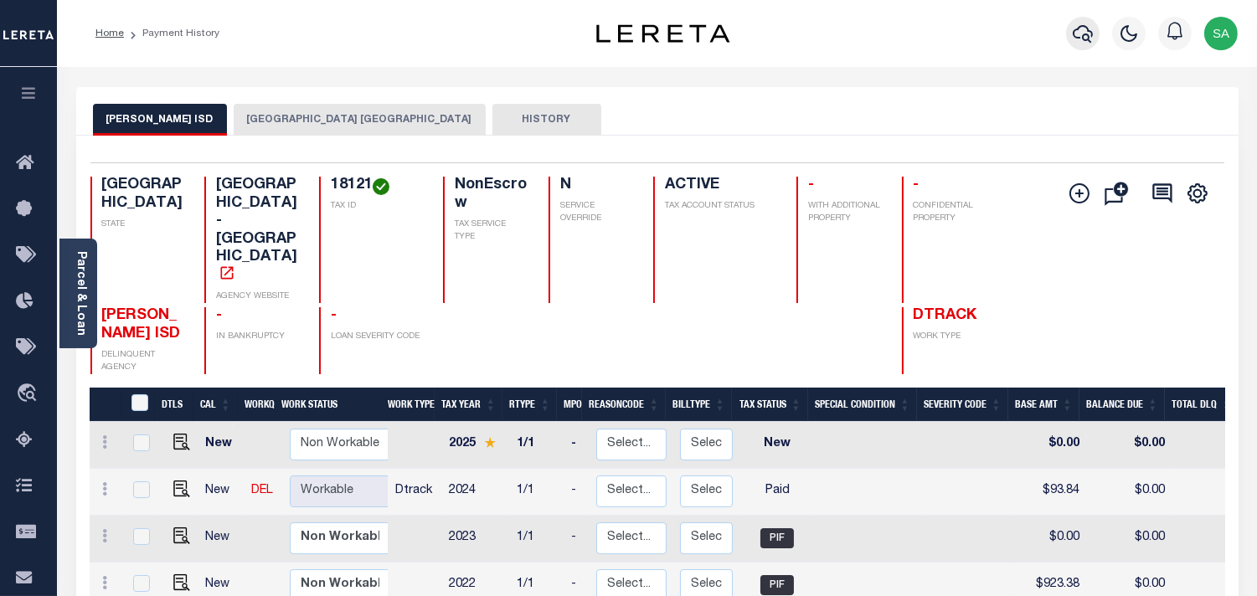
click at [1082, 36] on icon "button" at bounding box center [1083, 33] width 20 height 20
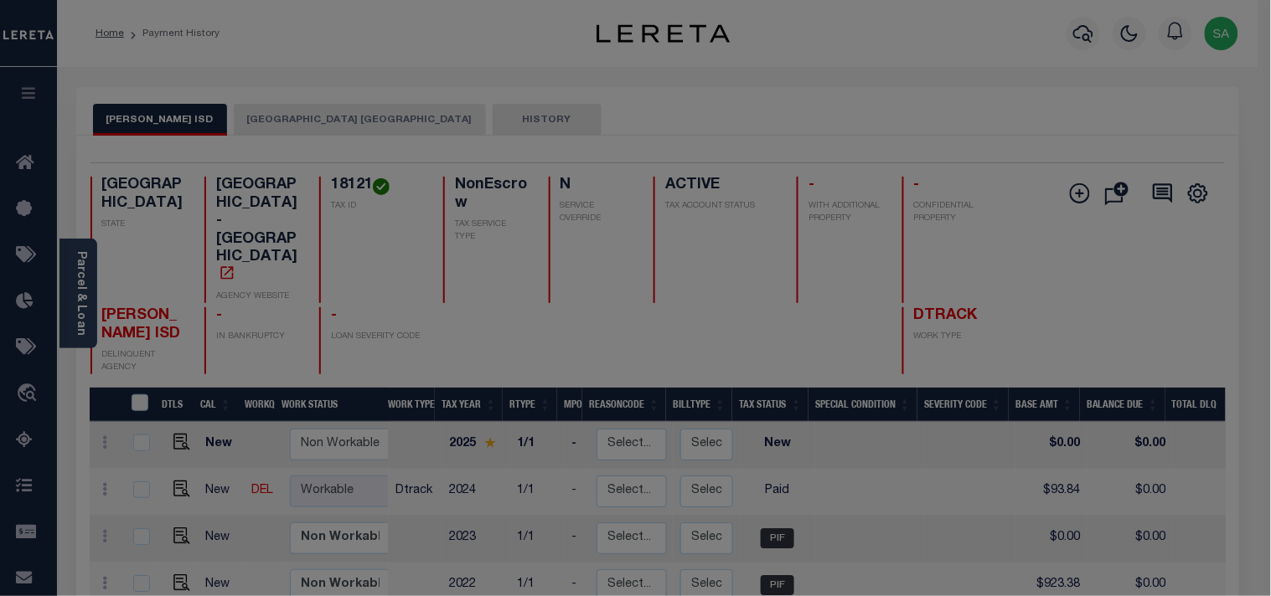
click at [0, 0] on div "Include Loans TBM Customers Borrowers Payments (Lender Non-Disb) Payments (Lend…" at bounding box center [0, 0] width 0 height 0
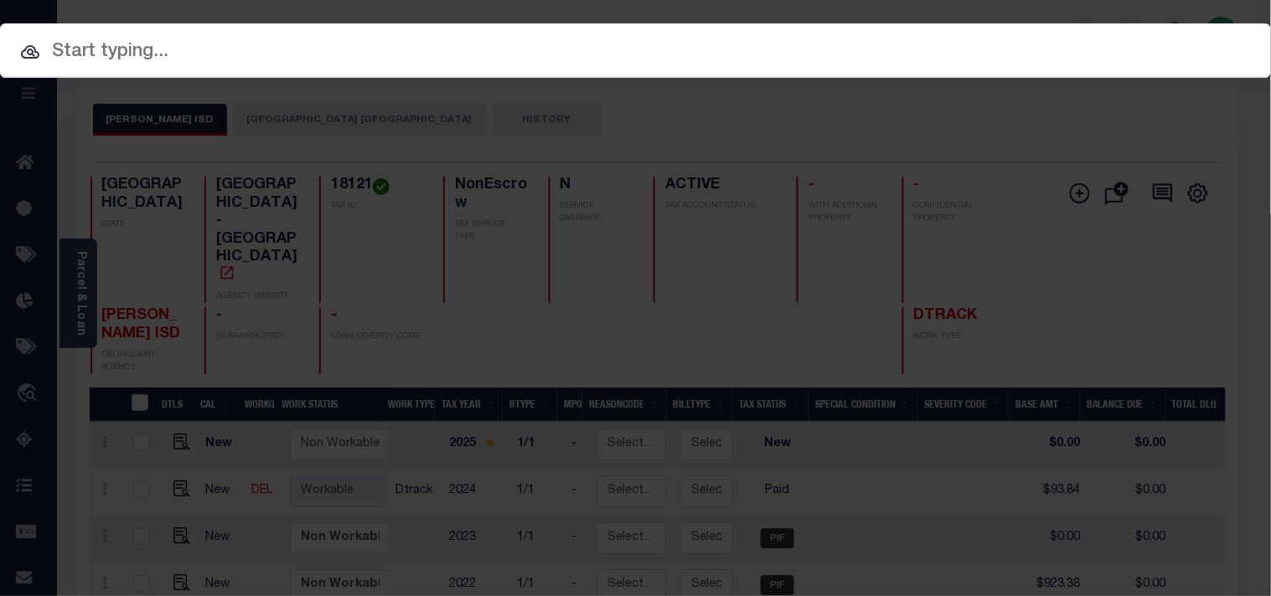
paste input "85500023420"
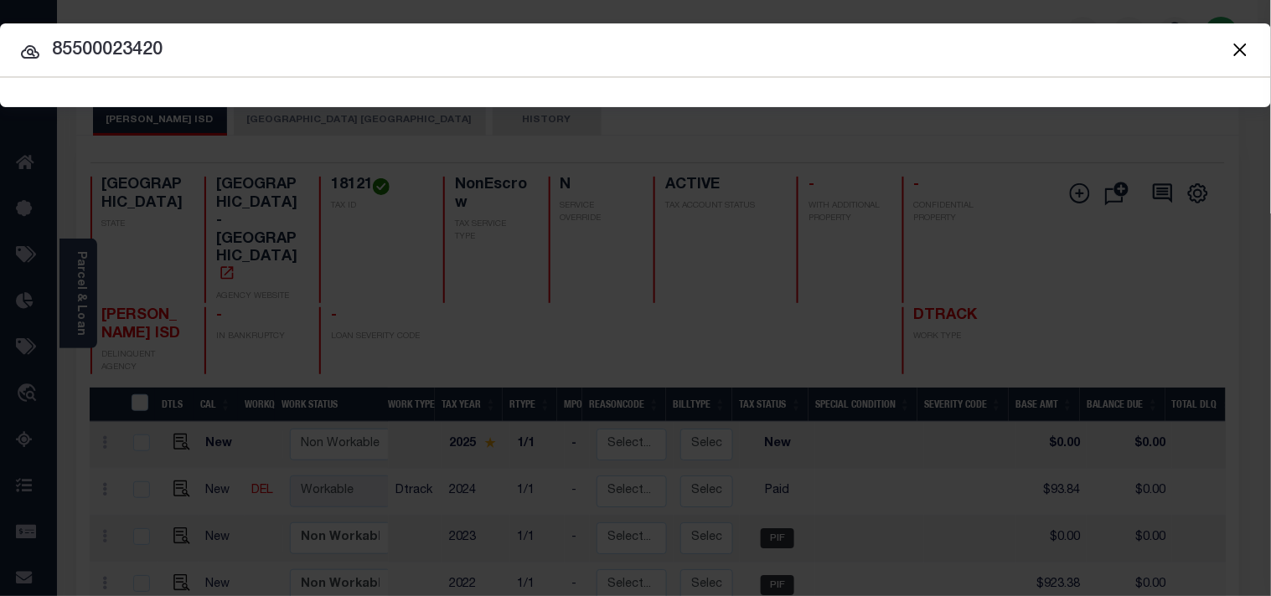
type input "85500023420"
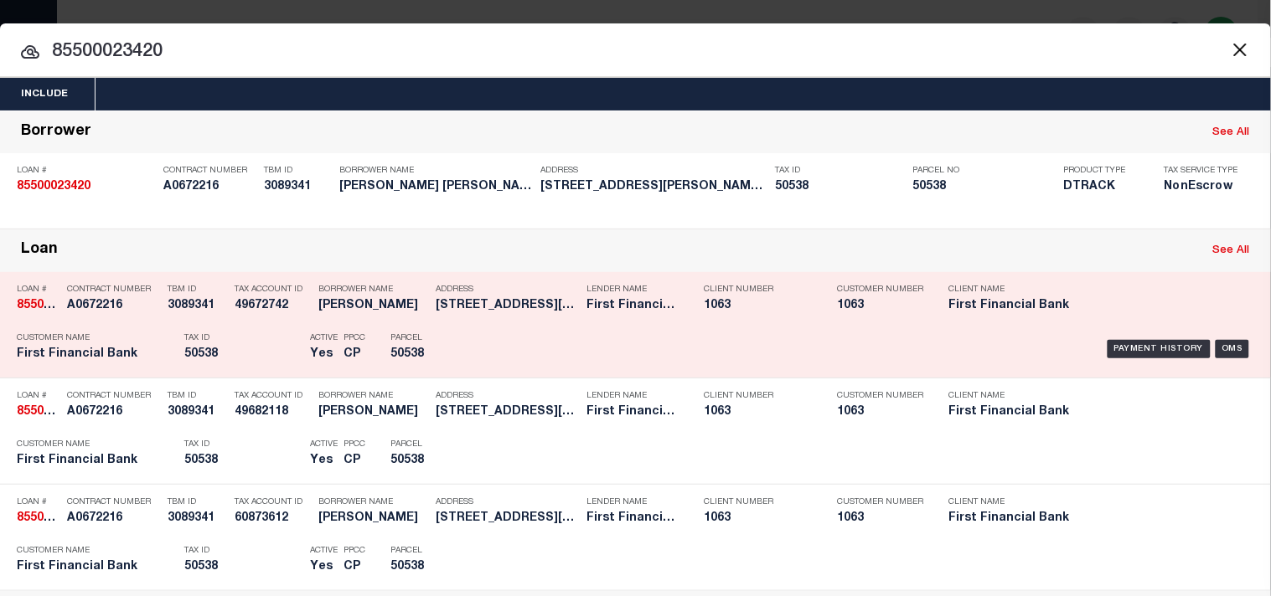
click at [479, 367] on div "Payment History OMS" at bounding box center [872, 349] width 788 height 49
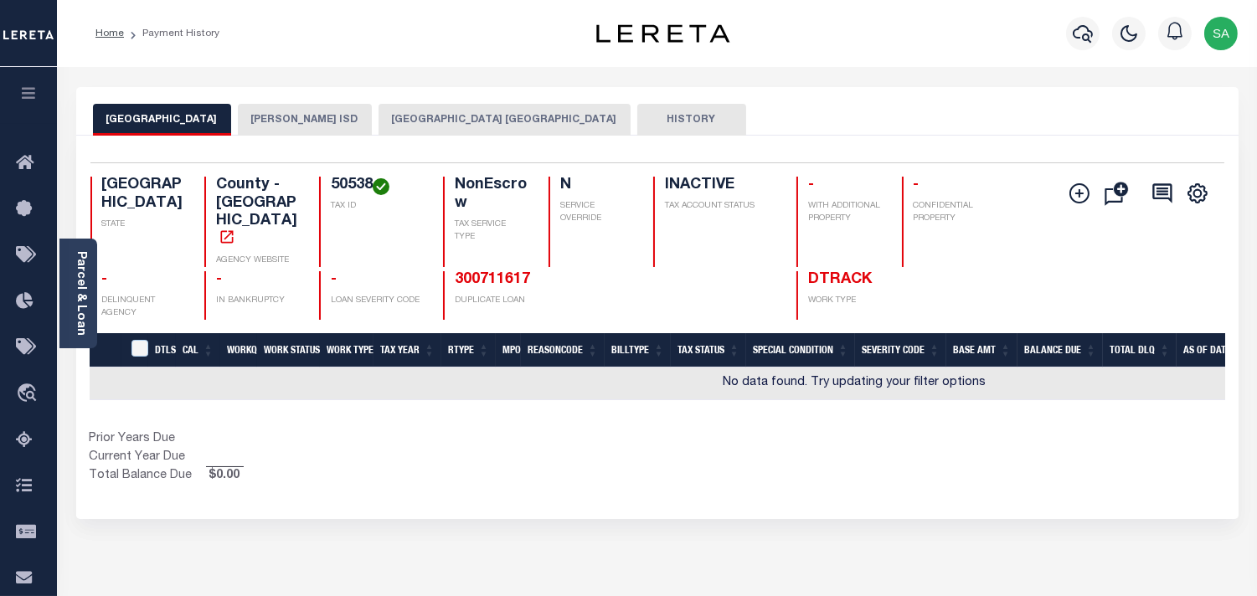
click at [296, 126] on button "[PERSON_NAME] ISD" at bounding box center [305, 120] width 134 height 32
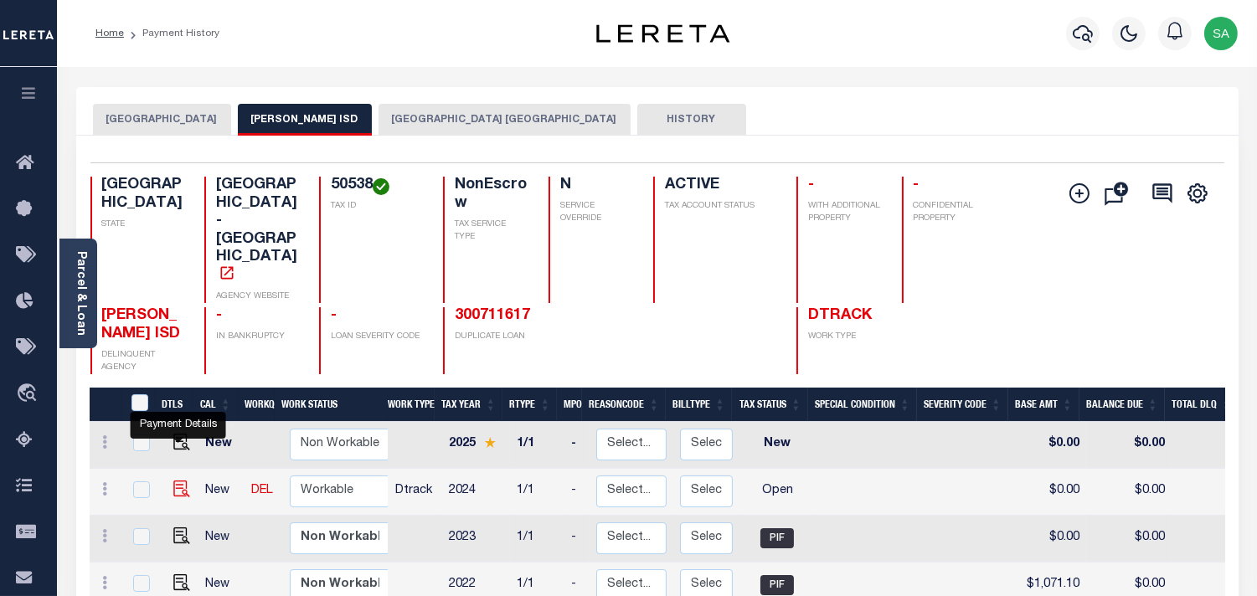
click at [181, 481] on img "" at bounding box center [181, 489] width 17 height 17
checkbox input "true"
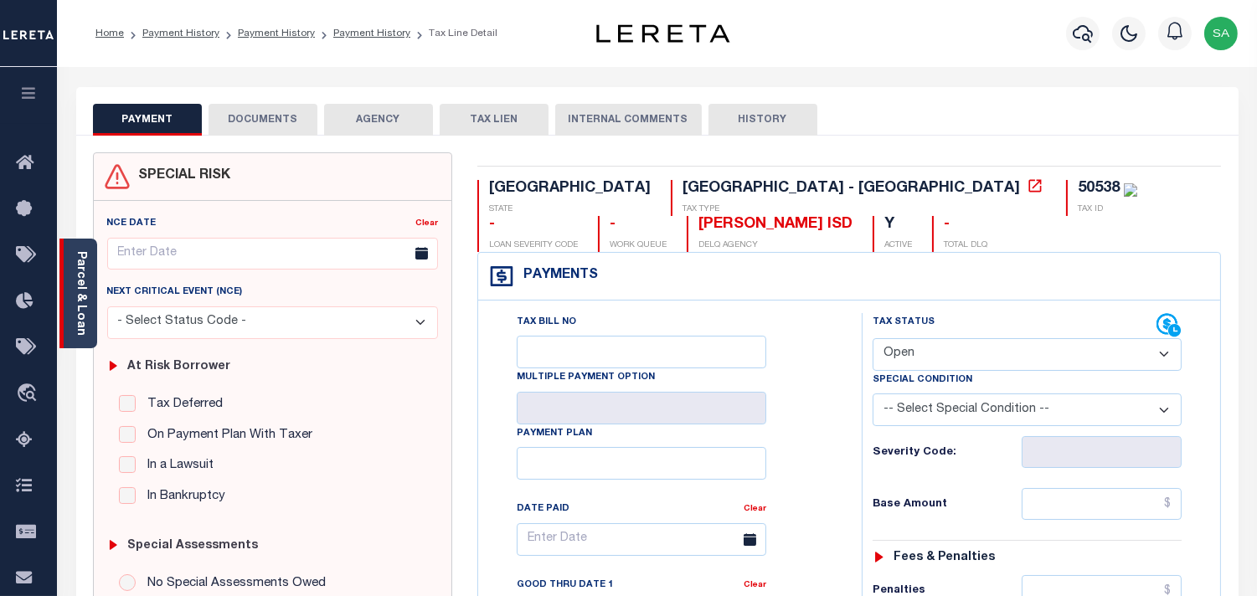
click at [78, 293] on link "Parcel & Loan" at bounding box center [81, 293] width 12 height 85
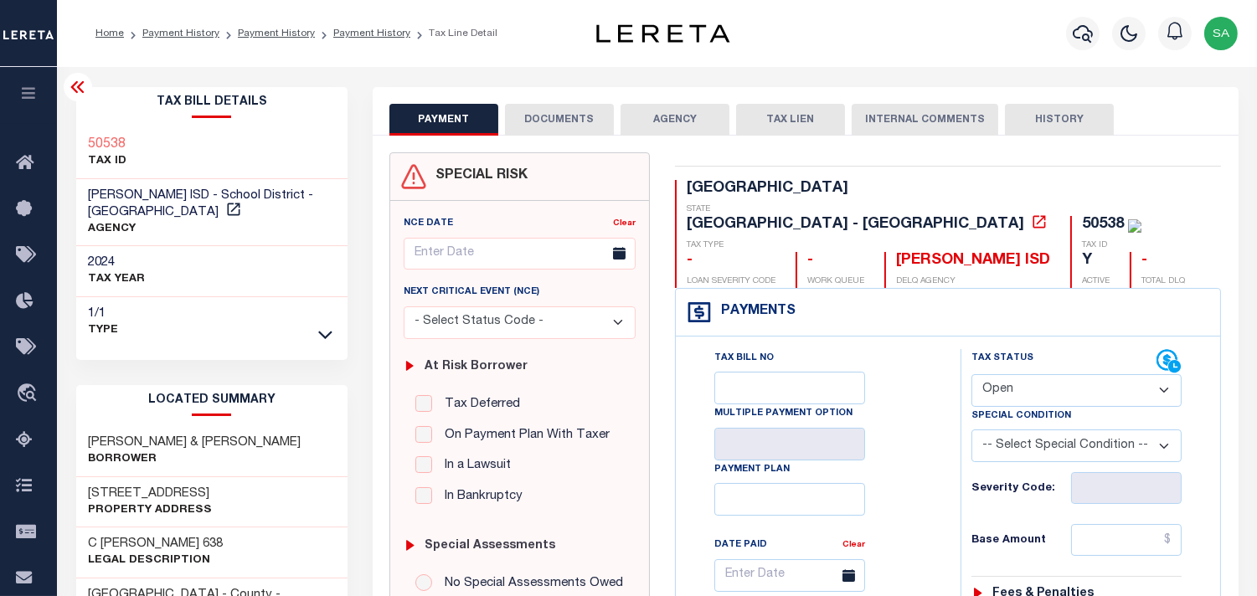
drag, startPoint x: 1040, startPoint y: 355, endPoint x: 1039, endPoint y: 364, distance: 9.3
click at [1040, 374] on select "- Select Status Code - Open Due/Unpaid Paid Incomplete No Tax Due Internal Refu…" at bounding box center [1077, 390] width 210 height 33
select select "PYD"
click at [972, 374] on select "- Select Status Code - Open Due/Unpaid Paid Incomplete No Tax Due Internal Refu…" at bounding box center [1077, 390] width 210 height 33
type input "[DATE]"
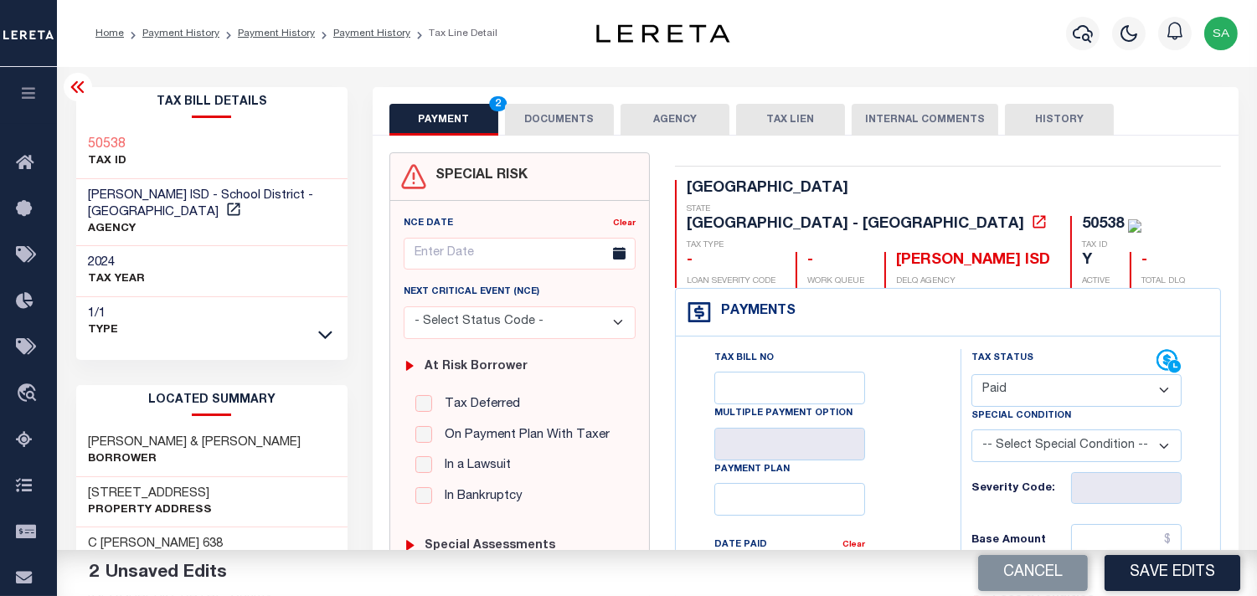
drag, startPoint x: 529, startPoint y: 110, endPoint x: 539, endPoint y: 129, distance: 21.7
click at [529, 110] on button "DOCUMENTS" at bounding box center [559, 120] width 109 height 32
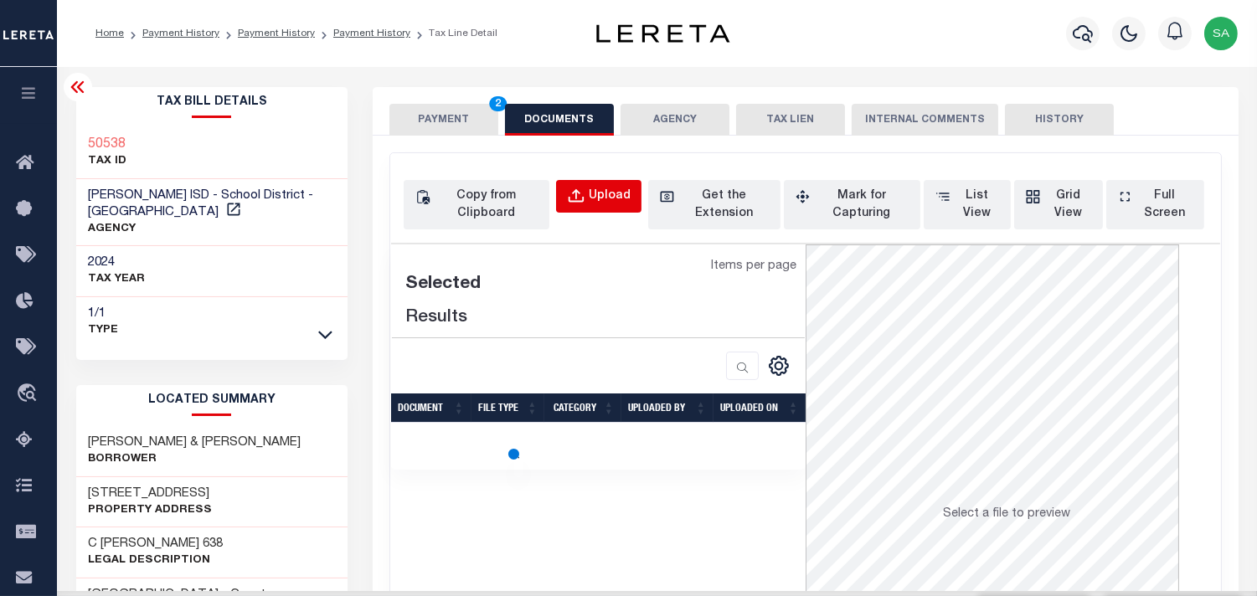
click at [624, 203] on div "Upload" at bounding box center [610, 197] width 42 height 18
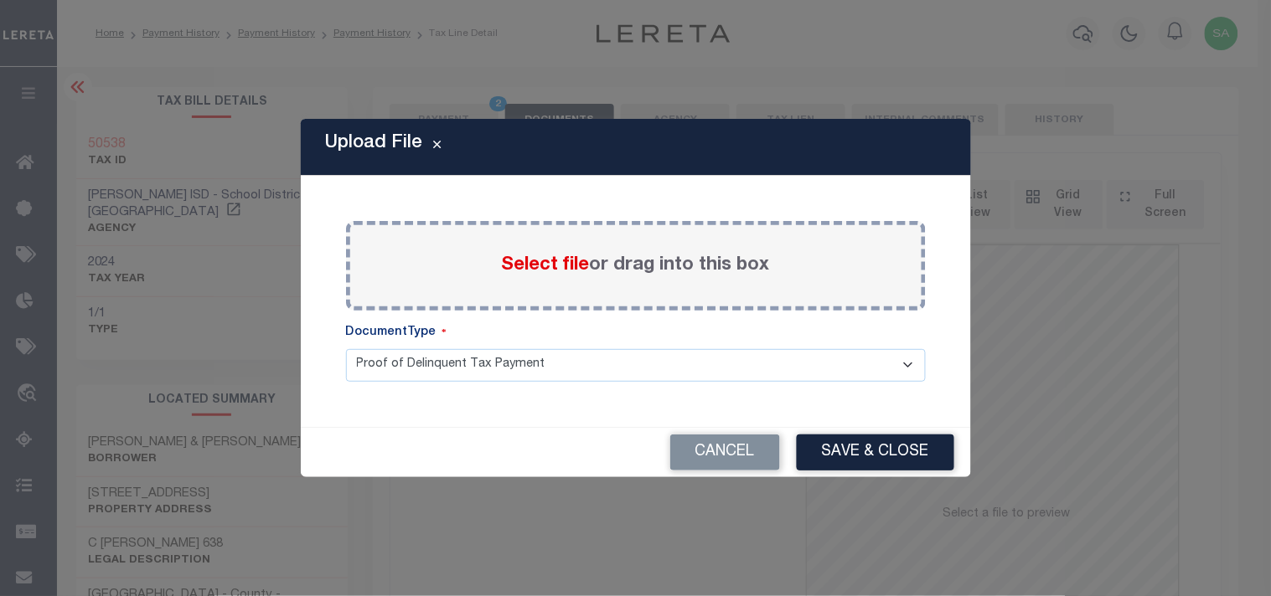
click at [564, 270] on span "Select file" at bounding box center [546, 265] width 88 height 18
click at [0, 0] on input "Select file or drag into this box" at bounding box center [0, 0] width 0 height 0
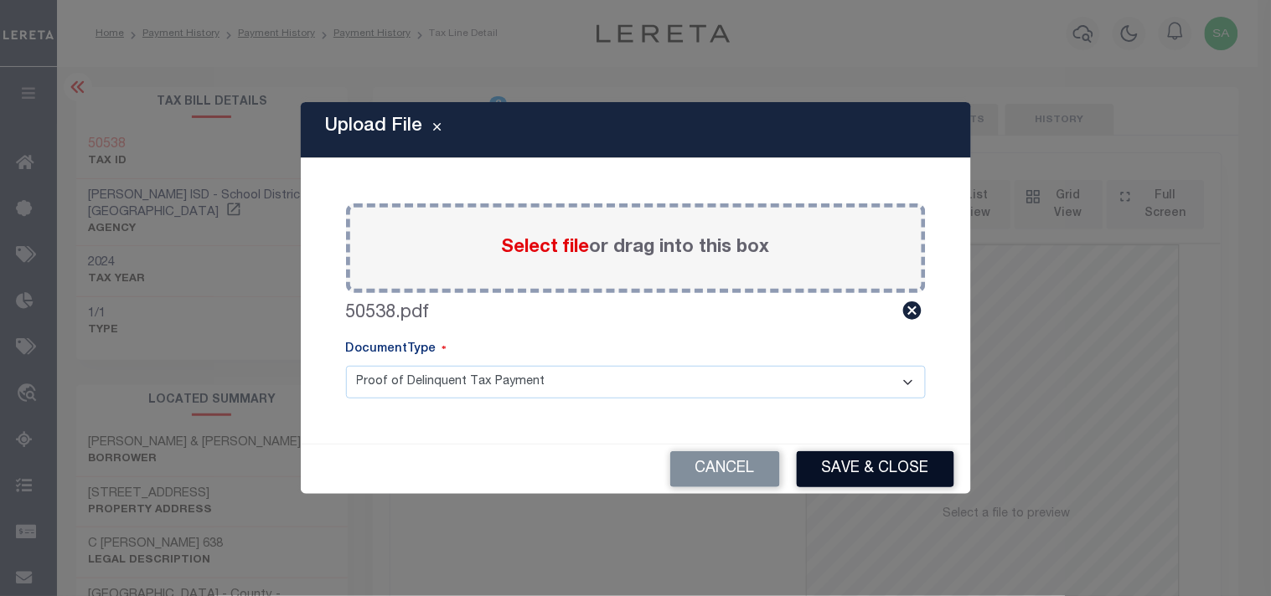
click at [863, 464] on button "Save & Close" at bounding box center [875, 469] width 157 height 36
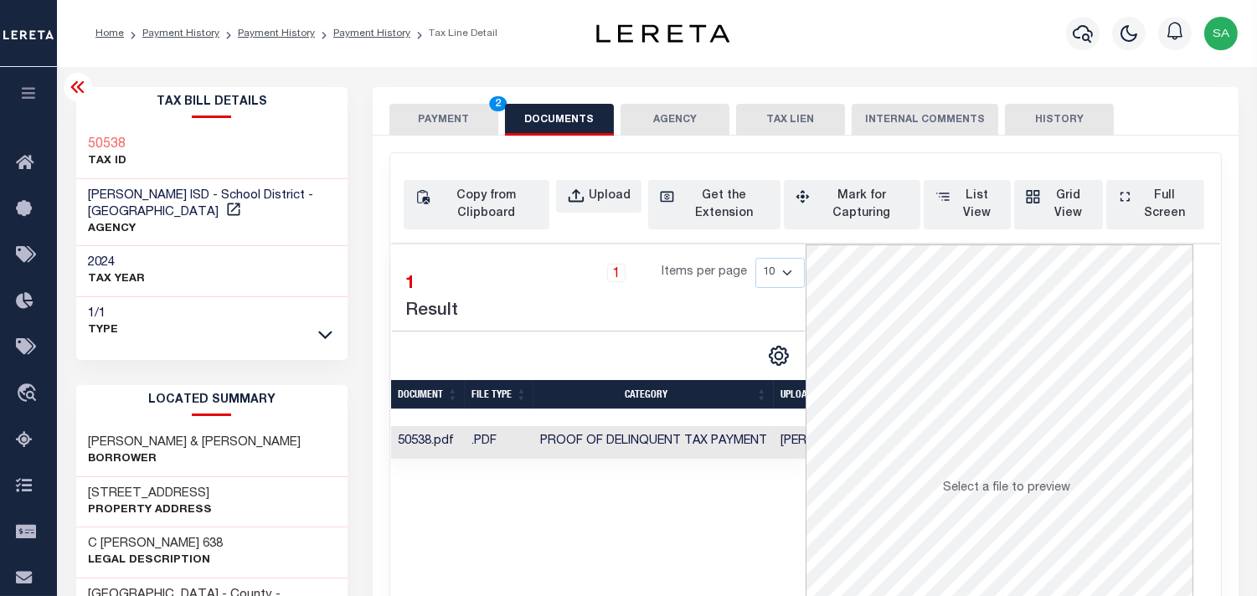
click at [436, 121] on button "PAYMENT 2" at bounding box center [443, 120] width 109 height 32
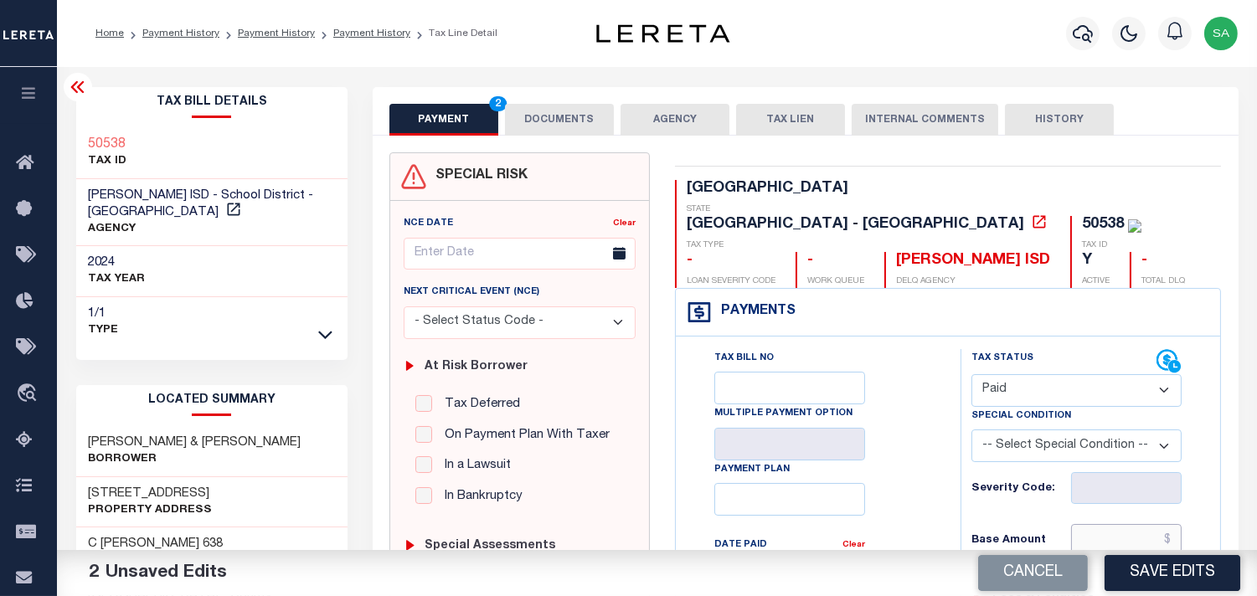
drag, startPoint x: 1108, startPoint y: 497, endPoint x: 1060, endPoint y: 496, distance: 48.6
click at [1108, 524] on input "text" at bounding box center [1126, 540] width 111 height 32
paste input "781.93"
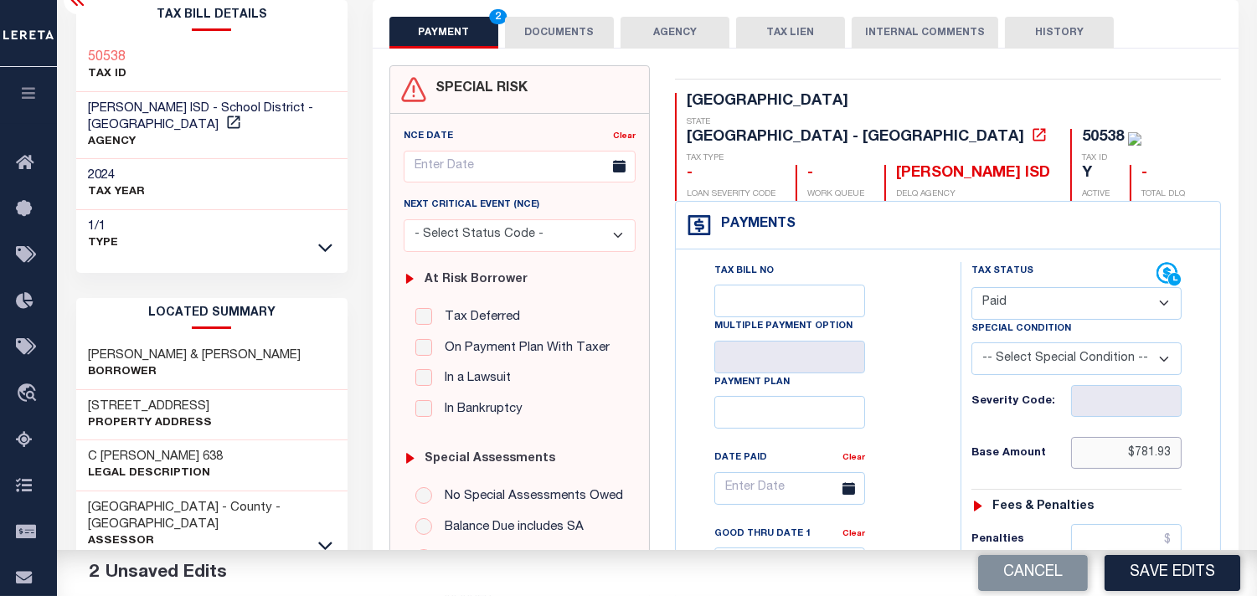
scroll to position [558, 0]
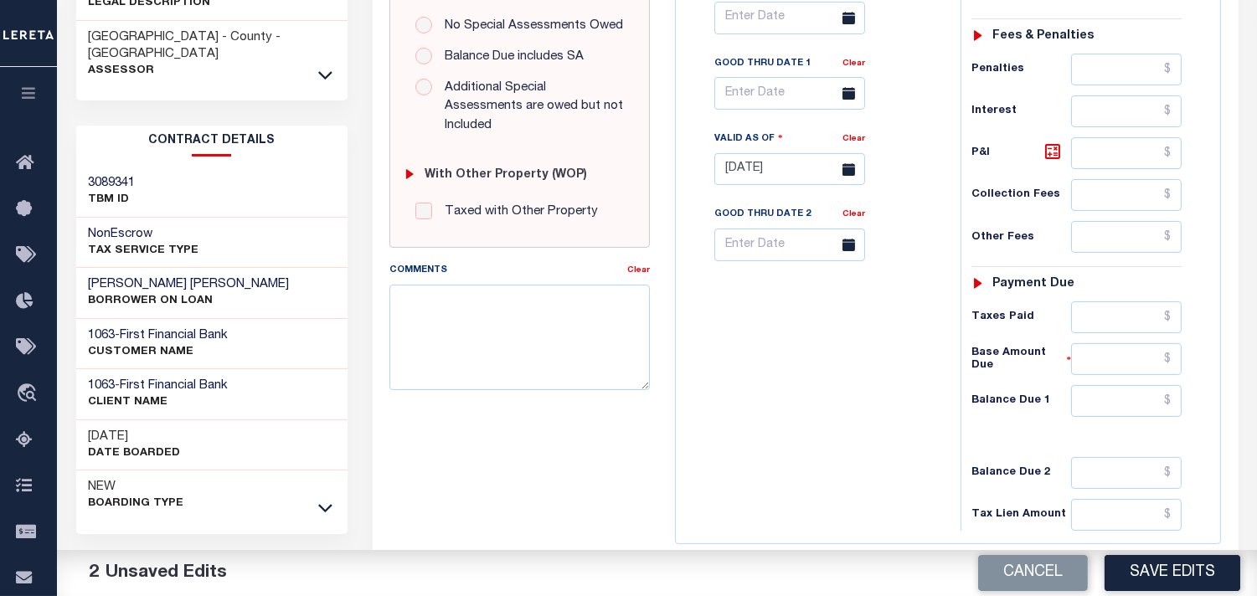
type input "$781.93"
click at [1110, 387] on div "Tax Status Status - Select Status Code -" at bounding box center [1082, 161] width 243 height 740
click at [1115, 385] on input "text" at bounding box center [1126, 401] width 111 height 32
type input "$0.00"
click at [814, 348] on div "Tax Bill No Multiple Payment Option Payment Plan Clear" at bounding box center [814, 161] width 268 height 740
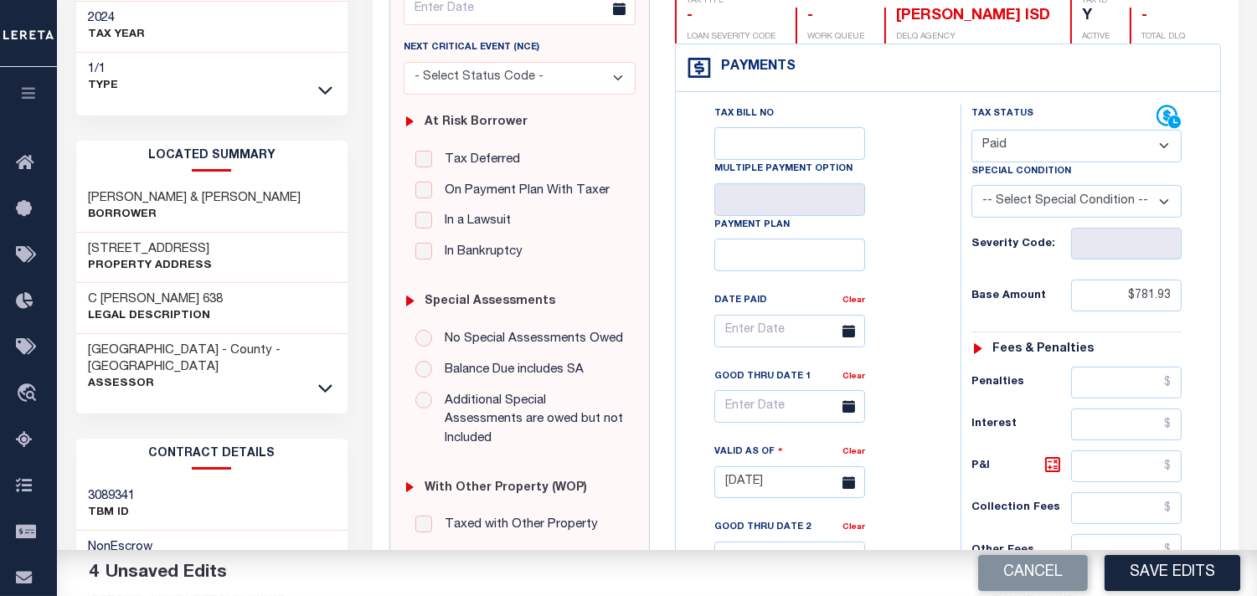
scroll to position [372, 0]
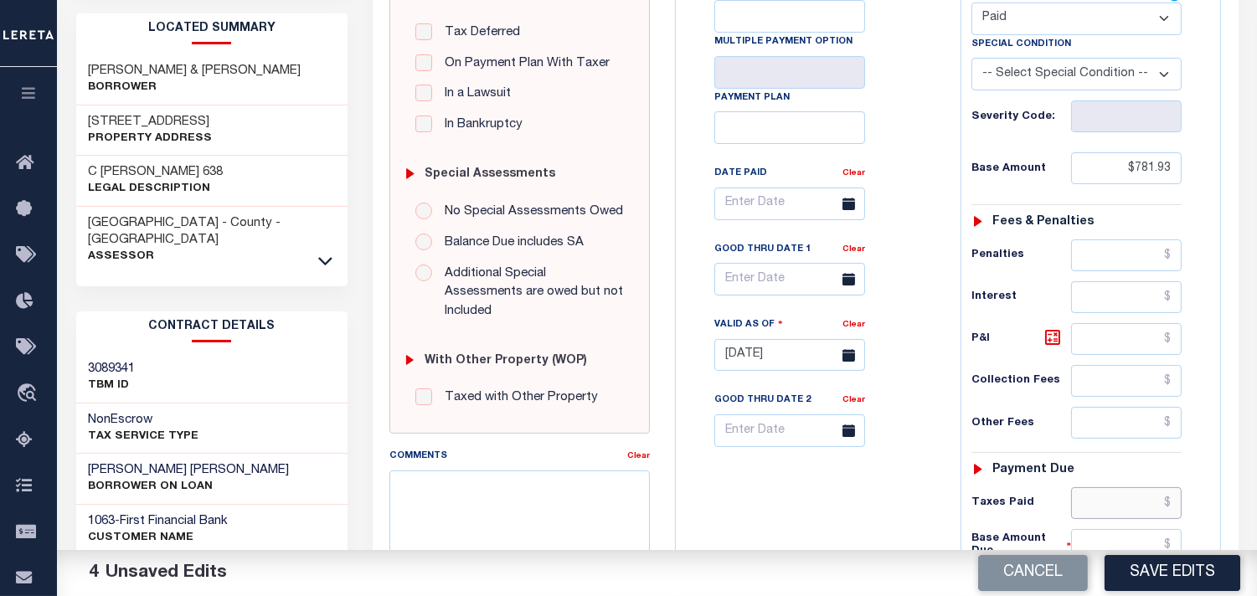
click at [1119, 487] on input "text" at bounding box center [1126, 503] width 111 height 32
paste input "781.93"
type input "$781.93"
drag, startPoint x: 866, startPoint y: 519, endPoint x: 924, endPoint y: 537, distance: 60.4
click at [866, 519] on div "Tax Bill No Multiple Payment Option Payment Plan Clear" at bounding box center [814, 347] width 268 height 740
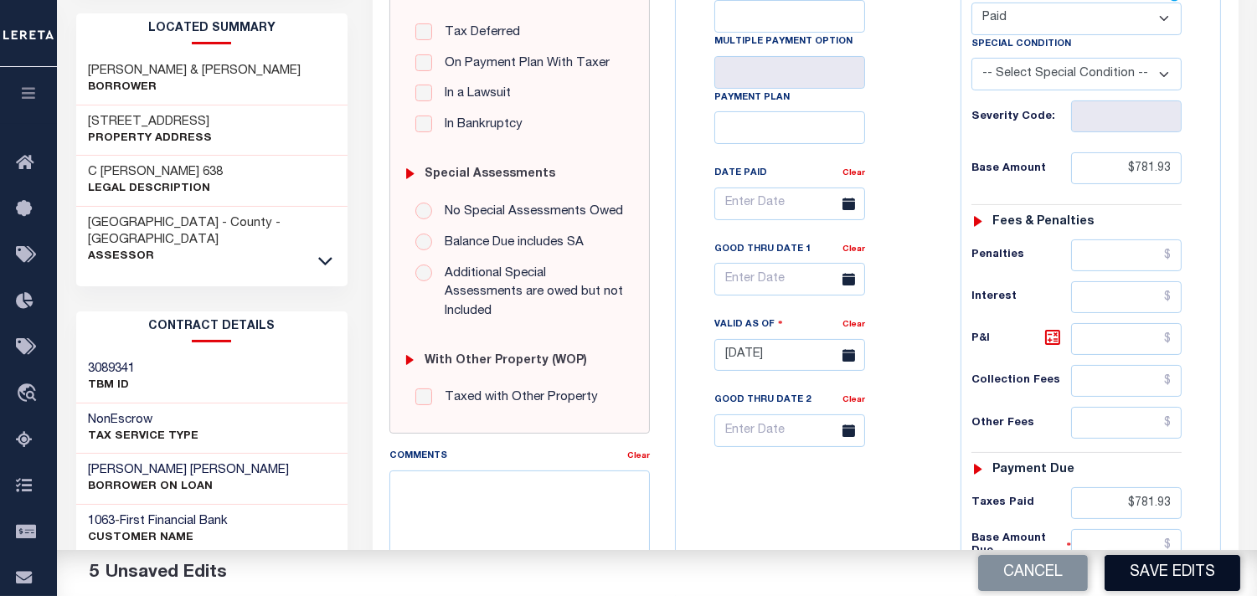
click at [1150, 573] on button "Save Edits" at bounding box center [1173, 573] width 136 height 36
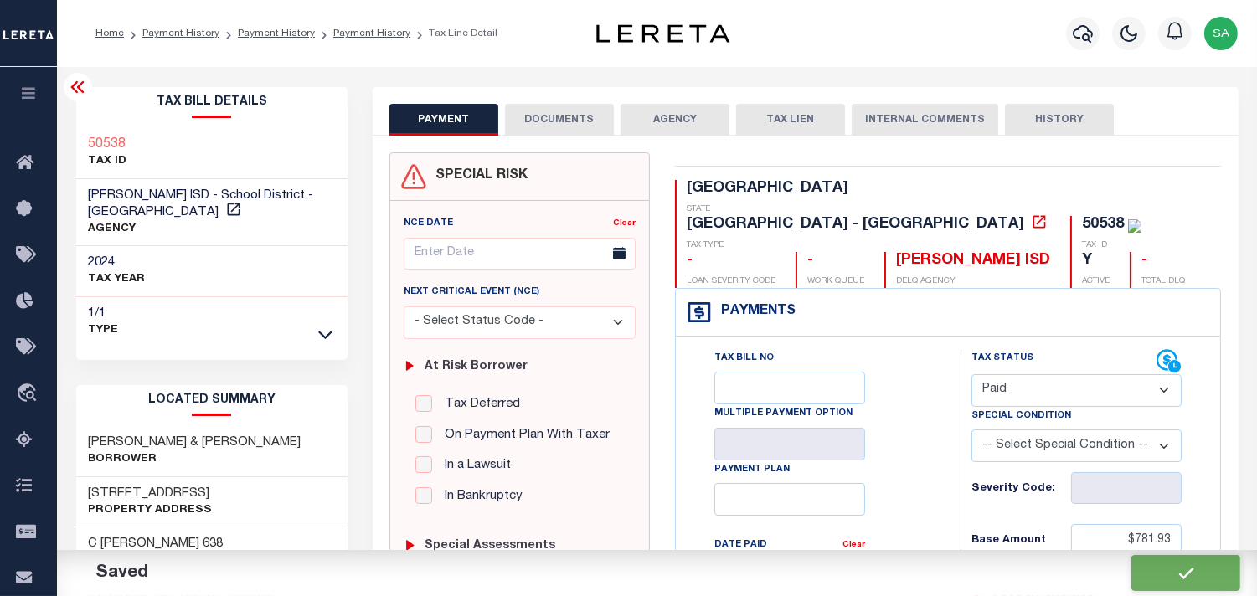
checkbox input "false"
type input "$781.93"
type input "$0"
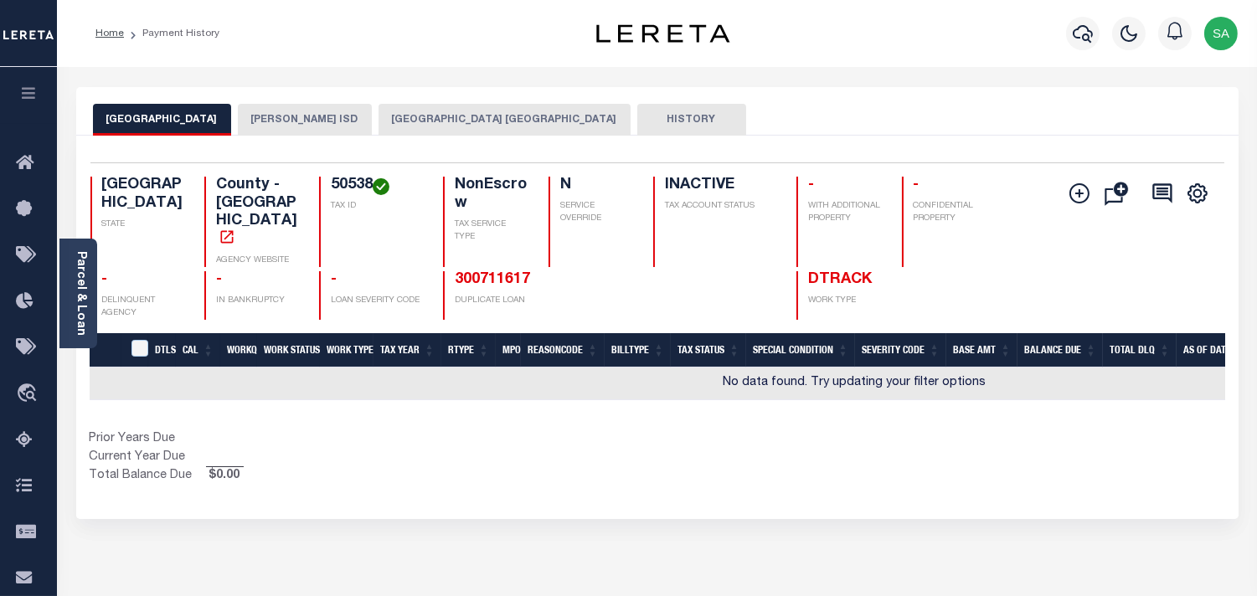
click at [277, 113] on button "[PERSON_NAME] ISD" at bounding box center [305, 120] width 134 height 32
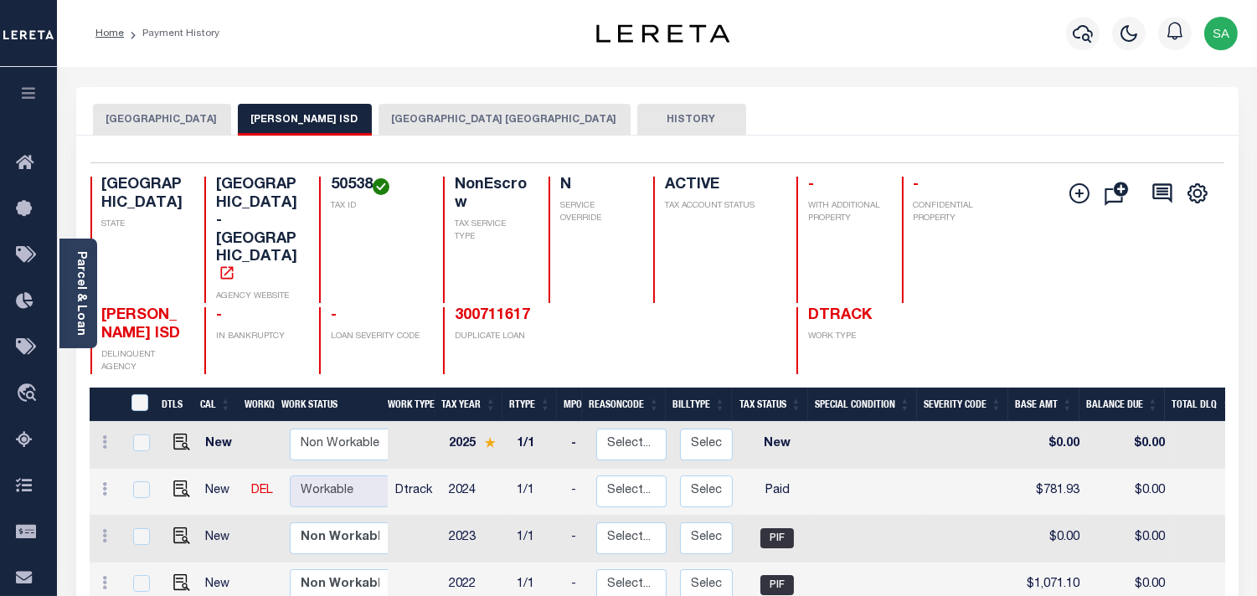
click at [499, 126] on button "[GEOGRAPHIC_DATA] [GEOGRAPHIC_DATA]" at bounding box center [505, 120] width 252 height 32
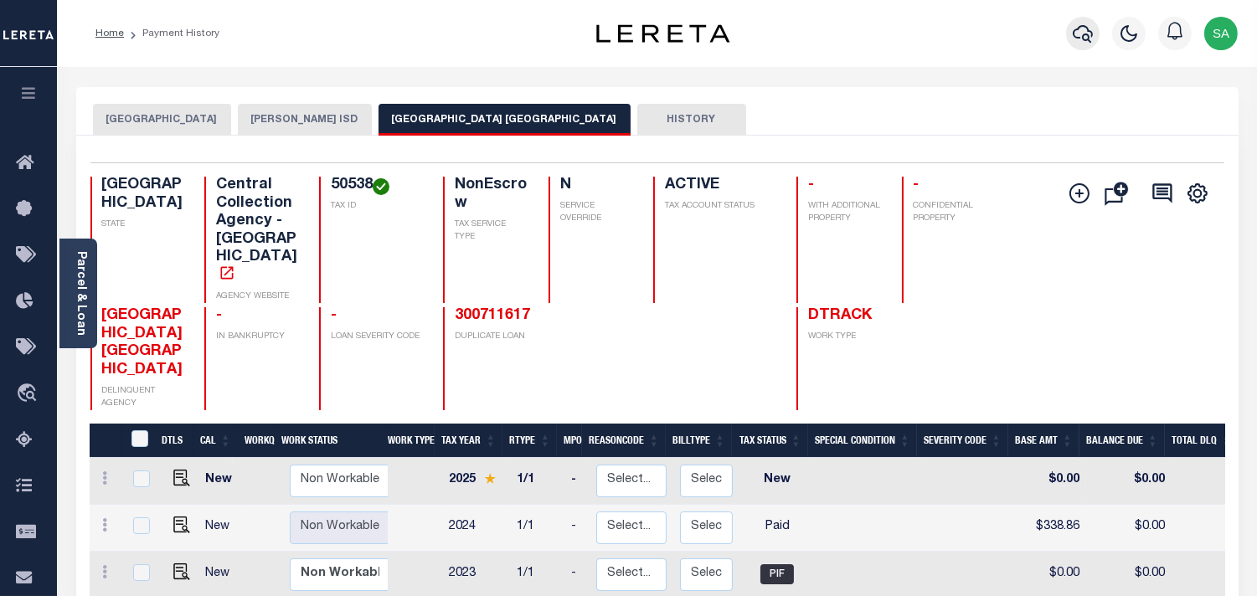
click at [1087, 35] on icon "button" at bounding box center [1083, 34] width 20 height 18
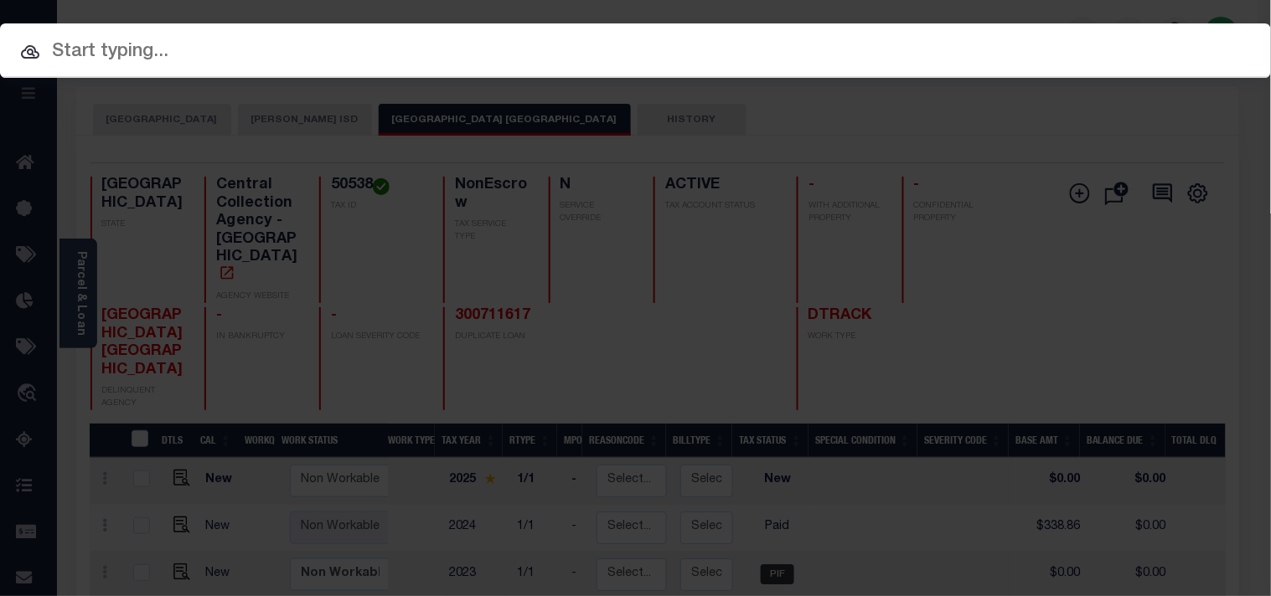
click at [385, 51] on input "text" at bounding box center [635, 52] width 1271 height 29
paste input "31500054486"
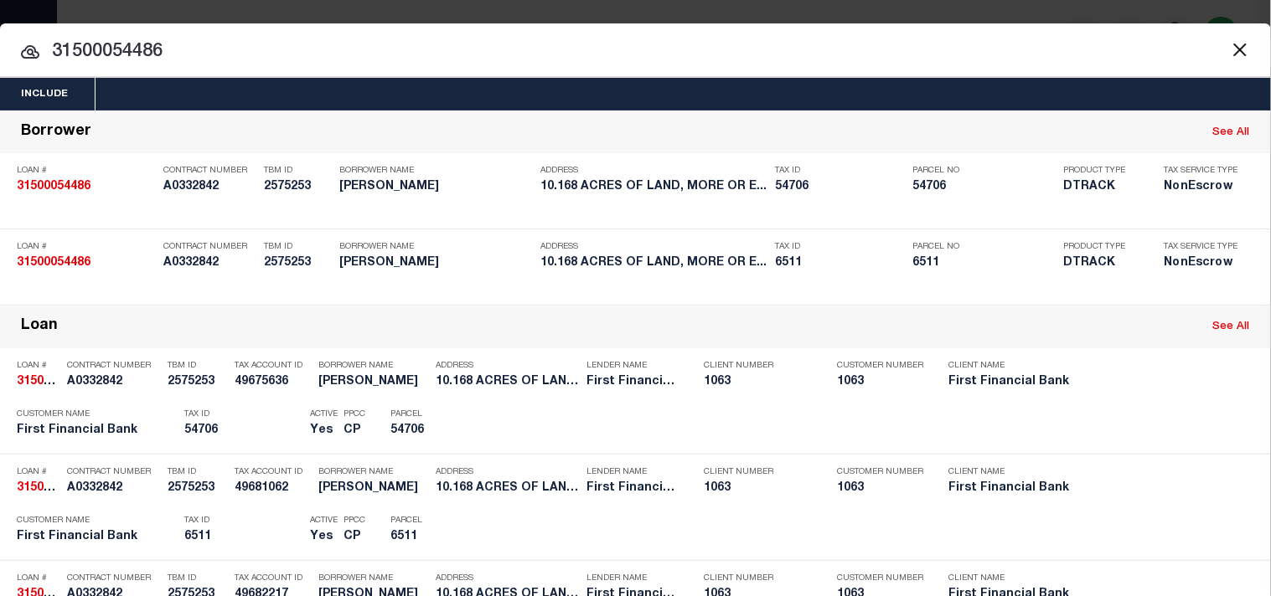
paste input "54706"
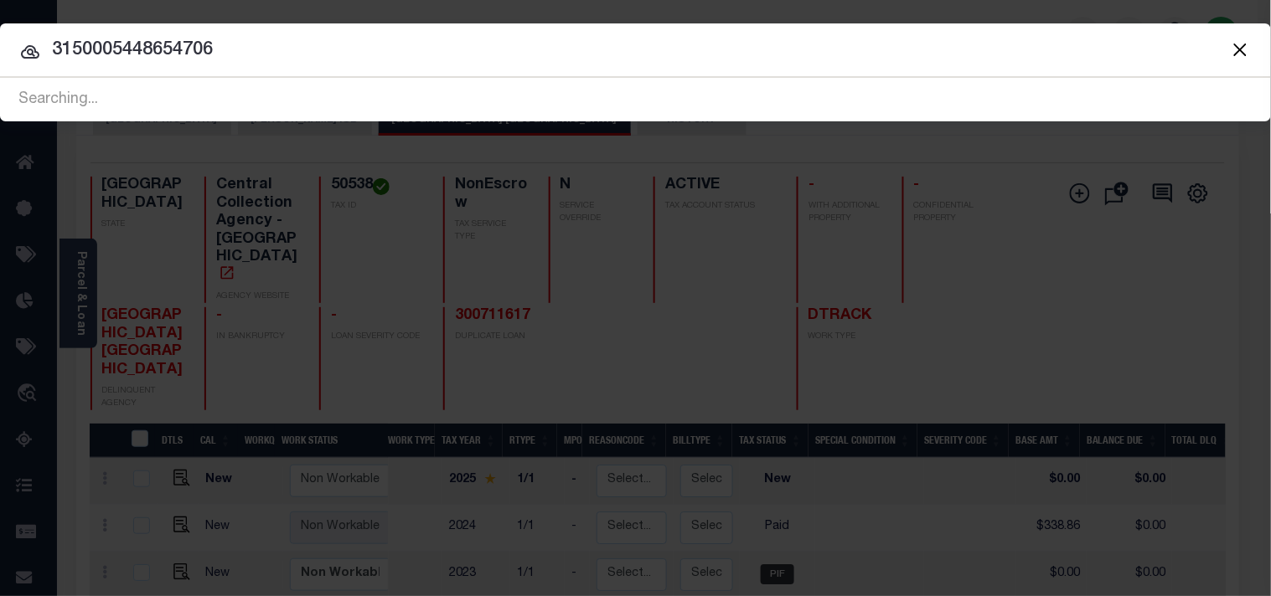
type input "31500054486"
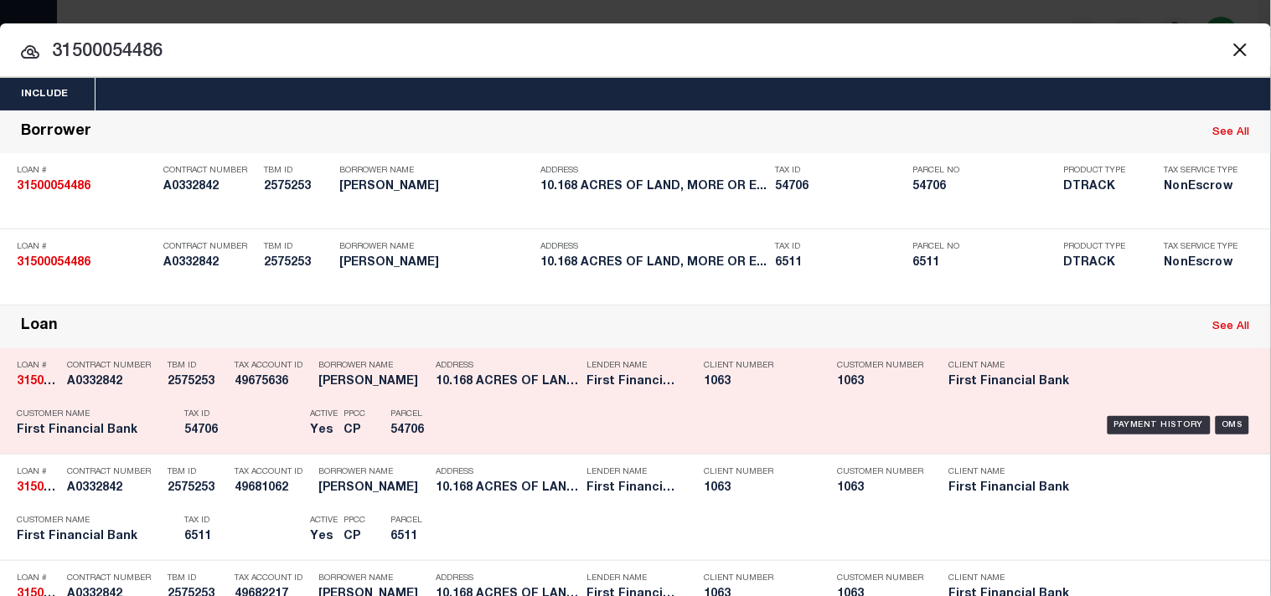
click at [466, 438] on h5 "54706" at bounding box center [427, 431] width 75 height 14
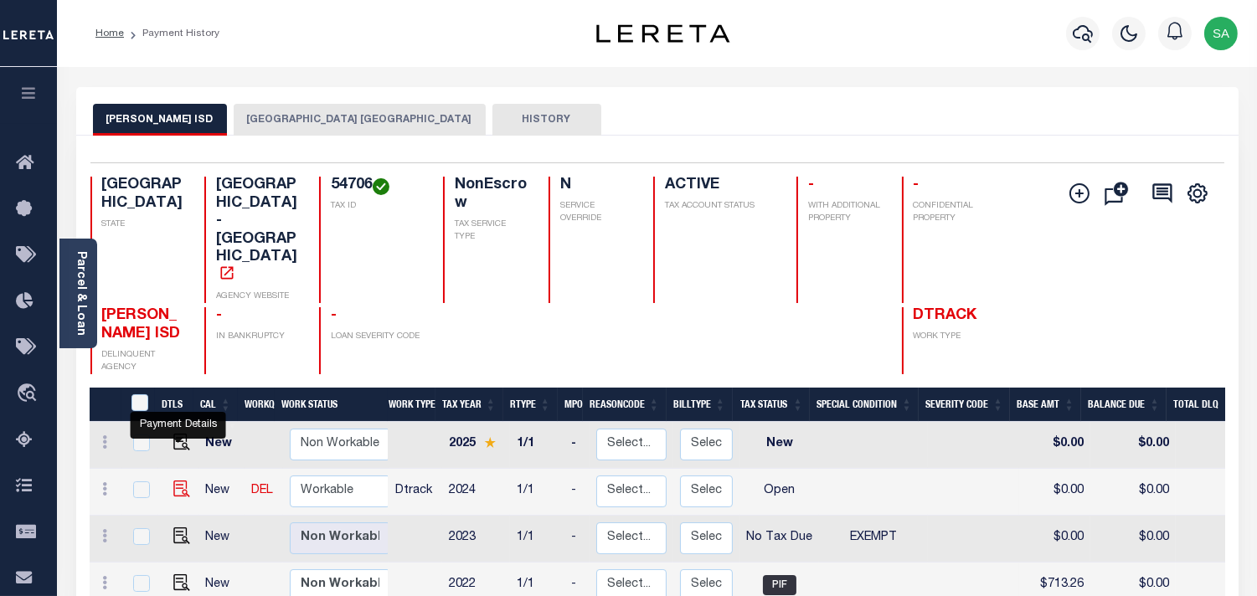
click at [177, 481] on img "" at bounding box center [181, 489] width 17 height 17
checkbox input "true"
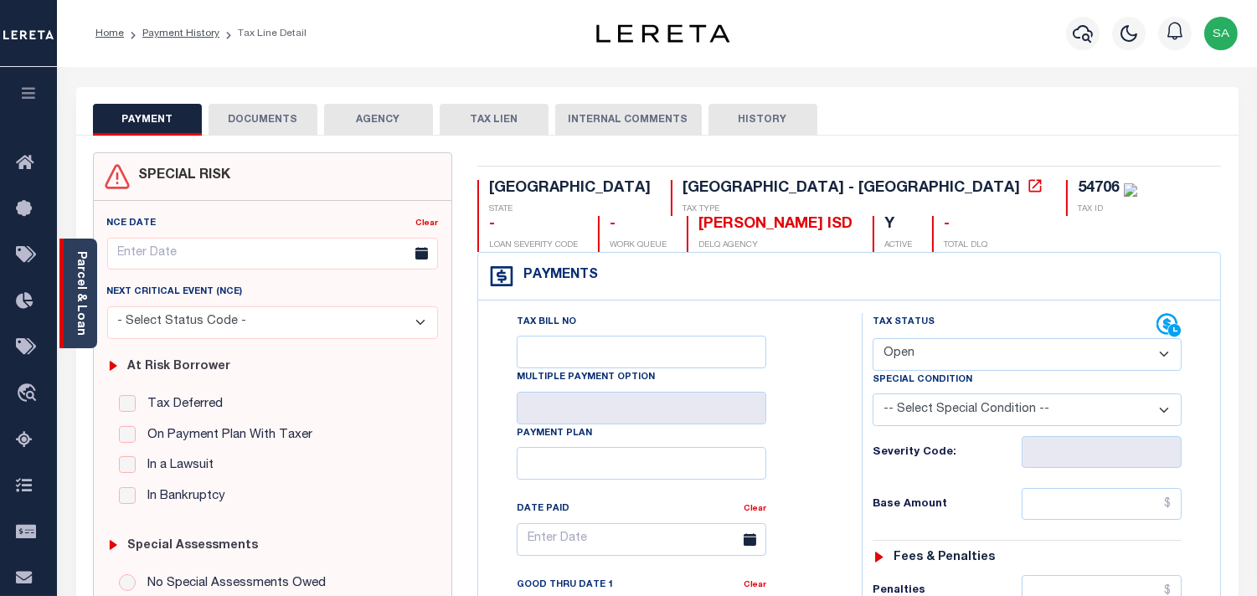
click at [75, 314] on link "Parcel & Loan" at bounding box center [81, 293] width 12 height 85
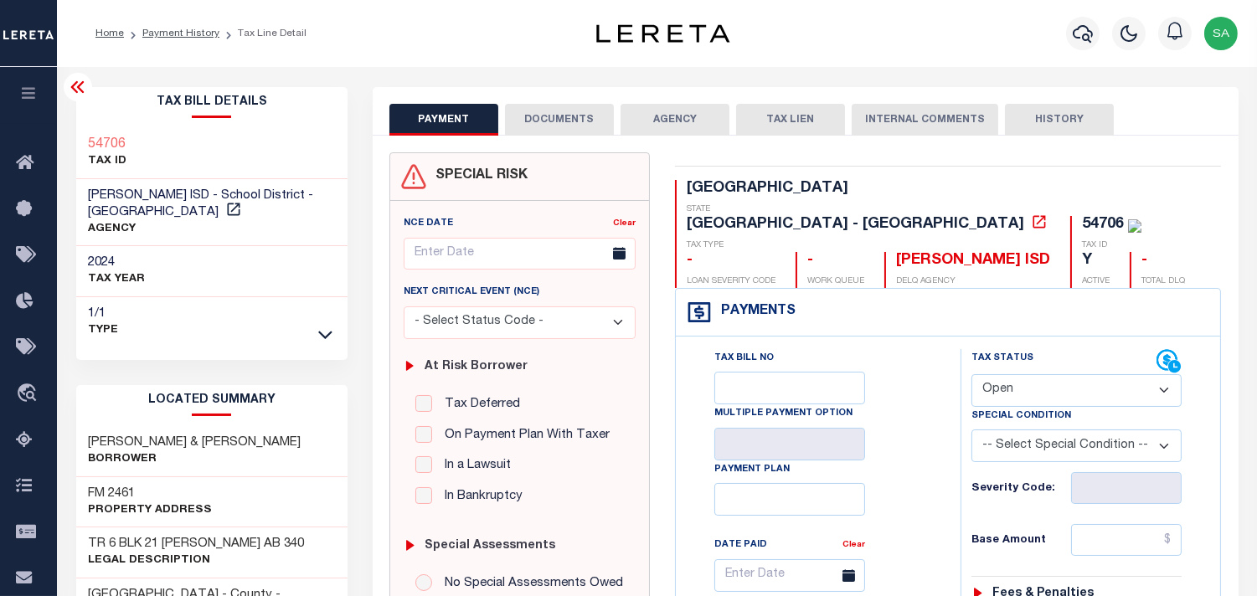
click at [1045, 374] on select "- Select Status Code - Open Due/Unpaid Paid Incomplete No Tax Due Internal Refu…" at bounding box center [1077, 390] width 210 height 33
select select "NTX"
click at [972, 374] on select "- Select Status Code - Open Due/Unpaid Paid Incomplete No Tax Due Internal Refu…" at bounding box center [1077, 390] width 210 height 33
type input "[DATE]"
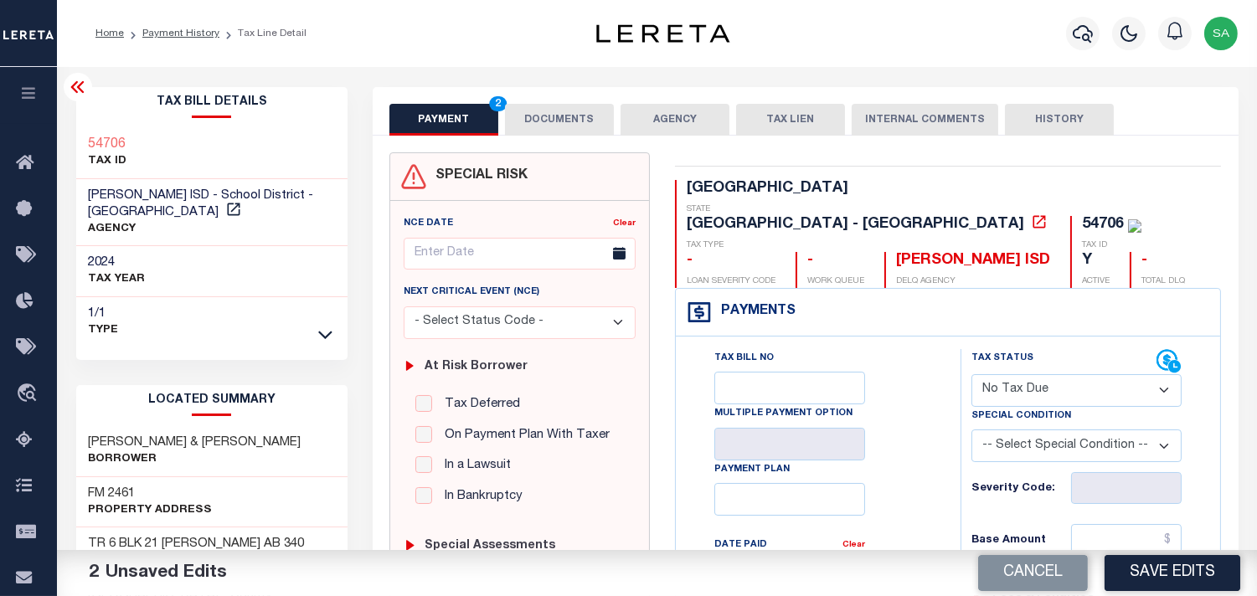
click at [1017, 430] on select "-- Select Special Condition -- 3RD PARTY TAX LIEN AGENCY TAX LIEN (A.K.A Inside…" at bounding box center [1077, 446] width 210 height 33
select select "5"
click at [972, 430] on select "-- Select Special Condition -- 3RD PARTY TAX LIEN AGENCY TAX LIEN (A.K.A Inside…" at bounding box center [1077, 446] width 210 height 33
click at [591, 131] on button "DOCUMENTS" at bounding box center [559, 120] width 109 height 32
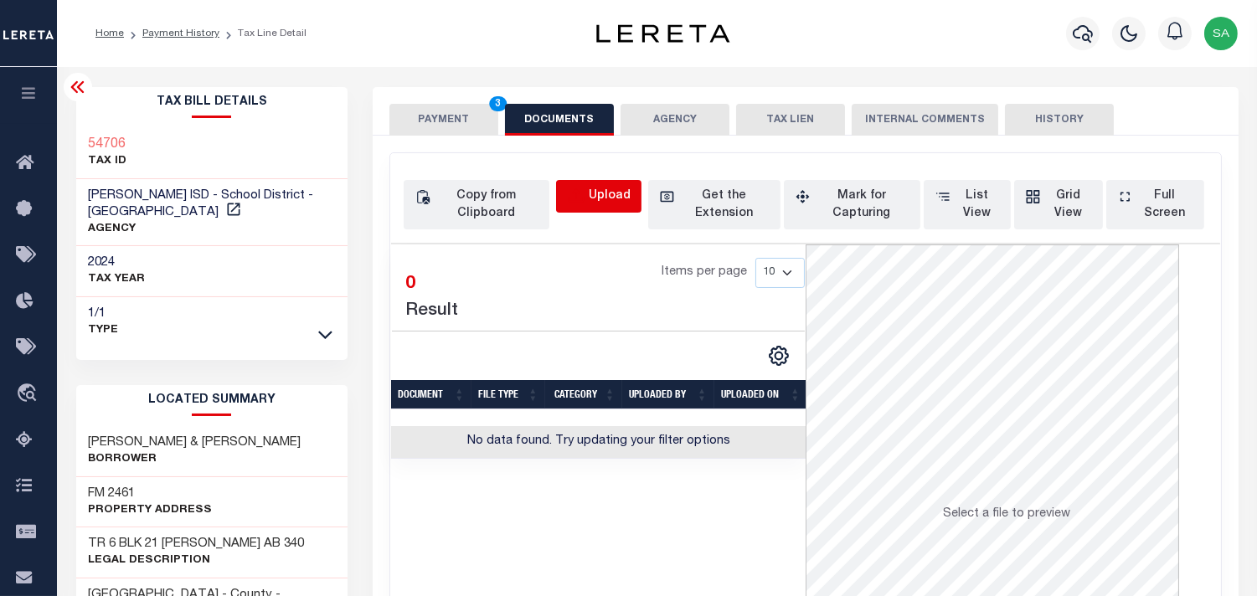
click at [584, 191] on icon "button" at bounding box center [576, 197] width 18 height 18
select select "POP"
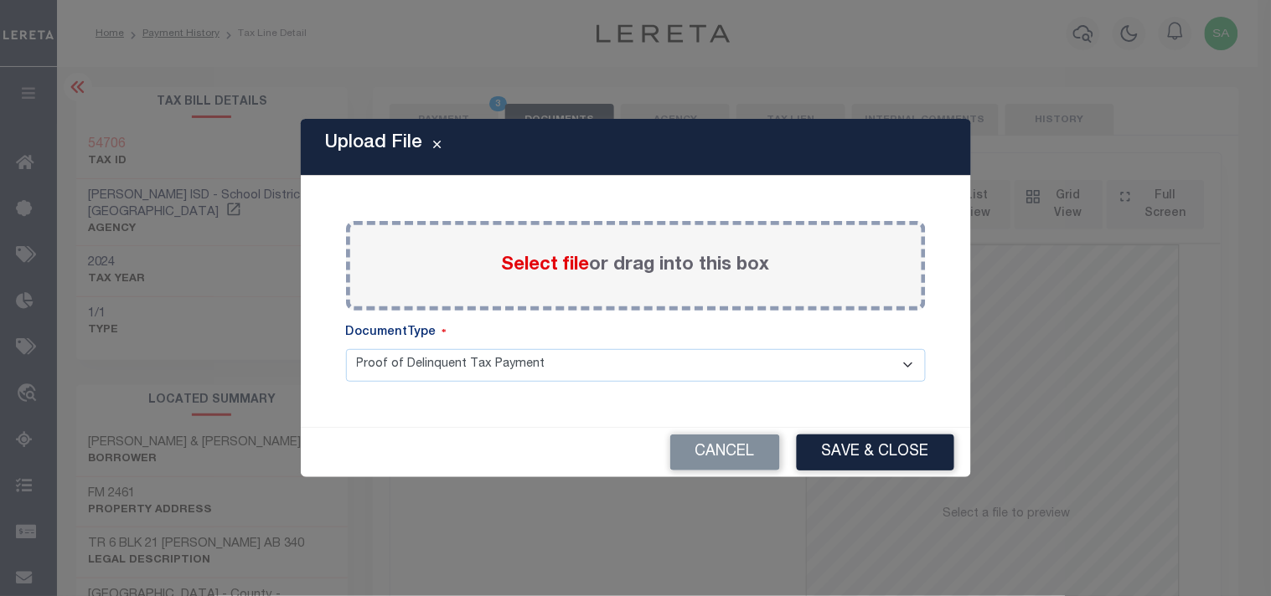
click at [555, 271] on span "Select file" at bounding box center [546, 265] width 88 height 18
click at [0, 0] on input "Select file or drag into this box" at bounding box center [0, 0] width 0 height 0
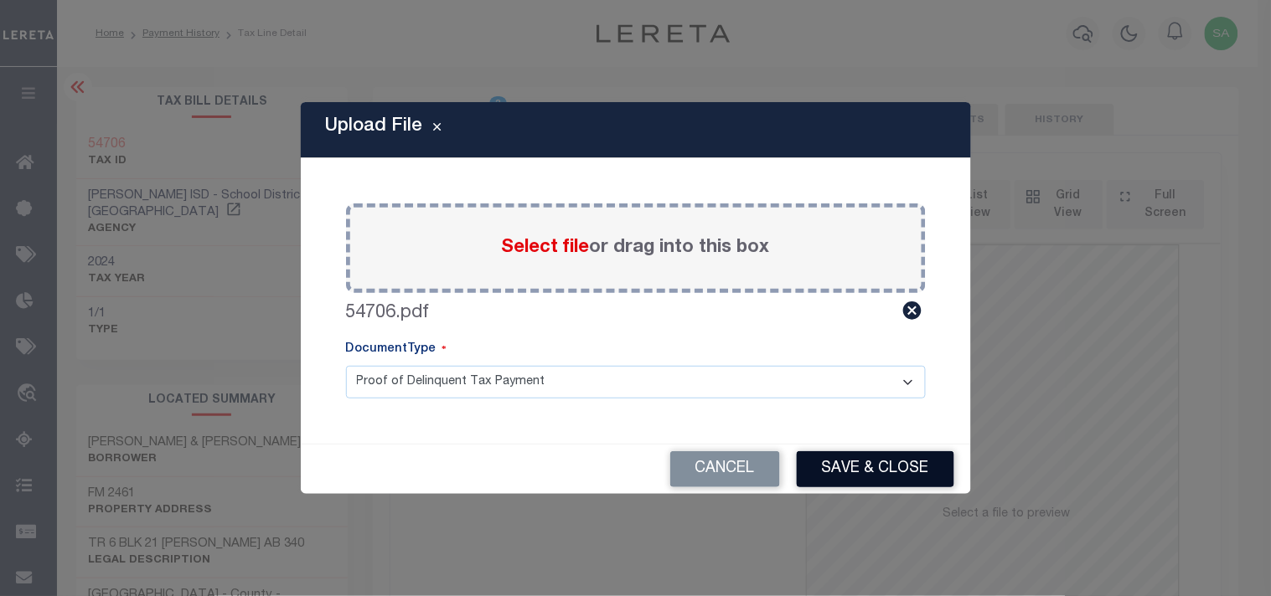
click at [879, 466] on button "Save & Close" at bounding box center [875, 469] width 157 height 36
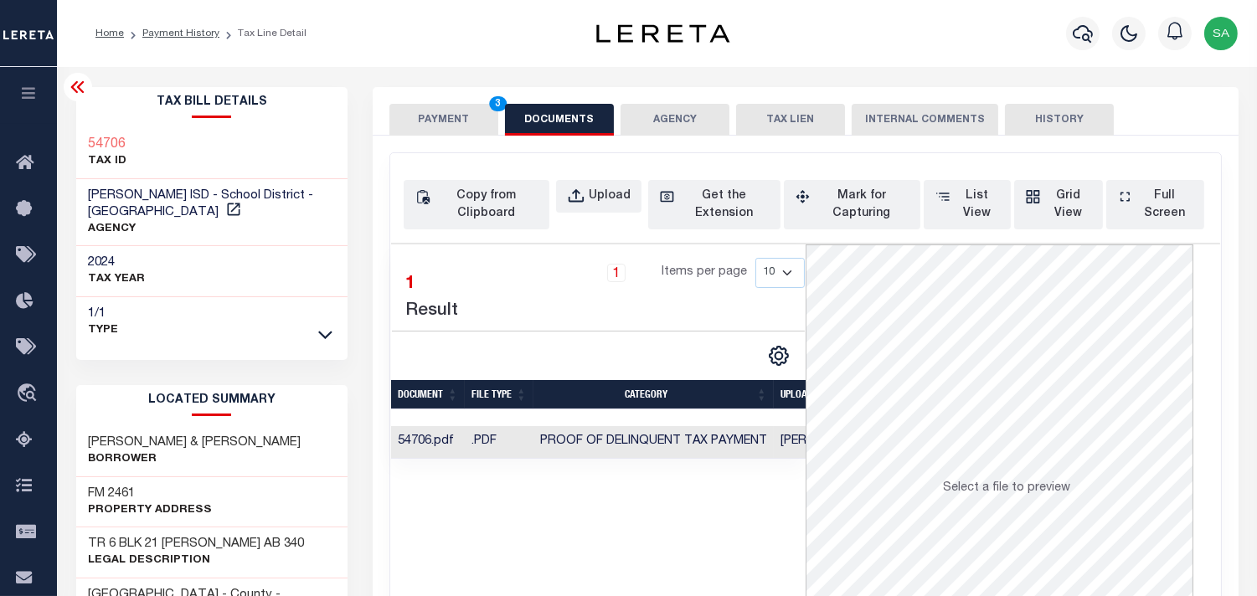
click at [438, 117] on button "PAYMENT 3" at bounding box center [443, 120] width 109 height 32
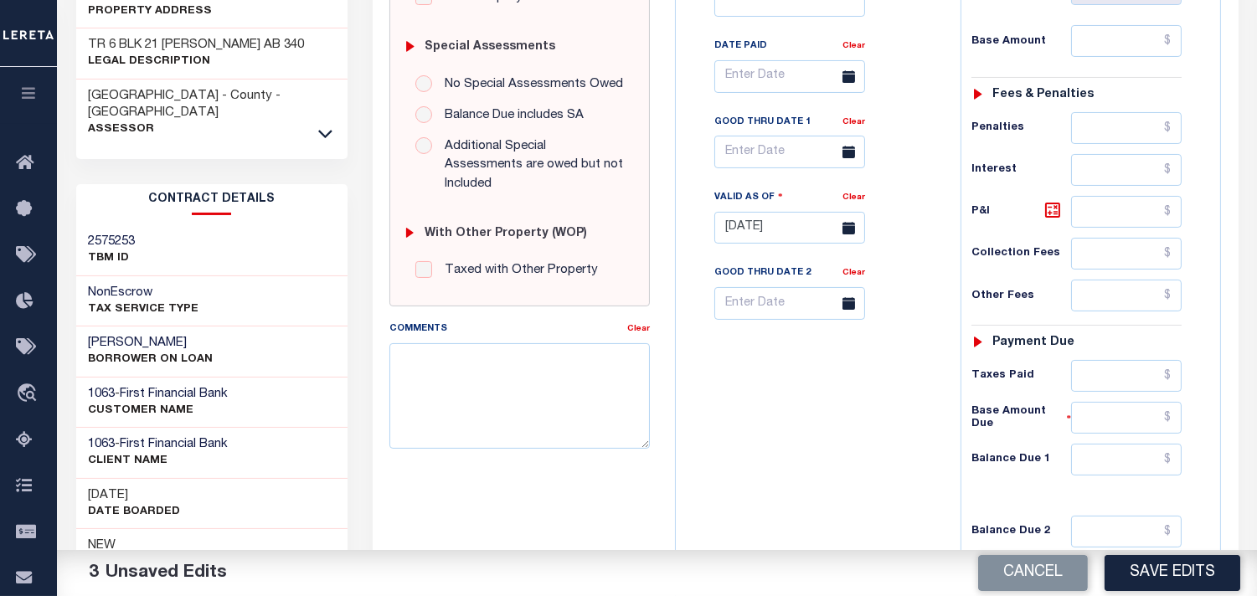
scroll to position [651, 0]
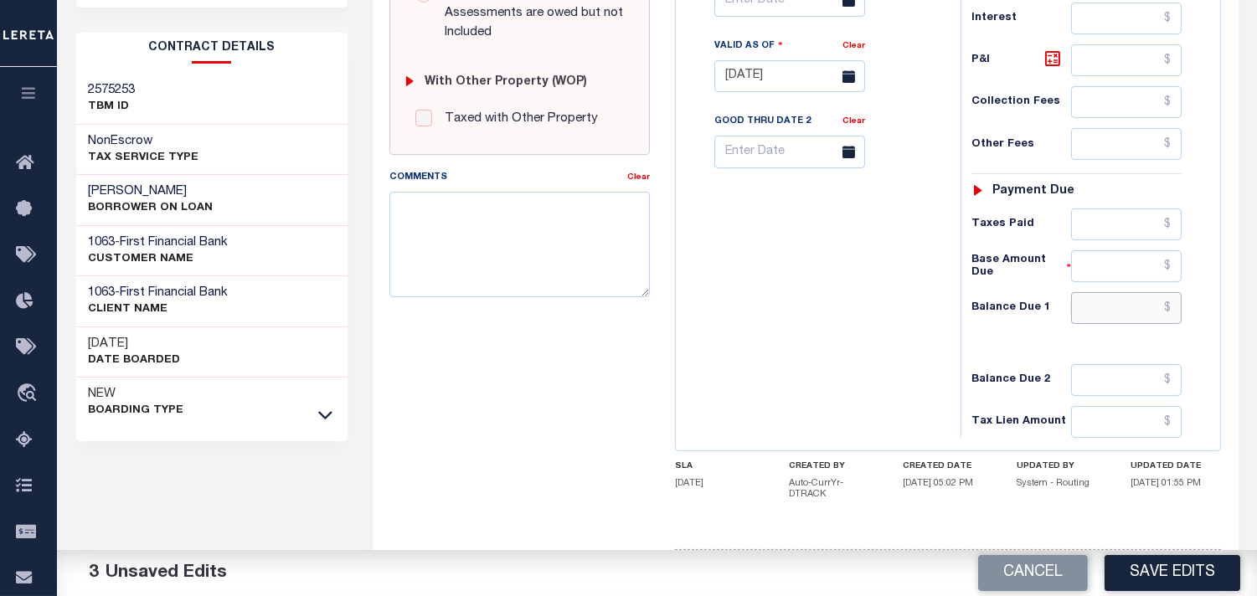
click at [1136, 292] on input "text" at bounding box center [1126, 308] width 111 height 32
type input "$0.00"
click at [1159, 570] on button "Save Edits" at bounding box center [1173, 573] width 136 height 36
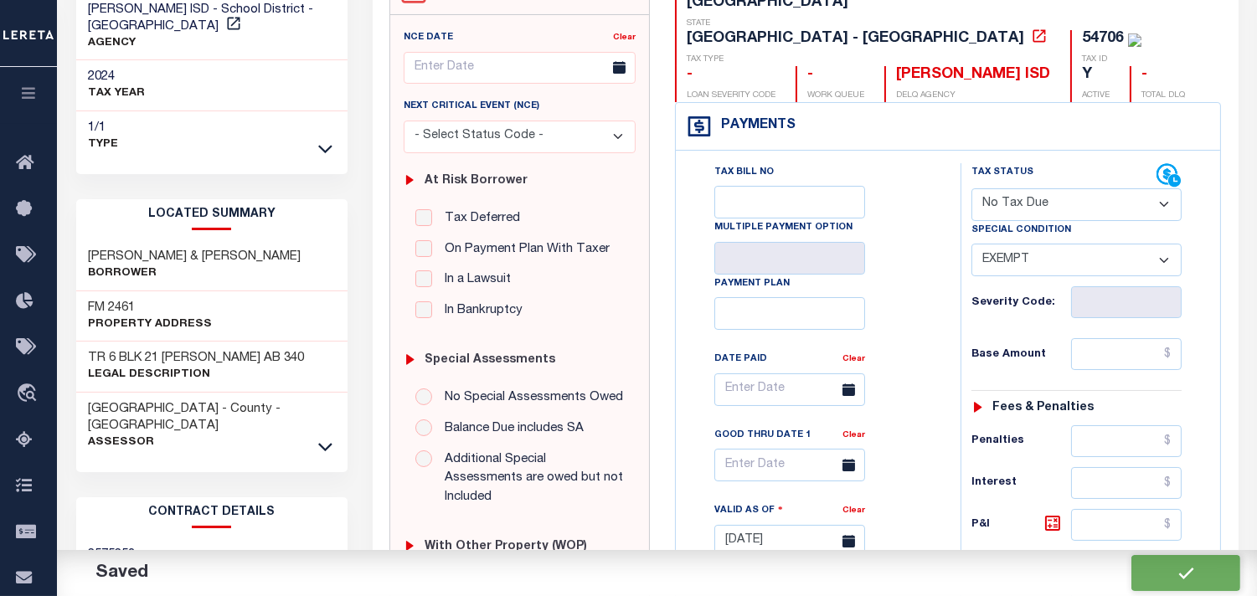
checkbox input "false"
type input "$0"
